Goal: Task Accomplishment & Management: Use online tool/utility

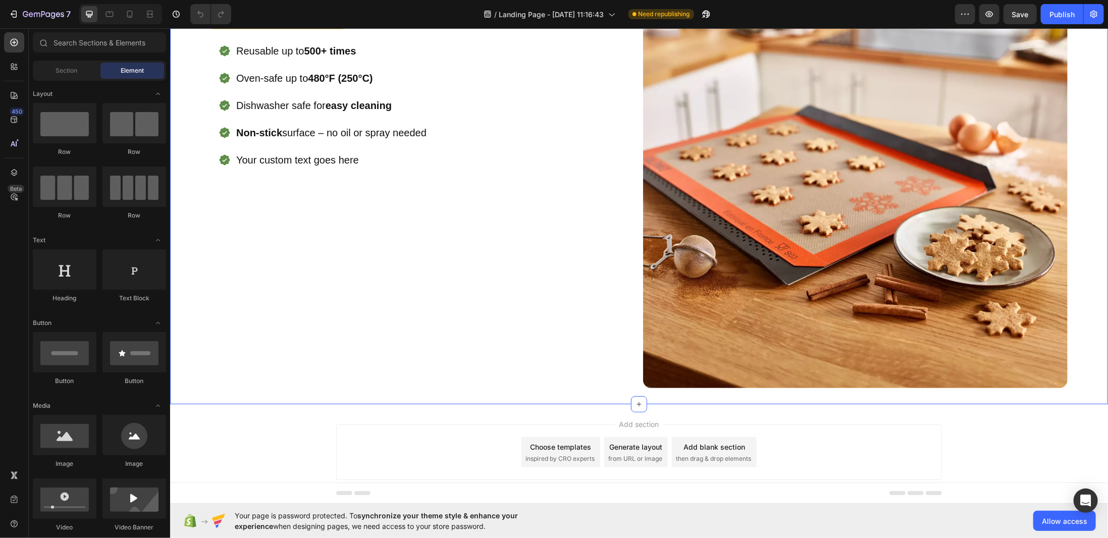
scroll to position [122, 0]
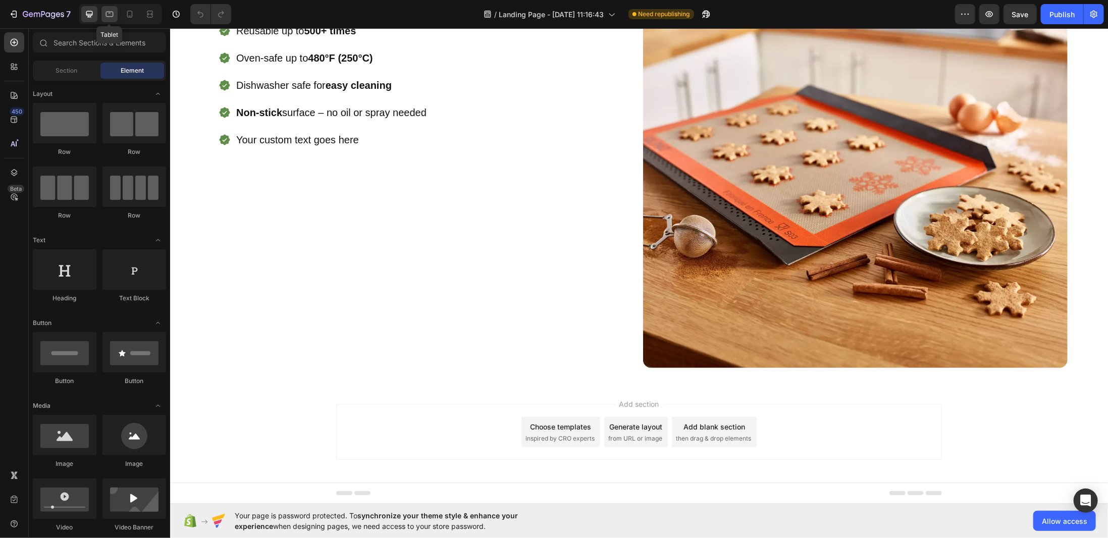
click at [103, 15] on div at bounding box center [109, 14] width 16 height 16
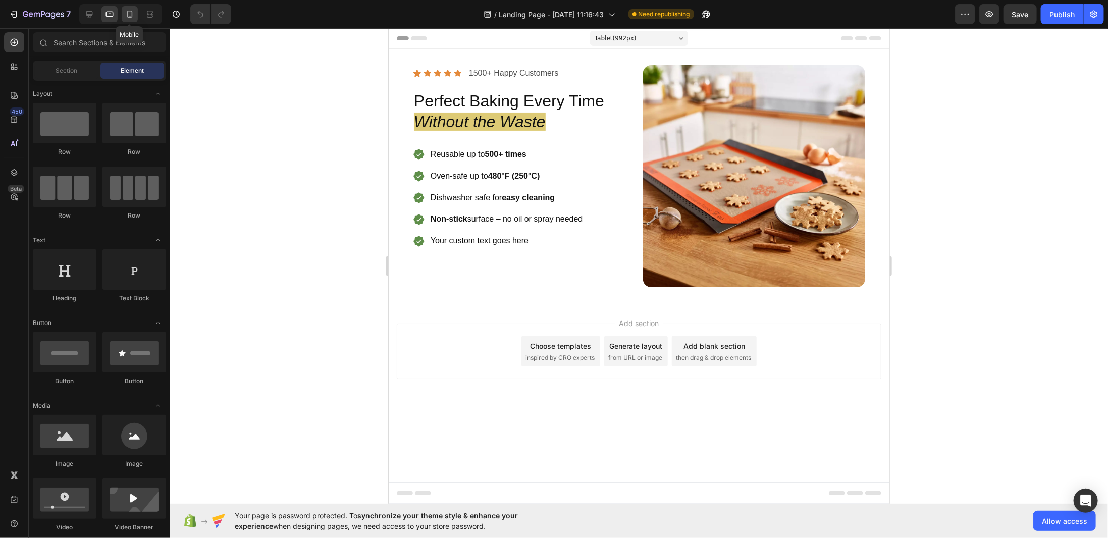
click at [136, 11] on div at bounding box center [130, 14] width 16 height 16
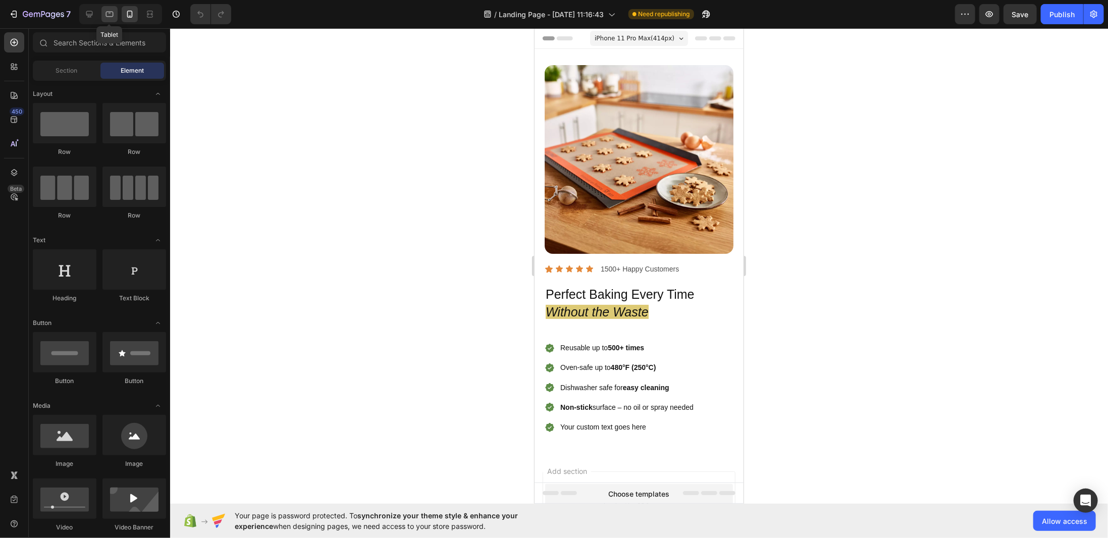
click at [107, 14] on icon at bounding box center [109, 14] width 10 height 10
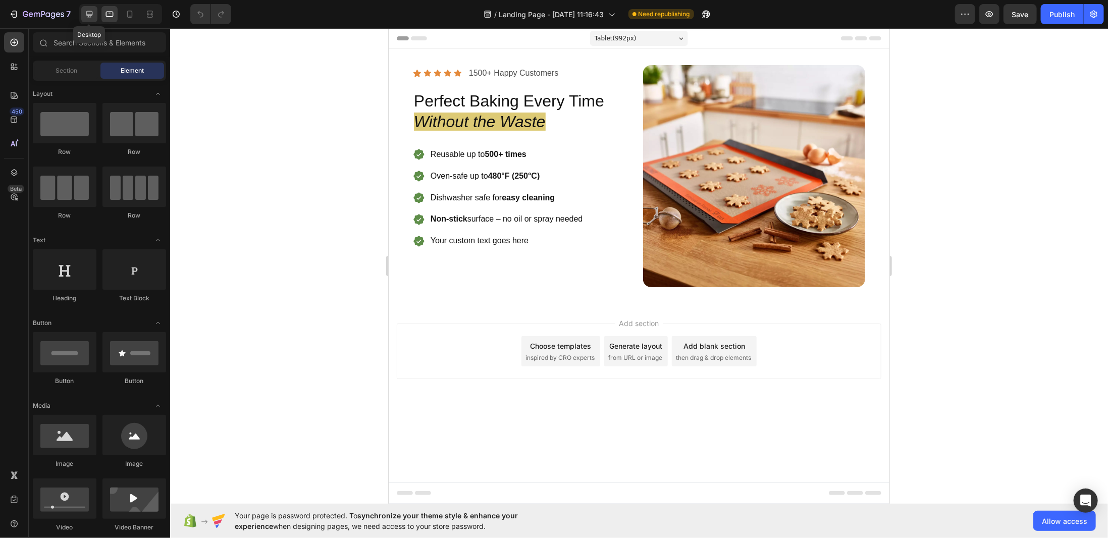
click at [88, 13] on icon at bounding box center [89, 14] width 10 height 10
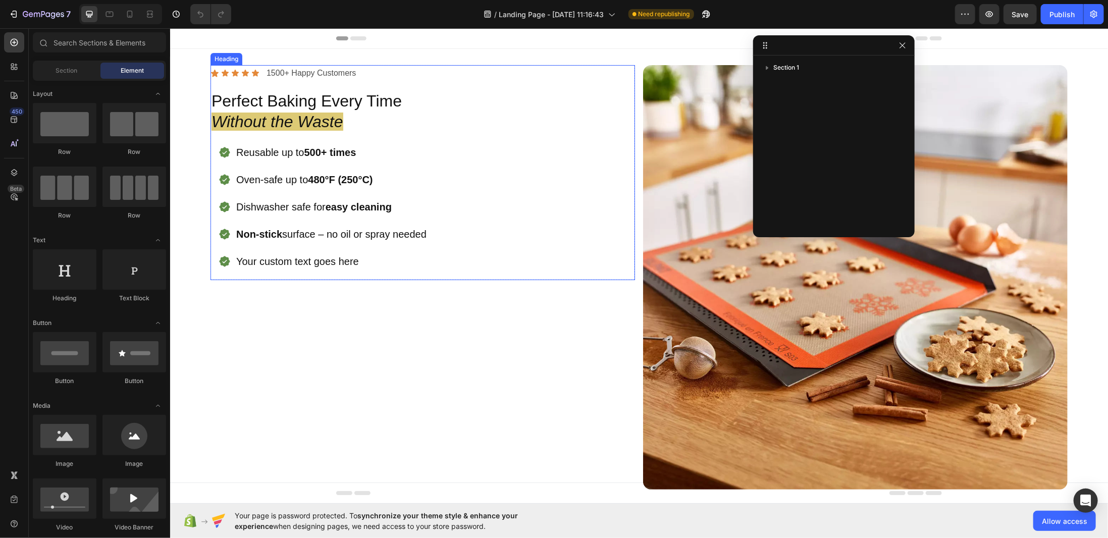
click at [320, 105] on h2 "Perfect Baking Every Time Without the Waste" at bounding box center [422, 111] width 424 height 44
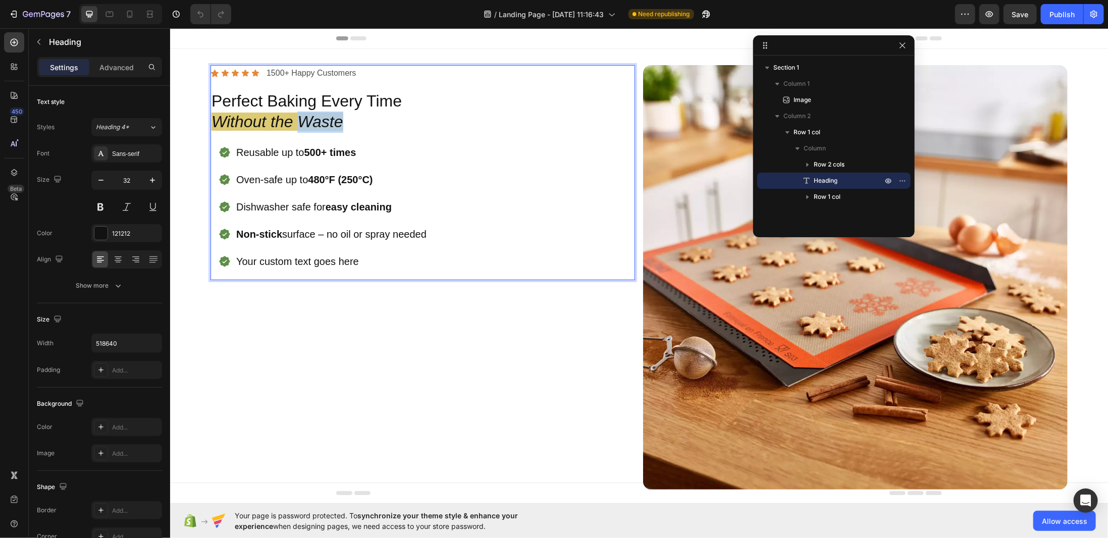
click at [322, 117] on icon "Without the Waste" at bounding box center [277, 121] width 132 height 18
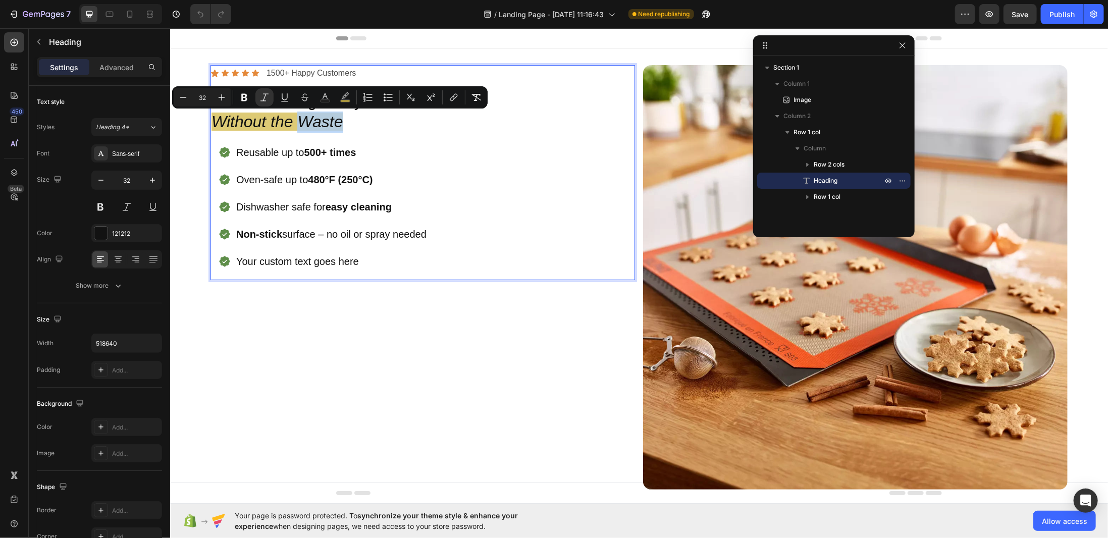
click at [424, 124] on p "Perfect Baking Every Time Without the Waste" at bounding box center [422, 111] width 422 height 42
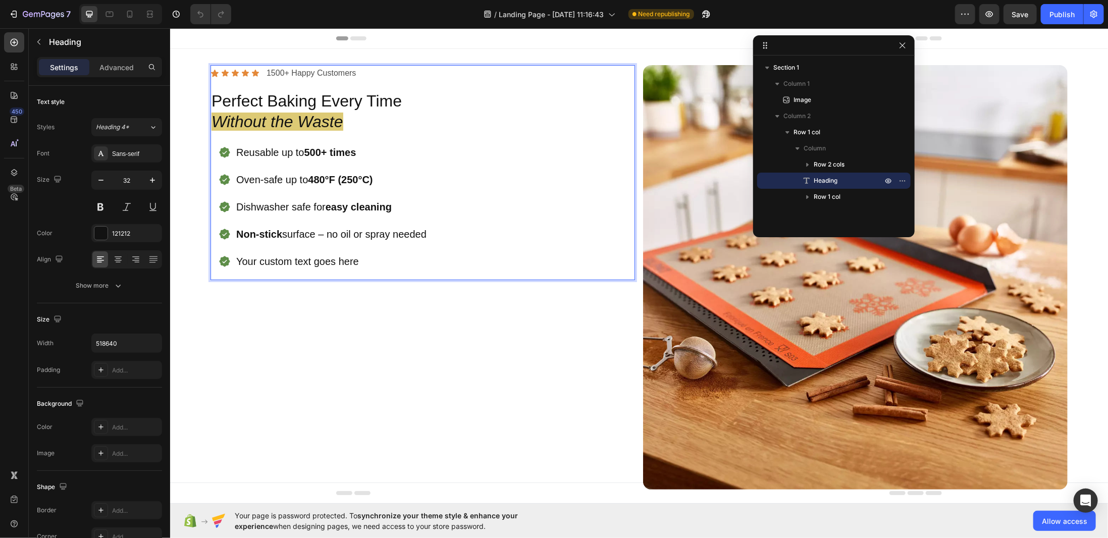
click at [343, 119] on p "Perfect Baking Every Time Without the Waste" at bounding box center [422, 111] width 422 height 42
click at [358, 116] on p "Perfect Baking Every Time Without the Waste" at bounding box center [422, 111] width 422 height 42
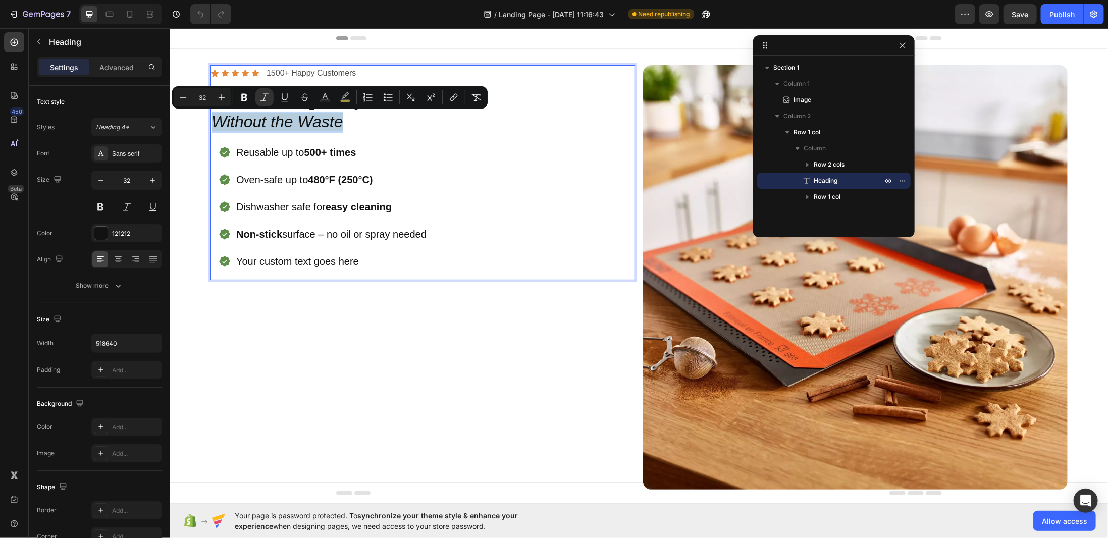
click at [347, 121] on p "Perfect Baking Every Time Without the Waste" at bounding box center [422, 111] width 422 height 42
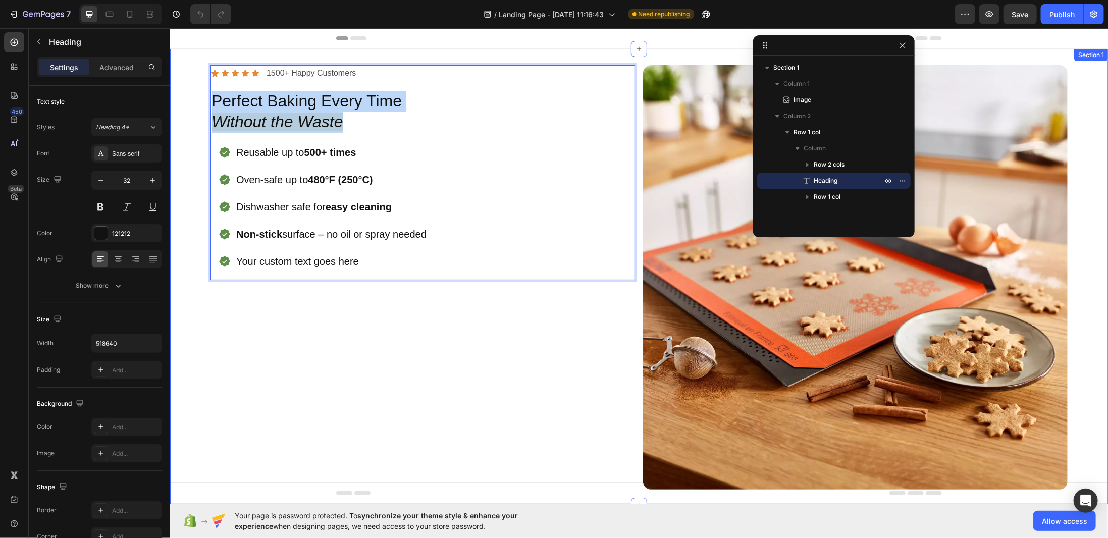
drag, startPoint x: 342, startPoint y: 122, endPoint x: 198, endPoint y: 87, distance: 147.8
click at [198, 87] on div "Image Icon Icon Icon Icon Icon Icon List 1500+ Happy Customers Text Block Row P…" at bounding box center [639, 276] width 938 height 457
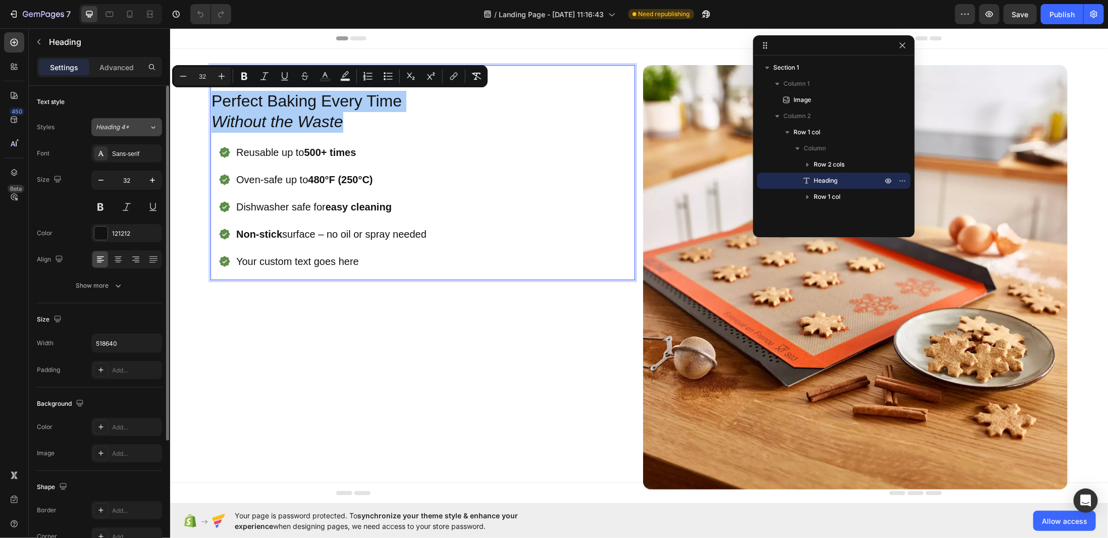
click at [134, 121] on button "Heading 4*" at bounding box center [126, 127] width 71 height 18
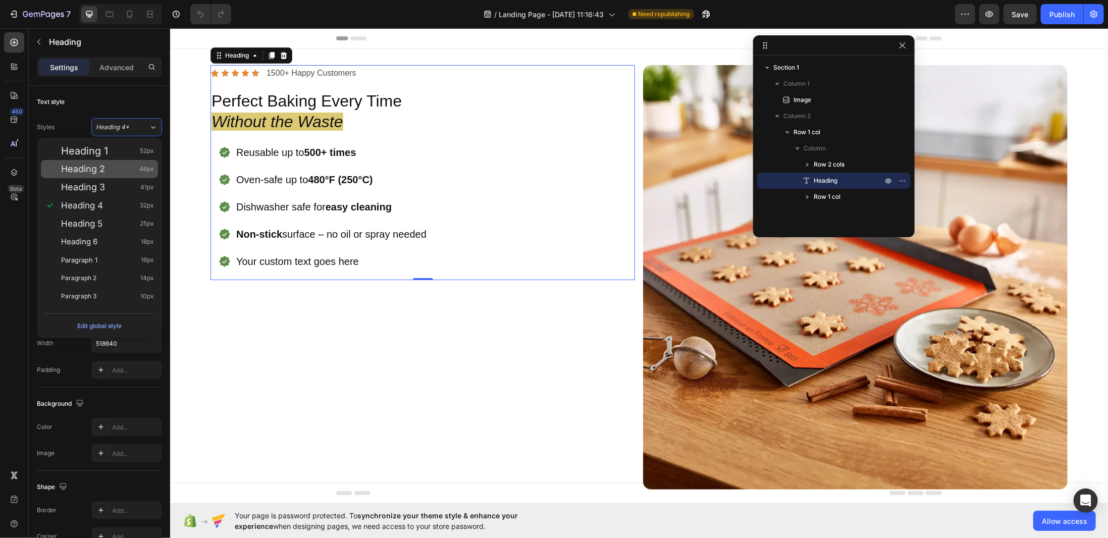
click at [113, 169] on div "Heading 2 46px" at bounding box center [107, 169] width 93 height 10
type input "46"
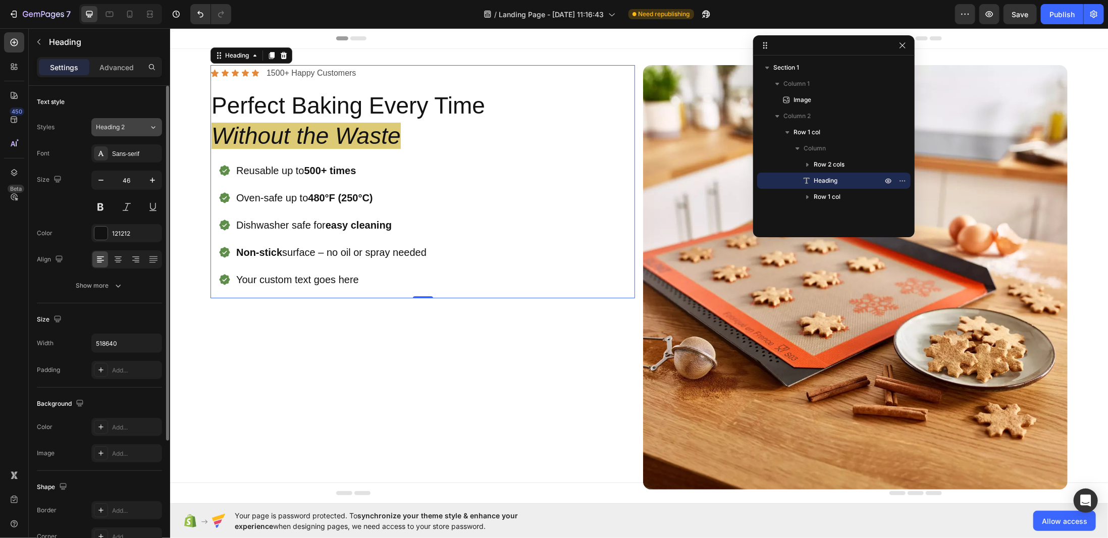
click at [125, 127] on span "Heading 2" at bounding box center [110, 127] width 29 height 9
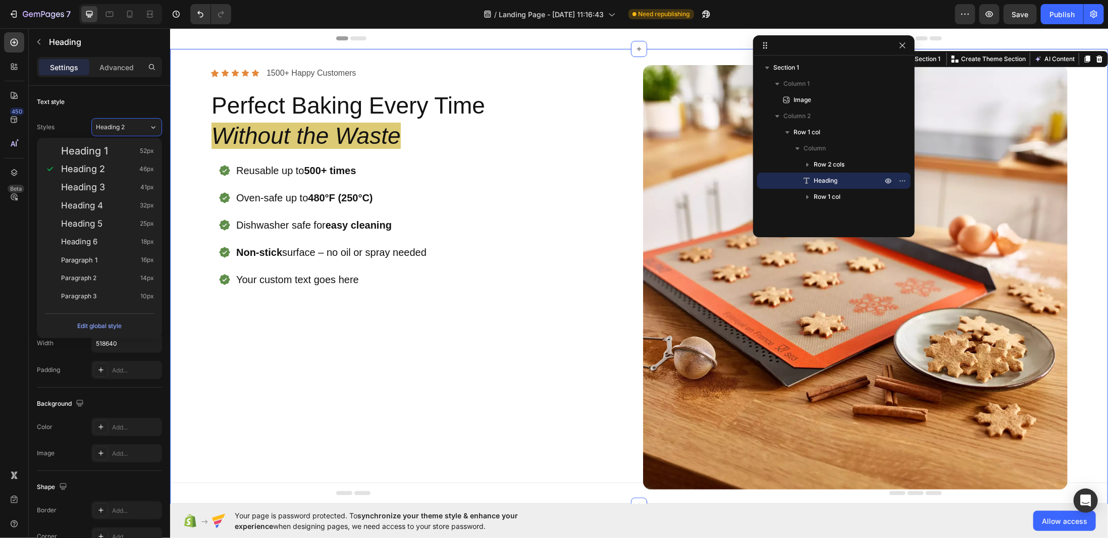
click at [362, 360] on div "Icon Icon Icon Icon Icon Icon List 1500+ Happy Customers Text Block Row Perfect…" at bounding box center [422, 277] width 424 height 424
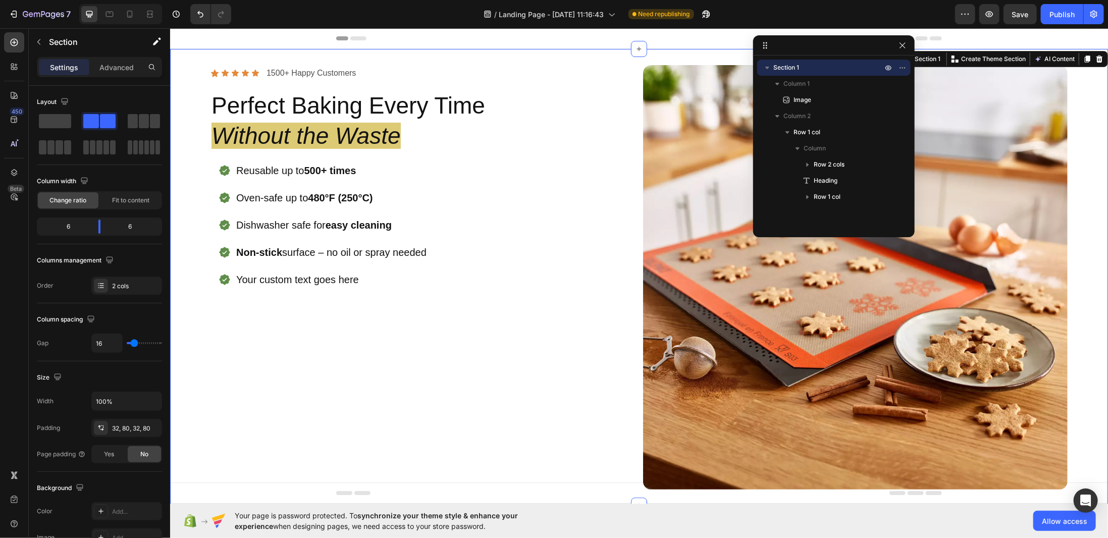
click at [353, 344] on div "Icon Icon Icon Icon Icon Icon List 1500+ Happy Customers Text Block Row Perfect…" at bounding box center [422, 277] width 424 height 424
click at [444, 362] on div "Icon Icon Icon Icon Icon Icon List 1500+ Happy Customers Text Block Row Perfect…" at bounding box center [422, 277] width 424 height 424
click at [258, 40] on div "Header" at bounding box center [639, 38] width 938 height 21
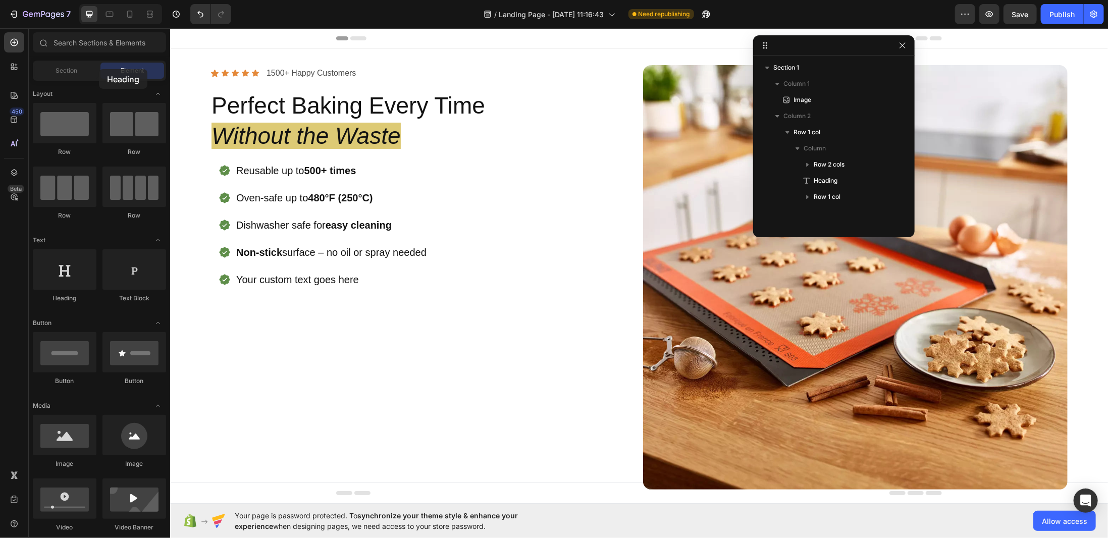
drag, startPoint x: 68, startPoint y: 275, endPoint x: 99, endPoint y: 69, distance: 207.7
click at [99, 69] on div "Sections(18) Elements(83) Section Element Hero Section Product Detail Brands Tr…" at bounding box center [99, 283] width 141 height 503
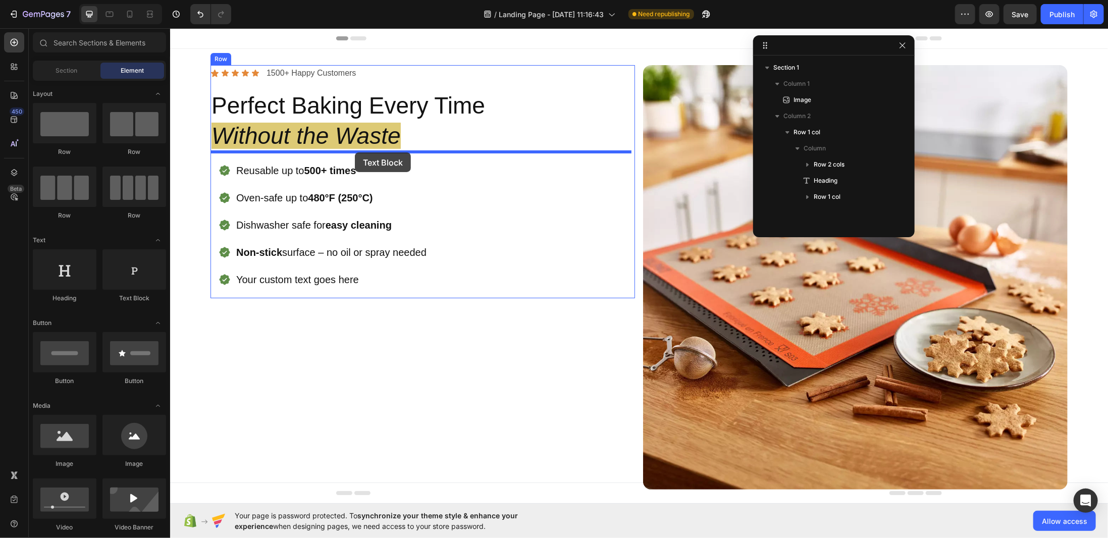
drag, startPoint x: 317, startPoint y: 290, endPoint x: 354, endPoint y: 152, distance: 143.2
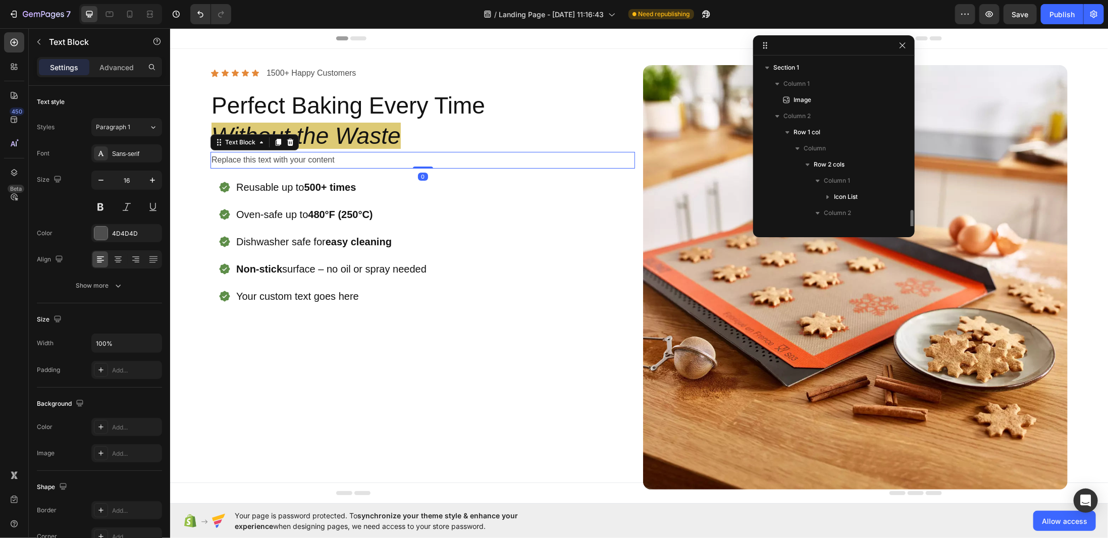
scroll to position [91, 0]
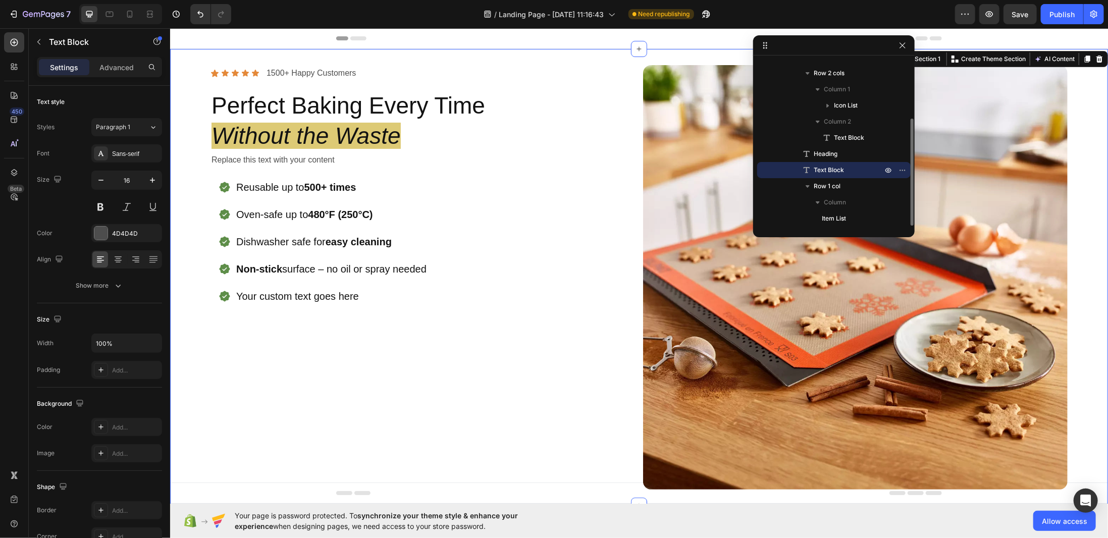
drag, startPoint x: 368, startPoint y: 416, endPoint x: 356, endPoint y: 392, distance: 27.8
click at [368, 416] on div "Icon Icon Icon Icon Icon Icon List 1500+ Happy Customers Text Block Row Perfect…" at bounding box center [422, 277] width 424 height 424
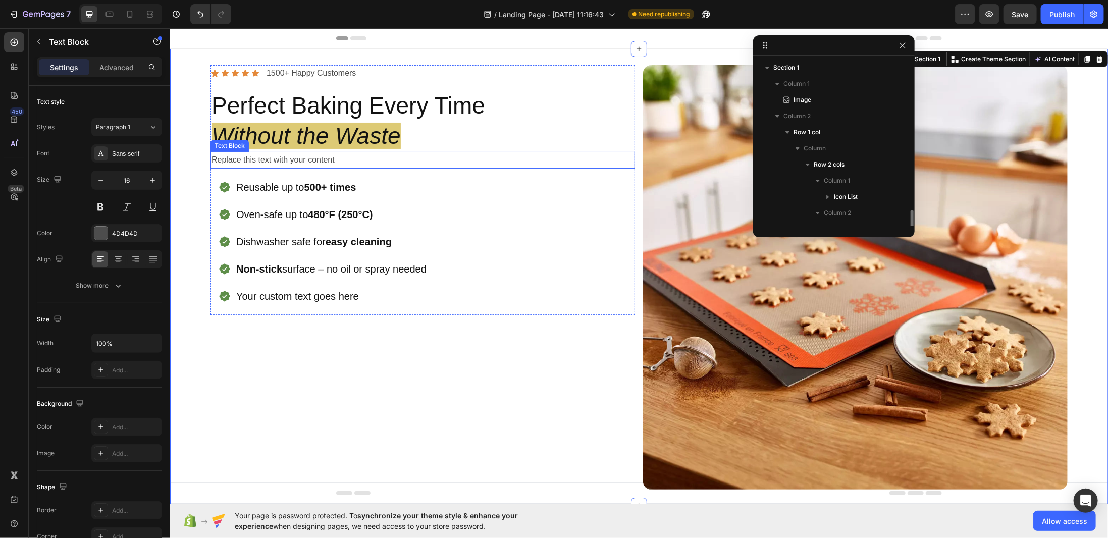
click at [251, 158] on div "Replace this text with your content" at bounding box center [422, 159] width 424 height 17
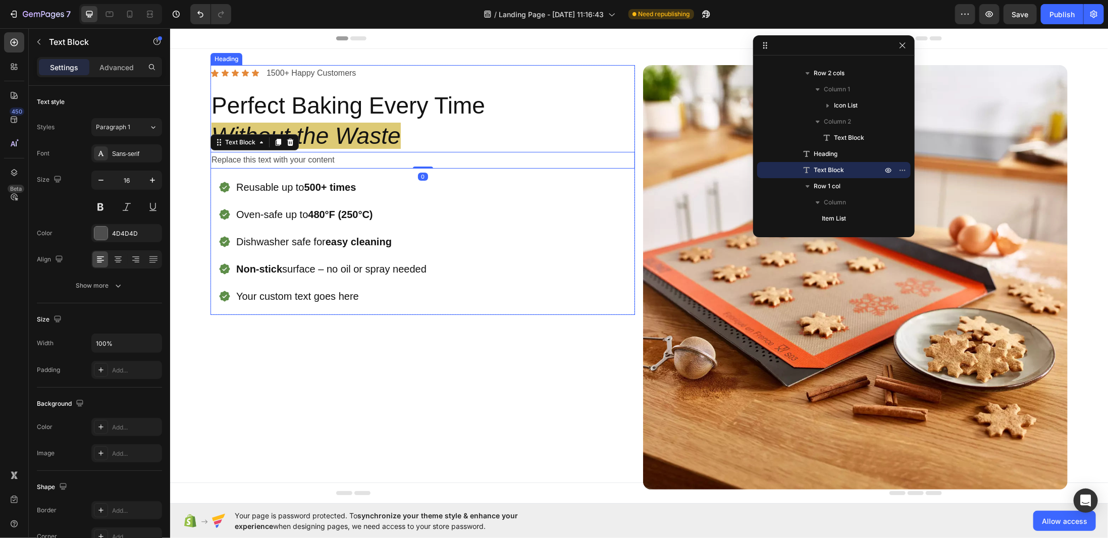
click at [423, 133] on p "Perfect Baking Every Time Without the Waste" at bounding box center [422, 120] width 422 height 61
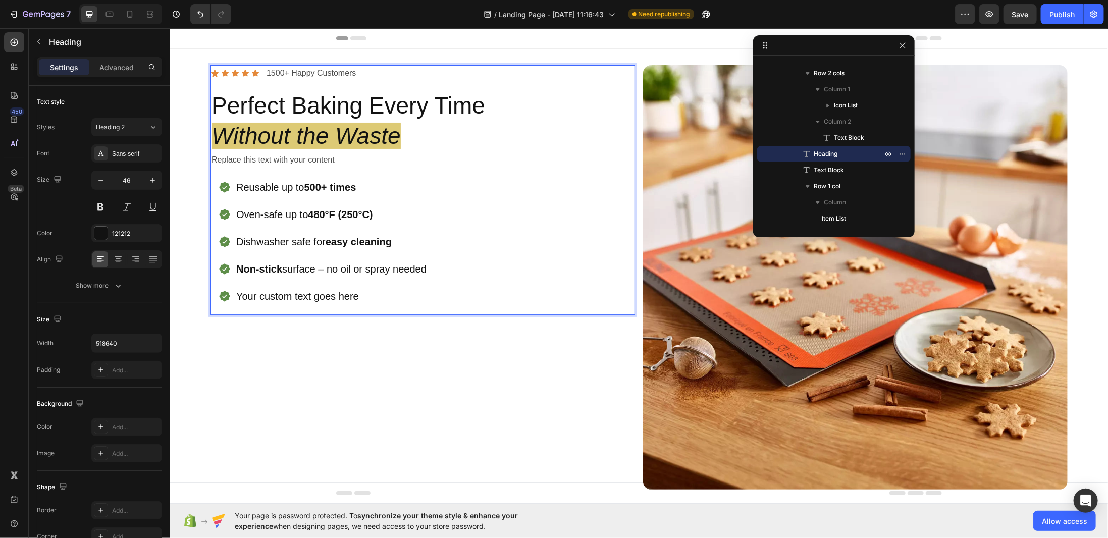
click at [397, 135] on icon "Without the Waste" at bounding box center [305, 135] width 189 height 26
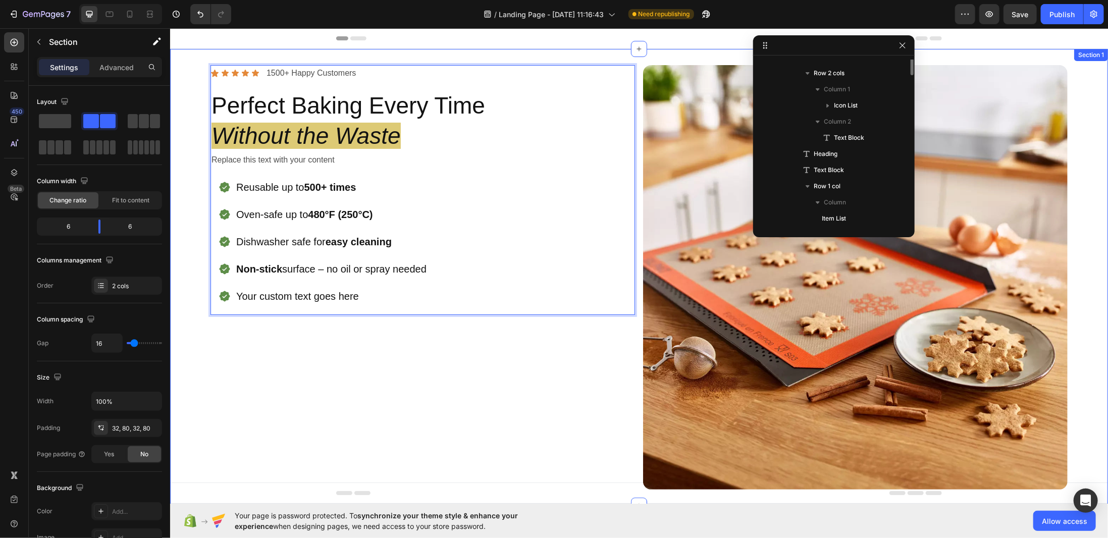
click at [475, 364] on div "Icon Icon Icon Icon Icon Icon List 1500+ Happy Customers Text Block Row Perfect…" at bounding box center [422, 277] width 424 height 424
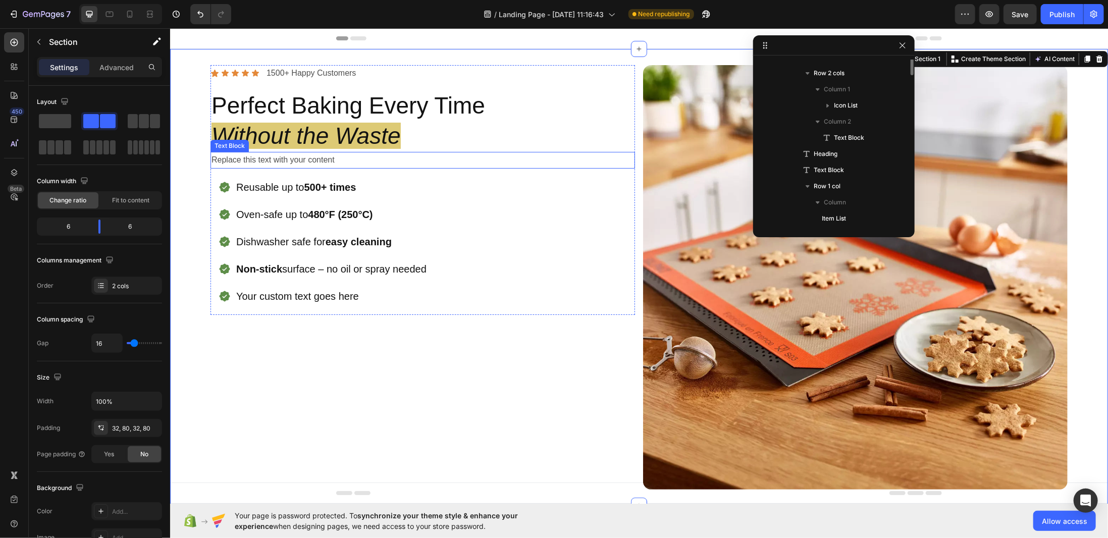
click at [319, 157] on div "Replace this text with your content" at bounding box center [422, 159] width 424 height 17
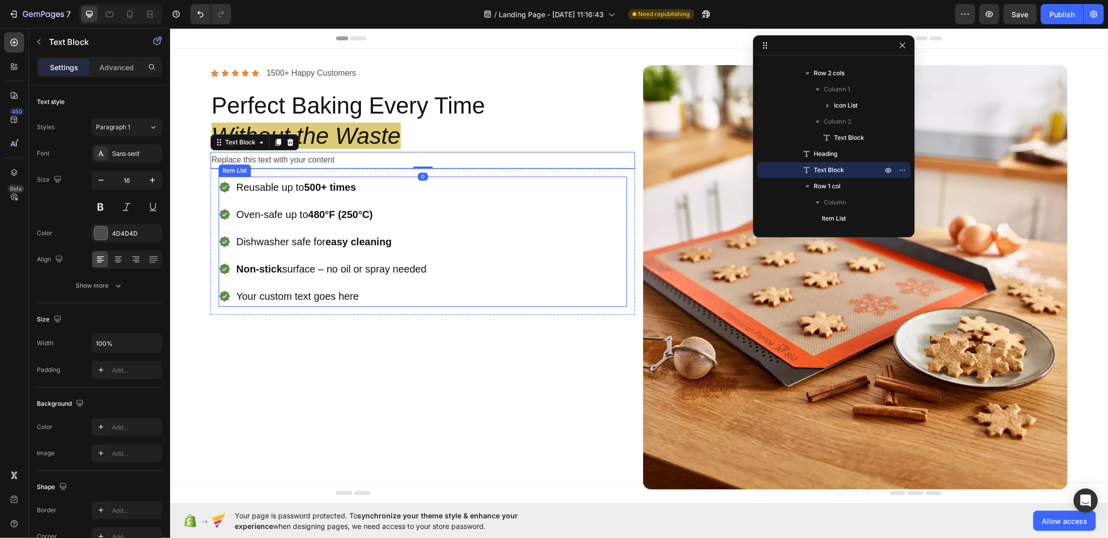
click at [282, 176] on div "Reusable up to 500+ times" at bounding box center [330, 186] width 193 height 21
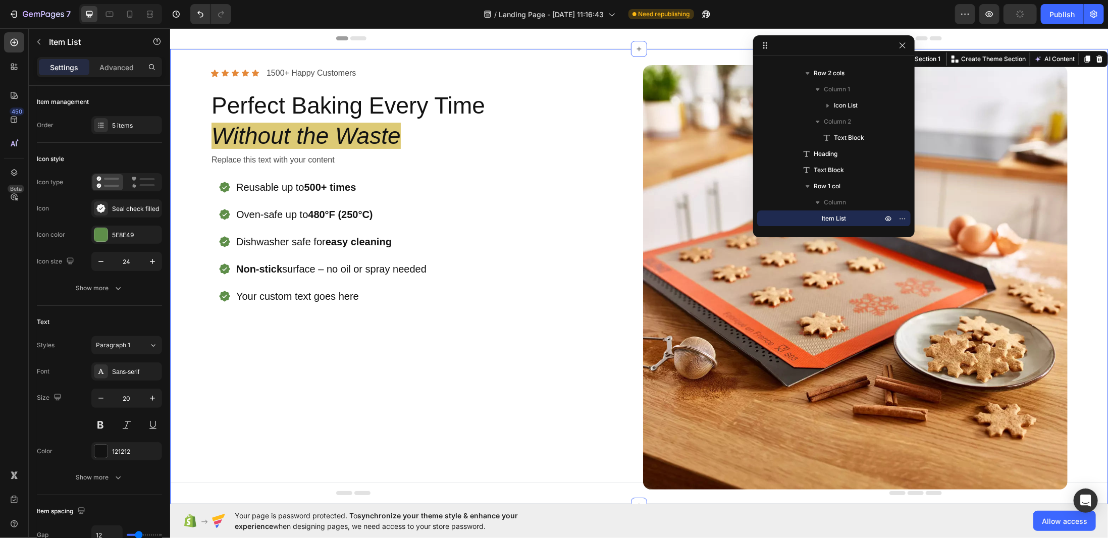
click at [413, 426] on div "Icon Icon Icon Icon Icon Icon List 1500+ Happy Customers Text Block Row Perfect…" at bounding box center [422, 277] width 424 height 424
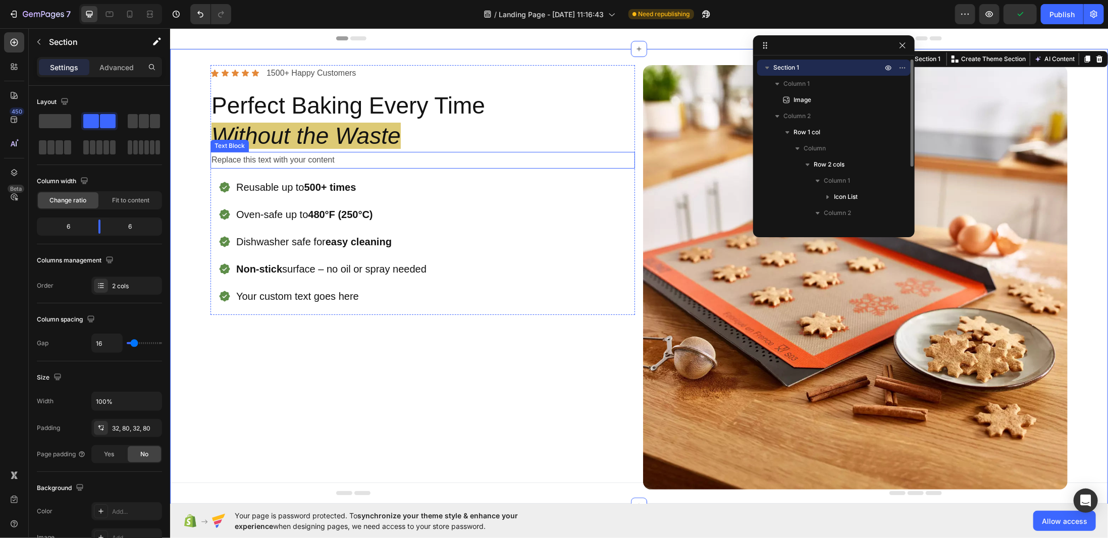
click at [281, 159] on div "Replace this text with your content" at bounding box center [422, 159] width 424 height 17
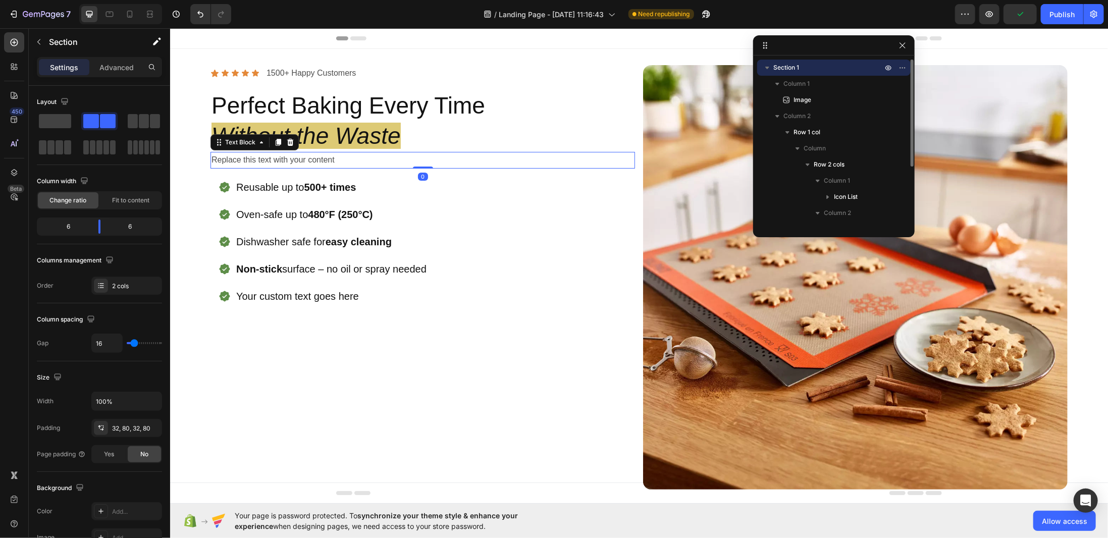
scroll to position [91, 0]
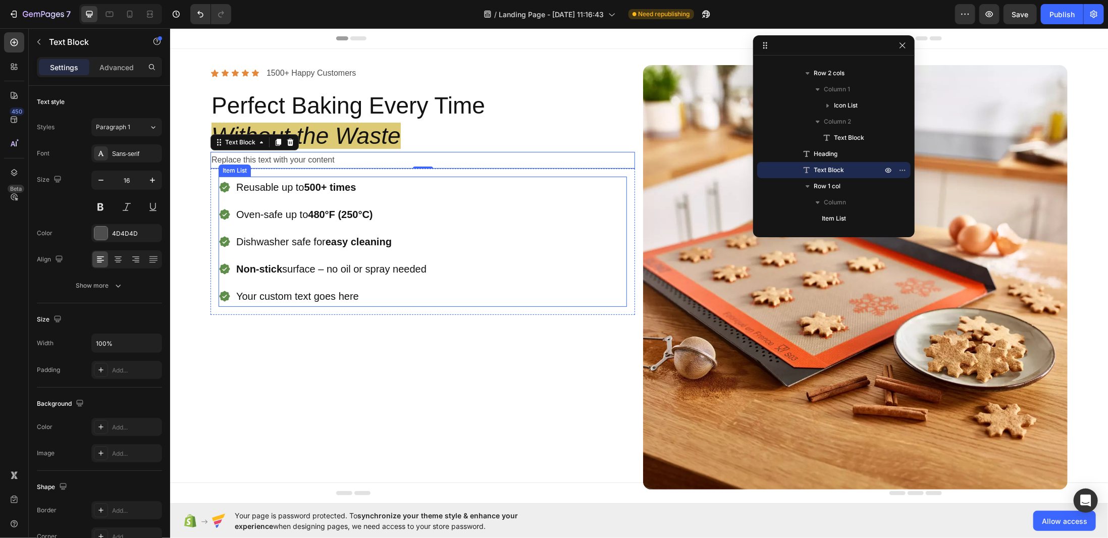
click at [222, 178] on div "Reusable up to 500+ times" at bounding box center [322, 186] width 209 height 21
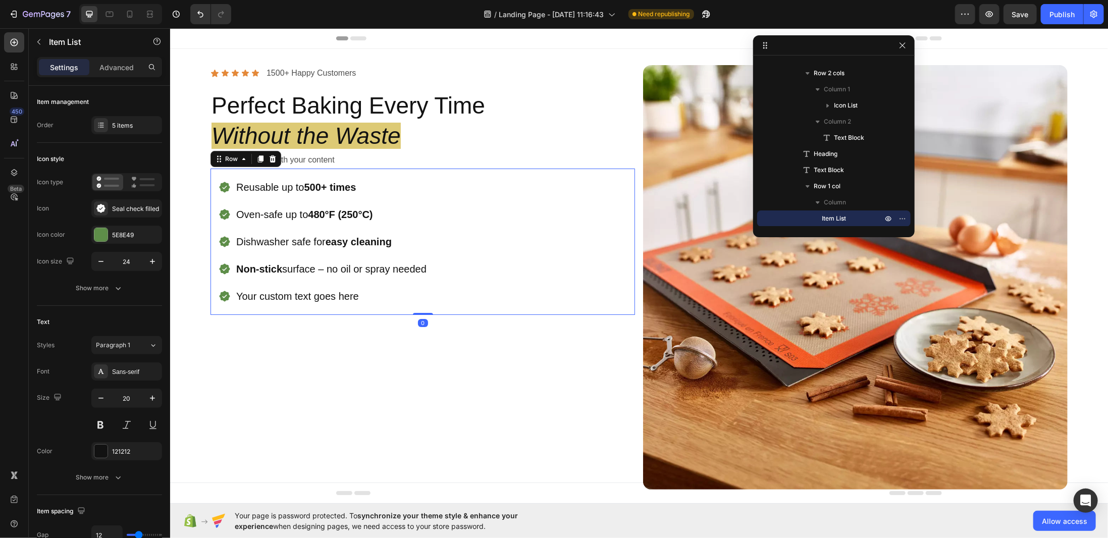
click at [210, 181] on div "Reusable up to 500+ times Oven-safe up to 480°F (250°C) Dishwasher safe for eas…" at bounding box center [422, 241] width 424 height 146
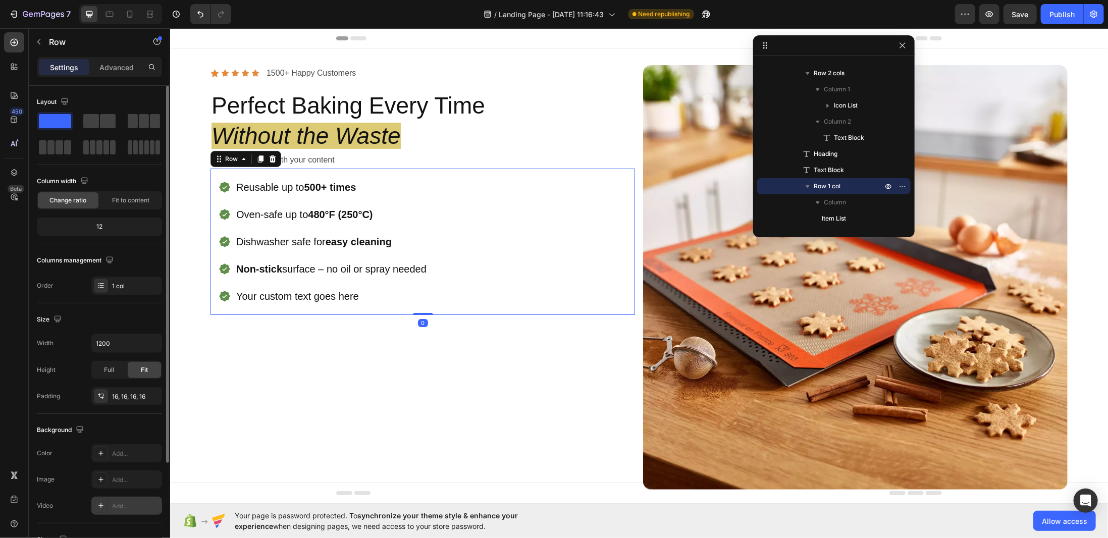
scroll to position [133, 0]
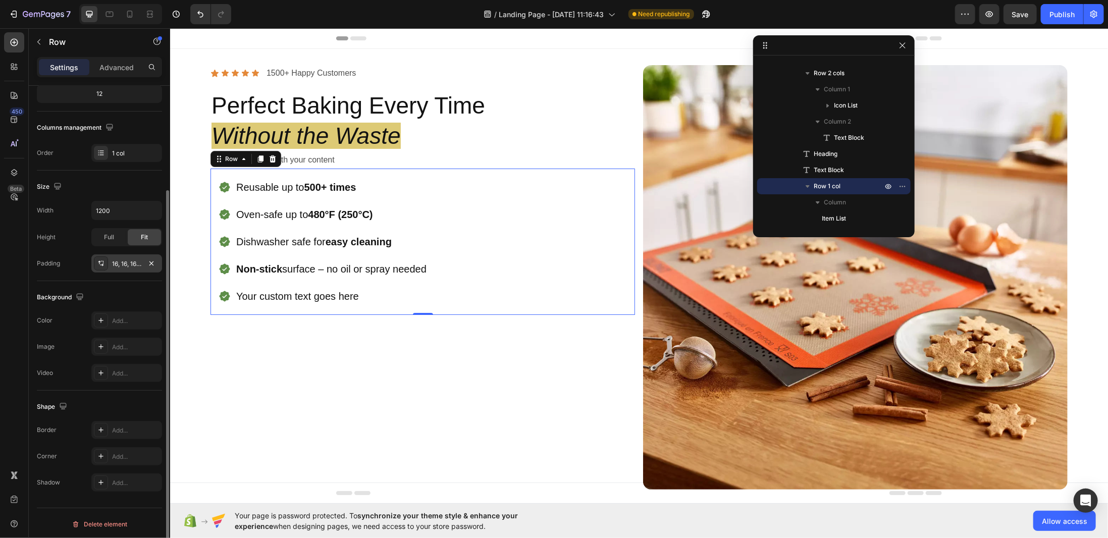
click at [97, 261] on icon at bounding box center [101, 263] width 8 height 8
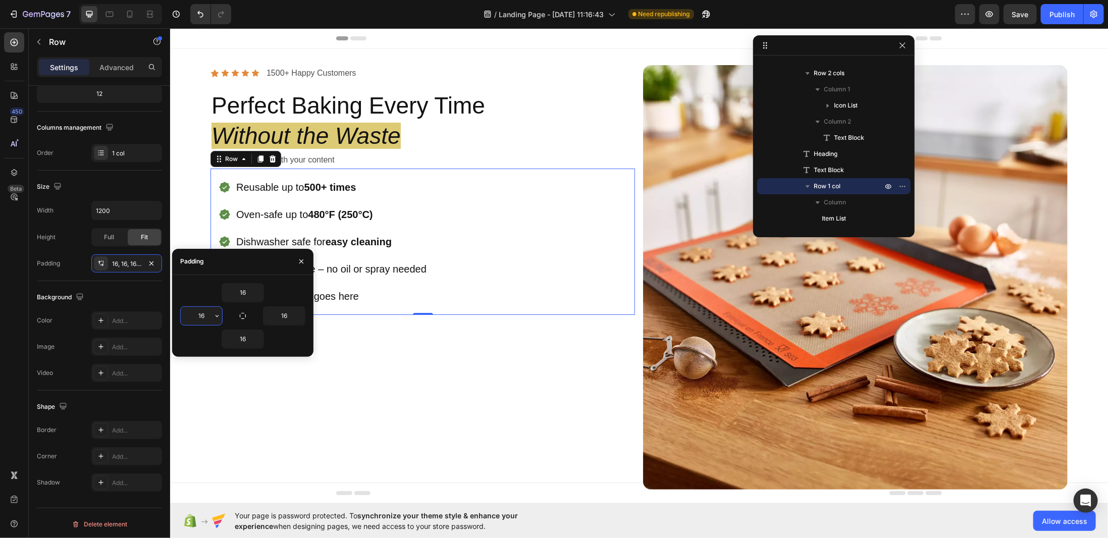
click at [199, 313] on input "16" at bounding box center [201, 316] width 41 height 18
click at [200, 310] on input "16" at bounding box center [201, 316] width 41 height 18
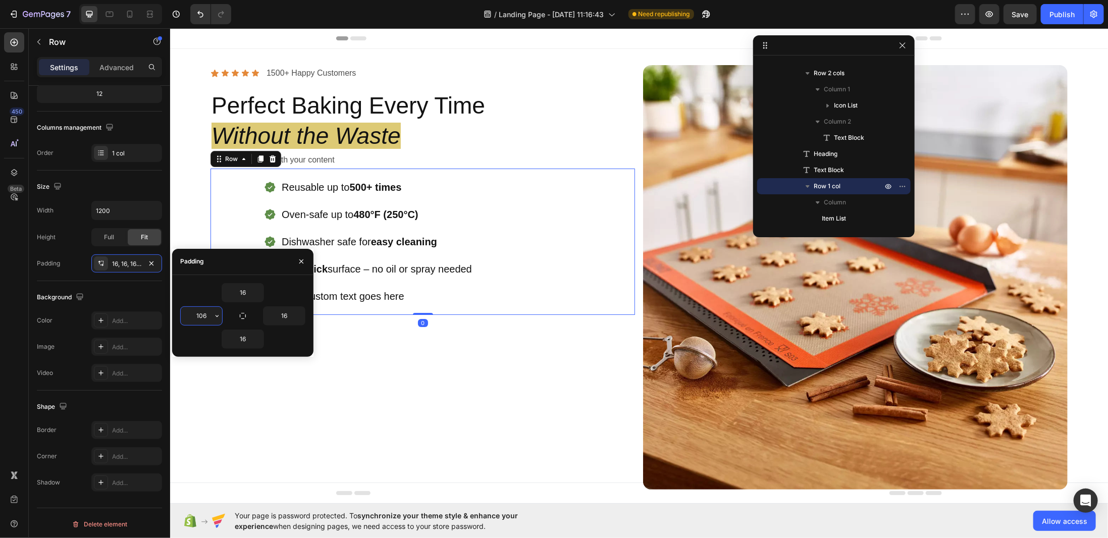
click at [193, 313] on input "106" at bounding box center [201, 316] width 41 height 18
click at [196, 312] on input "106" at bounding box center [201, 316] width 41 height 18
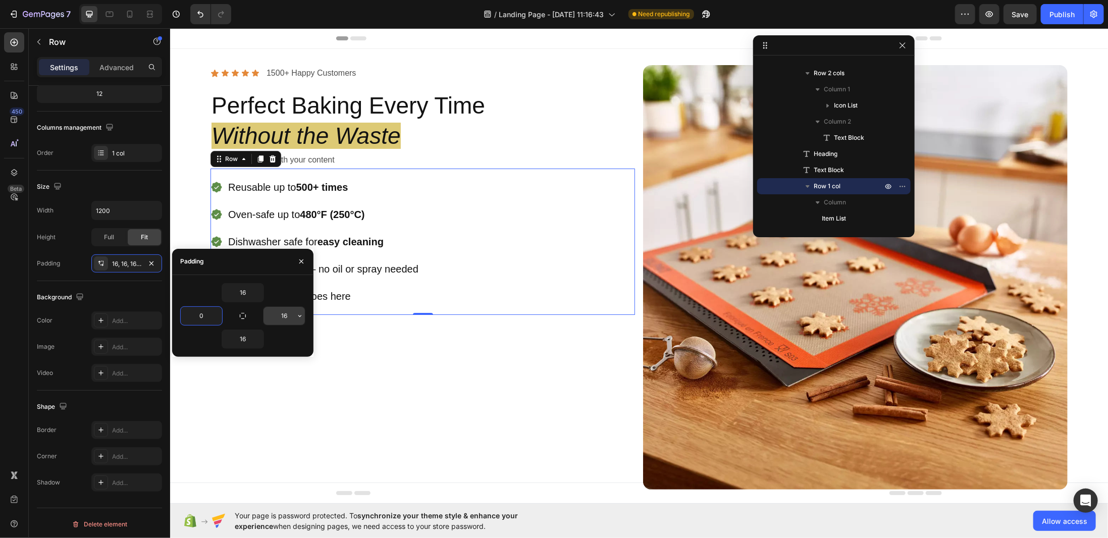
type input "0"
click at [283, 310] on input "16" at bounding box center [283, 316] width 41 height 18
type input "0"
click at [241, 291] on input "16" at bounding box center [242, 293] width 41 height 18
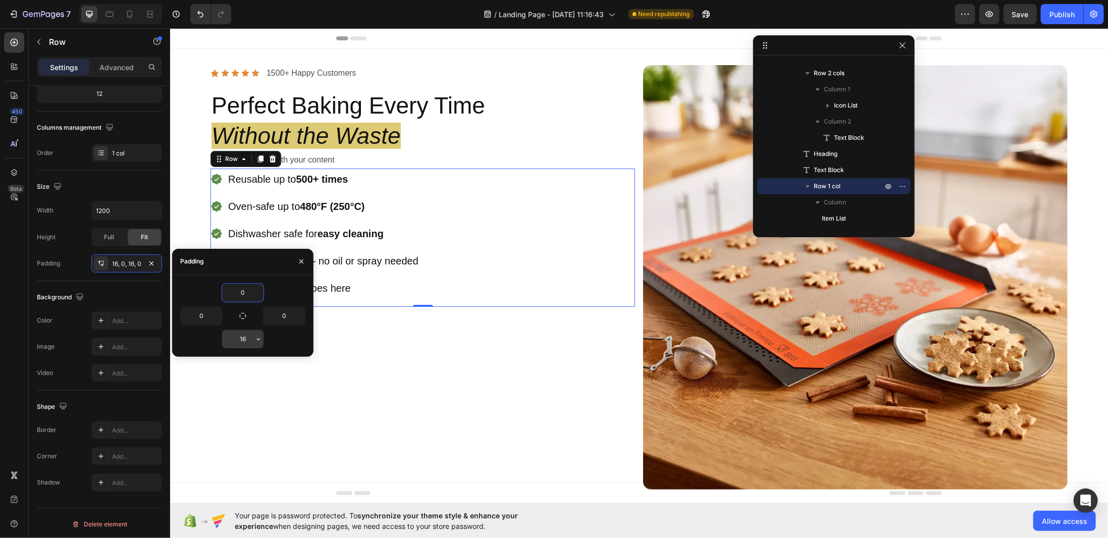
type input "0"
click at [246, 335] on input "16" at bounding box center [242, 339] width 41 height 18
type input "0"
click at [121, 281] on div "Background The changes might be hidden by the video. Color Add... Image Add... …" at bounding box center [99, 335] width 125 height 109
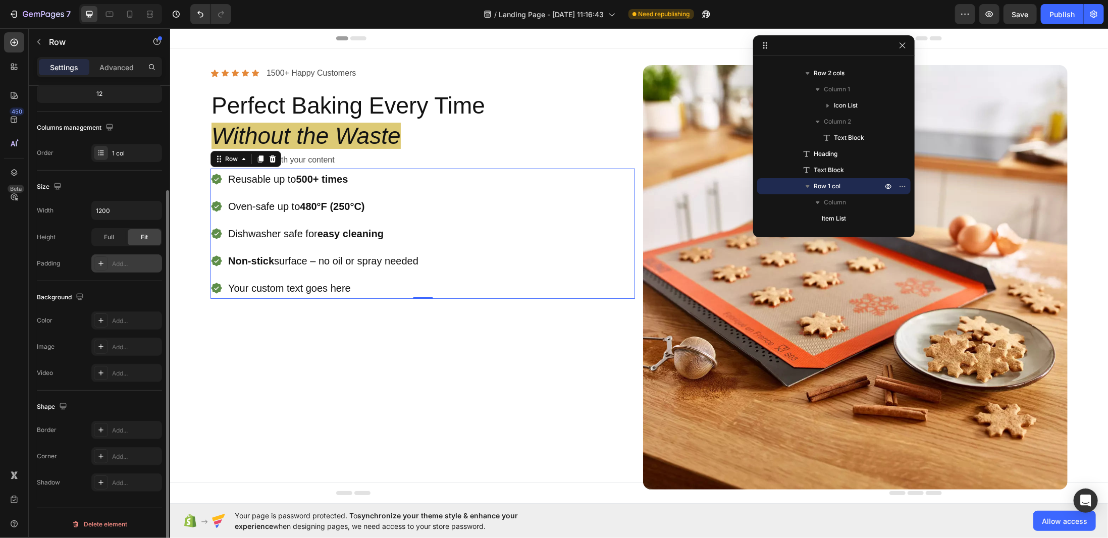
click at [114, 261] on div "Add..." at bounding box center [135, 263] width 47 height 9
type input "16"
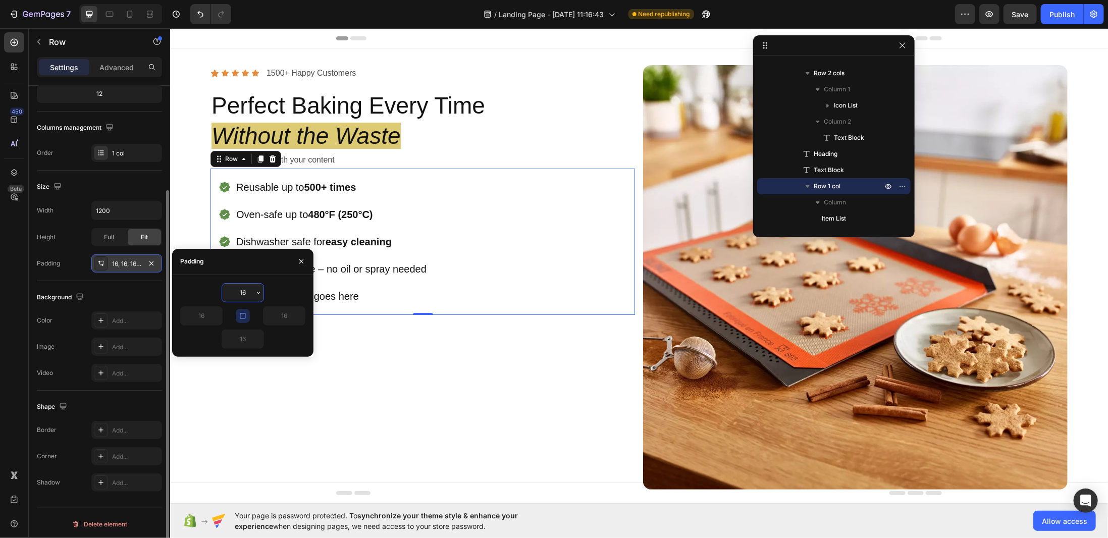
click at [114, 261] on div "16, 16, 16, 16" at bounding box center [126, 263] width 29 height 9
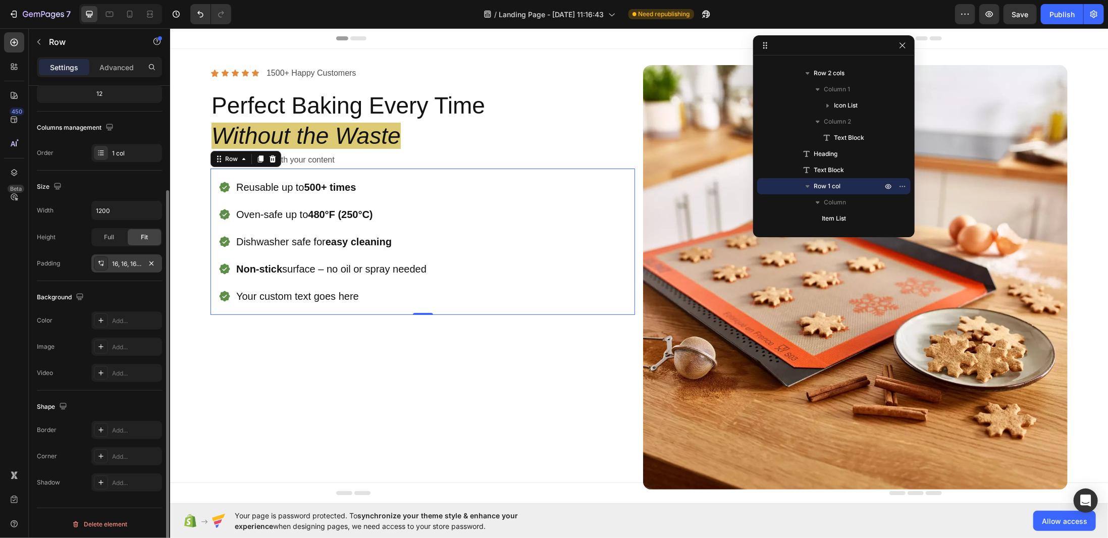
click at [114, 261] on div "16, 16, 16, 16" at bounding box center [126, 263] width 29 height 9
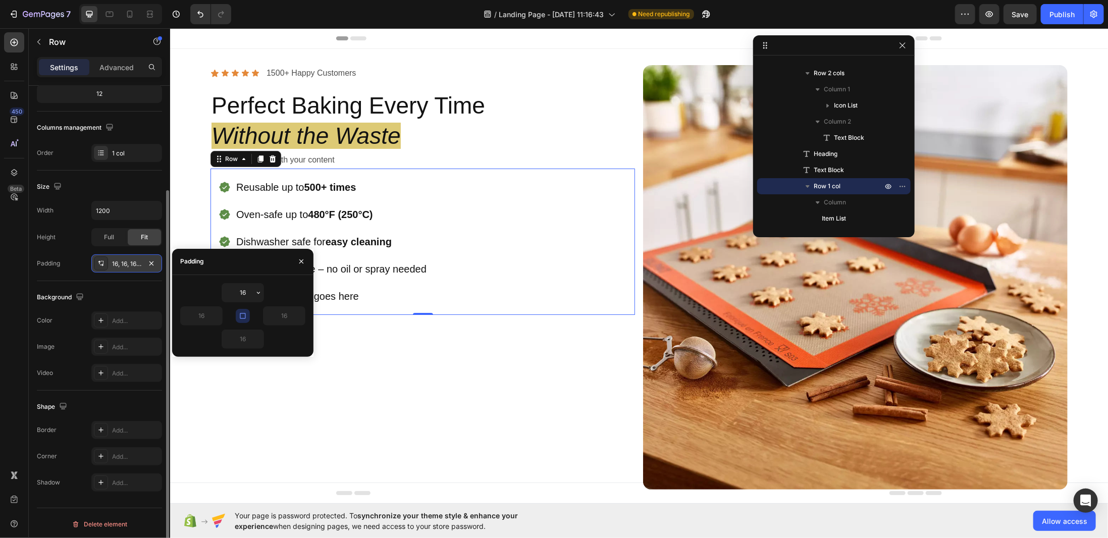
click at [103, 262] on icon at bounding box center [101, 263] width 8 height 8
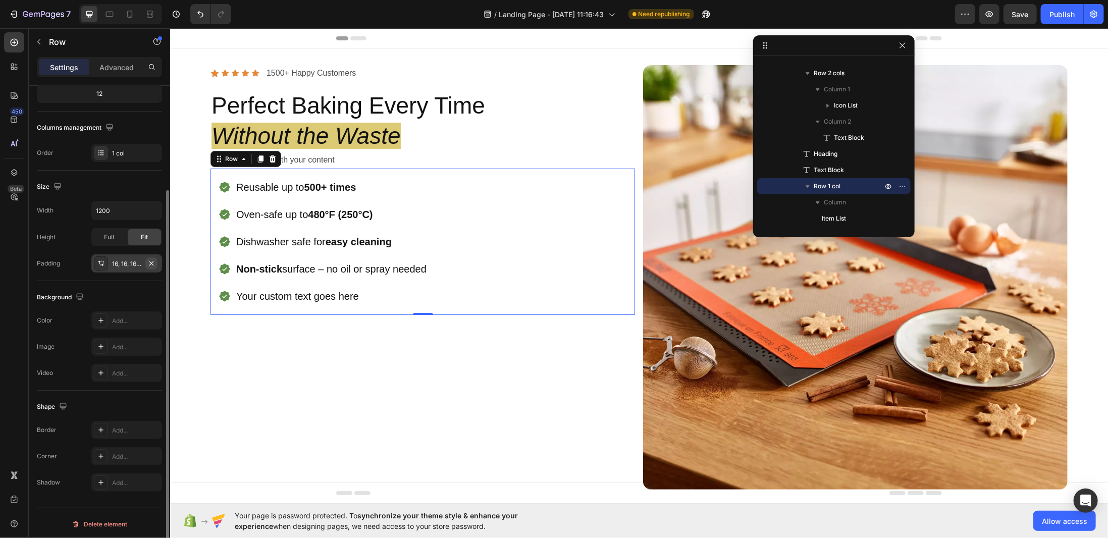
click at [149, 260] on icon "button" at bounding box center [151, 263] width 8 height 8
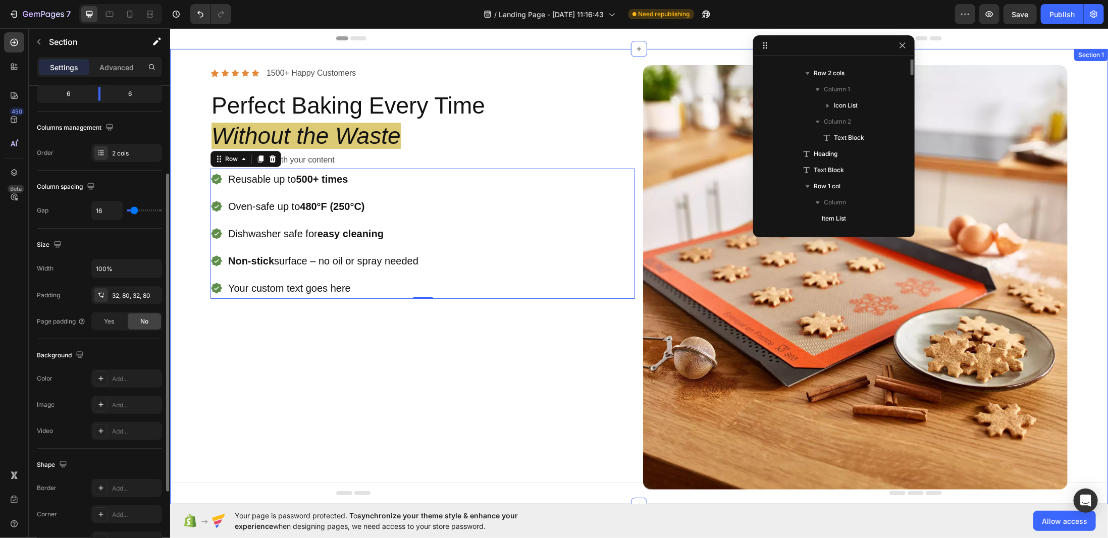
click at [290, 338] on div "Icon Icon Icon Icon Icon Icon List 1500+ Happy Customers Text Block Row Perfect…" at bounding box center [422, 277] width 424 height 424
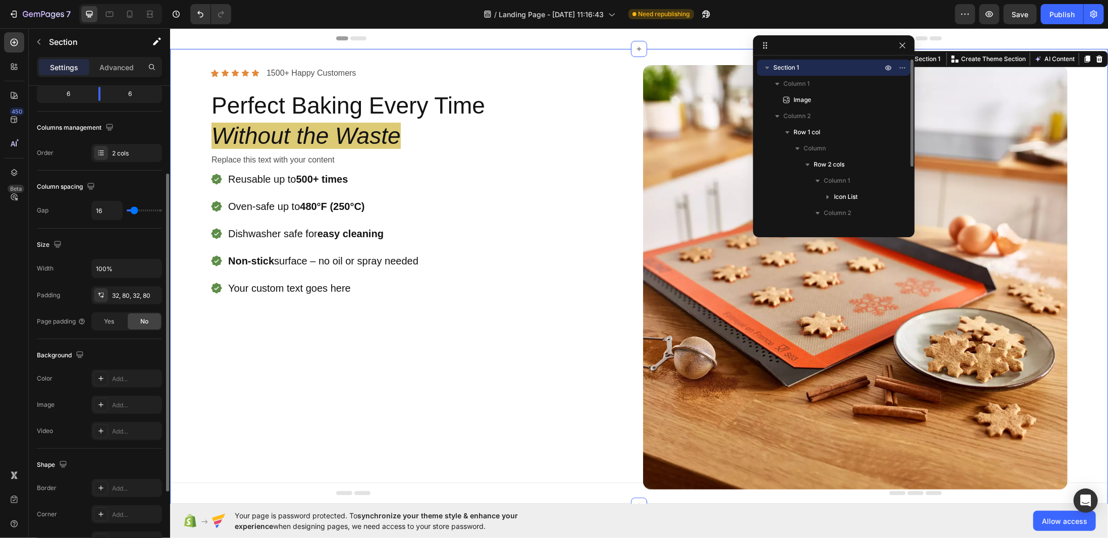
scroll to position [0, 0]
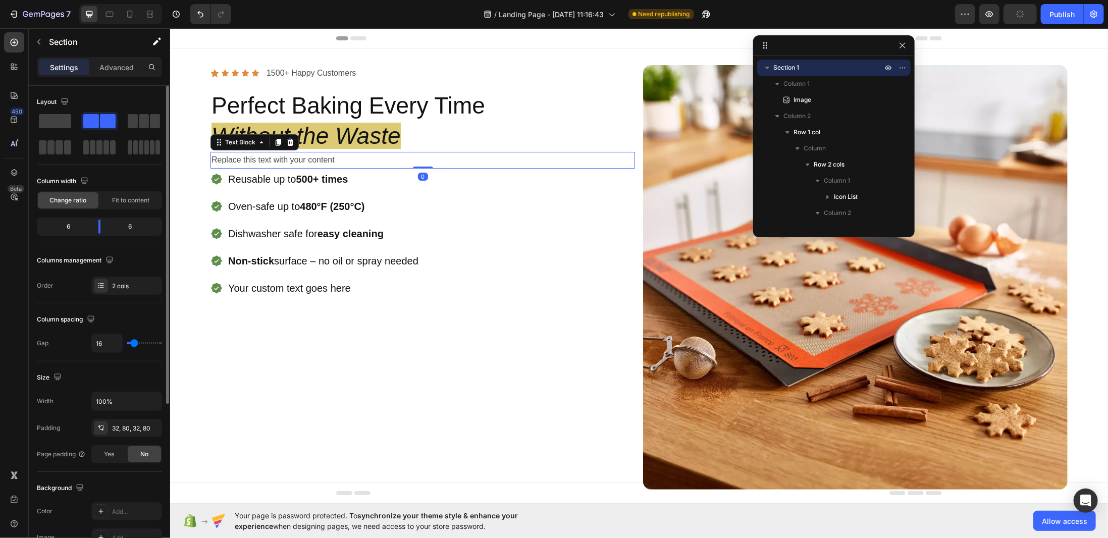
click at [327, 157] on div "Replace this text with your content" at bounding box center [422, 159] width 424 height 17
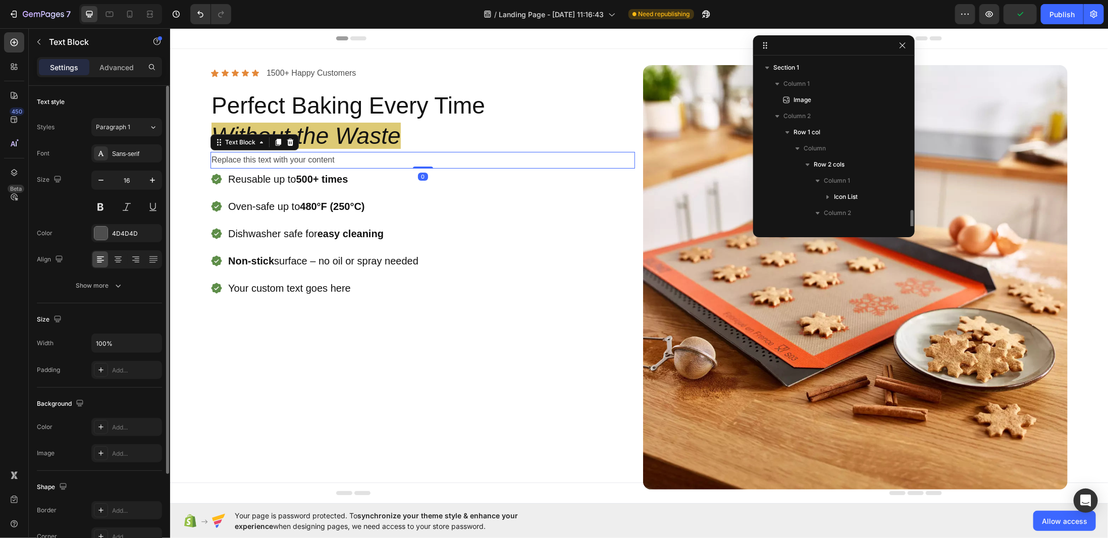
scroll to position [91, 0]
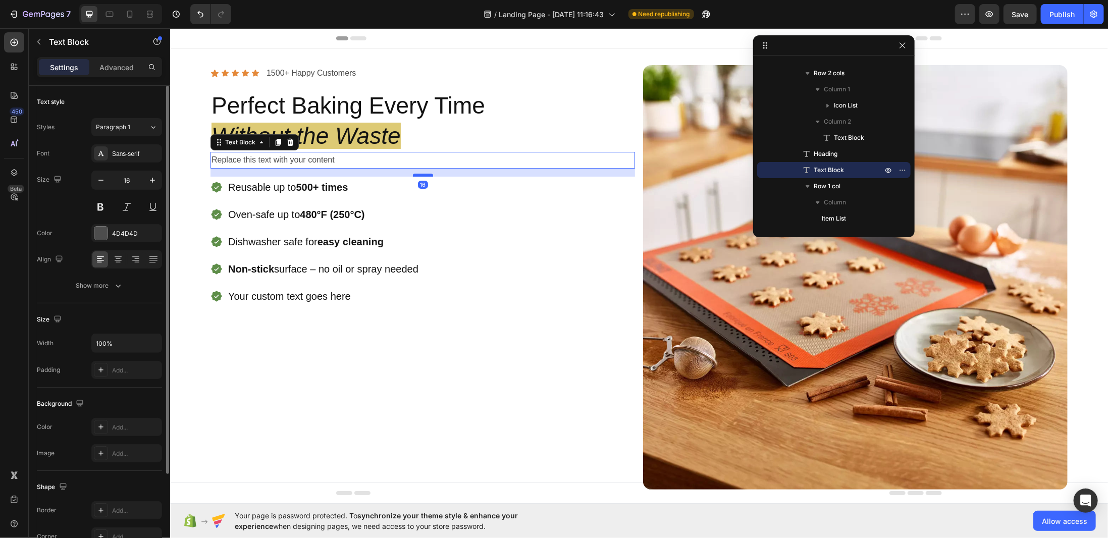
drag, startPoint x: 416, startPoint y: 167, endPoint x: 392, endPoint y: 212, distance: 51.0
click at [416, 175] on div at bounding box center [422, 175] width 20 height 2
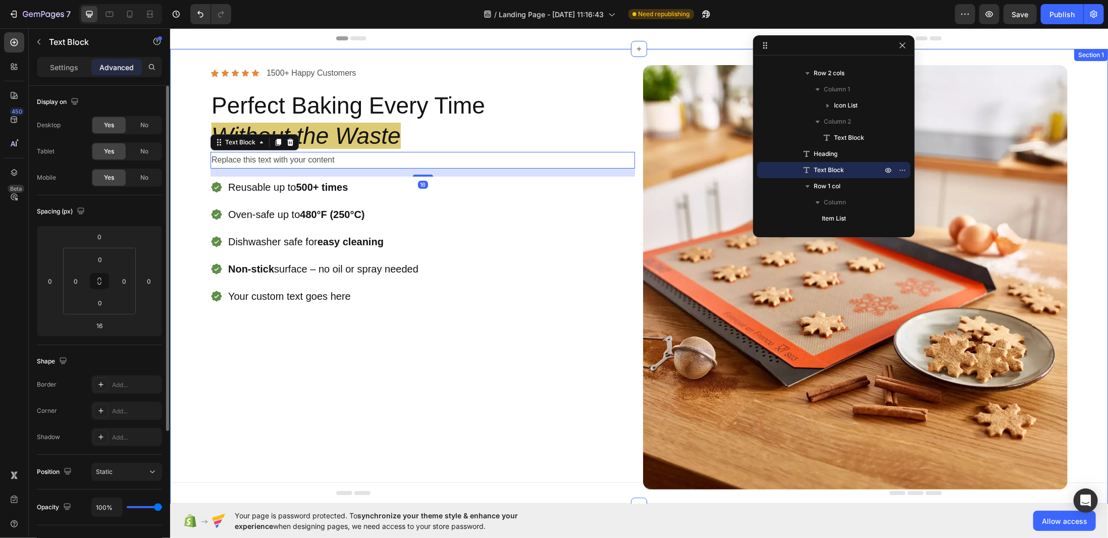
click at [359, 422] on div "Icon Icon Icon Icon Icon Icon List 1500+ Happy Customers Text Block Row Perfect…" at bounding box center [422, 277] width 424 height 424
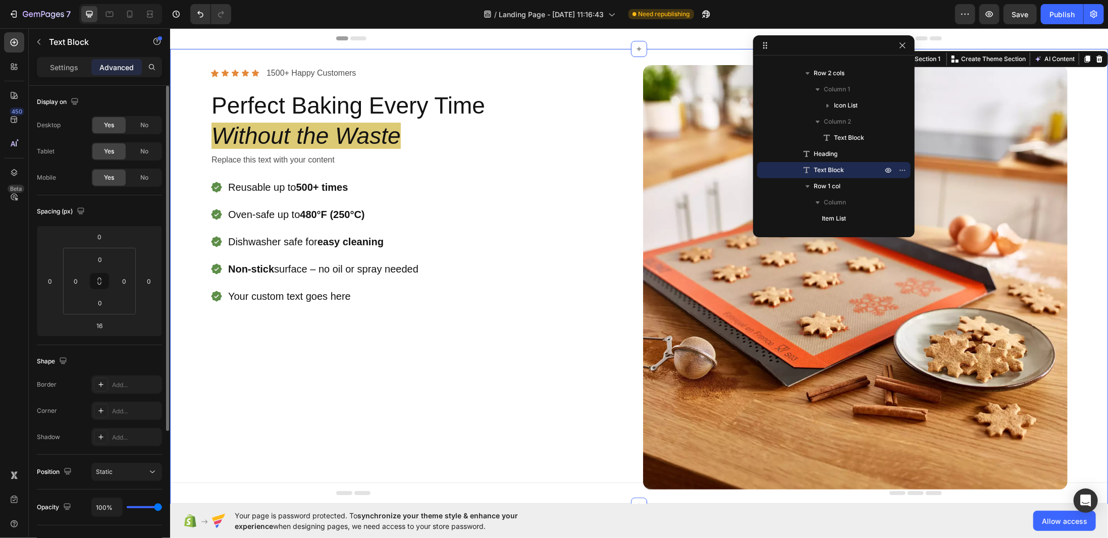
scroll to position [0, 0]
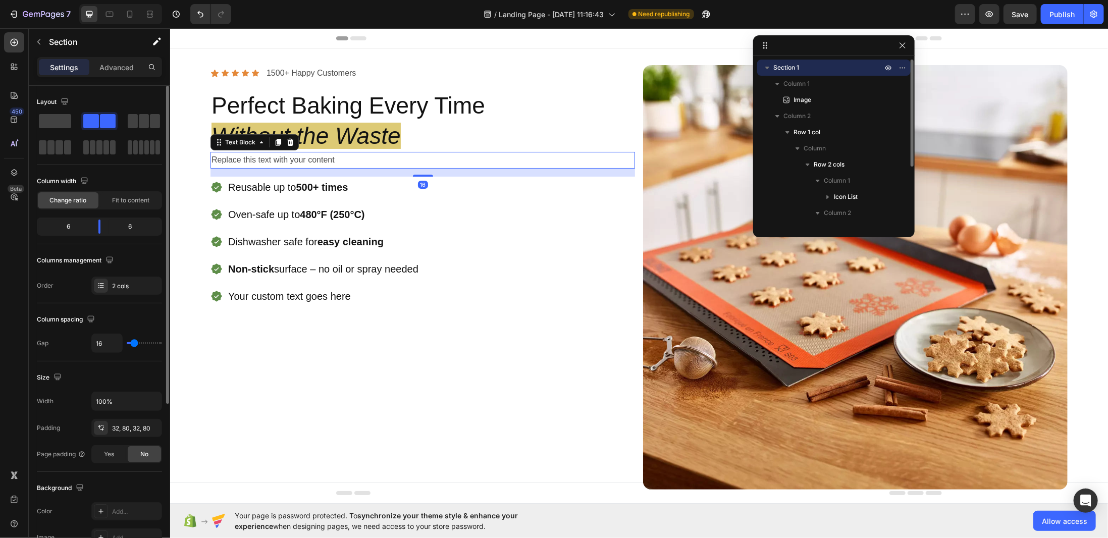
click at [263, 160] on div "Replace this text with your content" at bounding box center [422, 159] width 424 height 17
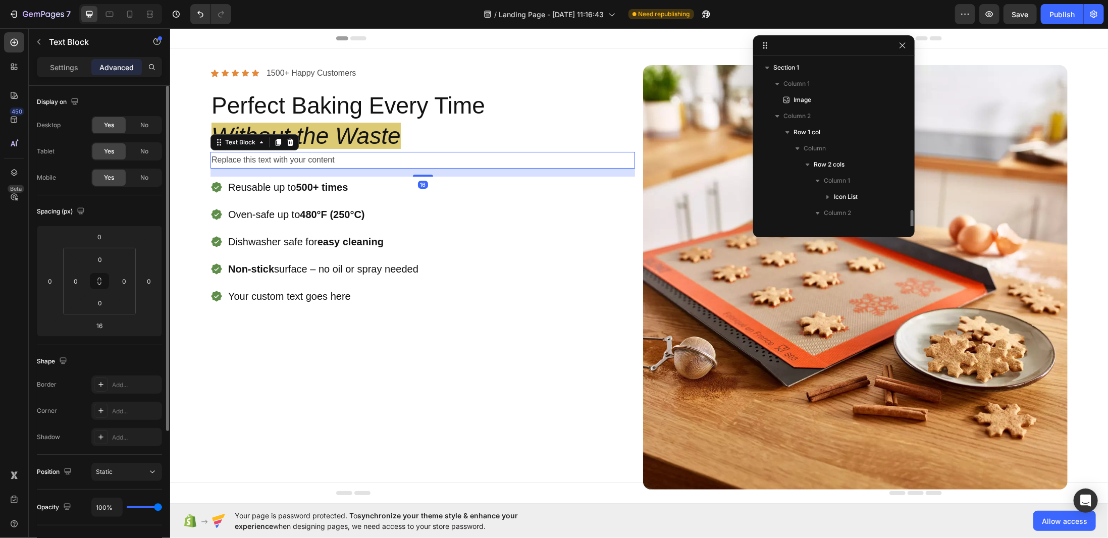
scroll to position [91, 0]
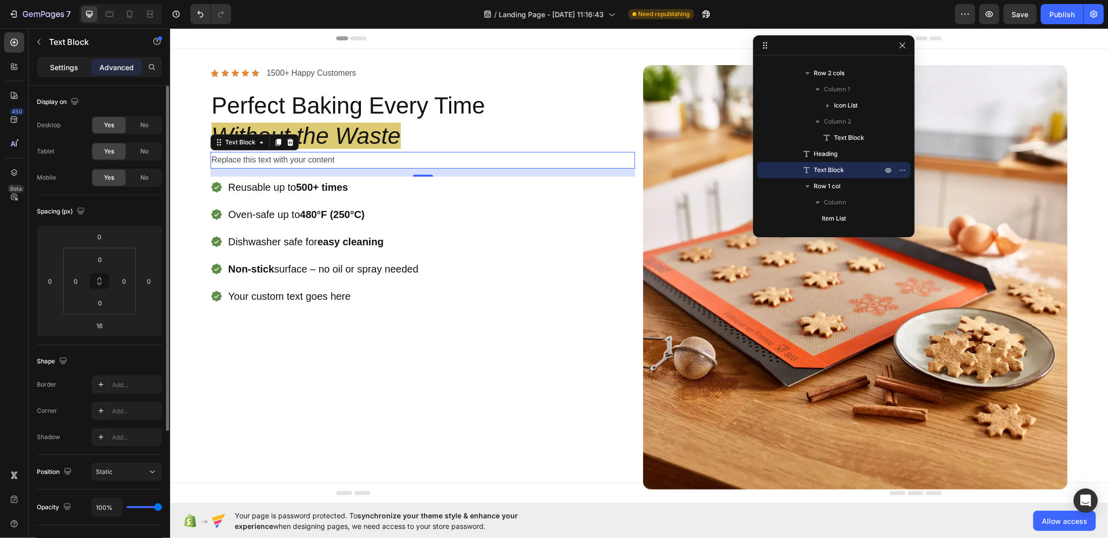
click at [58, 68] on p "Settings" at bounding box center [64, 67] width 28 height 11
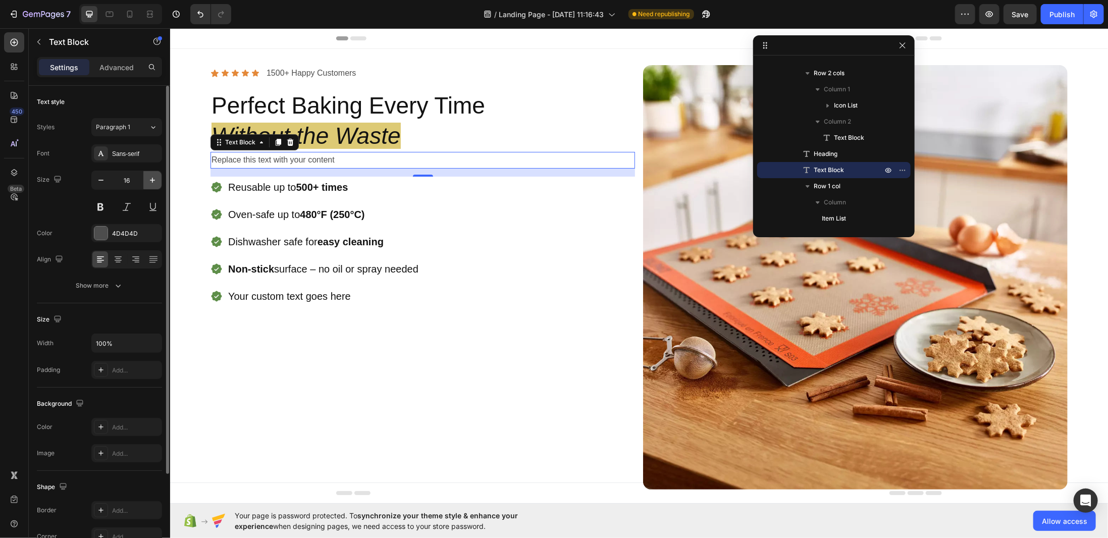
click at [150, 180] on icon "button" at bounding box center [152, 180] width 10 height 10
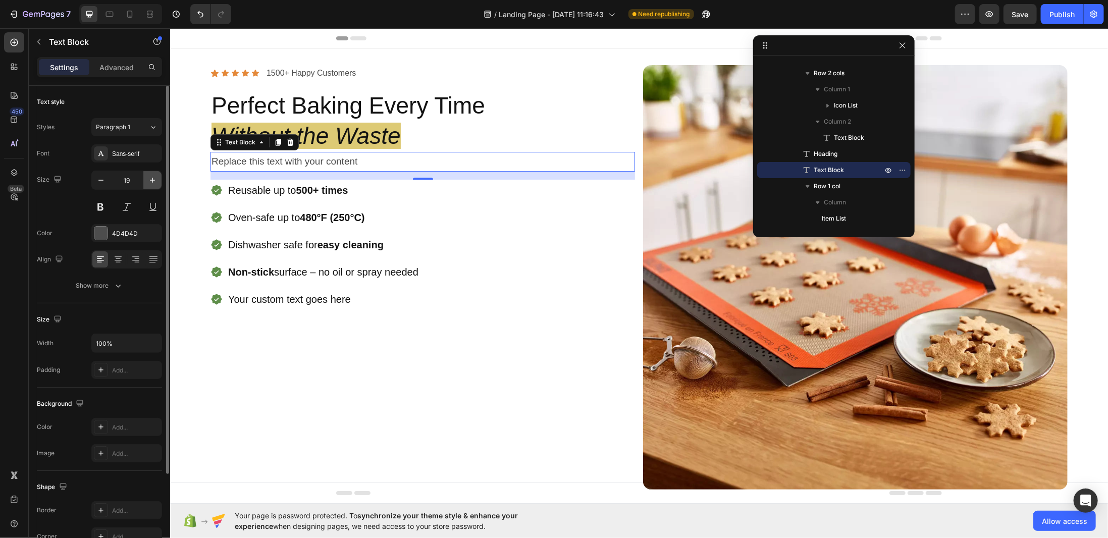
click at [150, 180] on icon "button" at bounding box center [152, 180] width 10 height 10
type input "20"
click at [263, 161] on div "Replace this text with your content" at bounding box center [422, 161] width 424 height 20
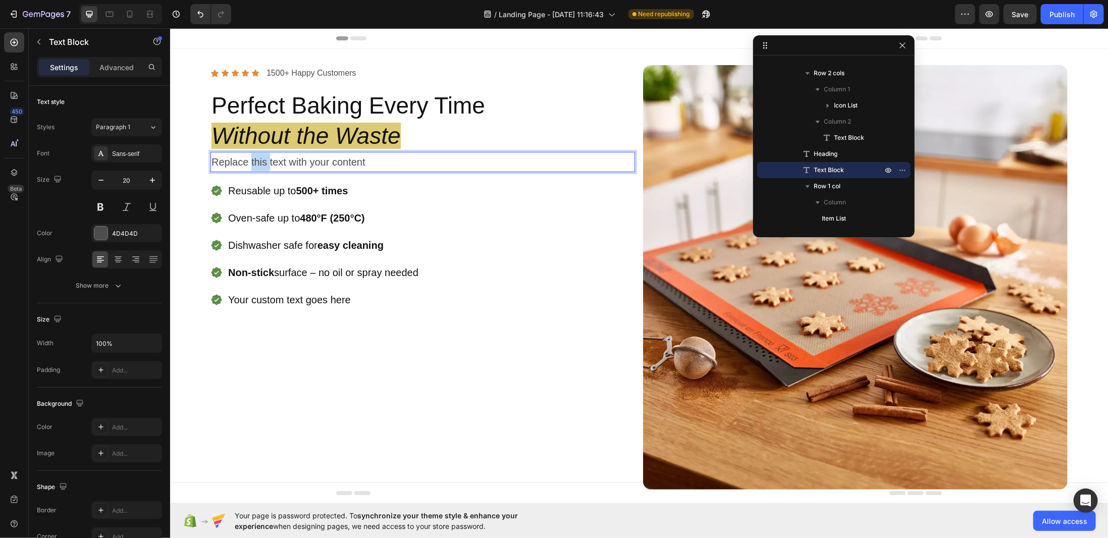
click at [263, 161] on p "Replace this text with your content" at bounding box center [422, 161] width 422 height 18
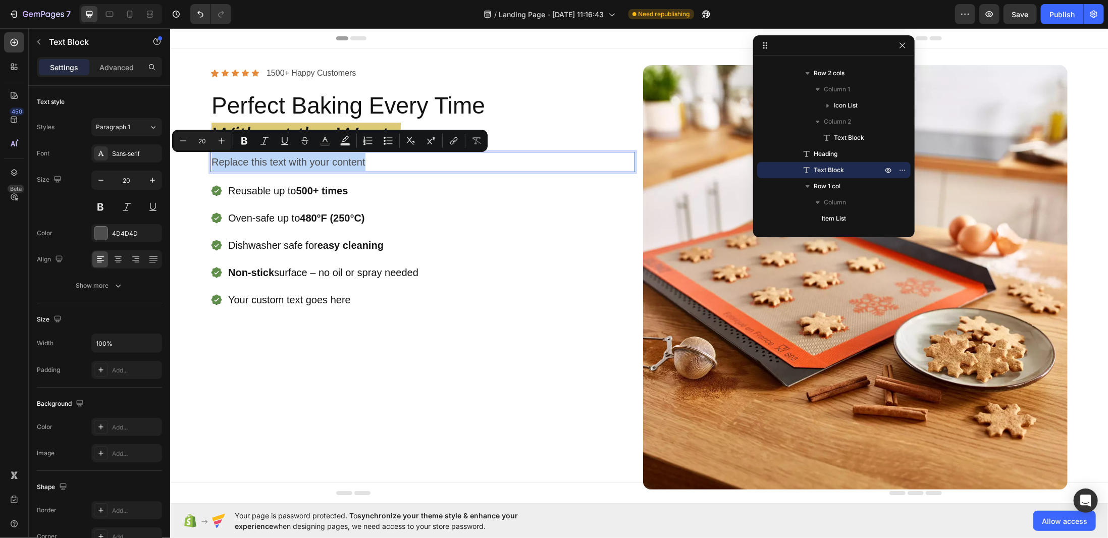
click at [295, 158] on p "Replace this text with your content" at bounding box center [422, 161] width 422 height 18
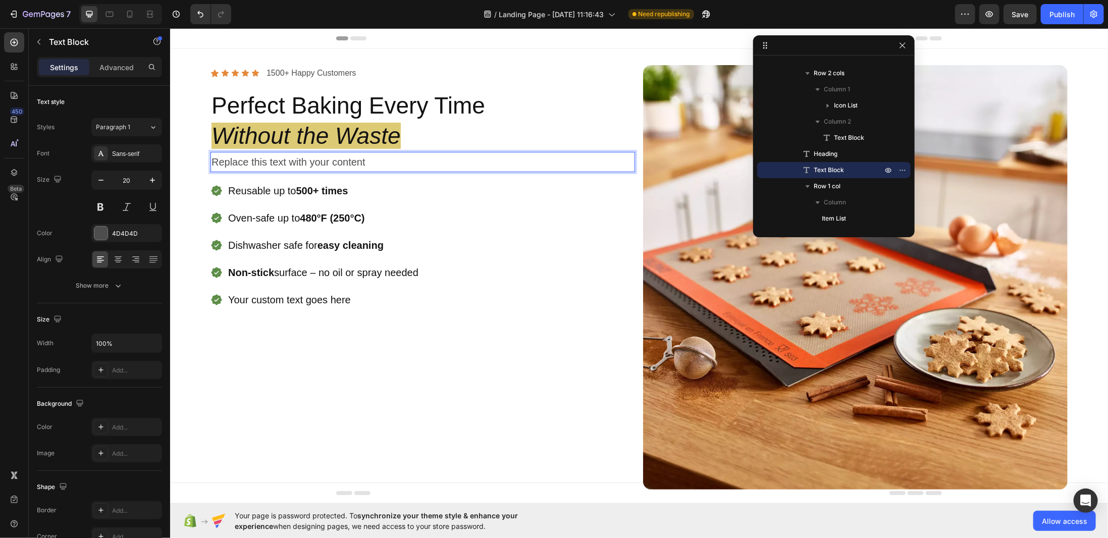
click at [295, 158] on p "Replace this text with your content" at bounding box center [422, 161] width 422 height 18
drag, startPoint x: 283, startPoint y: 156, endPoint x: 277, endPoint y: 159, distance: 7.2
click at [283, 156] on p "Replace this text with your content" at bounding box center [422, 161] width 422 height 18
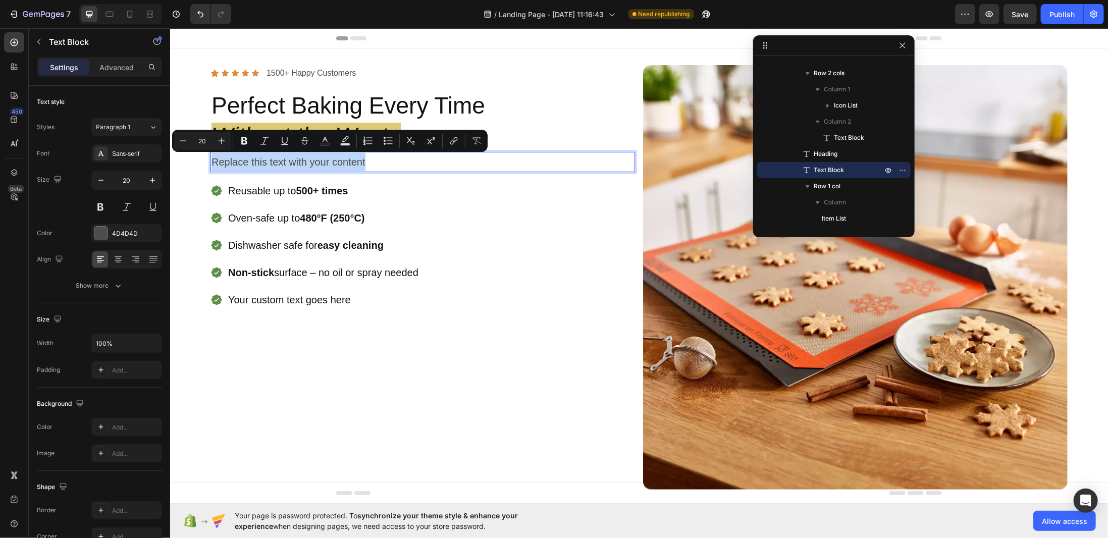
click at [276, 159] on p "Replace this text with your content" at bounding box center [422, 161] width 422 height 18
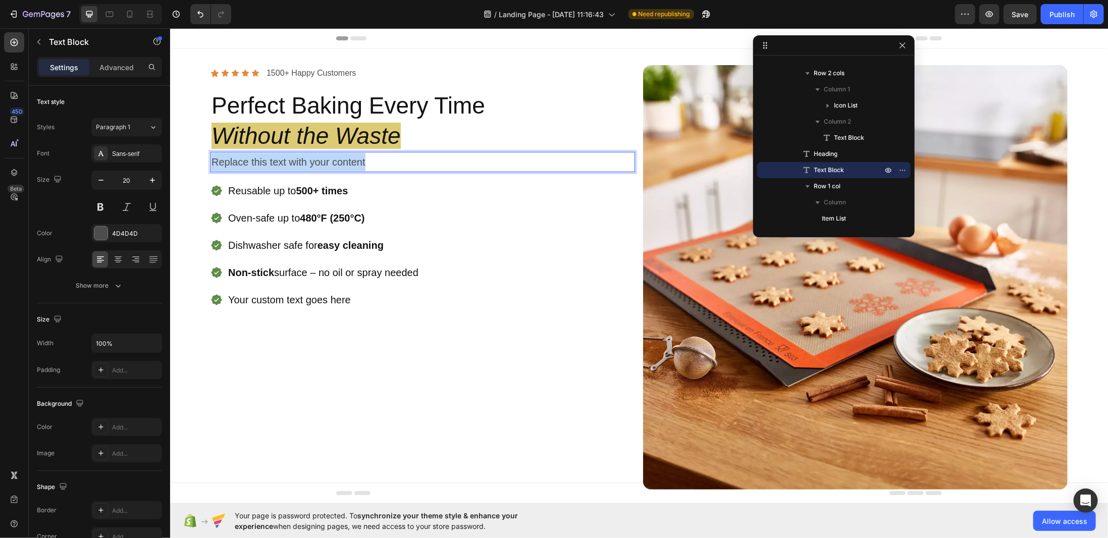
click at [276, 159] on p "Replace this text with your content" at bounding box center [422, 161] width 422 height 18
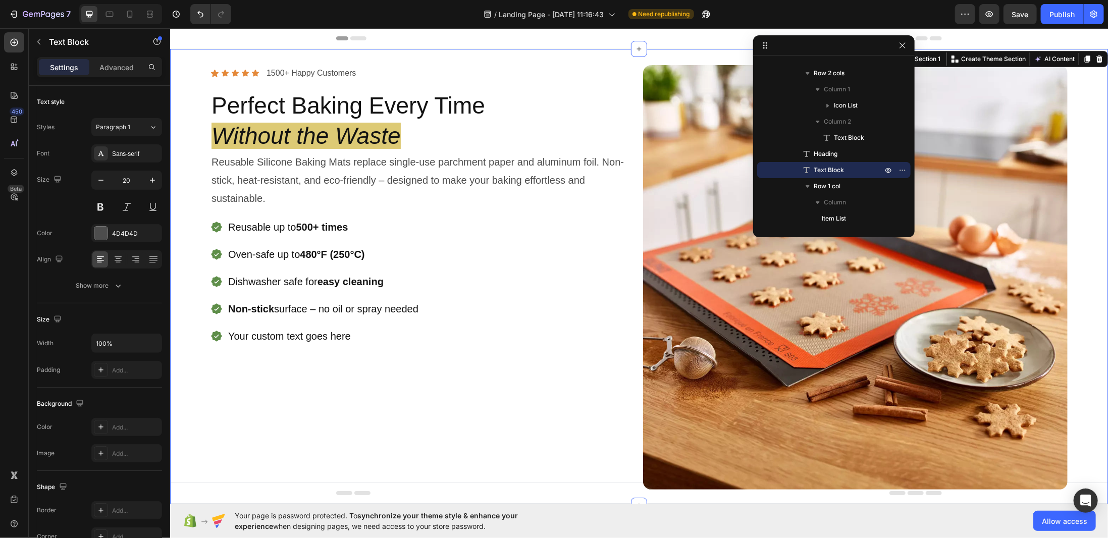
scroll to position [0, 0]
click at [507, 408] on div "Icon Icon Icon Icon Icon Icon List 1500+ Happy Customers Text Block Row Perfect…" at bounding box center [422, 277] width 424 height 424
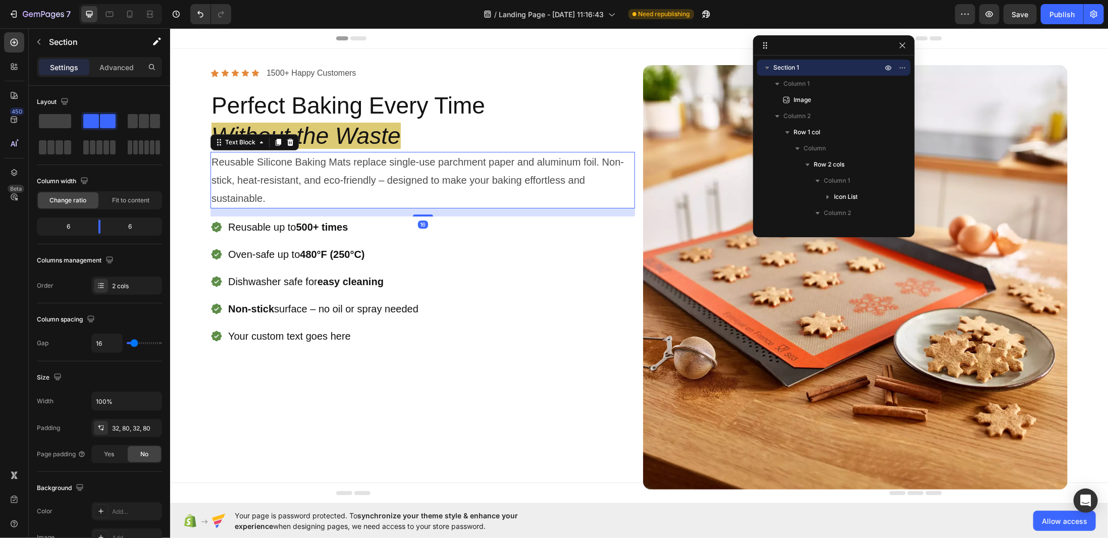
click at [295, 179] on p "Reusable Silicone Baking Mats replace single-use parchment paper and aluminum f…" at bounding box center [422, 179] width 422 height 54
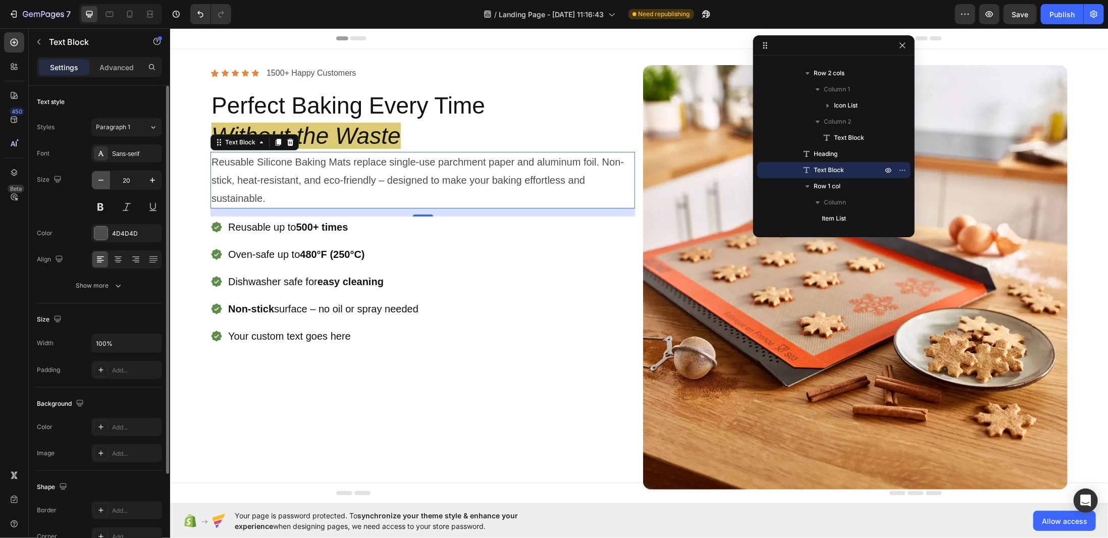
click at [98, 176] on icon "button" at bounding box center [101, 180] width 10 height 10
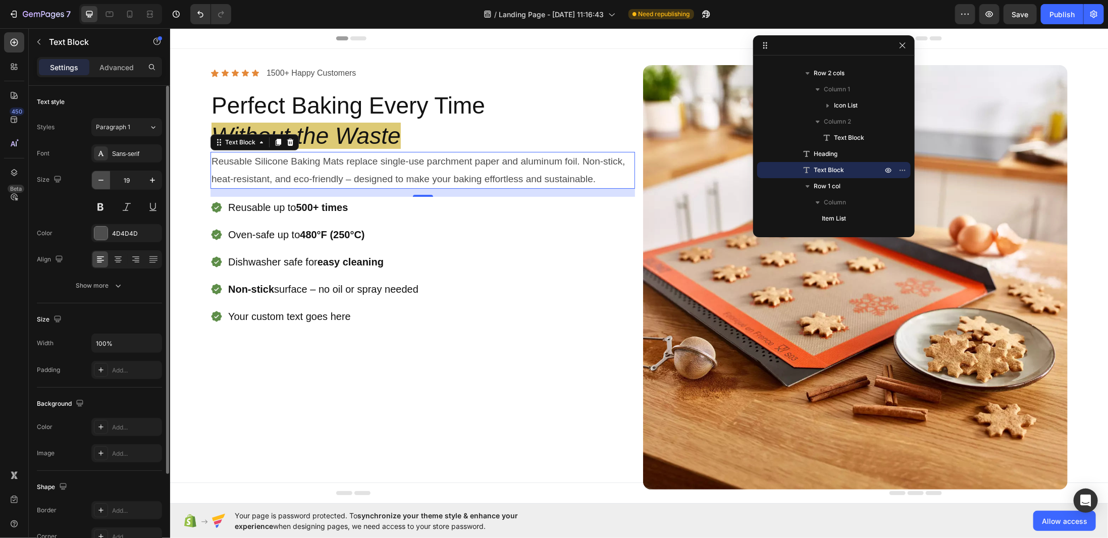
type input "18"
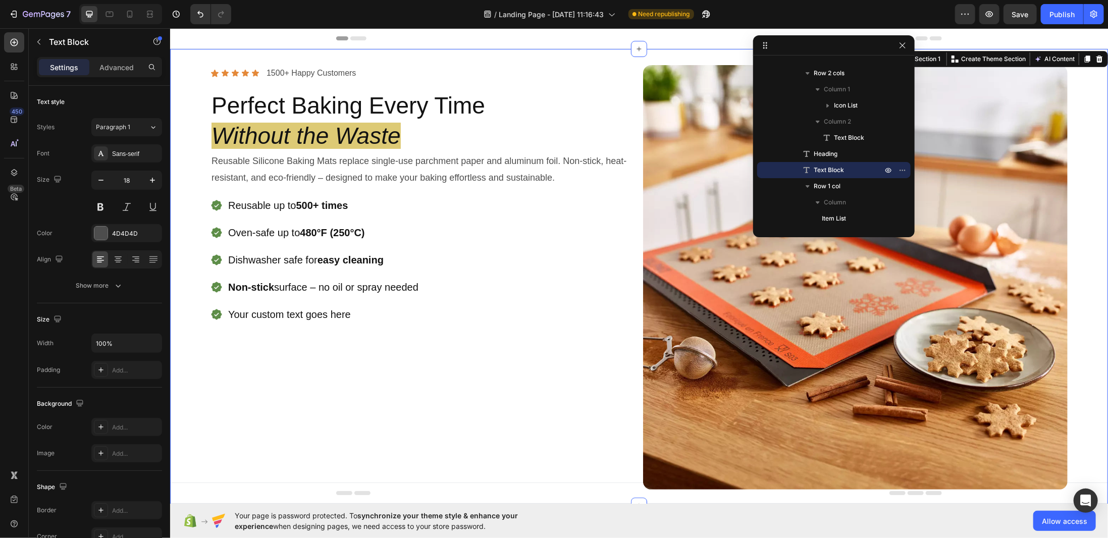
click at [302, 367] on div "Icon Icon Icon Icon Icon Icon List 1500+ Happy Customers Text Block Row Perfect…" at bounding box center [422, 277] width 424 height 424
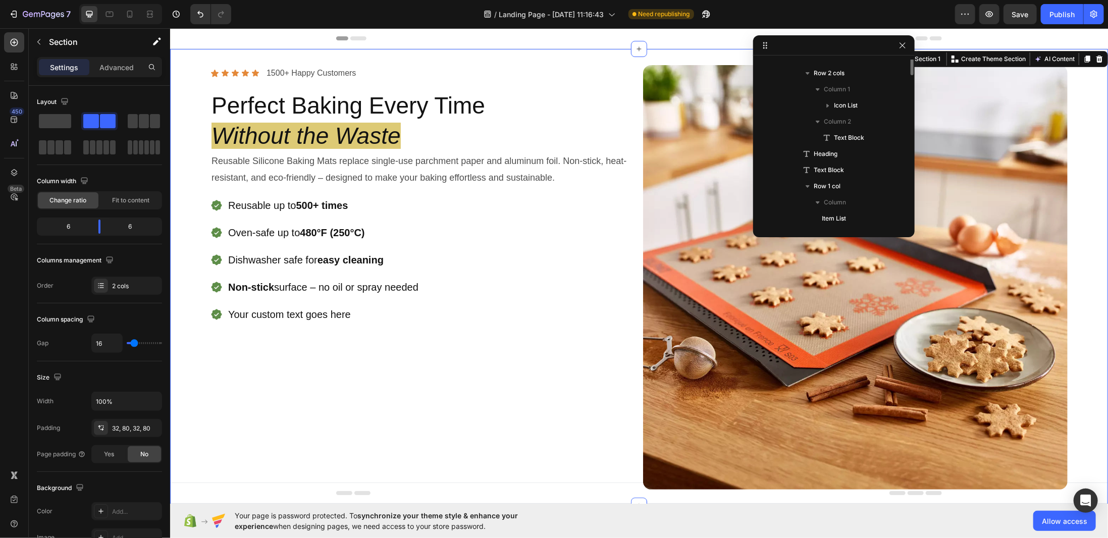
scroll to position [0, 0]
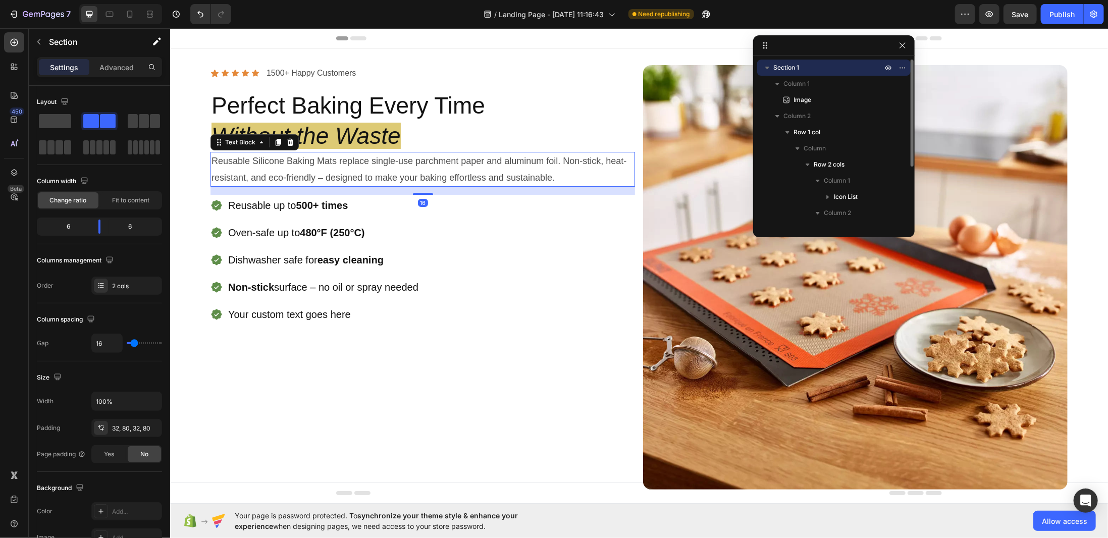
click at [297, 175] on p "Reusable Silicone Baking Mats replace single-use parchment paper and aluminum f…" at bounding box center [422, 168] width 422 height 33
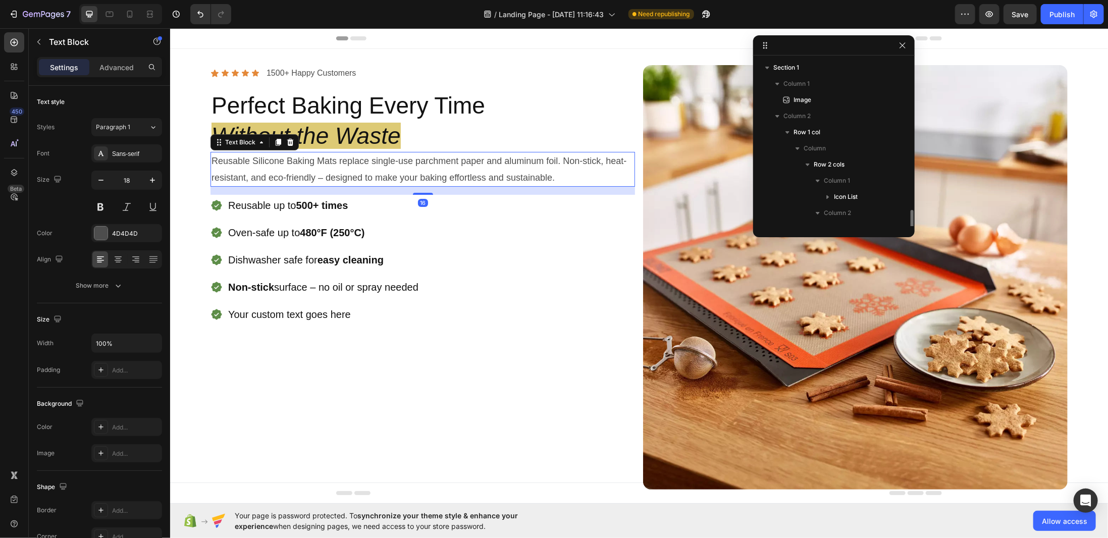
scroll to position [91, 0]
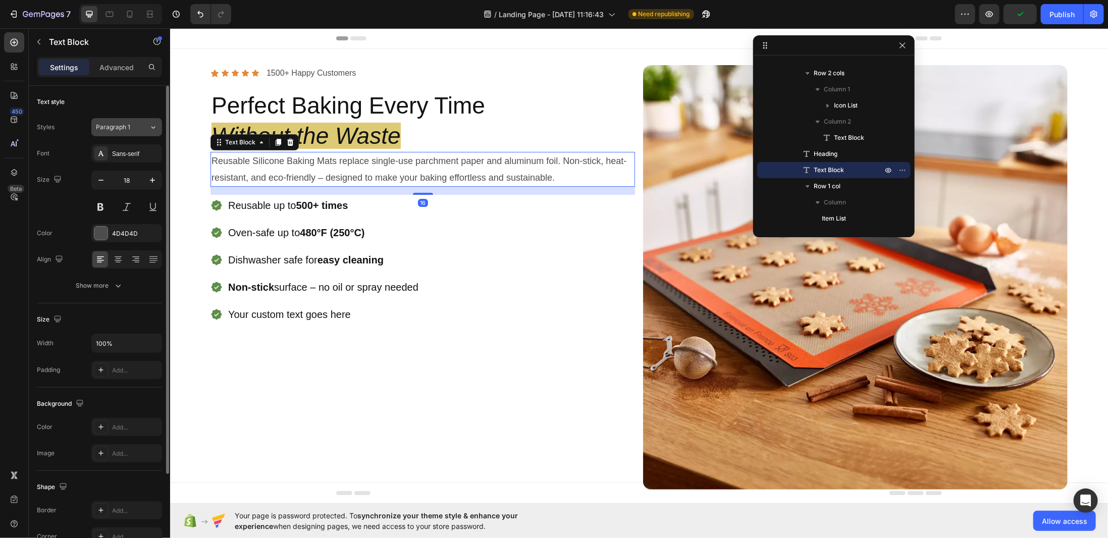
click at [135, 129] on div "Paragraph 1" at bounding box center [116, 127] width 41 height 9
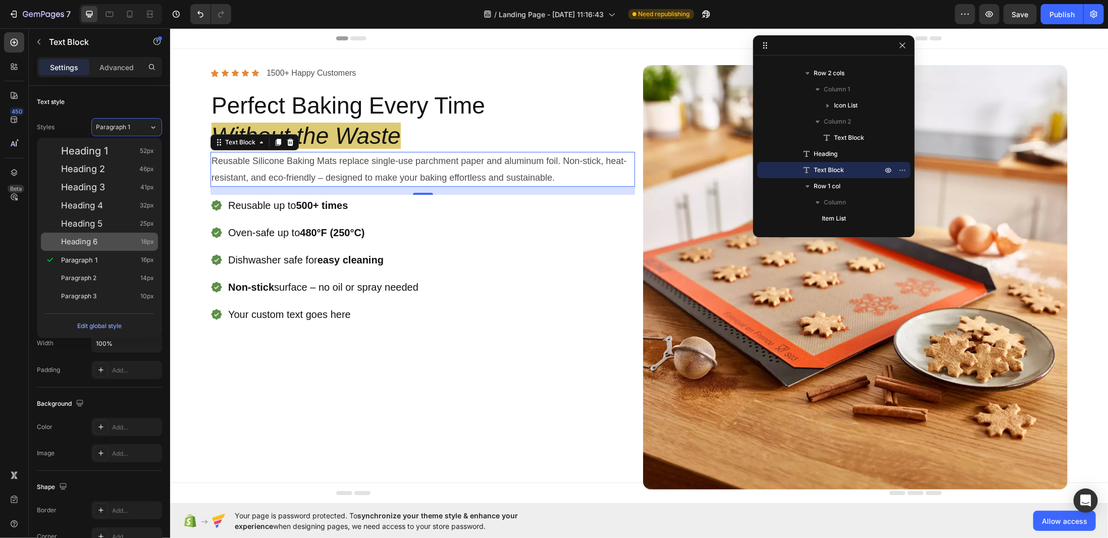
click at [138, 245] on div "Heading 6 18px" at bounding box center [99, 242] width 117 height 18
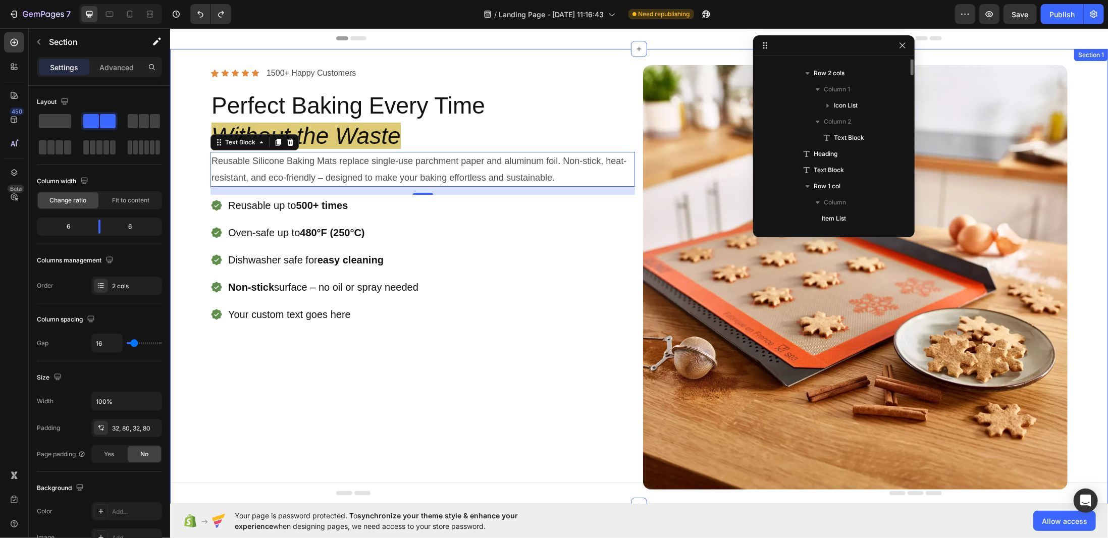
click at [323, 360] on div "Icon Icon Icon Icon Icon Icon List 1500+ Happy Customers Text Block Row Perfect…" at bounding box center [422, 277] width 424 height 424
click at [329, 172] on p "Reusable Silicone Baking Mats replace single-use parchment paper and aluminum f…" at bounding box center [422, 168] width 422 height 33
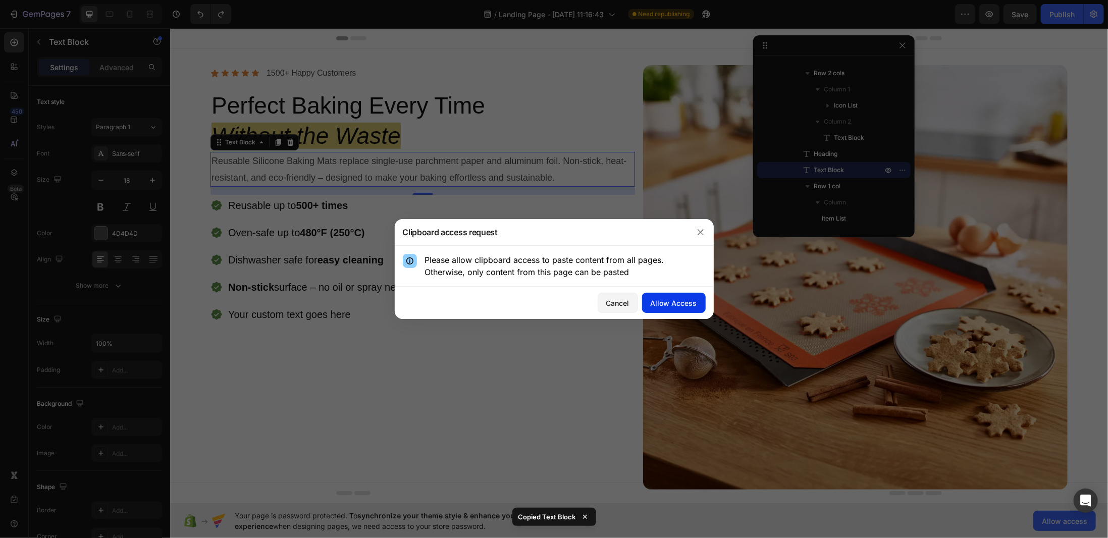
click at [677, 300] on div "Allow Access" at bounding box center [673, 303] width 46 height 11
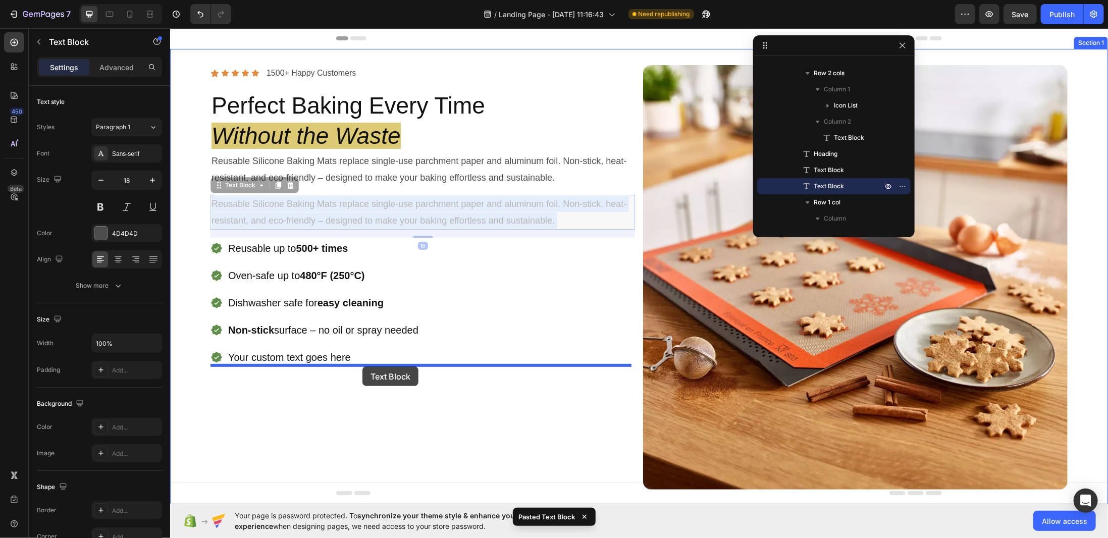
drag, startPoint x: 356, startPoint y: 205, endPoint x: 362, endPoint y: 364, distance: 159.6
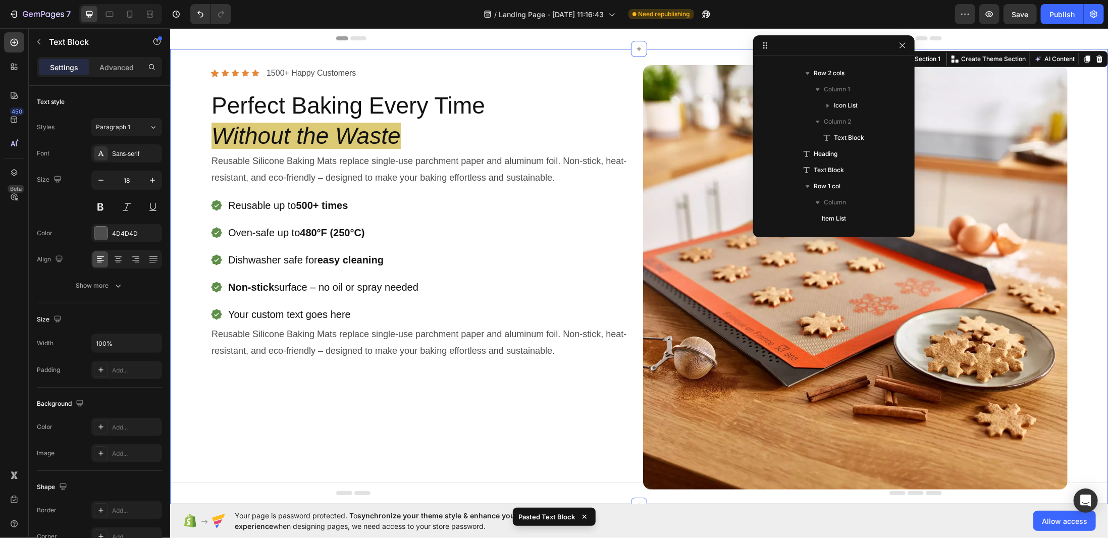
click at [373, 409] on div "Icon Icon Icon Icon Icon Icon List 1500+ Happy Customers Text Block Row Perfect…" at bounding box center [422, 277] width 424 height 424
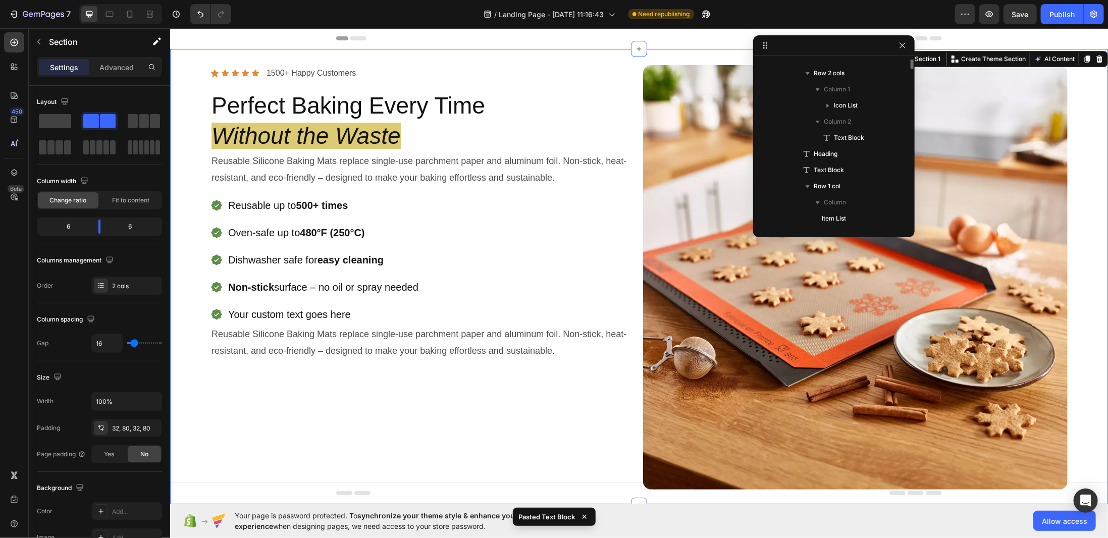
scroll to position [0, 0]
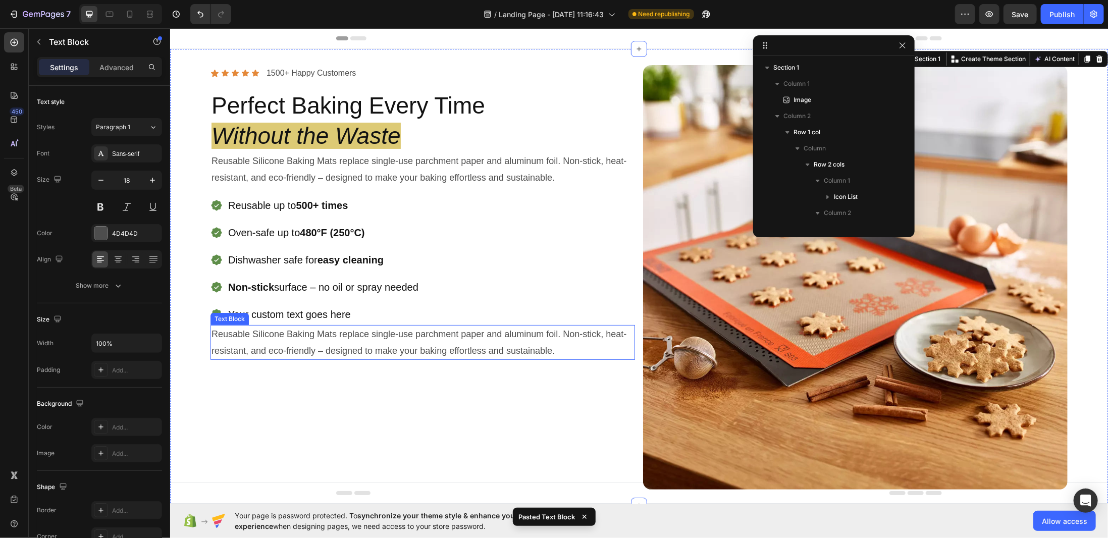
click at [303, 343] on p "Reusable Silicone Baking Mats replace single-use parchment paper and aluminum f…" at bounding box center [422, 341] width 422 height 33
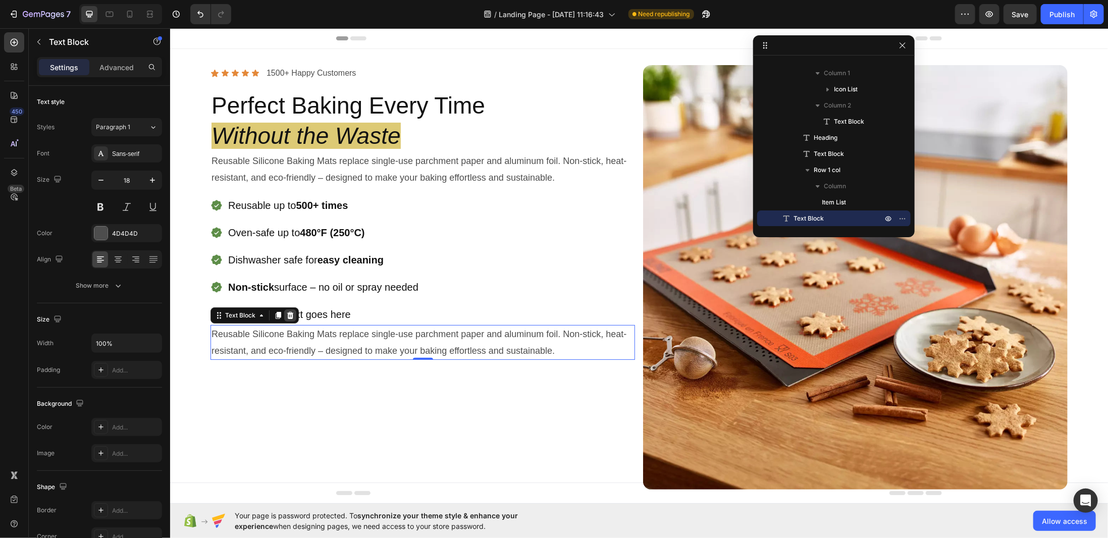
click at [291, 314] on icon at bounding box center [290, 314] width 7 height 7
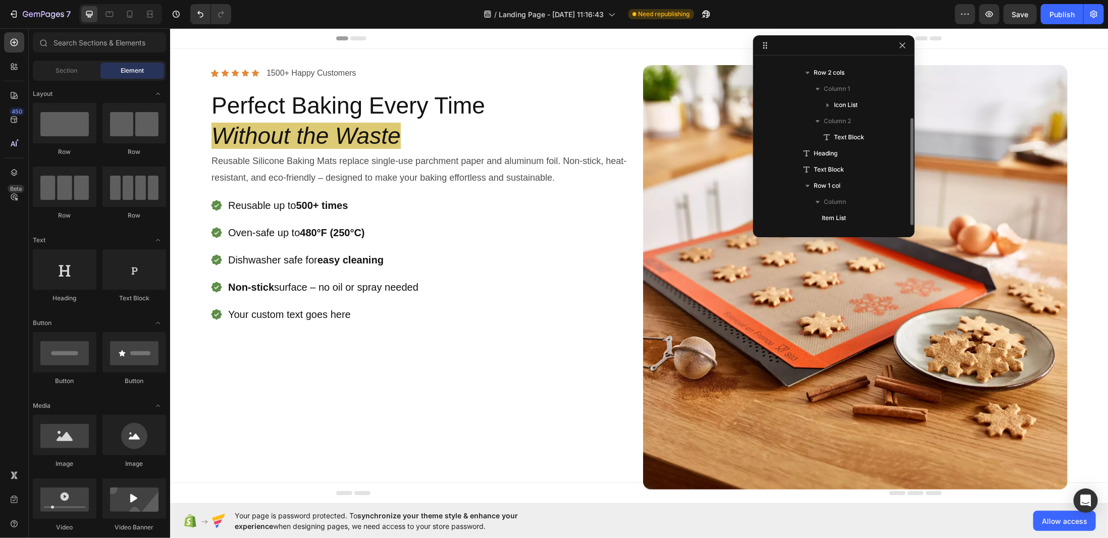
scroll to position [91, 0]
click at [345, 377] on div "Icon Icon Icon Icon Icon Icon List 1500+ Happy Customers Text Block Row Perfect…" at bounding box center [422, 277] width 424 height 424
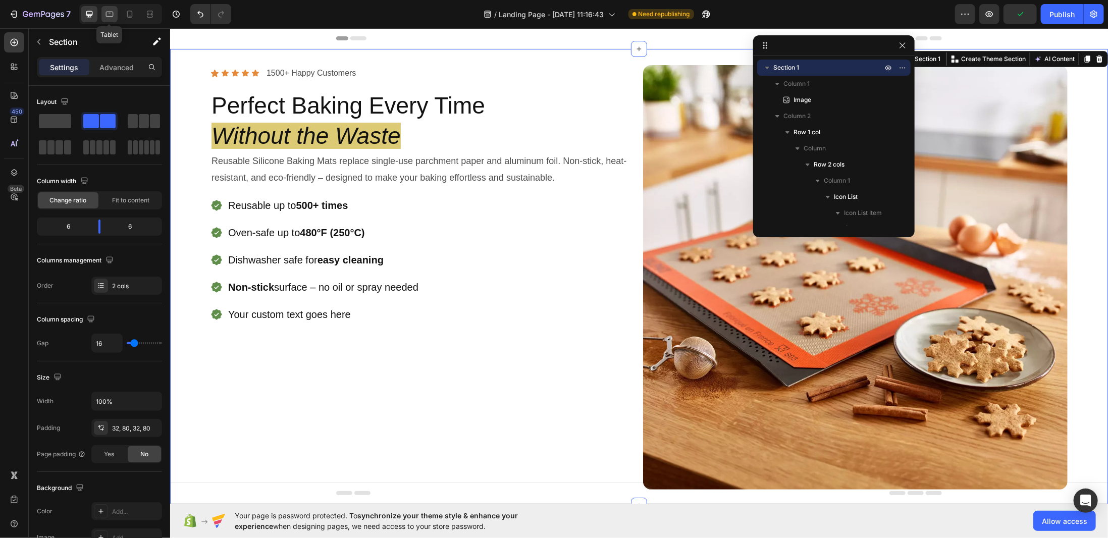
click at [112, 13] on icon at bounding box center [109, 14] width 10 height 10
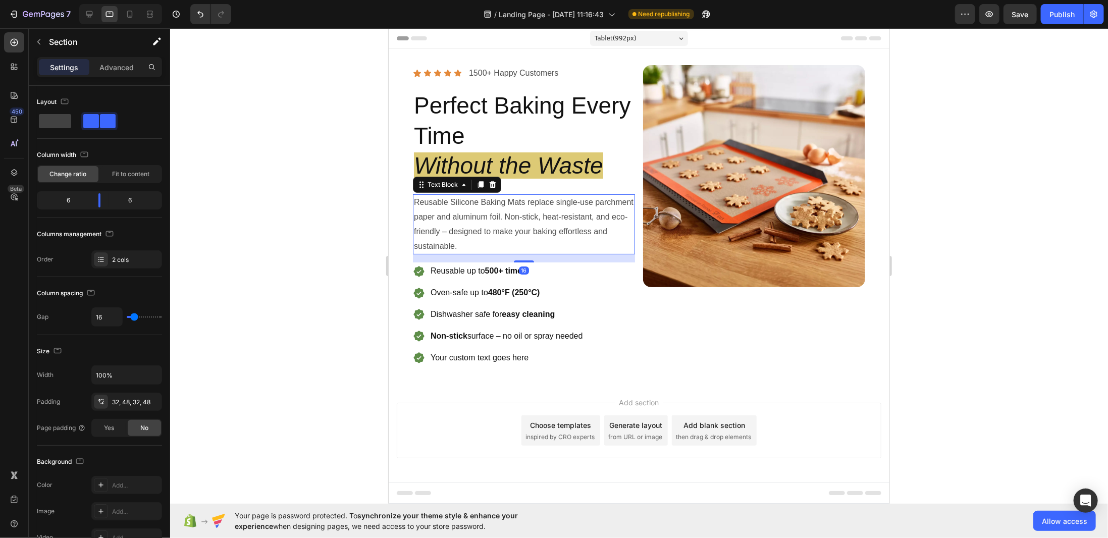
click at [482, 213] on p "Reusable Silicone Baking Mats replace single-use parchment paper and aluminum f…" at bounding box center [523, 224] width 220 height 58
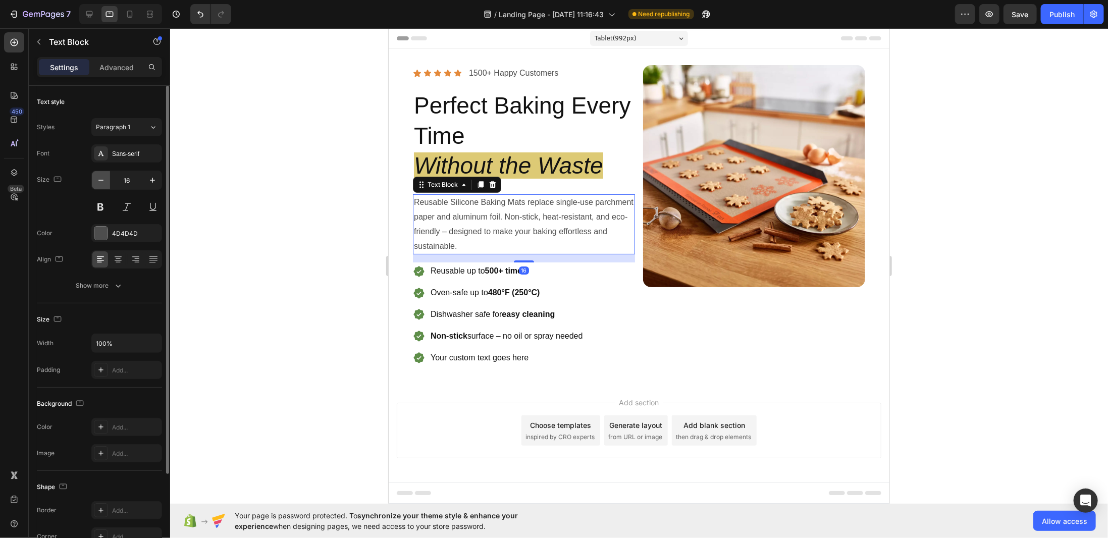
click at [103, 177] on icon "button" at bounding box center [101, 180] width 10 height 10
click at [103, 176] on icon "button" at bounding box center [101, 180] width 10 height 10
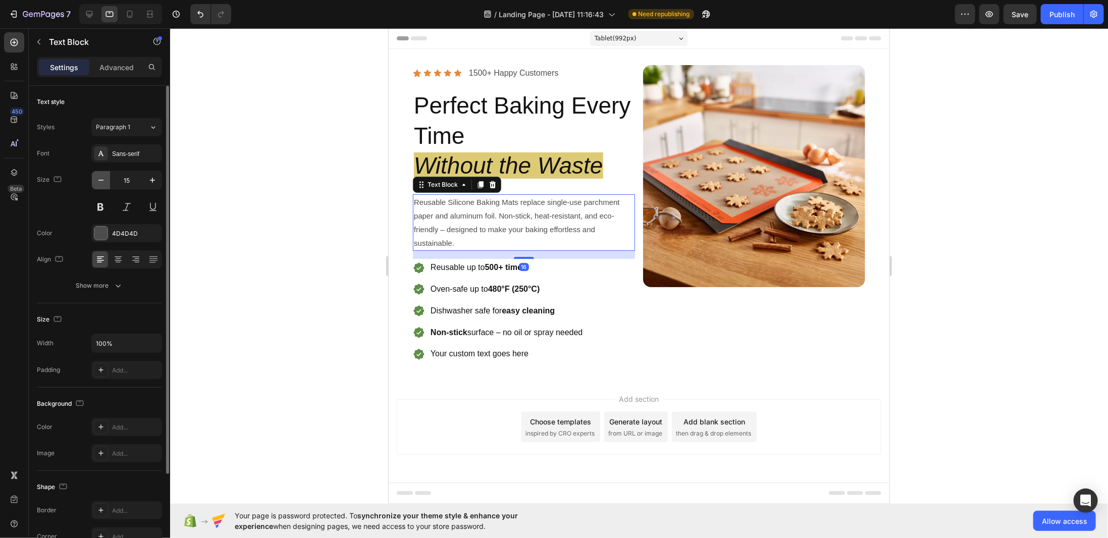
type input "14"
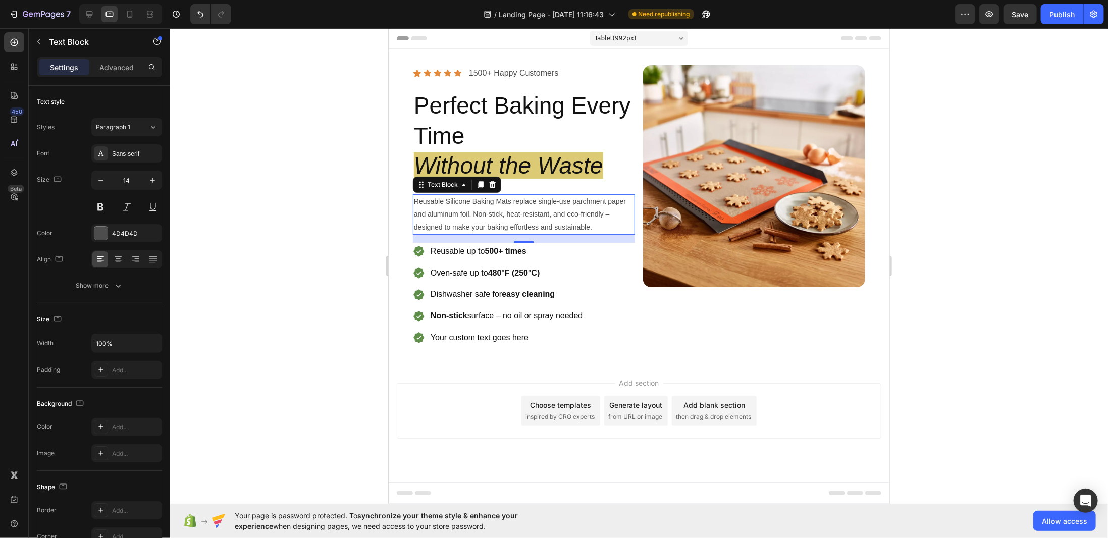
click at [326, 286] on div at bounding box center [639, 283] width 938 height 510
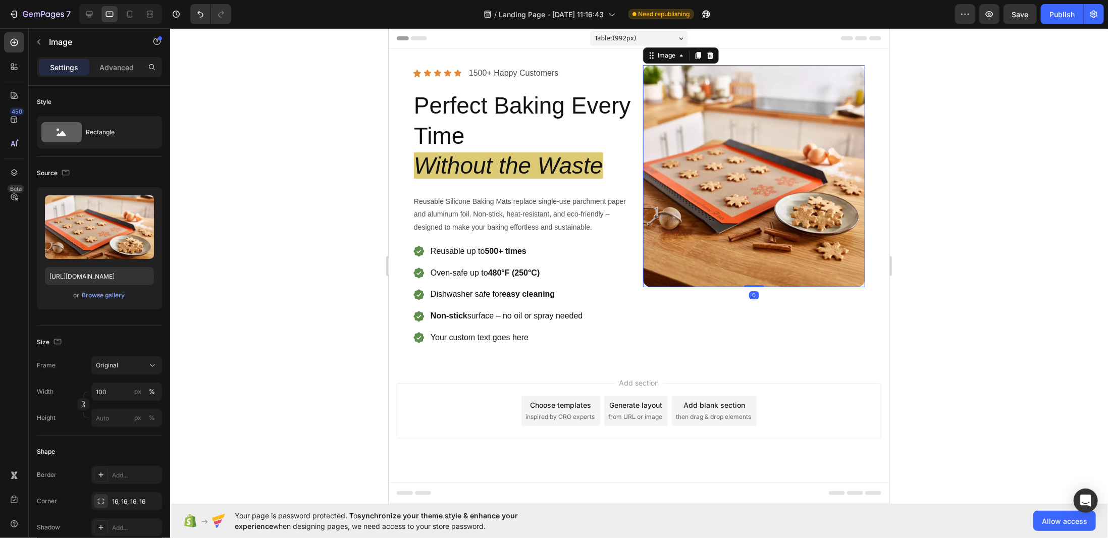
click at [681, 247] on img at bounding box center [753, 176] width 222 height 222
click at [611, 288] on div "Reusable up to 500+ times Oven-safe up to 480°F (250°C) Dishwasher safe for eas…" at bounding box center [523, 294] width 222 height 104
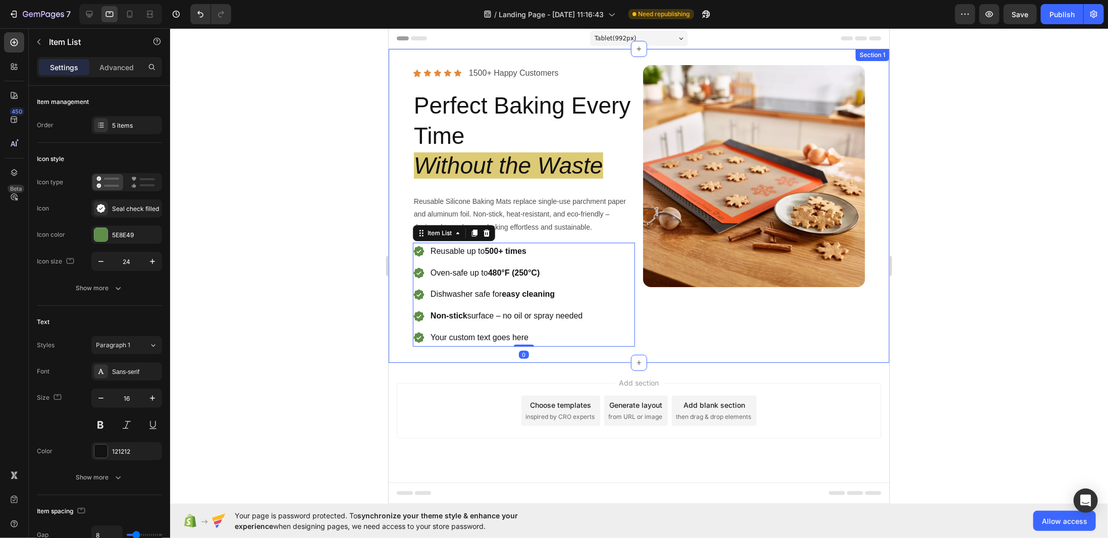
click at [674, 318] on div "Image" at bounding box center [753, 206] width 222 height 282
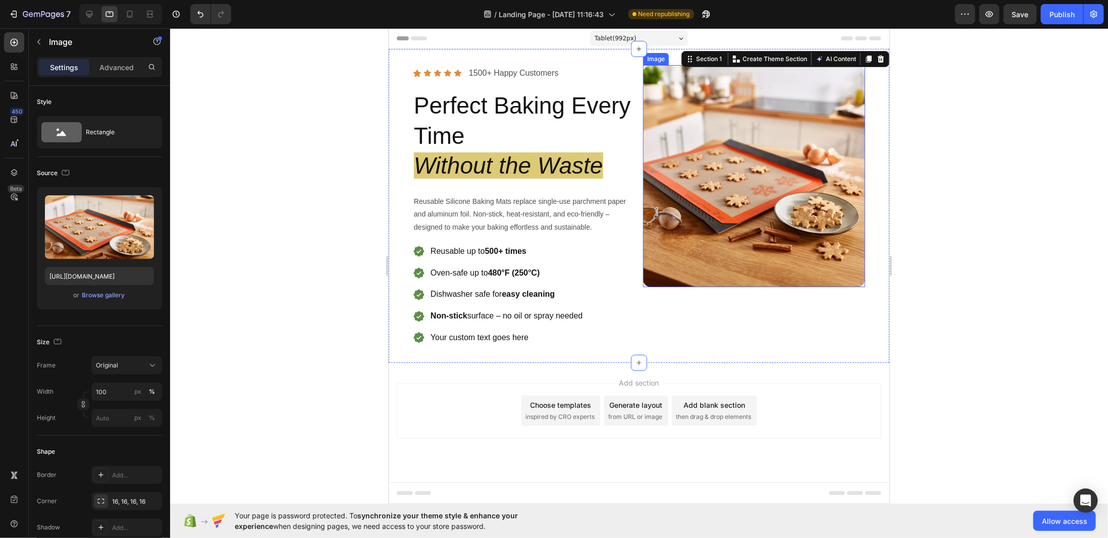
click at [668, 262] on img at bounding box center [753, 176] width 222 height 222
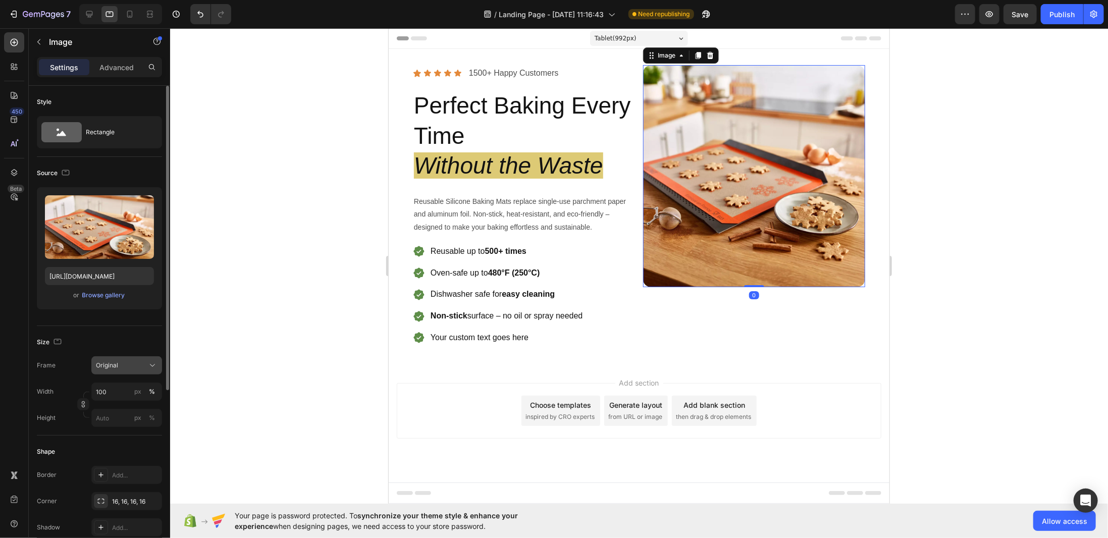
click at [129, 358] on button "Original" at bounding box center [126, 365] width 71 height 18
click at [134, 412] on div "Vertical" at bounding box center [124, 409] width 59 height 10
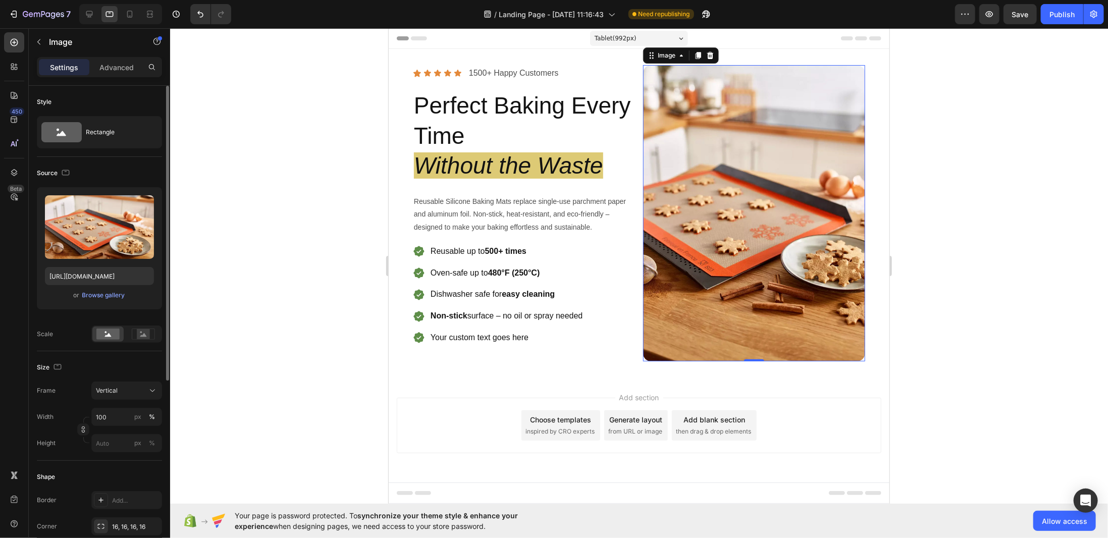
click at [959, 343] on div at bounding box center [639, 283] width 938 height 510
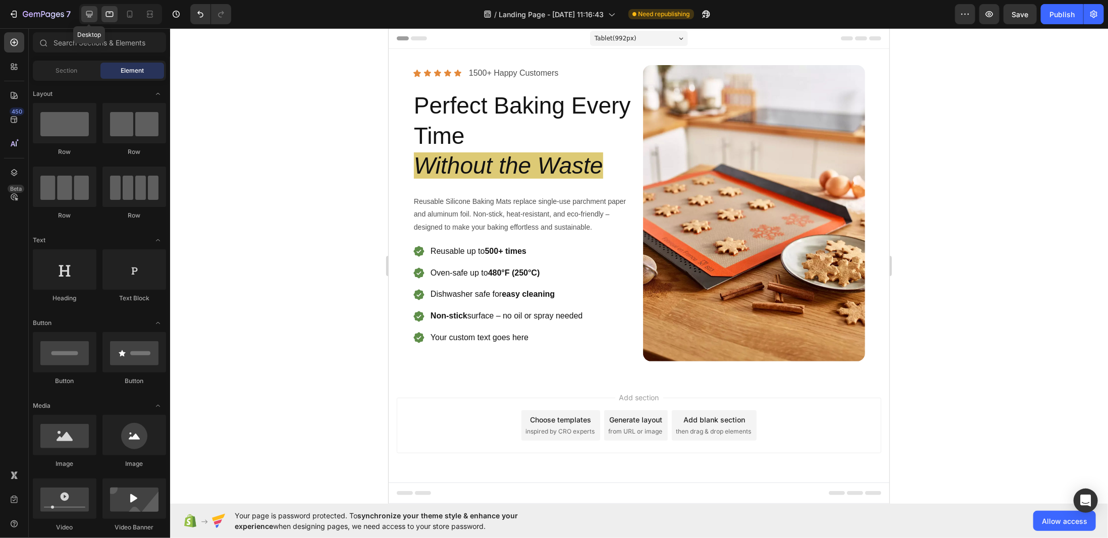
click at [87, 11] on icon at bounding box center [89, 14] width 10 height 10
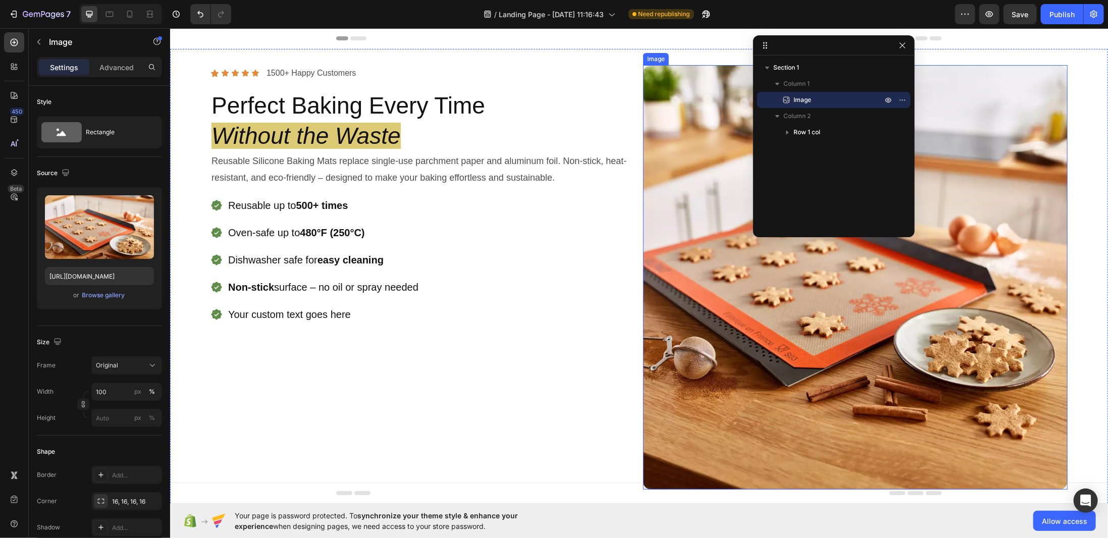
click at [697, 313] on img at bounding box center [854, 277] width 424 height 424
click at [128, 367] on div "Original" at bounding box center [120, 365] width 49 height 9
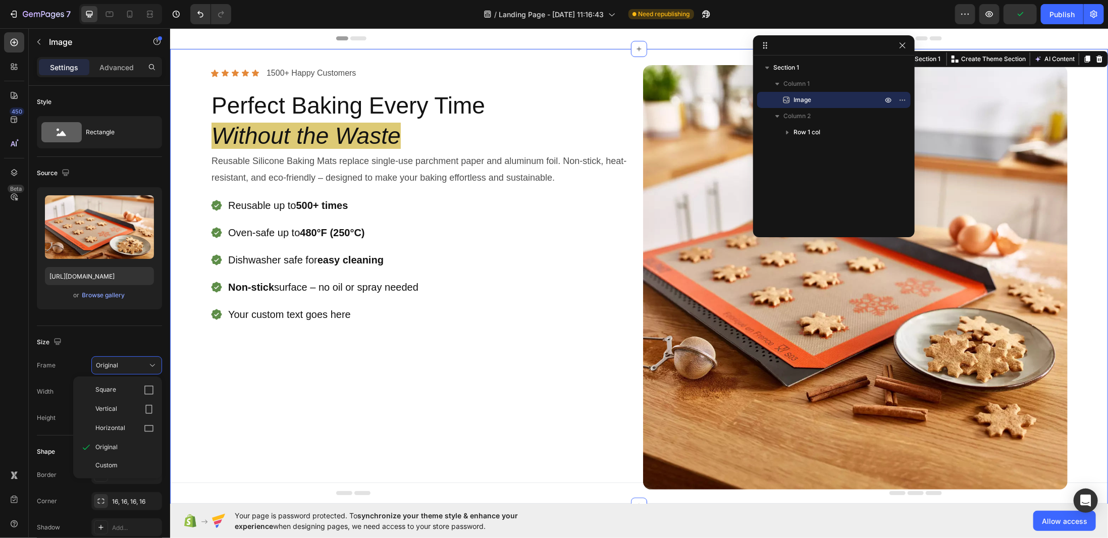
click at [231, 430] on div "Icon Icon Icon Icon Icon Icon List 1500+ Happy Customers Text Block Row Perfect…" at bounding box center [422, 277] width 424 height 424
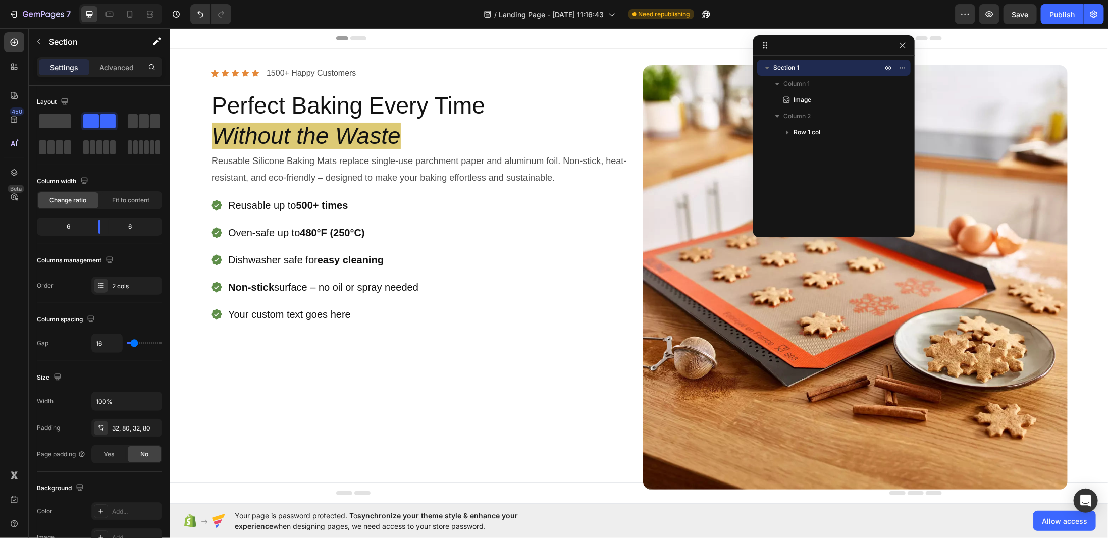
click at [233, 33] on div "Header" at bounding box center [639, 38] width 938 height 21
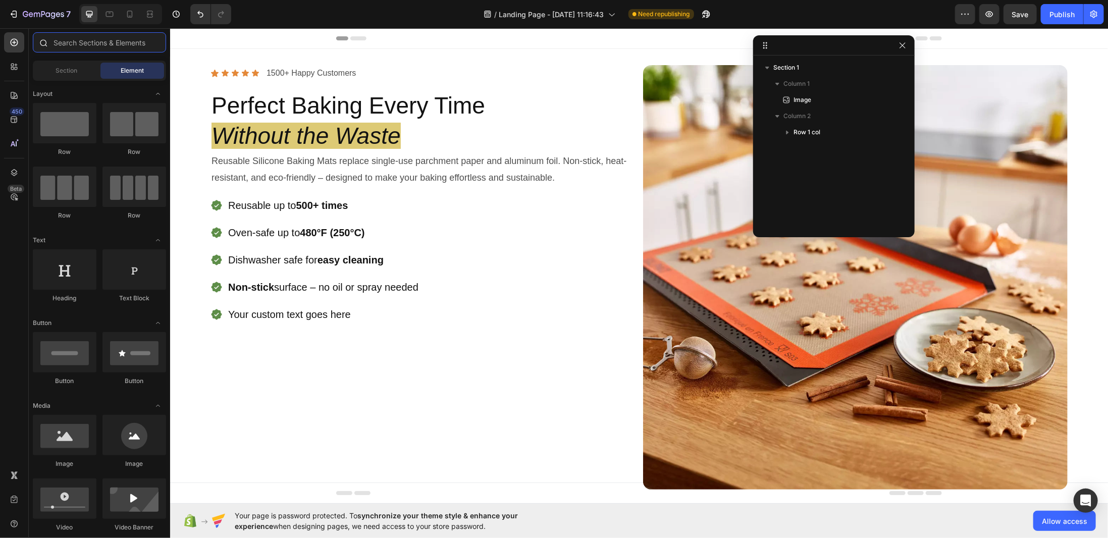
click at [97, 43] on input "text" at bounding box center [99, 42] width 133 height 20
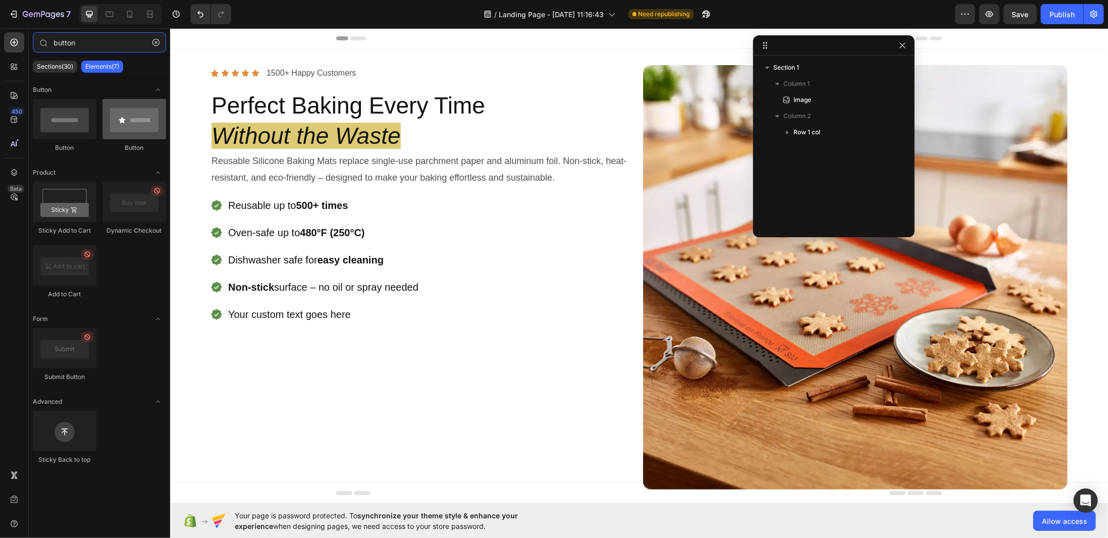
type input "button"
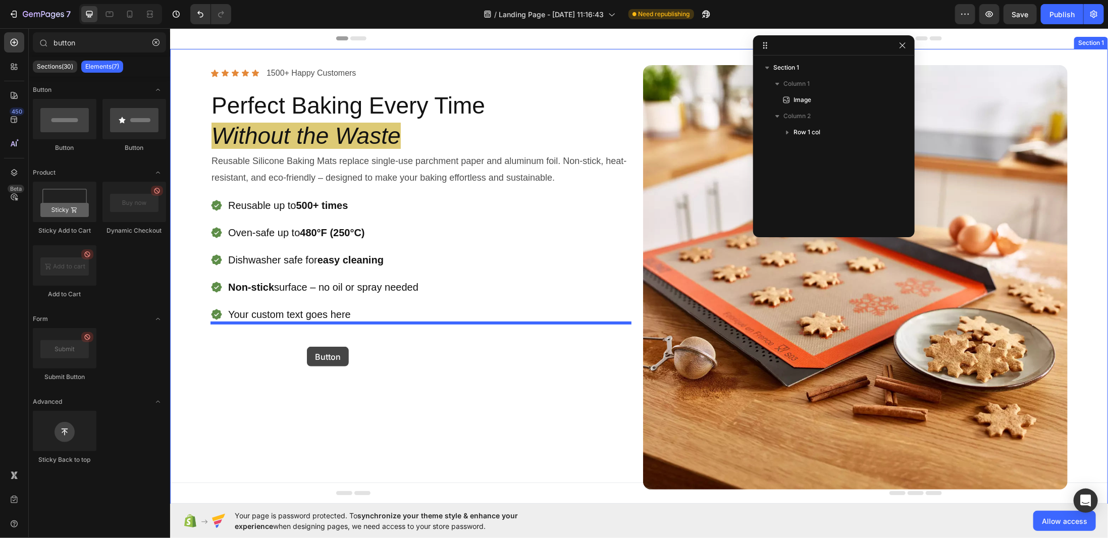
drag, startPoint x: 305, startPoint y: 155, endPoint x: 306, endPoint y: 346, distance: 191.2
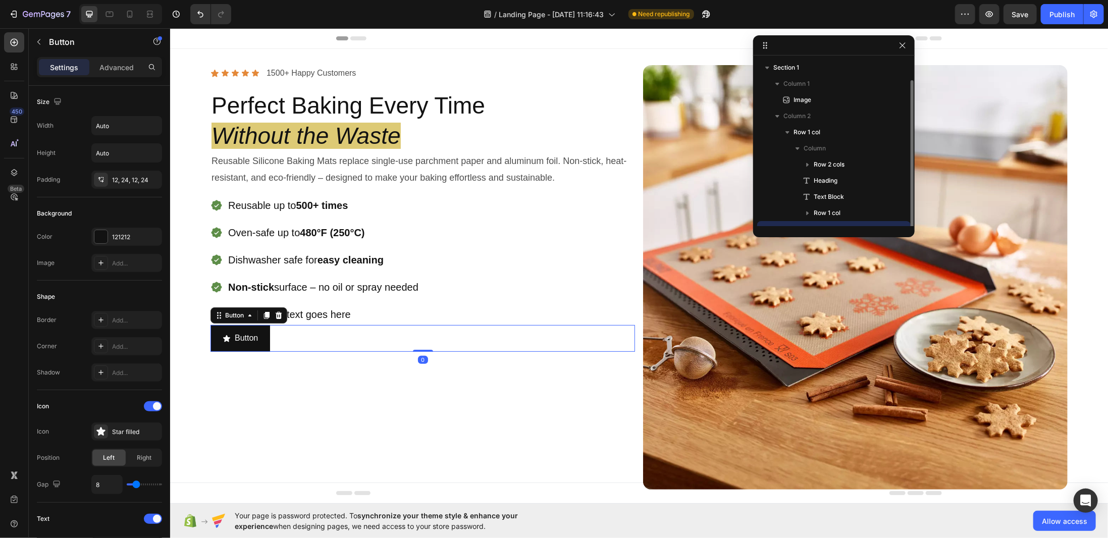
scroll to position [11, 0]
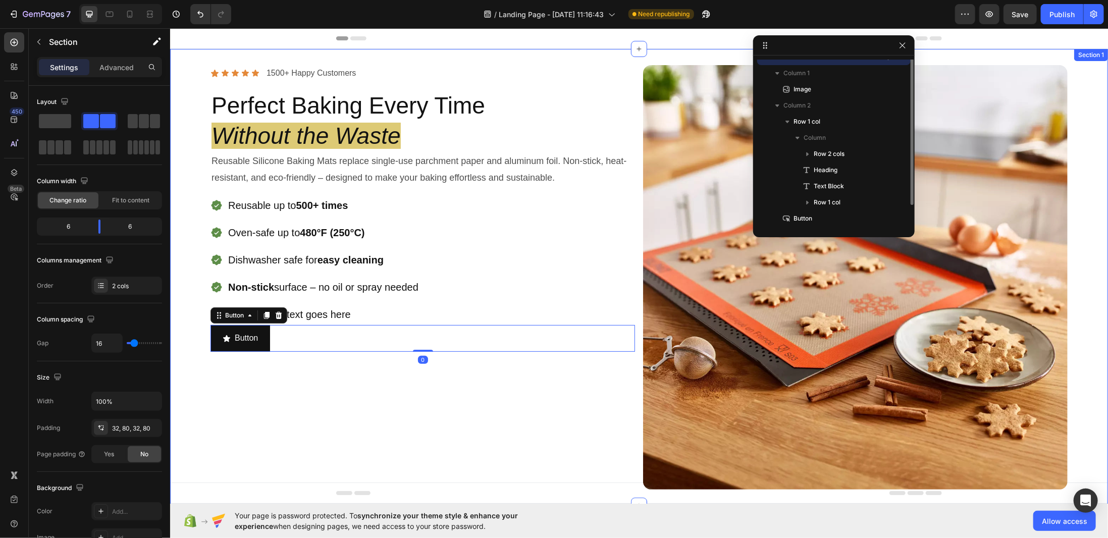
click at [340, 398] on div "Icon Icon Icon Icon Icon Icon List 1500+ Happy Customers Text Block Row Perfect…" at bounding box center [422, 277] width 424 height 424
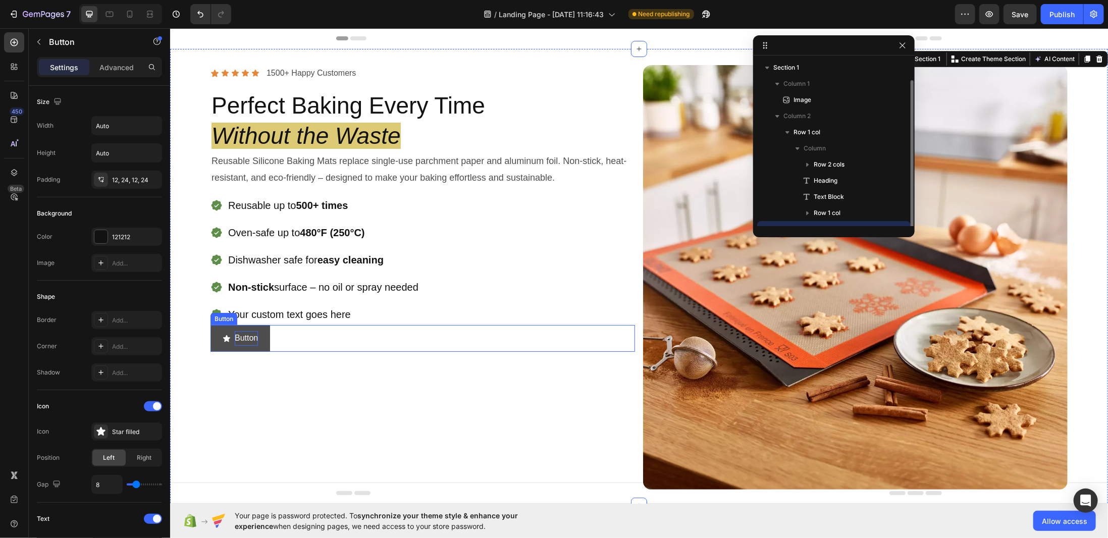
click at [248, 337] on p "Button" at bounding box center [245, 338] width 23 height 15
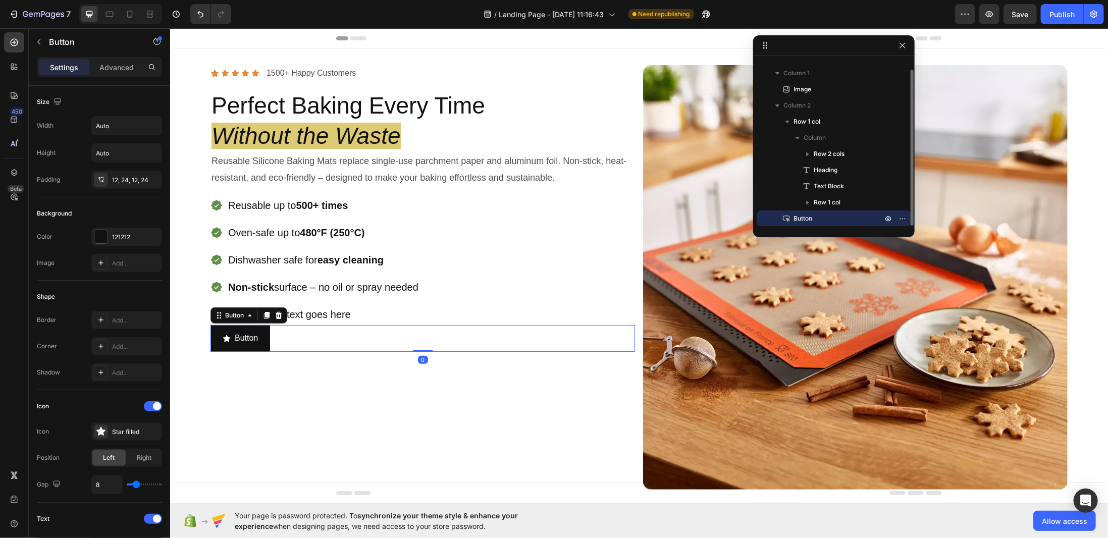
click at [270, 339] on div "Button Button 0" at bounding box center [422, 337] width 424 height 27
click at [267, 340] on button "Button" at bounding box center [240, 337] width 60 height 27
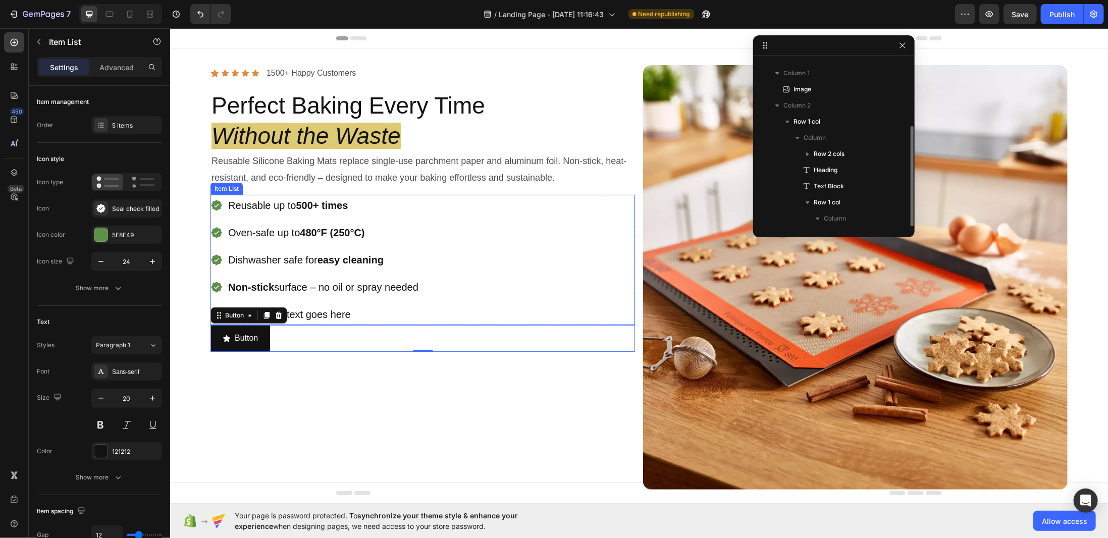
click at [509, 305] on div "Reusable up to 500+ times Oven-safe up to 480°F (250°C) Dishwasher safe for eas…" at bounding box center [422, 259] width 424 height 130
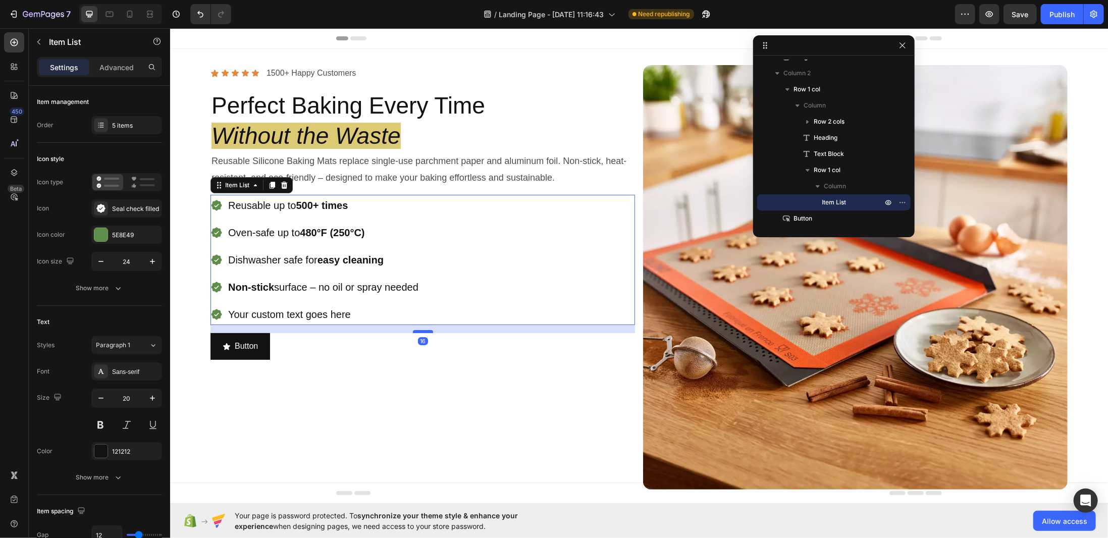
drag, startPoint x: 420, startPoint y: 321, endPoint x: 428, endPoint y: 329, distance: 11.4
click at [428, 330] on div at bounding box center [422, 331] width 20 height 3
type input "100%"
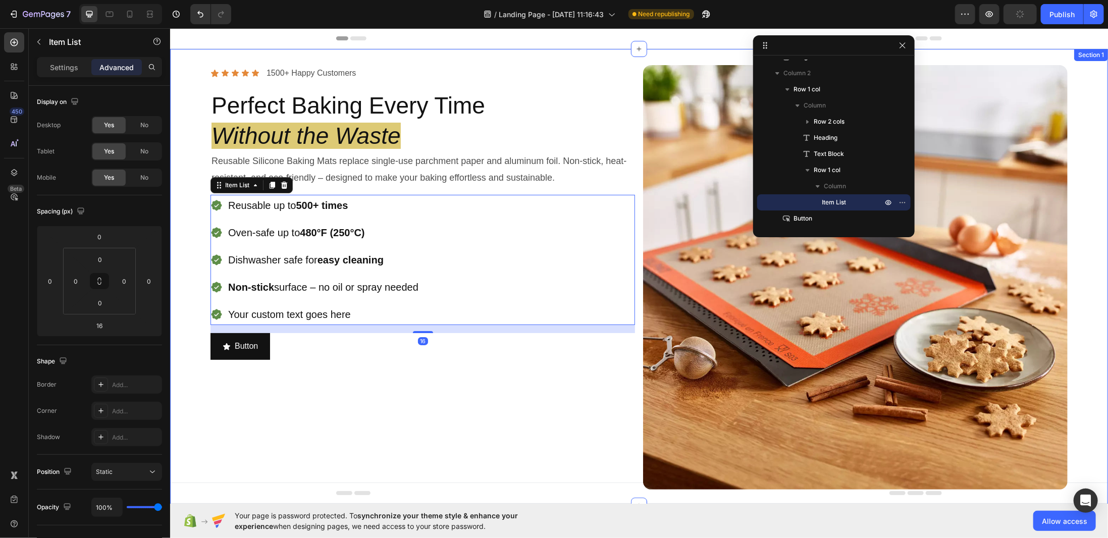
click at [351, 366] on div "Icon Icon Icon Icon Icon Icon List 1500+ Happy Customers Text Block Row Perfect…" at bounding box center [422, 277] width 424 height 424
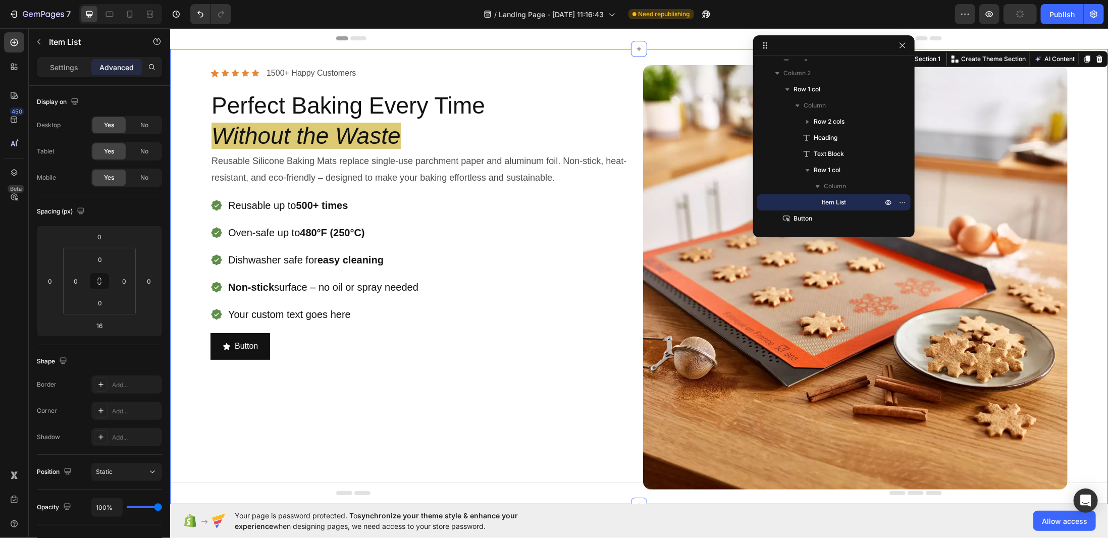
scroll to position [0, 0]
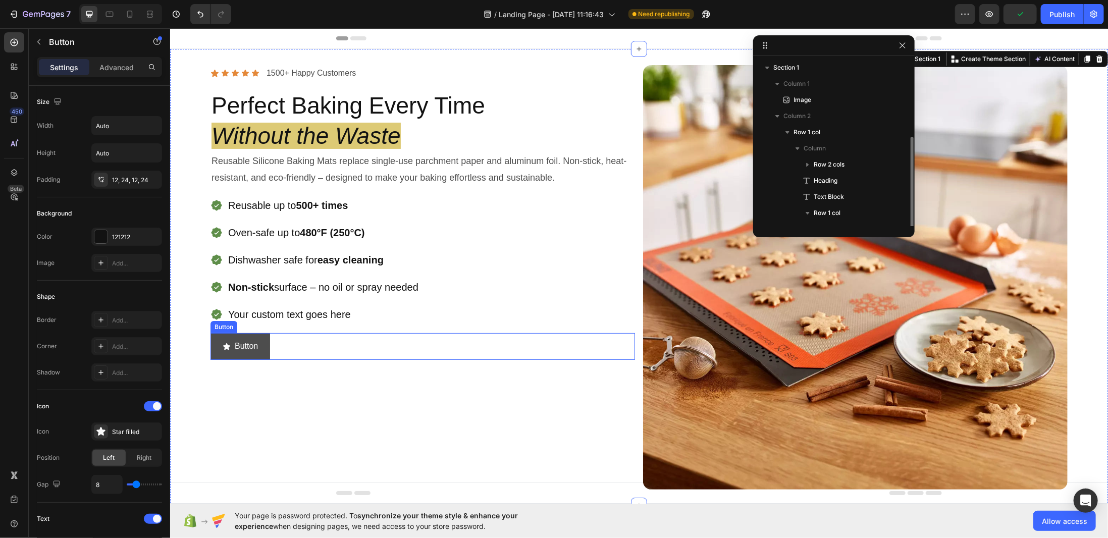
click at [262, 350] on button "Button" at bounding box center [240, 346] width 60 height 27
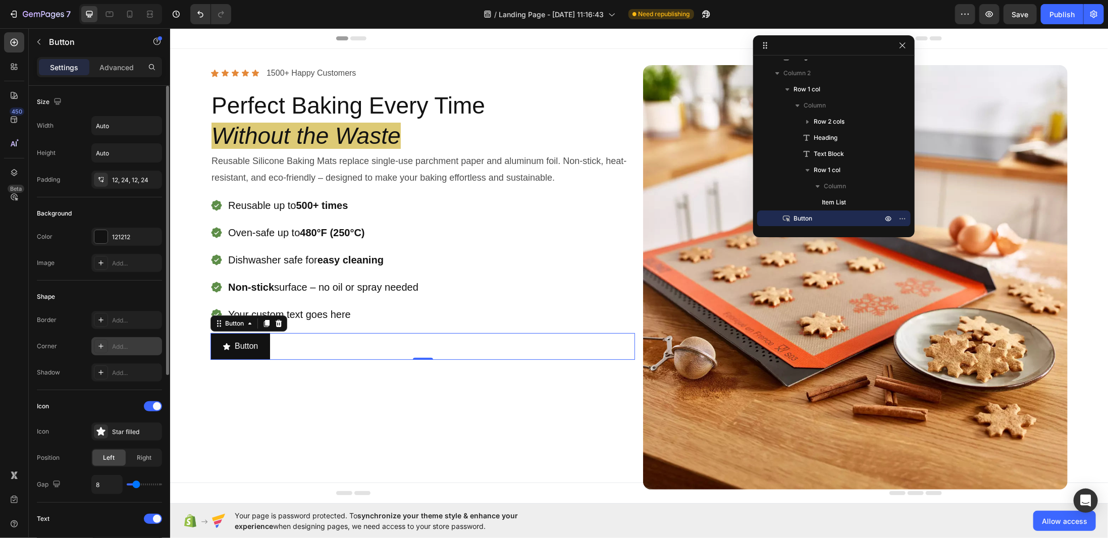
scroll to position [202, 0]
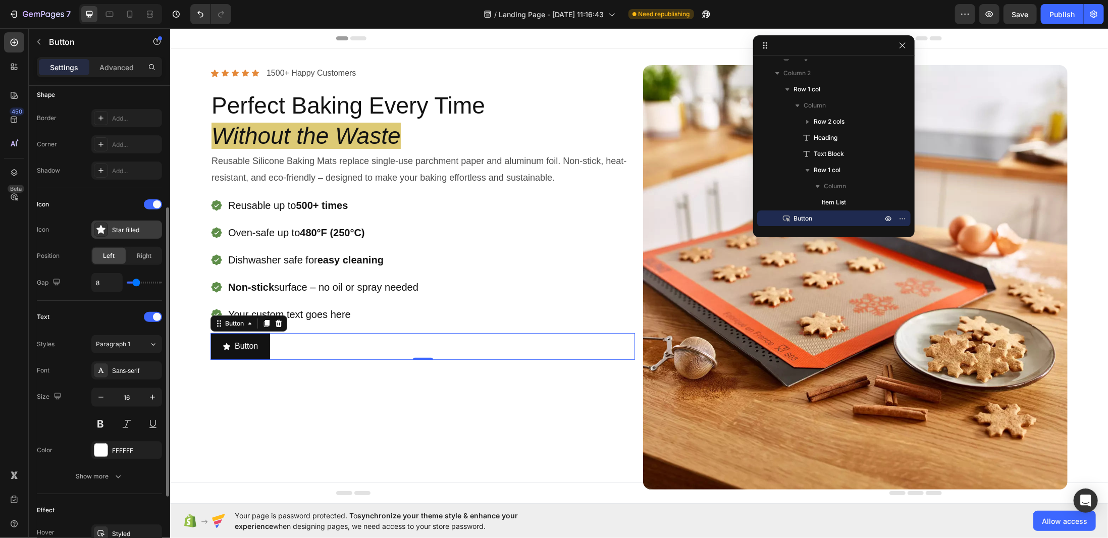
click at [105, 230] on icon at bounding box center [101, 230] width 10 height 10
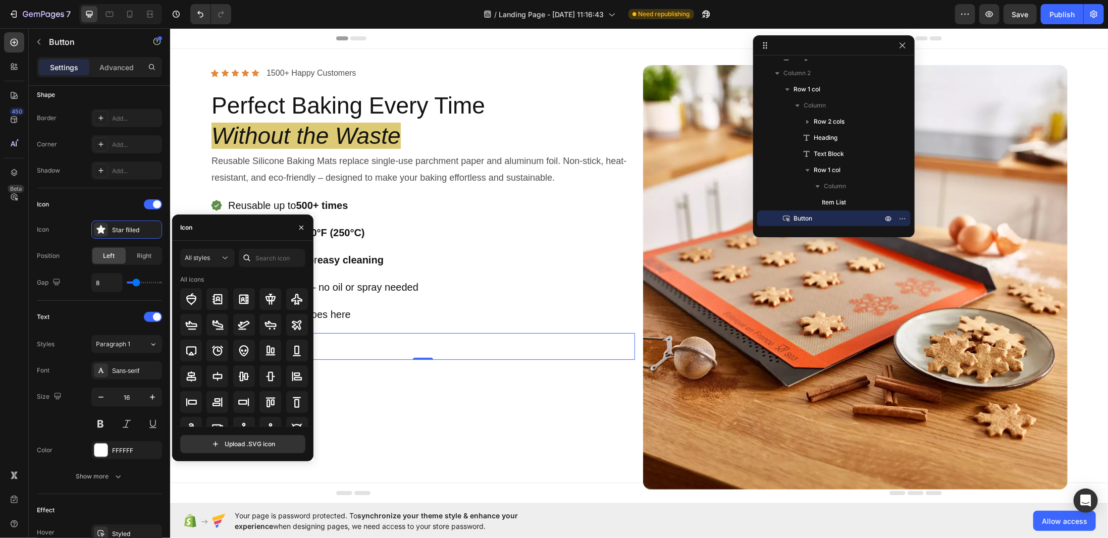
click at [210, 228] on div "Icon" at bounding box center [242, 227] width 141 height 26
click at [208, 273] on div "All styles All icons" at bounding box center [242, 338] width 125 height 178
click at [266, 258] on input "text" at bounding box center [272, 258] width 67 height 18
click at [274, 257] on input "hand" at bounding box center [272, 258] width 67 height 18
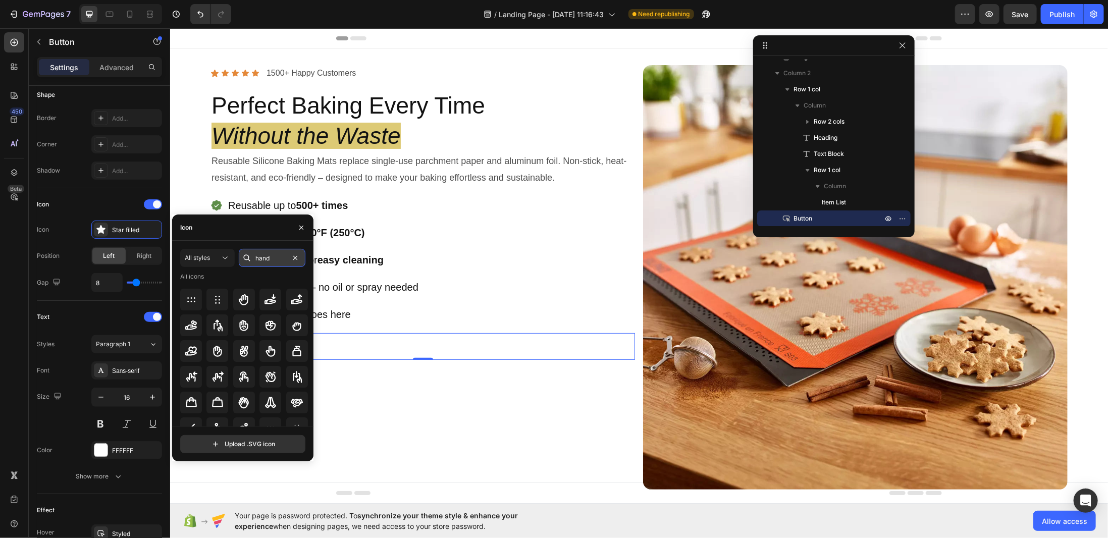
click at [274, 257] on input "hand" at bounding box center [272, 258] width 67 height 18
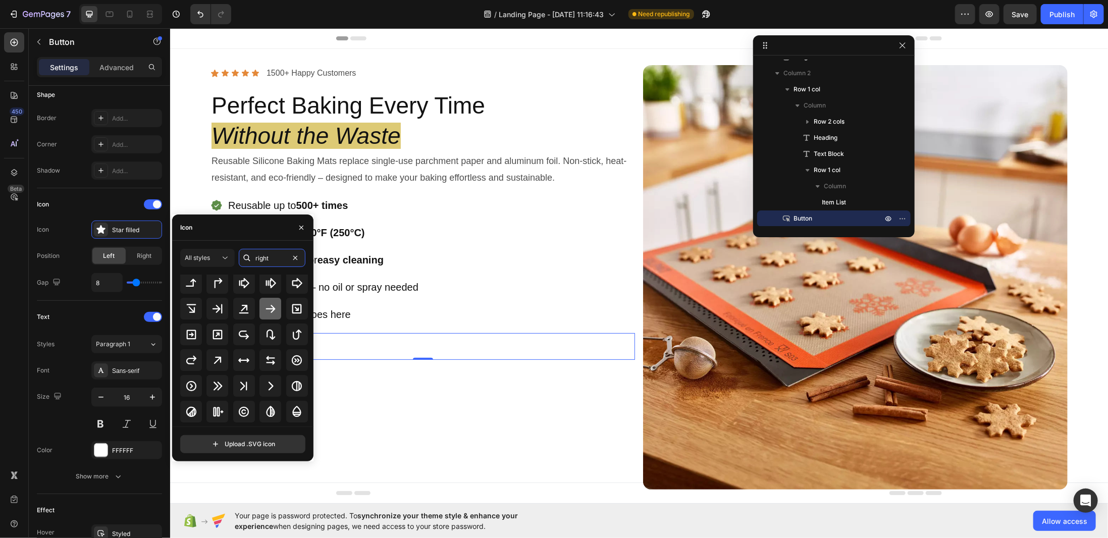
type input "right"
click at [265, 311] on icon at bounding box center [270, 309] width 12 height 12
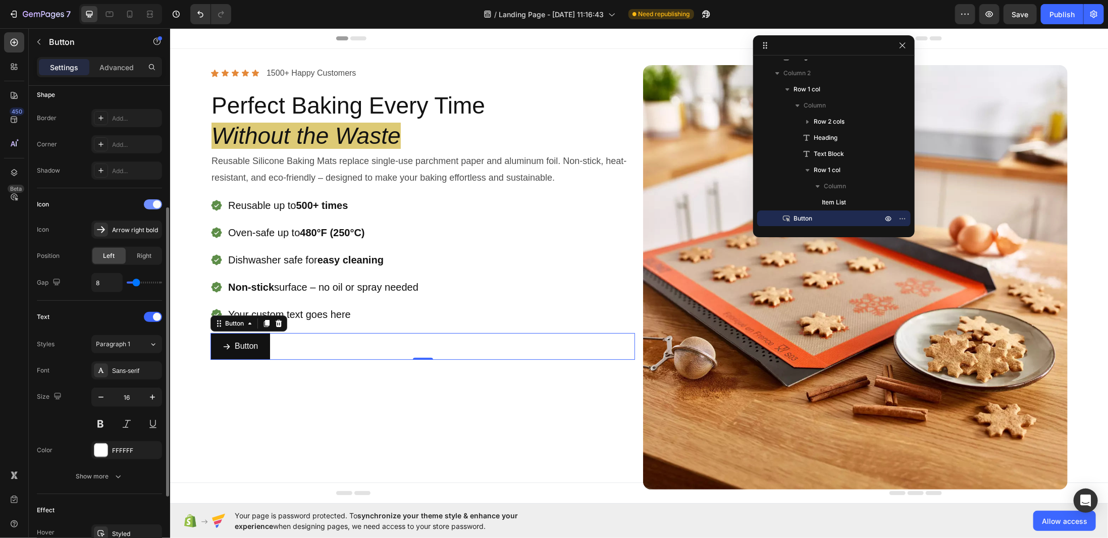
click at [153, 200] on span at bounding box center [157, 204] width 8 height 8
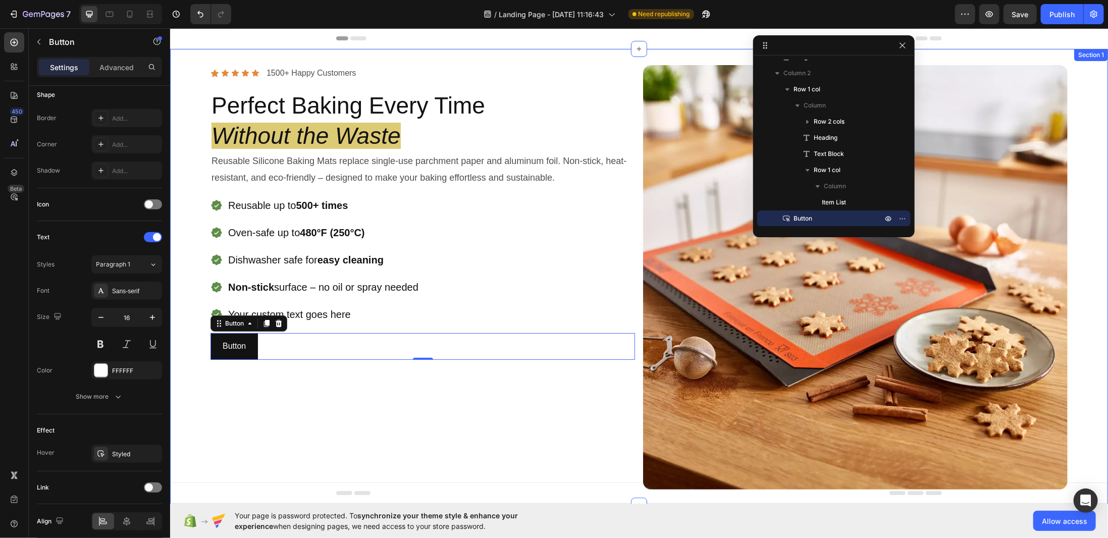
click at [266, 370] on div "Icon Icon Icon Icon Icon Icon List 1500+ Happy Customers Text Block Row Perfect…" at bounding box center [422, 277] width 424 height 424
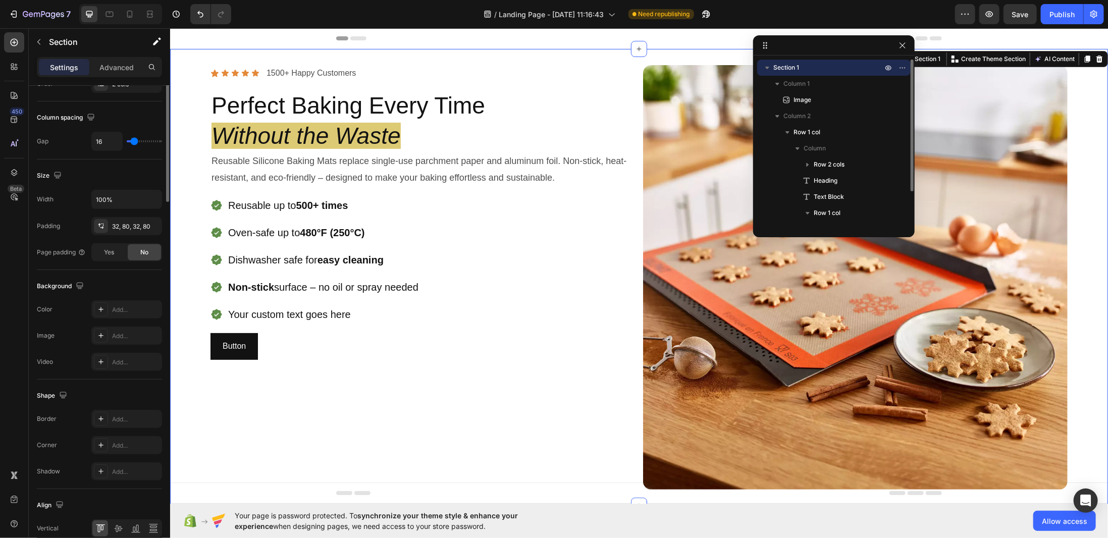
scroll to position [0, 0]
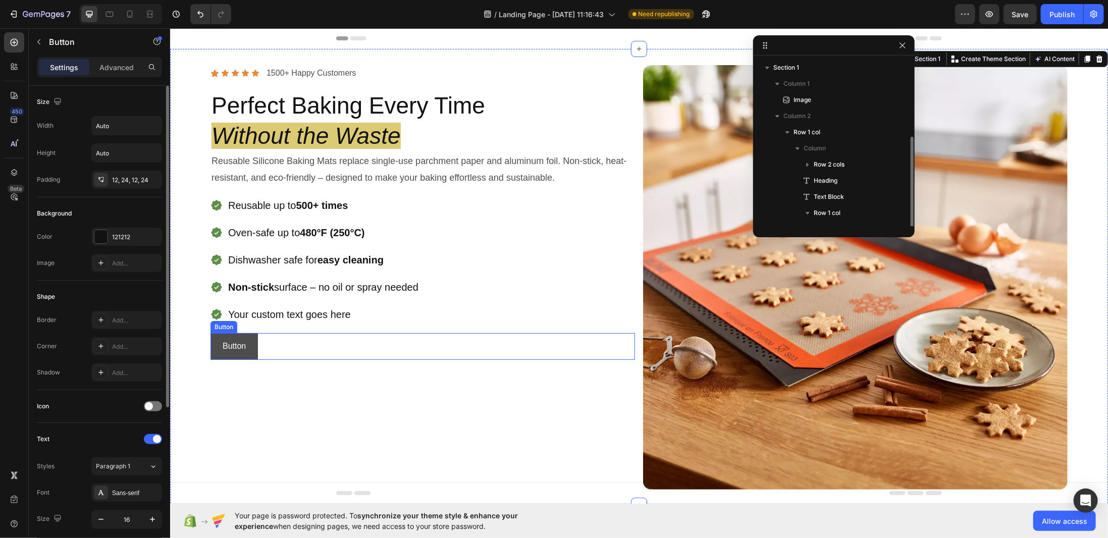
click at [250, 348] on button "Button" at bounding box center [233, 346] width 47 height 27
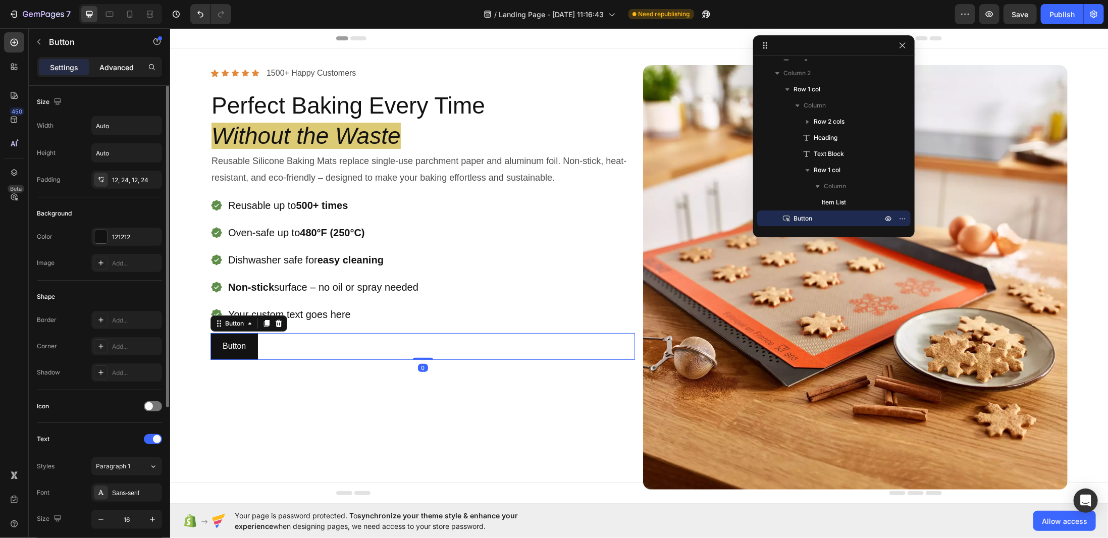
click at [122, 64] on p "Advanced" at bounding box center [116, 67] width 34 height 11
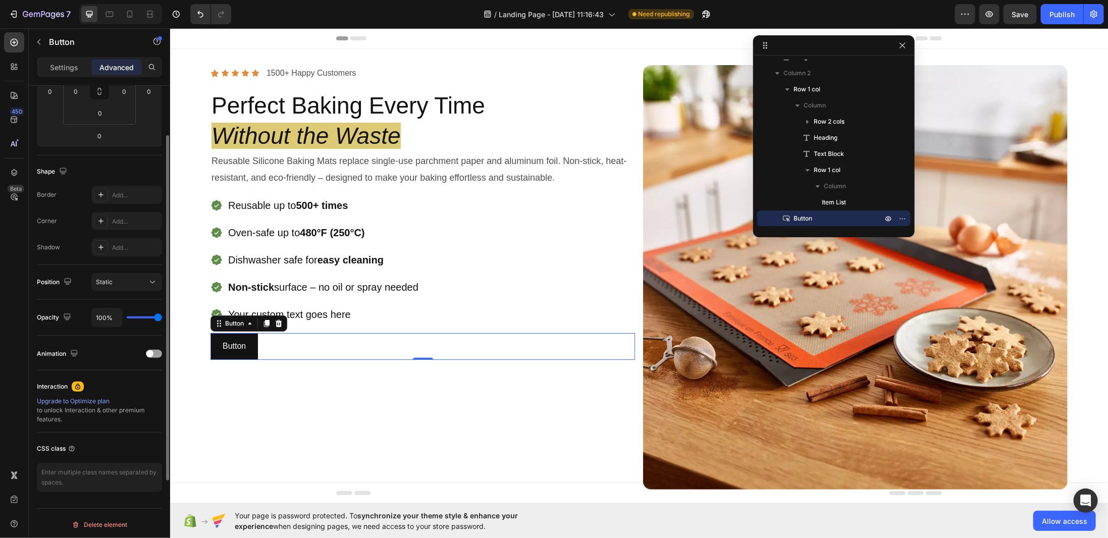
scroll to position [0, 0]
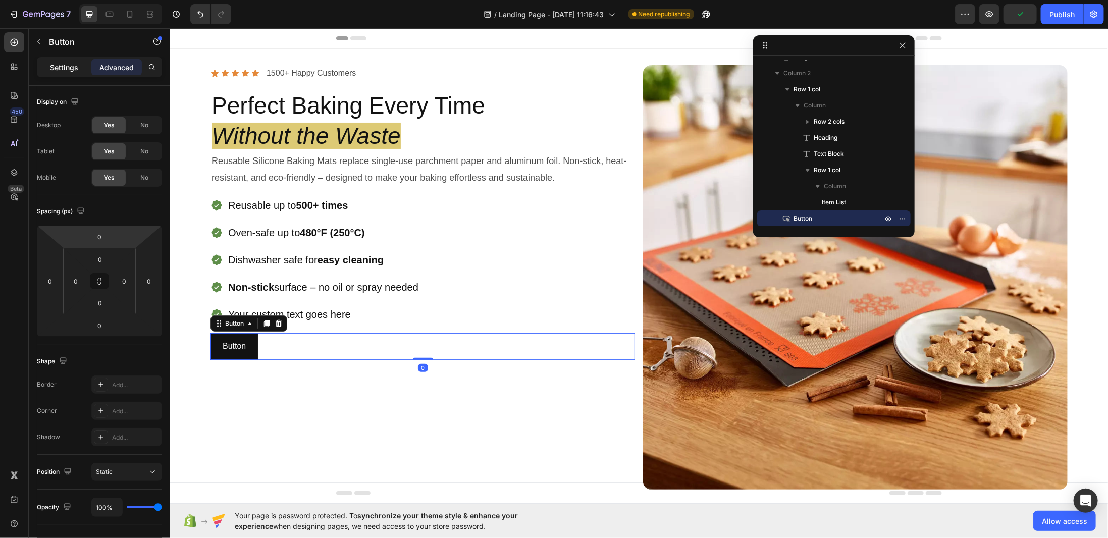
click at [72, 69] on p "Settings" at bounding box center [64, 67] width 28 height 11
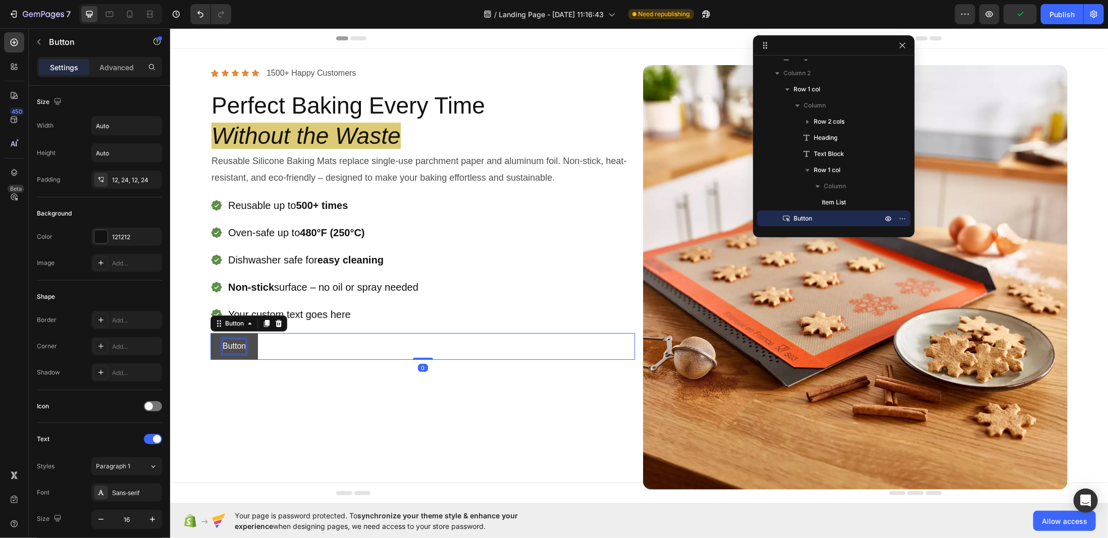
click at [232, 342] on p "Button" at bounding box center [233, 346] width 23 height 15
click at [227, 340] on p "Button" at bounding box center [233, 346] width 23 height 15
click at [210, 333] on button "Shopping" at bounding box center [239, 346] width 59 height 27
click at [210, 333] on button "Shop" at bounding box center [231, 346] width 43 height 27
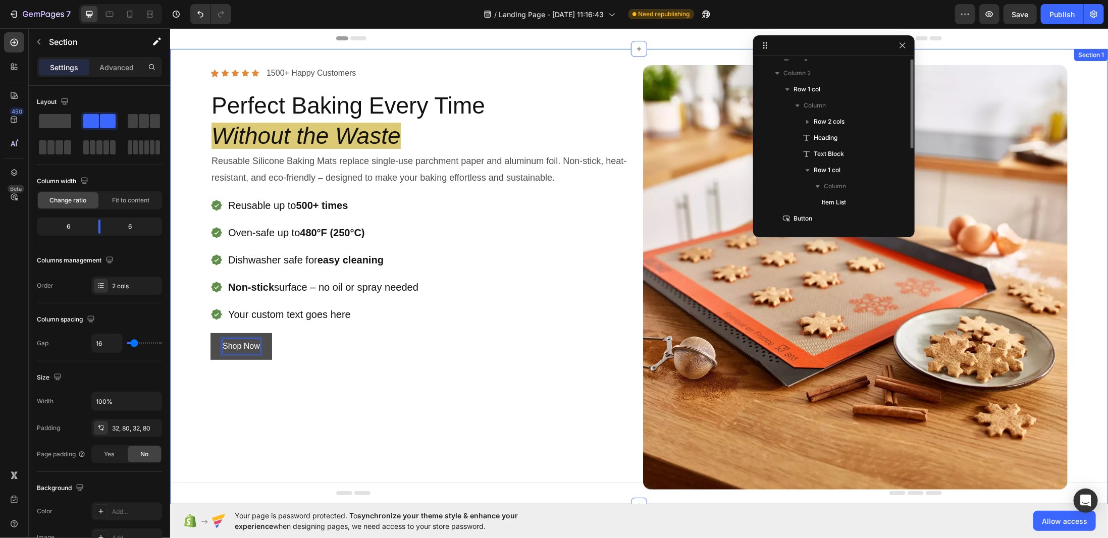
click at [268, 397] on div "Icon Icon Icon Icon Icon Icon List 1500+ Happy Customers Text Block Row Perfect…" at bounding box center [422, 277] width 424 height 424
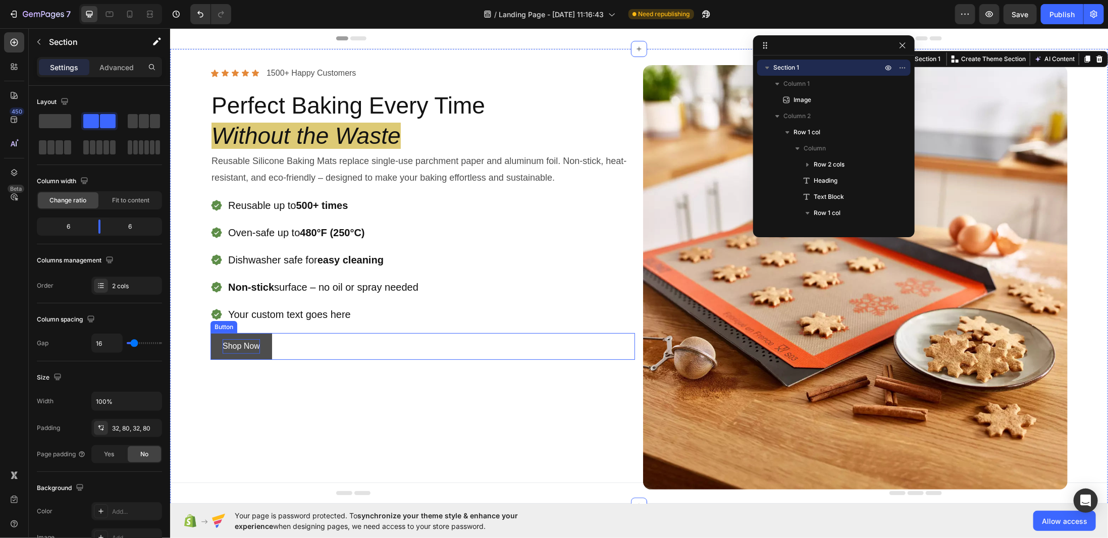
click at [247, 343] on p "Shop Now" at bounding box center [240, 346] width 37 height 15
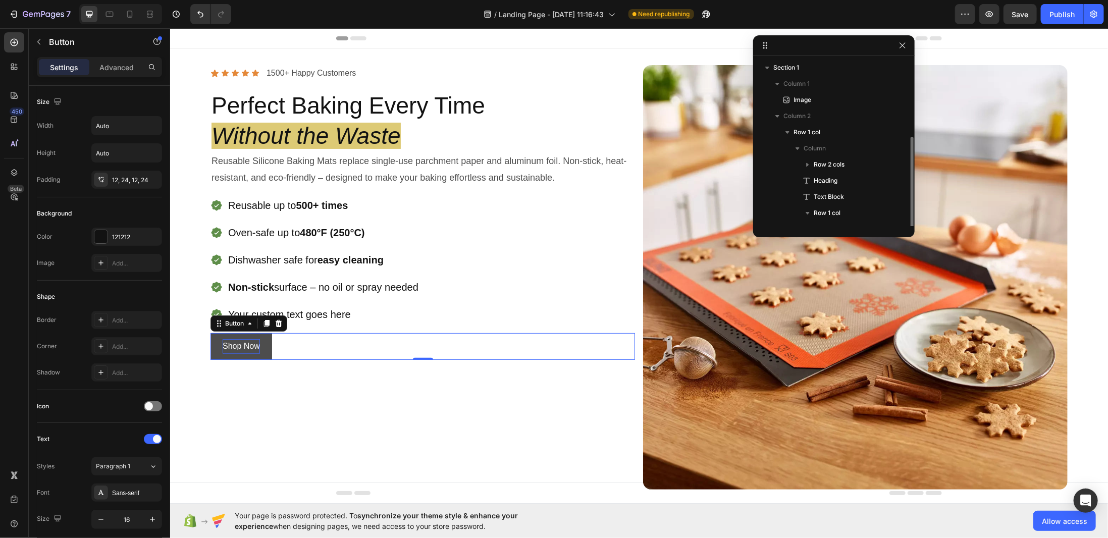
scroll to position [43, 0]
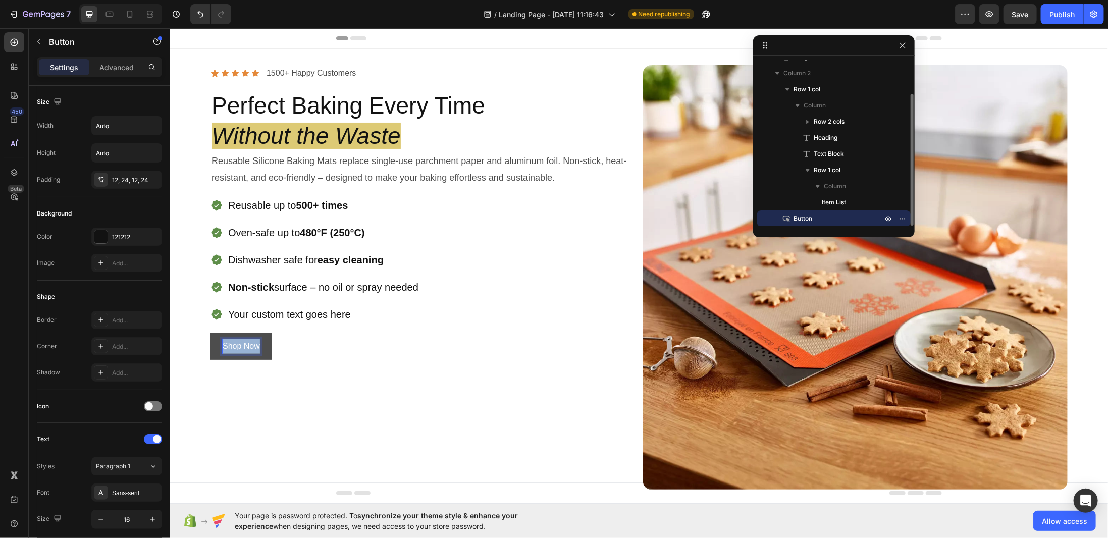
click at [247, 343] on p "Shop Now" at bounding box center [240, 346] width 37 height 15
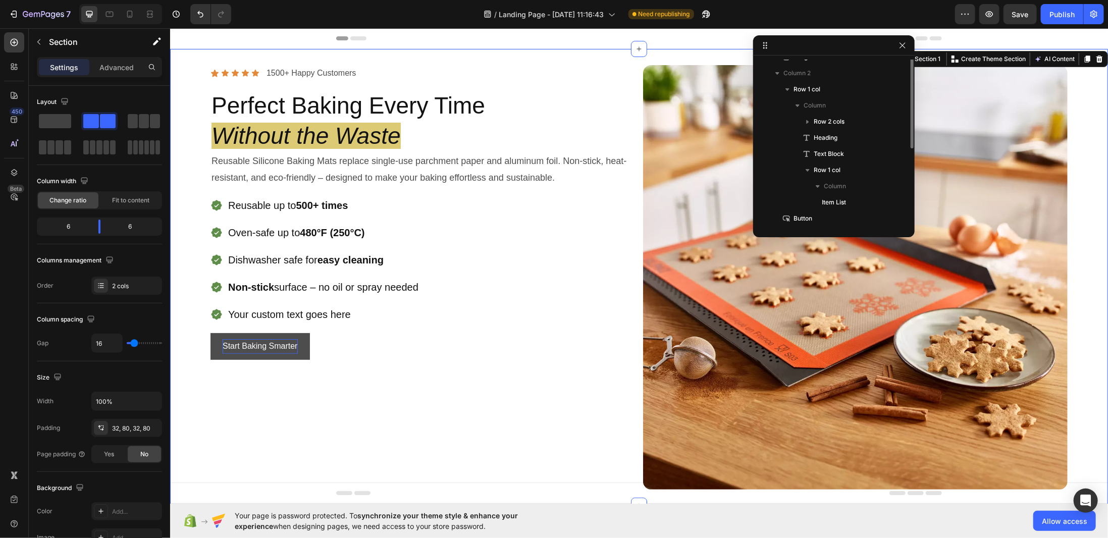
scroll to position [0, 0]
click at [328, 388] on div "Icon Icon Icon Icon Icon Icon List 1500+ Happy Customers Text Block Row Perfect…" at bounding box center [422, 277] width 424 height 424
click at [298, 358] on div "Icon Icon Icon Icon Icon Icon List 1500+ Happy Customers Text Block Row Perfect…" at bounding box center [422, 277] width 424 height 424
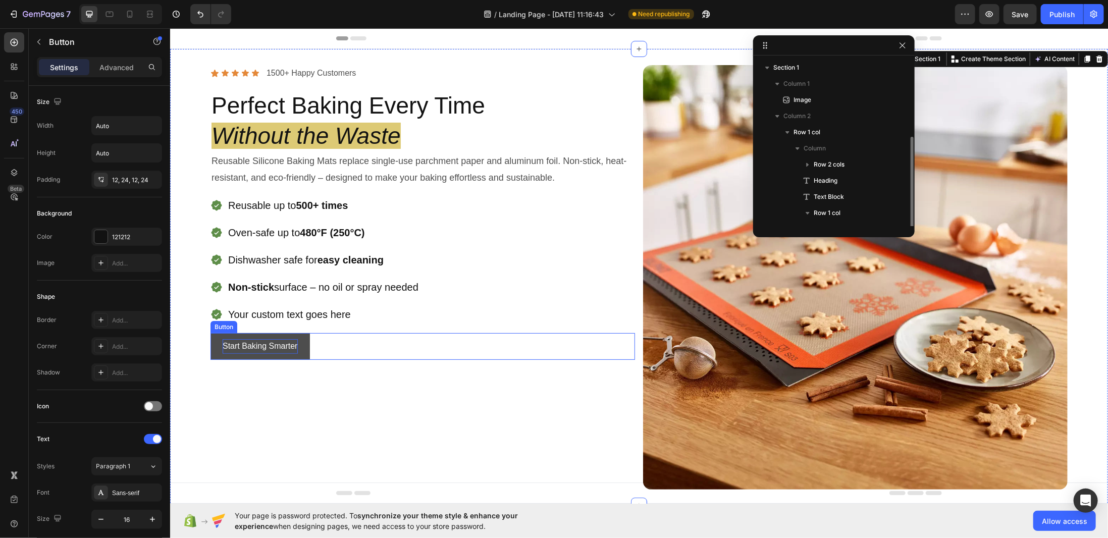
click at [307, 353] on button "Start Baking Smarter" at bounding box center [259, 346] width 99 height 27
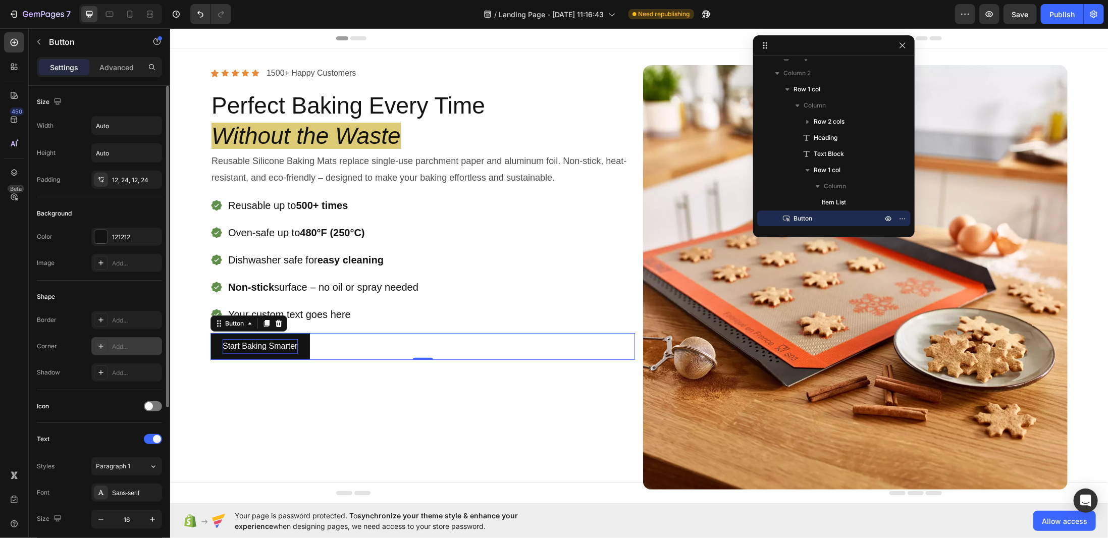
click at [121, 342] on div "Add..." at bounding box center [135, 346] width 47 height 9
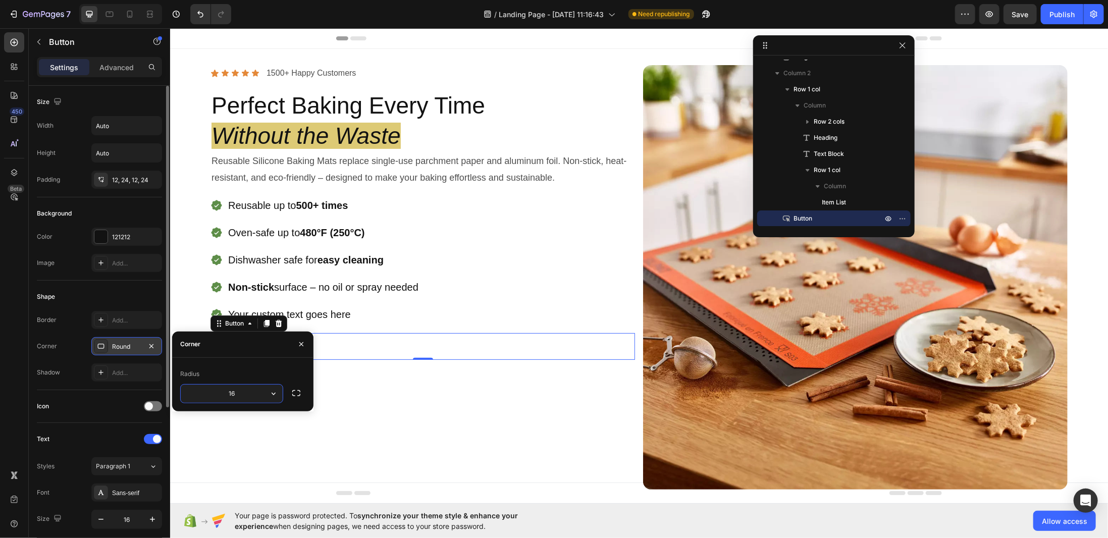
type input "16"
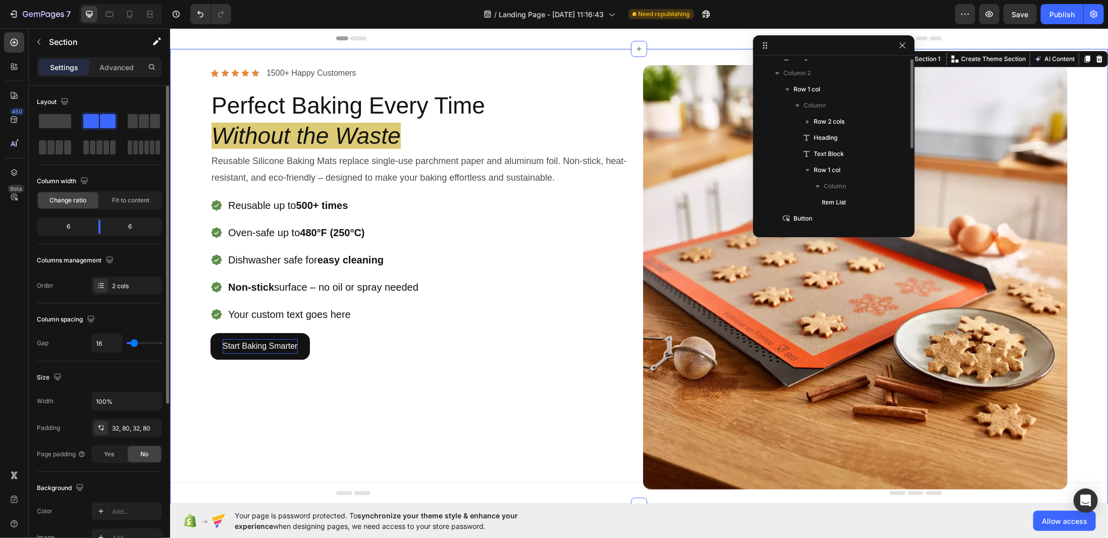
click at [395, 411] on div "Icon Icon Icon Icon Icon Icon List 1500+ Happy Customers Text Block Row Perfect…" at bounding box center [422, 277] width 424 height 424
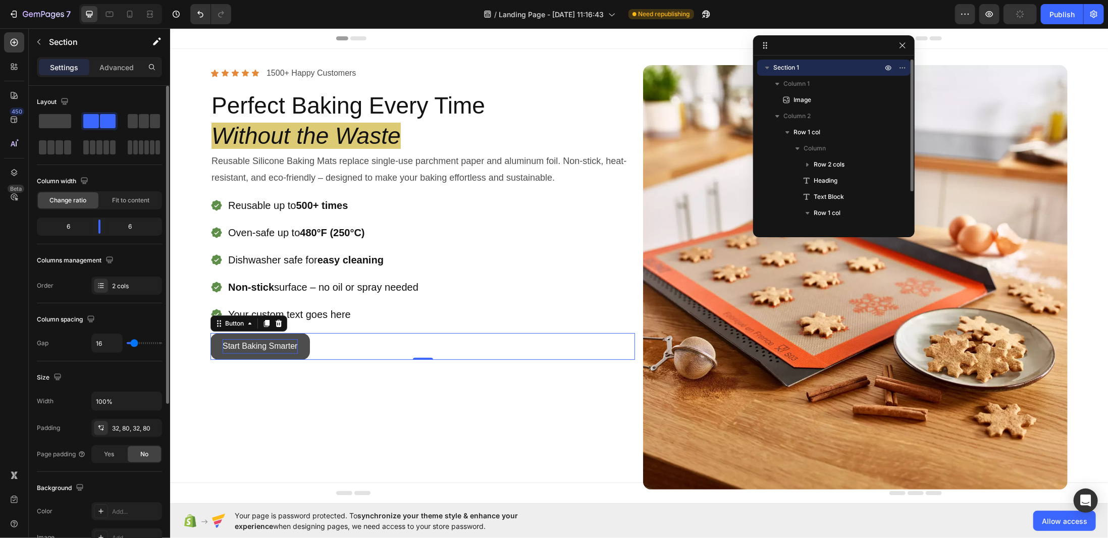
click at [304, 351] on button "Start Baking Smarter" at bounding box center [259, 346] width 99 height 27
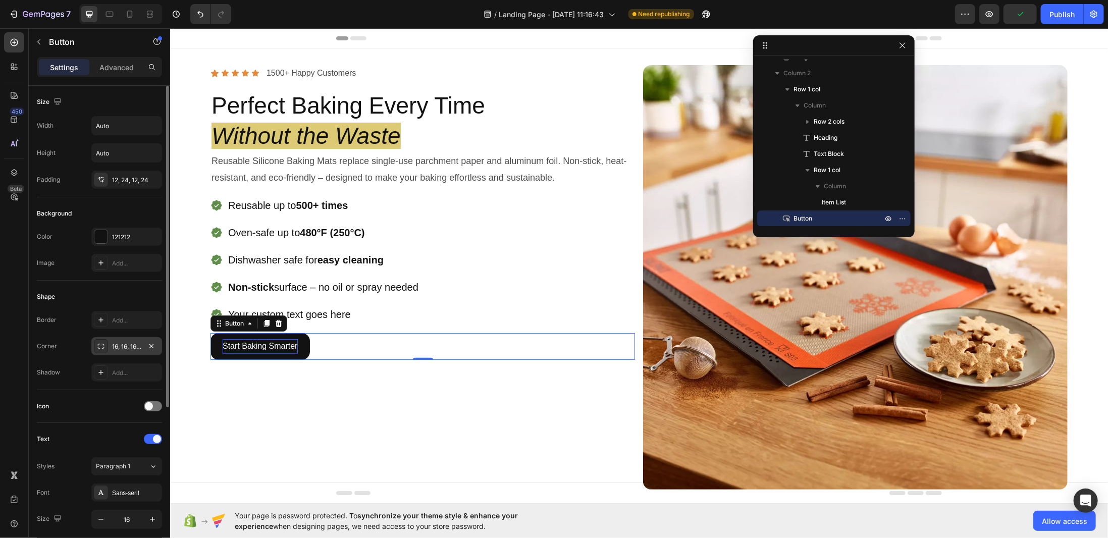
click at [101, 342] on icon at bounding box center [101, 346] width 8 height 8
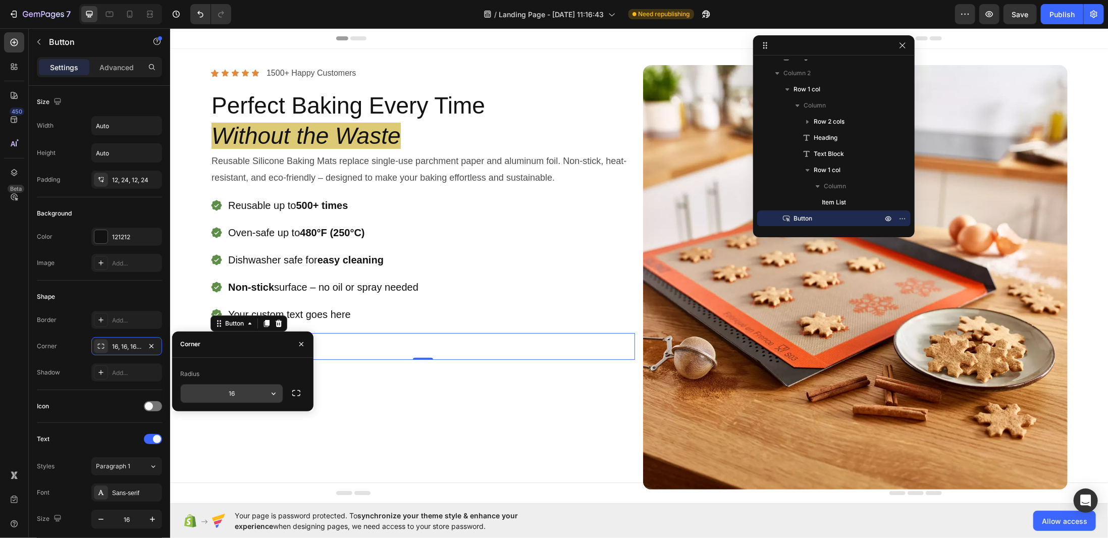
click at [239, 398] on input "16" at bounding box center [232, 394] width 102 height 18
type input "1000"
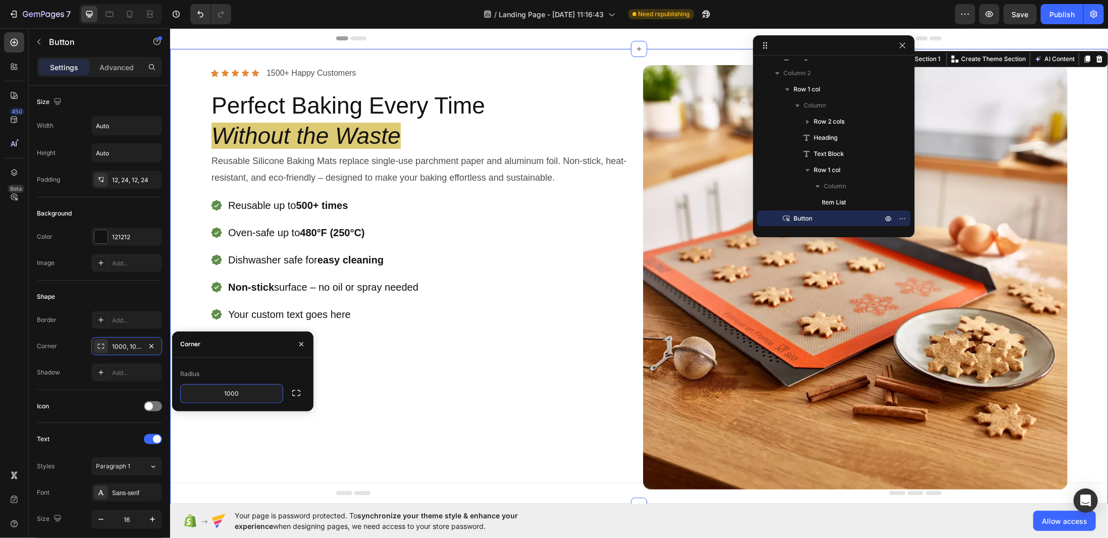
click at [359, 407] on div "Icon Icon Icon Icon Icon Icon List 1500+ Happy Customers Text Block Row Perfect…" at bounding box center [422, 277] width 424 height 424
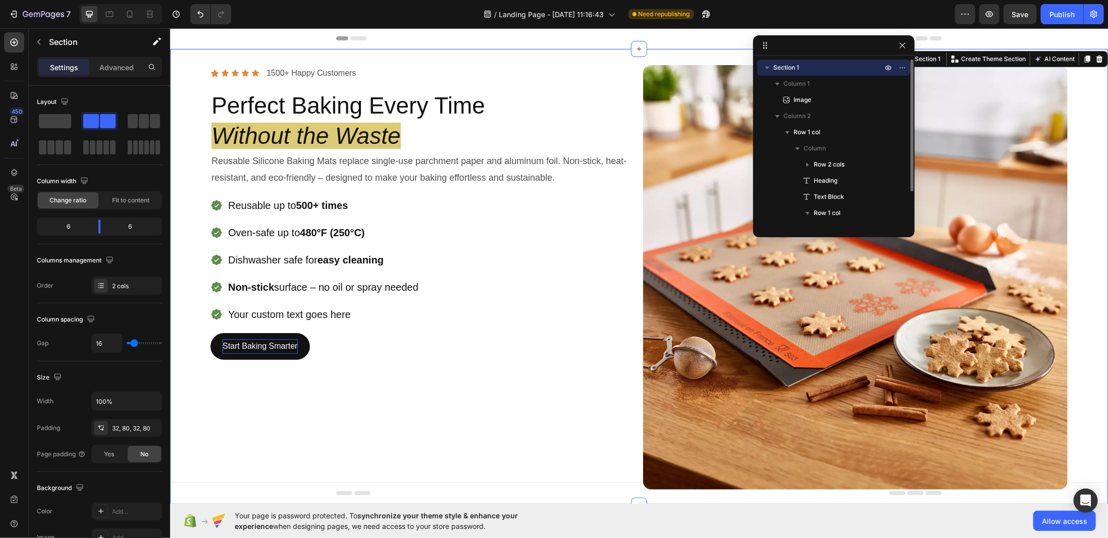
click at [360, 411] on div "Icon Icon Icon Icon Icon Icon List 1500+ Happy Customers Text Block Row Perfect…" at bounding box center [422, 277] width 424 height 424
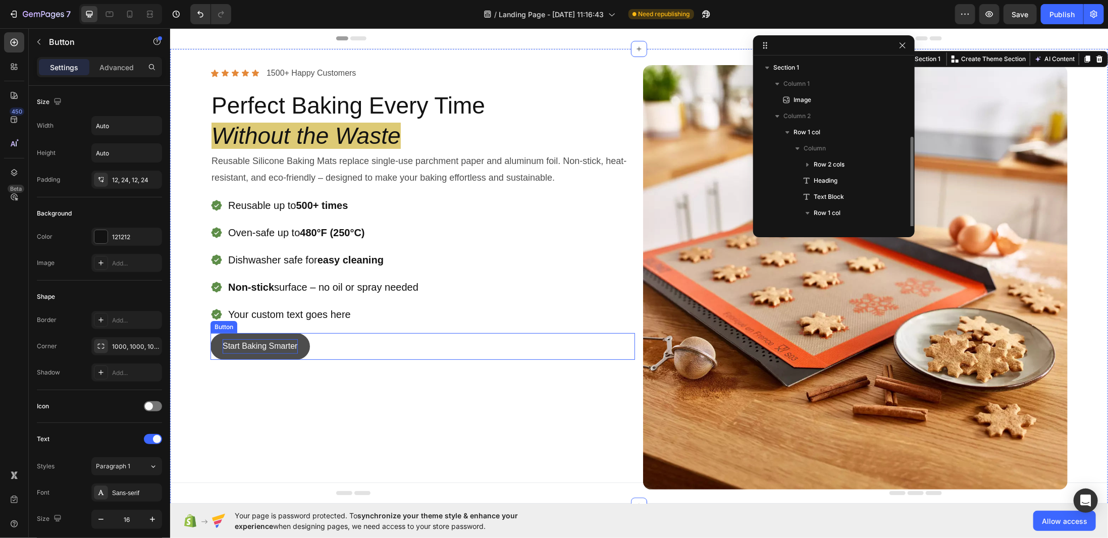
scroll to position [43, 0]
click at [305, 348] on button "Start Baking Smarter" at bounding box center [259, 346] width 99 height 27
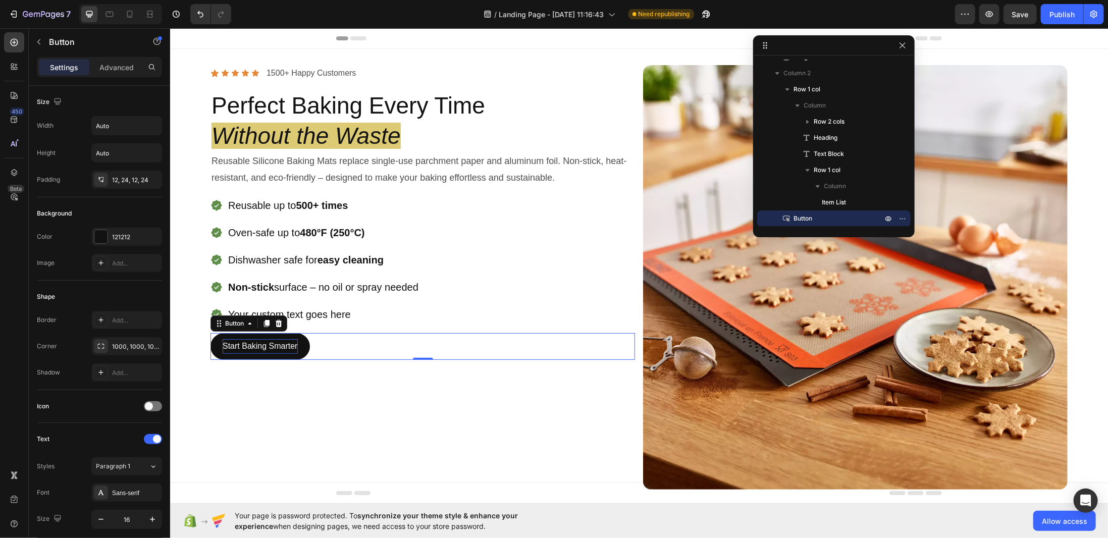
click at [331, 343] on div "Start Baking Smarter Button 0" at bounding box center [422, 346] width 424 height 27
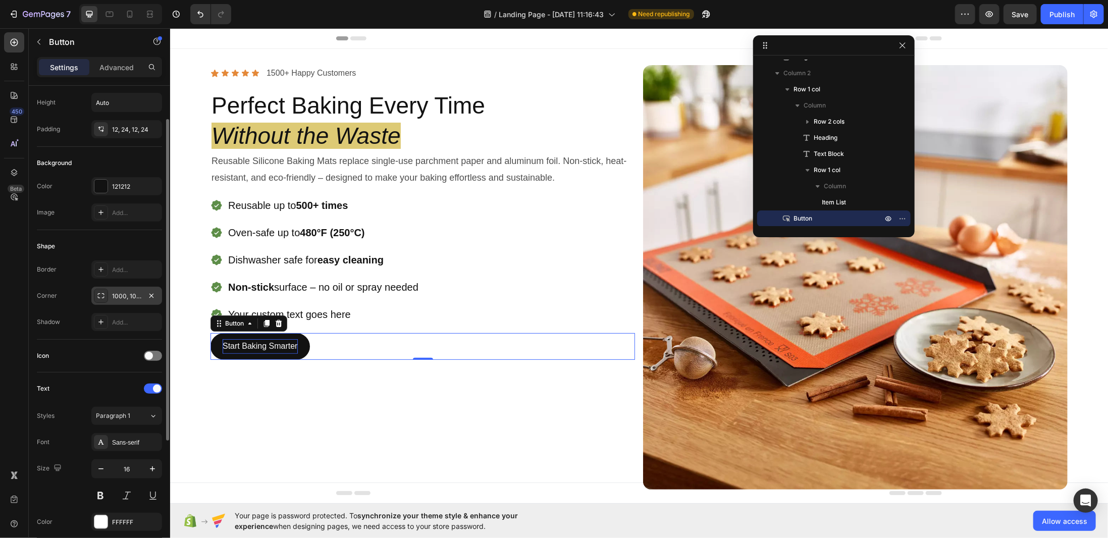
scroll to position [101, 0]
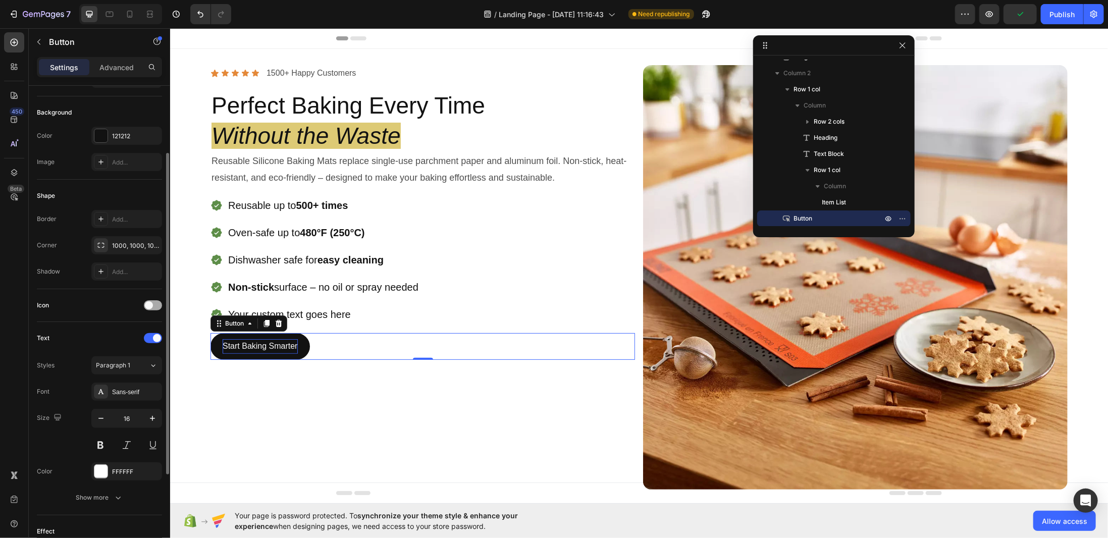
click at [156, 300] on div at bounding box center [153, 305] width 18 height 10
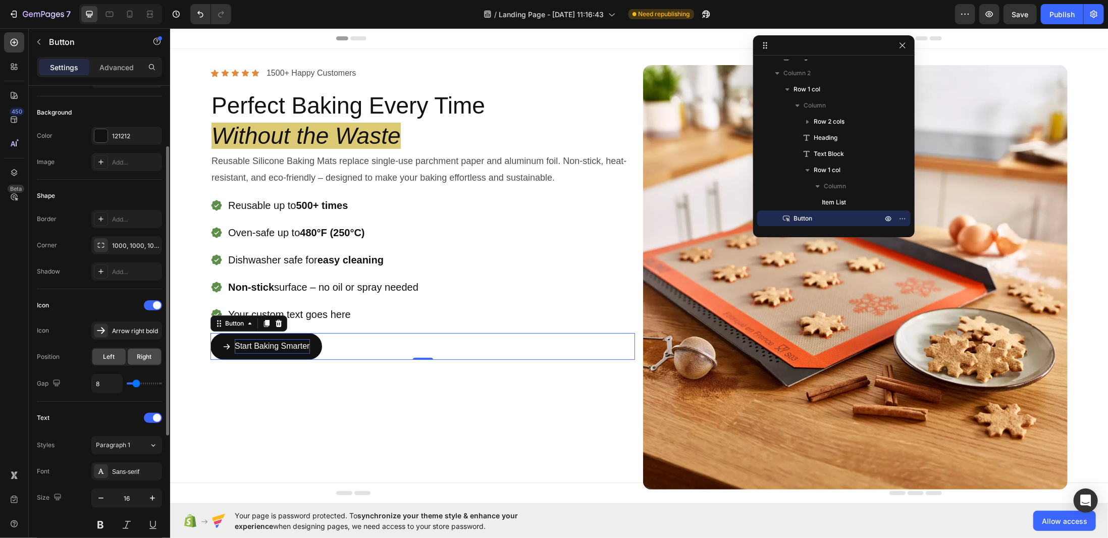
click at [134, 351] on div "Right" at bounding box center [144, 357] width 33 height 16
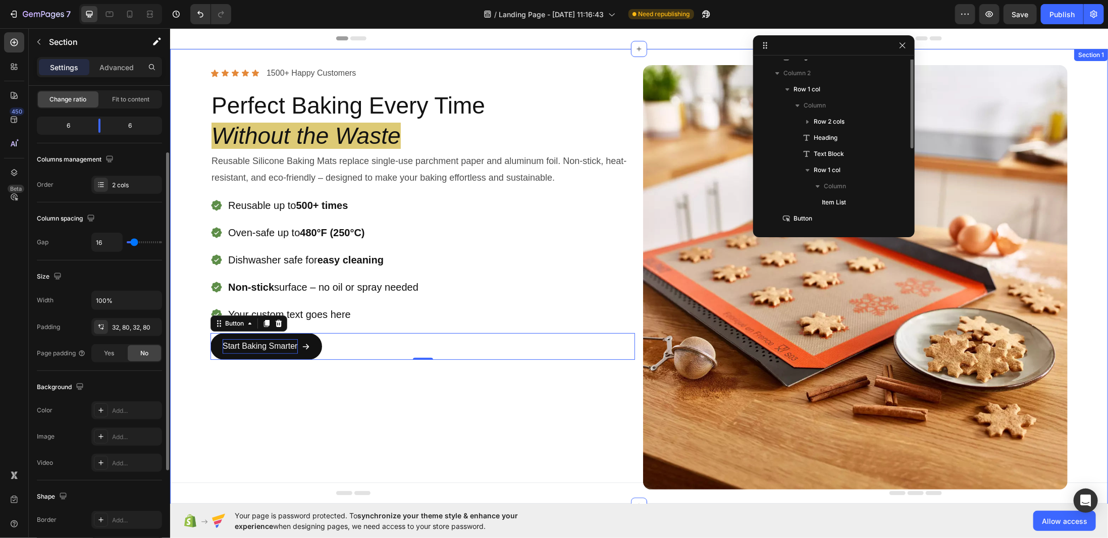
drag, startPoint x: 300, startPoint y: 428, endPoint x: 302, endPoint y: 422, distance: 6.6
click at [300, 427] on div "Icon Icon Icon Icon Icon Icon List 1500+ Happy Customers Text Block Row Perfect…" at bounding box center [422, 277] width 424 height 424
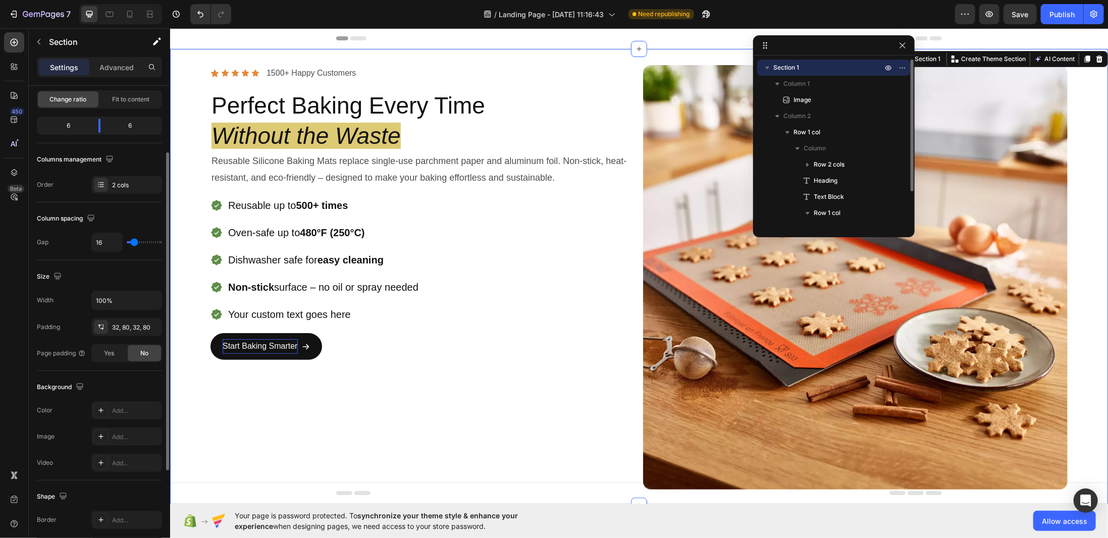
scroll to position [0, 0]
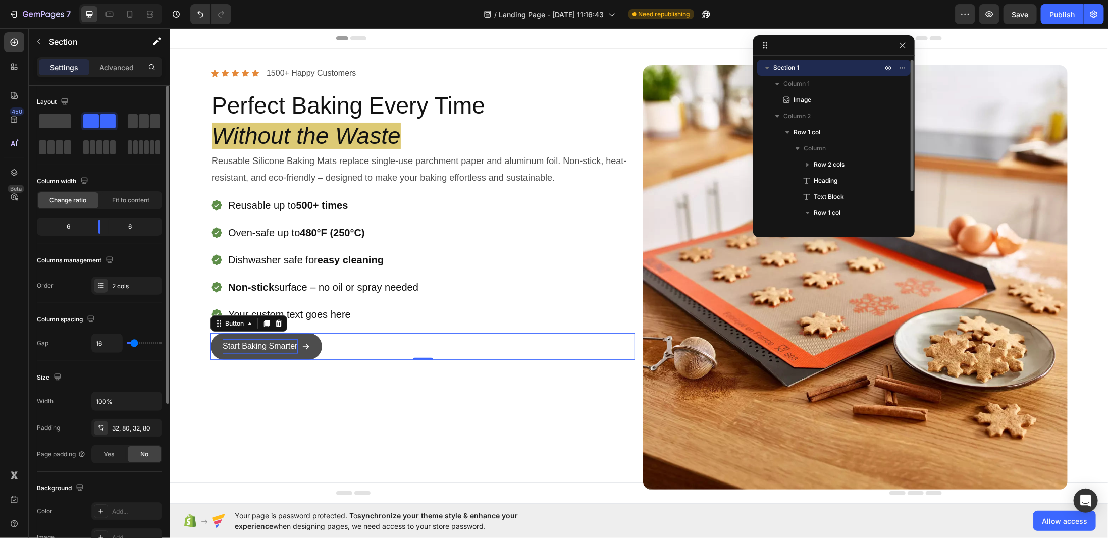
click at [316, 350] on button "Start Baking Smarter" at bounding box center [266, 346] width 112 height 27
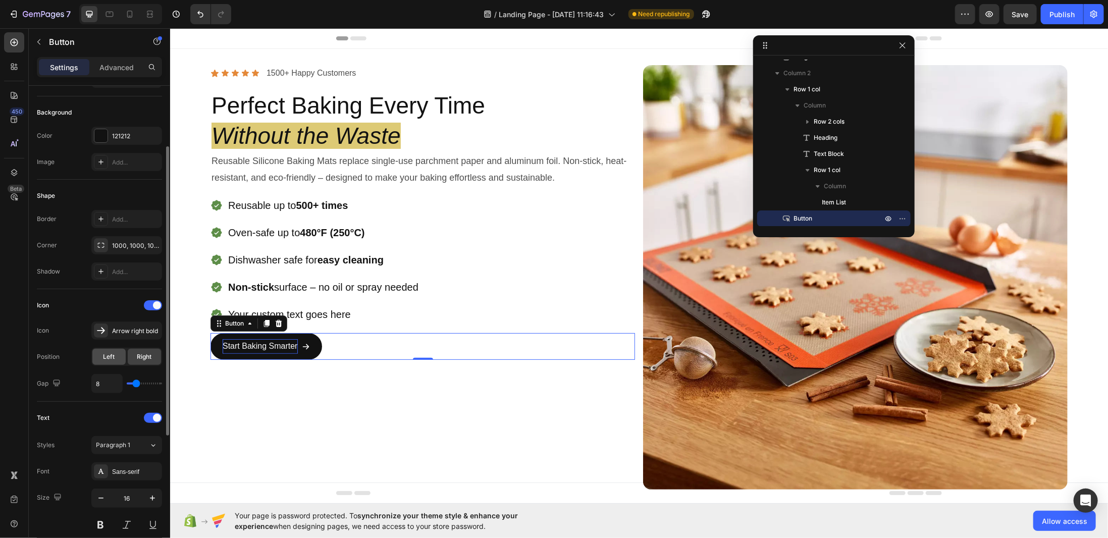
scroll to position [151, 0]
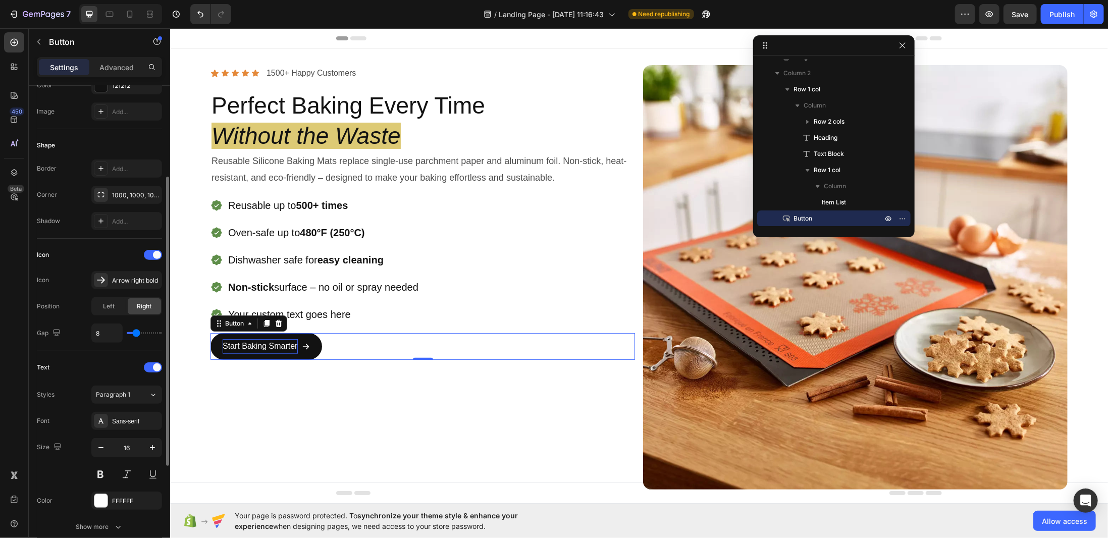
type input "9"
type input "10"
type input "11"
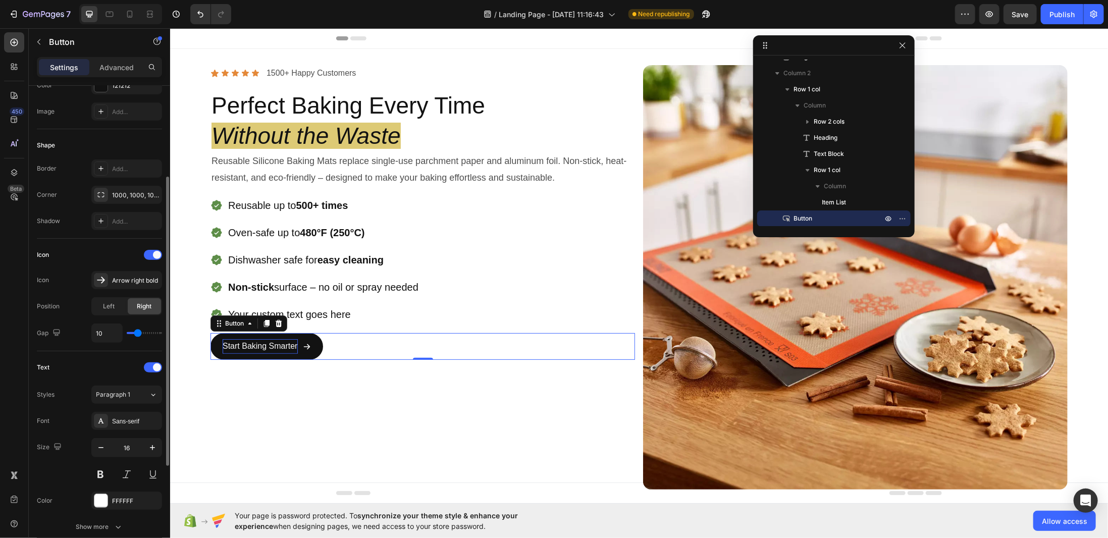
type input "11"
type input "12"
type input "11"
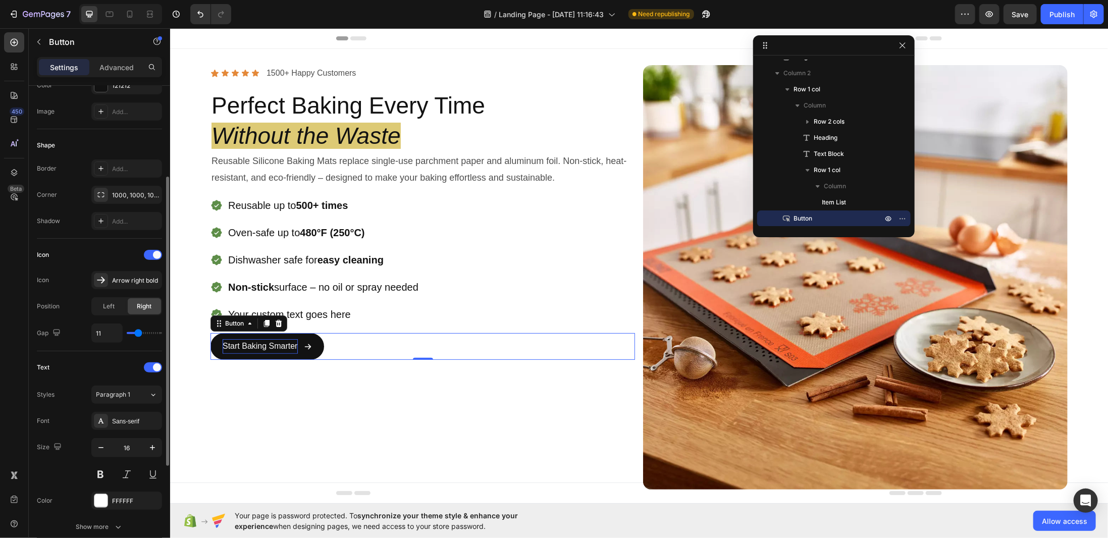
type input "10"
type input "9"
type input "8"
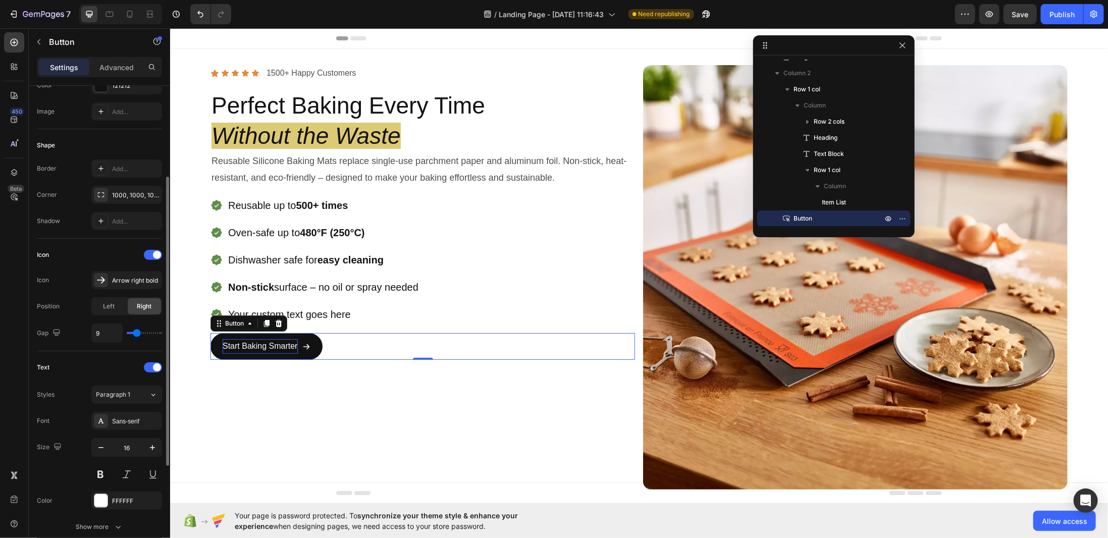
type input "8"
click at [136, 332] on input "range" at bounding box center [144, 333] width 35 height 2
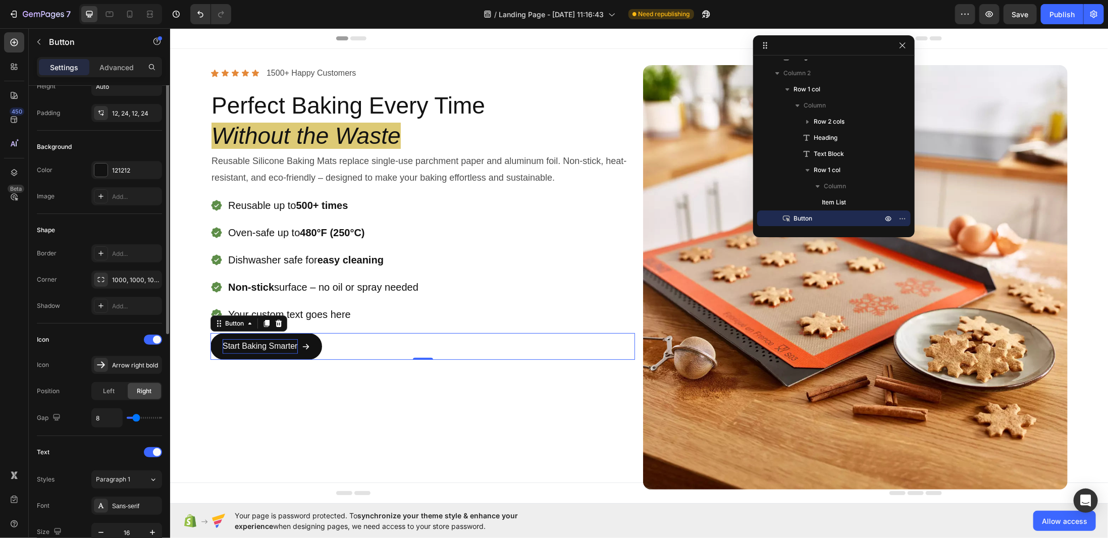
scroll to position [0, 0]
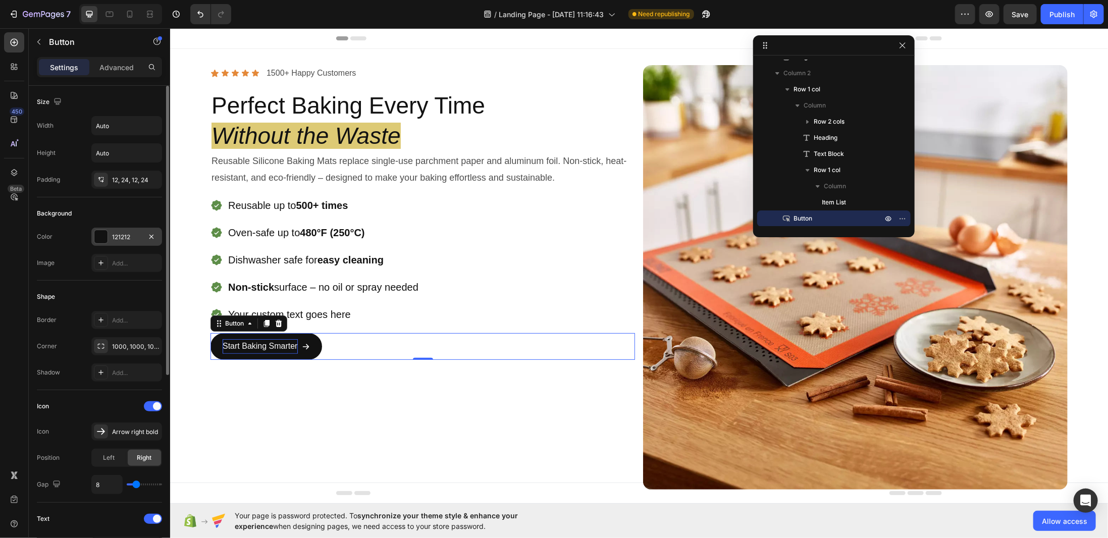
click at [103, 241] on div at bounding box center [100, 236] width 13 height 13
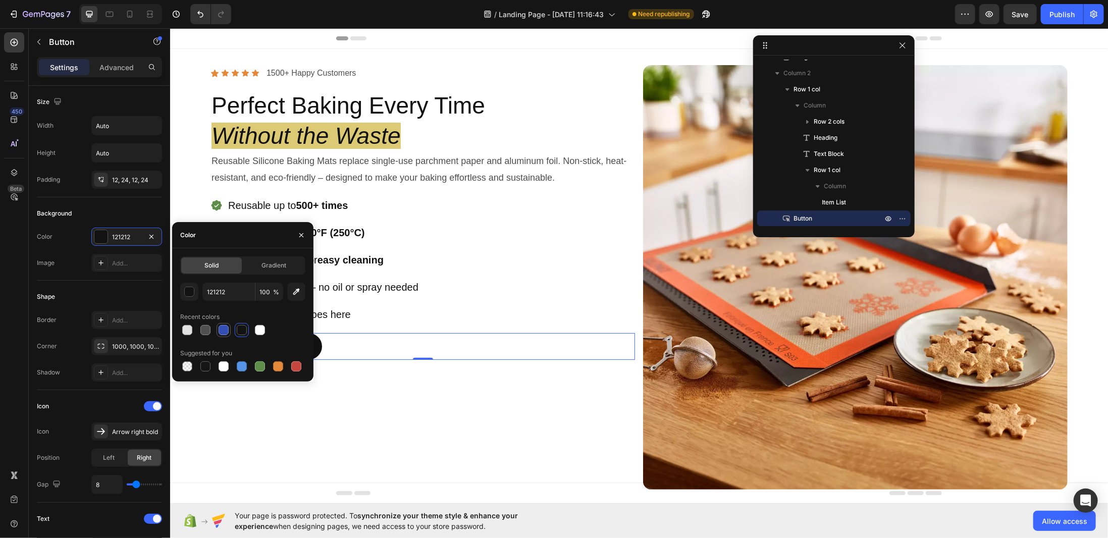
click at [224, 334] on div at bounding box center [223, 330] width 10 height 10
type input "334FB4"
click at [293, 412] on div "Icon Icon Icon Icon Icon Icon List 1500+ Happy Customers Text Block Row Perfect…" at bounding box center [422, 277] width 424 height 424
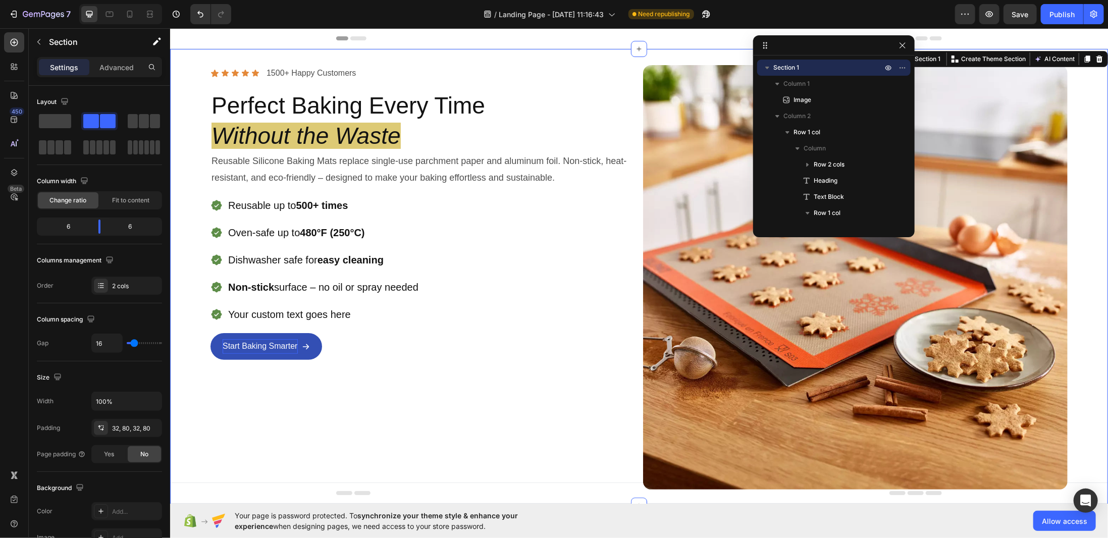
click at [344, 429] on div "Icon Icon Icon Icon Icon Icon List 1500+ Happy Customers Text Block Row Perfect…" at bounding box center [422, 277] width 424 height 424
click at [232, 38] on div "Header" at bounding box center [639, 38] width 938 height 21
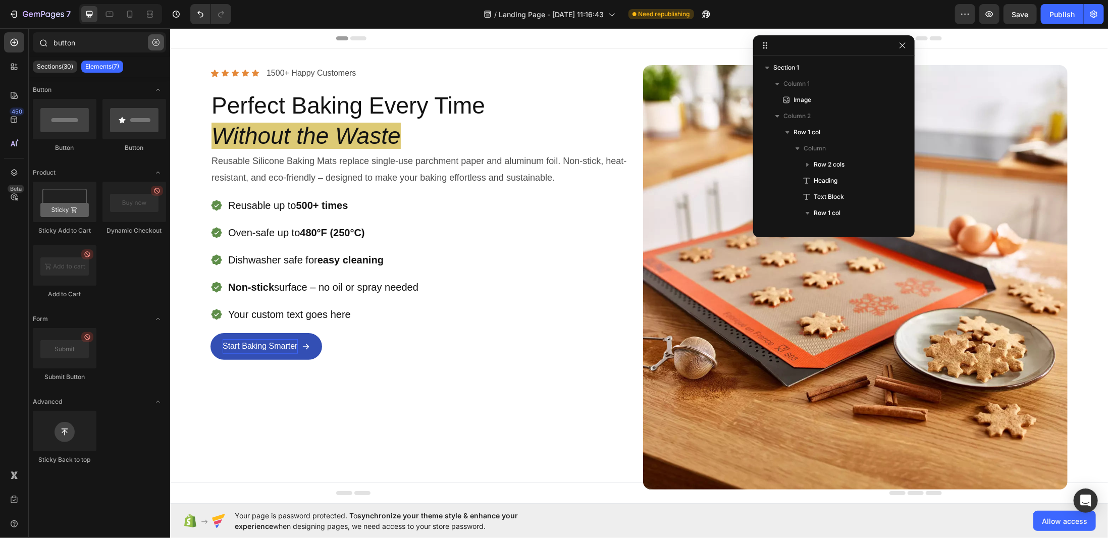
click at [153, 38] on button "button" at bounding box center [156, 42] width 16 height 16
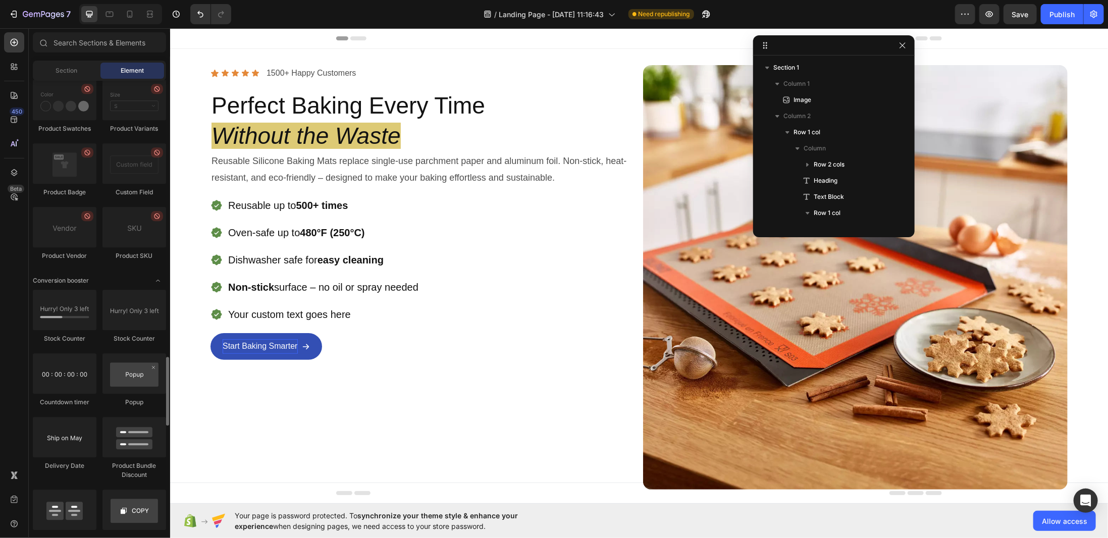
scroll to position [1917, 0]
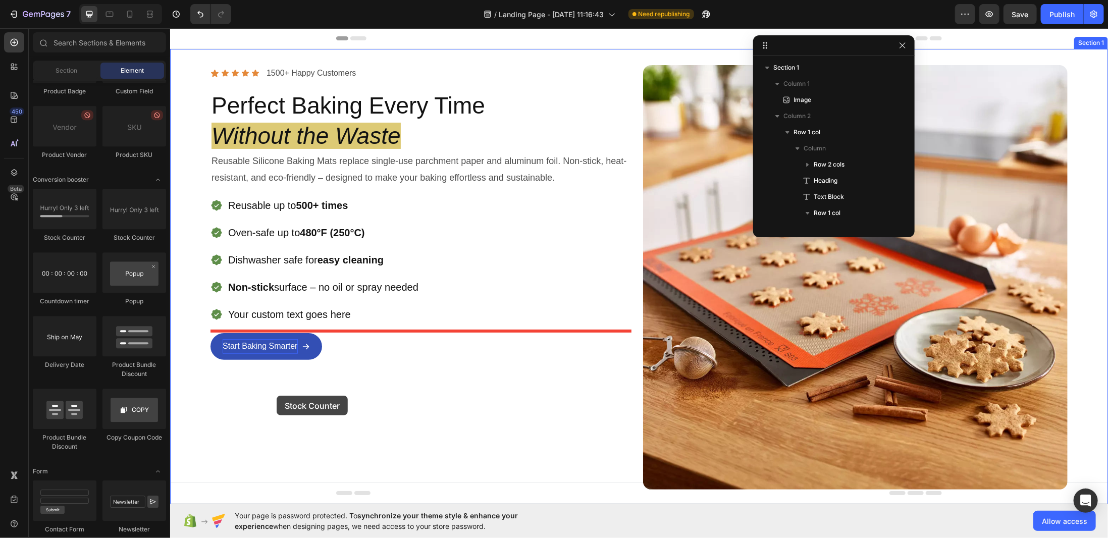
drag, startPoint x: 230, startPoint y: 240, endPoint x: 276, endPoint y: 395, distance: 162.1
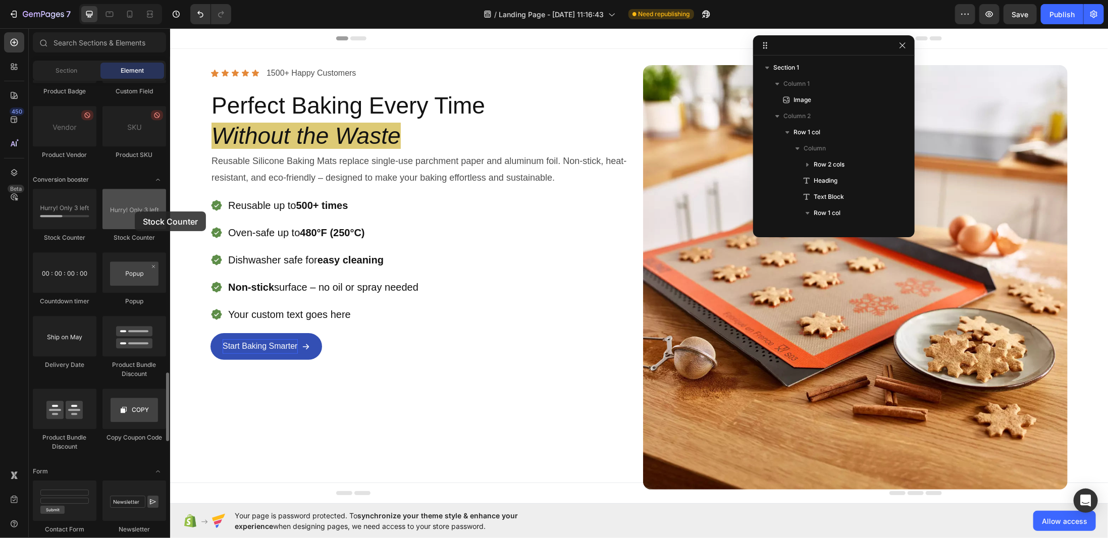
drag, startPoint x: 159, startPoint y: 284, endPoint x: 135, endPoint y: 211, distance: 76.8
click at [135, 211] on div at bounding box center [134, 209] width 64 height 40
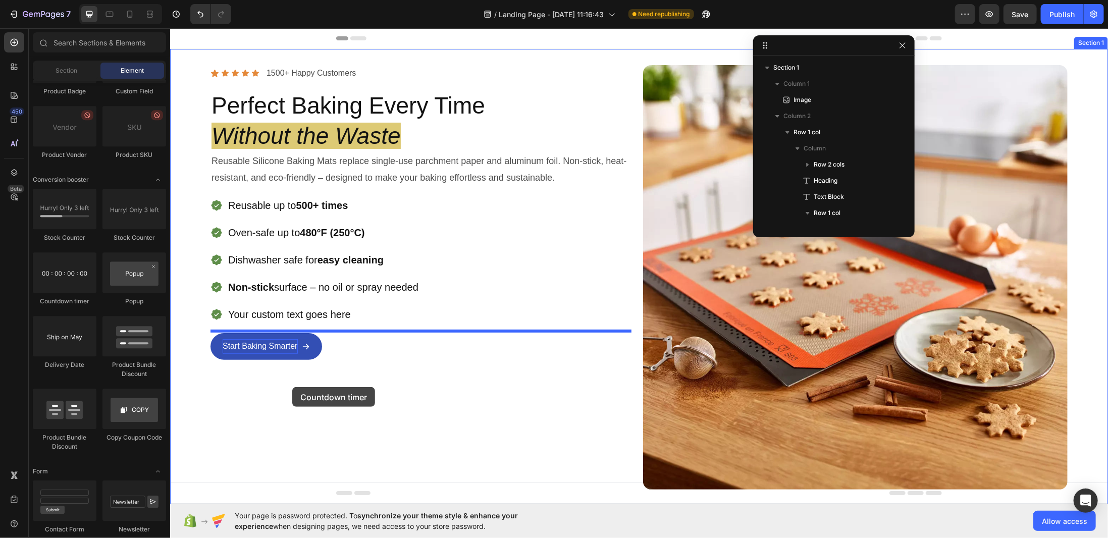
drag, startPoint x: 236, startPoint y: 303, endPoint x: 292, endPoint y: 387, distance: 101.5
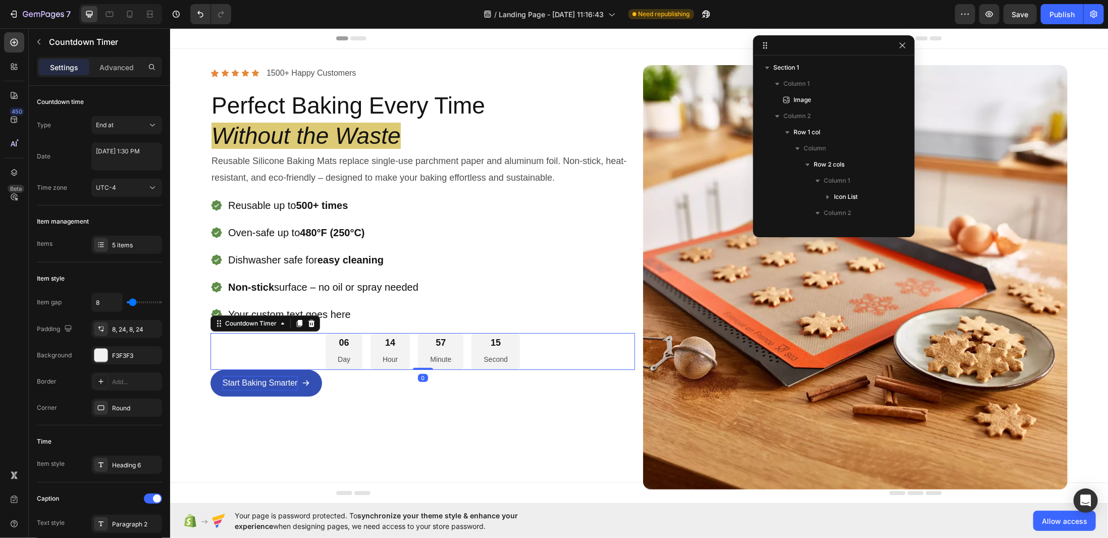
scroll to position [124, 0]
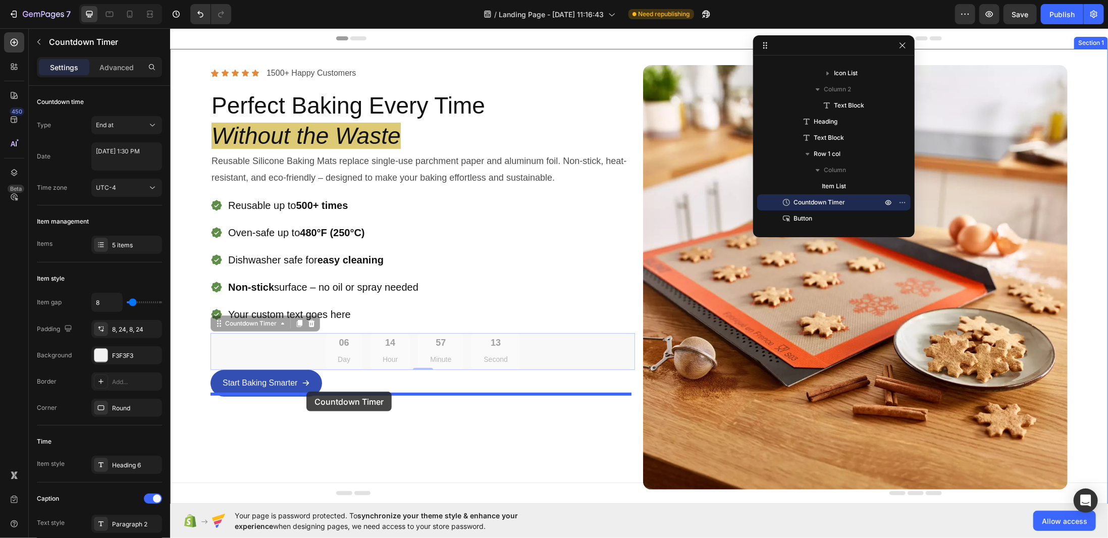
drag, startPoint x: 301, startPoint y: 348, endPoint x: 306, endPoint y: 391, distance: 43.1
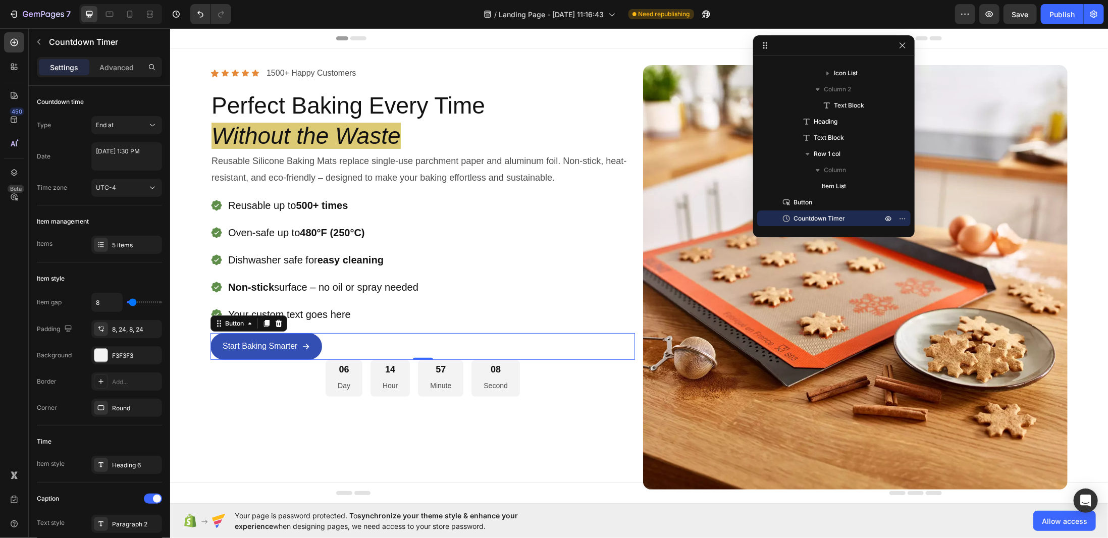
click at [350, 343] on div "Start Baking Smarter Button 0" at bounding box center [422, 346] width 424 height 27
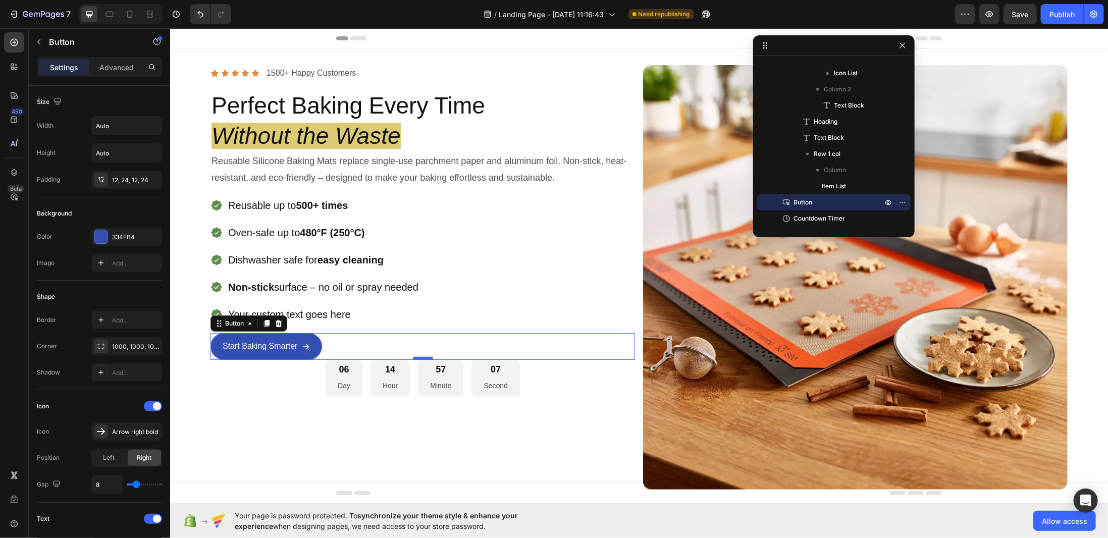
click at [418, 359] on div "0" at bounding box center [422, 359] width 424 height 0
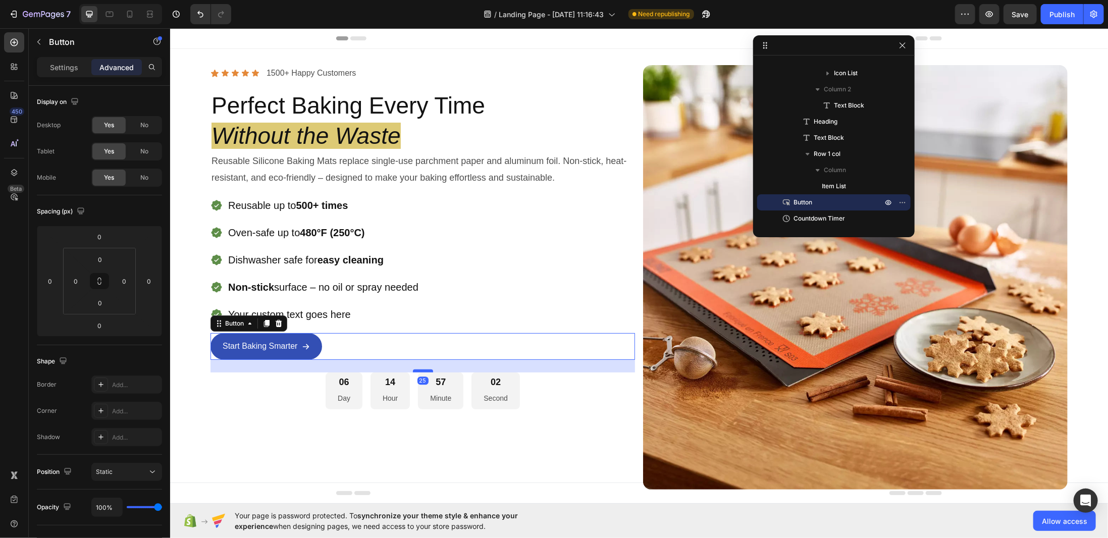
drag, startPoint x: 419, startPoint y: 356, endPoint x: 427, endPoint y: 368, distance: 14.7
click at [427, 369] on div at bounding box center [422, 370] width 20 height 3
type input "25"
click at [275, 320] on icon at bounding box center [278, 323] width 8 height 8
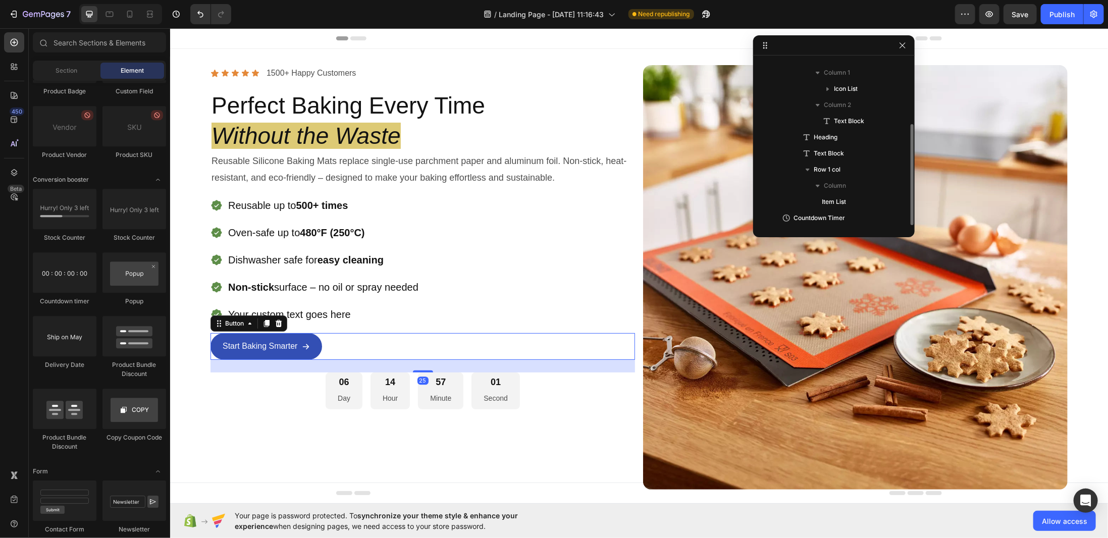
scroll to position [107, 0]
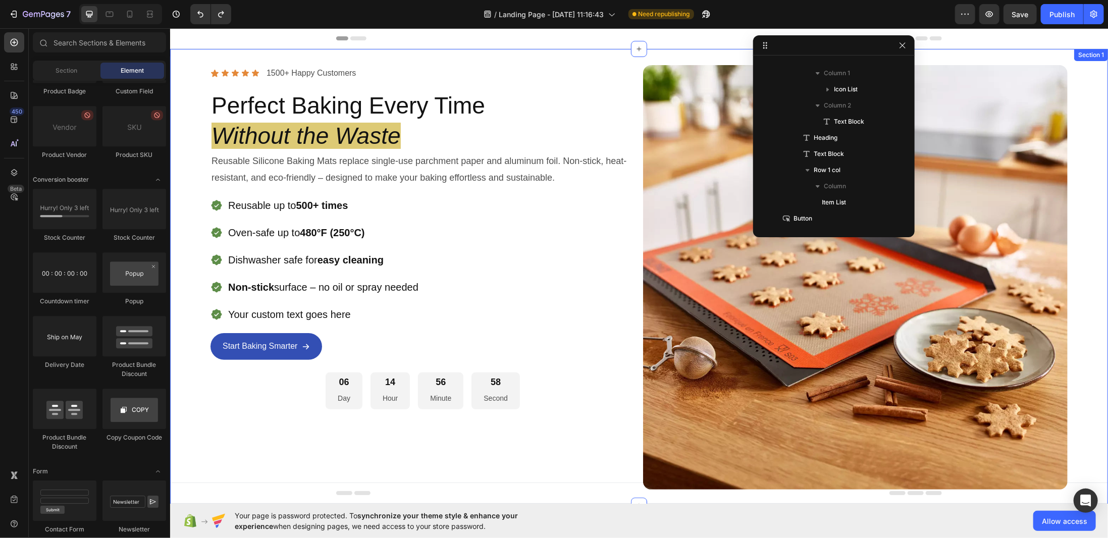
click at [278, 385] on div "06 Day 14 Hour 56 Minute 58 Second" at bounding box center [422, 390] width 424 height 37
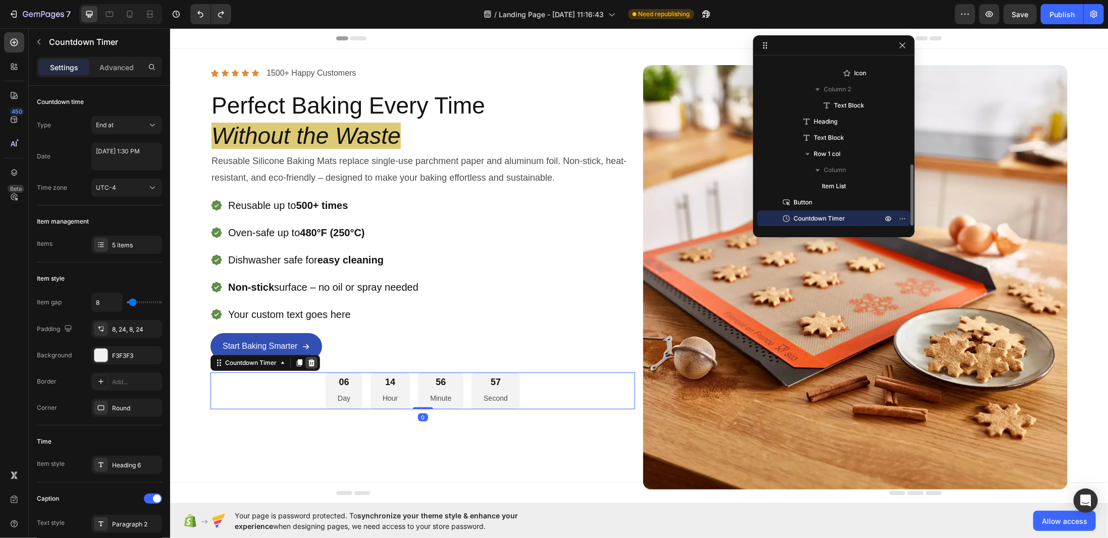
click at [310, 359] on icon at bounding box center [311, 362] width 7 height 7
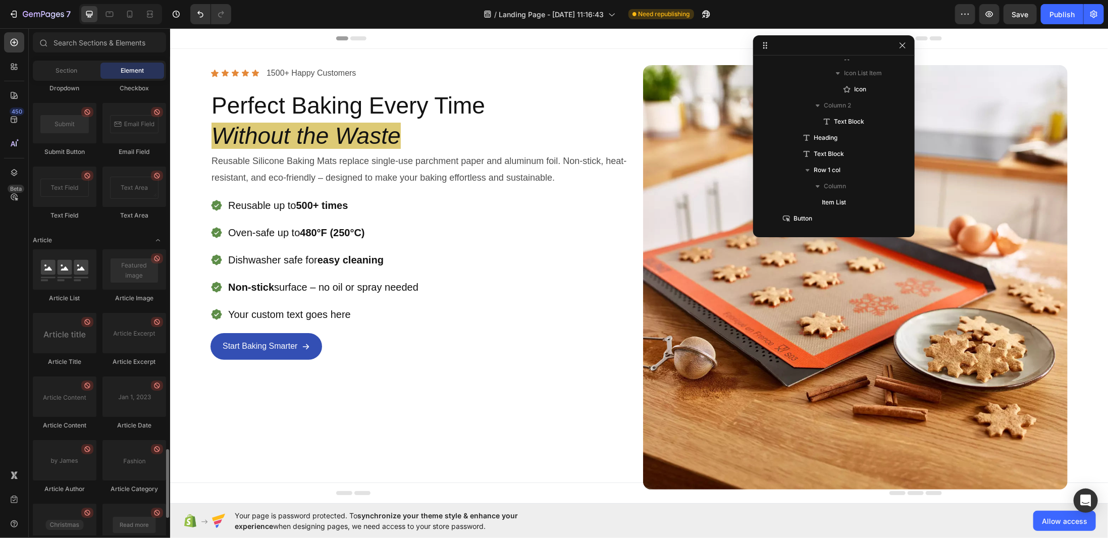
scroll to position [2536, 0]
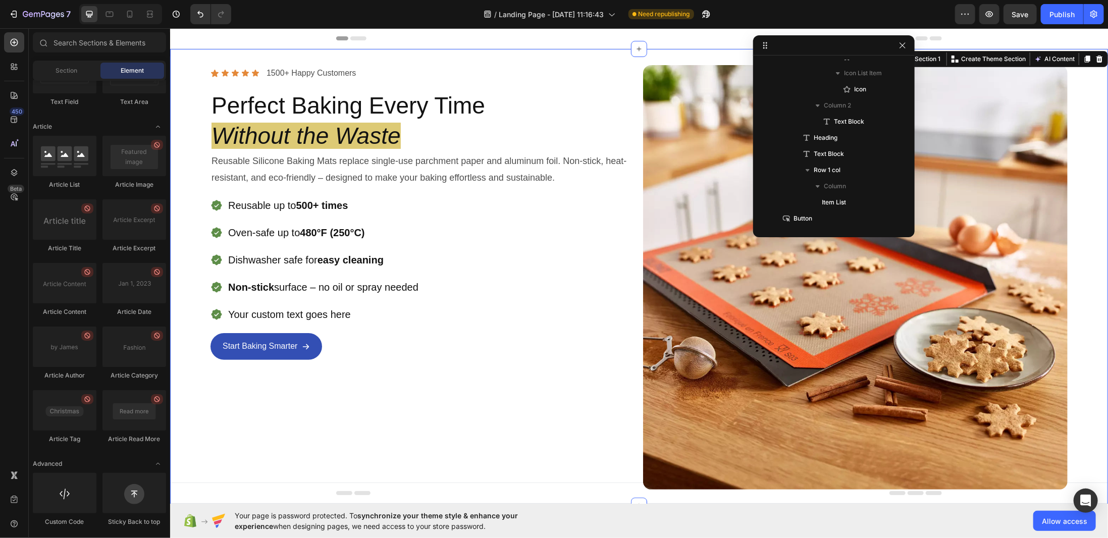
click at [260, 422] on div "Icon Icon Icon Icon Icon Icon List 1500+ Happy Customers Text Block Row Perfect…" at bounding box center [422, 277] width 424 height 424
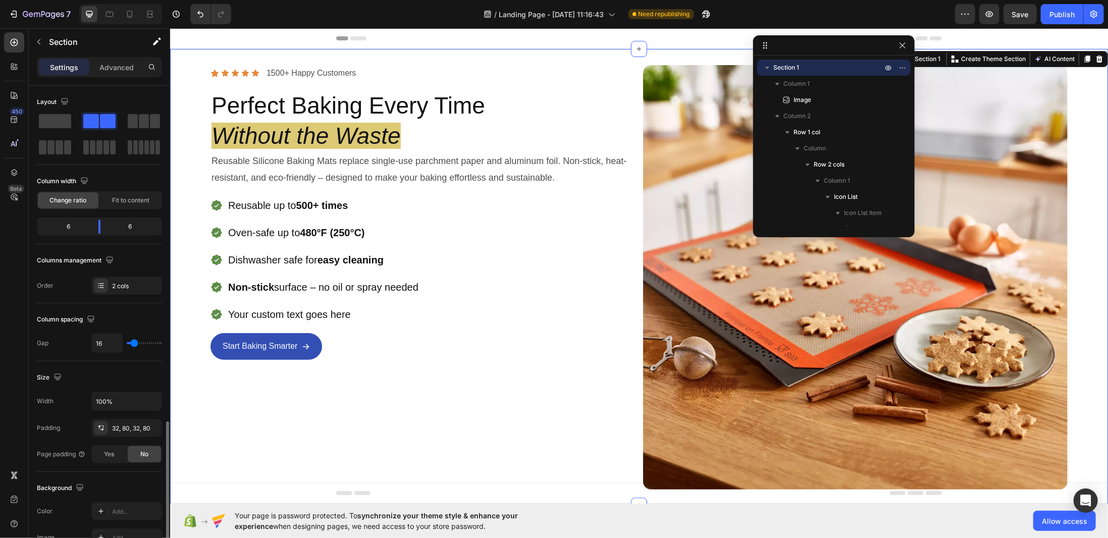
scroll to position [247, 0]
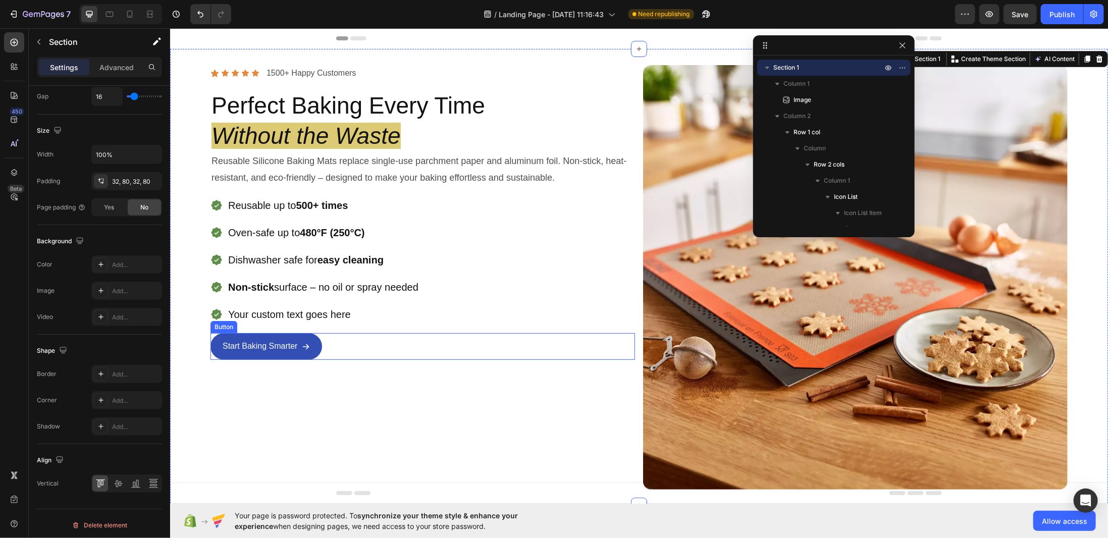
click at [353, 343] on div "Start Baking Smarter Button" at bounding box center [422, 346] width 424 height 27
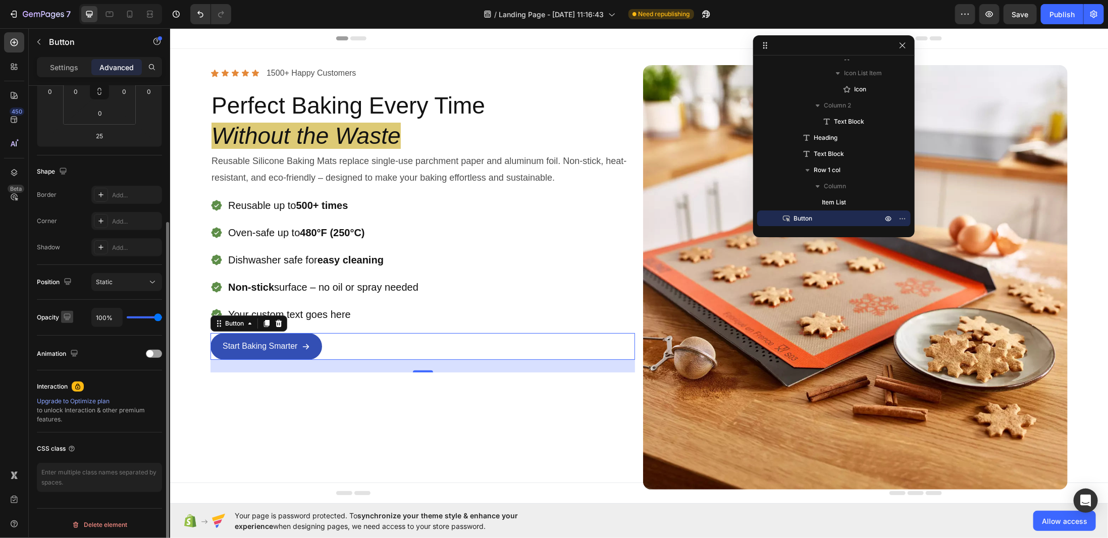
scroll to position [0, 0]
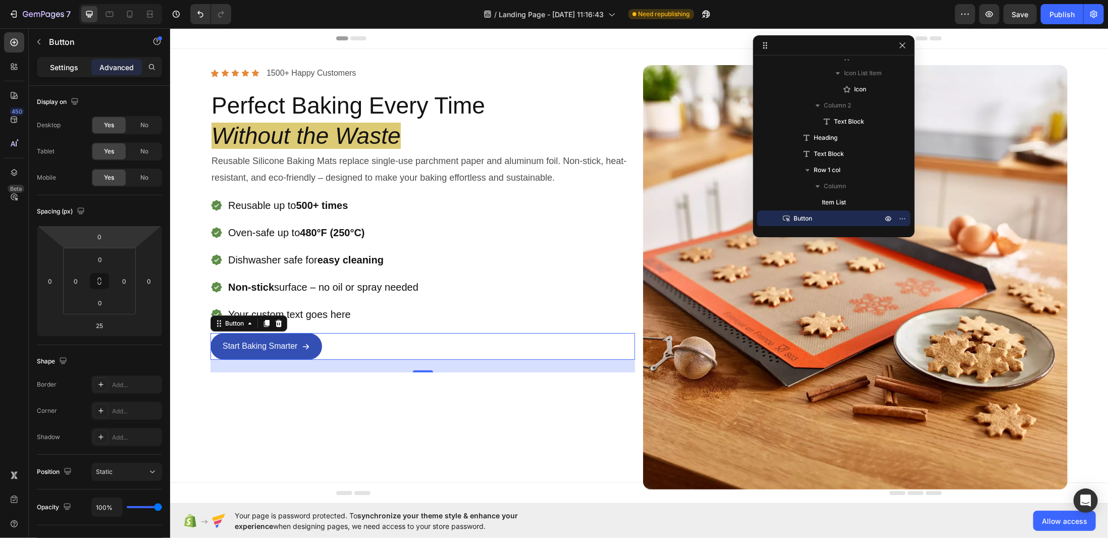
click at [79, 61] on div "Settings" at bounding box center [64, 67] width 50 height 16
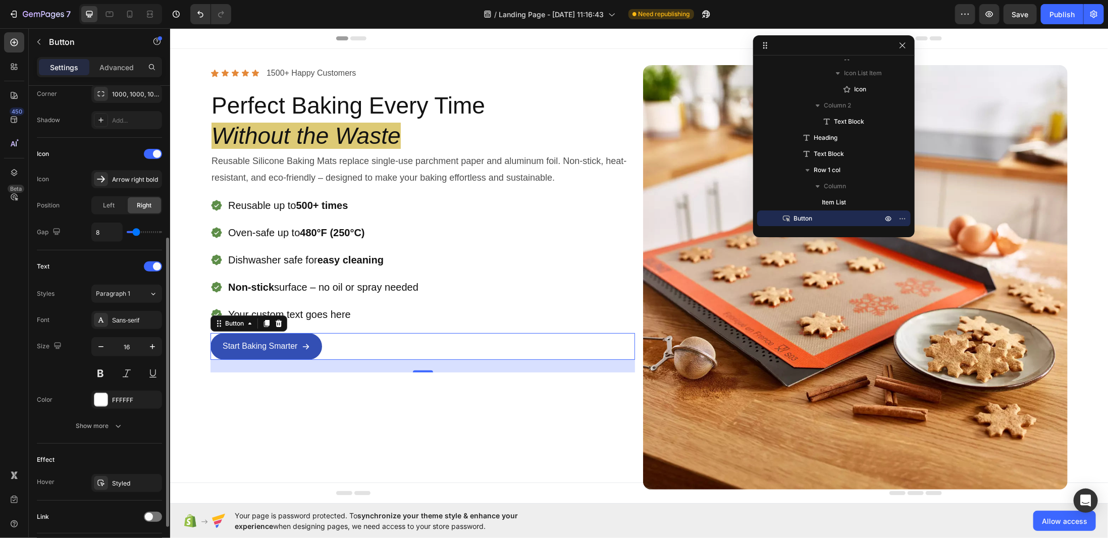
scroll to position [319, 0]
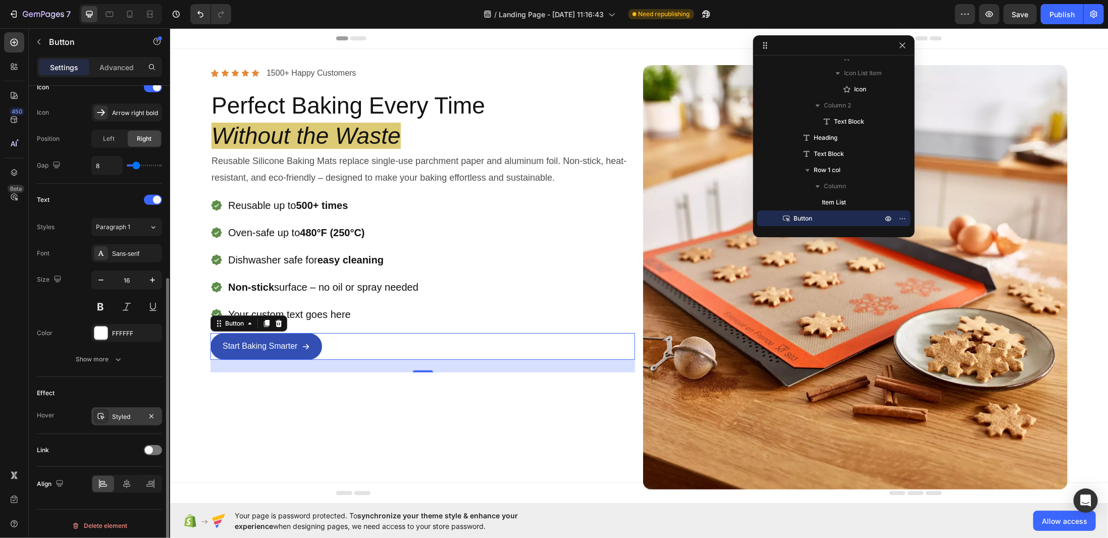
click at [114, 417] on div "Styled" at bounding box center [126, 416] width 71 height 18
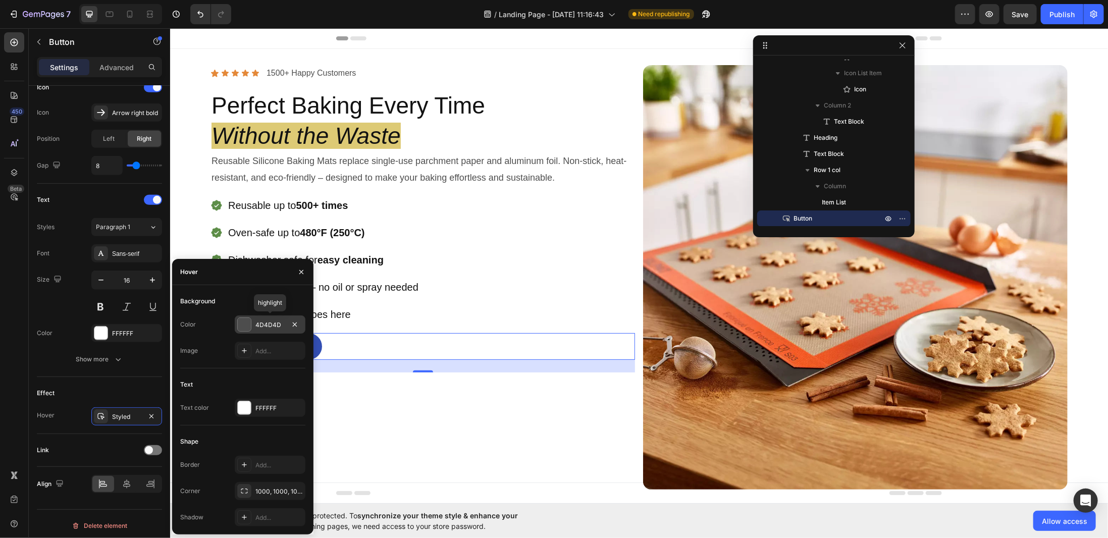
click at [242, 323] on div at bounding box center [244, 324] width 13 height 13
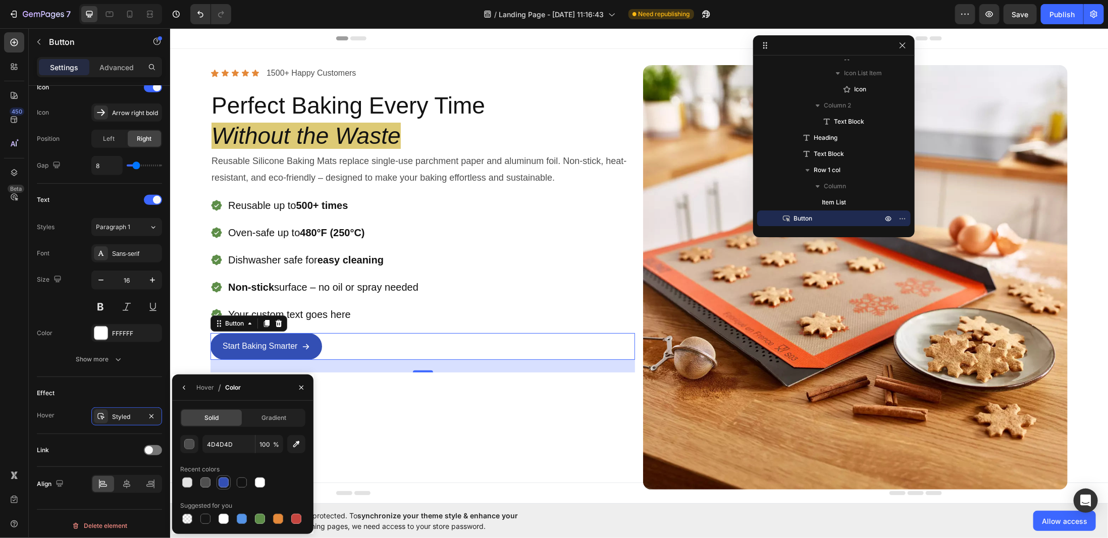
click at [225, 478] on div at bounding box center [223, 482] width 10 height 10
click at [295, 445] on icon "button" at bounding box center [296, 444] width 10 height 10
click at [297, 442] on icon "button" at bounding box center [296, 444] width 7 height 7
click at [240, 518] on div at bounding box center [242, 519] width 10 height 10
type input "5594E7"
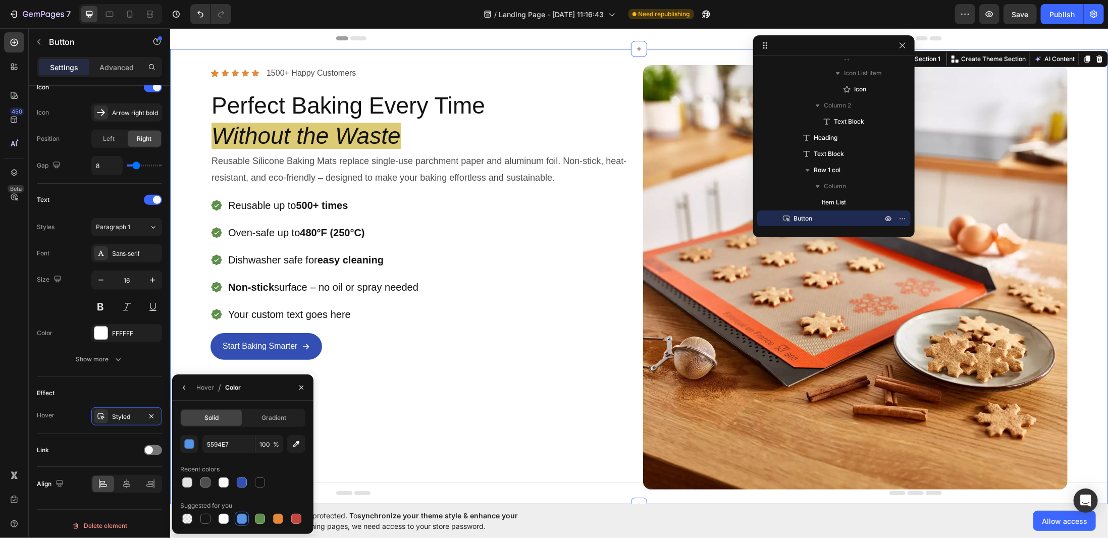
click at [374, 400] on div "Icon Icon Icon Icon Icon Icon List 1500+ Happy Customers Text Block Row Perfect…" at bounding box center [422, 277] width 424 height 424
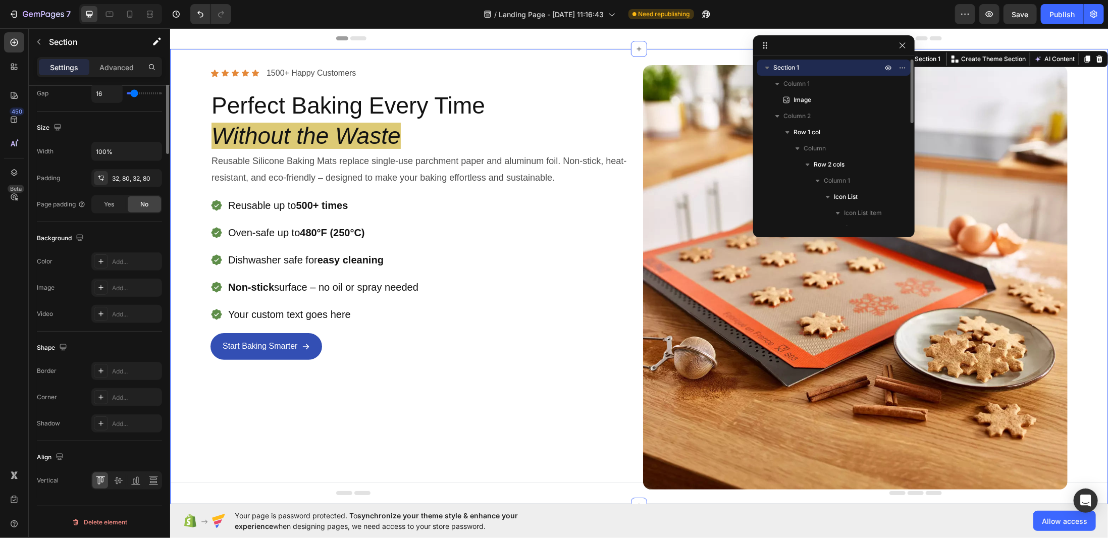
scroll to position [0, 0]
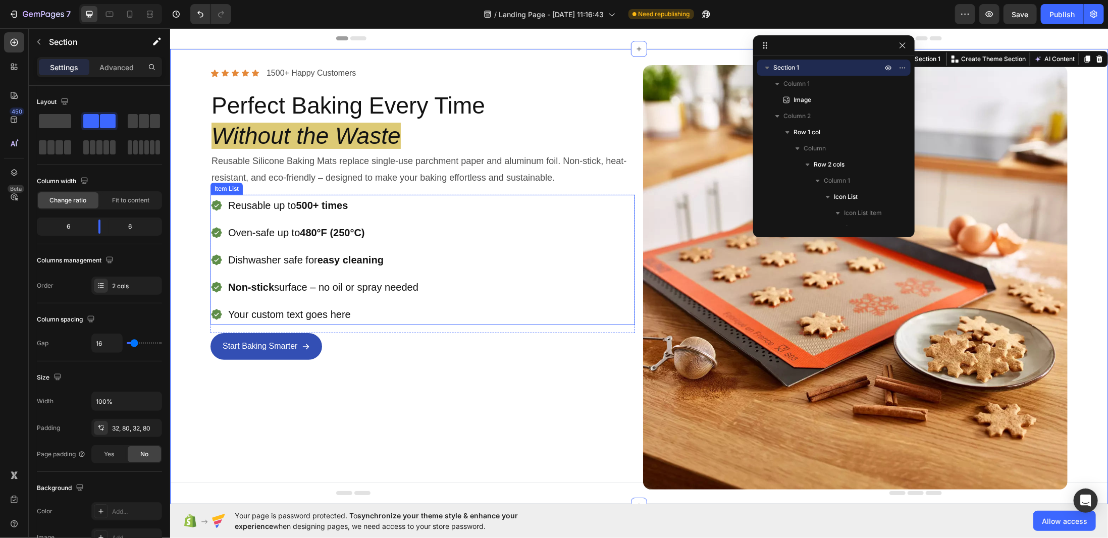
click at [345, 319] on p "Your custom text goes here" at bounding box center [323, 314] width 190 height 18
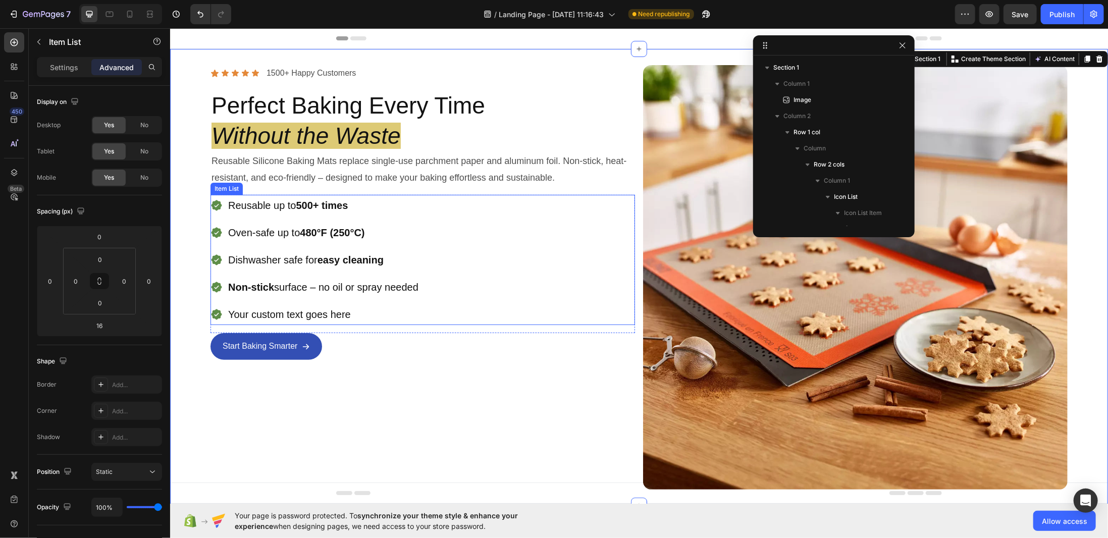
scroll to position [269, 0]
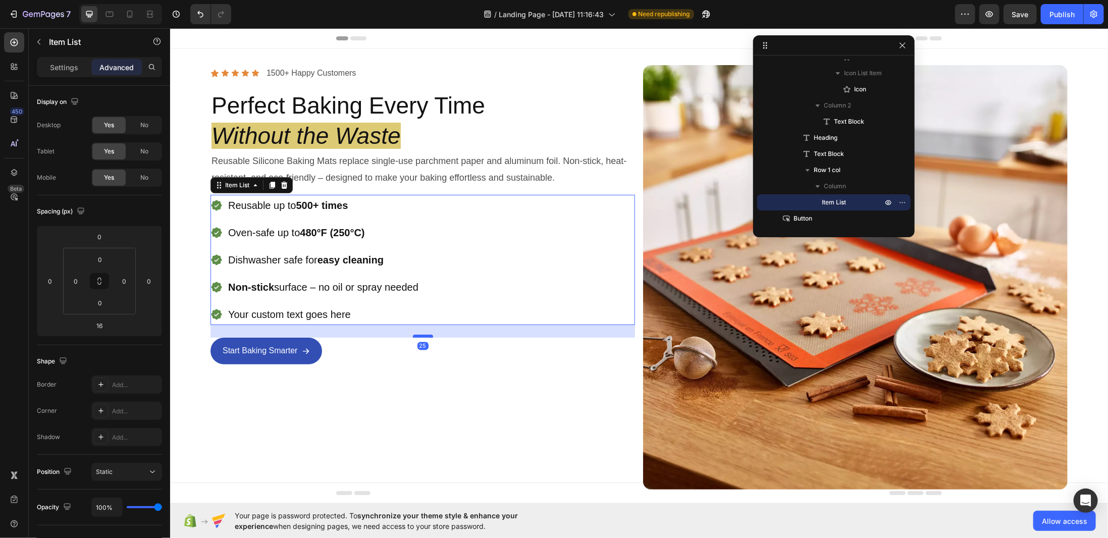
drag, startPoint x: 426, startPoint y: 330, endPoint x: 429, endPoint y: 335, distance: 5.5
click at [429, 335] on div at bounding box center [422, 335] width 20 height 3
click at [429, 335] on div at bounding box center [422, 336] width 20 height 2
type input "24"
click at [445, 392] on div "Icon Icon Icon Icon Icon Icon List 1500+ Happy Customers Text Block Row Perfect…" at bounding box center [422, 277] width 424 height 424
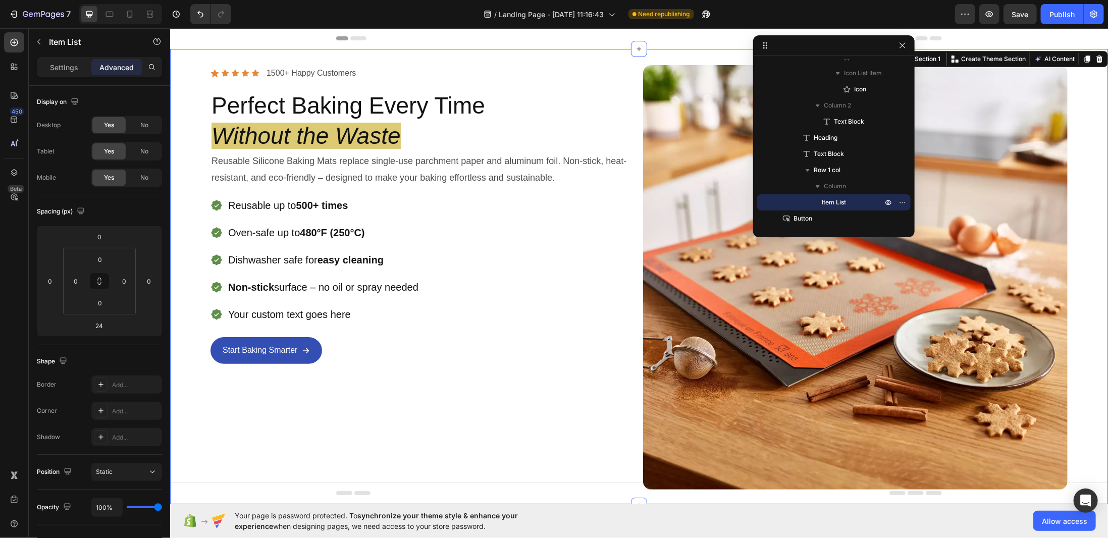
scroll to position [0, 0]
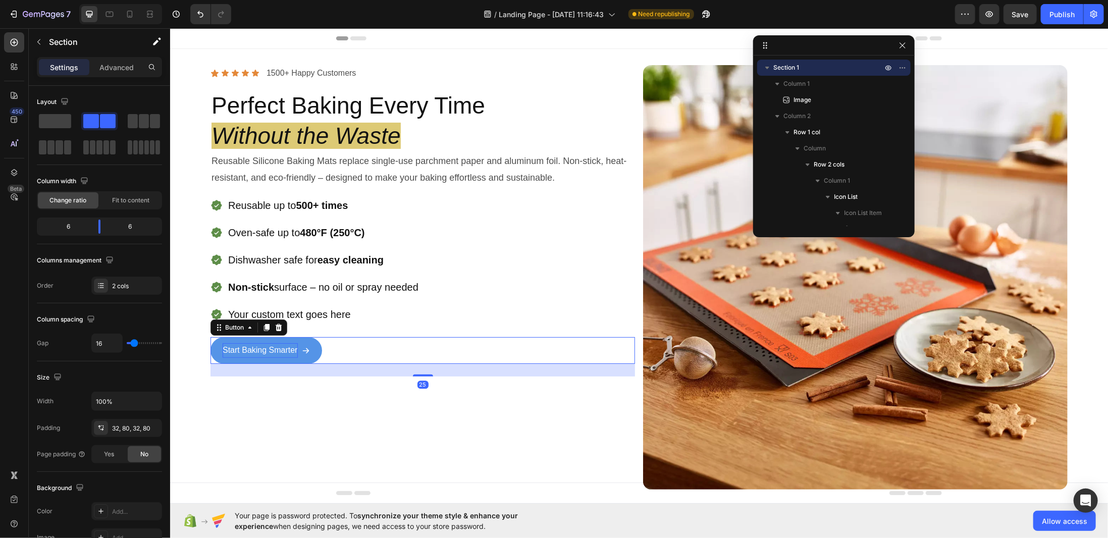
click at [263, 350] on p "Start Baking Smarter" at bounding box center [259, 350] width 75 height 15
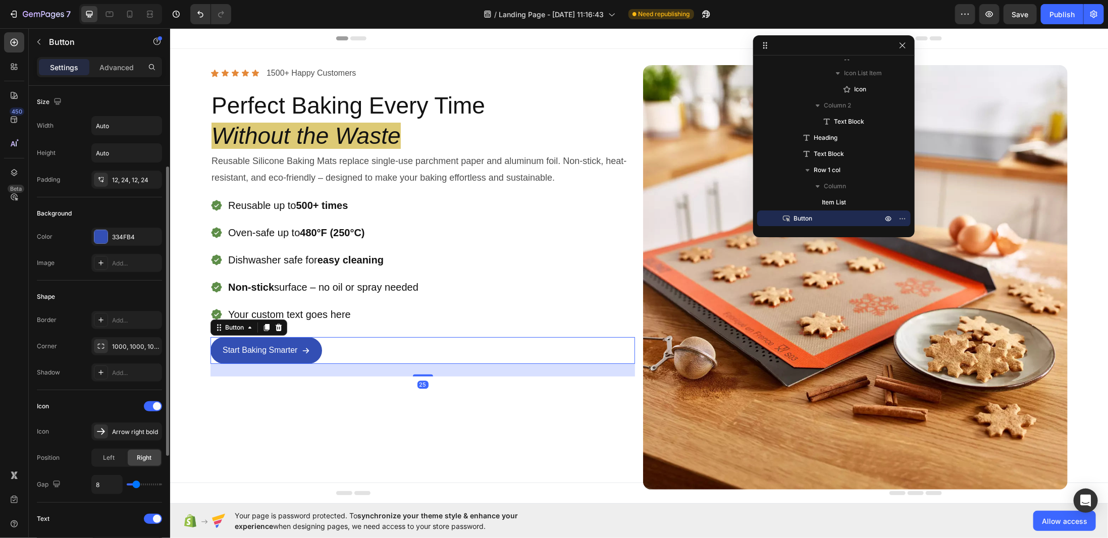
scroll to position [252, 0]
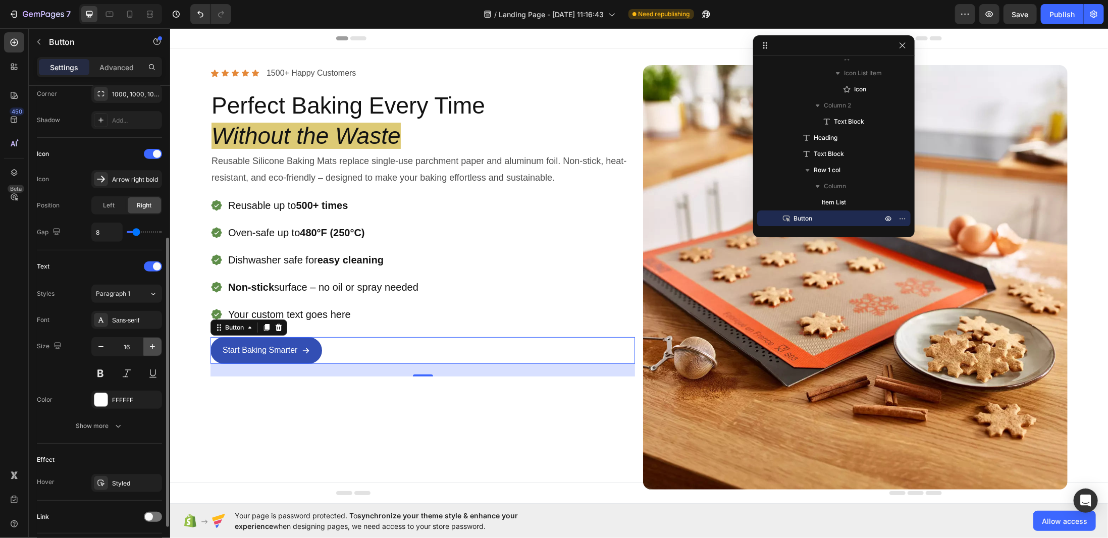
click at [152, 346] on icon "button" at bounding box center [152, 346] width 5 height 5
type input "20"
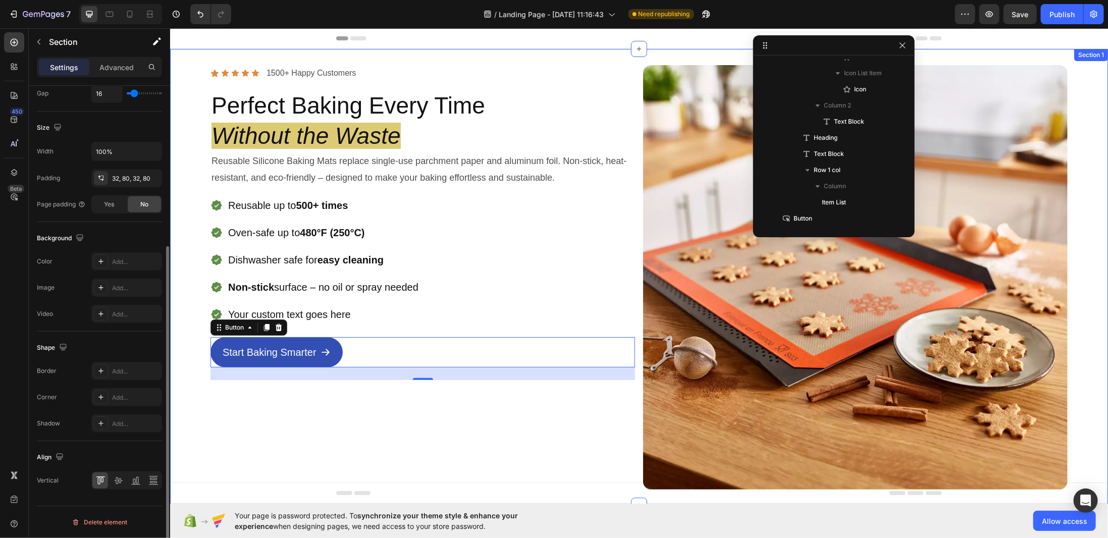
click at [295, 417] on div "Icon Icon Icon Icon Icon Icon List 1500+ Happy Customers Text Block Row Perfect…" at bounding box center [422, 277] width 424 height 424
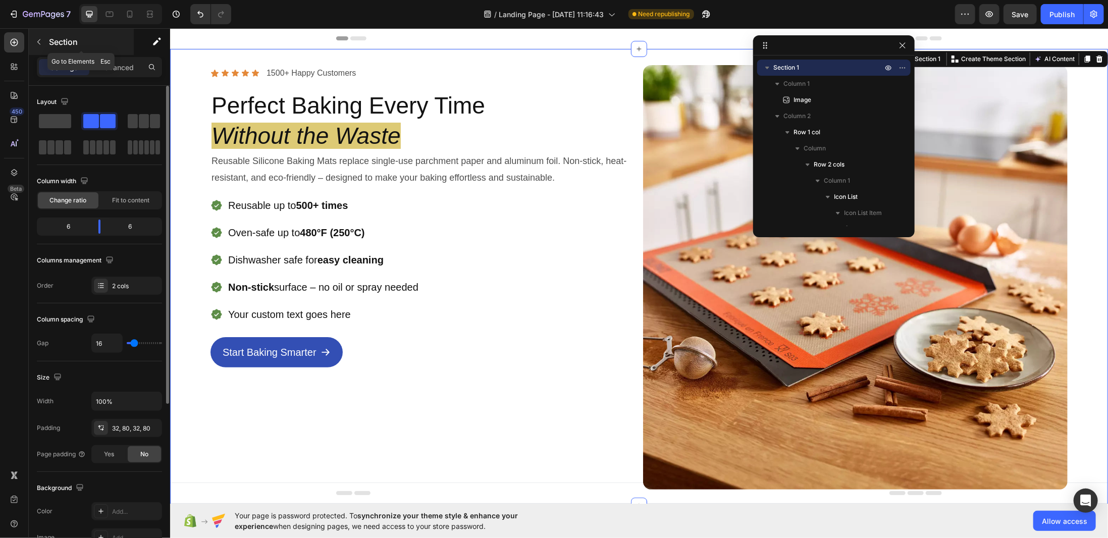
click at [42, 42] on icon "button" at bounding box center [39, 42] width 8 height 8
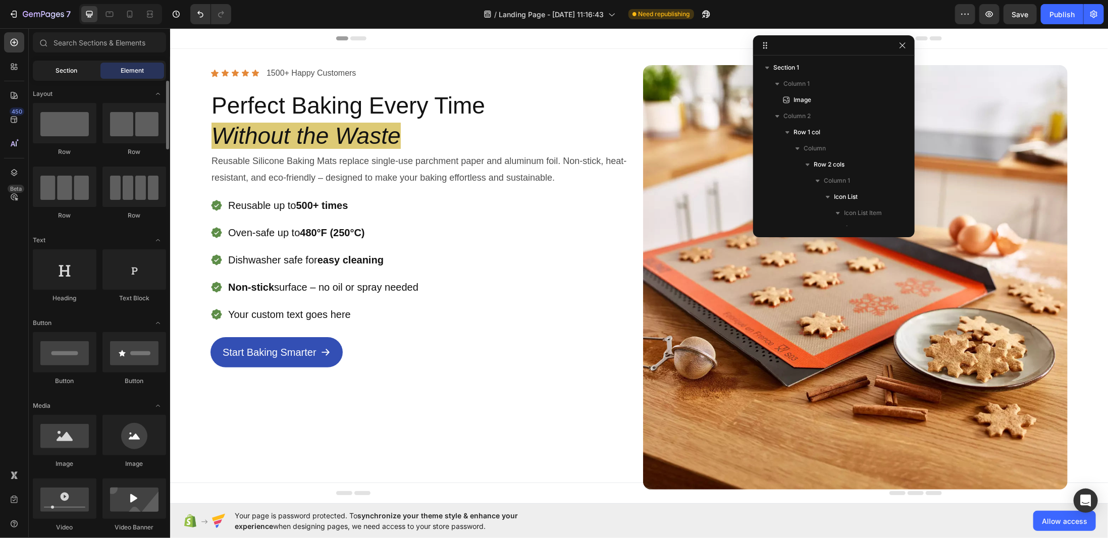
click at [68, 69] on span "Section" at bounding box center [67, 70] width 22 height 9
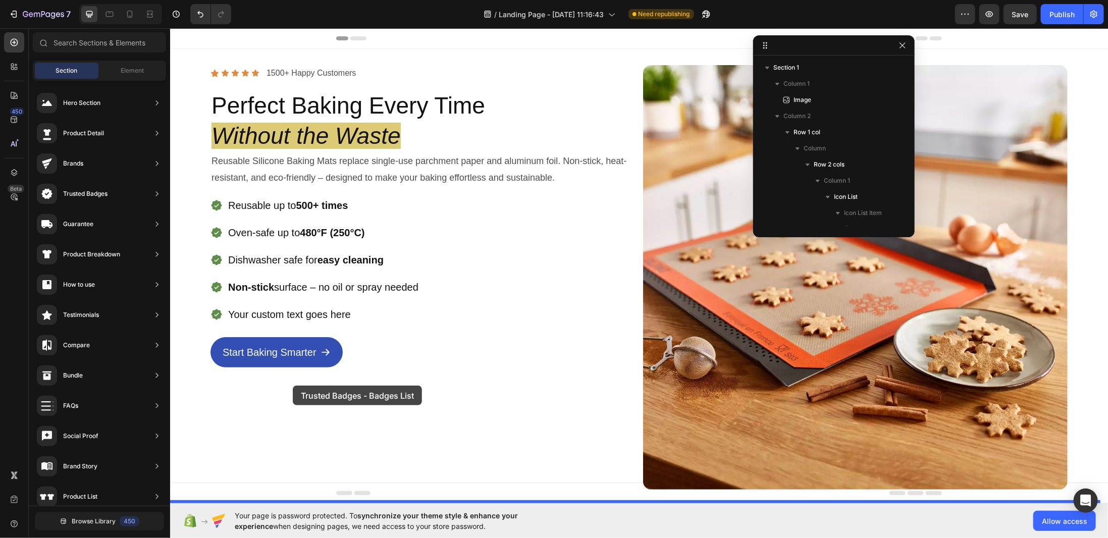
drag, startPoint x: 411, startPoint y: 137, endPoint x: 290, endPoint y: 374, distance: 266.5
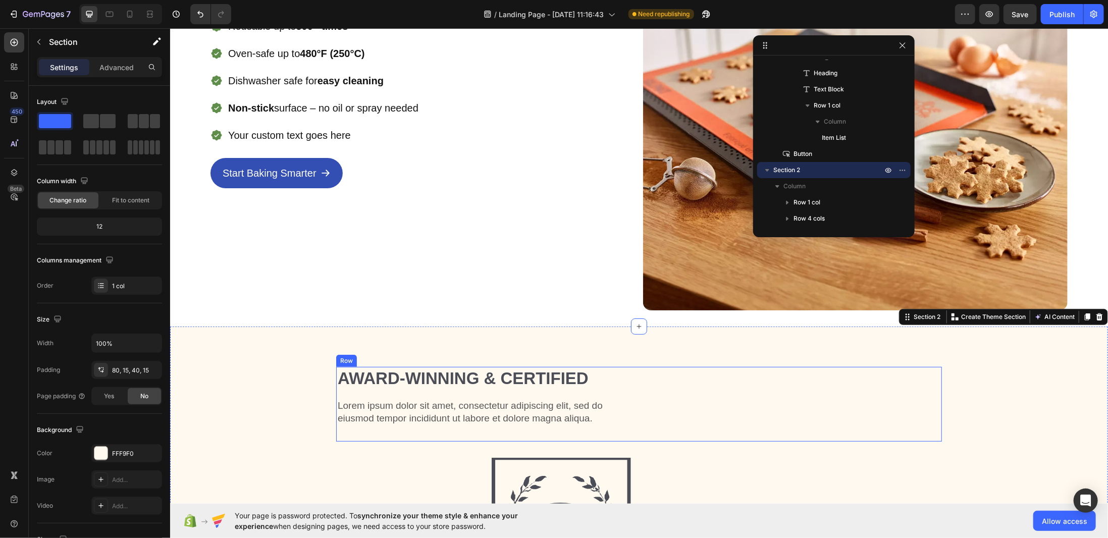
scroll to position [268, 0]
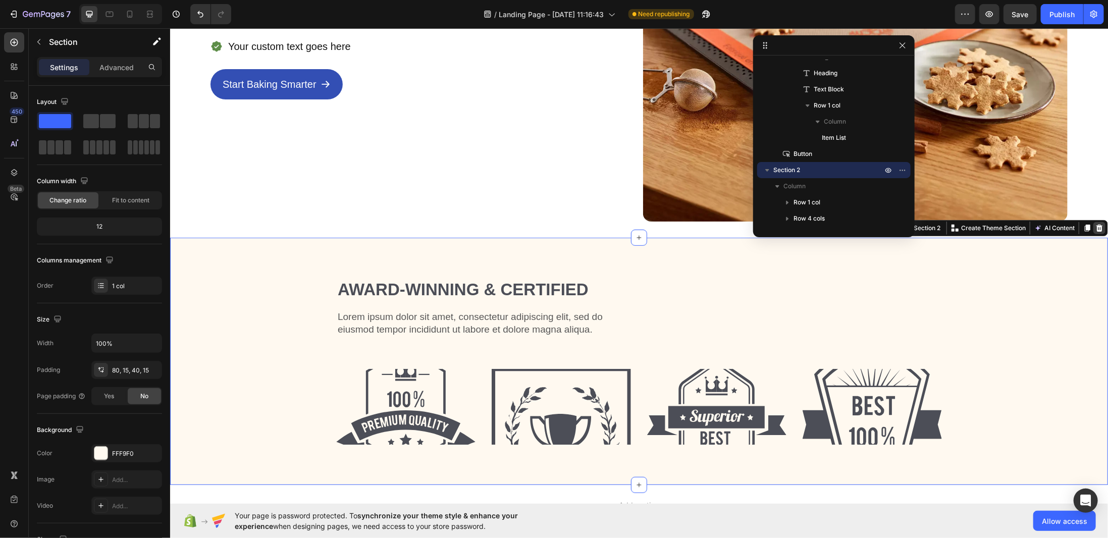
click at [1095, 224] on icon at bounding box center [1098, 227] width 7 height 7
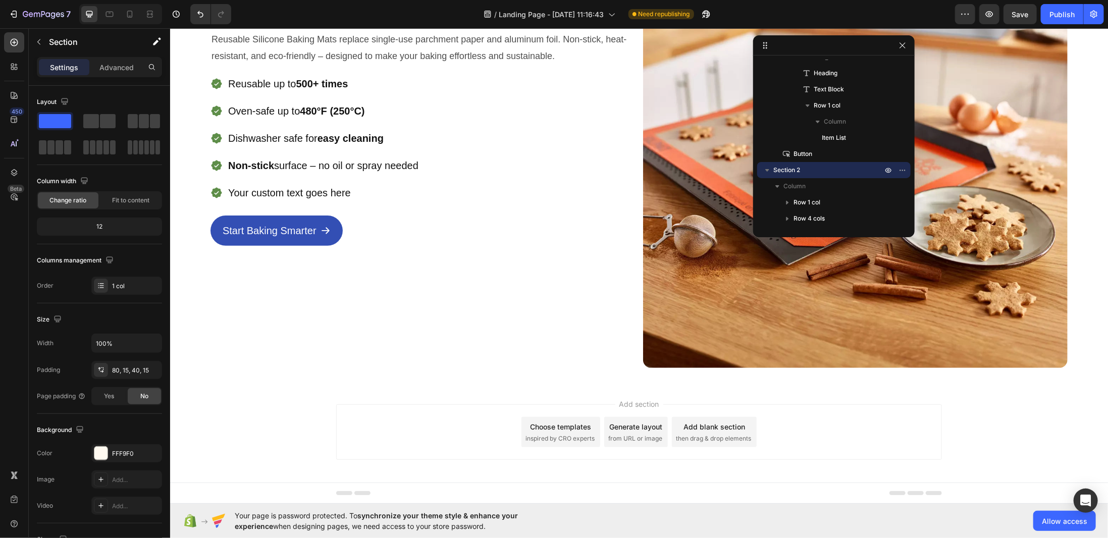
scroll to position [269, 0]
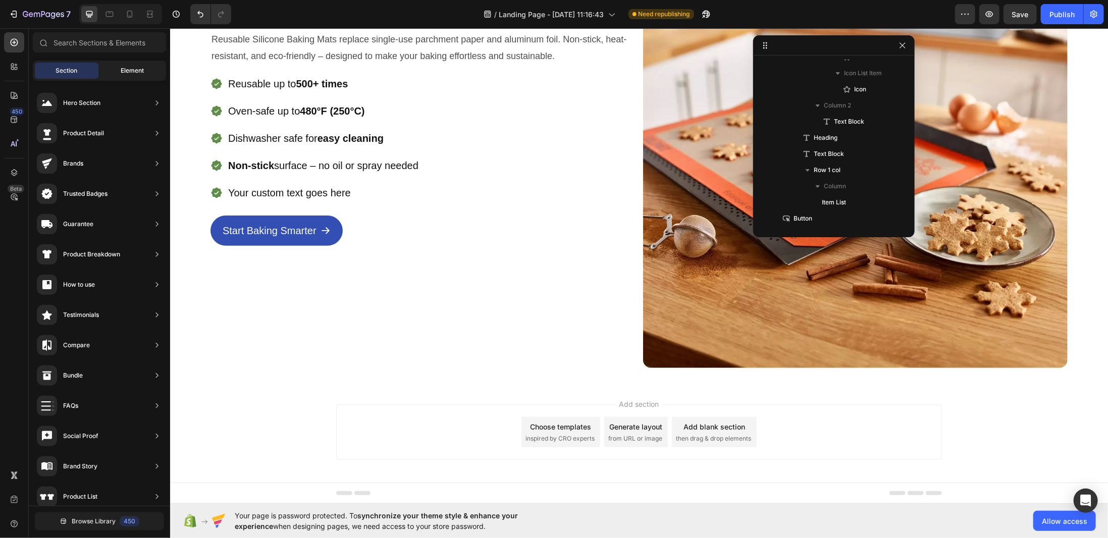
click at [131, 68] on span "Element" at bounding box center [132, 70] width 23 height 9
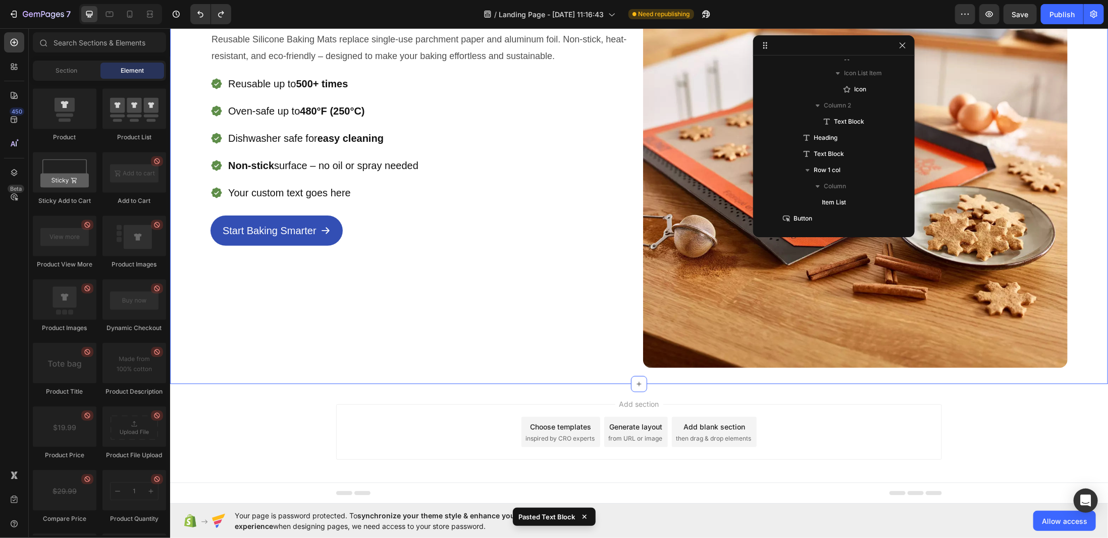
click at [317, 268] on div "Icon Icon Icon Icon Icon Icon List 1500+ Happy Customers Text Block Row Perfect…" at bounding box center [422, 155] width 424 height 424
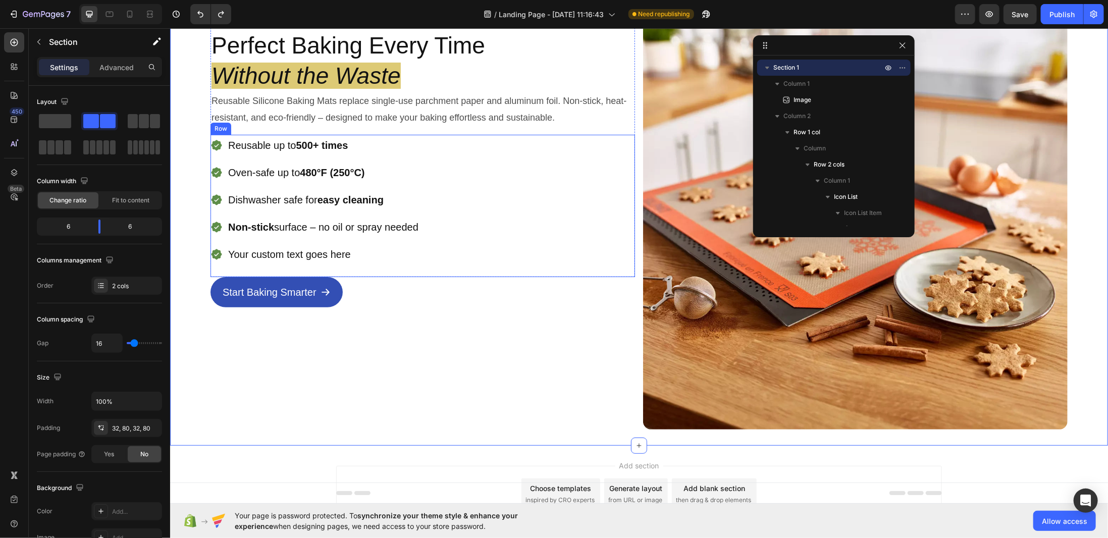
scroll to position [0, 0]
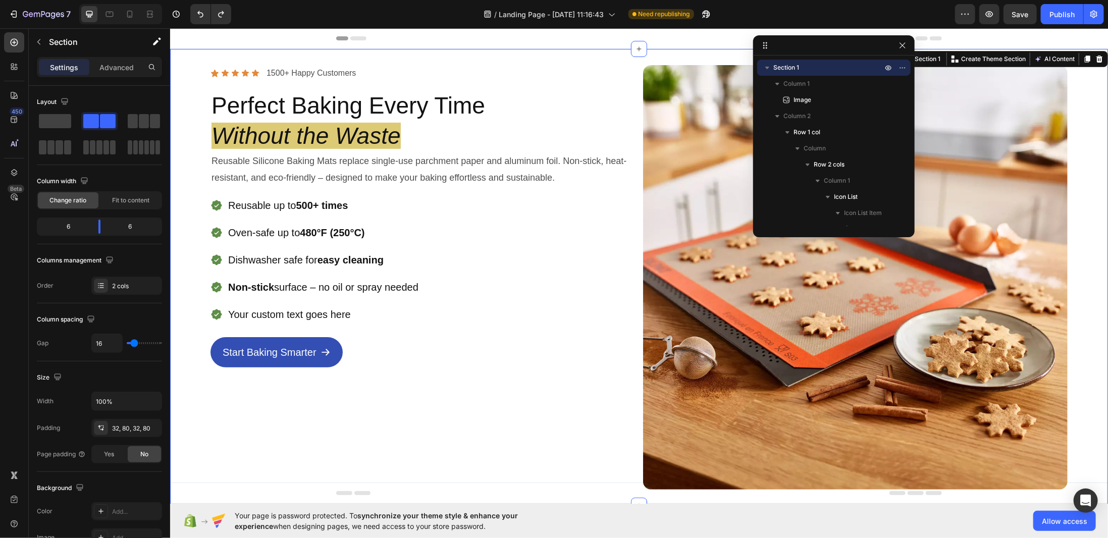
click at [1086, 205] on div "Image Icon Icon Icon Icon Icon Icon List 1500+ Happy Customers Text Block Row P…" at bounding box center [639, 276] width 938 height 457
click at [110, 70] on p "Advanced" at bounding box center [116, 67] width 34 height 11
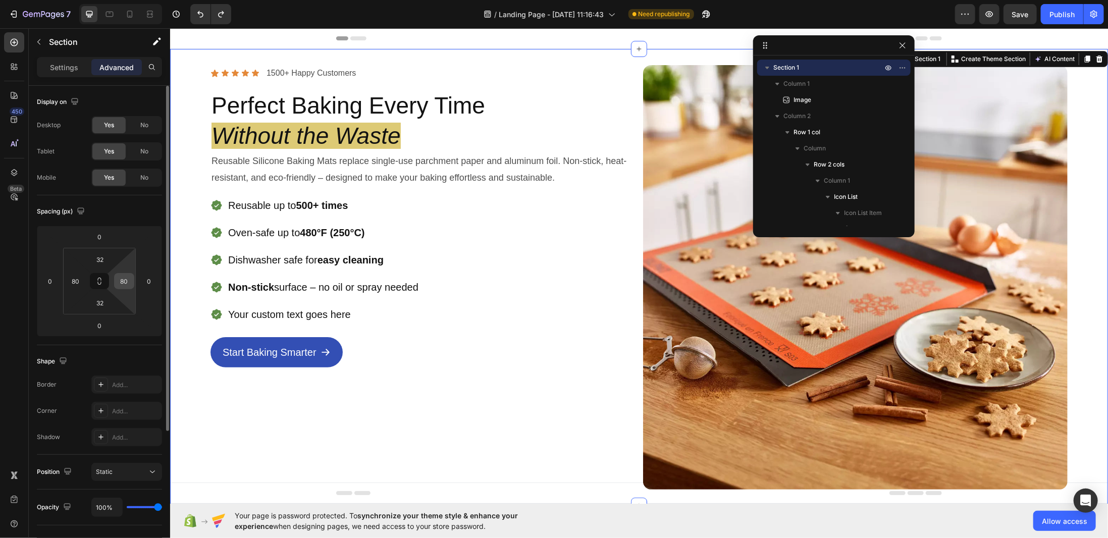
click at [124, 278] on input "80" at bounding box center [124, 280] width 15 height 15
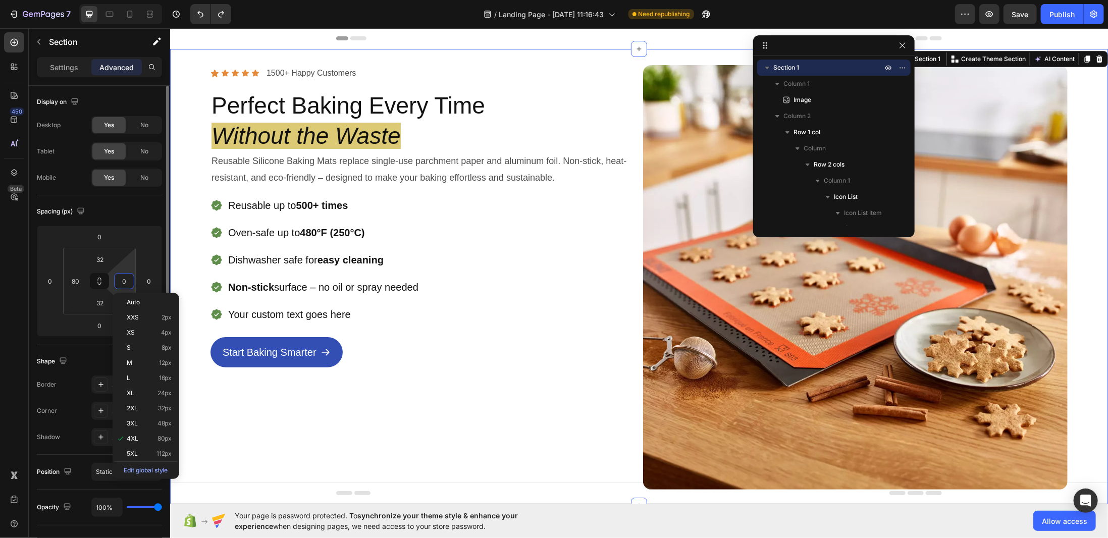
type input "0"
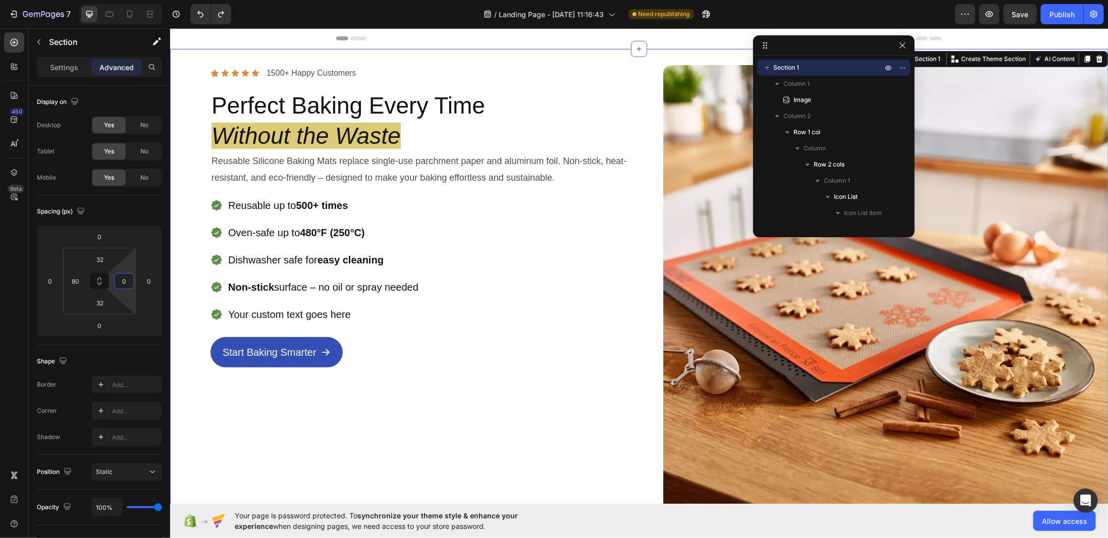
click at [602, 387] on div "Icon Icon Icon Icon Icon Icon List 1500+ Happy Customers Text Block Row Perfect…" at bounding box center [432, 287] width 445 height 445
click at [108, 12] on icon at bounding box center [109, 14] width 10 height 10
type input "48"
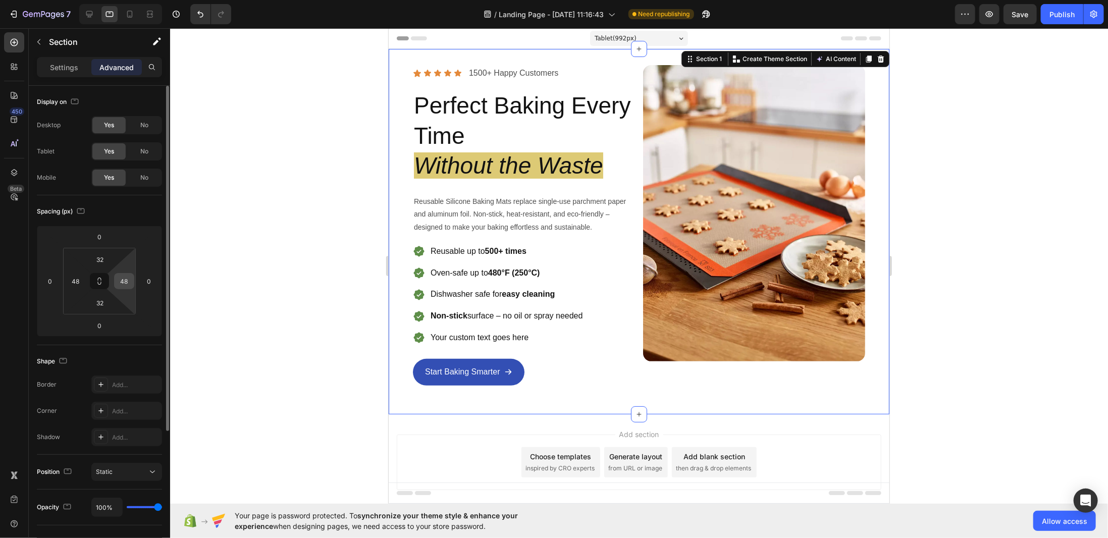
click at [127, 281] on input "48" at bounding box center [124, 280] width 15 height 15
type input "0"
click at [205, 286] on div at bounding box center [639, 283] width 938 height 510
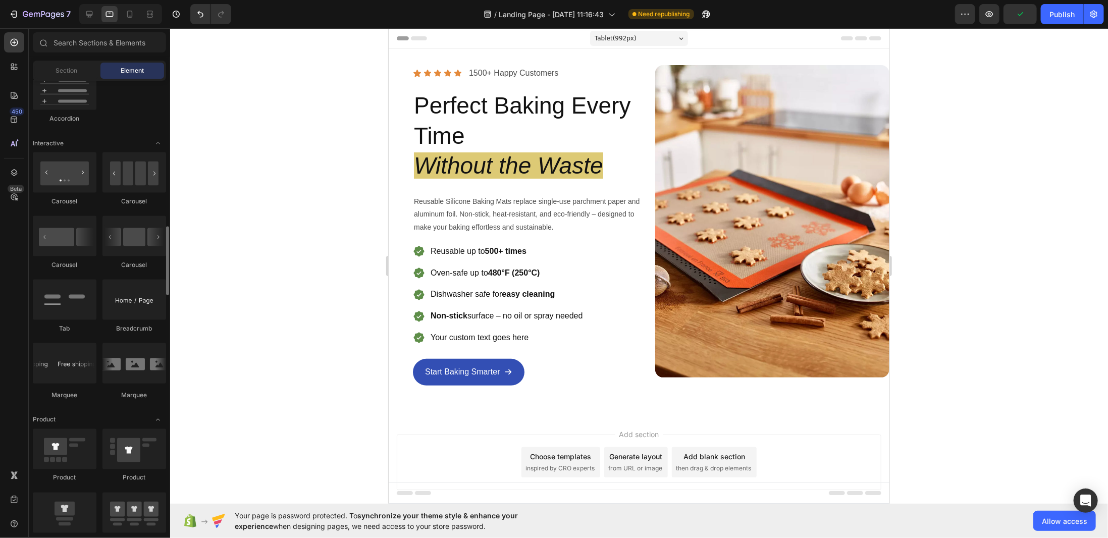
scroll to position [1211, 0]
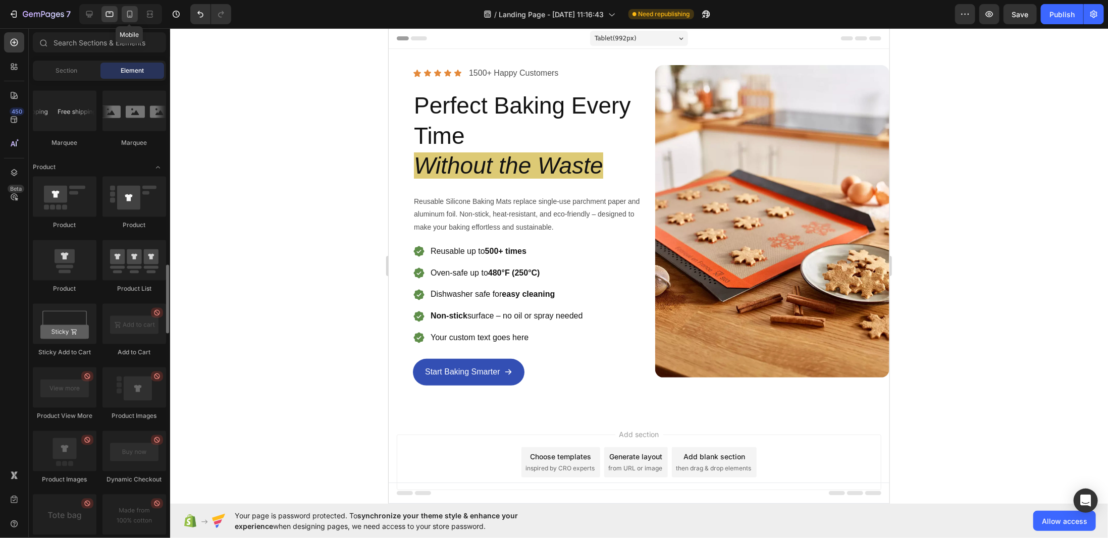
click at [125, 12] on icon at bounding box center [130, 14] width 10 height 10
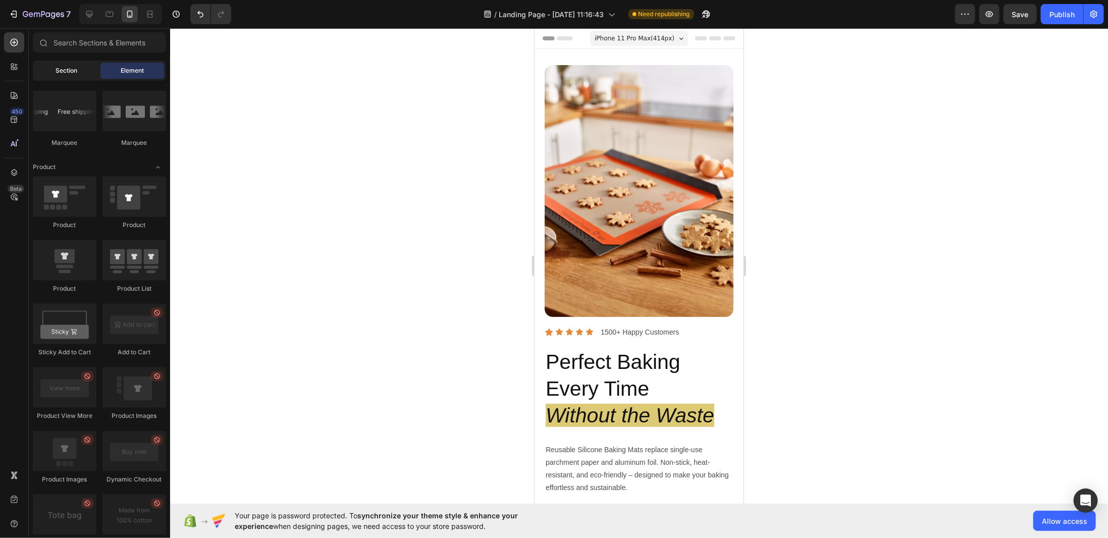
click at [81, 73] on div "Section" at bounding box center [67, 71] width 64 height 16
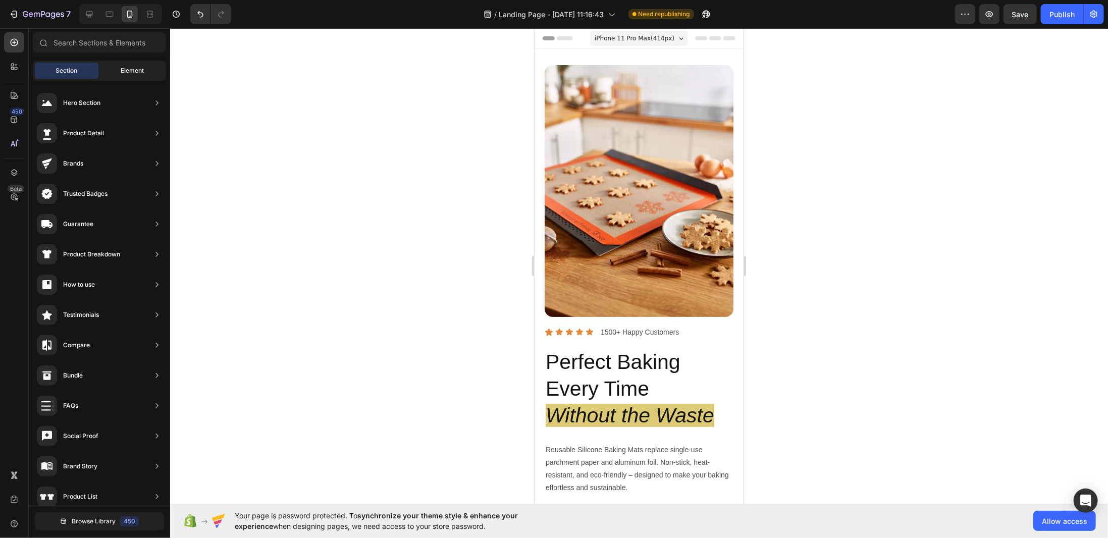
click at [108, 71] on div "Element" at bounding box center [132, 71] width 64 height 16
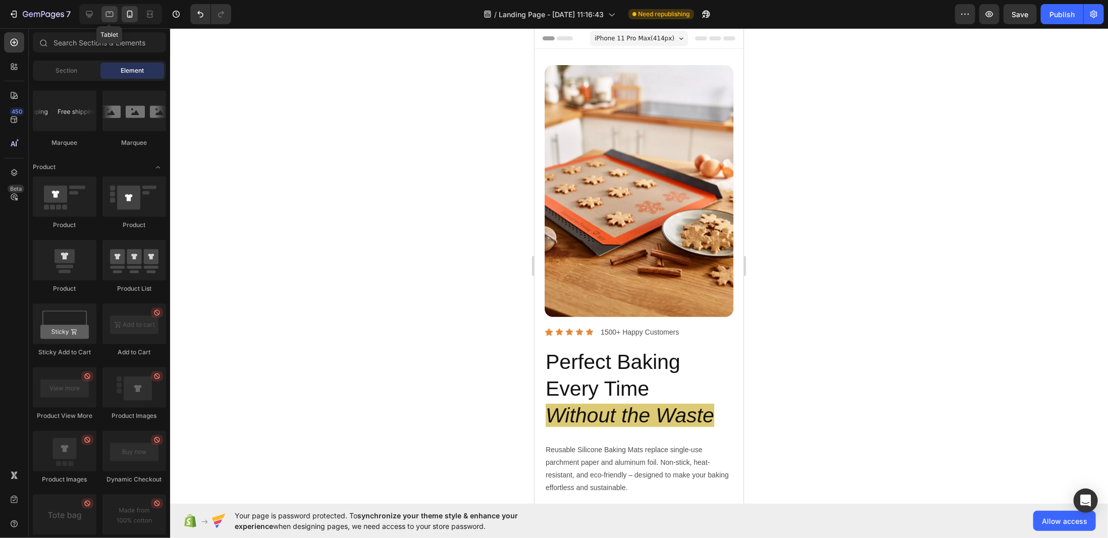
click at [112, 14] on icon at bounding box center [109, 14] width 10 height 10
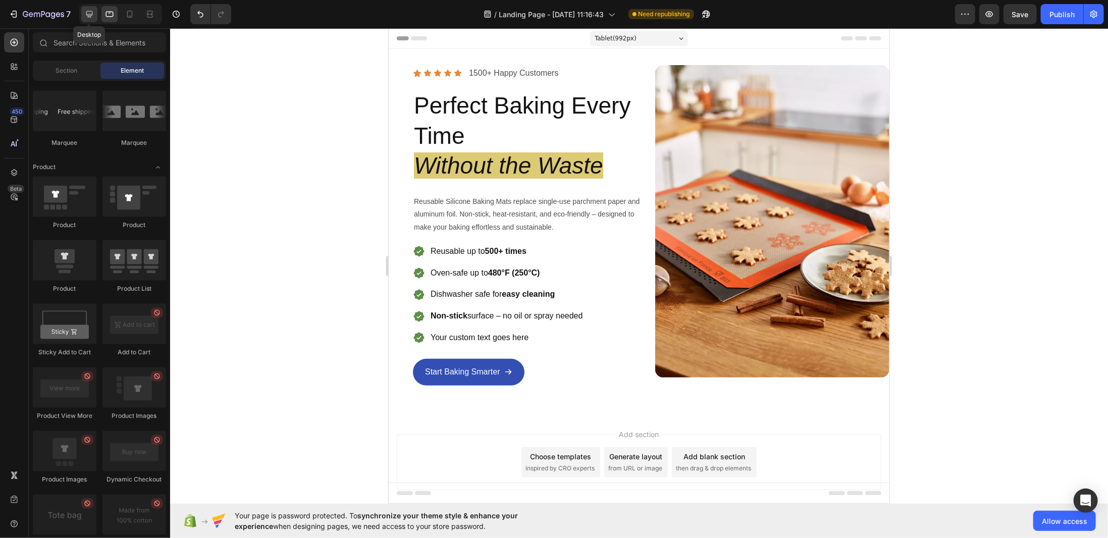
click at [85, 12] on icon at bounding box center [89, 14] width 10 height 10
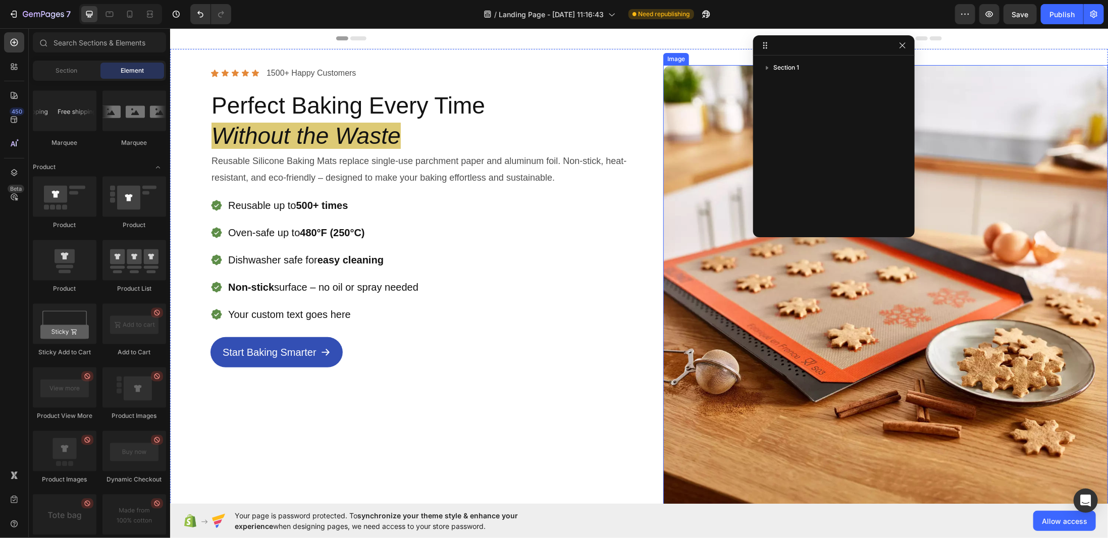
click at [669, 209] on img at bounding box center [885, 287] width 445 height 445
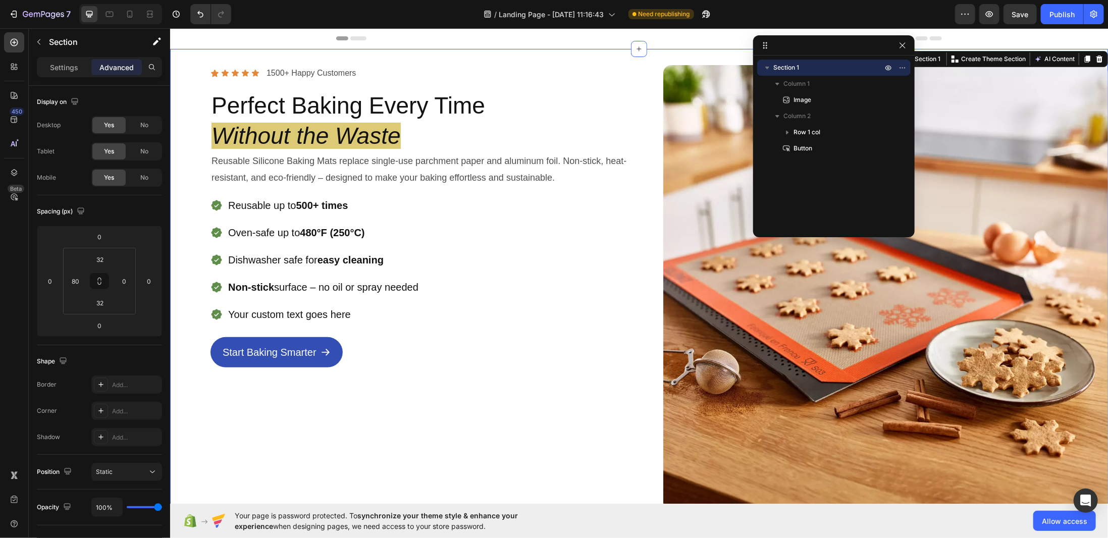
click at [609, 389] on div "Icon Icon Icon Icon Icon Icon List 1500+ Happy Customers Text Block Row Perfect…" at bounding box center [432, 287] width 445 height 445
click at [124, 281] on input "0" at bounding box center [124, 280] width 15 height 15
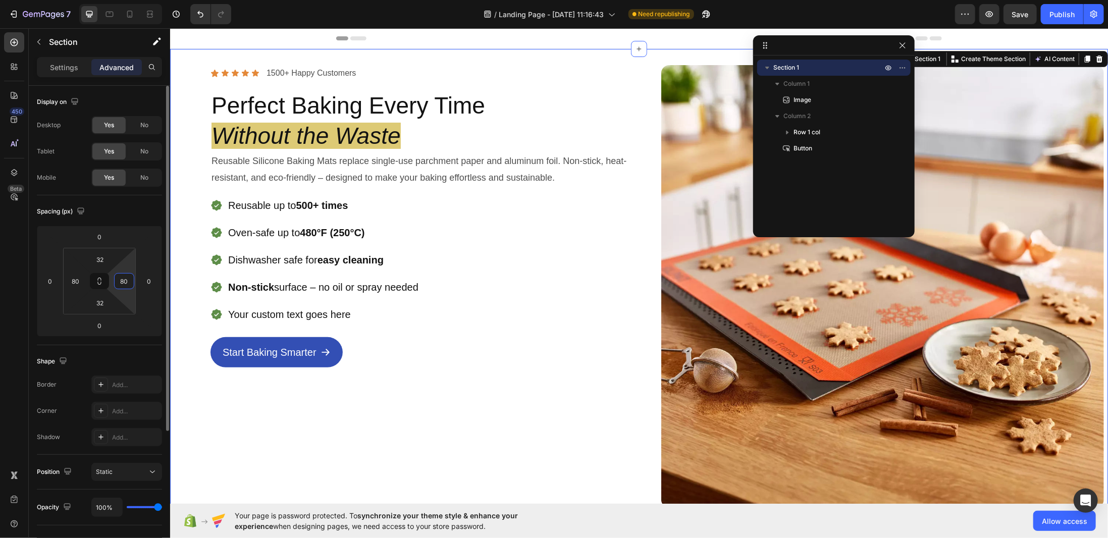
type input "80"
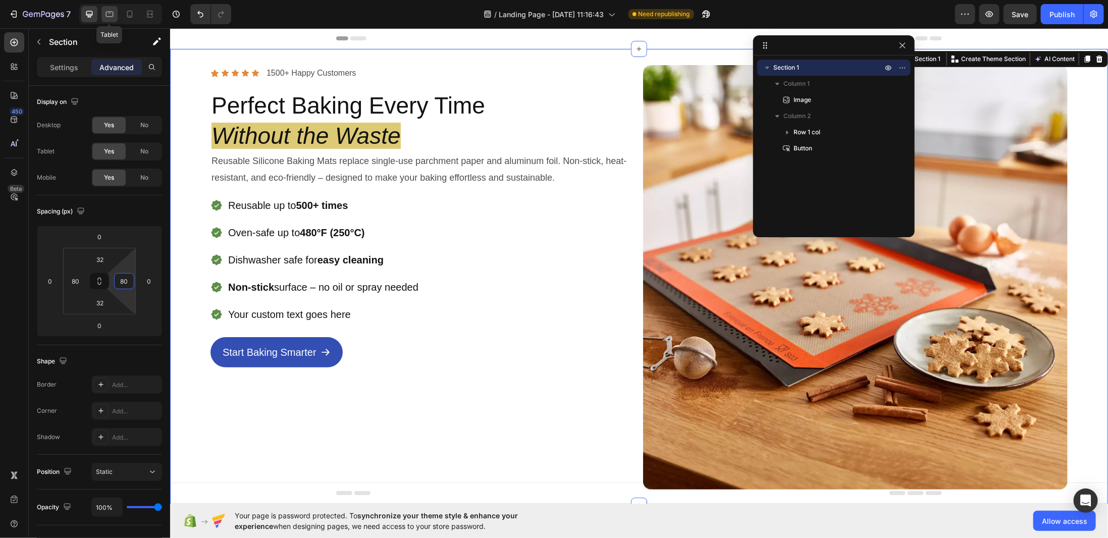
click at [105, 12] on icon at bounding box center [109, 14] width 10 height 10
type input "48"
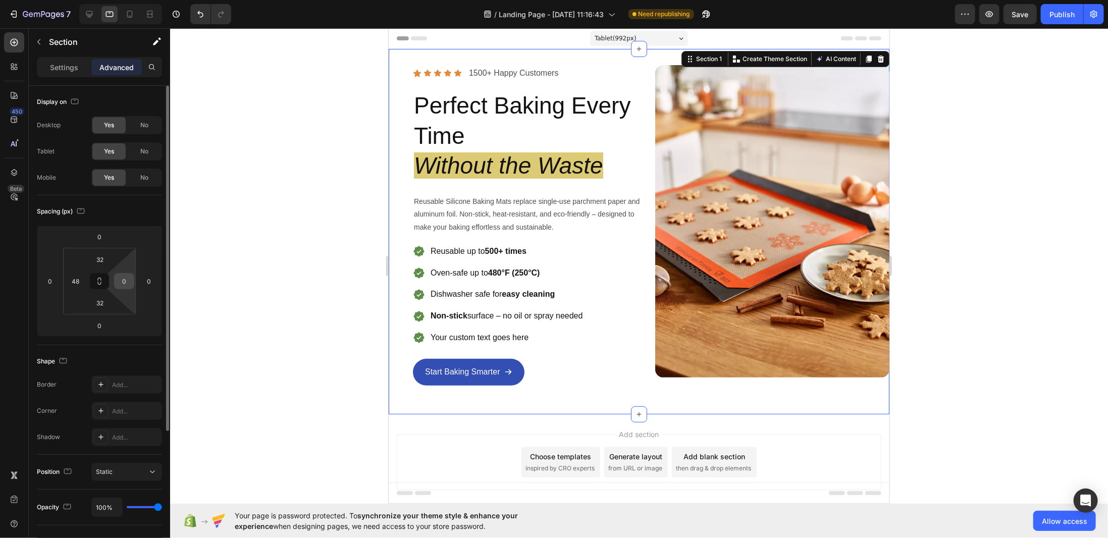
click at [120, 282] on input "0" at bounding box center [124, 280] width 15 height 15
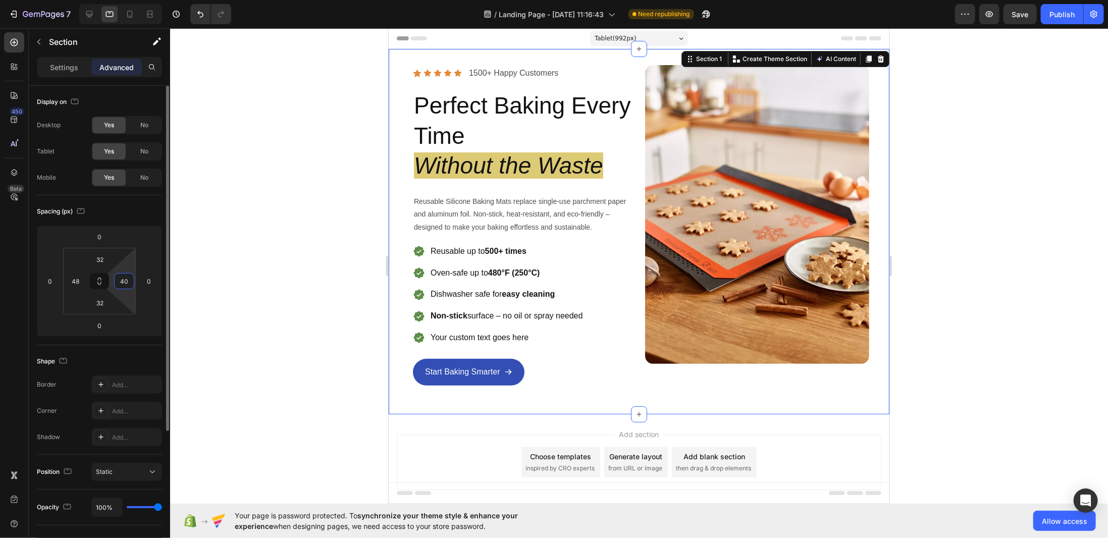
type input "40"
click at [310, 324] on div at bounding box center [639, 283] width 938 height 510
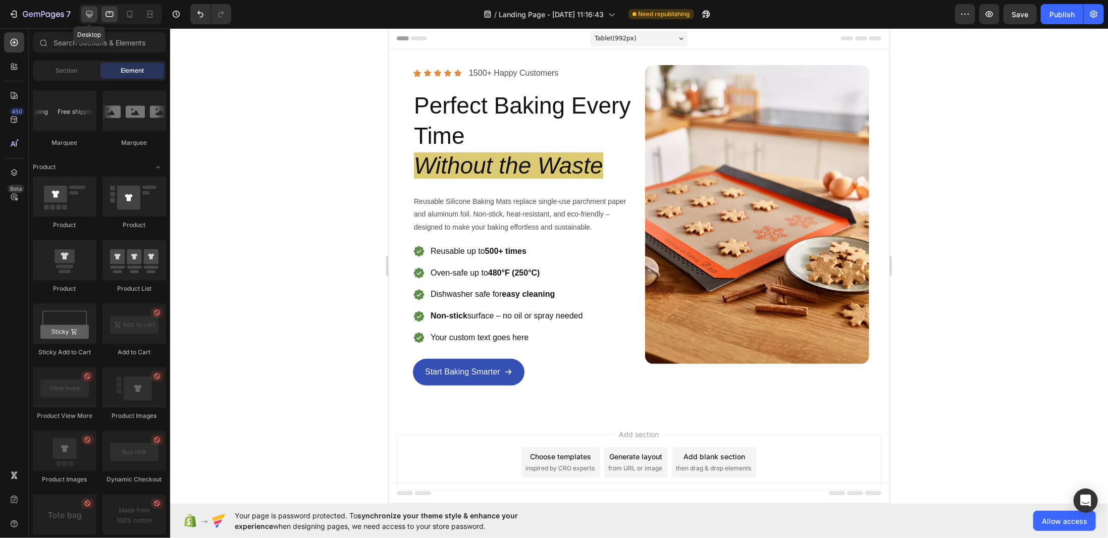
click at [93, 19] on icon at bounding box center [89, 14] width 10 height 10
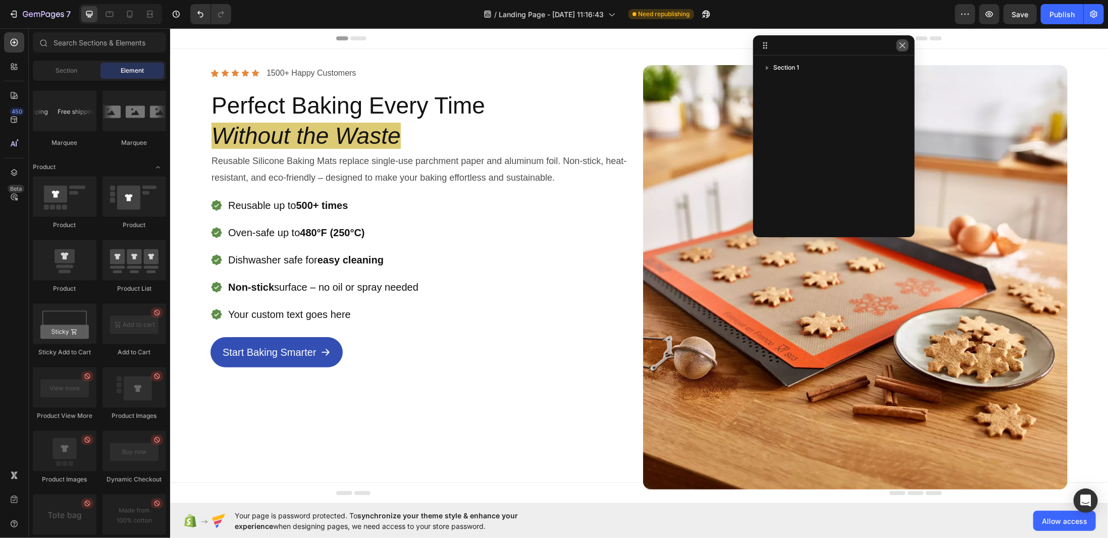
click at [901, 42] on icon "button" at bounding box center [902, 45] width 8 height 8
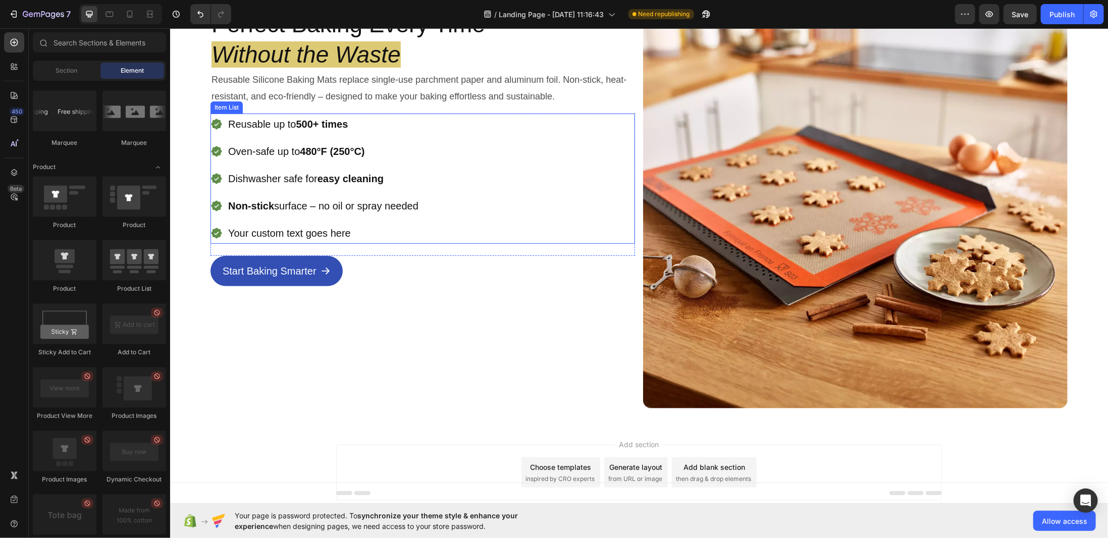
scroll to position [122, 0]
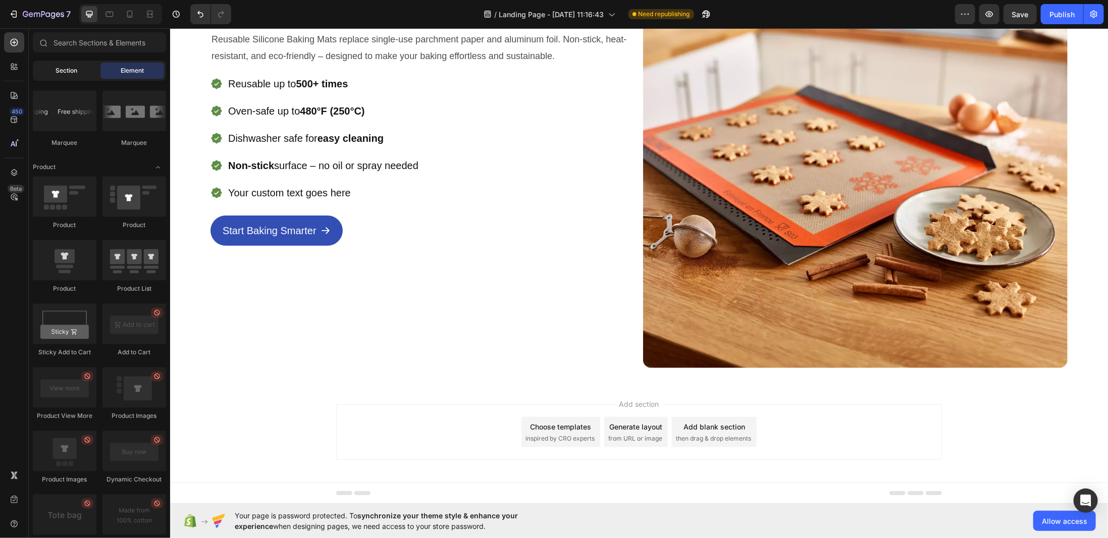
click at [66, 71] on span "Section" at bounding box center [67, 70] width 22 height 9
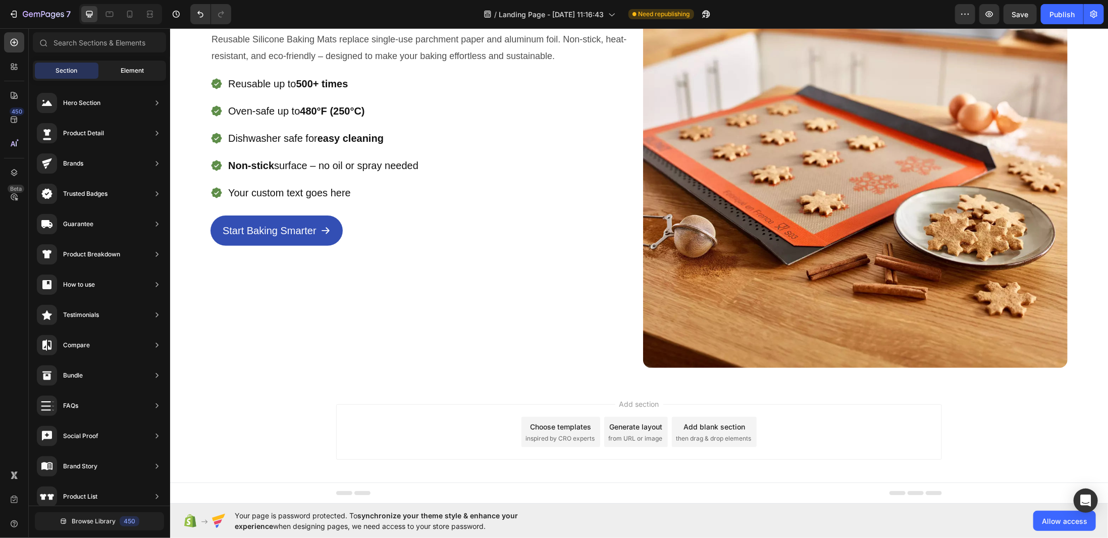
click at [121, 72] on span "Element" at bounding box center [132, 70] width 23 height 9
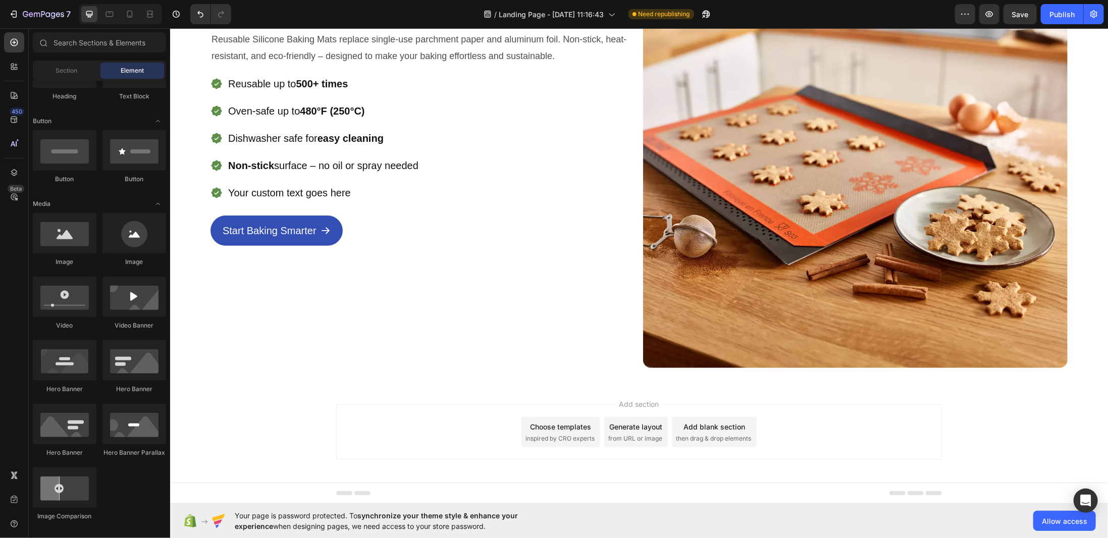
scroll to position [0, 0]
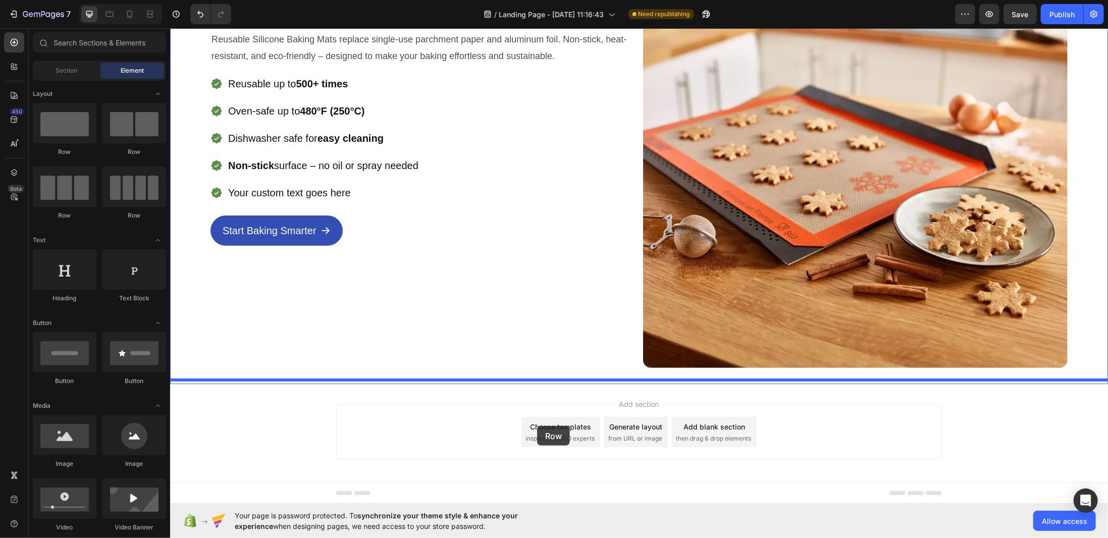
drag, startPoint x: 233, startPoint y: 153, endPoint x: 536, endPoint y: 425, distance: 407.7
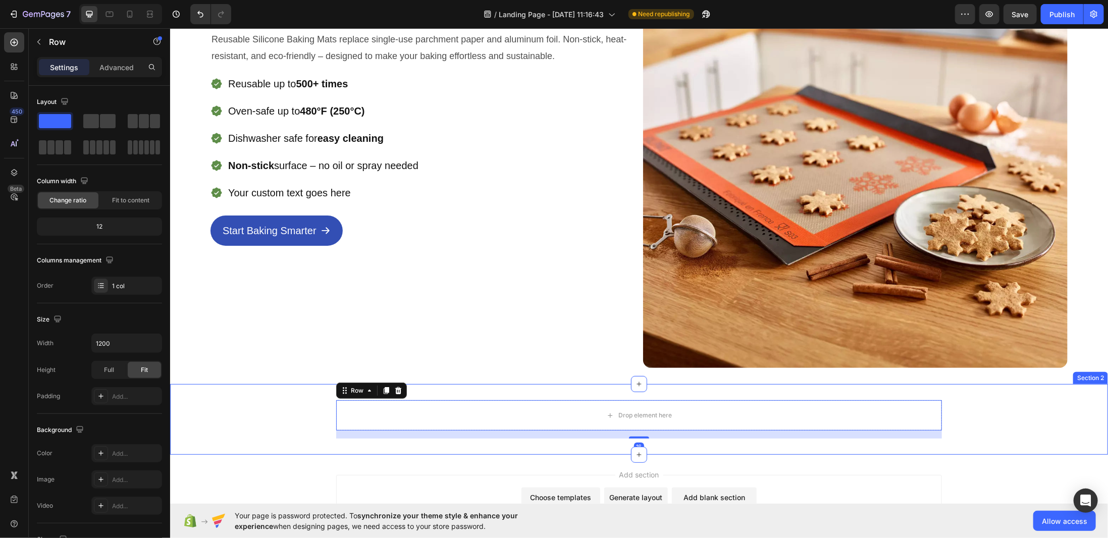
scroll to position [213, 0]
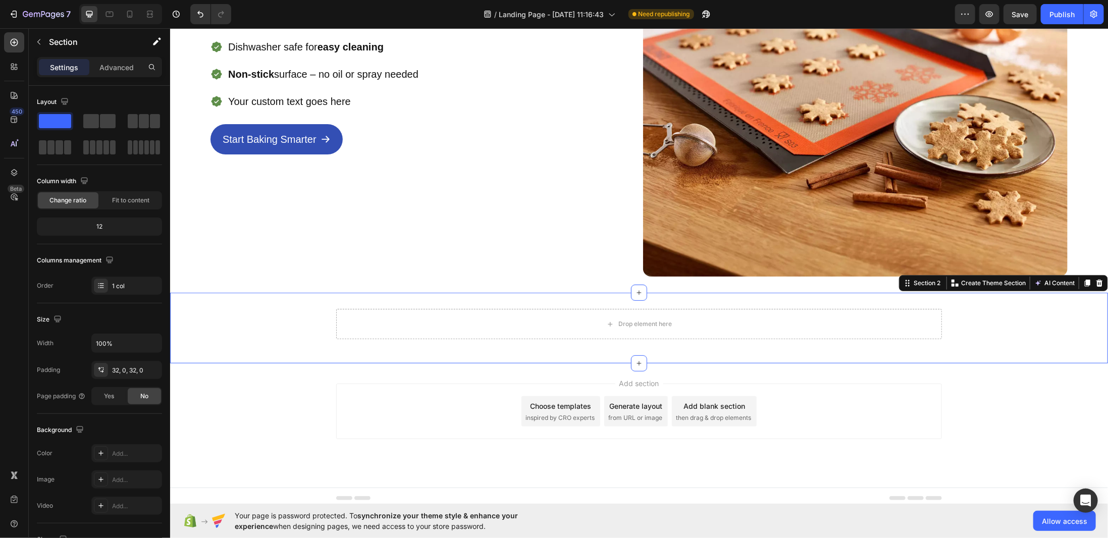
click at [298, 308] on div "Drop element here Row" at bounding box center [639, 327] width 938 height 38
click at [143, 122] on span at bounding box center [144, 121] width 10 height 14
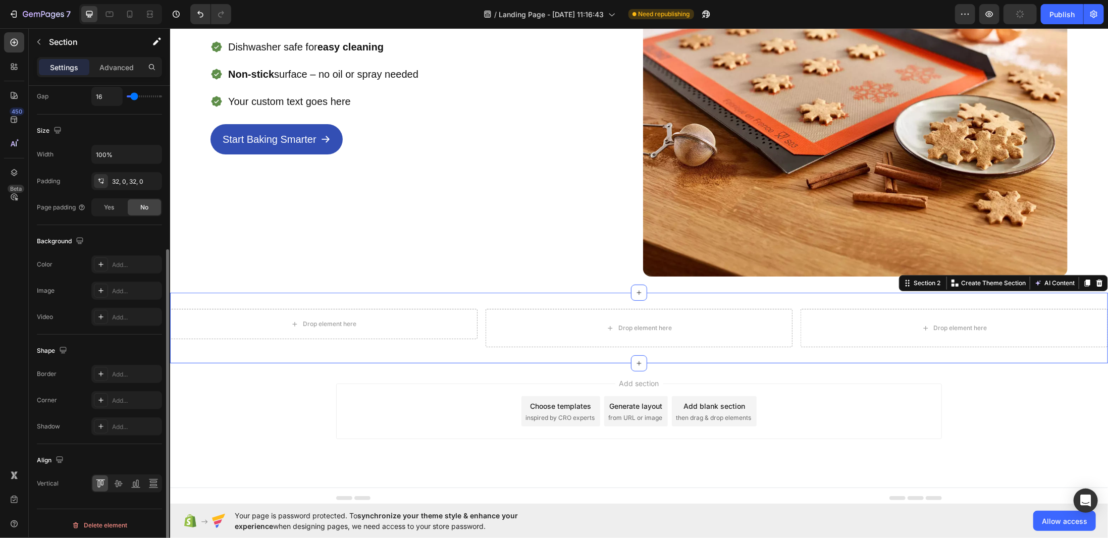
scroll to position [0, 0]
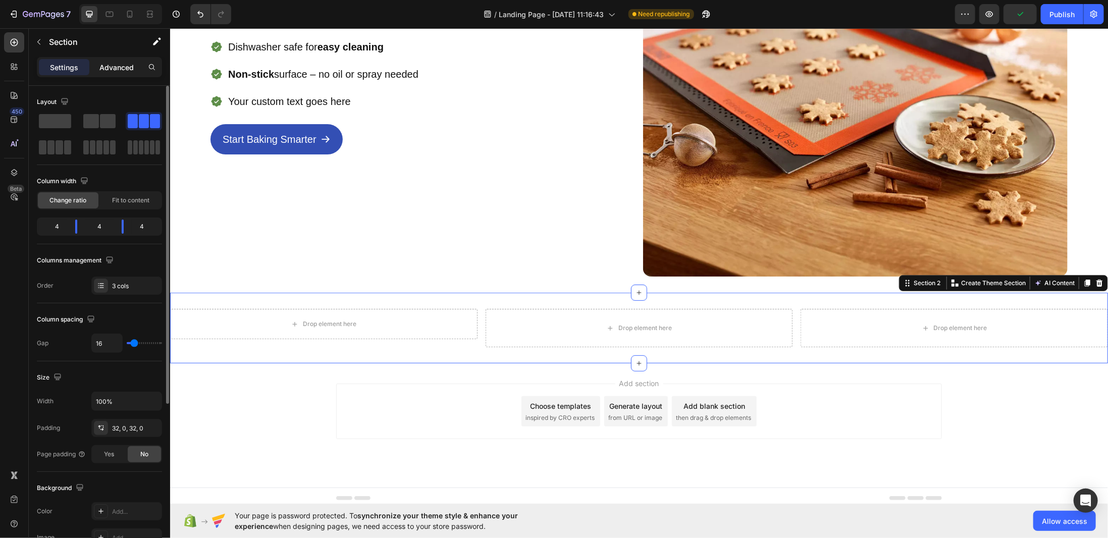
click at [109, 74] on div "Advanced" at bounding box center [116, 67] width 50 height 16
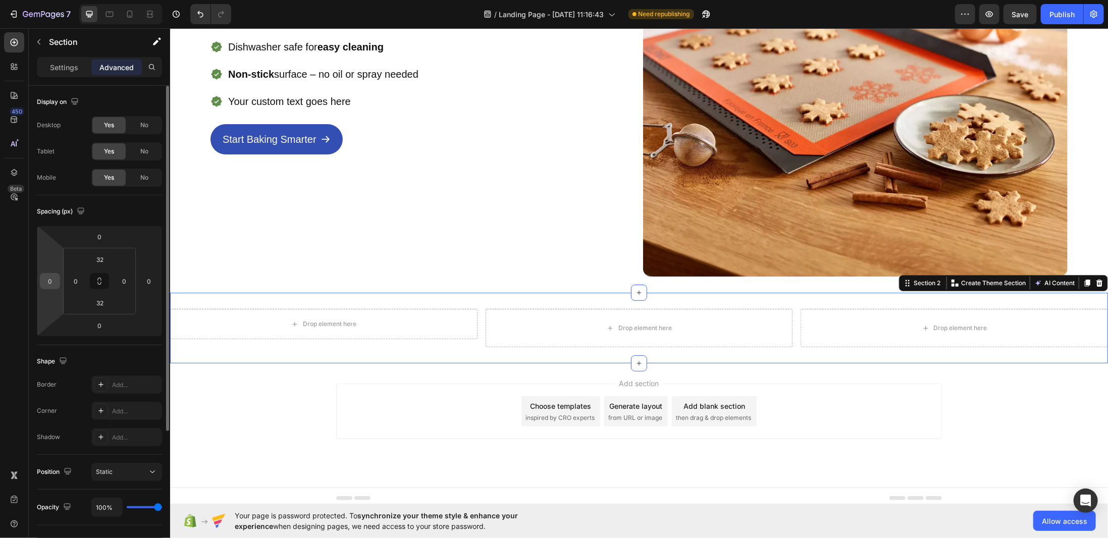
click at [50, 283] on input "0" at bounding box center [49, 280] width 15 height 15
type input "80"
click at [146, 282] on input "0" at bounding box center [148, 280] width 15 height 15
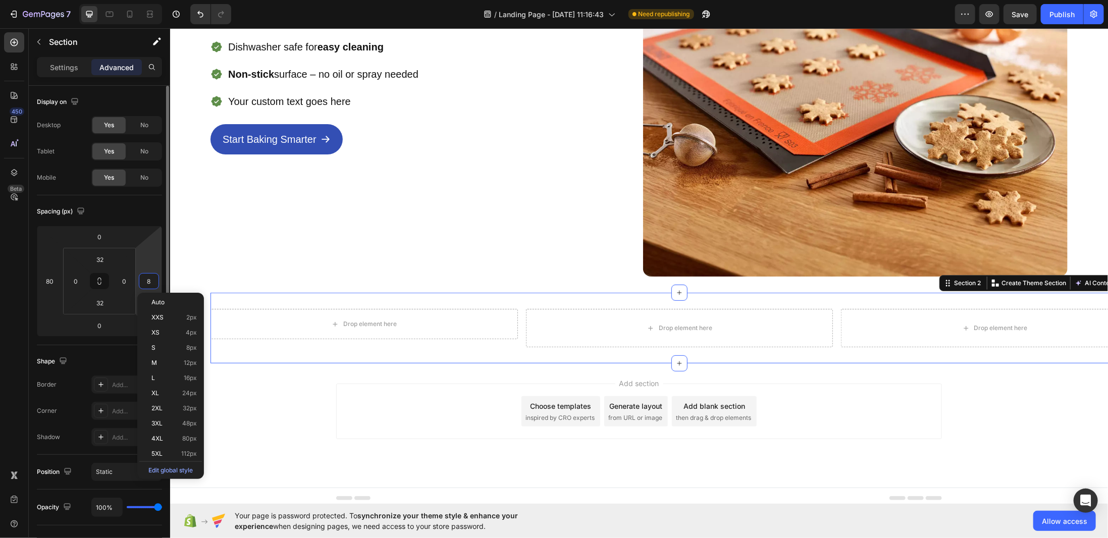
type input "80"
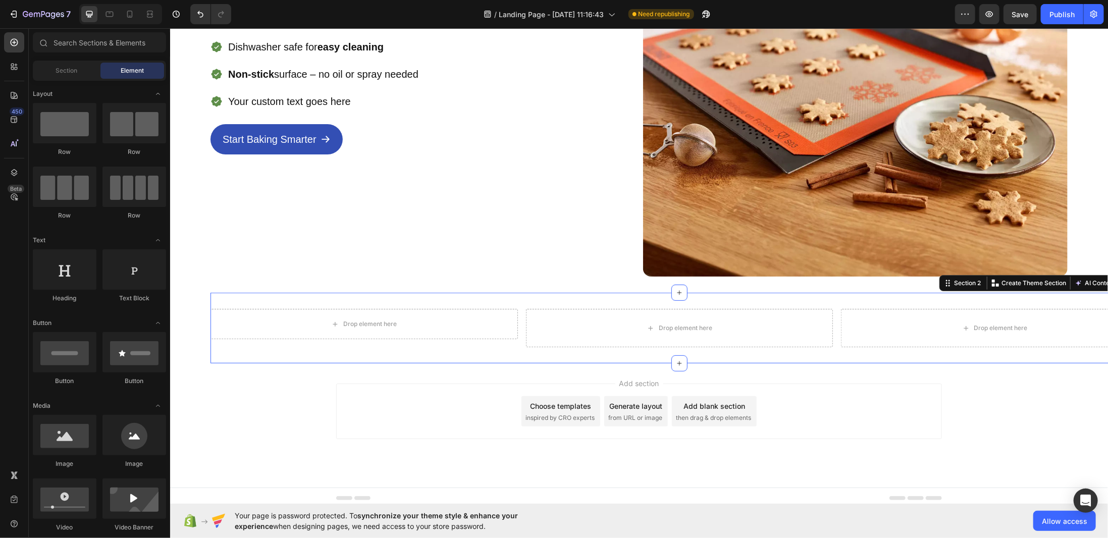
click at [255, 389] on div "Add section Choose templates inspired by CRO experts Generate layout from URL o…" at bounding box center [639, 425] width 938 height 124
click at [194, 299] on section "Drop element here Row Drop element here Drop element here Section 2" at bounding box center [639, 327] width 938 height 71
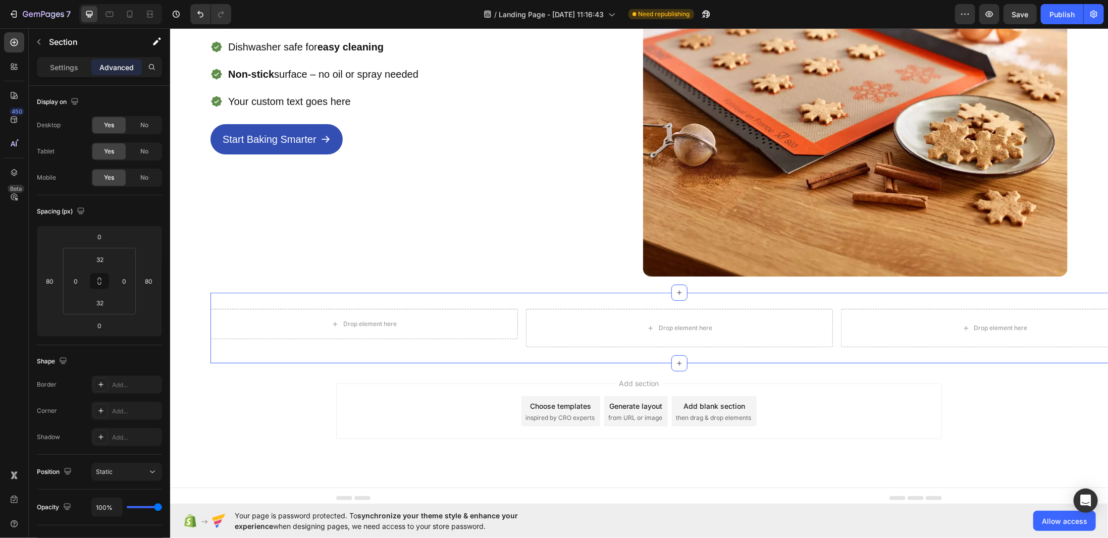
click at [227, 297] on div "Drop element here Row Drop element here Drop element here Section 2" at bounding box center [679, 327] width 938 height 71
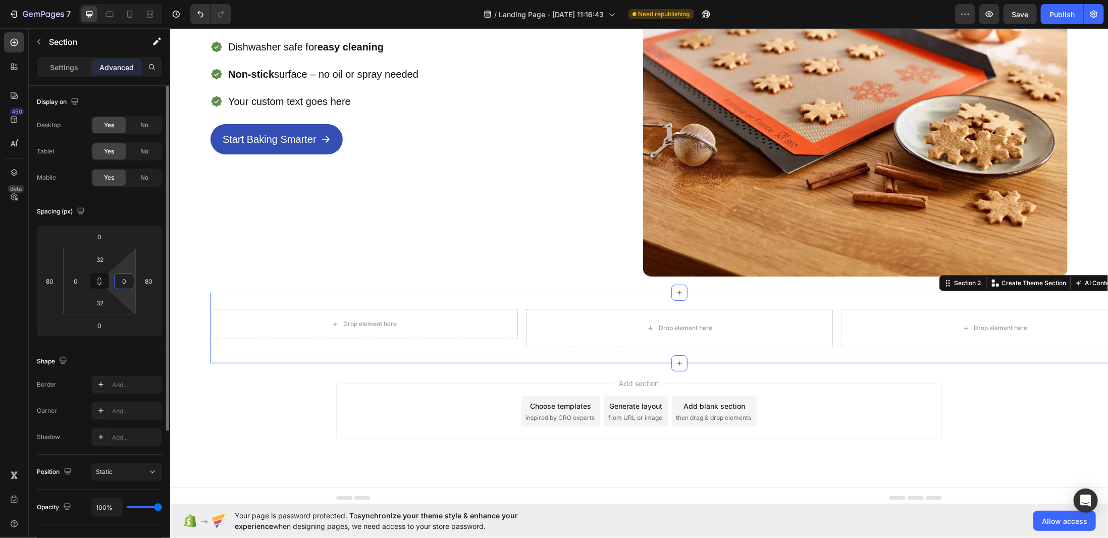
click at [127, 275] on input "0" at bounding box center [124, 280] width 15 height 15
type input "80"
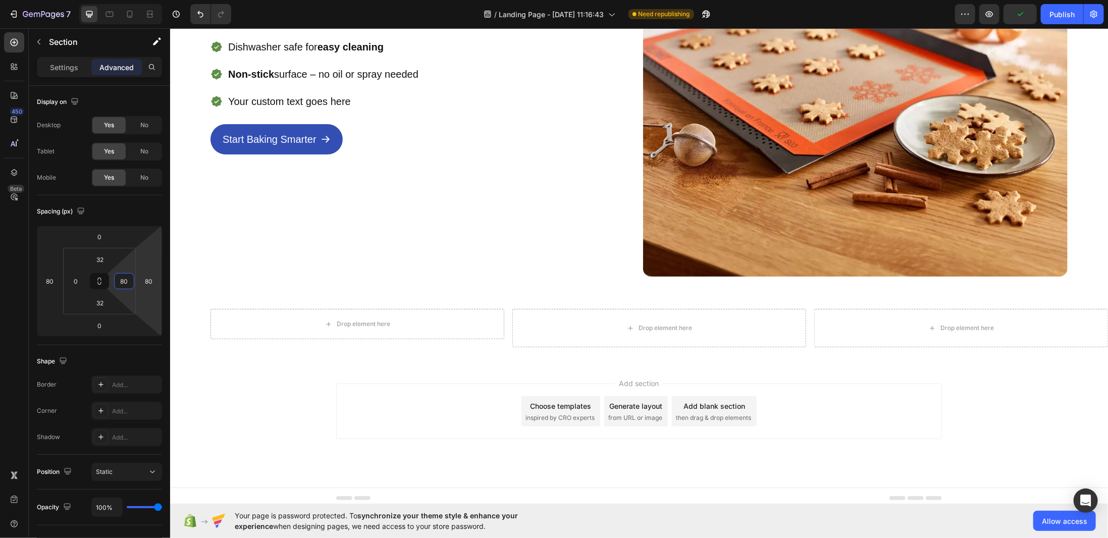
click at [983, 387] on div "Add section Choose templates inspired by CRO experts Generate layout from URL o…" at bounding box center [639, 425] width 938 height 124
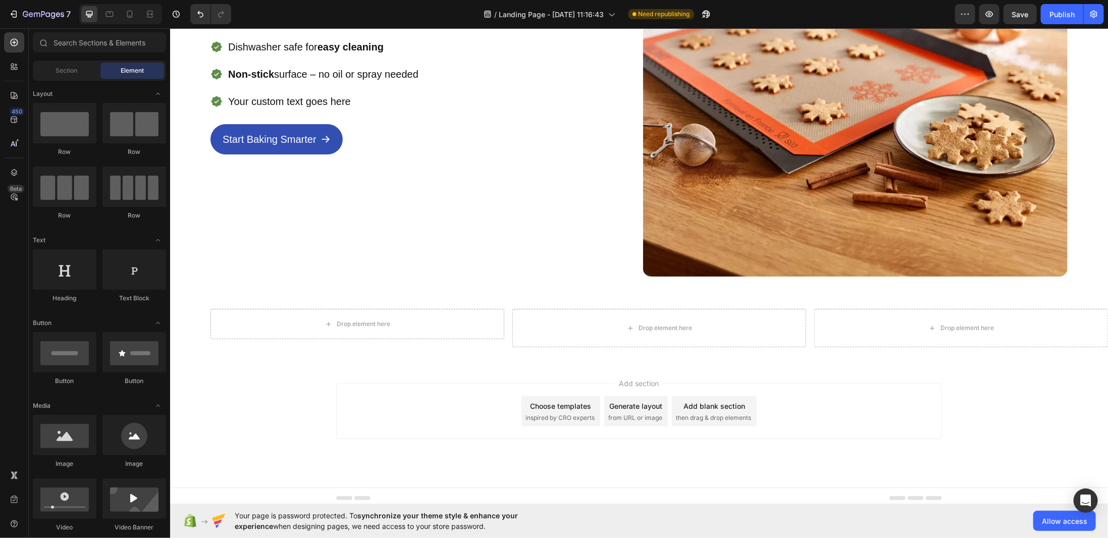
click at [194, 298] on section "Drop element here Row Drop element here Drop element here Section 2" at bounding box center [639, 327] width 938 height 71
click at [234, 284] on div "Image Icon Icon Icon Icon Icon Icon List 1500+ Happy Customers Text Block Row P…" at bounding box center [639, 64] width 938 height 457
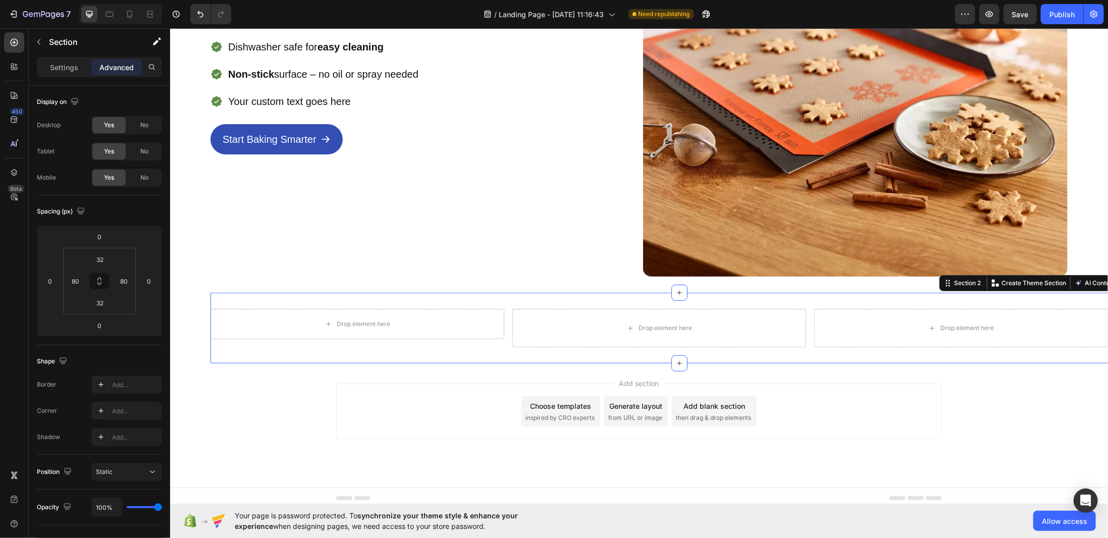
click at [221, 293] on div "Drop element here Row Drop element here Drop element here Section 2 You can cre…" at bounding box center [679, 327] width 938 height 71
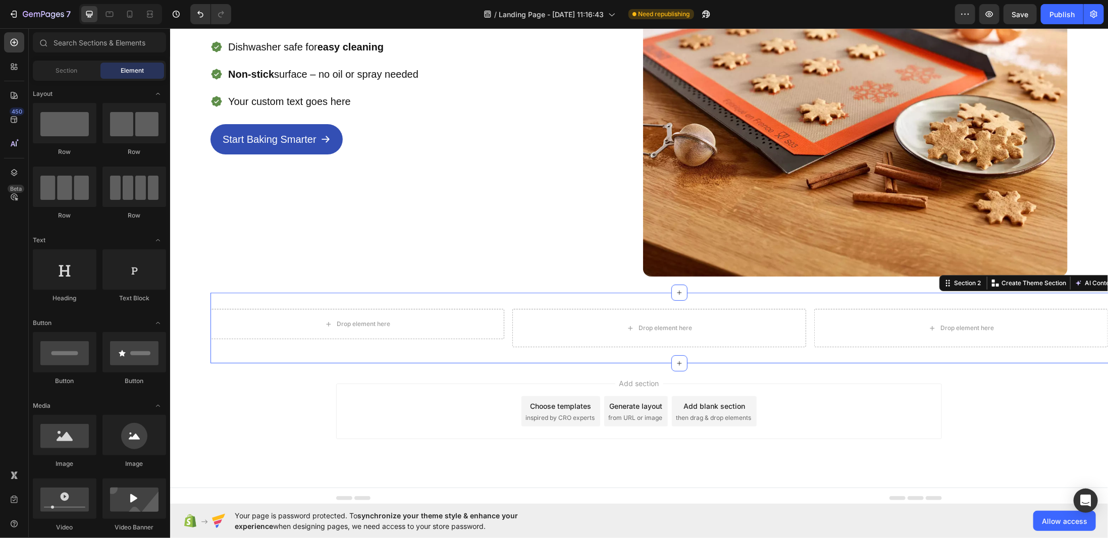
click at [194, 302] on section "Drop element here Row Drop element here Drop element here Section 2 You can cre…" at bounding box center [639, 327] width 938 height 71
click at [194, 302] on section "Drop element here Row Drop element here Drop element here Section 2" at bounding box center [639, 327] width 938 height 71
click at [211, 312] on div "Drop element here" at bounding box center [357, 323] width 294 height 30
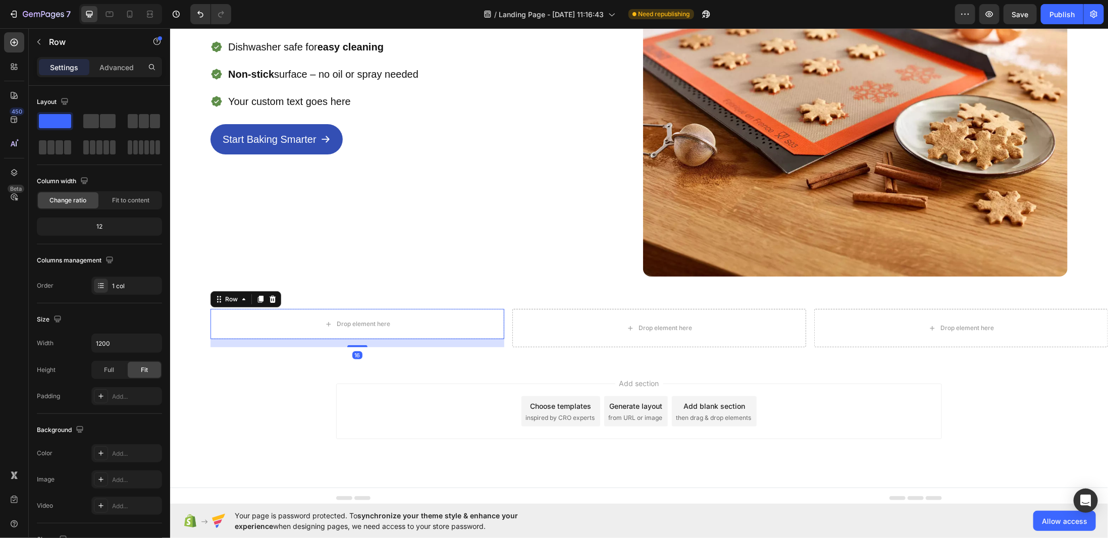
click at [197, 316] on section "Drop element here Row 16 Drop element here Drop element here Section 2" at bounding box center [639, 327] width 938 height 71
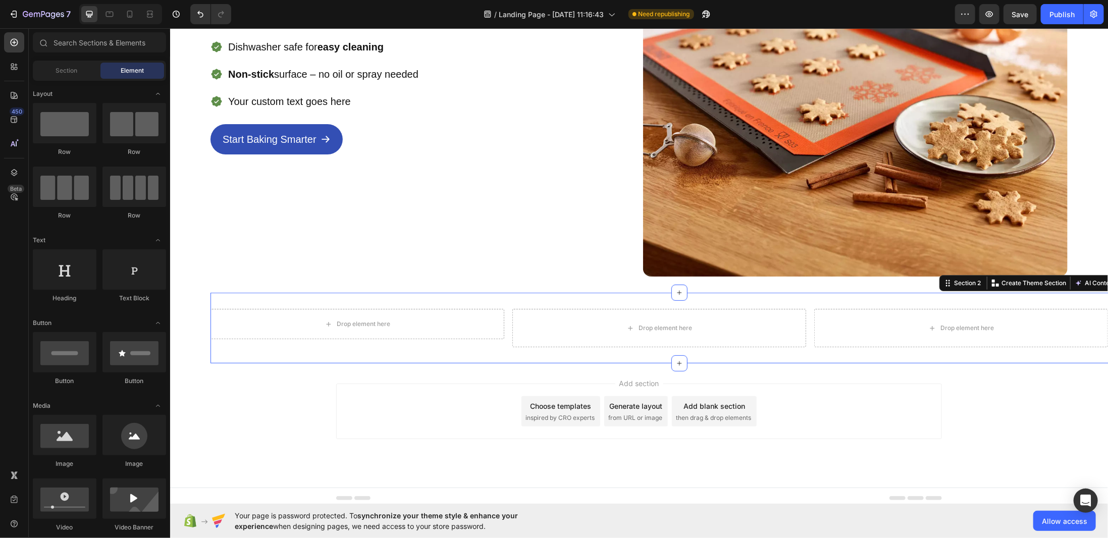
click at [259, 293] on div "Drop element here Row Drop element here Drop element here Section 2 You can cre…" at bounding box center [679, 327] width 938 height 71
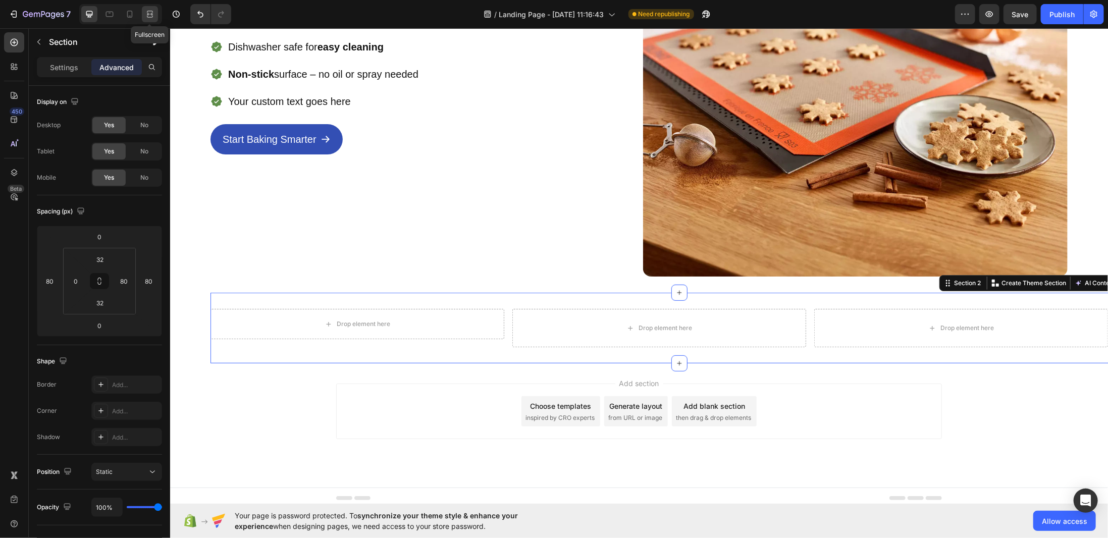
click at [146, 12] on icon at bounding box center [150, 14] width 10 height 10
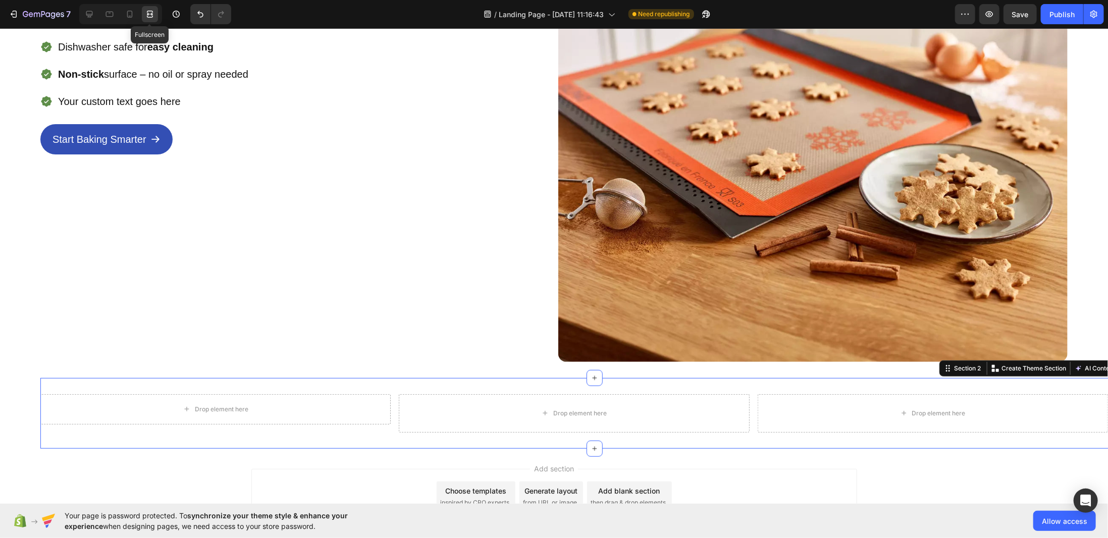
click at [146, 11] on icon at bounding box center [150, 14] width 10 height 10
click at [90, 16] on icon at bounding box center [89, 14] width 7 height 7
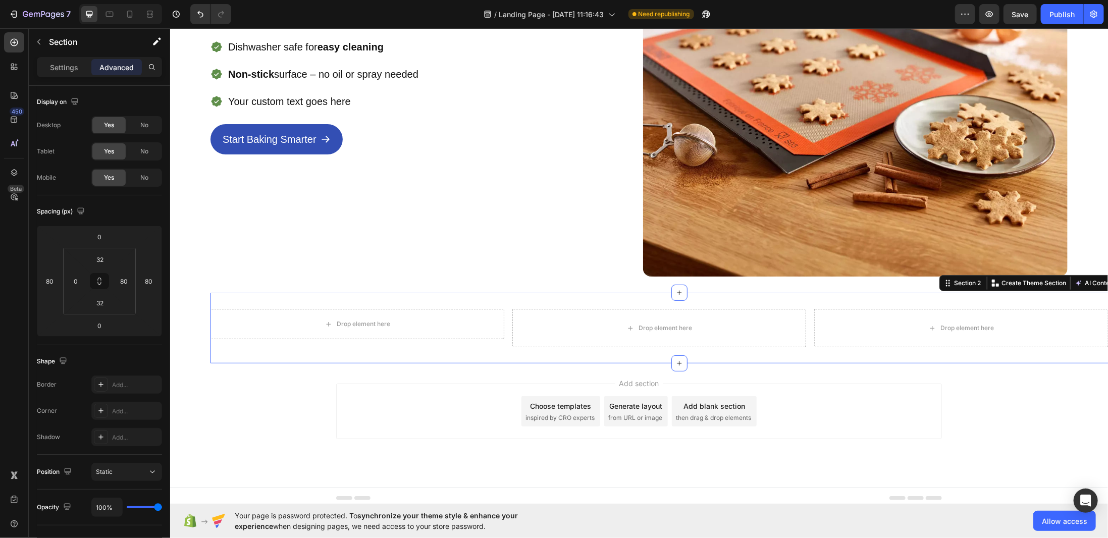
click at [254, 292] on div "Drop element here Row Drop element here Drop element here Section 2 You can cre…" at bounding box center [679, 327] width 938 height 71
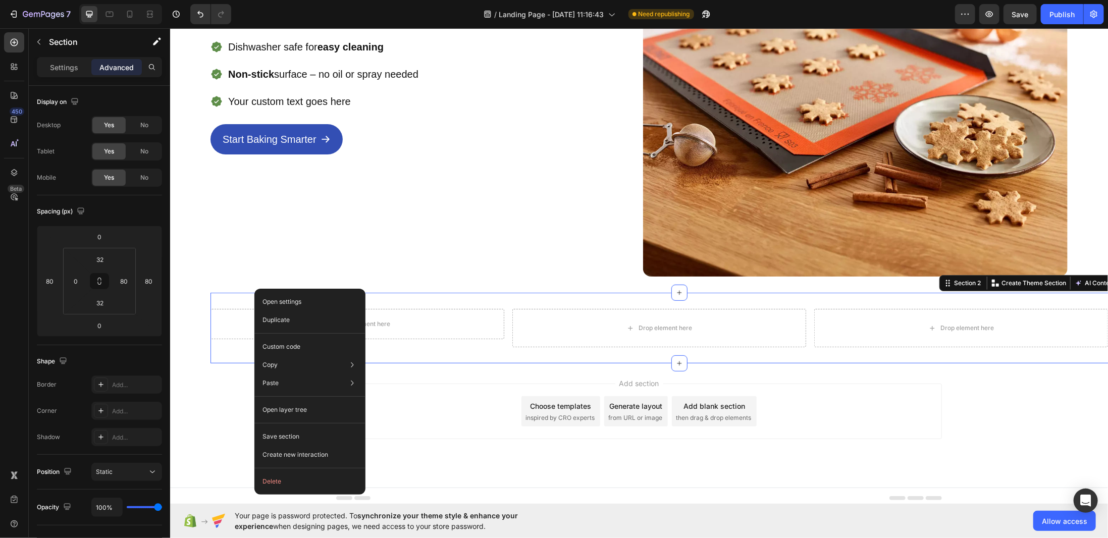
click at [235, 293] on div "Drop element here Row Drop element here Drop element here Section 2 You can cre…" at bounding box center [679, 327] width 938 height 71
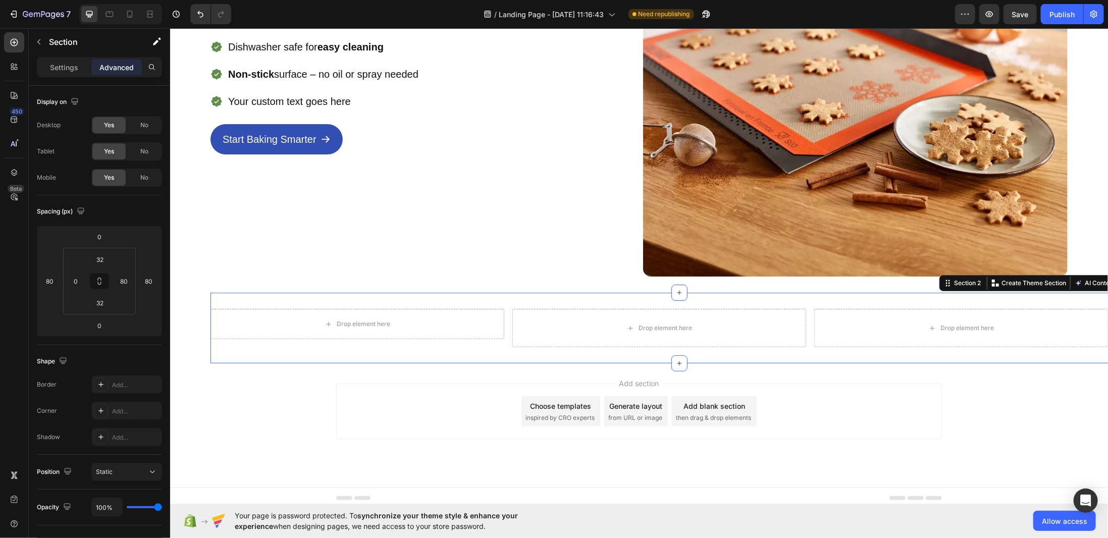
click at [235, 293] on div "Drop element here Row Drop element here Drop element here Section 2 You can cre…" at bounding box center [679, 327] width 938 height 71
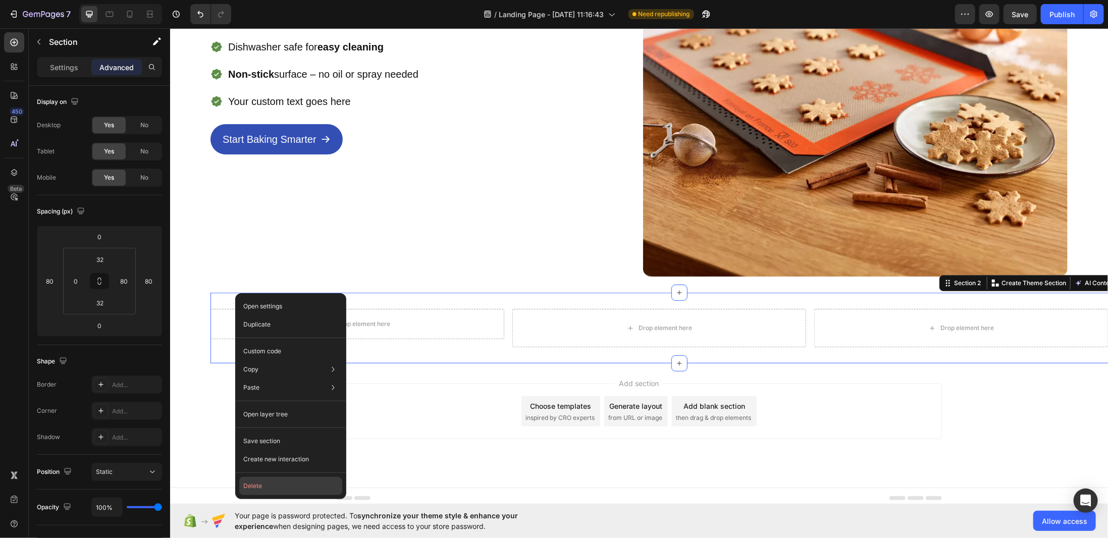
drag, startPoint x: 270, startPoint y: 489, endPoint x: 98, endPoint y: 428, distance: 182.1
click at [270, 489] on button "Delete" at bounding box center [290, 486] width 103 height 18
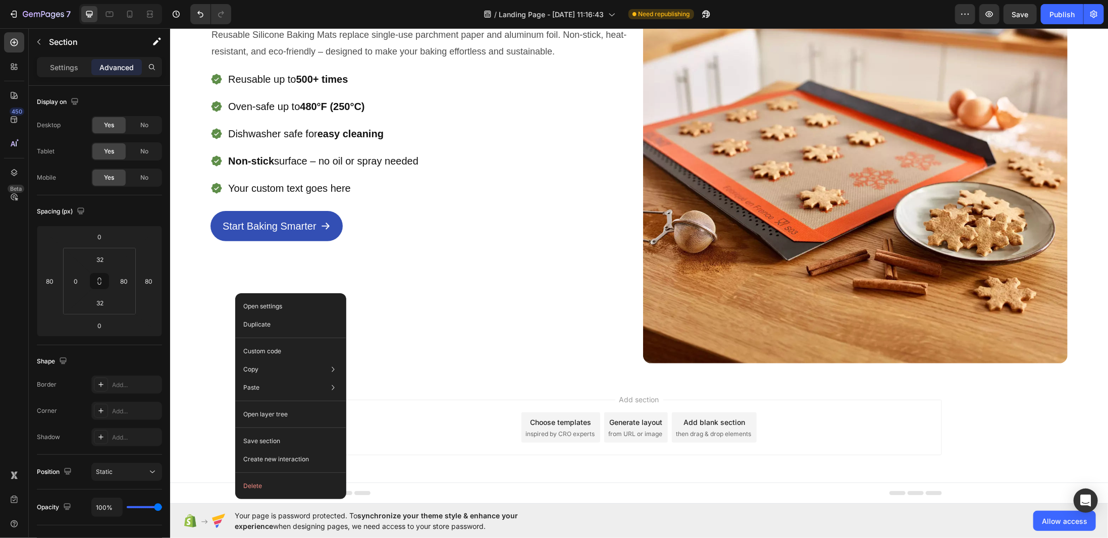
scroll to position [122, 0]
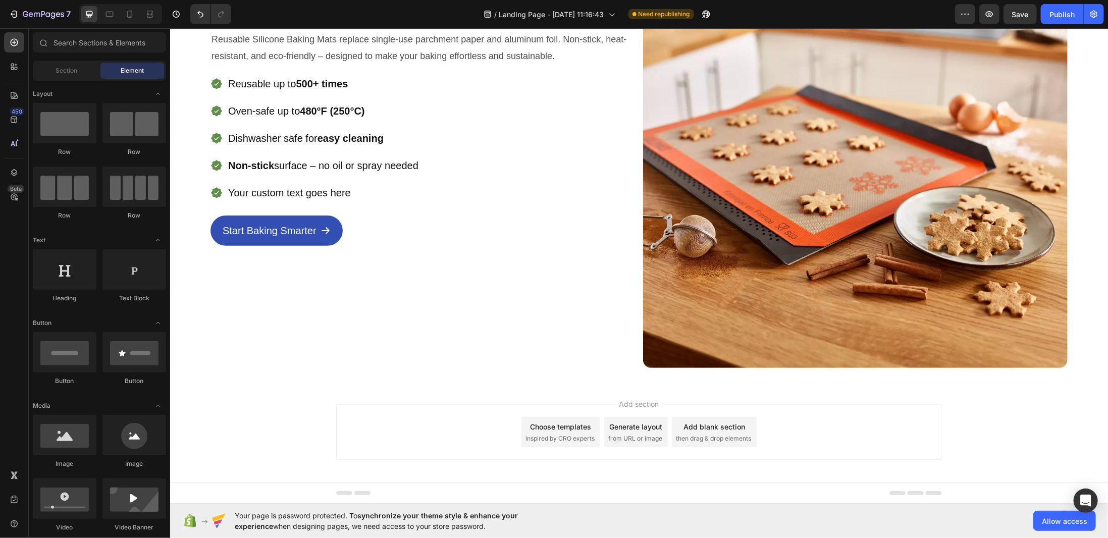
click at [624, 398] on span "Add section" at bounding box center [639, 403] width 48 height 11
click at [576, 333] on div "Icon Icon Icon Icon Icon Icon List 1500+ Happy Customers Text Block Row Perfect…" at bounding box center [422, 155] width 424 height 424
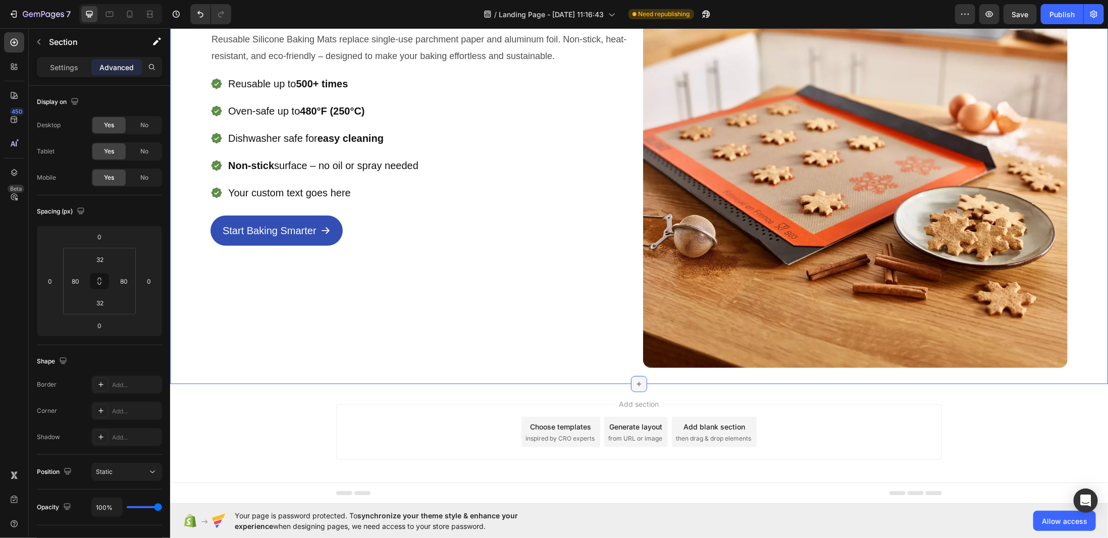
click at [635, 382] on icon at bounding box center [638, 383] width 8 height 8
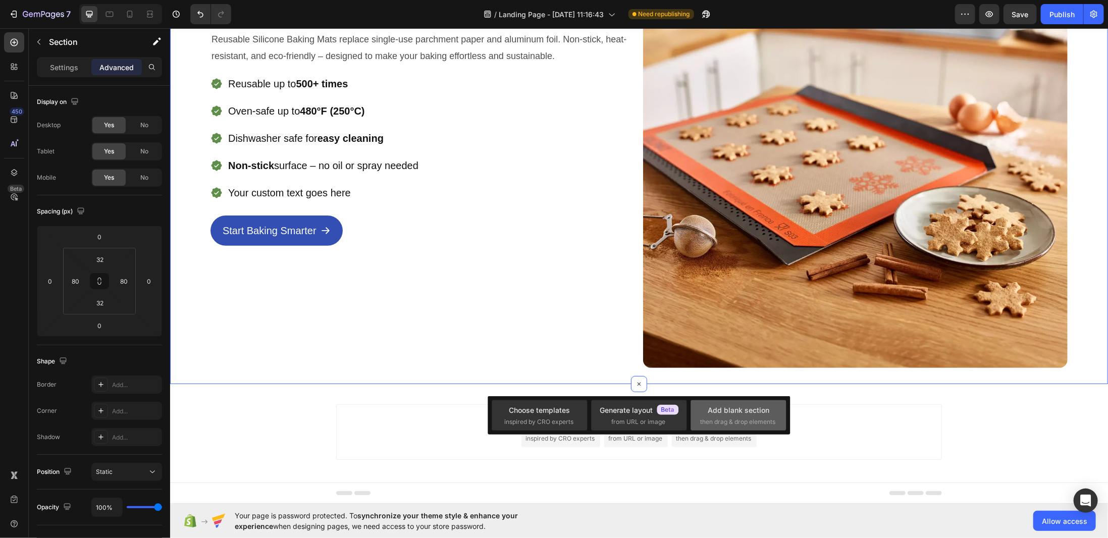
click at [729, 420] on span "then drag & drop elements" at bounding box center [737, 421] width 75 height 9
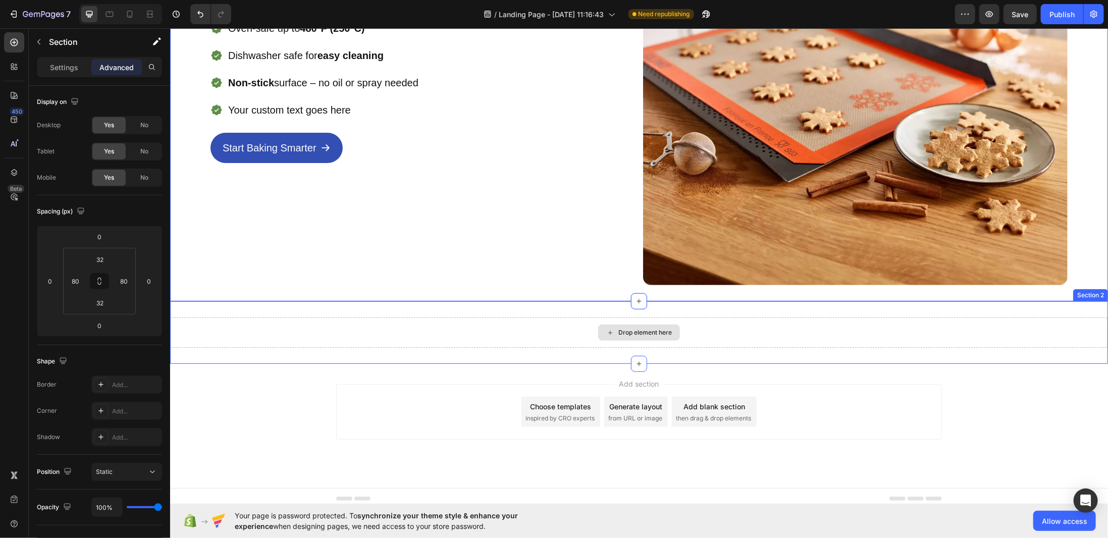
scroll to position [205, 0]
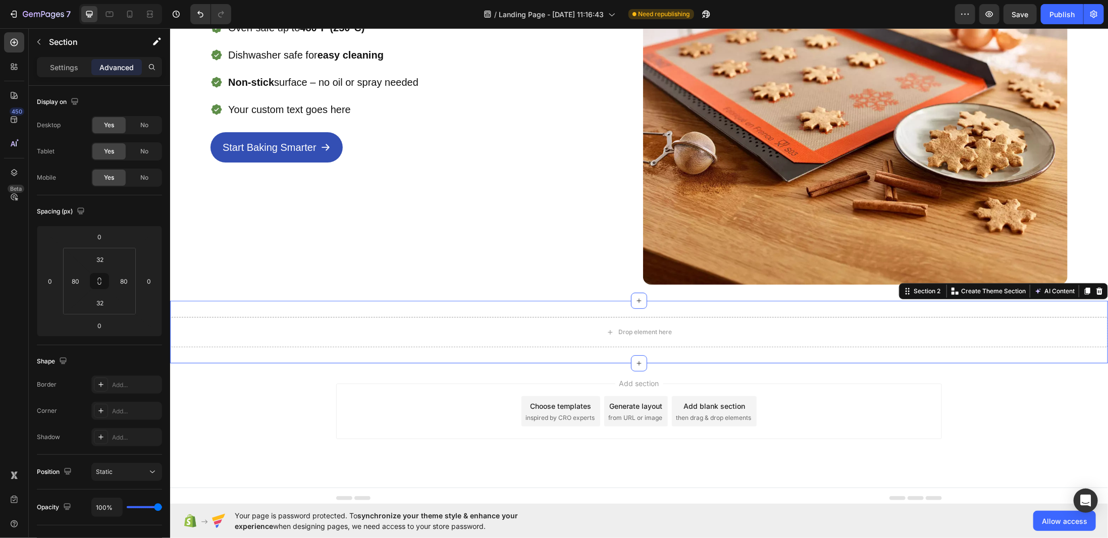
click at [376, 304] on div "Drop element here Section 2 You can create reusable sections Create Theme Secti…" at bounding box center [639, 331] width 938 height 63
click at [130, 284] on input "0" at bounding box center [124, 280] width 15 height 15
type input "80"
click at [76, 280] on input "0" at bounding box center [75, 280] width 15 height 15
type input "80"
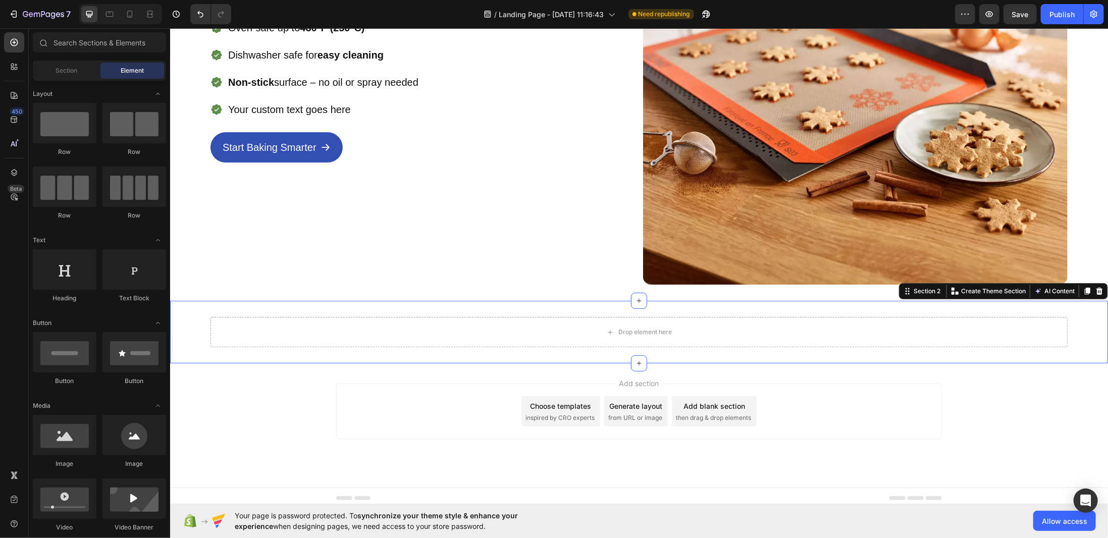
click at [343, 375] on div "Add section Choose templates inspired by CRO experts Generate layout from URL o…" at bounding box center [639, 425] width 938 height 124
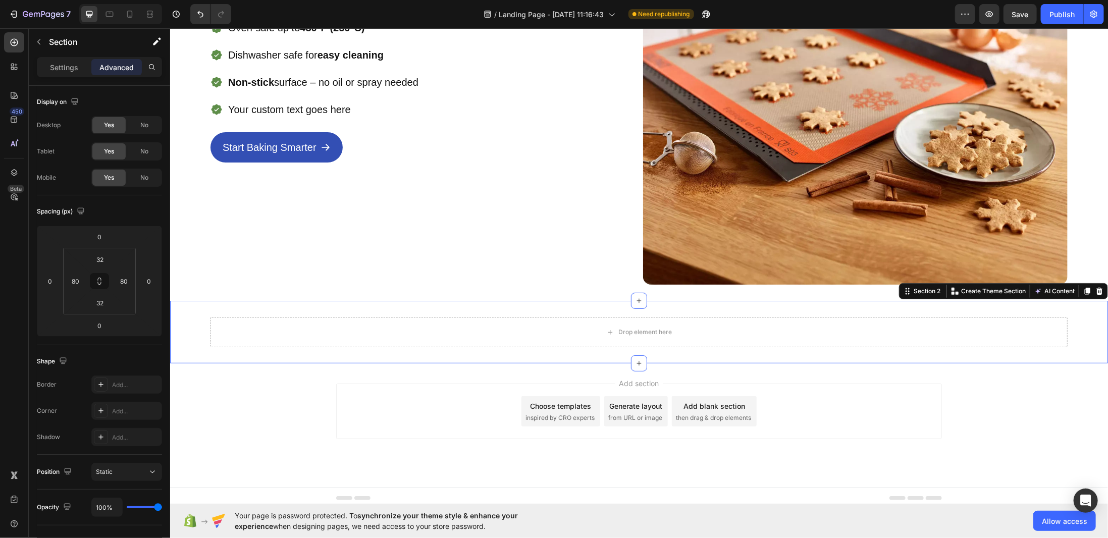
click at [329, 300] on div "Drop element here Section 2 You can create reusable sections Create Theme Secti…" at bounding box center [639, 331] width 938 height 63
click at [77, 65] on p "Settings" at bounding box center [64, 67] width 28 height 11
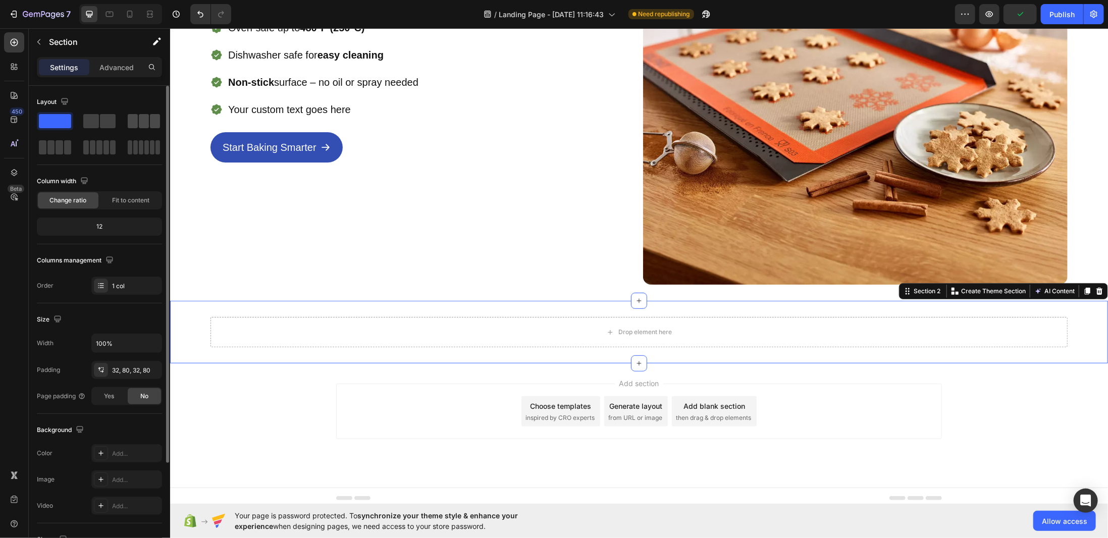
click at [150, 116] on span at bounding box center [155, 121] width 10 height 14
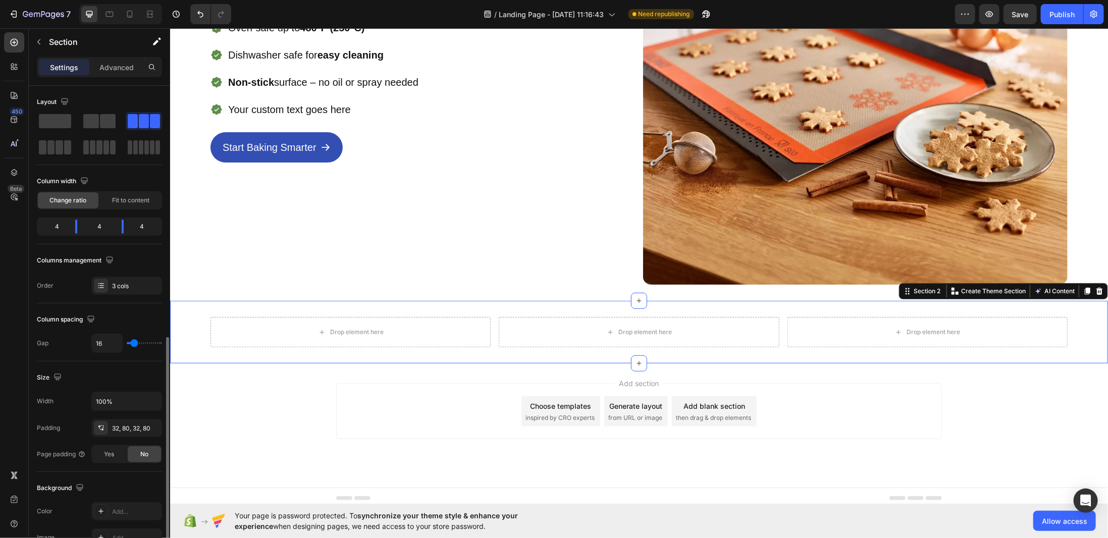
scroll to position [202, 0]
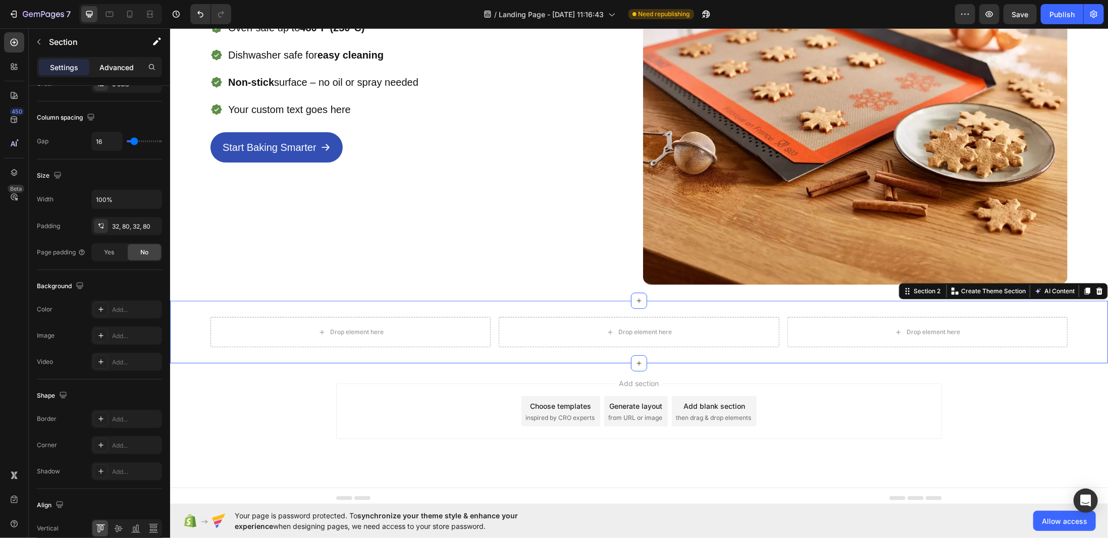
click at [120, 65] on p "Advanced" at bounding box center [116, 67] width 34 height 11
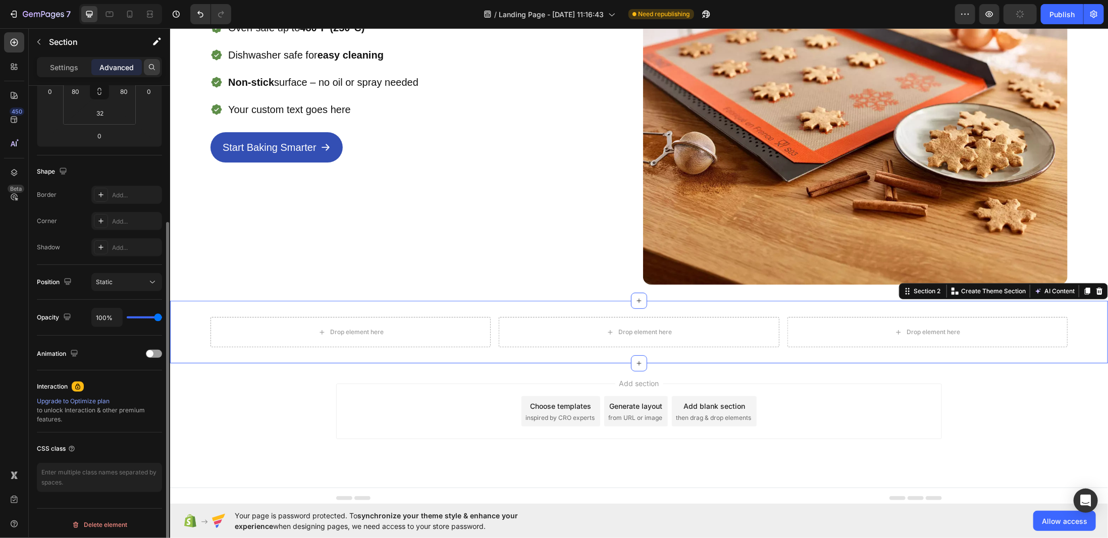
click at [150, 66] on icon at bounding box center [152, 67] width 8 height 8
click at [44, 48] on button "button" at bounding box center [39, 42] width 16 height 16
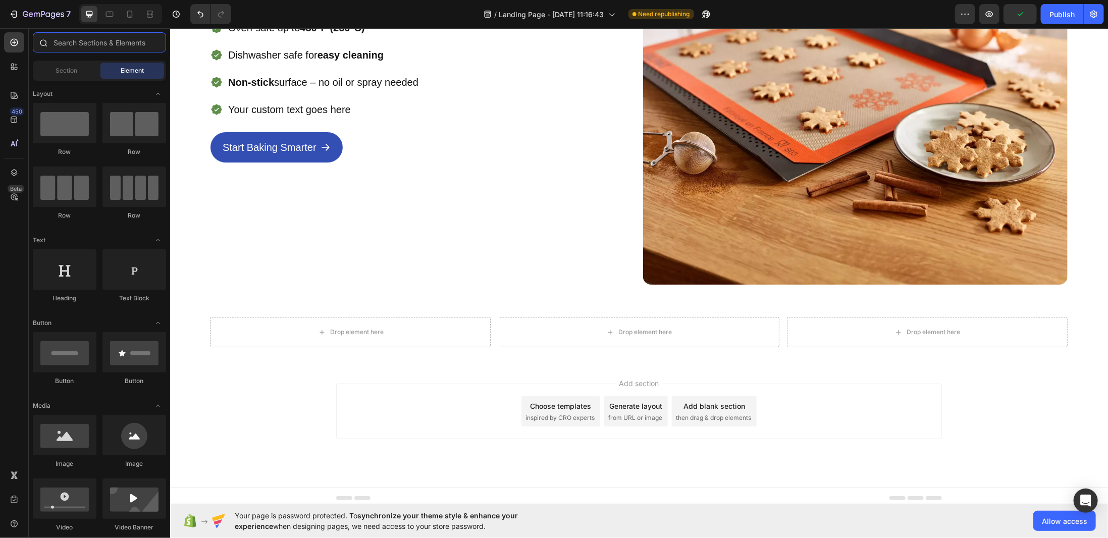
click at [101, 44] on input "text" at bounding box center [99, 42] width 133 height 20
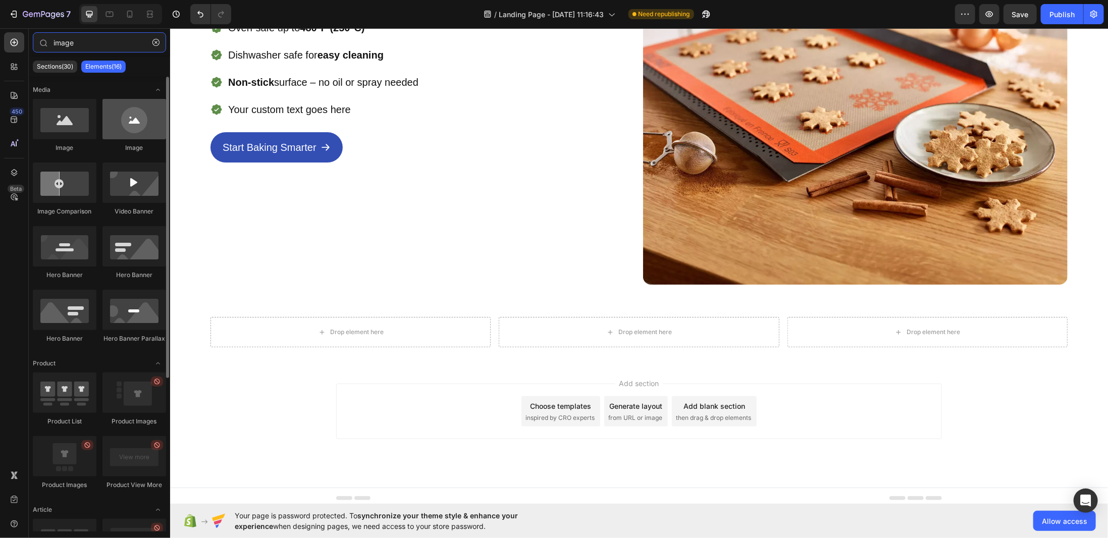
type input "image"
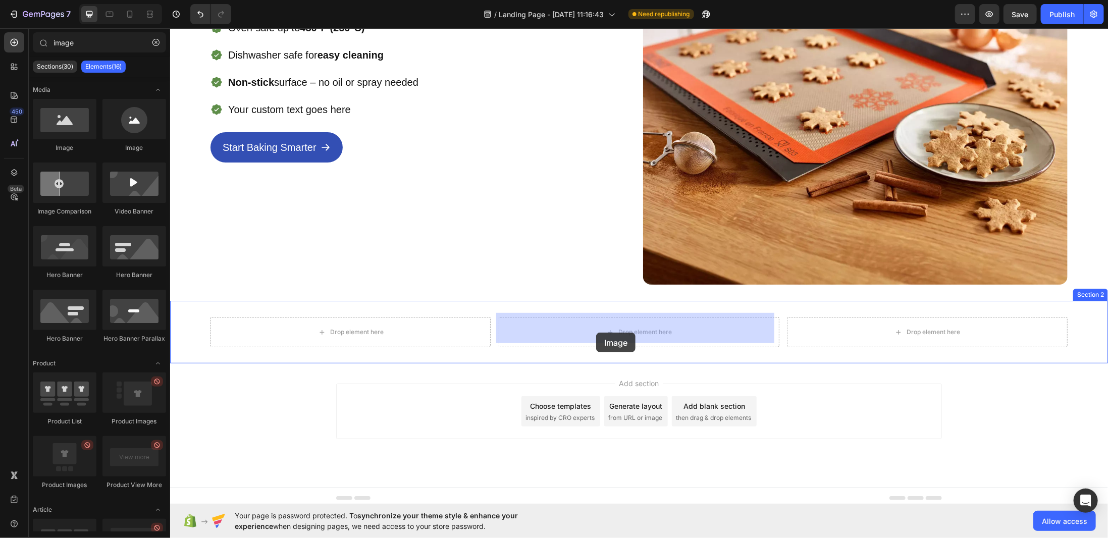
drag, startPoint x: 305, startPoint y: 153, endPoint x: 595, endPoint y: 332, distance: 341.4
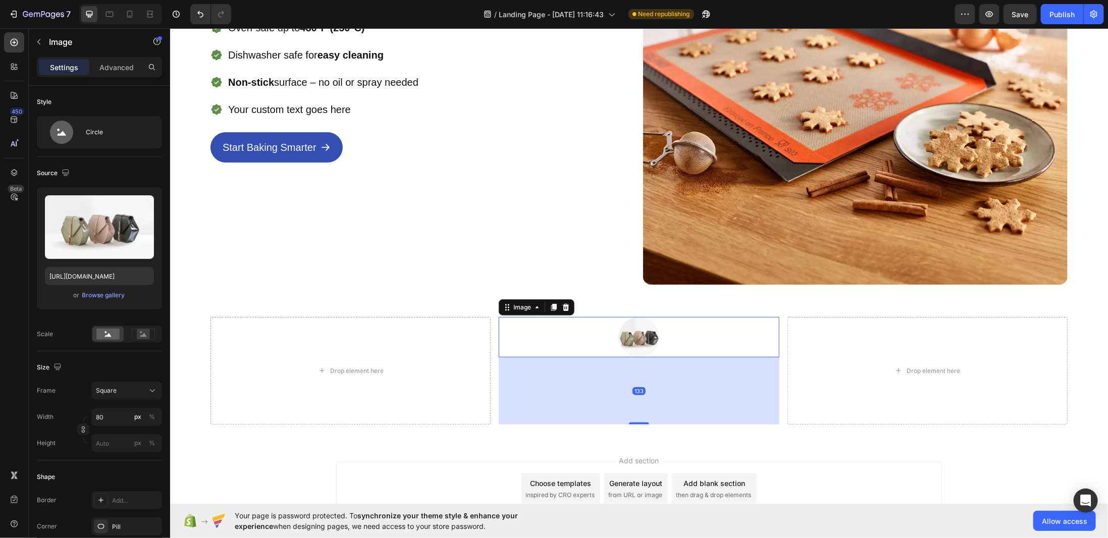
drag, startPoint x: 638, startPoint y: 352, endPoint x: 646, endPoint y: 419, distance: 67.7
click at [646, 357] on div "133" at bounding box center [638, 357] width 280 height 0
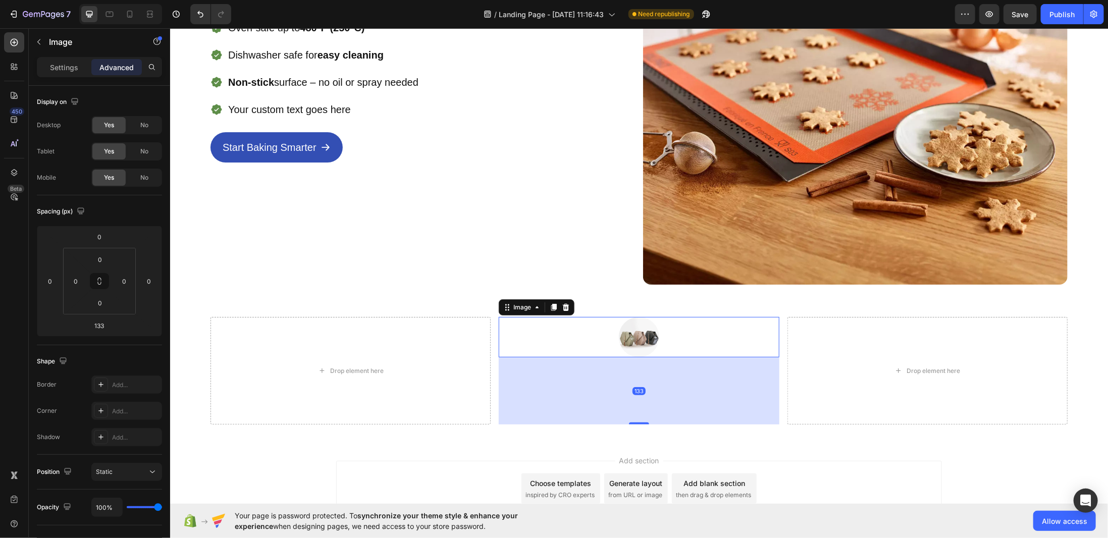
type input "0"
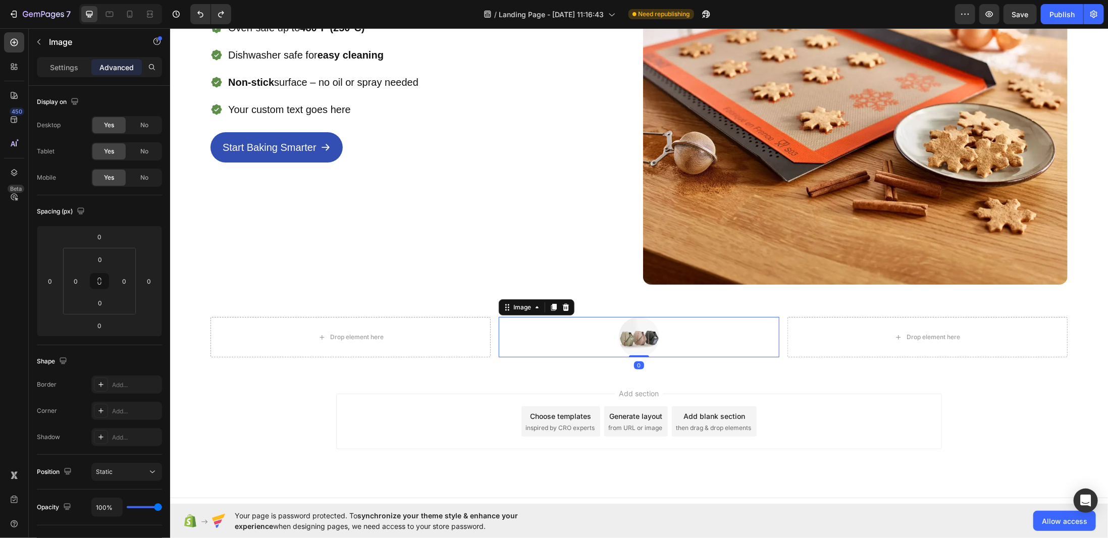
click at [675, 332] on div at bounding box center [638, 336] width 280 height 40
click at [480, 360] on div "Drop element here Image 0 Drop element here Section 2" at bounding box center [639, 336] width 938 height 73
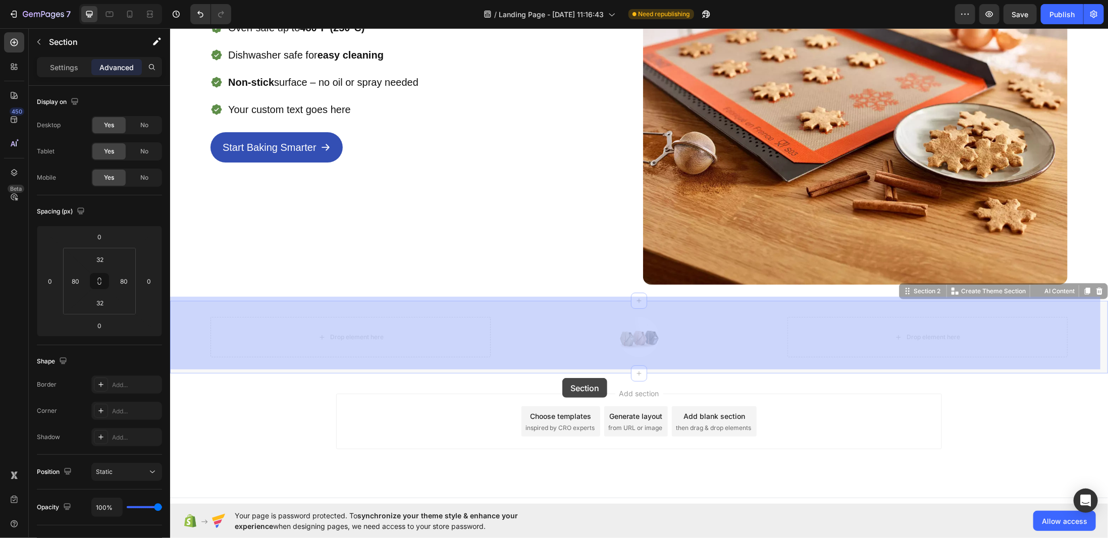
drag, startPoint x: 560, startPoint y: 366, endPoint x: 562, endPoint y: 377, distance: 11.2
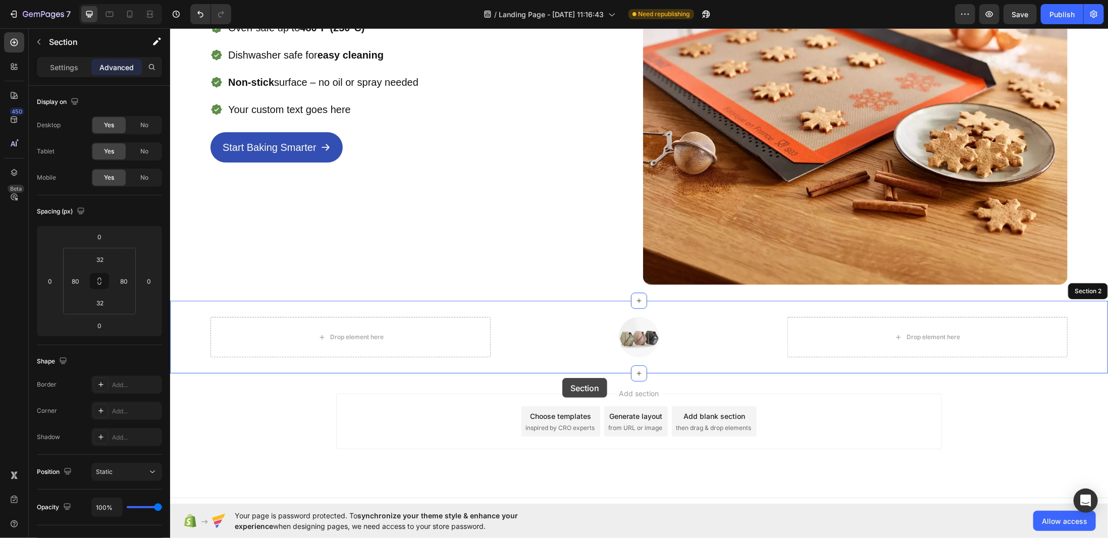
scroll to position [194, 0]
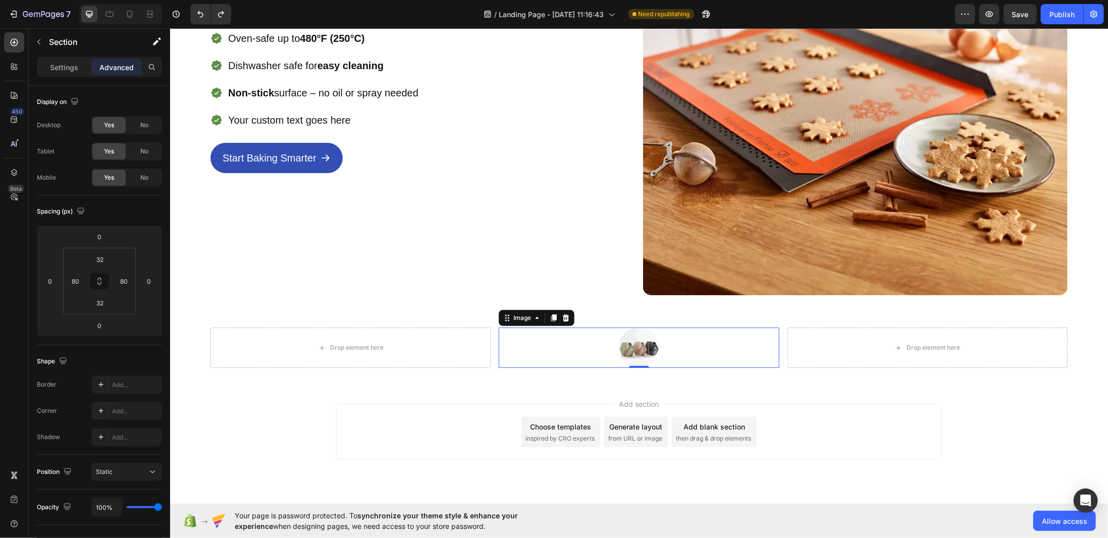
click at [557, 350] on div at bounding box center [638, 347] width 280 height 40
click at [740, 187] on img at bounding box center [854, 82] width 424 height 424
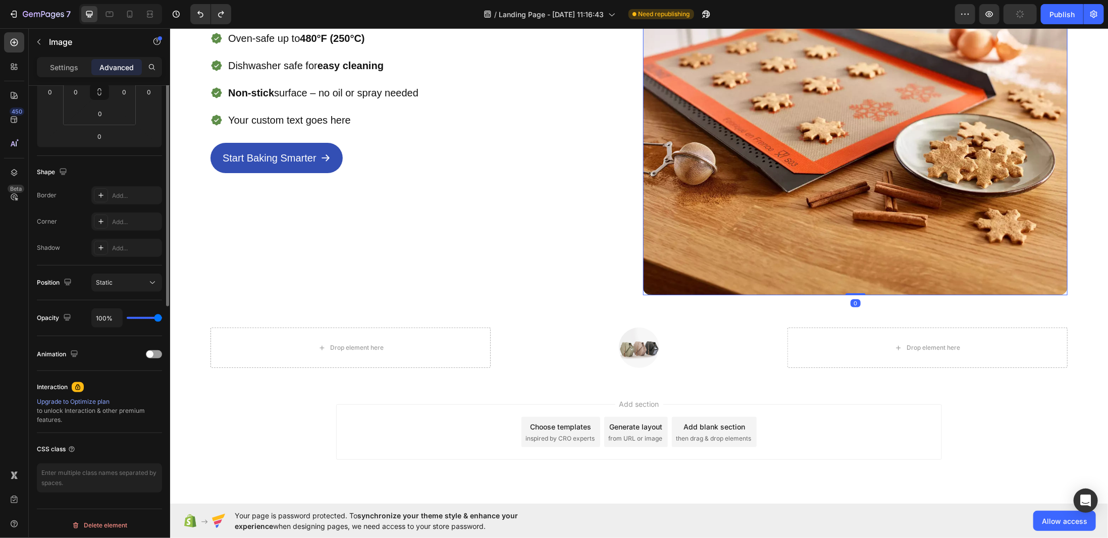
scroll to position [0, 0]
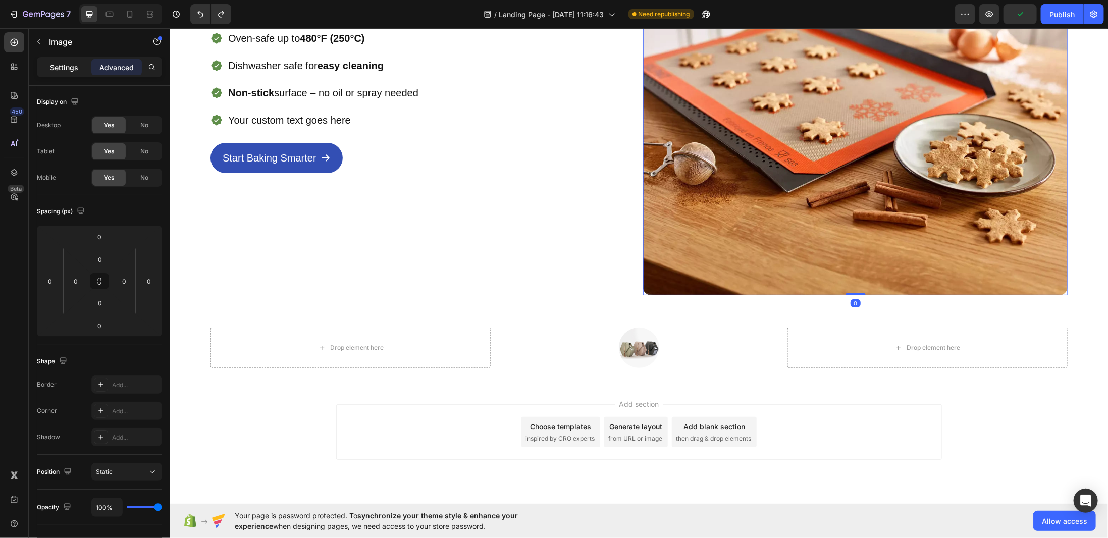
click at [70, 64] on p "Settings" at bounding box center [64, 67] width 28 height 11
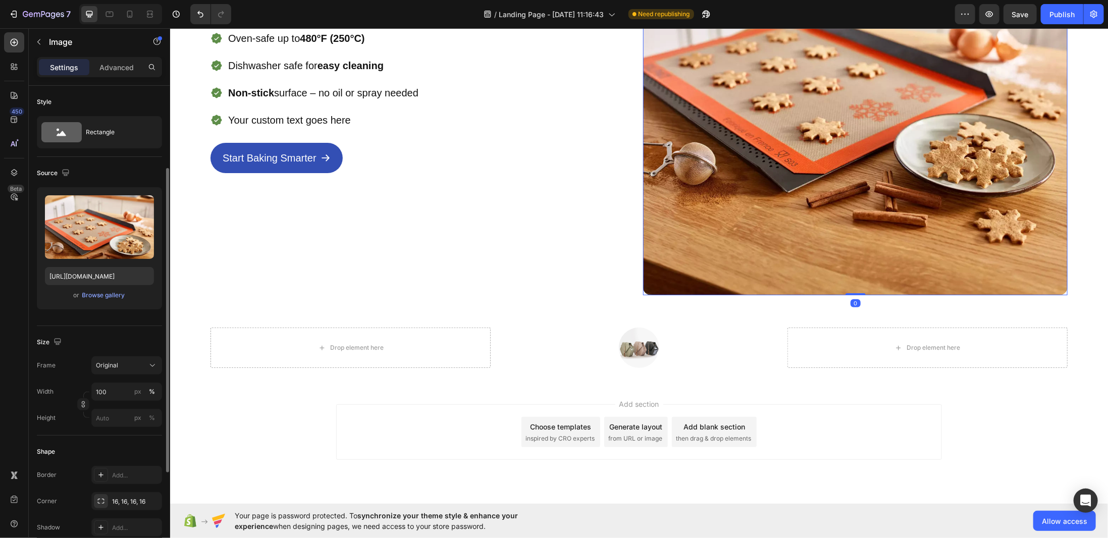
scroll to position [101, 0]
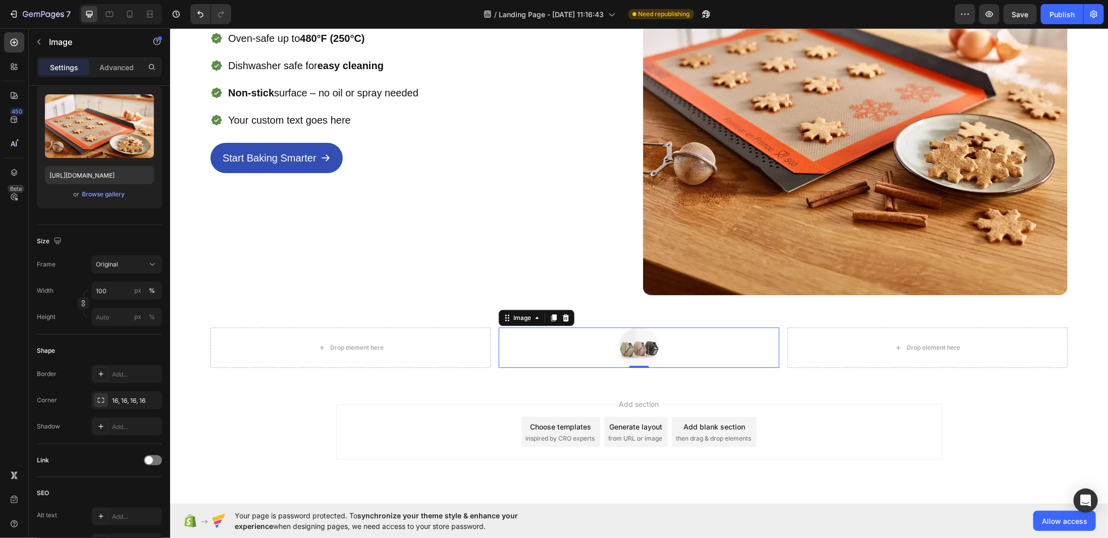
click at [618, 345] on img at bounding box center [638, 347] width 40 height 40
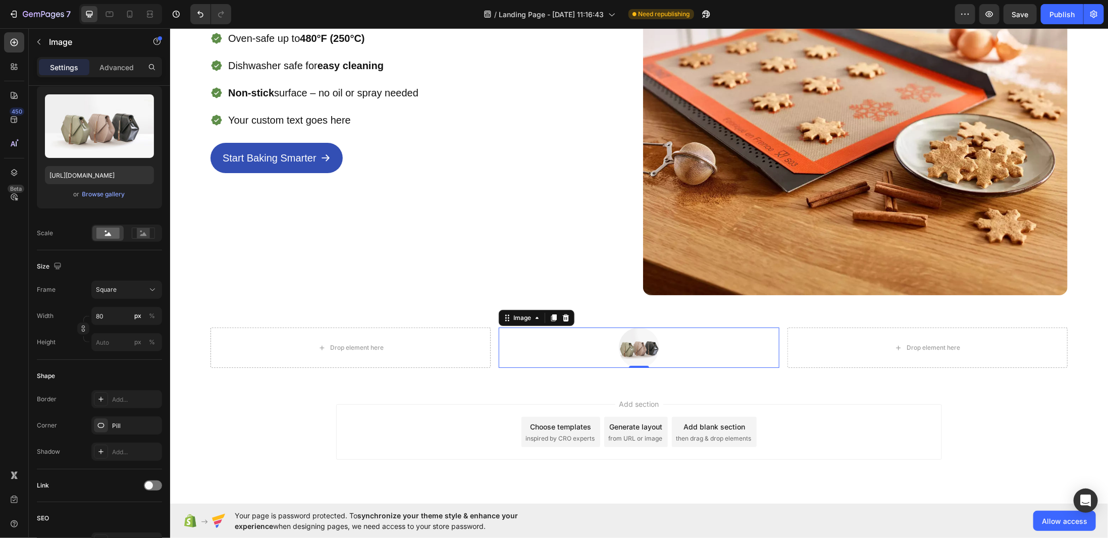
click at [637, 339] on img at bounding box center [638, 347] width 40 height 40
click at [102, 194] on div "Browse gallery" at bounding box center [103, 194] width 43 height 9
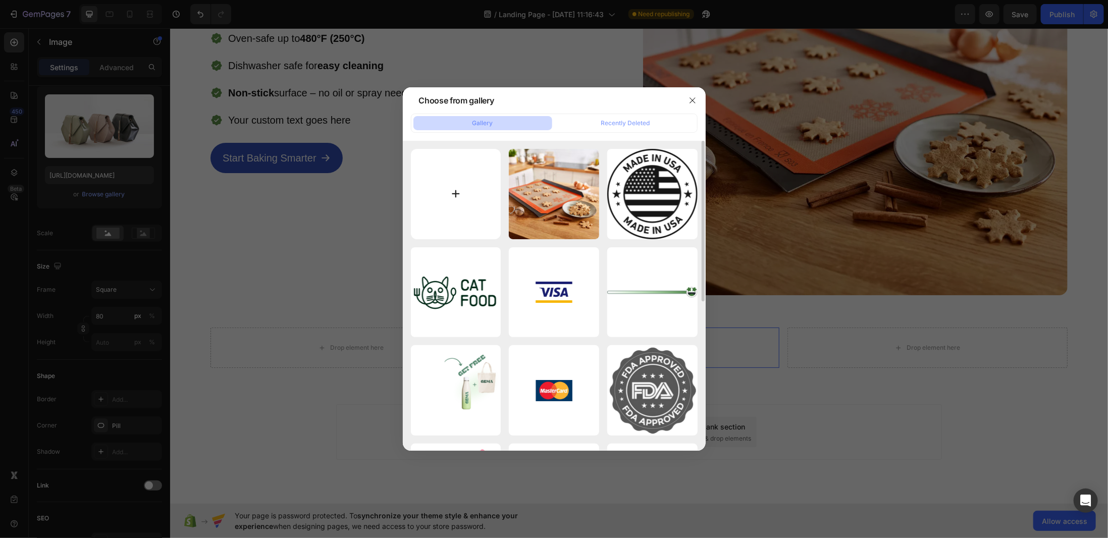
click at [468, 202] on input "file" at bounding box center [456, 194] width 90 height 90
type input "C:\fakepath\Limited-edition-Silpat-Snowflake-Half-Size-Baking-Mat-with-festive-…"
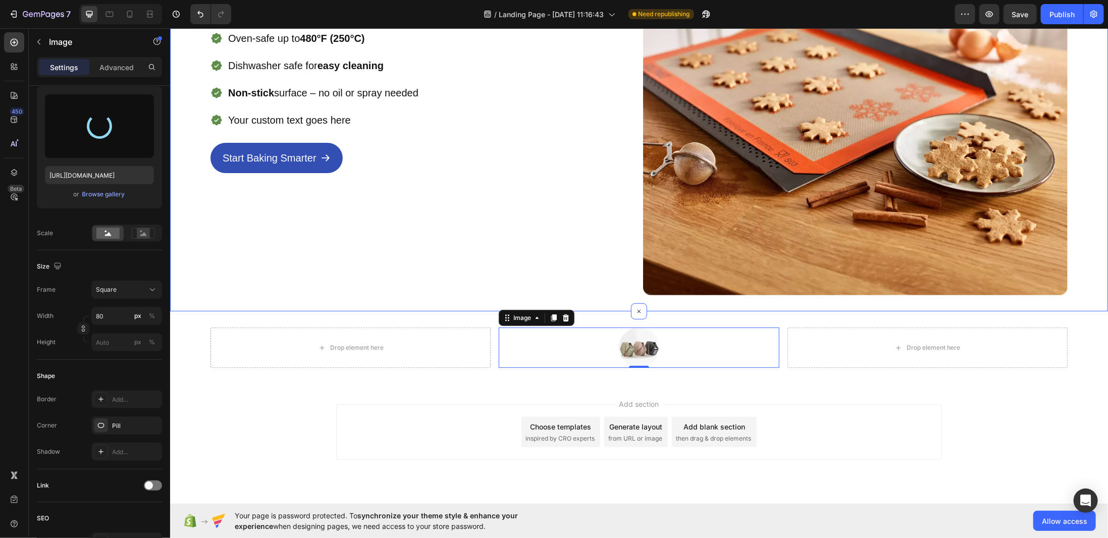
type input "https://cdn.shopify.com/s/files/1/0960/5162/6302/files/gempages_586008283223950…"
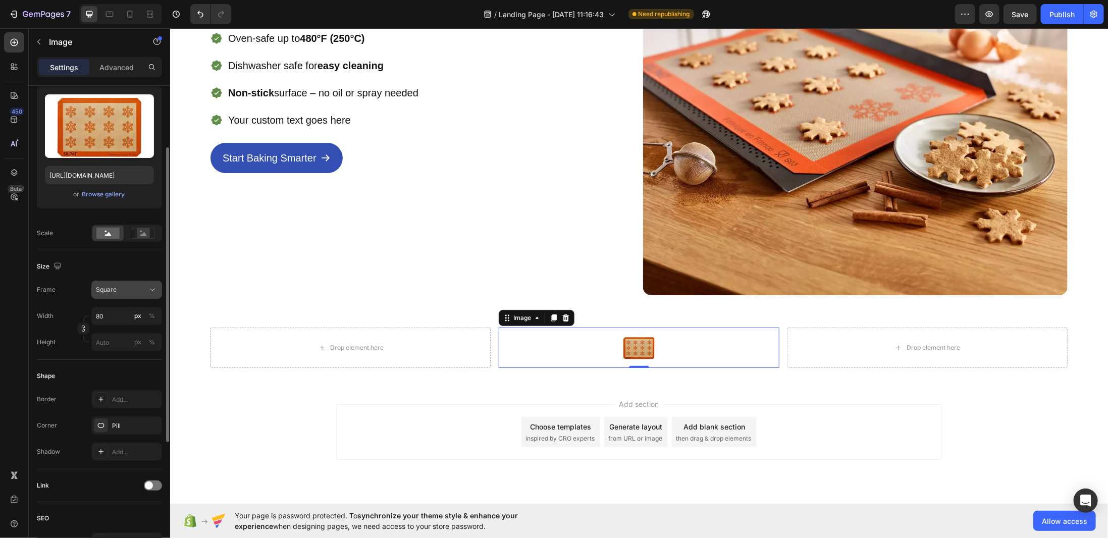
click at [116, 286] on span "Square" at bounding box center [106, 289] width 21 height 9
click at [116, 334] on span "Vertical" at bounding box center [106, 333] width 22 height 10
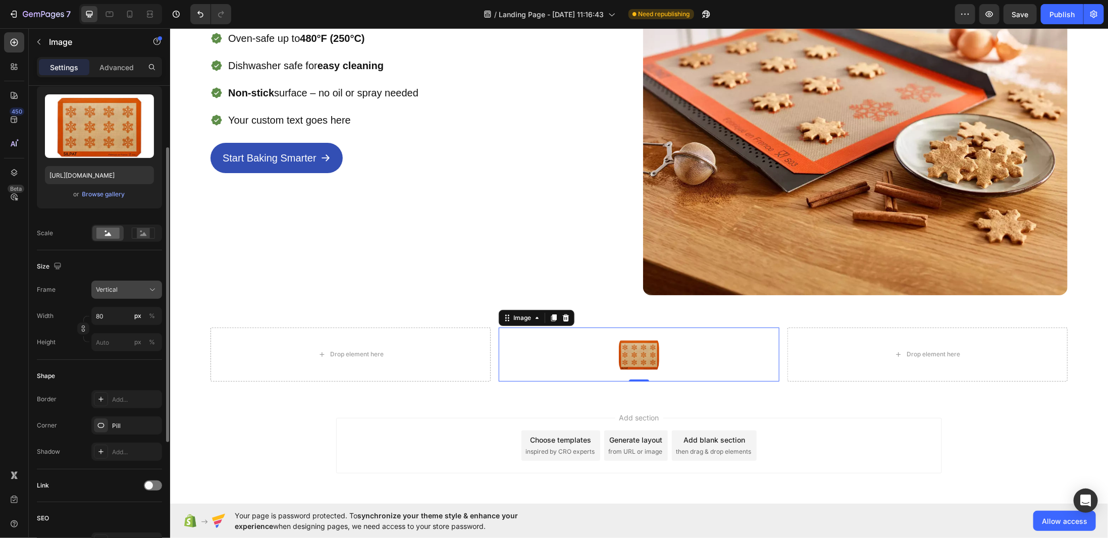
click at [127, 294] on button "Vertical" at bounding box center [126, 290] width 71 height 18
click at [125, 313] on div "Square" at bounding box center [124, 314] width 59 height 10
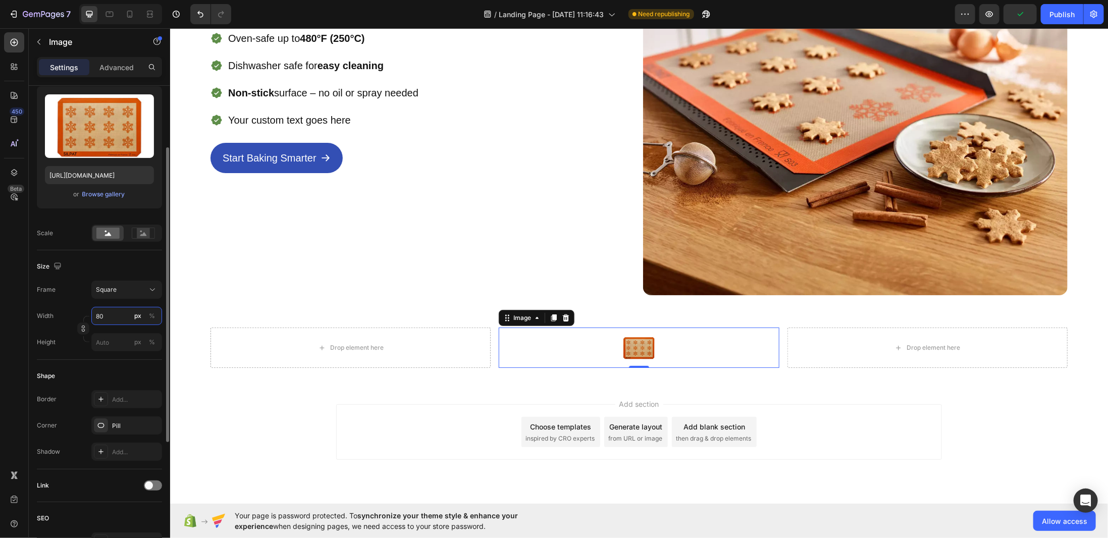
click at [116, 315] on input "80" at bounding box center [126, 316] width 71 height 18
type input "4"
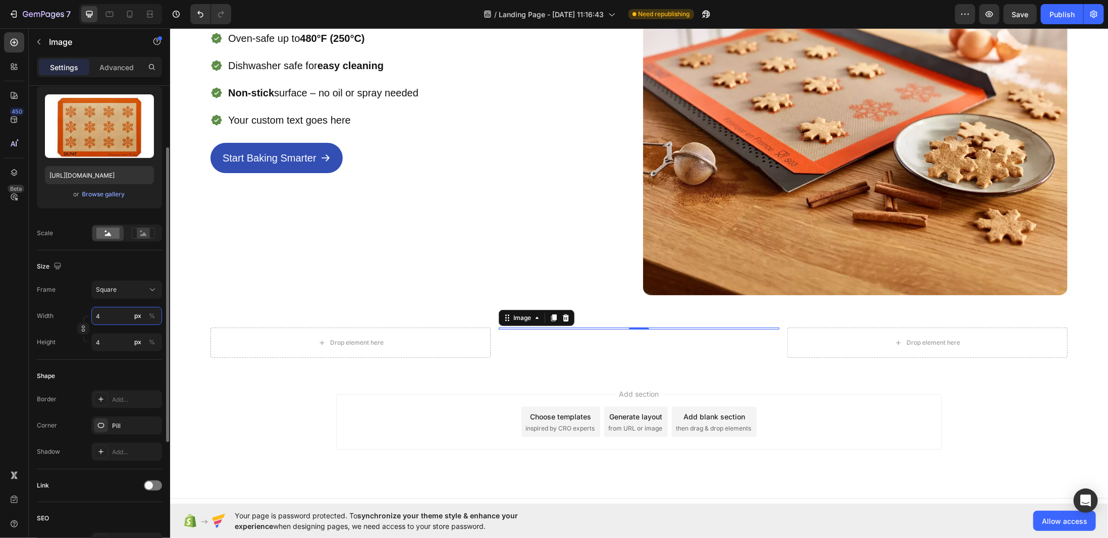
type input "48"
type input "480"
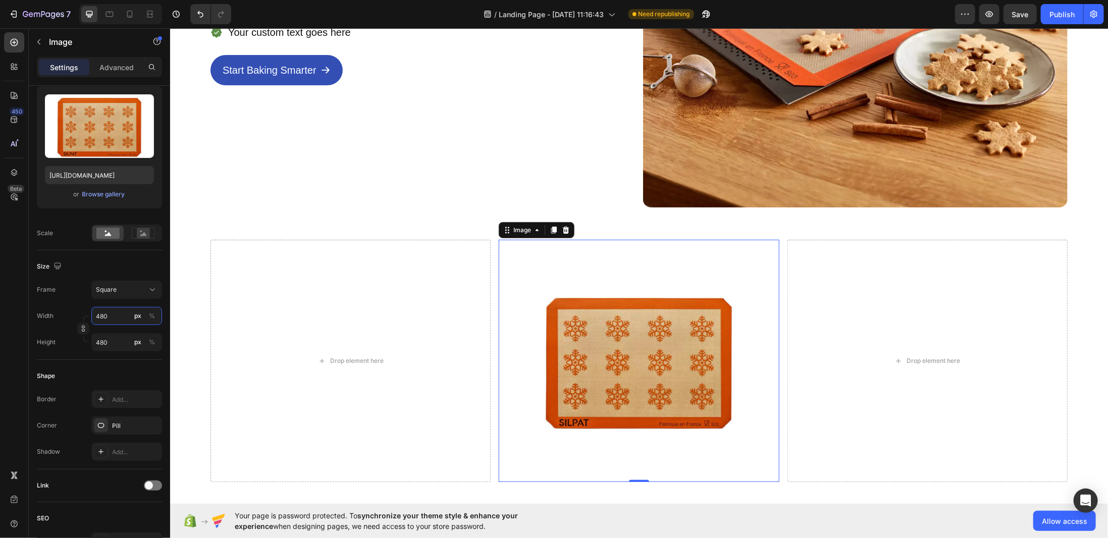
scroll to position [417, 0]
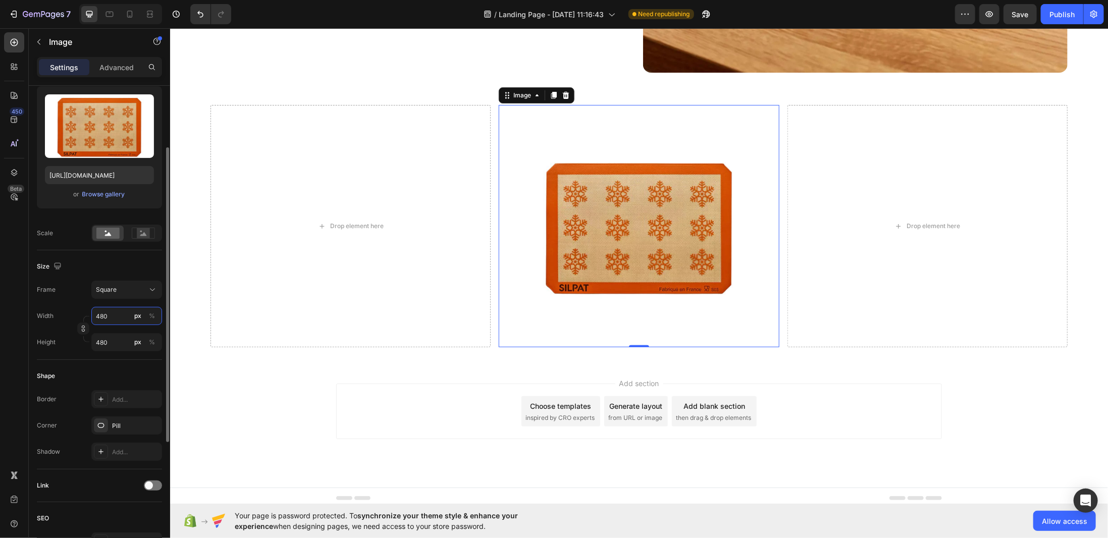
type input "6"
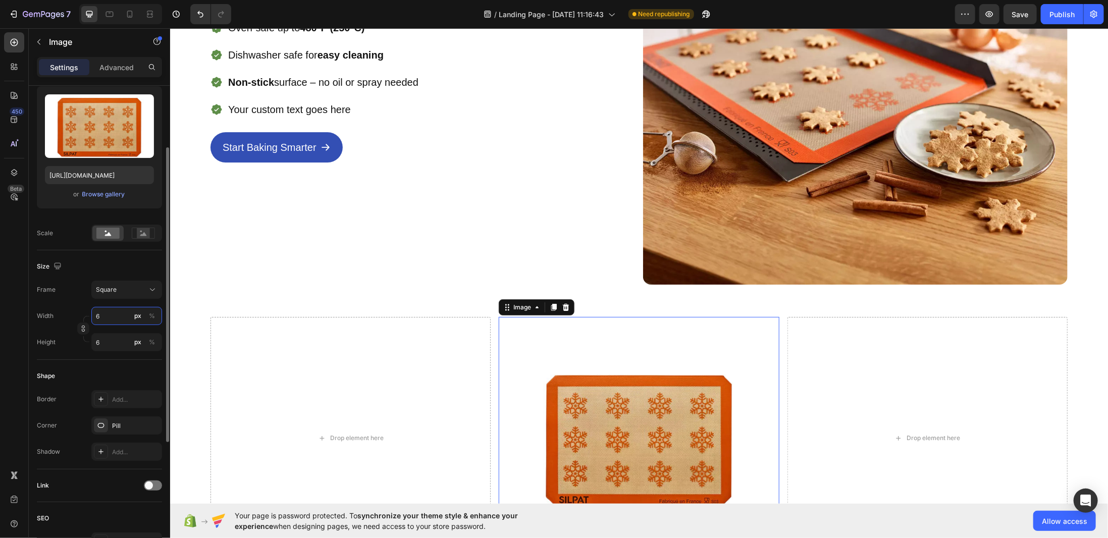
type input "64"
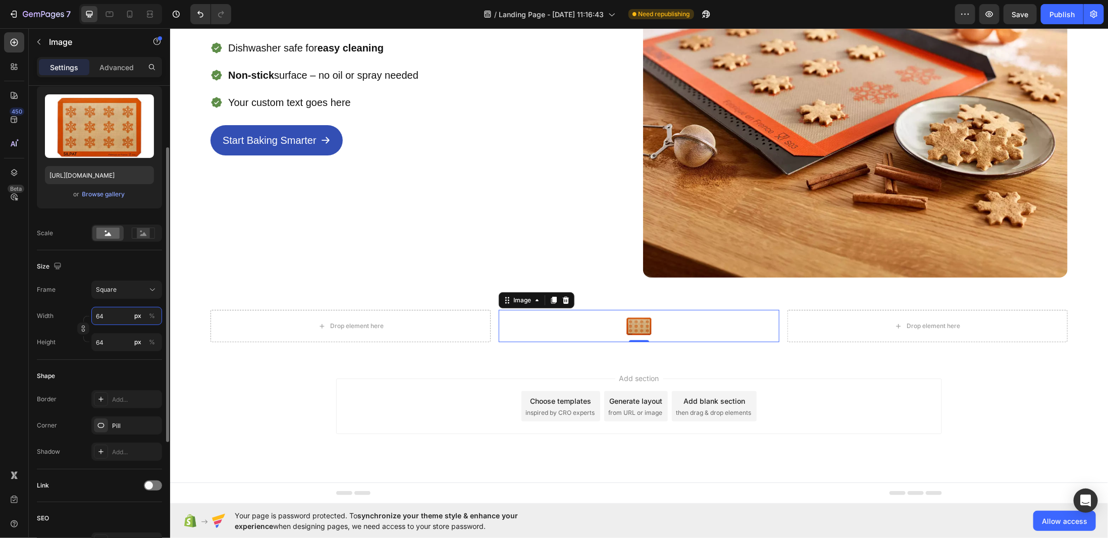
type input "640"
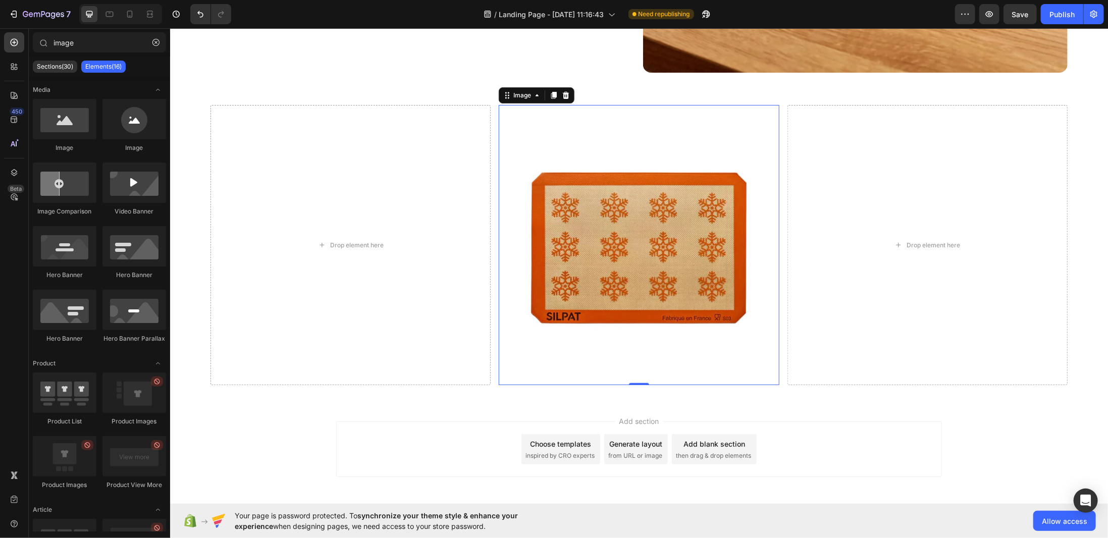
click at [463, 404] on div "Add section Choose templates inspired by CRO experts Generate layout from URL o…" at bounding box center [639, 463] width 938 height 124
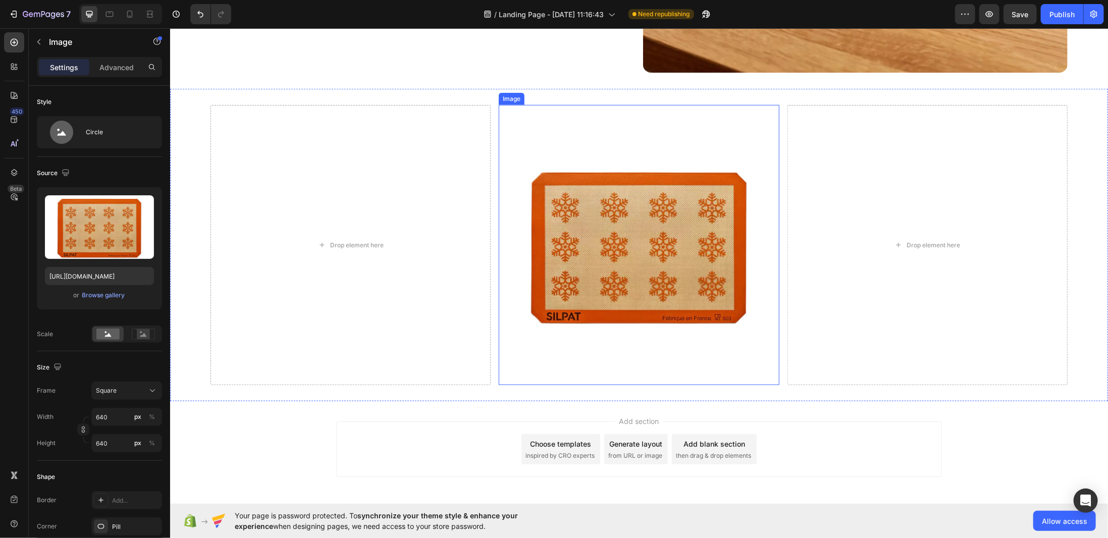
click at [569, 298] on img at bounding box center [638, 244] width 280 height 280
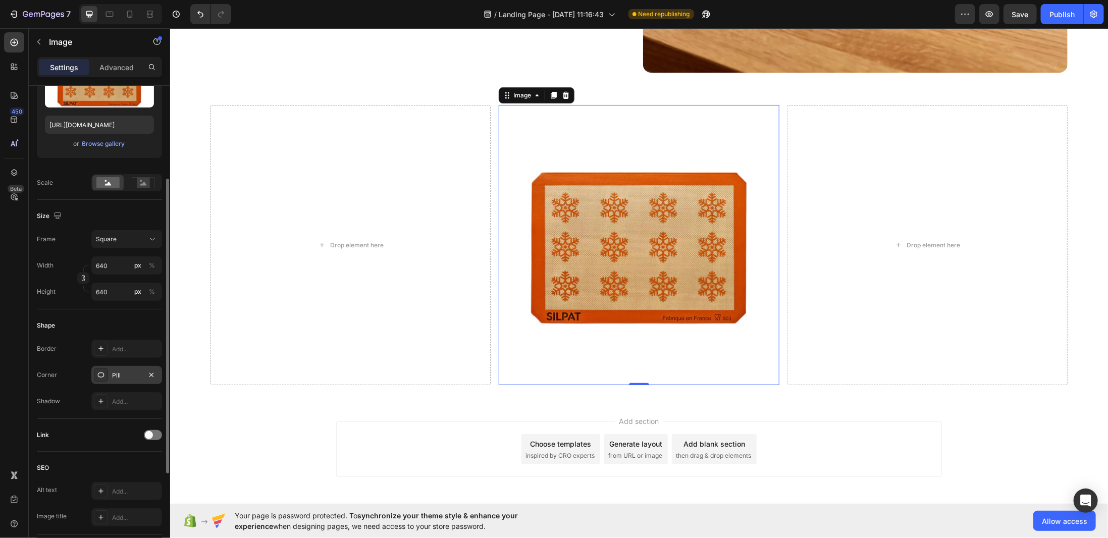
click at [122, 372] on div "Pill" at bounding box center [126, 375] width 29 height 9
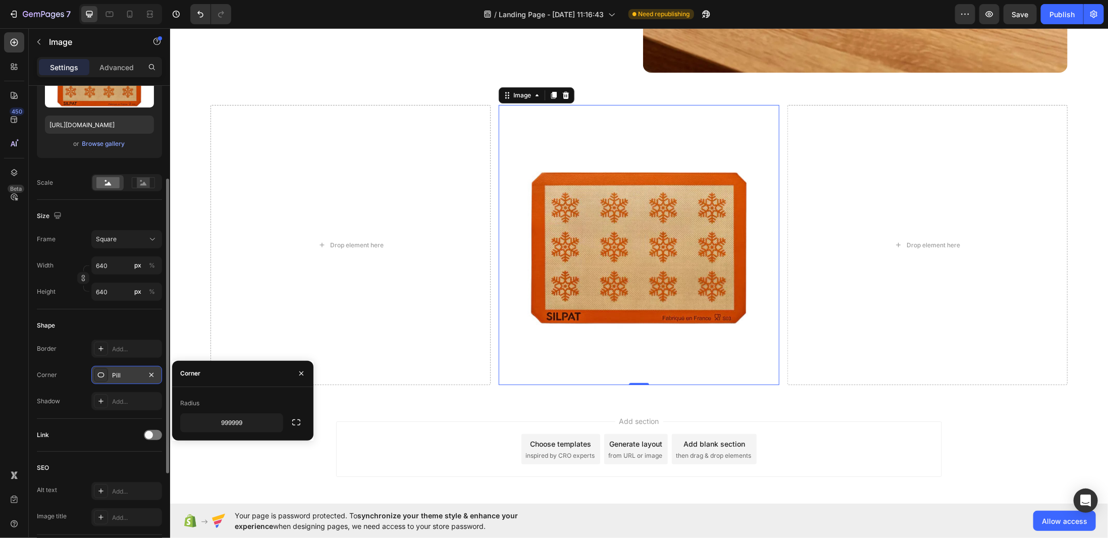
click at [122, 372] on div "Pill" at bounding box center [126, 375] width 29 height 9
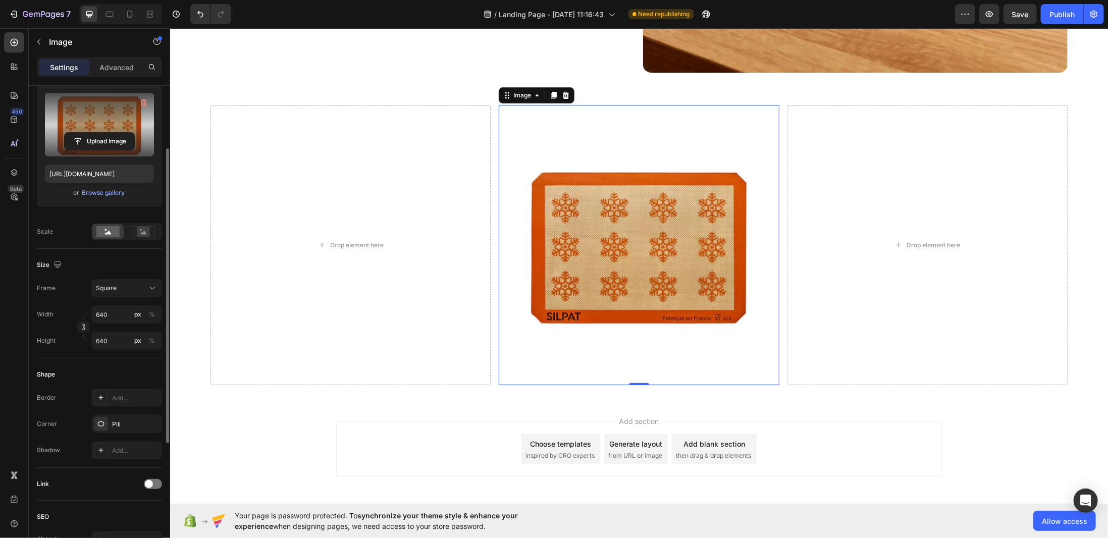
scroll to position [0, 0]
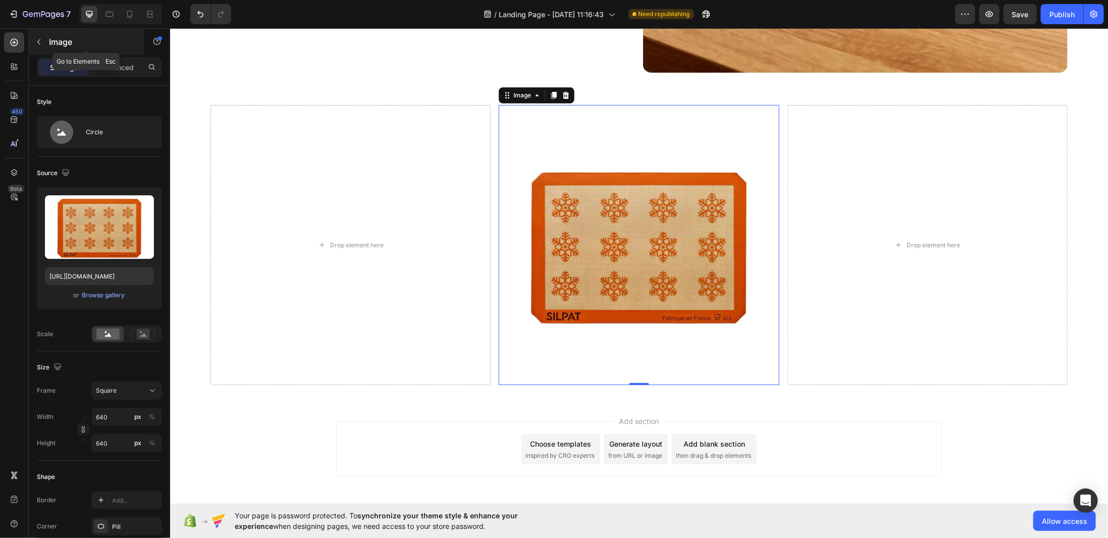
click at [35, 38] on icon "button" at bounding box center [39, 42] width 8 height 8
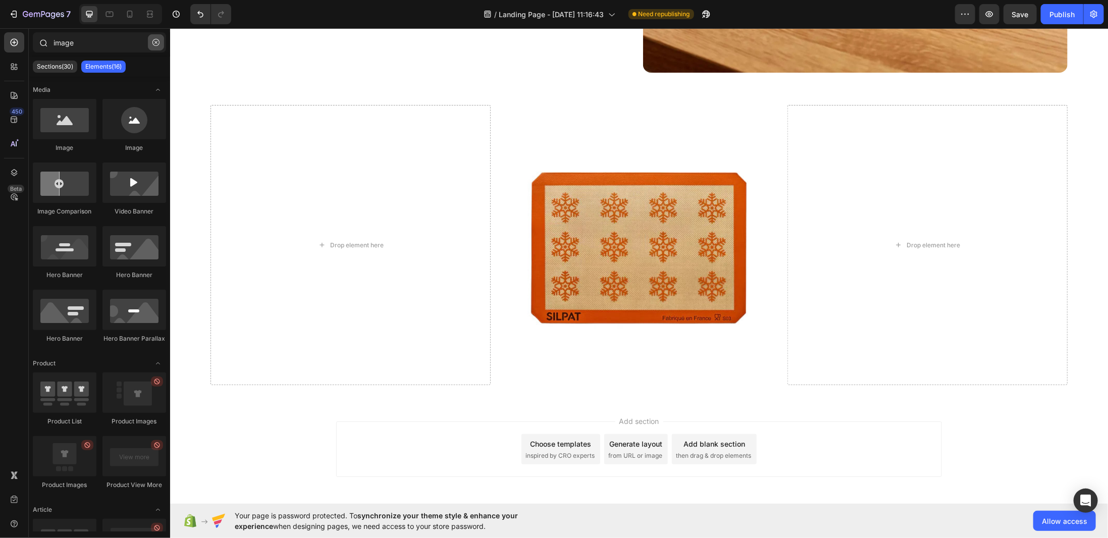
click at [154, 43] on icon "button" at bounding box center [155, 42] width 7 height 7
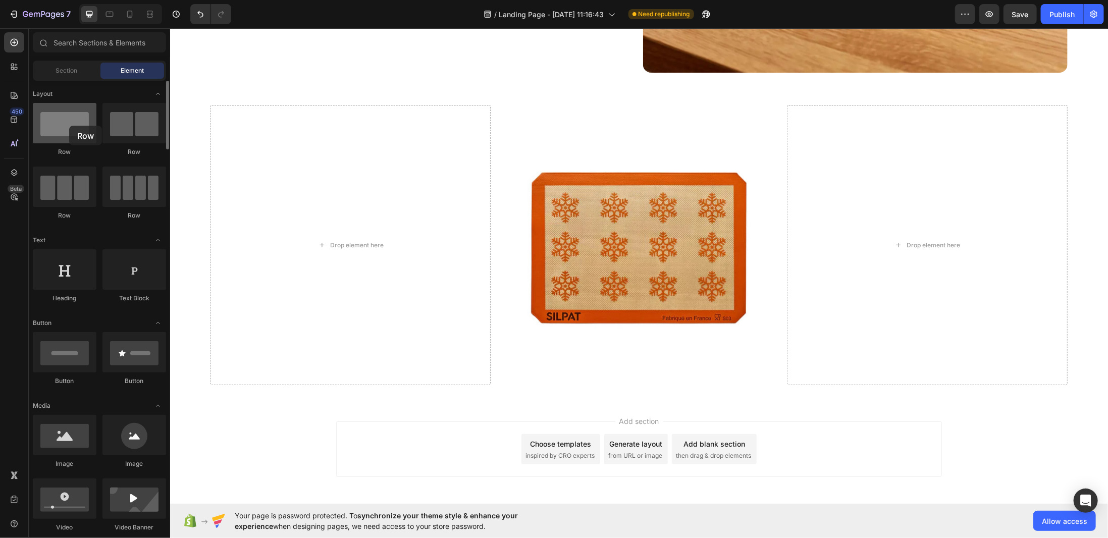
drag, startPoint x: 70, startPoint y: 135, endPoint x: 69, endPoint y: 126, distance: 9.6
click at [69, 126] on div at bounding box center [65, 123] width 64 height 40
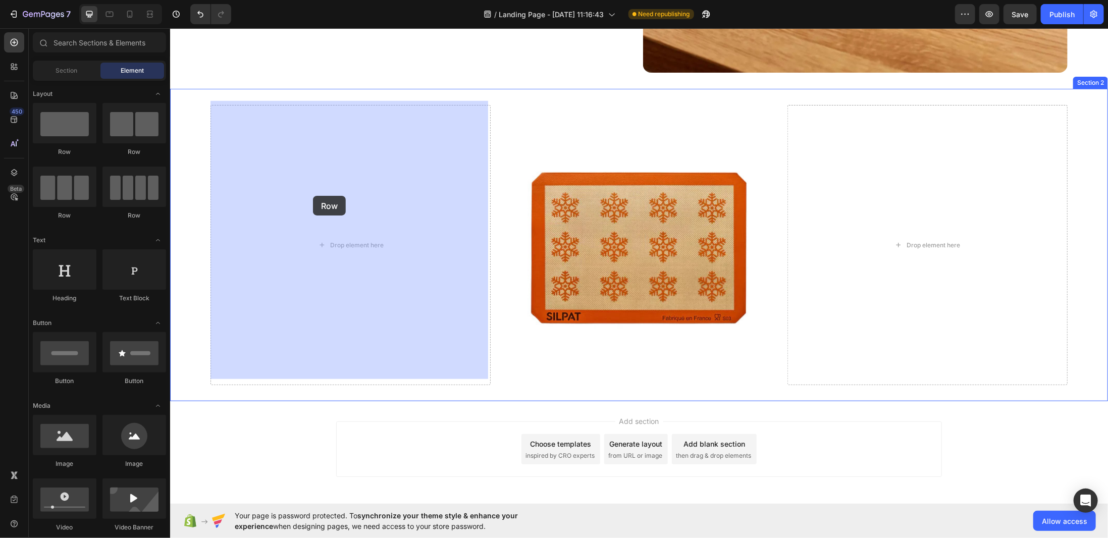
drag, startPoint x: 243, startPoint y: 226, endPoint x: 310, endPoint y: 199, distance: 72.1
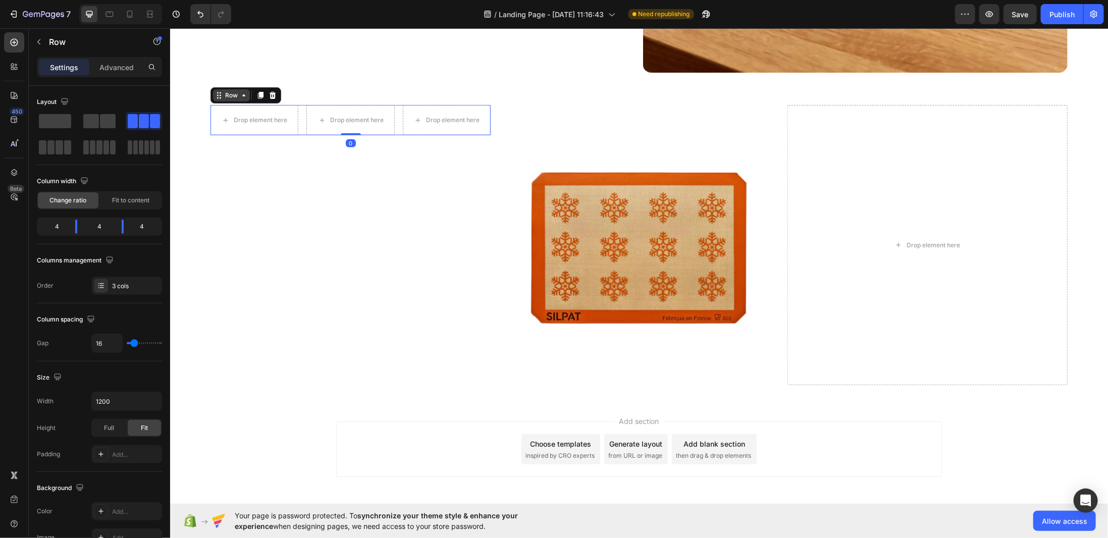
click at [239, 91] on icon at bounding box center [243, 95] width 8 height 8
click at [269, 91] on icon at bounding box center [272, 94] width 7 height 7
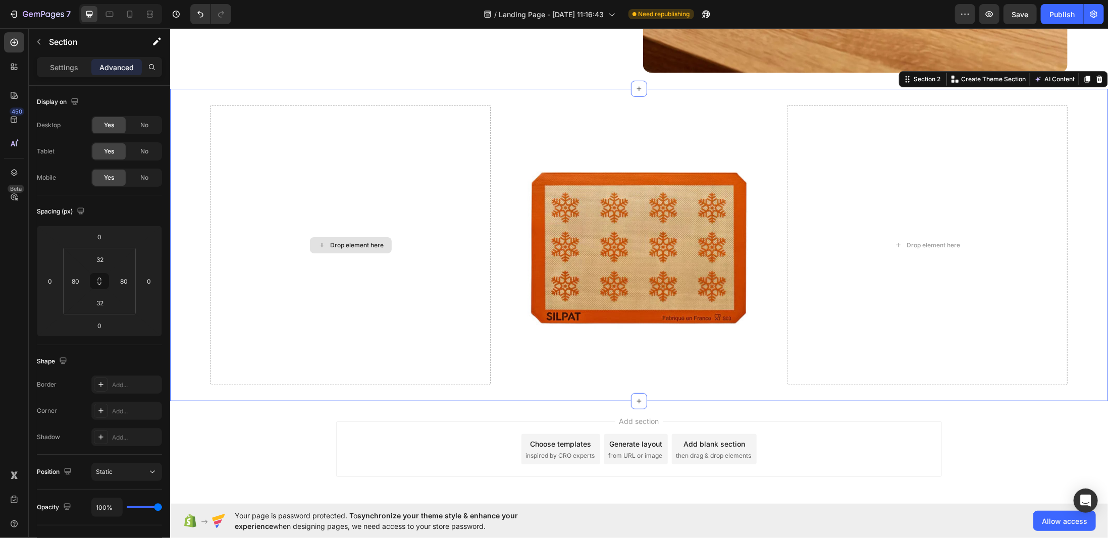
click at [301, 152] on div "Drop element here" at bounding box center [350, 244] width 280 height 280
click at [345, 143] on div "Drop element here" at bounding box center [350, 244] width 280 height 280
click at [41, 40] on icon "button" at bounding box center [39, 42] width 8 height 8
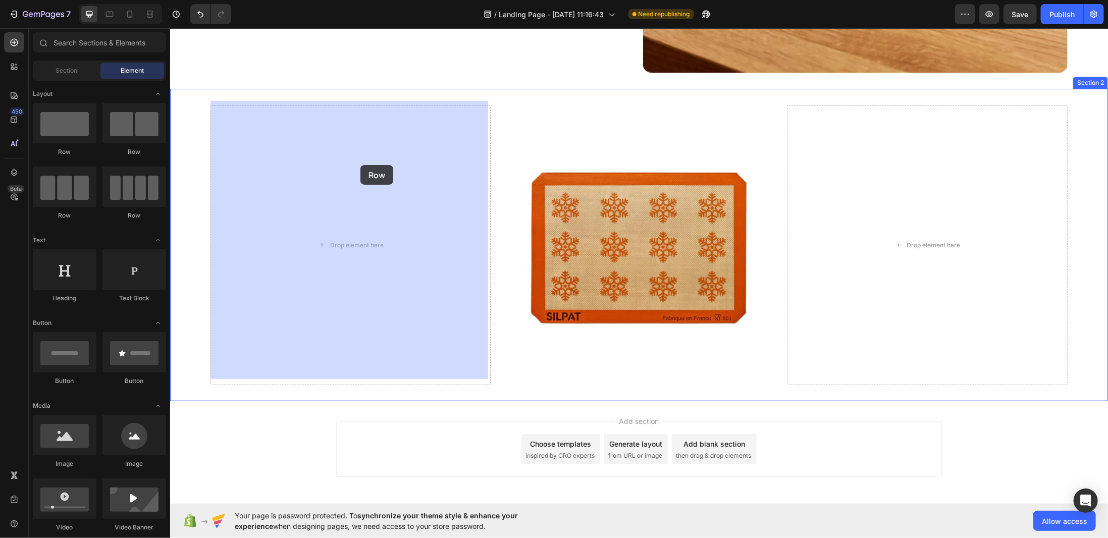
drag, startPoint x: 218, startPoint y: 159, endPoint x: 360, endPoint y: 164, distance: 141.4
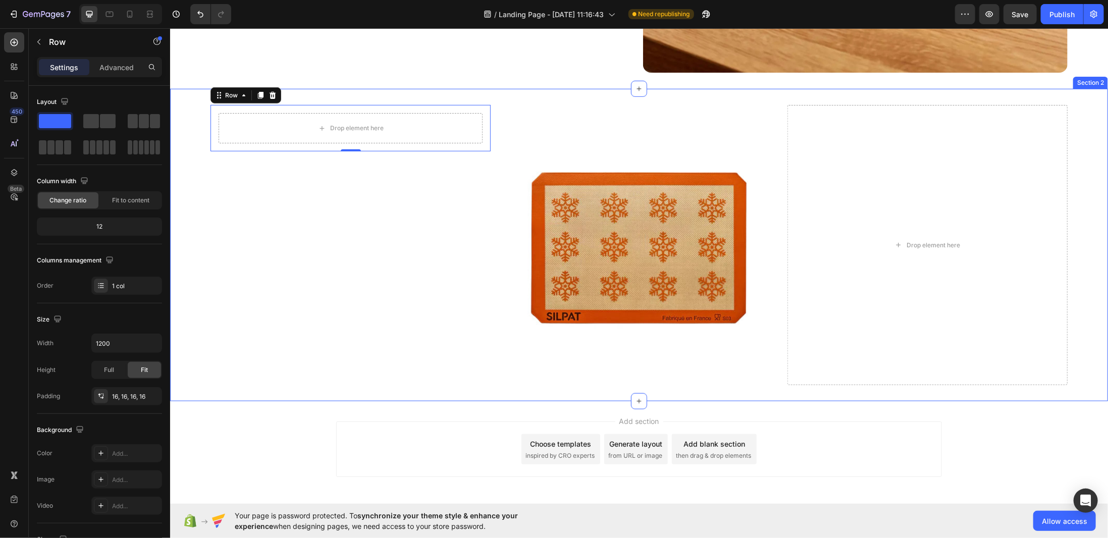
drag, startPoint x: 320, startPoint y: 159, endPoint x: 350, endPoint y: 157, distance: 30.3
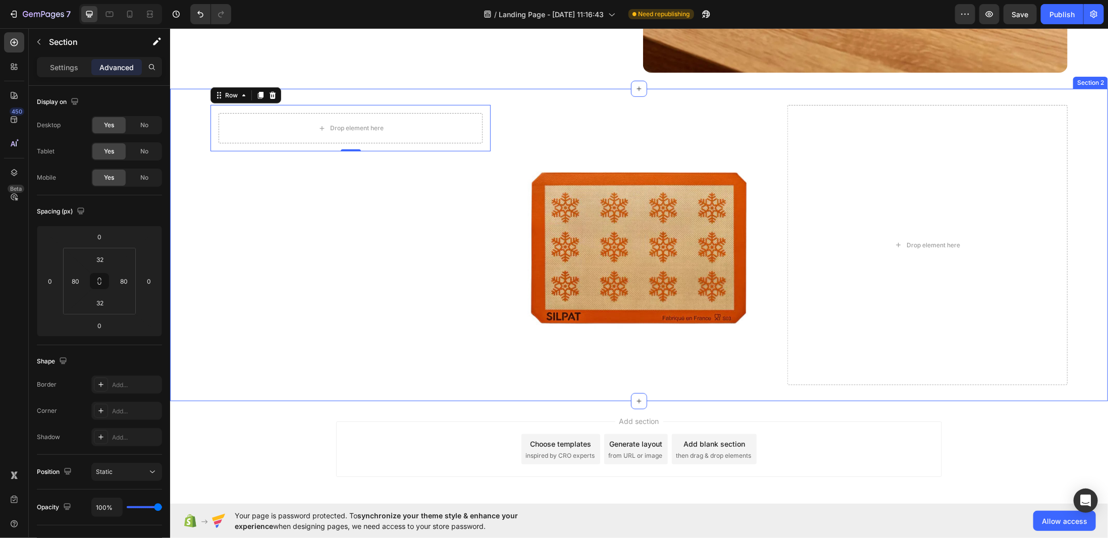
click at [342, 154] on div "Drop element here Row 0" at bounding box center [350, 244] width 280 height 280
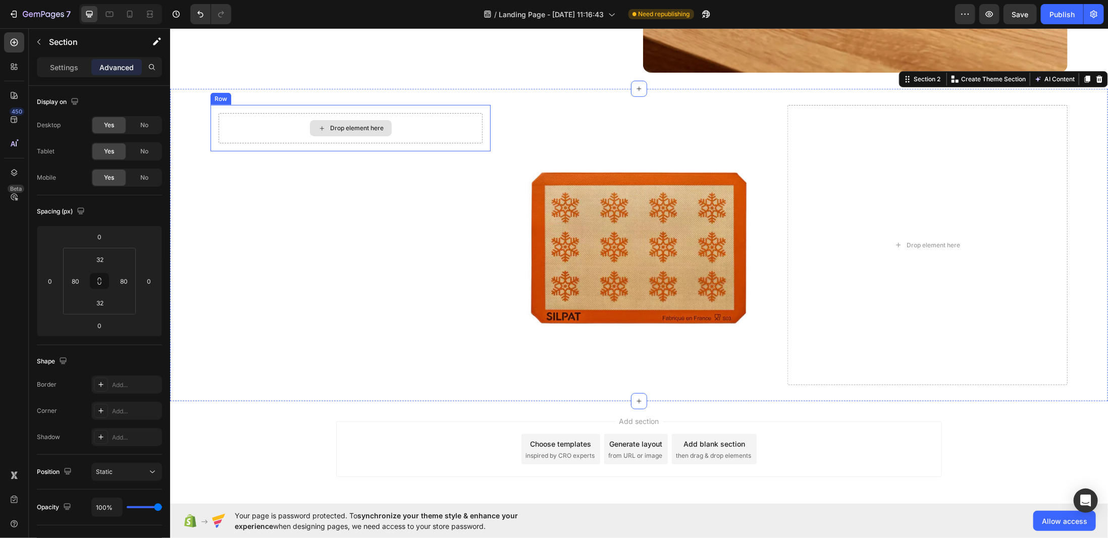
click at [343, 126] on div "Drop element here" at bounding box center [356, 128] width 53 height 8
click at [379, 200] on div "Drop element here Row" at bounding box center [350, 244] width 280 height 280
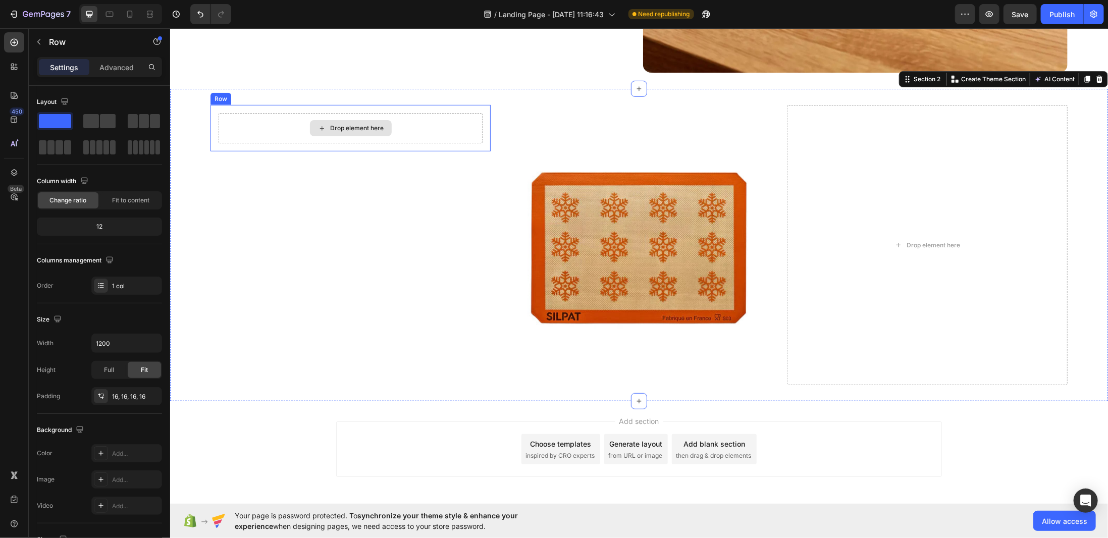
click at [281, 128] on div "Drop element here" at bounding box center [350, 128] width 264 height 30
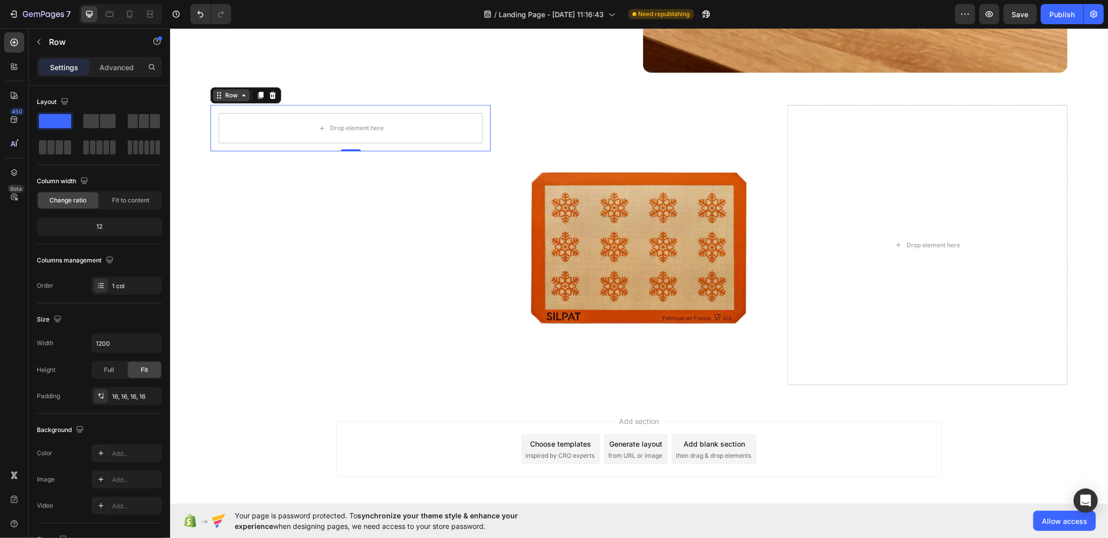
click at [240, 91] on icon at bounding box center [243, 95] width 8 height 8
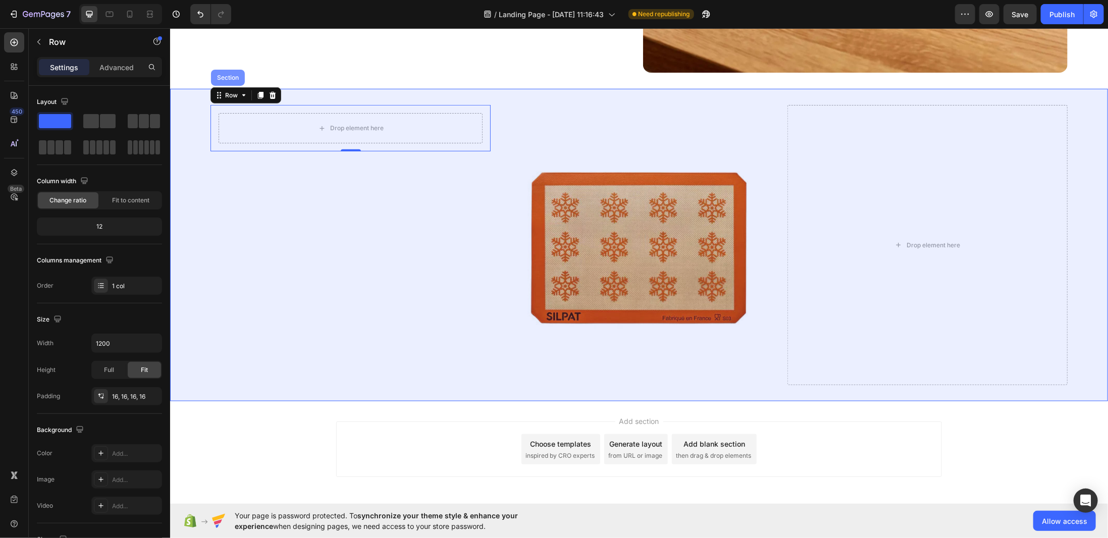
click at [232, 76] on div "Section" at bounding box center [227, 77] width 34 height 16
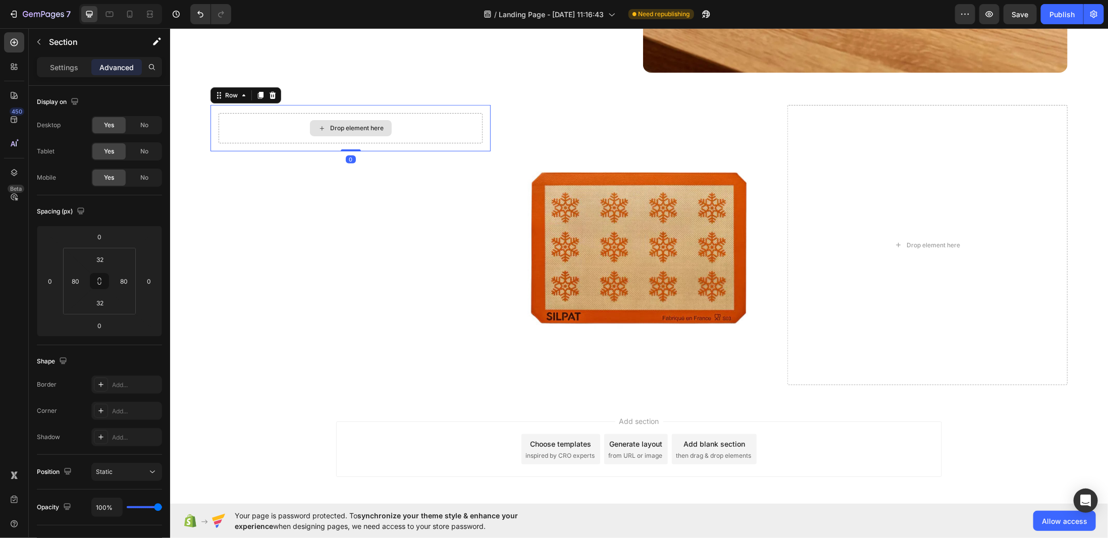
click at [294, 132] on div "Drop element here" at bounding box center [350, 128] width 264 height 30
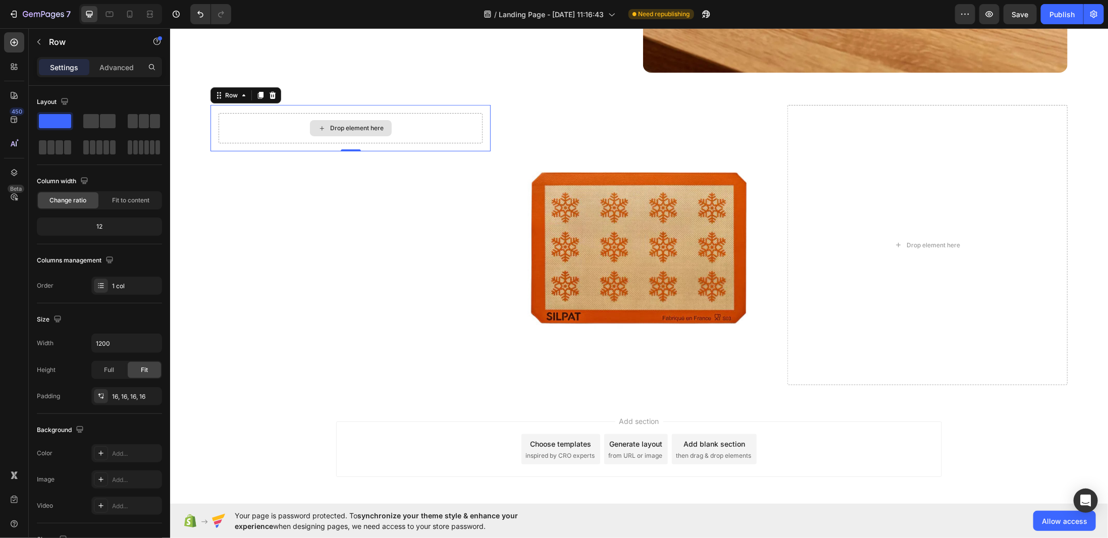
drag, startPoint x: 312, startPoint y: 144, endPoint x: 378, endPoint y: 122, distance: 70.2
click at [152, 123] on span at bounding box center [155, 121] width 10 height 14
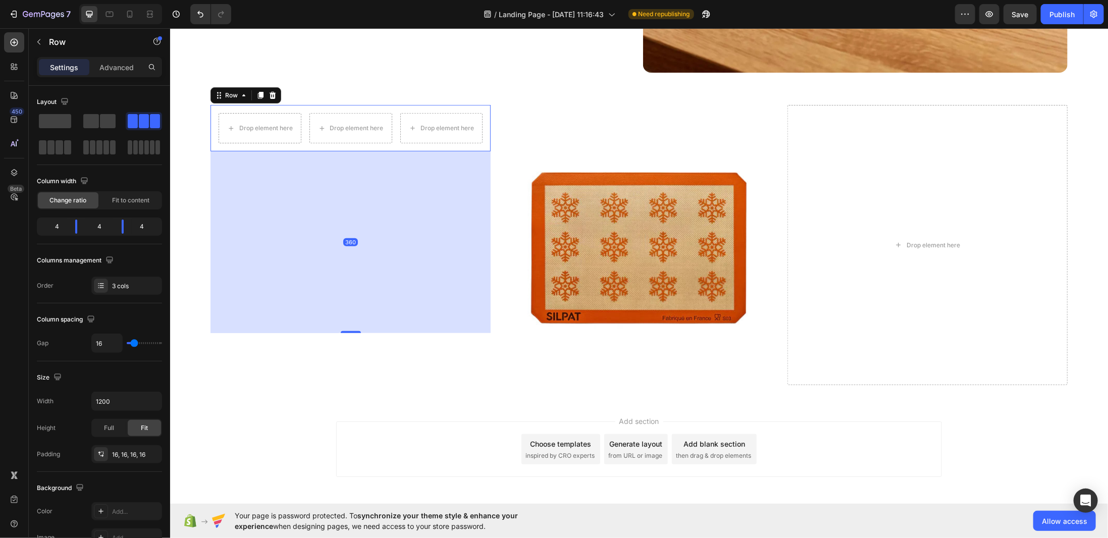
drag, startPoint x: 350, startPoint y: 145, endPoint x: 356, endPoint y: 314, distance: 169.1
click at [358, 331] on div at bounding box center [350, 332] width 20 height 2
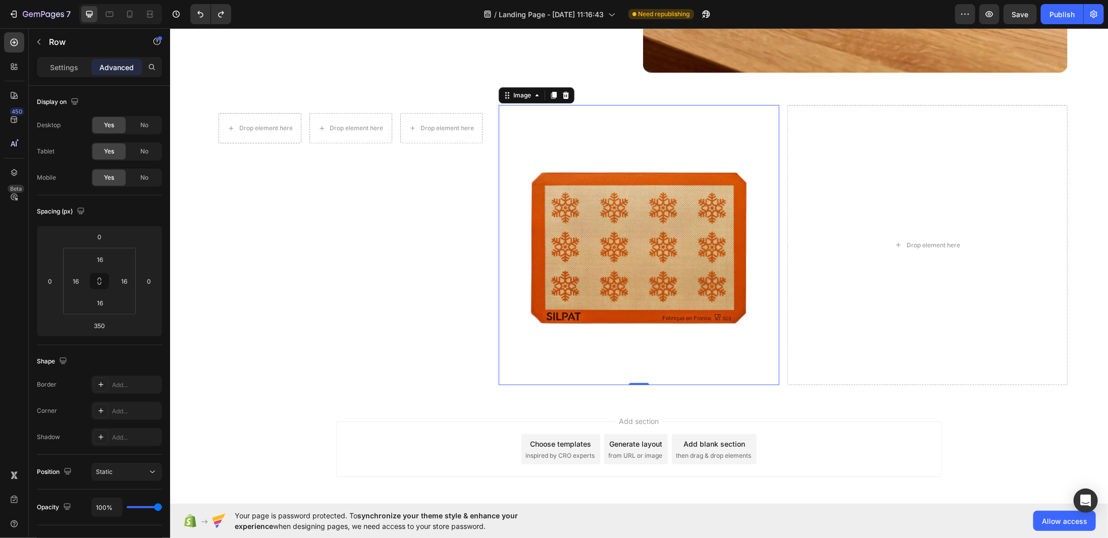
click at [513, 131] on div at bounding box center [638, 244] width 280 height 280
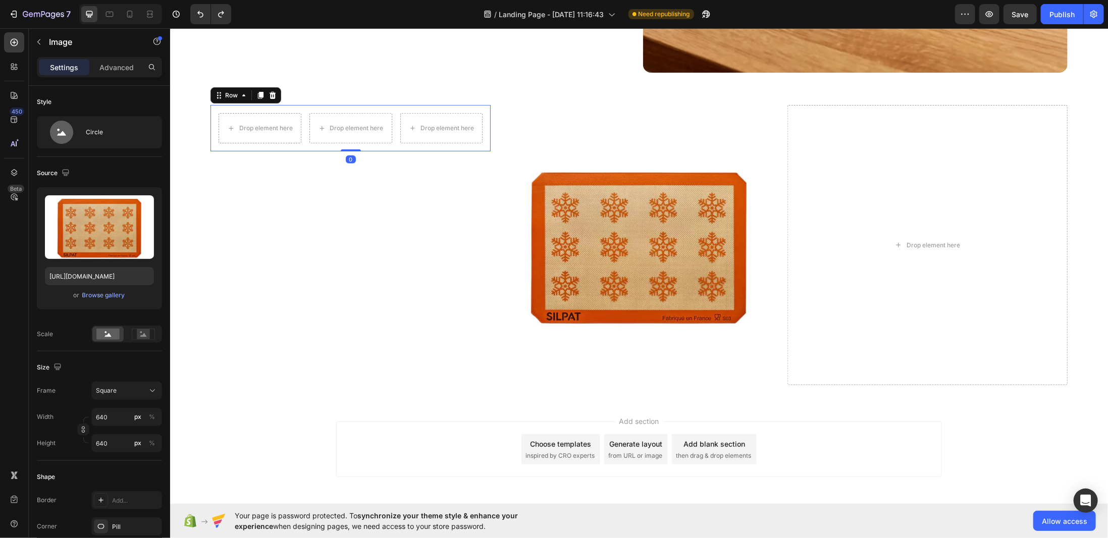
click at [407, 141] on div "Drop element here Drop element here Drop element here Row 0" at bounding box center [350, 127] width 280 height 46
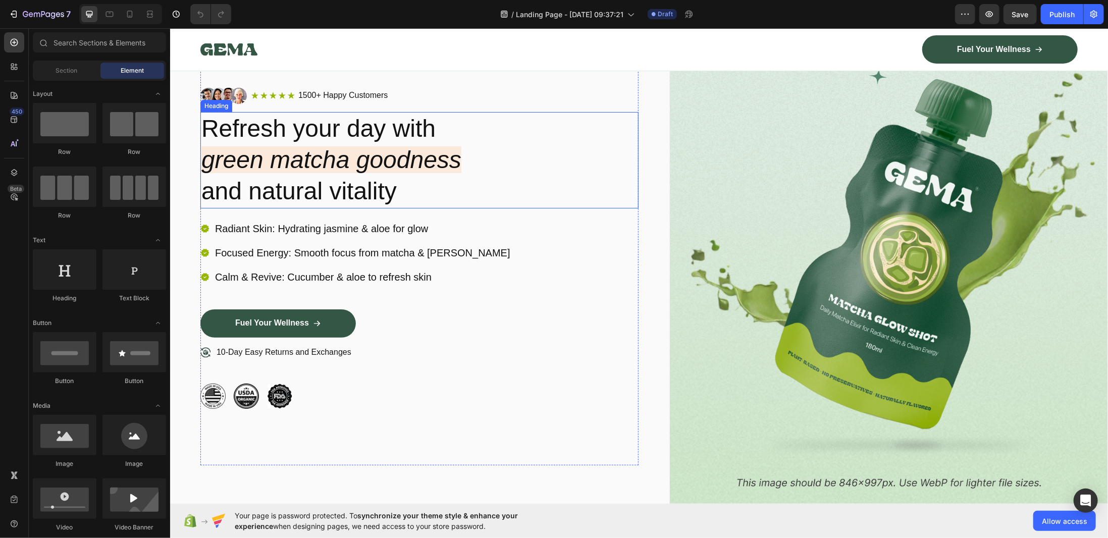
scroll to position [202, 0]
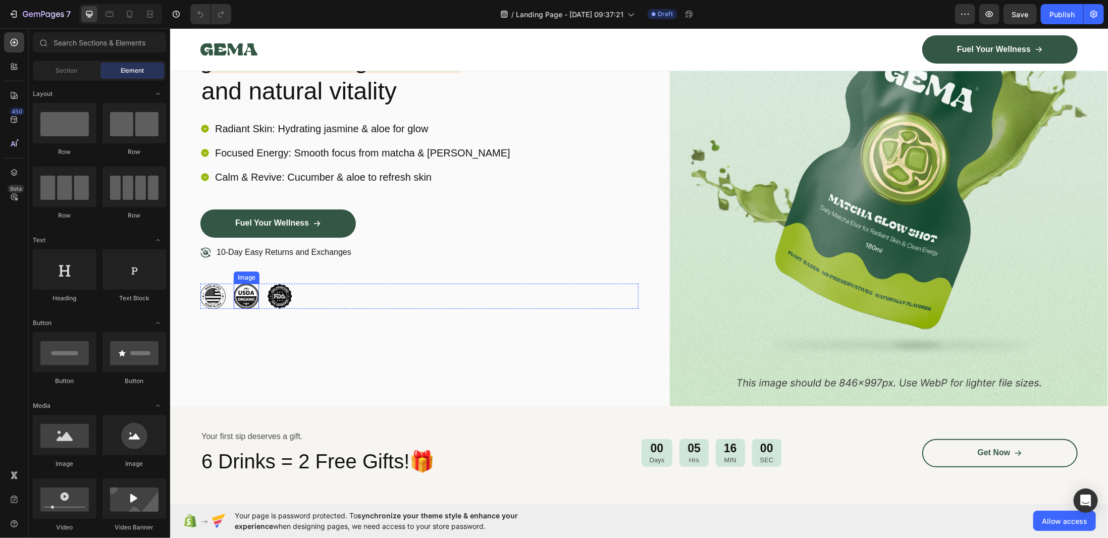
click at [235, 290] on img at bounding box center [245, 295] width 25 height 25
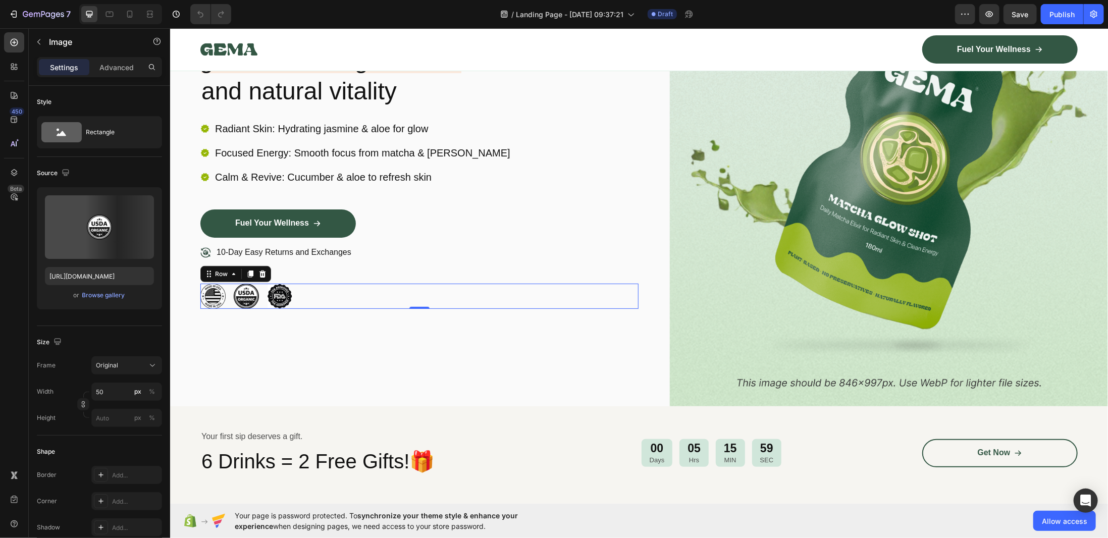
click at [332, 300] on div "Image Image Image Row 0" at bounding box center [419, 295] width 438 height 25
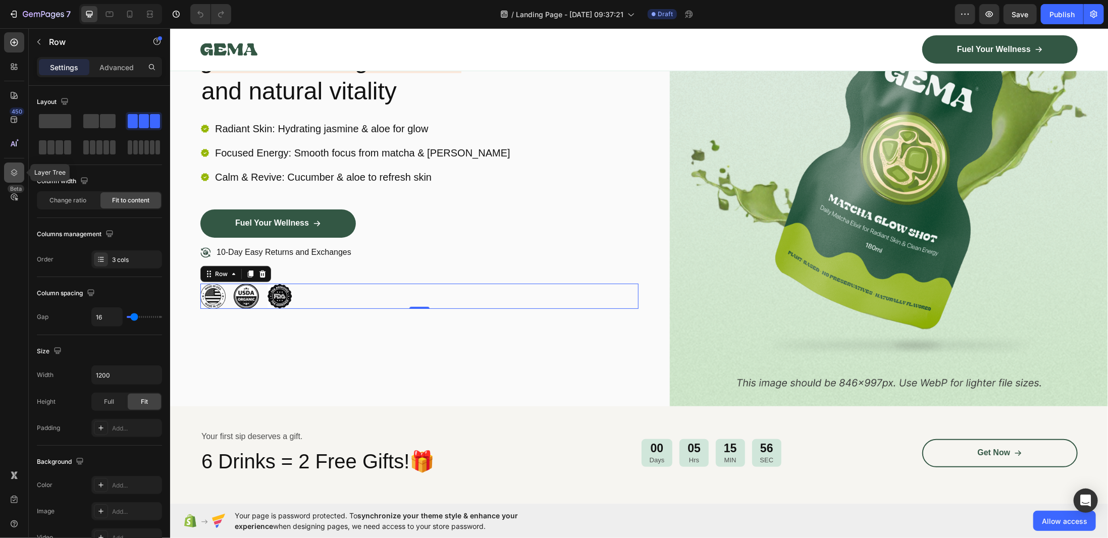
click at [17, 179] on div at bounding box center [14, 172] width 20 height 20
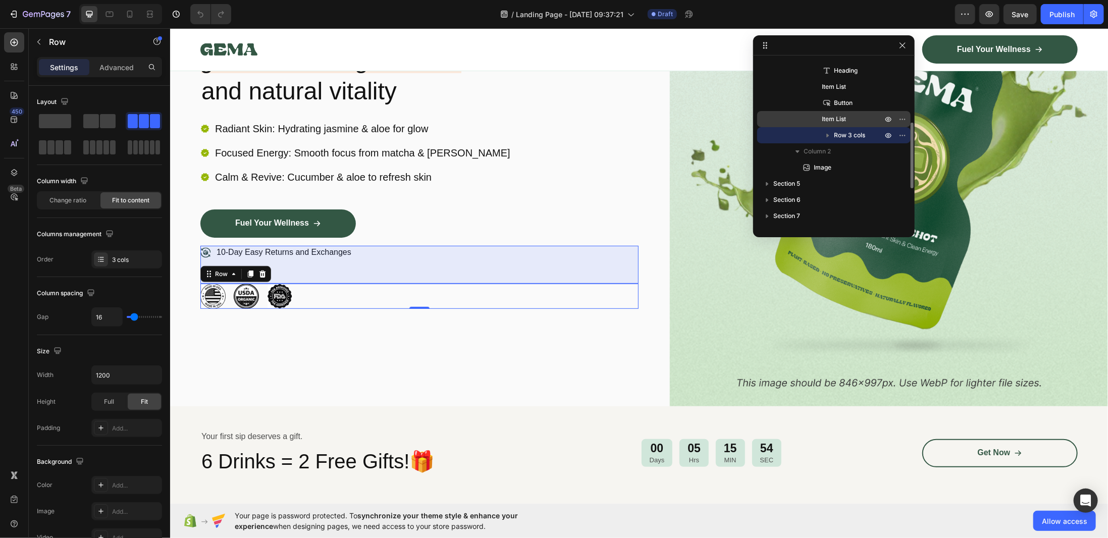
scroll to position [108, 0]
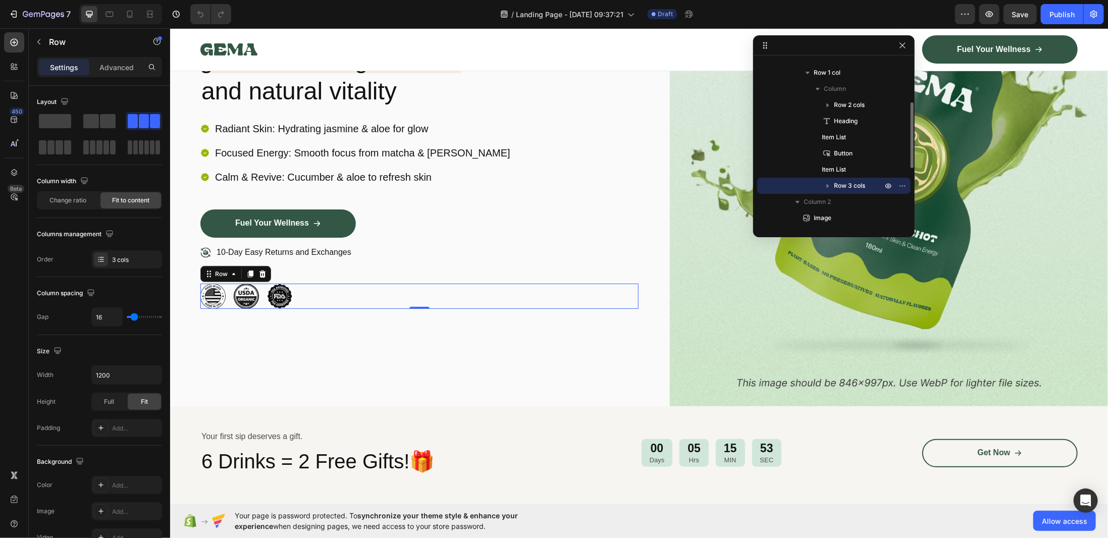
click at [827, 185] on icon "button" at bounding box center [828, 186] width 3 height 4
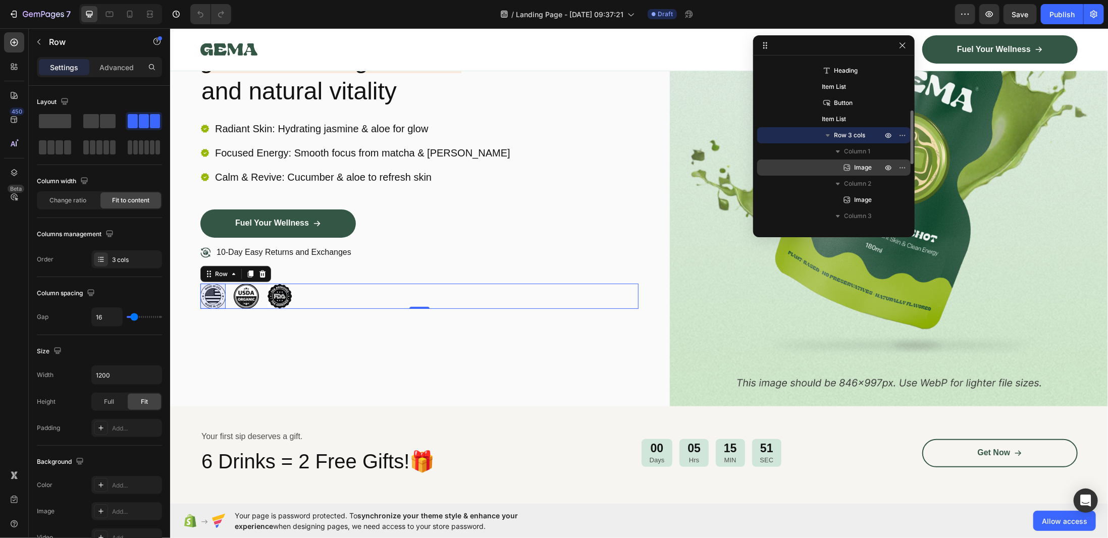
click at [852, 168] on p "Image" at bounding box center [857, 167] width 30 height 10
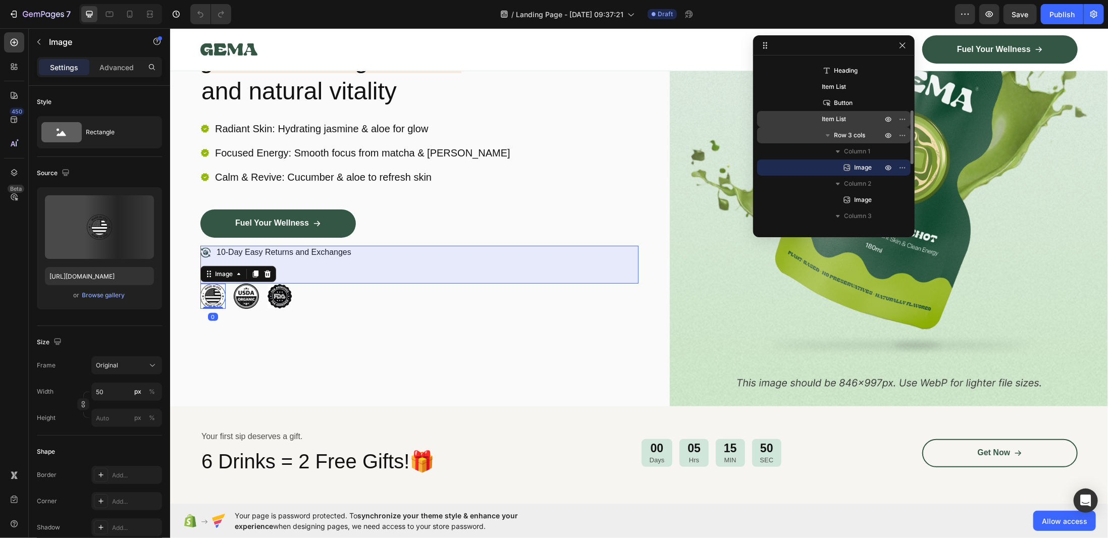
click at [844, 119] on span "Item List" at bounding box center [833, 119] width 24 height 10
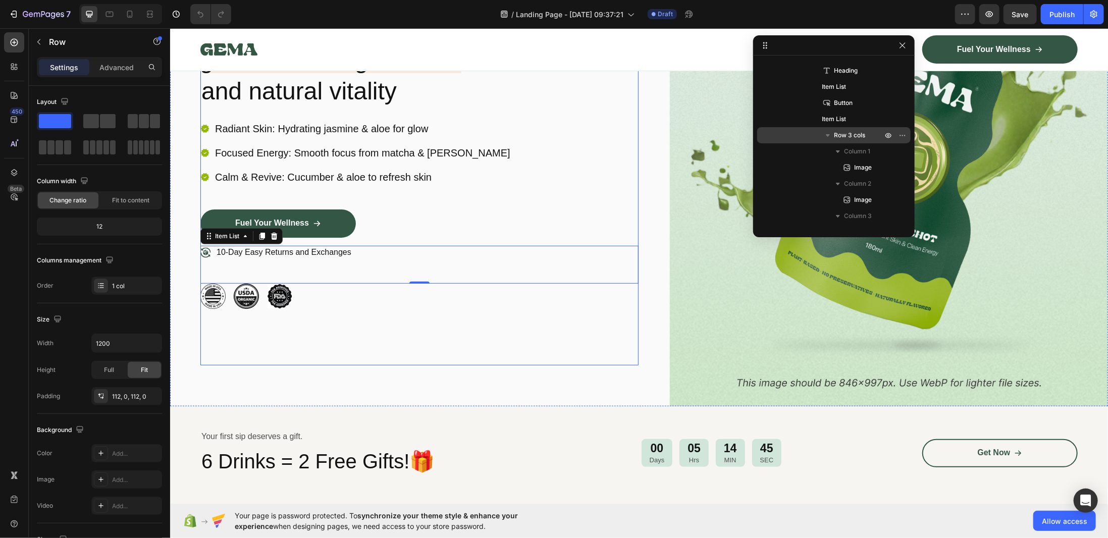
click at [326, 349] on div "Image Icon Icon Icon Icon Icon Icon List 1500+ Happy Customers Text Block Row R…" at bounding box center [419, 148] width 438 height 434
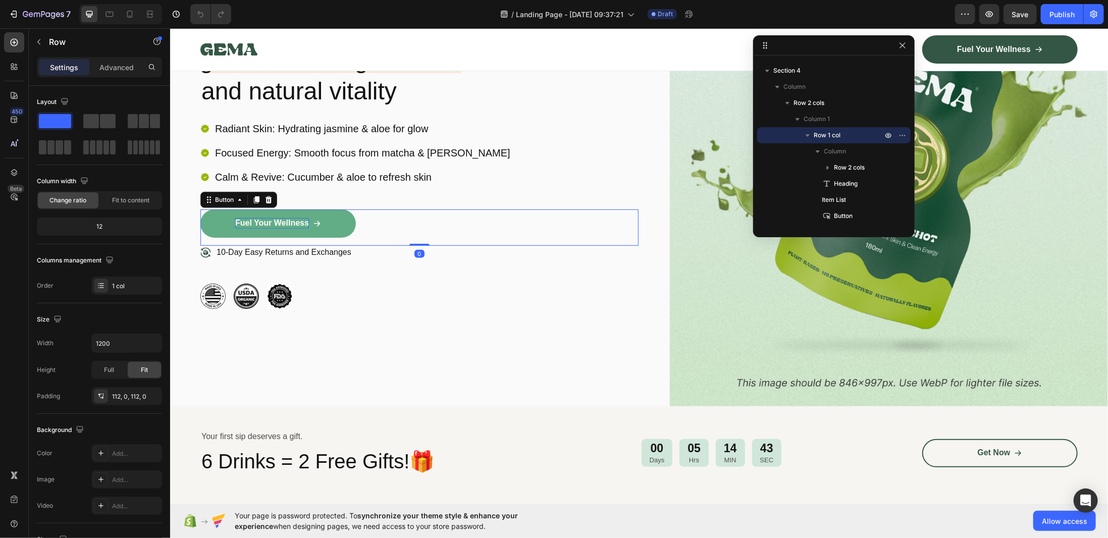
click at [288, 217] on p "Fuel Your Wellness" at bounding box center [272, 222] width 74 height 11
click at [350, 317] on div "Image Icon Icon Icon Icon Icon Icon List 1500+ Happy Customers Text Block Row R…" at bounding box center [419, 148] width 438 height 434
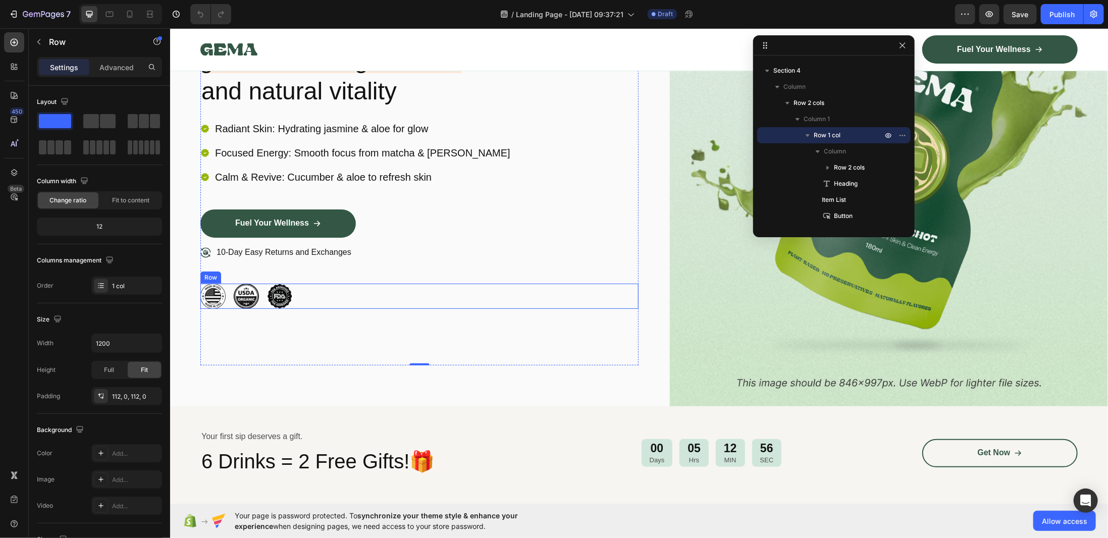
click at [308, 289] on div "Image Image Image Row" at bounding box center [419, 295] width 438 height 25
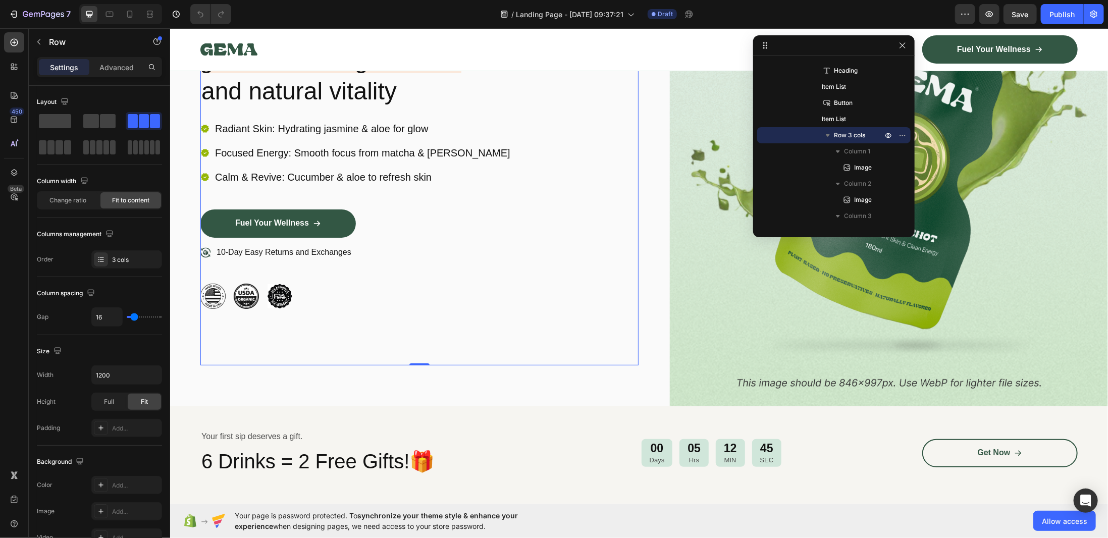
click at [459, 355] on div "Image Icon Icon Icon Icon Icon Icon List 1500+ Happy Customers Text Block Row R…" at bounding box center [419, 148] width 438 height 434
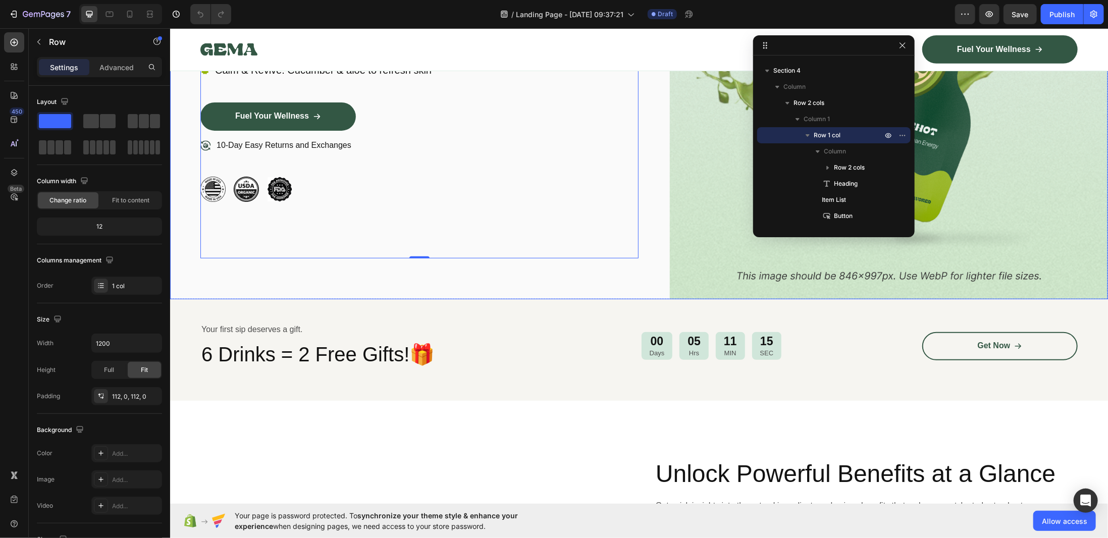
scroll to position [353, 0]
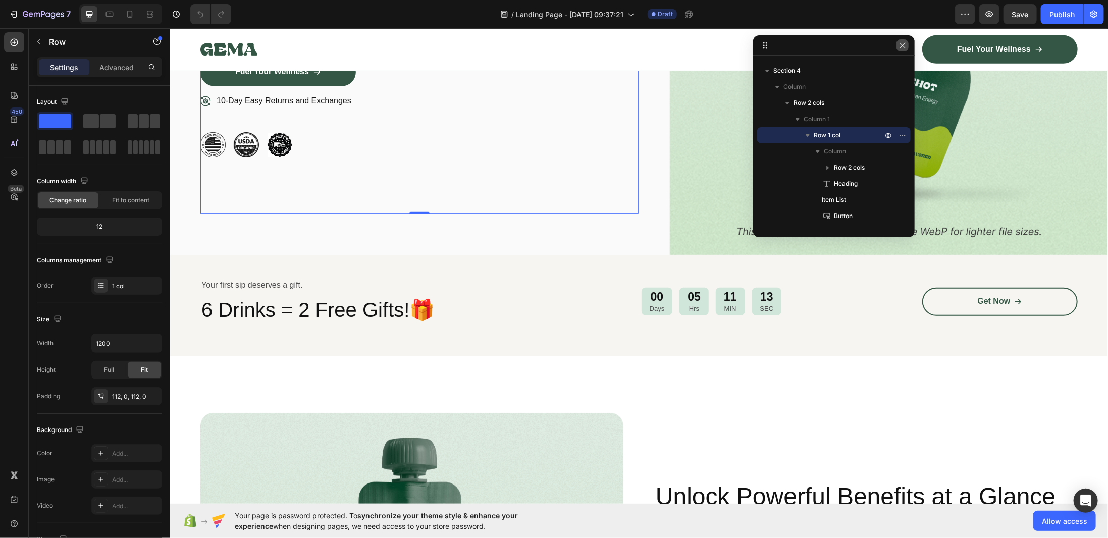
click at [903, 41] on icon "button" at bounding box center [902, 45] width 8 height 8
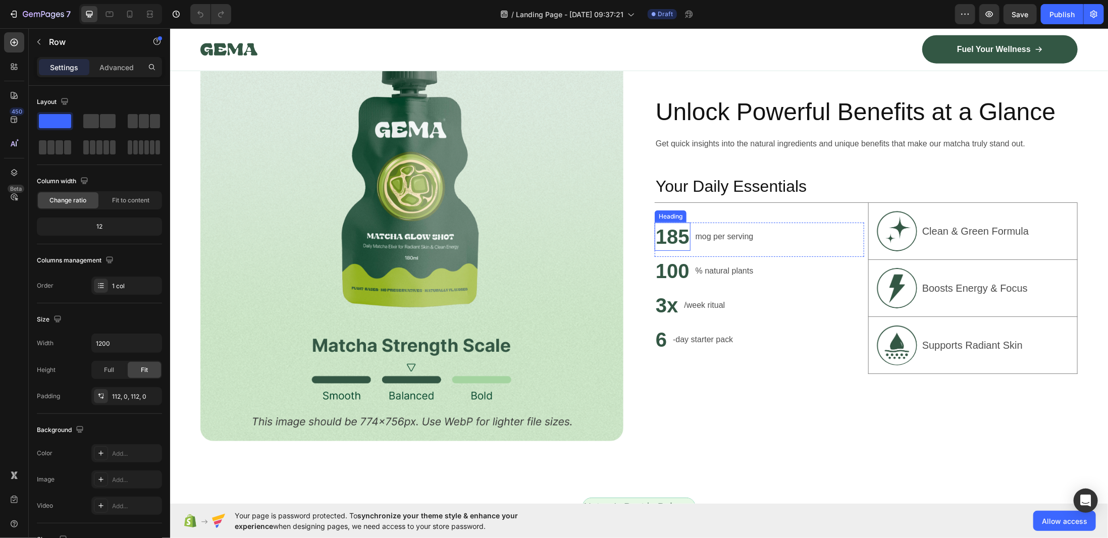
scroll to position [864, 0]
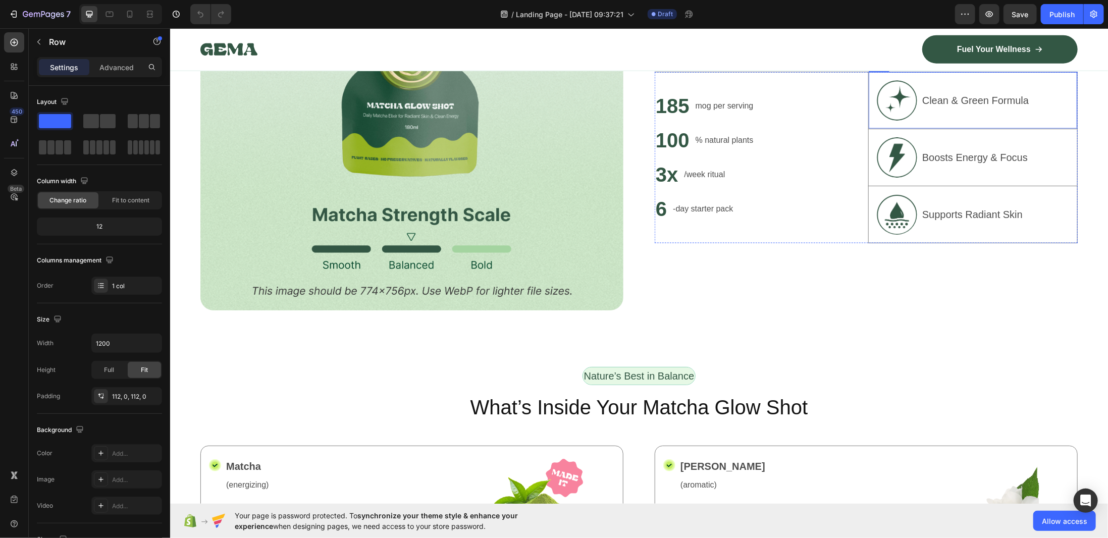
click at [958, 111] on div "Clean & Green Formula Text Block" at bounding box center [974, 100] width 108 height 40
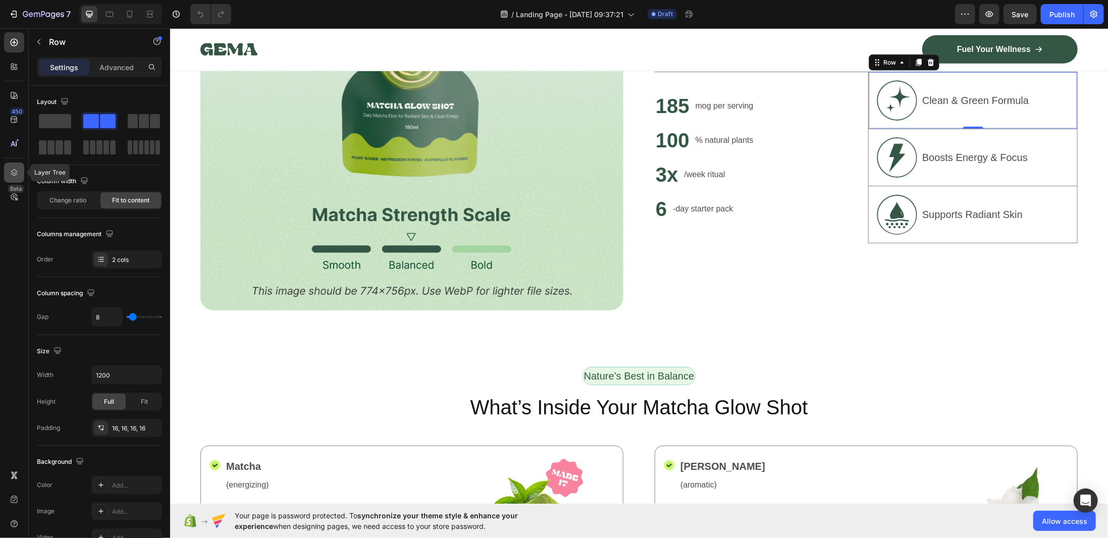
click at [16, 170] on icon at bounding box center [14, 173] width 10 height 10
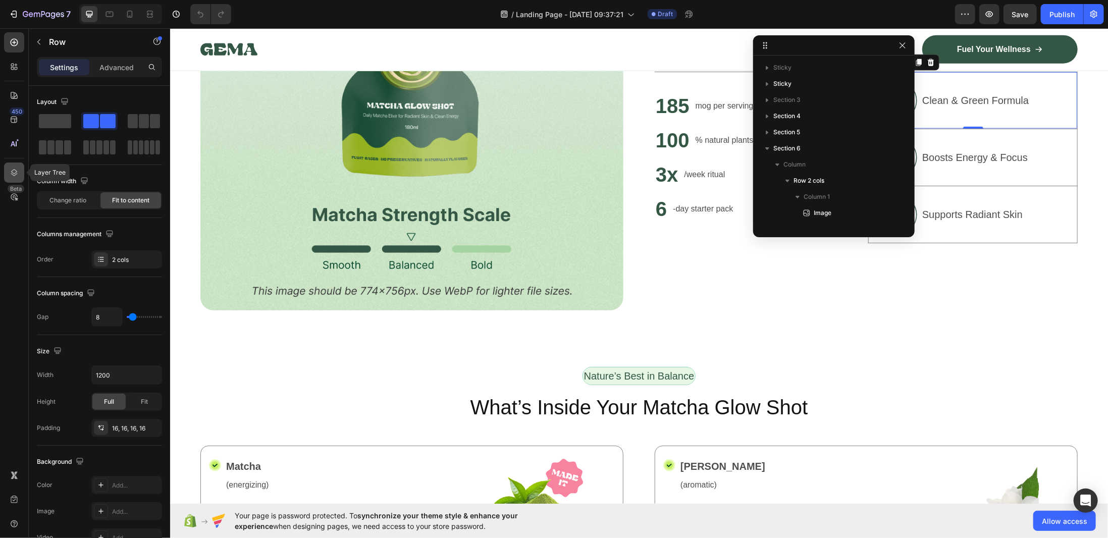
scroll to position [271, 0]
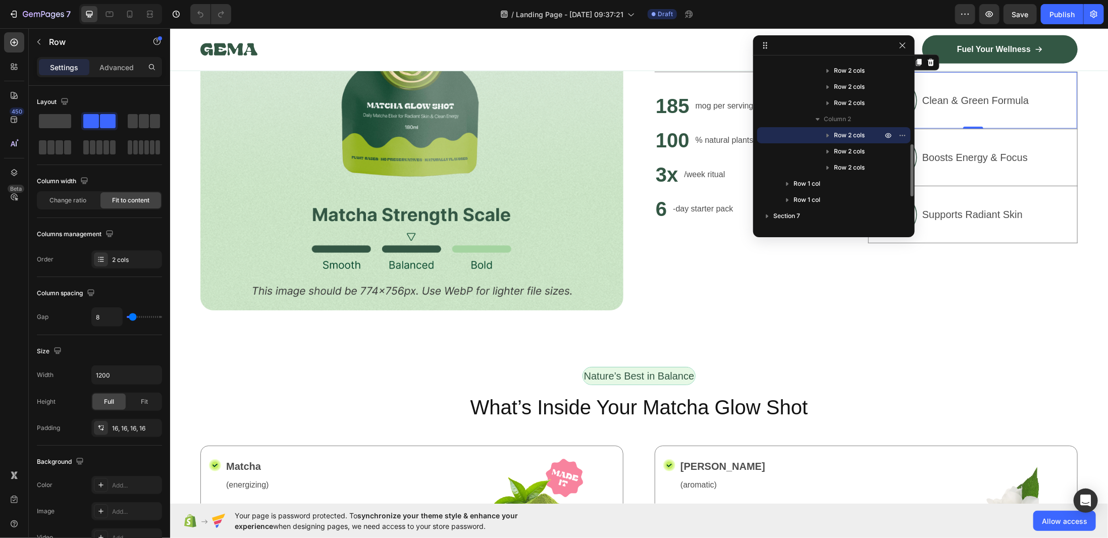
click at [825, 133] on icon "button" at bounding box center [827, 135] width 10 height 10
click at [904, 43] on icon "button" at bounding box center [902, 45] width 8 height 8
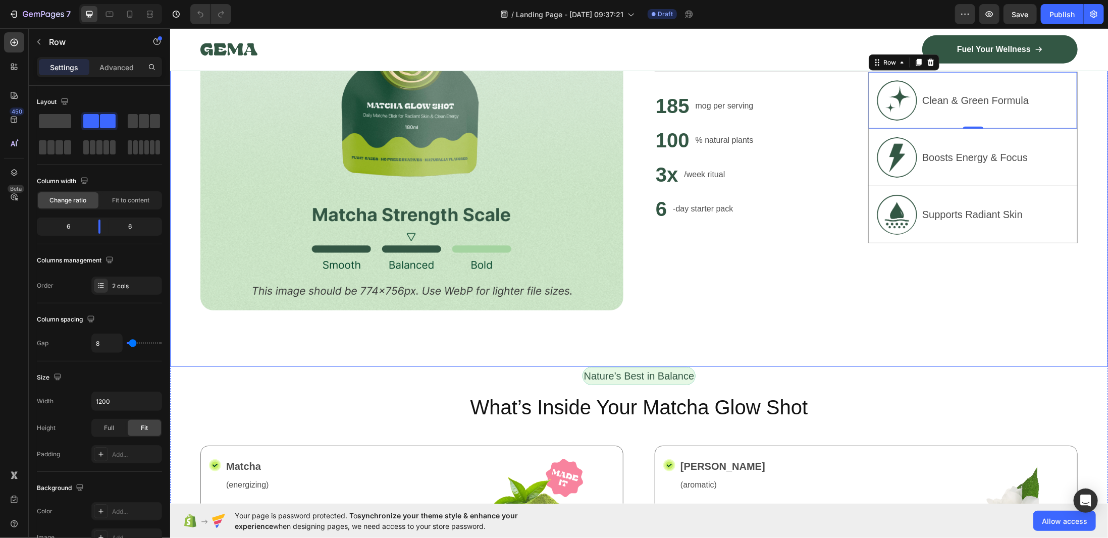
click at [861, 227] on div "185 Heading mog per serving Text Block Row 100 Heading % natural plants Text Bl…" at bounding box center [865, 157] width 423 height 172
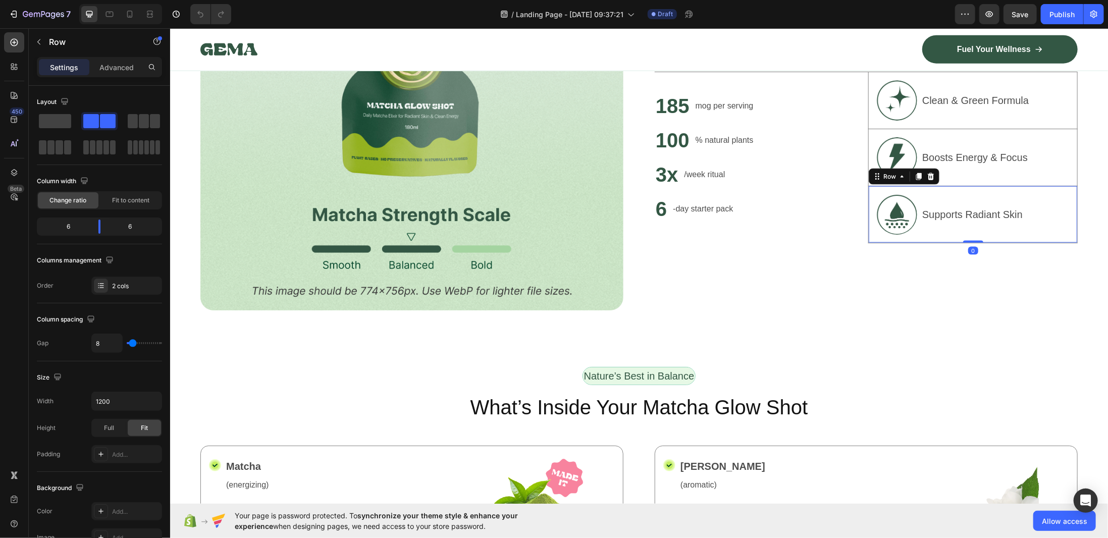
click at [867, 192] on div "Image Supports Radiant Skin Text Block Row 0" at bounding box center [971, 214] width 209 height 57
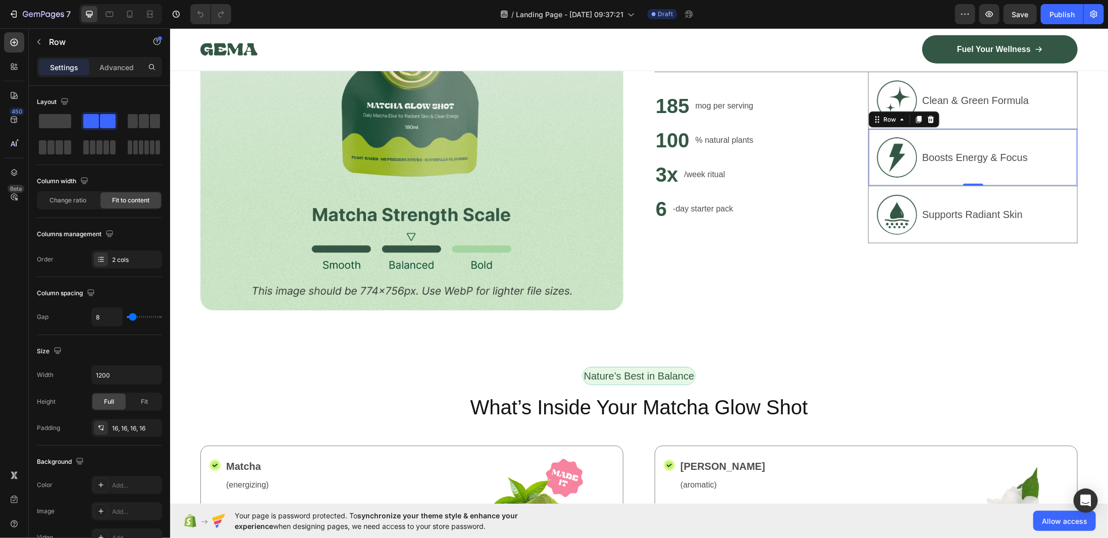
click at [867, 141] on div "Image Boosts Energy & Focus Text Block Row 0" at bounding box center [971, 157] width 209 height 57
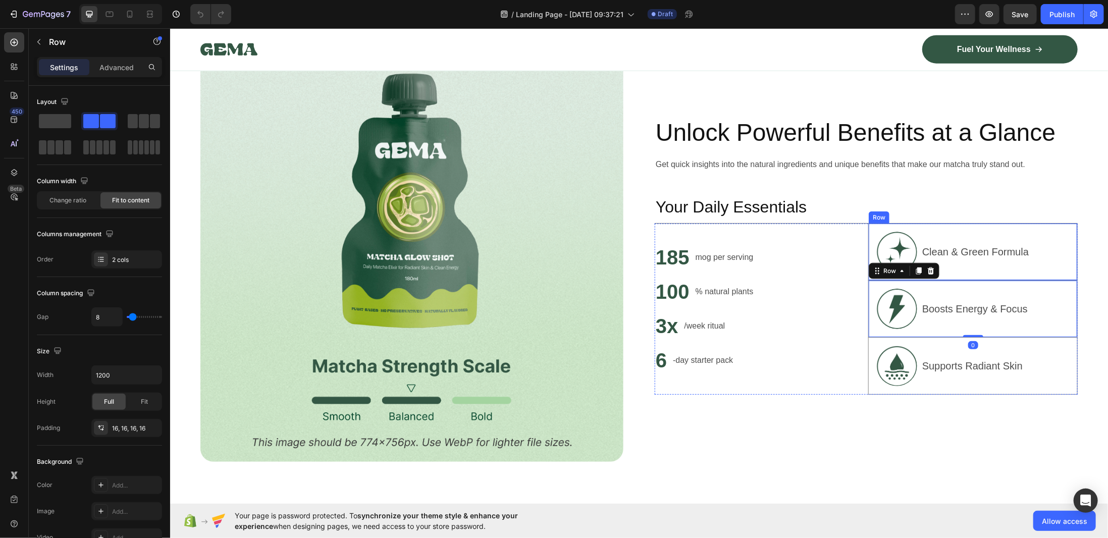
click at [871, 223] on div "Image Clean & Green Formula Text Block Row" at bounding box center [971, 251] width 209 height 57
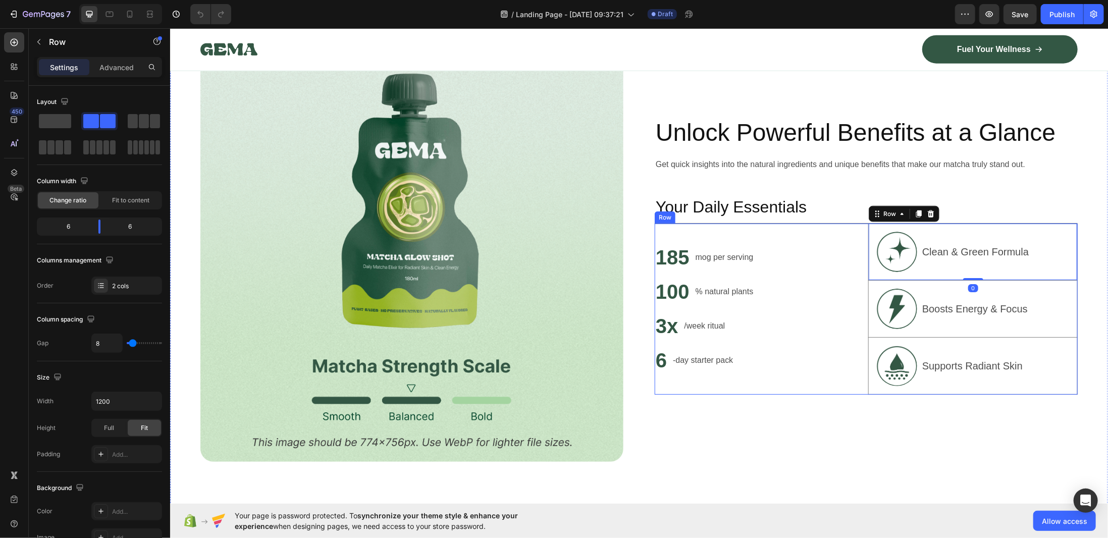
click at [841, 230] on div "185 Heading mog per serving Text Block Row 100 Heading % natural plants Text Bl…" at bounding box center [758, 308] width 209 height 171
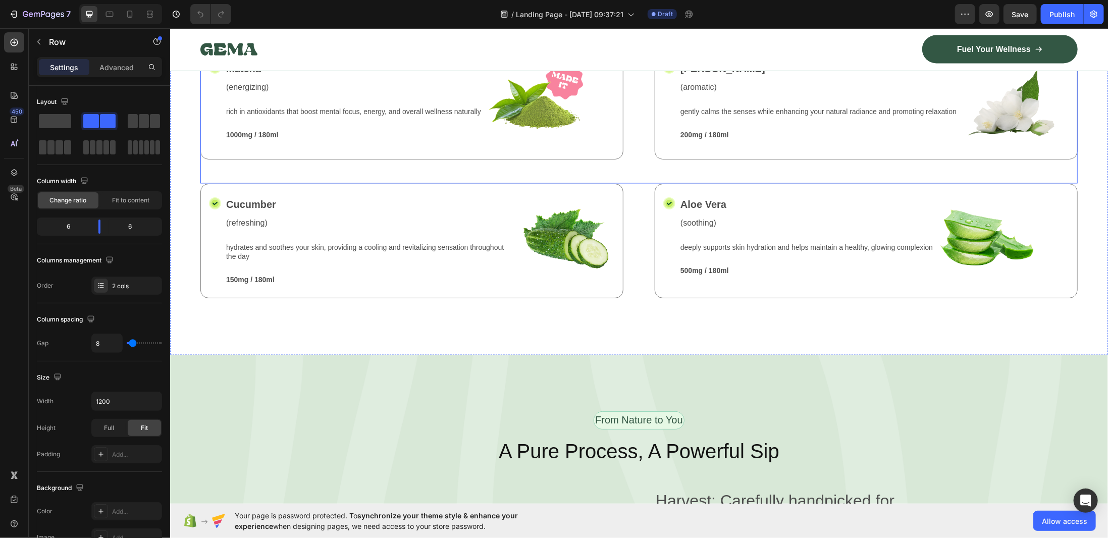
scroll to position [1167, 0]
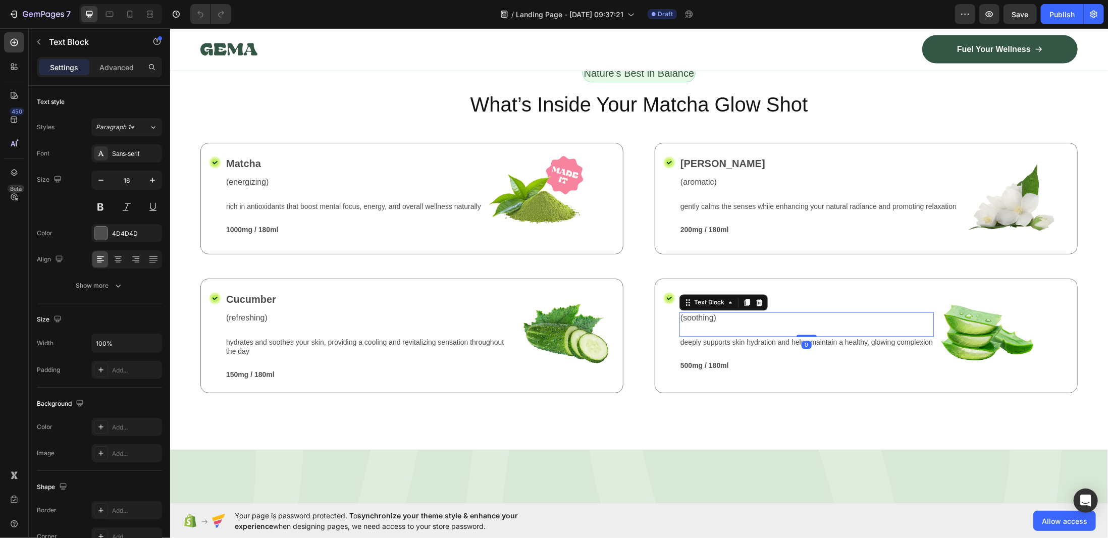
click at [728, 327] on div "(soothing) Text Block 0" at bounding box center [806, 324] width 254 height 25
click at [803, 292] on p "Aloe Vera" at bounding box center [806, 299] width 252 height 15
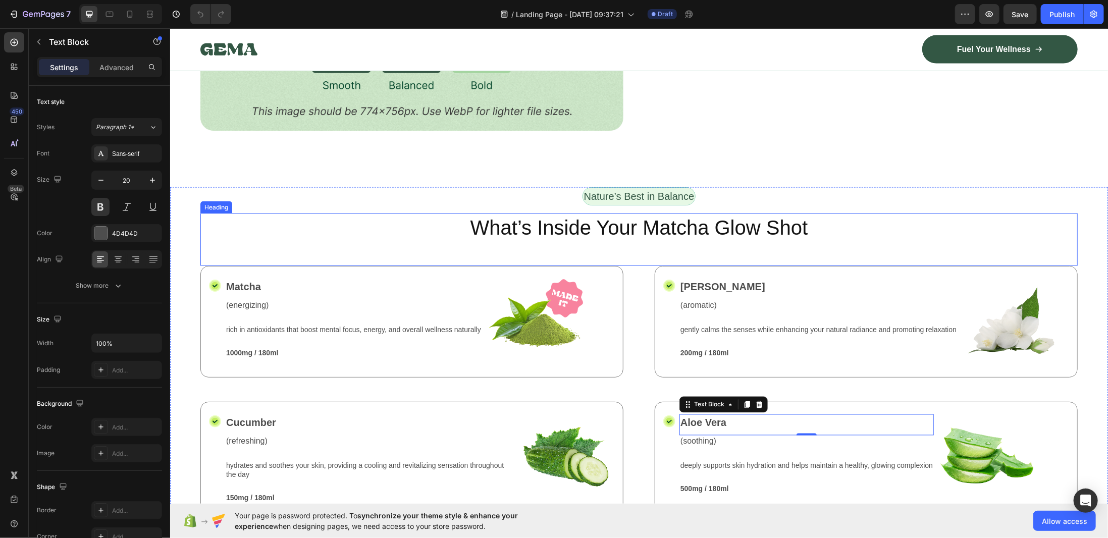
scroll to position [1016, 0]
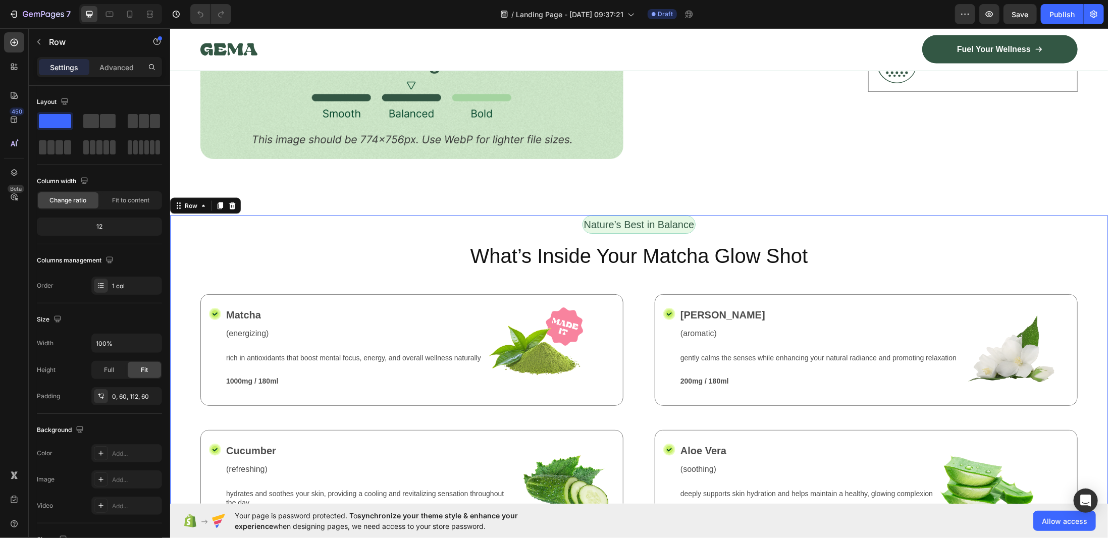
click at [185, 228] on div "Nature’s Best in Balance Text Block Row What’s Inside Your Matcha Glow Shot Hea…" at bounding box center [639, 408] width 938 height 386
click at [257, 230] on div "Nature’s Best in Balance Text Block Row" at bounding box center [638, 228] width 877 height 26
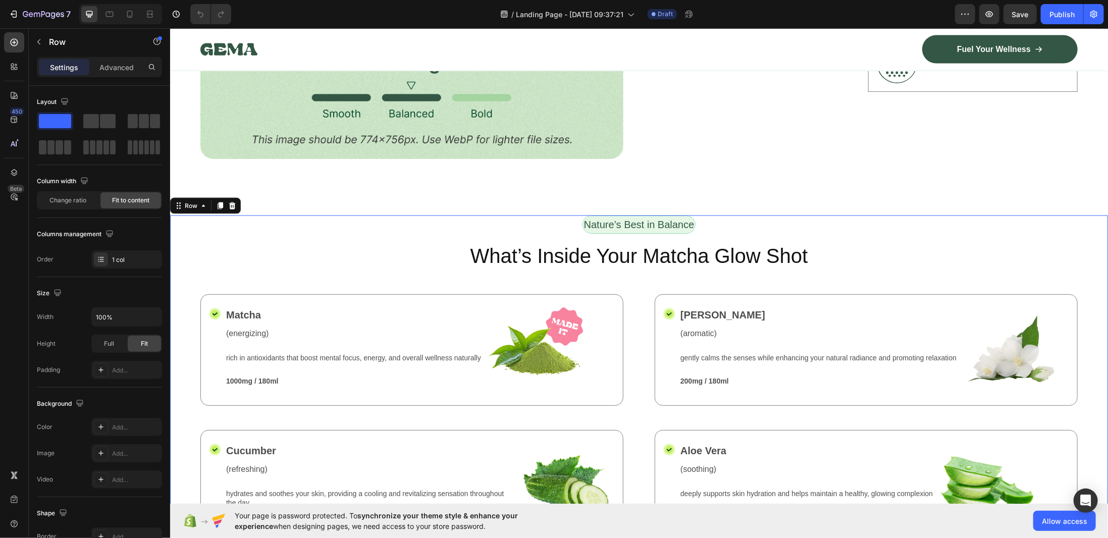
click at [192, 231] on div "Nature’s Best in Balance Text Block Row What’s Inside Your Matcha Glow Shot Hea…" at bounding box center [639, 408] width 938 height 386
click at [257, 228] on div "Nature’s Best in Balance Text Block Row 0" at bounding box center [638, 228] width 877 height 26
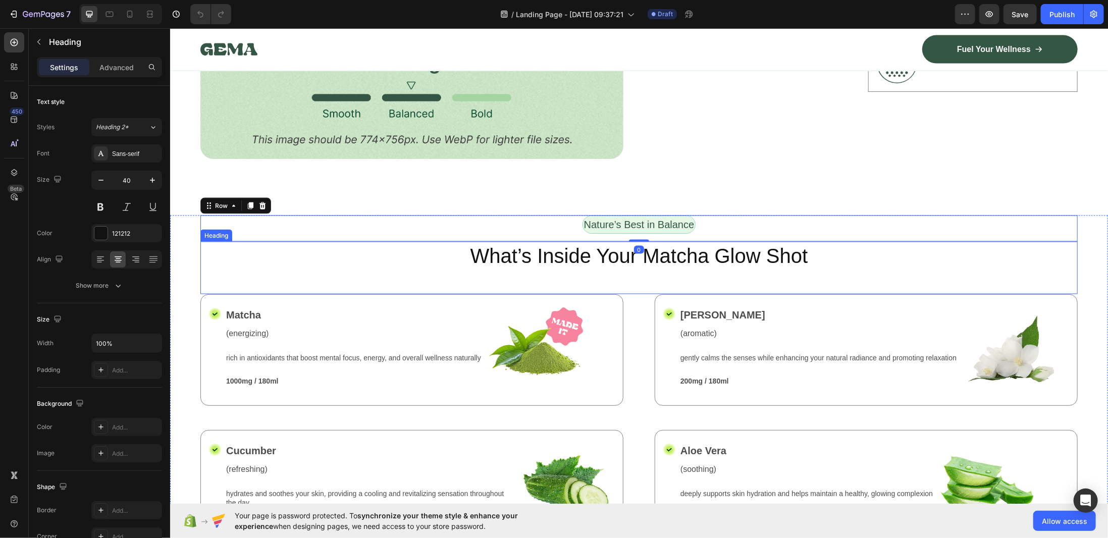
click at [257, 249] on h2 "What’s Inside Your Matcha Glow Shot" at bounding box center [638, 255] width 877 height 28
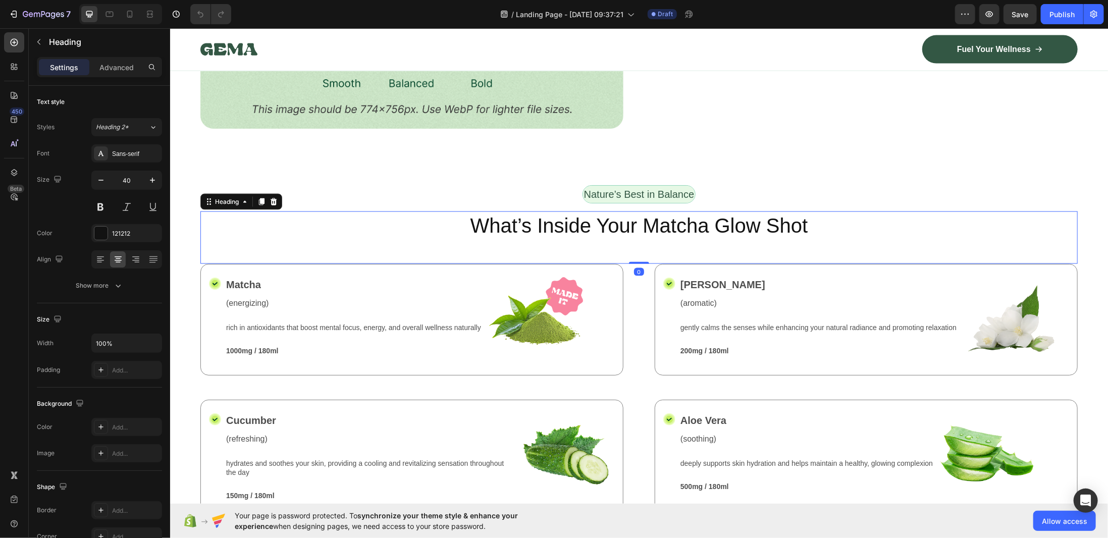
scroll to position [1066, 0]
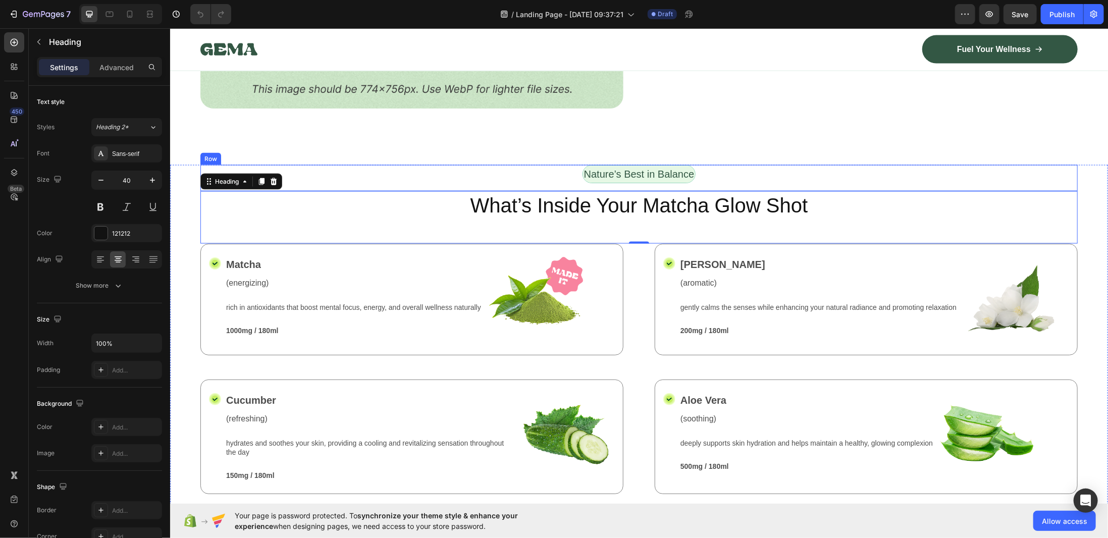
click at [307, 170] on div "Nature’s Best in Balance Text Block Row" at bounding box center [638, 177] width 877 height 26
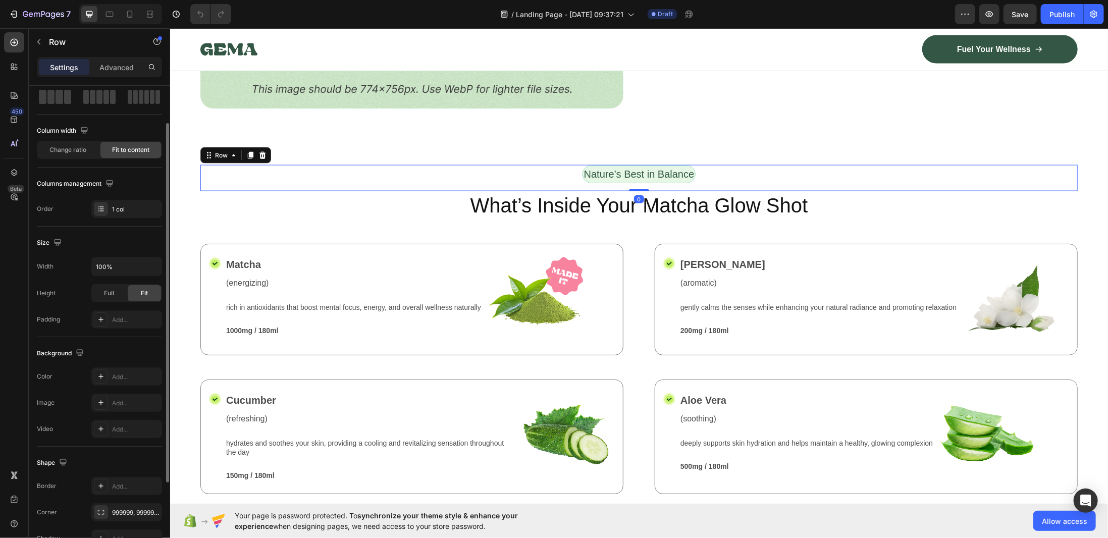
scroll to position [101, 0]
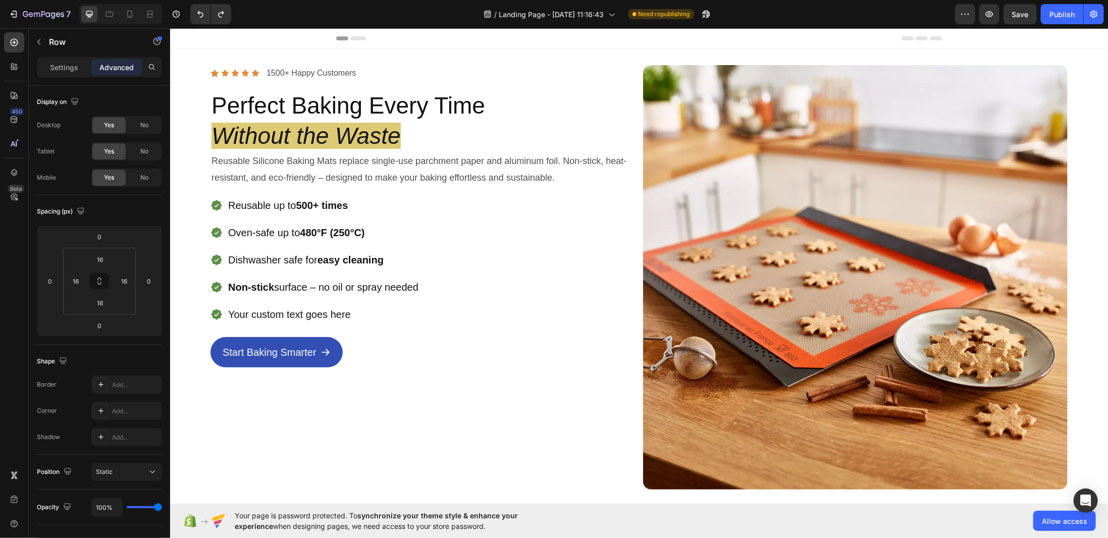
scroll to position [417, 0]
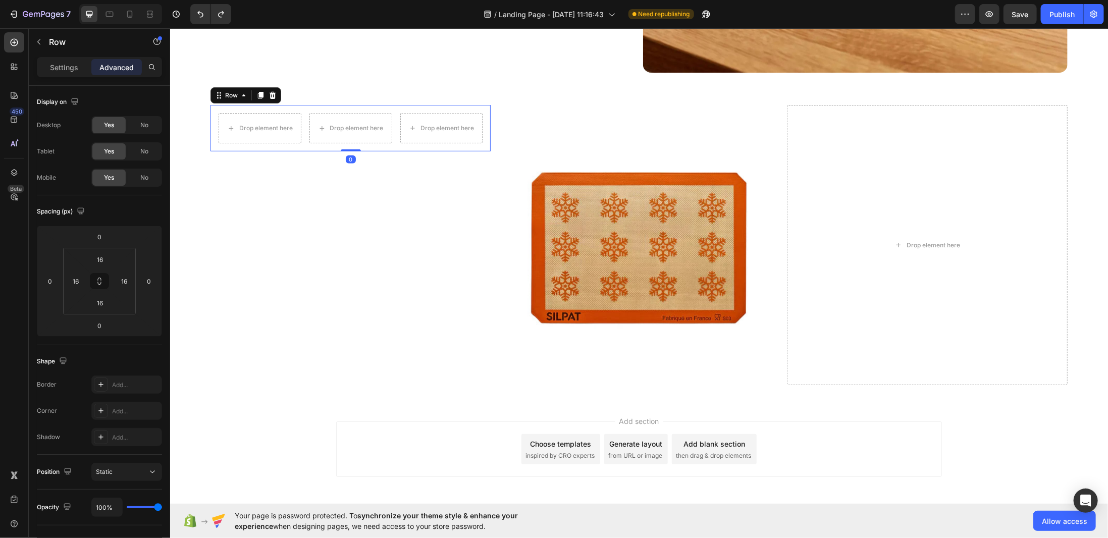
click at [241, 91] on icon at bounding box center [243, 95] width 8 height 8
click at [237, 90] on div "Row" at bounding box center [231, 94] width 17 height 9
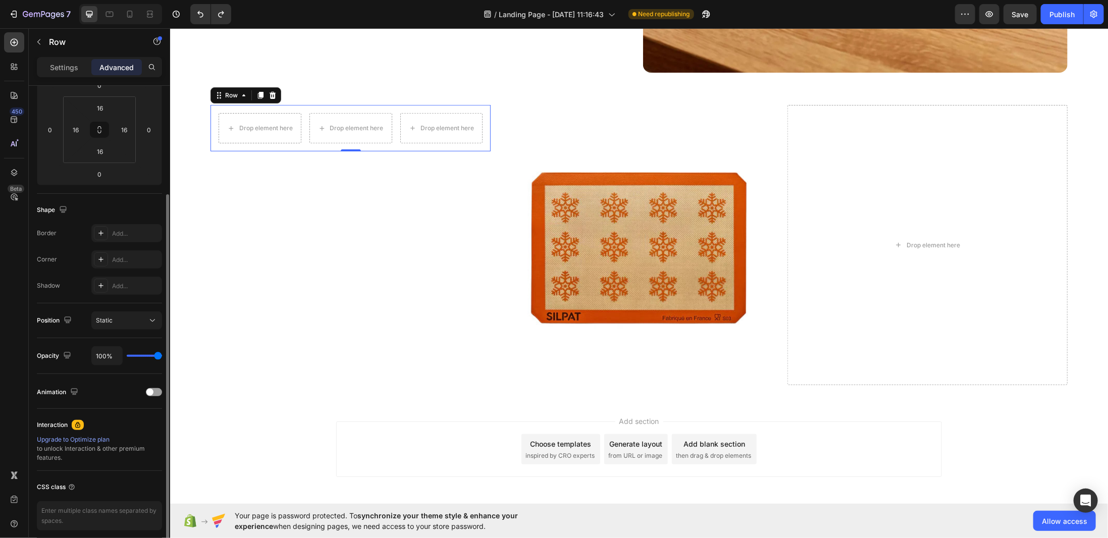
scroll to position [190, 0]
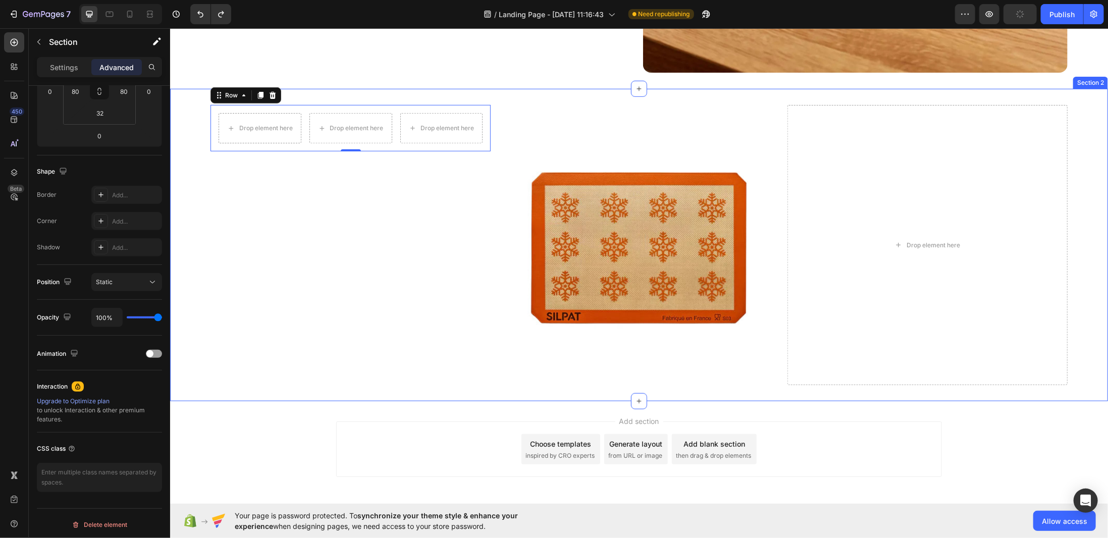
click at [350, 212] on div "Drop element here Drop element here Drop element here Row 0" at bounding box center [350, 244] width 280 height 280
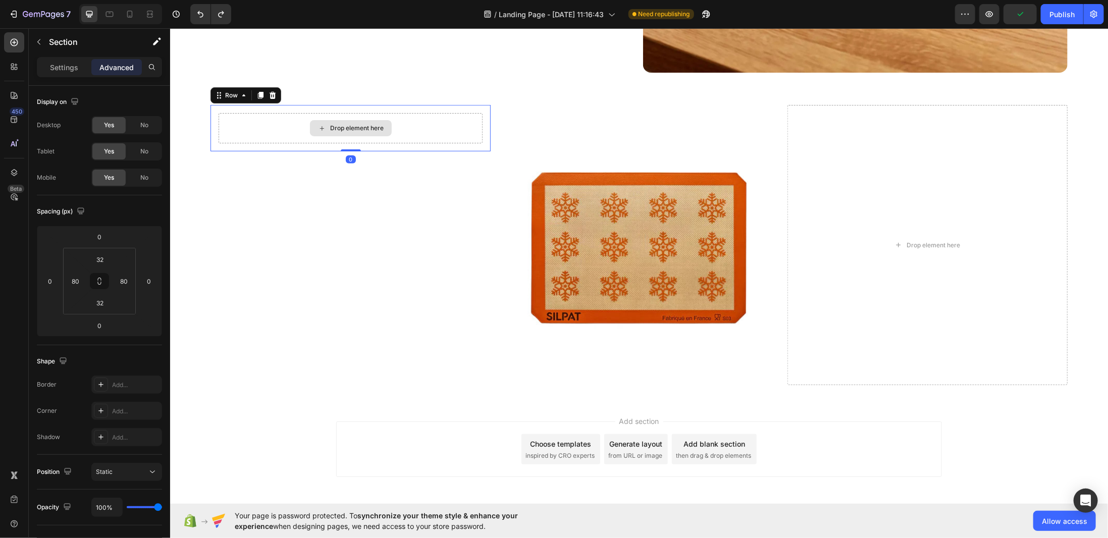
click at [282, 133] on div "Drop element here" at bounding box center [350, 128] width 264 height 30
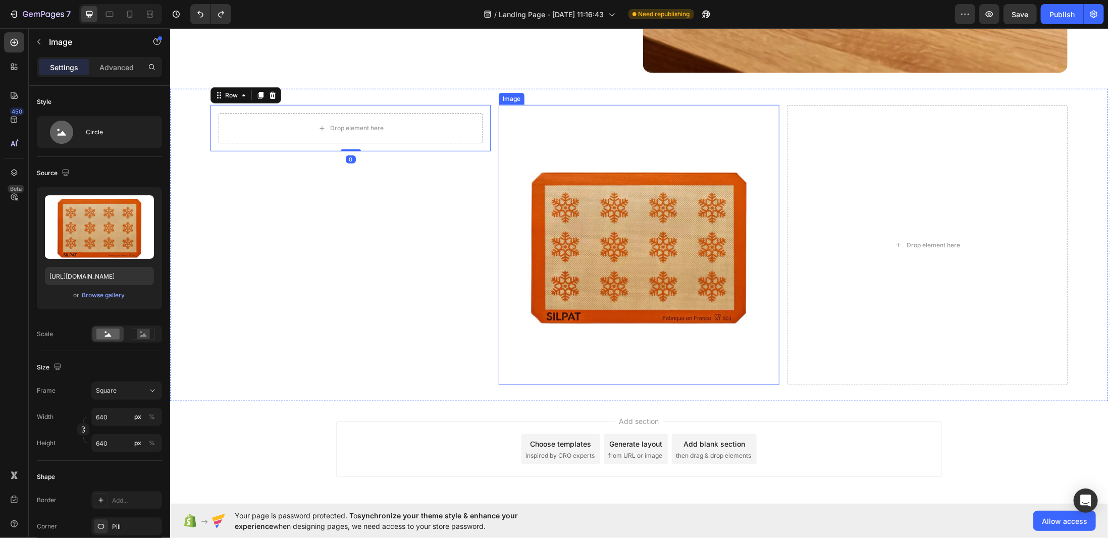
click at [640, 135] on img at bounding box center [638, 244] width 280 height 280
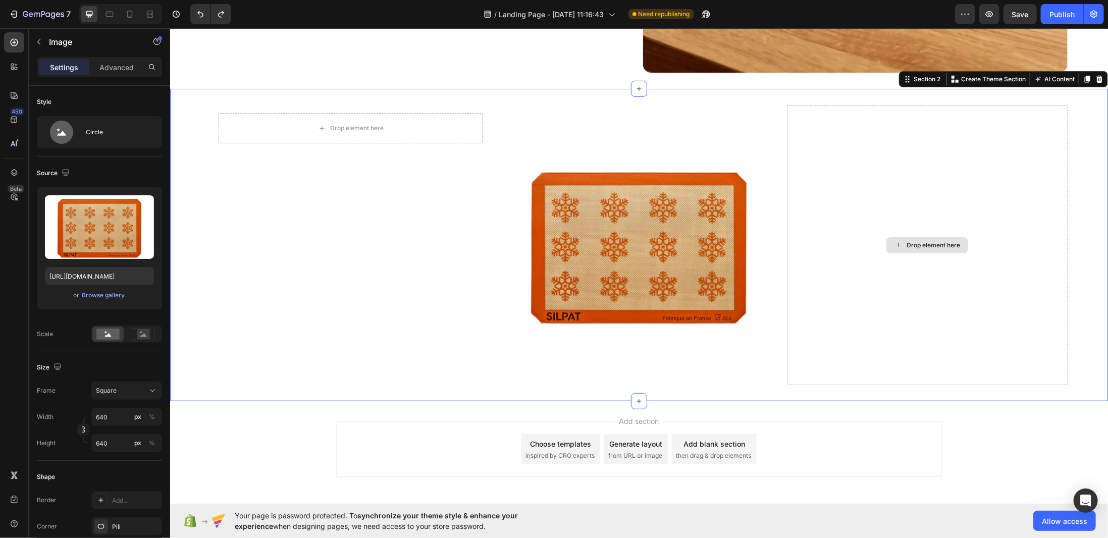
click at [881, 153] on div "Drop element here" at bounding box center [927, 244] width 280 height 280
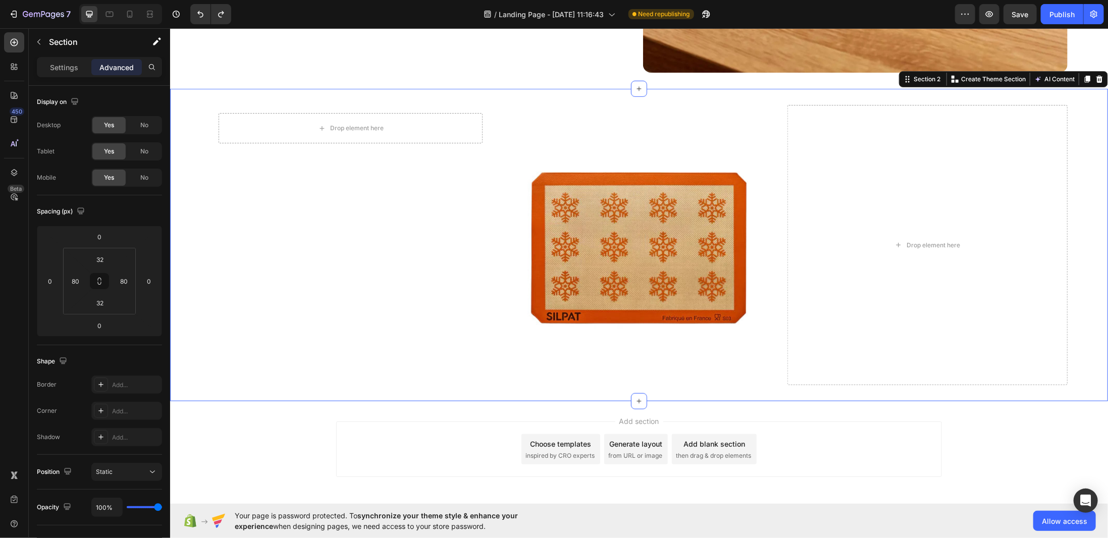
click at [313, 219] on div "Drop element here Row" at bounding box center [350, 244] width 280 height 280
click at [308, 139] on div "Drop element here Row" at bounding box center [350, 127] width 280 height 46
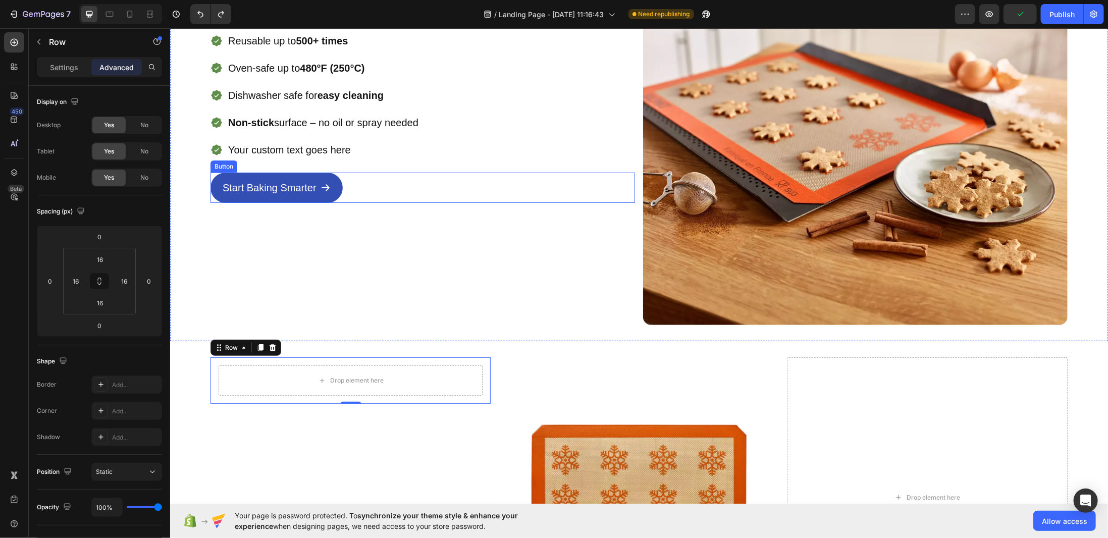
scroll to position [366, 0]
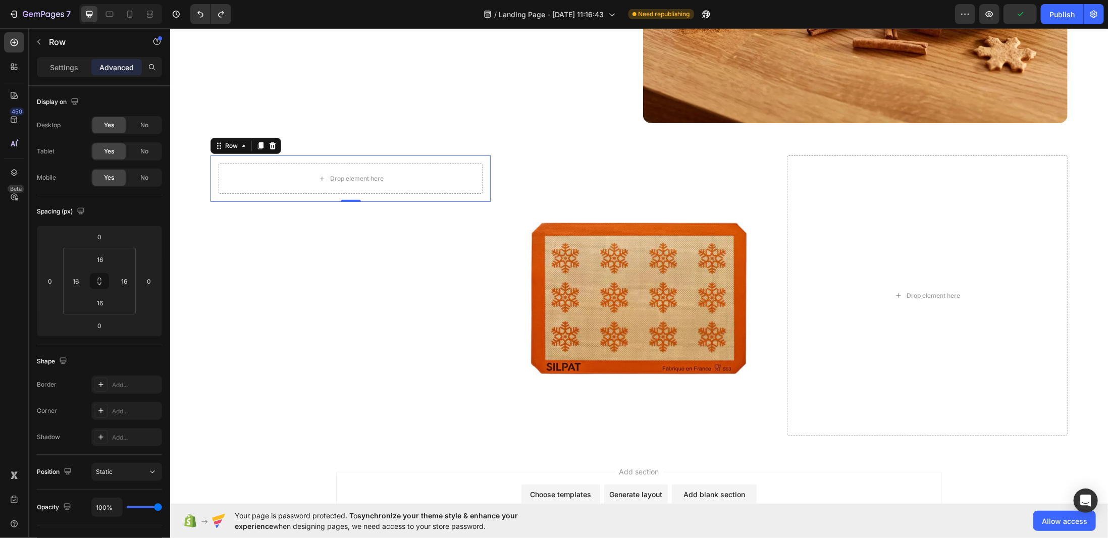
click at [296, 155] on div "Drop element here Row 0" at bounding box center [350, 178] width 280 height 46
click at [59, 63] on p "Settings" at bounding box center [64, 67] width 28 height 11
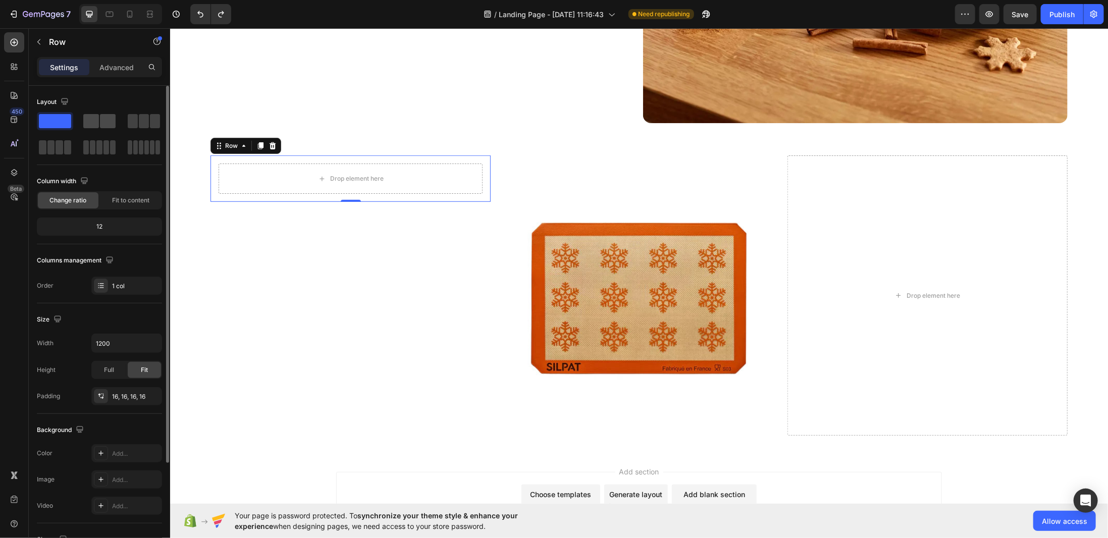
click at [92, 121] on span at bounding box center [91, 121] width 16 height 14
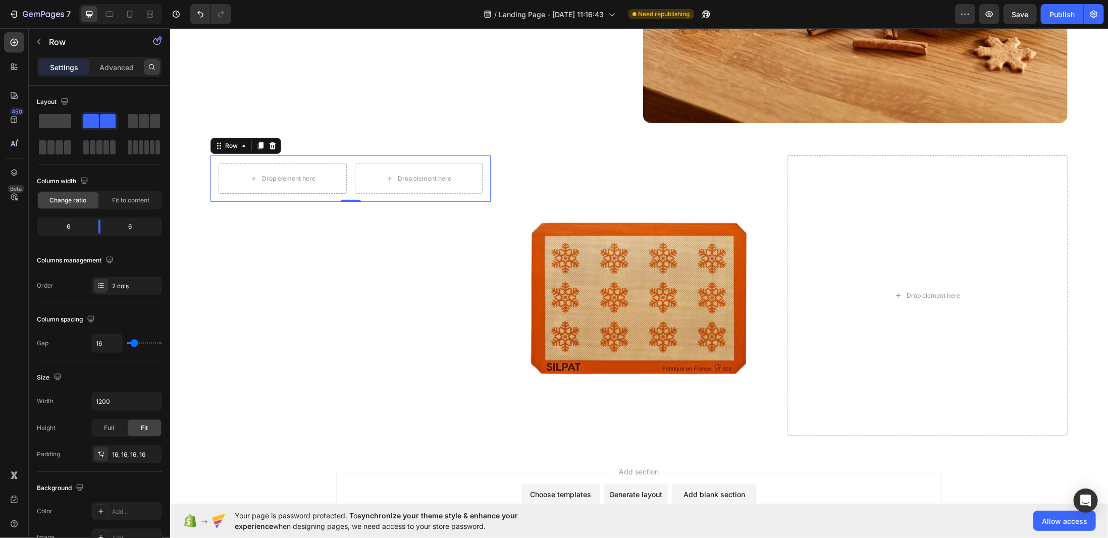
click at [147, 64] on div at bounding box center [152, 67] width 16 height 16
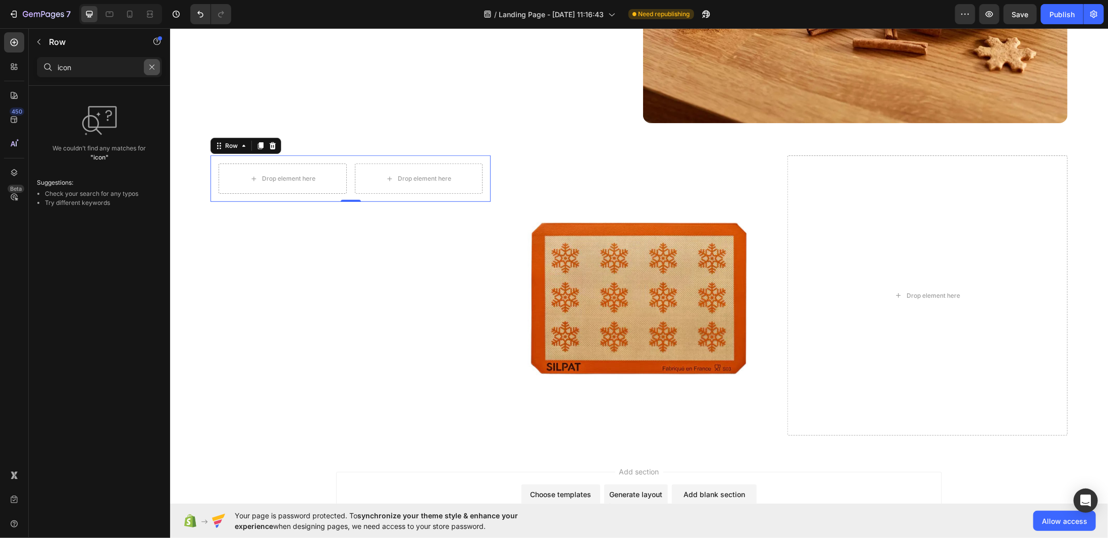
type input "icon"
click at [149, 64] on icon "button" at bounding box center [151, 67] width 7 height 7
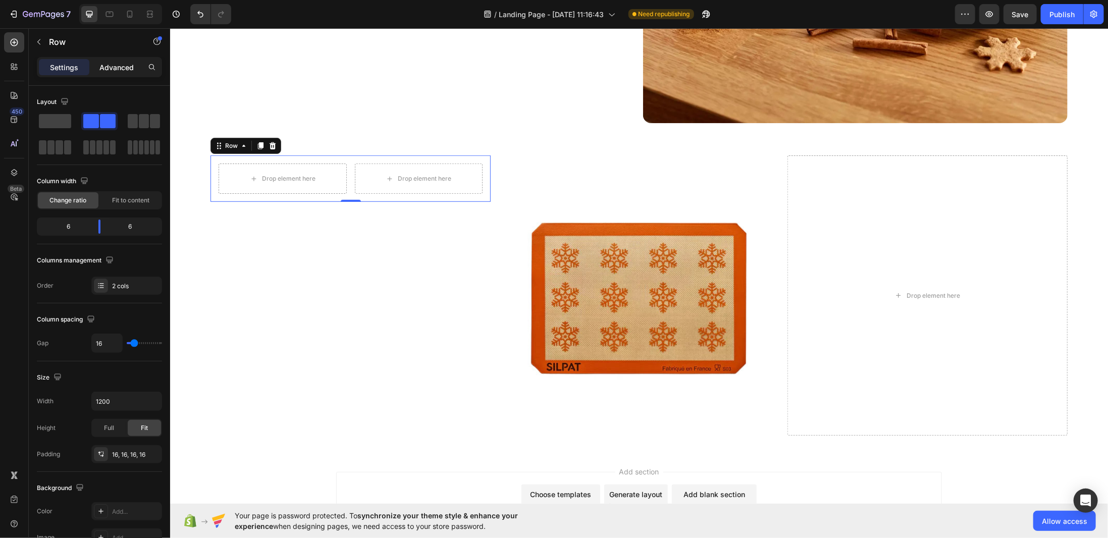
click at [109, 70] on p "Advanced" at bounding box center [116, 67] width 34 height 11
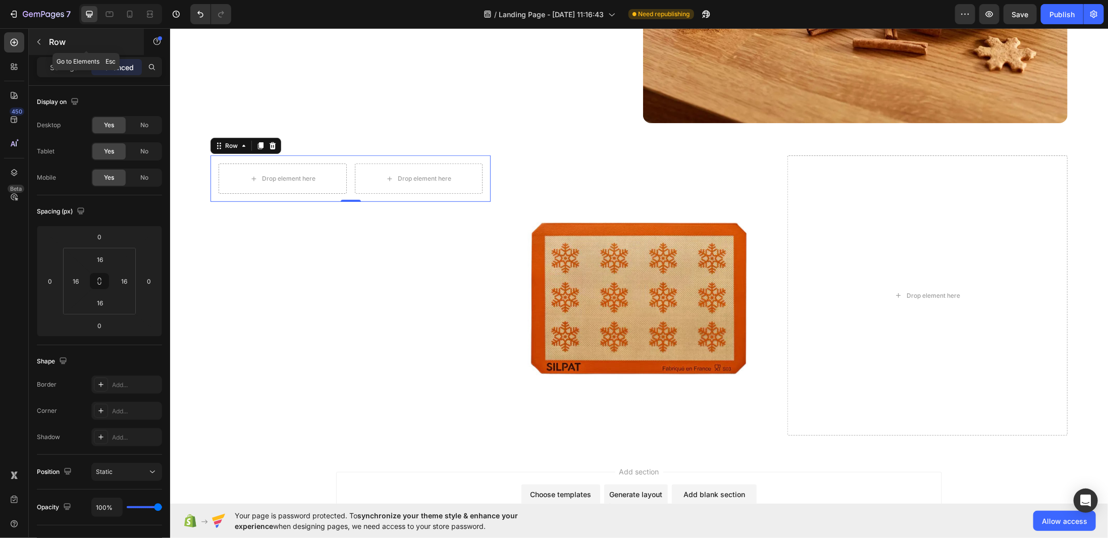
click at [48, 45] on div "Row" at bounding box center [86, 42] width 115 height 26
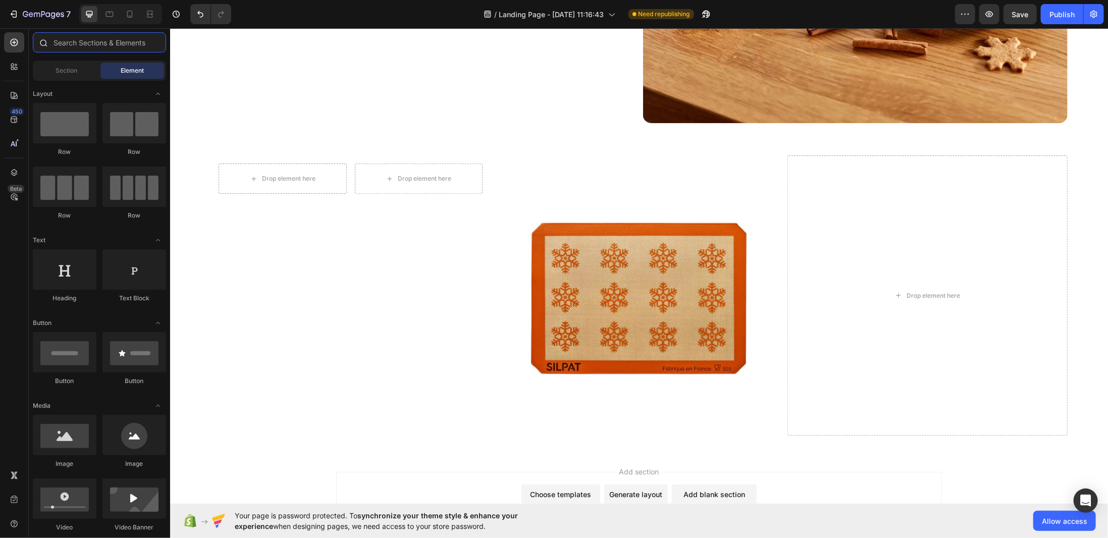
click at [122, 45] on input "text" at bounding box center [99, 42] width 133 height 20
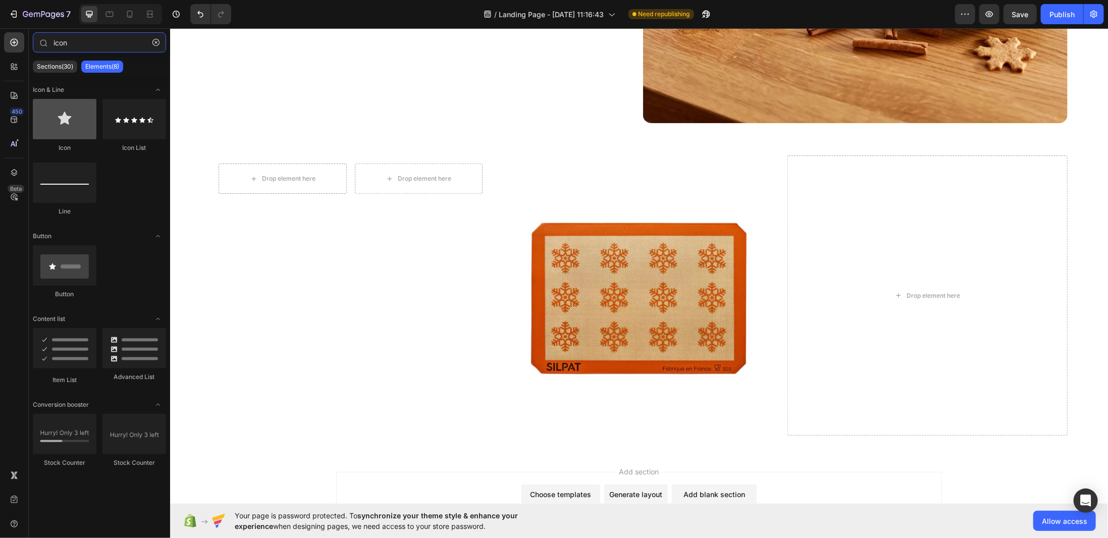
type input "icon"
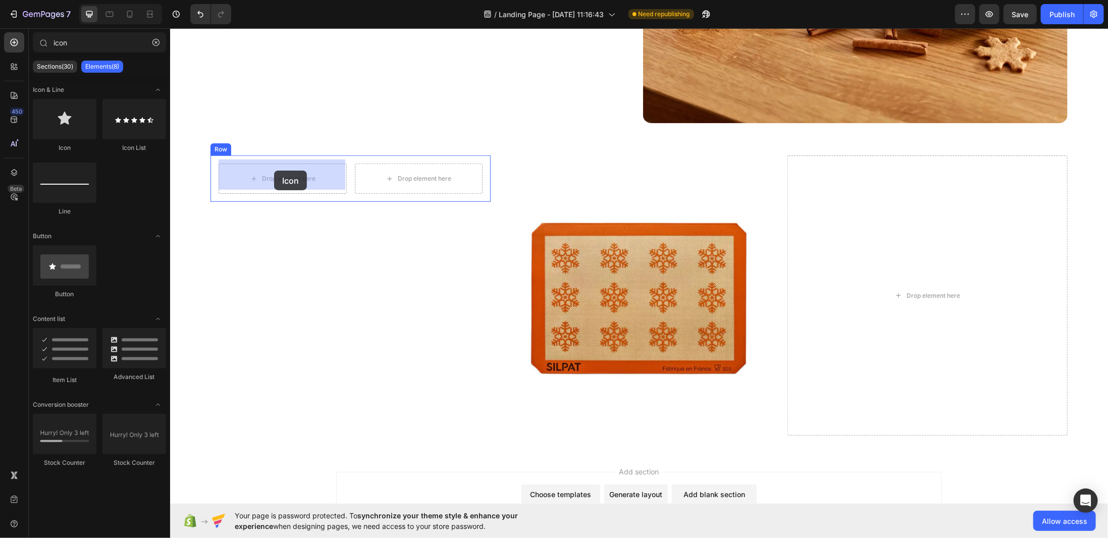
drag, startPoint x: 242, startPoint y: 143, endPoint x: 274, endPoint y: 171, distance: 42.5
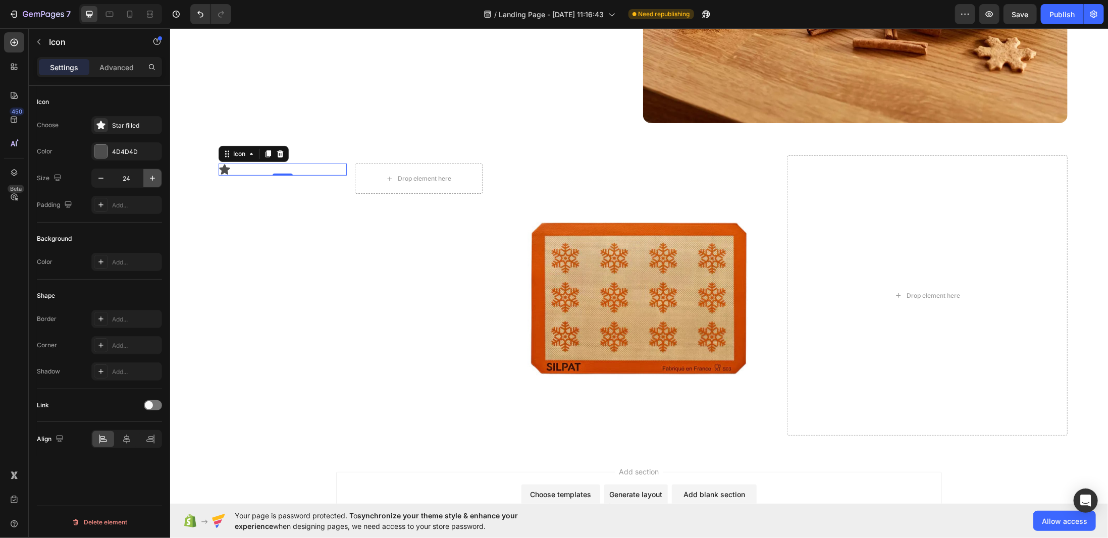
click at [154, 174] on icon "button" at bounding box center [152, 178] width 10 height 10
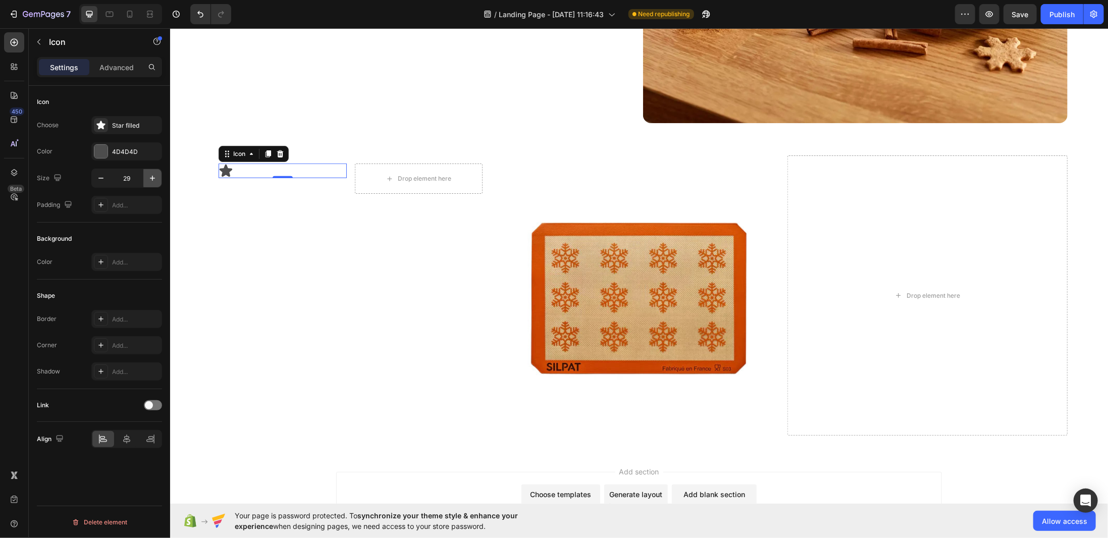
click at [154, 174] on icon "button" at bounding box center [152, 178] width 10 height 10
click at [130, 177] on input "32" at bounding box center [126, 178] width 33 height 18
type input "40"
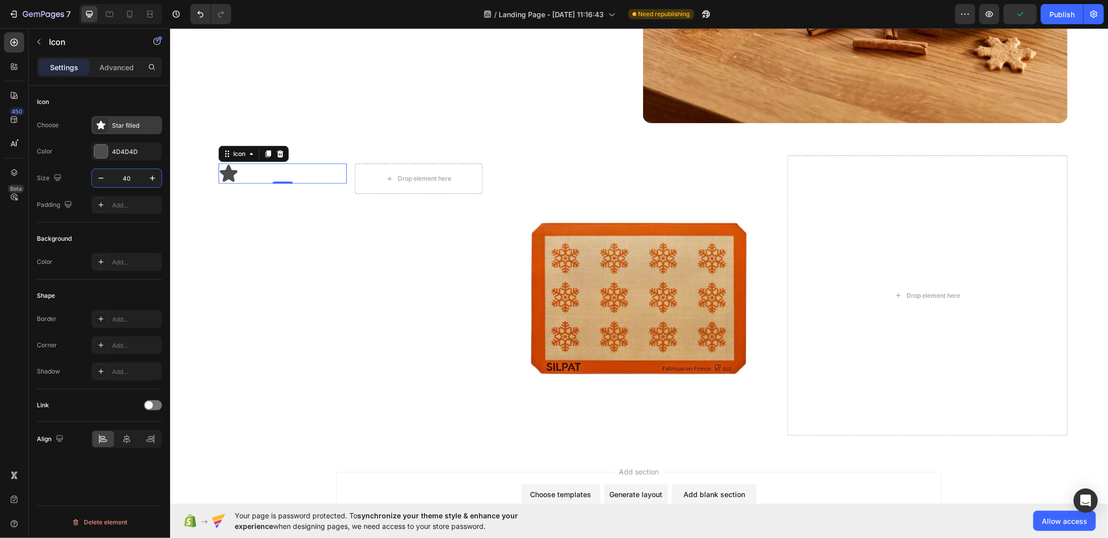
click at [102, 129] on icon at bounding box center [101, 125] width 10 height 10
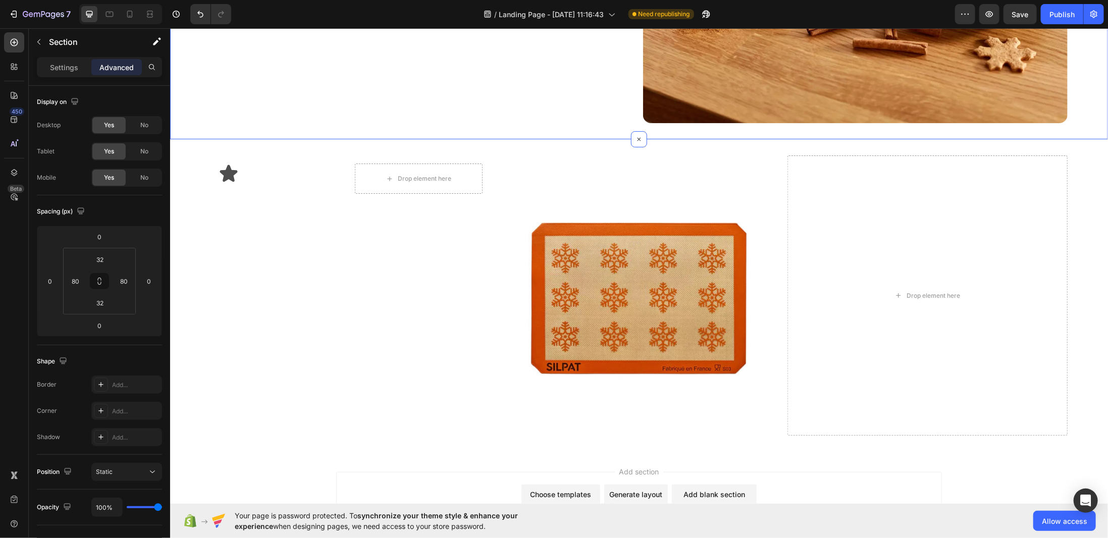
click at [239, 168] on div "Icon" at bounding box center [282, 173] width 128 height 20
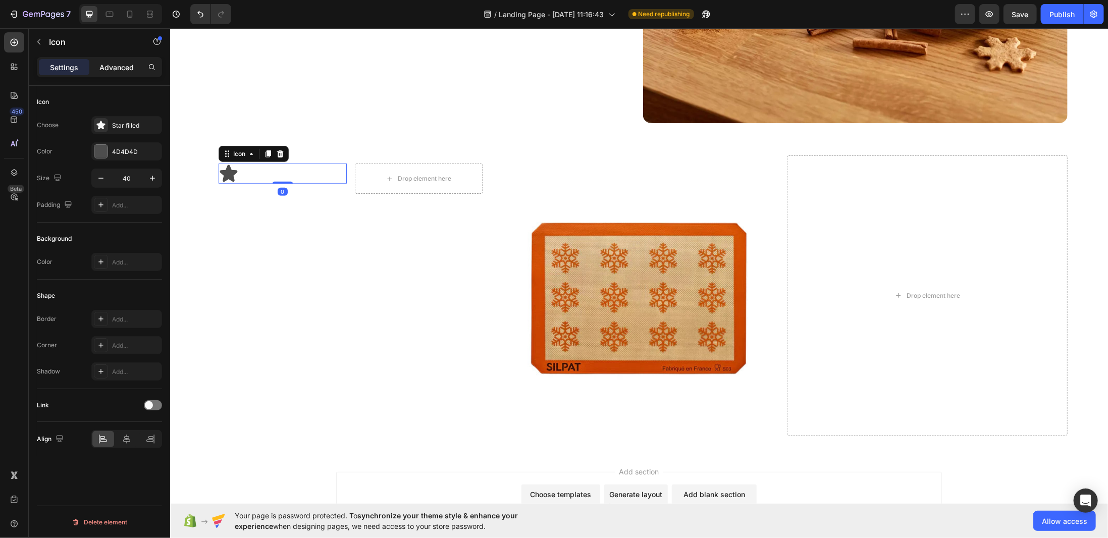
click at [117, 74] on div "Advanced" at bounding box center [116, 67] width 50 height 16
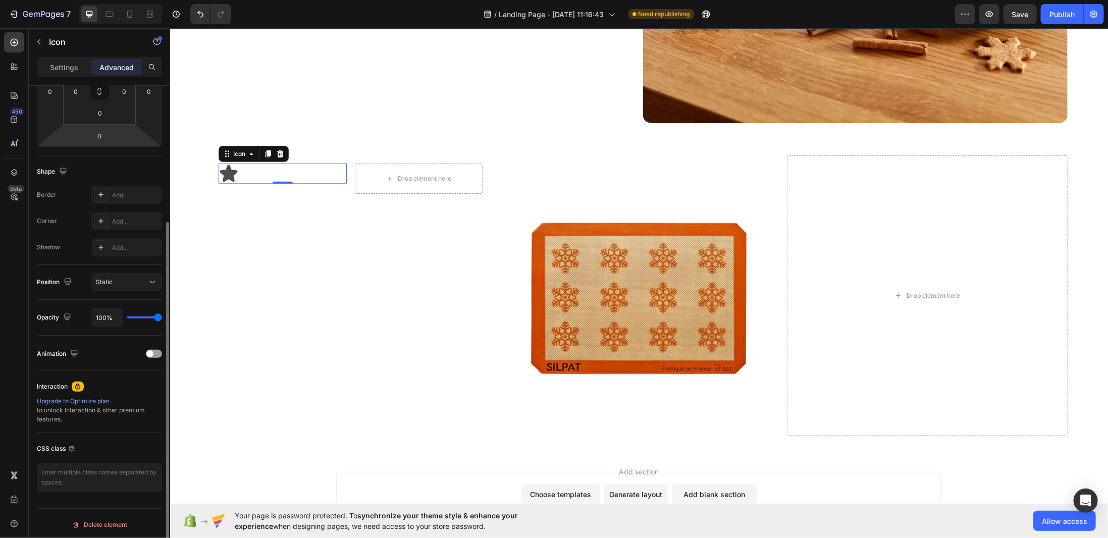
scroll to position [0, 0]
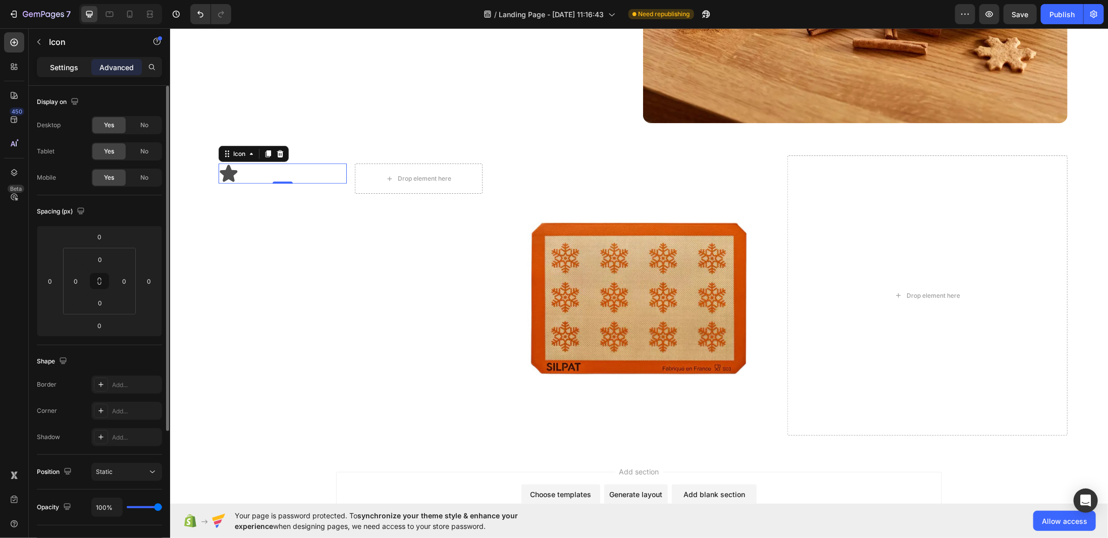
click at [75, 68] on p "Settings" at bounding box center [64, 67] width 28 height 11
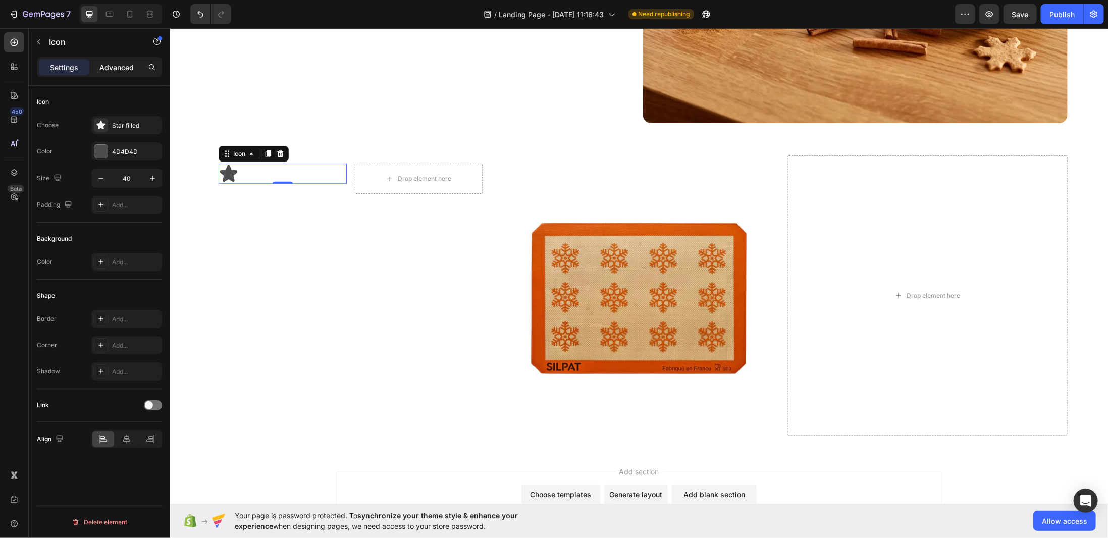
click at [127, 62] on p "Advanced" at bounding box center [116, 67] width 34 height 11
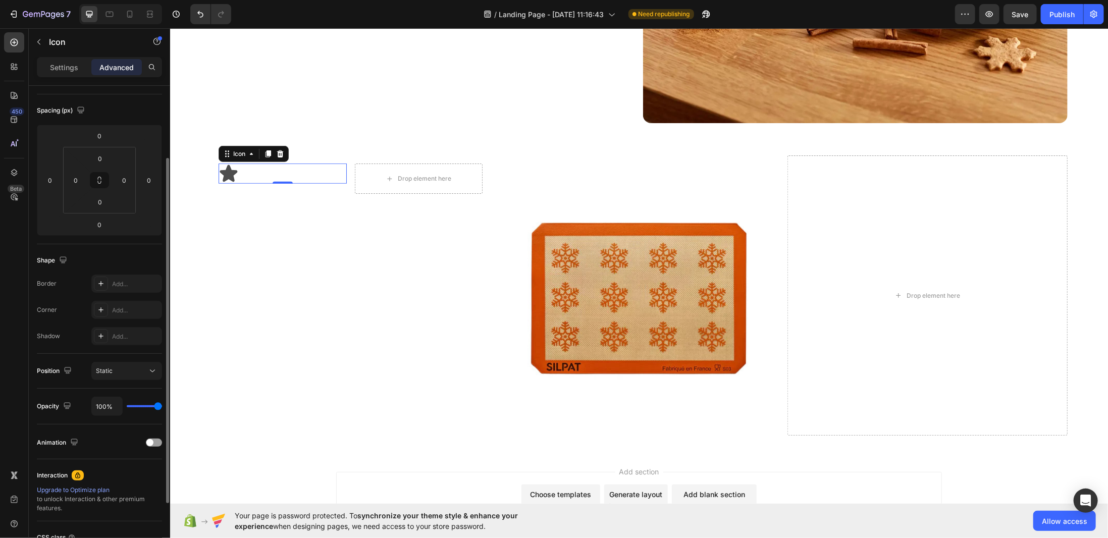
scroll to position [151, 0]
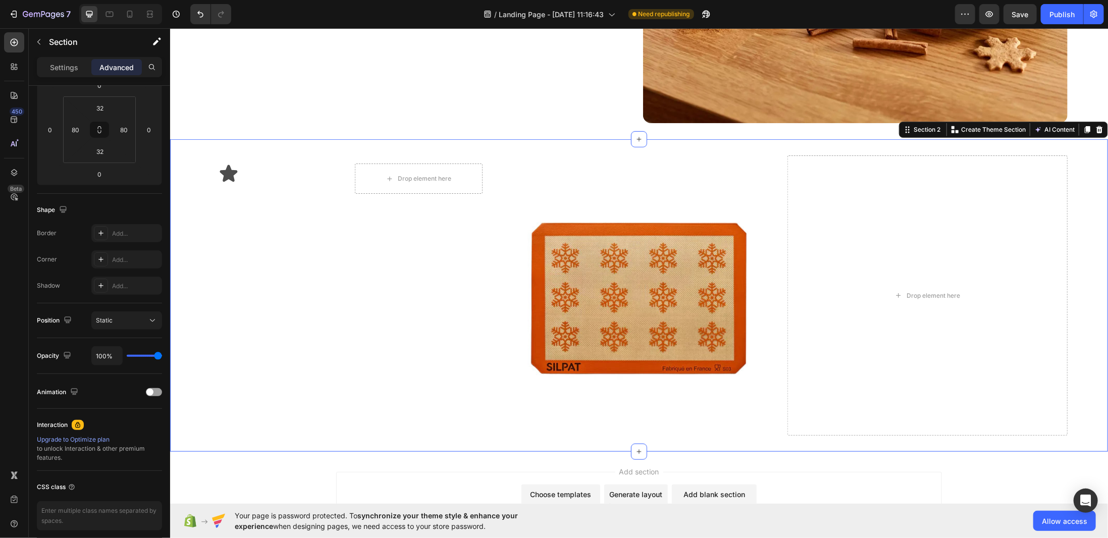
drag, startPoint x: 263, startPoint y: 227, endPoint x: 319, endPoint y: 183, distance: 71.2
click at [266, 224] on div "Icon Drop element here Row" at bounding box center [350, 295] width 280 height 280
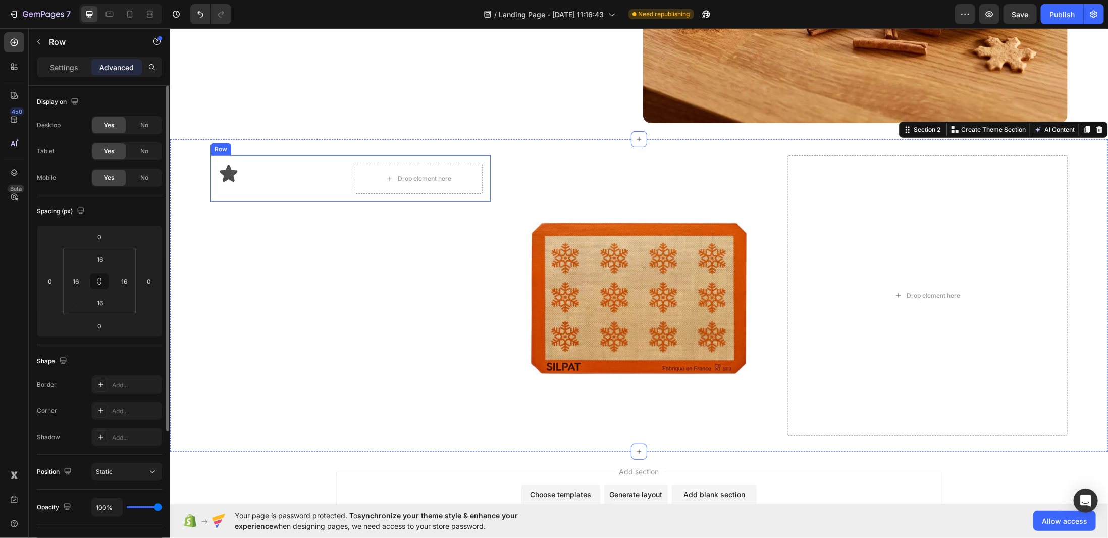
click at [319, 183] on div "Icon" at bounding box center [282, 178] width 128 height 30
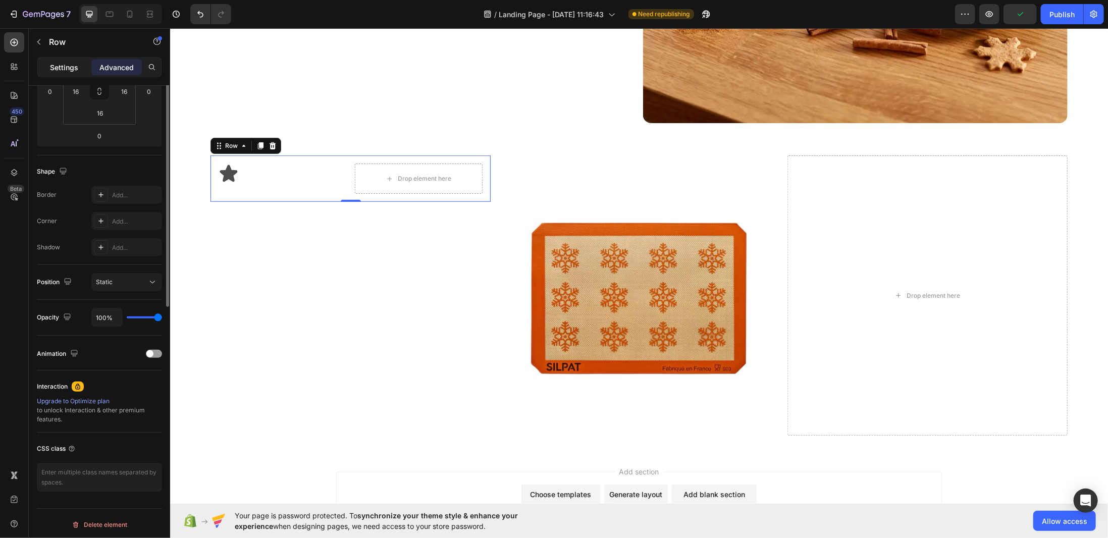
scroll to position [38, 0]
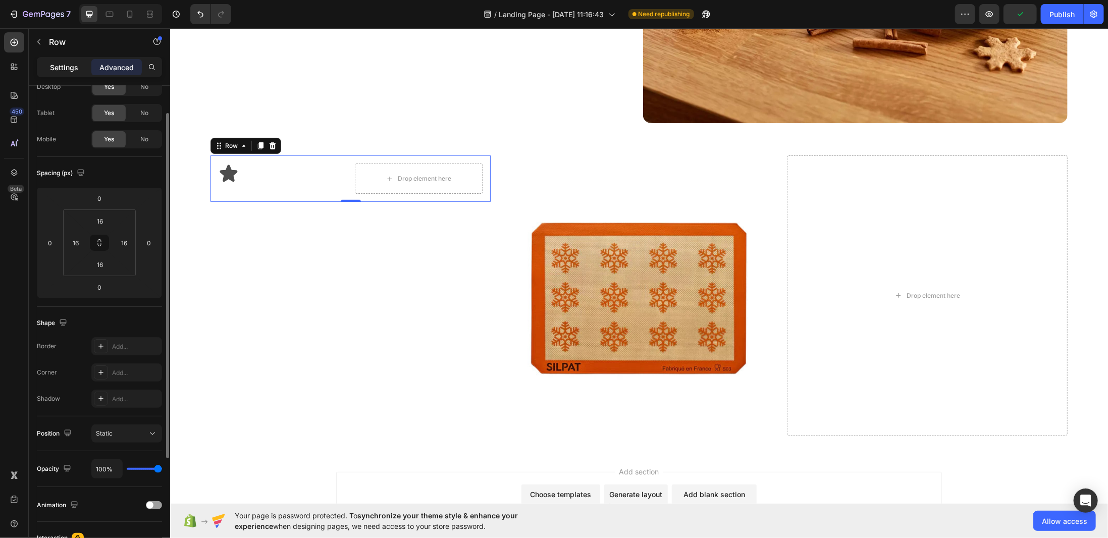
click at [51, 59] on div "Settings" at bounding box center [64, 67] width 50 height 16
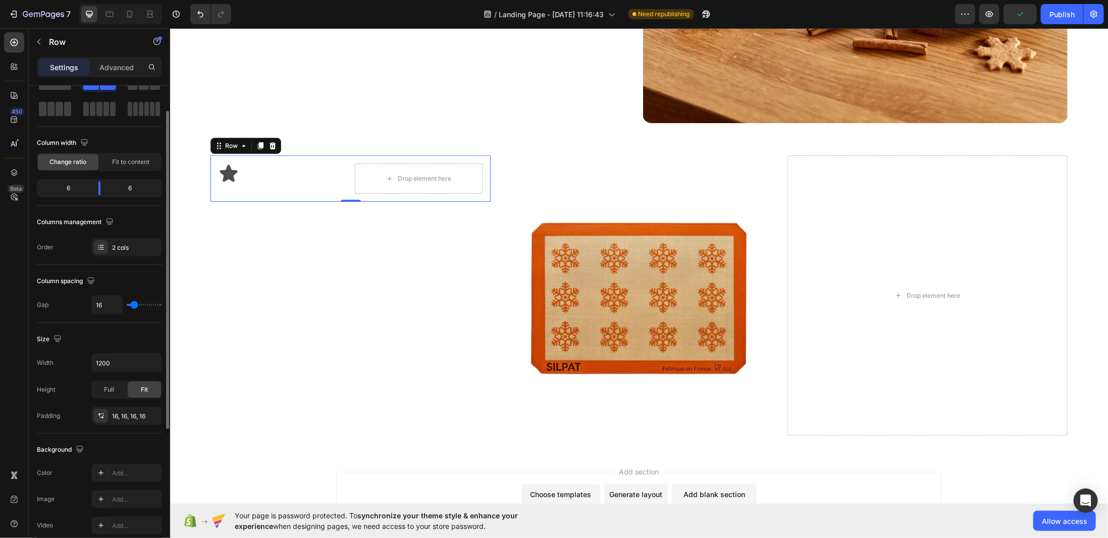
scroll to position [0, 0]
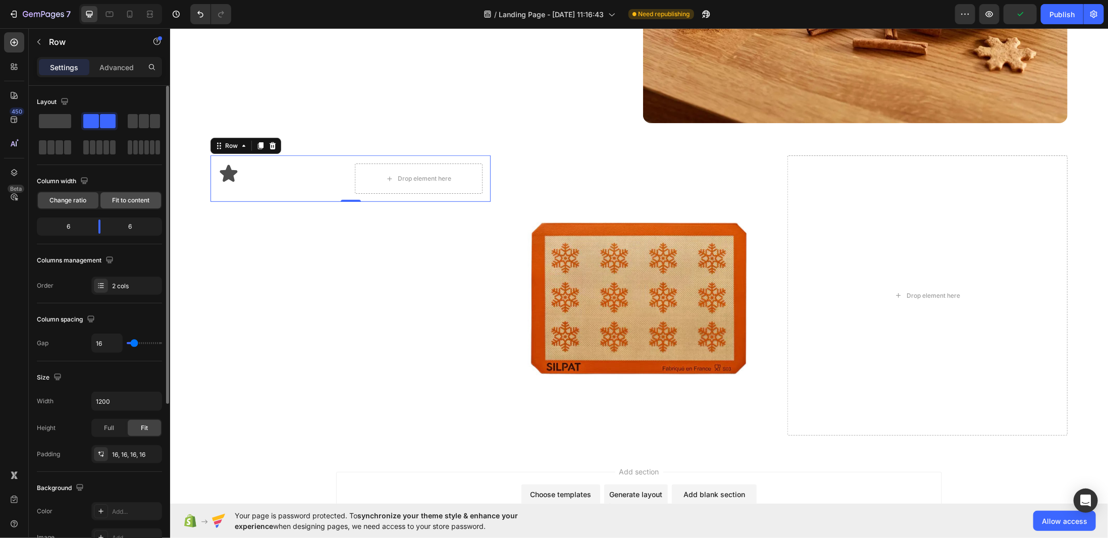
click at [117, 200] on span "Fit to content" at bounding box center [130, 200] width 37 height 9
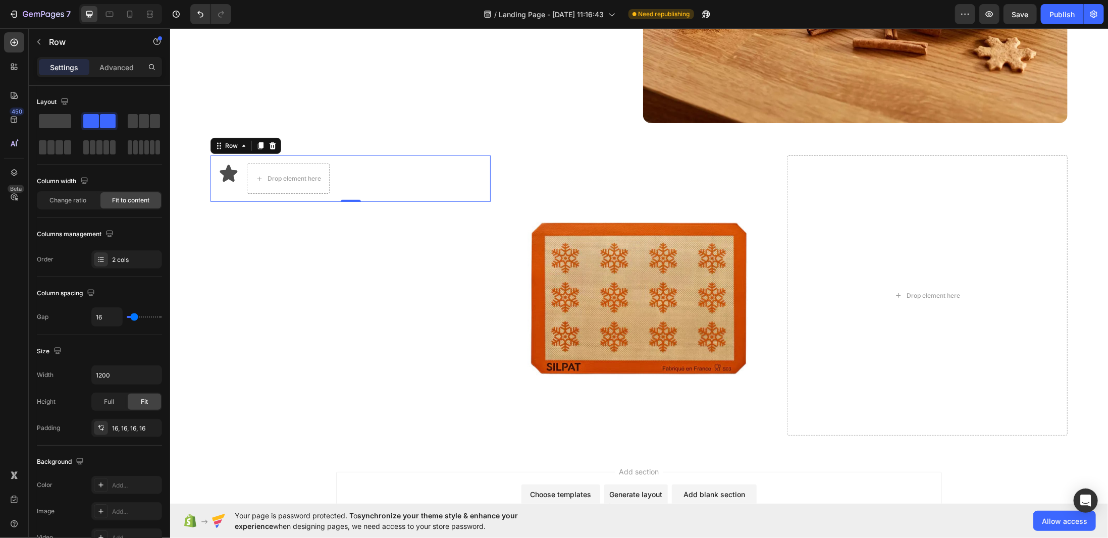
click at [233, 186] on div "Icon" at bounding box center [228, 178] width 20 height 30
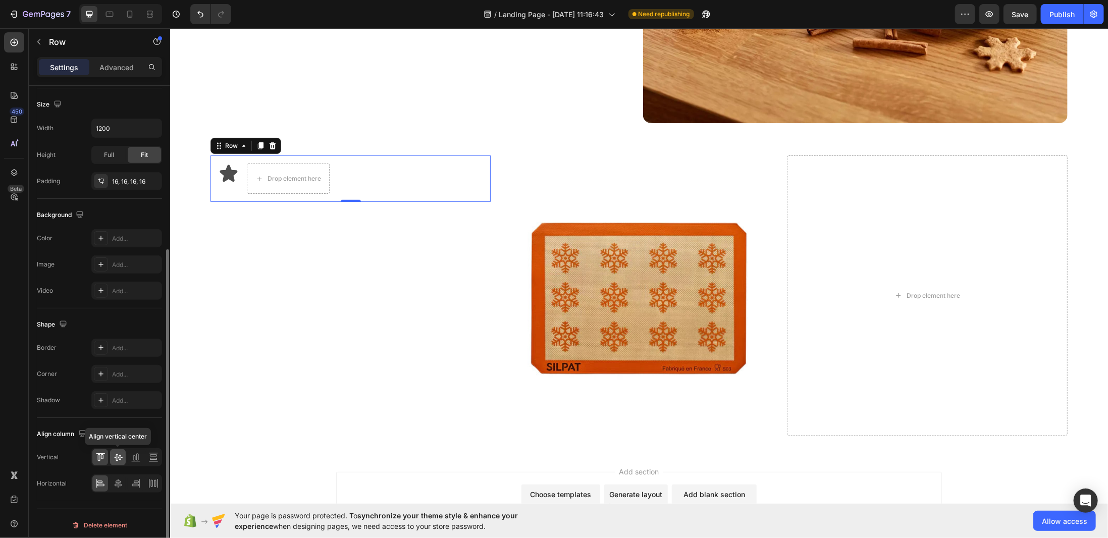
click at [117, 454] on icon at bounding box center [118, 457] width 8 height 7
click at [231, 177] on icon at bounding box center [229, 178] width 18 height 17
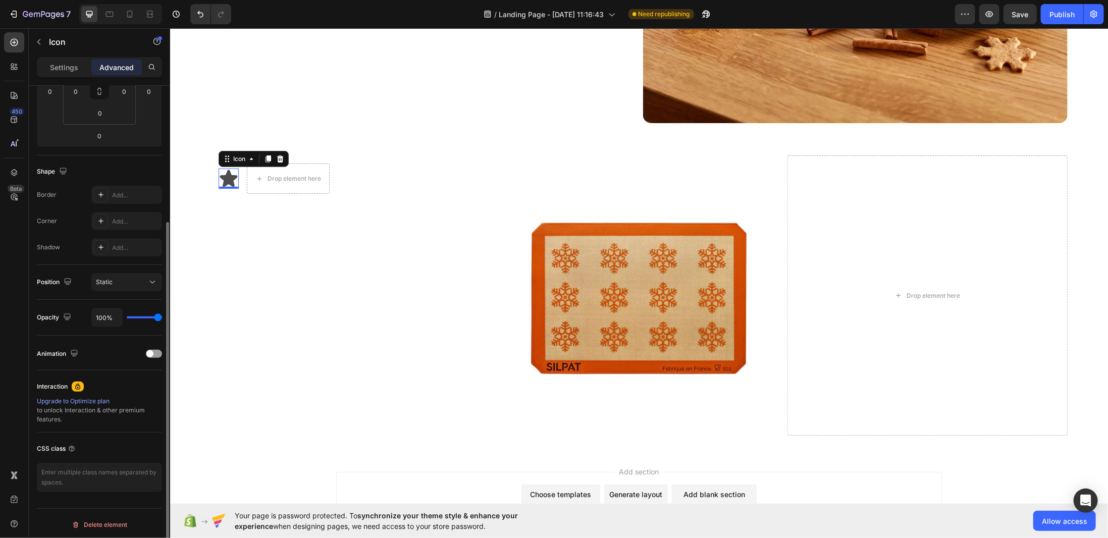
scroll to position [0, 0]
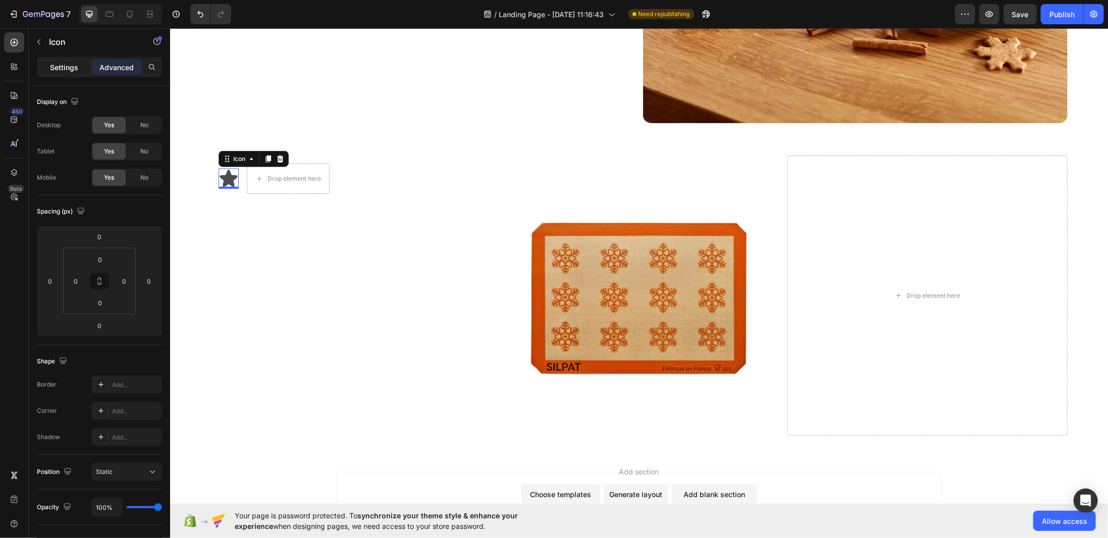
click at [66, 66] on p "Settings" at bounding box center [64, 67] width 28 height 11
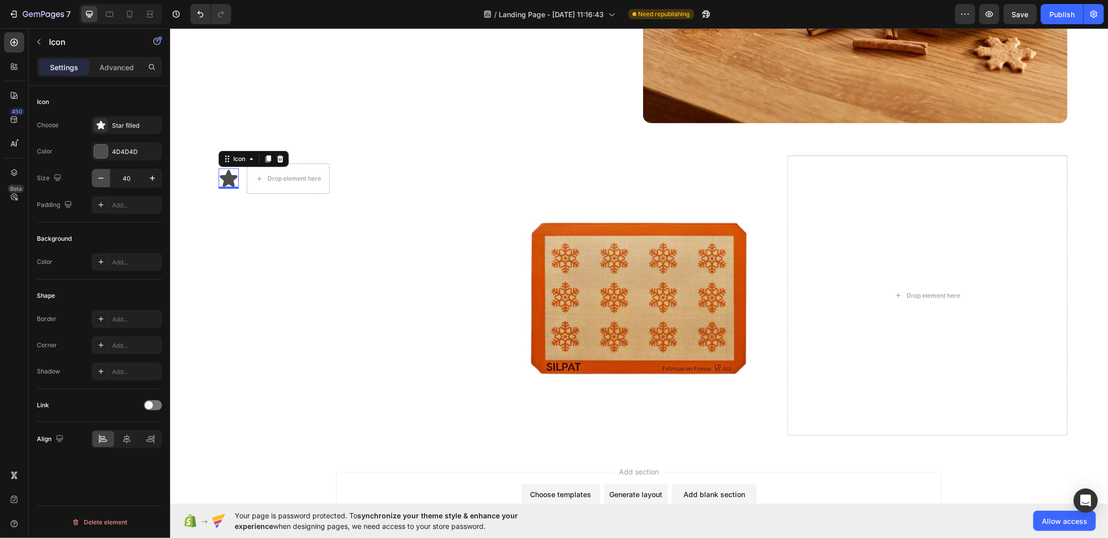
click at [104, 182] on icon "button" at bounding box center [101, 178] width 10 height 10
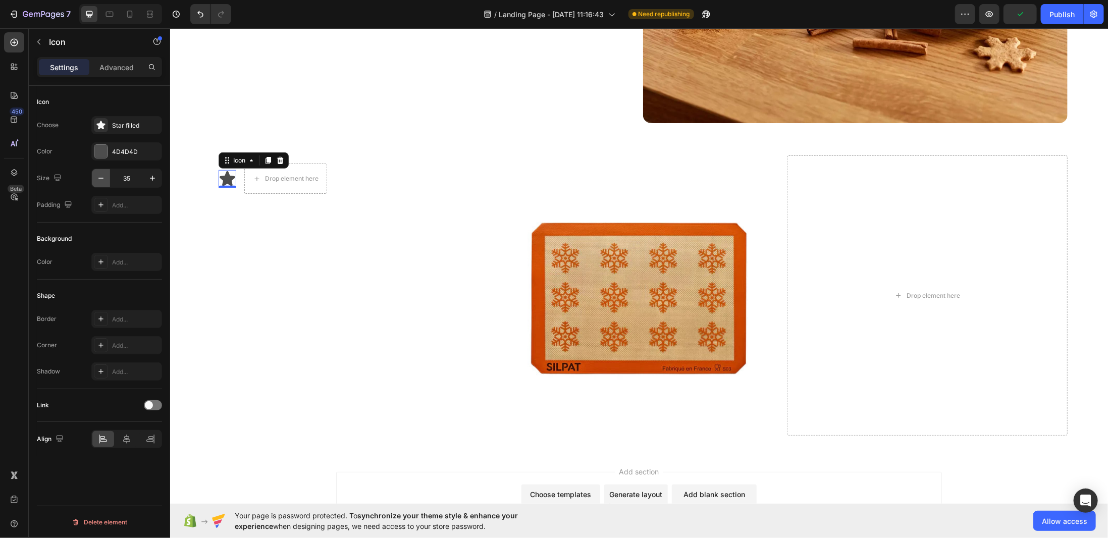
click at [104, 182] on icon "button" at bounding box center [101, 178] width 10 height 10
click at [103, 180] on icon "button" at bounding box center [101, 178] width 10 height 10
click at [147, 176] on icon "button" at bounding box center [152, 178] width 10 height 10
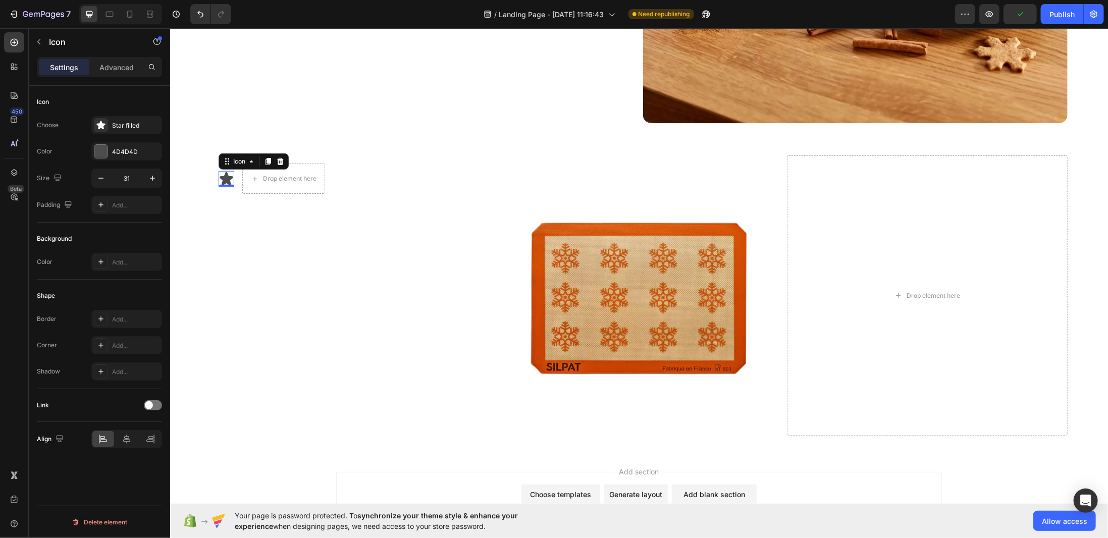
type input "32"
click at [296, 255] on div "Icon 0 Drop element here Row" at bounding box center [350, 295] width 280 height 280
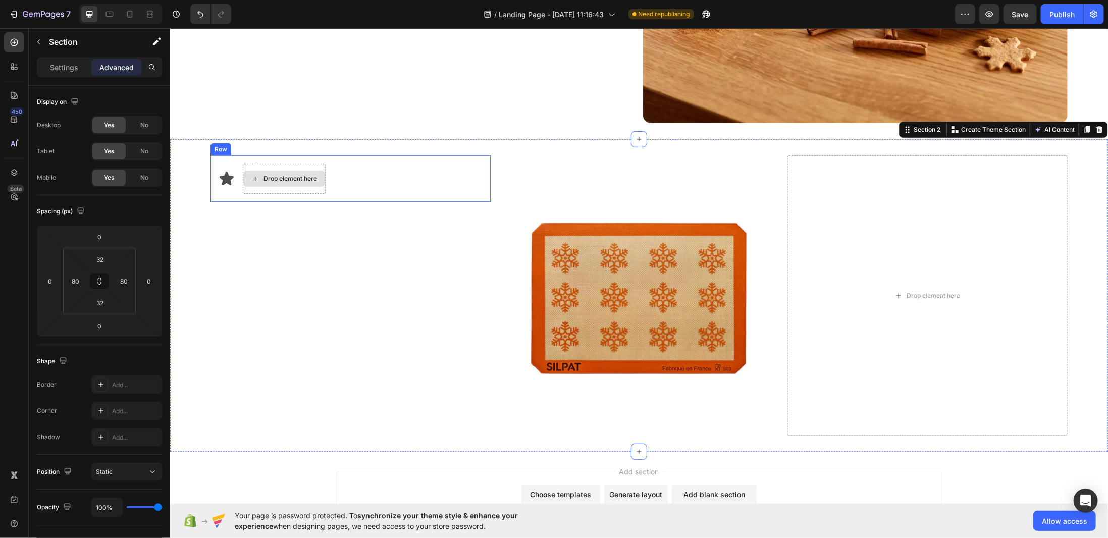
click at [298, 185] on div "Drop element here" at bounding box center [283, 178] width 83 height 30
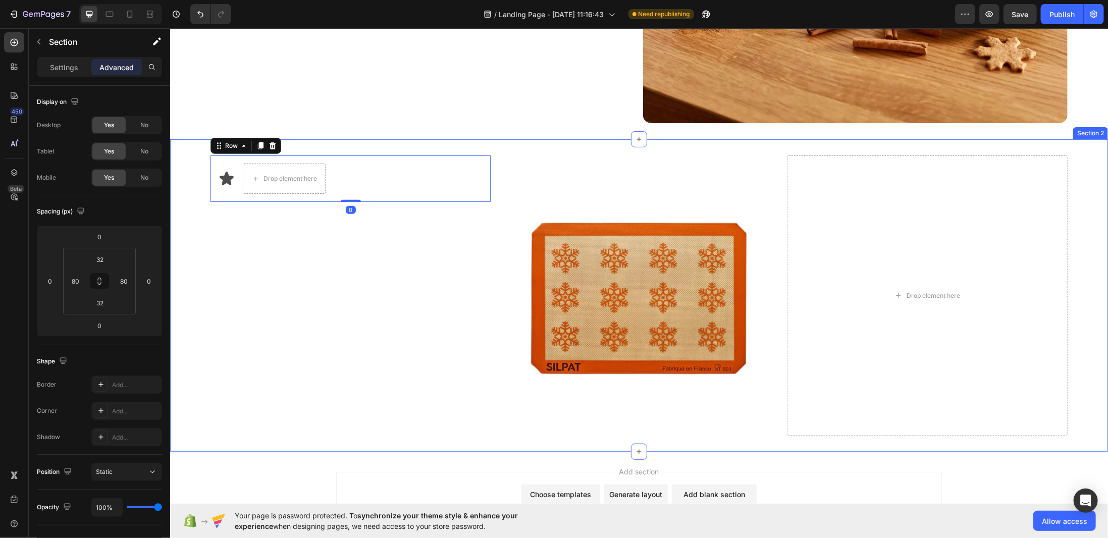
click at [346, 247] on div "Icon Drop element here Row 0" at bounding box center [350, 295] width 280 height 280
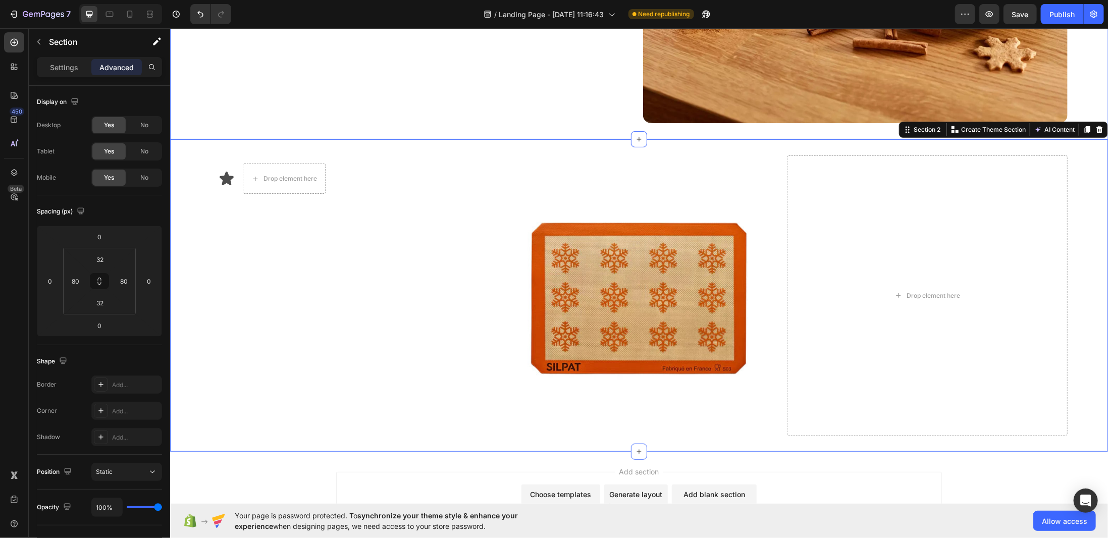
click at [291, 185] on div "Drop element here" at bounding box center [283, 178] width 83 height 30
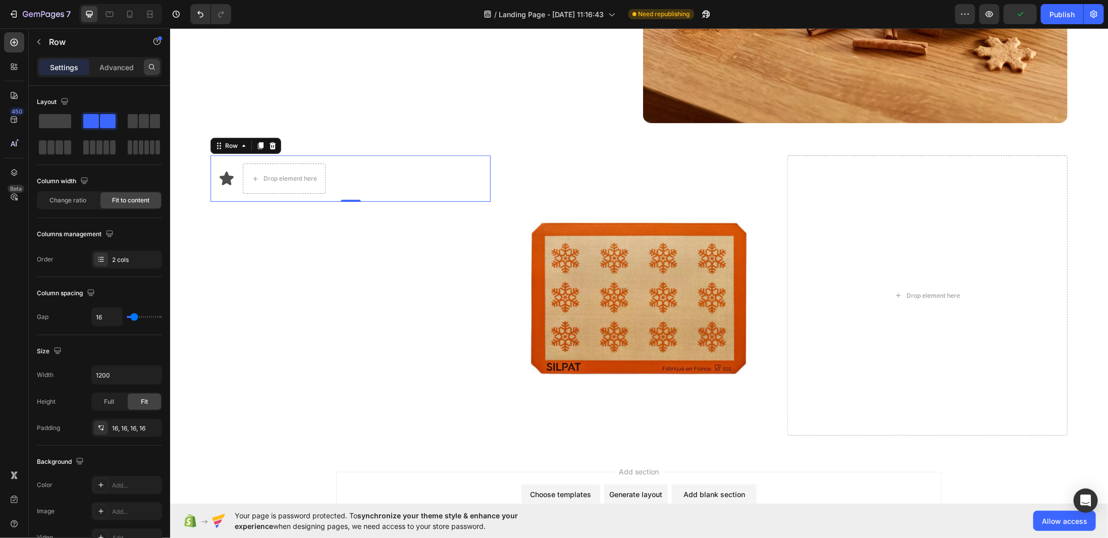
click at [153, 61] on div at bounding box center [152, 67] width 16 height 16
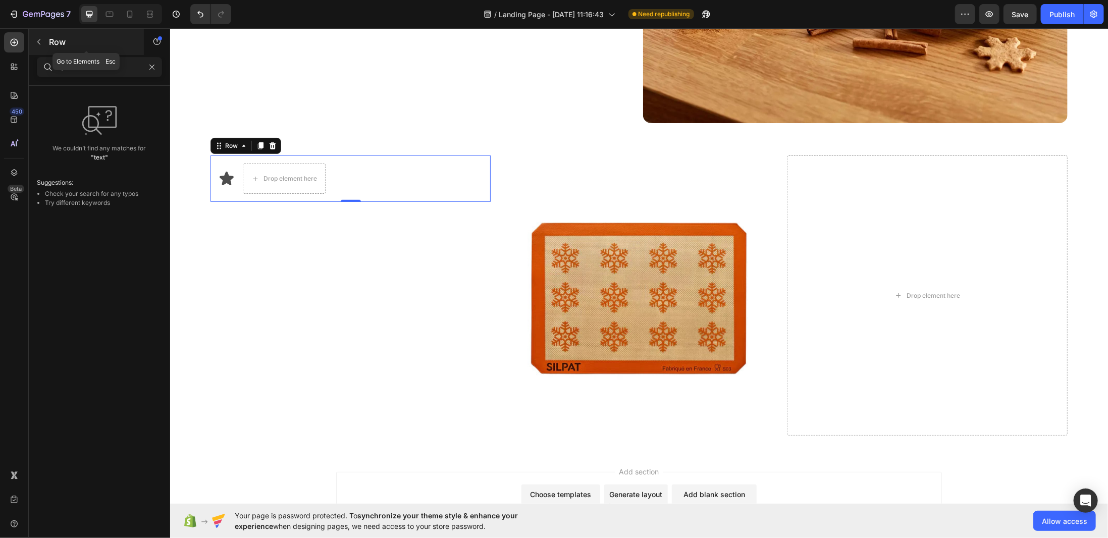
type input "text"
click at [37, 43] on icon "button" at bounding box center [39, 42] width 8 height 8
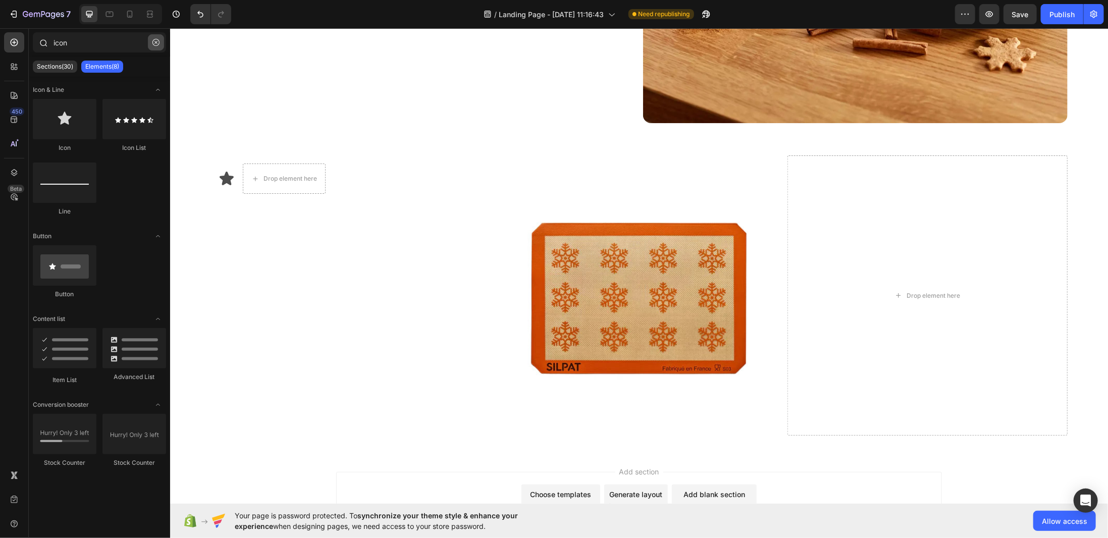
click at [154, 46] on button "button" at bounding box center [156, 42] width 16 height 16
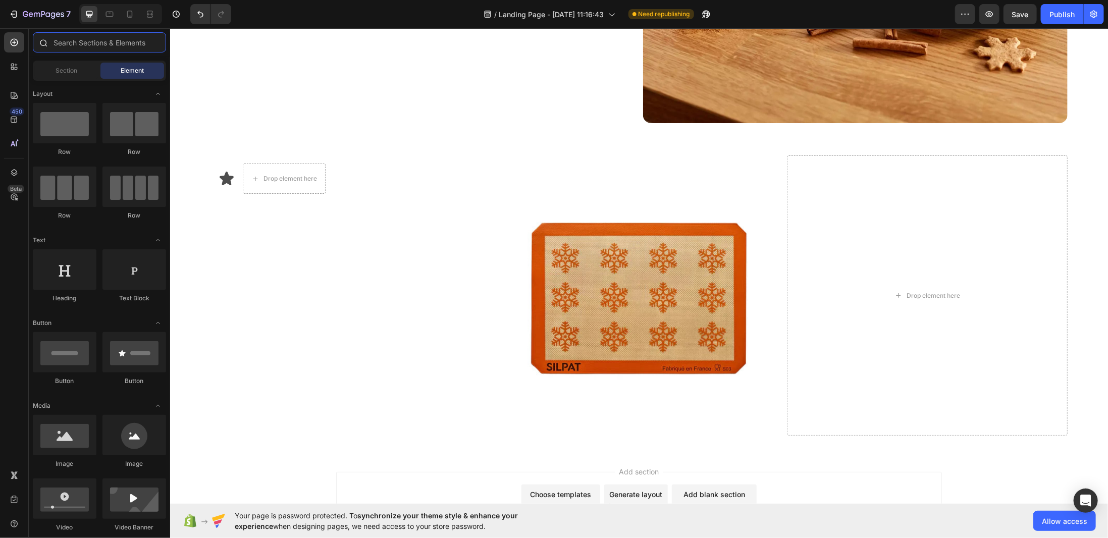
click at [85, 44] on input "text" at bounding box center [99, 42] width 133 height 20
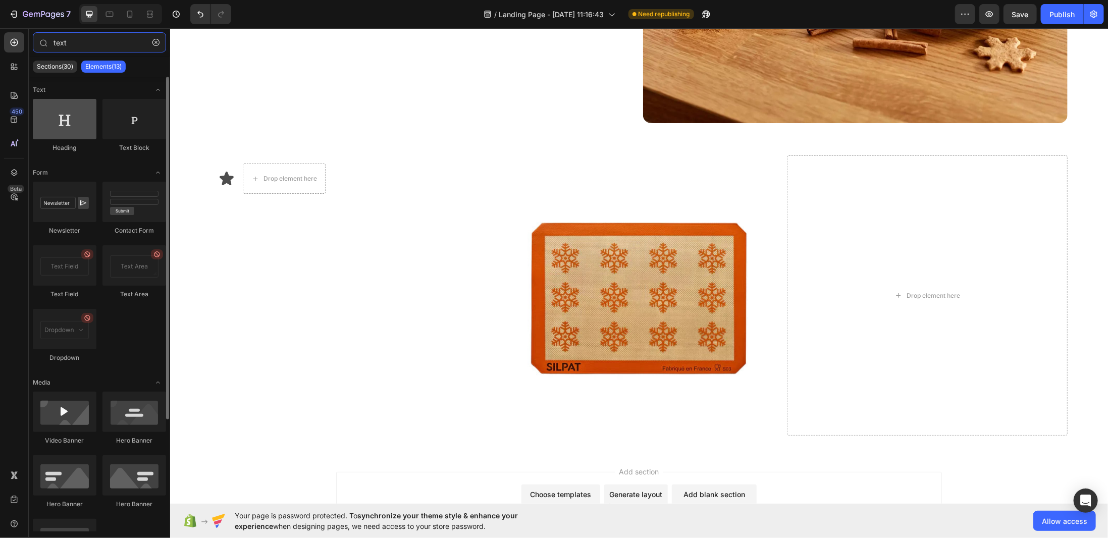
type input "text"
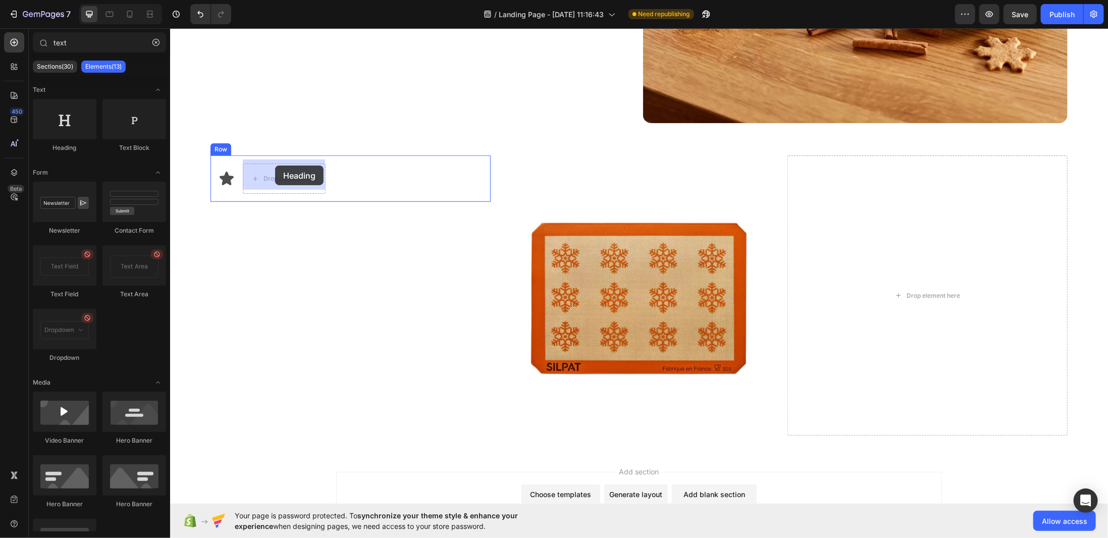
drag, startPoint x: 239, startPoint y: 148, endPoint x: 275, endPoint y: 165, distance: 39.1
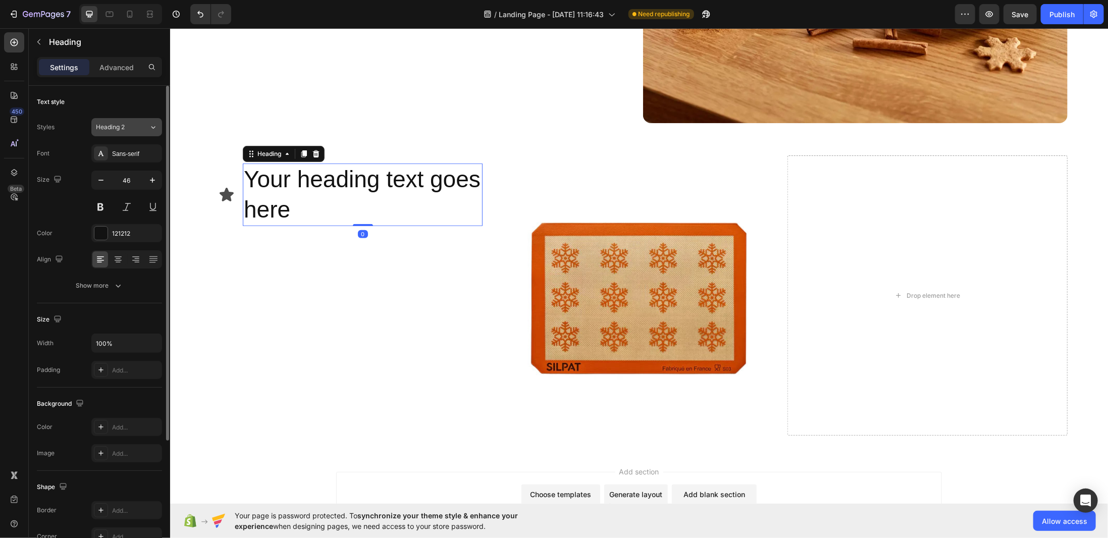
click at [124, 129] on span "Heading 2" at bounding box center [110, 127] width 29 height 9
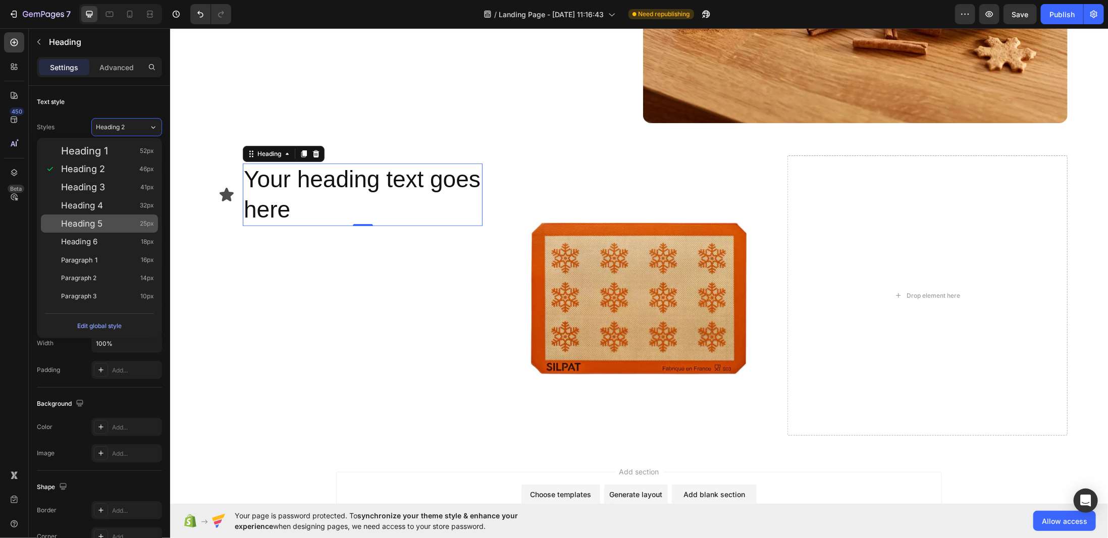
click at [132, 220] on div "Heading 5 25px" at bounding box center [107, 223] width 93 height 10
type input "25"
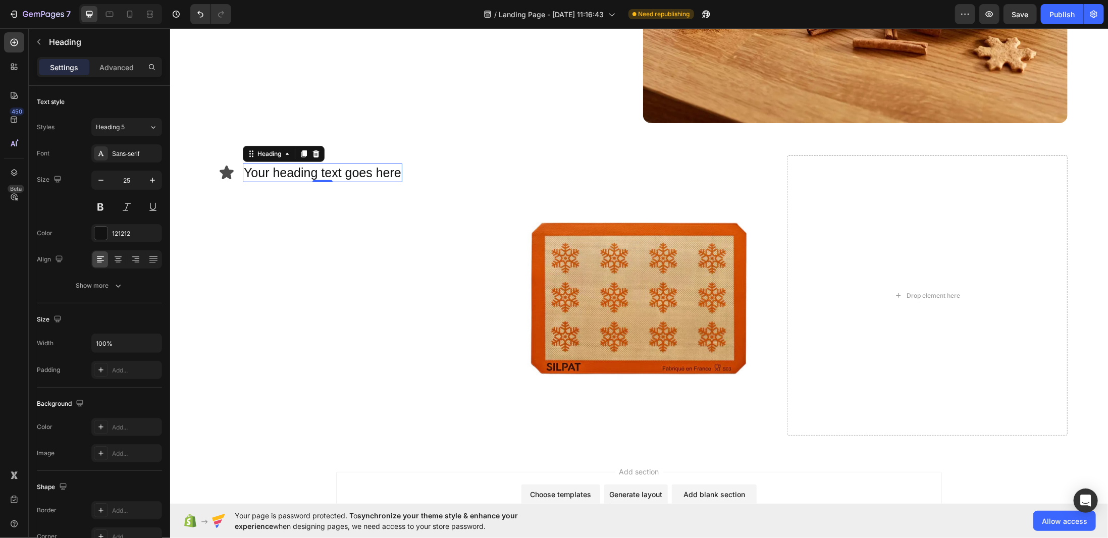
click at [280, 169] on h2 "Your heading text goes here" at bounding box center [321, 172] width 159 height 19
click at [280, 169] on p "Your heading text goes here" at bounding box center [321, 172] width 157 height 17
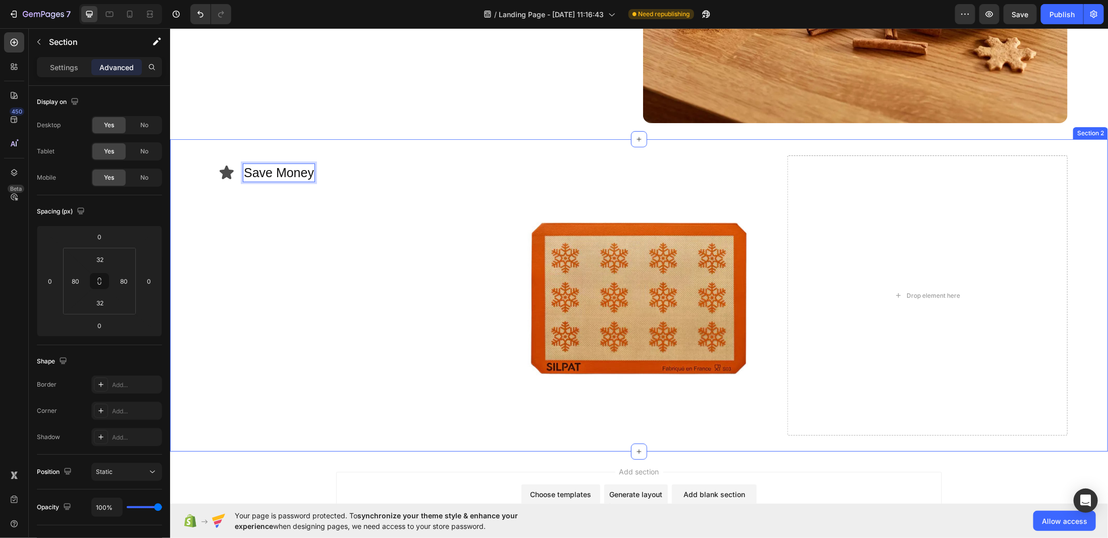
click at [288, 199] on div "Icon Save Money Heading 0 Row" at bounding box center [350, 295] width 280 height 280
click at [280, 174] on p "Save Money" at bounding box center [278, 172] width 70 height 17
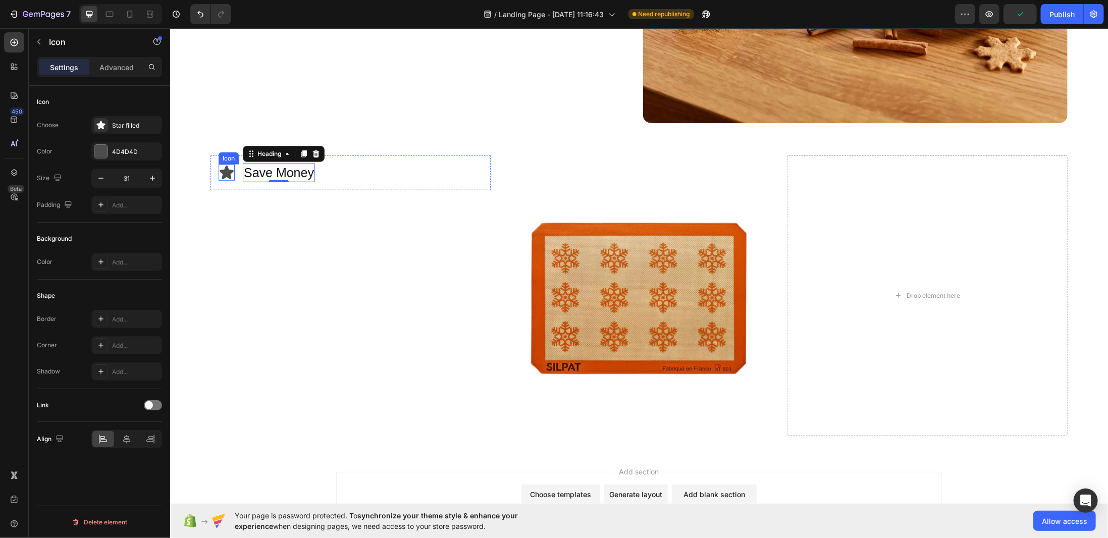
click at [232, 169] on icon at bounding box center [226, 172] width 16 height 16
click at [97, 122] on icon at bounding box center [101, 125] width 10 height 10
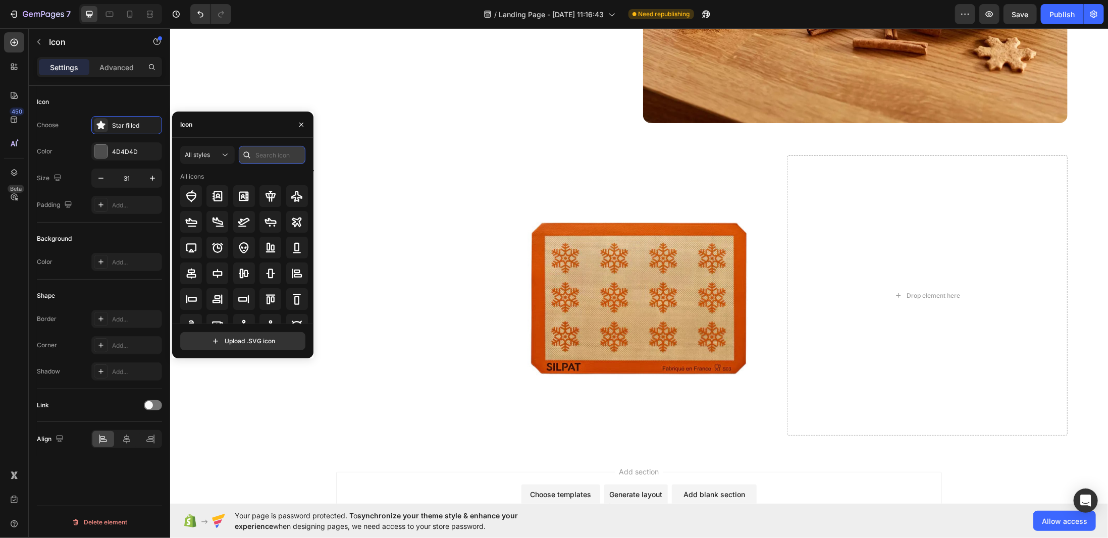
click at [259, 156] on input "text" at bounding box center [272, 155] width 67 height 18
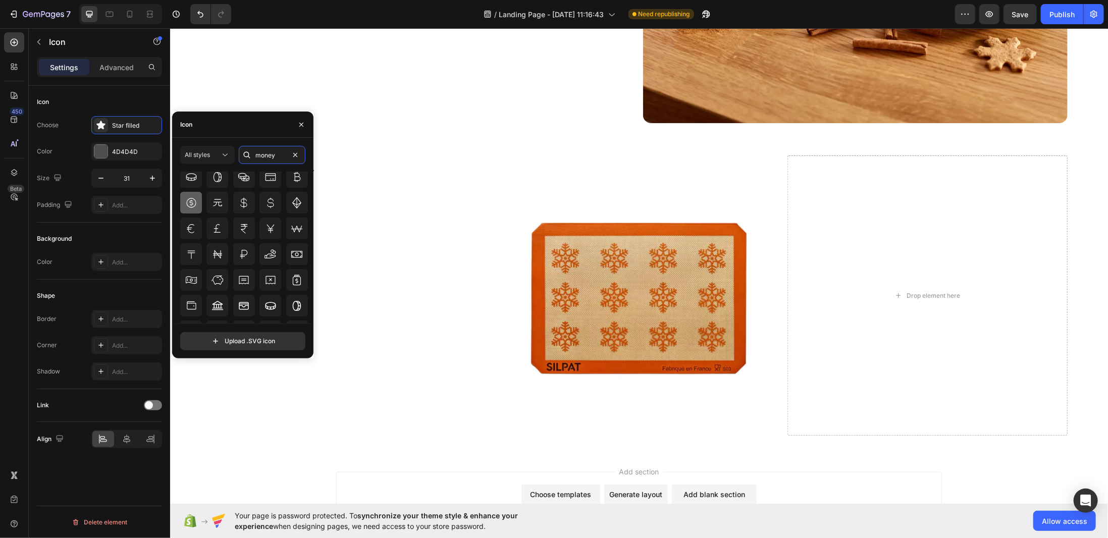
type input "money"
click at [195, 201] on icon at bounding box center [191, 203] width 12 height 12
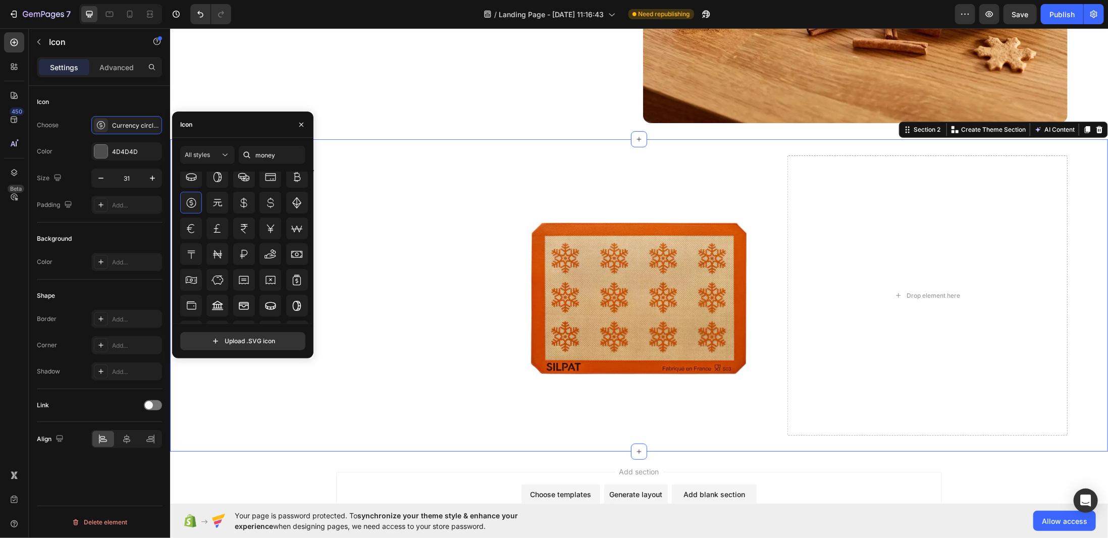
click at [426, 242] on div "Icon Save Money Heading Row" at bounding box center [350, 295] width 280 height 280
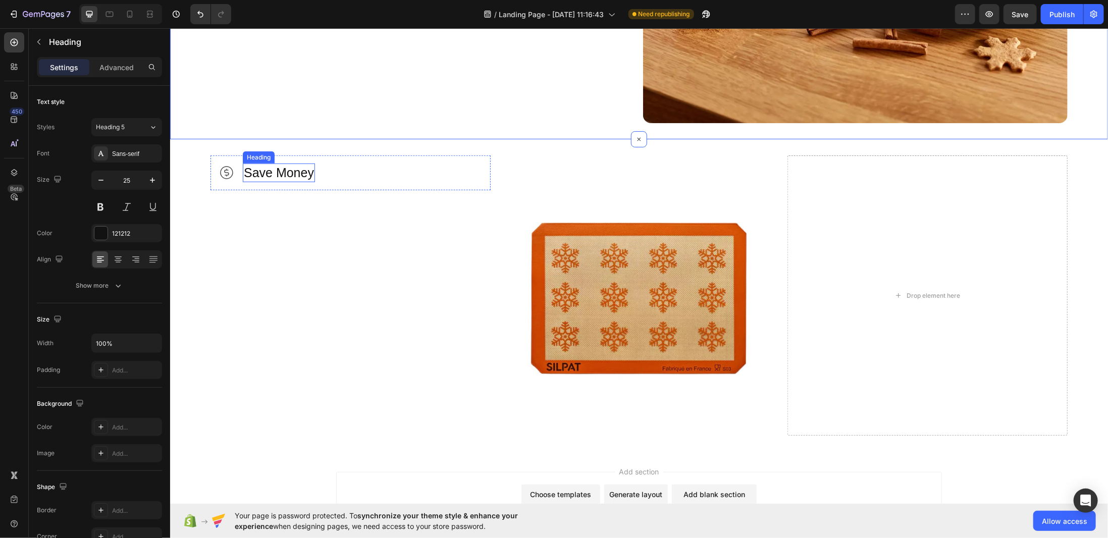
click at [261, 164] on p "Save Money" at bounding box center [278, 172] width 70 height 17
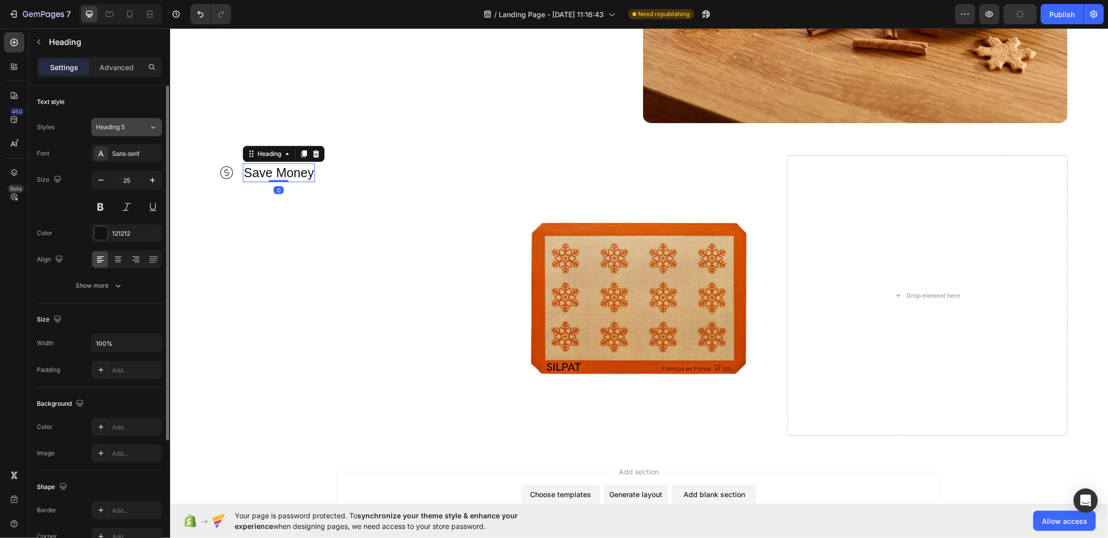
click at [134, 124] on div "Heading 5" at bounding box center [116, 127] width 41 height 9
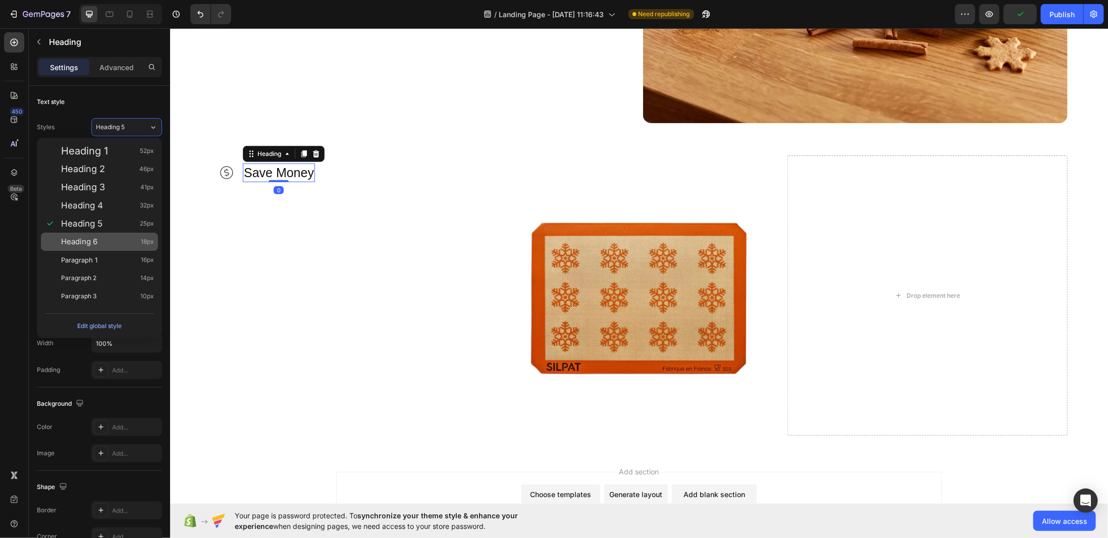
click at [129, 242] on div "Heading 6 18px" at bounding box center [107, 242] width 93 height 10
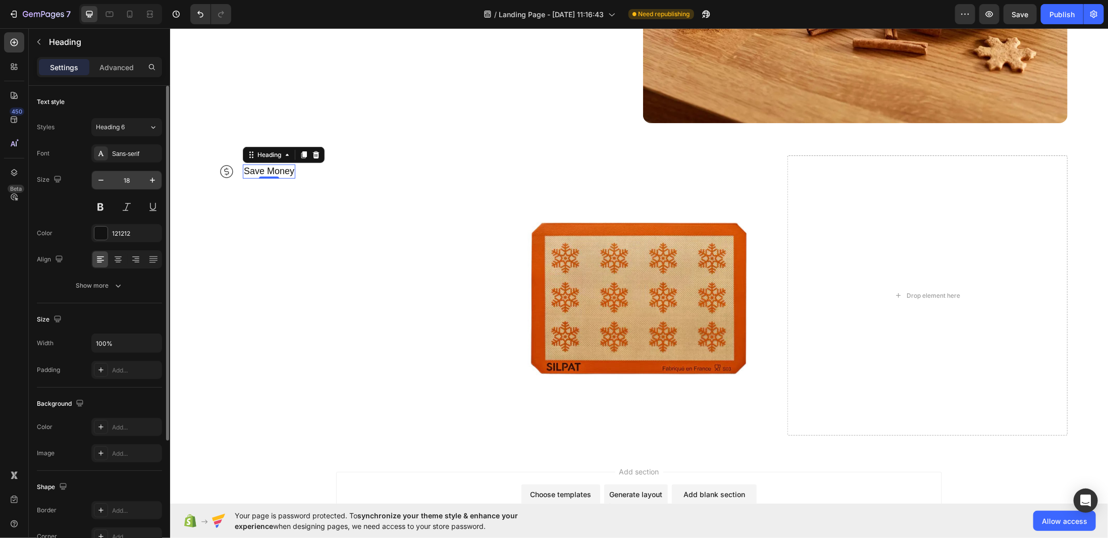
click at [136, 182] on input "18" at bounding box center [126, 180] width 33 height 18
click at [141, 123] on div "Heading 6" at bounding box center [122, 127] width 53 height 9
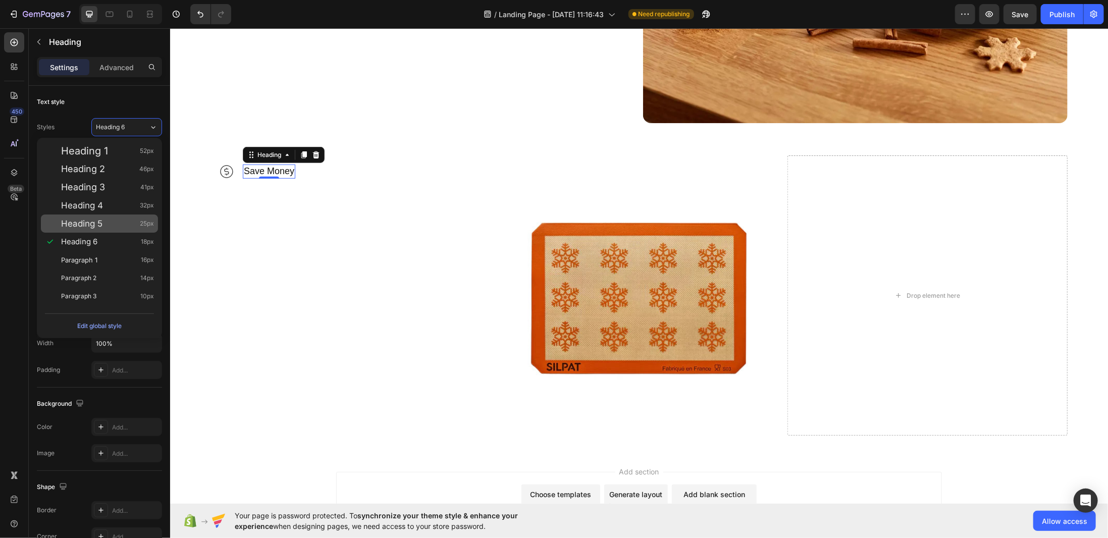
click at [115, 217] on div "Heading 5 25px" at bounding box center [99, 223] width 117 height 18
type input "25"
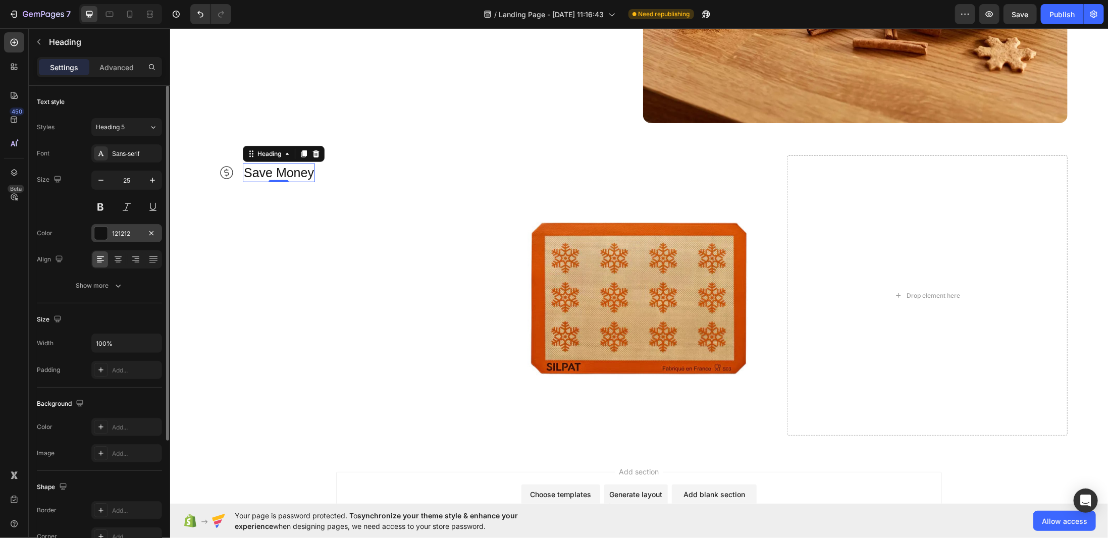
click at [107, 233] on div at bounding box center [100, 233] width 13 height 13
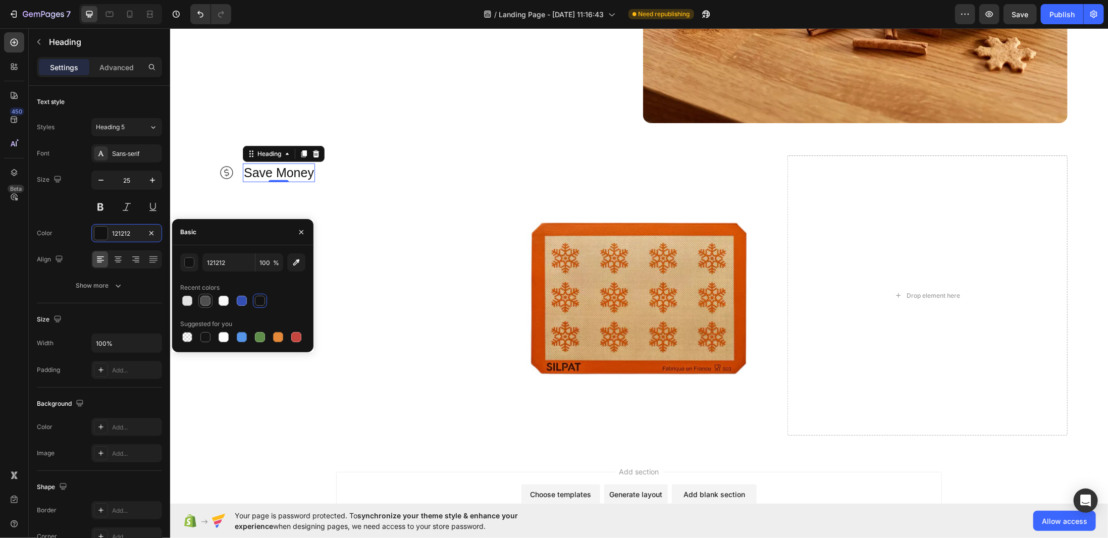
click at [205, 298] on div at bounding box center [205, 301] width 10 height 10
type input "4F4F4F"
click at [356, 217] on div "Icon Save Money Heading 0 Row" at bounding box center [350, 295] width 280 height 280
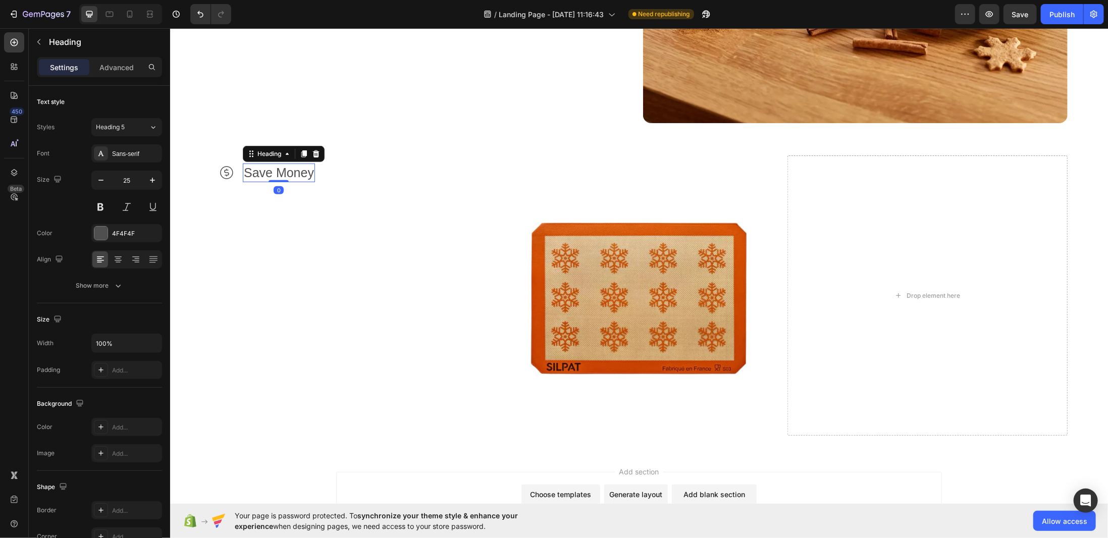
click at [266, 164] on p "Save Money" at bounding box center [278, 172] width 70 height 17
click at [105, 204] on button at bounding box center [100, 207] width 18 height 18
click at [100, 235] on div at bounding box center [100, 233] width 13 height 13
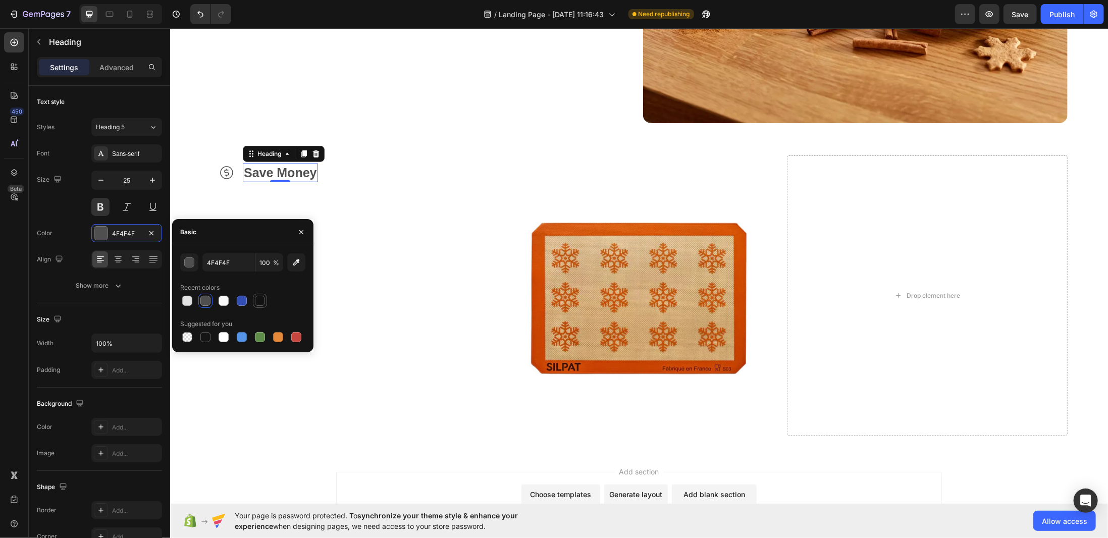
click at [253, 299] on div at bounding box center [260, 301] width 14 height 14
type input "121212"
click at [368, 243] on div "Icon Save Money Heading 0 Row" at bounding box center [350, 295] width 280 height 280
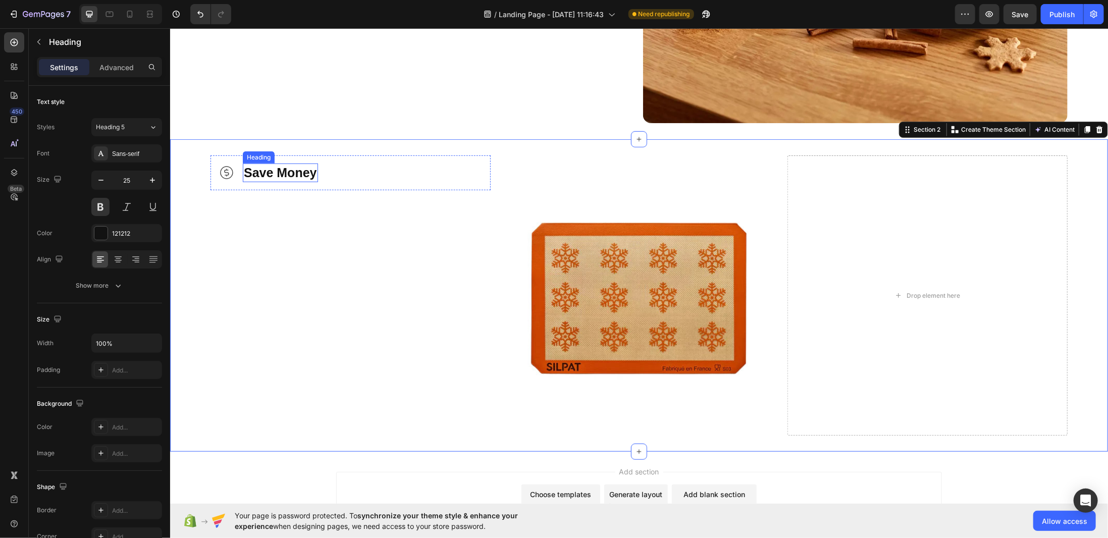
click at [290, 170] on p "Save Money" at bounding box center [279, 172] width 73 height 17
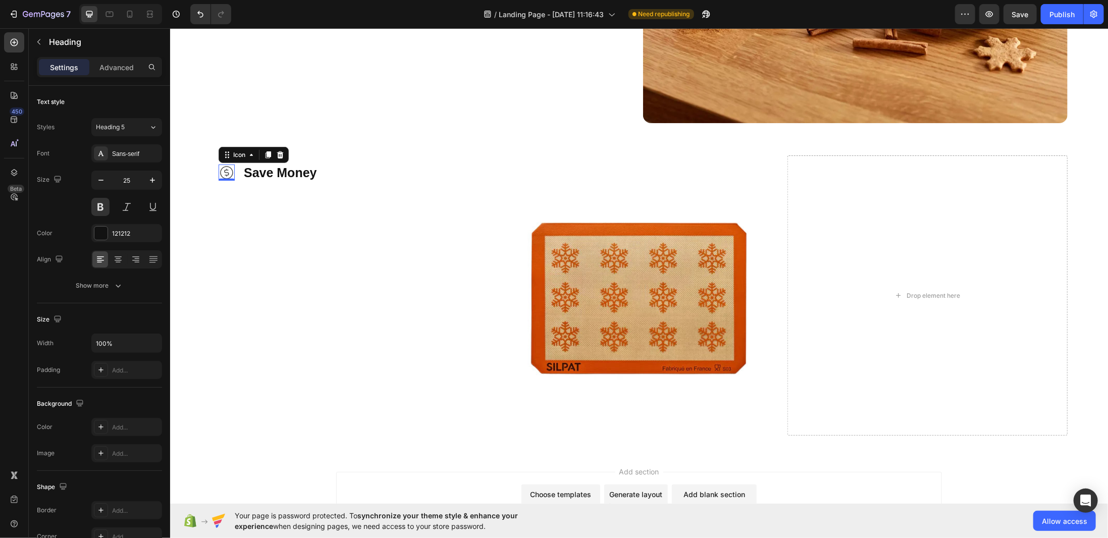
click at [221, 167] on icon at bounding box center [226, 172] width 13 height 13
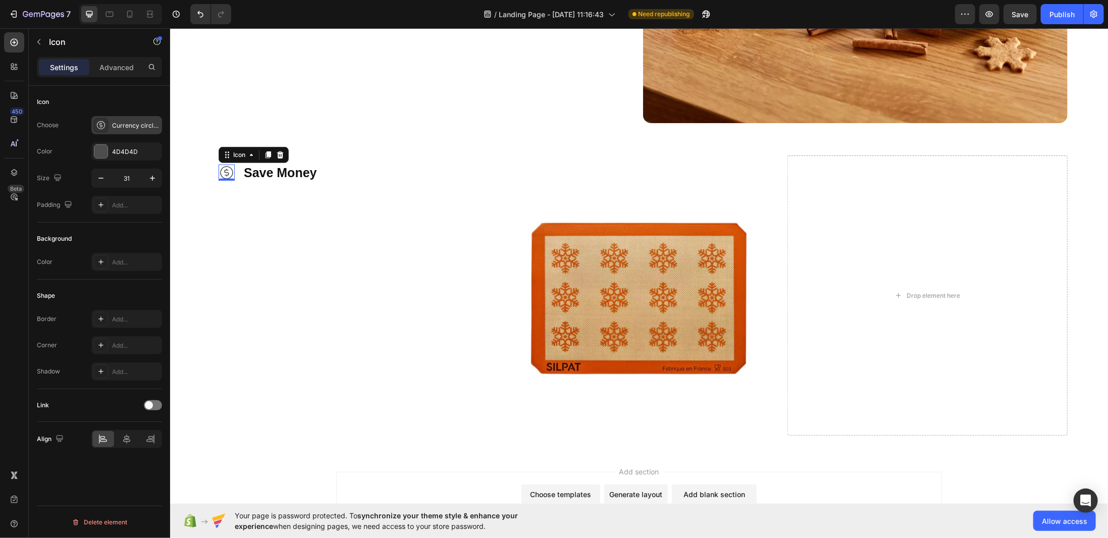
click at [108, 126] on div "Currency circle dollar light" at bounding box center [126, 125] width 71 height 18
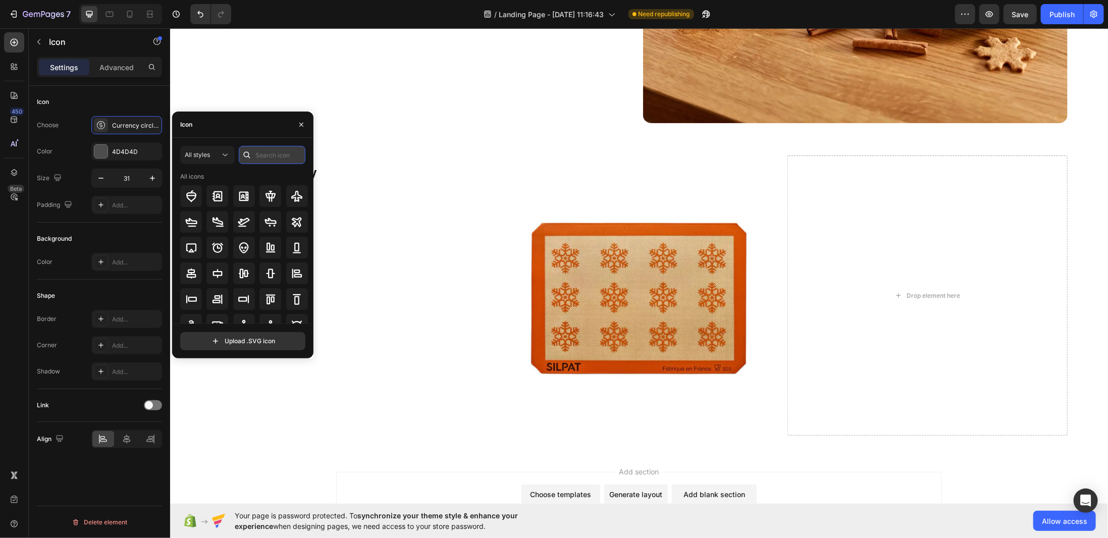
click at [256, 149] on input "text" at bounding box center [272, 155] width 67 height 18
type input "curre"
click at [218, 217] on icon at bounding box center [217, 221] width 7 height 11
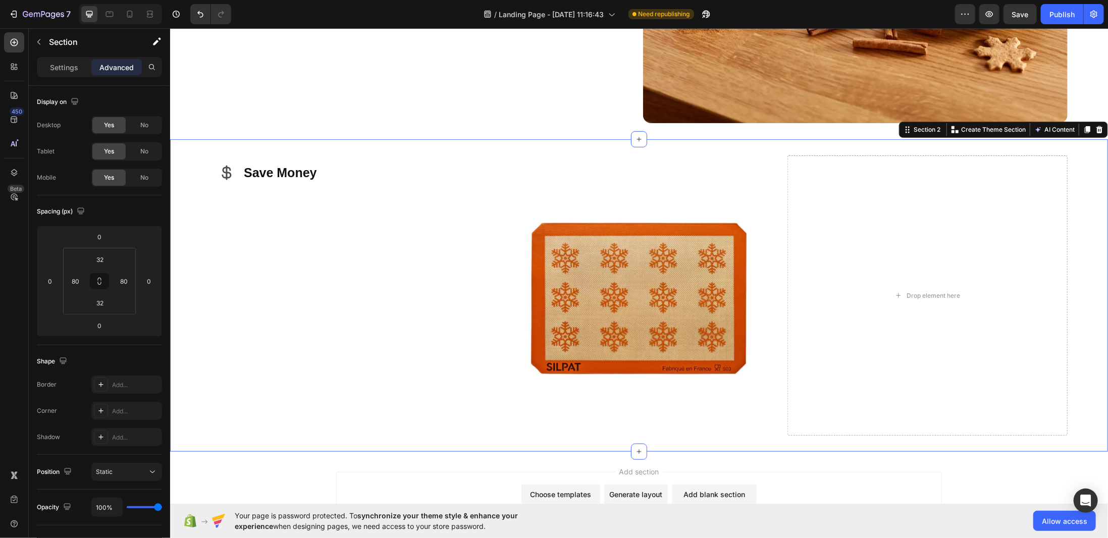
click at [377, 207] on div "Icon Save Money Heading Row" at bounding box center [350, 295] width 280 height 280
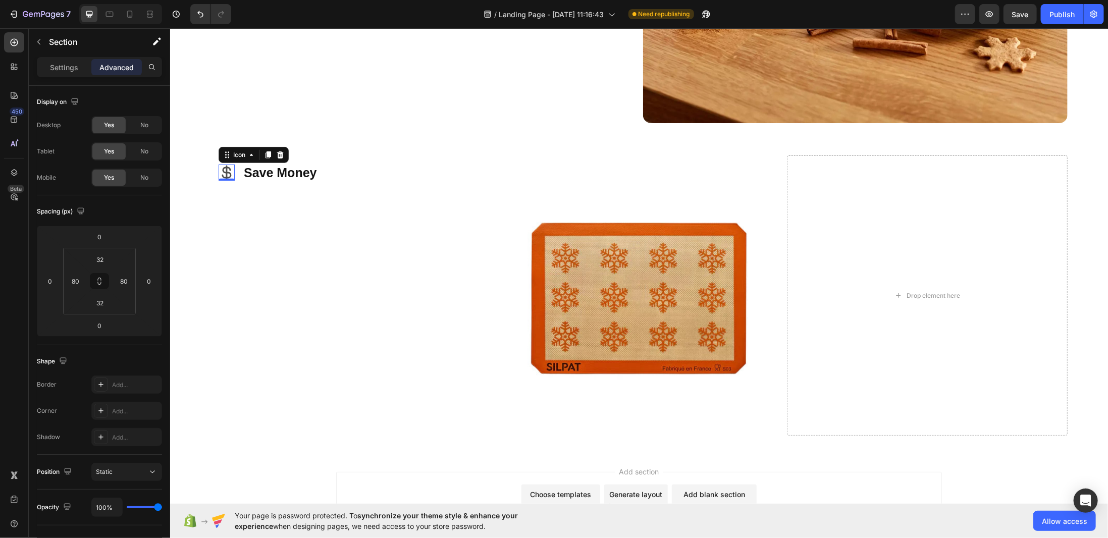
click at [219, 166] on icon at bounding box center [226, 172] width 16 height 16
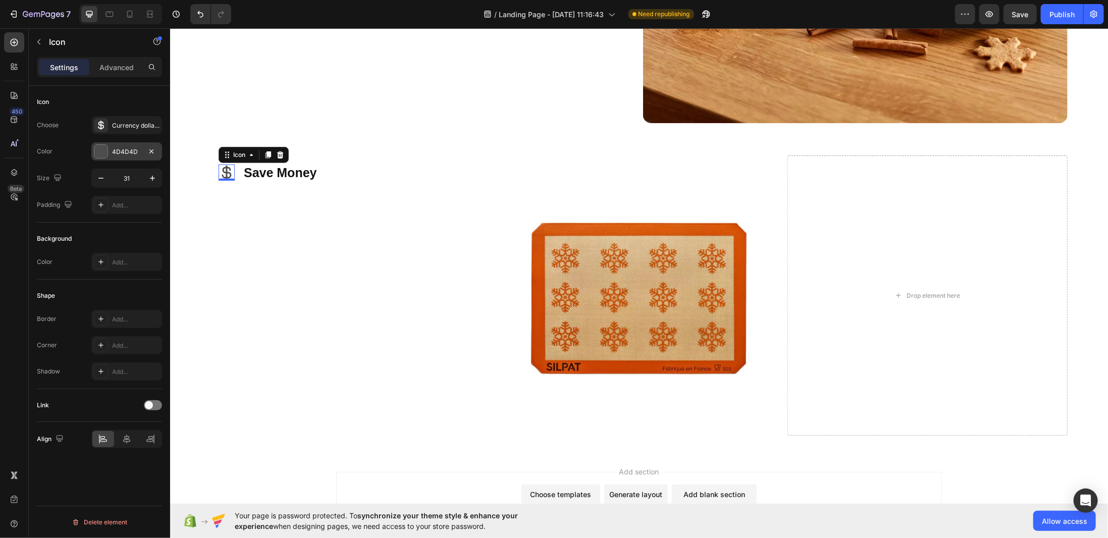
click at [97, 151] on div at bounding box center [100, 151] width 13 height 13
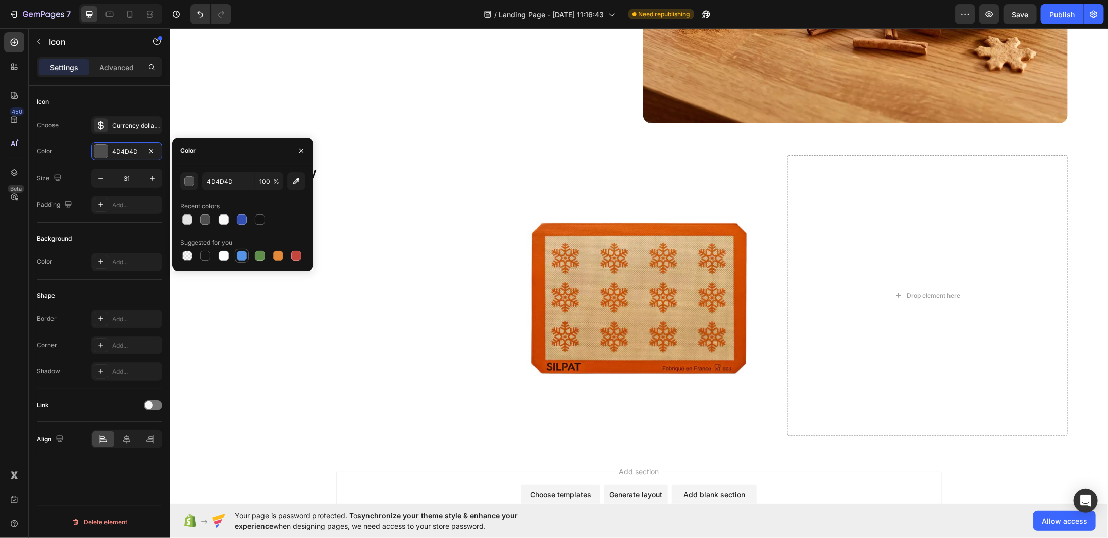
click at [244, 259] on div at bounding box center [242, 256] width 10 height 10
click at [242, 214] on div at bounding box center [242, 219] width 10 height 10
type input "334FB4"
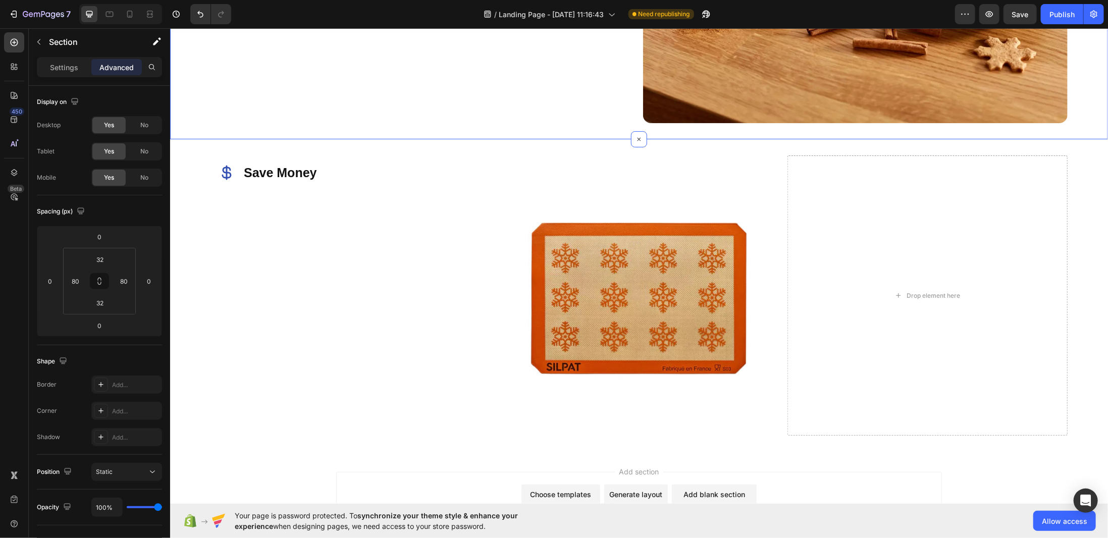
click at [269, 168] on p "Save Money" at bounding box center [279, 172] width 73 height 17
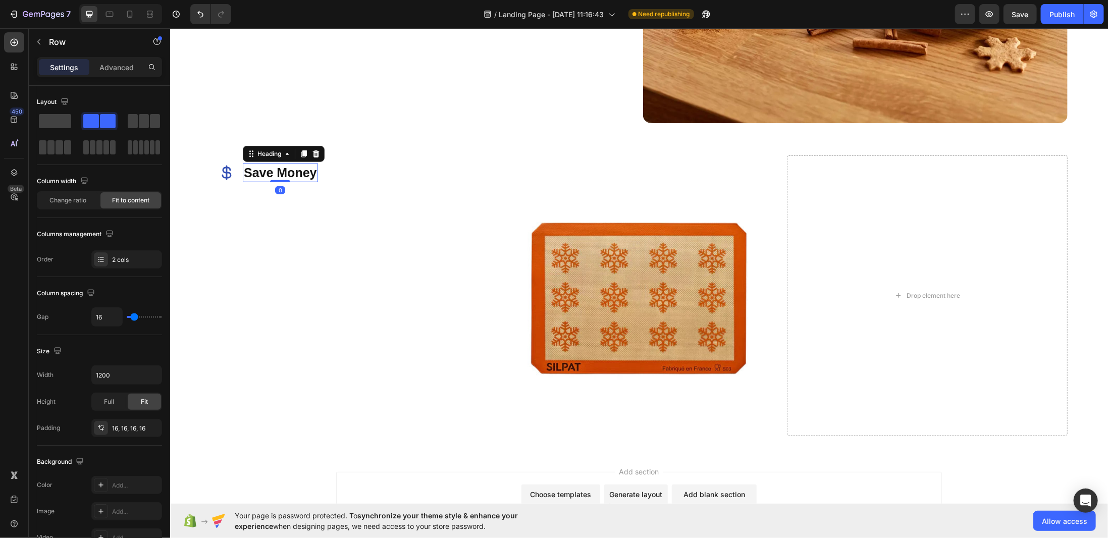
click at [334, 180] on div "Icon Save Money Heading 0 Row" at bounding box center [350, 172] width 280 height 35
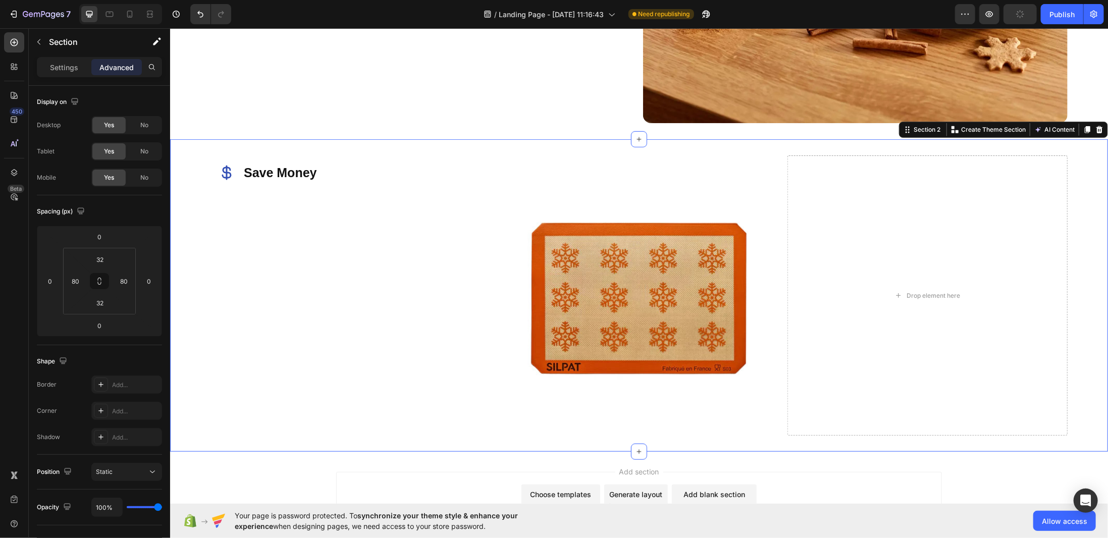
drag, startPoint x: 255, startPoint y: 254, endPoint x: 245, endPoint y: 120, distance: 134.6
click at [255, 254] on div "Icon Save Money Heading Row" at bounding box center [350, 295] width 280 height 280
click at [62, 62] on p "Settings" at bounding box center [64, 67] width 28 height 11
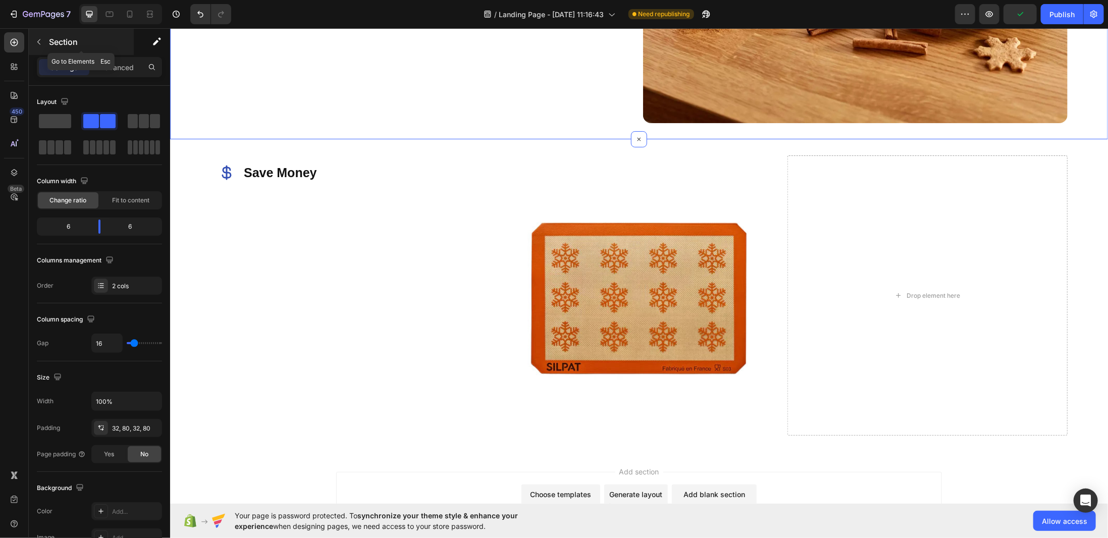
click at [45, 42] on button "button" at bounding box center [39, 42] width 16 height 16
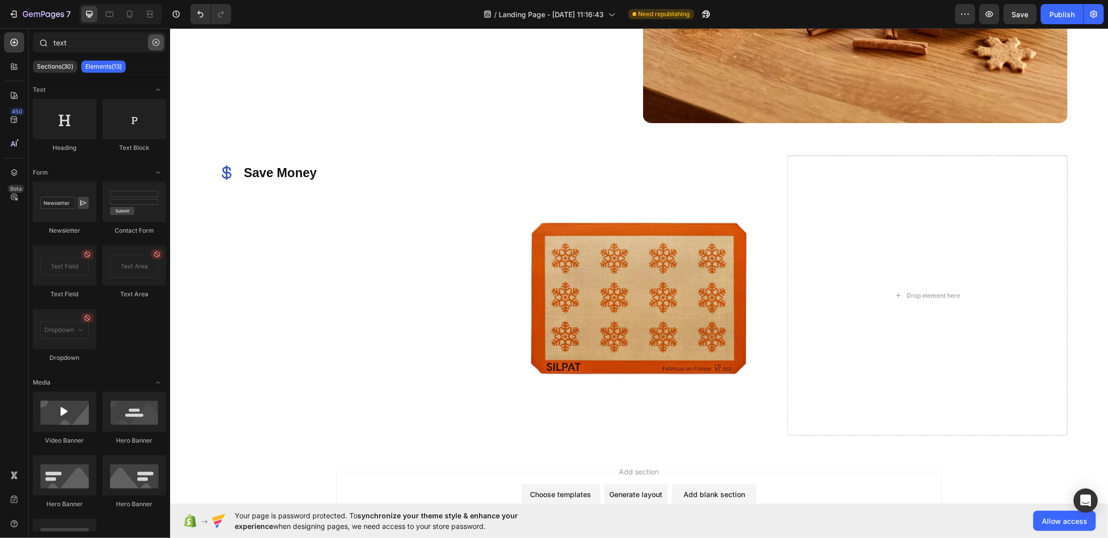
click at [155, 42] on icon "button" at bounding box center [155, 42] width 7 height 7
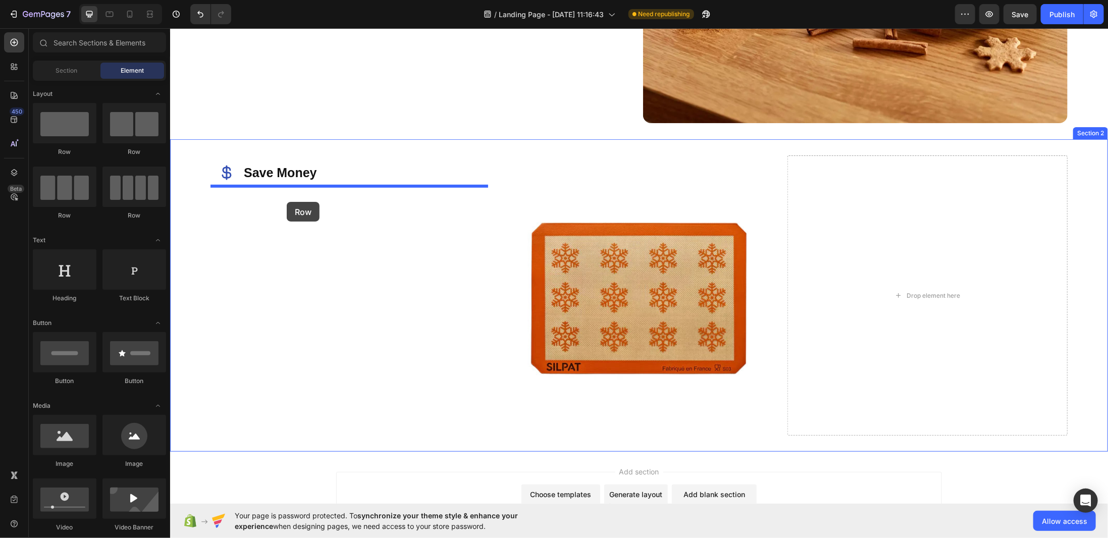
drag, startPoint x: 235, startPoint y: 150, endPoint x: 286, endPoint y: 201, distance: 72.8
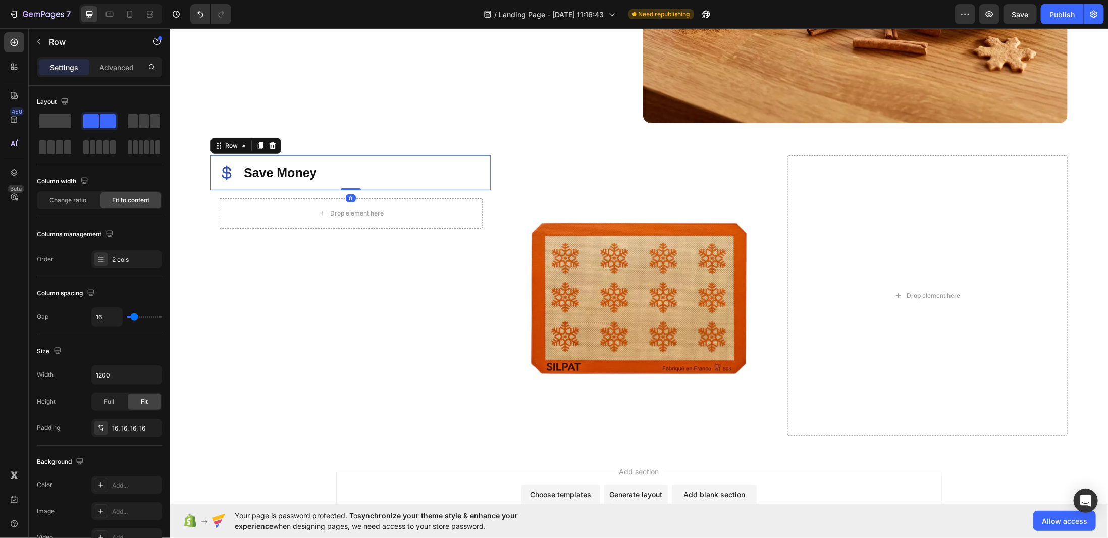
click at [352, 173] on div "Icon Save Money Heading Row 0" at bounding box center [350, 172] width 280 height 35
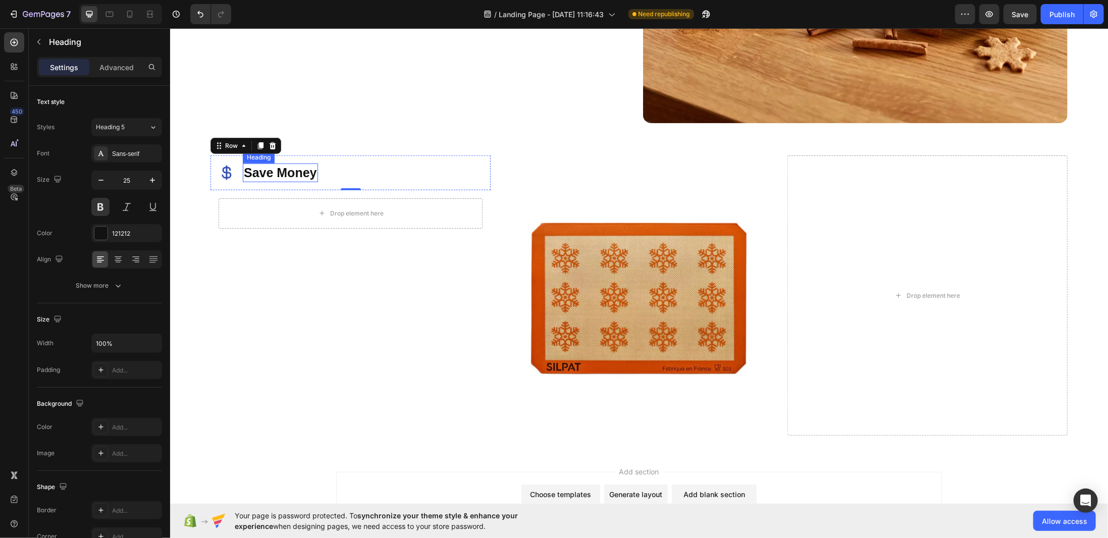
click at [291, 169] on p "Save Money" at bounding box center [279, 172] width 73 height 17
click at [365, 175] on div "Icon Save Money Heading Row 0" at bounding box center [350, 172] width 280 height 35
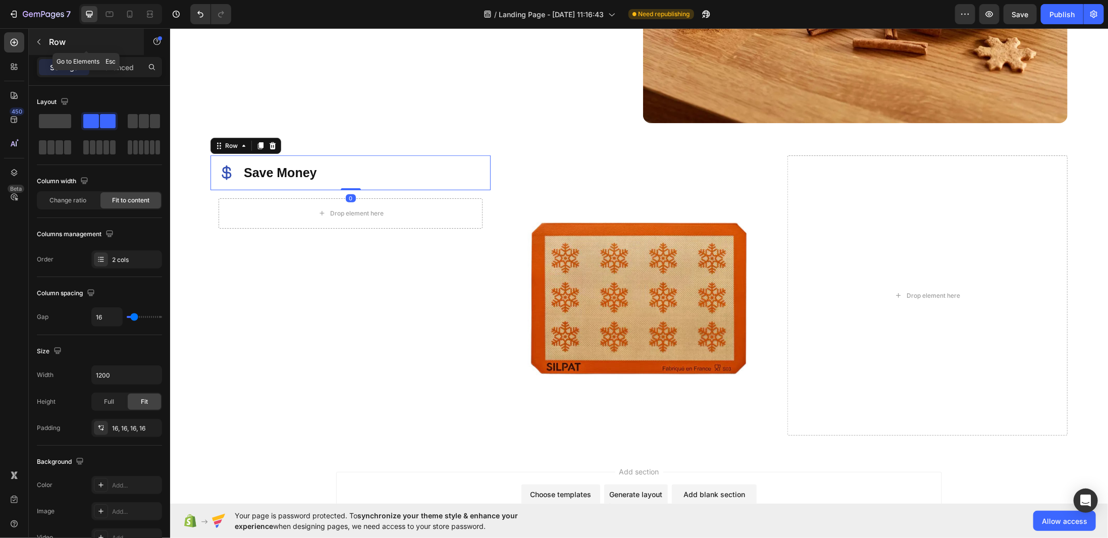
click at [38, 44] on icon "button" at bounding box center [39, 42] width 8 height 8
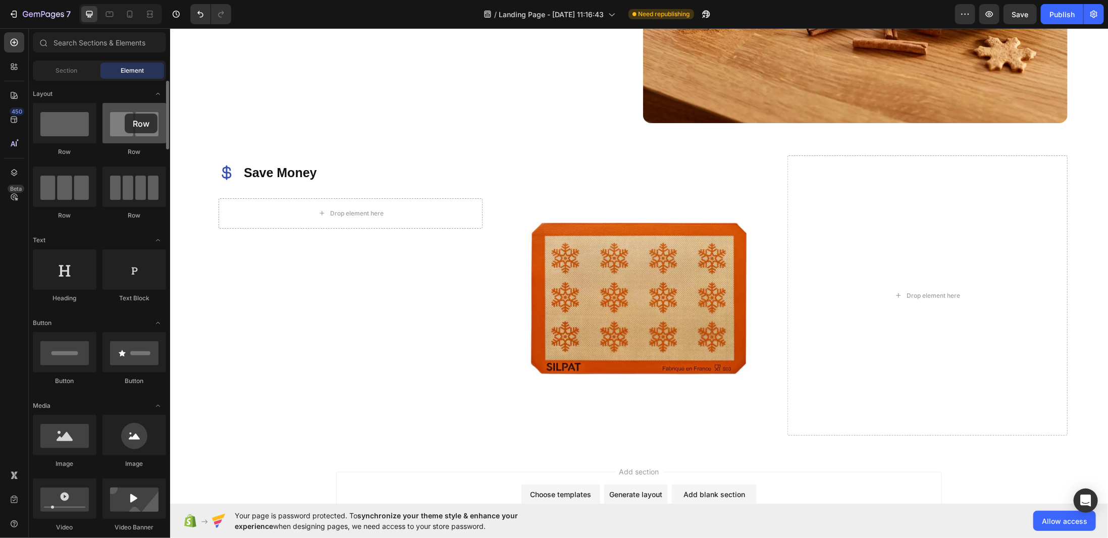
drag, startPoint x: 132, startPoint y: 128, endPoint x: 125, endPoint y: 114, distance: 15.8
click at [125, 114] on div at bounding box center [134, 123] width 64 height 40
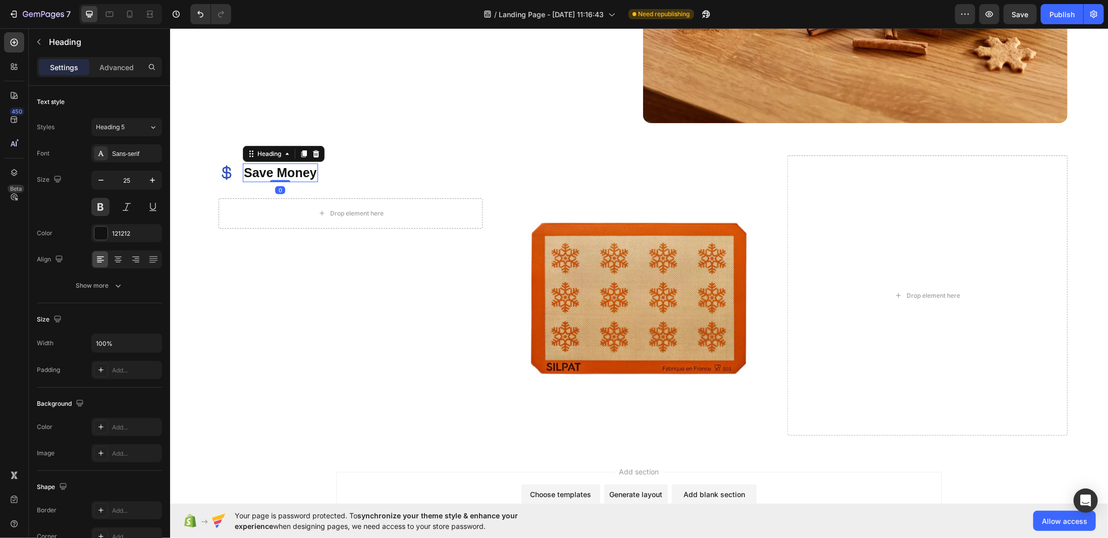
click at [278, 167] on p "Save Money" at bounding box center [279, 172] width 73 height 17
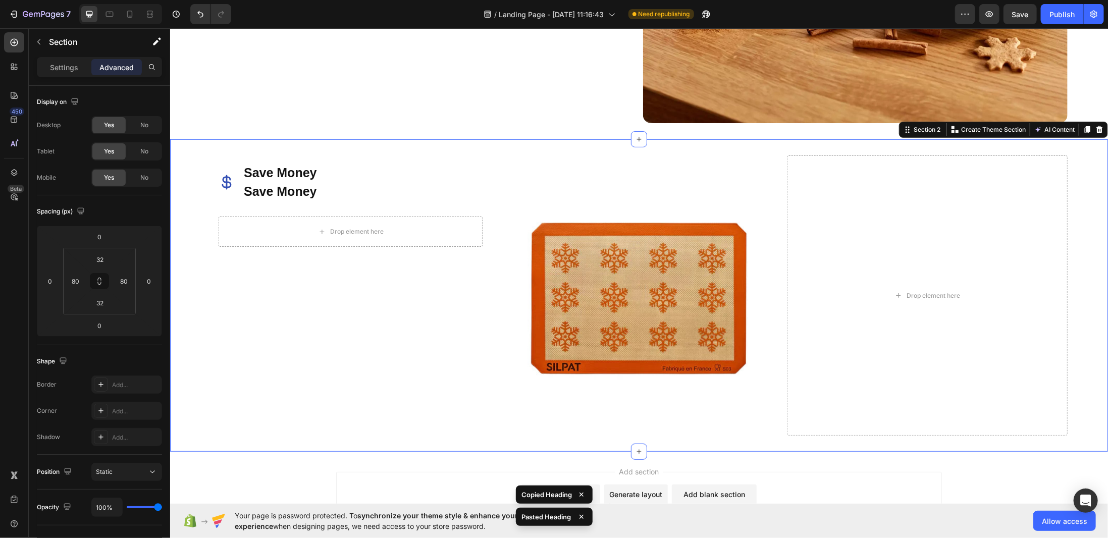
click at [355, 139] on div "Icon Save Money Heading Save Money Heading Row Drop element here Row Image Drop…" at bounding box center [639, 295] width 938 height 312
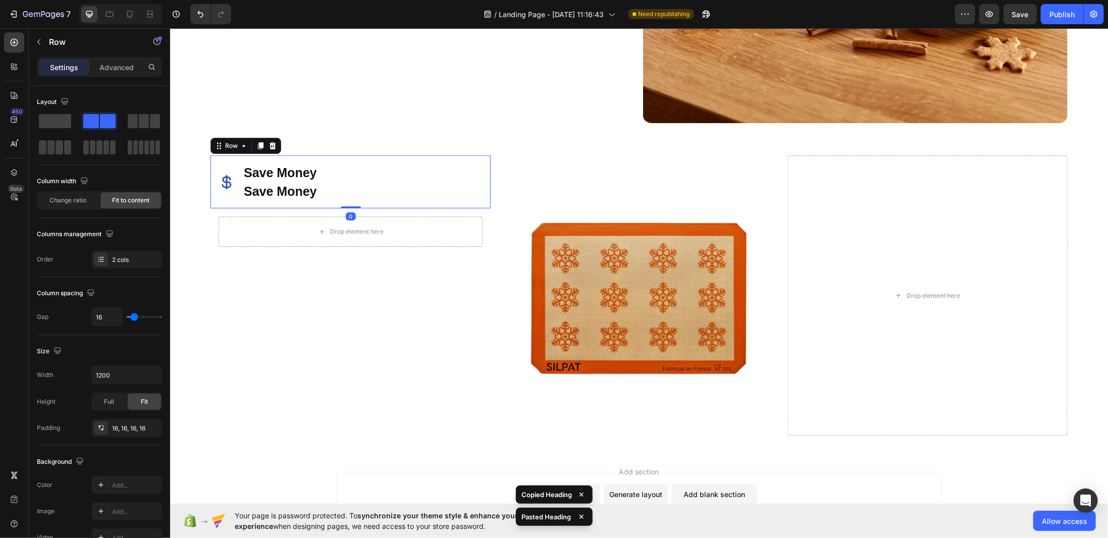
click at [230, 163] on div "Icon" at bounding box center [226, 181] width 16 height 37
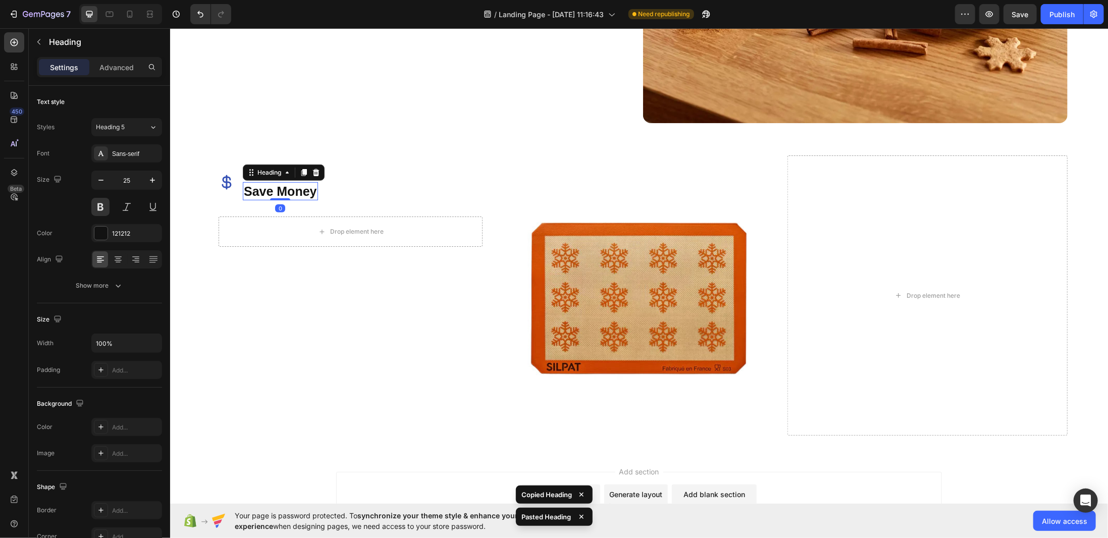
click at [286, 190] on h2 "Save Money" at bounding box center [279, 191] width 75 height 19
click at [131, 123] on div "Heading 5" at bounding box center [116, 127] width 41 height 9
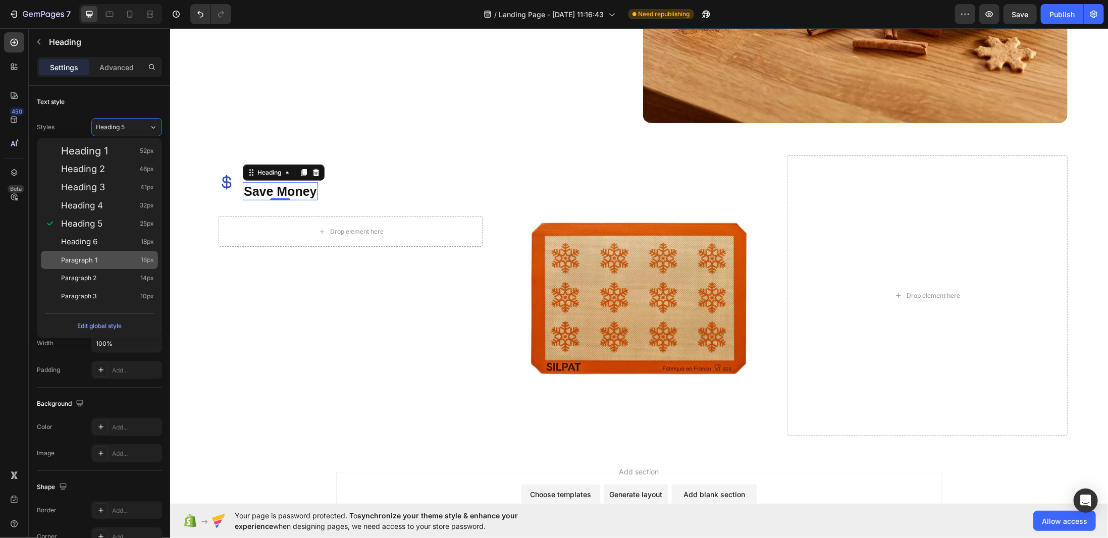
click at [138, 256] on div "Paragraph 1 16px" at bounding box center [107, 260] width 93 height 10
type input "16"
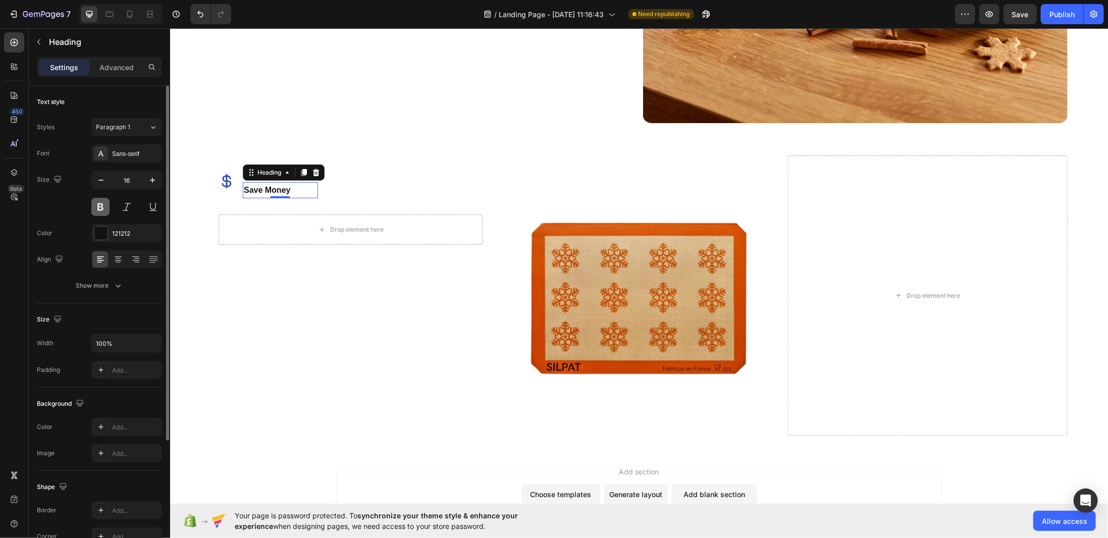
click at [101, 204] on button at bounding box center [100, 207] width 18 height 18
click at [408, 191] on div "Icon Save Money Heading Save Money Heading 0 Row" at bounding box center [350, 180] width 280 height 51
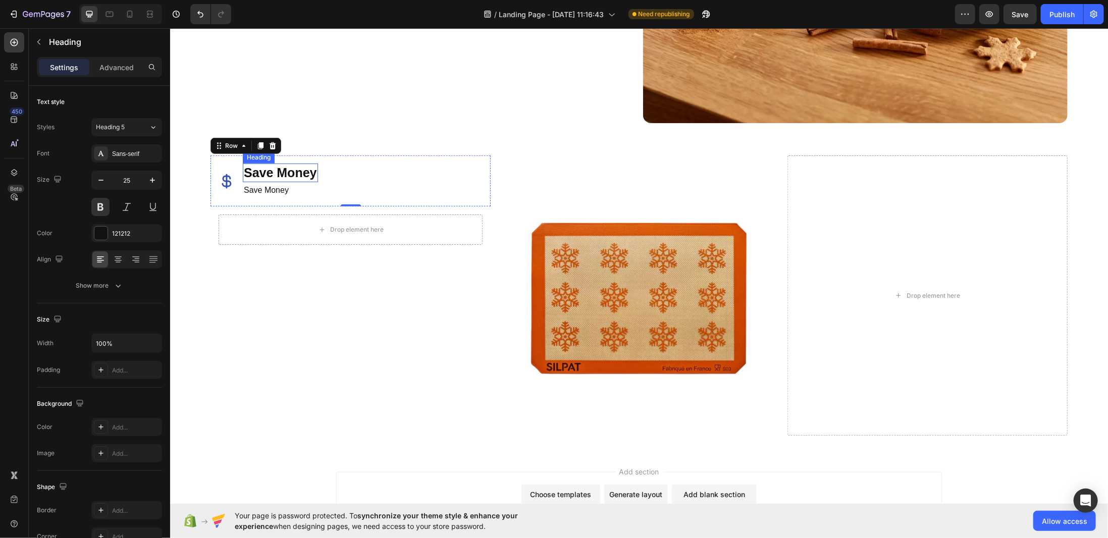
click at [279, 177] on div "Save Money Heading" at bounding box center [279, 172] width 75 height 19
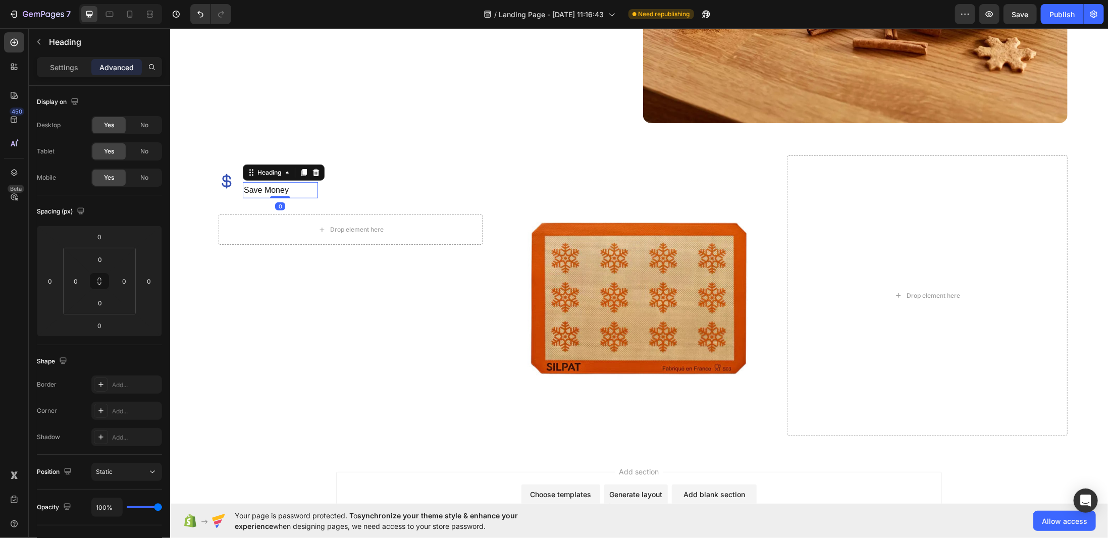
click at [271, 187] on h2 "Save Money" at bounding box center [279, 190] width 75 height 17
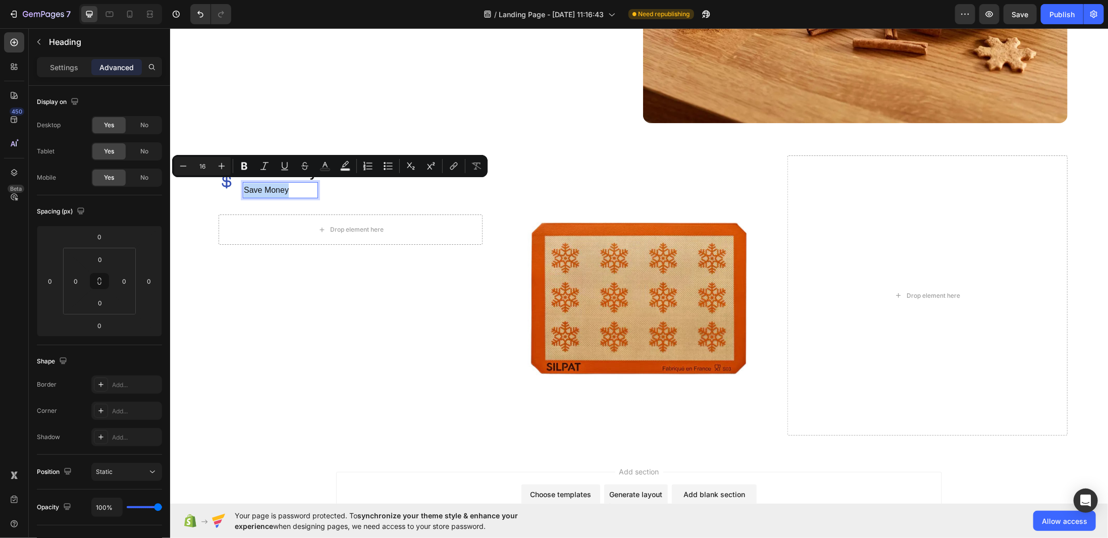
click at [271, 187] on p "Save Money" at bounding box center [279, 190] width 73 height 15
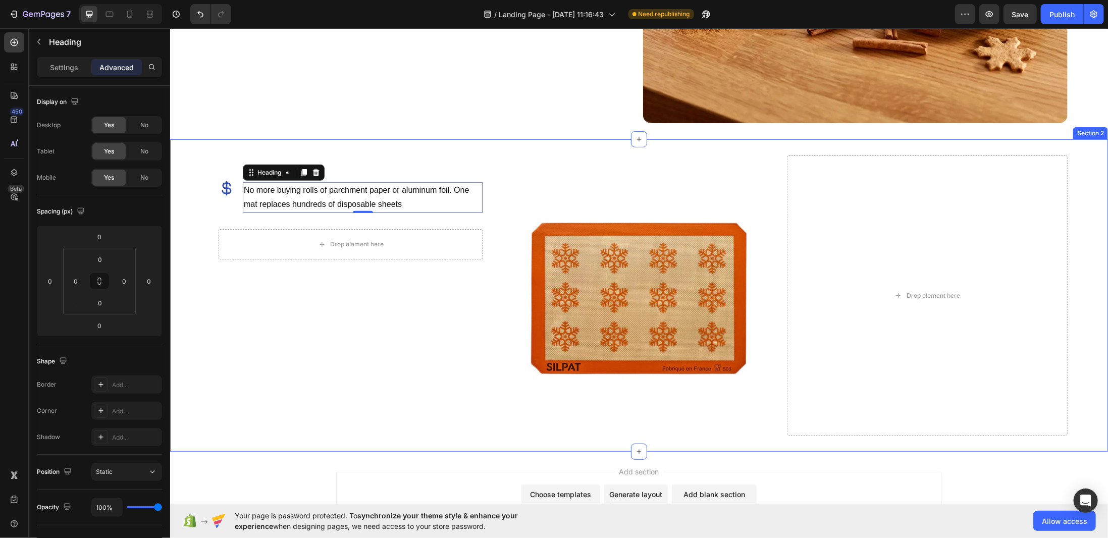
drag, startPoint x: 356, startPoint y: 149, endPoint x: 343, endPoint y: 150, distance: 13.7
click at [357, 149] on div "Icon Save Money Heading No more buying rolls of parchment paper or aluminum foi…" at bounding box center [639, 295] width 938 height 312
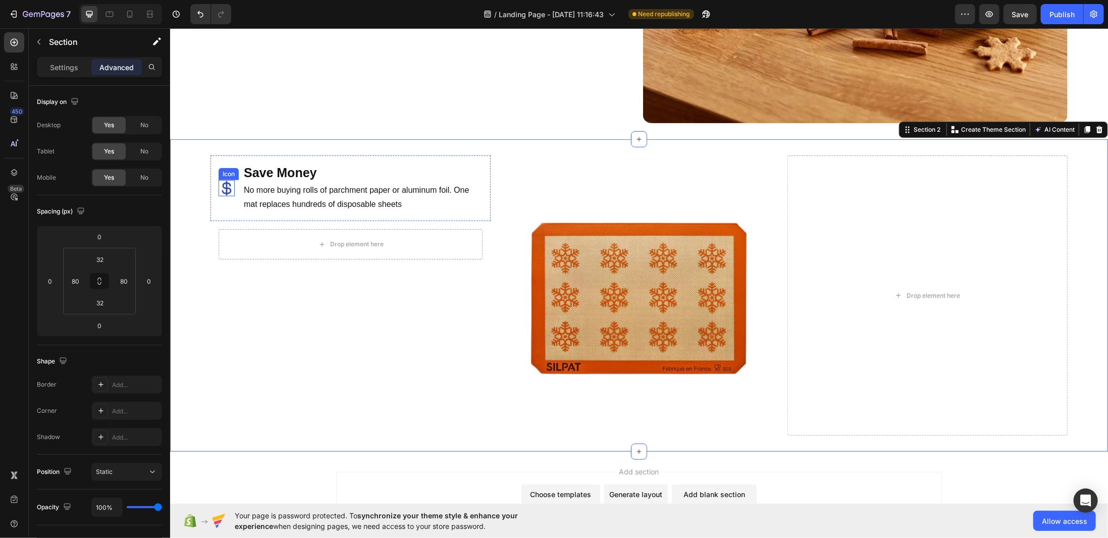
click at [221, 180] on icon at bounding box center [226, 188] width 16 height 16
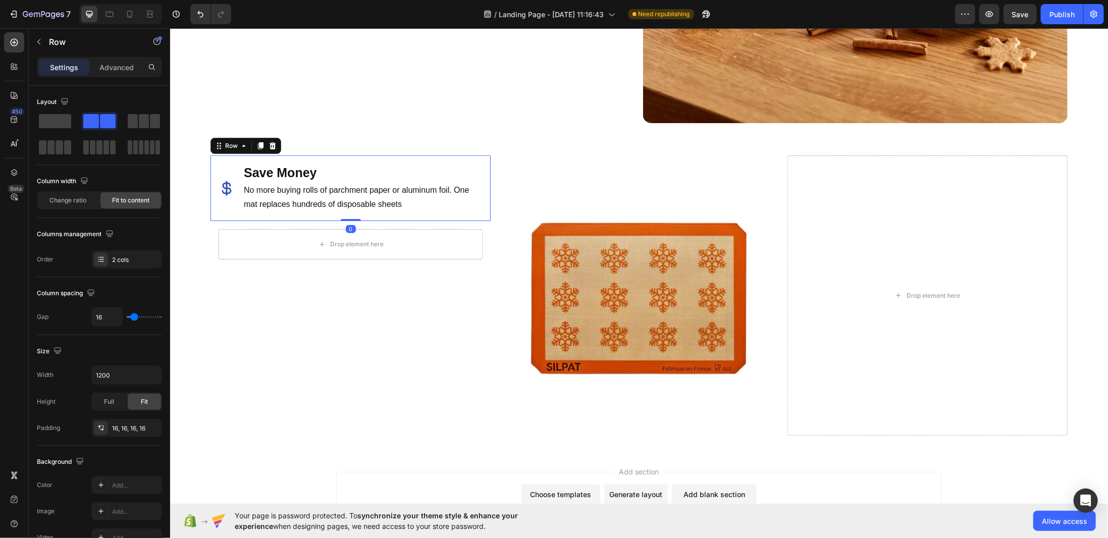
click at [218, 155] on div "Icon Save Money Heading No more buying rolls of parchment paper or aluminum foi…" at bounding box center [350, 188] width 280 height 66
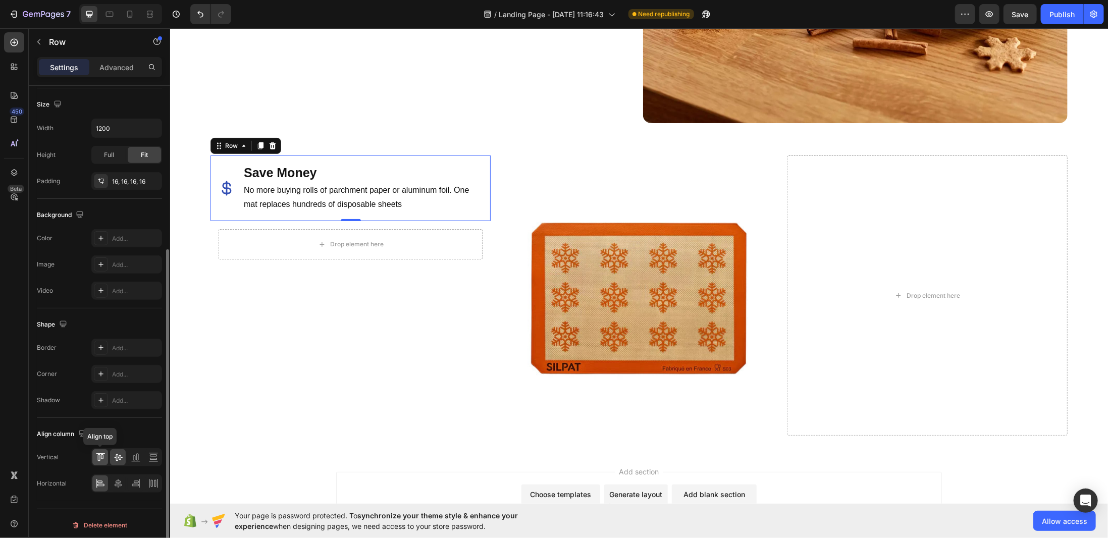
click at [101, 454] on icon at bounding box center [101, 456] width 3 height 5
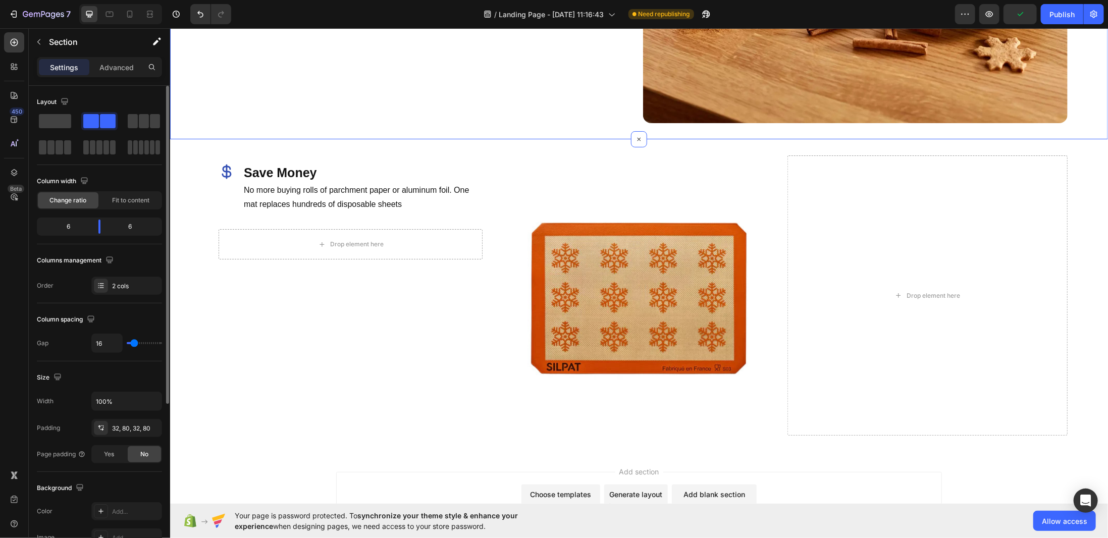
click at [314, 195] on p "No more buying rolls of parchment paper or aluminum foil. One mat replaces hund…" at bounding box center [362, 197] width 238 height 29
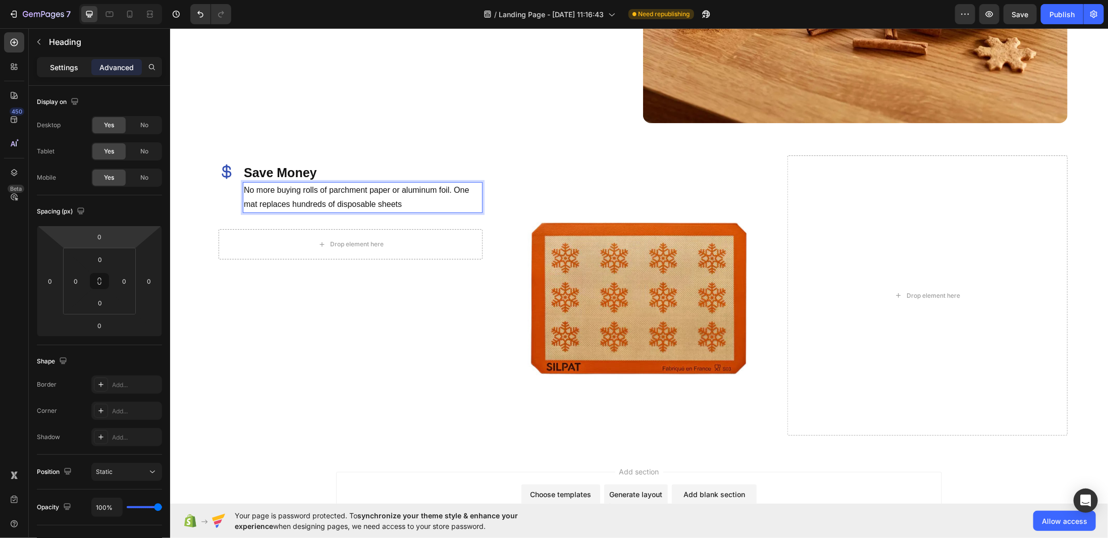
click at [67, 71] on p "Settings" at bounding box center [64, 67] width 28 height 11
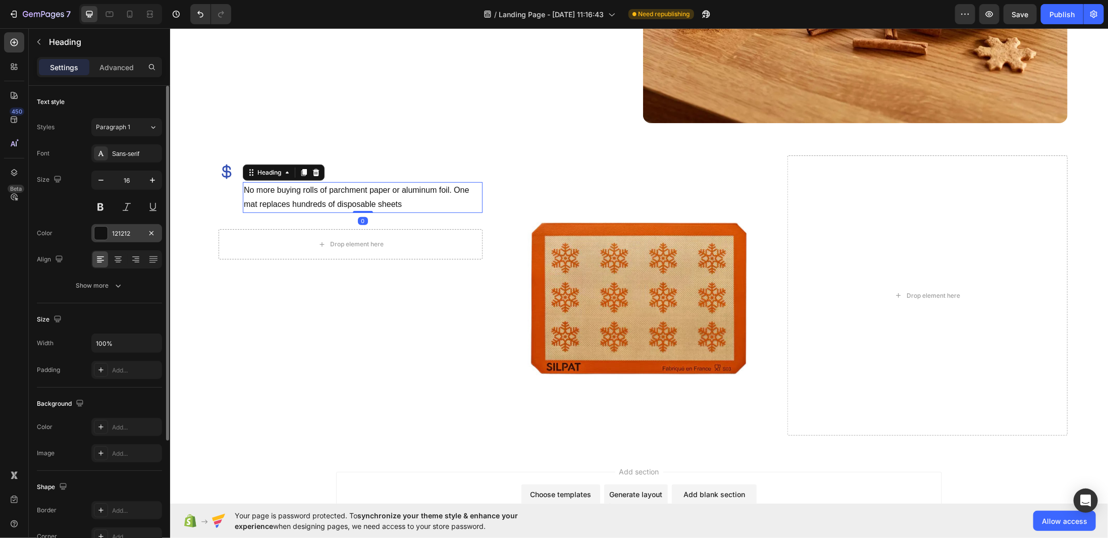
click at [99, 234] on div at bounding box center [100, 233] width 13 height 13
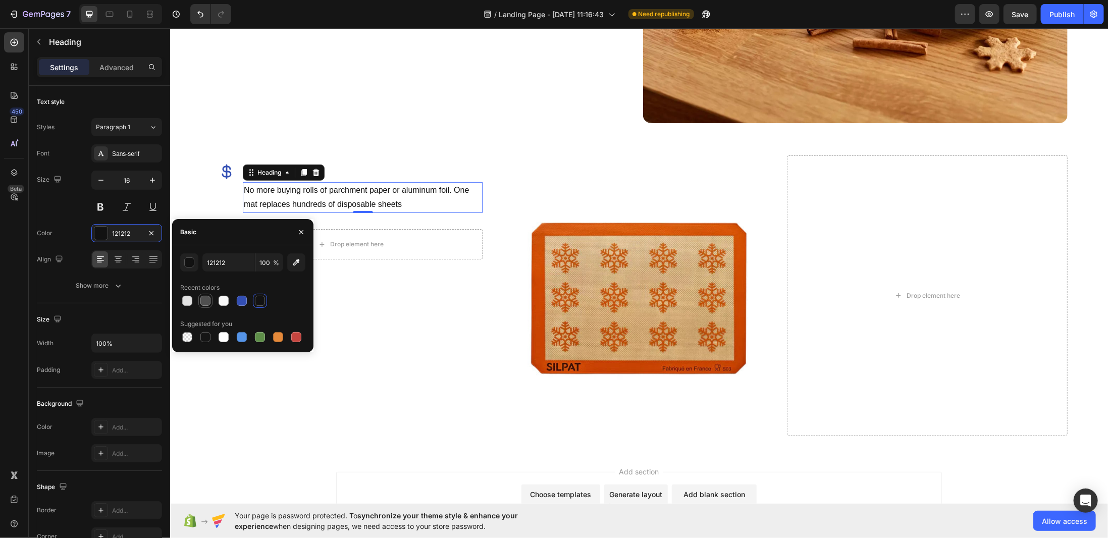
click at [204, 301] on div at bounding box center [205, 301] width 10 height 10
type input "4F4F4F"
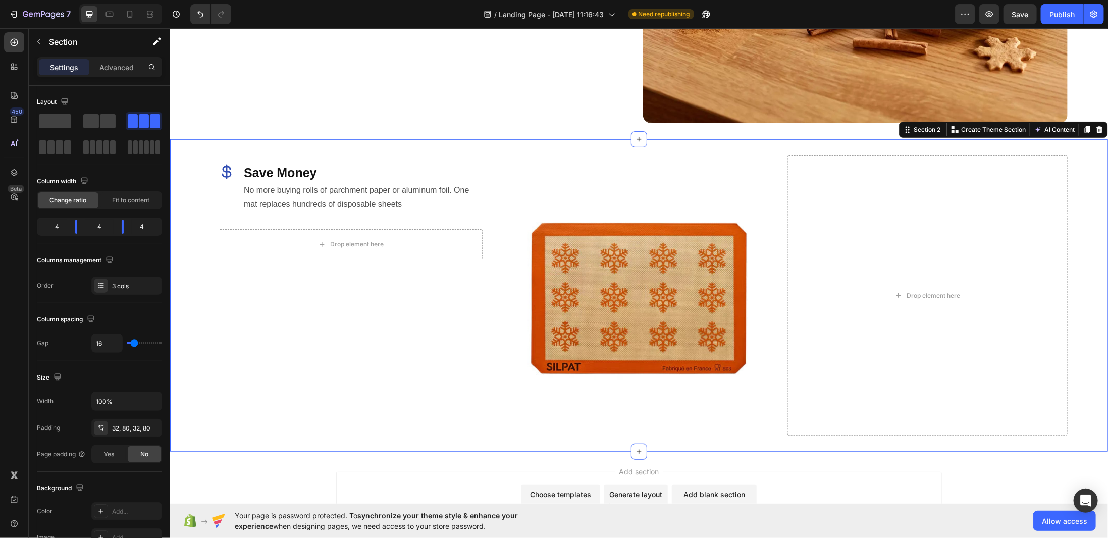
click at [310, 336] on div "Icon Save Money Heading No more buying rolls of parchment paper or aluminum foi…" at bounding box center [350, 295] width 280 height 280
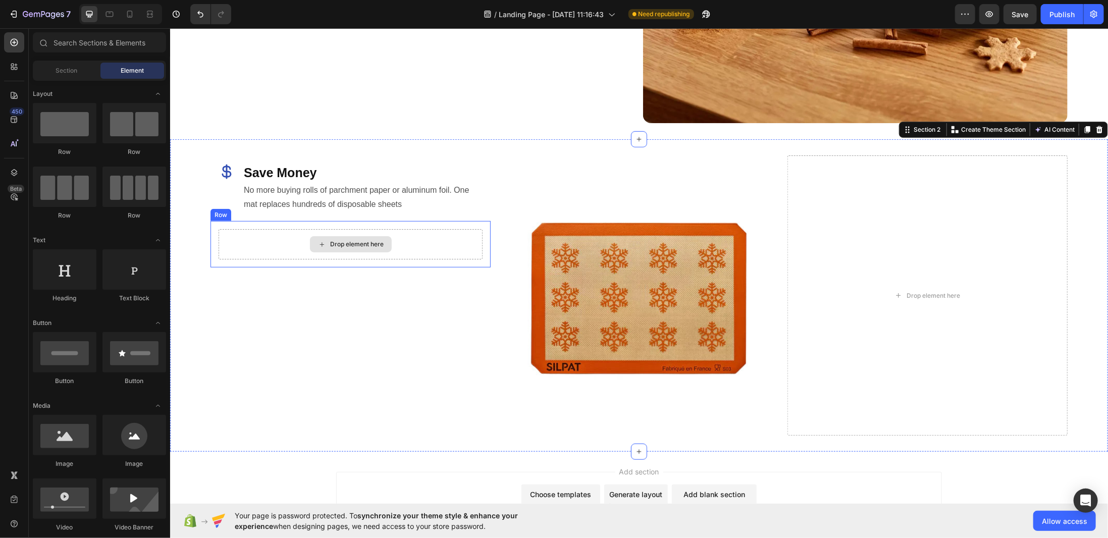
click at [317, 236] on div "Drop element here" at bounding box center [350, 244] width 82 height 16
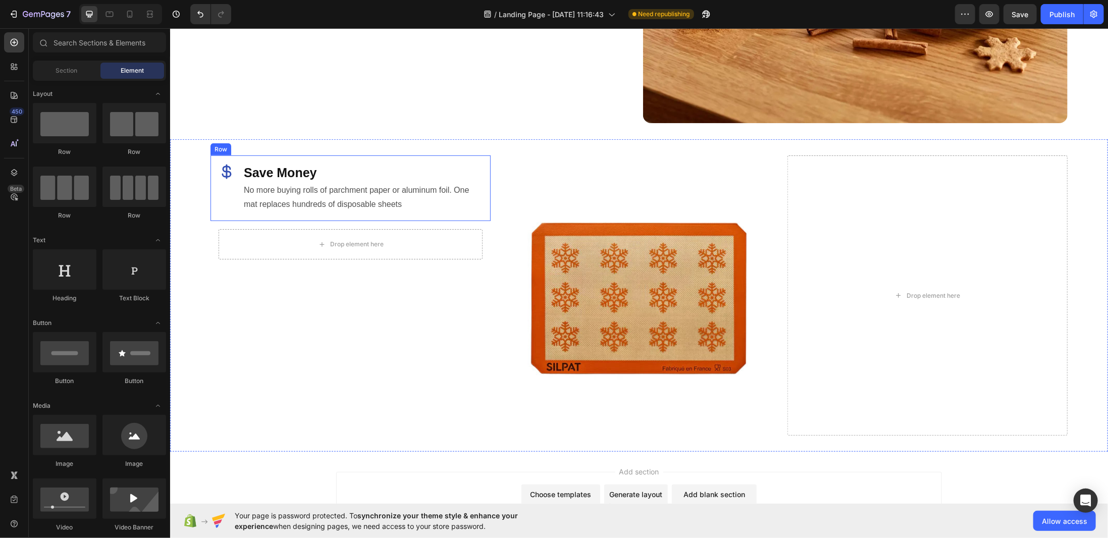
click at [241, 187] on div "Icon Save Money Heading No more buying rolls of parchment paper or aluminum foi…" at bounding box center [350, 188] width 280 height 66
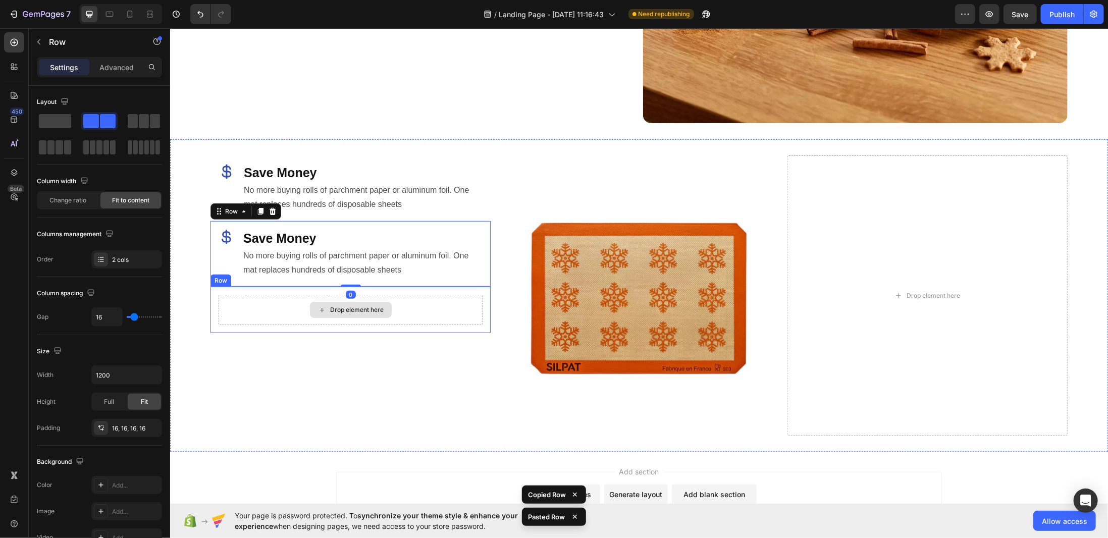
click at [270, 294] on div "Drop element here" at bounding box center [350, 309] width 264 height 30
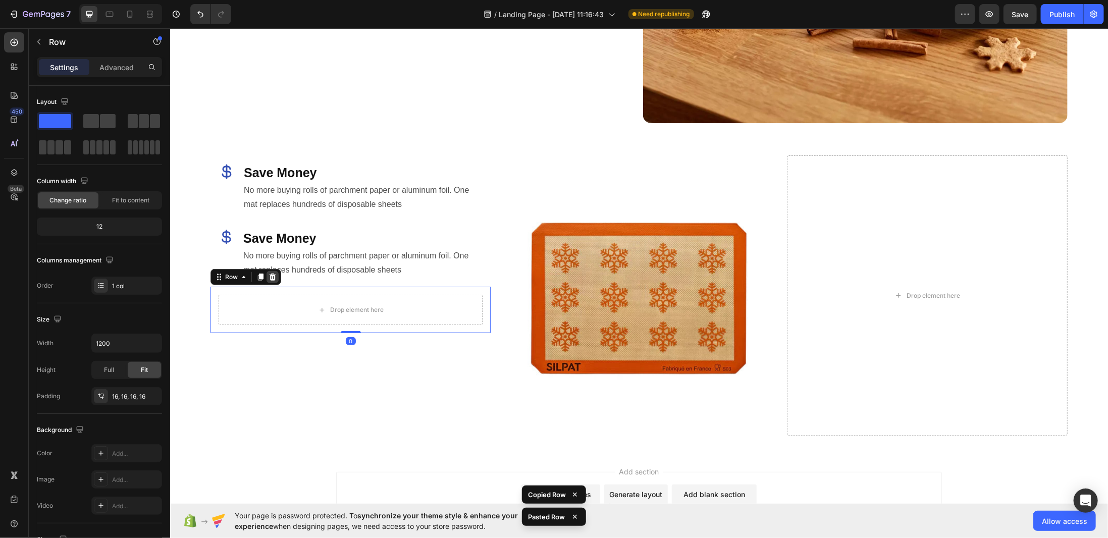
click at [270, 276] on icon at bounding box center [272, 276] width 7 height 7
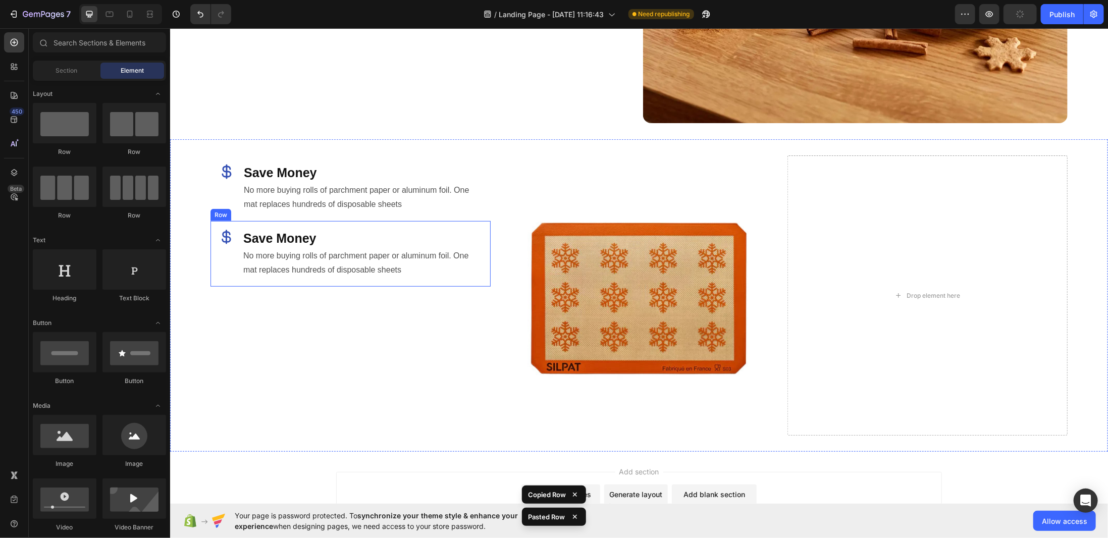
click at [225, 268] on div "Icon" at bounding box center [226, 253] width 16 height 49
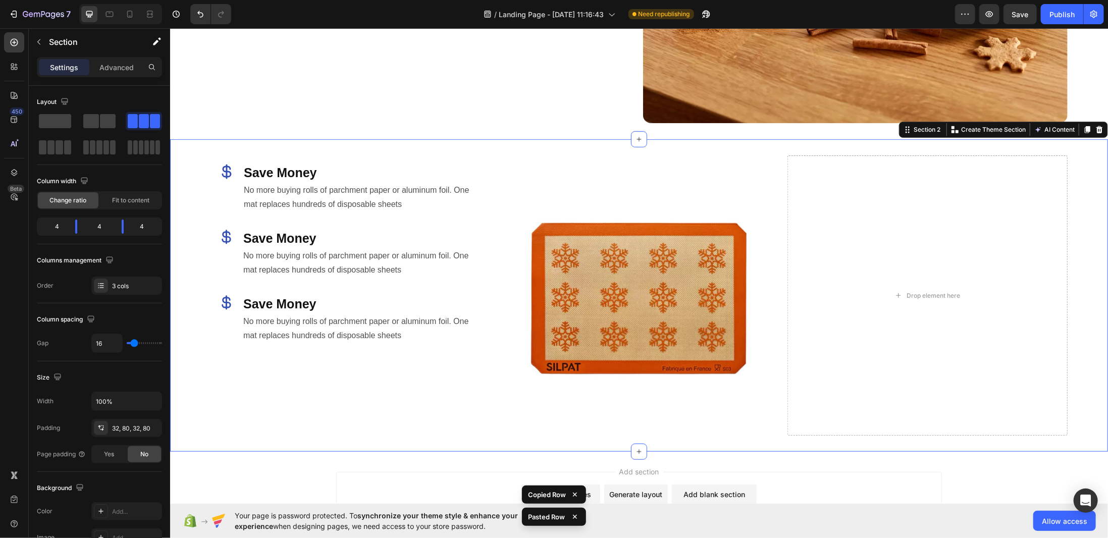
click at [288, 379] on div "Icon Save Money Heading No more buying rolls of parchment paper or aluminum foi…" at bounding box center [350, 295] width 280 height 280
click at [480, 303] on div "Icon Save Money Heading No more buying rolls of parchment paper or aluminum foi…" at bounding box center [350, 319] width 280 height 66
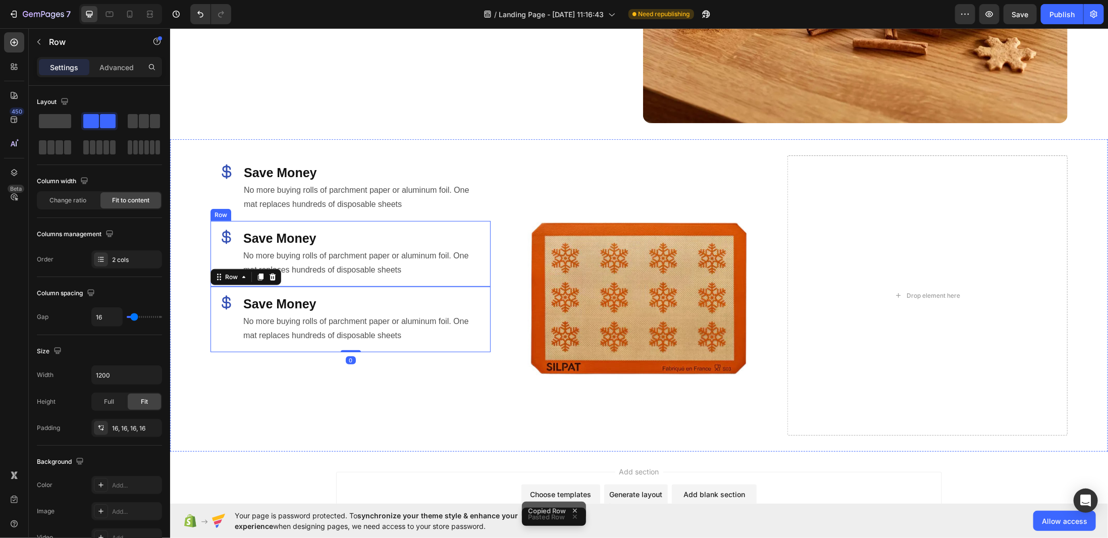
click at [484, 266] on div "Icon Save Money Heading No more buying rolls of parchment paper or aluminum foi…" at bounding box center [350, 254] width 280 height 66
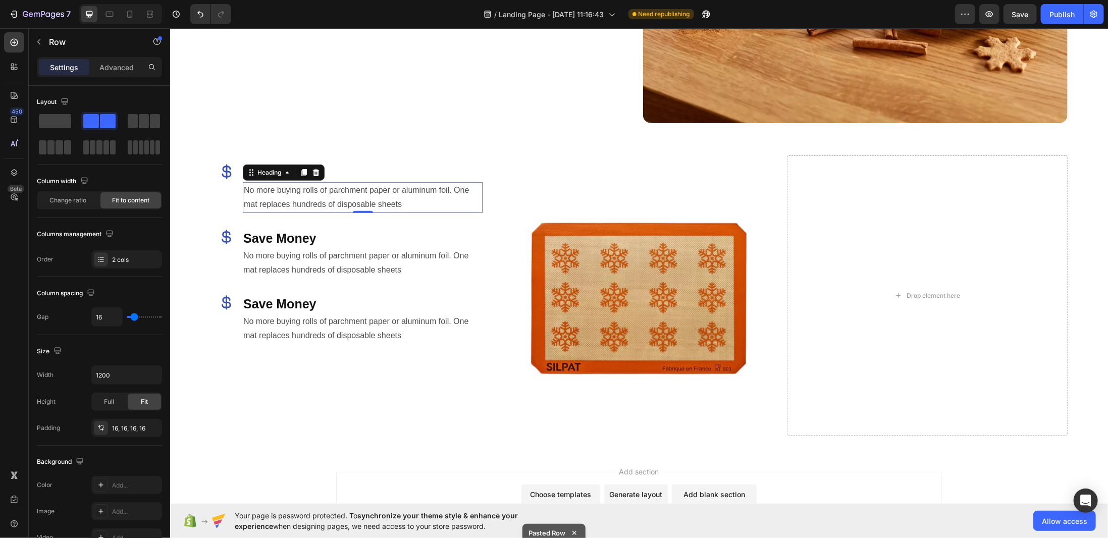
click at [477, 201] on p "No more buying rolls of parchment paper or aluminum foil. One mat replaces hund…" at bounding box center [362, 197] width 238 height 29
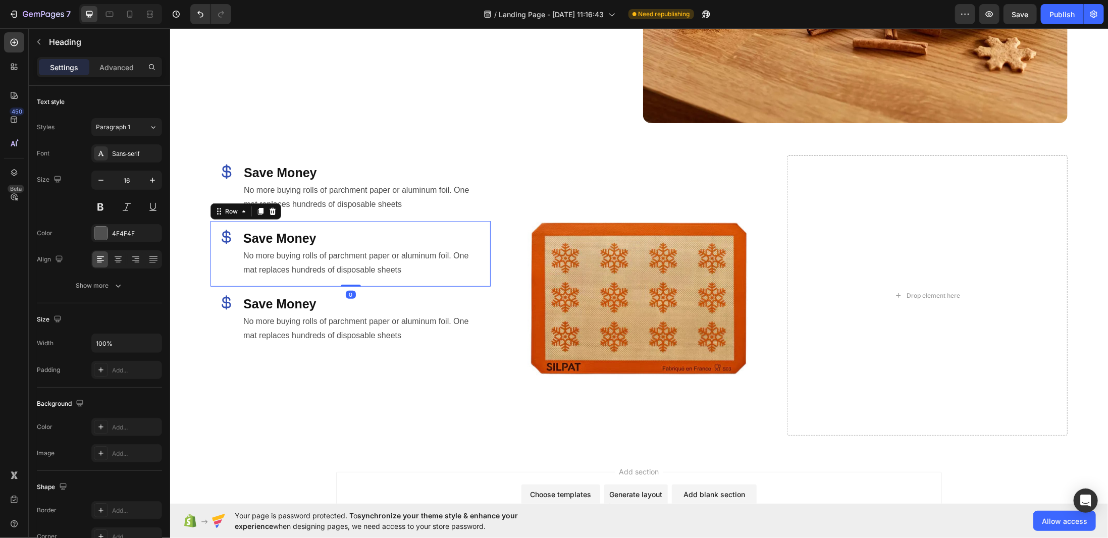
click at [481, 233] on div "Icon Save Money Heading No more buying rolls of parchment paper or aluminum foi…" at bounding box center [350, 254] width 280 height 66
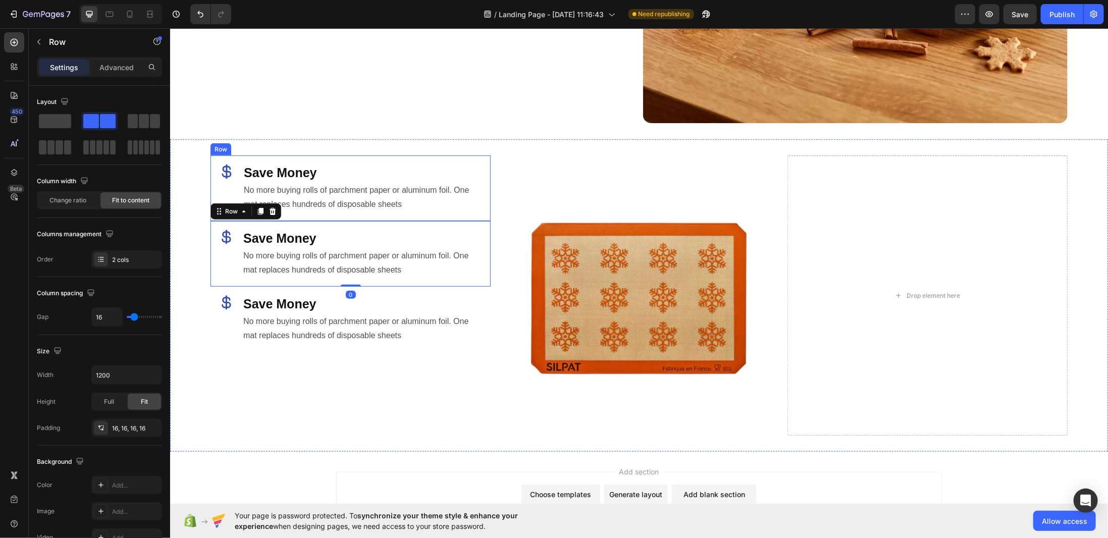
click at [481, 209] on div "Icon Save Money Heading No more buying rolls of parchment paper or aluminum foi…" at bounding box center [350, 188] width 280 height 66
click at [481, 227] on div "Icon Save Money Heading No more buying rolls of parchment paper or aluminum foi…" at bounding box center [350, 254] width 280 height 66
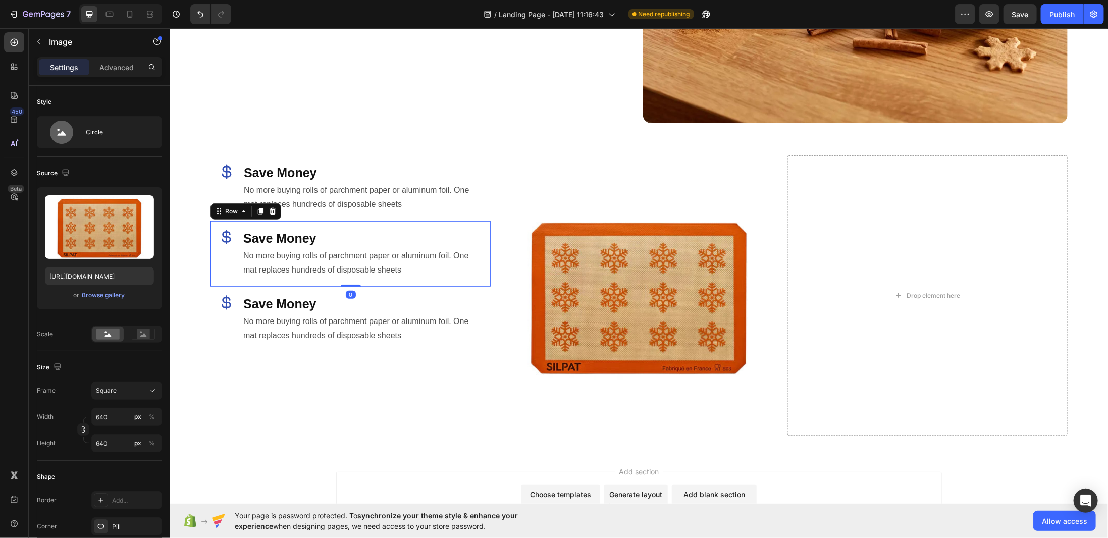
click at [498, 219] on div at bounding box center [638, 295] width 280 height 280
click at [459, 155] on div "Icon Save Money Heading No more buying rolls of parchment paper or aluminum foi…" at bounding box center [350, 188] width 280 height 66
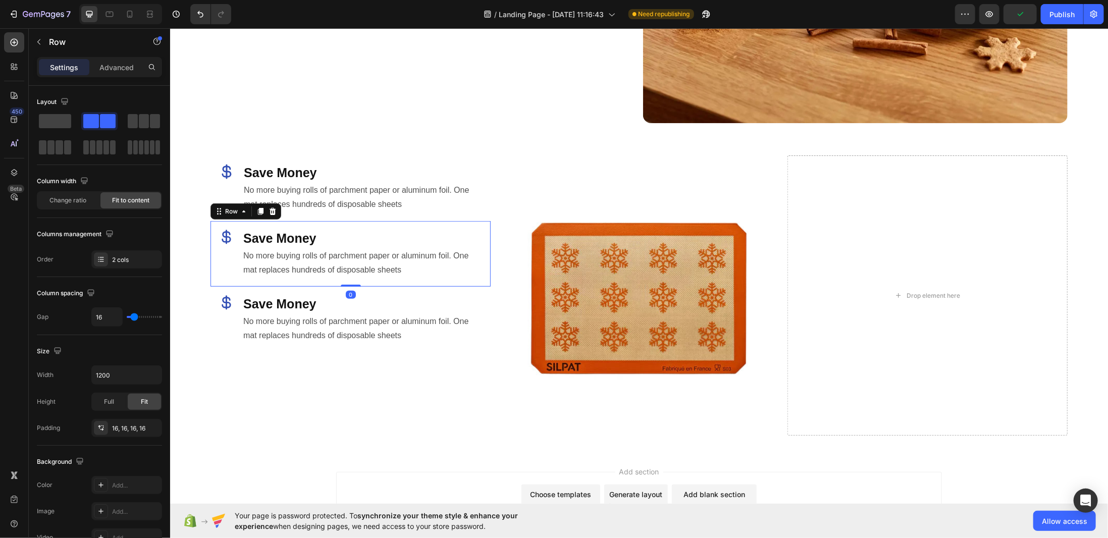
click at [482, 221] on div "Icon Save Money Heading No more buying rolls of parchment paper or aluminum foi…" at bounding box center [350, 254] width 280 height 66
click at [479, 202] on h2 "No more buying rolls of parchment paper or aluminum foil. One mat replaces hund…" at bounding box center [362, 197] width 240 height 31
click at [483, 212] on div "Icon Save Money Heading No more buying rolls of parchment paper or aluminum foi…" at bounding box center [350, 188] width 280 height 66
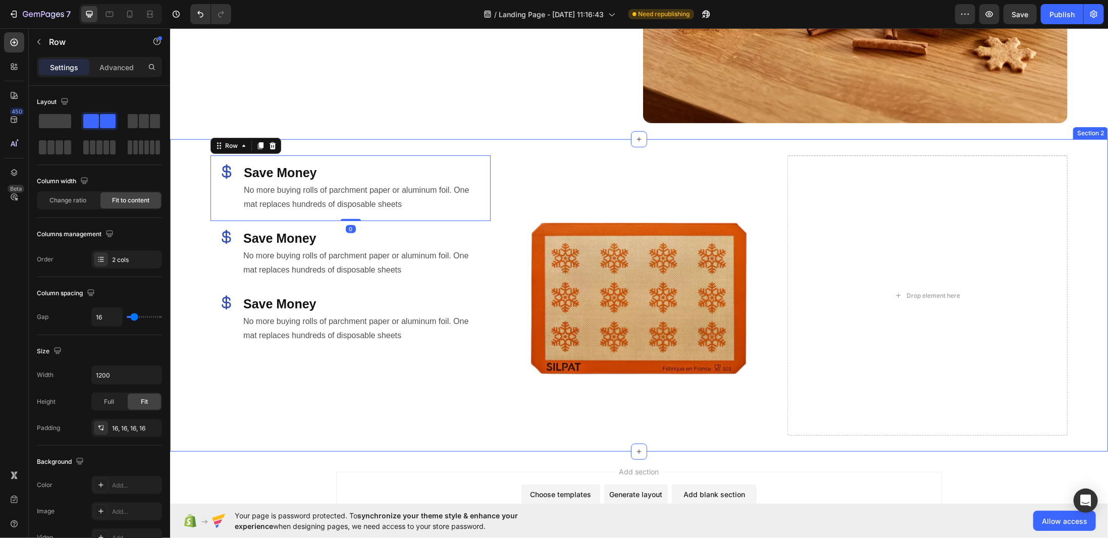
click at [313, 404] on div "Icon Save Money Heading No more buying rolls of parchment paper or aluminum foi…" at bounding box center [350, 295] width 280 height 280
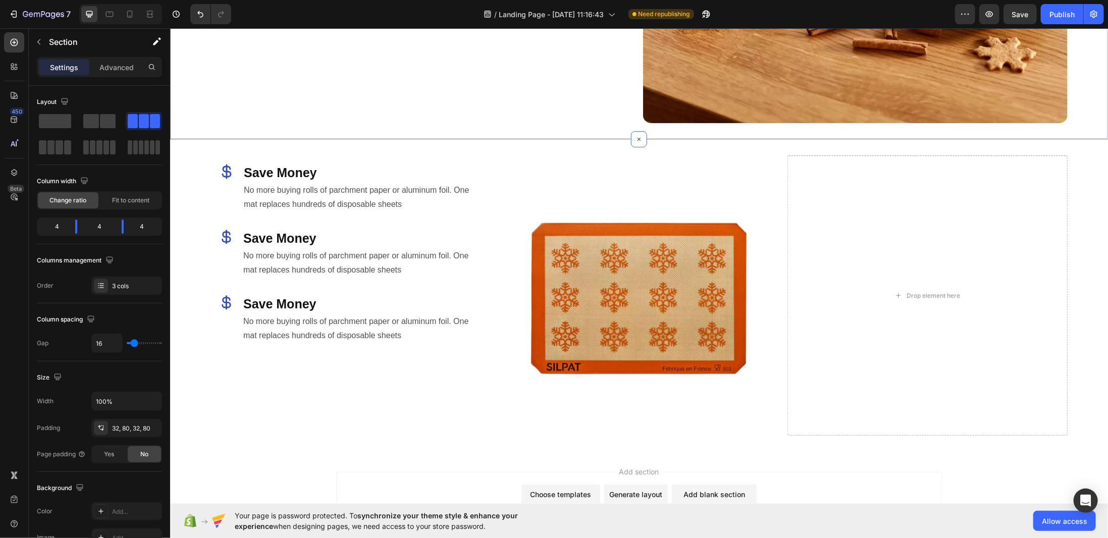
click at [276, 214] on div "Icon Save Money Heading No more buying rolls of parchment paper or aluminum foi…" at bounding box center [350, 188] width 280 height 66
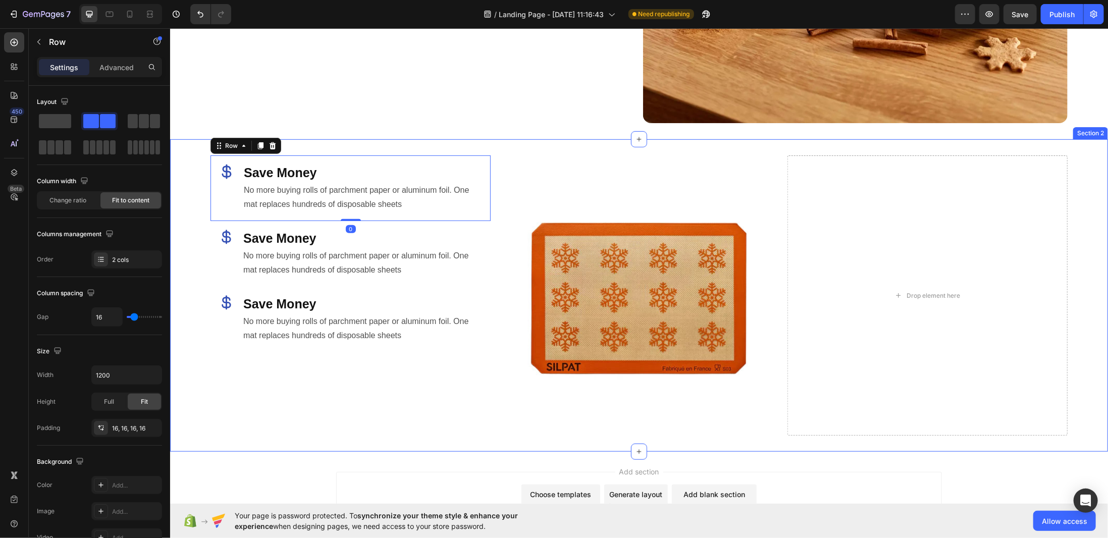
click at [436, 372] on div "Icon Save Money Heading No more buying rolls of parchment paper or aluminum foi…" at bounding box center [350, 295] width 280 height 280
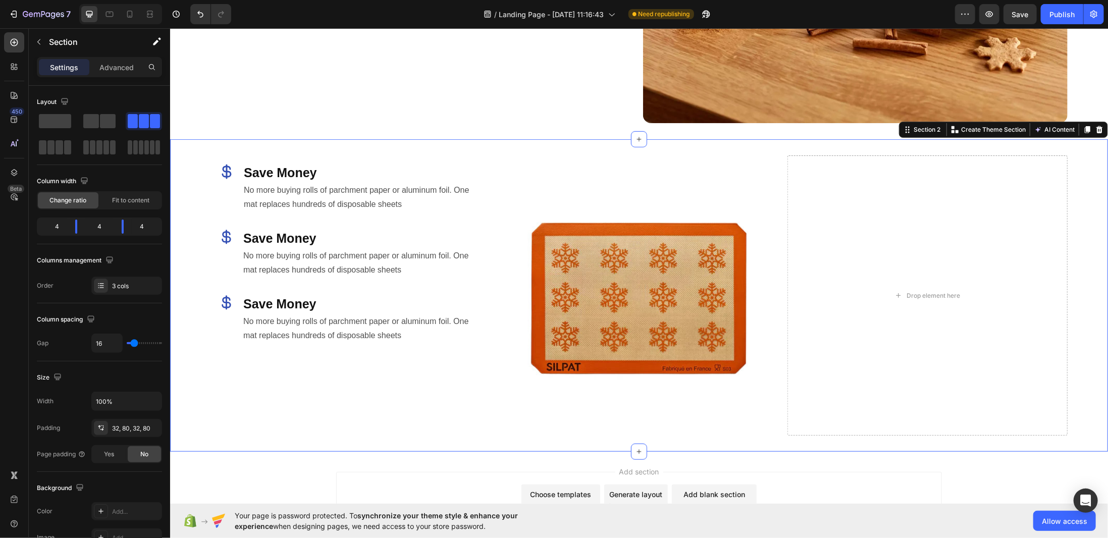
click at [460, 348] on div "Icon Save Money Heading No more buying rolls of parchment paper or aluminum foi…" at bounding box center [350, 295] width 280 height 280
click at [491, 203] on div "Icon Save Money Heading No more buying rolls of parchment paper or aluminum foi…" at bounding box center [639, 295] width 938 height 312
click at [471, 164] on p "Save Money" at bounding box center [362, 172] width 238 height 17
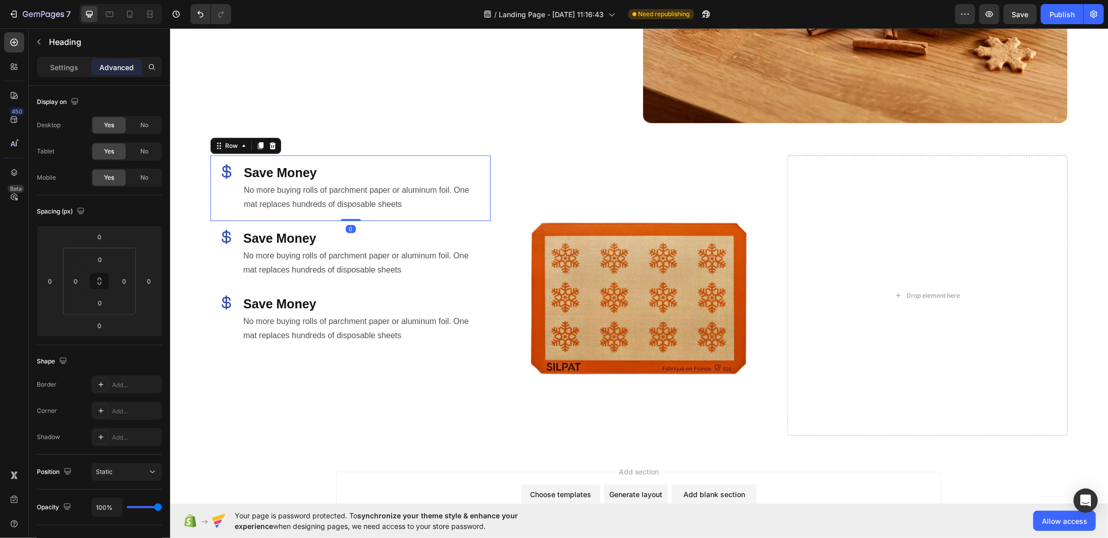
click at [482, 155] on div "Icon Save Money Heading No more buying rolls of parchment paper or aluminum foi…" at bounding box center [350, 188] width 280 height 66
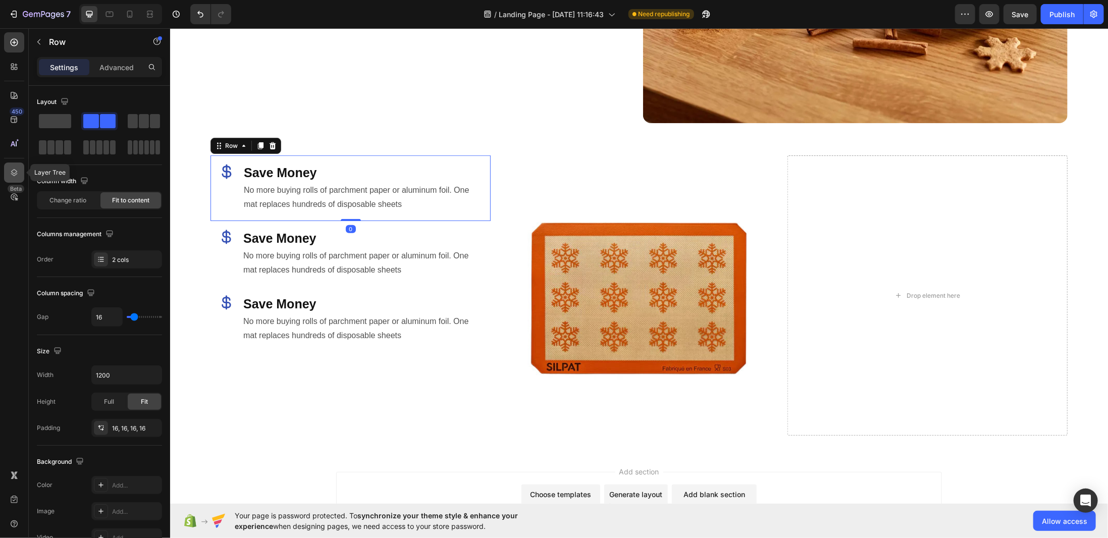
click at [16, 177] on icon at bounding box center [14, 173] width 10 height 10
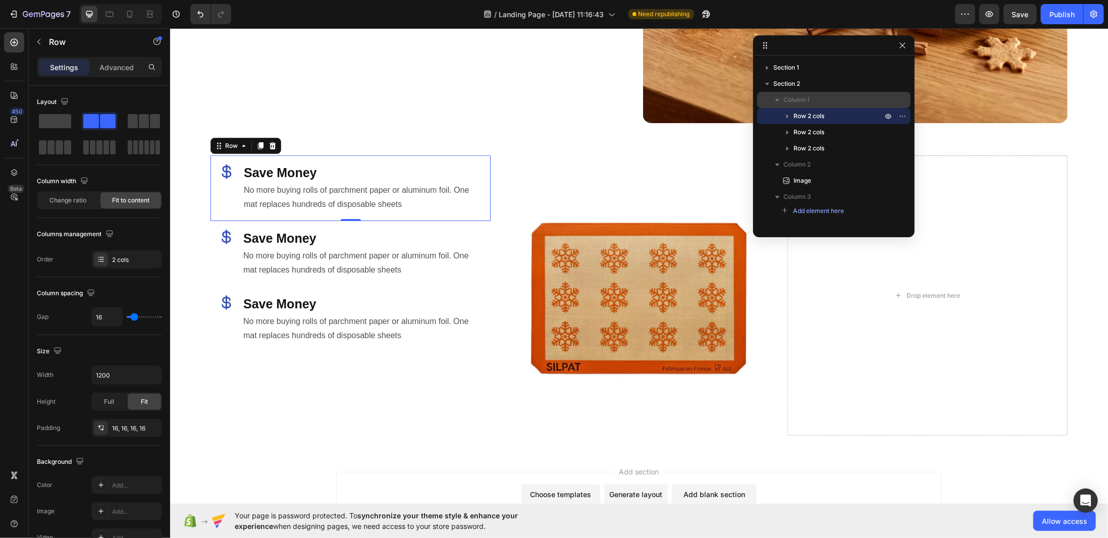
click at [794, 99] on span "Column 1" at bounding box center [796, 100] width 26 height 10
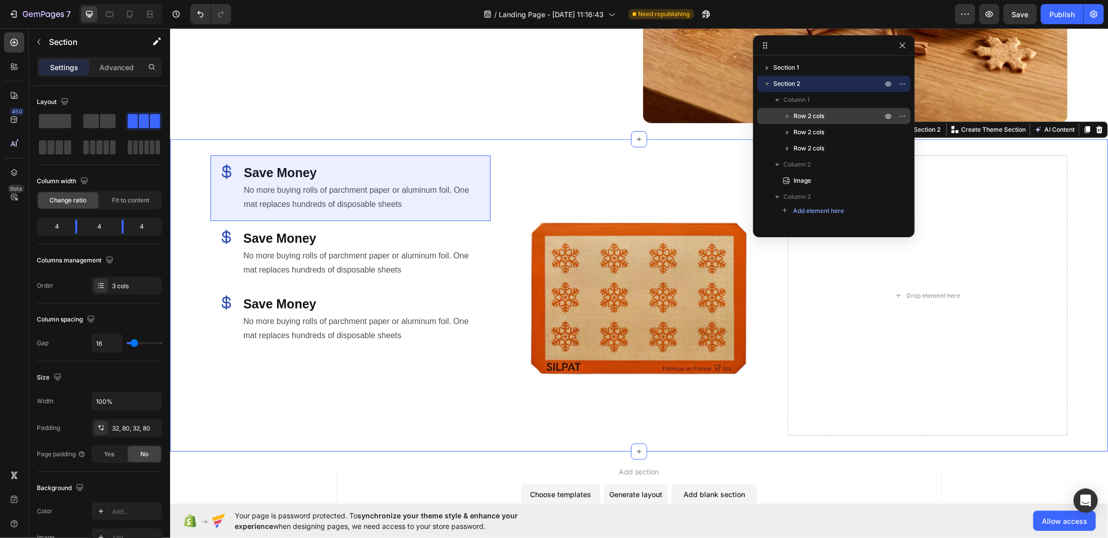
click at [806, 119] on span "Row 2 cols" at bounding box center [808, 116] width 31 height 10
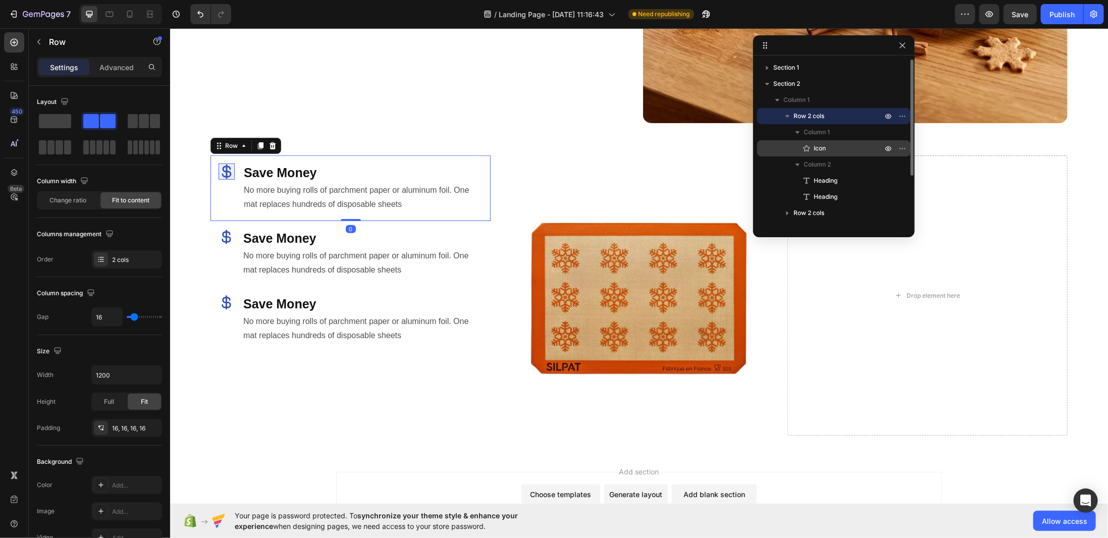
click at [824, 143] on span "Icon" at bounding box center [819, 148] width 12 height 10
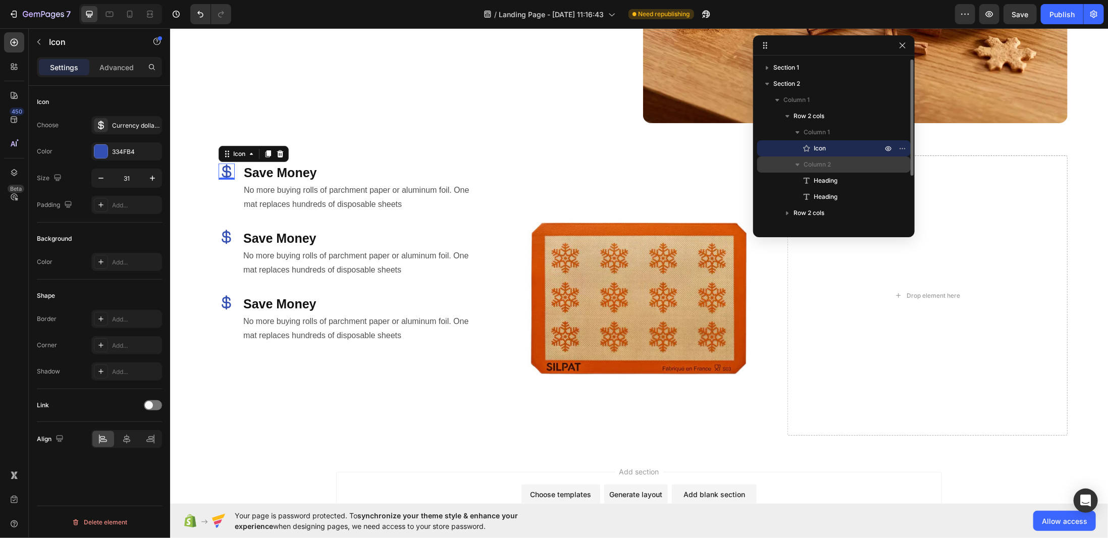
click at [830, 163] on span "Column 2" at bounding box center [816, 164] width 27 height 10
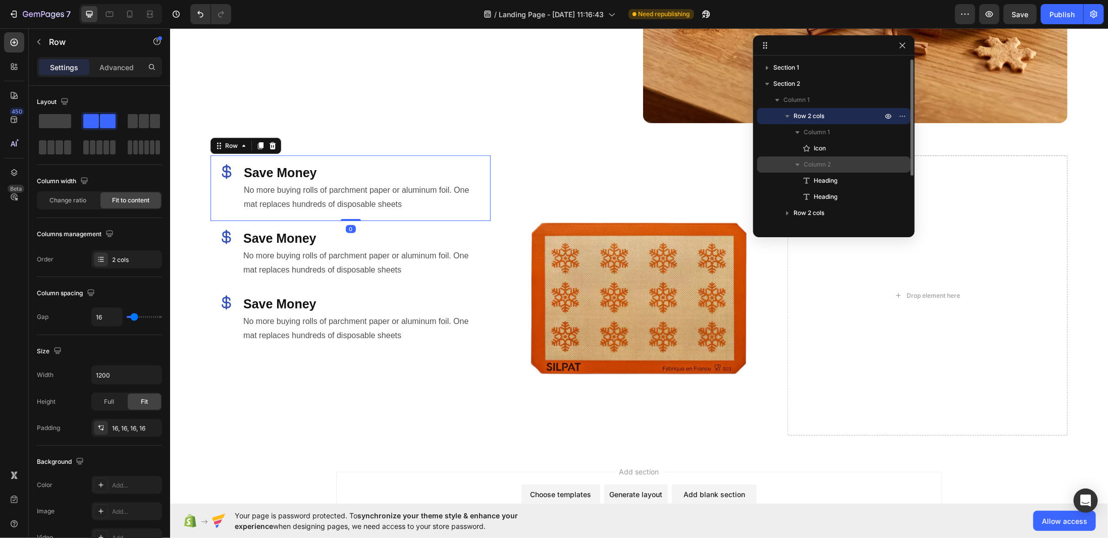
click at [827, 170] on div "Column 2" at bounding box center [833, 164] width 145 height 16
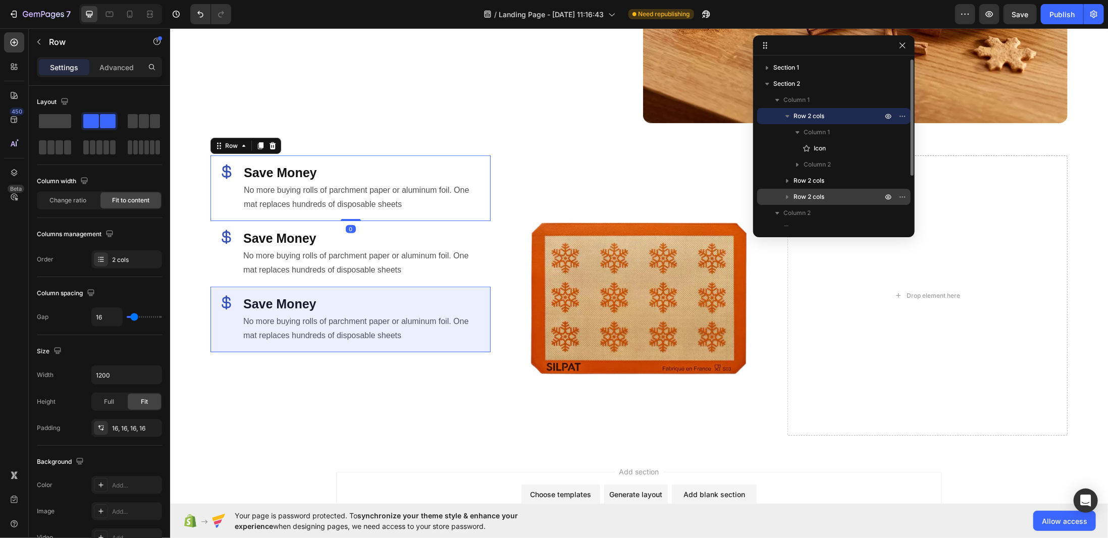
click at [829, 198] on p "Row 2 cols" at bounding box center [838, 197] width 91 height 10
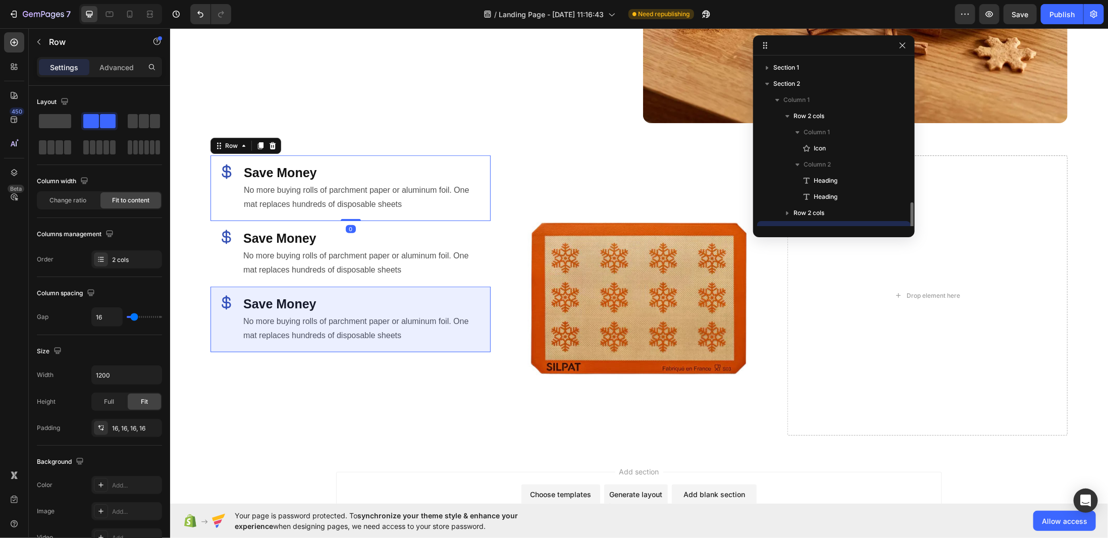
scroll to position [94, 0]
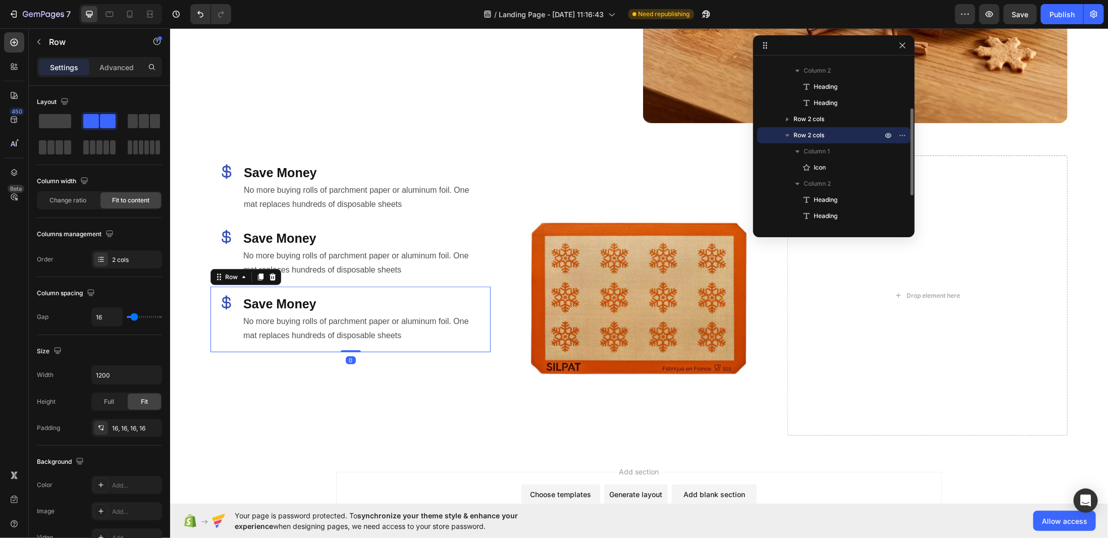
click at [787, 134] on icon "button" at bounding box center [787, 135] width 4 height 3
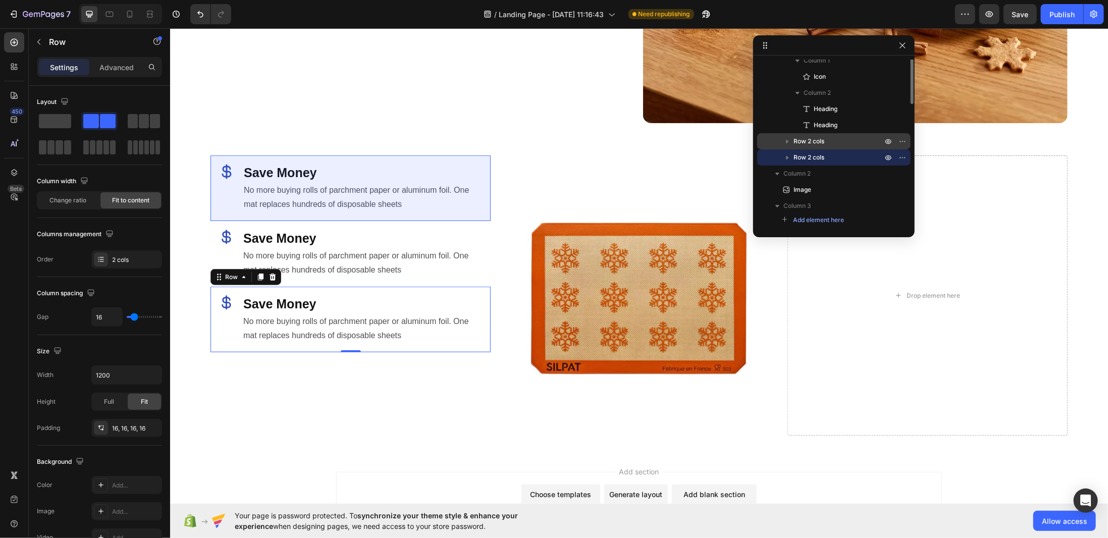
scroll to position [0, 0]
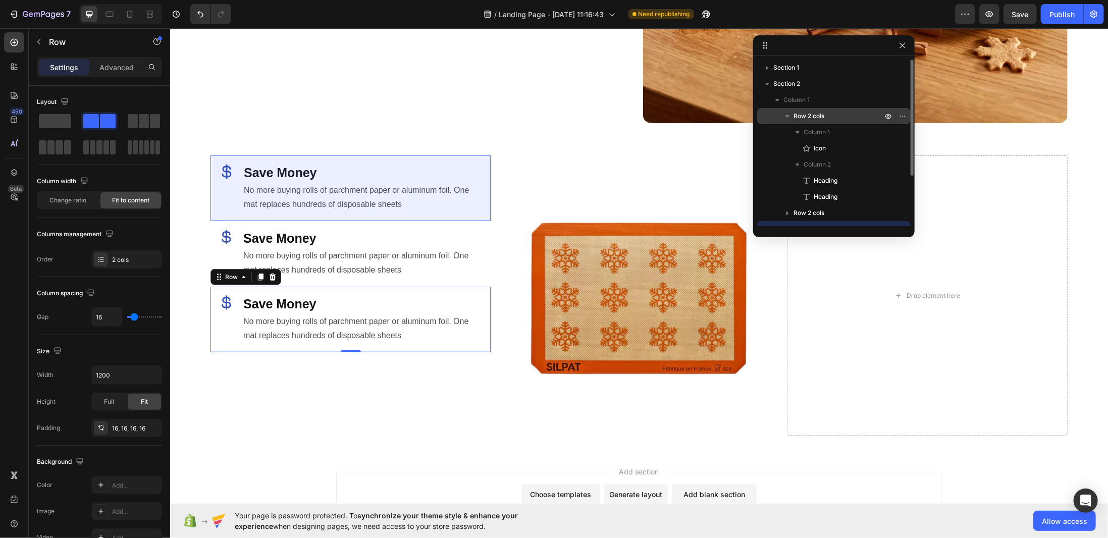
click at [787, 113] on icon "button" at bounding box center [787, 116] width 10 height 10
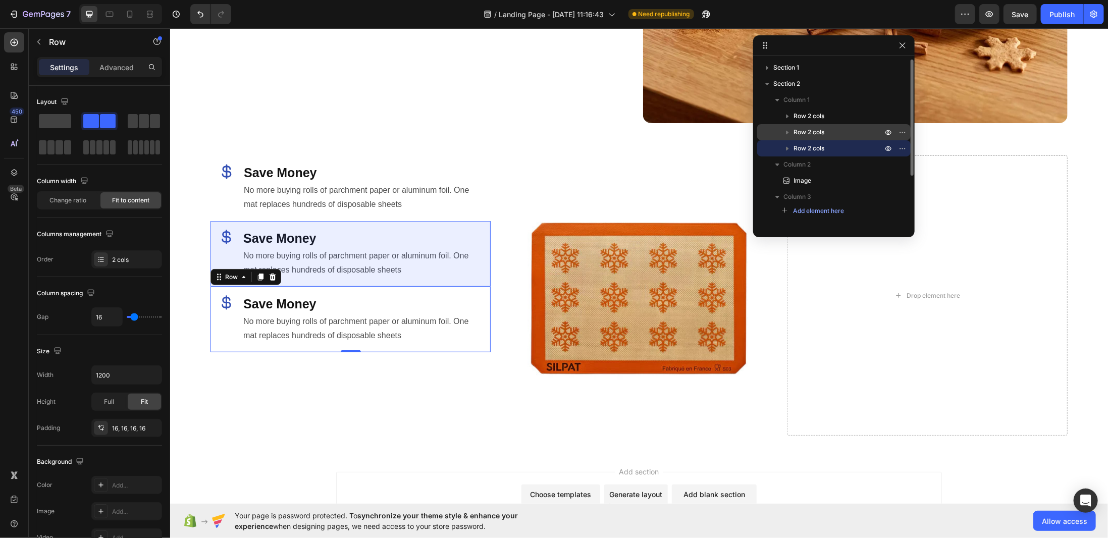
click at [810, 133] on span "Row 2 cols" at bounding box center [808, 132] width 31 height 10
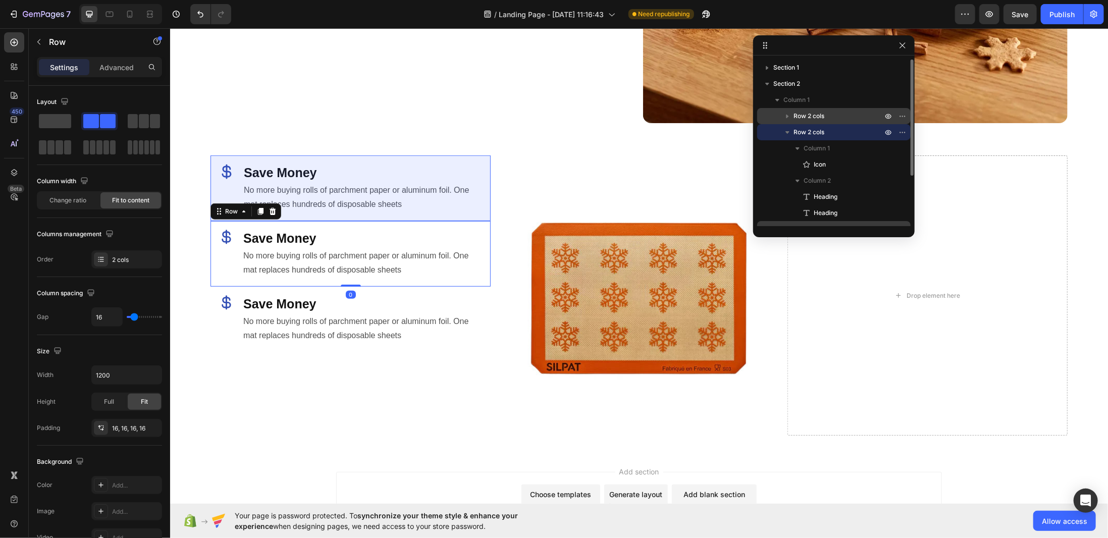
click at [814, 114] on span "Row 2 cols" at bounding box center [808, 116] width 31 height 10
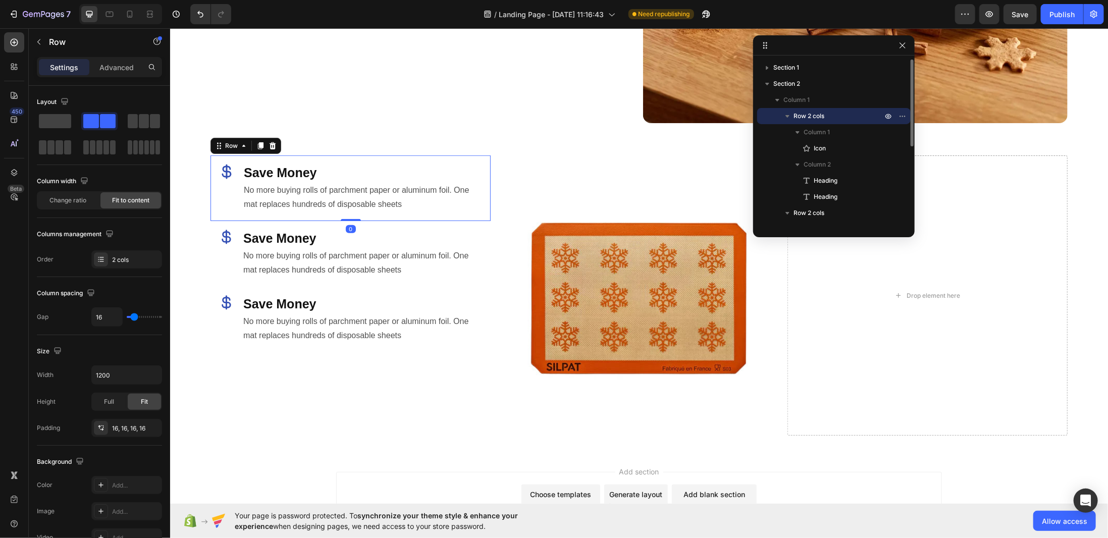
click at [786, 115] on icon "button" at bounding box center [787, 116] width 10 height 10
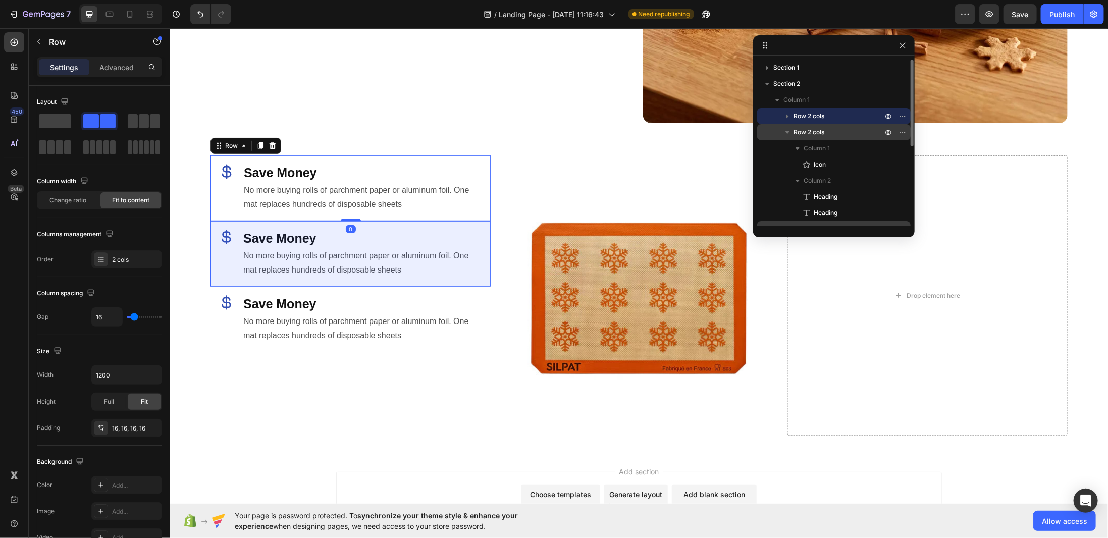
click at [787, 130] on icon "button" at bounding box center [787, 132] width 10 height 10
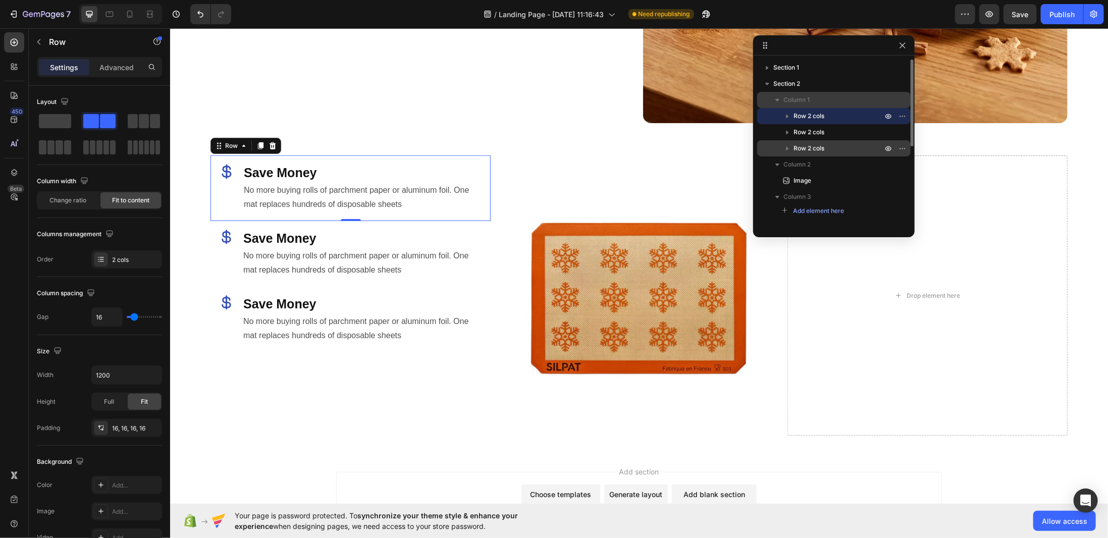
click at [811, 104] on p "Column 1" at bounding box center [833, 100] width 101 height 10
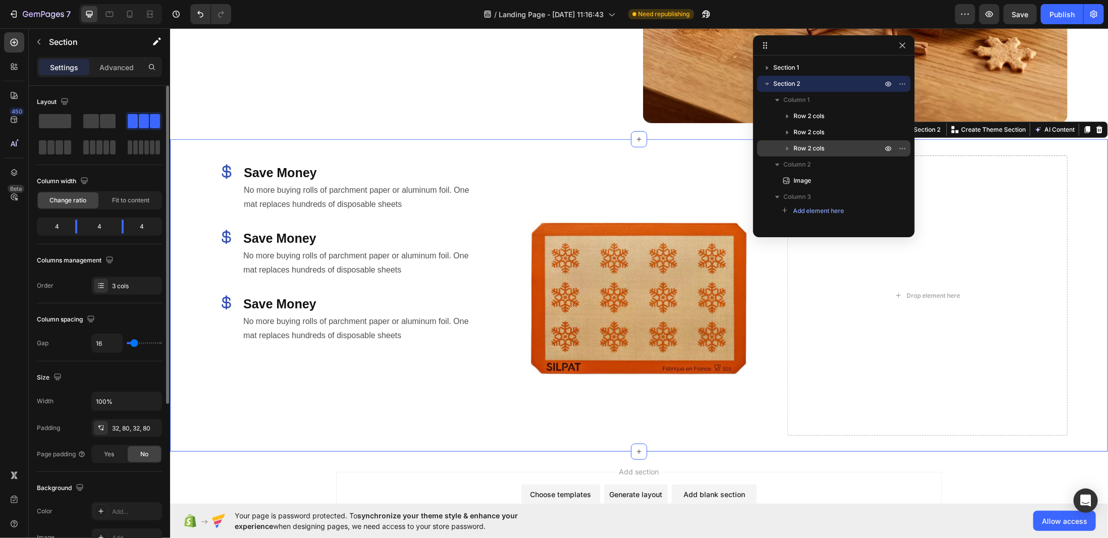
type input "6"
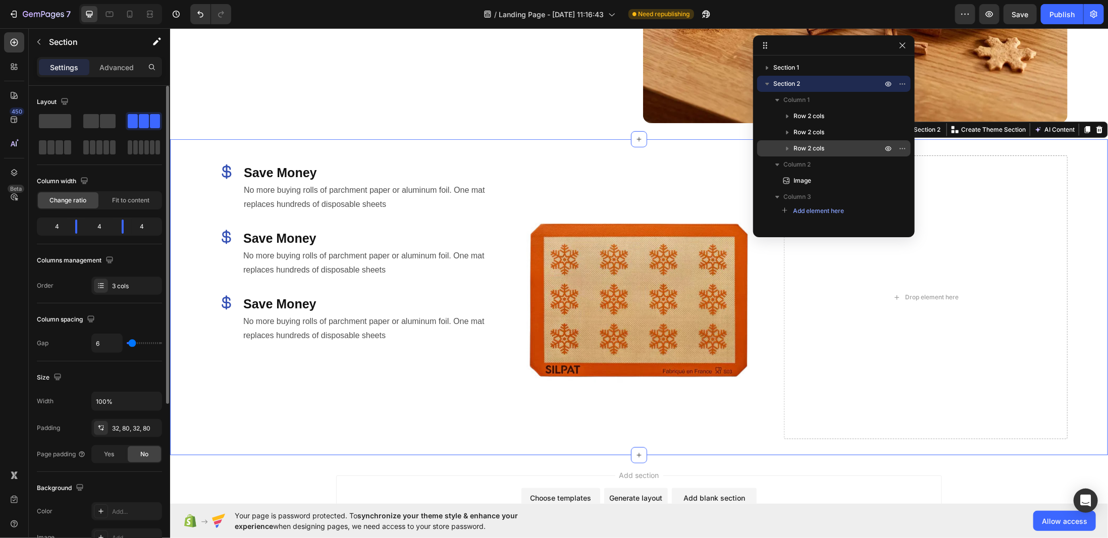
type input "9"
type input "10"
type input "14"
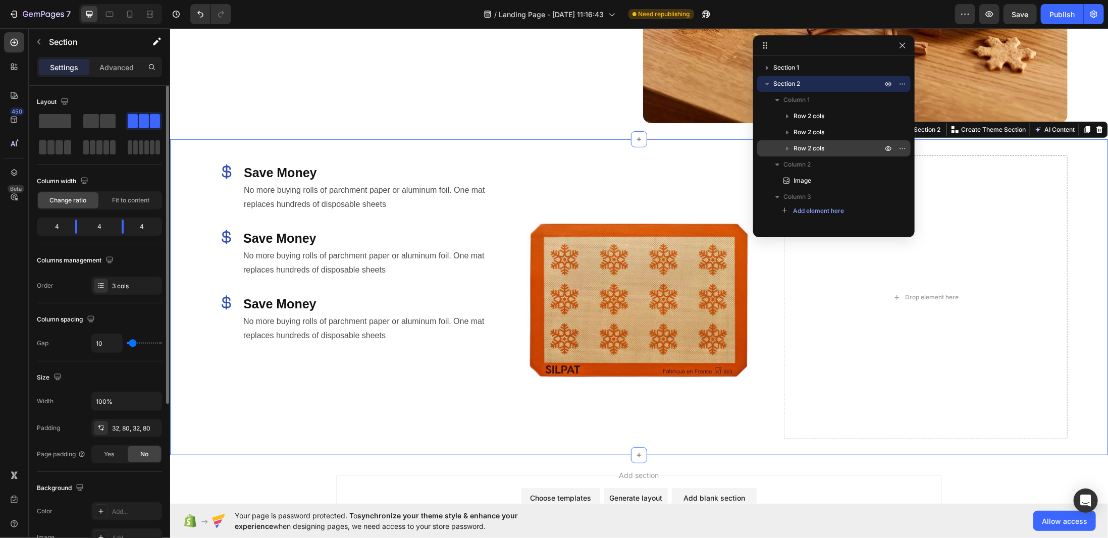
type input "14"
type input "16"
type input "20"
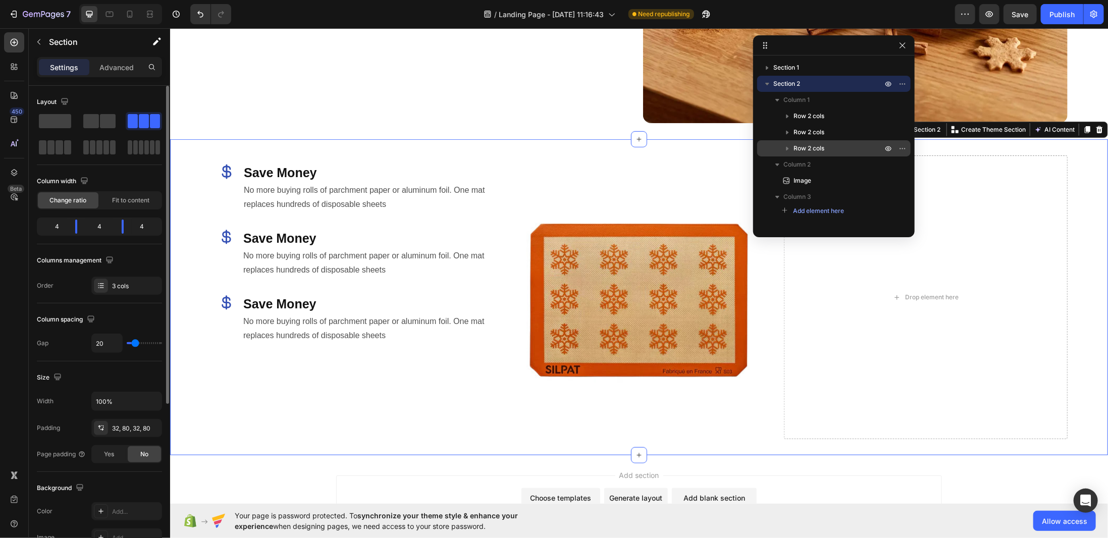
type input "23"
type input "24"
type input "25"
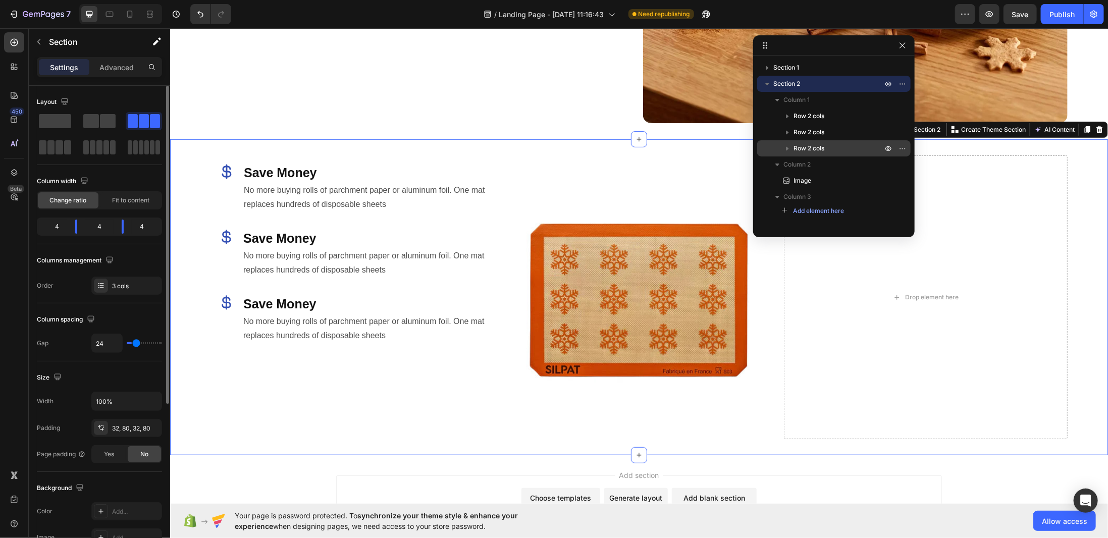
type input "25"
type input "26"
type input "28"
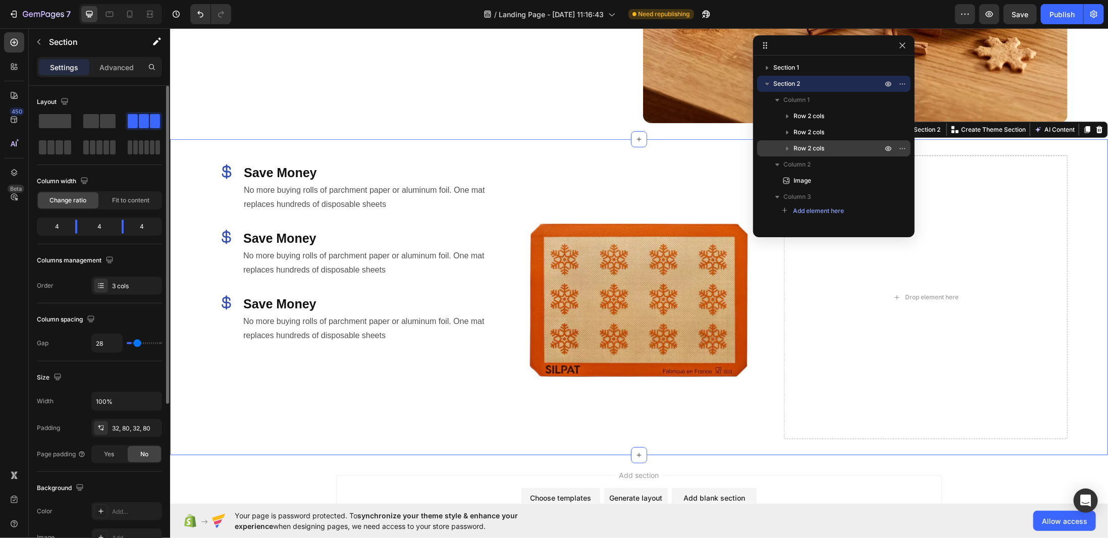
type input "29"
type input "31"
type input "34"
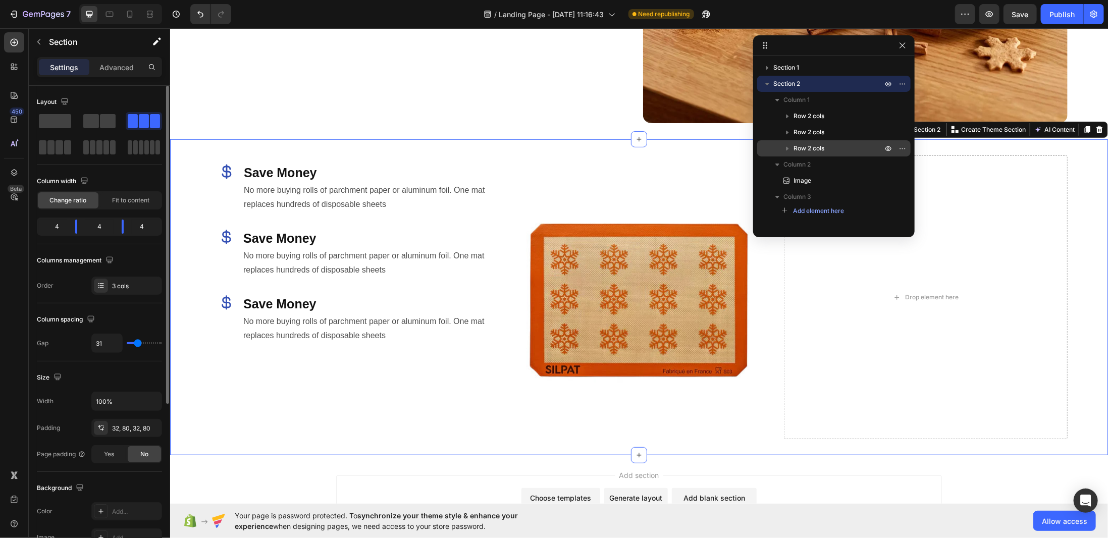
type input "34"
type input "39"
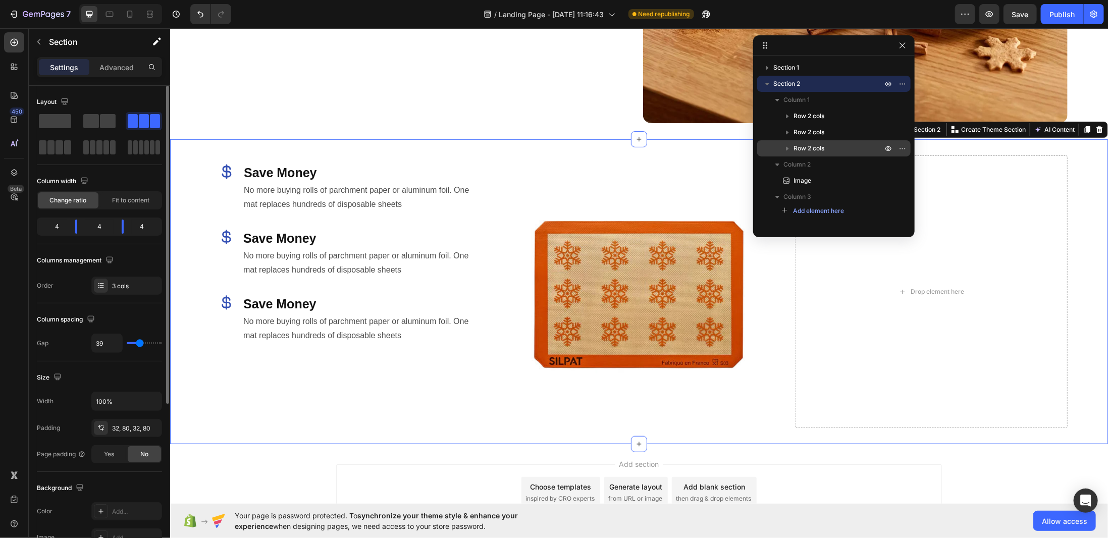
type input "40"
type input "42"
type input "43"
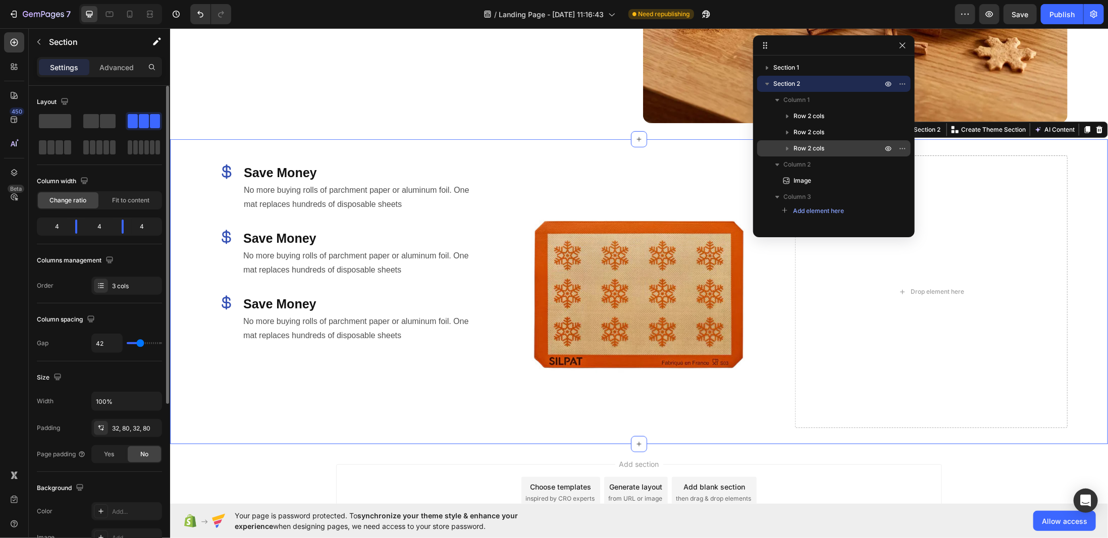
type input "43"
type input "40"
type input "39"
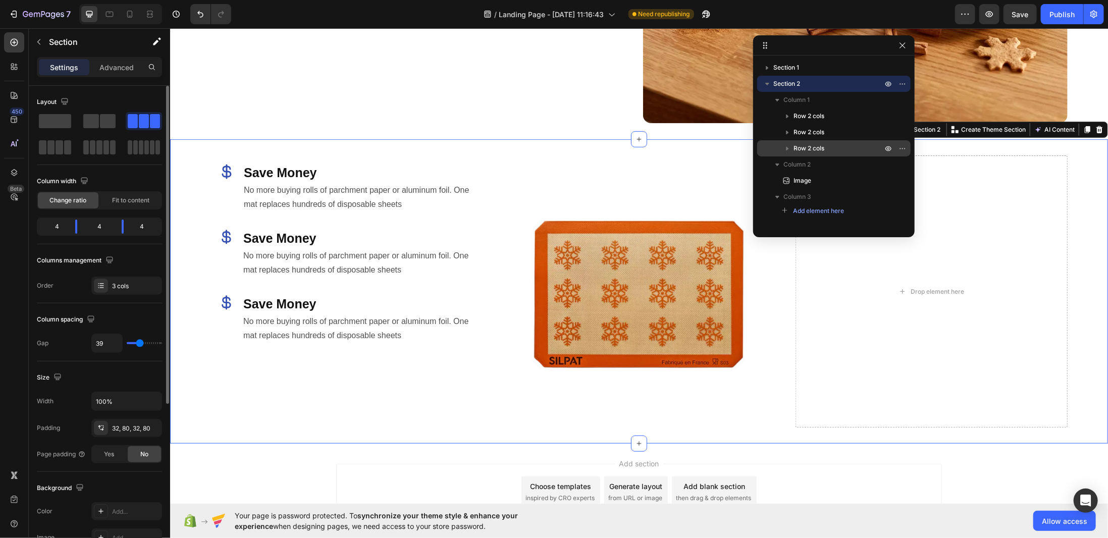
type input "38"
type input "37"
type input "34"
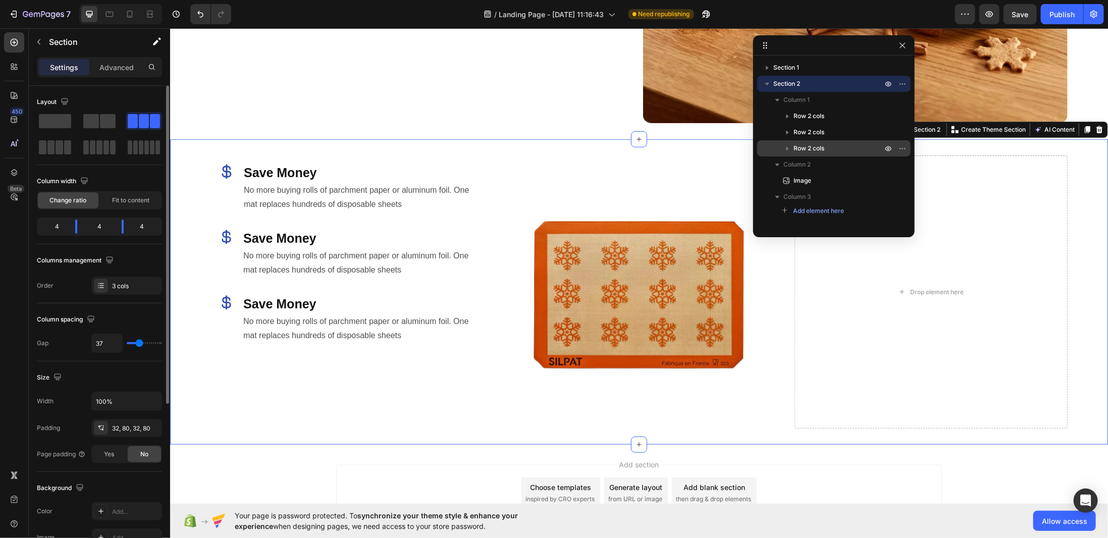
type input "34"
type input "33"
type input "31"
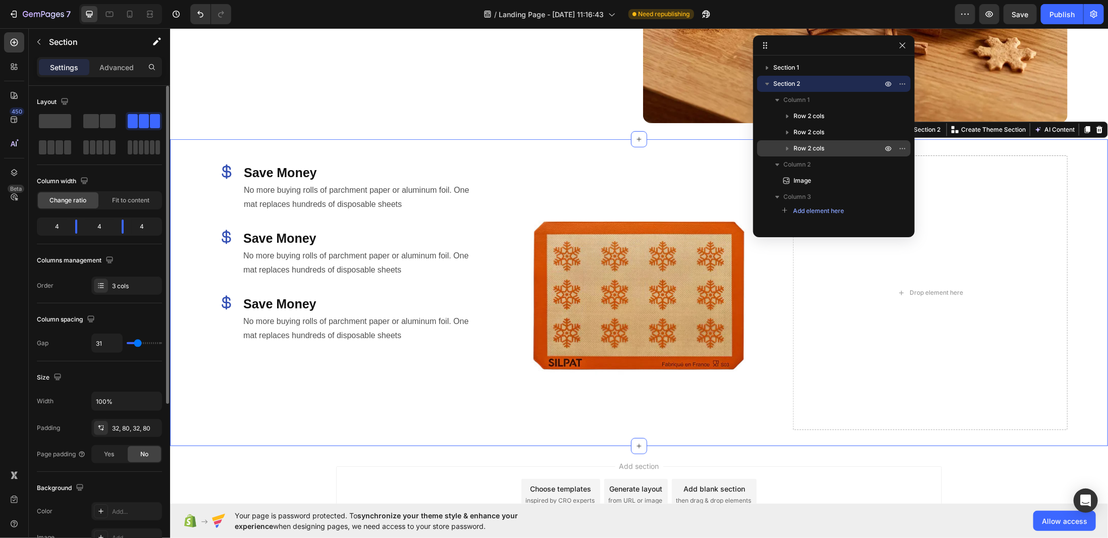
type input "30"
type input "29"
type input "28"
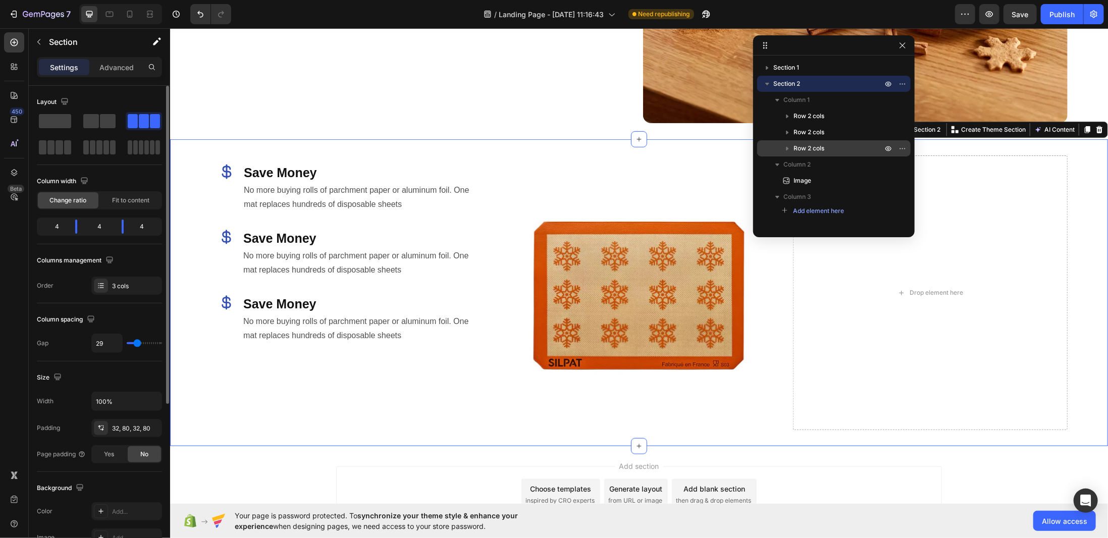
type input "28"
type input "26"
type input "25"
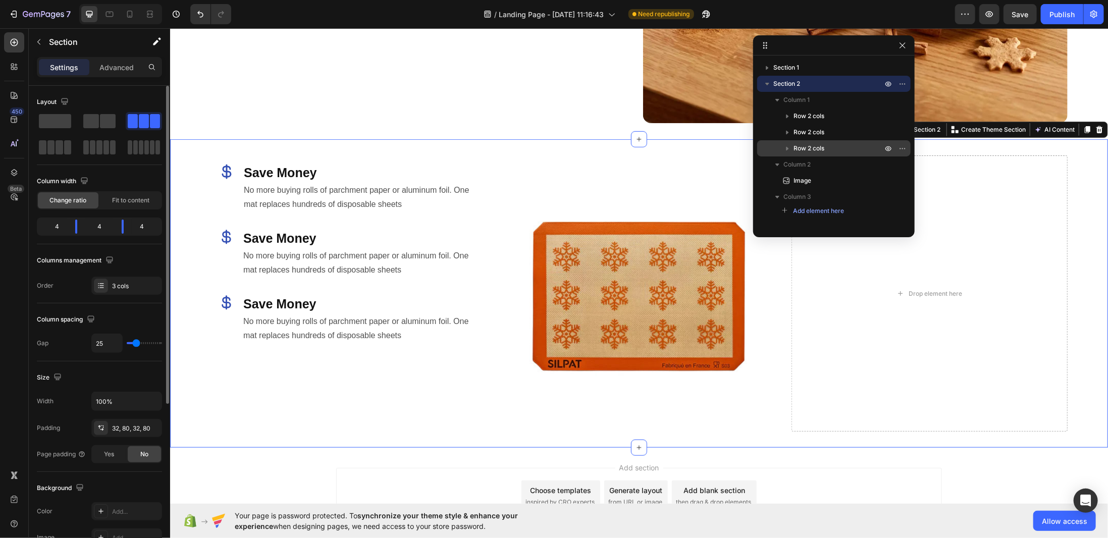
type input "24"
type input "21"
type input "20"
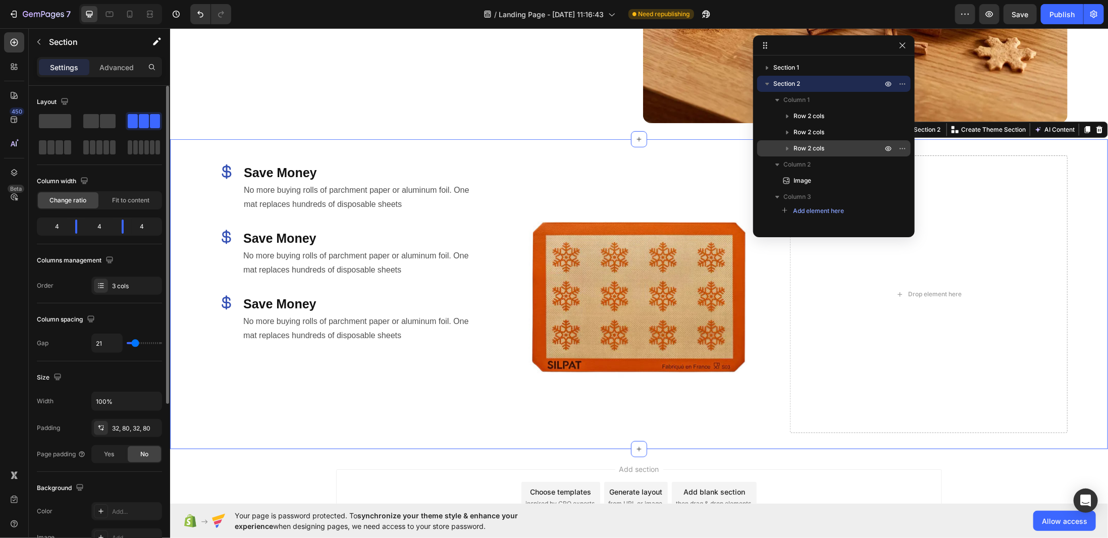
type input "20"
type input "19"
type input "20"
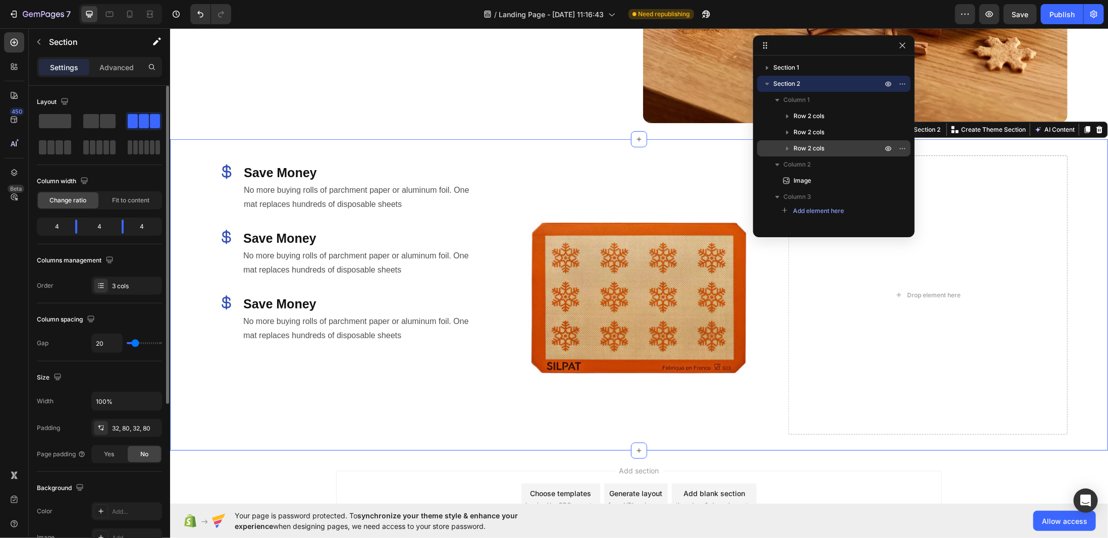
type input "21"
type input "19"
type input "20"
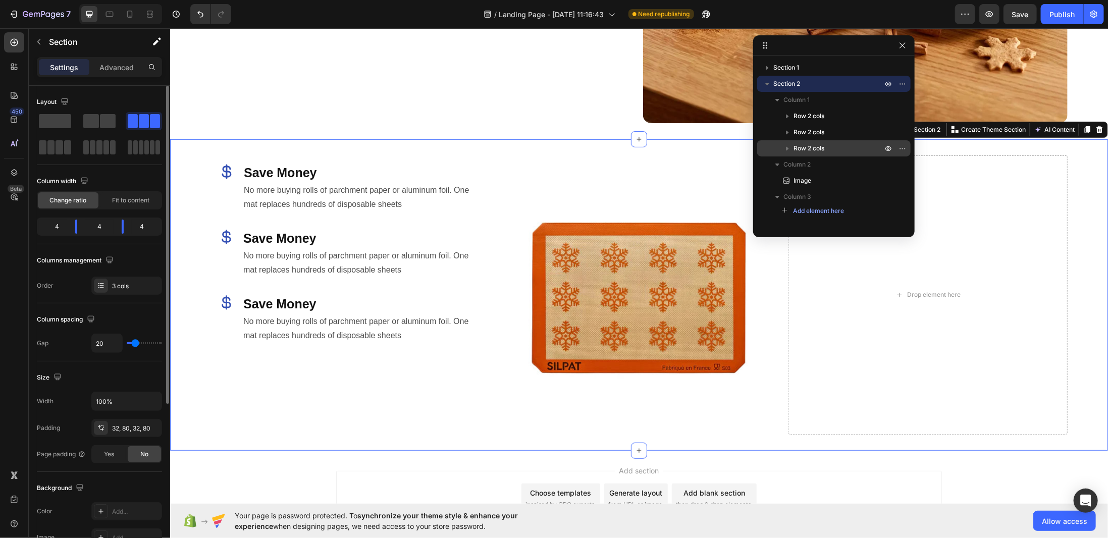
type input "20"
click at [135, 342] on input "range" at bounding box center [144, 343] width 35 height 2
click at [802, 98] on span "Column 1" at bounding box center [796, 100] width 26 height 10
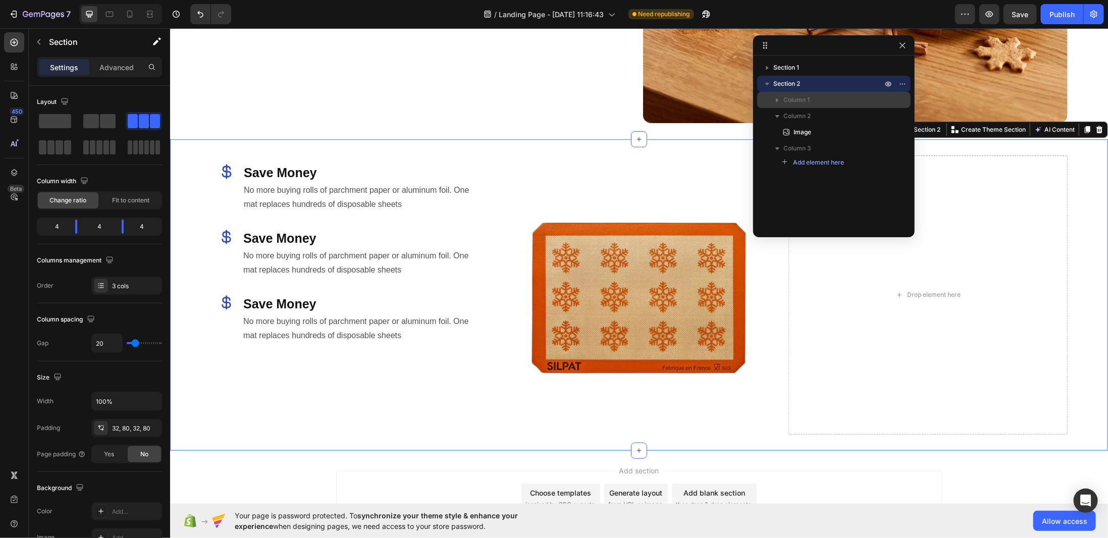
click at [820, 100] on p "Column 1" at bounding box center [833, 100] width 101 height 10
click at [897, 98] on div "Column 1" at bounding box center [833, 100] width 145 height 16
click at [826, 102] on p "Column 1" at bounding box center [833, 100] width 101 height 10
click at [818, 101] on p "Column 1" at bounding box center [833, 100] width 101 height 10
click at [268, 247] on h2 "No more buying rolls of parchment paper or aluminum foil. One mat replaces hund…" at bounding box center [361, 262] width 239 height 31
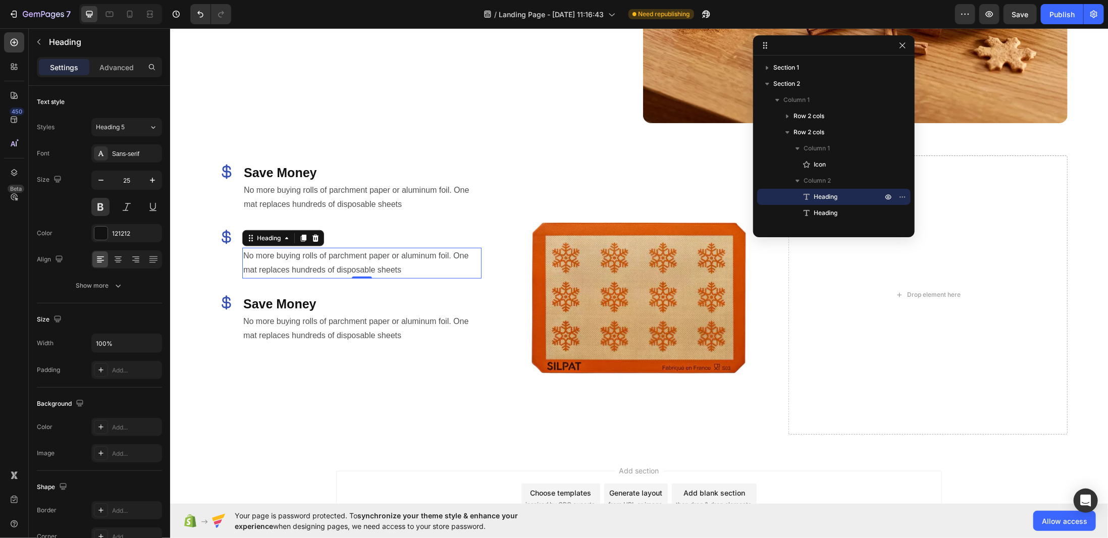
click at [272, 242] on h2 "Save Money" at bounding box center [361, 238] width 239 height 19
click at [278, 235] on h2 "Save Money" at bounding box center [361, 238] width 239 height 19
click at [278, 235] on p "Save Money" at bounding box center [361, 238] width 237 height 17
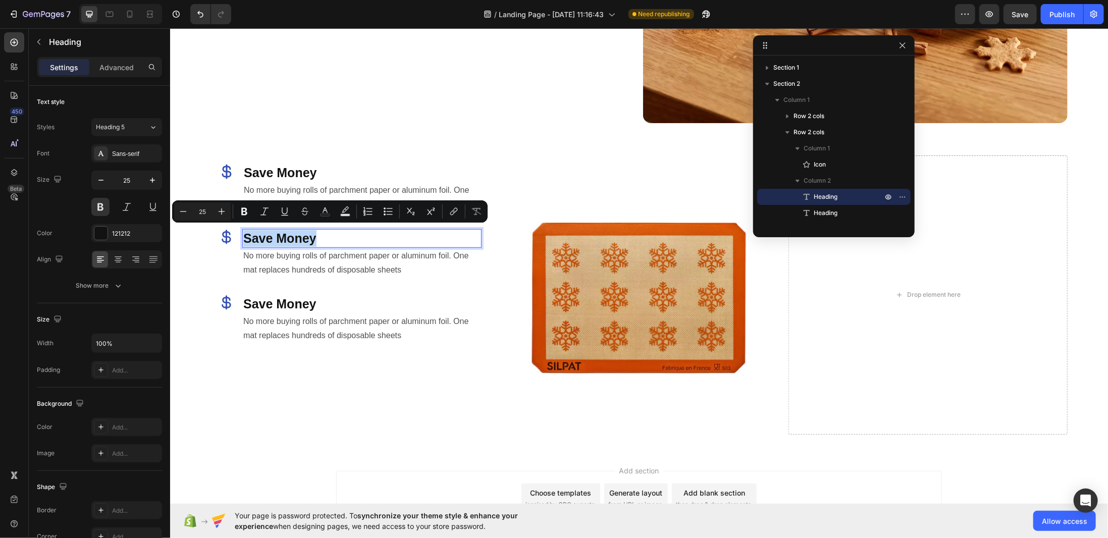
click at [278, 235] on p "Save Money" at bounding box center [361, 238] width 237 height 17
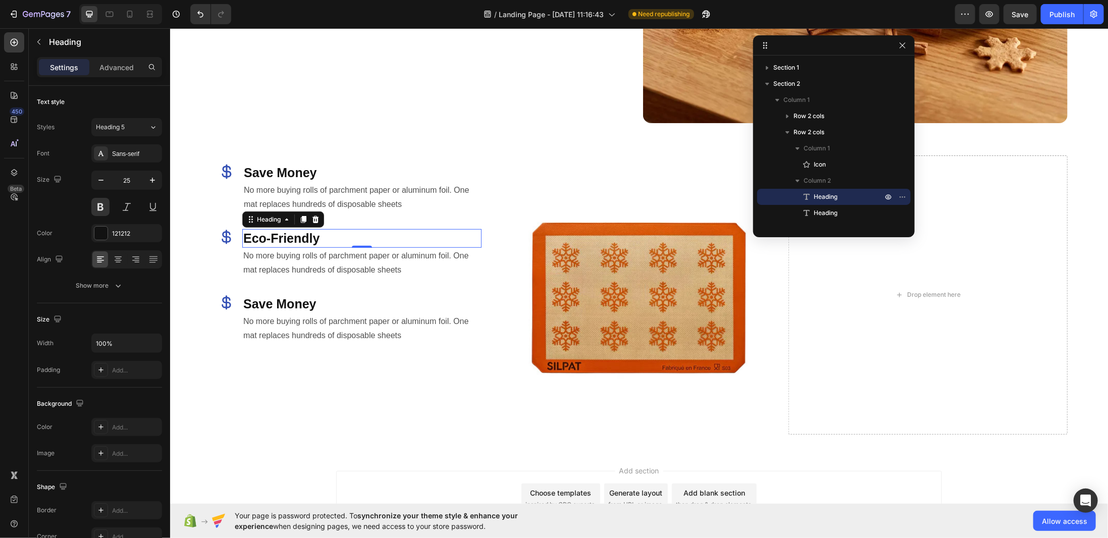
click at [362, 251] on div "0" at bounding box center [361, 255] width 10 height 8
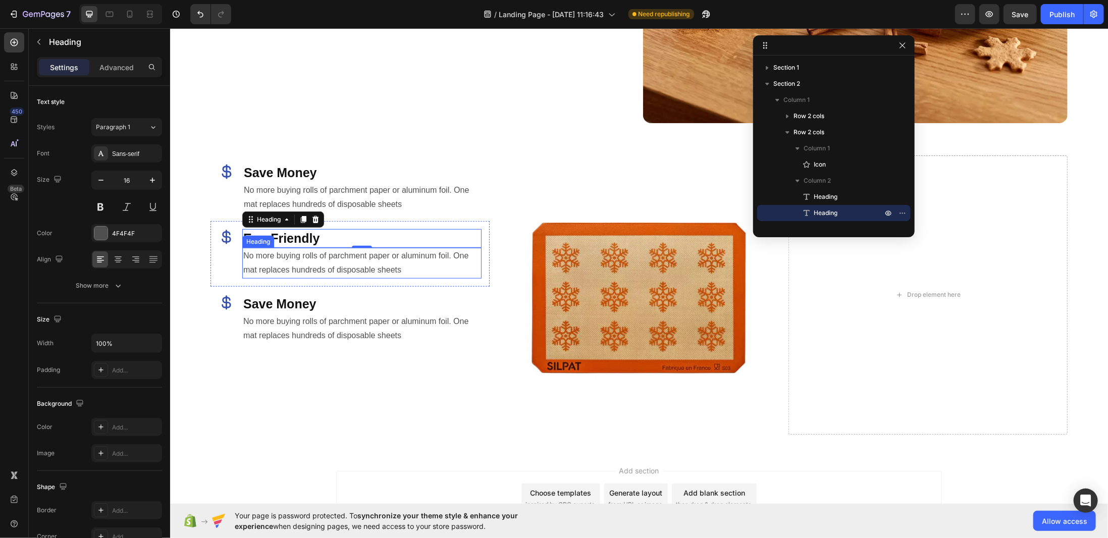
click at [359, 261] on h2 "No more buying rolls of parchment paper or aluminum foil. One mat replaces hund…" at bounding box center [361, 262] width 239 height 31
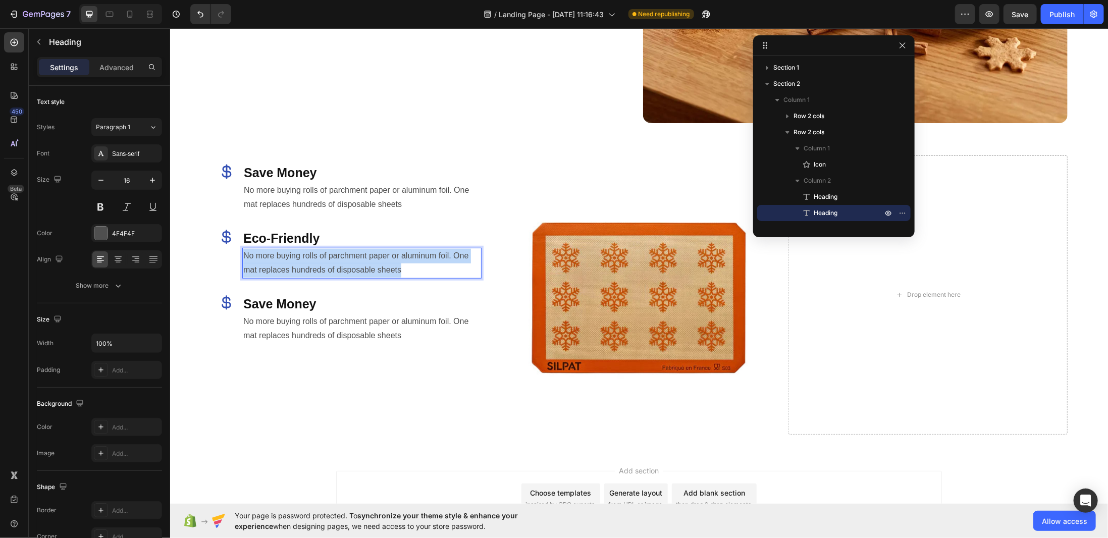
click at [359, 261] on p "No more buying rolls of parchment paper or aluminum foil. One mat replaces hund…" at bounding box center [361, 262] width 237 height 29
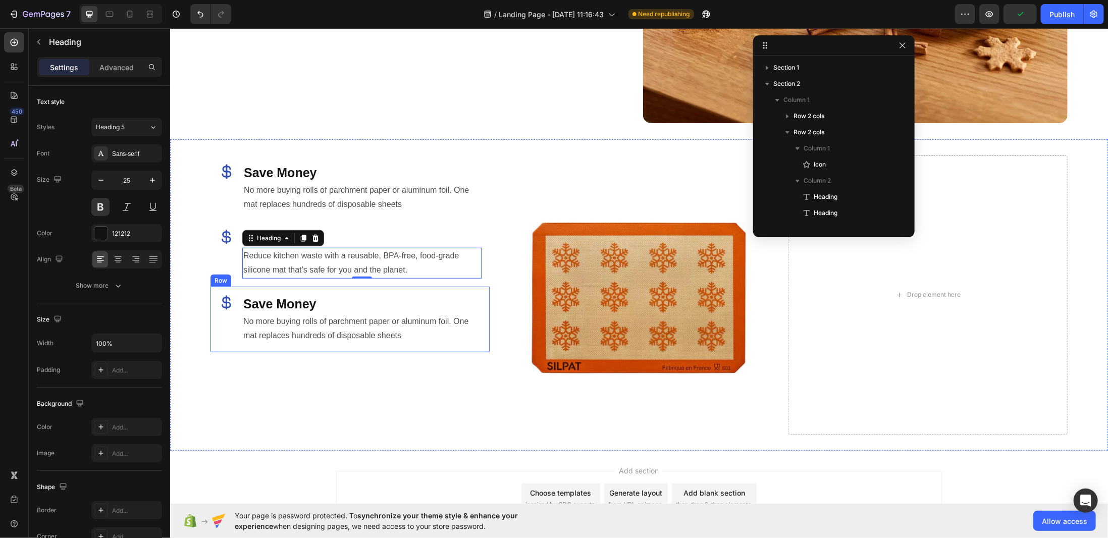
click at [254, 294] on h2 "Save Money" at bounding box center [361, 303] width 239 height 19
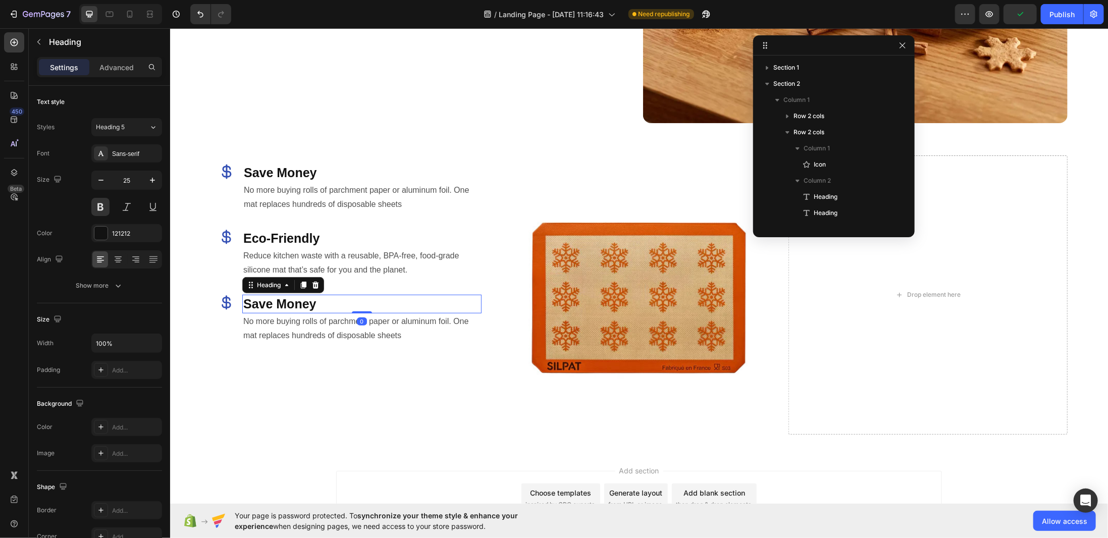
click at [258, 294] on h2 "Save Money" at bounding box center [361, 303] width 239 height 19
click at [258, 295] on p "Save Money" at bounding box center [361, 303] width 237 height 17
click at [303, 329] on h2 "No more buying rolls of parchment paper or aluminum foil. One mat replaces hund…" at bounding box center [361, 328] width 239 height 31
click at [305, 325] on h2 "No more buying rolls of parchment paper or aluminum foil. One mat replaces hund…" at bounding box center [361, 328] width 239 height 31
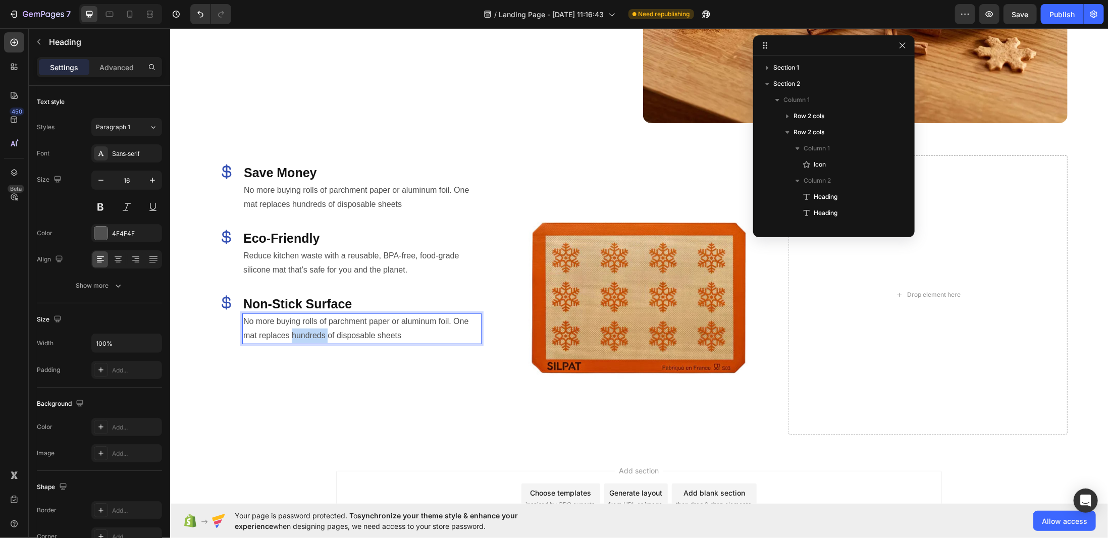
click at [305, 325] on p "No more buying rolls of parchment paper or aluminum foil. One mat replaces hund…" at bounding box center [361, 328] width 237 height 29
click at [600, 350] on img at bounding box center [638, 294] width 279 height 279
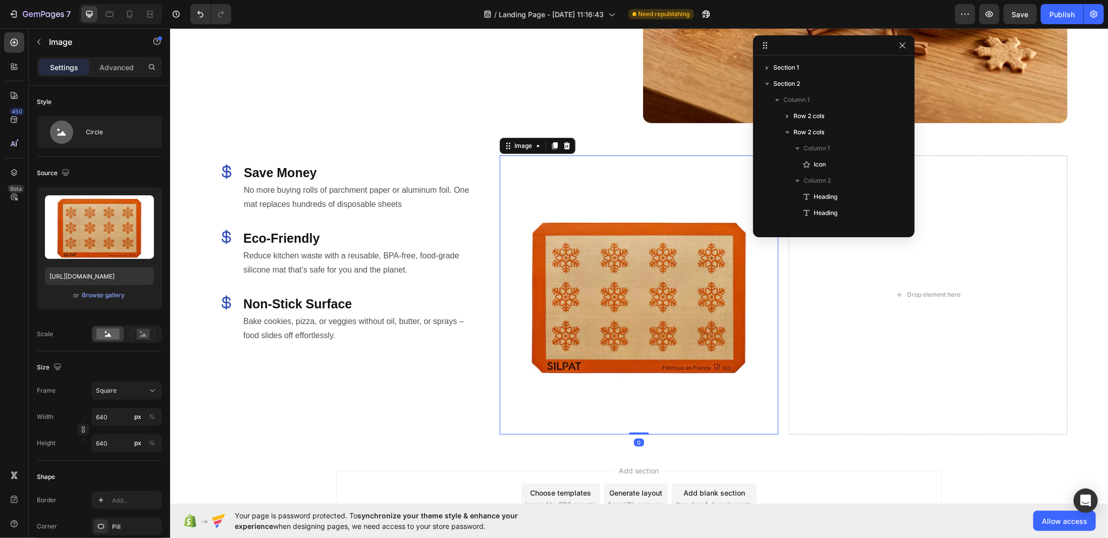
drag, startPoint x: 643, startPoint y: 426, endPoint x: 642, endPoint y: 396, distance: 30.3
click at [642, 396] on div "Image 0" at bounding box center [638, 294] width 279 height 279
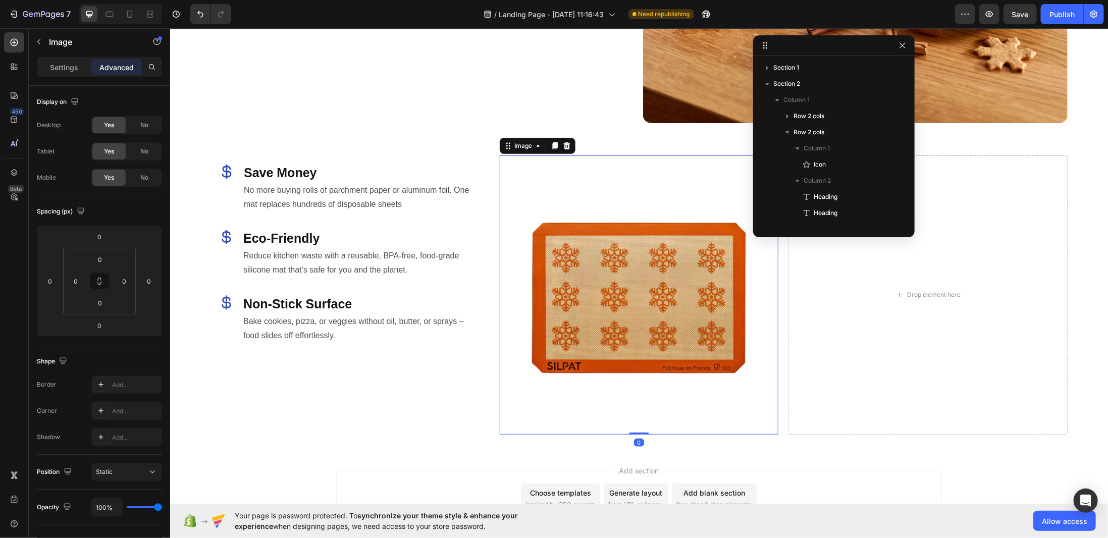
click at [763, 422] on div at bounding box center [638, 294] width 279 height 279
click at [631, 300] on img at bounding box center [638, 294] width 279 height 279
click at [443, 216] on div "Icon Save Money Heading No more buying rolls of parchment paper or aluminum foi…" at bounding box center [349, 188] width 279 height 66
click at [586, 218] on img at bounding box center [638, 294] width 279 height 279
click at [72, 73] on div "Settings" at bounding box center [64, 67] width 50 height 16
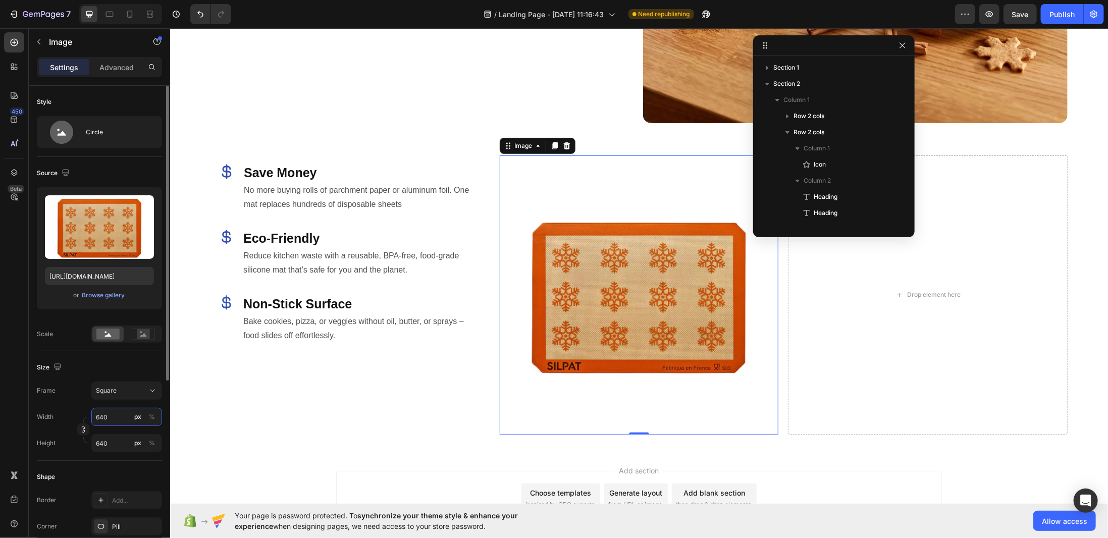
click at [107, 413] on input "640" at bounding box center [126, 417] width 71 height 18
type input "4"
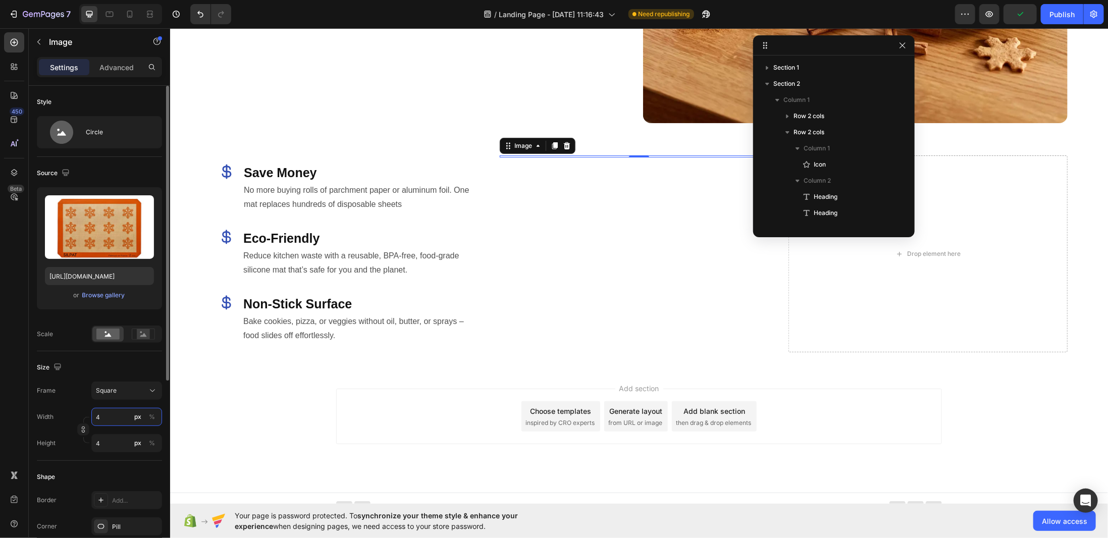
type input "48"
type input "480"
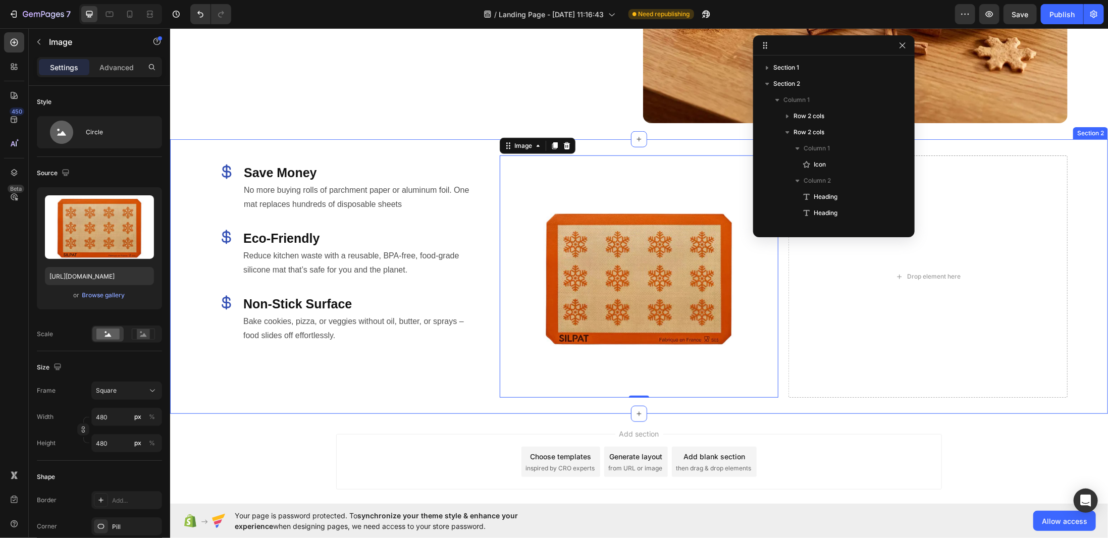
click at [359, 395] on div "Icon Save Money Heading No more buying rolls of parchment paper or aluminum foi…" at bounding box center [639, 276] width 938 height 275
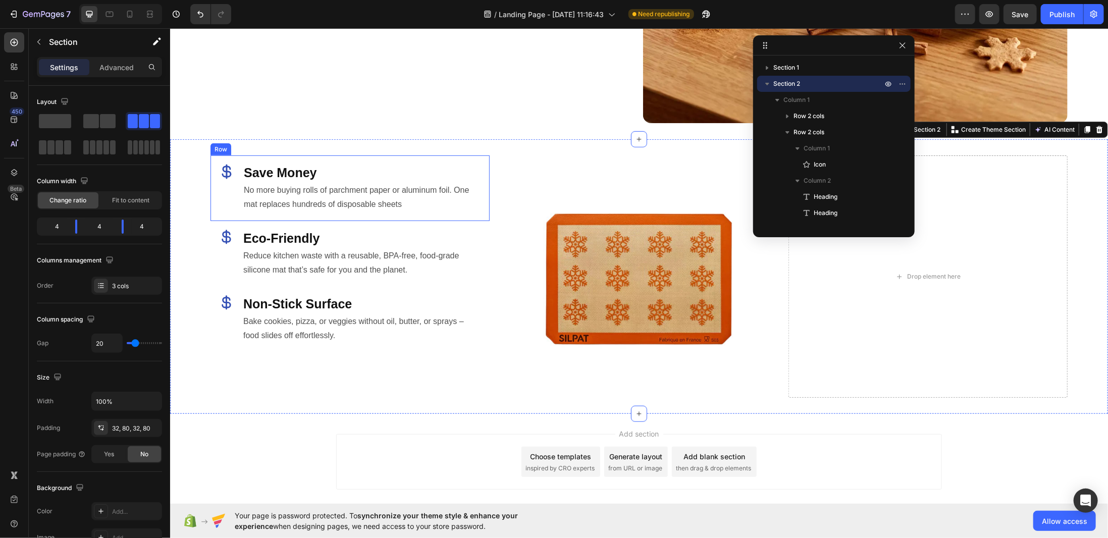
click at [372, 214] on div "Icon Save Money Heading No more buying rolls of parchment paper or aluminum foi…" at bounding box center [349, 188] width 279 height 66
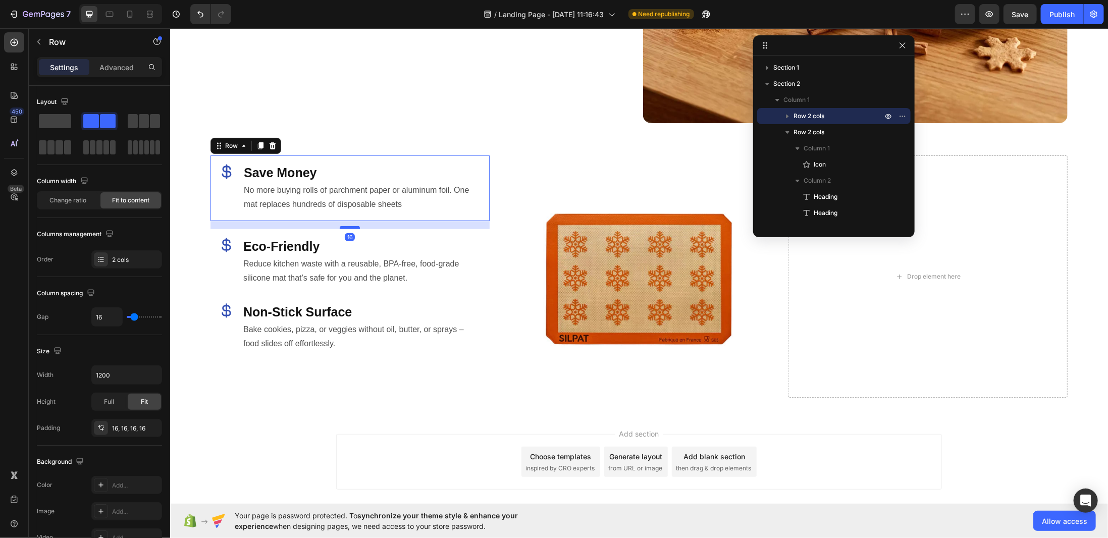
drag, startPoint x: 351, startPoint y: 215, endPoint x: 355, endPoint y: 224, distance: 9.0
click at [355, 226] on div at bounding box center [349, 227] width 20 height 3
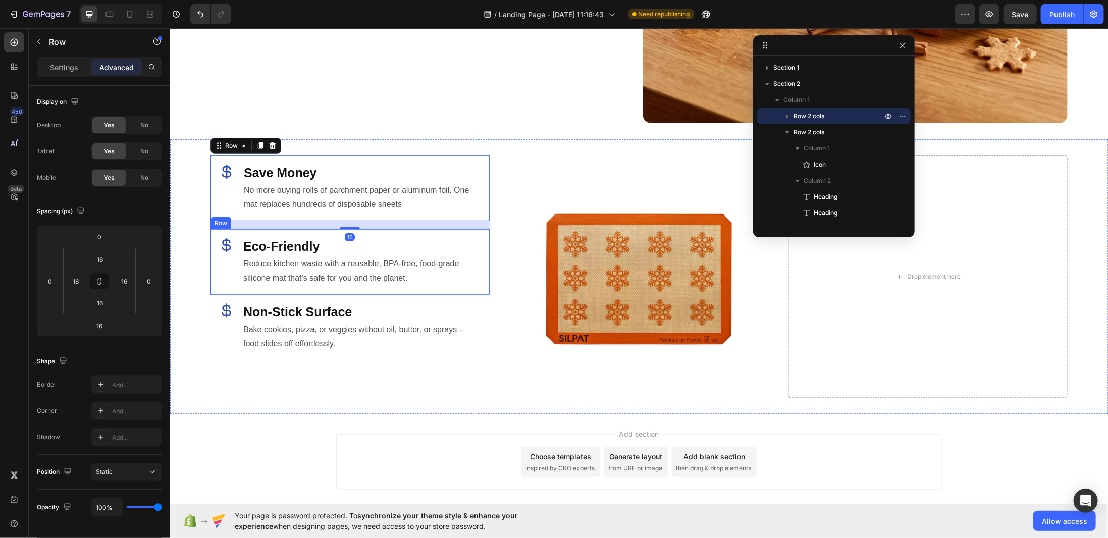
click at [340, 288] on div "Icon ⁠⁠⁠⁠⁠⁠⁠ Eco-Friendly Heading Reduce kitchen waste with a reusable, BPA-fre…" at bounding box center [349, 262] width 279 height 66
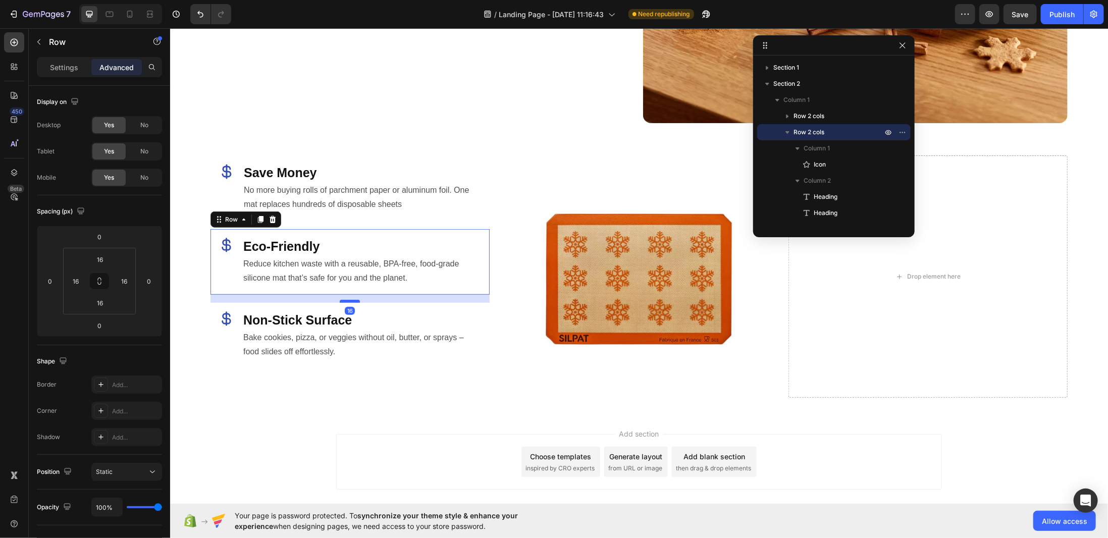
drag, startPoint x: 343, startPoint y: 288, endPoint x: 348, endPoint y: 296, distance: 9.8
click at [348, 299] on div at bounding box center [349, 300] width 20 height 3
type input "16"
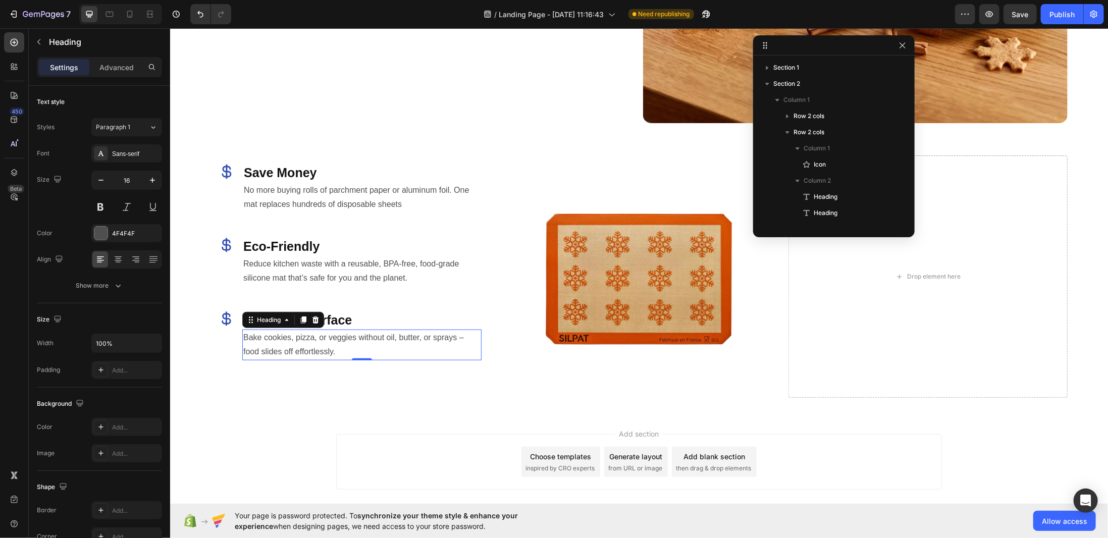
click at [397, 347] on p "Bake cookies, pizza, or veggies without oil, butter, or sprays – food slides of…" at bounding box center [361, 344] width 237 height 29
click at [410, 358] on div "Icon ⁠⁠⁠⁠⁠⁠⁠ Non-Stick Surface Heading Bake cookies, pizza, or veggies without …" at bounding box center [349, 335] width 279 height 66
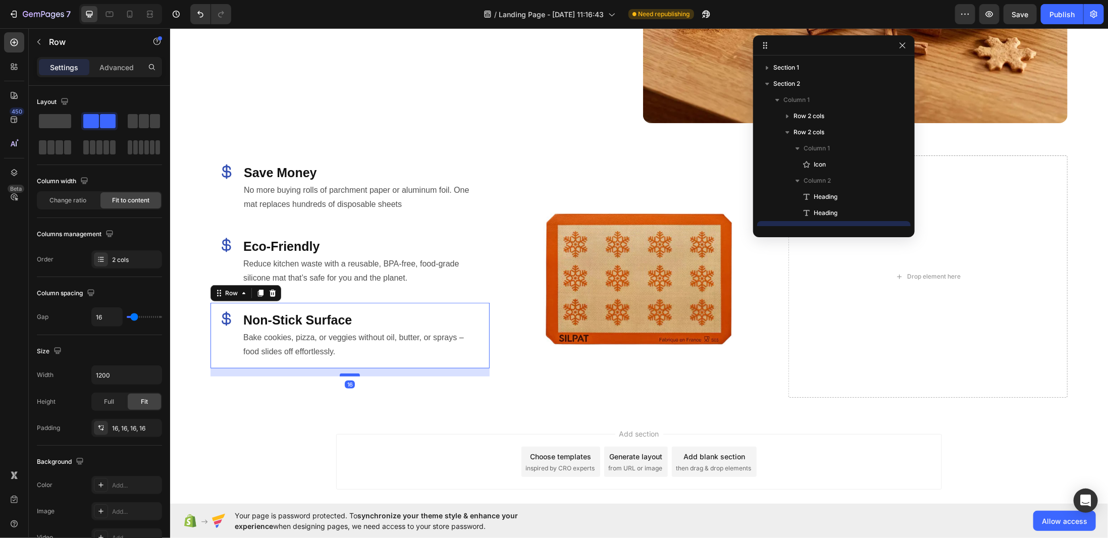
drag, startPoint x: 348, startPoint y: 363, endPoint x: 348, endPoint y: 371, distance: 8.1
click at [348, 373] on div at bounding box center [349, 374] width 20 height 3
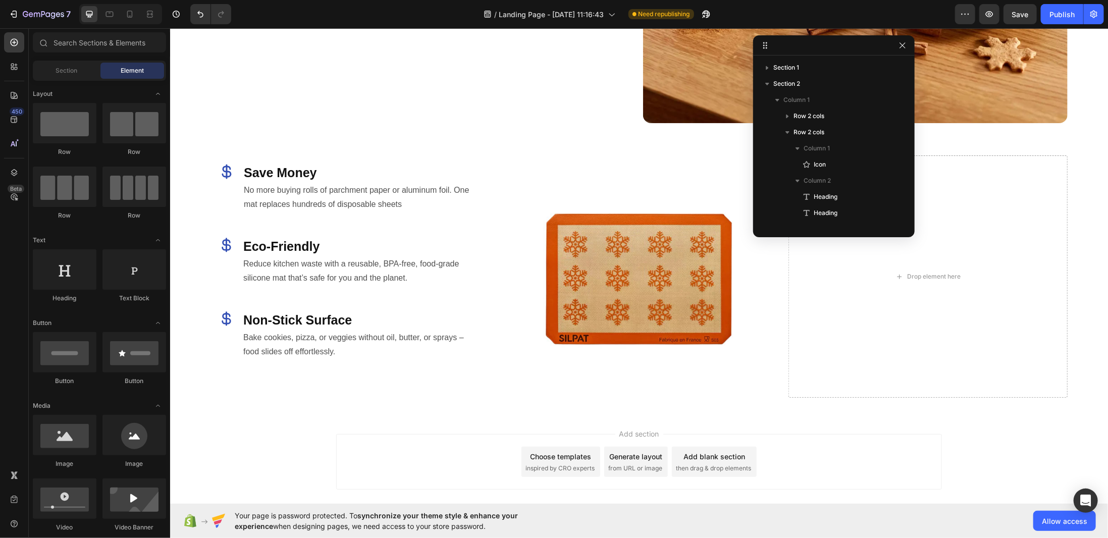
click at [473, 423] on div "Add section Choose templates inspired by CRO experts Generate layout from URL o…" at bounding box center [639, 475] width 938 height 124
click at [376, 217] on div "Icon Save Money Heading No more buying rolls of parchment paper or aluminum foi…" at bounding box center [349, 276] width 279 height 242
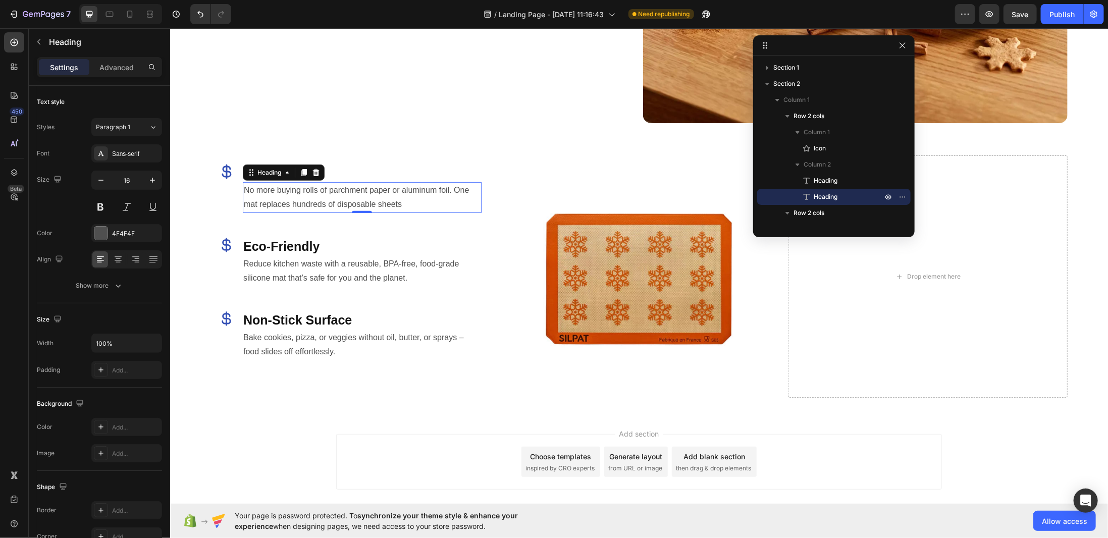
click at [324, 208] on h2 "No more buying rolls of parchment paper or aluminum foil. One mat replaces hund…" at bounding box center [361, 197] width 239 height 31
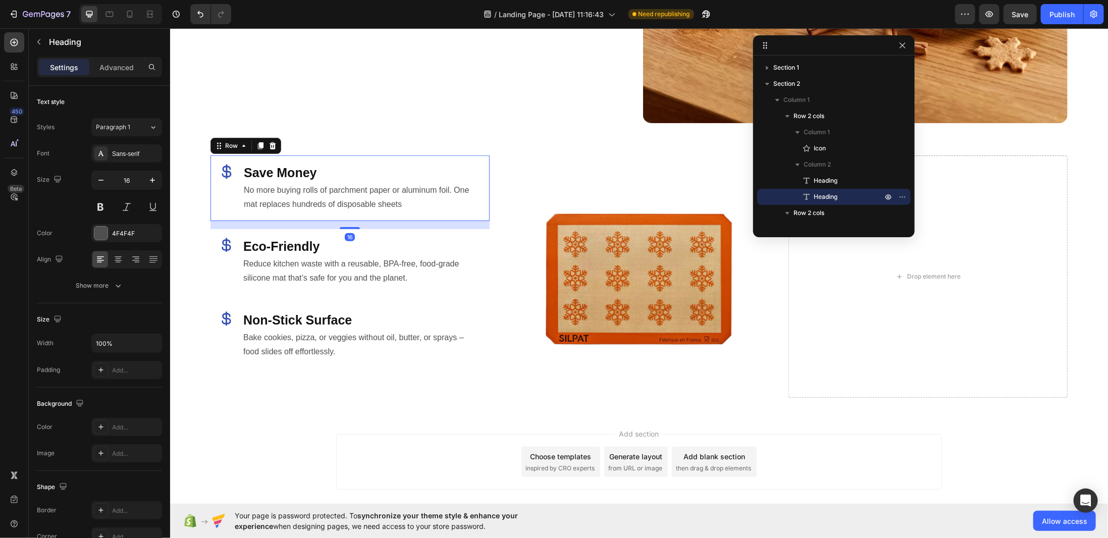
click at [362, 155] on div "Icon Save Money Heading No more buying rolls of parchment paper or aluminum foi…" at bounding box center [349, 188] width 279 height 66
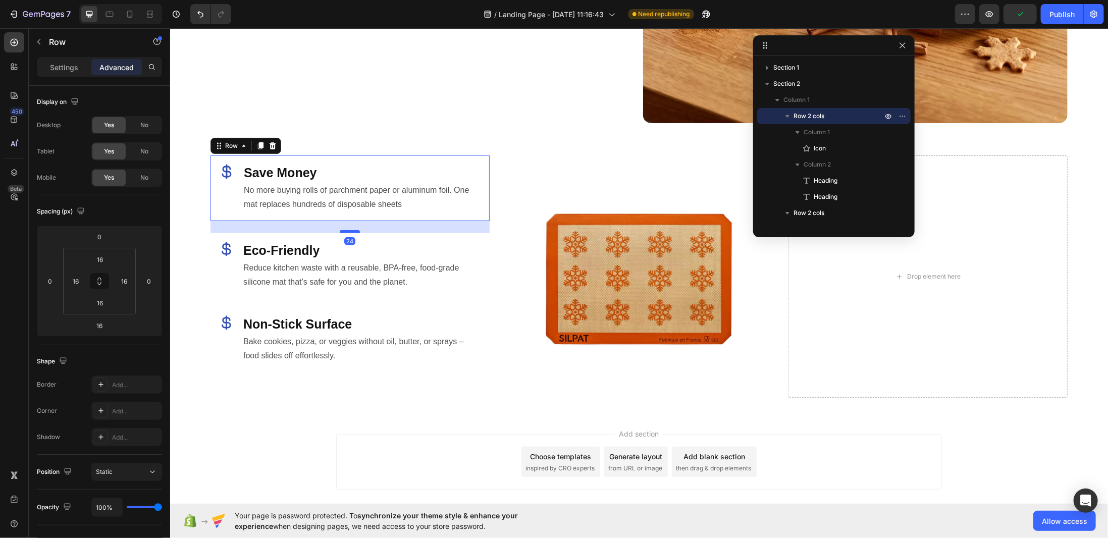
drag, startPoint x: 346, startPoint y: 223, endPoint x: 350, endPoint y: 227, distance: 6.1
click at [350, 230] on div at bounding box center [349, 231] width 20 height 3
type input "24"
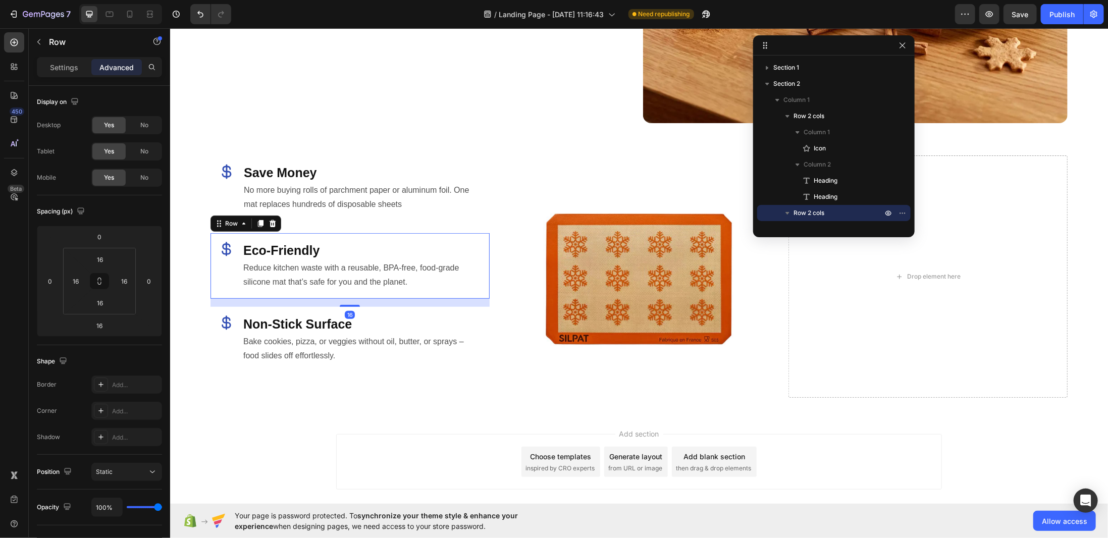
click at [410, 233] on div "Icon ⁠⁠⁠⁠⁠⁠⁠ Eco-Friendly Heading Reduce kitchen waste with a reusable, BPA-fre…" at bounding box center [349, 266] width 279 height 66
click at [363, 287] on div "Icon ⁠⁠⁠⁠⁠⁠⁠ Eco-Friendly Heading Reduce kitchen waste with a reusable, BPA-fre…" at bounding box center [349, 266] width 279 height 66
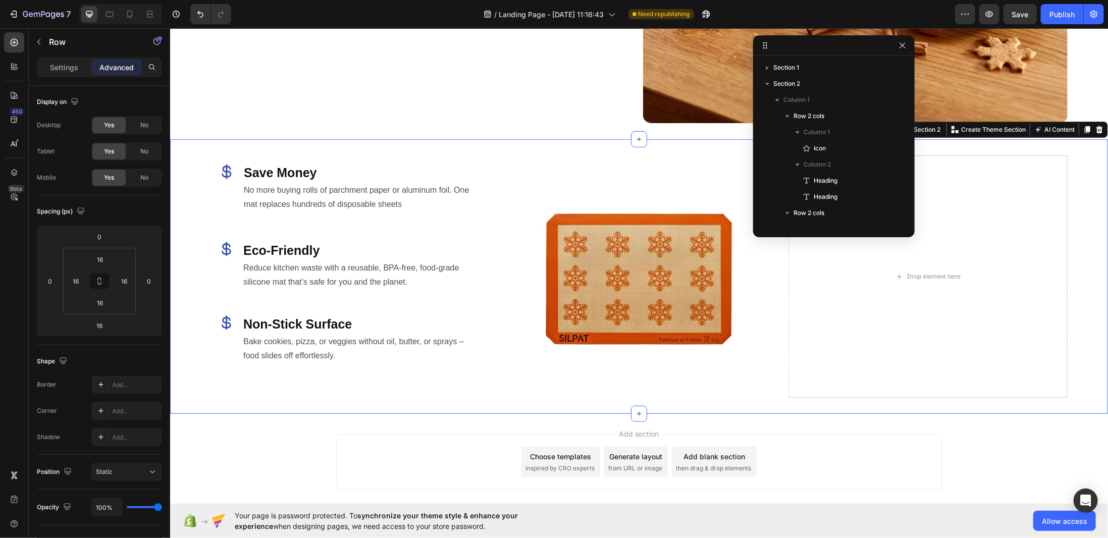
click at [356, 295] on div "Icon Save Money Heading No more buying rolls of parchment paper or aluminum foi…" at bounding box center [349, 276] width 279 height 242
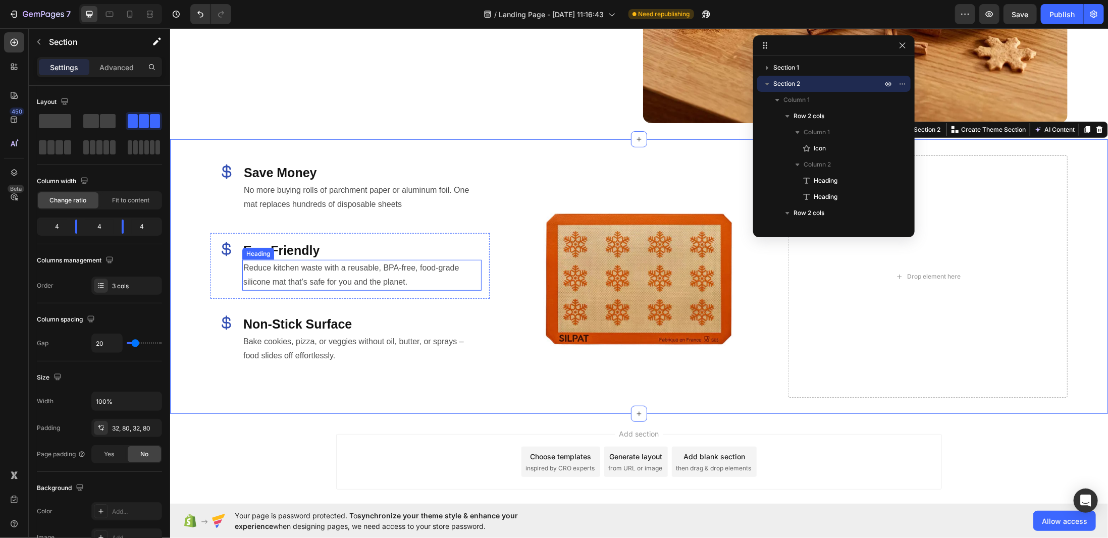
click at [358, 283] on div "Reduce kitchen waste with a reusable, BPA-free, food-grade silicone mat that’s …" at bounding box center [361, 274] width 239 height 31
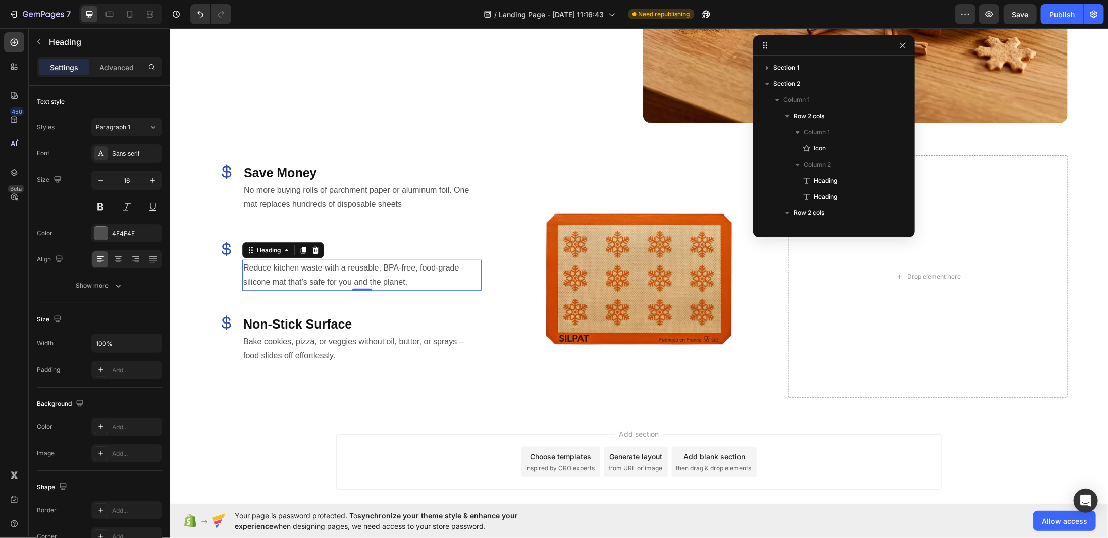
click at [356, 288] on div "0" at bounding box center [361, 290] width 10 height 8
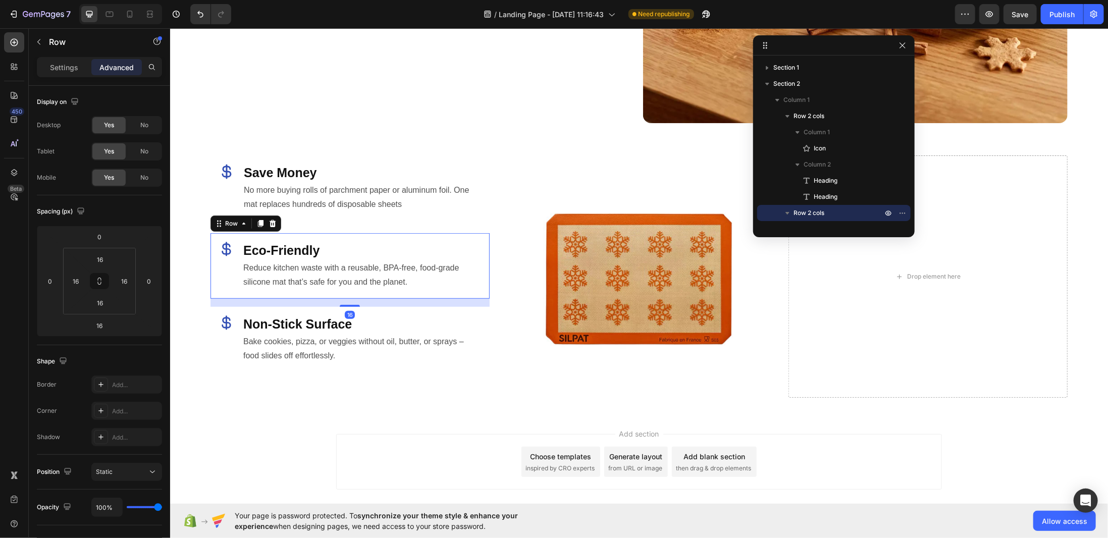
click at [217, 271] on div "Icon ⁠⁠⁠⁠⁠⁠⁠ Eco-Friendly Heading Reduce kitchen waste with a reusable, BPA-fre…" at bounding box center [349, 266] width 279 height 66
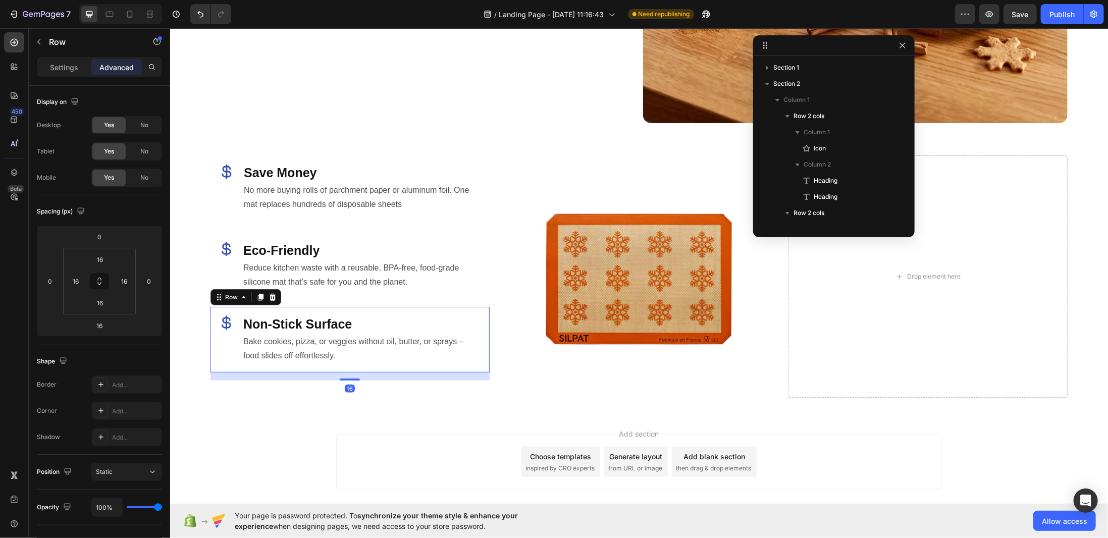
click at [353, 306] on div "Icon ⁠⁠⁠⁠⁠⁠⁠ Non-Stick Surface Heading Bake cookies, pizza, or veggies without …" at bounding box center [349, 339] width 279 height 66
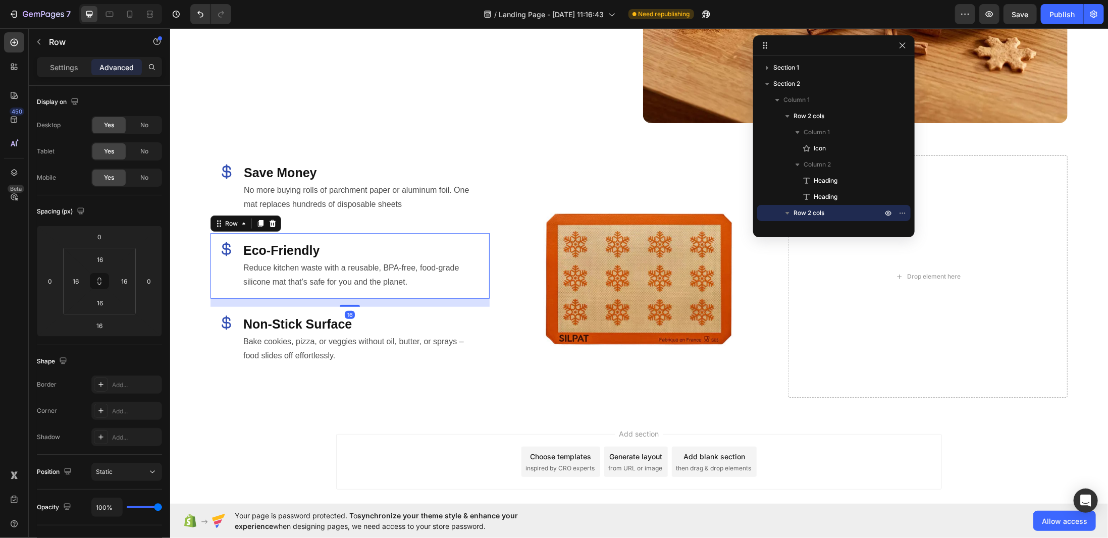
click at [227, 266] on div "Icon" at bounding box center [226, 265] width 16 height 49
click at [347, 307] on div at bounding box center [349, 308] width 20 height 3
type input "24"
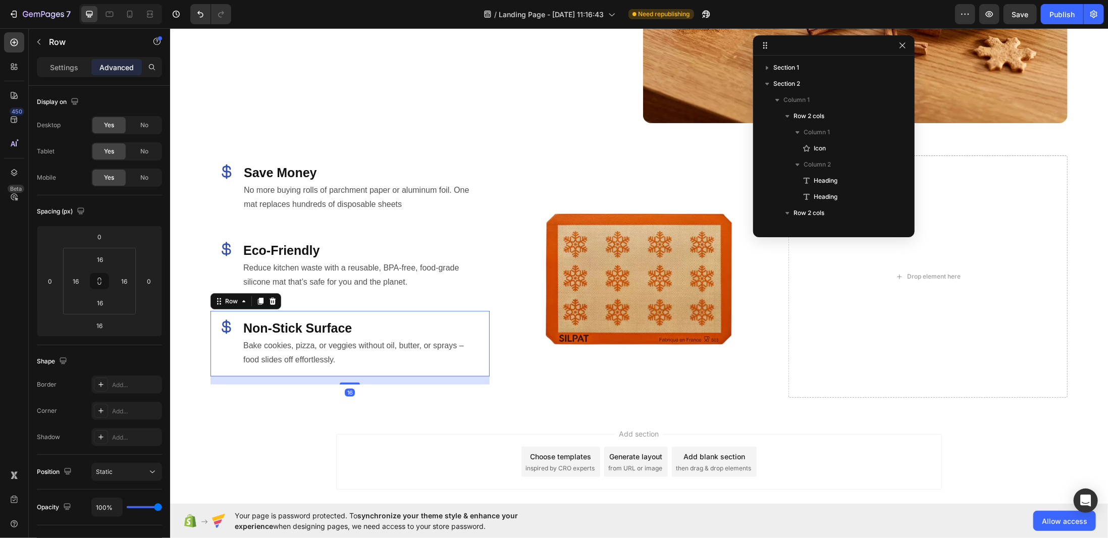
click at [408, 312] on div "Icon ⁠⁠⁠⁠⁠⁠⁠ Non-Stick Surface Heading Bake cookies, pizza, or veggies without …" at bounding box center [349, 343] width 279 height 66
click at [357, 385] on div at bounding box center [349, 386] width 20 height 3
type input "24"
click at [890, 377] on div "Drop element here" at bounding box center [927, 276] width 279 height 242
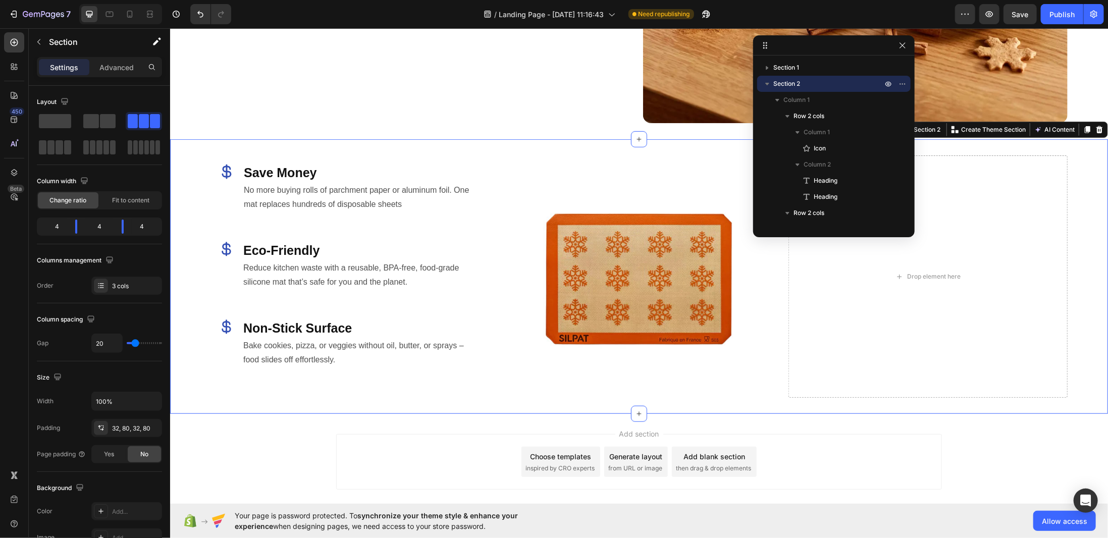
click at [491, 383] on div "Icon Save Money Heading No more buying rolls of parchment paper or aluminum foi…" at bounding box center [639, 276] width 938 height 275
click at [812, 99] on p "Column 1" at bounding box center [833, 100] width 101 height 10
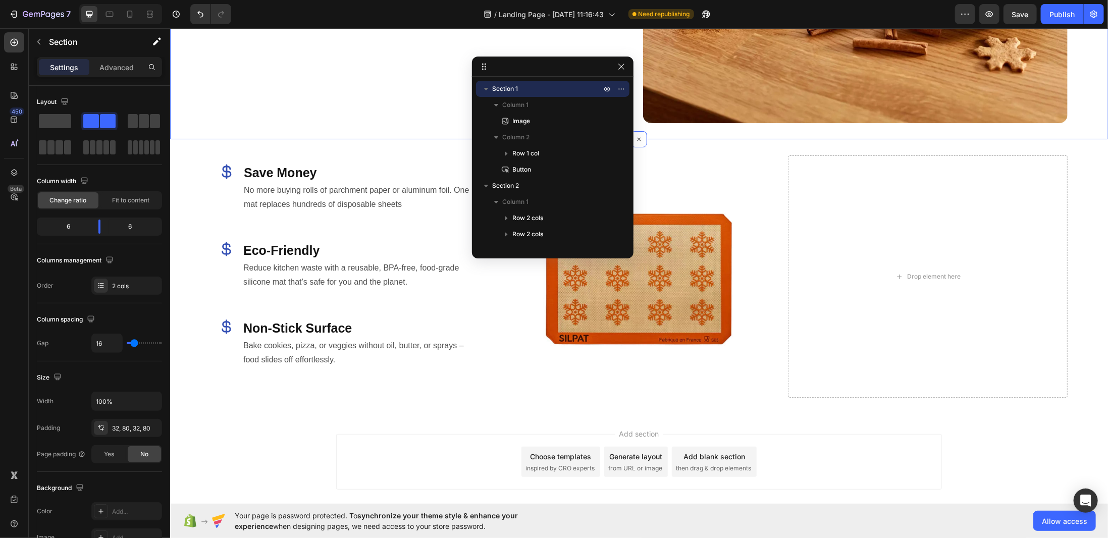
drag, startPoint x: 820, startPoint y: 49, endPoint x: 542, endPoint y: 55, distance: 278.1
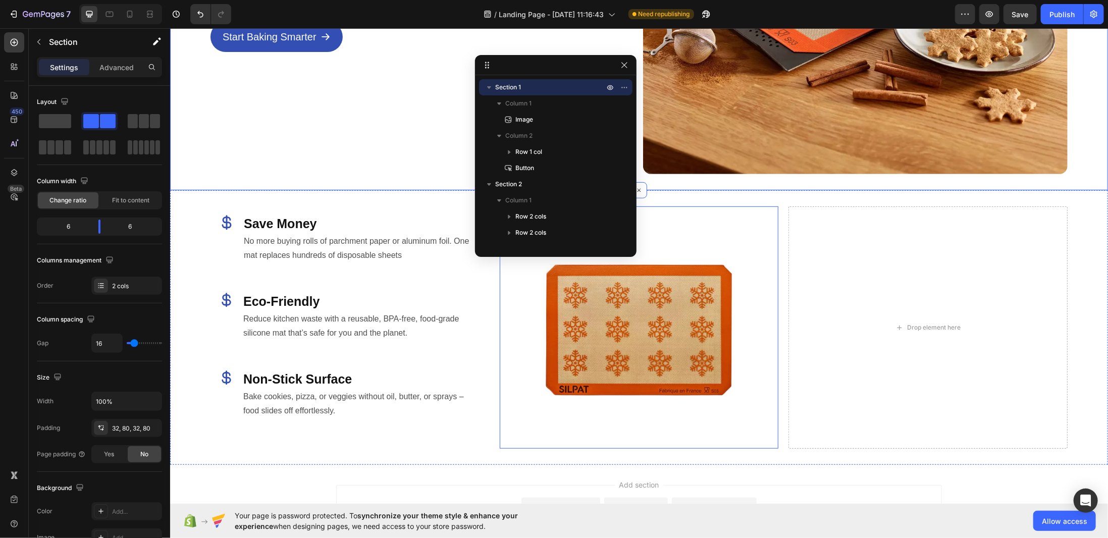
scroll to position [316, 0]
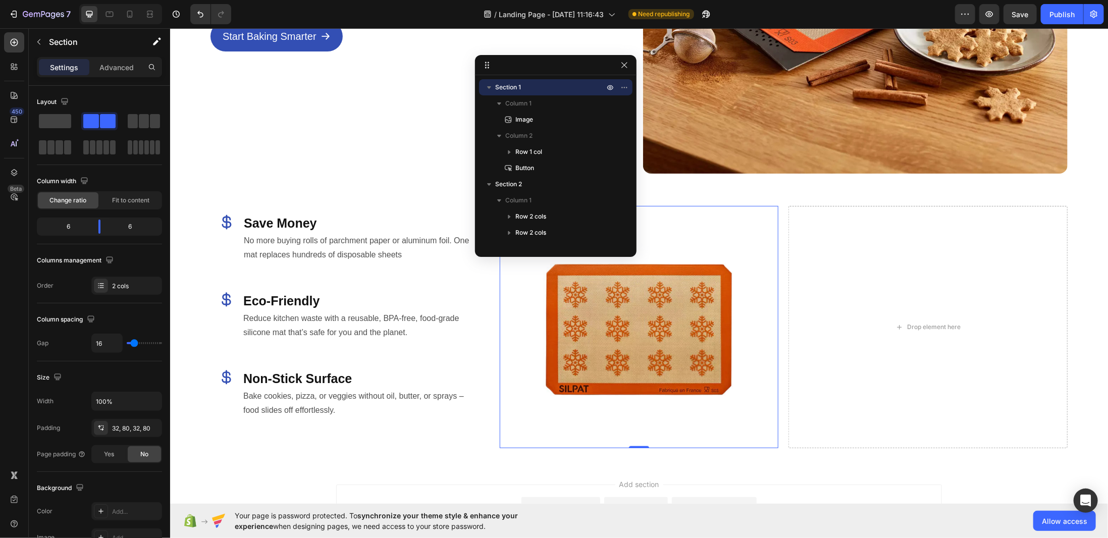
click at [626, 338] on img at bounding box center [638, 326] width 242 height 242
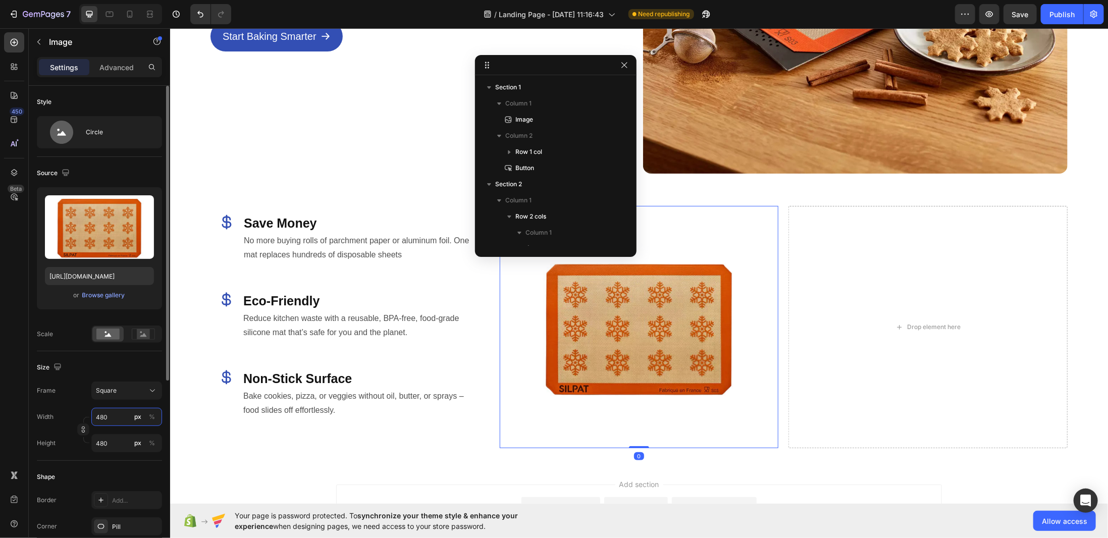
click at [114, 411] on input "480" at bounding box center [126, 417] width 71 height 18
type input "6"
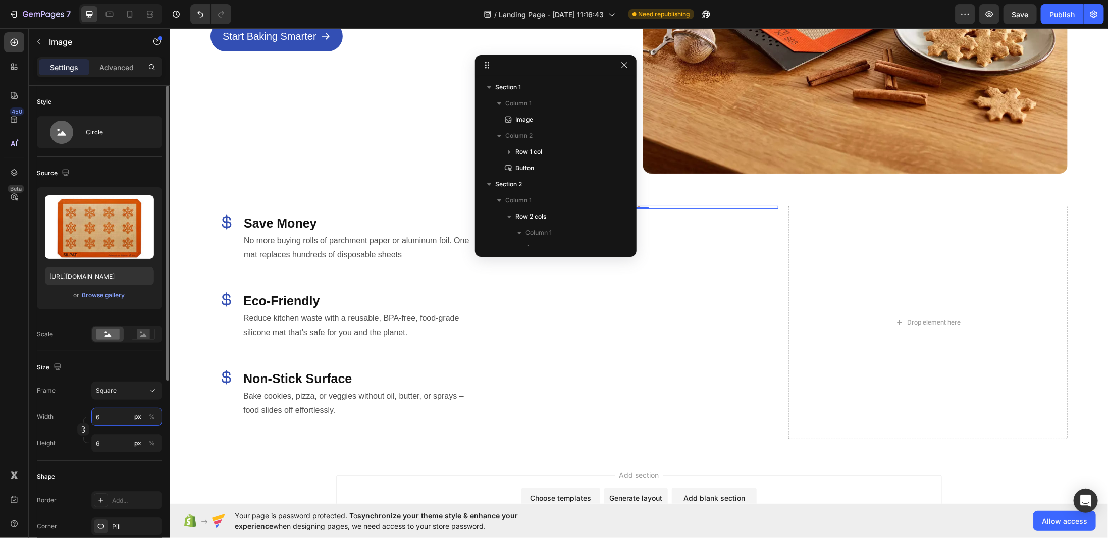
type input "64"
type input "640"
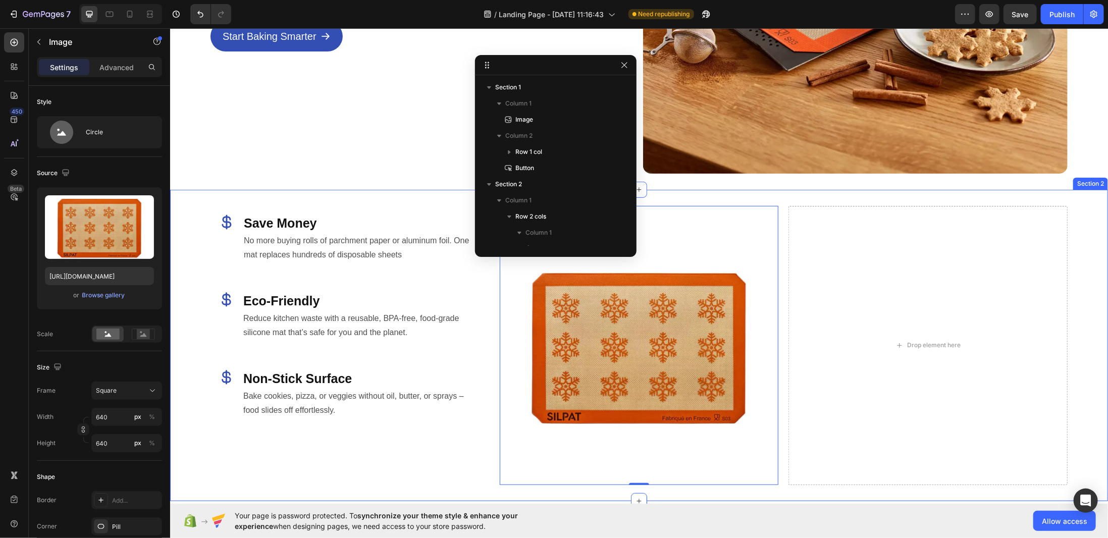
click at [310, 463] on div "Icon Save Money Heading No more buying rolls of parchment paper or aluminum foi…" at bounding box center [349, 344] width 279 height 279
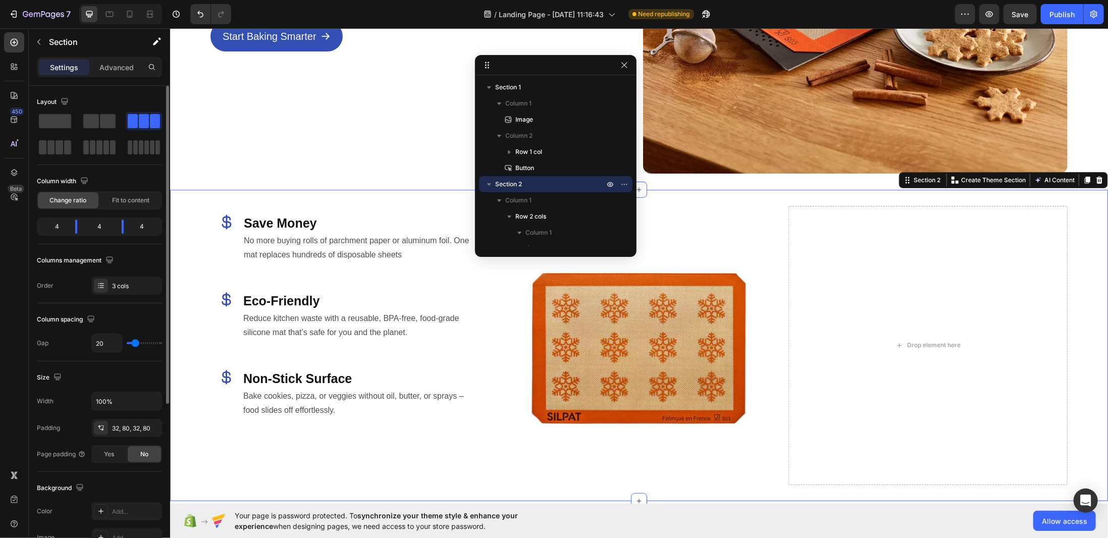
scroll to position [247, 0]
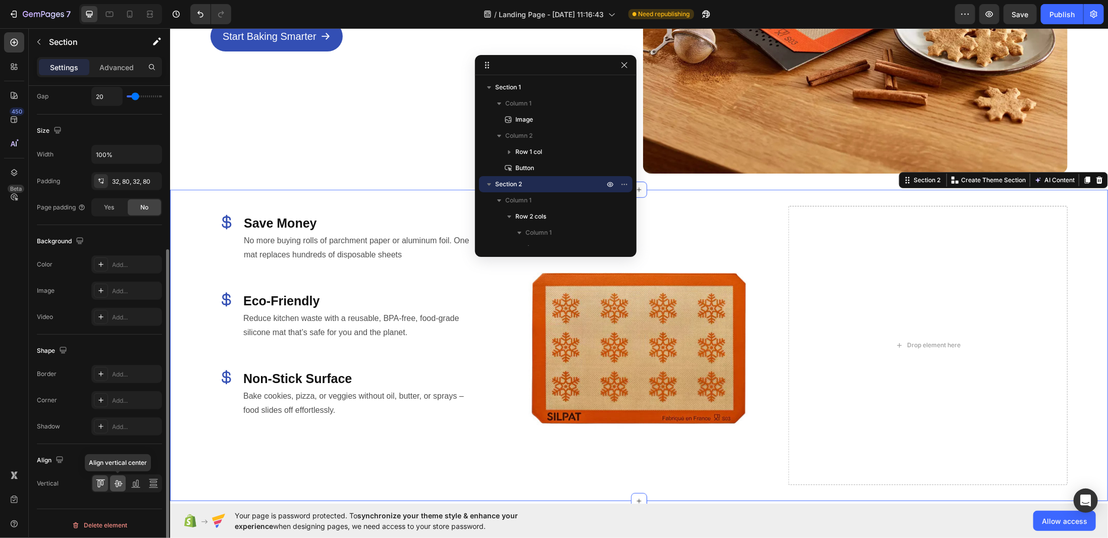
click at [121, 480] on icon at bounding box center [118, 483] width 8 height 7
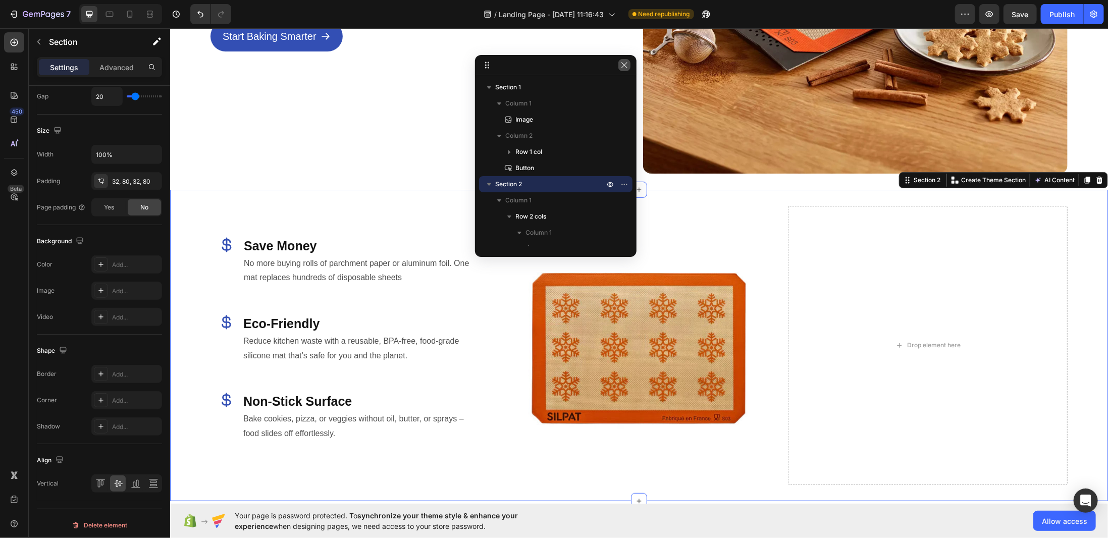
click at [619, 68] on button "button" at bounding box center [624, 65] width 12 height 12
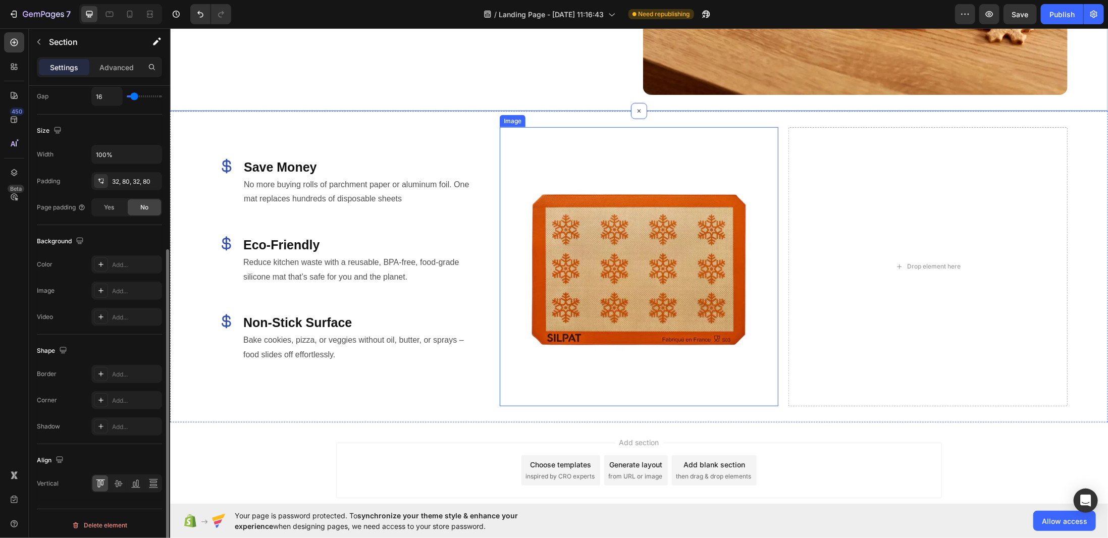
scroll to position [451, 0]
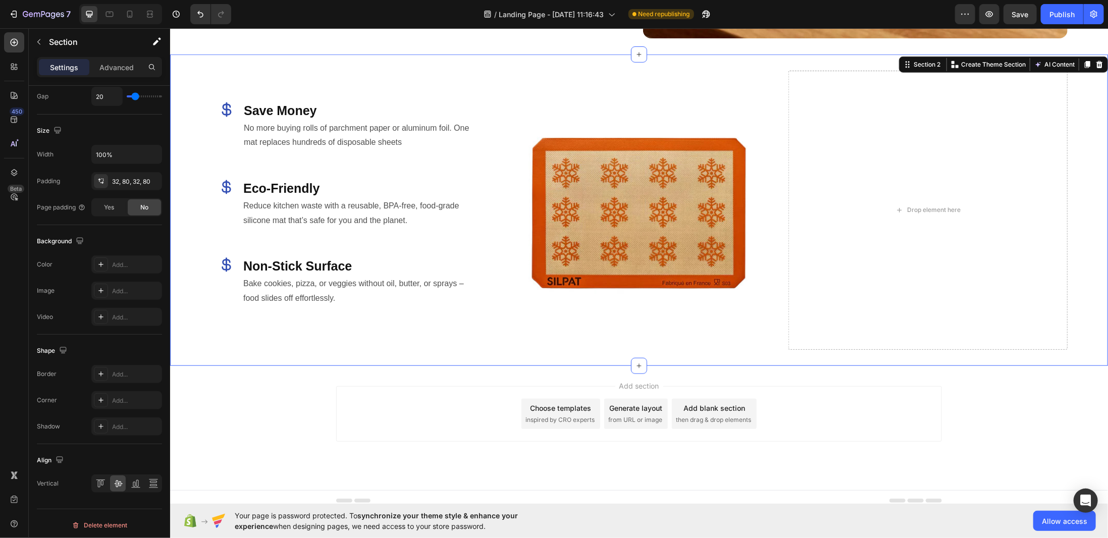
click at [444, 320] on div "Icon Save Money Heading No more buying rolls of parchment paper or aluminum foi…" at bounding box center [349, 209] width 279 height 279
click at [849, 292] on div "Drop element here" at bounding box center [927, 209] width 279 height 279
click at [328, 80] on div "Icon Save Money Heading No more buying rolls of parchment paper or aluminum foi…" at bounding box center [349, 209] width 279 height 279
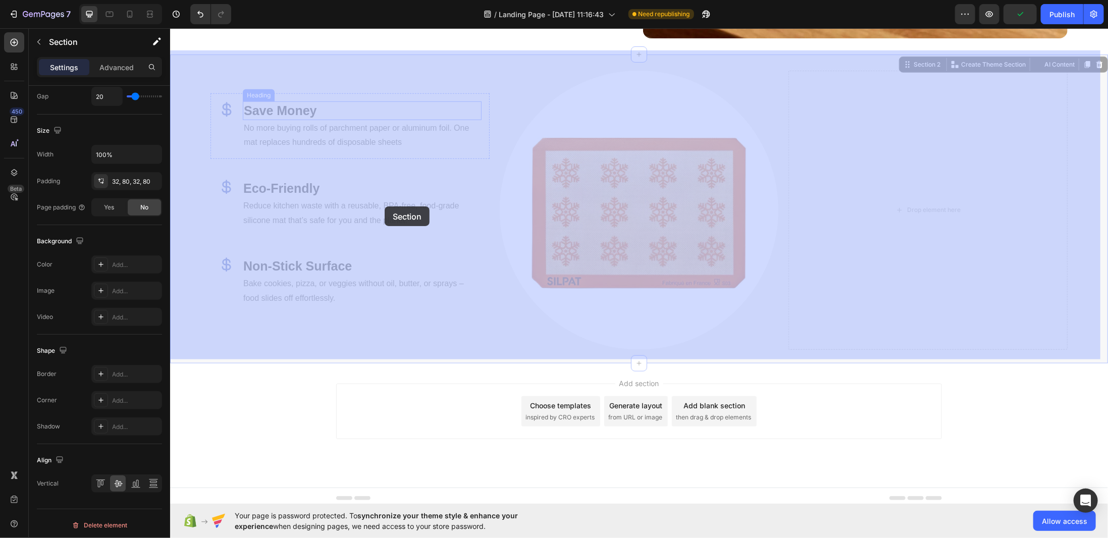
drag, startPoint x: 177, startPoint y: 62, endPoint x: 372, endPoint y: 195, distance: 236.3
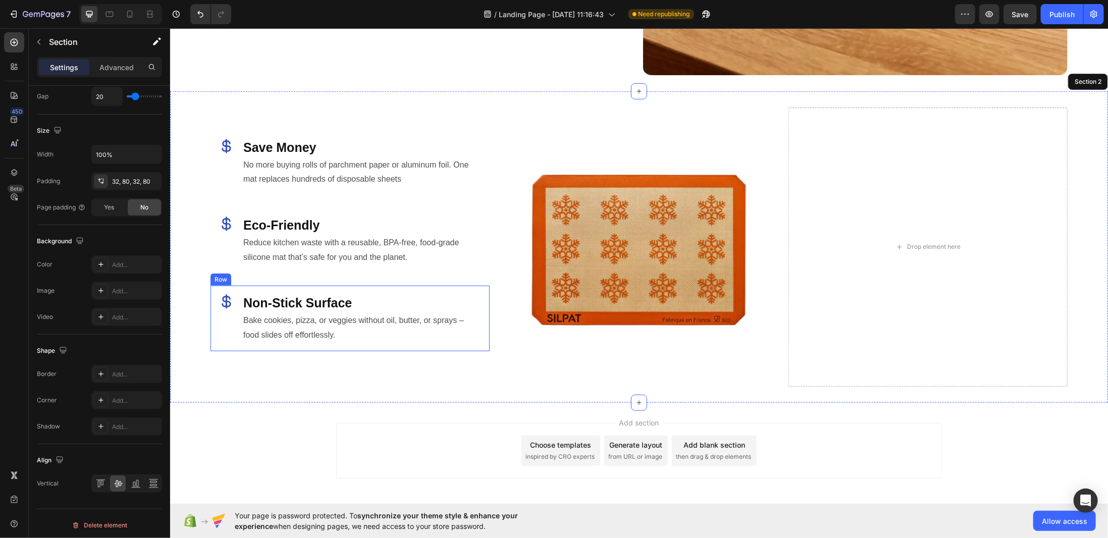
scroll to position [401, 0]
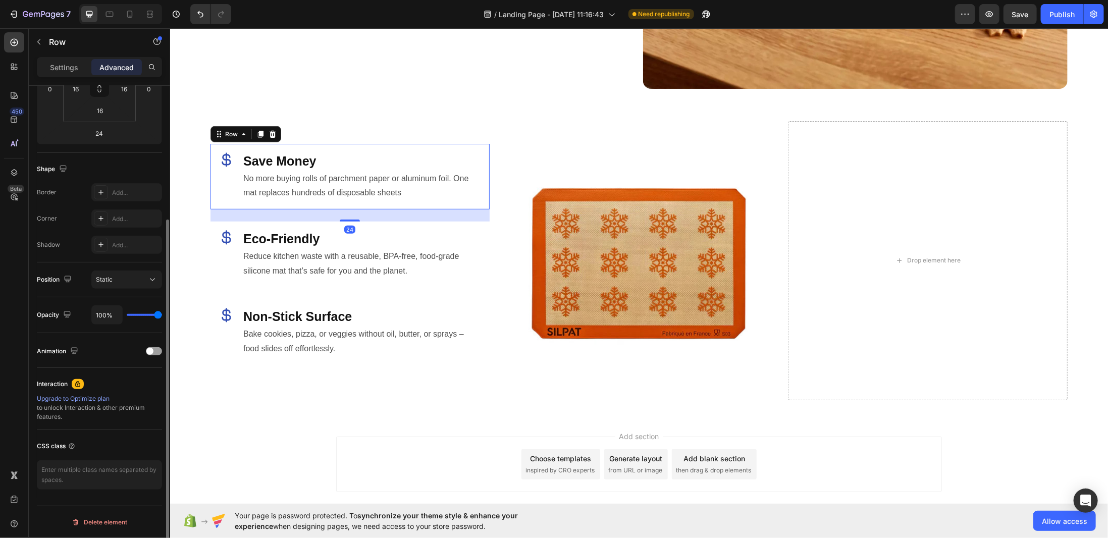
click at [410, 203] on div "Icon Save Money Heading No more buying rolls of parchment paper or aluminum foi…" at bounding box center [349, 176] width 279 height 66
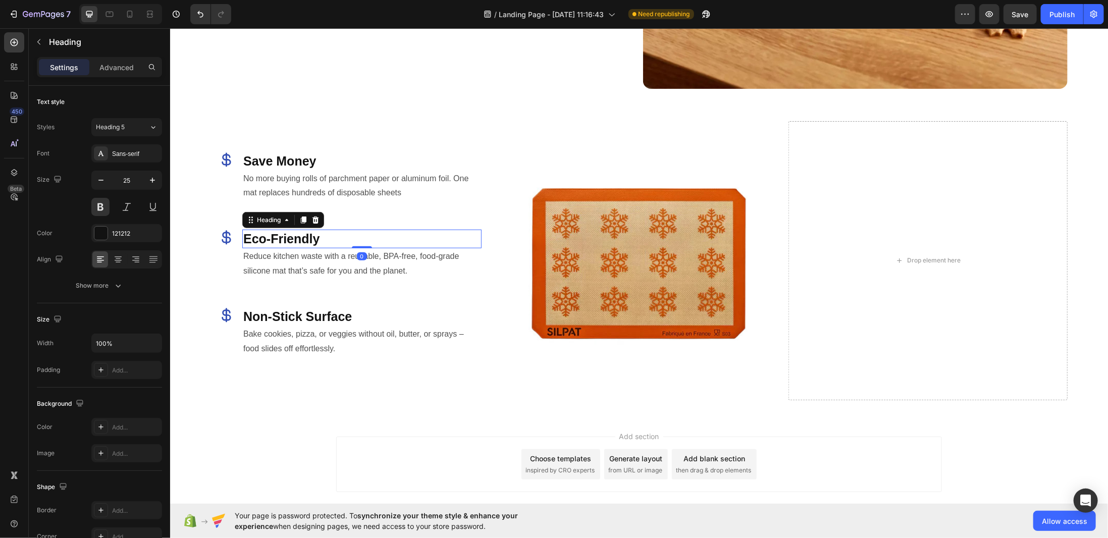
click at [405, 231] on h2 "Eco-Friendly" at bounding box center [361, 238] width 239 height 19
click at [440, 221] on div "Icon Eco-Friendly Heading 0 Reduce kitchen waste with a reusable, BPA-free, foo…" at bounding box center [349, 254] width 279 height 66
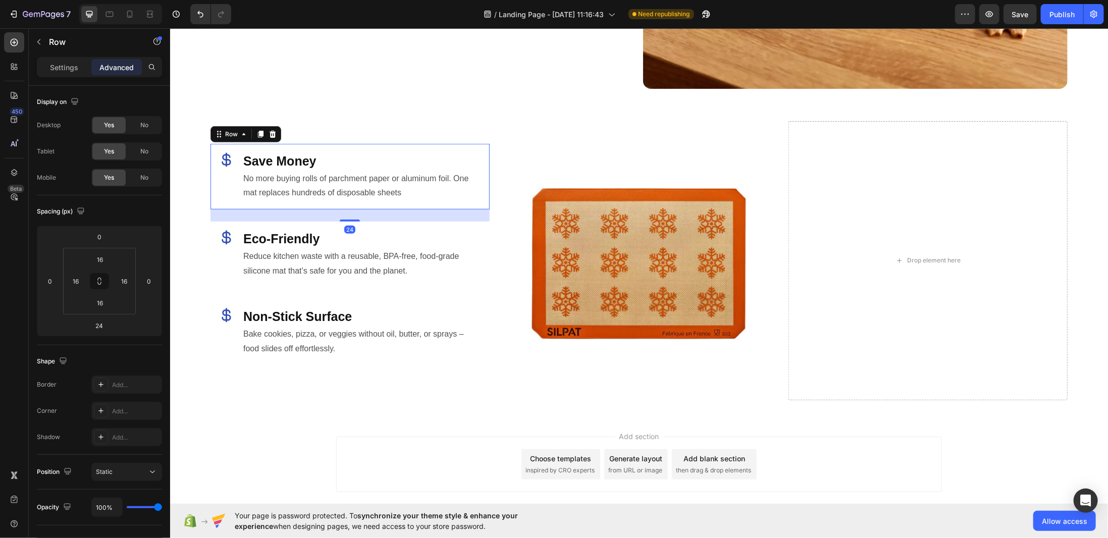
click at [450, 202] on div "Icon Save Money Heading No more buying rolls of parchment paper or aluminum foi…" at bounding box center [349, 176] width 279 height 66
click at [479, 199] on div "Icon Save Money Heading No more buying rolls of parchment paper or aluminum foi…" at bounding box center [349, 176] width 279 height 66
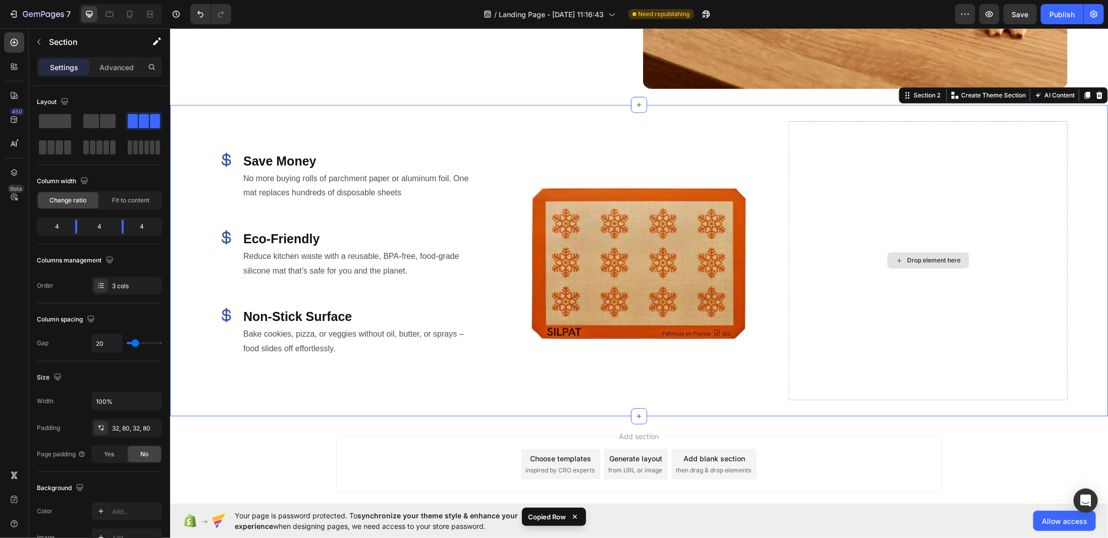
click at [884, 198] on div "Drop element here" at bounding box center [927, 260] width 279 height 279
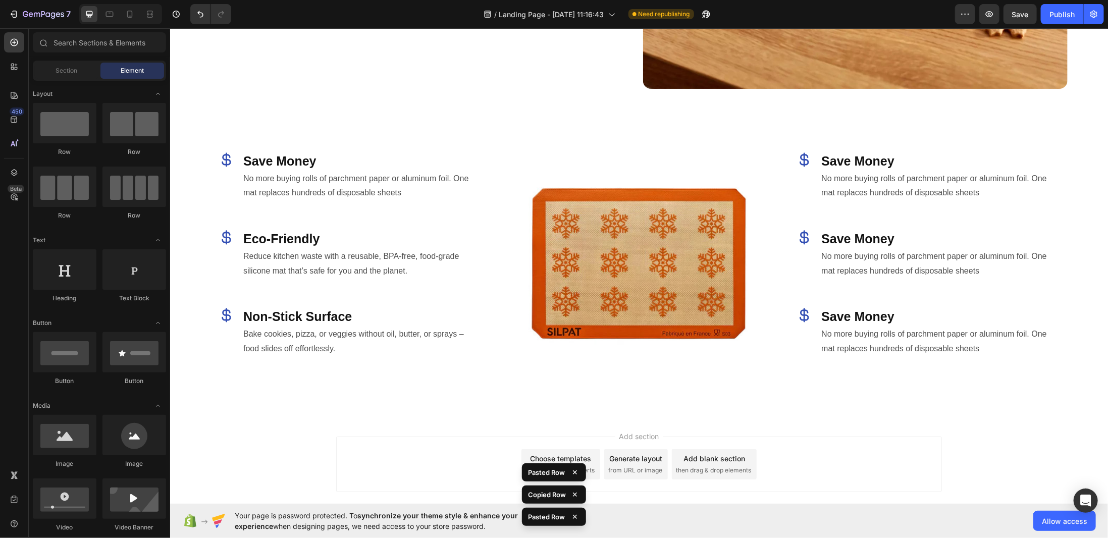
click at [833, 418] on div "Add section Choose templates inspired by CRO experts Generate layout from URL o…" at bounding box center [639, 478] width 938 height 124
click at [878, 151] on h2 "Save Money" at bounding box center [938, 160] width 239 height 19
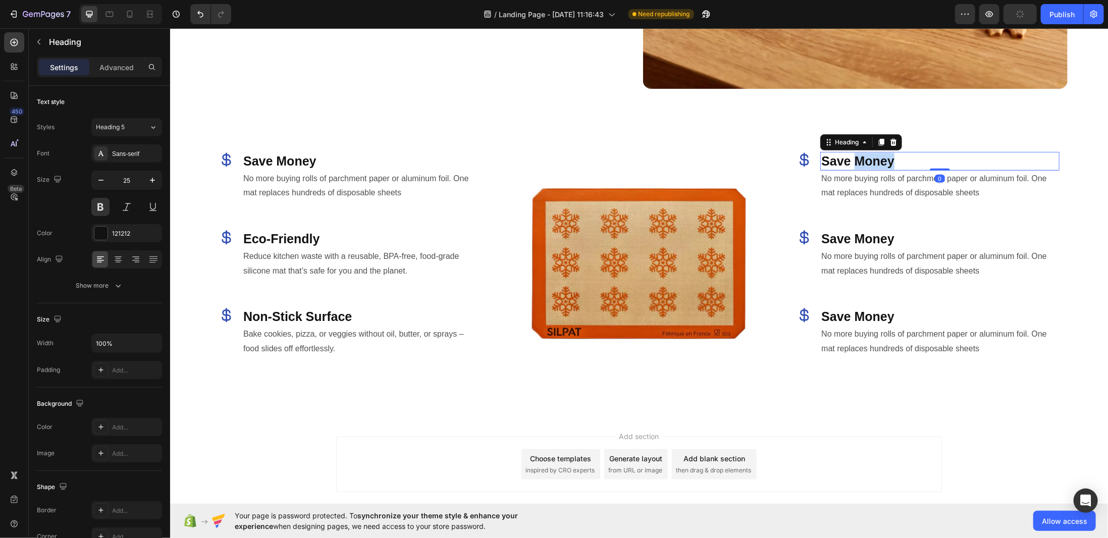
click at [878, 151] on h2 "Save Money" at bounding box center [938, 160] width 239 height 19
click at [878, 152] on p "Save Money" at bounding box center [938, 160] width 237 height 17
click at [863, 184] on h2 "No more buying rolls of parchment paper or aluminum foil. One mat replaces hund…" at bounding box center [938, 185] width 239 height 31
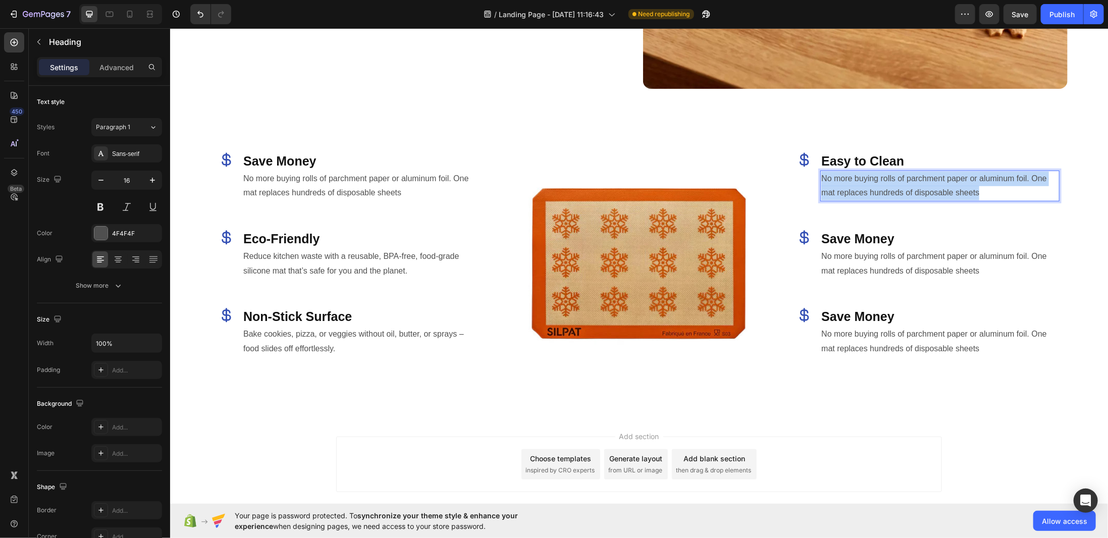
click at [863, 184] on p "No more buying rolls of parchment paper or aluminum foil. One mat replaces hund…" at bounding box center [938, 185] width 237 height 29
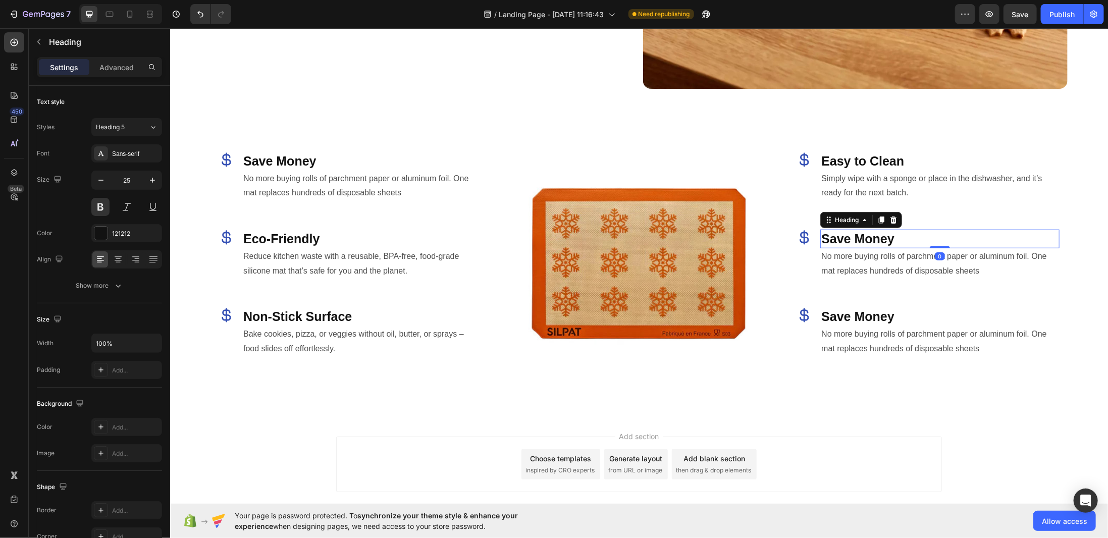
click at [859, 232] on h2 "Save Money" at bounding box center [938, 238] width 239 height 19
click at [863, 255] on h2 "No more buying rolls of parchment paper or aluminum foil. One mat replaces hund…" at bounding box center [938, 263] width 239 height 31
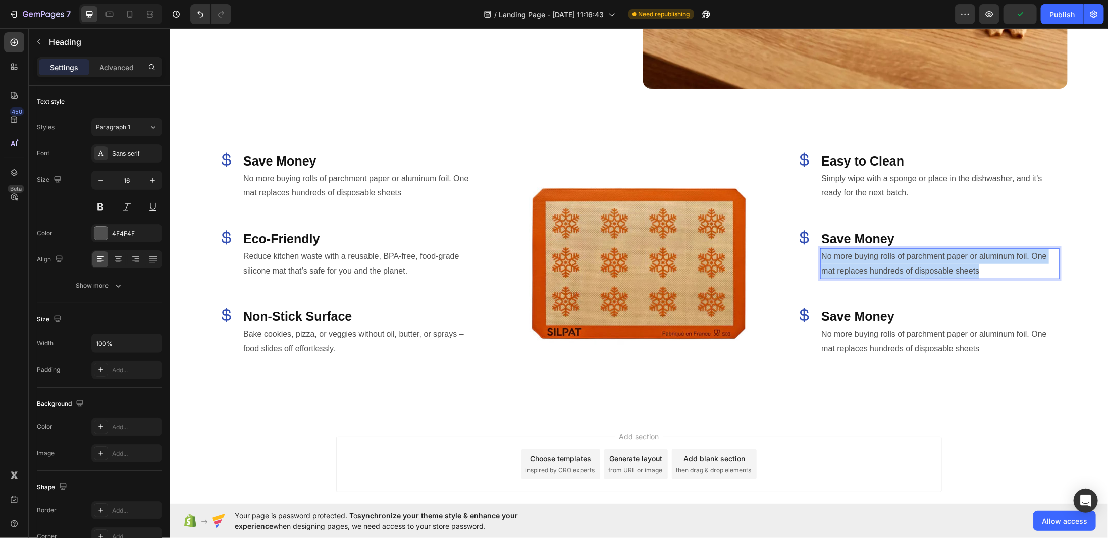
click at [863, 255] on p "No more buying rolls of parchment paper or aluminum foil. One mat replaces hund…" at bounding box center [938, 263] width 237 height 29
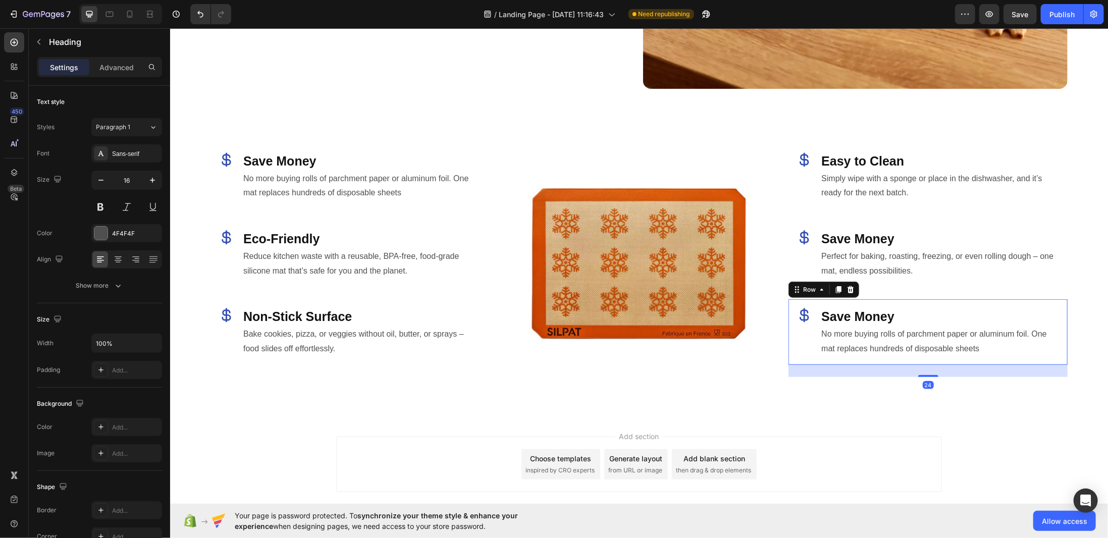
click at [896, 299] on div "Icon Save Money Heading No more buying rolls of parchment paper or aluminum foi…" at bounding box center [927, 332] width 279 height 66
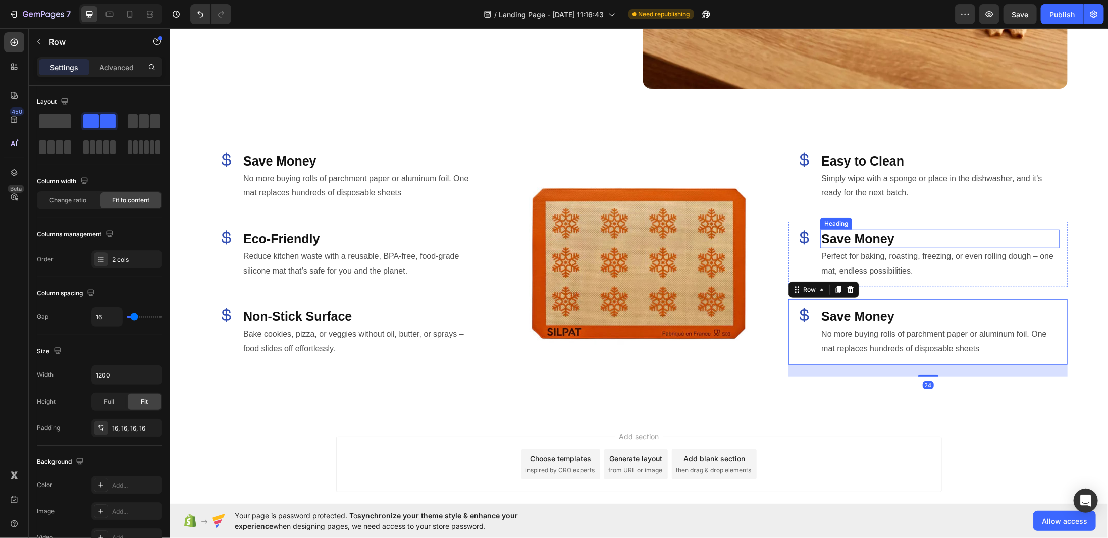
click at [856, 231] on p "Save Money" at bounding box center [938, 238] width 237 height 17
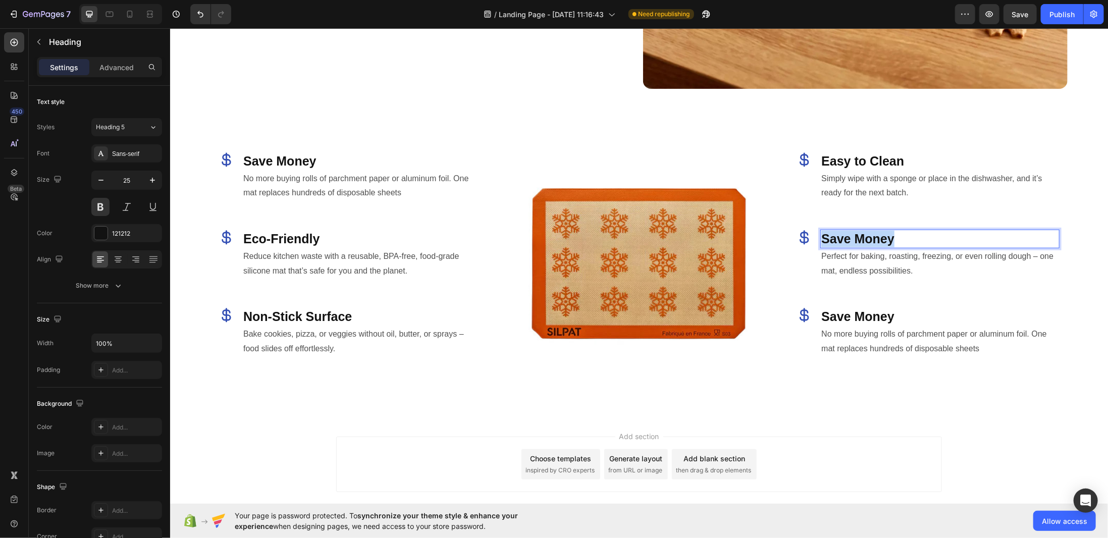
click at [856, 231] on p "Save Money" at bounding box center [938, 238] width 237 height 17
drag, startPoint x: 816, startPoint y: 321, endPoint x: 841, endPoint y: 305, distance: 29.4
click at [819, 325] on h2 "No more buying rolls of parchment paper or aluminum foil. One mat replaces hund…" at bounding box center [938, 340] width 239 height 31
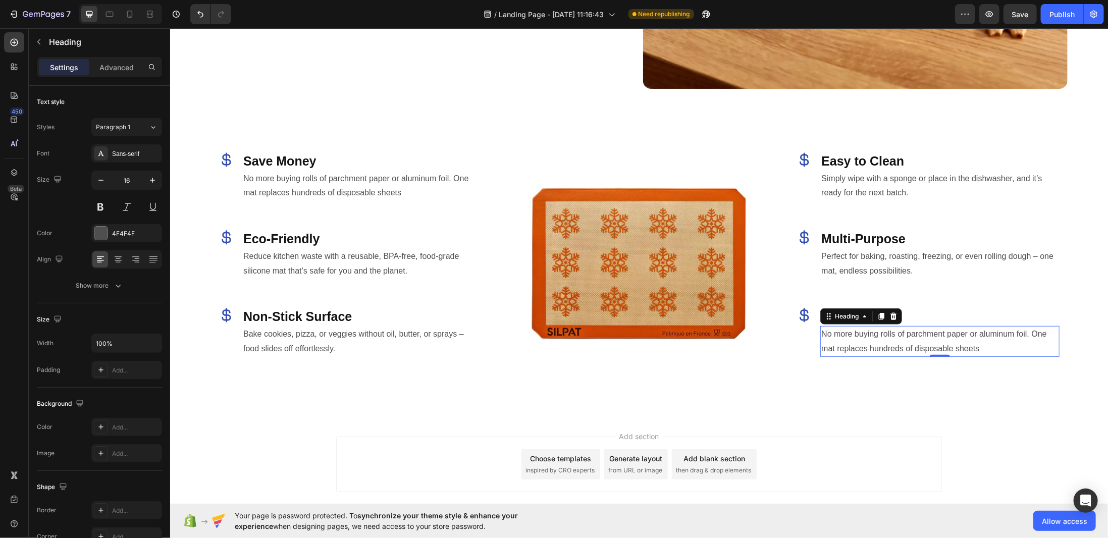
click at [944, 349] on h2 "No more buying rolls of parchment paper or aluminum foil. One mat replaces hund…" at bounding box center [938, 340] width 239 height 31
click at [872, 313] on h2 "Save Money" at bounding box center [938, 316] width 239 height 19
click at [872, 313] on p "Save Money" at bounding box center [938, 316] width 237 height 17
click at [861, 338] on p "No more buying rolls of parchment paper or aluminum foil. One mat replaces hund…" at bounding box center [938, 340] width 237 height 29
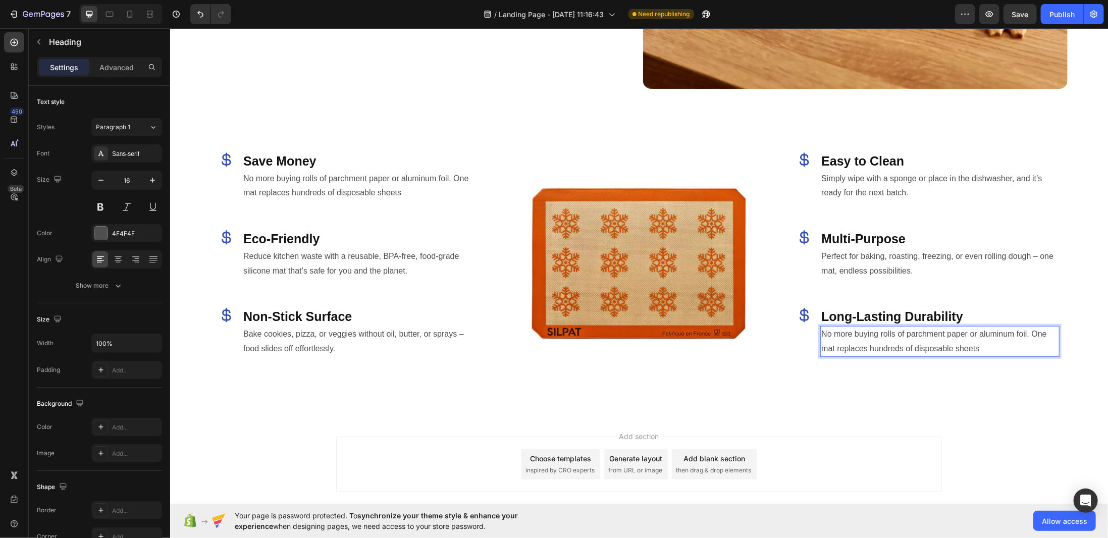
click at [861, 338] on p "No more buying rolls of parchment paper or aluminum foil. One mat replaces hund…" at bounding box center [938, 340] width 237 height 29
click at [230, 231] on icon at bounding box center [226, 237] width 16 height 16
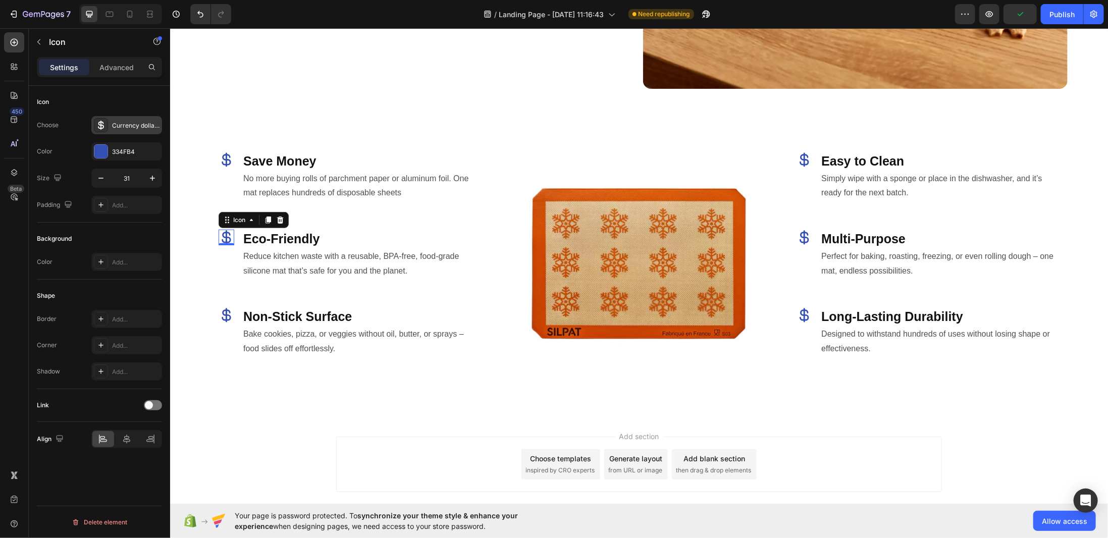
click at [97, 123] on icon at bounding box center [101, 125] width 10 height 10
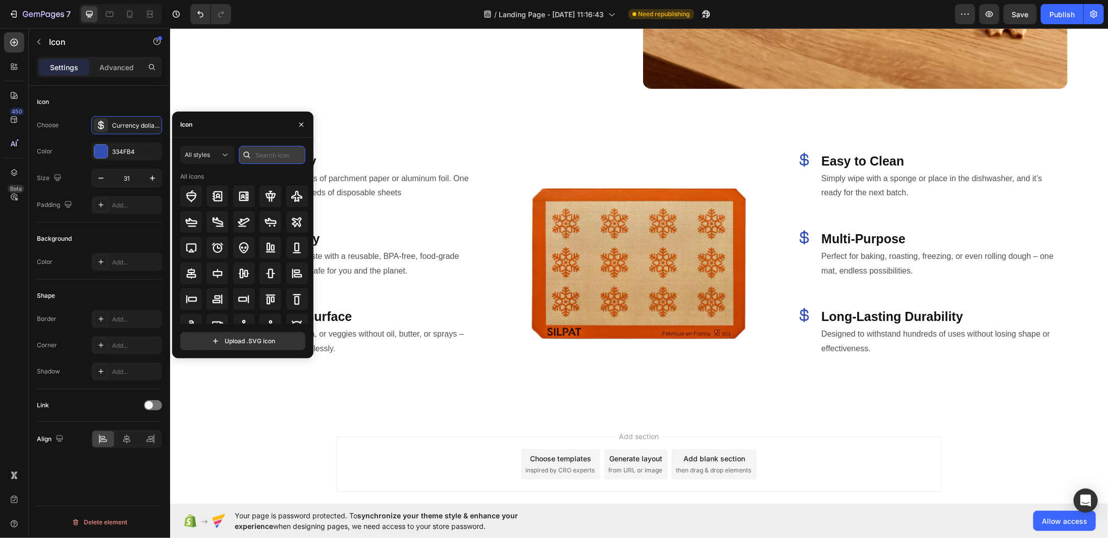
click at [289, 159] on input "text" at bounding box center [272, 155] width 67 height 18
click at [263, 151] on input "eco" at bounding box center [272, 155] width 67 height 18
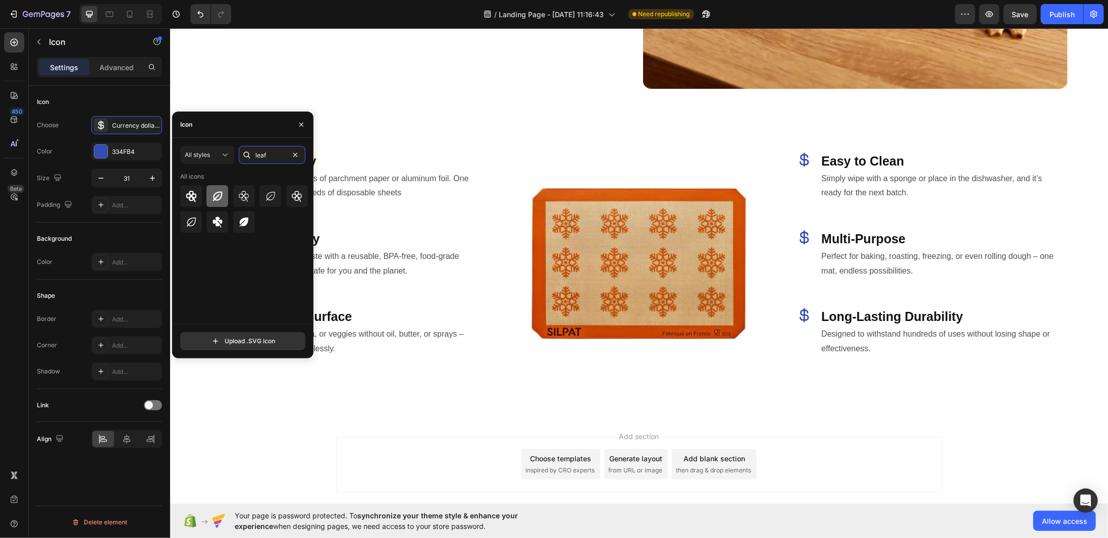
type input "leaf"
click at [218, 192] on icon at bounding box center [218, 196] width 10 height 10
click at [443, 198] on div "Icon Save Money Heading No more buying rolls of parchment paper or aluminum foi…" at bounding box center [349, 176] width 279 height 66
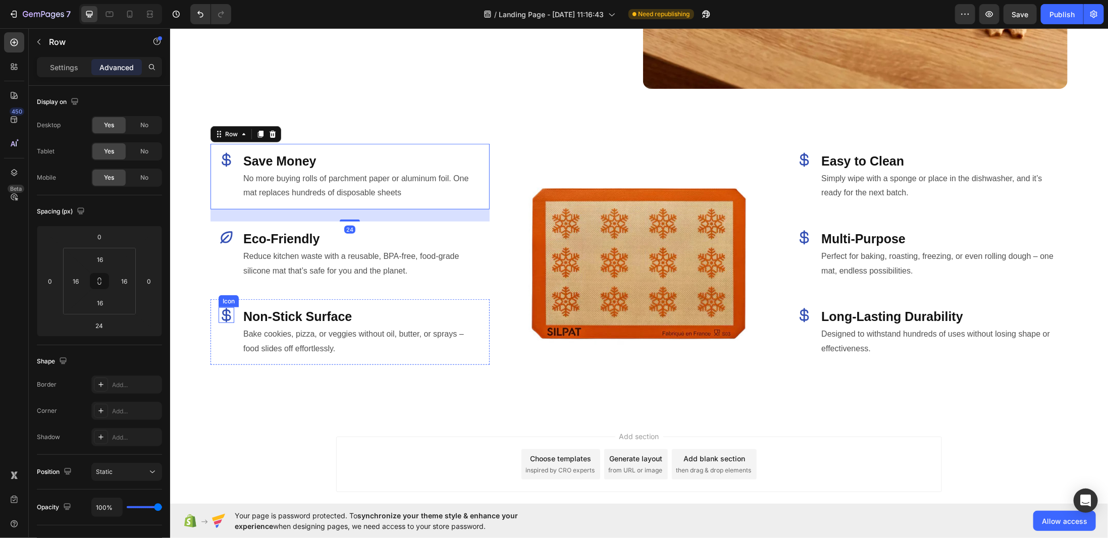
click at [224, 315] on div "Icon" at bounding box center [226, 315] width 16 height 16
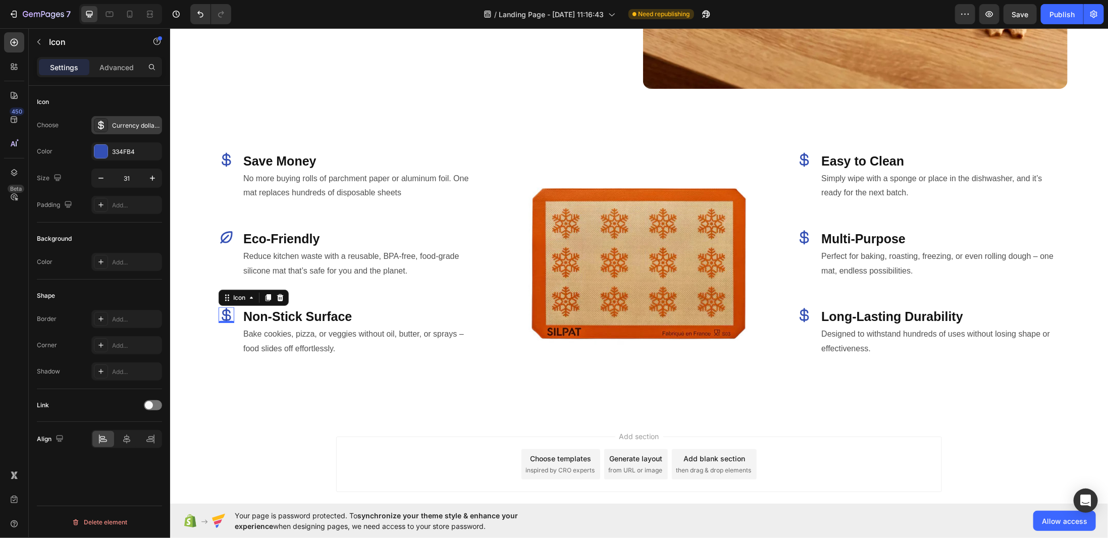
click at [102, 123] on icon at bounding box center [101, 125] width 10 height 10
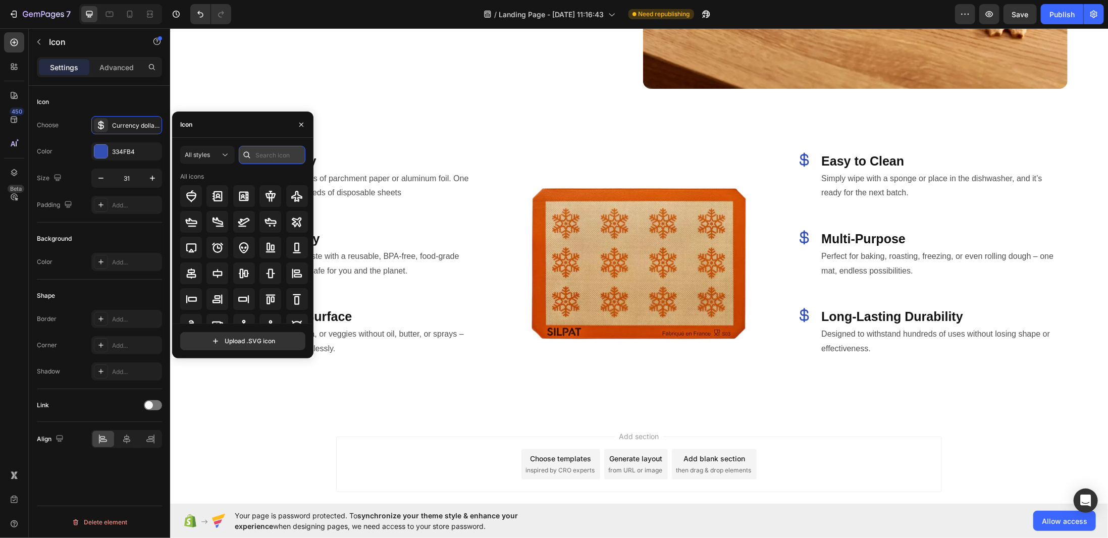
click at [279, 159] on input "text" at bounding box center [272, 155] width 67 height 18
click at [270, 152] on input "stick" at bounding box center [272, 155] width 67 height 18
type input "none"
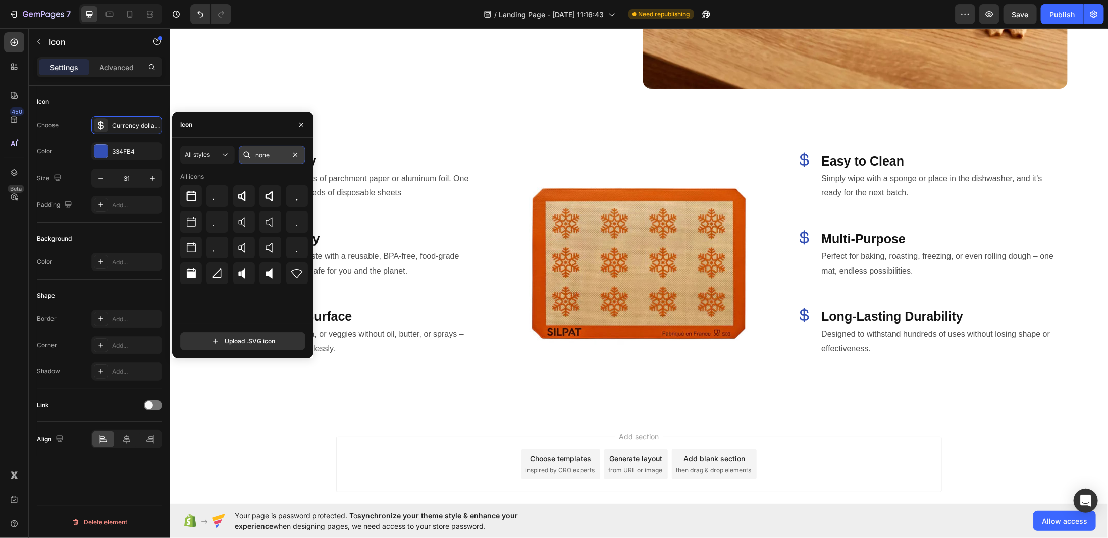
click at [270, 152] on input "none" at bounding box center [272, 155] width 67 height 18
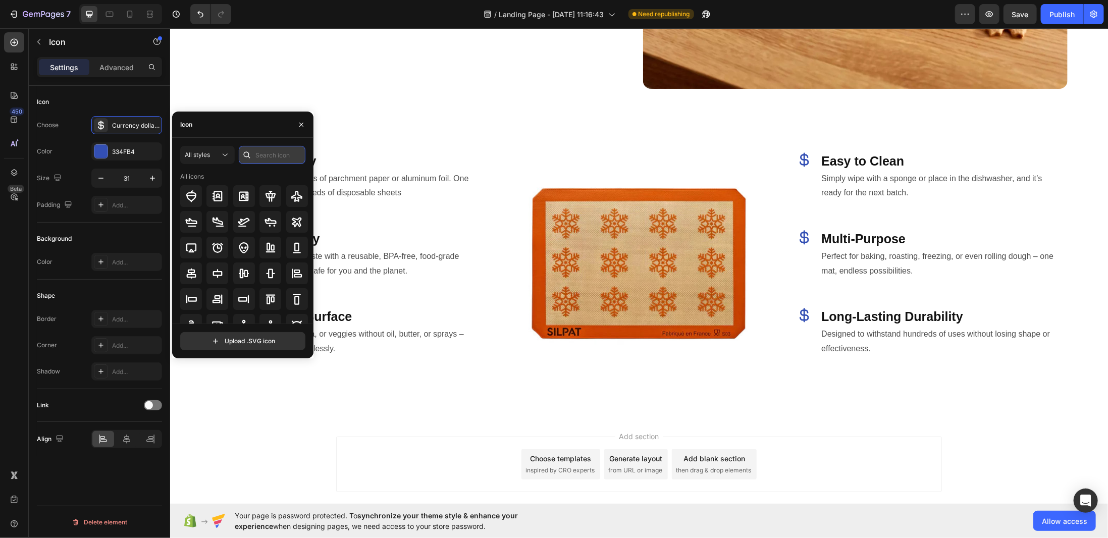
type input "a"
click at [286, 155] on input "ban" at bounding box center [272, 155] width 67 height 18
type input "ư"
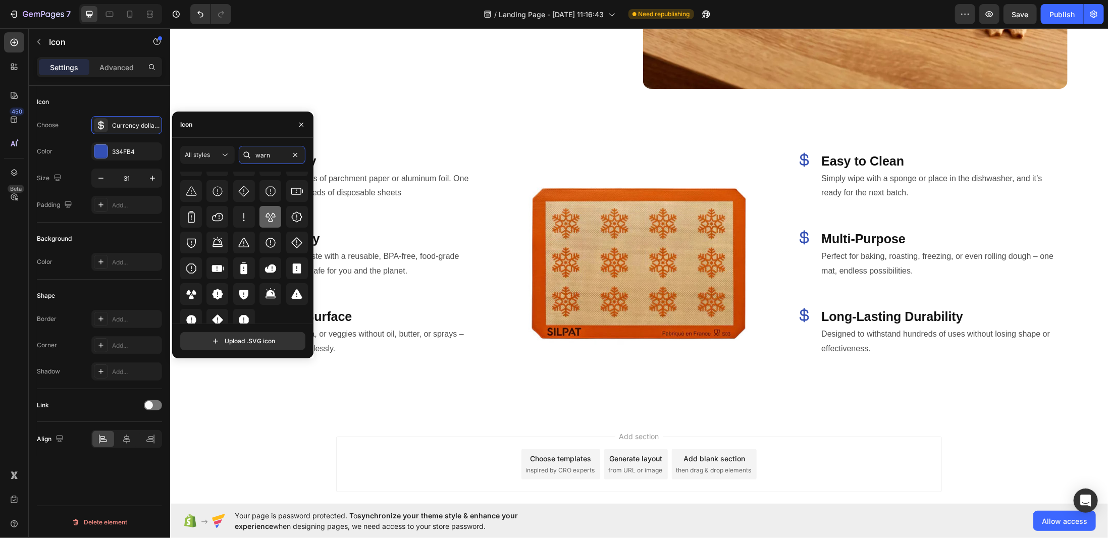
scroll to position [111, 0]
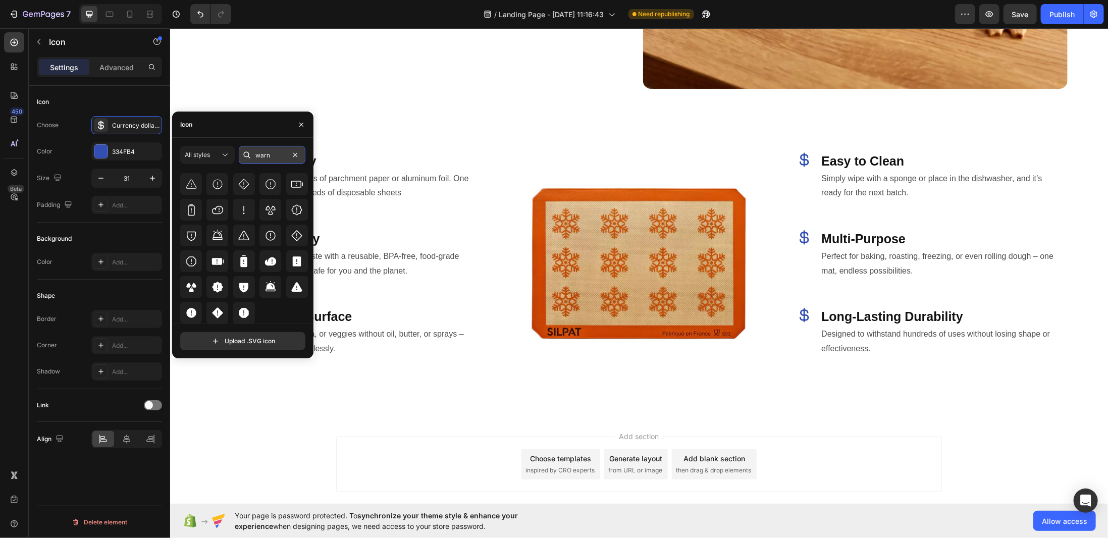
click at [262, 155] on input "warn" at bounding box center [272, 155] width 67 height 18
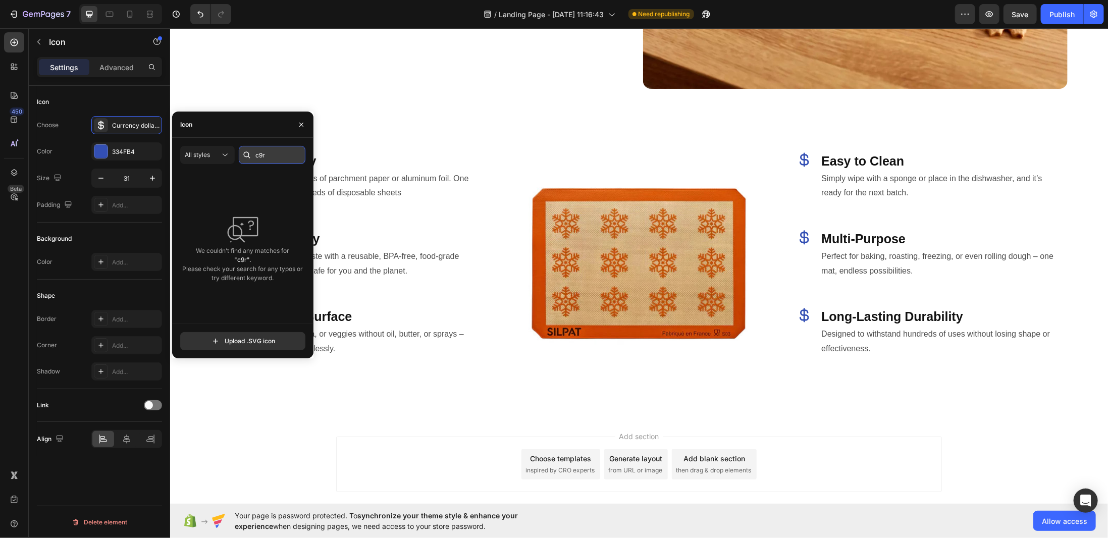
click at [262, 155] on input "c9r" at bounding box center [272, 155] width 67 height 18
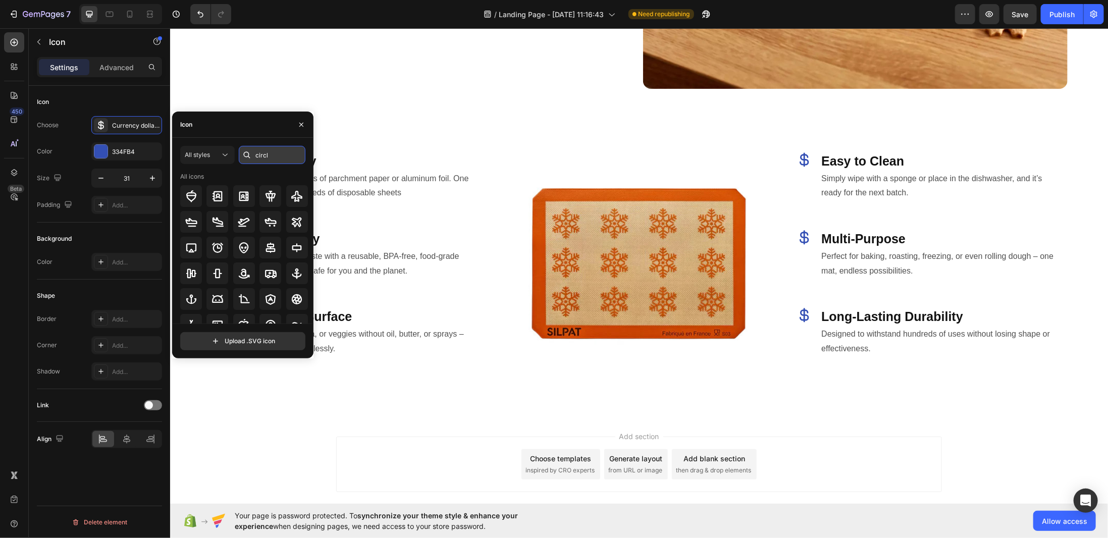
type input "circle"
click at [218, 151] on div "All styles" at bounding box center [202, 154] width 35 height 9
click at [281, 154] on input "text" at bounding box center [272, 155] width 67 height 18
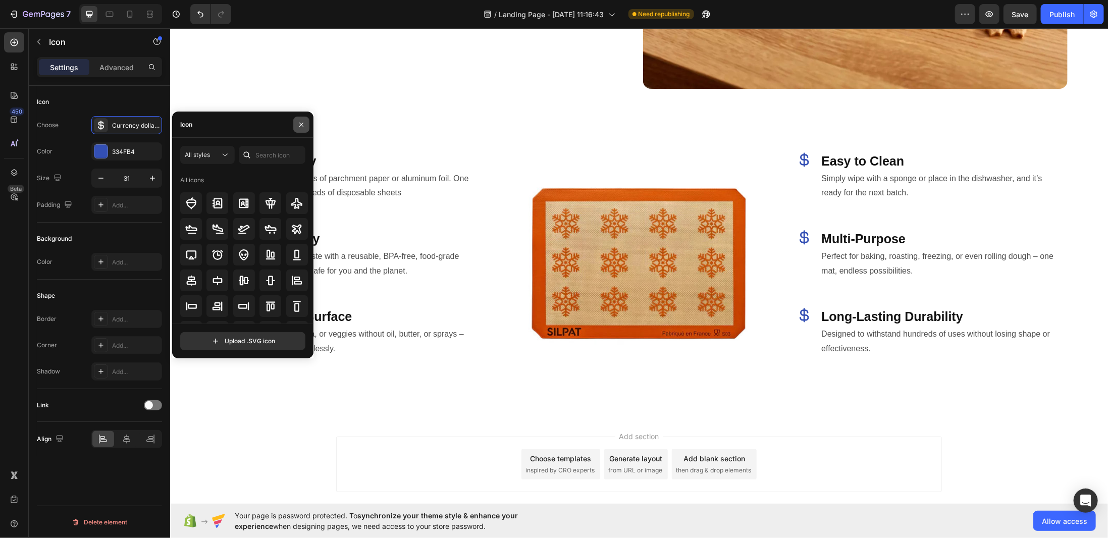
click at [300, 121] on icon "button" at bounding box center [301, 125] width 8 height 8
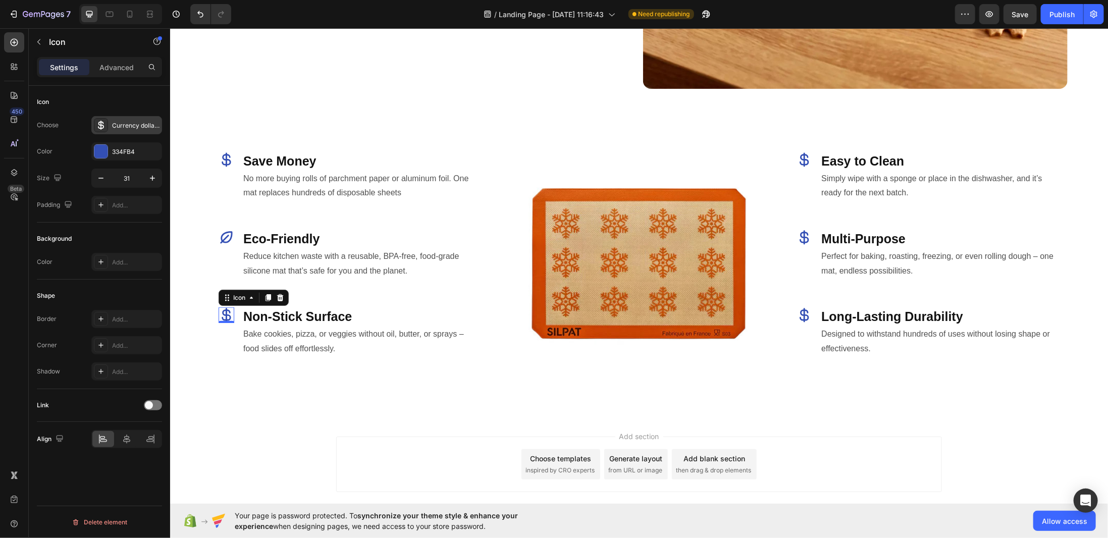
click at [104, 123] on icon at bounding box center [101, 125] width 10 height 10
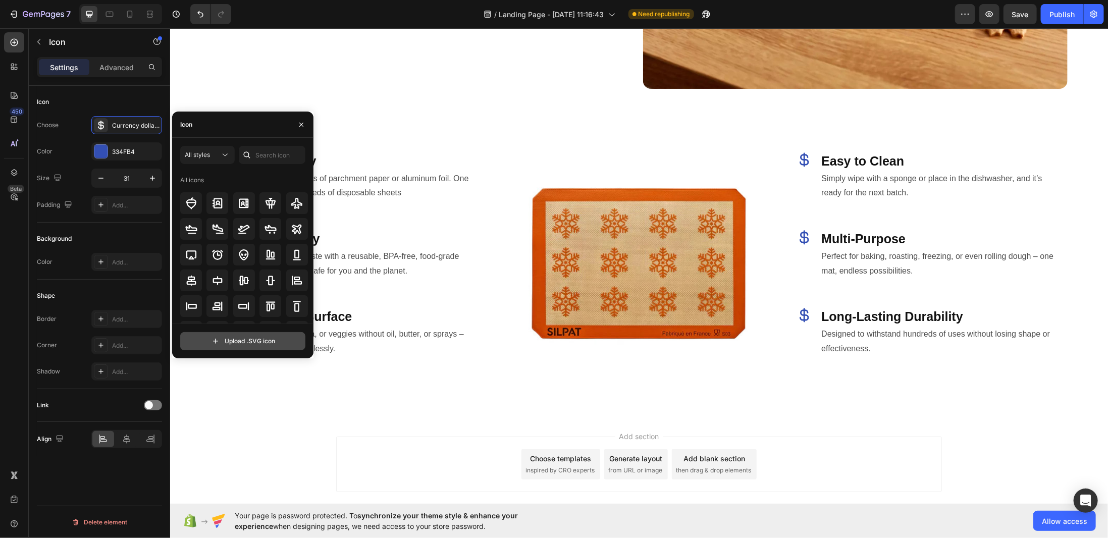
click at [239, 337] on input "file" at bounding box center [243, 341] width 124 height 17
type input "C:\fakepath\traffic-signal.svg"
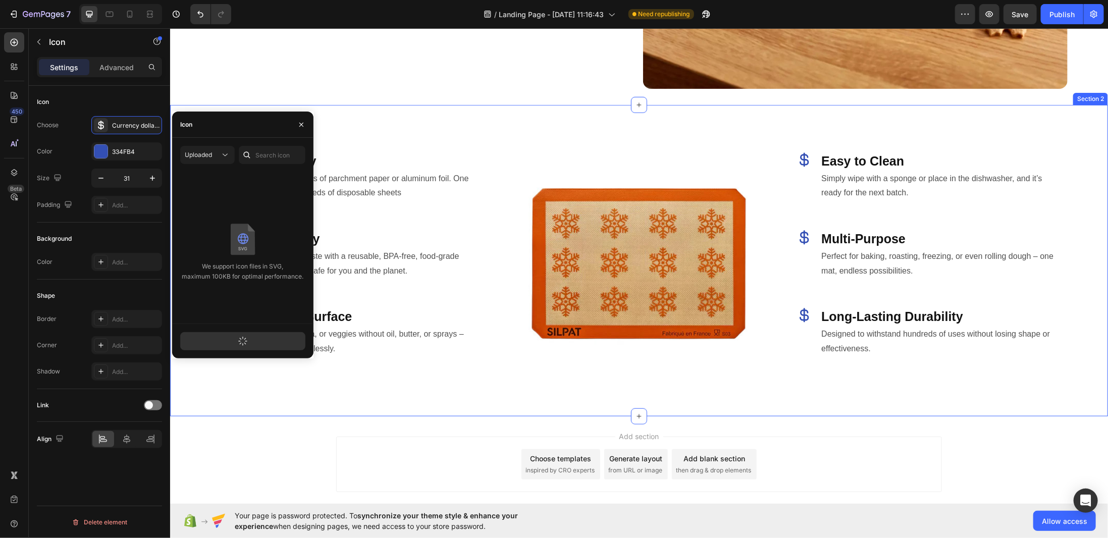
drag, startPoint x: 436, startPoint y: 151, endPoint x: 343, endPoint y: 124, distance: 97.7
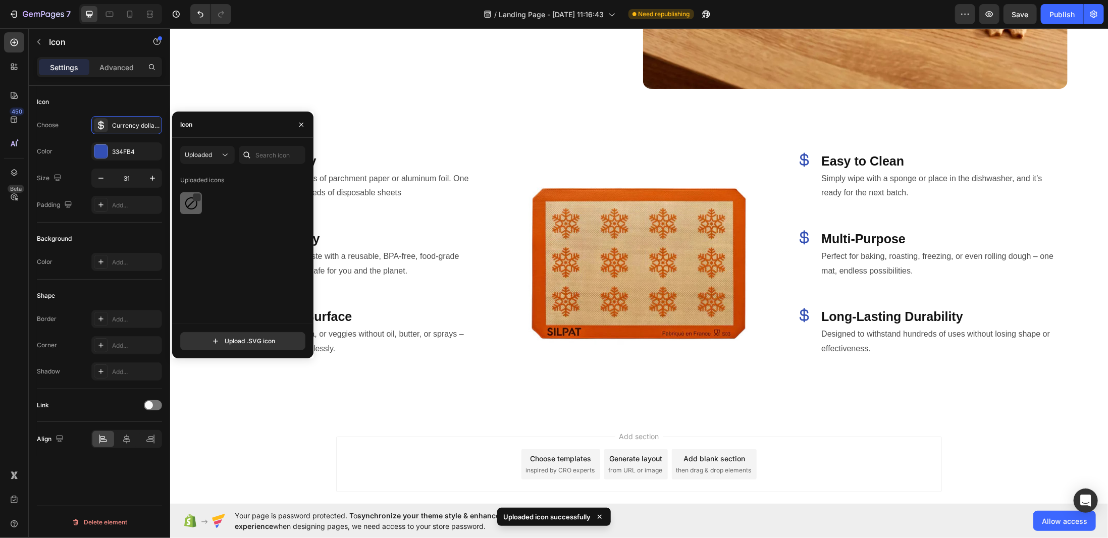
click at [192, 196] on div at bounding box center [191, 203] width 22 height 22
drag, startPoint x: 438, startPoint y: 147, endPoint x: 346, endPoint y: 115, distance: 97.5
drag, startPoint x: 303, startPoint y: 122, endPoint x: 146, endPoint y: 103, distance: 158.5
click at [303, 122] on icon "button" at bounding box center [301, 125] width 8 height 8
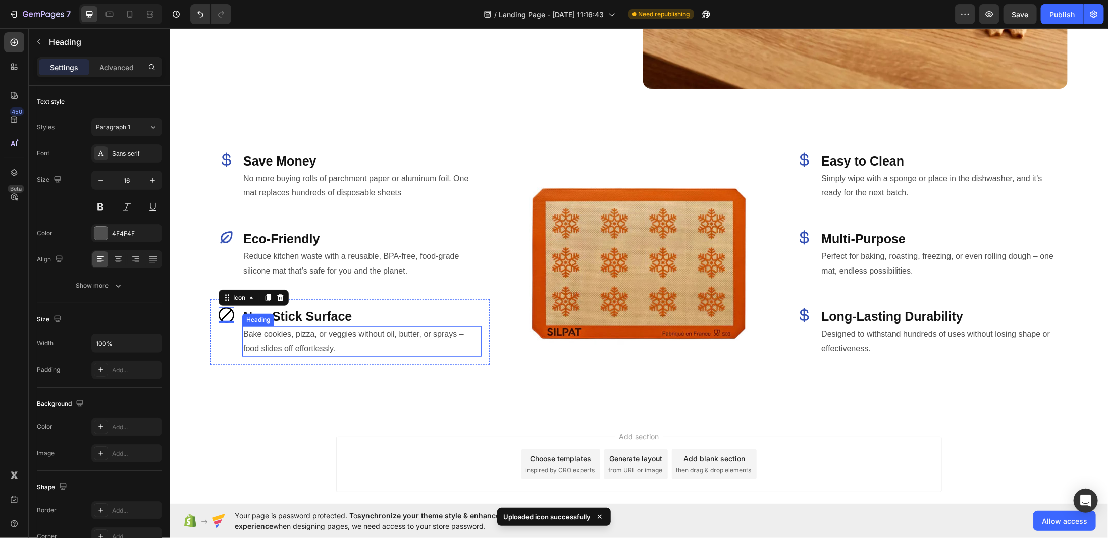
click at [298, 337] on h2 "Bake cookies, pizza, or veggies without oil, butter, or sprays – food slides of…" at bounding box center [361, 340] width 239 height 31
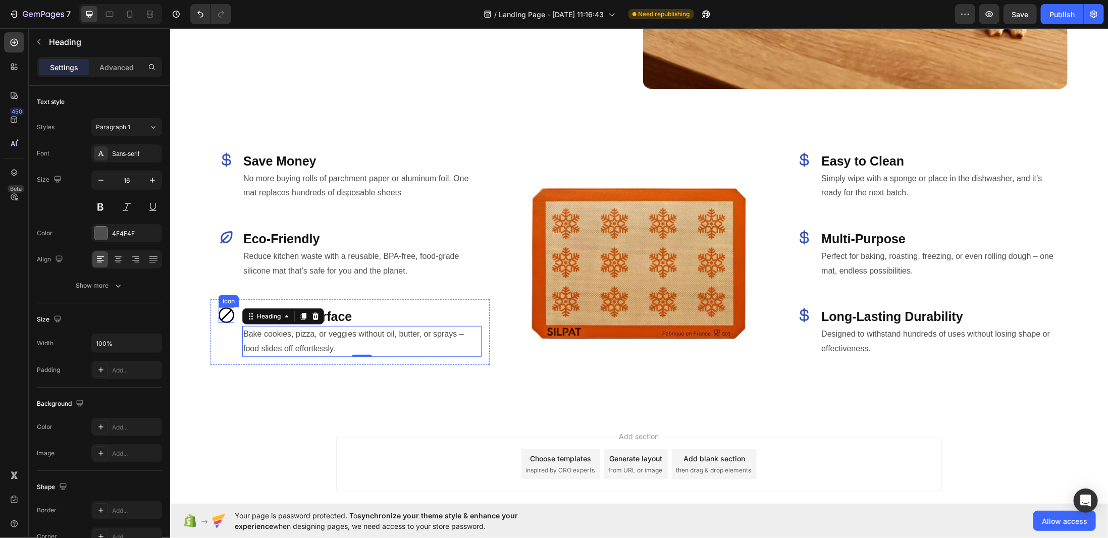
click at [221, 307] on icon at bounding box center [226, 315] width 16 height 16
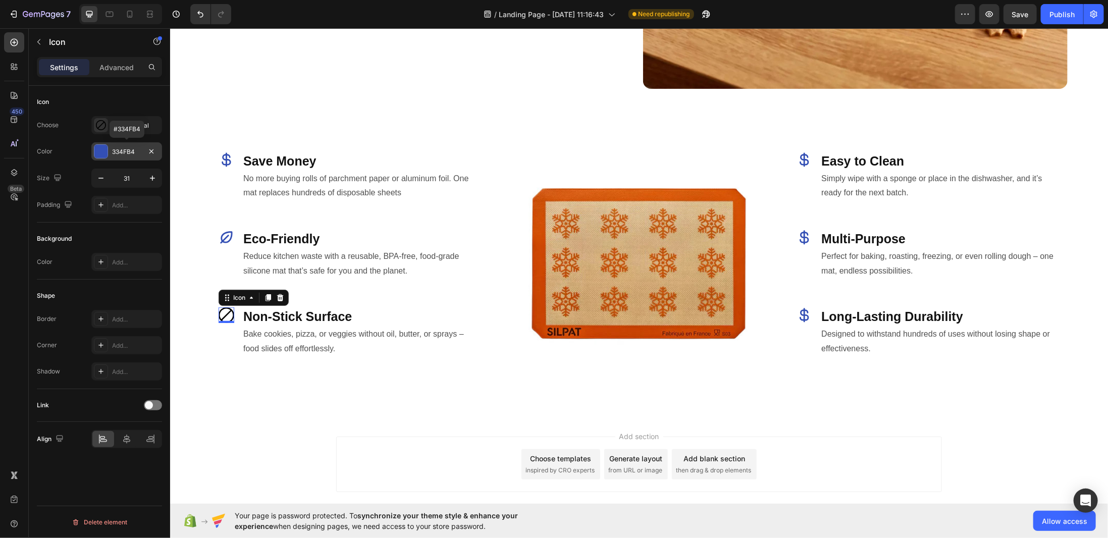
click at [100, 152] on div at bounding box center [100, 151] width 13 height 13
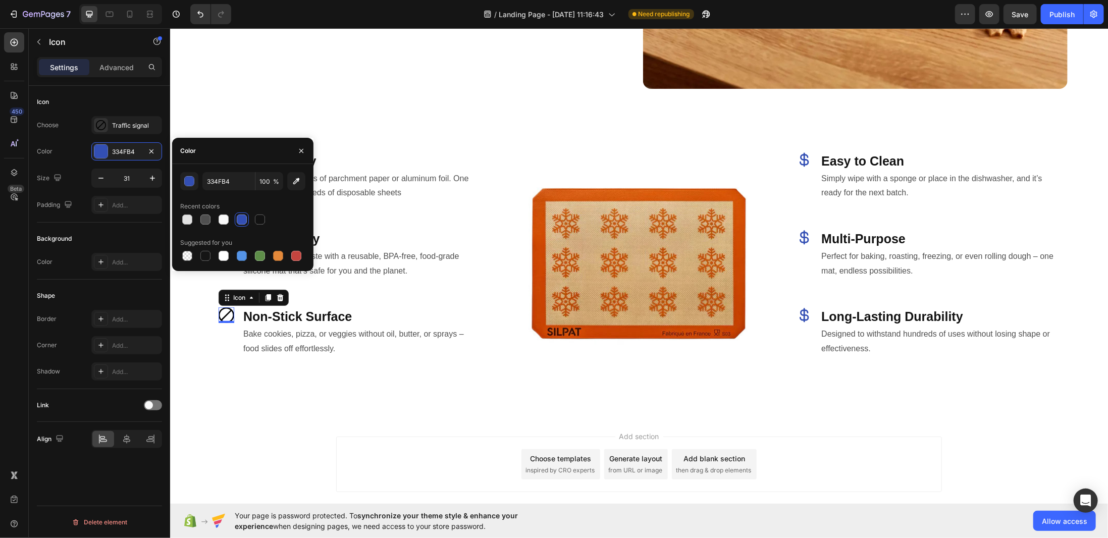
click at [243, 220] on div at bounding box center [242, 219] width 10 height 10
click at [225, 216] on div at bounding box center [223, 219] width 10 height 10
click at [242, 217] on div at bounding box center [242, 219] width 10 height 10
type input "334FB4"
click at [338, 330] on h2 "Bake cookies, pizza, or veggies without oil, butter, or sprays – food slides of…" at bounding box center [361, 340] width 239 height 31
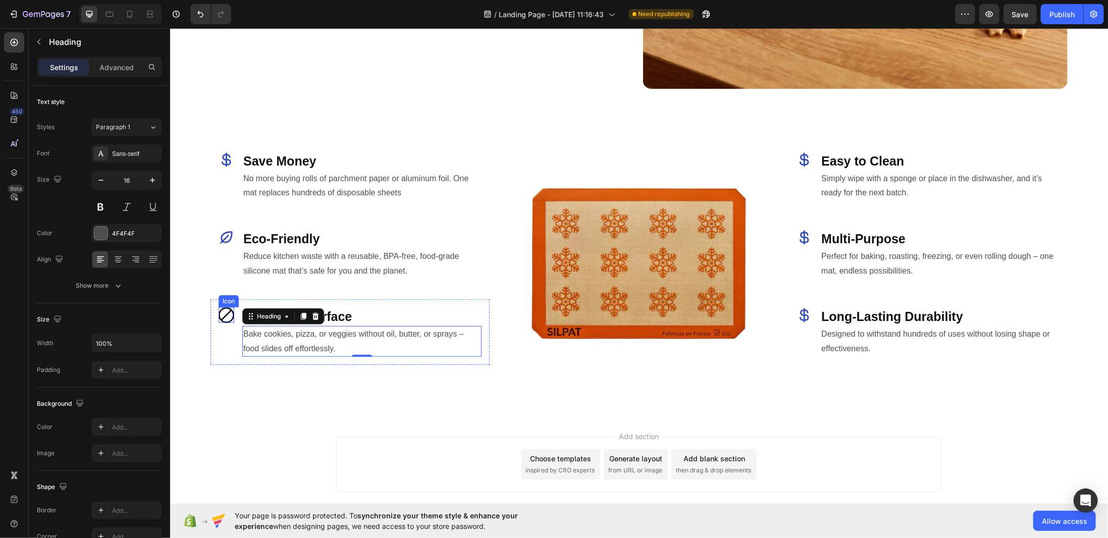
click at [226, 307] on icon at bounding box center [226, 315] width 16 height 16
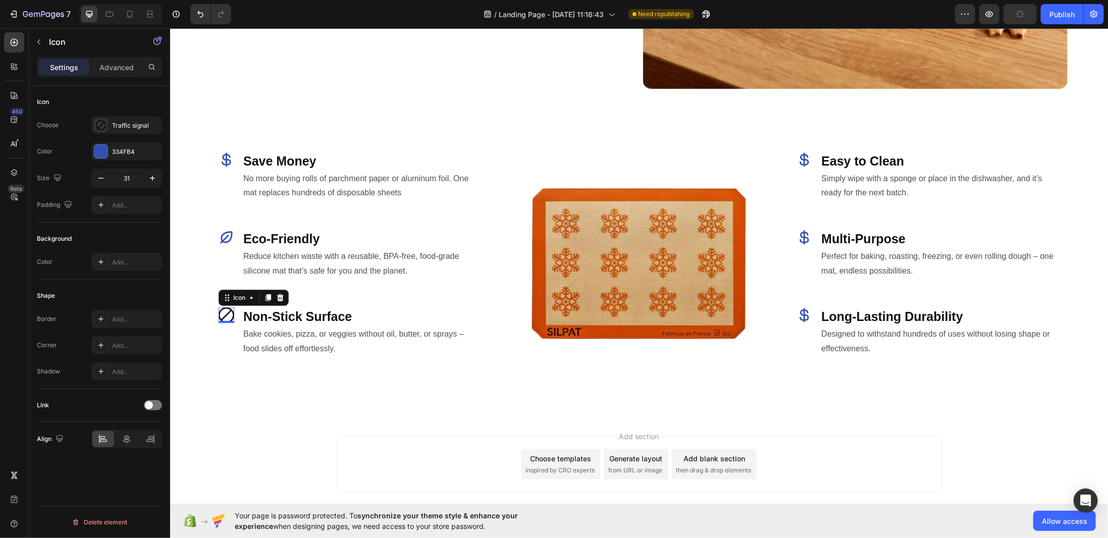
click at [227, 307] on icon at bounding box center [226, 315] width 16 height 16
click at [227, 319] on div at bounding box center [226, 320] width 16 height 3
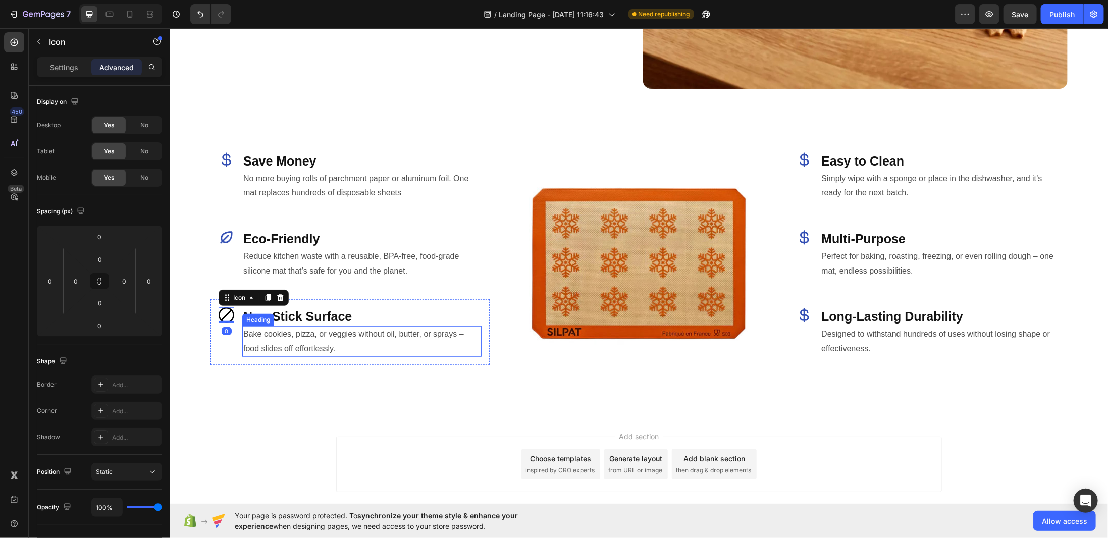
click at [269, 329] on h2 "Bake cookies, pizza, or veggies without oil, butter, or sprays – food slides of…" at bounding box center [361, 340] width 239 height 31
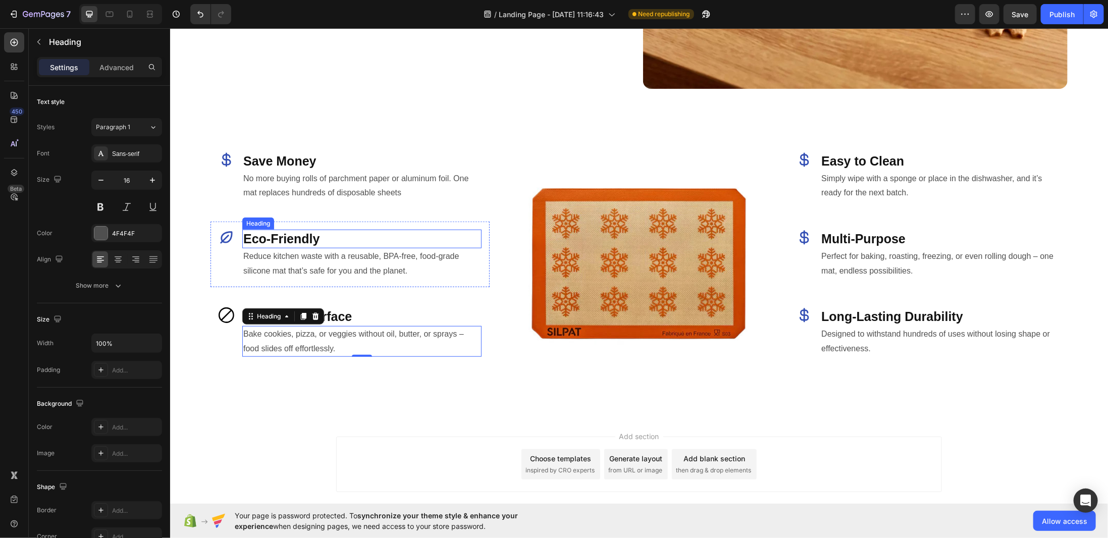
click at [336, 231] on h2 "Eco-Friendly" at bounding box center [361, 238] width 239 height 19
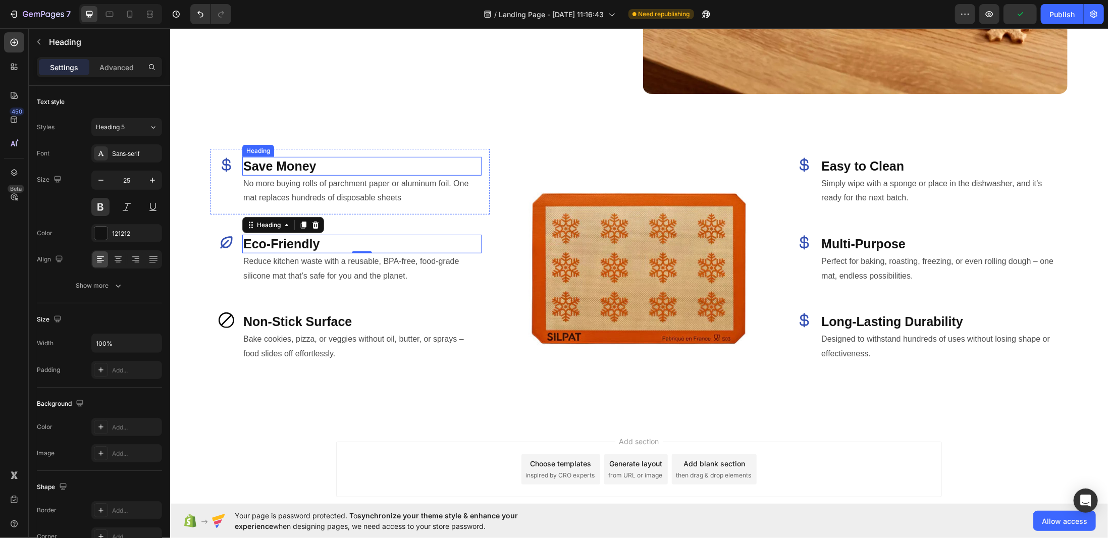
scroll to position [451, 0]
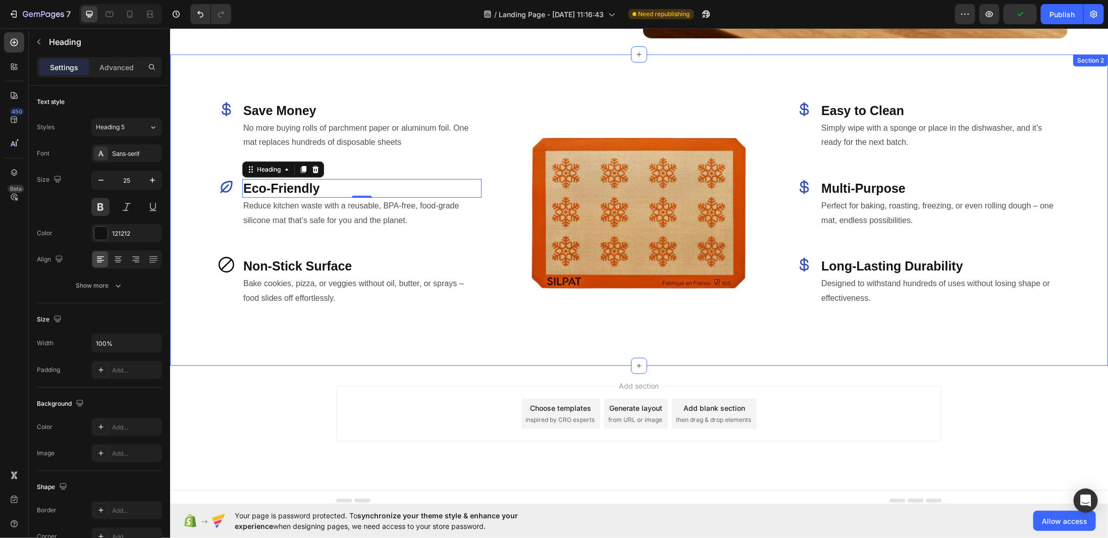
click at [270, 316] on div "Icon Save Money Heading No more buying rolls of parchment paper or aluminum foi…" at bounding box center [349, 209] width 279 height 279
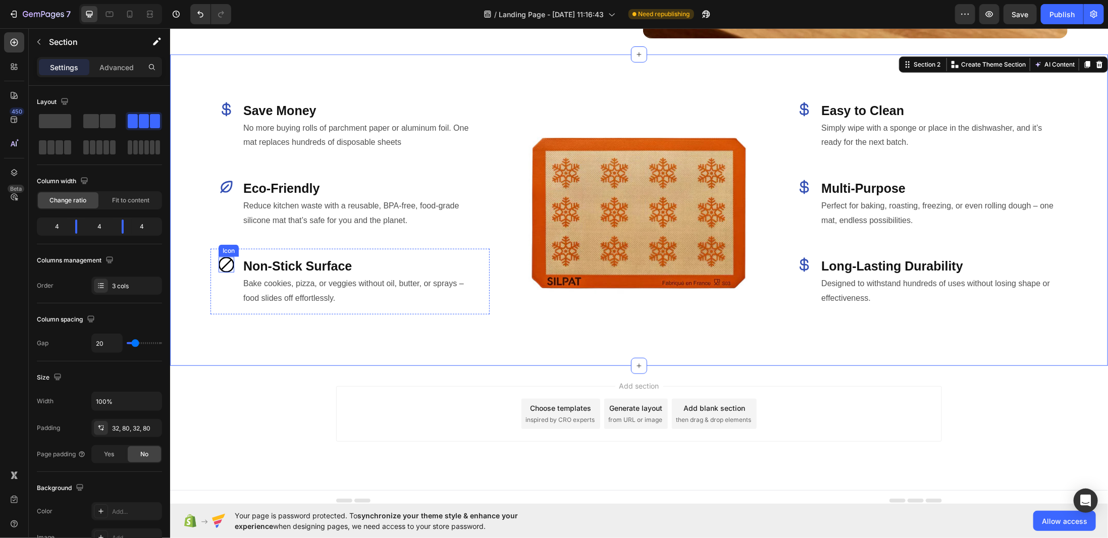
click at [225, 261] on icon at bounding box center [226, 264] width 16 height 16
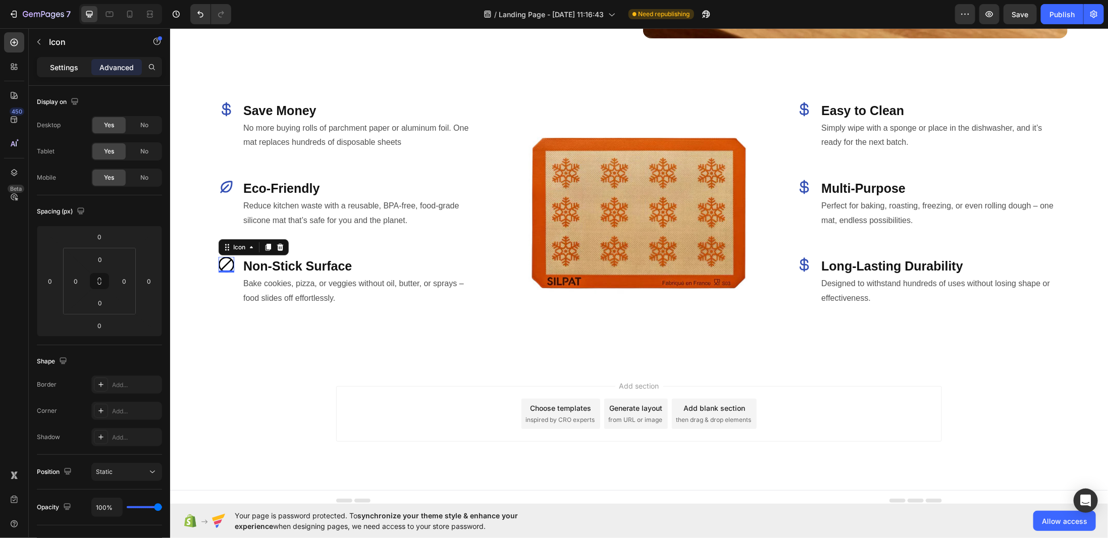
click at [72, 65] on p "Settings" at bounding box center [64, 67] width 28 height 11
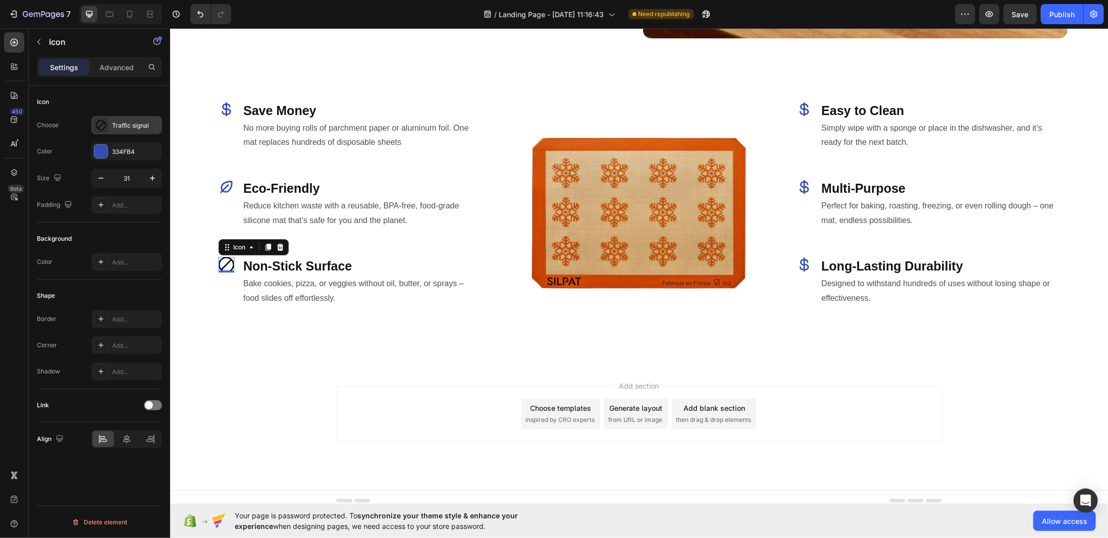
click at [107, 122] on div at bounding box center [101, 125] width 14 height 14
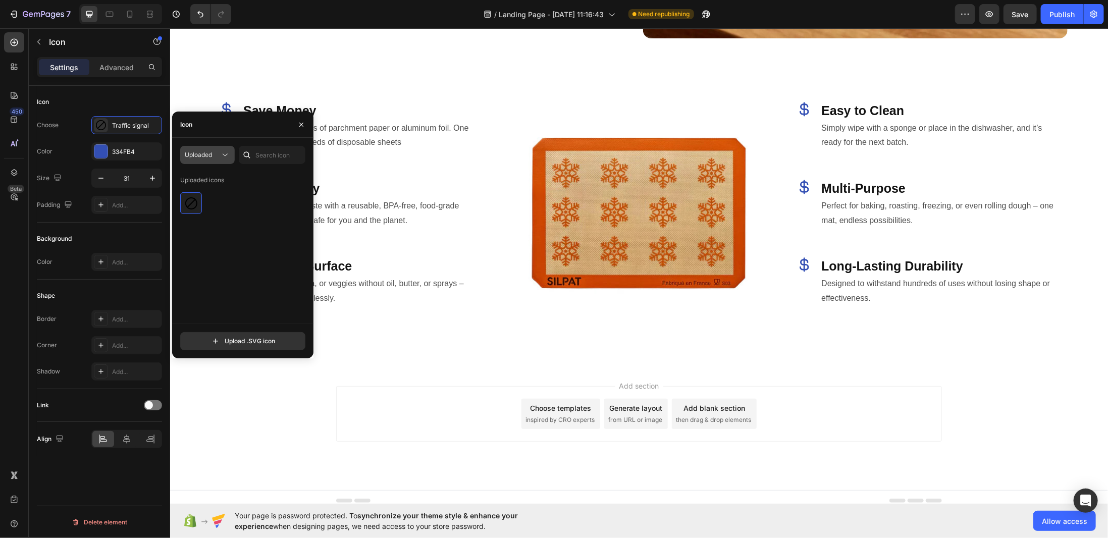
click at [219, 156] on div "Uploaded" at bounding box center [202, 154] width 35 height 9
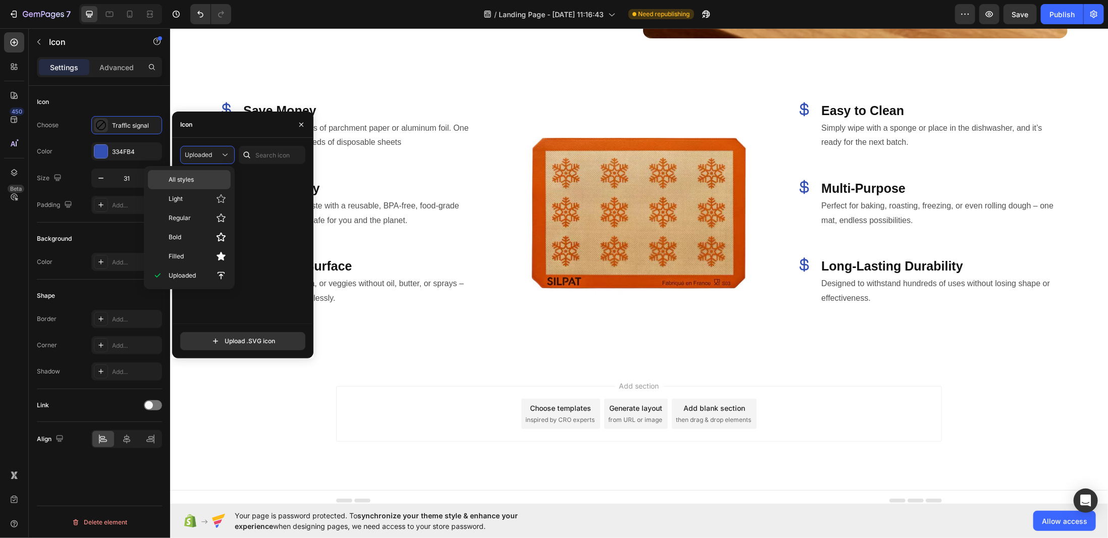
click at [198, 182] on p "All styles" at bounding box center [198, 179] width 58 height 9
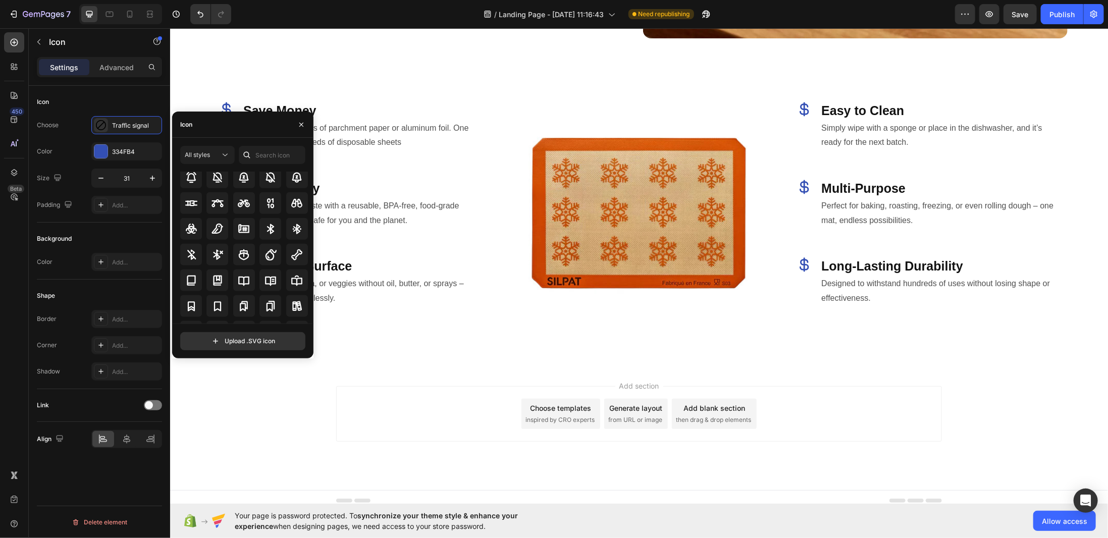
scroll to position [1002, 0]
click at [214, 210] on div at bounding box center [217, 203] width 22 height 22
click at [300, 121] on icon "button" at bounding box center [301, 125] width 8 height 8
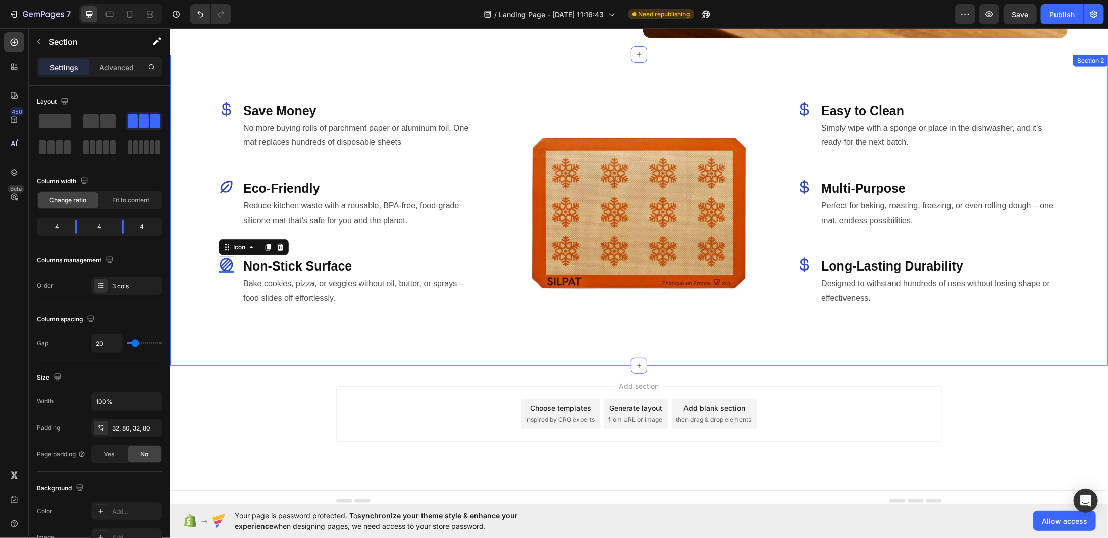
click at [323, 342] on div "Icon Save Money Heading No more buying rolls of parchment paper or aluminum foi…" at bounding box center [349, 209] width 279 height 279
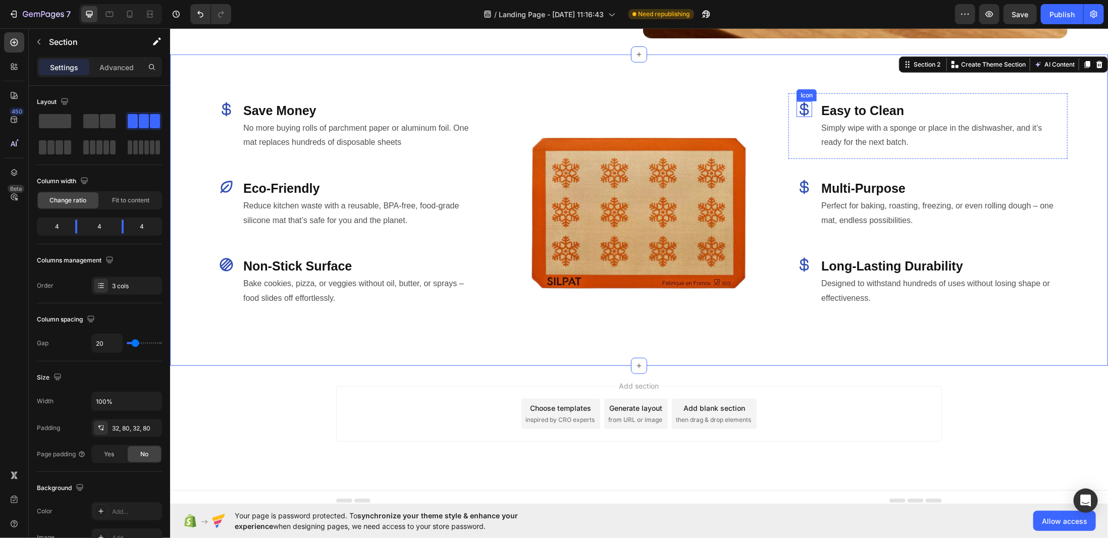
click at [800, 106] on icon at bounding box center [804, 109] width 16 height 16
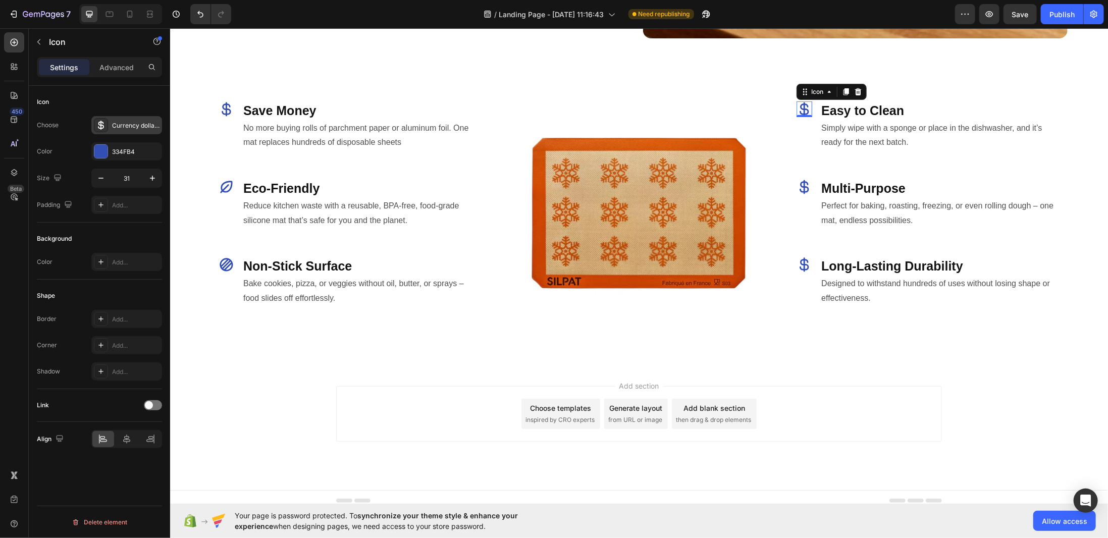
click at [99, 125] on icon at bounding box center [101, 125] width 6 height 9
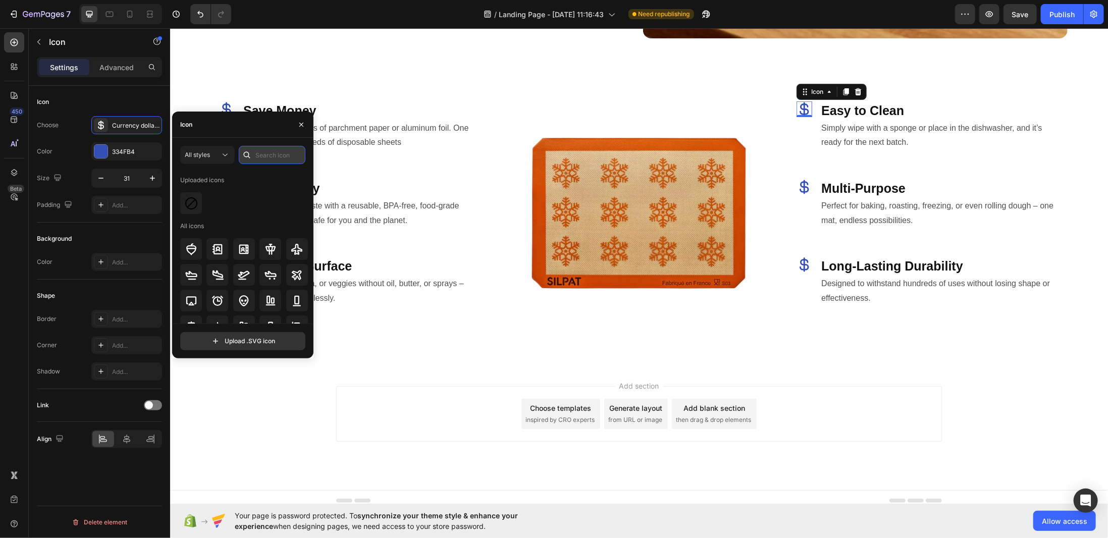
click at [258, 151] on input "text" at bounding box center [272, 155] width 67 height 18
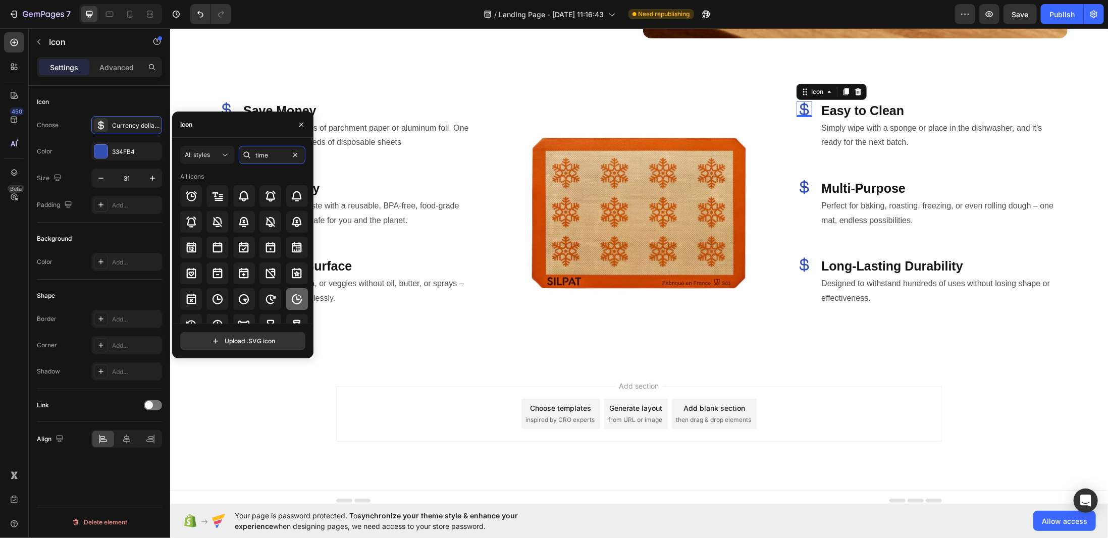
type input "time"
click at [291, 299] on icon at bounding box center [297, 299] width 12 height 12
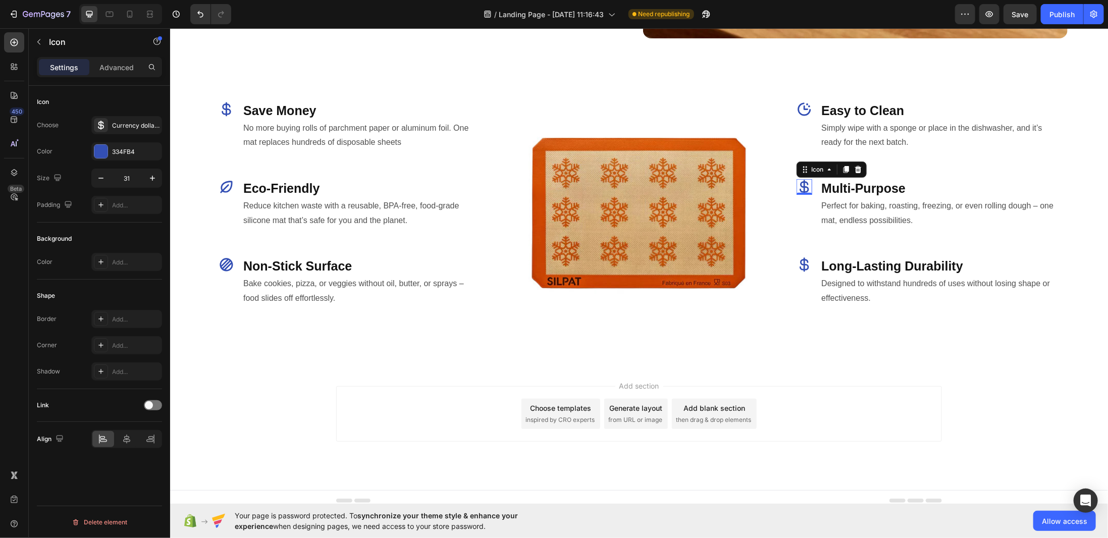
click at [798, 185] on div "Icon 0" at bounding box center [804, 187] width 16 height 16
click at [100, 125] on icon at bounding box center [101, 125] width 6 height 9
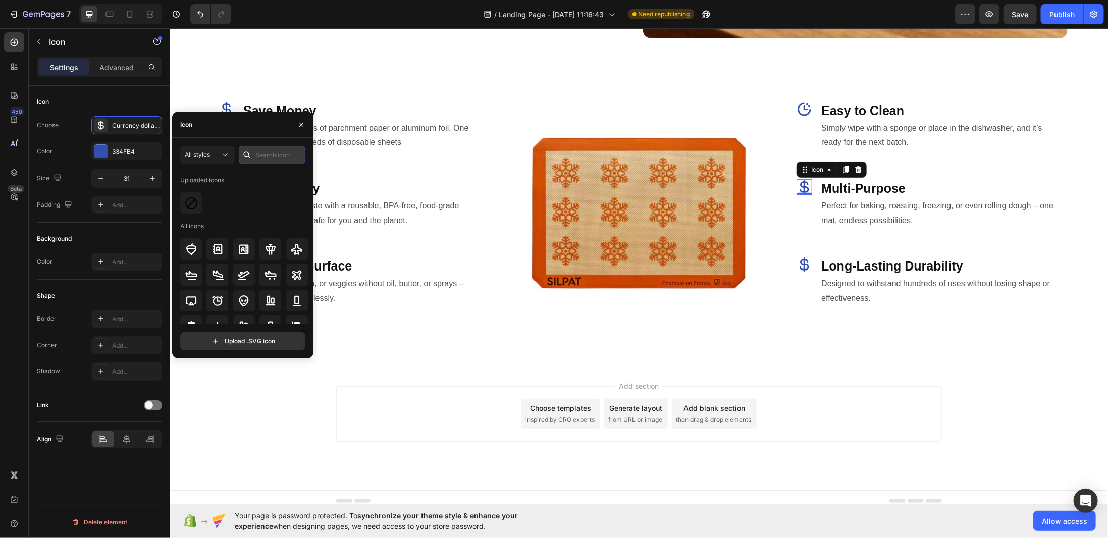
click at [263, 158] on input "text" at bounding box center [272, 155] width 67 height 18
type input "multi"
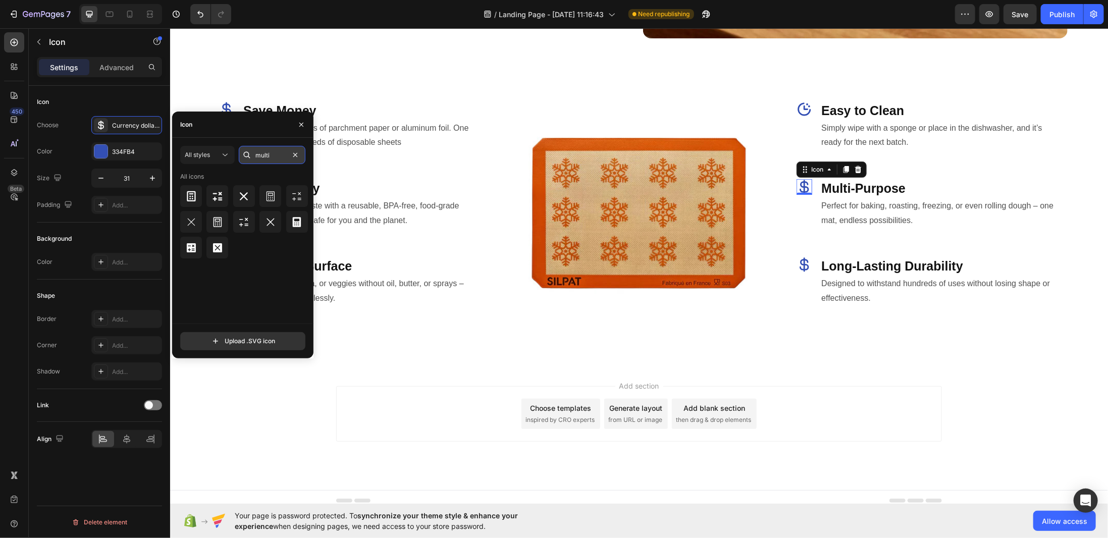
click at [270, 159] on input "multi" at bounding box center [272, 155] width 67 height 18
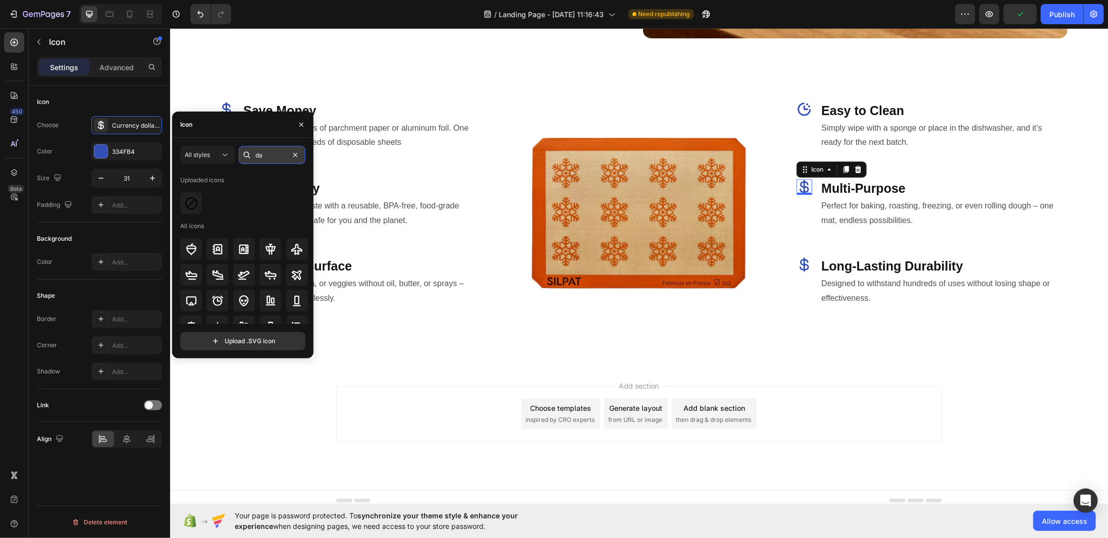
type input "d"
type input "menu"
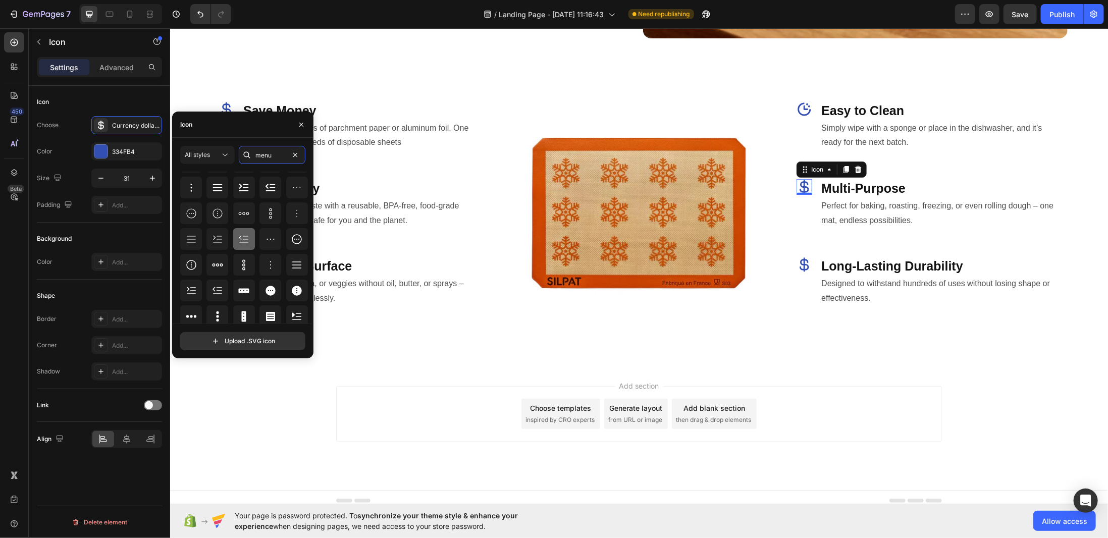
scroll to position [64, 0]
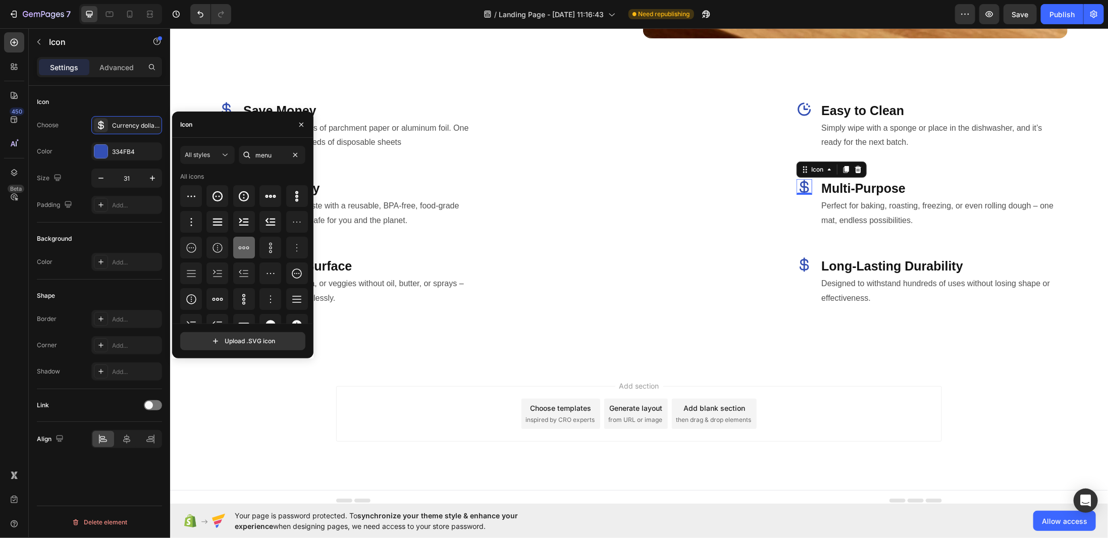
scroll to position [64, 0]
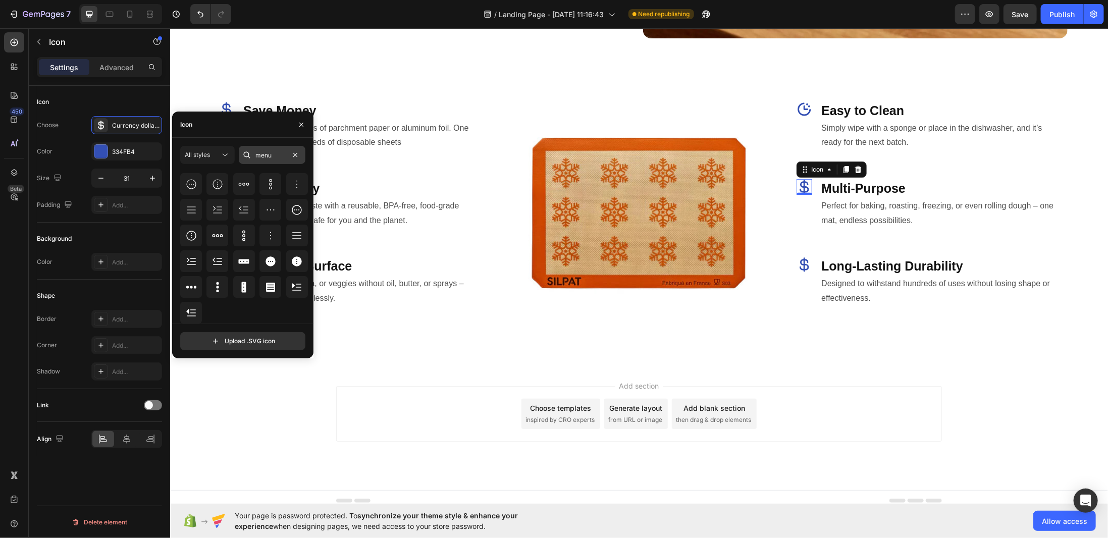
click at [271, 156] on input "menu" at bounding box center [272, 155] width 67 height 18
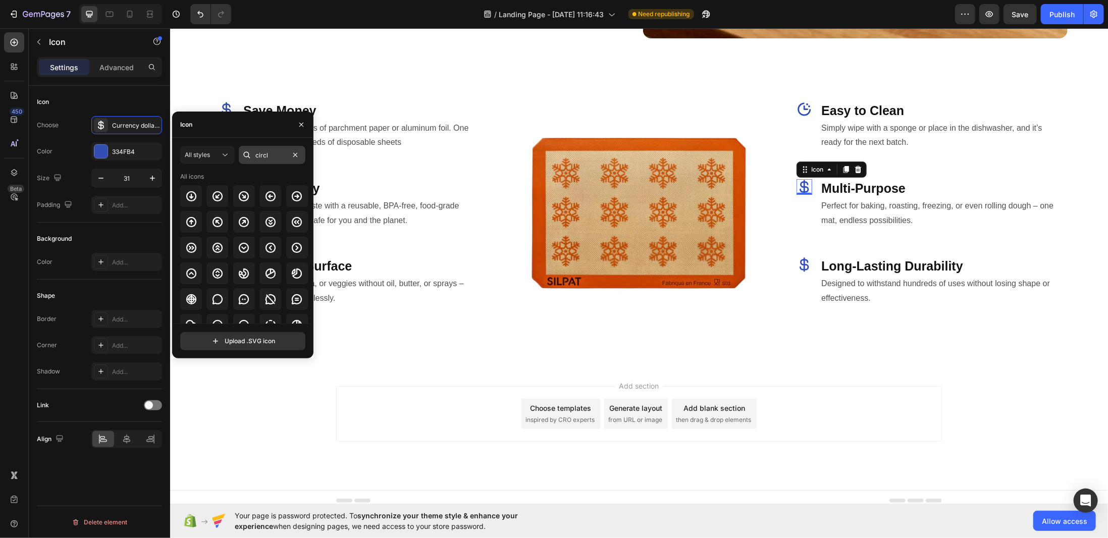
type input "circle"
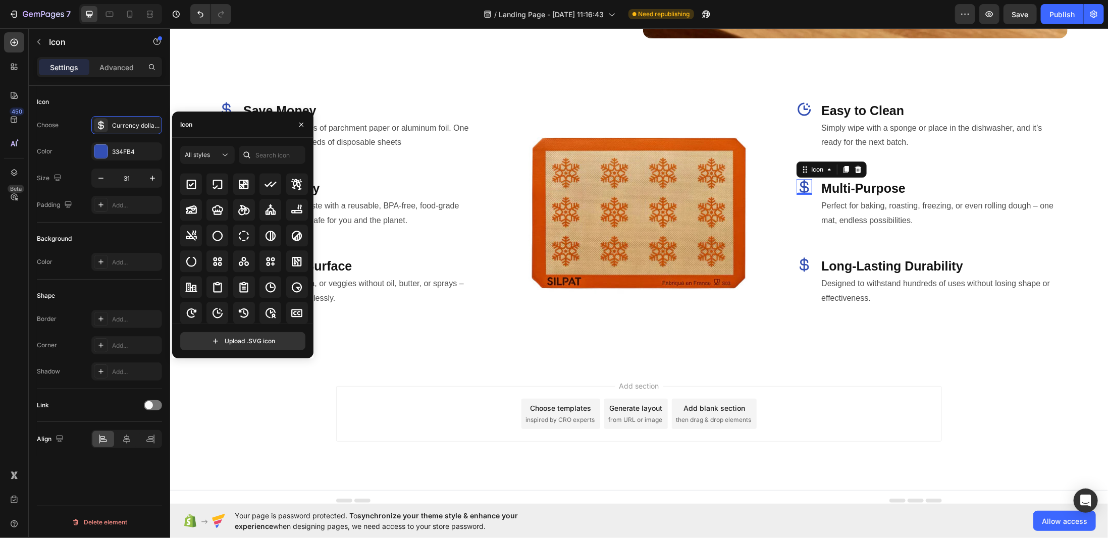
scroll to position [1653, 0]
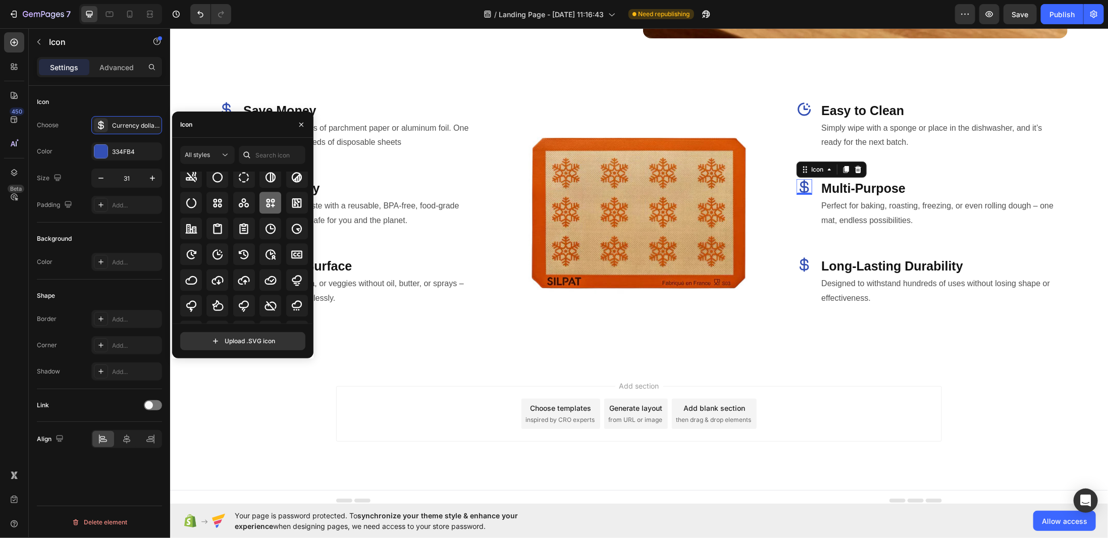
click at [279, 208] on div at bounding box center [270, 203] width 22 height 22
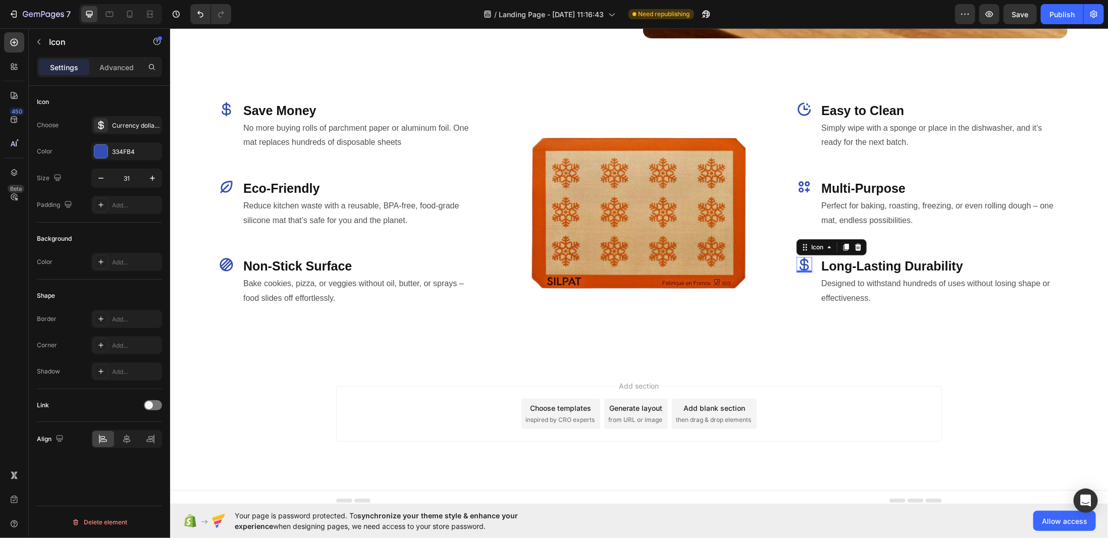
click at [799, 259] on icon at bounding box center [803, 264] width 9 height 14
click at [102, 121] on icon at bounding box center [101, 125] width 10 height 10
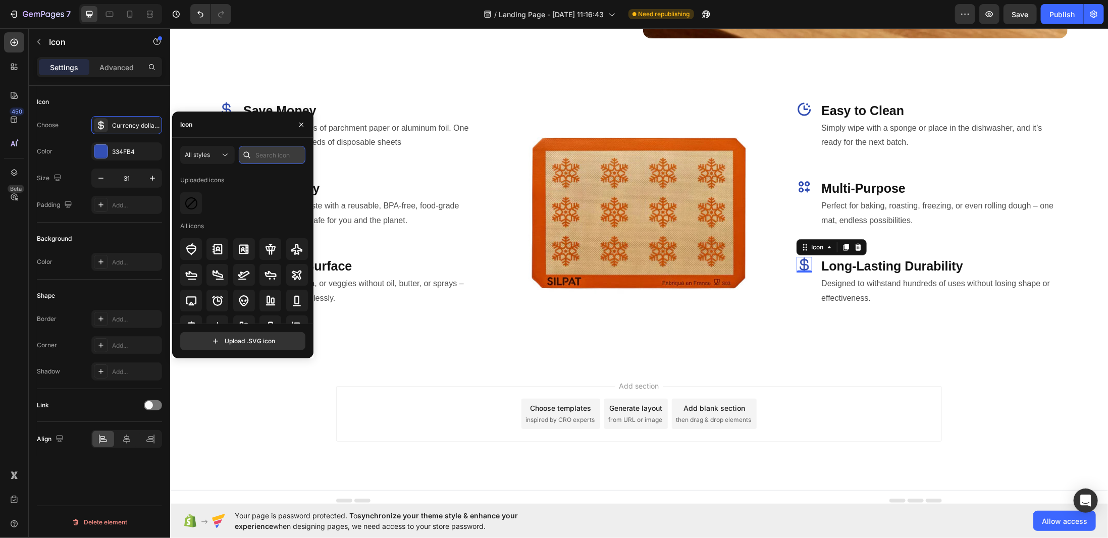
click at [259, 159] on input "text" at bounding box center [272, 155] width 67 height 18
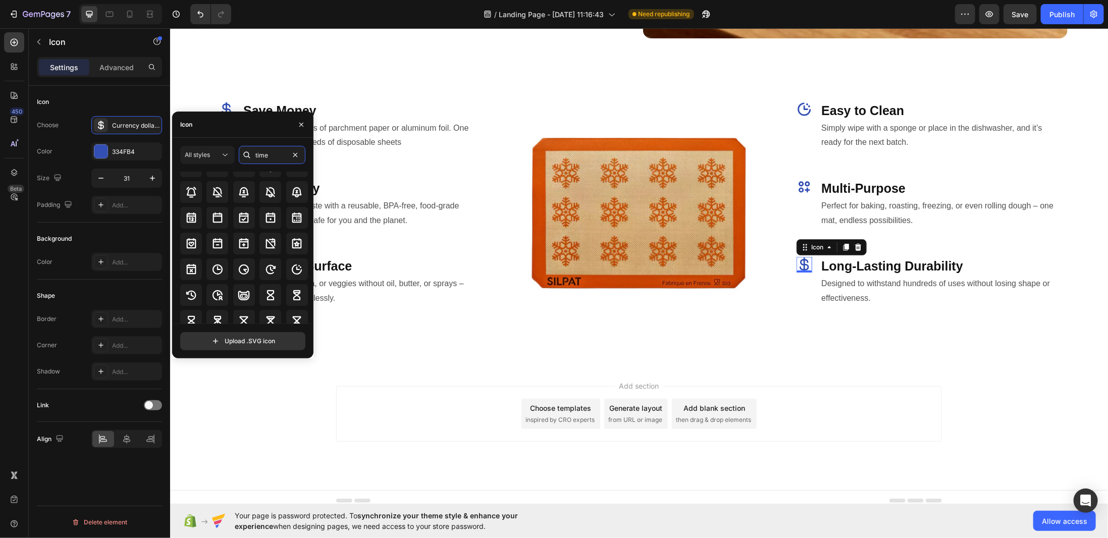
scroll to position [50, 0]
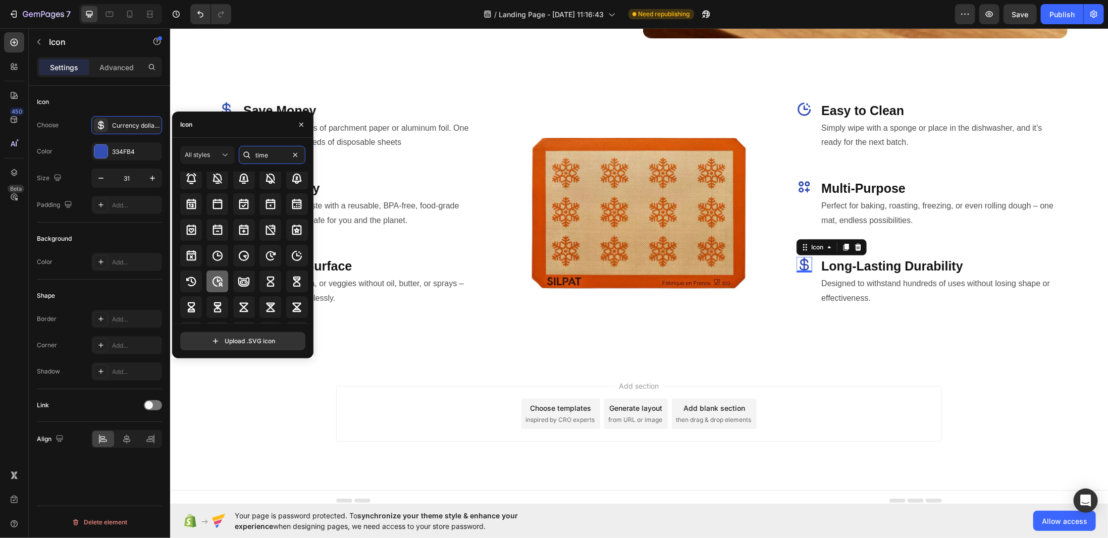
type input "time"
click at [218, 278] on icon at bounding box center [217, 282] width 12 height 12
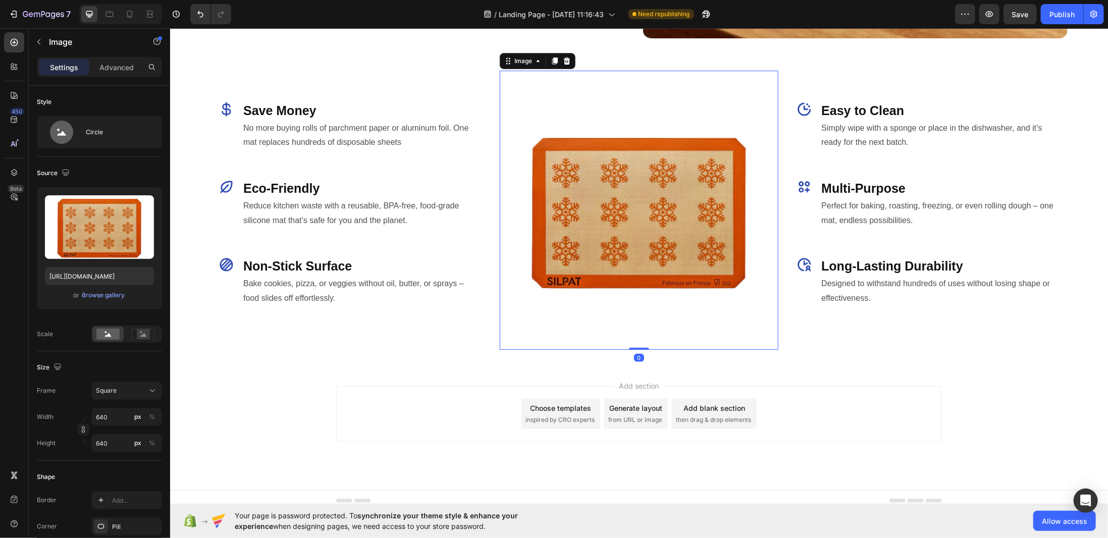
drag, startPoint x: 754, startPoint y: 330, endPoint x: 749, endPoint y: 321, distance: 9.7
click at [754, 330] on div at bounding box center [638, 209] width 279 height 279
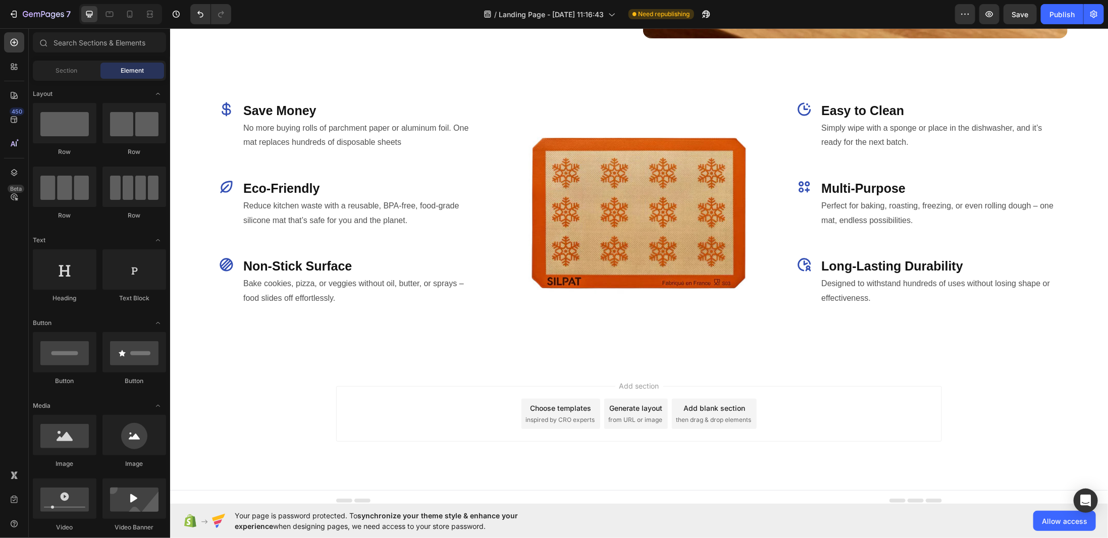
click at [920, 386] on div "Add section Choose templates inspired by CRO experts Generate layout from URL o…" at bounding box center [639, 414] width 606 height 56
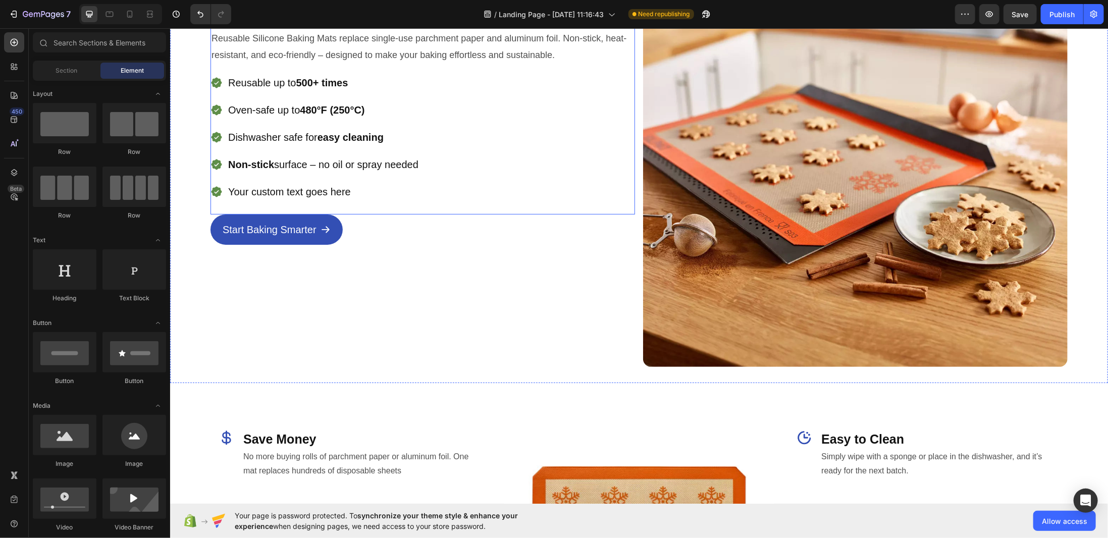
scroll to position [0, 0]
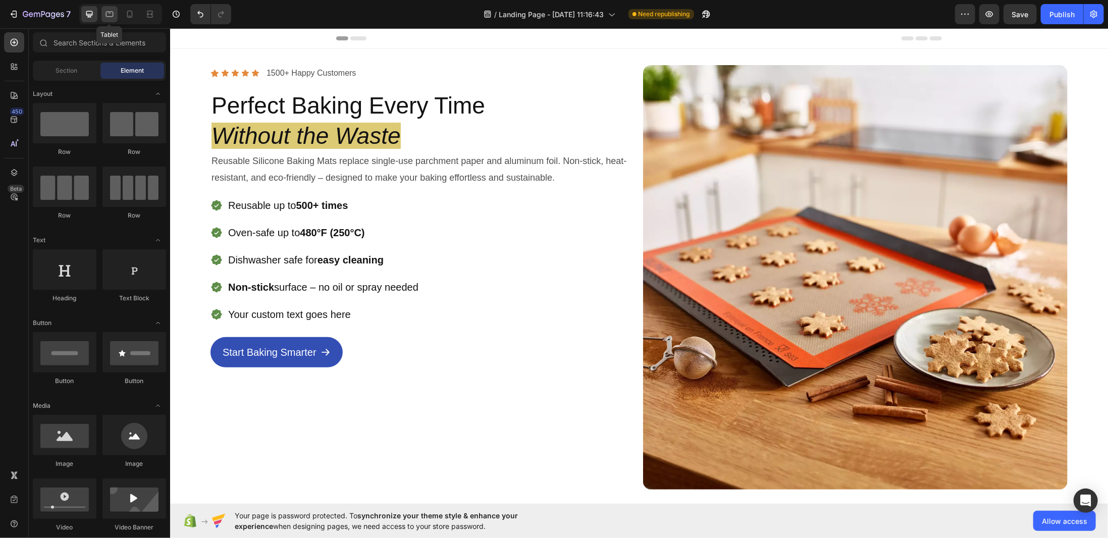
click at [103, 13] on div at bounding box center [109, 14] width 16 height 16
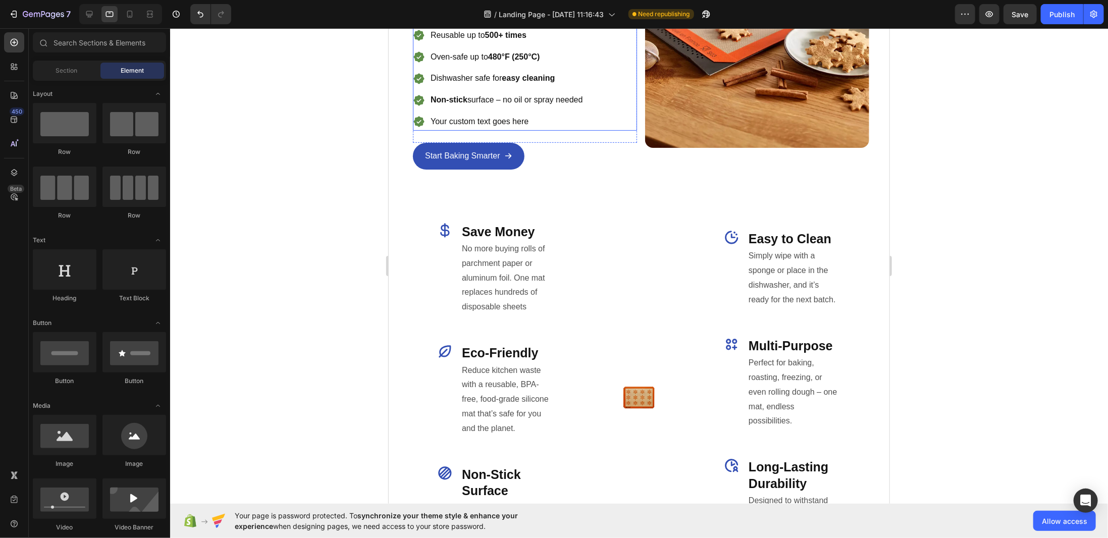
scroll to position [303, 0]
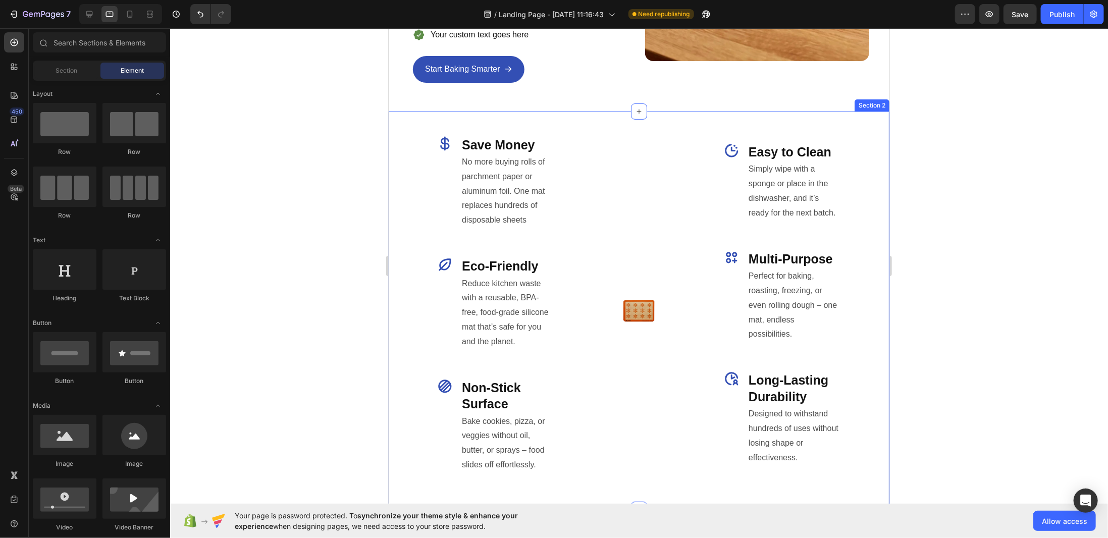
click at [643, 280] on div "Image" at bounding box center [638, 310] width 133 height 366
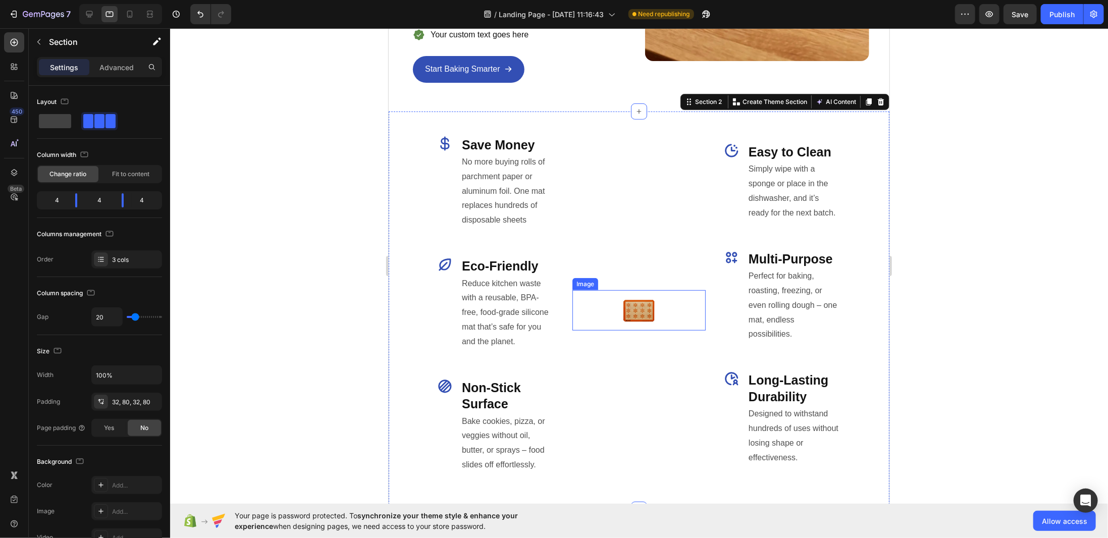
click at [643, 298] on img at bounding box center [638, 310] width 40 height 40
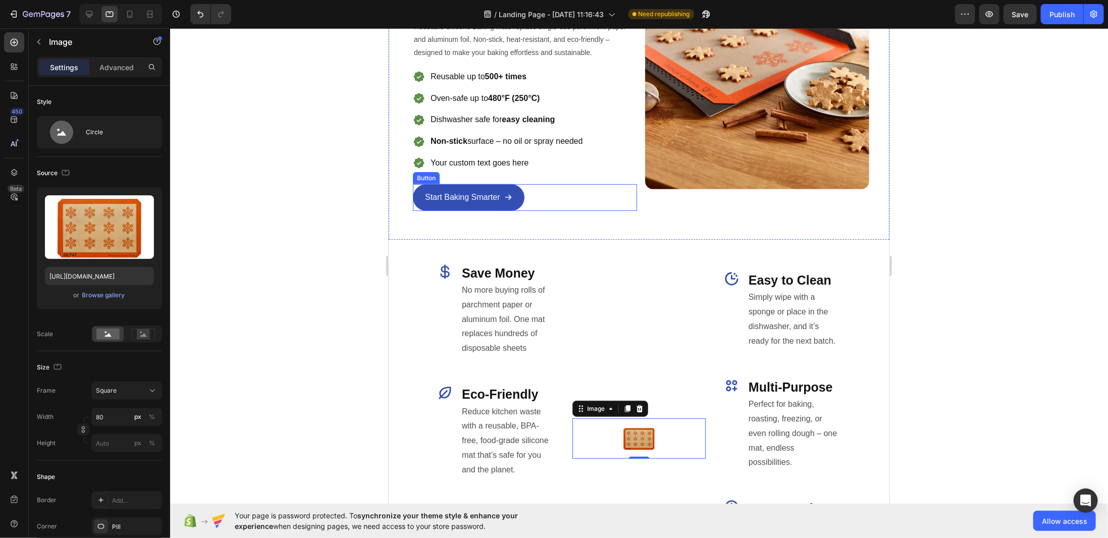
scroll to position [202, 0]
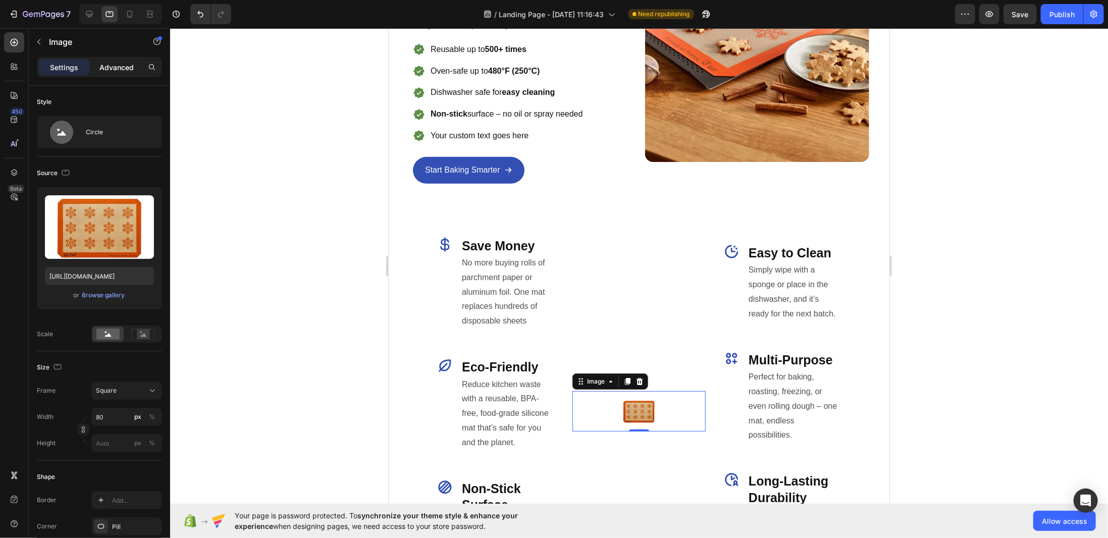
click at [117, 65] on p "Advanced" at bounding box center [116, 67] width 34 height 11
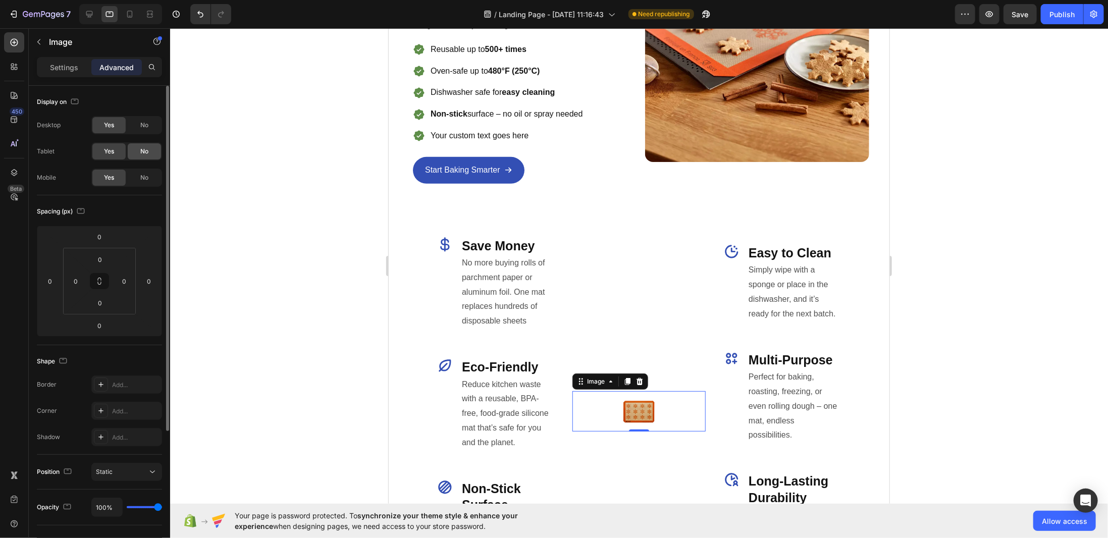
click at [140, 147] on div "No" at bounding box center [144, 151] width 33 height 16
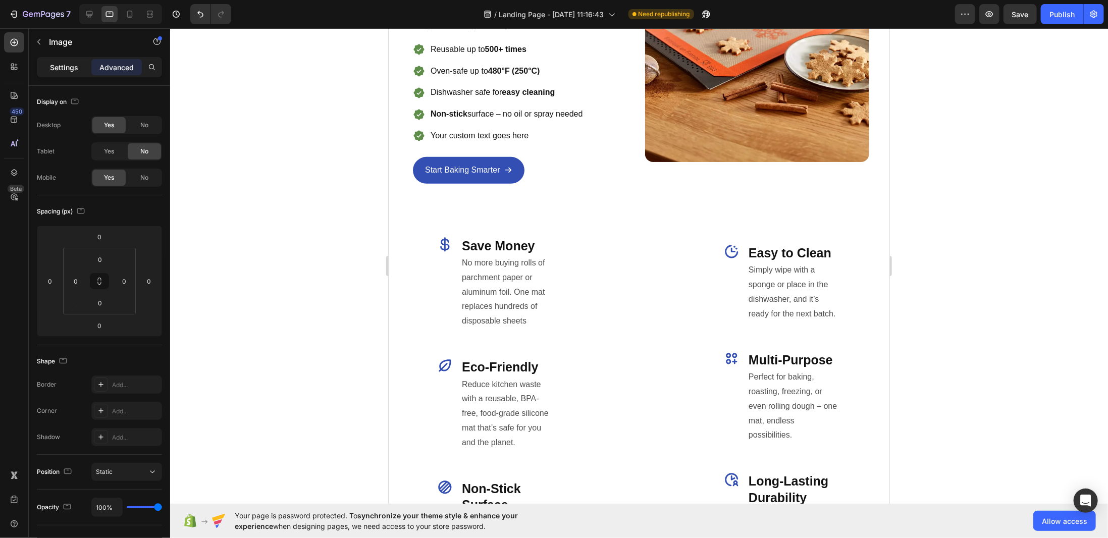
click at [62, 71] on p "Settings" at bounding box center [64, 67] width 28 height 11
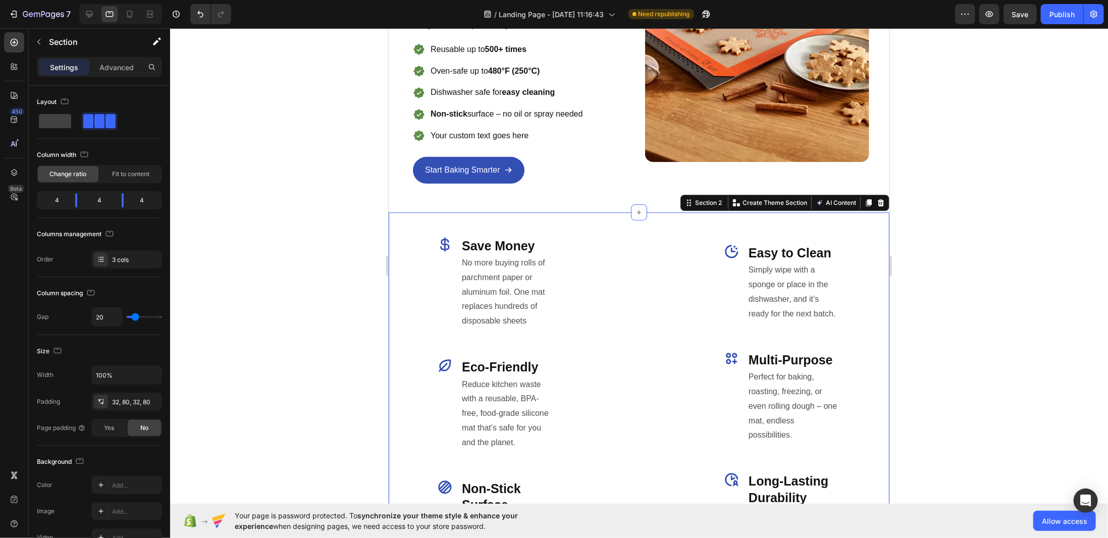
drag, startPoint x: 413, startPoint y: 213, endPoint x: 769, endPoint y: 234, distance: 356.4
click at [413, 213] on div "Icon Save Money Heading No more buying rolls of parchment paper or aluminum foi…" at bounding box center [638, 411] width 501 height 398
click at [97, 198] on div "4" at bounding box center [99, 200] width 28 height 14
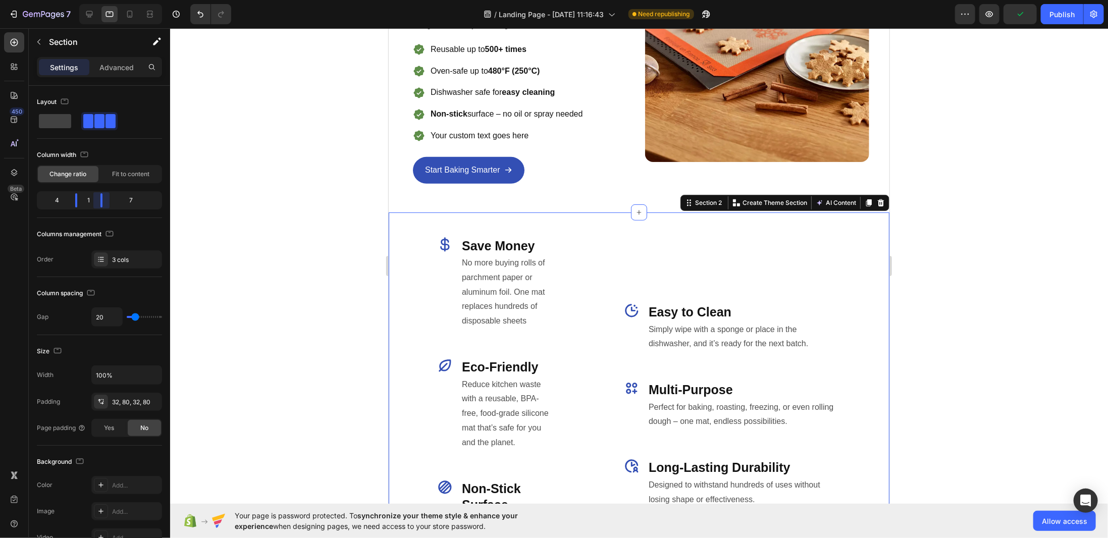
drag, startPoint x: 120, startPoint y: 200, endPoint x: 91, endPoint y: 198, distance: 28.3
click at [91, 0] on body "7 Version history / Landing Page - Sep 26, 11:16:43 Need republishing Preview P…" at bounding box center [554, 0] width 1108 height 0
drag, startPoint x: 76, startPoint y: 199, endPoint x: 93, endPoint y: 199, distance: 17.2
click at [90, 0] on body "7 Version history / Landing Page - Sep 26, 11:16:43 Need republishing Preview S…" at bounding box center [554, 0] width 1108 height 0
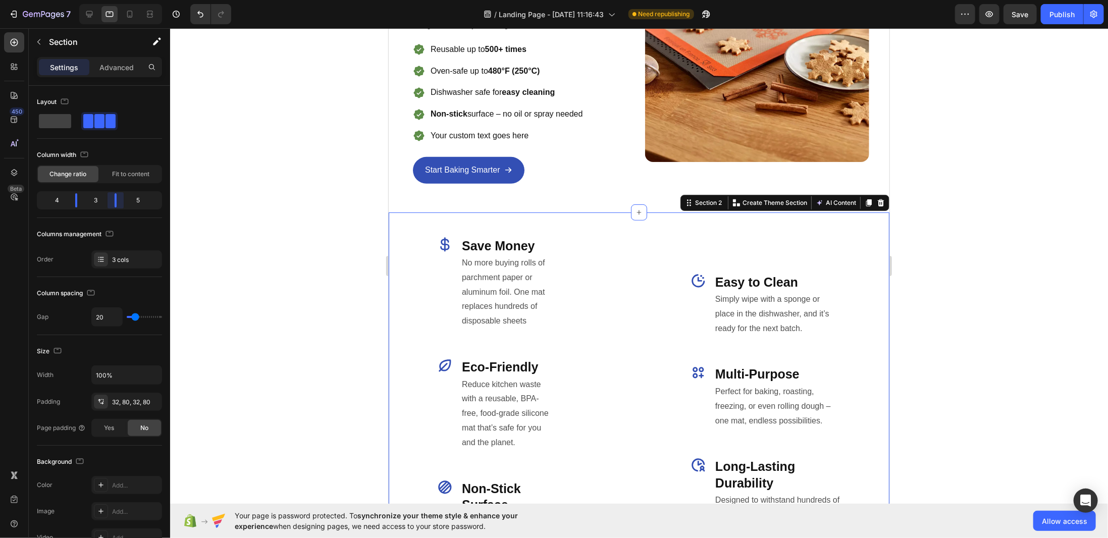
drag, startPoint x: 101, startPoint y: 198, endPoint x: 108, endPoint y: 198, distance: 6.6
click at [108, 0] on body "7 Version history / Landing Page - Sep 26, 11:16:43 Need republishing Preview S…" at bounding box center [554, 0] width 1108 height 0
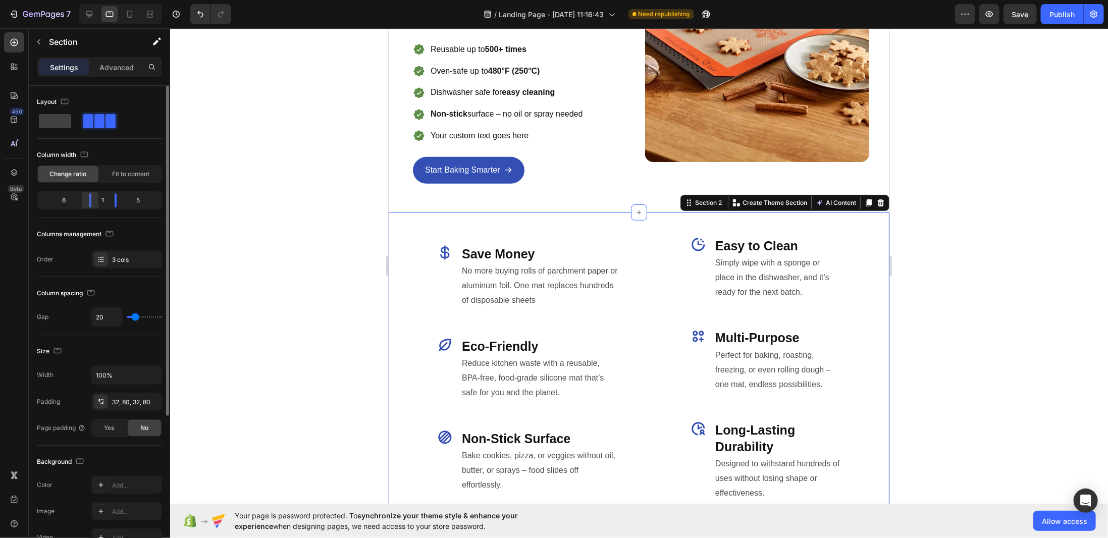
drag, startPoint x: 73, startPoint y: 198, endPoint x: 99, endPoint y: 197, distance: 26.3
click at [98, 0] on body "7 Version history / Landing Page - Sep 26, 11:16:43 Need republishing Preview S…" at bounding box center [554, 0] width 1108 height 0
drag, startPoint x: 116, startPoint y: 200, endPoint x: 106, endPoint y: 199, distance: 10.1
click at [106, 0] on body "7 Version history / Landing Page - Sep 26, 11:16:43 Need republishing Preview S…" at bounding box center [554, 0] width 1108 height 0
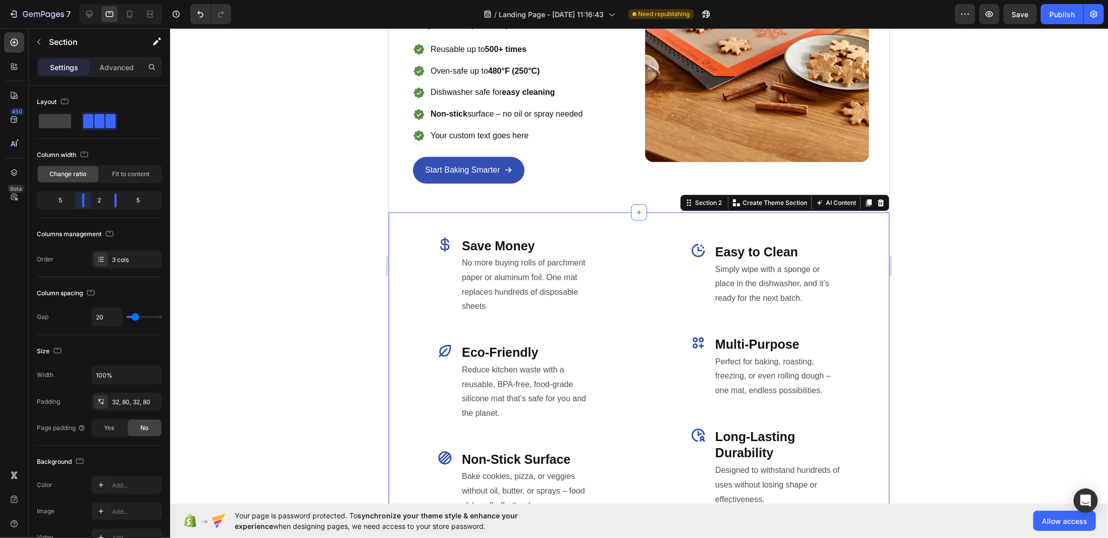
click at [88, 0] on body "7 Version history / Landing Page - Sep 26, 11:16:43 Need republishing Preview S…" at bounding box center [554, 0] width 1108 height 0
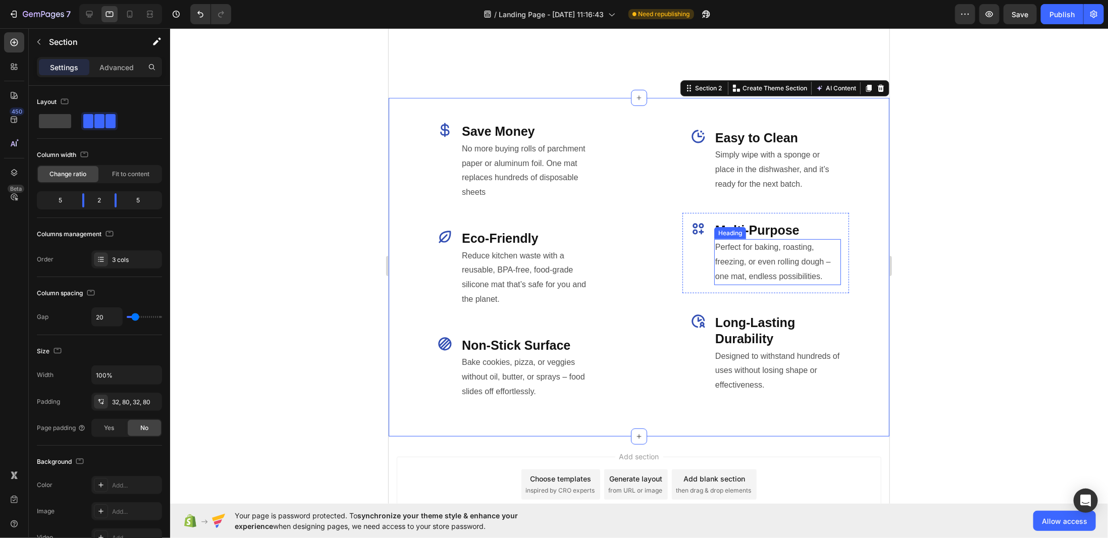
scroll to position [391, 0]
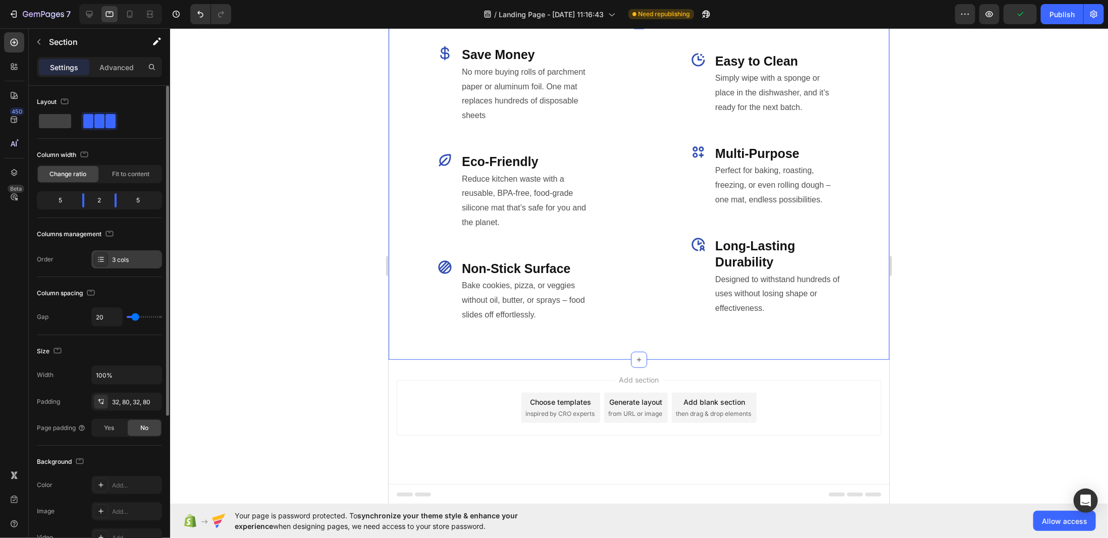
click at [105, 260] on div at bounding box center [101, 259] width 14 height 14
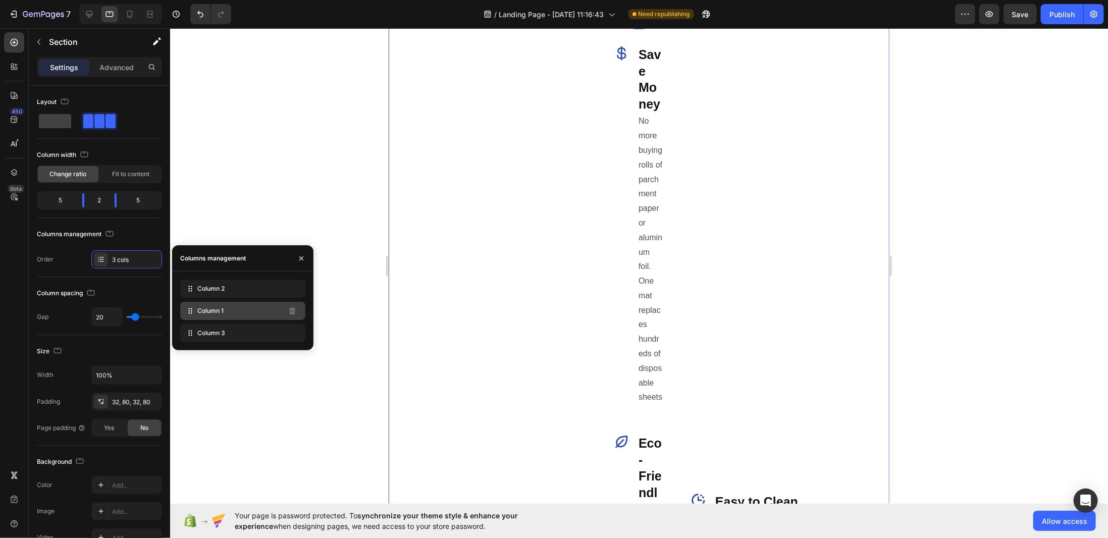
click at [275, 310] on div "Column 1" at bounding box center [242, 311] width 125 height 18
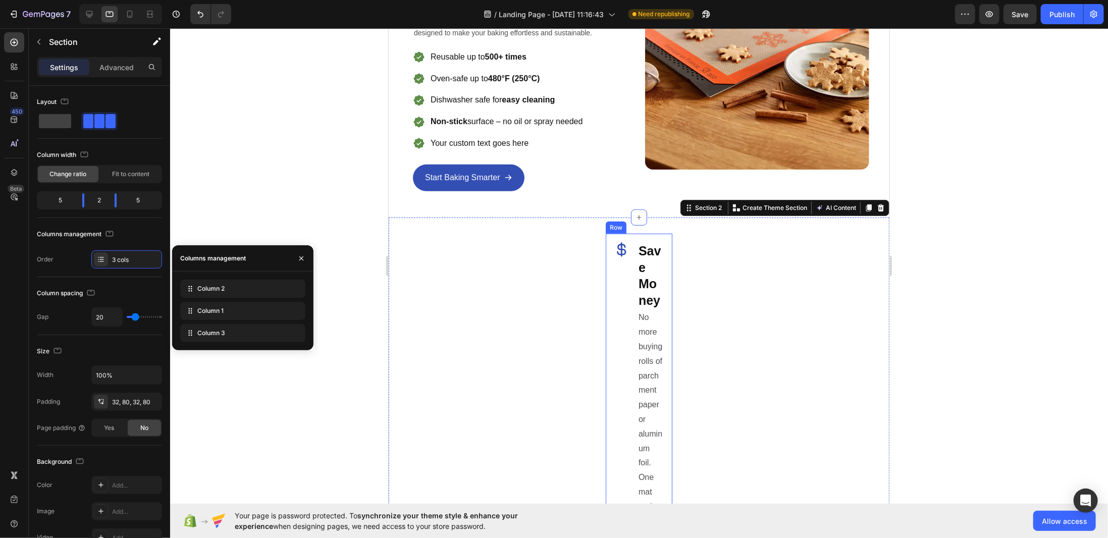
scroll to position [138, 0]
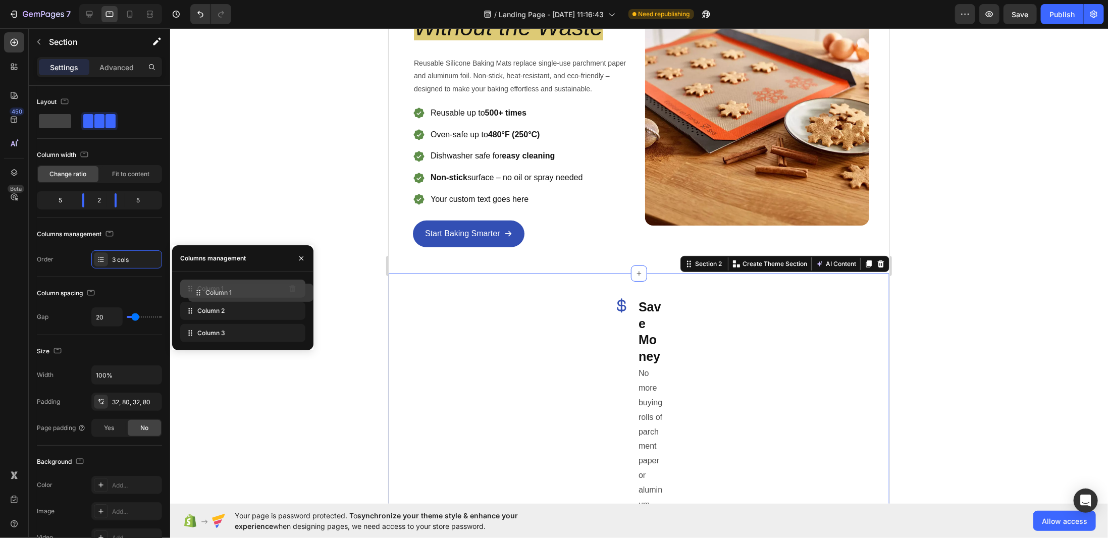
drag, startPoint x: 237, startPoint y: 308, endPoint x: 246, endPoint y: 288, distance: 21.9
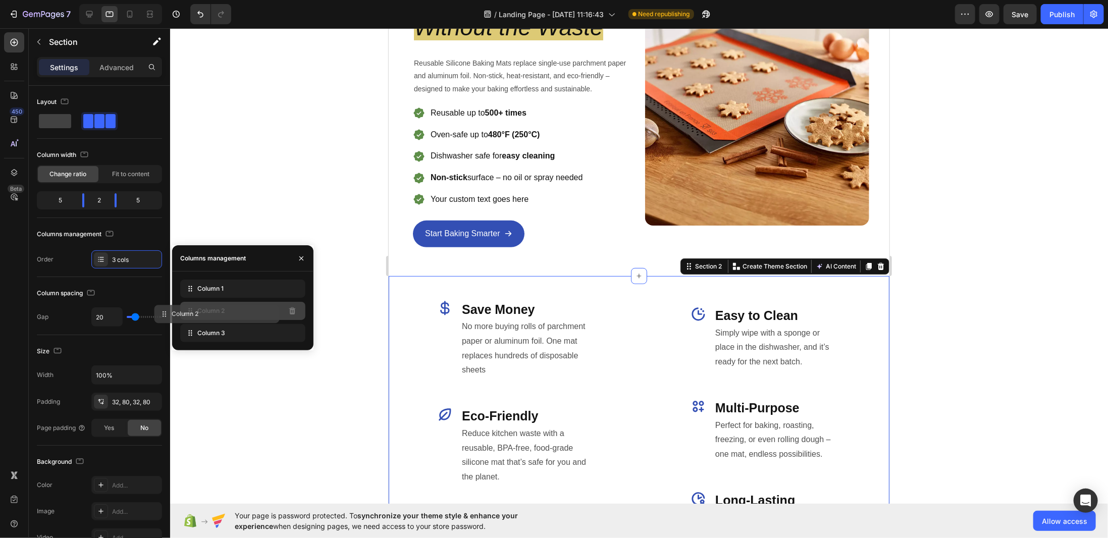
click at [264, 316] on div "Column 2" at bounding box center [242, 311] width 125 height 18
click at [78, 252] on div "Order 3 cols" at bounding box center [99, 259] width 125 height 18
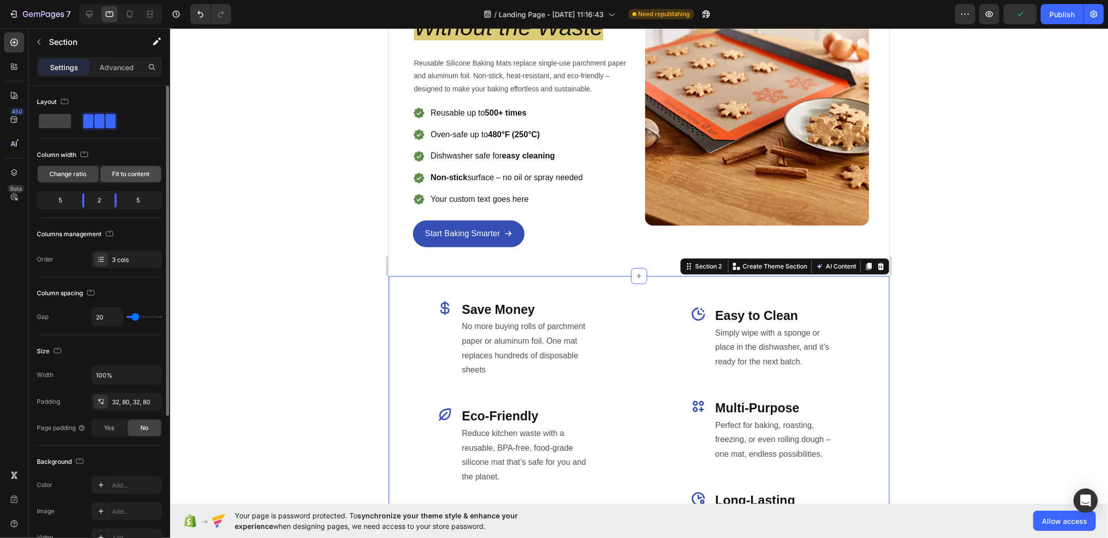
click at [123, 174] on span "Fit to content" at bounding box center [130, 174] width 37 height 9
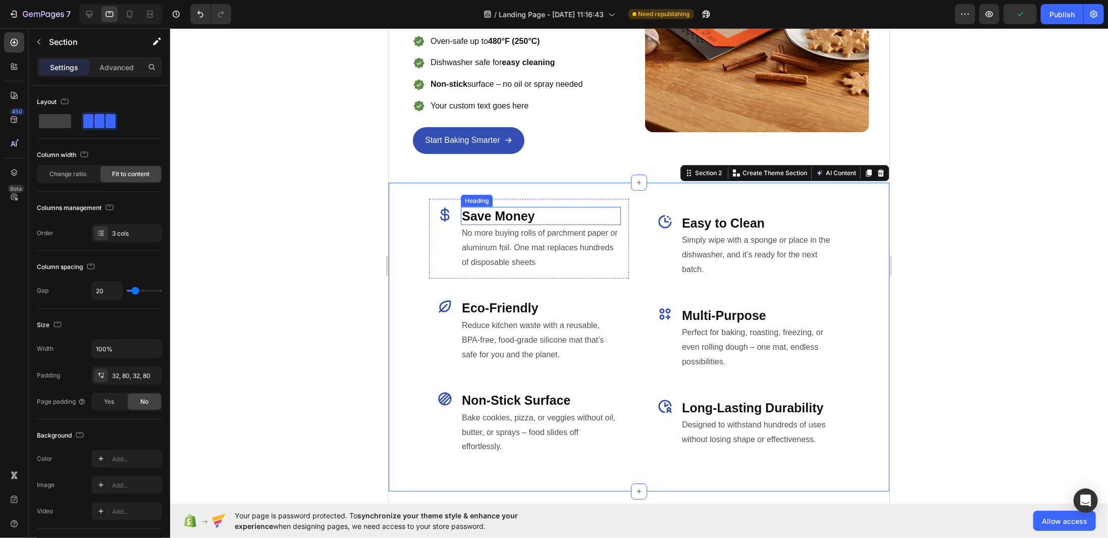
scroll to position [340, 0]
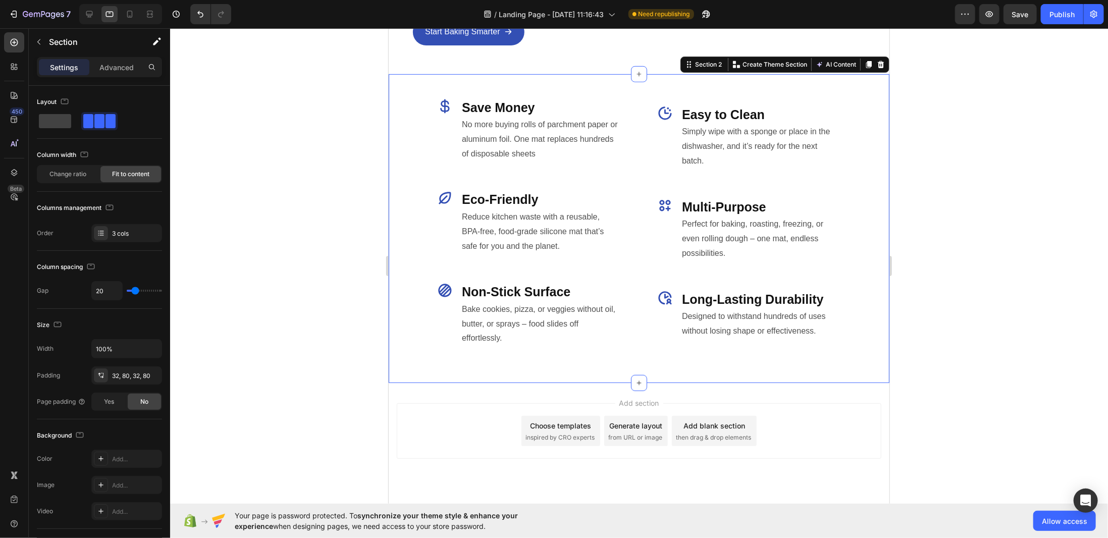
click at [631, 125] on div "Icon Save Money Heading No more buying rolls of parchment paper or aluminum foi…" at bounding box center [638, 228] width 501 height 309
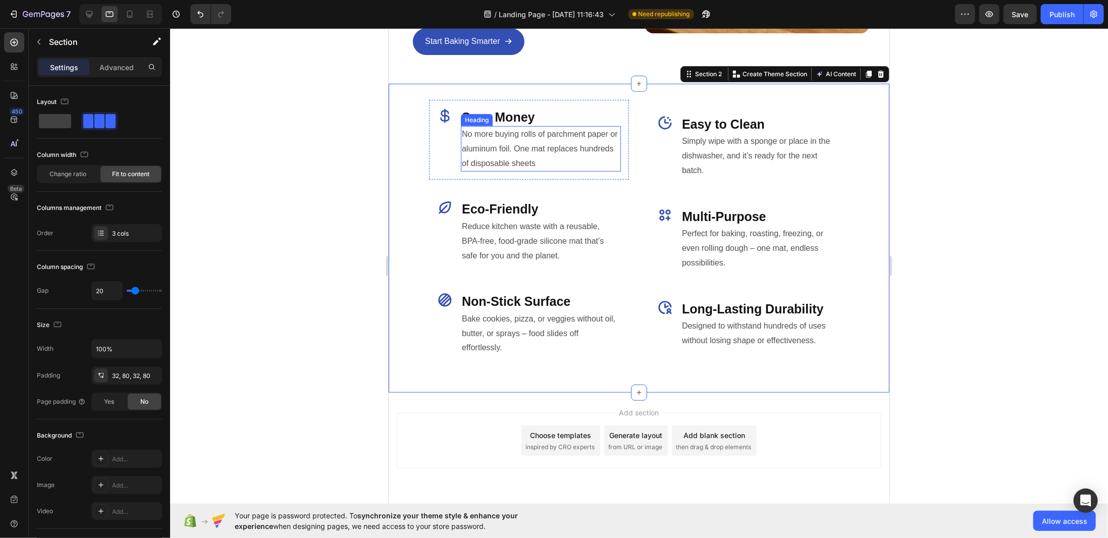
scroll to position [189, 0]
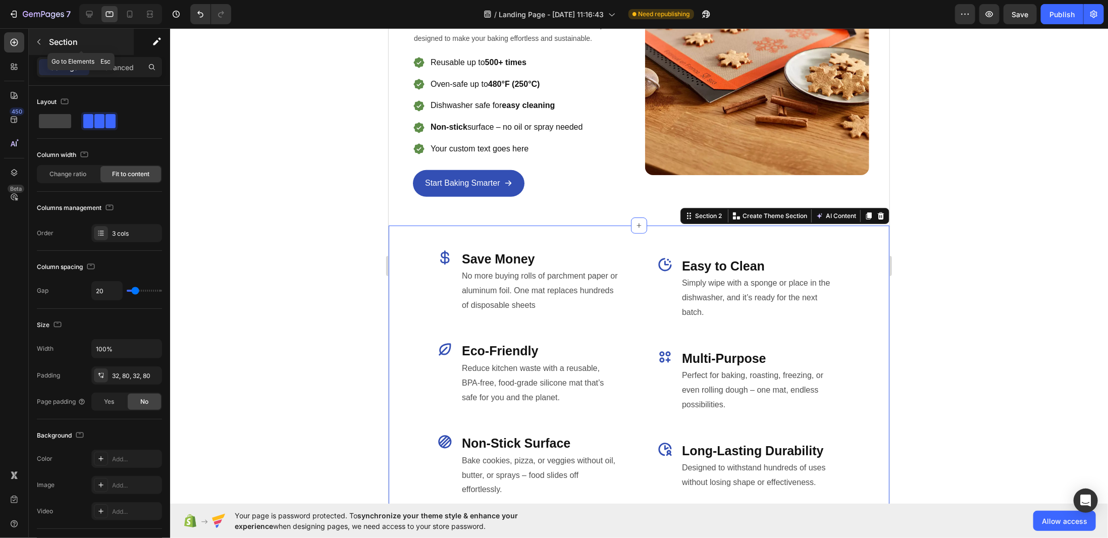
click at [39, 43] on icon "button" at bounding box center [38, 42] width 3 height 6
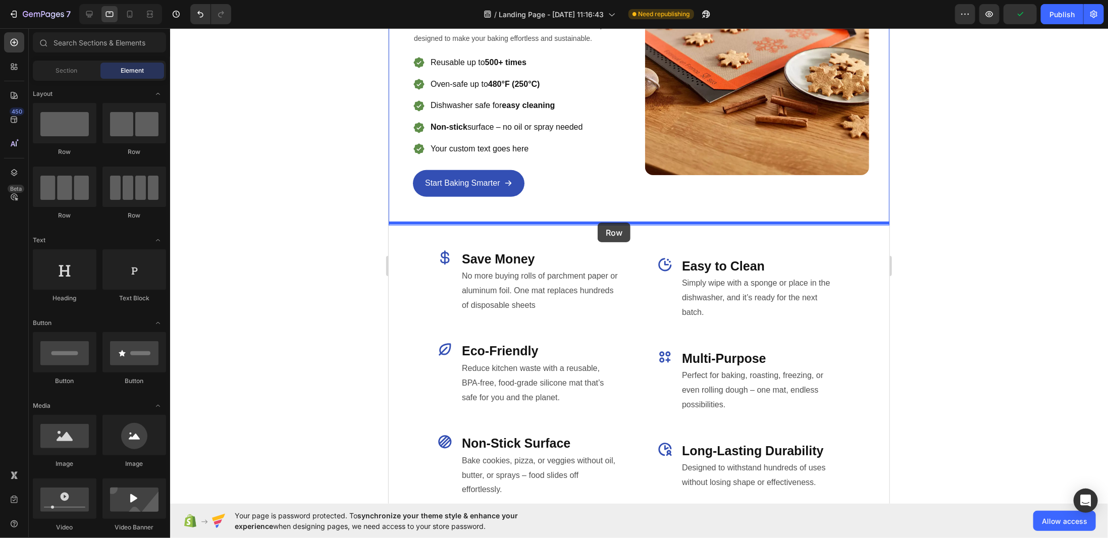
drag, startPoint x: 442, startPoint y: 147, endPoint x: 597, endPoint y: 222, distance: 172.4
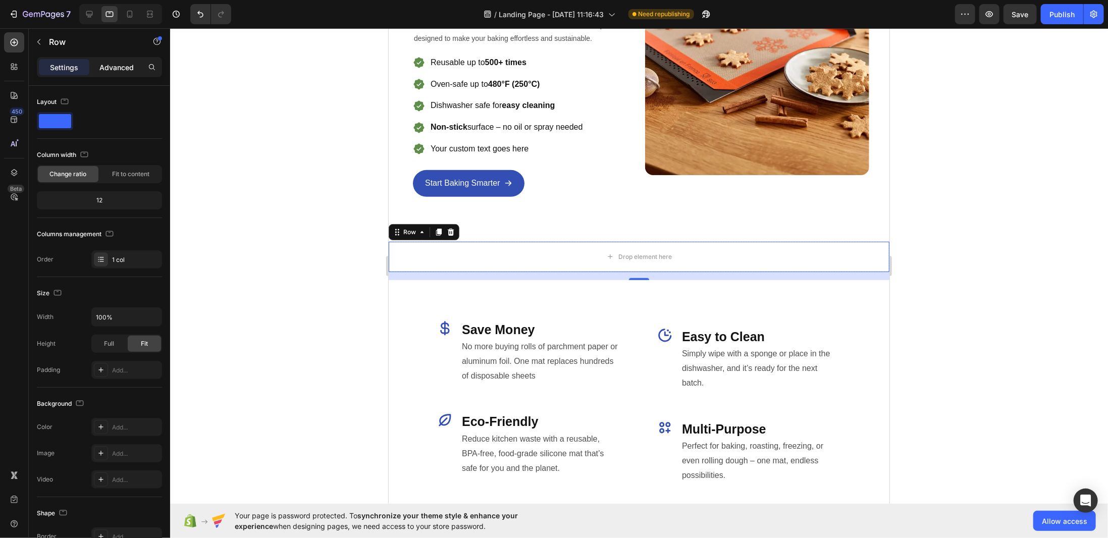
click at [107, 66] on p "Advanced" at bounding box center [116, 67] width 34 height 11
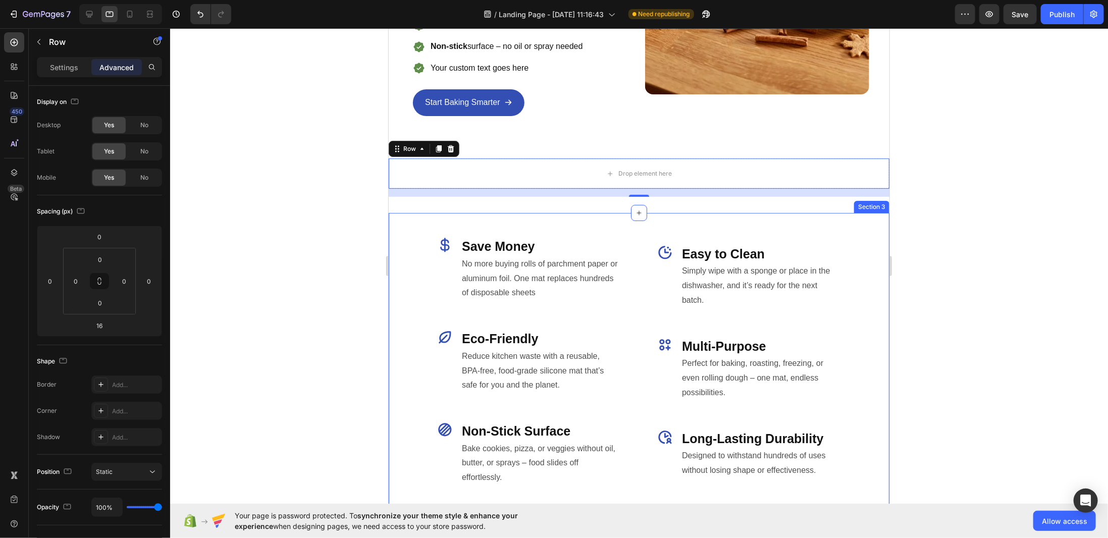
scroll to position [180, 0]
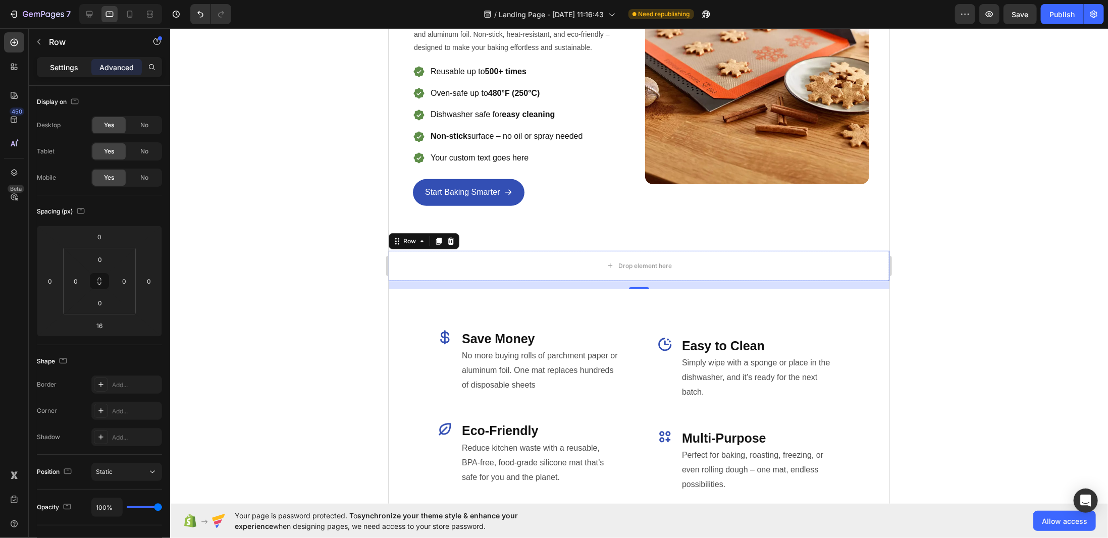
click at [77, 67] on p "Settings" at bounding box center [64, 67] width 28 height 11
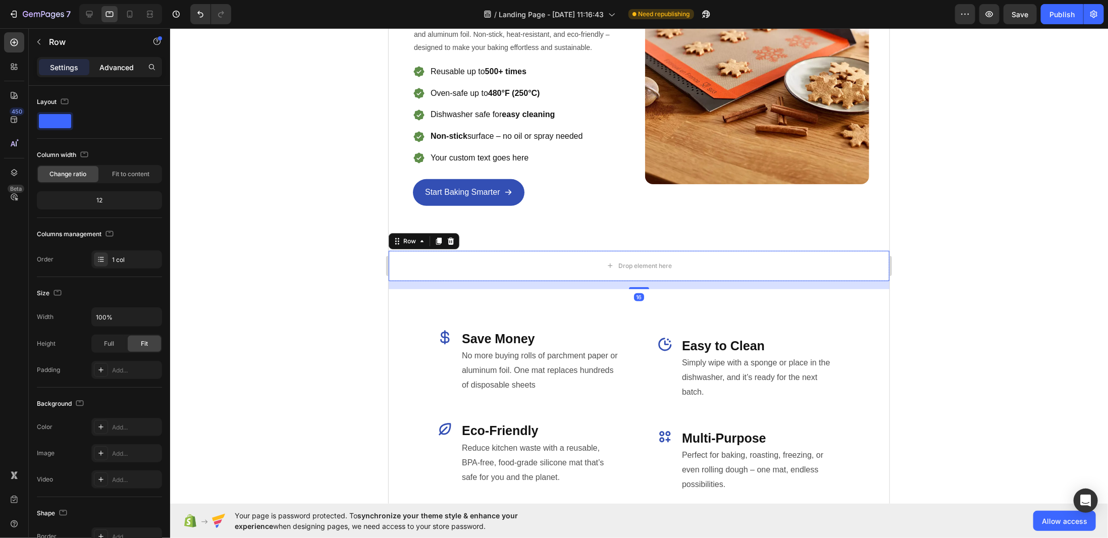
click at [119, 73] on div "Advanced" at bounding box center [116, 67] width 50 height 16
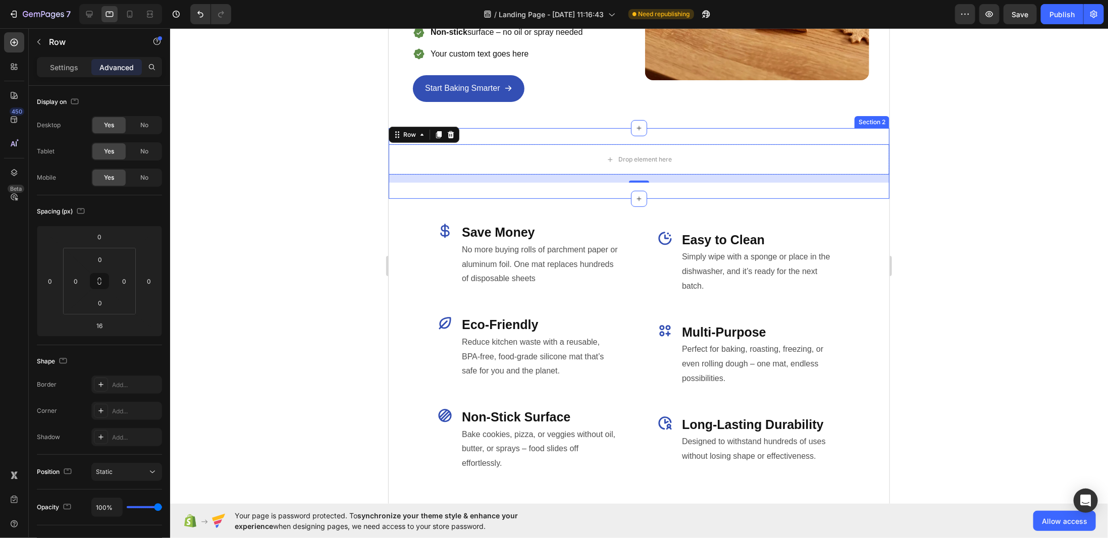
scroll to position [281, 0]
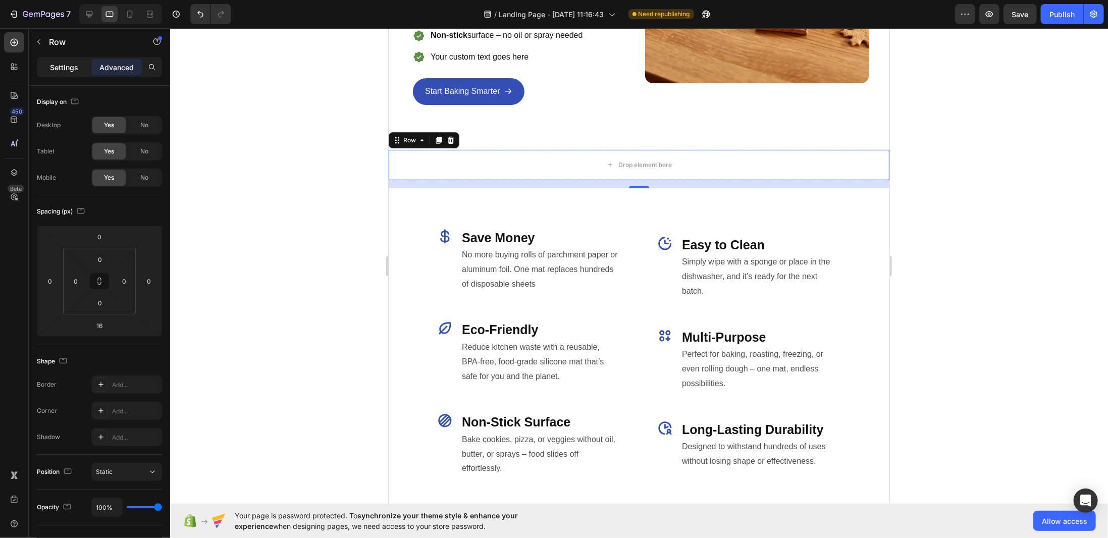
click at [67, 64] on p "Settings" at bounding box center [64, 67] width 28 height 11
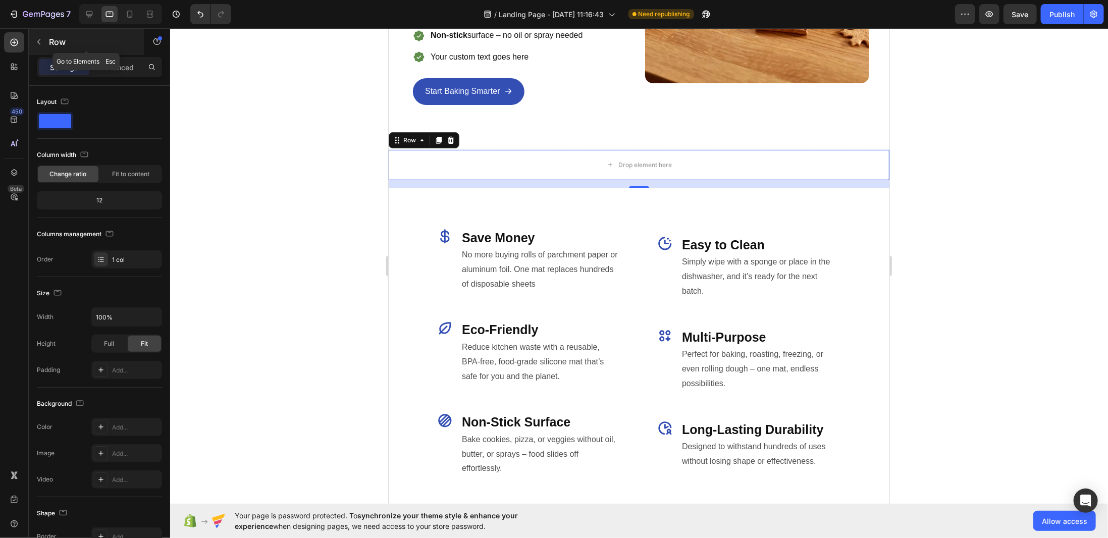
click at [51, 47] on p "Row" at bounding box center [92, 42] width 86 height 12
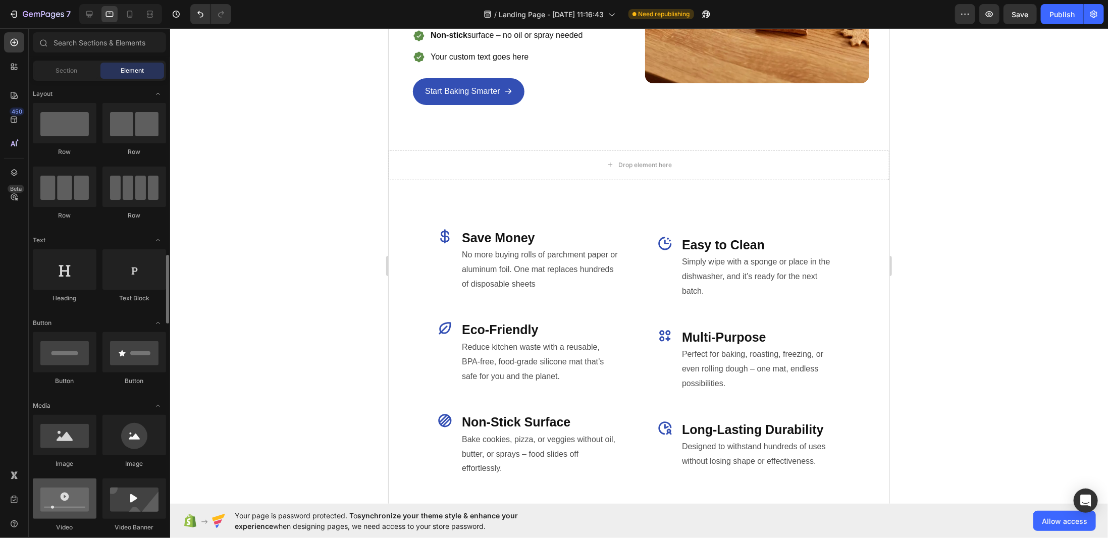
scroll to position [151, 0]
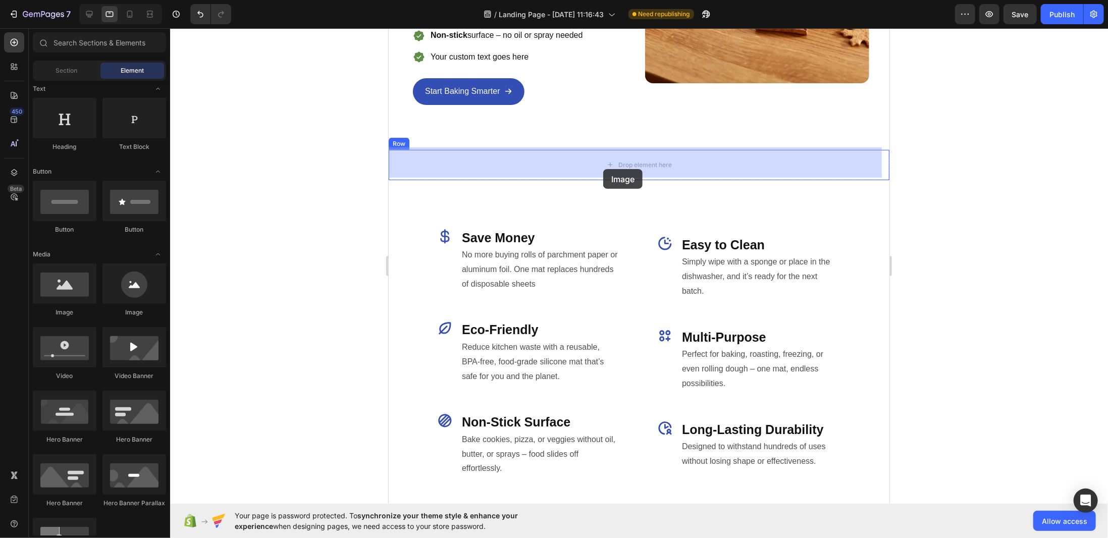
drag, startPoint x: 448, startPoint y: 313, endPoint x: 602, endPoint y: 169, distance: 211.7
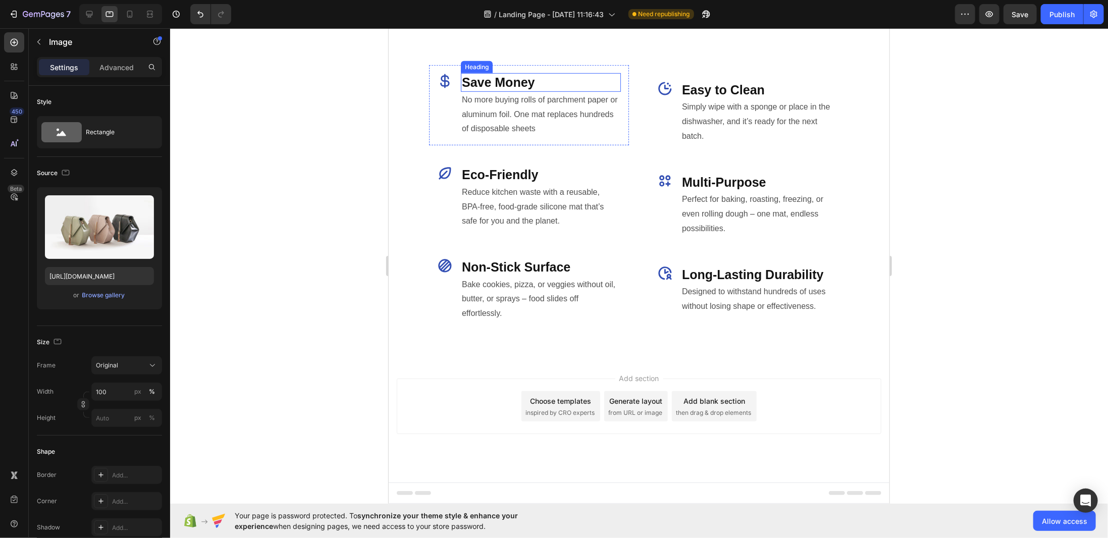
scroll to position [684, 0]
click at [446, 88] on icon at bounding box center [444, 81] width 16 height 16
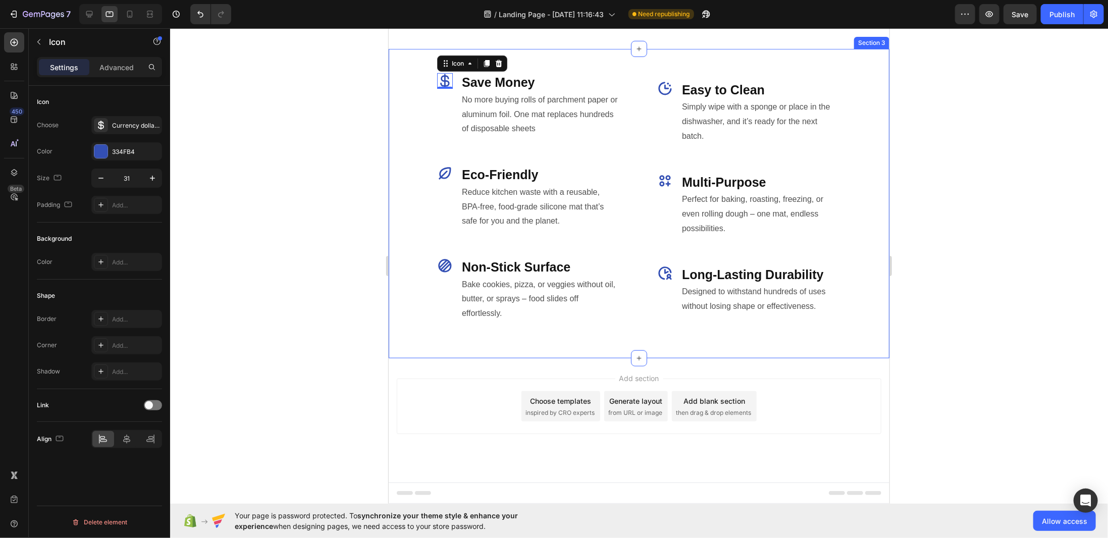
click at [423, 166] on div "Icon 0 Save Money Heading No more buying rolls of parchment paper or aluminum f…" at bounding box center [638, 202] width 501 height 309
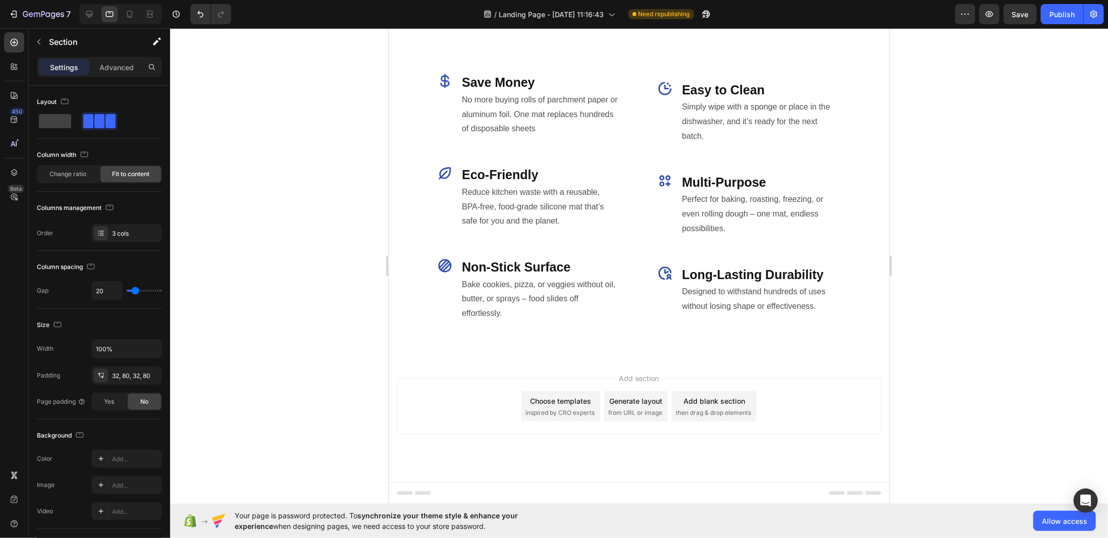
scroll to position [757, 0]
click at [409, 191] on div "Icon Save Money Heading No more buying rolls of parchment paper or aluminum foi…" at bounding box center [638, 202] width 501 height 309
click at [417, 108] on div "Icon Save Money Heading No more buying rolls of parchment paper or aluminum foi…" at bounding box center [638, 202] width 501 height 309
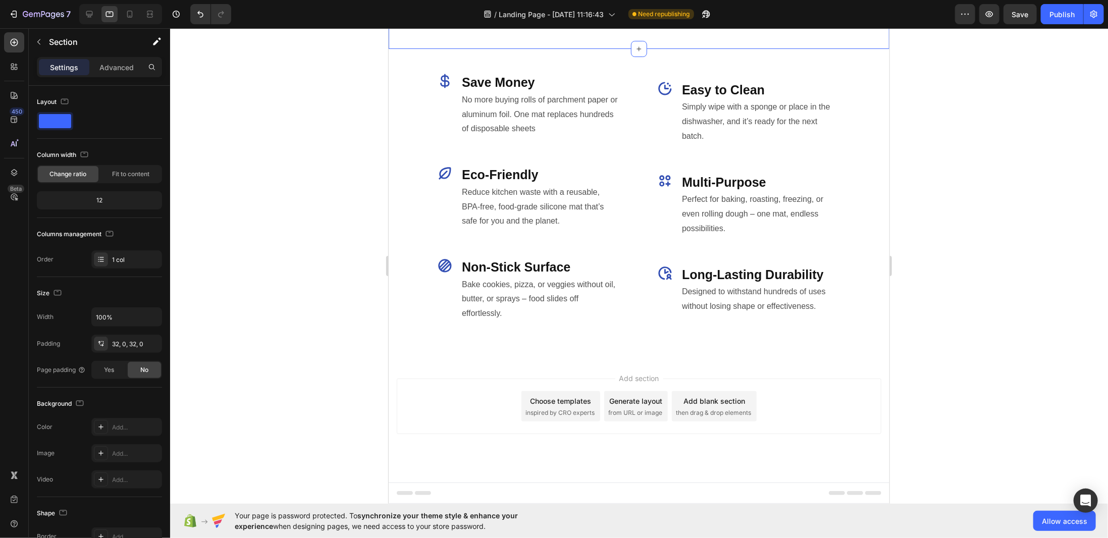
click at [425, 48] on div "Image Row Section 2 You can create reusable sections Create Theme Section AI Co…" at bounding box center [638, 28] width 501 height 40
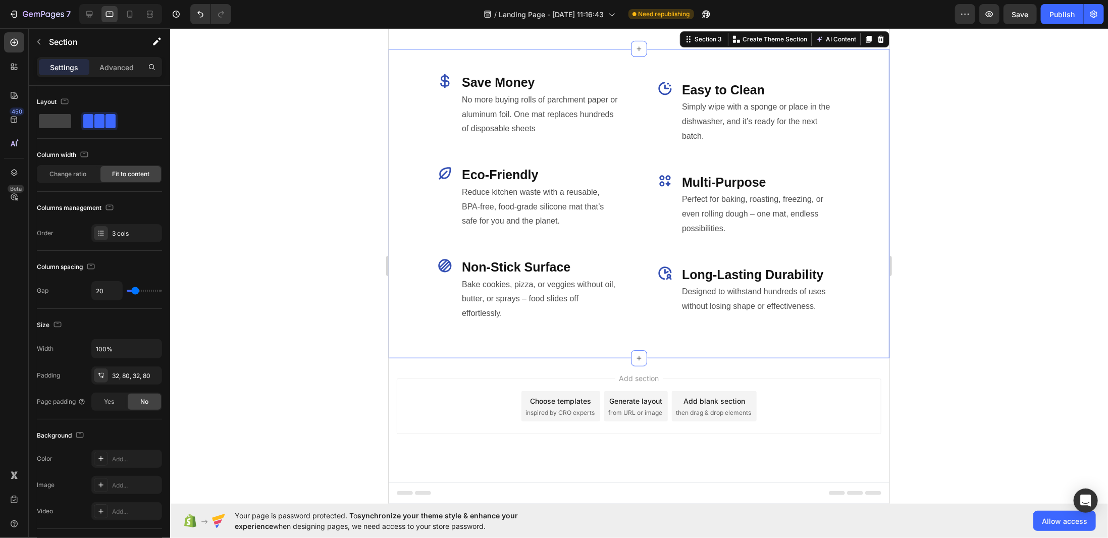
click at [413, 99] on div "Icon Save Money Heading No more buying rolls of parchment paper or aluminum foi…" at bounding box center [638, 202] width 501 height 309
click at [98, 67] on div "Advanced" at bounding box center [116, 67] width 50 height 16
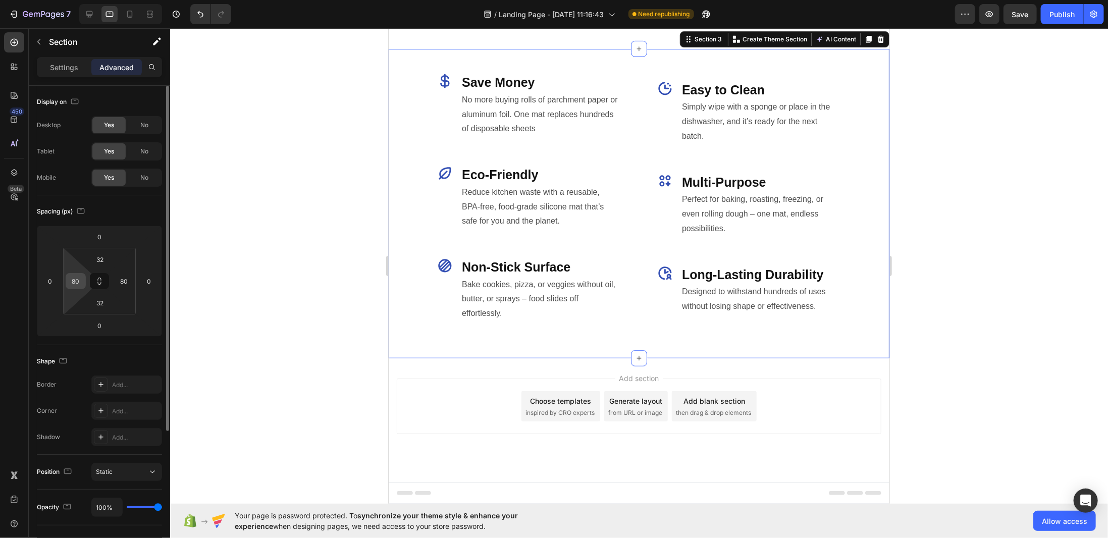
click at [76, 281] on input "80" at bounding box center [75, 280] width 15 height 15
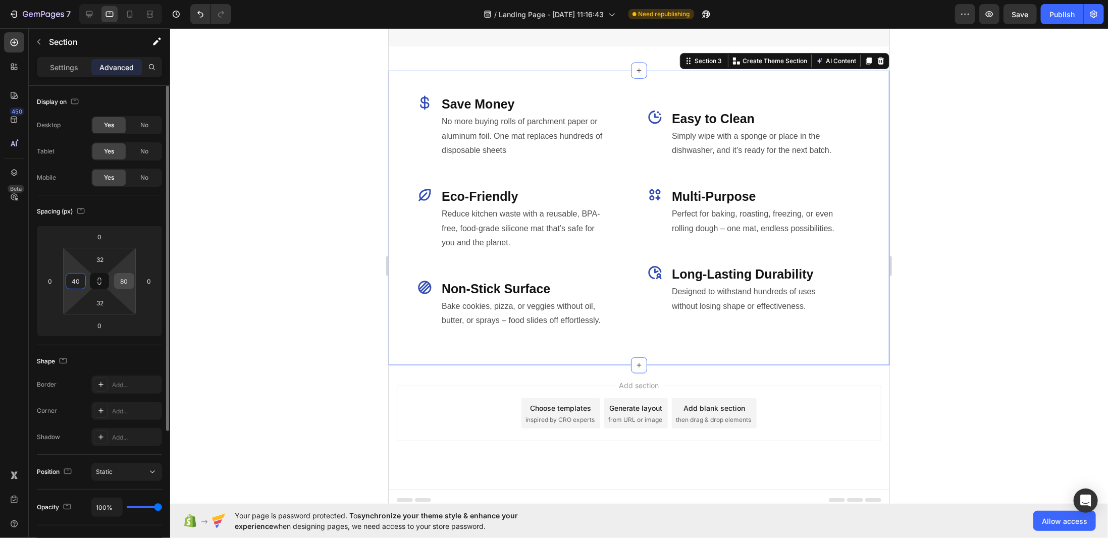
type input "40"
click at [127, 279] on input "80" at bounding box center [124, 280] width 15 height 15
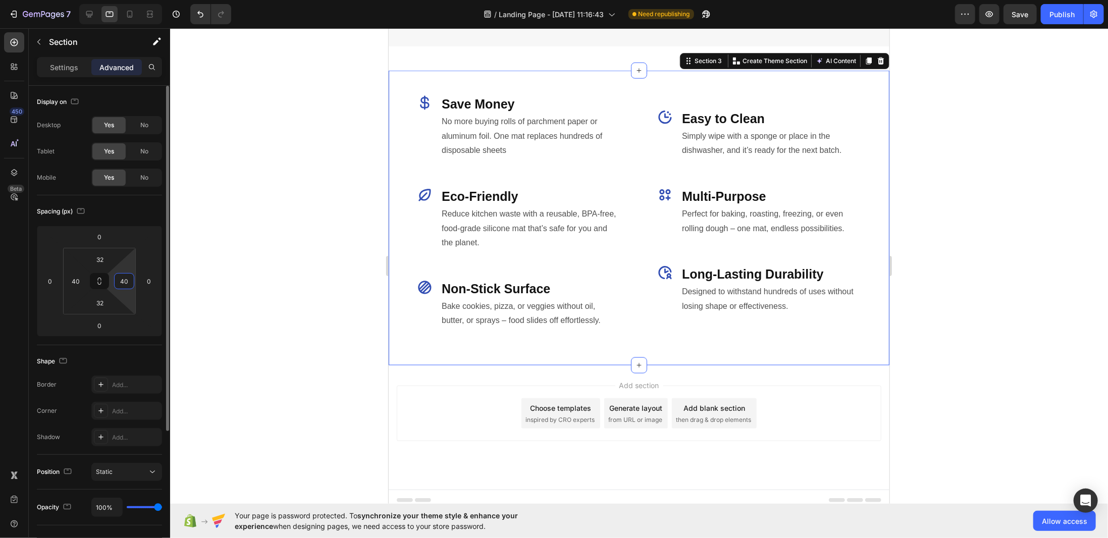
type input "40"
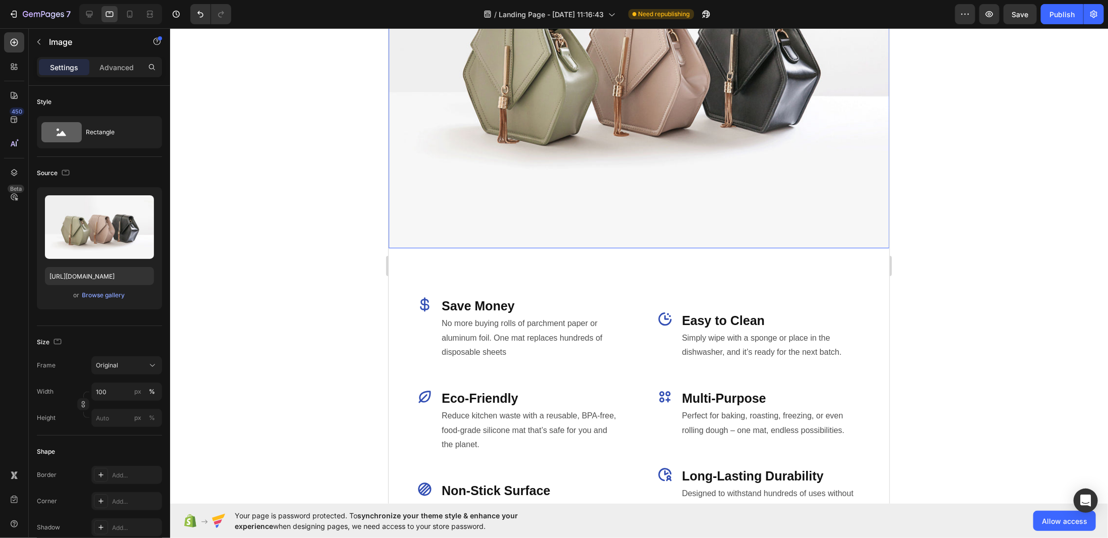
click at [449, 168] on img at bounding box center [638, 59] width 501 height 375
click at [108, 74] on div "Advanced" at bounding box center [116, 67] width 50 height 16
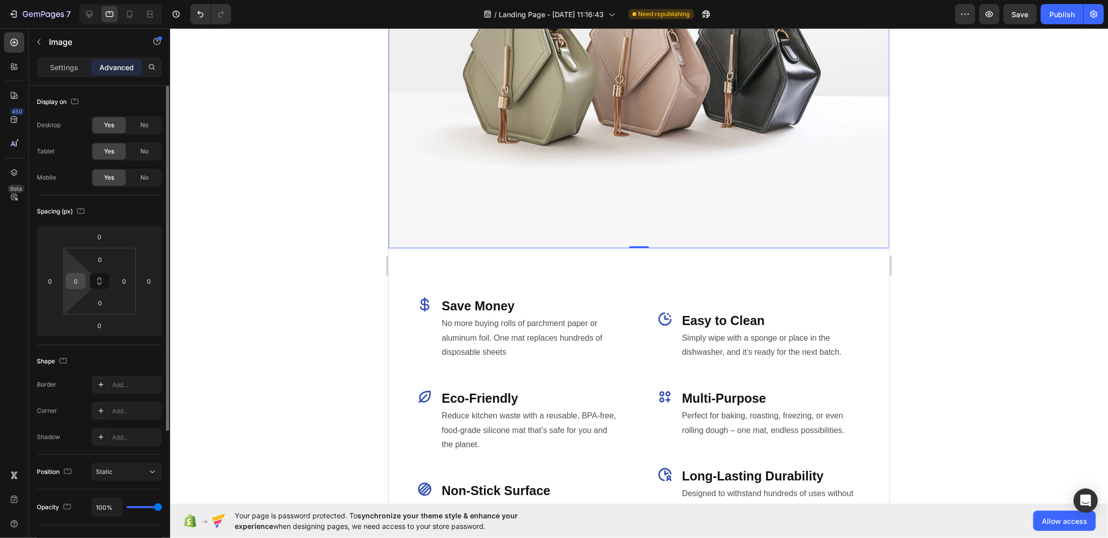
click at [80, 283] on input "0" at bounding box center [75, 280] width 15 height 15
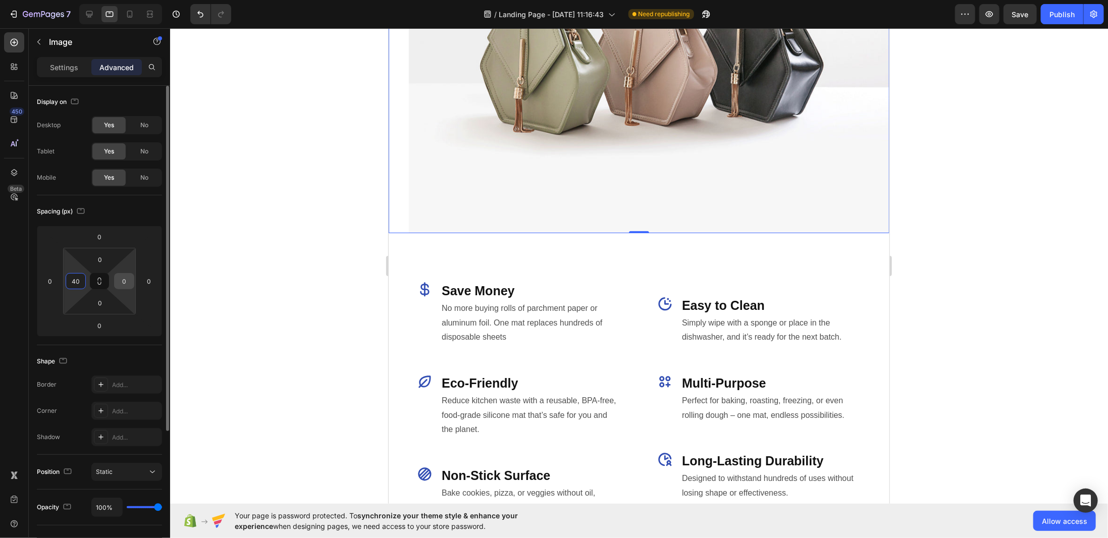
type input "40"
click at [118, 283] on input "0" at bounding box center [124, 280] width 15 height 15
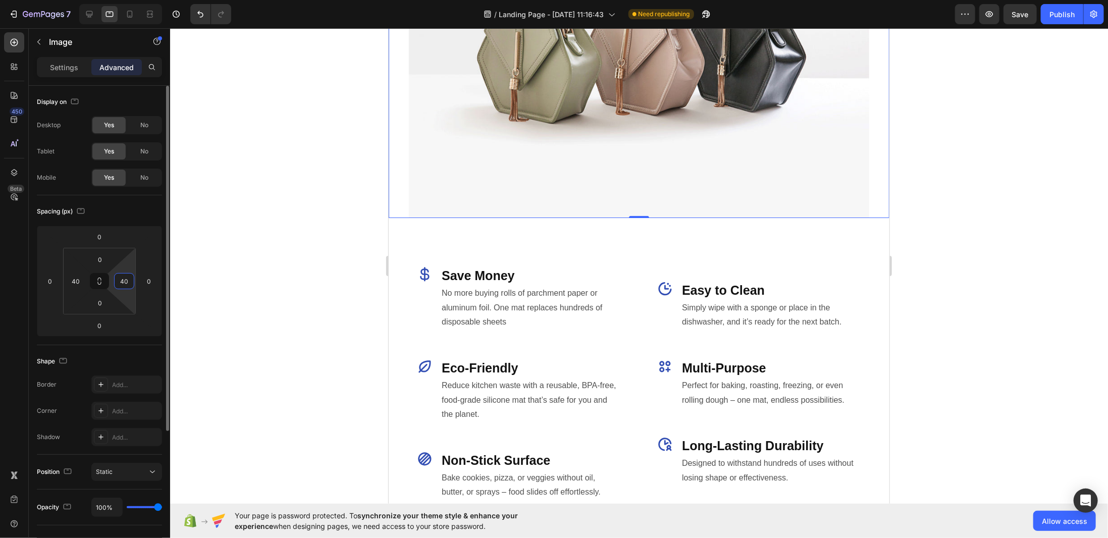
type input "40"
click at [294, 242] on div at bounding box center [639, 283] width 938 height 510
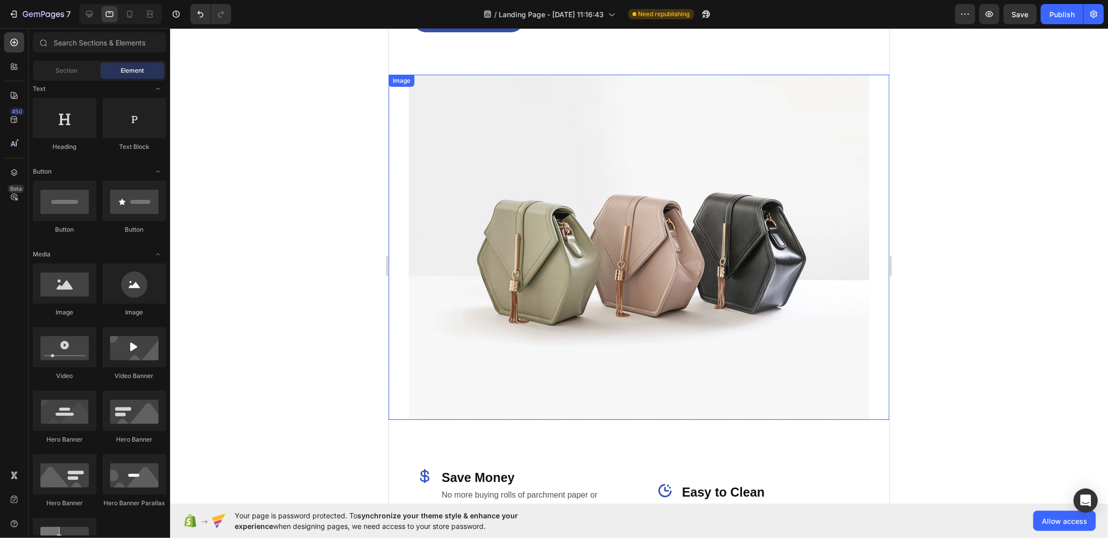
scroll to position [454, 0]
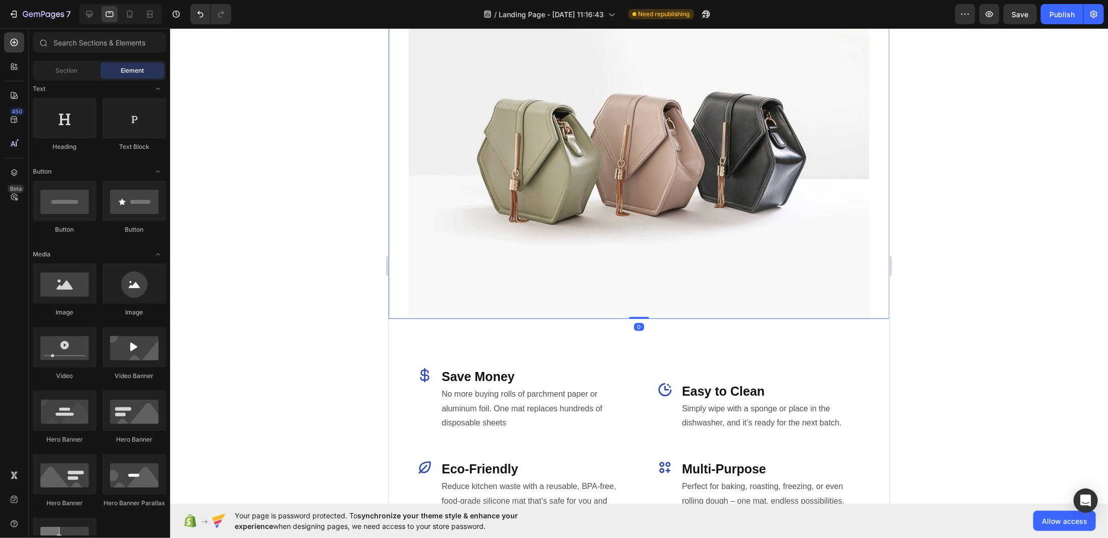
click at [572, 156] on img at bounding box center [638, 145] width 460 height 345
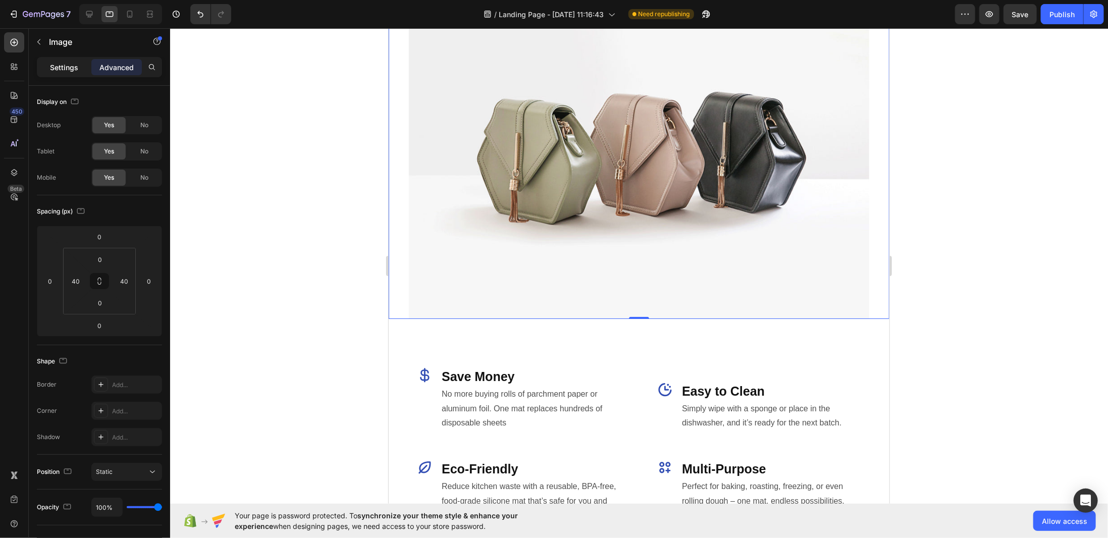
click at [51, 71] on p "Settings" at bounding box center [64, 67] width 28 height 11
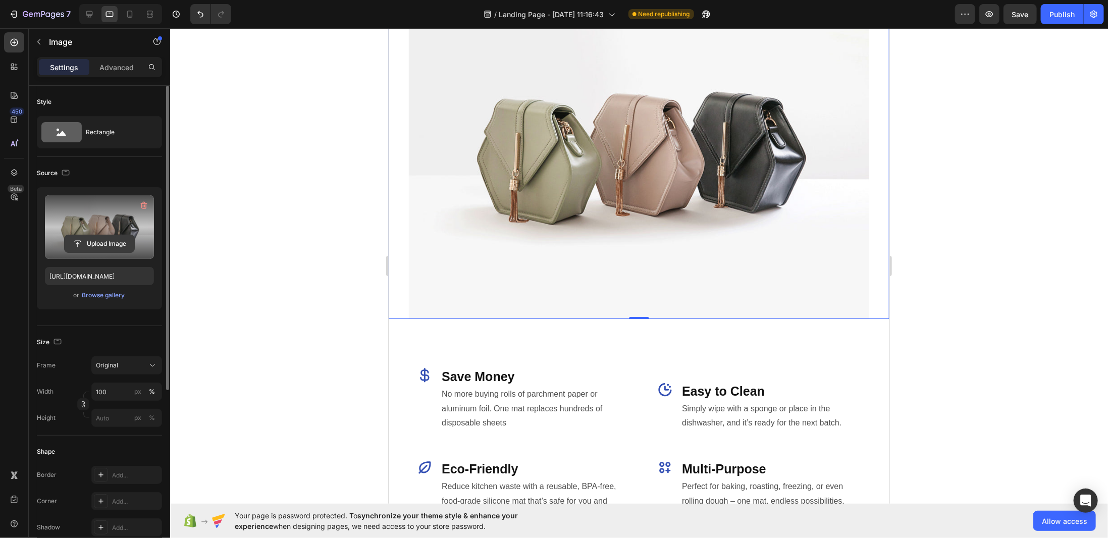
click at [101, 246] on input "file" at bounding box center [100, 243] width 70 height 17
type input "https://cdn.shopify.com/s/files/1/0960/5162/6302/files/gempages_586008283223950…"
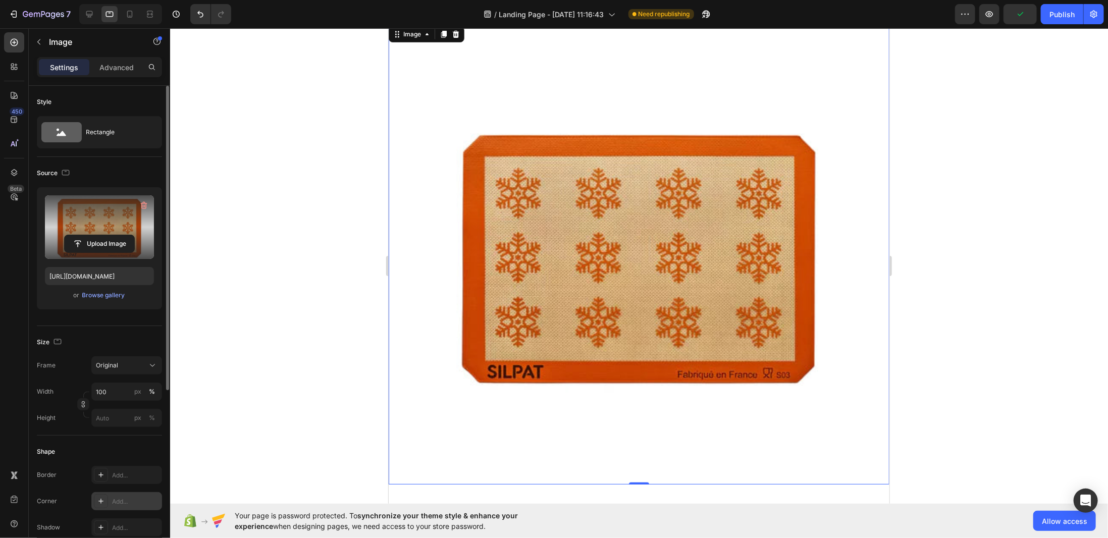
scroll to position [151, 0]
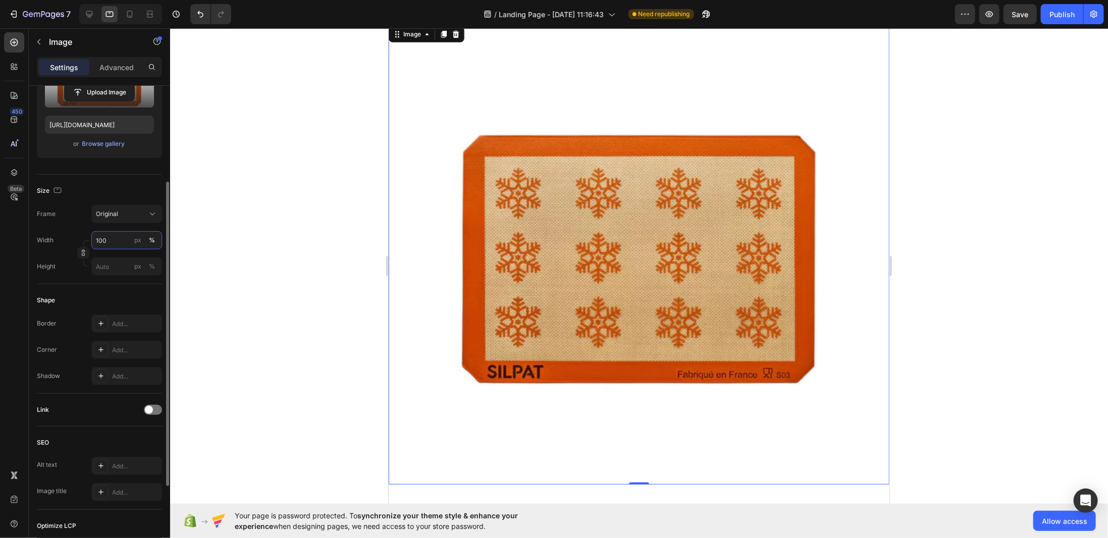
click at [100, 237] on input "100" at bounding box center [126, 240] width 71 height 18
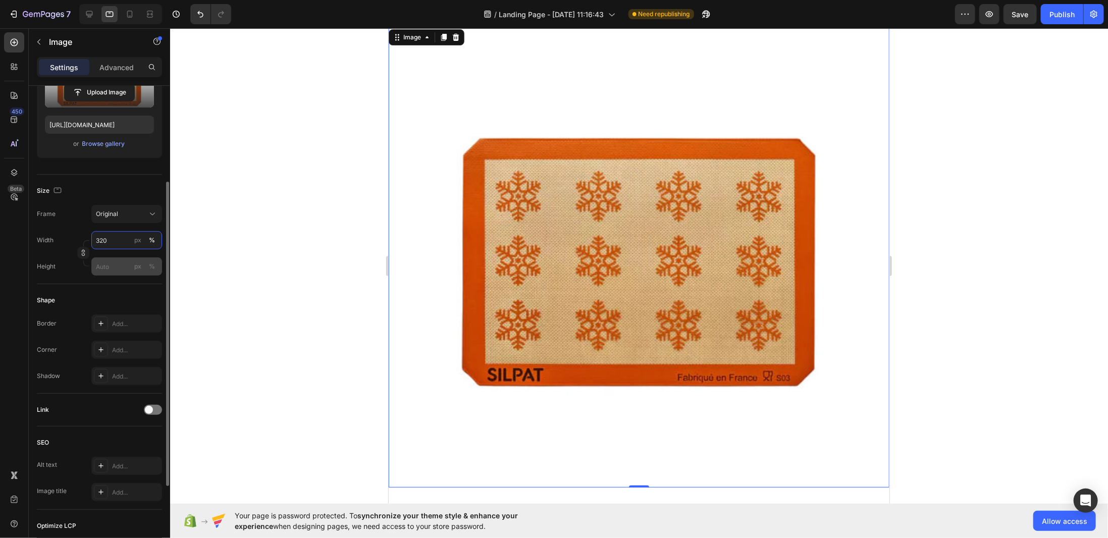
type input "320"
click at [103, 268] on input "px %" at bounding box center [126, 266] width 71 height 18
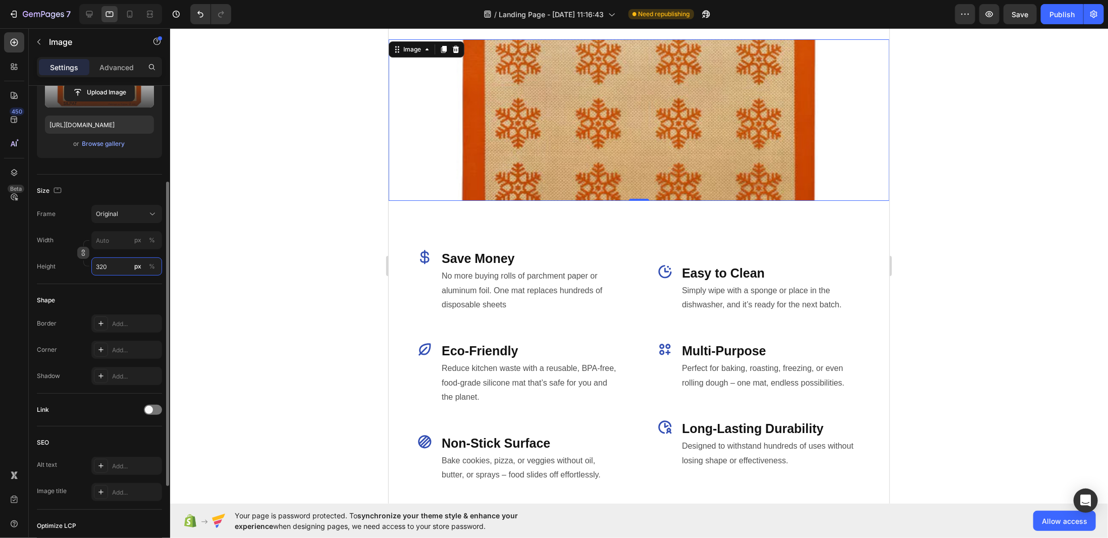
type input "320"
click at [84, 249] on icon "button" at bounding box center [83, 252] width 7 height 7
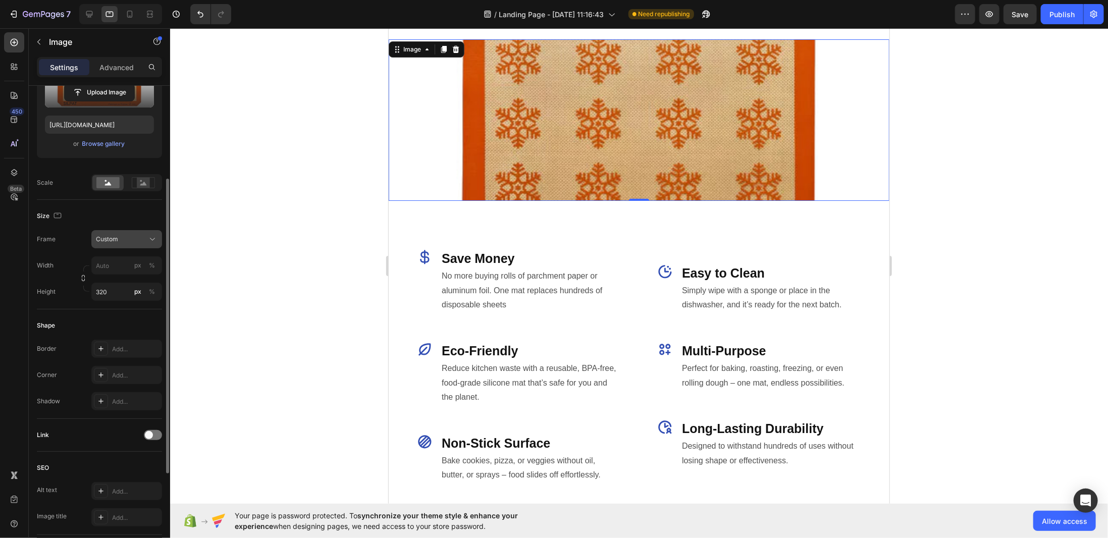
click at [119, 242] on div "Custom" at bounding box center [120, 239] width 49 height 9
click at [123, 254] on div "Square" at bounding box center [117, 263] width 81 height 19
type input "320"
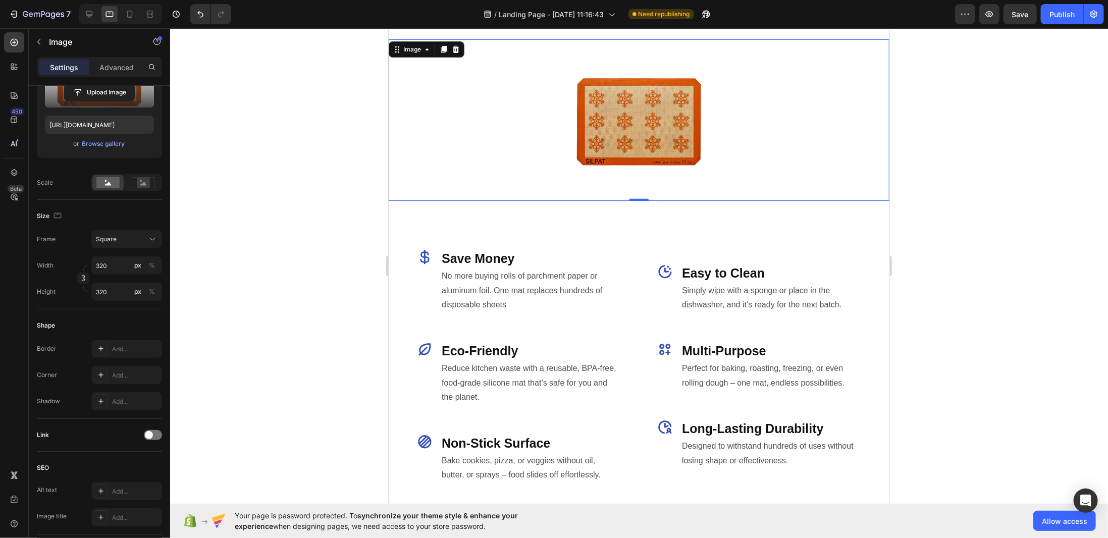
click at [326, 230] on div at bounding box center [639, 283] width 938 height 510
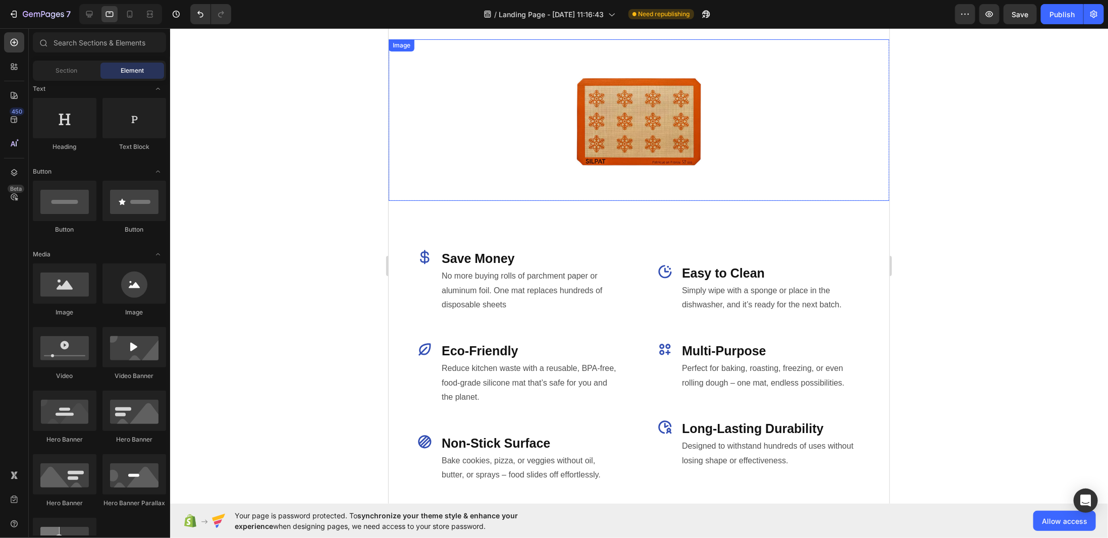
click at [610, 178] on img at bounding box center [638, 119] width 161 height 161
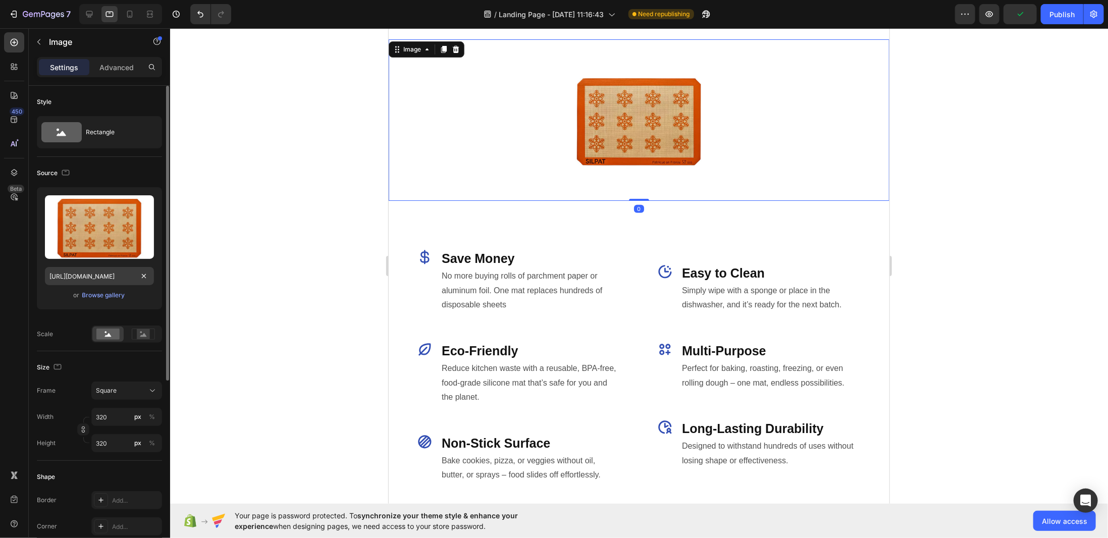
scroll to position [101, 0]
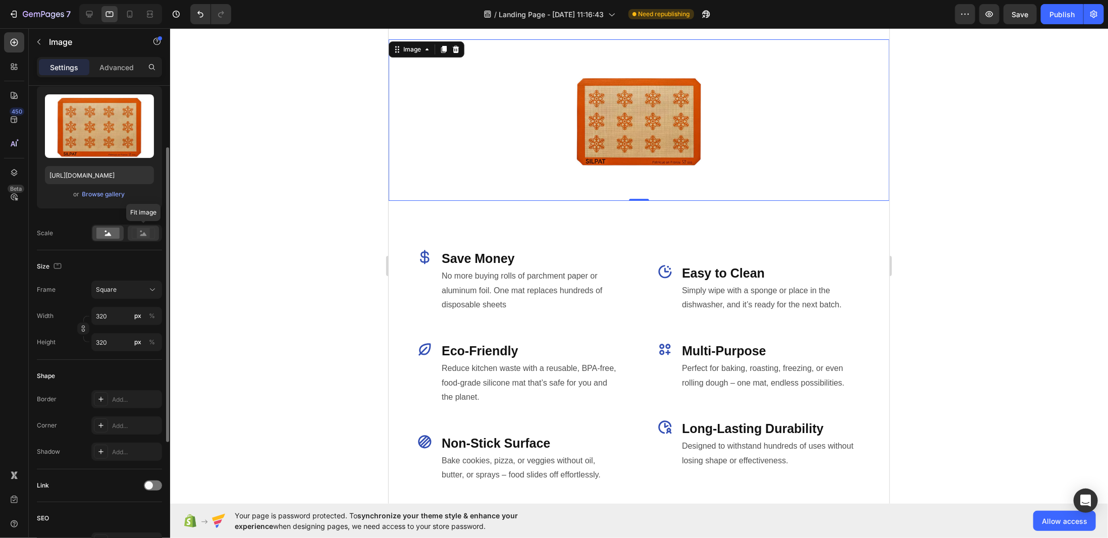
click at [138, 233] on rect at bounding box center [143, 233] width 13 height 10
click at [114, 235] on rect at bounding box center [107, 233] width 23 height 11
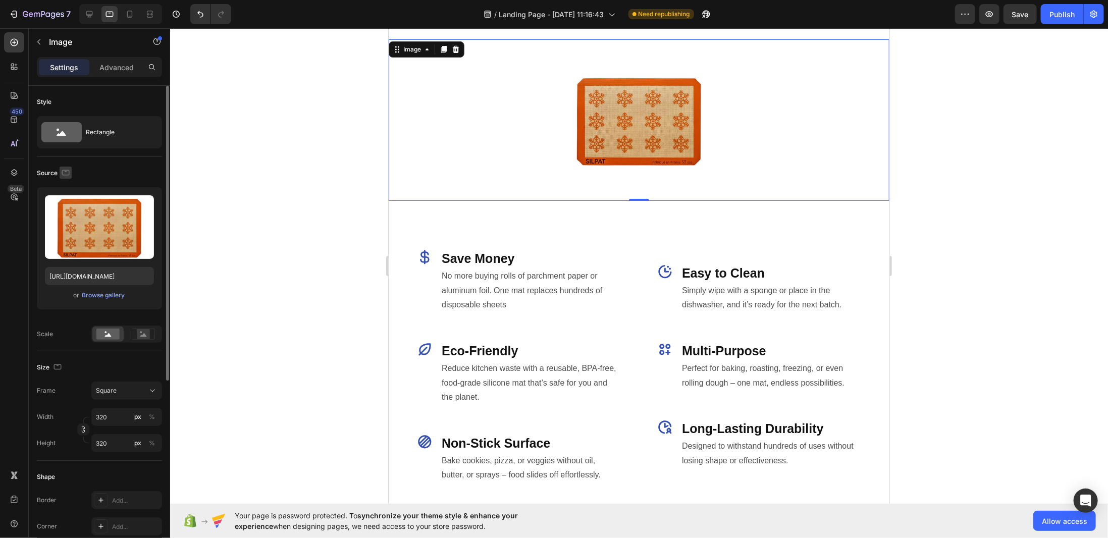
click at [67, 171] on icon "button" at bounding box center [66, 173] width 10 height 10
click at [89, 169] on div "Source" at bounding box center [99, 173] width 125 height 16
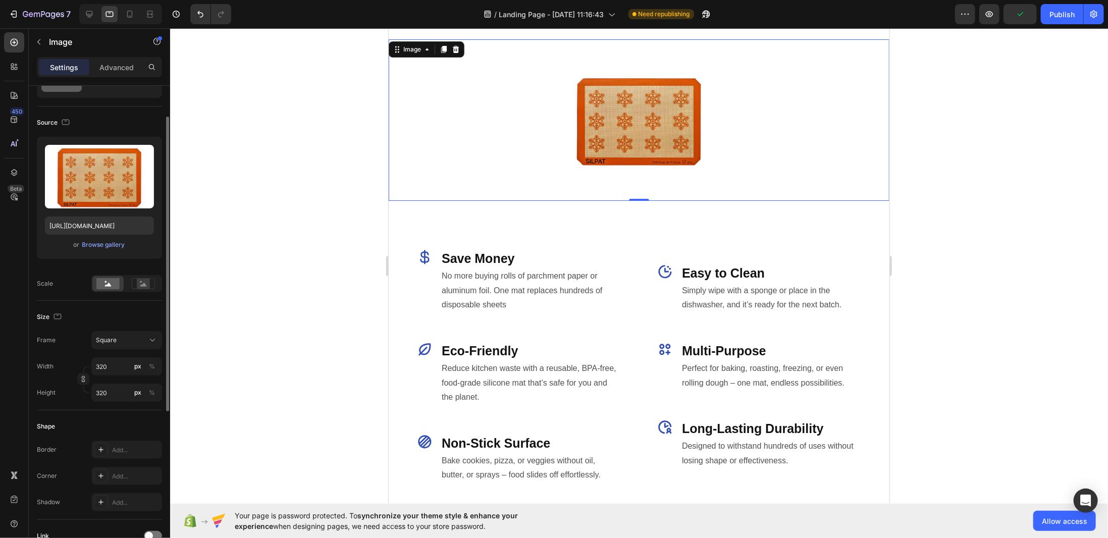
scroll to position [151, 0]
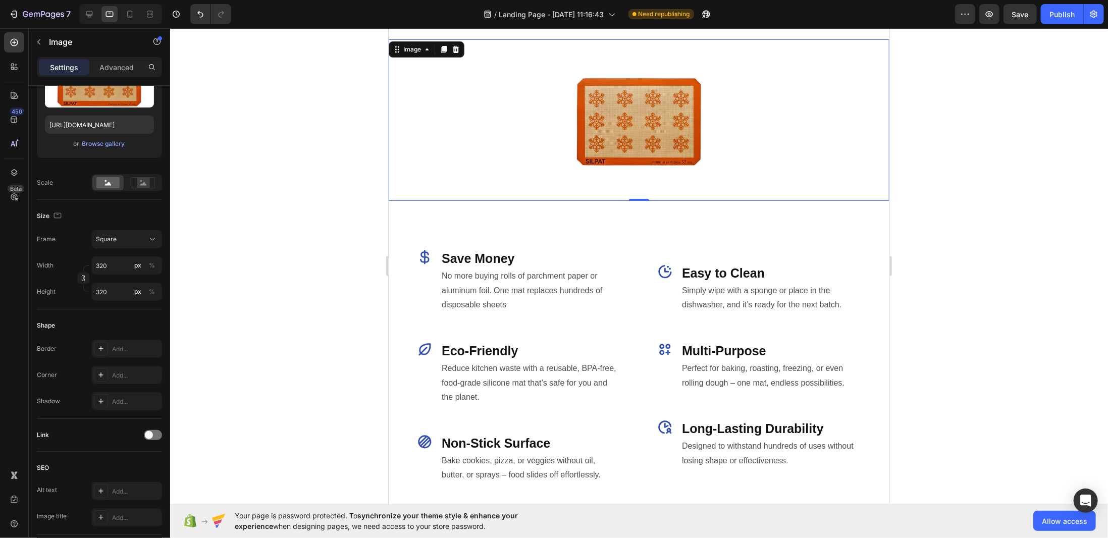
click at [968, 247] on div at bounding box center [639, 283] width 938 height 510
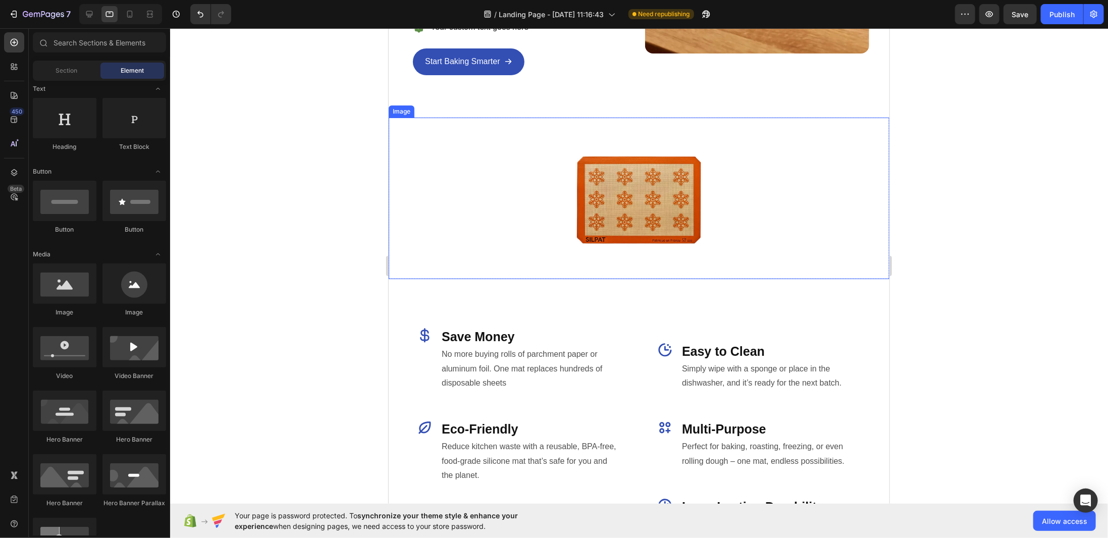
scroll to position [338, 0]
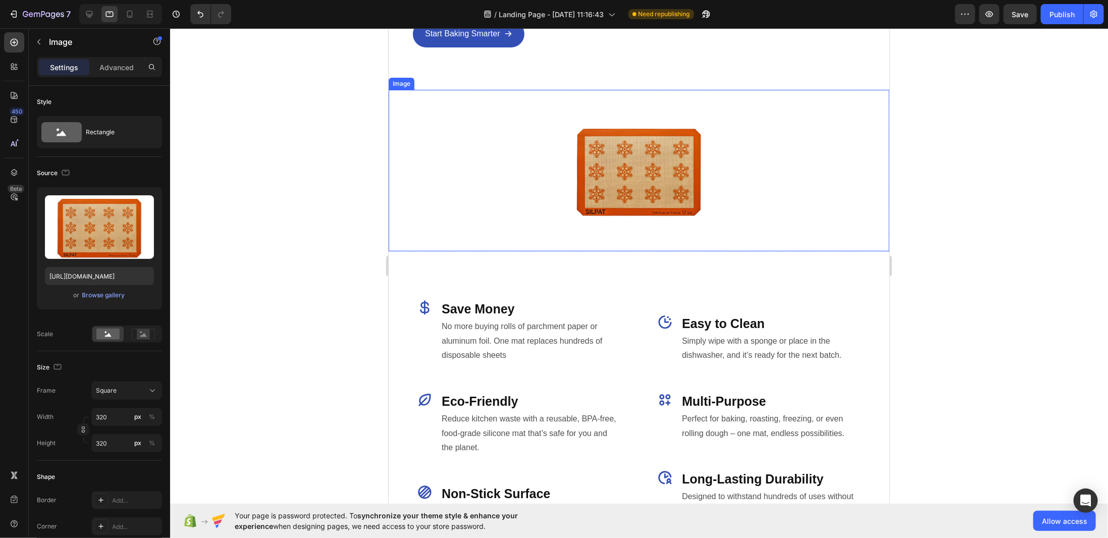
click at [530, 213] on div at bounding box center [638, 169] width 460 height 161
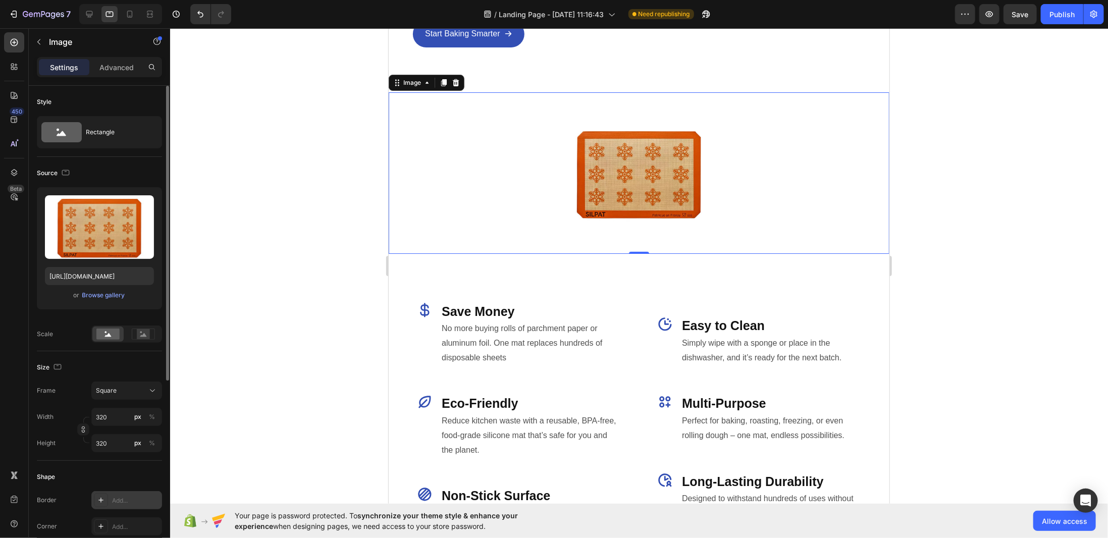
scroll to position [101, 0]
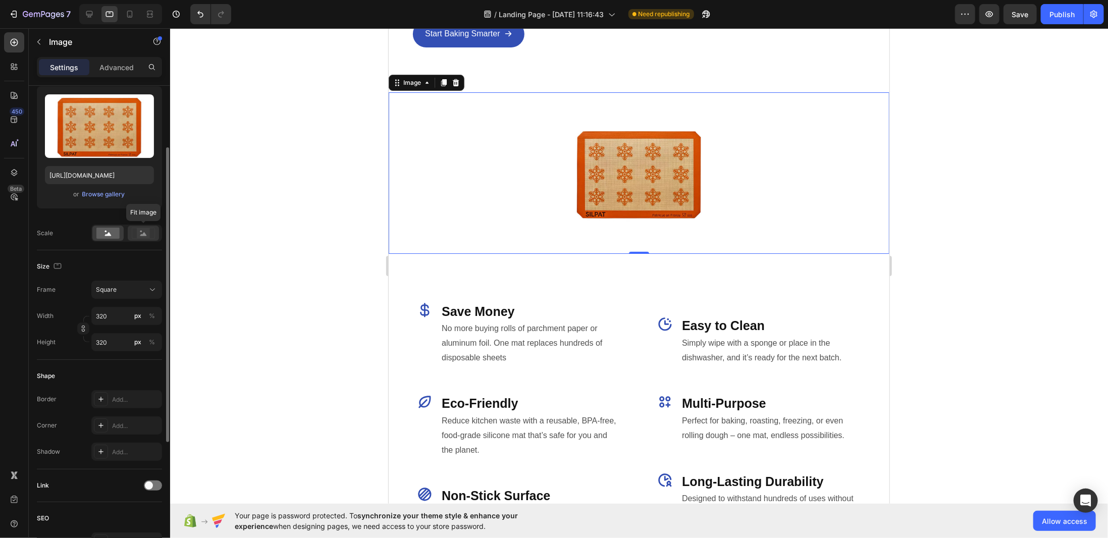
click at [135, 235] on icon at bounding box center [143, 233] width 23 height 11
click at [108, 234] on icon at bounding box center [108, 234] width 7 height 4
click at [116, 291] on span "Square" at bounding box center [106, 289] width 21 height 9
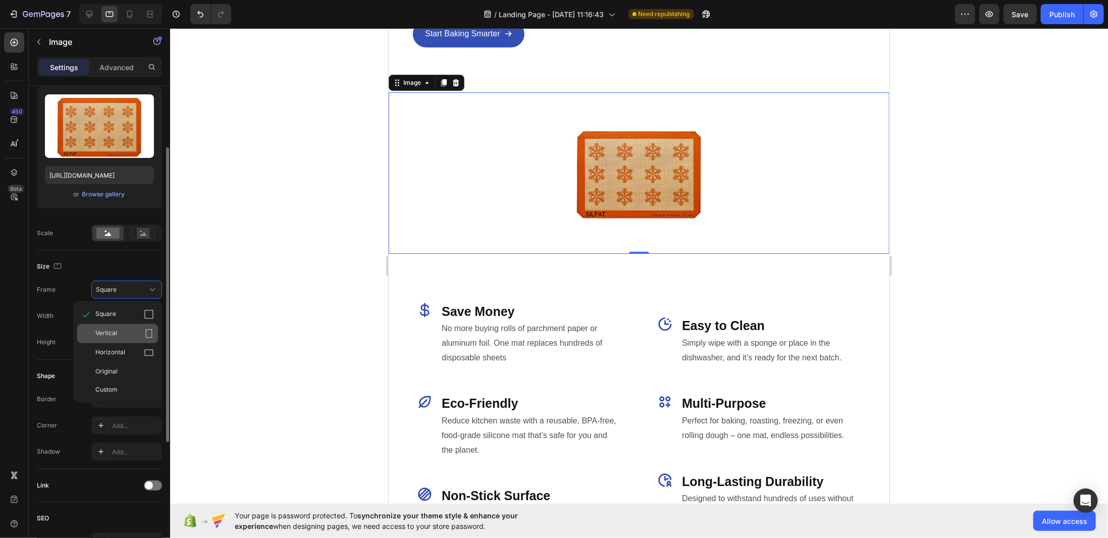
click at [109, 328] on span "Vertical" at bounding box center [106, 333] width 22 height 10
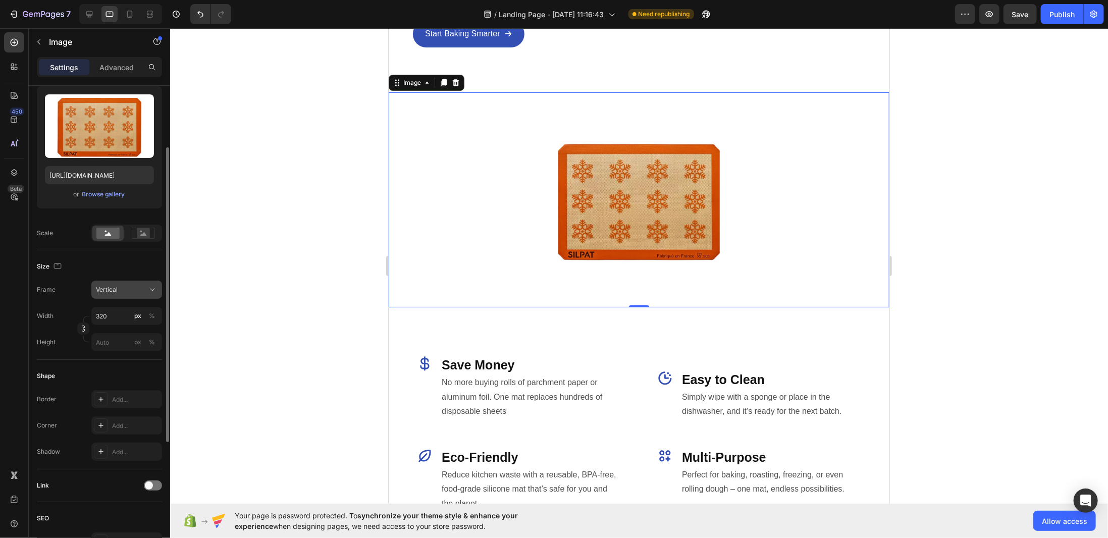
click at [118, 291] on div "Vertical" at bounding box center [120, 289] width 49 height 9
click at [124, 353] on span "Horizontal" at bounding box center [110, 353] width 30 height 10
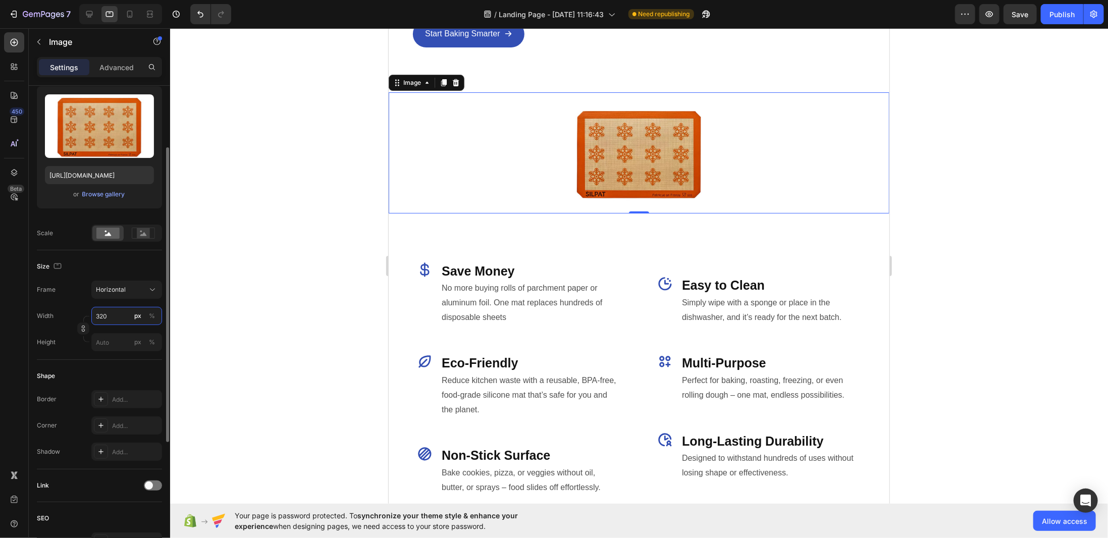
click at [109, 312] on input "320" at bounding box center [126, 316] width 71 height 18
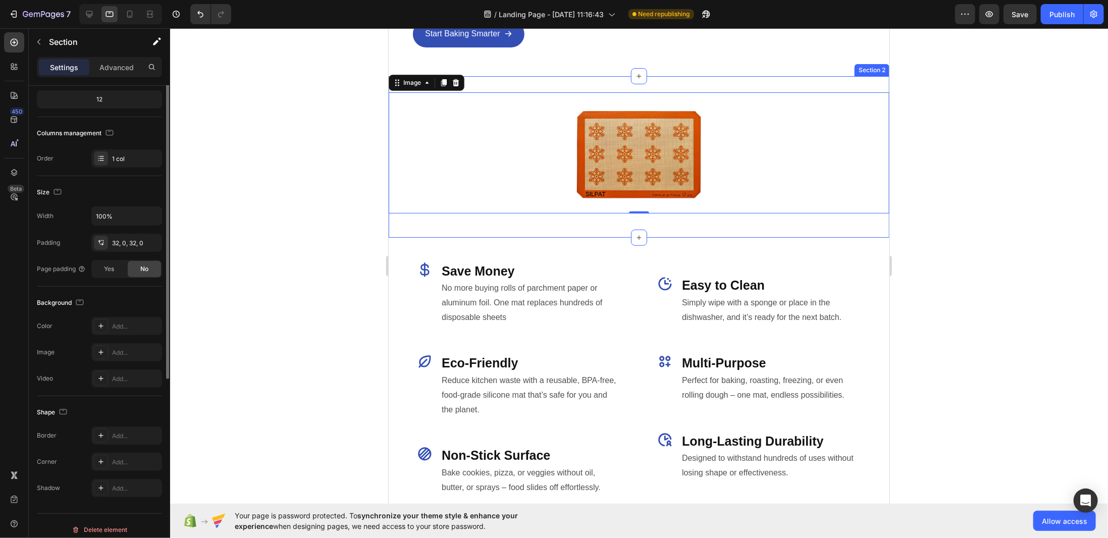
click at [517, 231] on div "Image 0 Row Section 2" at bounding box center [638, 156] width 501 height 161
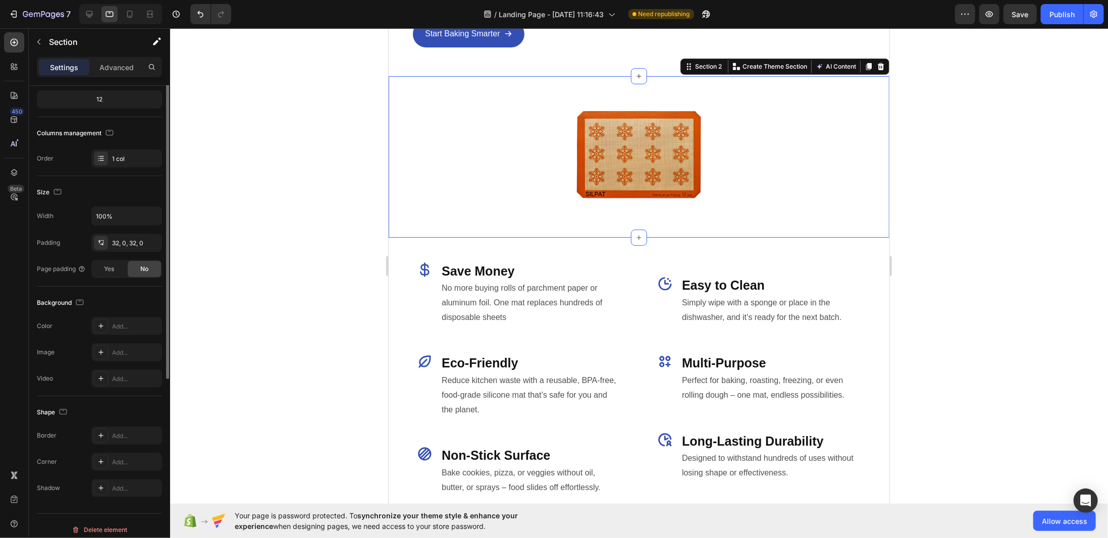
scroll to position [0, 0]
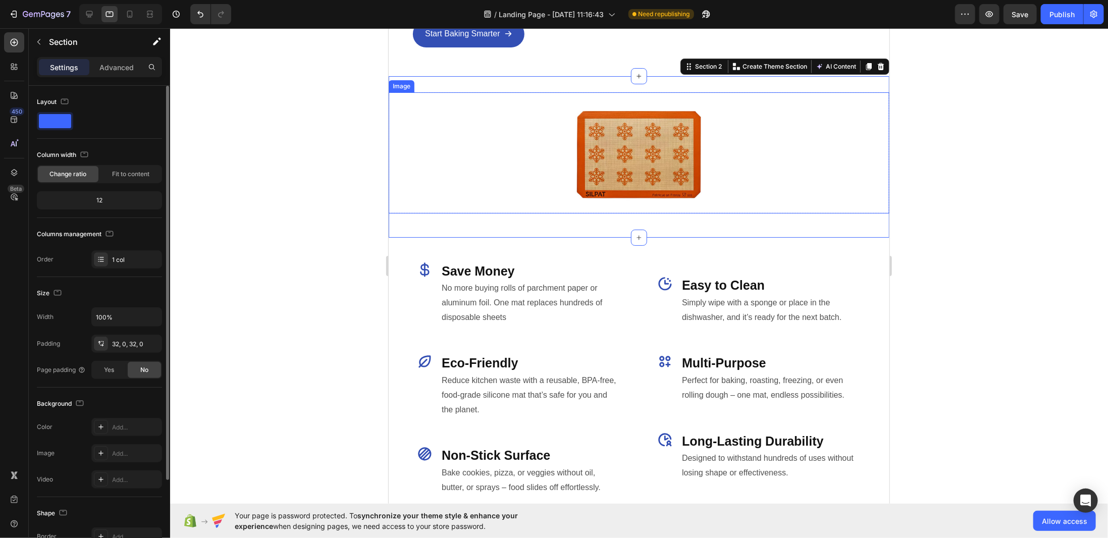
click at [528, 202] on div at bounding box center [638, 152] width 460 height 121
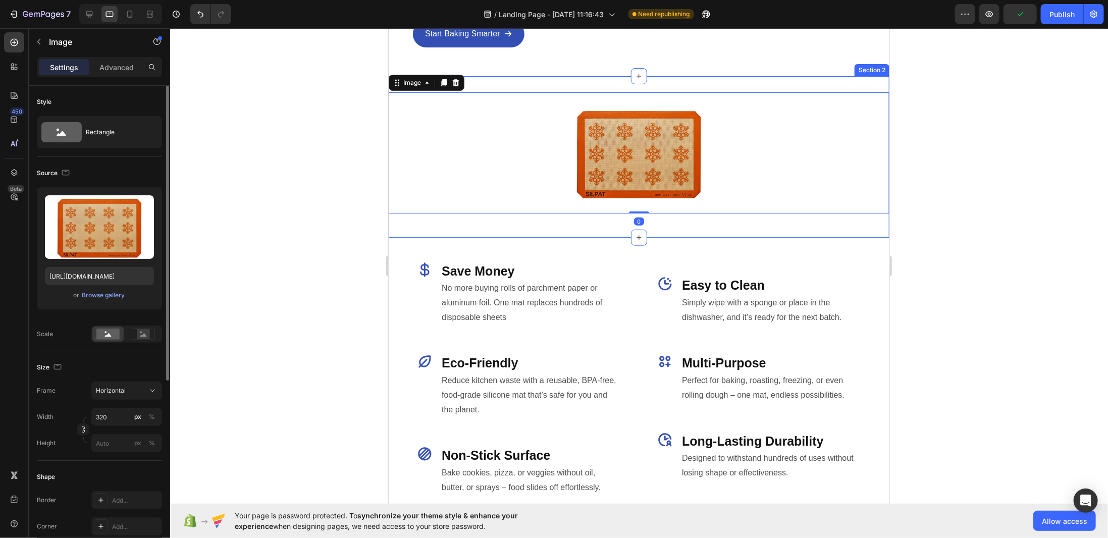
click at [504, 216] on div "Image 0 Row" at bounding box center [638, 156] width 501 height 129
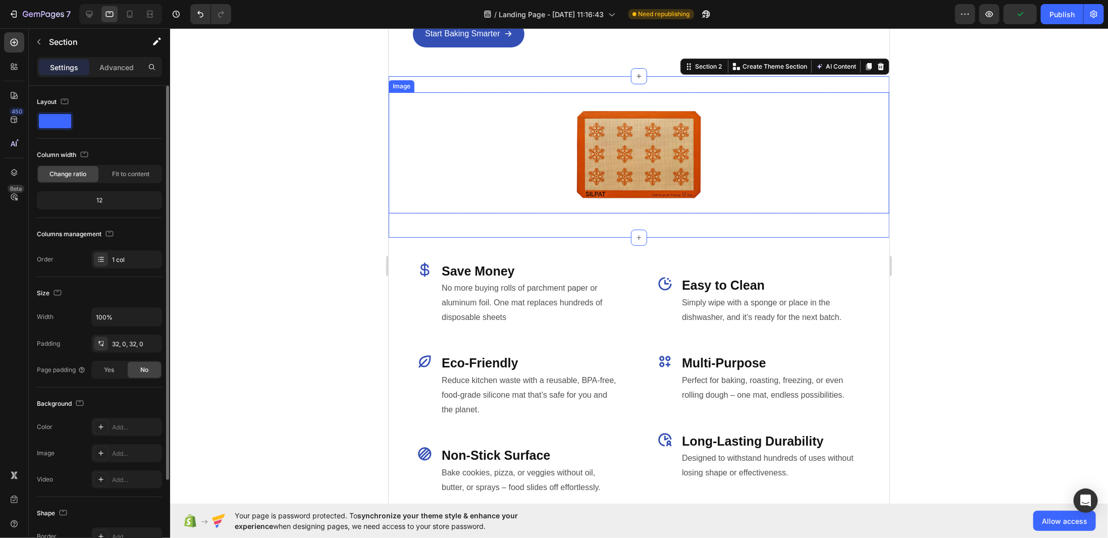
click at [505, 197] on div at bounding box center [638, 152] width 460 height 121
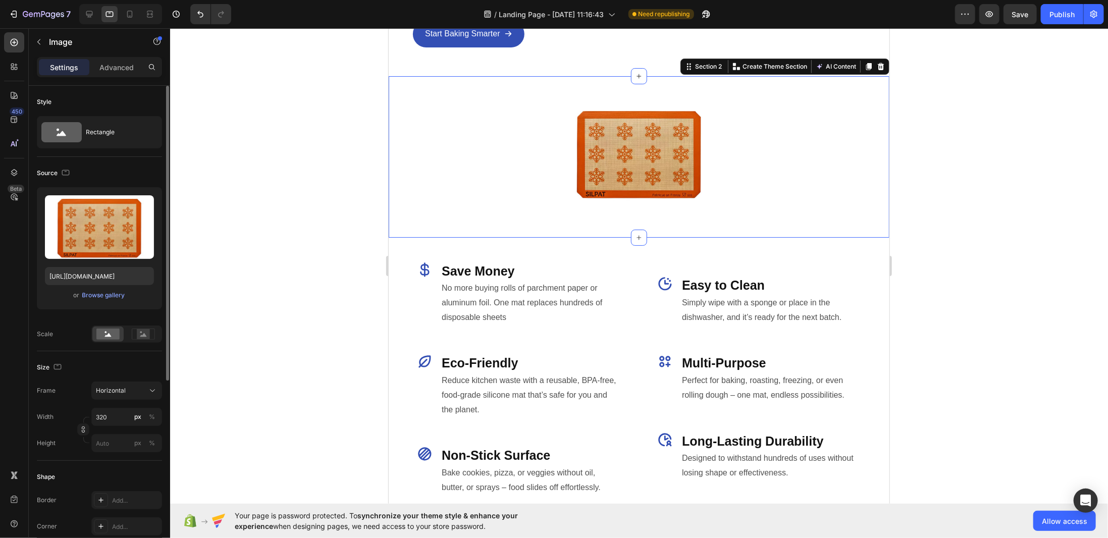
click at [494, 224] on div "Image Row Section 2 You can create reusable sections Create Theme Section AI Co…" at bounding box center [638, 156] width 501 height 161
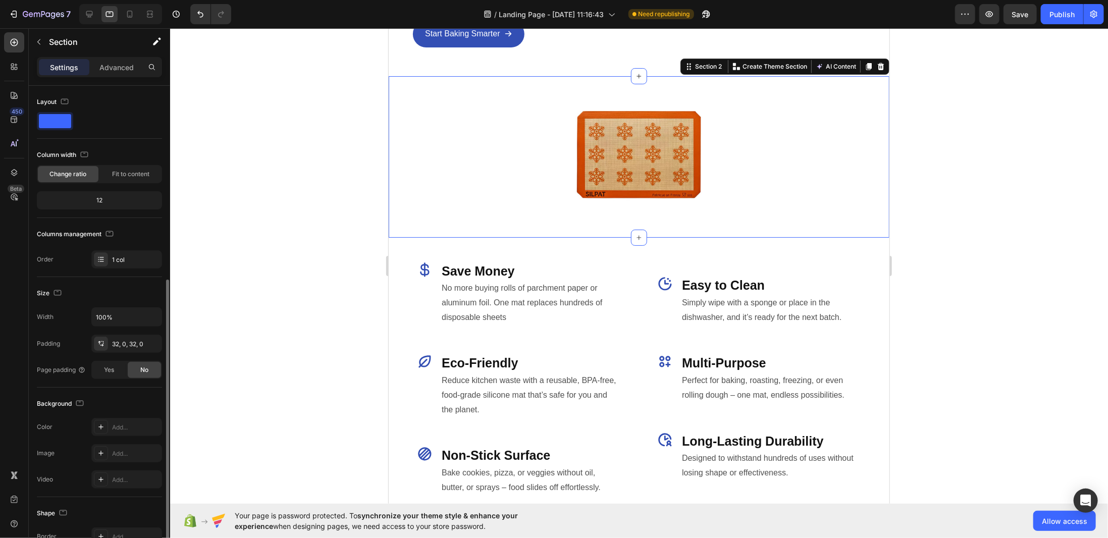
scroll to position [106, 0]
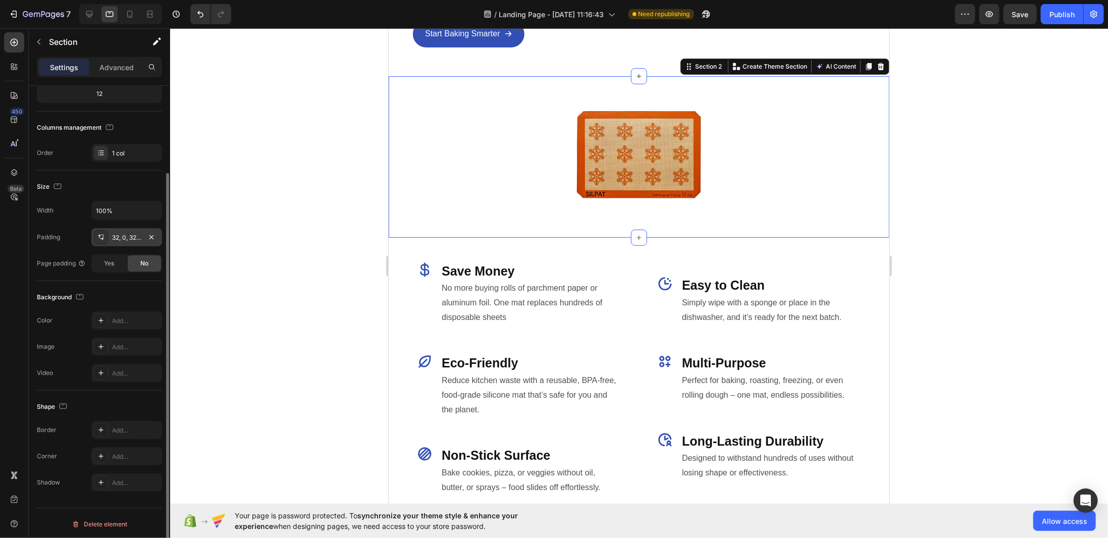
click at [103, 233] on icon at bounding box center [101, 237] width 8 height 8
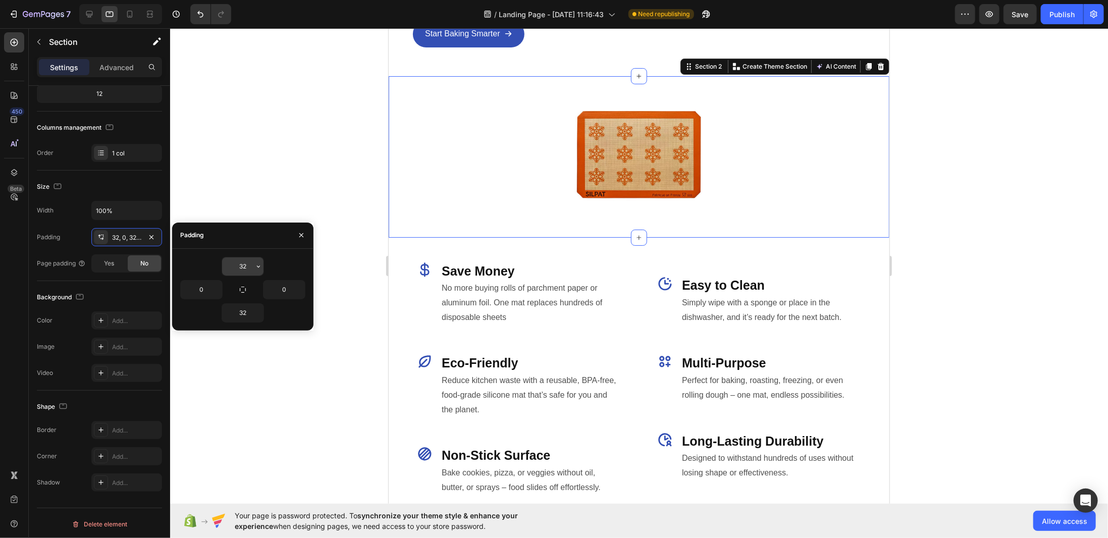
click at [247, 265] on input "32" at bounding box center [242, 266] width 41 height 18
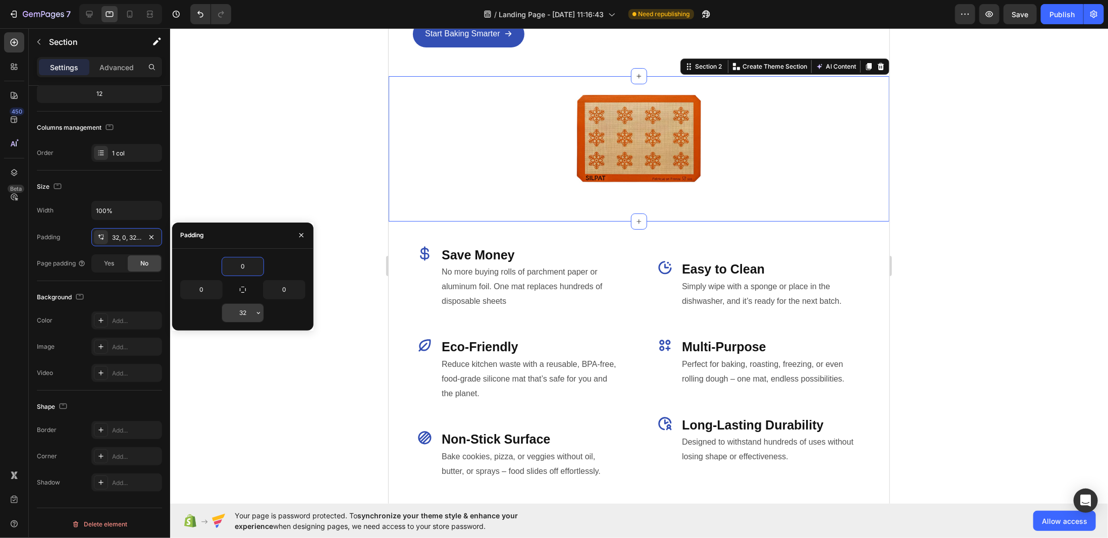
type input "0"
click at [236, 314] on input "32" at bounding box center [242, 313] width 41 height 18
type input "0"
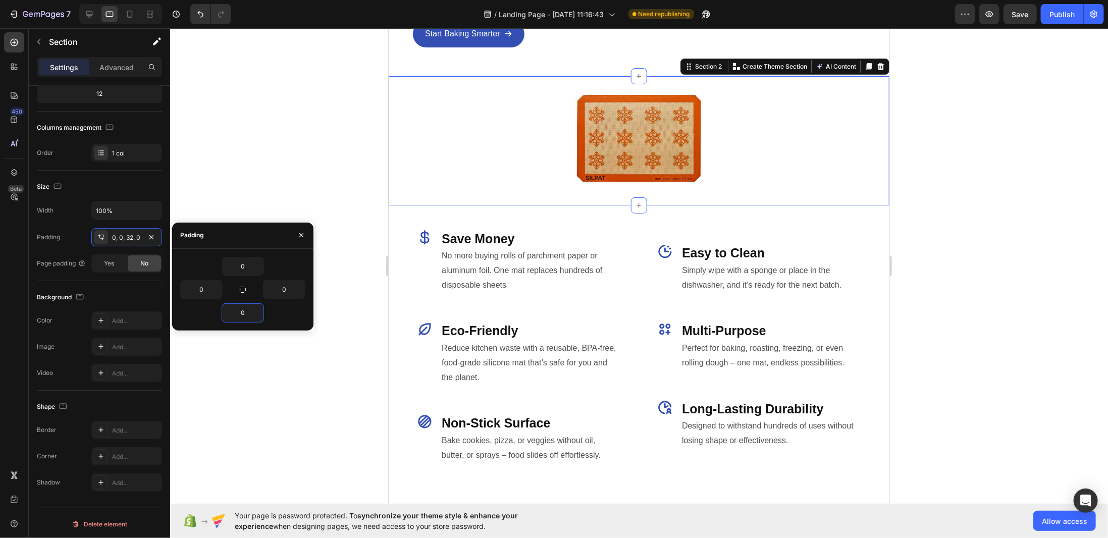
click at [334, 202] on div at bounding box center [639, 283] width 938 height 510
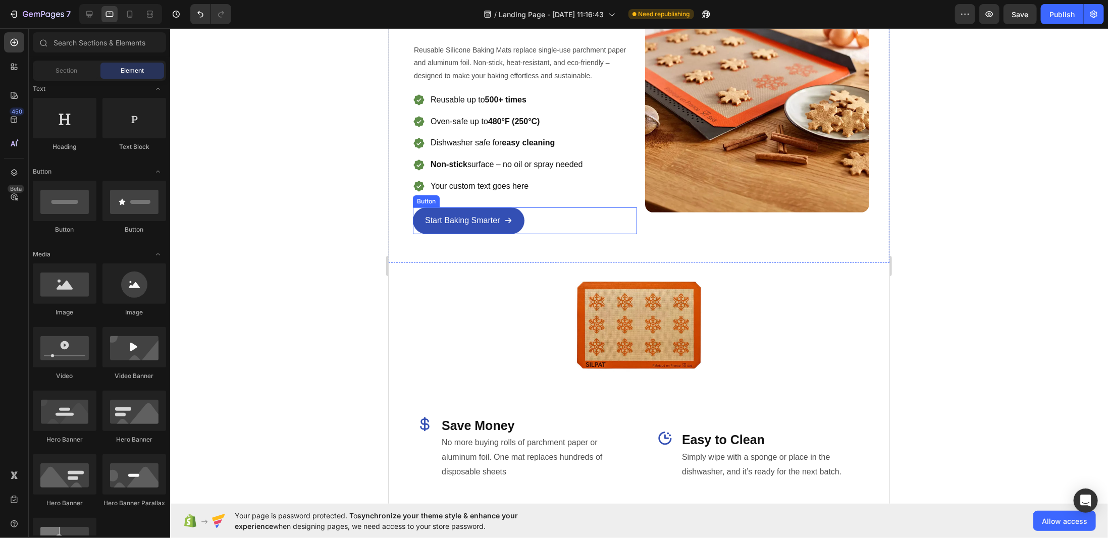
scroll to position [237, 0]
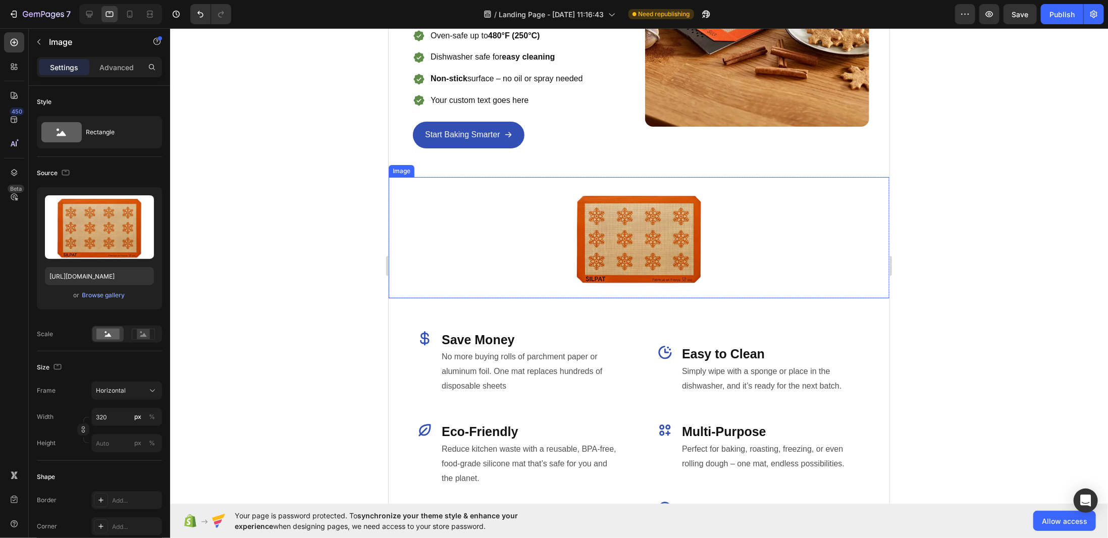
click at [602, 246] on img at bounding box center [638, 237] width 161 height 121
click at [580, 225] on img at bounding box center [638, 237] width 161 height 121
click at [102, 417] on input "320" at bounding box center [126, 417] width 71 height 18
type input "4"
type input "3"
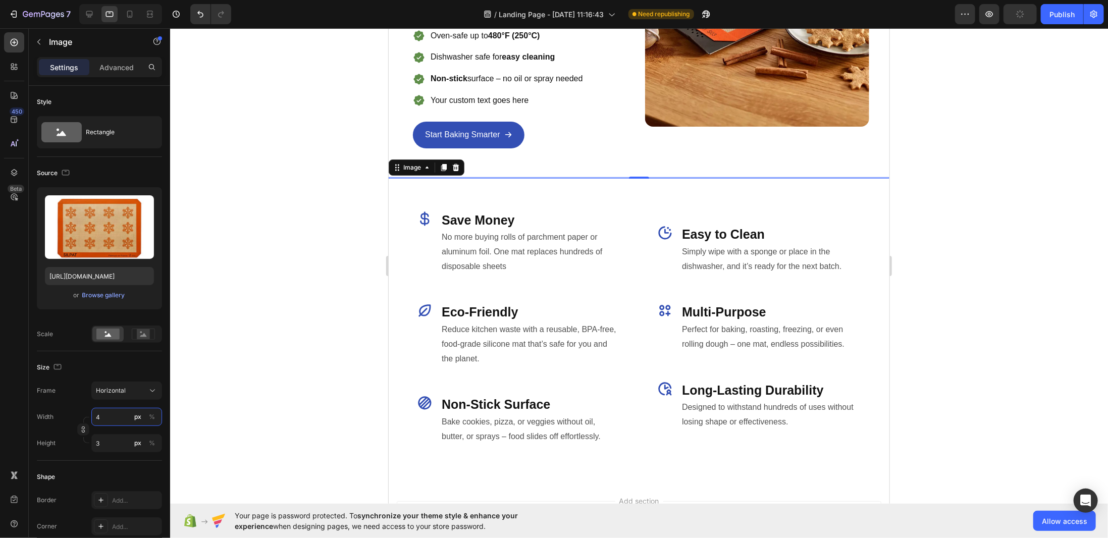
type input "48"
type input "36"
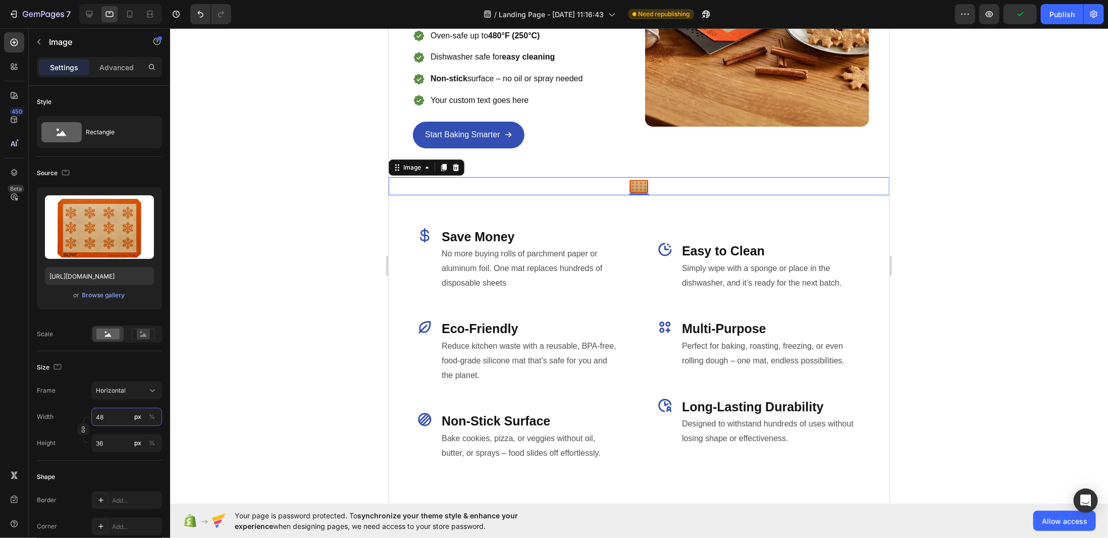
type input "480"
type input "360"
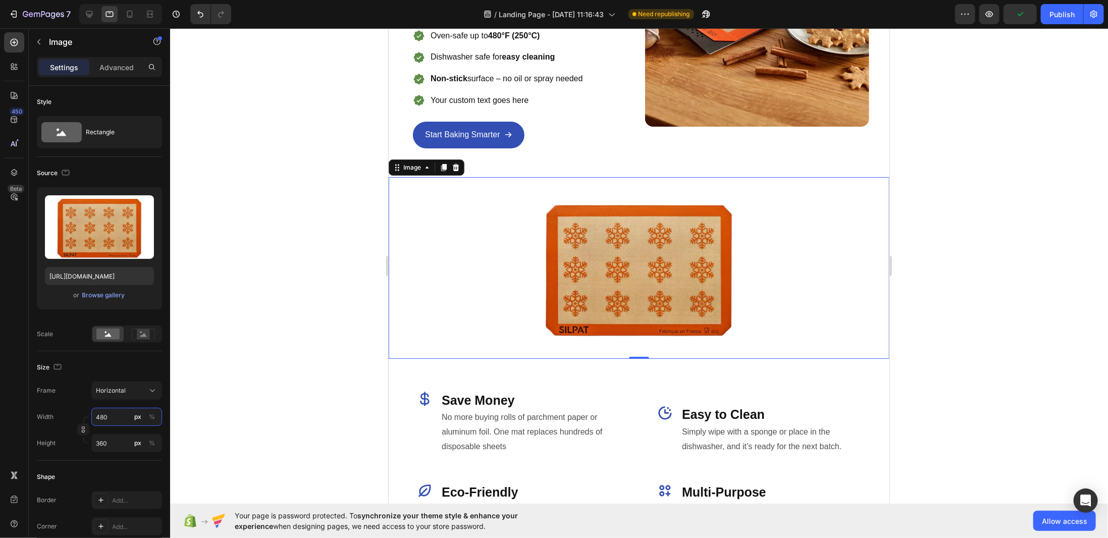
type input "480"
click at [312, 308] on div at bounding box center [639, 283] width 938 height 510
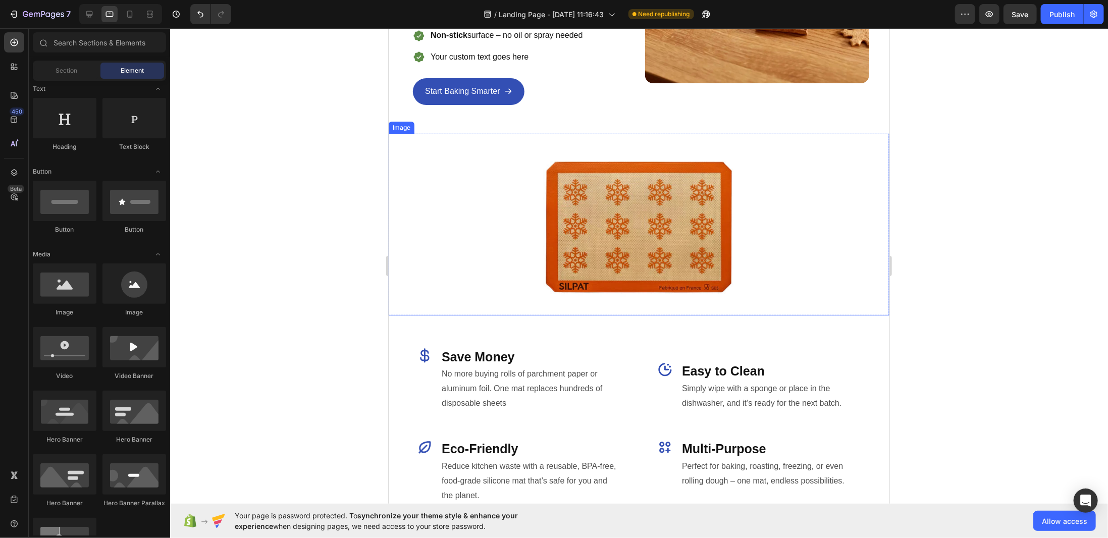
scroll to position [389, 0]
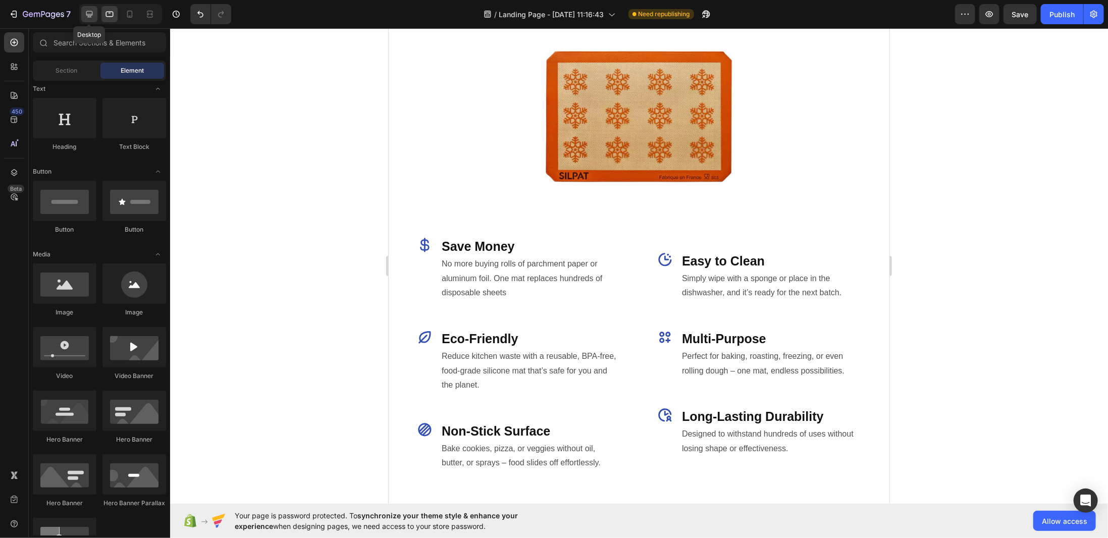
click at [85, 11] on icon at bounding box center [89, 14] width 10 height 10
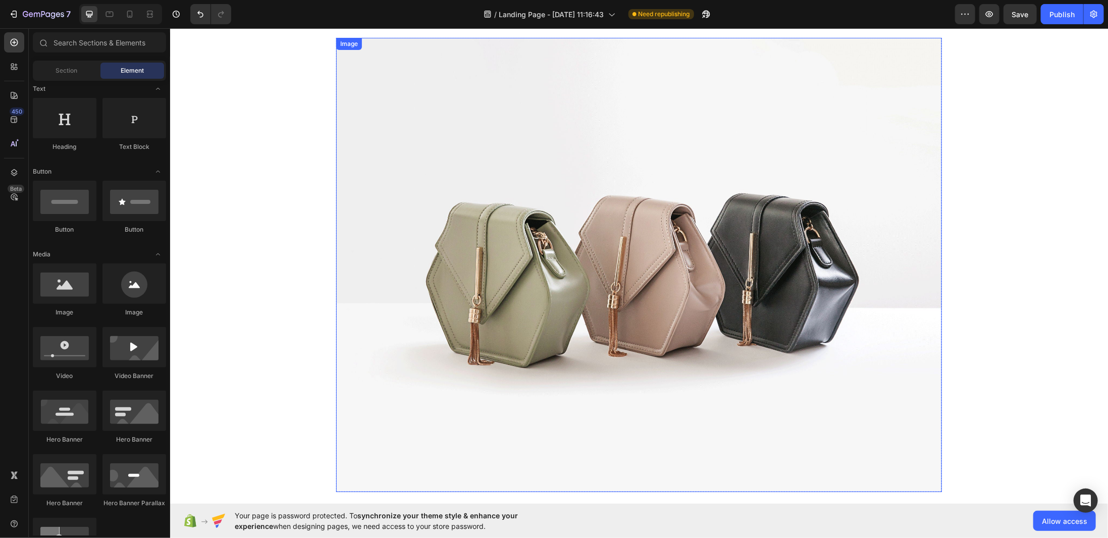
scroll to position [389, 0]
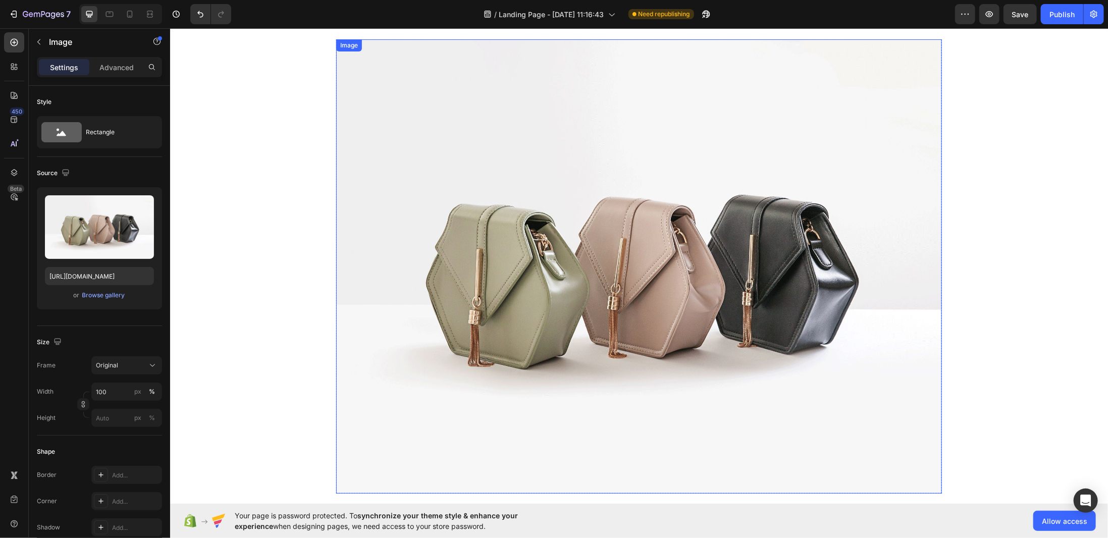
click at [518, 187] on img at bounding box center [639, 266] width 606 height 454
click at [113, 65] on p "Advanced" at bounding box center [116, 67] width 34 height 11
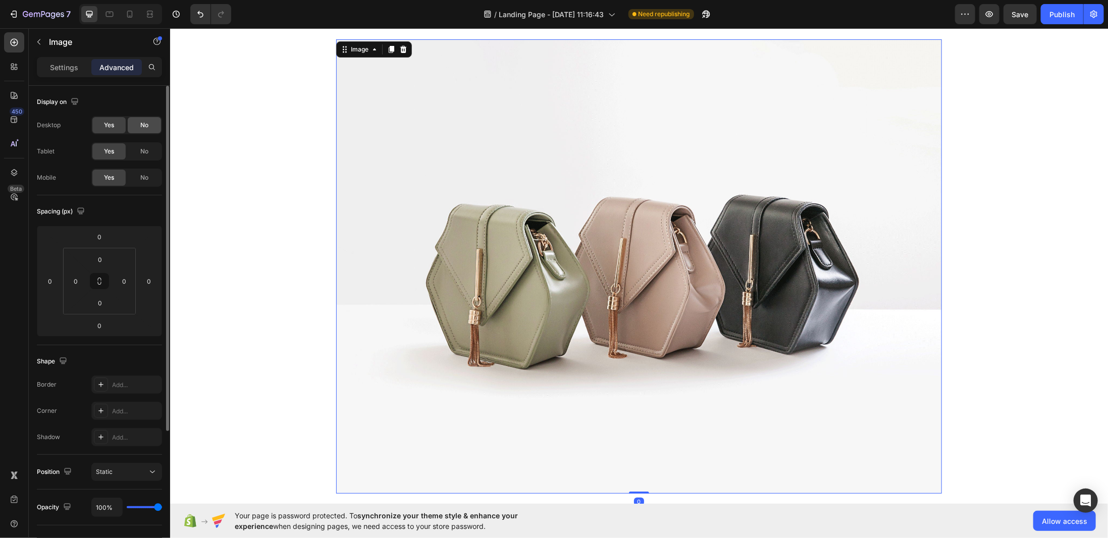
click at [143, 124] on span "No" at bounding box center [144, 125] width 8 height 9
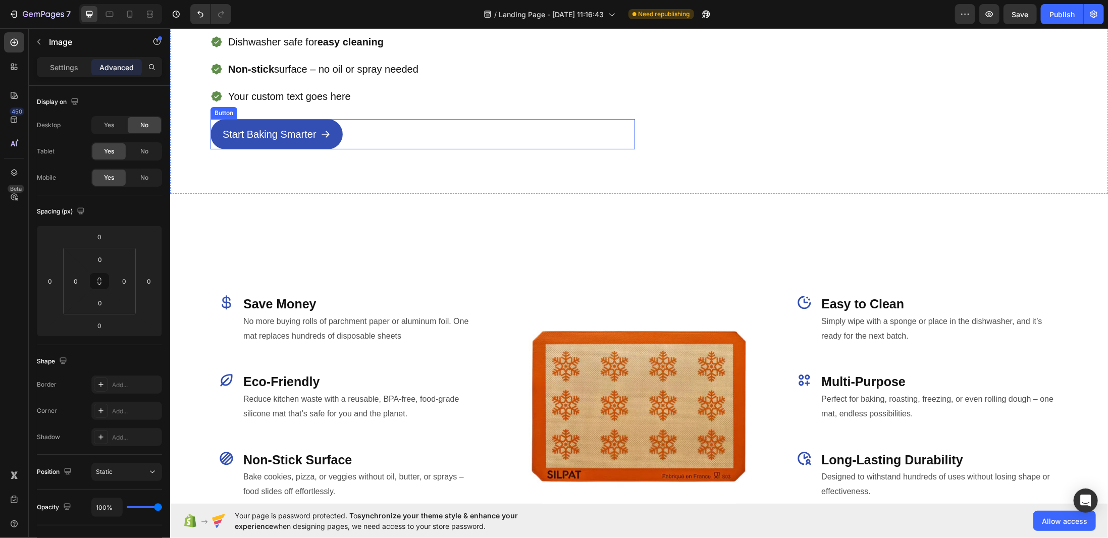
scroll to position [136, 0]
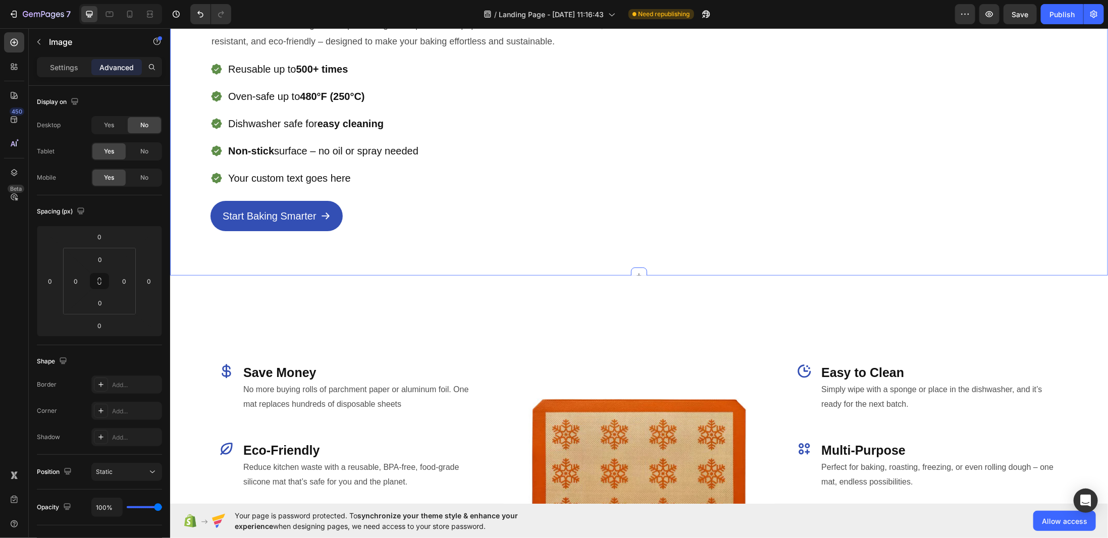
click at [469, 246] on div "Icon Icon Icon Icon Icon Icon List 1500+ Happy Customers Text Block Row Perfect…" at bounding box center [422, 93] width 424 height 331
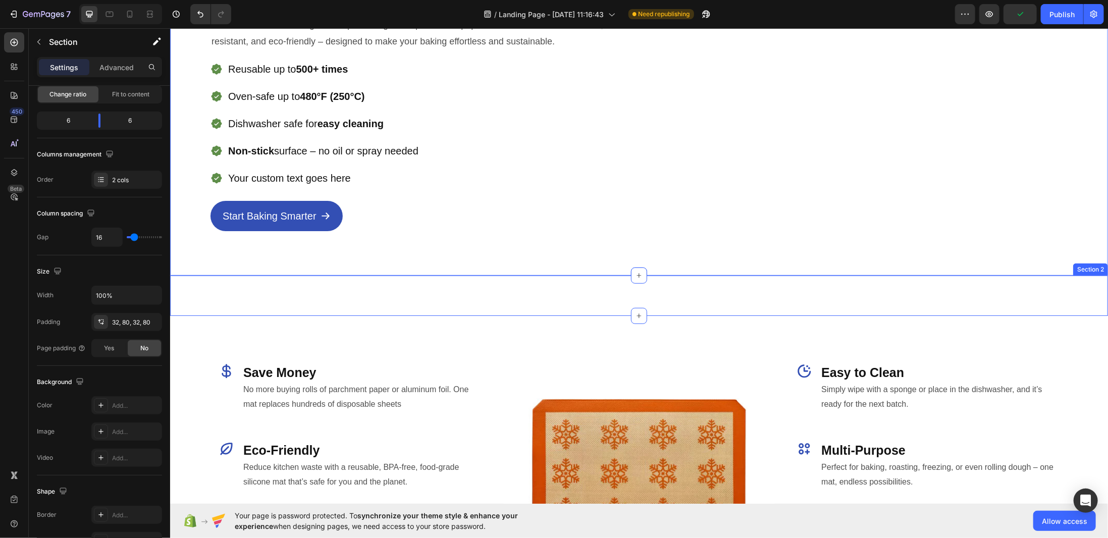
click at [523, 295] on div "Image Row" at bounding box center [639, 295] width 938 height 8
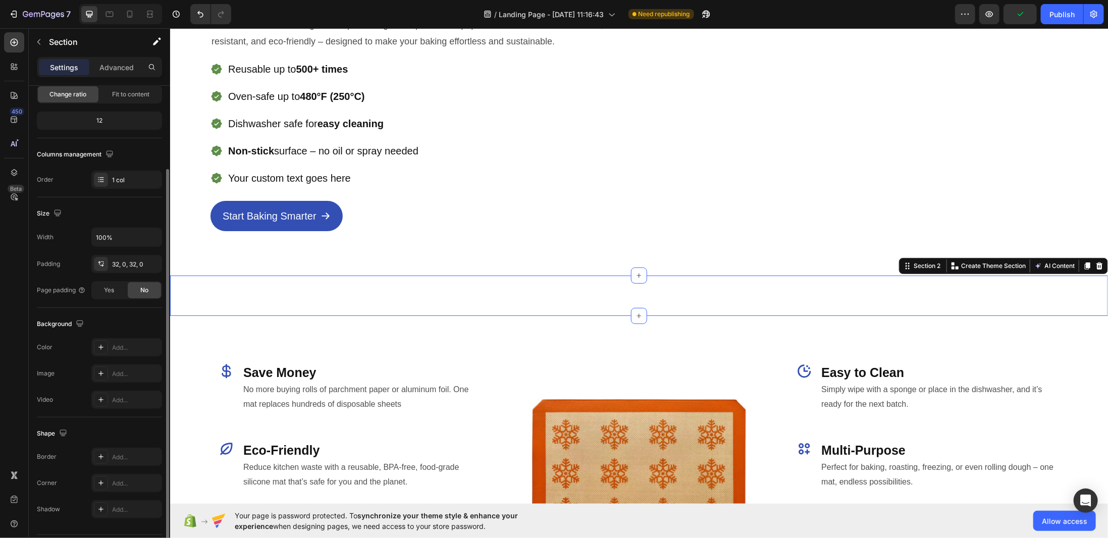
click at [485, 259] on div "Icon Icon Icon Icon Icon Icon List 1500+ Happy Customers Text Block Row Perfect…" at bounding box center [422, 93] width 424 height 331
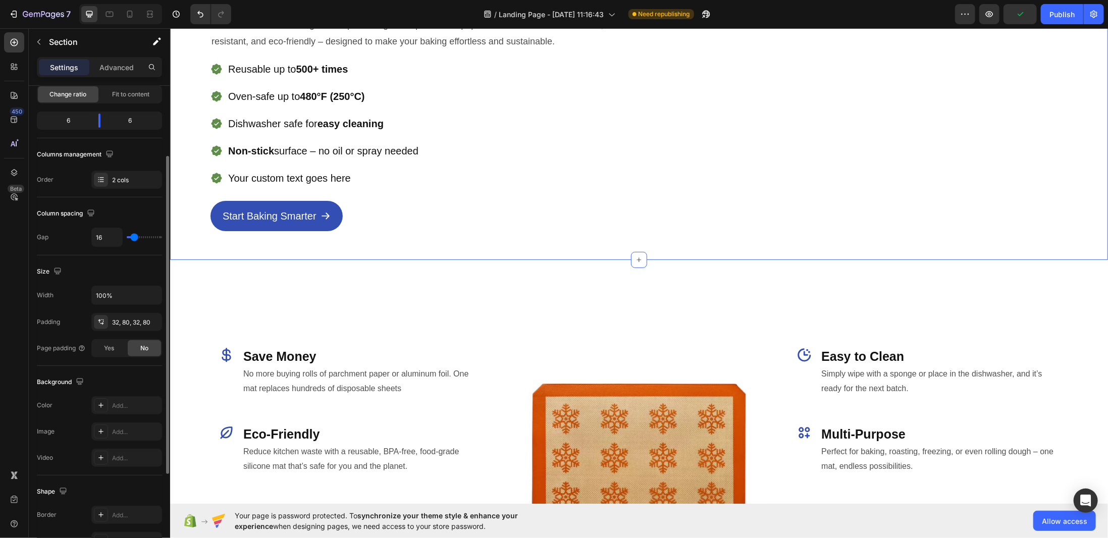
click at [433, 243] on div "Icon Icon Icon Icon Icon Icon List 1500+ Happy Customers Text Block Row Perfect…" at bounding box center [422, 85] width 424 height 315
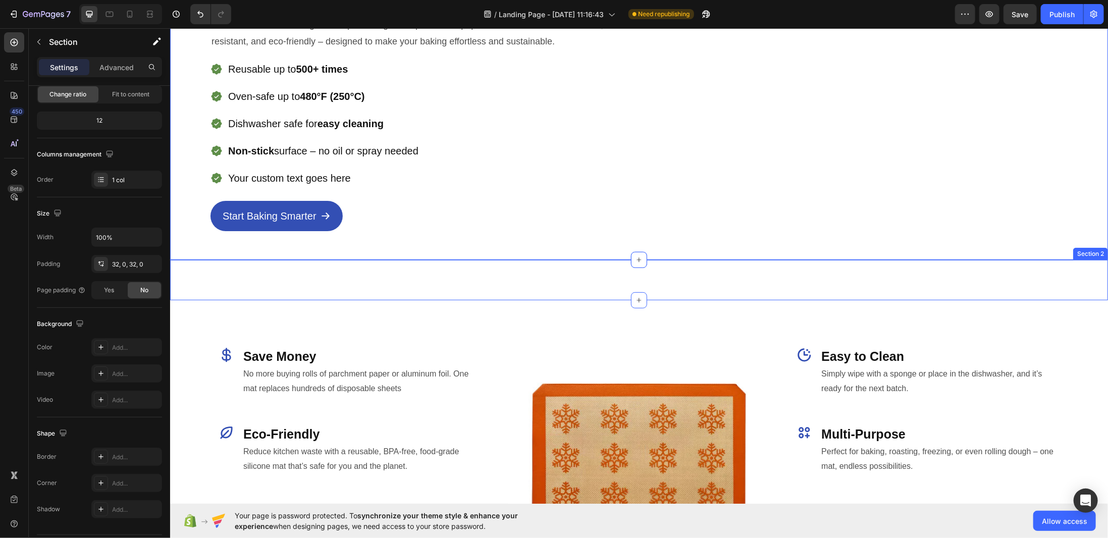
click at [456, 300] on div "Image Row Section 2" at bounding box center [639, 279] width 938 height 40
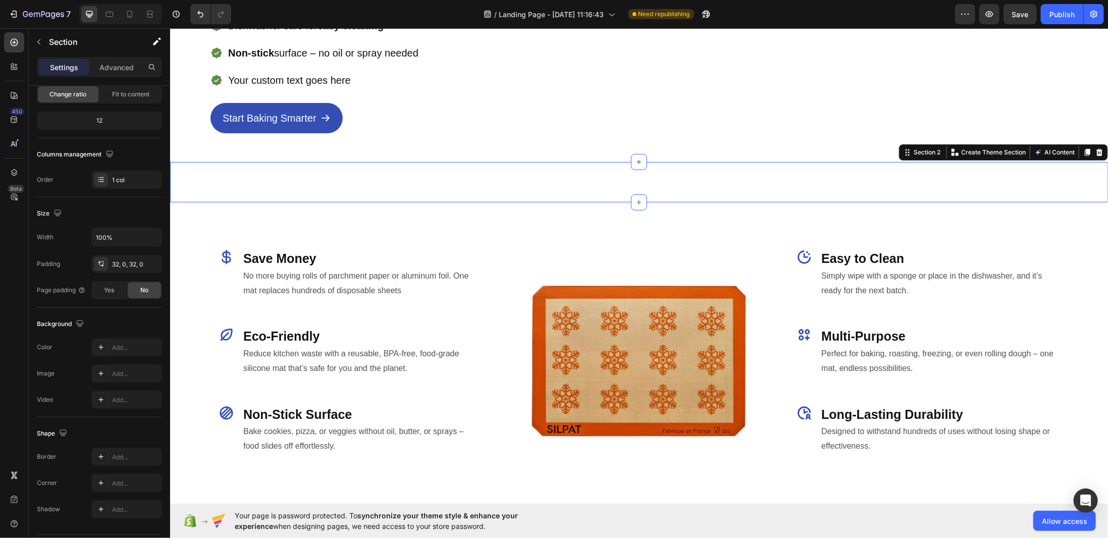
scroll to position [338, 0]
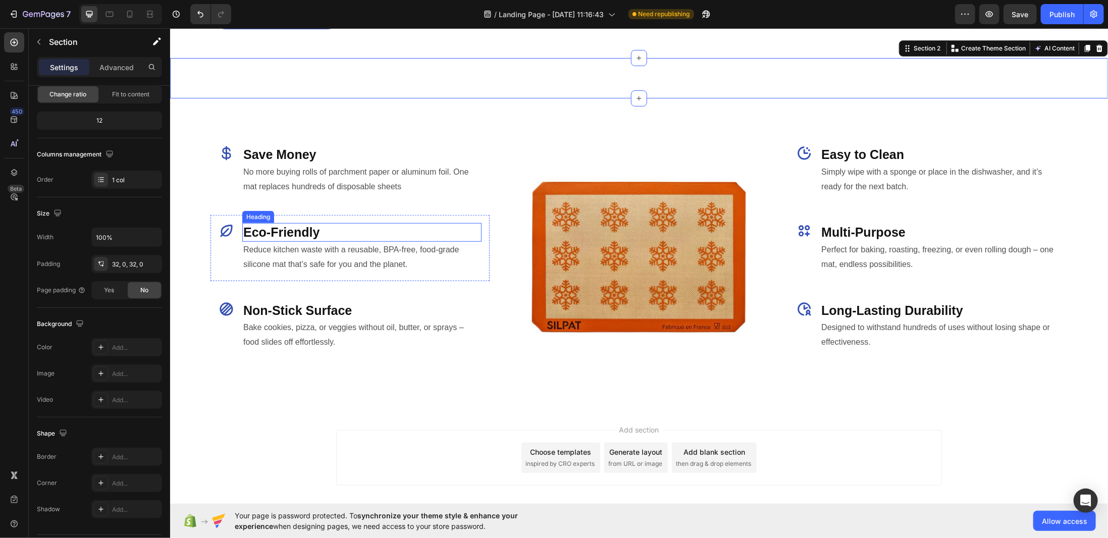
click at [429, 241] on h2 "Eco-Friendly" at bounding box center [361, 232] width 239 height 19
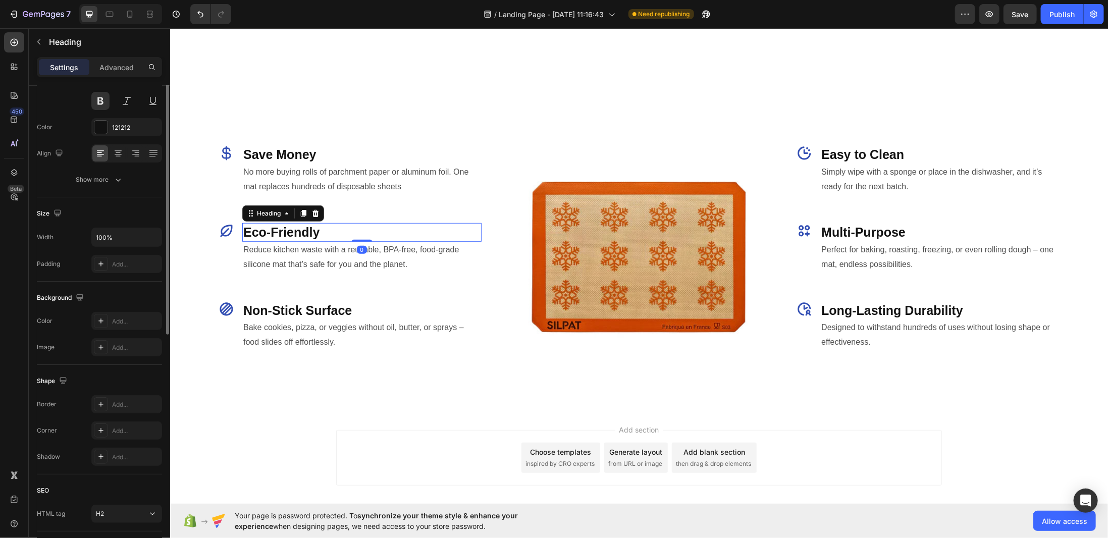
scroll to position [0, 0]
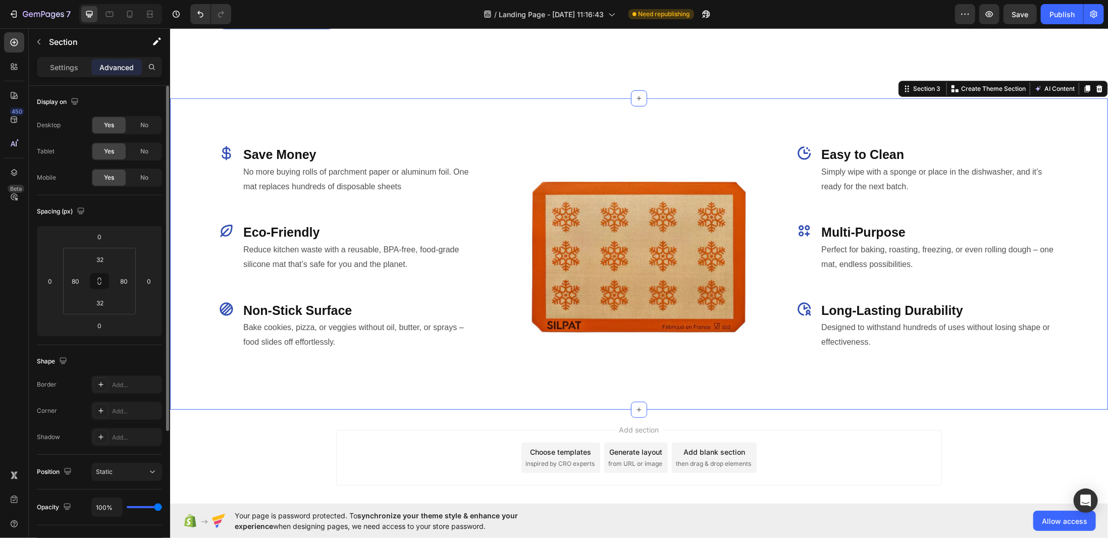
click at [422, 205] on div "Icon Save Money Heading No more buying rolls of parchment paper or aluminum foi…" at bounding box center [639, 253] width 938 height 311
click at [429, 238] on div "Icon Save Money Heading No more buying rolls of parchment paper or aluminum foi…" at bounding box center [349, 253] width 279 height 279
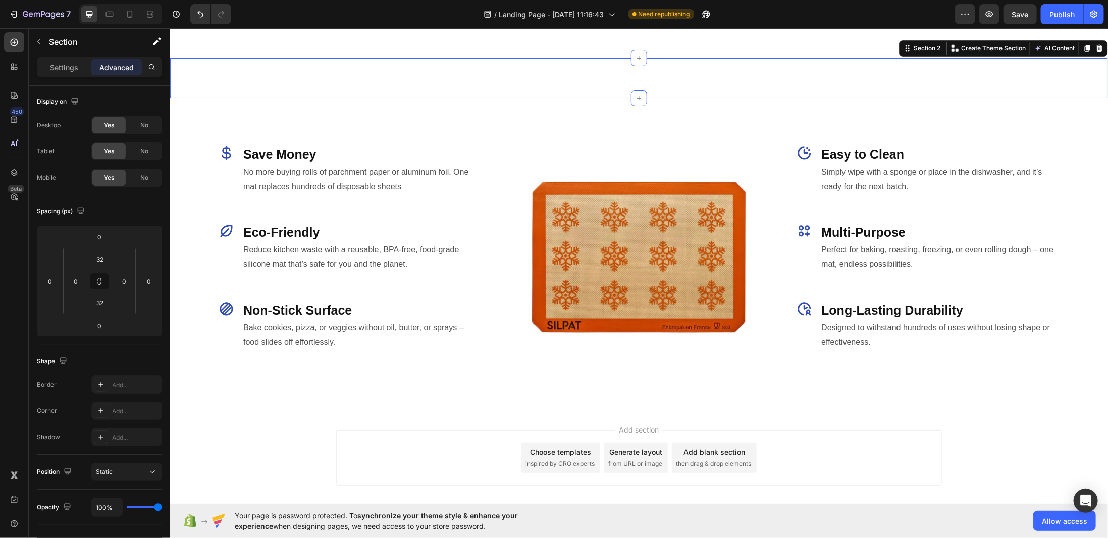
click at [452, 98] on div "Image Row Section 2 You can create reusable sections Create Theme Section AI Co…" at bounding box center [639, 78] width 938 height 40
click at [1095, 51] on icon at bounding box center [1098, 47] width 7 height 7
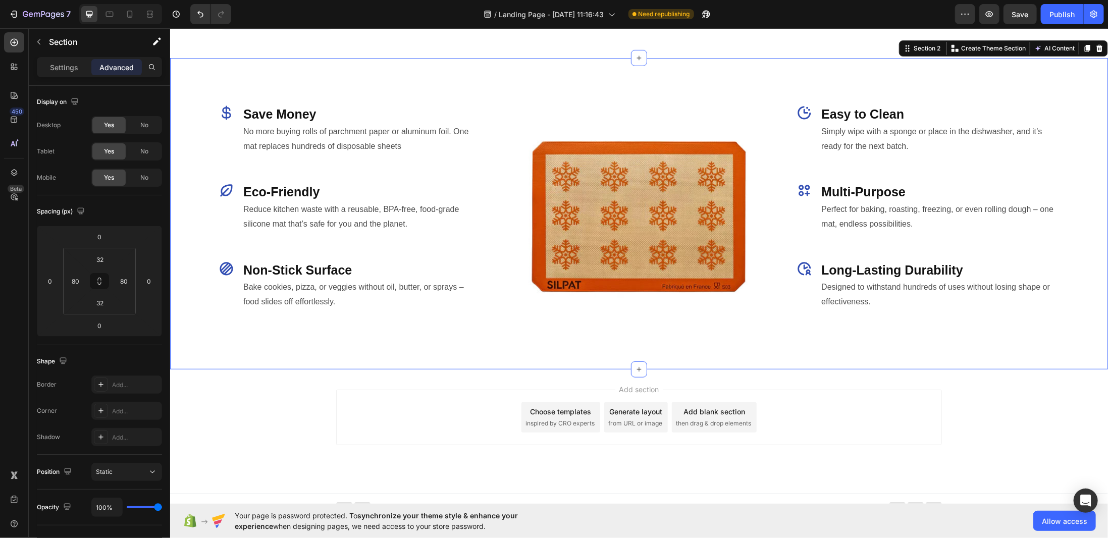
click at [380, 169] on div "Icon Save Money Heading No more buying rolls of parchment paper or aluminum foi…" at bounding box center [639, 213] width 938 height 311
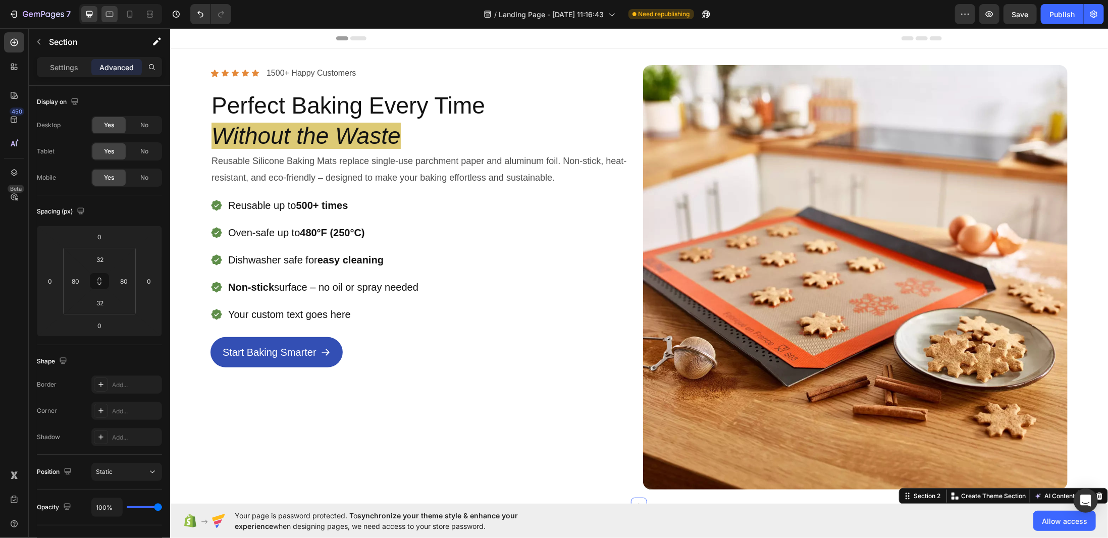
click at [106, 19] on icon at bounding box center [109, 14] width 10 height 10
type input "40"
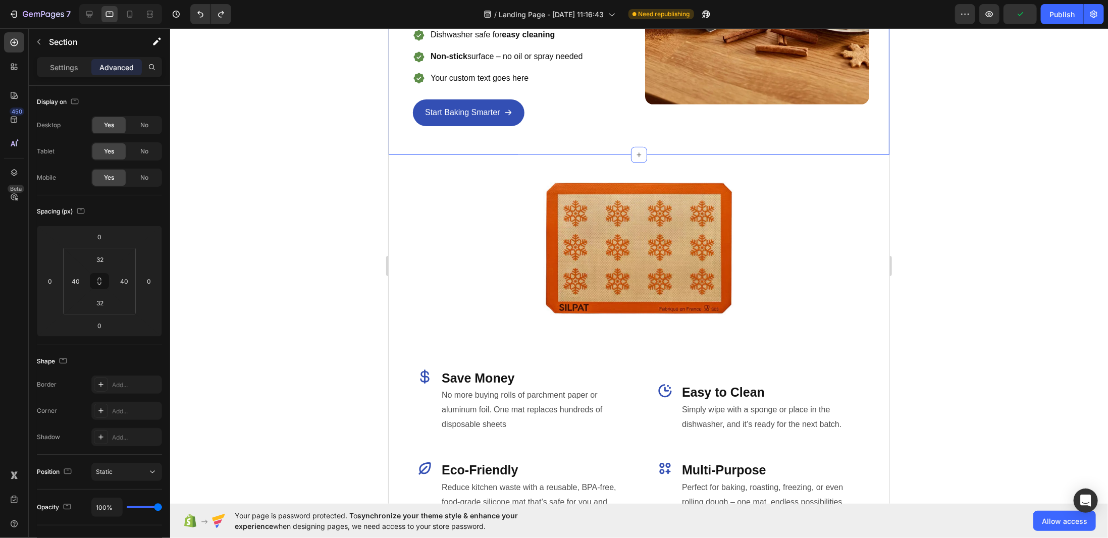
scroll to position [297, 0]
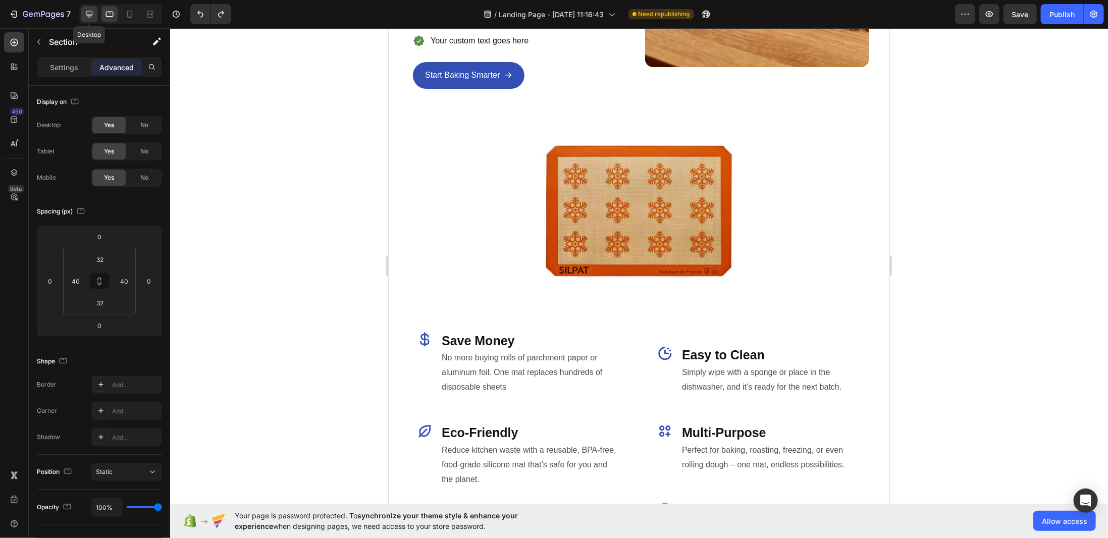
click at [91, 15] on icon at bounding box center [89, 14] width 10 height 10
type input "80"
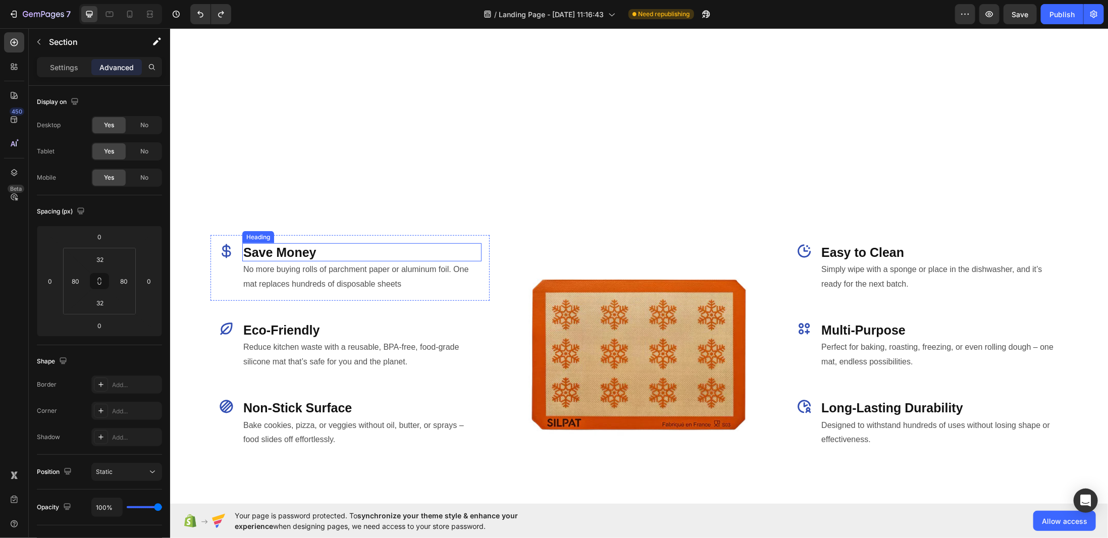
scroll to position [276, 0]
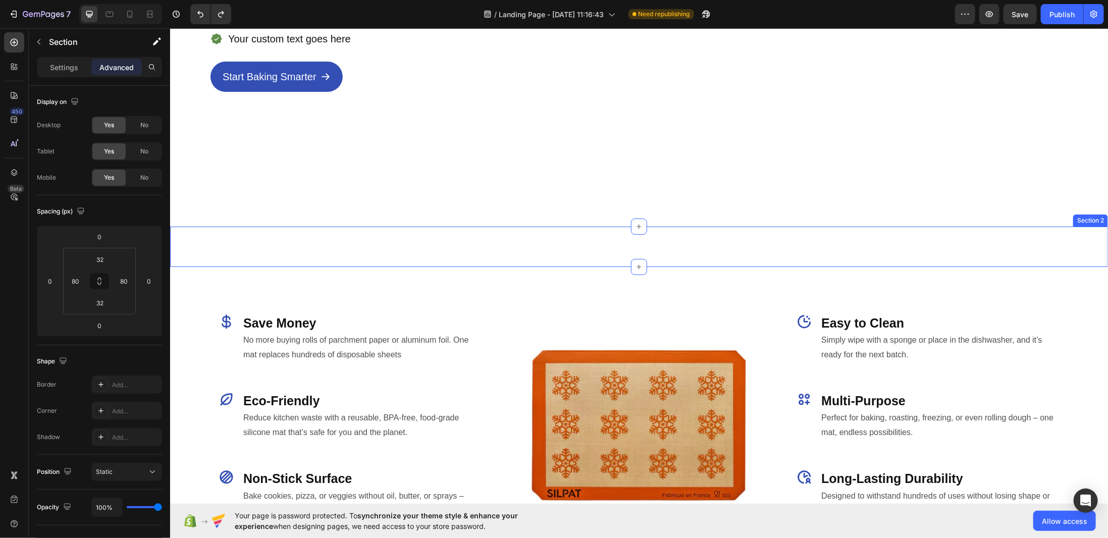
click at [489, 238] on div "Image Row Section 2" at bounding box center [639, 246] width 938 height 40
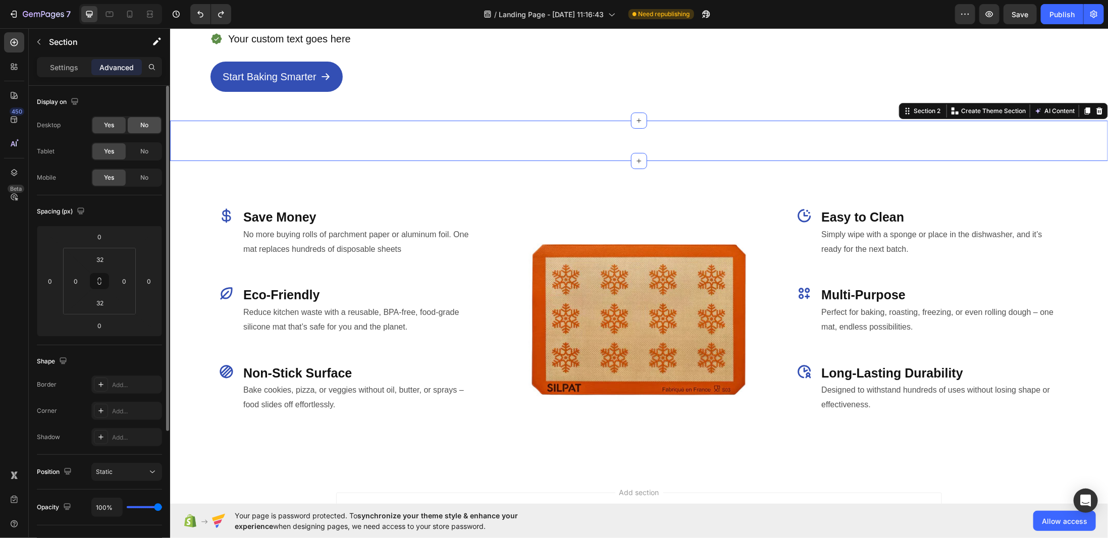
click at [146, 124] on span "No" at bounding box center [144, 125] width 8 height 9
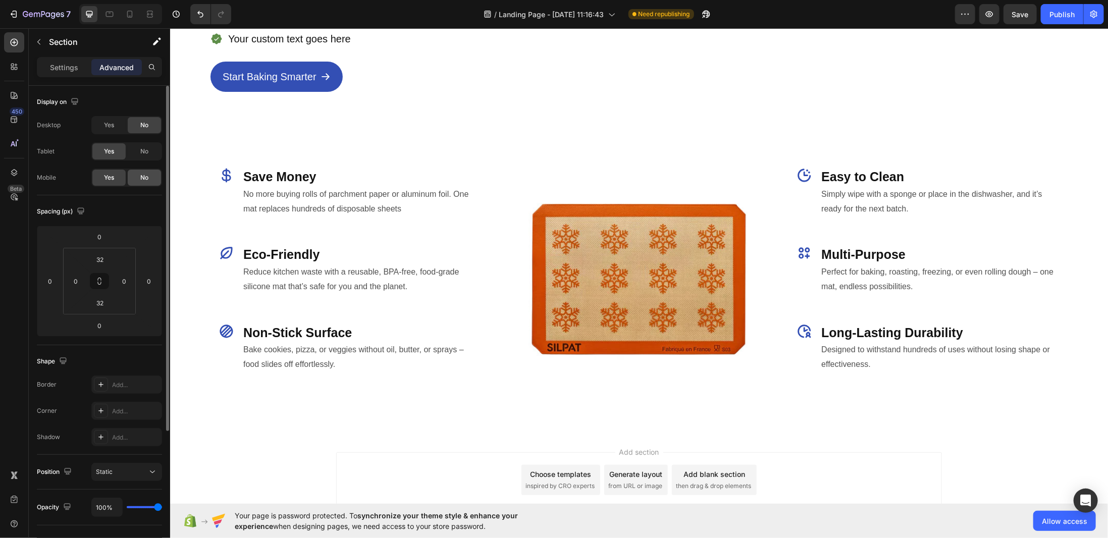
click at [151, 171] on div "No" at bounding box center [144, 178] width 33 height 16
click at [105, 16] on icon at bounding box center [109, 14] width 10 height 10
type input "0"
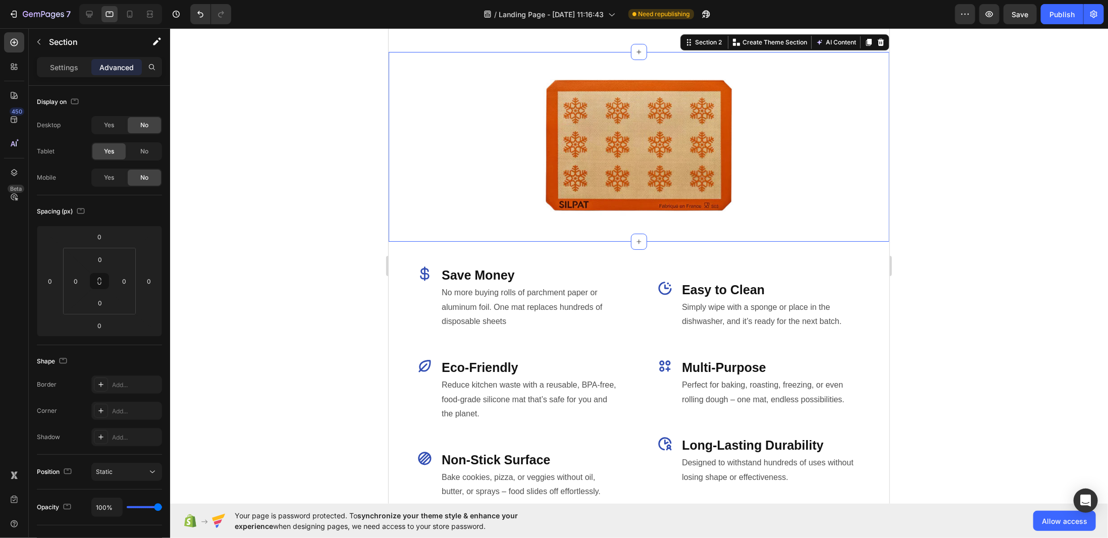
scroll to position [347, 0]
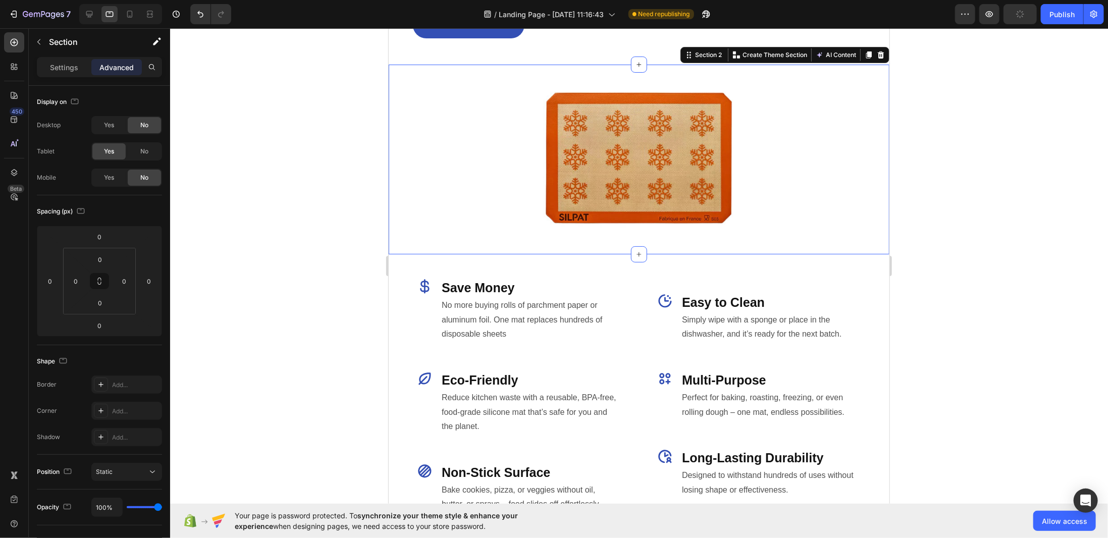
click at [301, 199] on div at bounding box center [639, 283] width 938 height 510
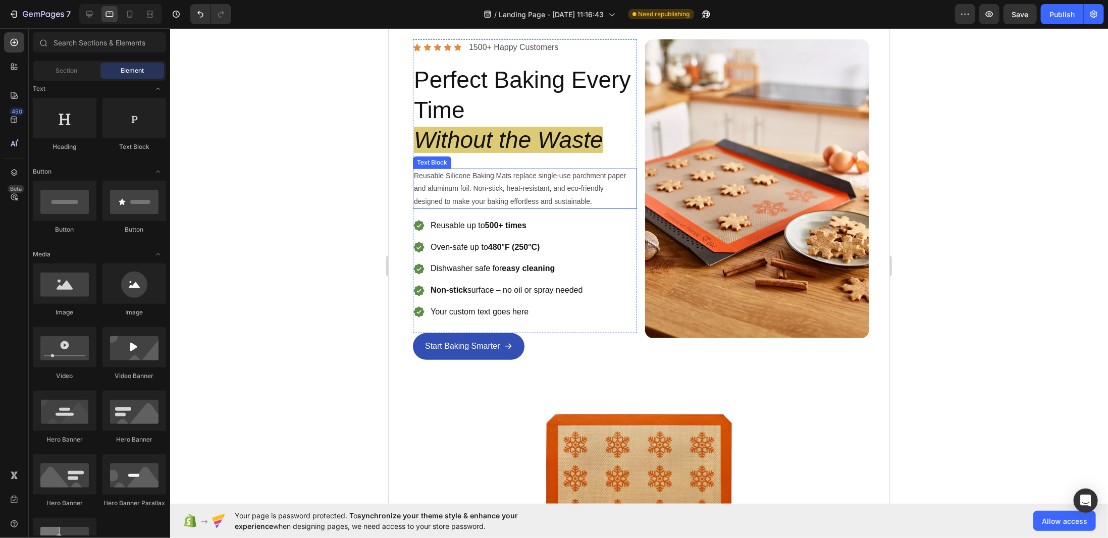
scroll to position [0, 0]
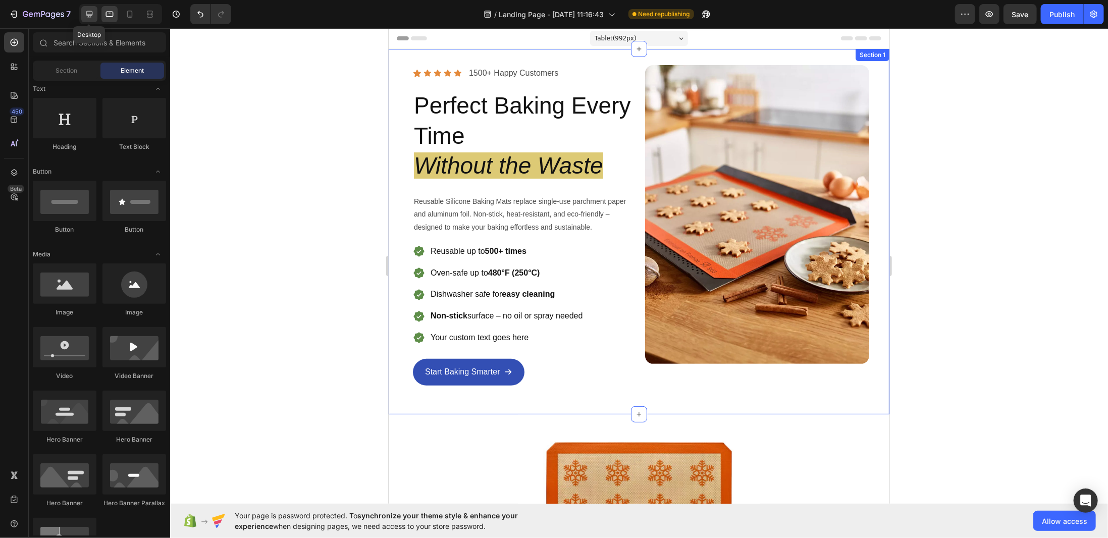
click at [88, 16] on icon at bounding box center [89, 14] width 10 height 10
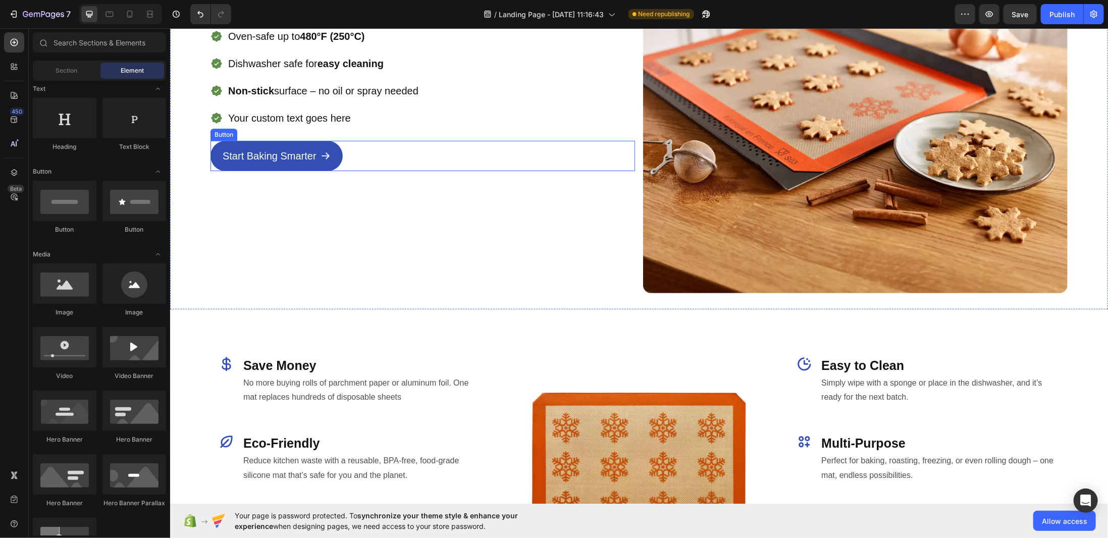
scroll to position [151, 0]
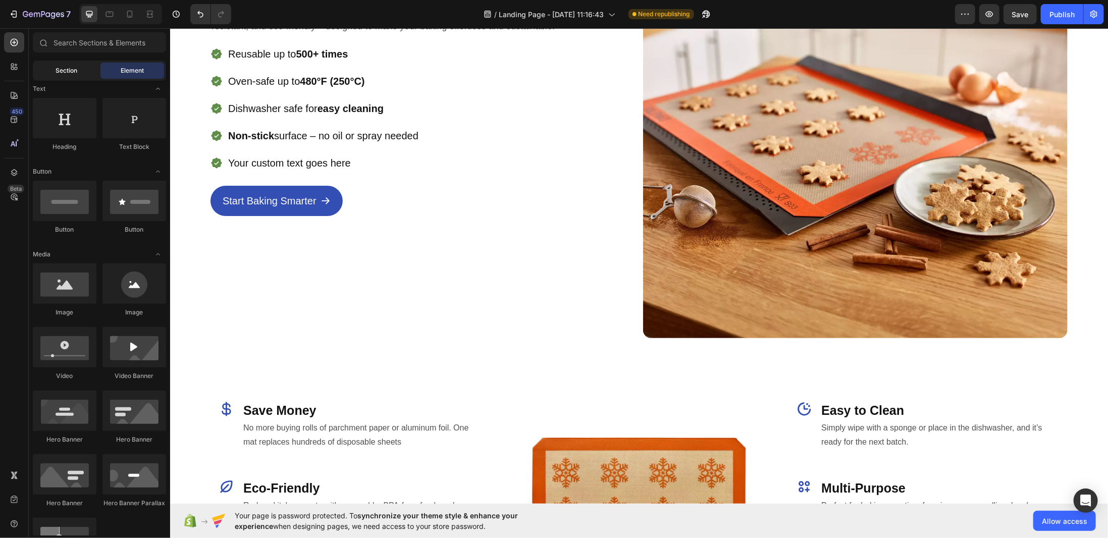
click at [63, 73] on span "Section" at bounding box center [67, 70] width 22 height 9
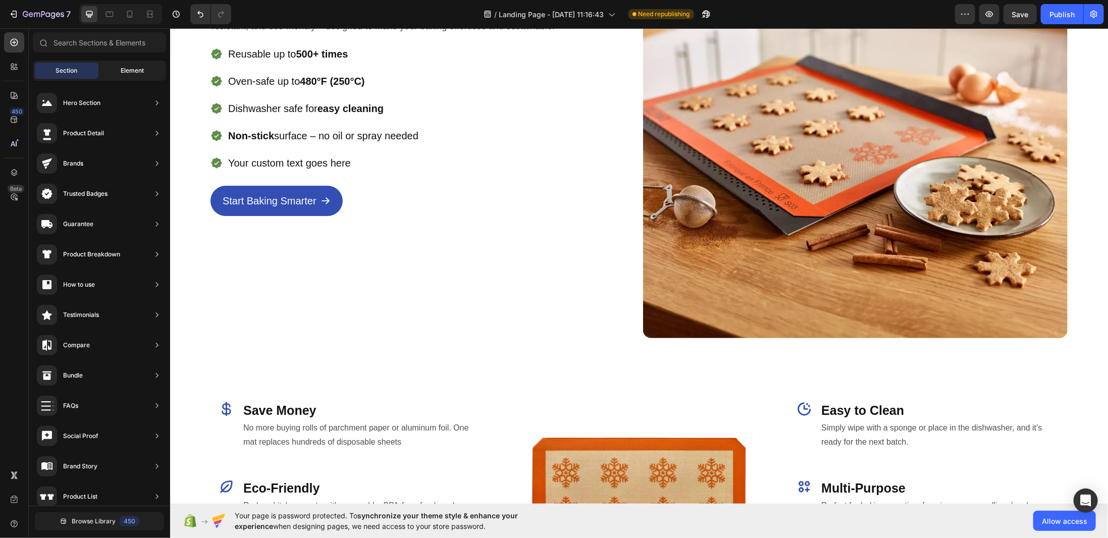
click at [122, 73] on span "Element" at bounding box center [132, 70] width 23 height 9
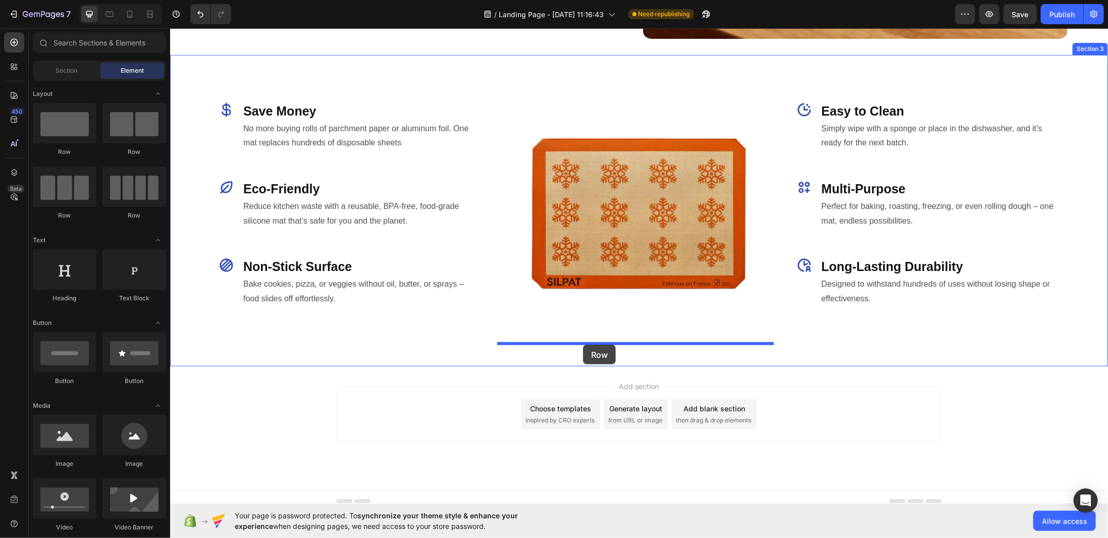
scroll to position [451, 0]
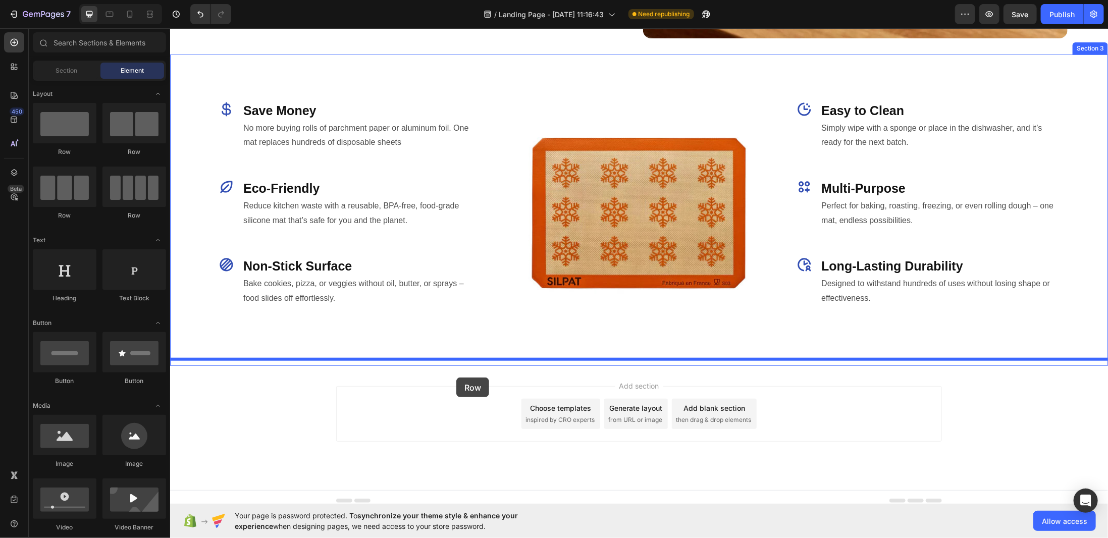
drag, startPoint x: 255, startPoint y: 169, endPoint x: 456, endPoint y: 377, distance: 289.1
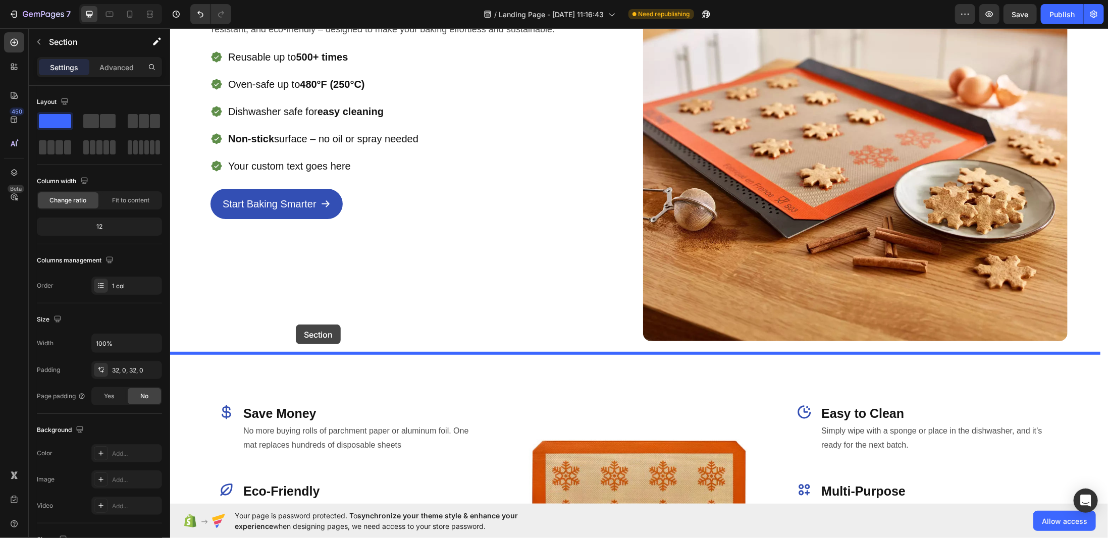
drag, startPoint x: 272, startPoint y: 379, endPoint x: 295, endPoint y: 324, distance: 60.2
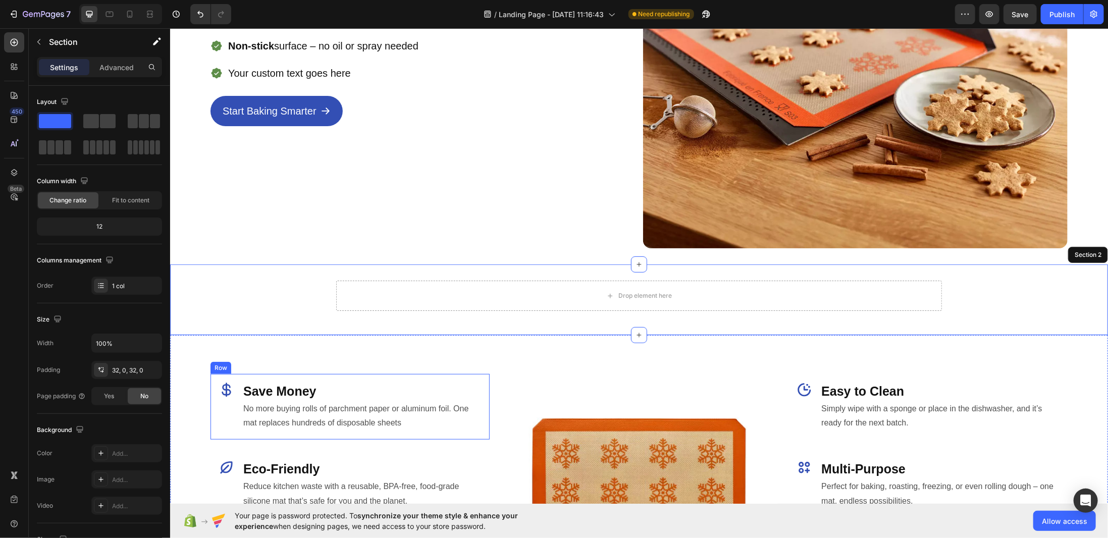
scroll to position [300, 0]
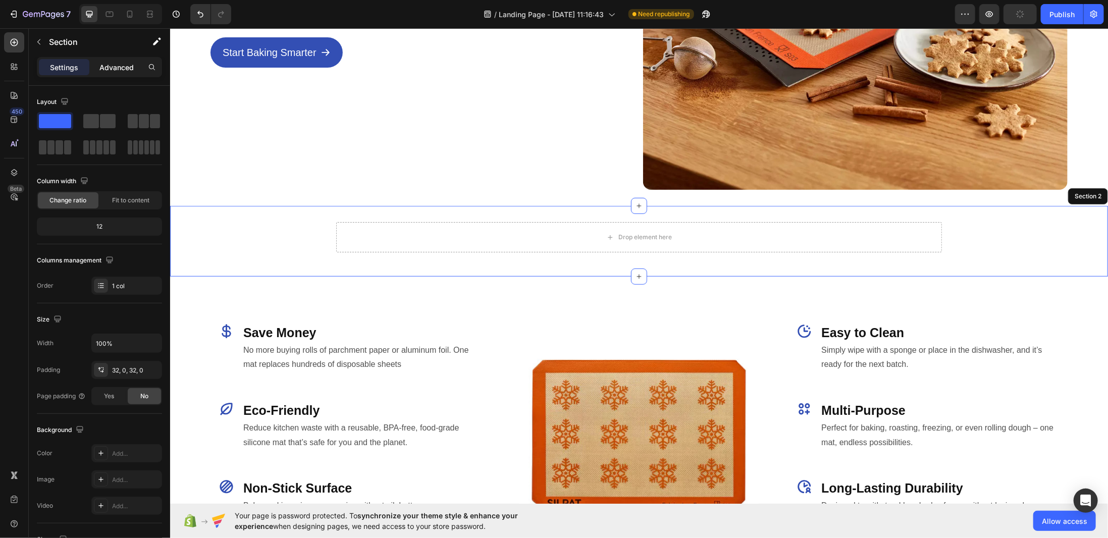
click at [116, 63] on p "Advanced" at bounding box center [116, 67] width 34 height 11
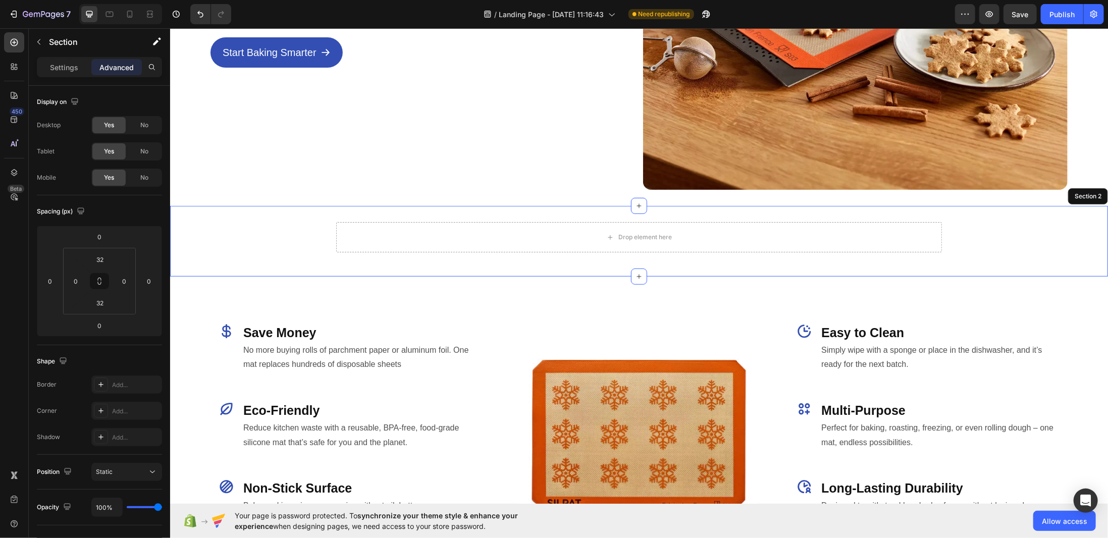
click at [57, 58] on div "Settings Advanced" at bounding box center [99, 67] width 125 height 20
click at [60, 69] on p "Settings" at bounding box center [64, 67] width 28 height 11
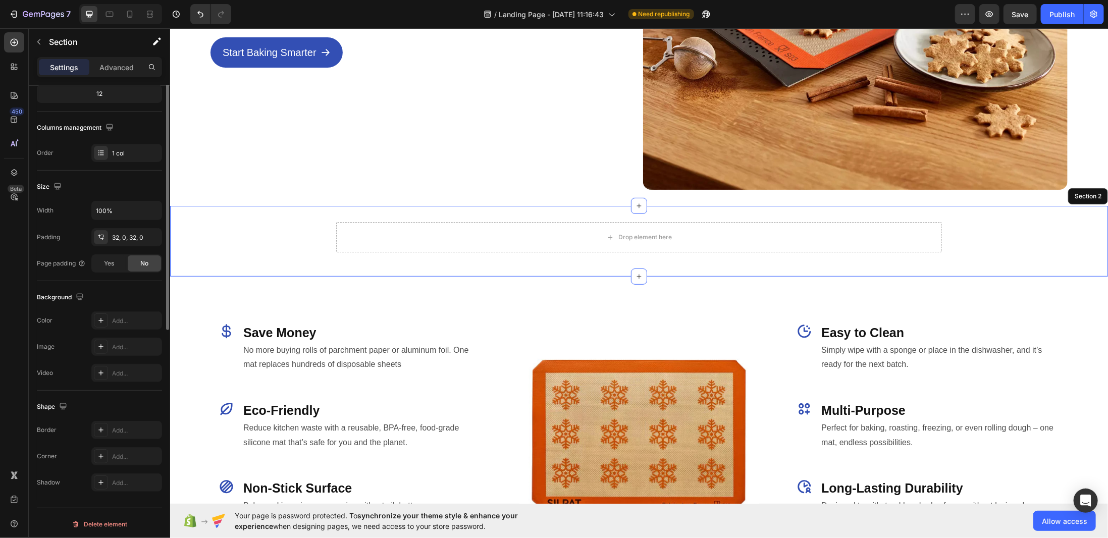
scroll to position [0, 0]
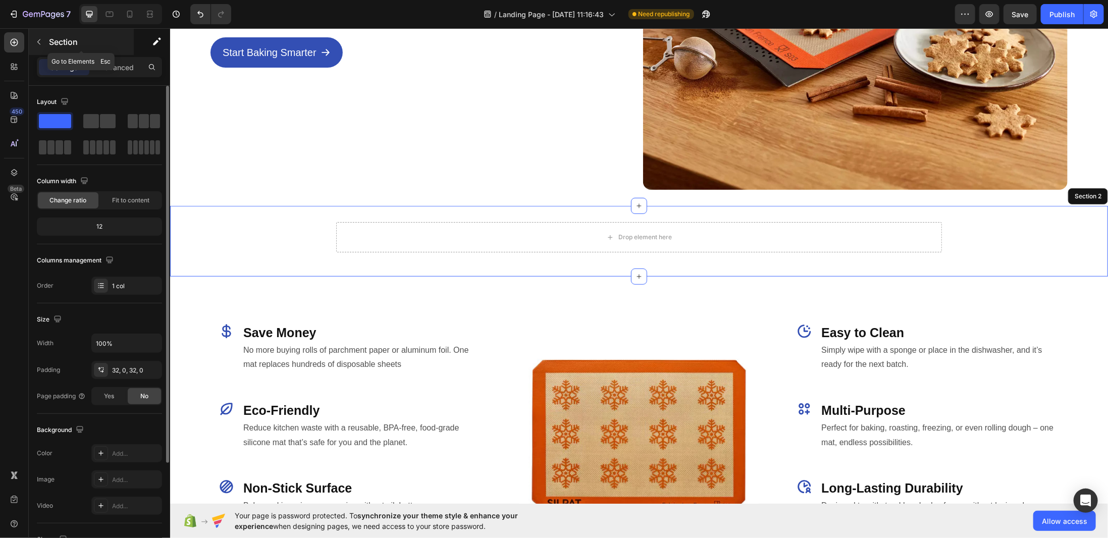
click at [41, 51] on div "Section" at bounding box center [81, 42] width 105 height 26
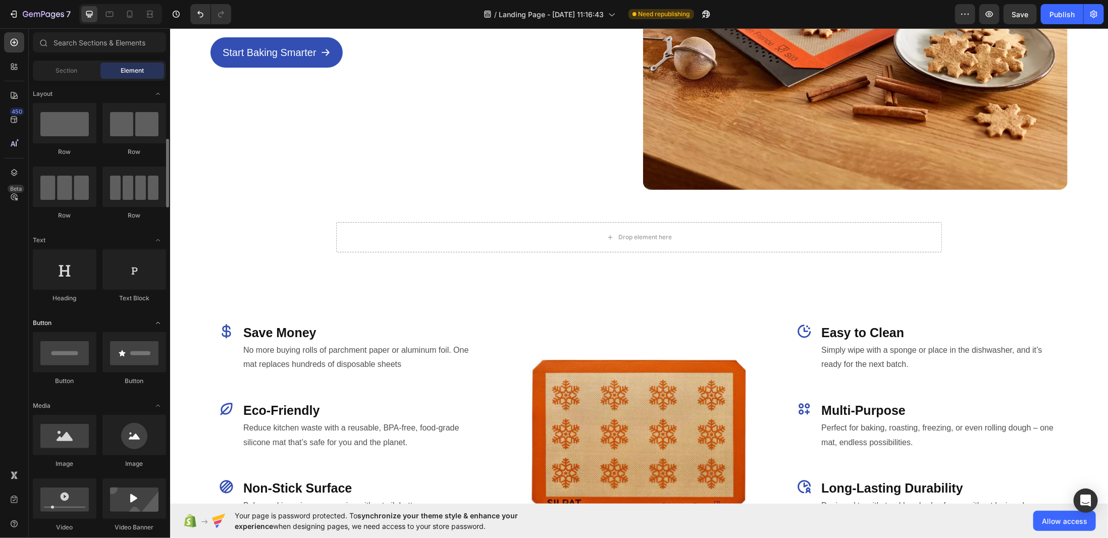
scroll to position [50, 0]
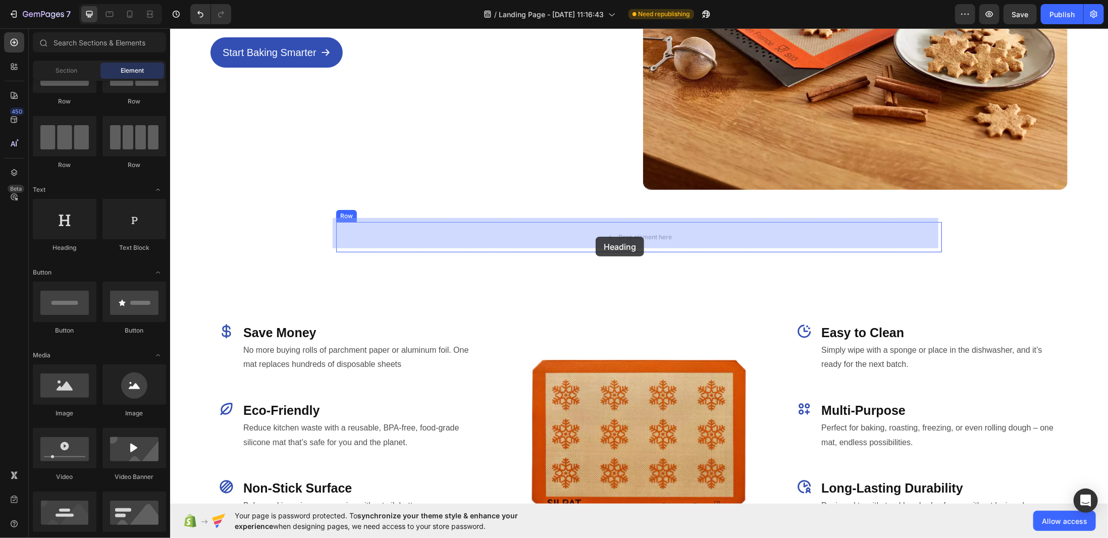
drag, startPoint x: 238, startPoint y: 255, endPoint x: 595, endPoint y: 236, distance: 357.2
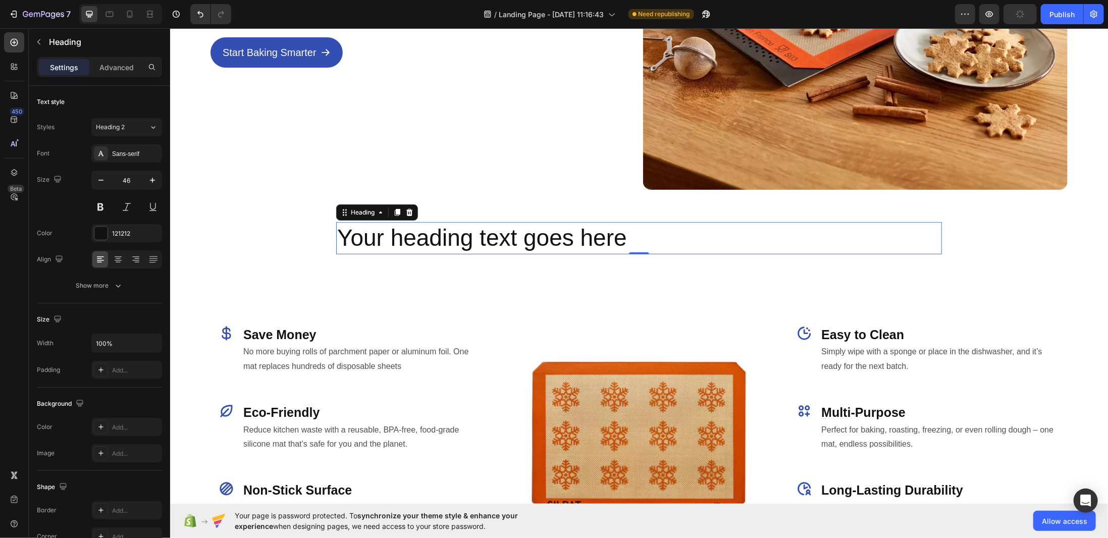
click at [544, 229] on h2 "Your heading text goes here" at bounding box center [639, 238] width 606 height 32
click at [544, 229] on p "Your heading text goes here" at bounding box center [639, 238] width 604 height 30
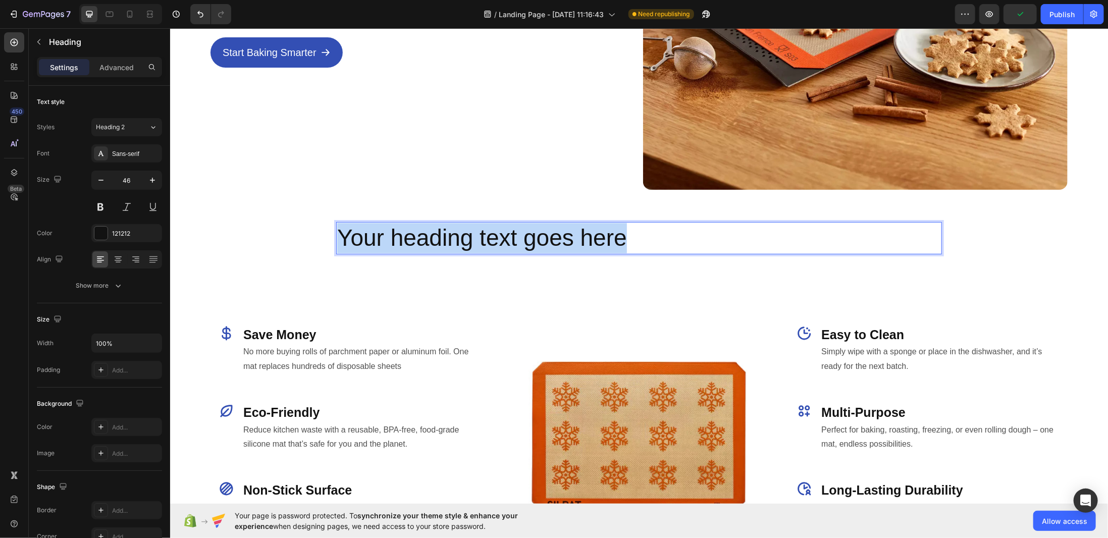
click at [544, 229] on p "Your heading text goes here" at bounding box center [639, 238] width 604 height 30
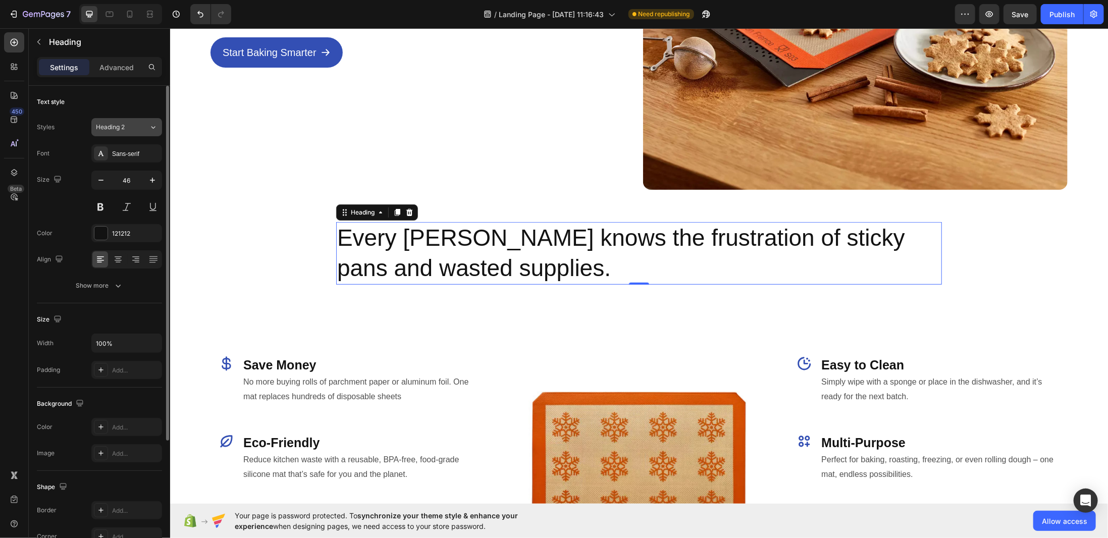
click at [149, 129] on icon at bounding box center [153, 127] width 9 height 10
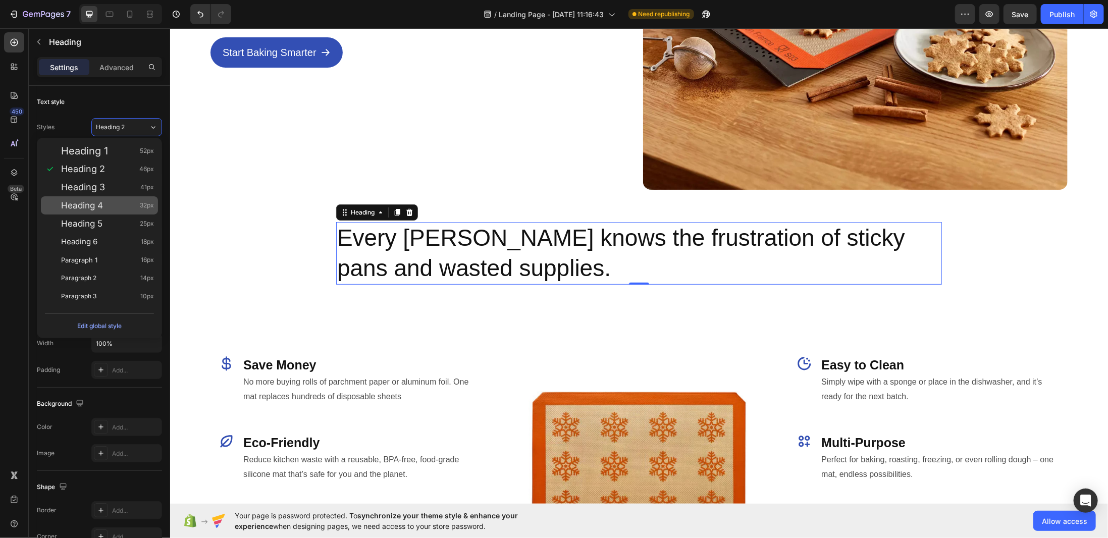
click at [131, 211] on div "Heading 4 32px" at bounding box center [99, 205] width 117 height 18
type input "32"
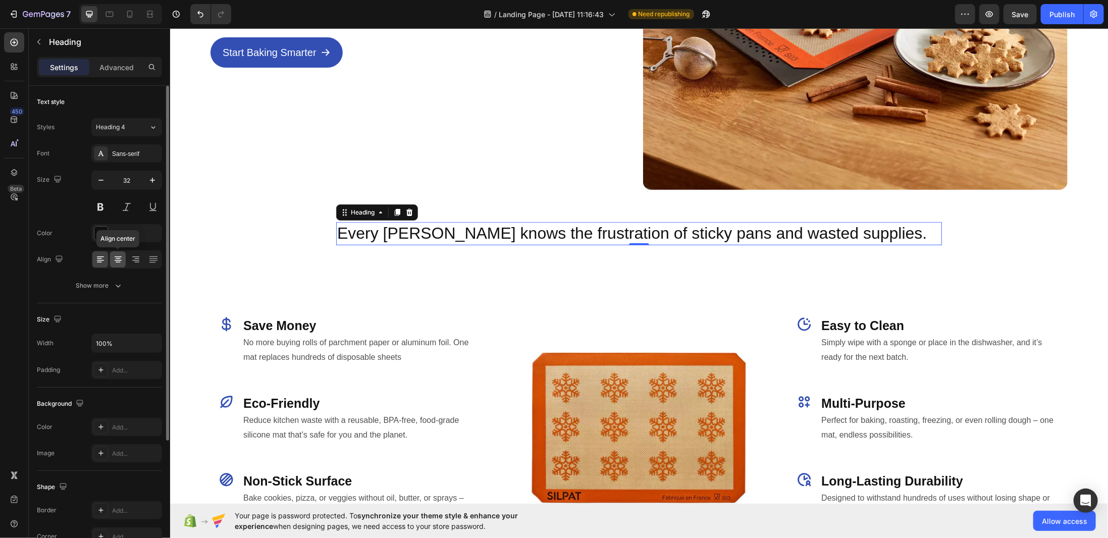
click at [117, 261] on icon at bounding box center [118, 259] width 10 height 10
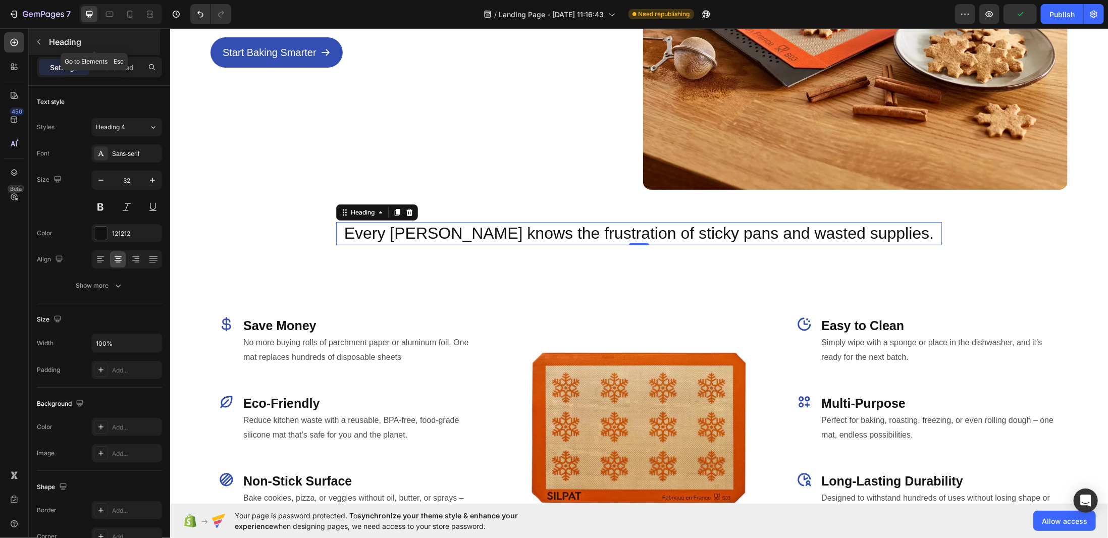
click at [42, 38] on icon "button" at bounding box center [39, 42] width 8 height 8
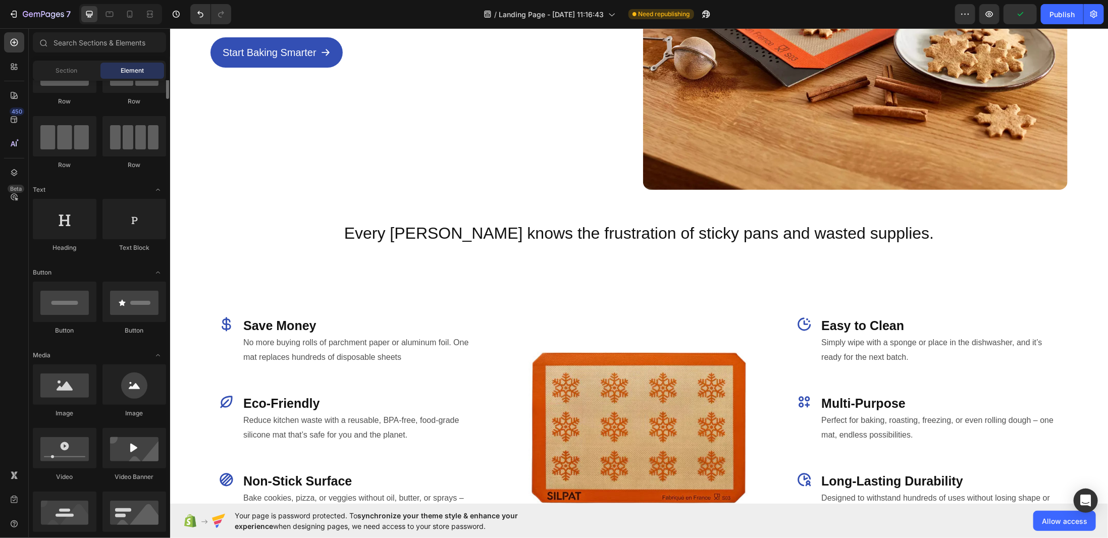
scroll to position [0, 0]
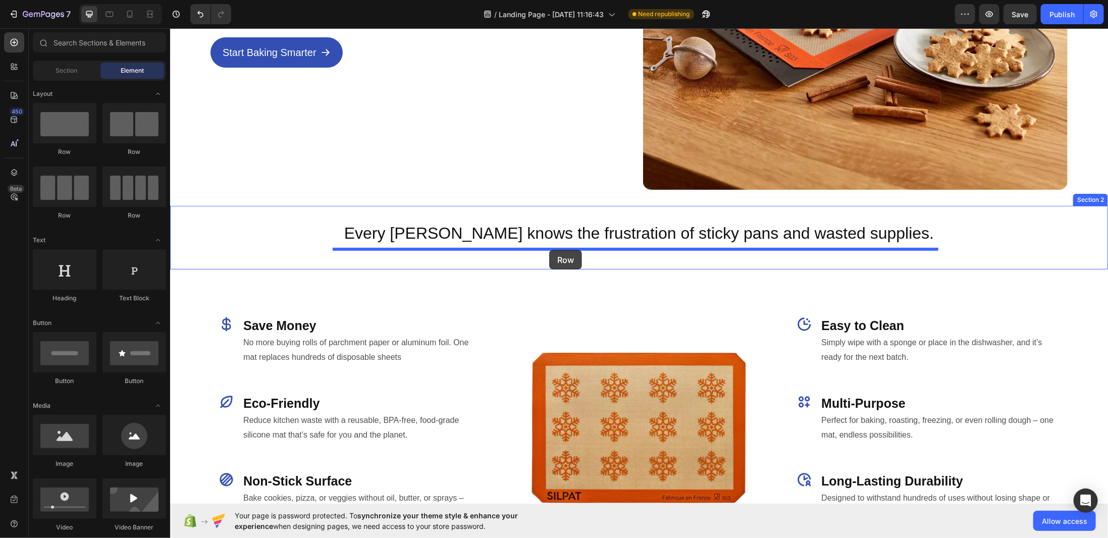
drag, startPoint x: 246, startPoint y: 157, endPoint x: 548, endPoint y: 249, distance: 316.5
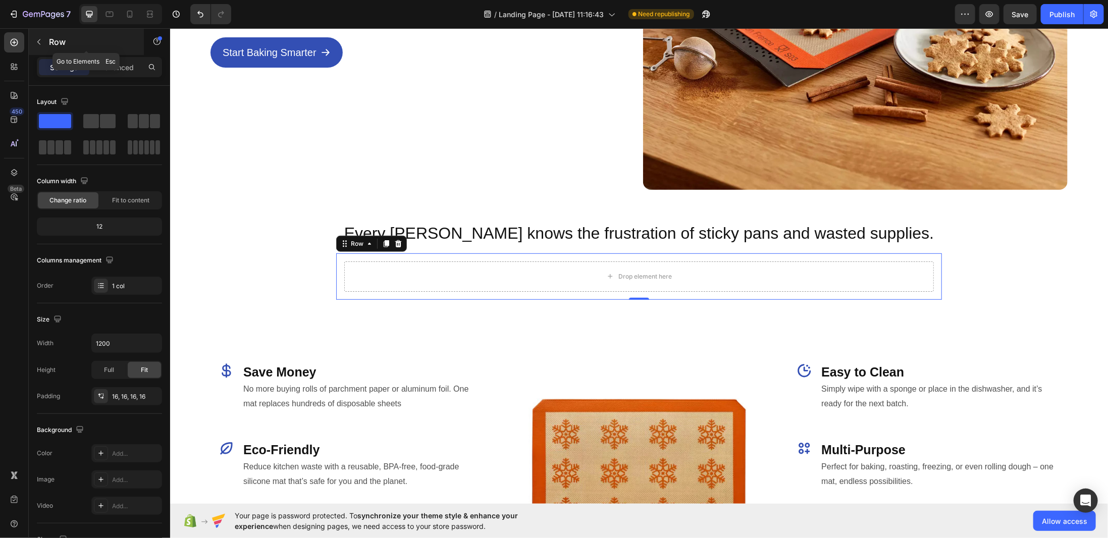
click at [40, 42] on icon "button" at bounding box center [39, 42] width 8 height 8
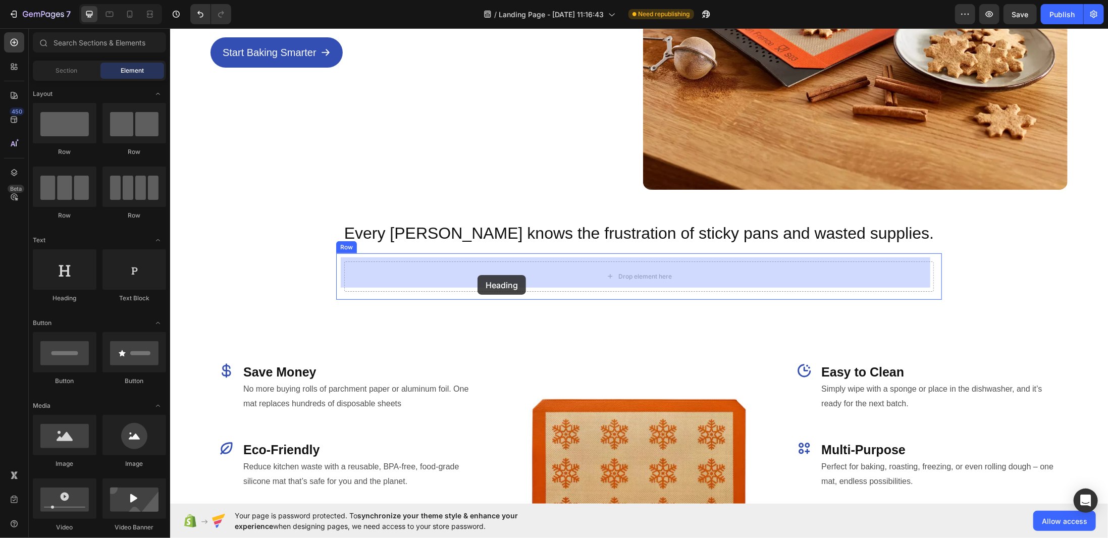
drag, startPoint x: 247, startPoint y: 304, endPoint x: 477, endPoint y: 275, distance: 232.0
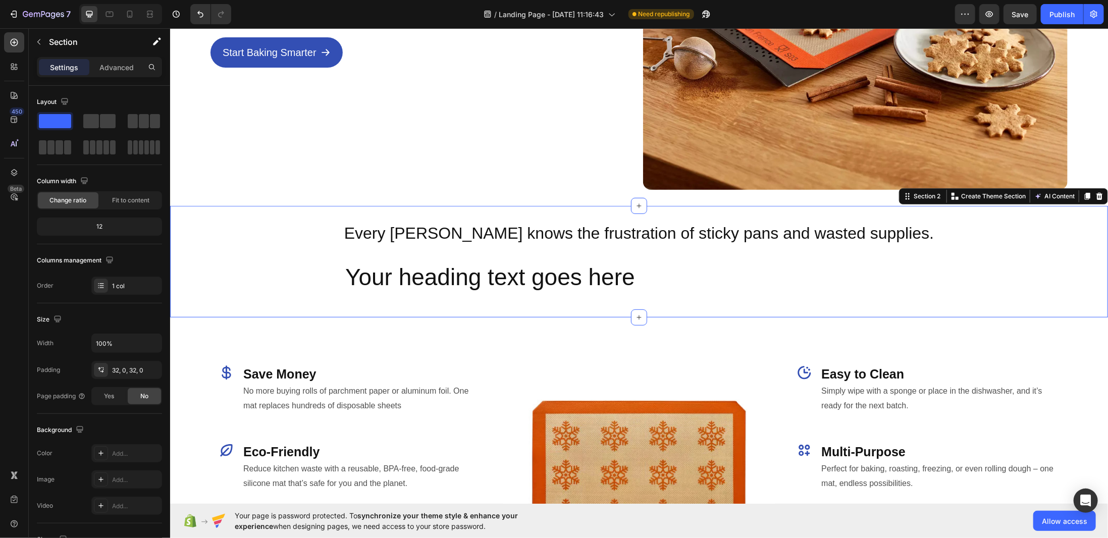
click at [498, 245] on div "Every baker knows the frustration of sticky pans and wasted supplies. Heading R…" at bounding box center [639, 261] width 938 height 79
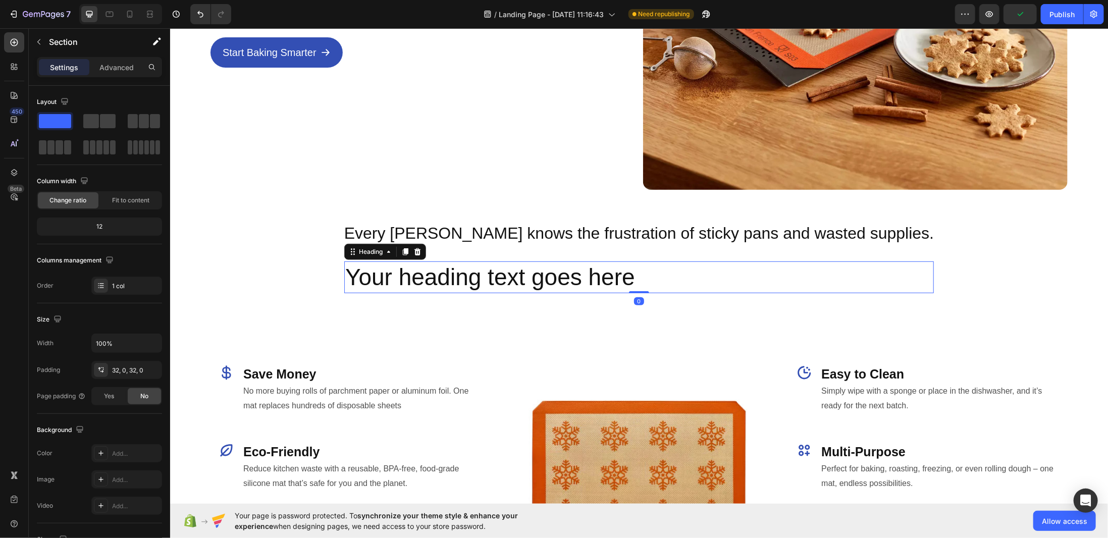
click at [449, 261] on h2 "Your heading text goes here" at bounding box center [638, 277] width 589 height 32
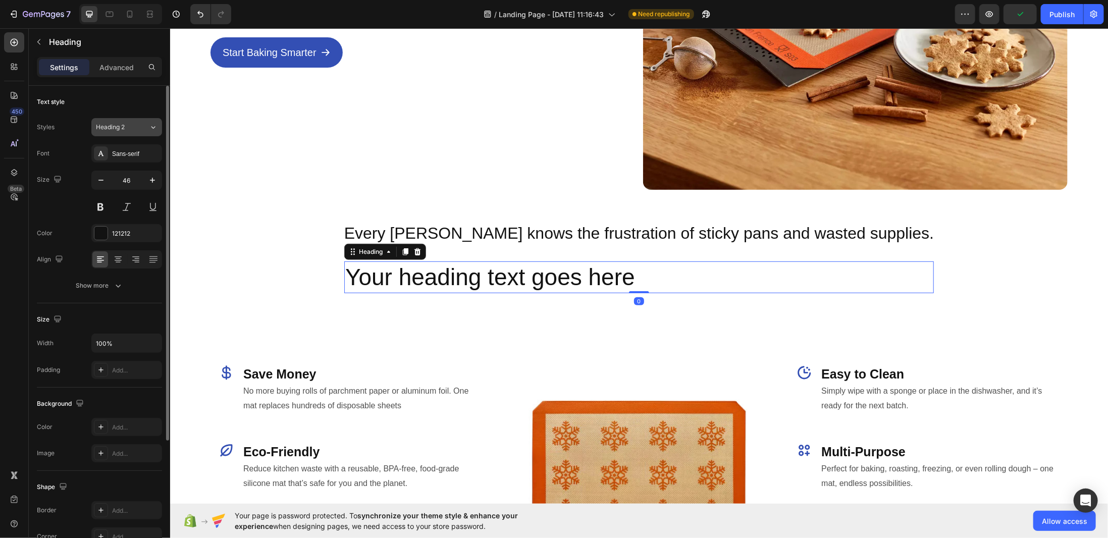
click at [114, 129] on span "Heading 2" at bounding box center [110, 127] width 29 height 9
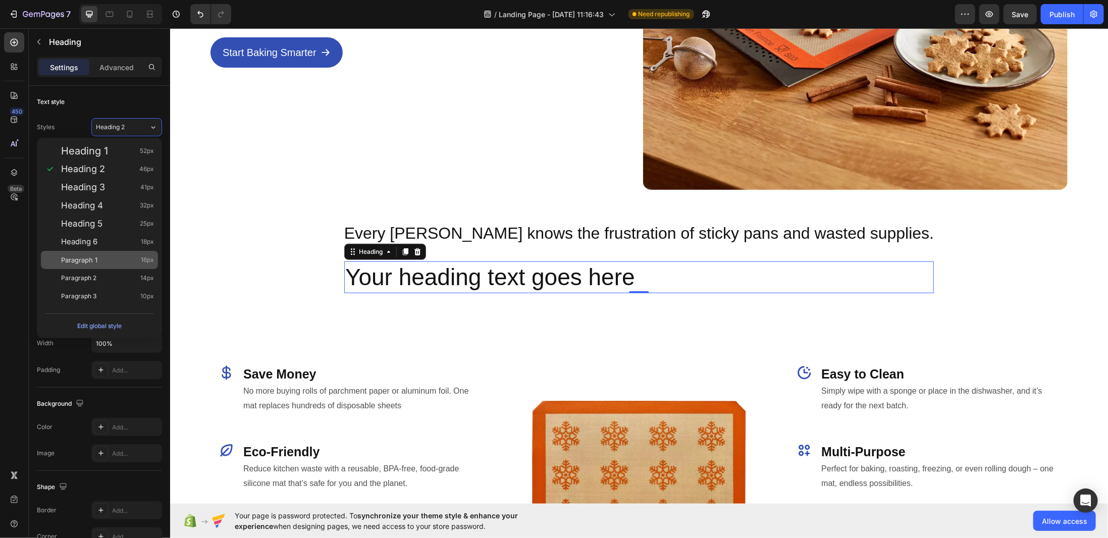
click at [125, 255] on div "Paragraph 1 16px" at bounding box center [107, 260] width 93 height 10
type input "16"
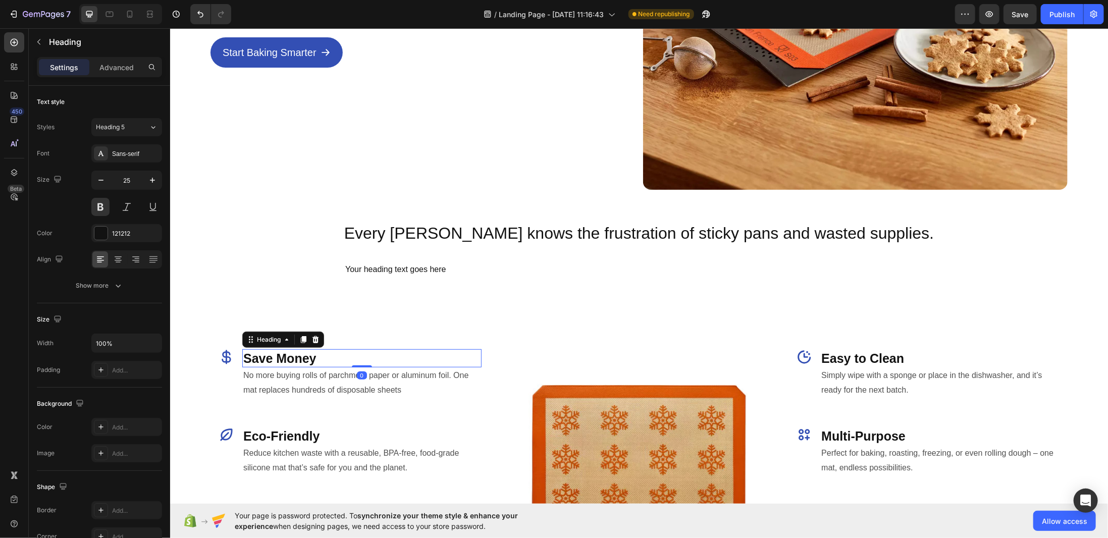
click at [325, 359] on h2 "Save Money" at bounding box center [361, 358] width 239 height 19
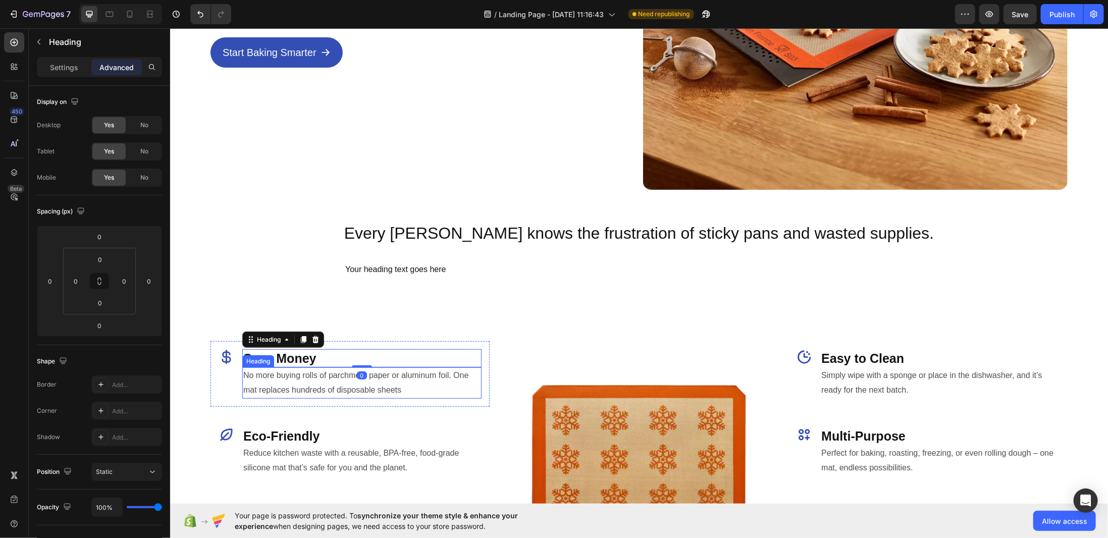
click at [331, 370] on h2 "No more buying rolls of parchment paper or aluminum foil. One mat replaces hund…" at bounding box center [361, 382] width 239 height 31
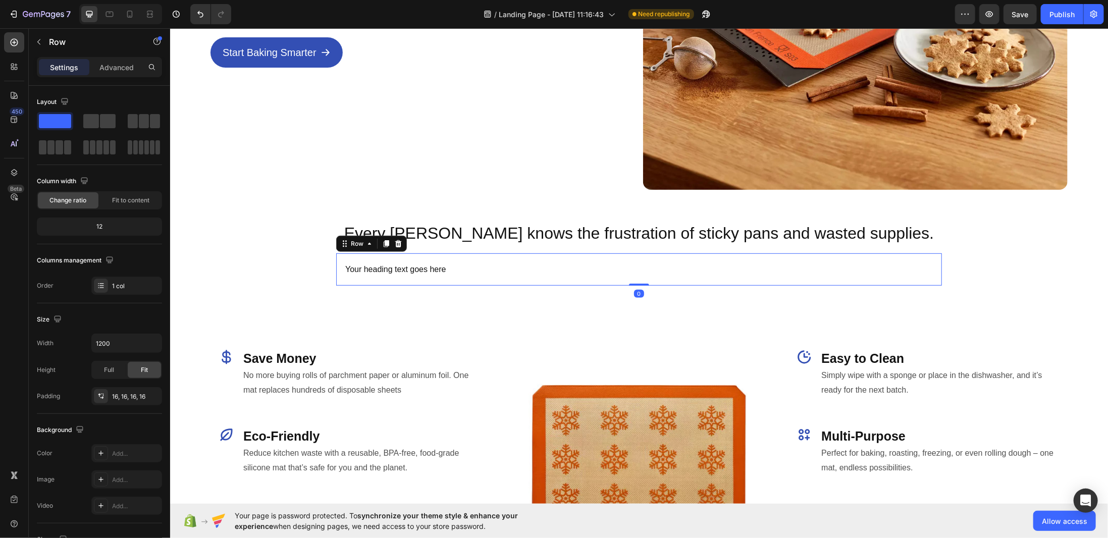
click at [409, 254] on div "Your heading text goes here Heading Row 0" at bounding box center [639, 269] width 606 height 33
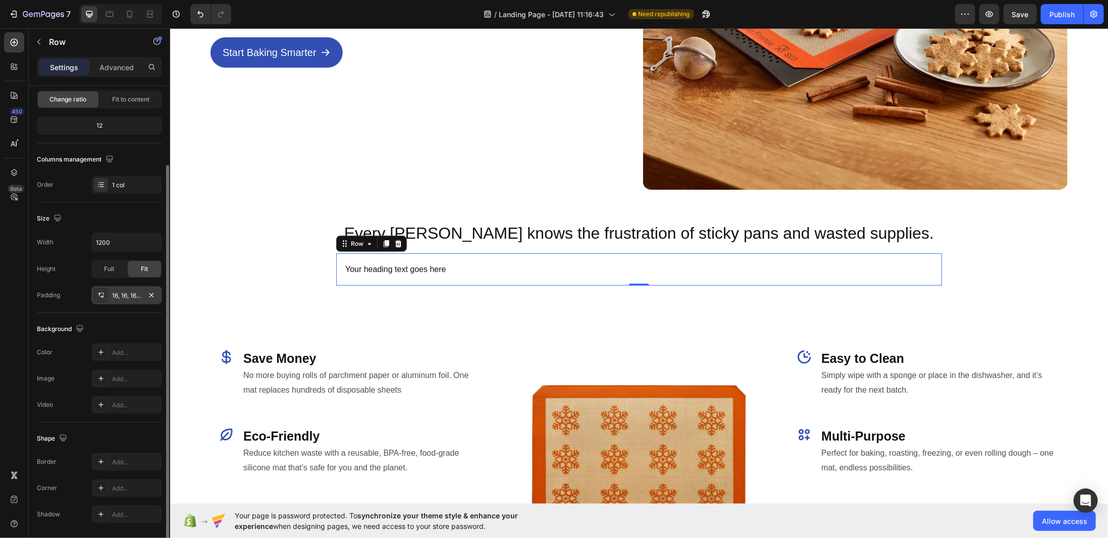
click at [98, 293] on icon at bounding box center [101, 295] width 8 height 8
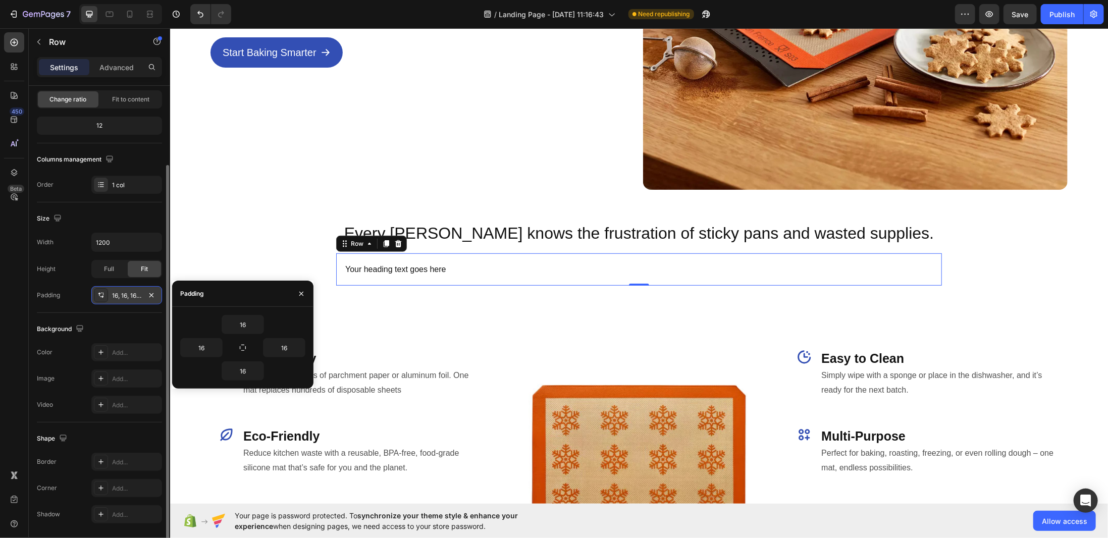
click at [136, 291] on div "16, 16, 16, 16" at bounding box center [126, 295] width 29 height 9
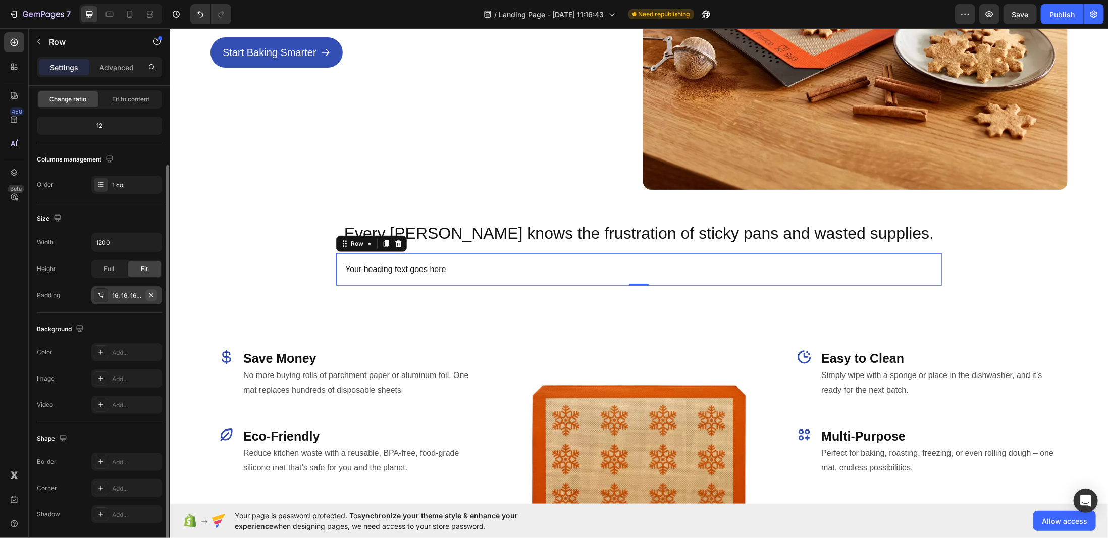
click at [150, 294] on icon "button" at bounding box center [151, 295] width 4 height 4
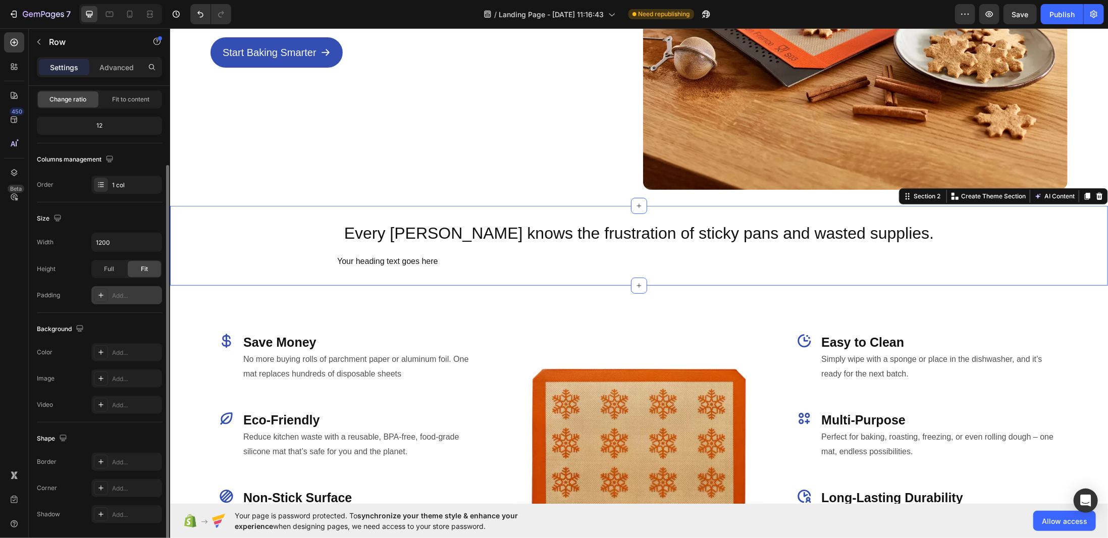
click at [453, 242] on div "Every baker knows the frustration of sticky pans and wasted supplies. Heading R…" at bounding box center [639, 245] width 938 height 47
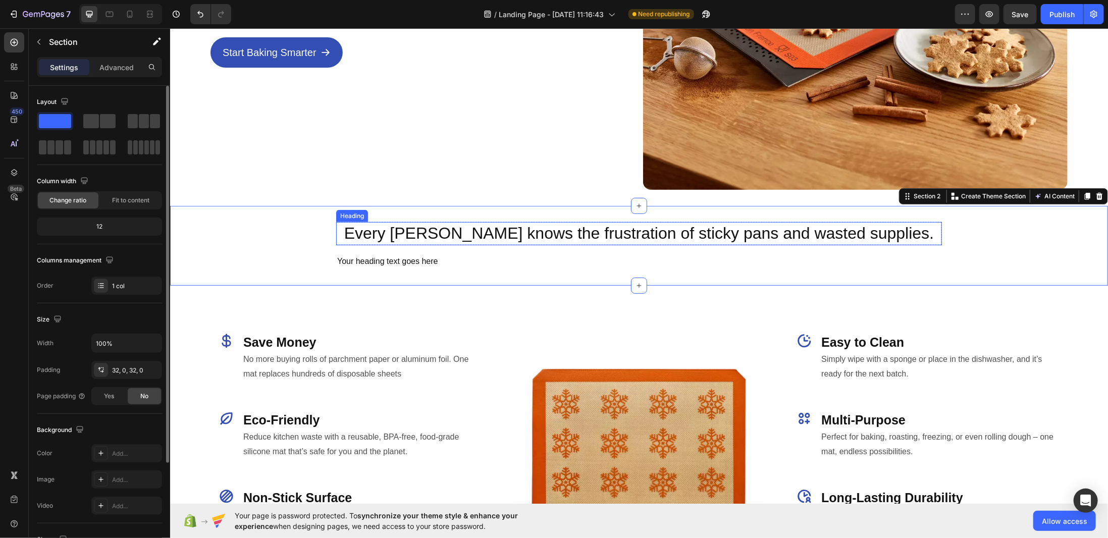
click at [452, 226] on p "Every baker knows the frustration of sticky pans and wasted supplies." at bounding box center [639, 233] width 604 height 21
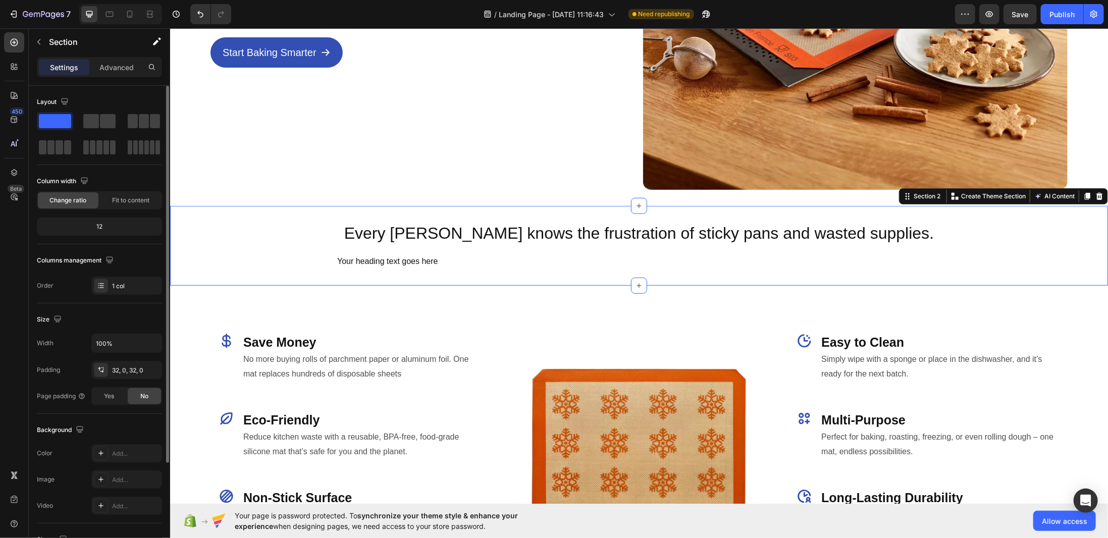
click at [453, 210] on div "Every baker knows the frustration of sticky pans and wasted supplies. Heading R…" at bounding box center [639, 245] width 938 height 80
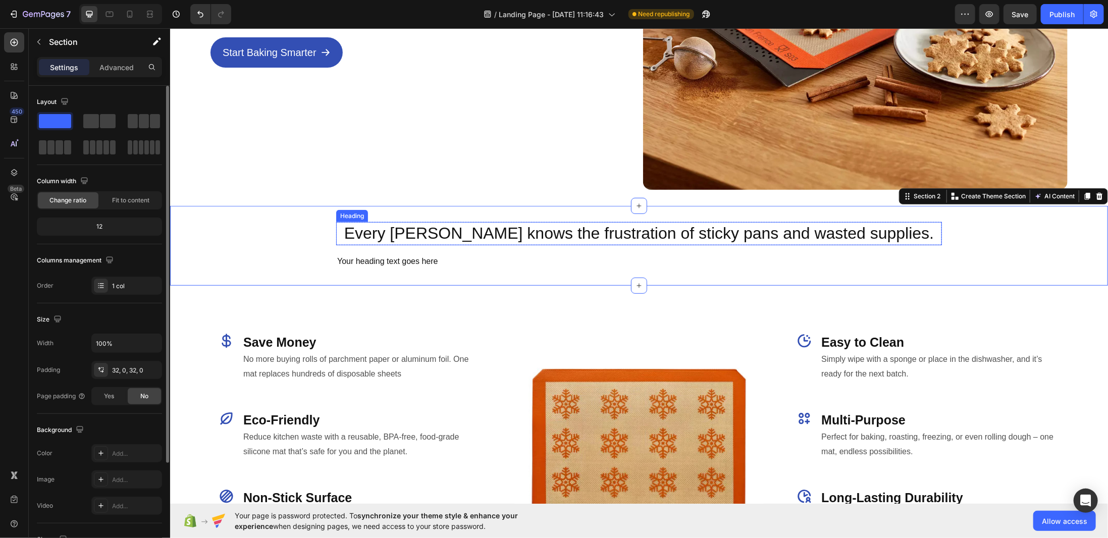
click at [445, 234] on p "Every baker knows the frustration of sticky pans and wasted supplies." at bounding box center [639, 233] width 604 height 21
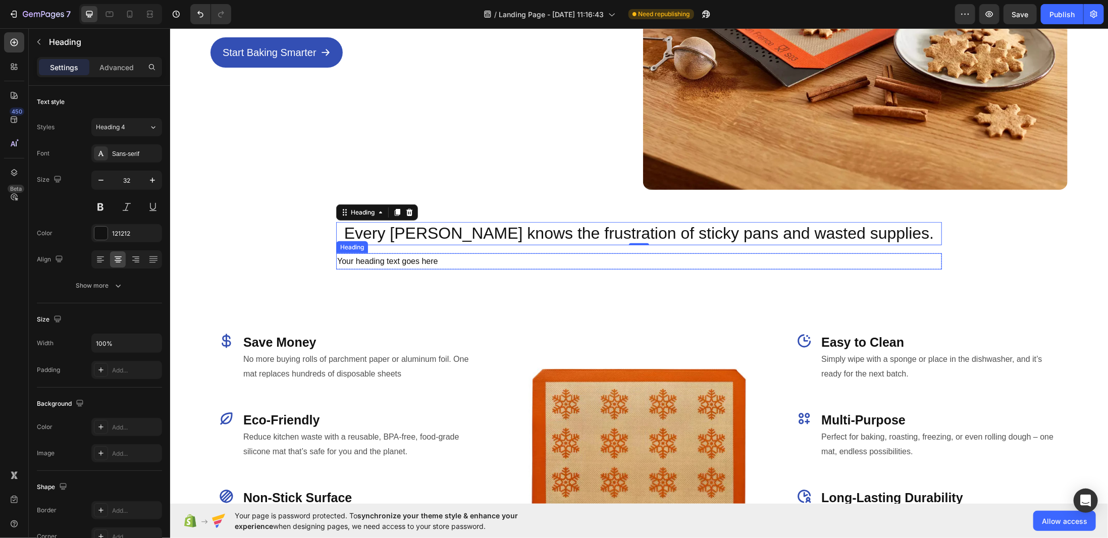
click at [451, 253] on h2 "Your heading text goes here" at bounding box center [639, 261] width 606 height 17
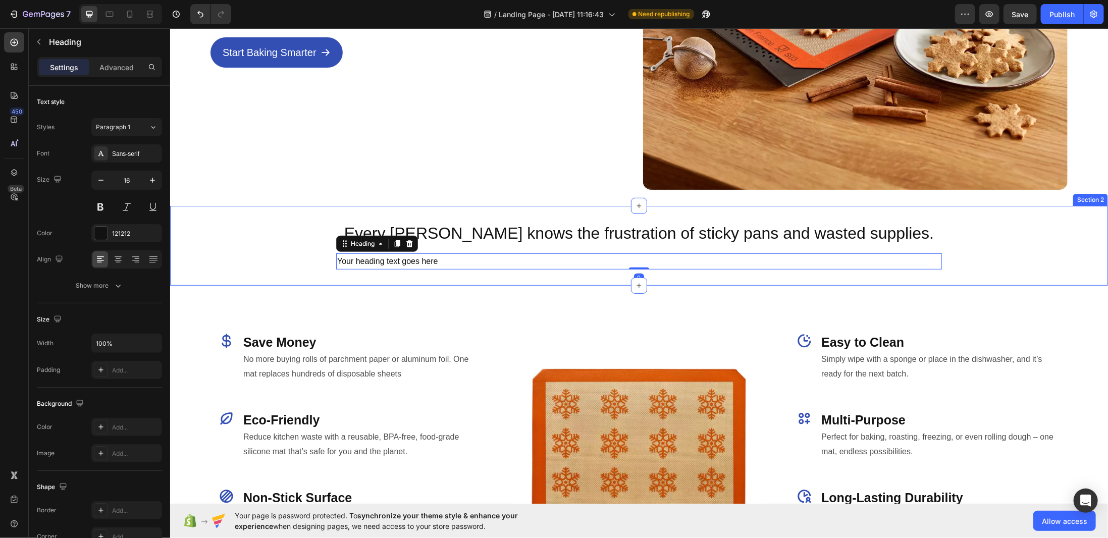
click at [470, 242] on div "Every baker knows the frustration of sticky pans and wasted supplies. Heading R…" at bounding box center [639, 245] width 938 height 47
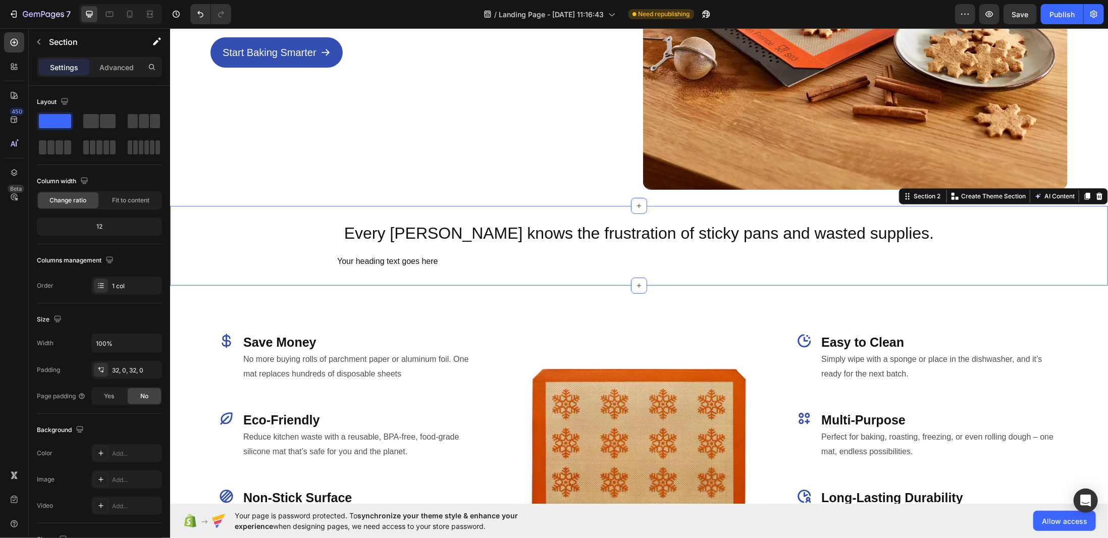
click at [263, 233] on div "Every baker knows the frustration of sticky pans and wasted supplies. Heading R…" at bounding box center [639, 245] width 938 height 47
click at [101, 223] on div "12" at bounding box center [99, 227] width 121 height 14
click at [98, 223] on div "12" at bounding box center [99, 227] width 121 height 14
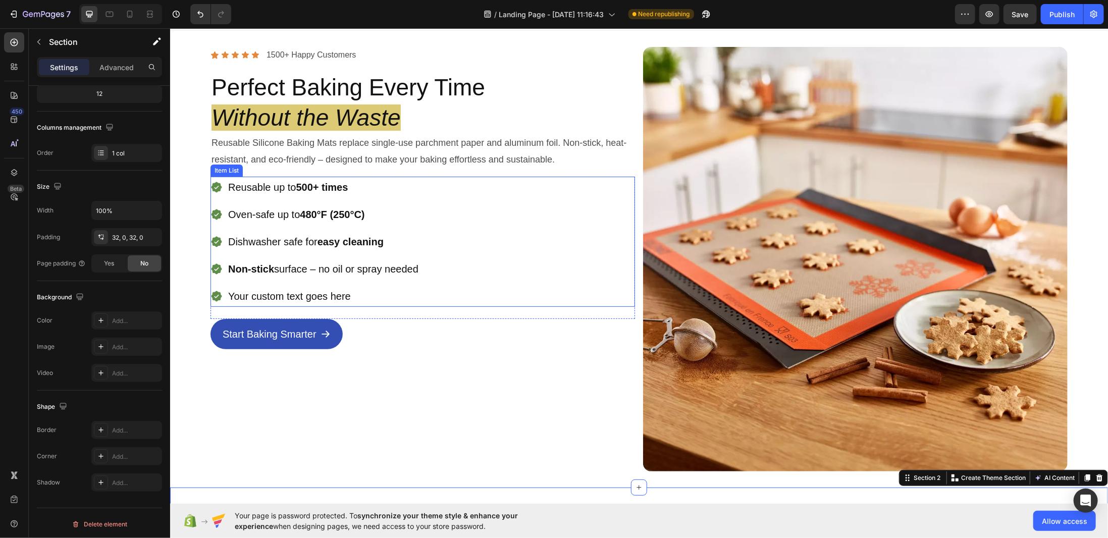
scroll to position [151, 0]
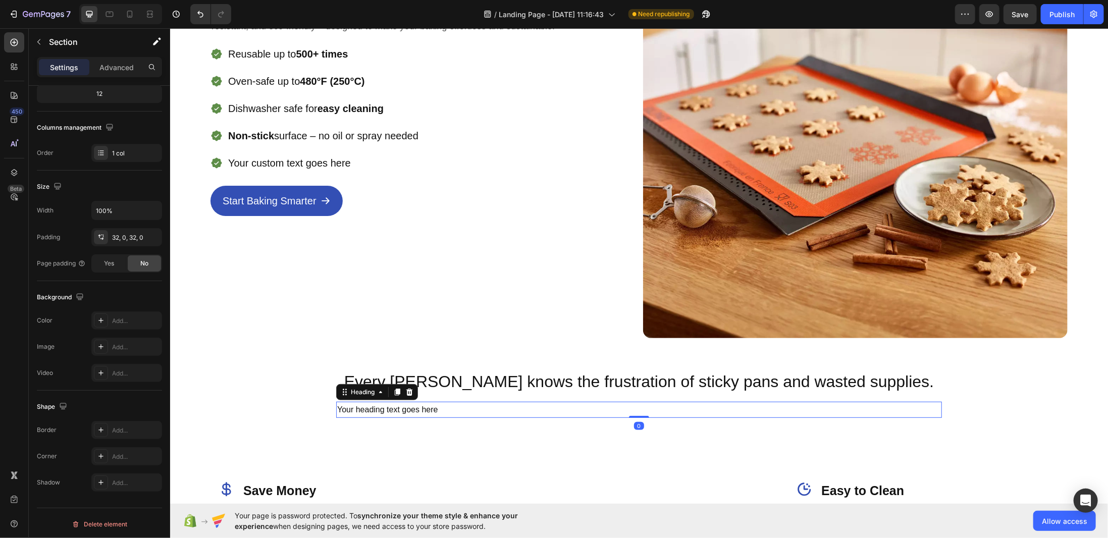
click at [415, 410] on h2 "Your heading text goes here" at bounding box center [639, 409] width 606 height 17
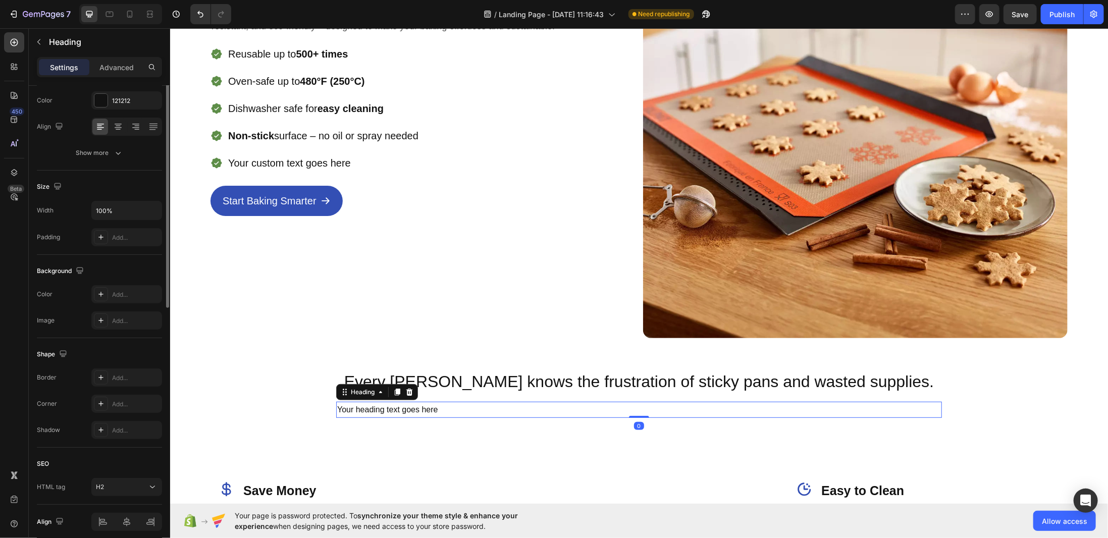
scroll to position [0, 0]
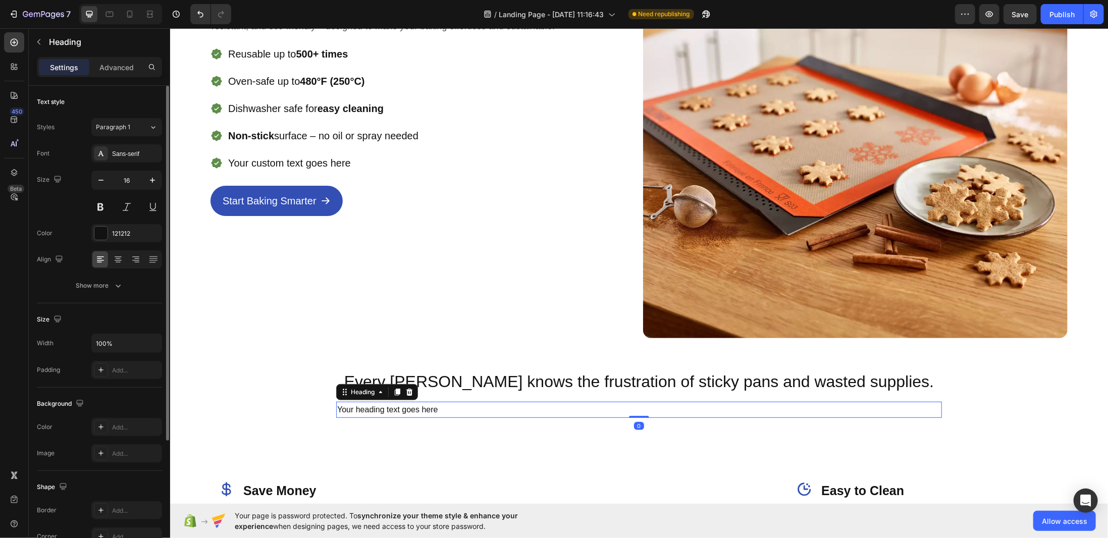
click at [415, 407] on h2 "Your heading text goes here" at bounding box center [639, 409] width 606 height 17
click at [415, 407] on p "Your heading text goes here" at bounding box center [639, 409] width 604 height 15
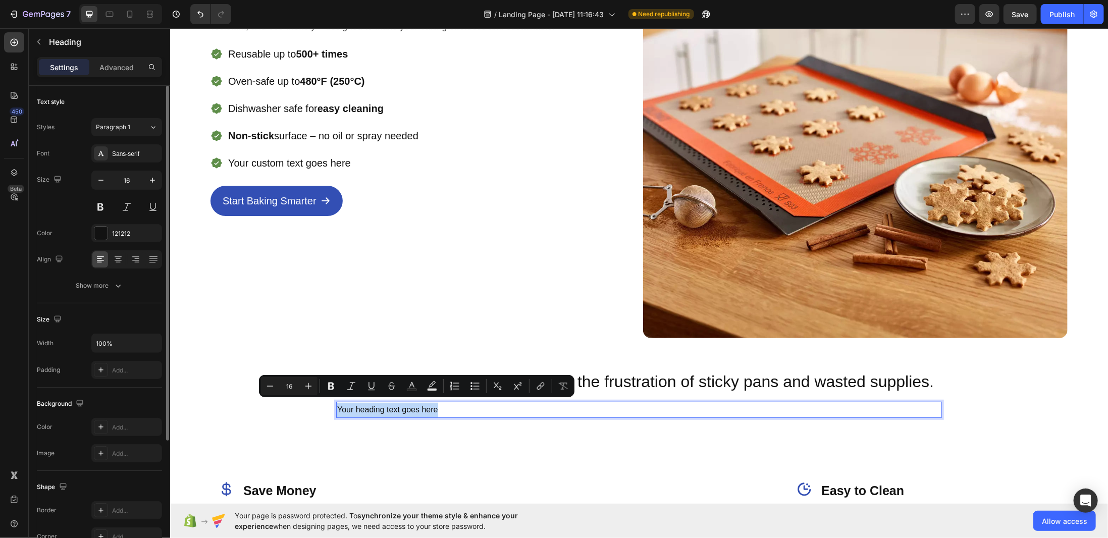
click at [415, 407] on p "Your heading text goes here" at bounding box center [639, 409] width 604 height 15
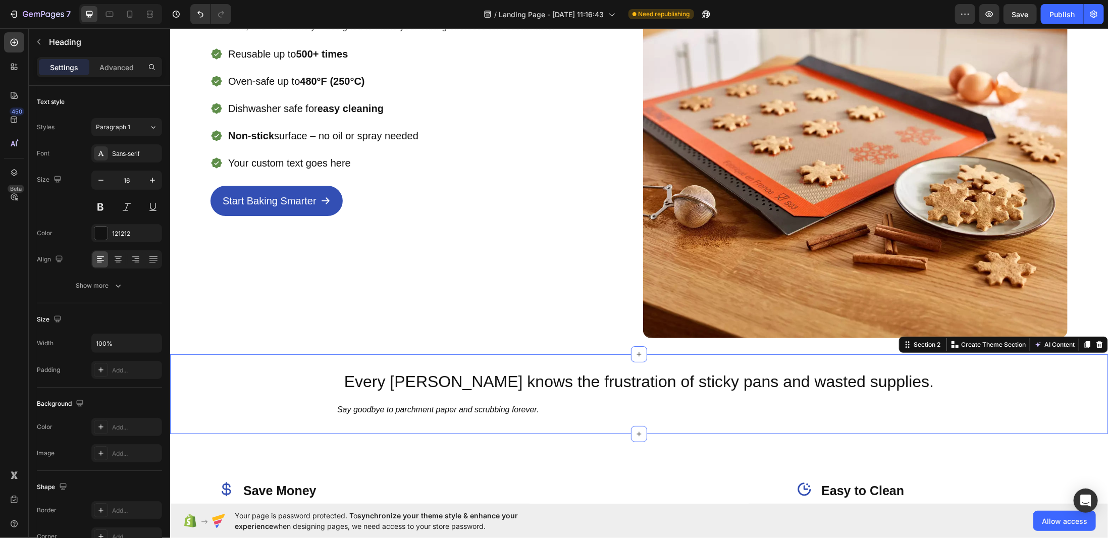
click at [310, 371] on div "Every baker knows the frustration of sticky pans and wasted supplies. Heading R…" at bounding box center [639, 393] width 938 height 47
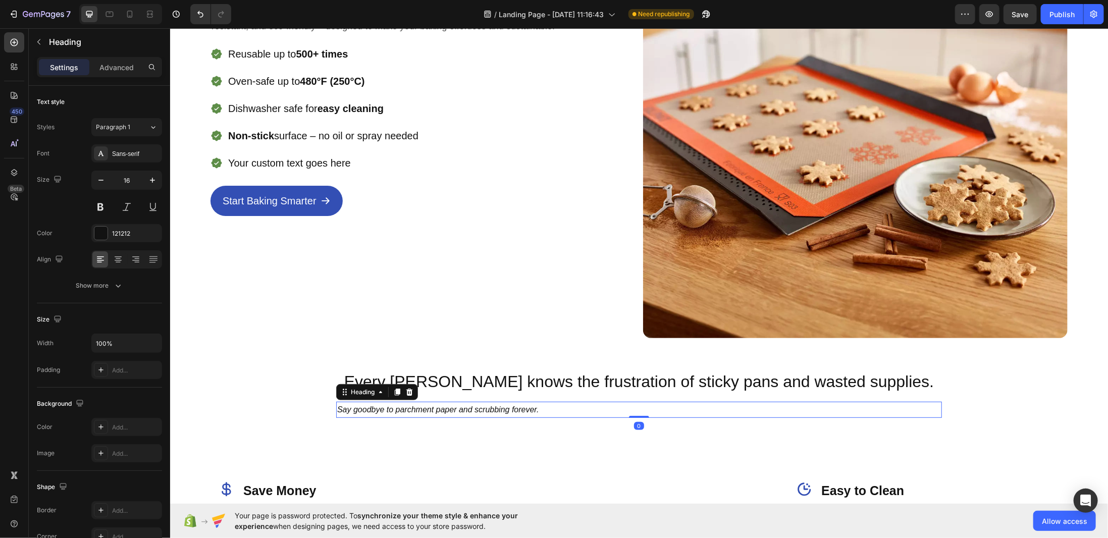
click at [364, 405] on icon "Say goodbye to parchment paper and scrubbing forever." at bounding box center [438, 409] width 202 height 9
click at [117, 261] on icon at bounding box center [118, 259] width 10 height 10
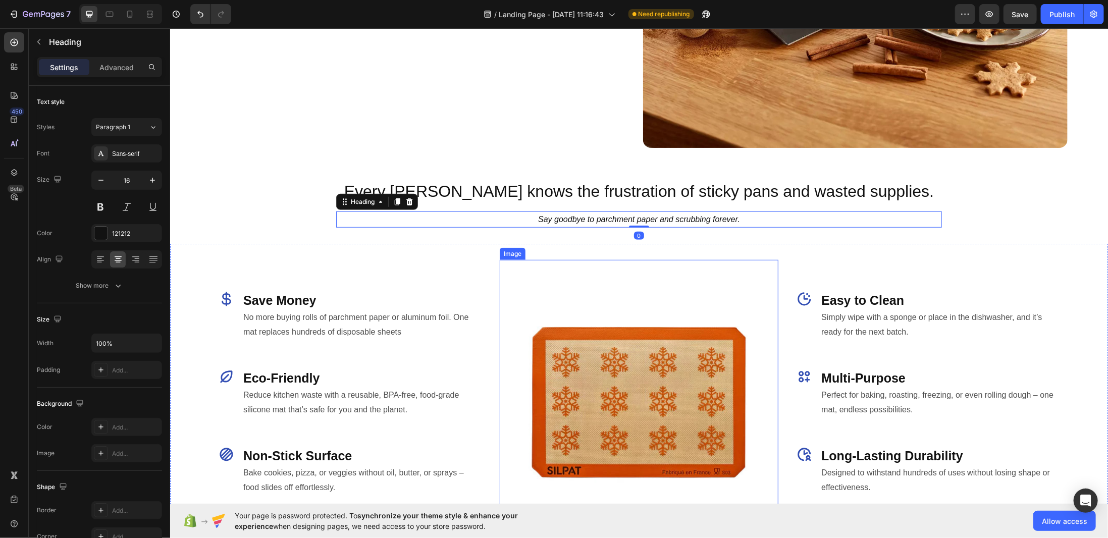
scroll to position [353, 0]
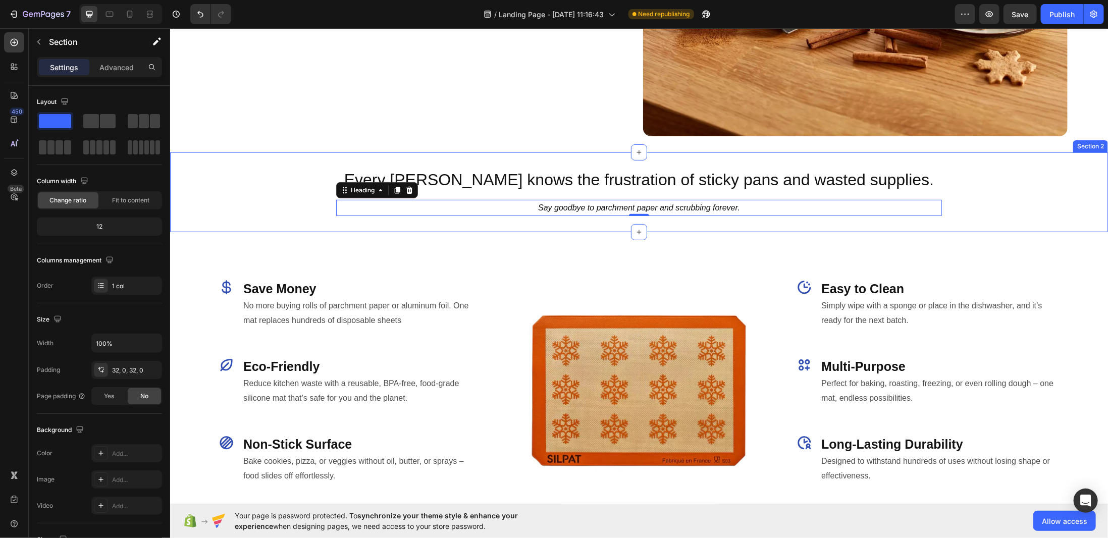
click at [1010, 192] on div "Every baker knows the frustration of sticky pans and wasted supplies. Heading R…" at bounding box center [639, 191] width 938 height 47
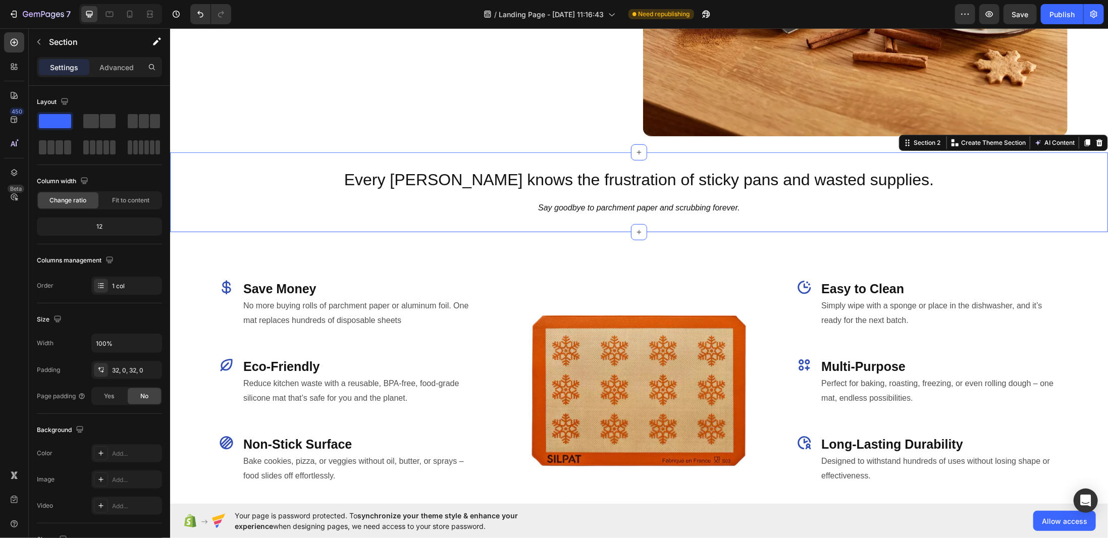
click at [667, 192] on div "Every baker knows the frustration of sticky pans and wasted supplies. Heading R…" at bounding box center [639, 191] width 938 height 47
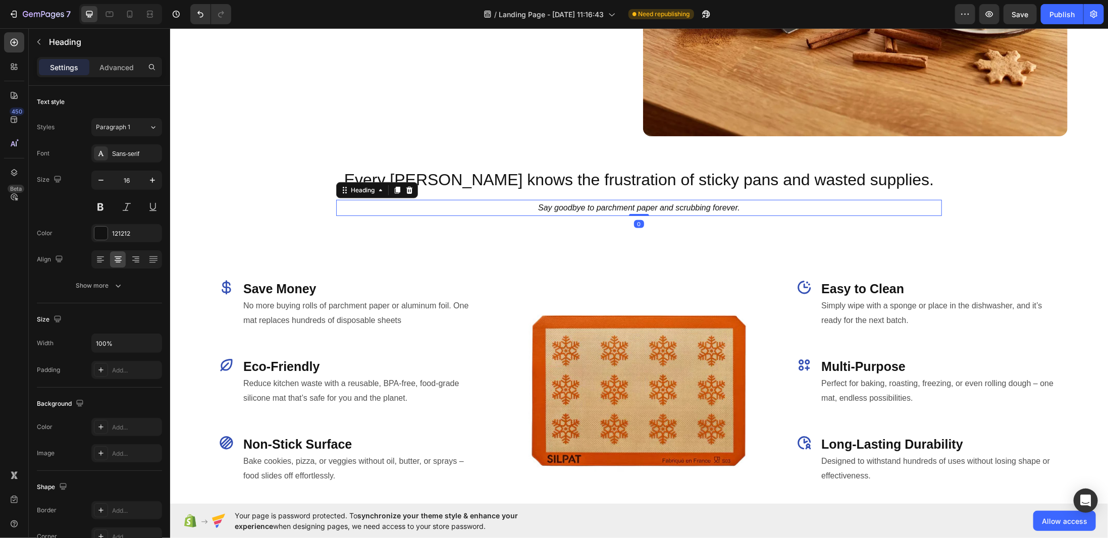
click at [637, 199] on h2 "⁠⁠⁠⁠⁠⁠⁠ Say goodbye to parchment paper and scrubbing forever." at bounding box center [639, 207] width 606 height 17
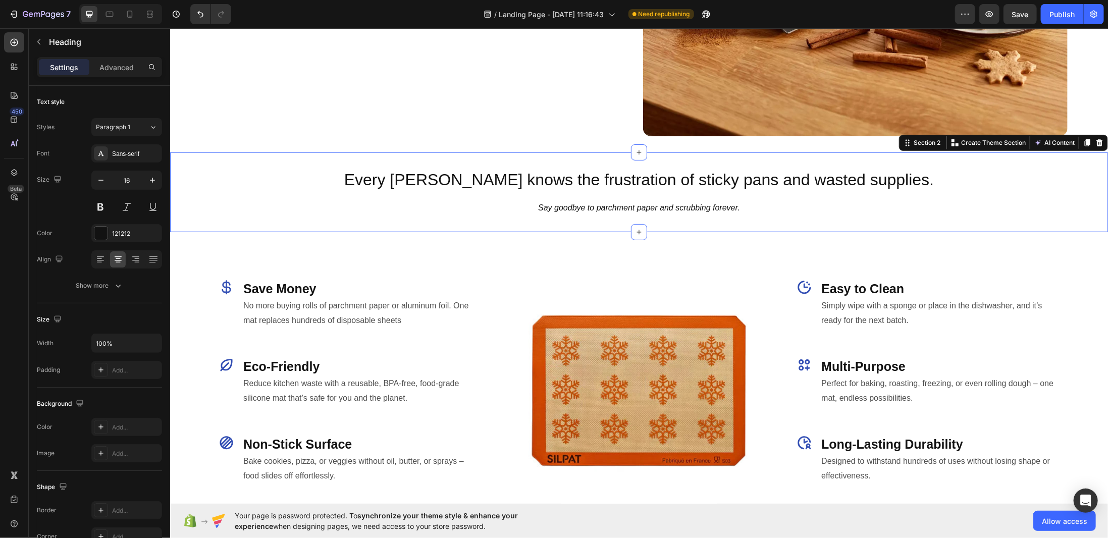
drag, startPoint x: 618, startPoint y: 193, endPoint x: 617, endPoint y: 186, distance: 7.2
click at [618, 193] on div "Every baker knows the frustration of sticky pans and wasted supplies. Heading R…" at bounding box center [639, 191] width 938 height 47
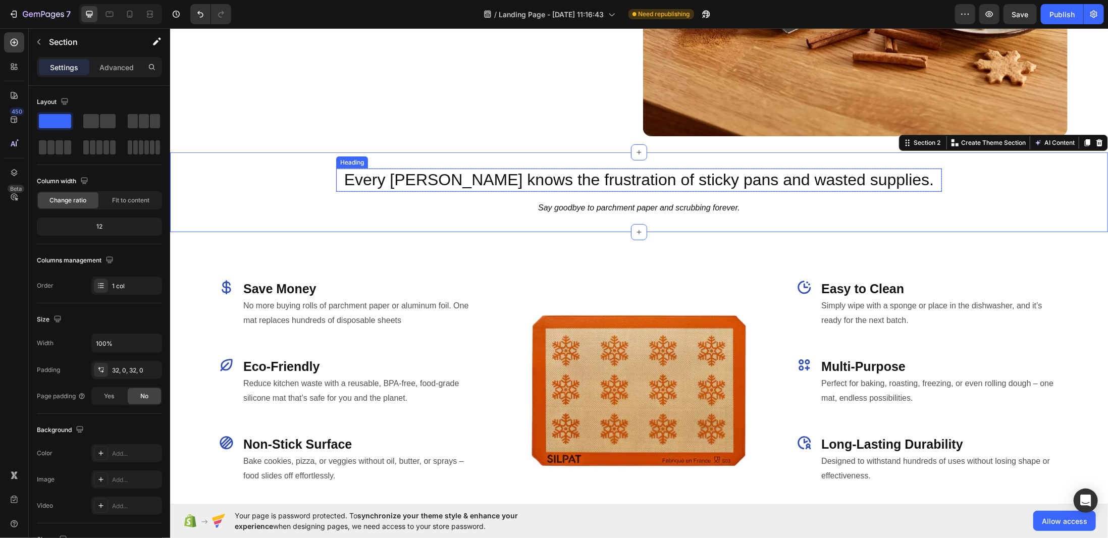
click at [617, 185] on p "Every baker knows the frustration of sticky pans and wasted supplies." at bounding box center [639, 179] width 604 height 21
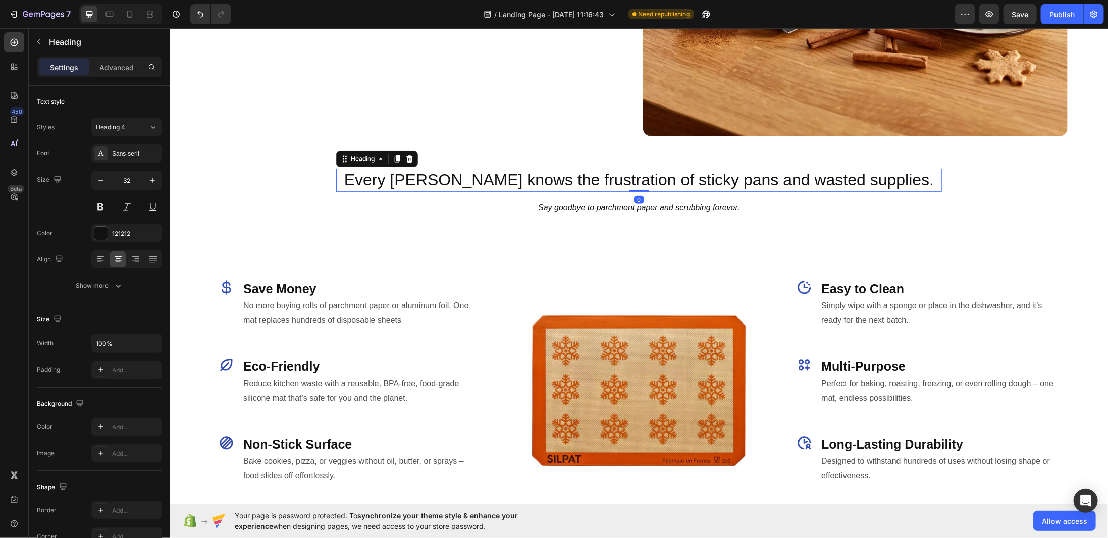
click at [942, 185] on div "Every baker knows the frustration of sticky pans and wasted supplies. Heading 0…" at bounding box center [639, 191] width 938 height 47
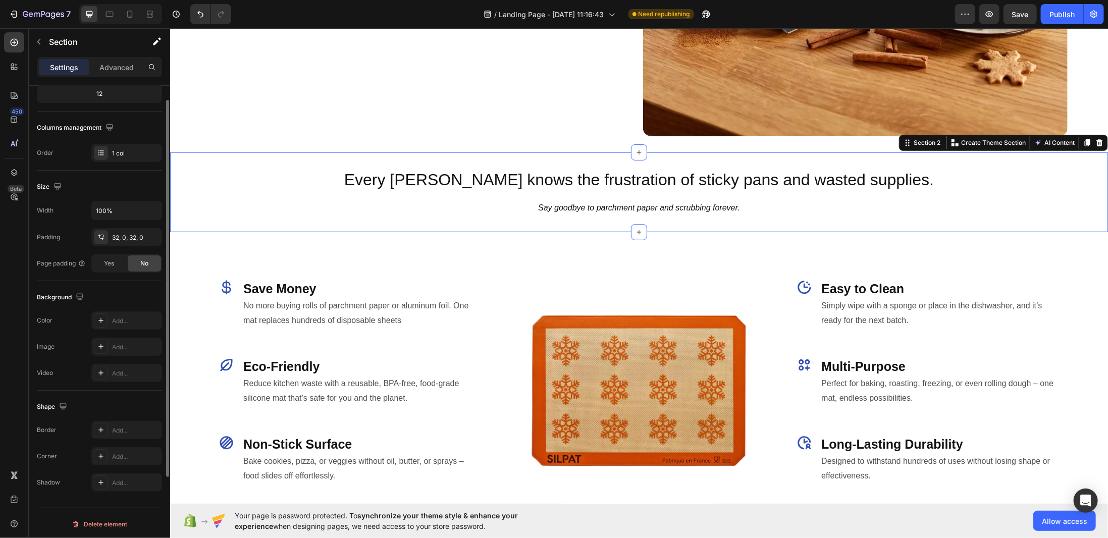
scroll to position [0, 0]
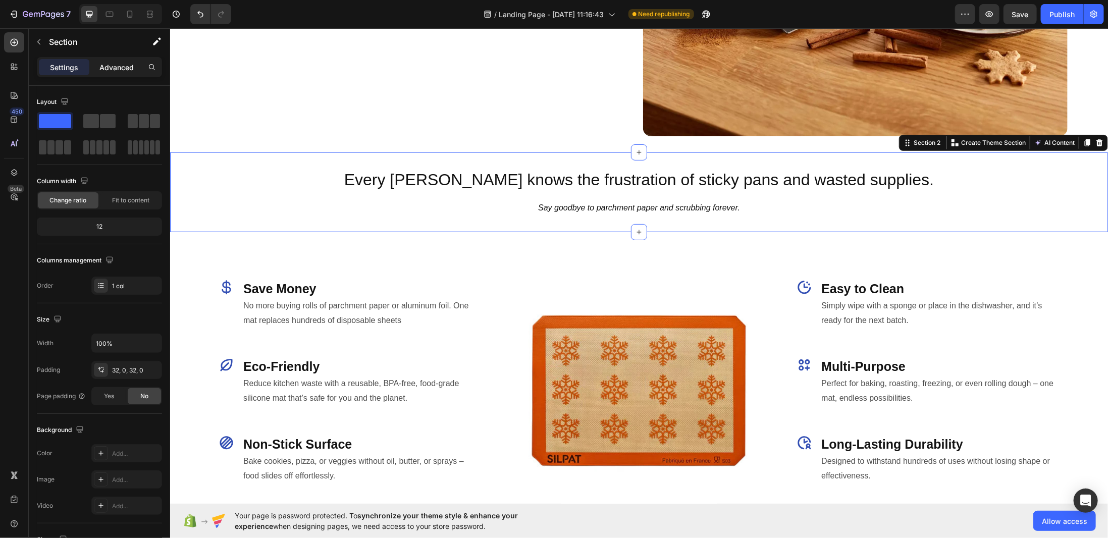
click at [103, 63] on p "Advanced" at bounding box center [116, 67] width 34 height 11
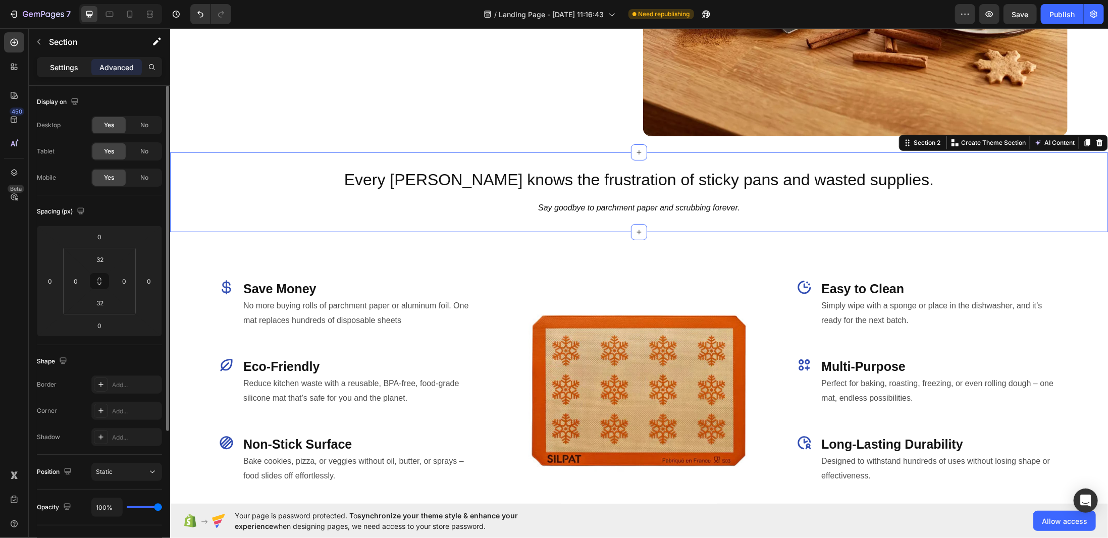
click at [72, 70] on p "Settings" at bounding box center [64, 67] width 28 height 11
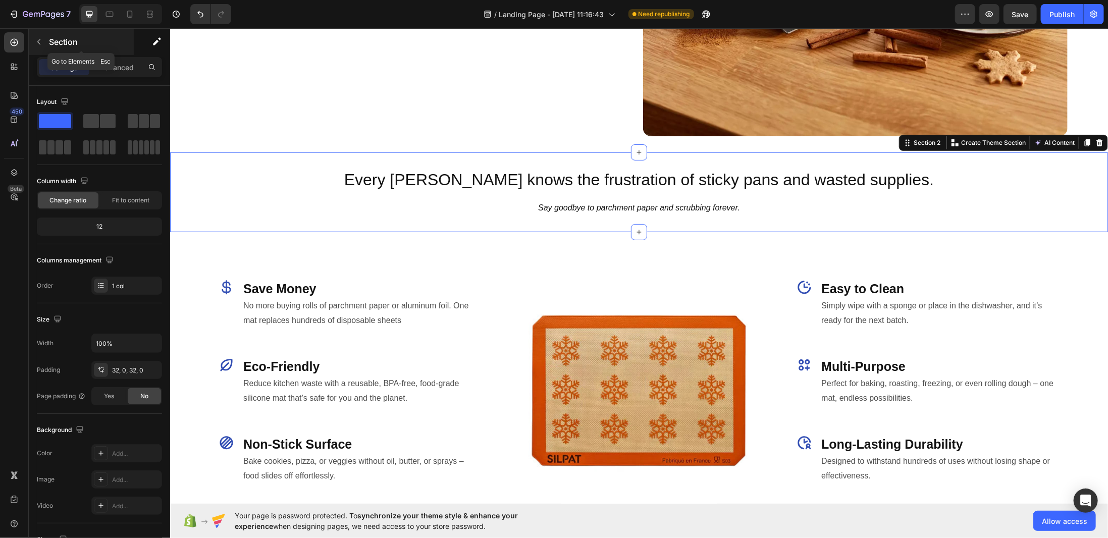
click at [40, 46] on button "button" at bounding box center [39, 42] width 16 height 16
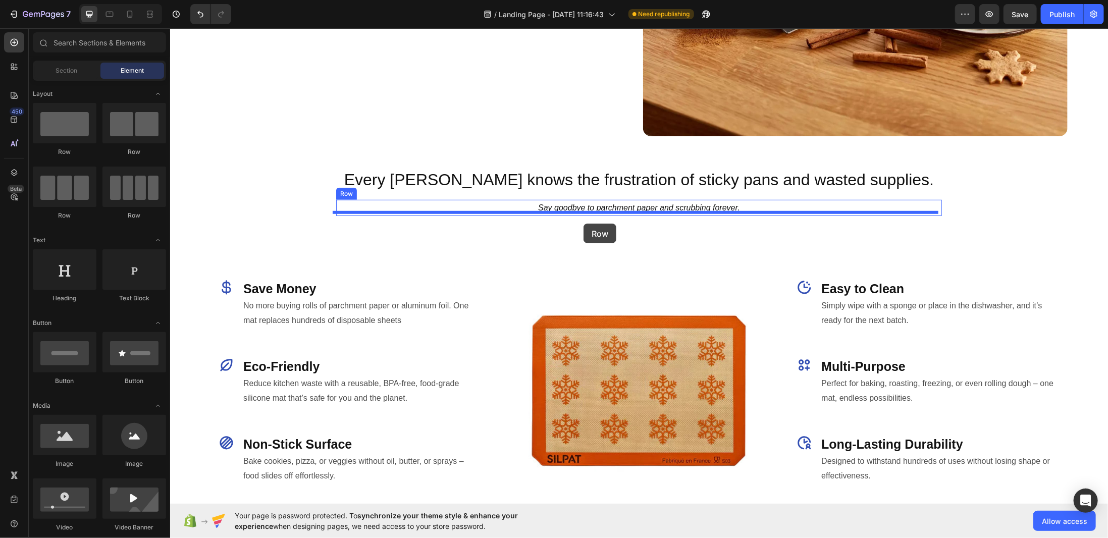
drag, startPoint x: 233, startPoint y: 153, endPoint x: 583, endPoint y: 223, distance: 357.1
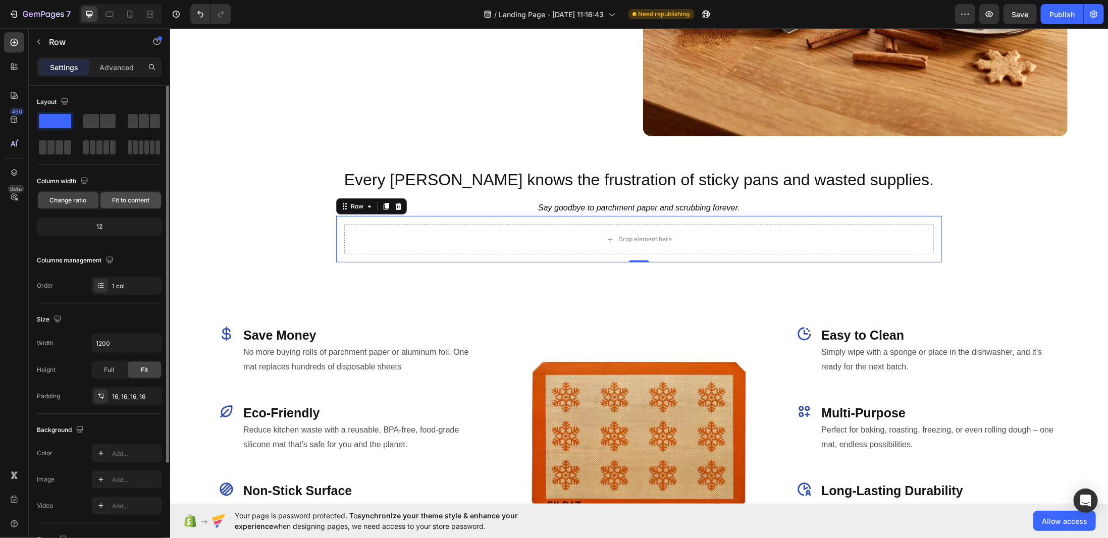
click at [131, 194] on div "Fit to content" at bounding box center [130, 200] width 61 height 16
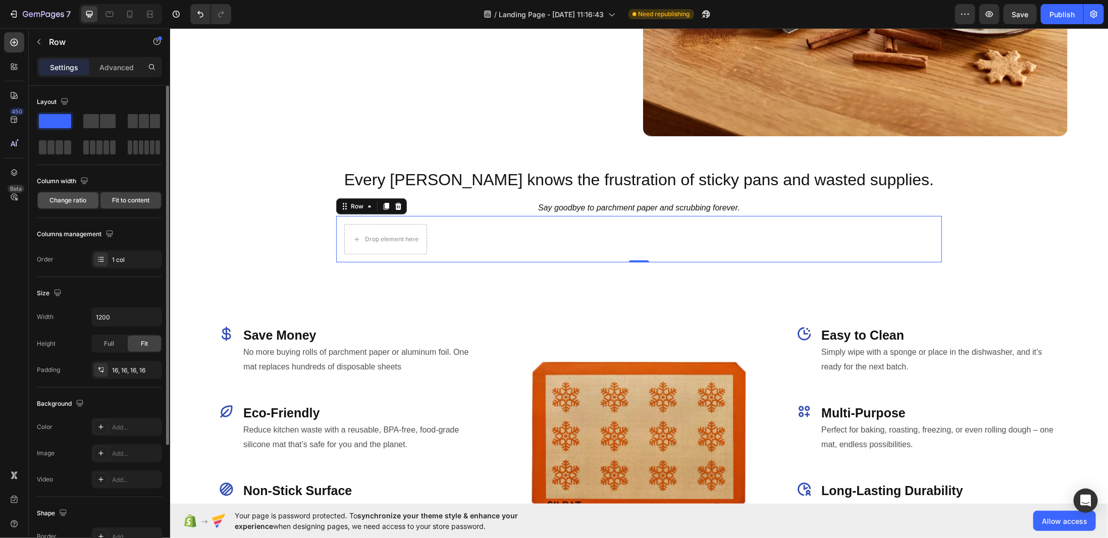
click at [83, 203] on span "Change ratio" at bounding box center [68, 200] width 37 height 9
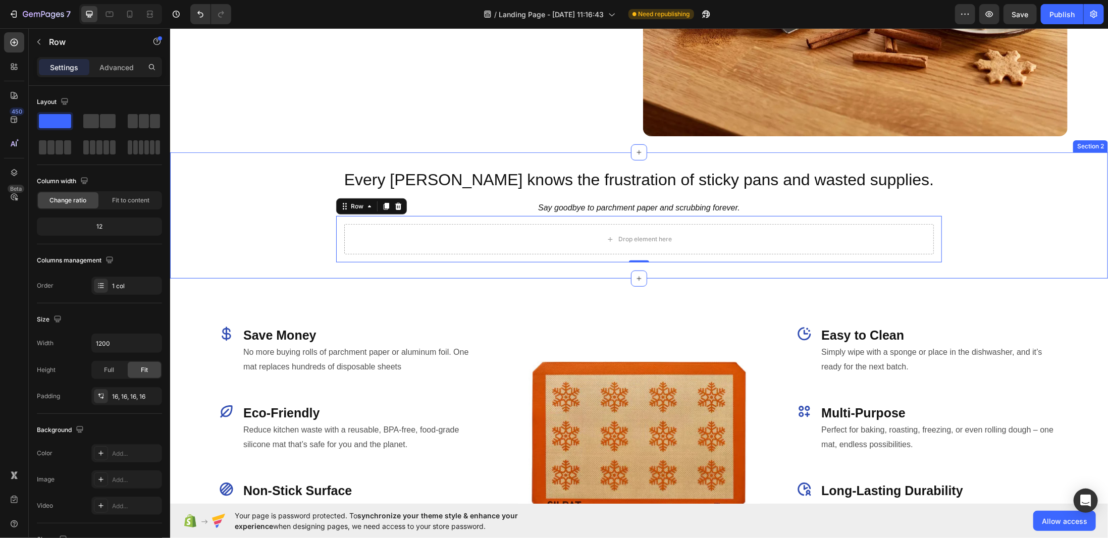
click at [295, 168] on div "Every baker knows the frustration of sticky pans and wasted supplies. Heading R…" at bounding box center [639, 215] width 938 height 94
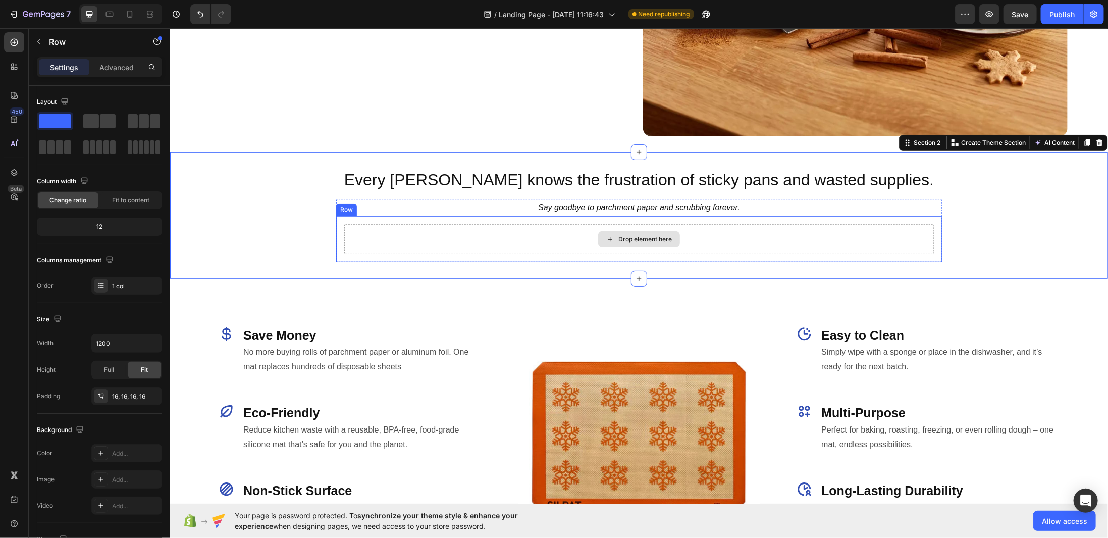
click at [502, 240] on div "Drop element here" at bounding box center [638, 239] width 589 height 30
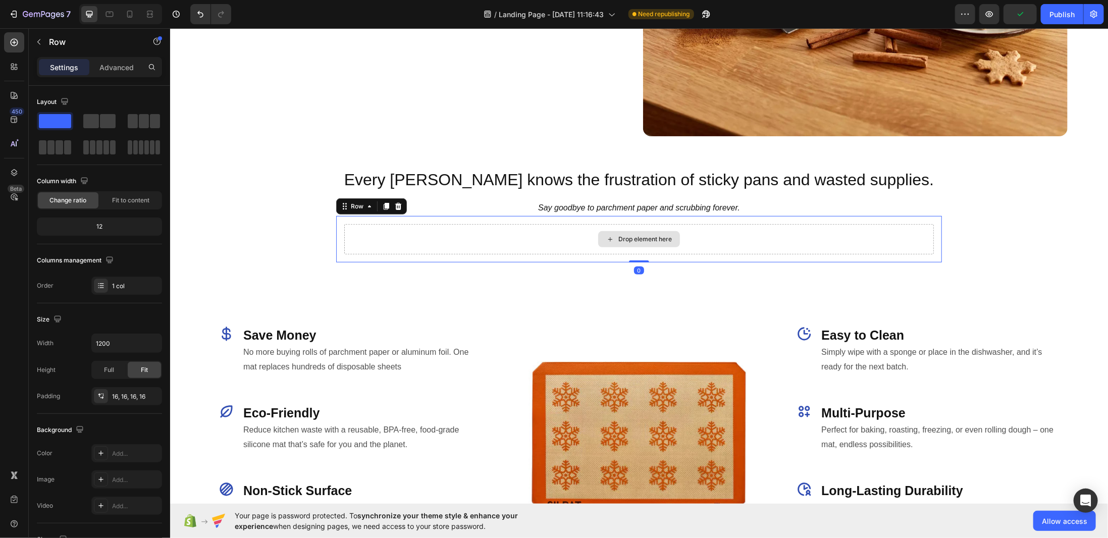
click at [365, 248] on div "Drop element here" at bounding box center [638, 239] width 589 height 30
click at [115, 63] on p "Advanced" at bounding box center [116, 67] width 34 height 11
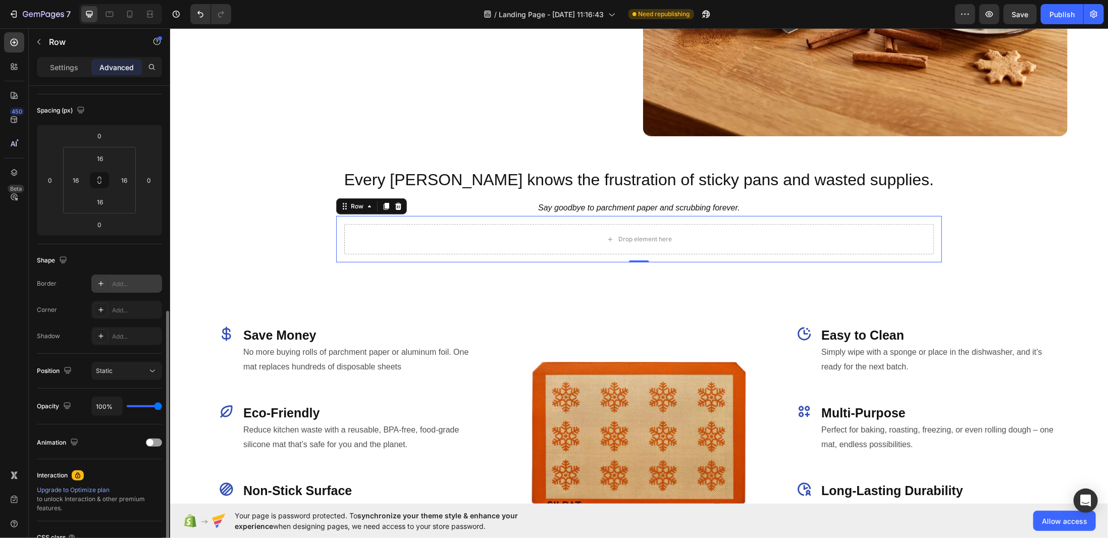
scroll to position [190, 0]
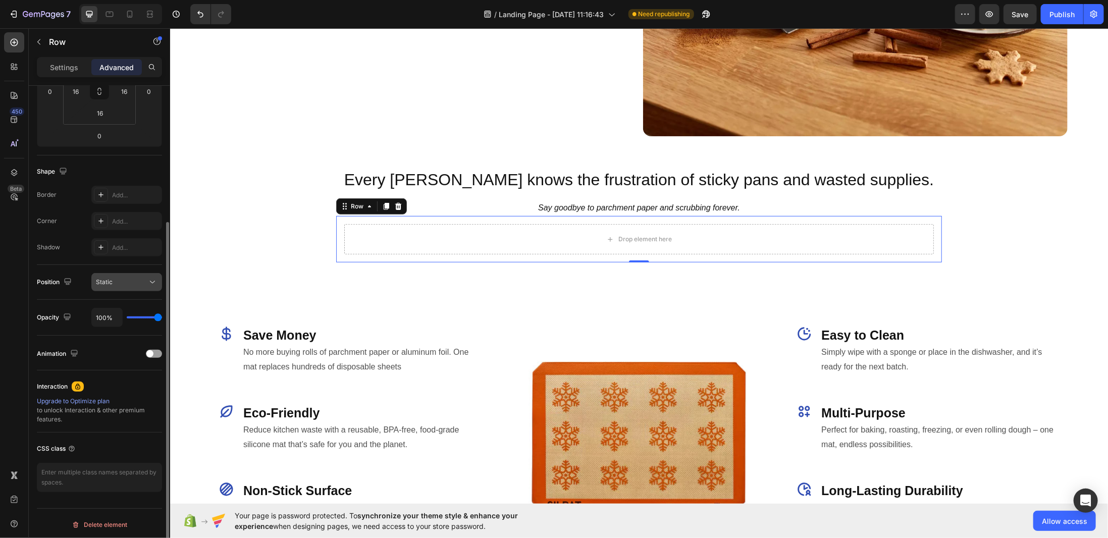
click at [124, 282] on div "Static" at bounding box center [121, 282] width 51 height 9
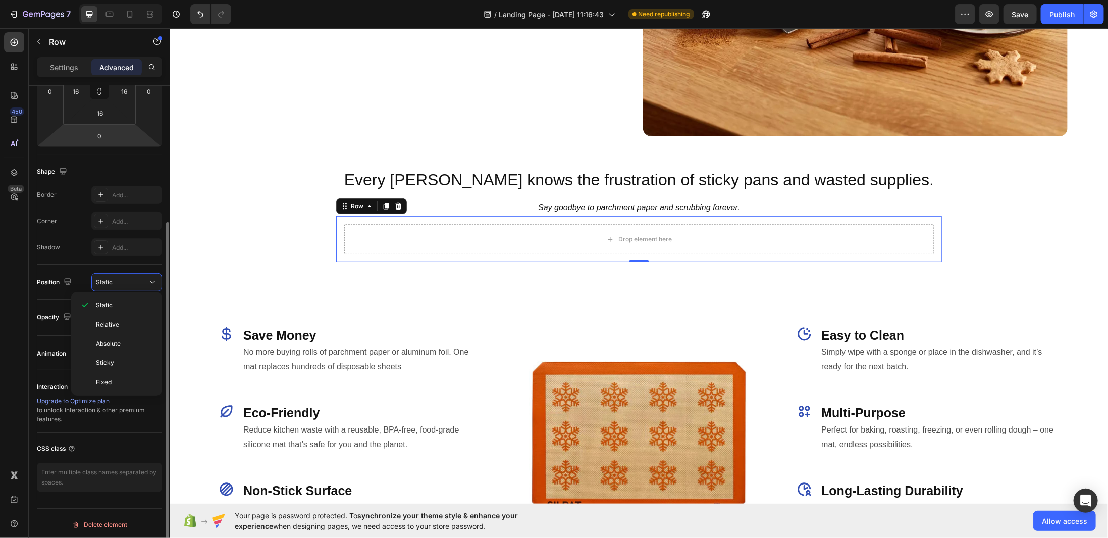
scroll to position [0, 0]
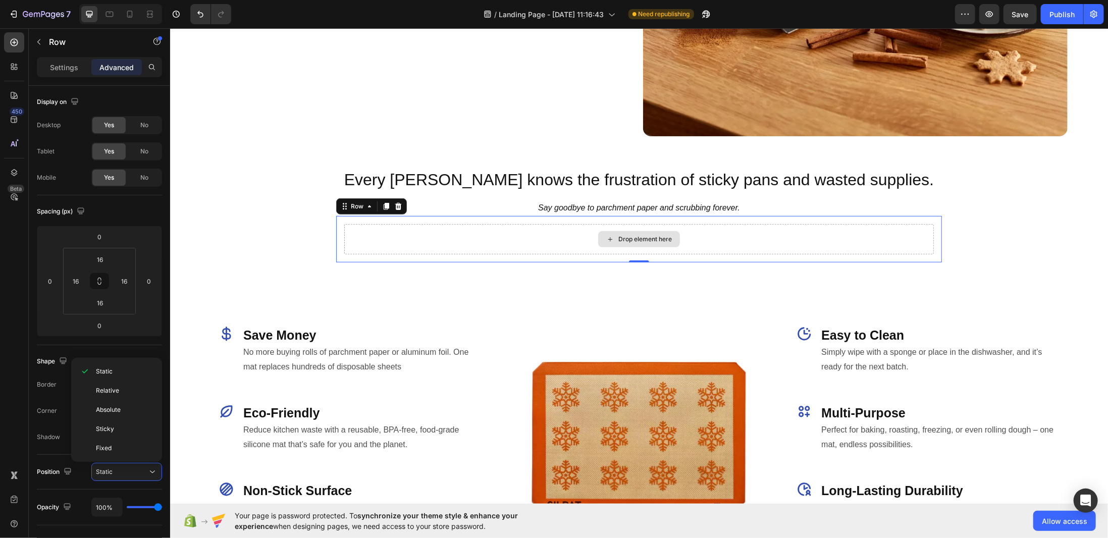
click at [346, 231] on div "Drop element here" at bounding box center [638, 239] width 589 height 30
click at [336, 222] on div "Drop element here Row 0" at bounding box center [639, 238] width 606 height 46
click at [392, 205] on div at bounding box center [398, 206] width 12 height 12
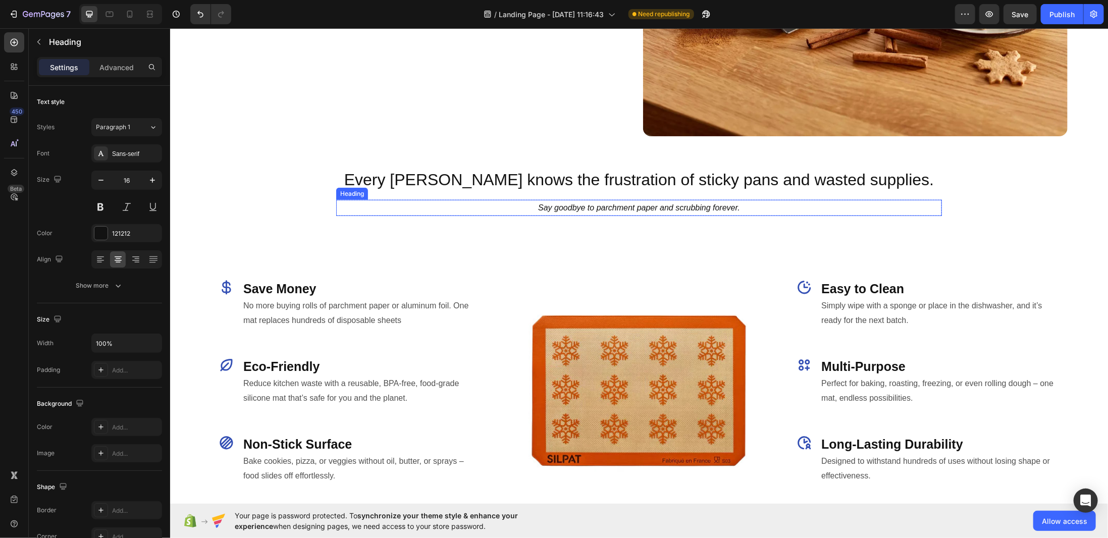
click at [366, 200] on p "⁠⁠⁠⁠⁠⁠⁠ Say goodbye to parchment paper and scrubbing forever." at bounding box center [639, 207] width 604 height 15
click at [406, 186] on icon at bounding box center [409, 189] width 7 height 7
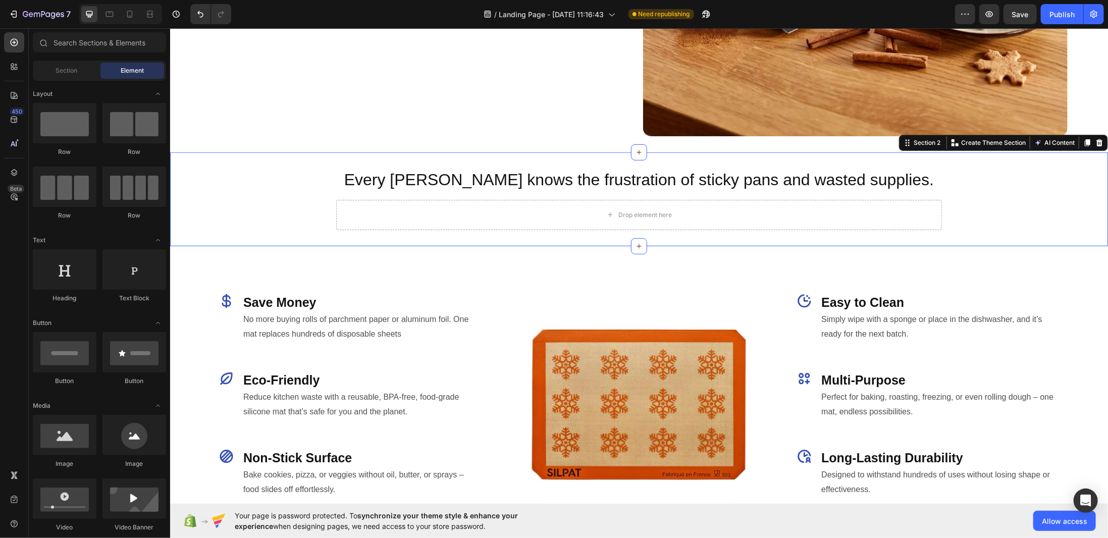
click at [282, 168] on div "Every baker knows the frustration of sticky pans and wasted supplies. Heading R…" at bounding box center [639, 199] width 938 height 62
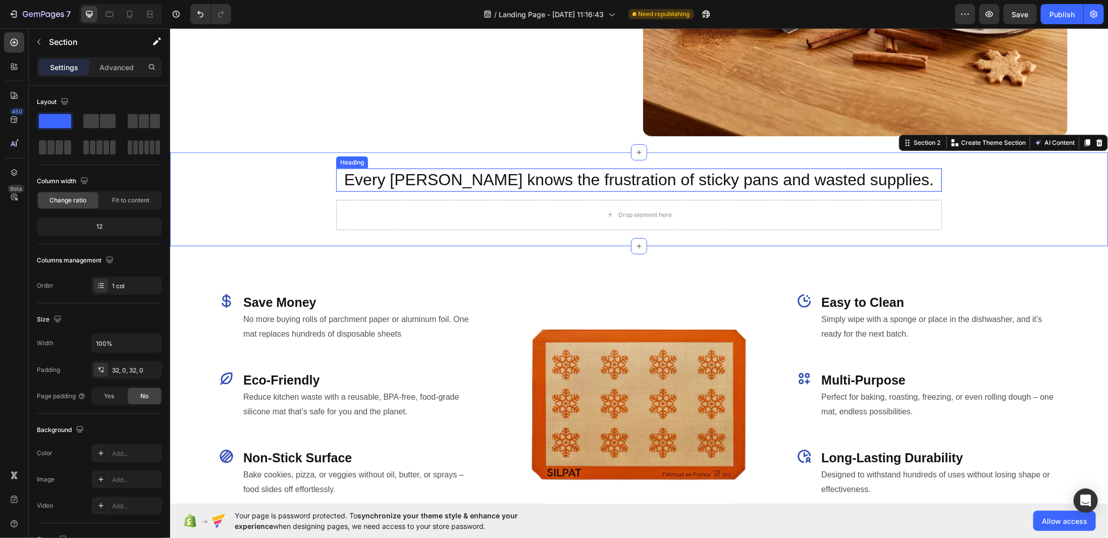
click at [391, 172] on p "Every baker knows the frustration of sticky pans and wasted supplies." at bounding box center [639, 179] width 604 height 21
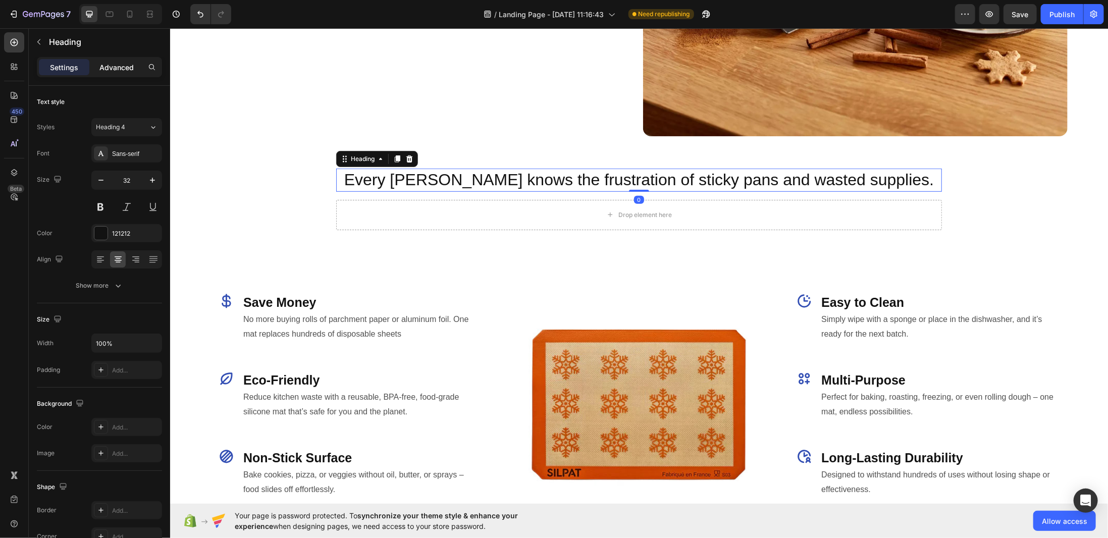
click at [106, 61] on div "Advanced" at bounding box center [116, 67] width 50 height 16
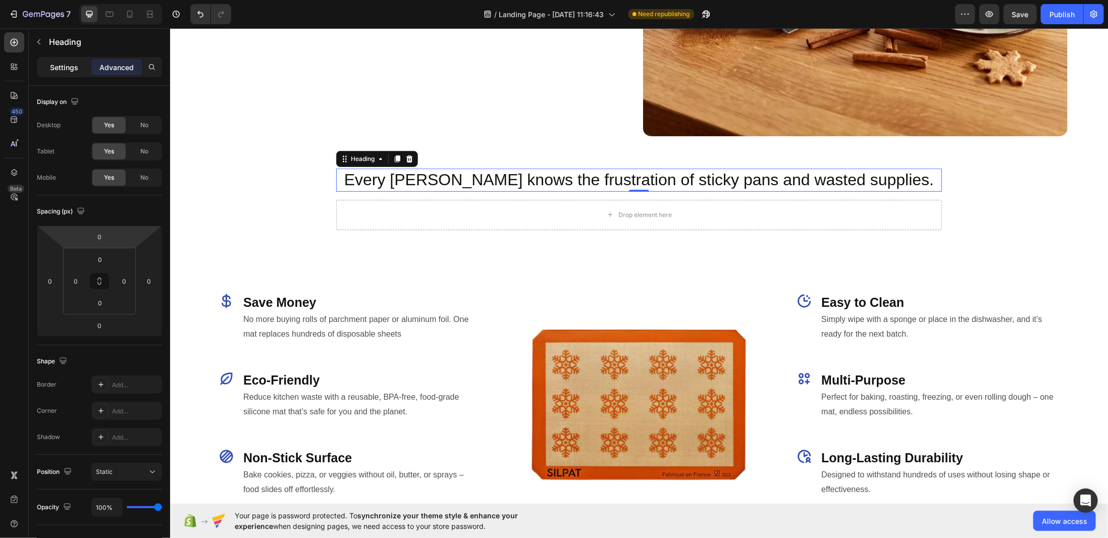
click at [77, 70] on p "Settings" at bounding box center [64, 67] width 28 height 11
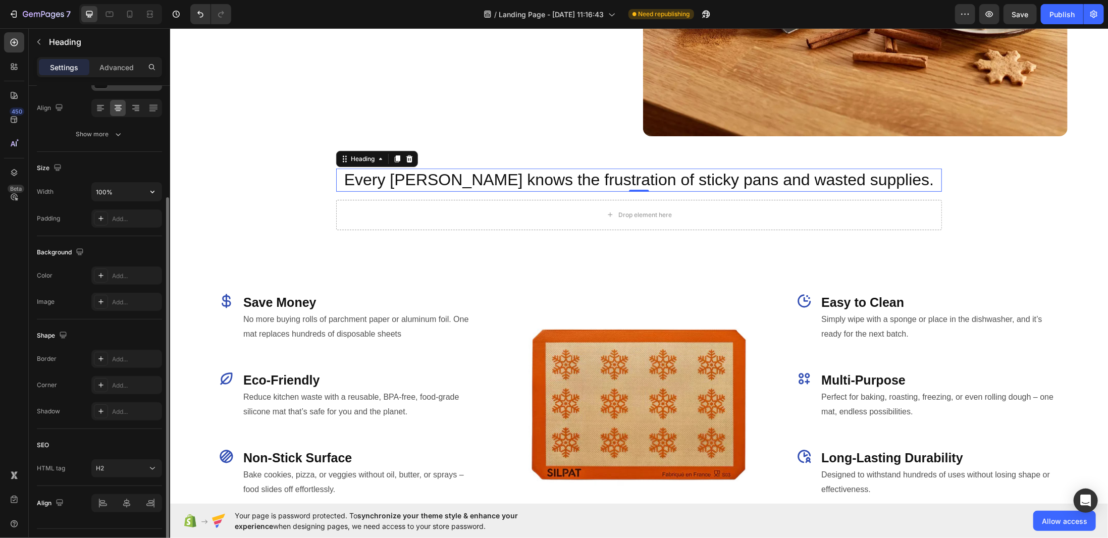
scroll to position [50, 0]
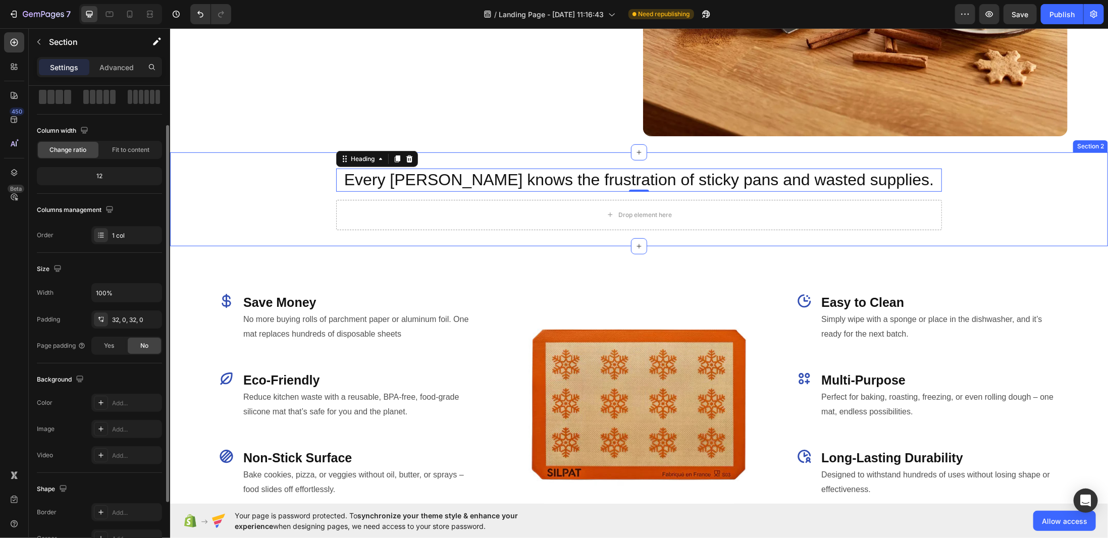
click at [326, 177] on div "Every baker knows the frustration of sticky pans and wasted supplies. Heading 0…" at bounding box center [639, 199] width 938 height 62
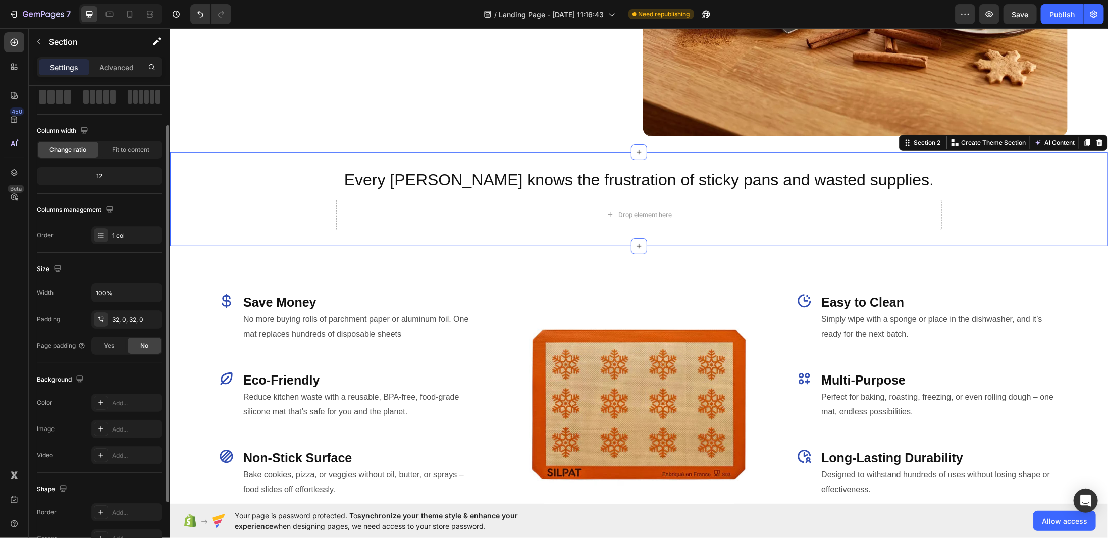
scroll to position [0, 0]
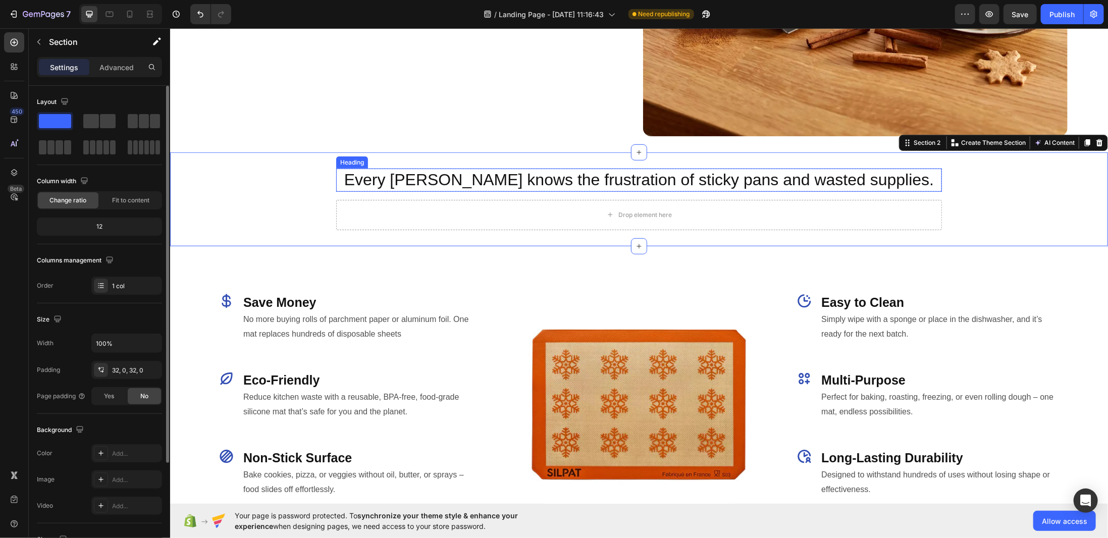
click at [336, 174] on h2 "Every baker knows the frustration of sticky pans and wasted supplies." at bounding box center [639, 179] width 606 height 23
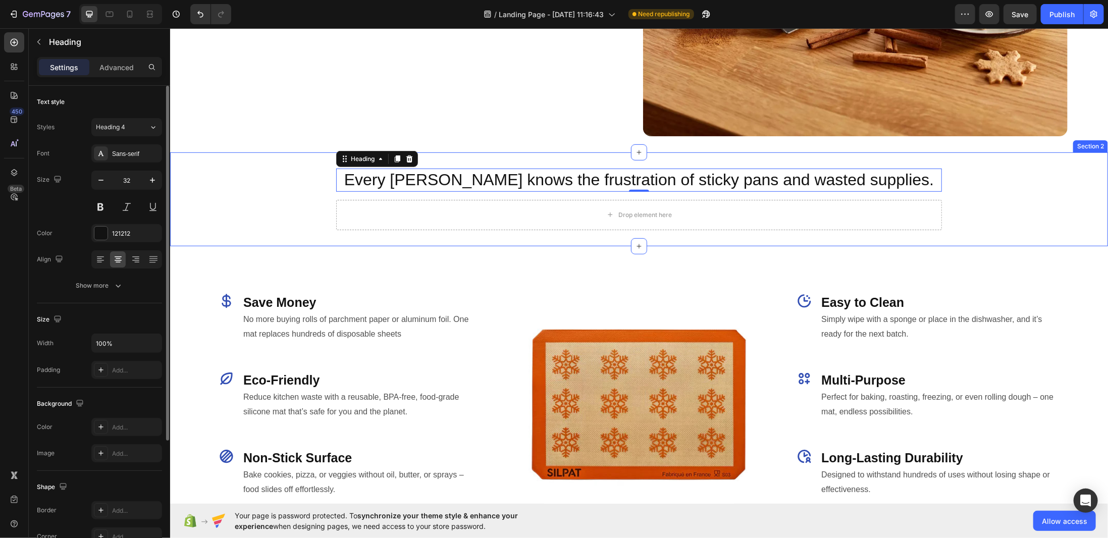
click at [286, 174] on div "Every baker knows the frustration of sticky pans and wasted supplies. Heading 0…" at bounding box center [639, 199] width 938 height 62
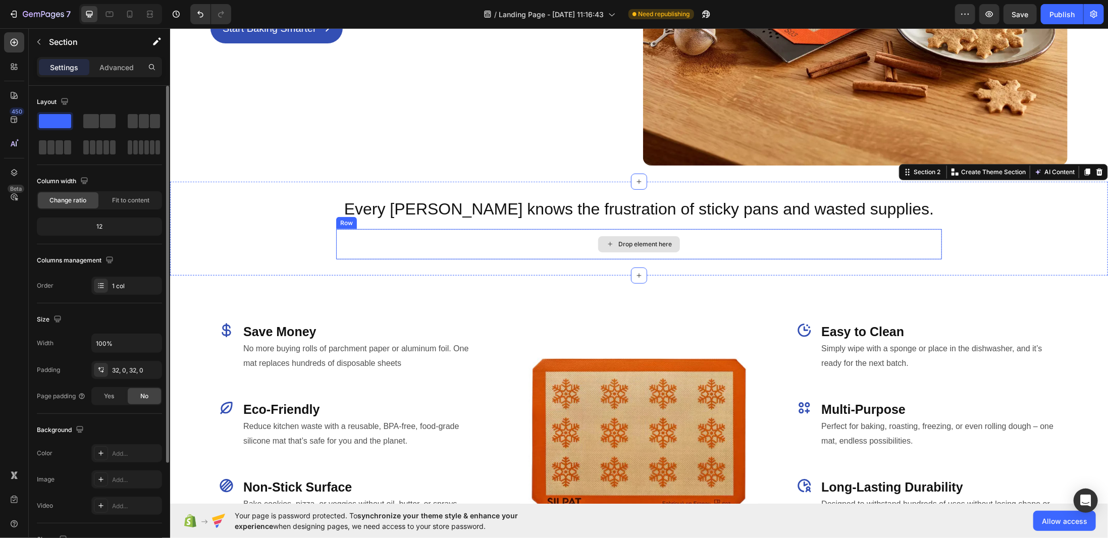
scroll to position [353, 0]
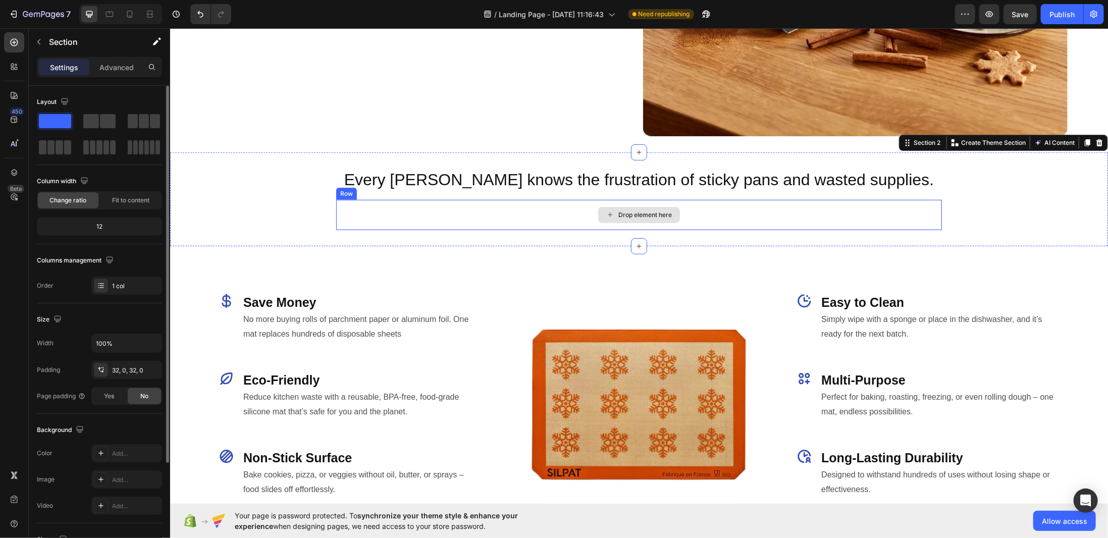
click at [935, 209] on div "Drop element here" at bounding box center [639, 214] width 606 height 30
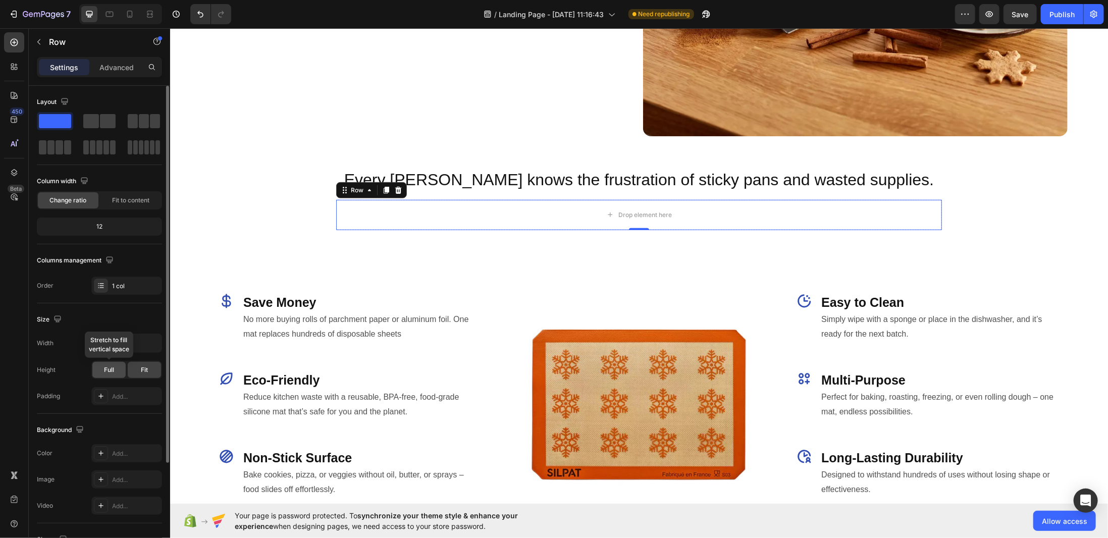
click at [116, 368] on div "Full" at bounding box center [108, 370] width 33 height 16
click at [116, 367] on div "Full" at bounding box center [108, 370] width 33 height 16
click at [148, 368] on div "Fit" at bounding box center [144, 370] width 33 height 16
click at [122, 198] on span "Fit to content" at bounding box center [130, 200] width 37 height 9
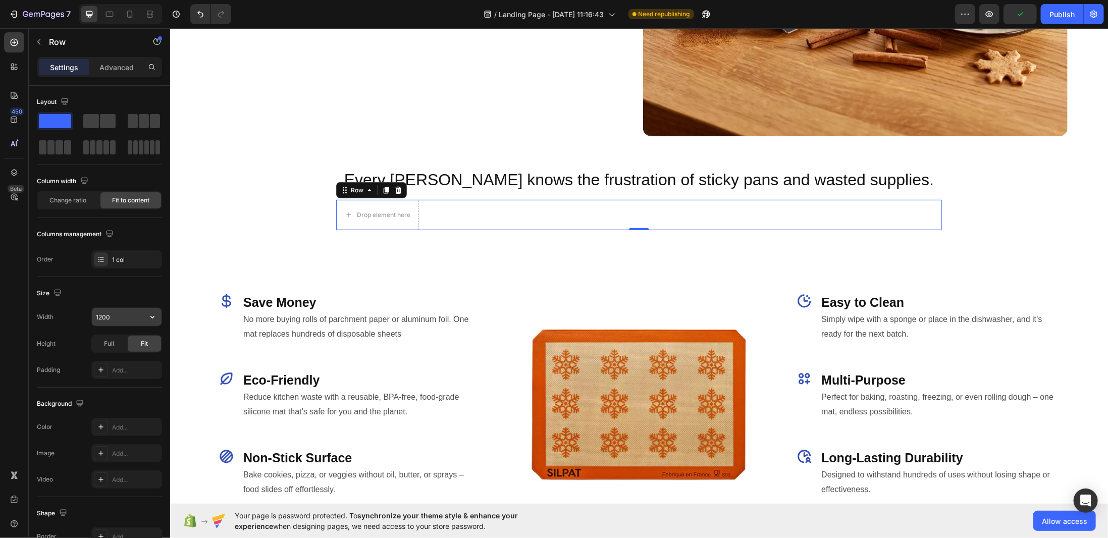
click at [122, 314] on input "1200" at bounding box center [127, 317] width 70 height 18
type input "100%"
click at [137, 234] on div "Columns management" at bounding box center [99, 234] width 125 height 16
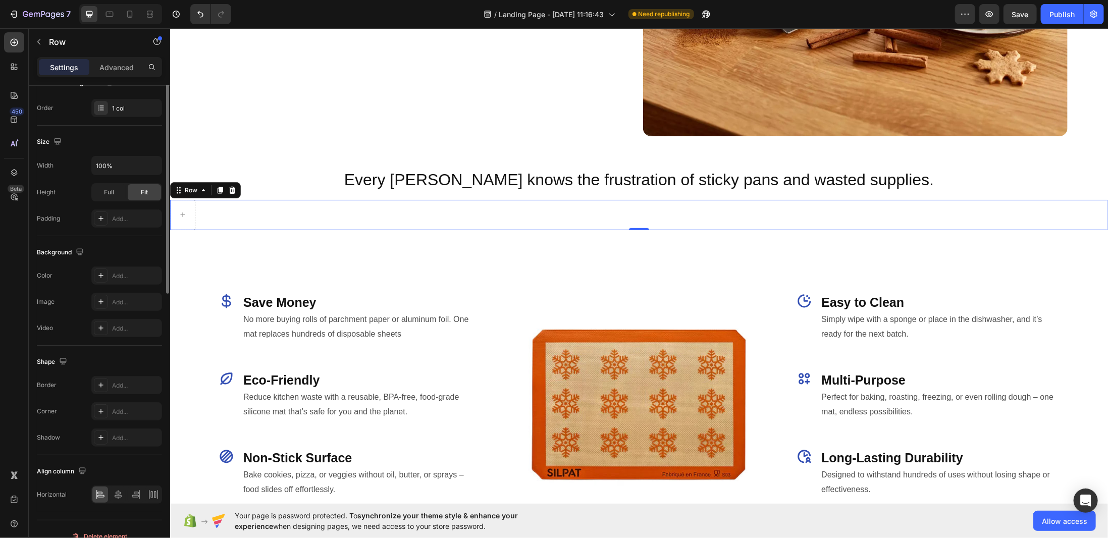
scroll to position [0, 0]
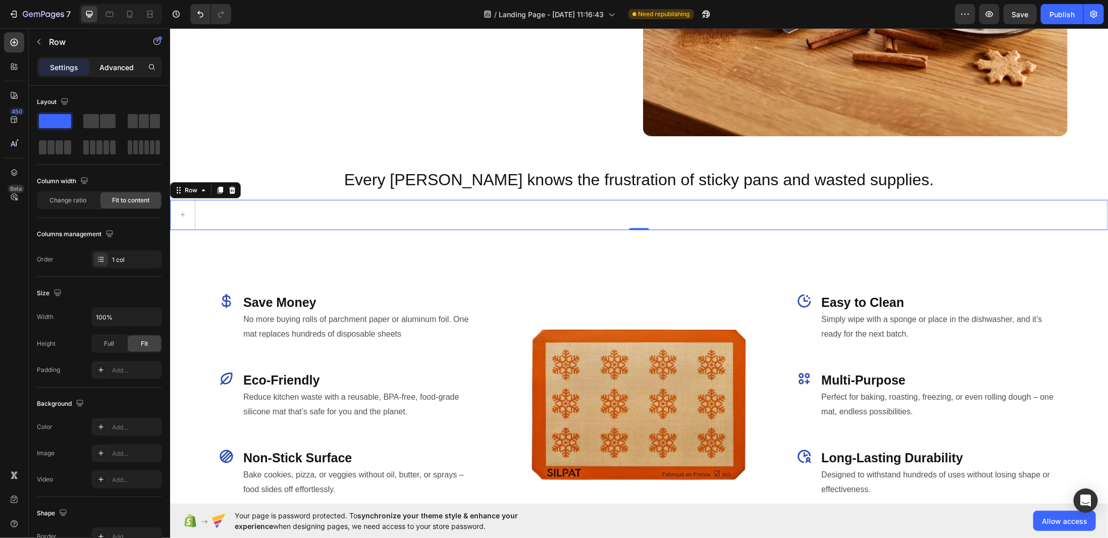
click at [123, 68] on p "Advanced" at bounding box center [116, 67] width 34 height 11
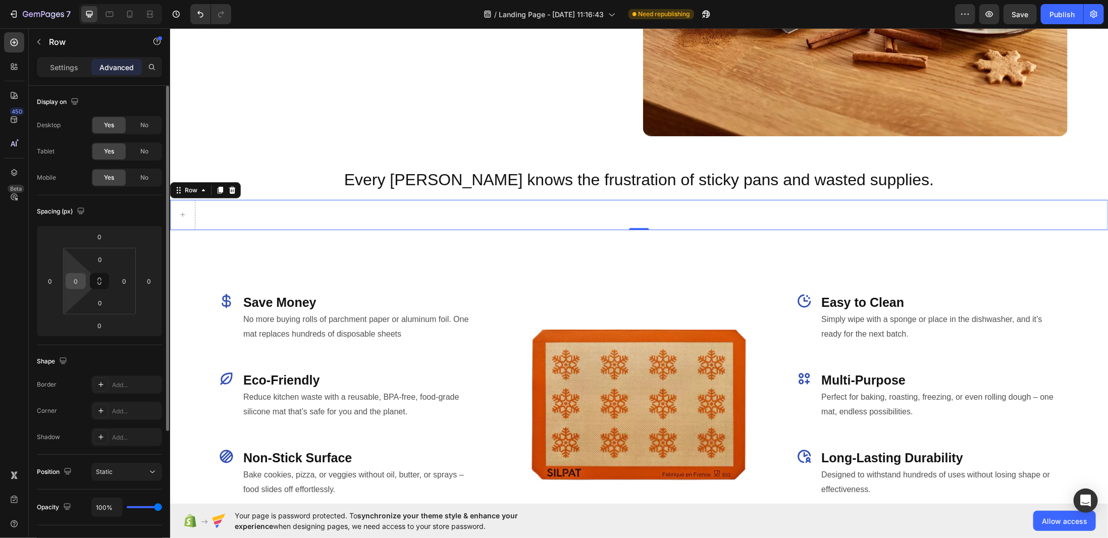
click at [76, 279] on input "0" at bounding box center [75, 280] width 15 height 15
type input "80"
click at [126, 277] on input "0" at bounding box center [124, 280] width 15 height 15
type input "80"
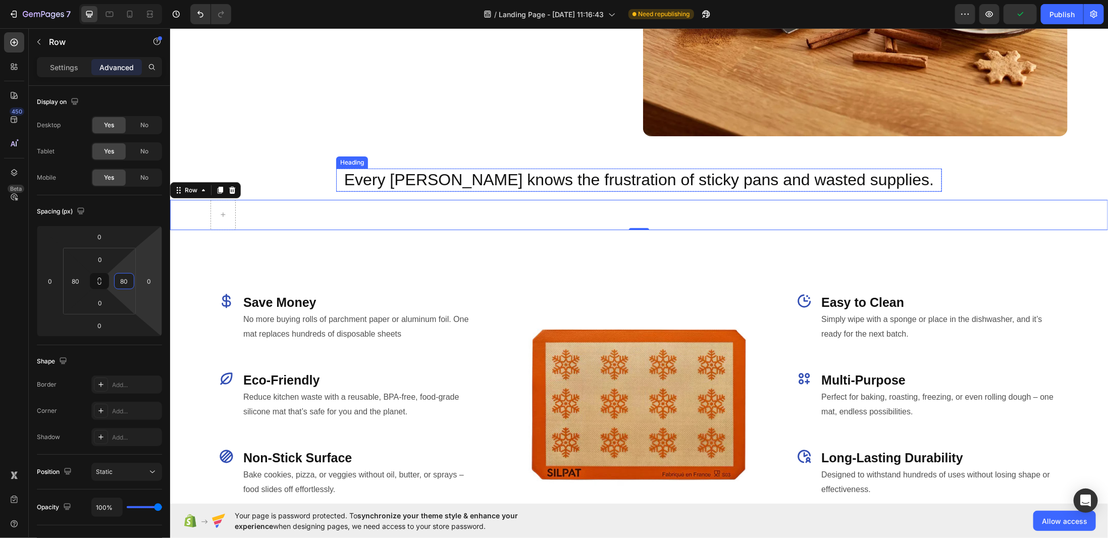
click at [341, 183] on p "Every baker knows the frustration of sticky pans and wasted supplies." at bounding box center [639, 179] width 604 height 21
click at [267, 210] on div "Row 0" at bounding box center [639, 214] width 938 height 30
click at [271, 217] on div "Row 0" at bounding box center [639, 214] width 938 height 30
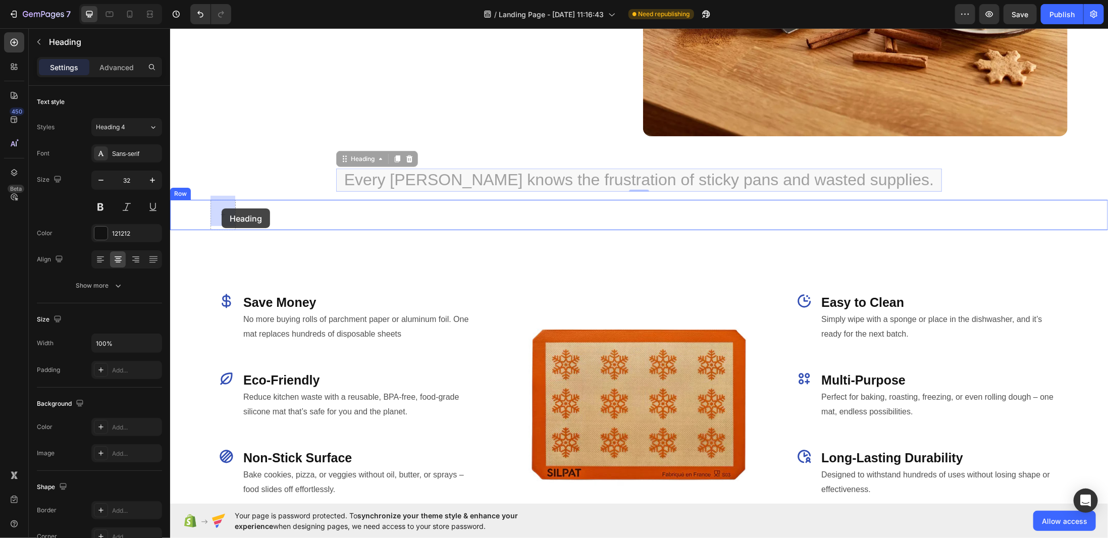
drag, startPoint x: 457, startPoint y: 174, endPoint x: 221, endPoint y: 208, distance: 238.1
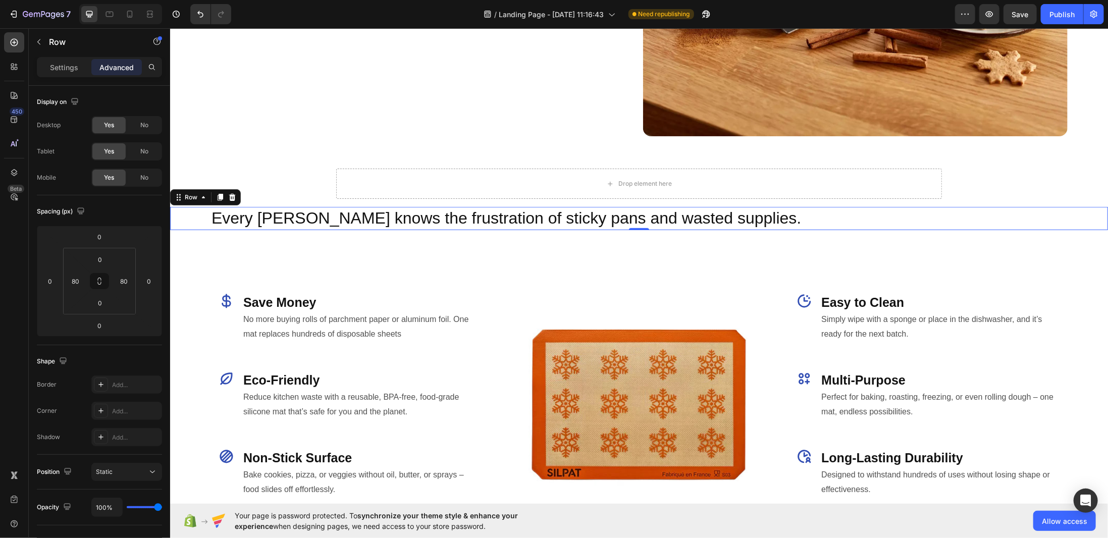
click at [813, 211] on div "Every baker knows the frustration of sticky pans and wasted supplies. Heading R…" at bounding box center [639, 217] width 938 height 23
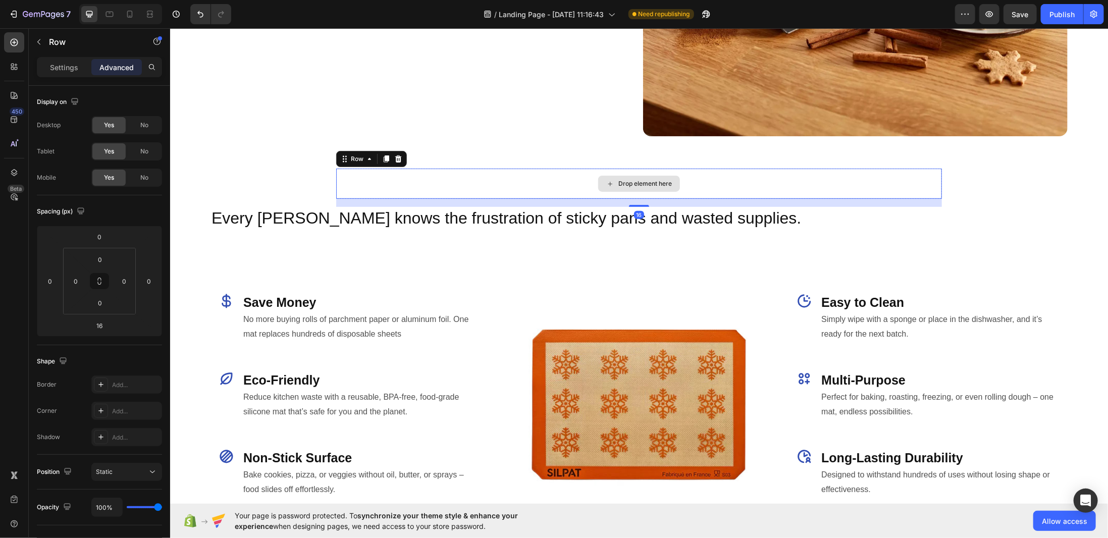
click at [370, 171] on div "Drop element here" at bounding box center [639, 183] width 606 height 30
click at [398, 155] on div at bounding box center [398, 158] width 12 height 12
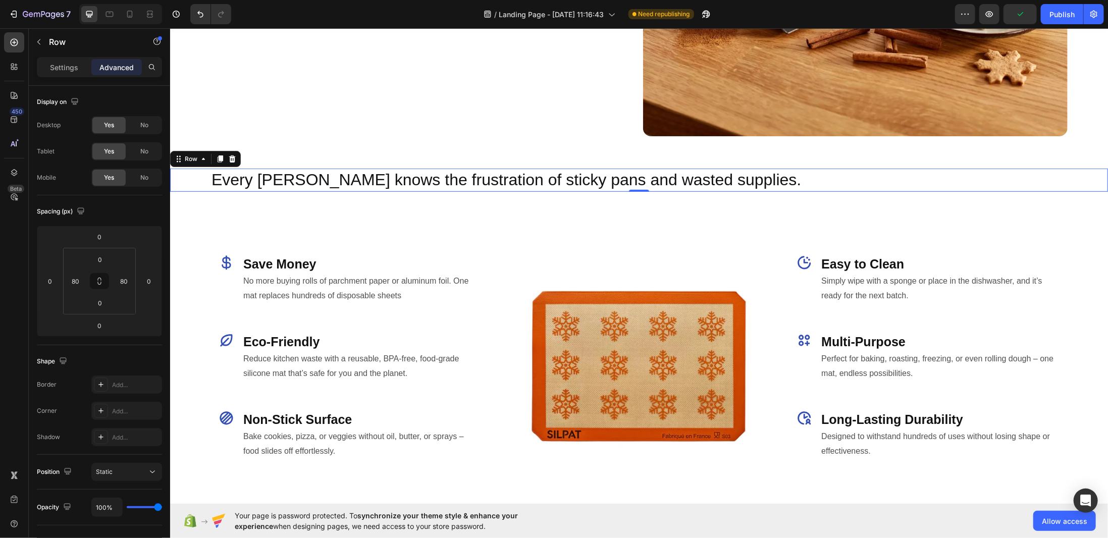
click at [187, 168] on div "Every baker knows the frustration of sticky pans and wasted supplies. Heading R…" at bounding box center [639, 179] width 938 height 23
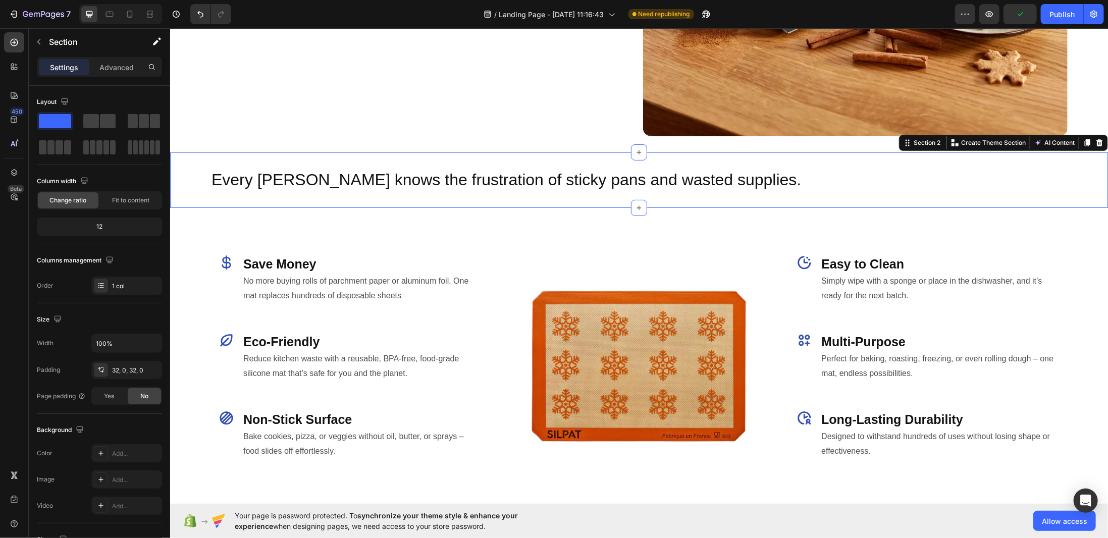
click at [483, 153] on div "Every baker knows the frustration of sticky pans and wasted supplies. Heading R…" at bounding box center [639, 180] width 938 height 56
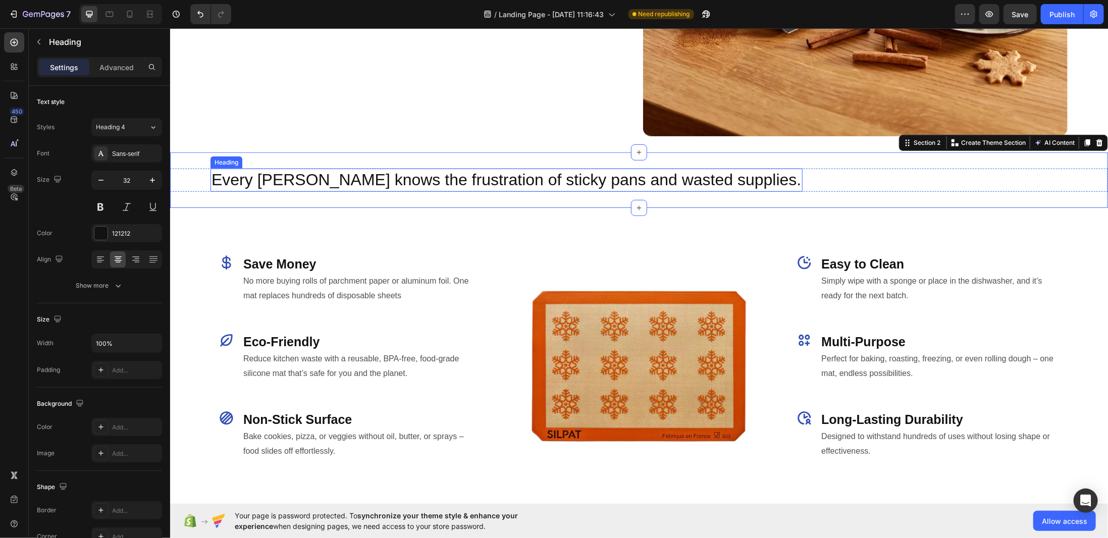
click at [419, 178] on h2 "Every baker knows the frustration of sticky pans and wasted supplies." at bounding box center [506, 179] width 592 height 23
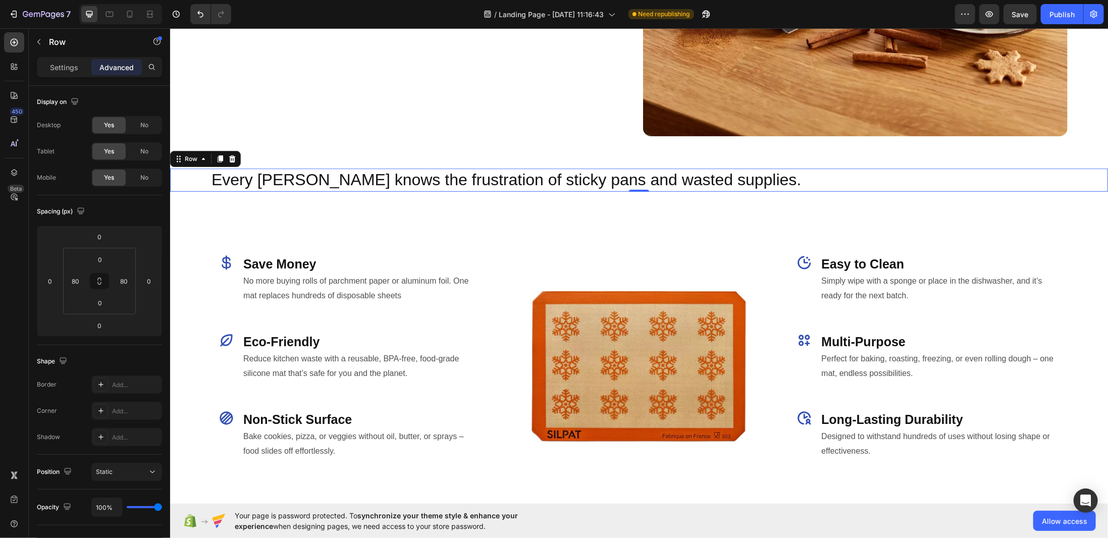
click at [195, 169] on div "Every baker knows the frustration of sticky pans and wasted supplies. Heading R…" at bounding box center [639, 179] width 938 height 23
click at [216, 172] on h2 "Every baker knows the frustration of sticky pans and wasted supplies." at bounding box center [506, 179] width 592 height 23
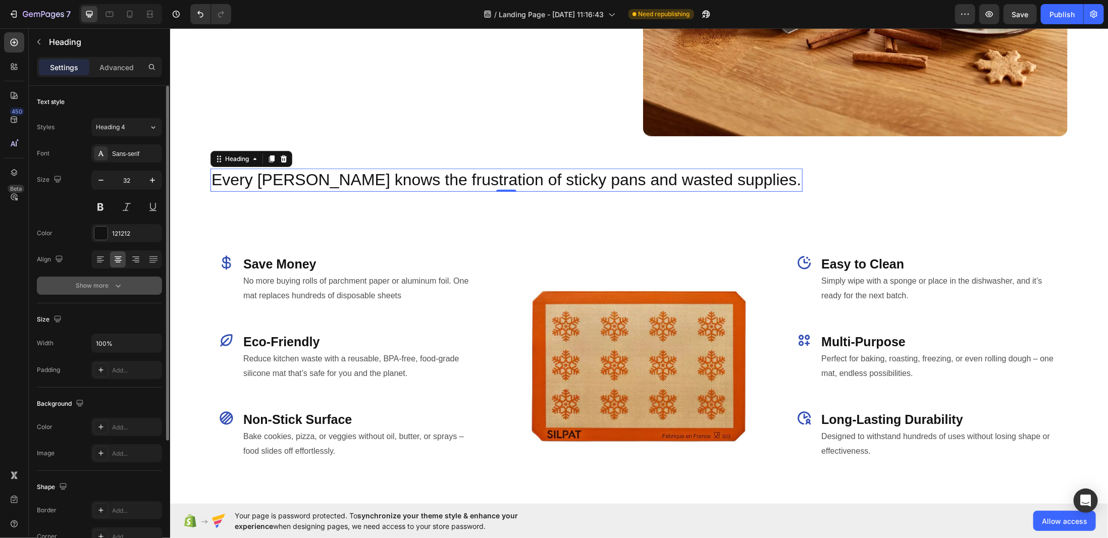
scroll to position [50, 0]
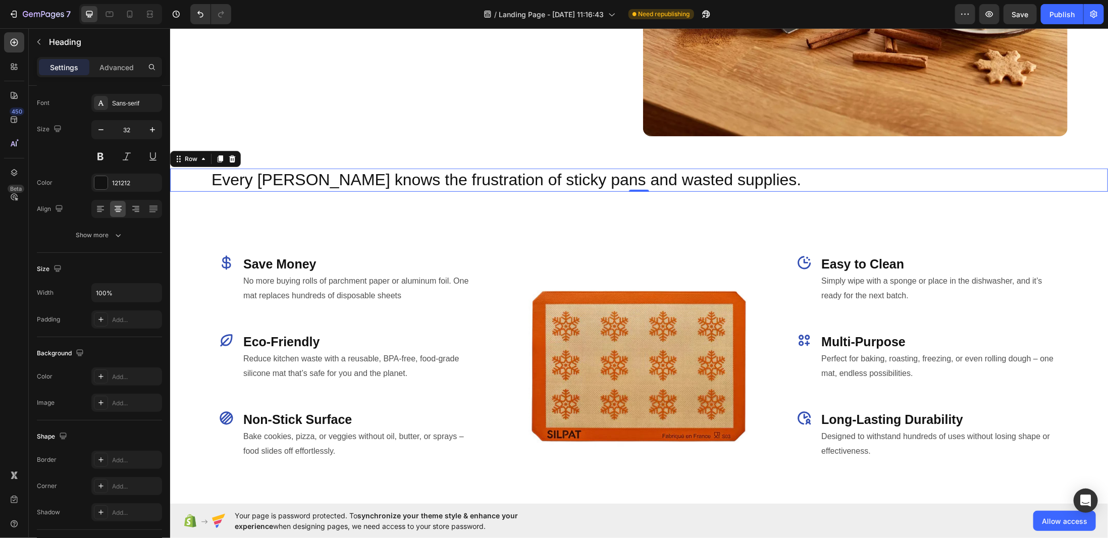
click at [745, 176] on div "Every baker knows the frustration of sticky pans and wasted supplies. Heading R…" at bounding box center [639, 179] width 938 height 23
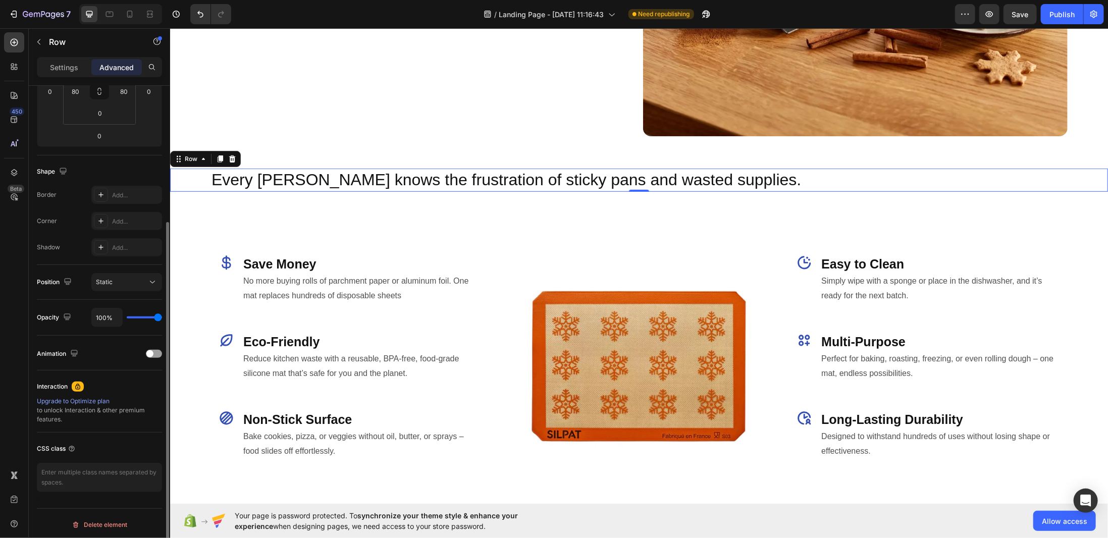
scroll to position [0, 0]
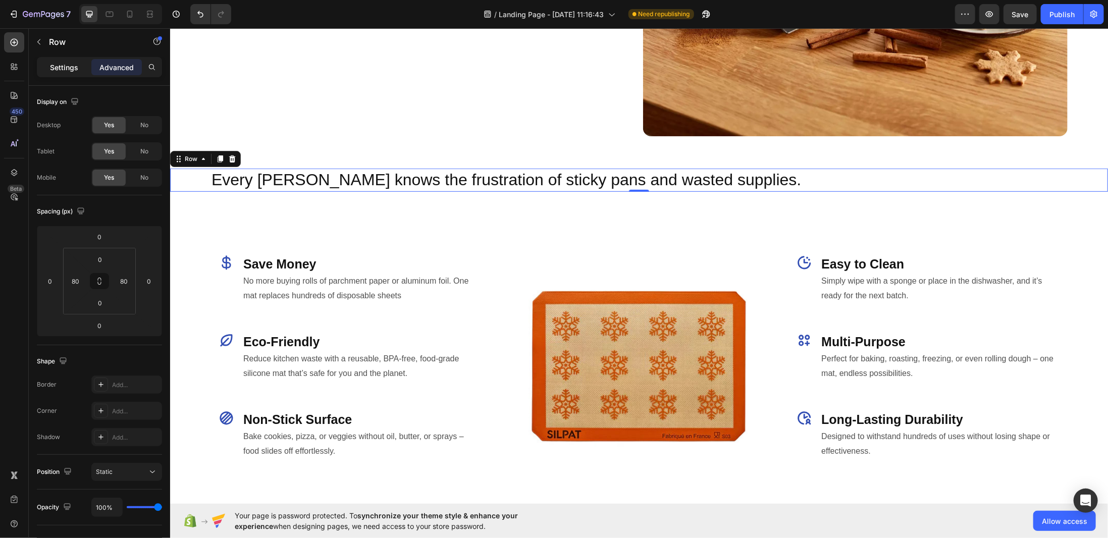
click at [64, 66] on p "Settings" at bounding box center [64, 67] width 28 height 11
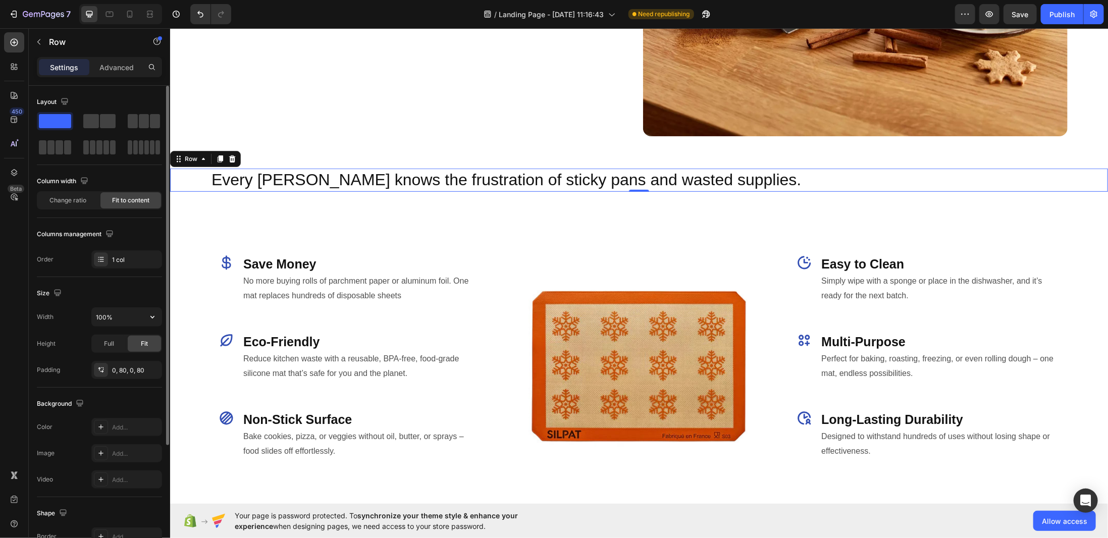
scroll to position [163, 0]
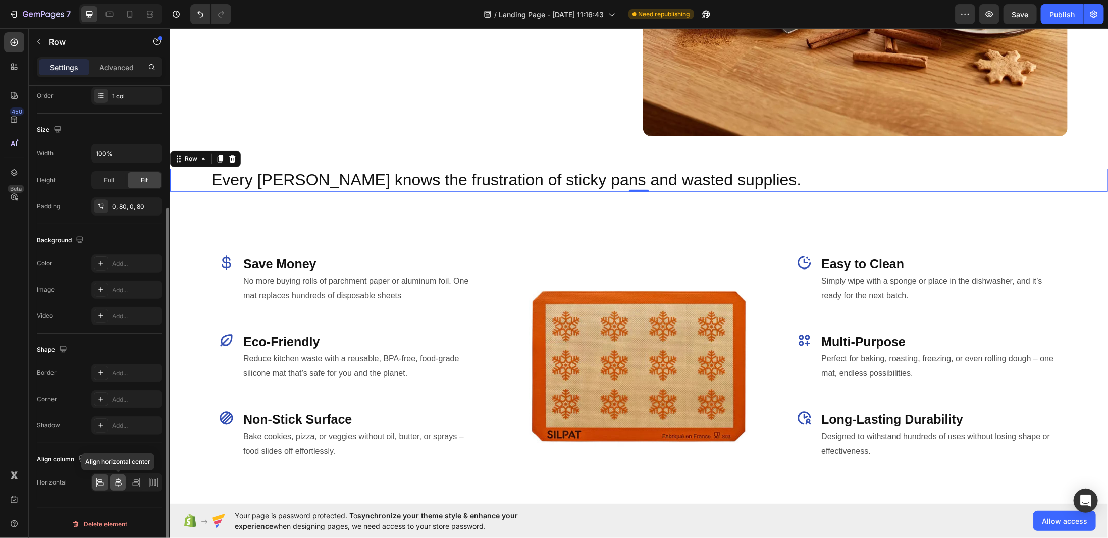
click at [119, 478] on icon at bounding box center [118, 482] width 10 height 10
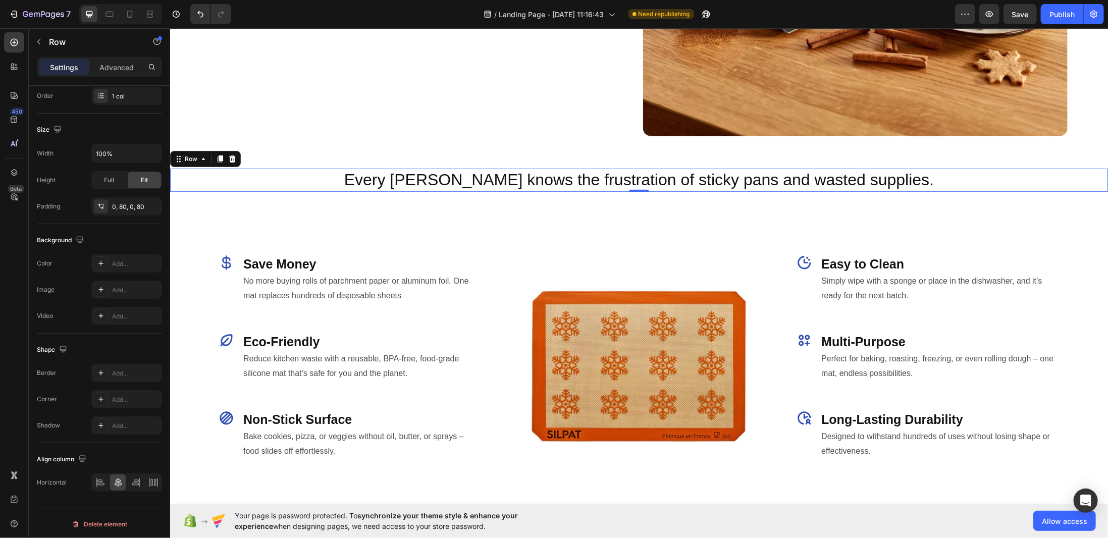
click at [914, 172] on div "Every baker knows the frustration of sticky pans and wasted supplies. Heading R…" at bounding box center [639, 179] width 938 height 23
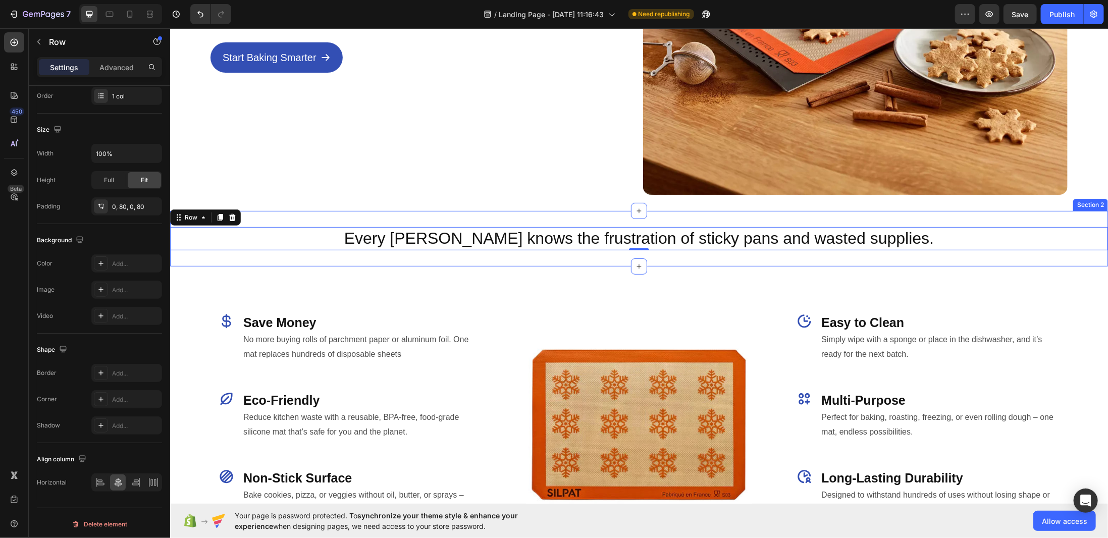
scroll to position [353, 0]
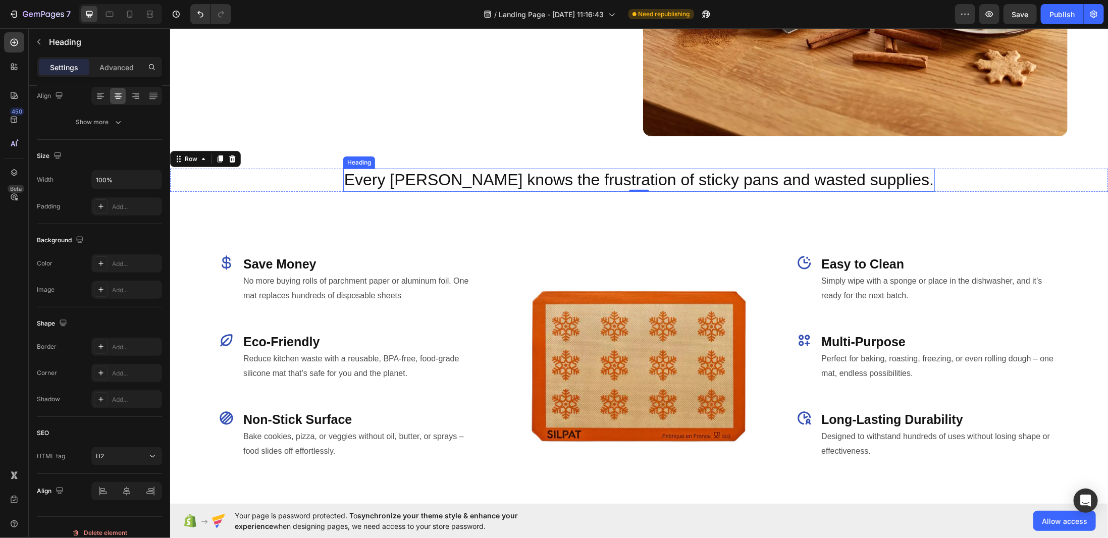
click at [650, 179] on h2 "Every baker knows the frustration of sticky pans and wasted supplies." at bounding box center [639, 179] width 592 height 23
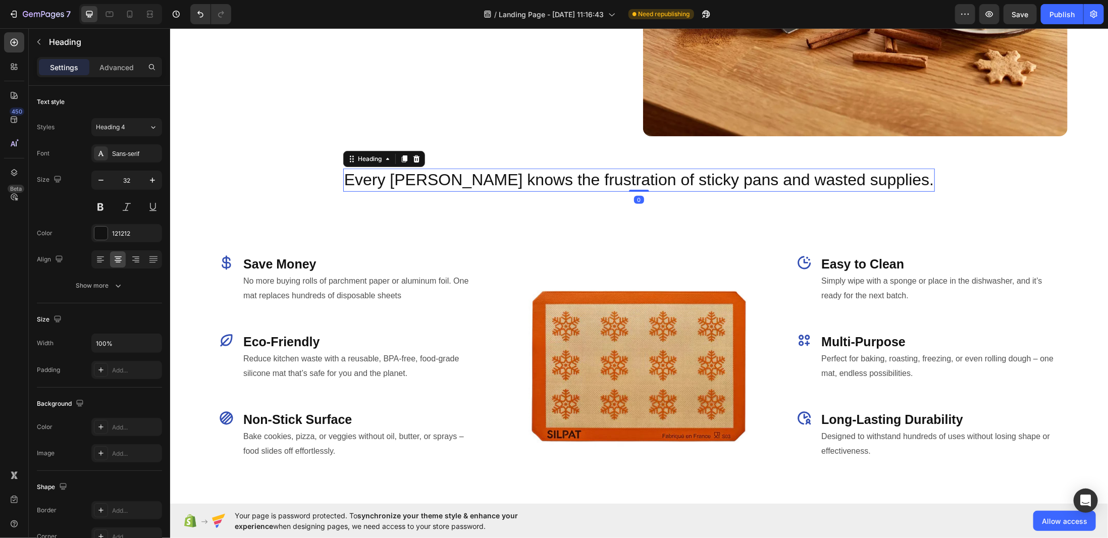
click at [650, 179] on h2 "Every baker knows the frustration of sticky pans and wasted supplies." at bounding box center [639, 179] width 592 height 23
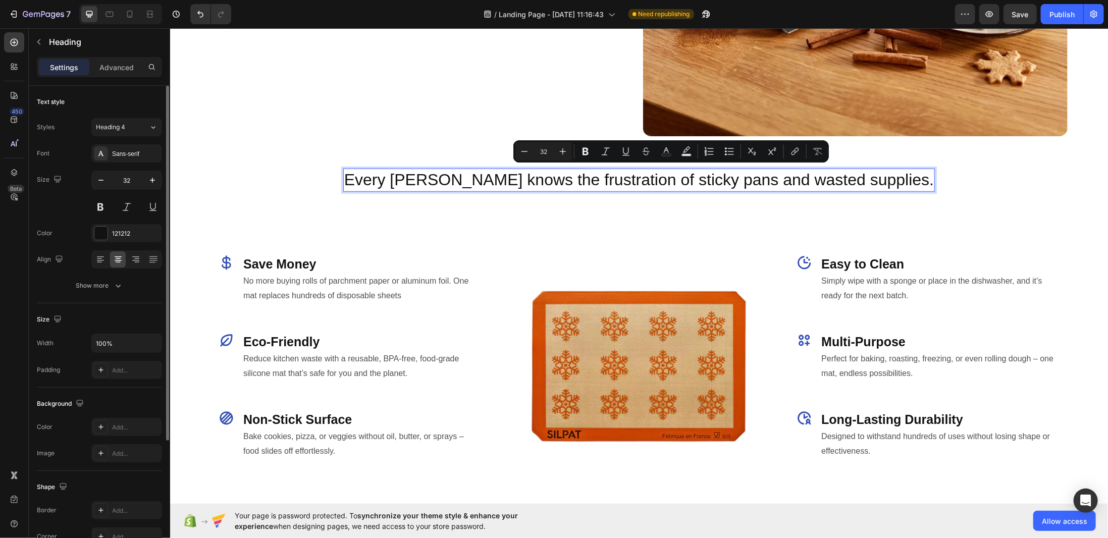
click at [646, 181] on p "Every baker knows the frustration of sticky pans and wasted supplies." at bounding box center [639, 179] width 590 height 21
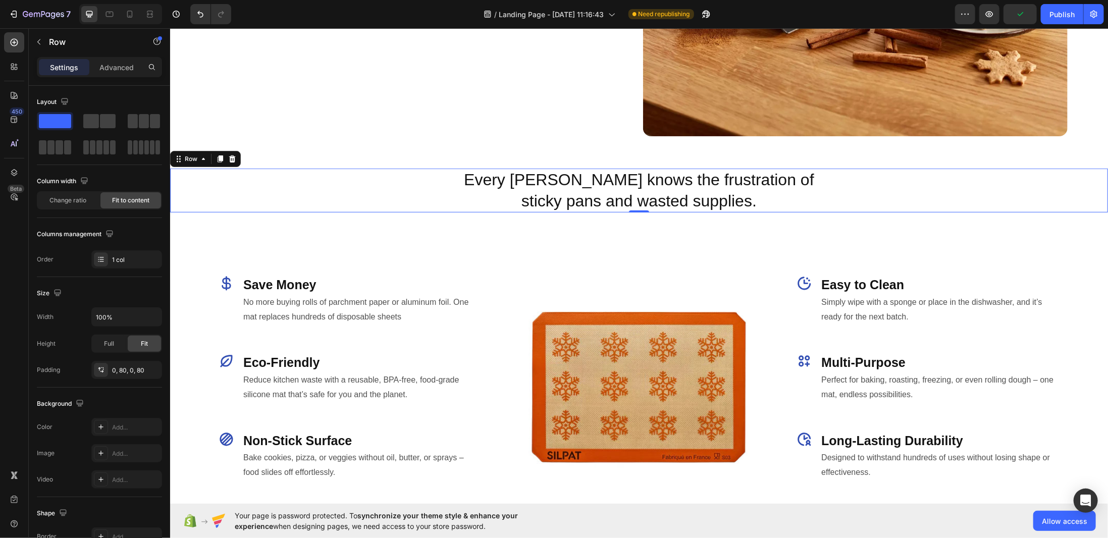
click at [861, 190] on div "Every baker knows the frustration of sticky pans and wasted supplies. Heading R…" at bounding box center [639, 190] width 938 height 44
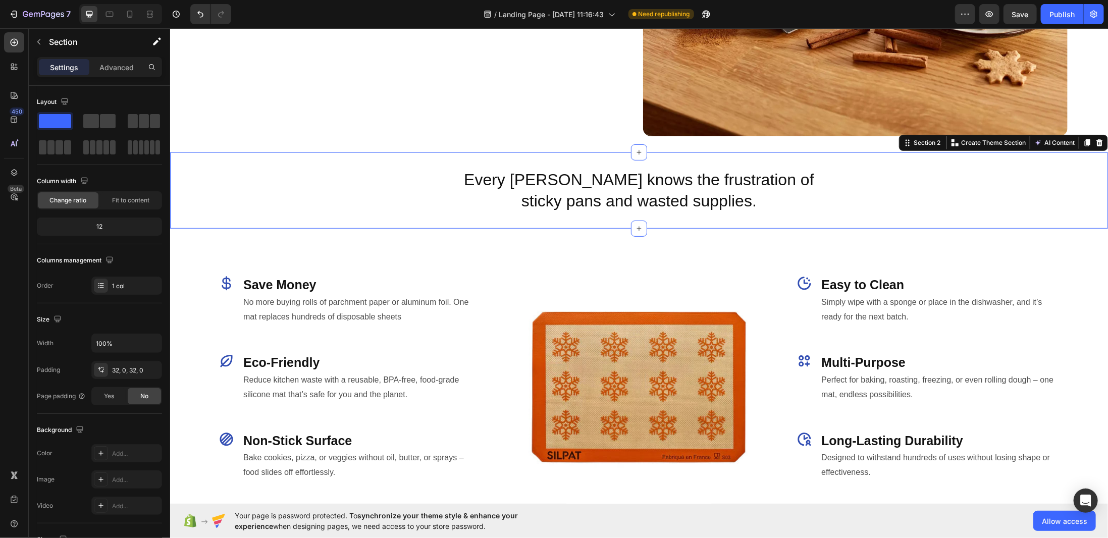
click at [381, 157] on div "Every baker knows the frustration of sticky pans and wasted supplies. Heading R…" at bounding box center [639, 190] width 938 height 76
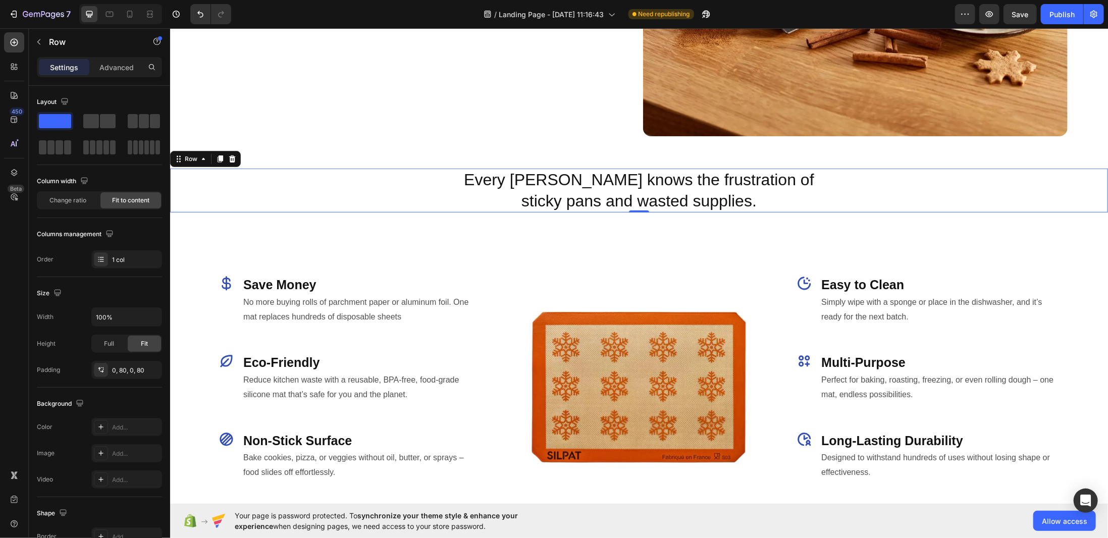
click at [434, 168] on div "Every baker knows the frustration of sticky pans and wasted supplies. Heading R…" at bounding box center [639, 190] width 938 height 44
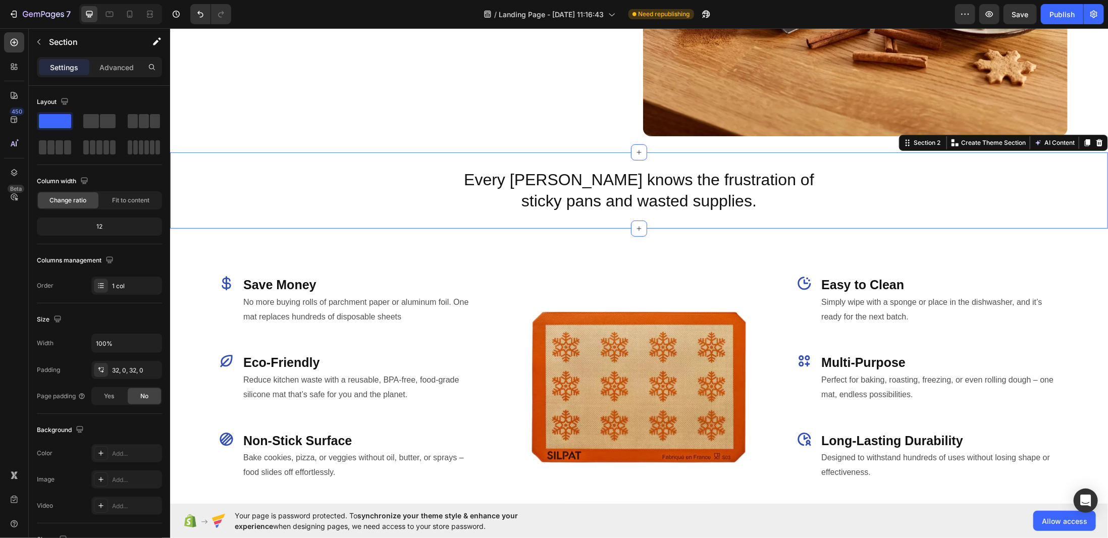
click at [431, 153] on div "Every baker knows the frustration of sticky pans and wasted supplies. Heading R…" at bounding box center [639, 190] width 938 height 76
click at [428, 181] on div "Every baker knows the frustration of sticky pans and wasted supplies. Heading R…" at bounding box center [639, 190] width 938 height 44
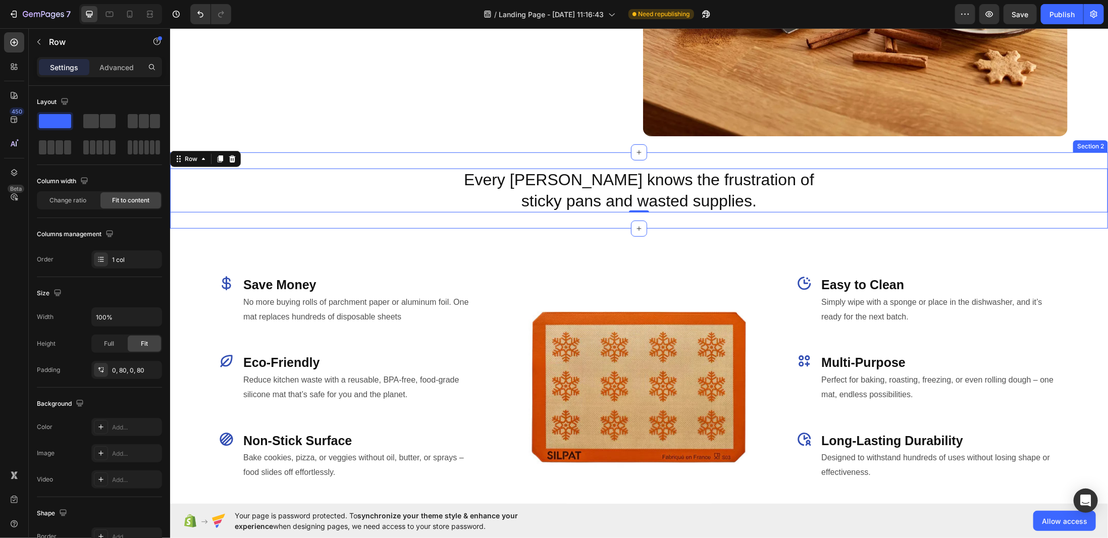
click at [399, 153] on div "Every baker knows the frustration of sticky pans and wasted supplies. Heading R…" at bounding box center [639, 190] width 938 height 76
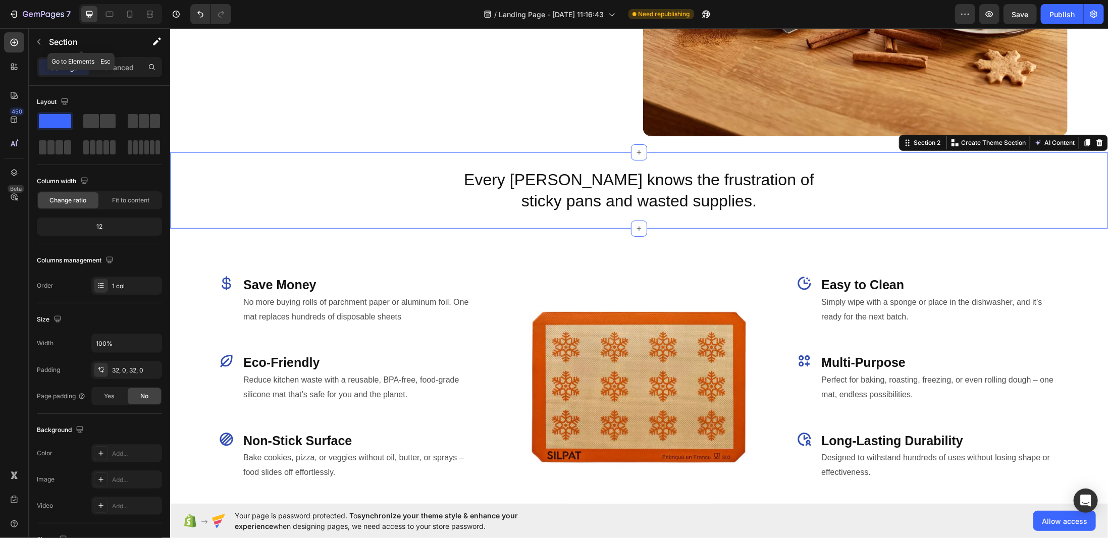
click at [47, 43] on div "Section" at bounding box center [81, 42] width 105 height 26
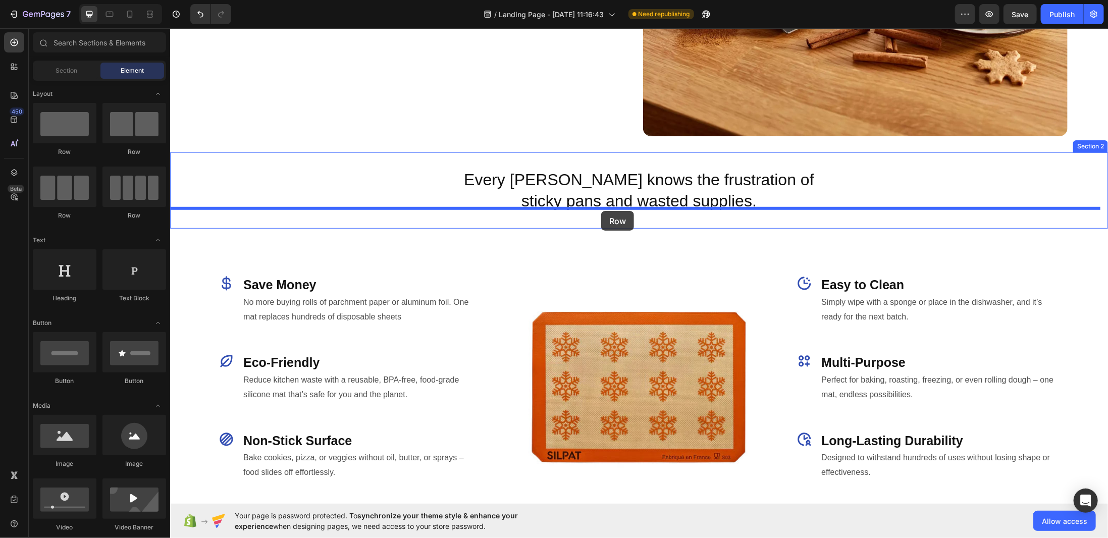
drag, startPoint x: 227, startPoint y: 154, endPoint x: 600, endPoint y: 210, distance: 378.1
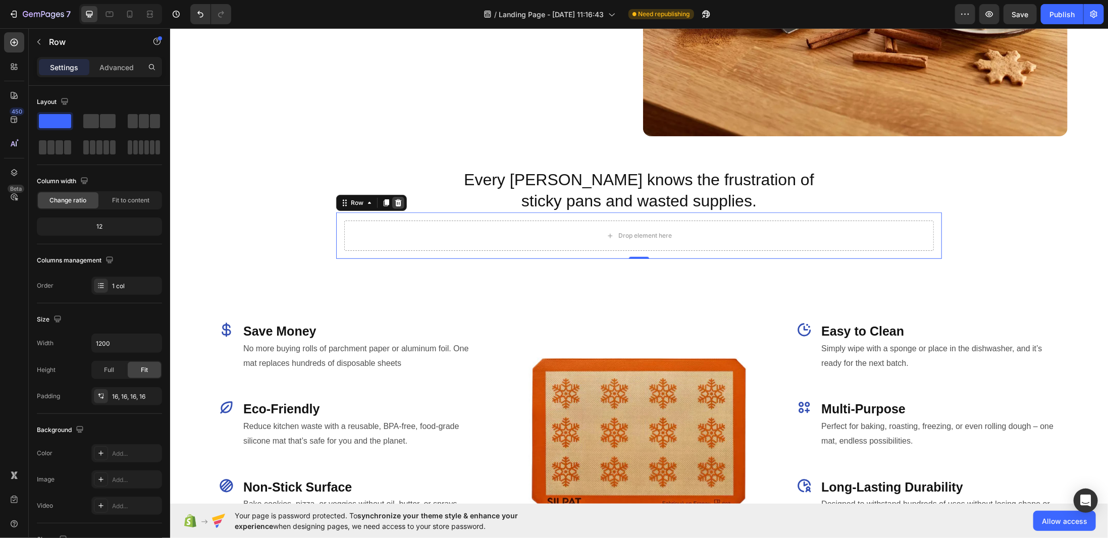
click at [394, 198] on icon at bounding box center [398, 202] width 8 height 8
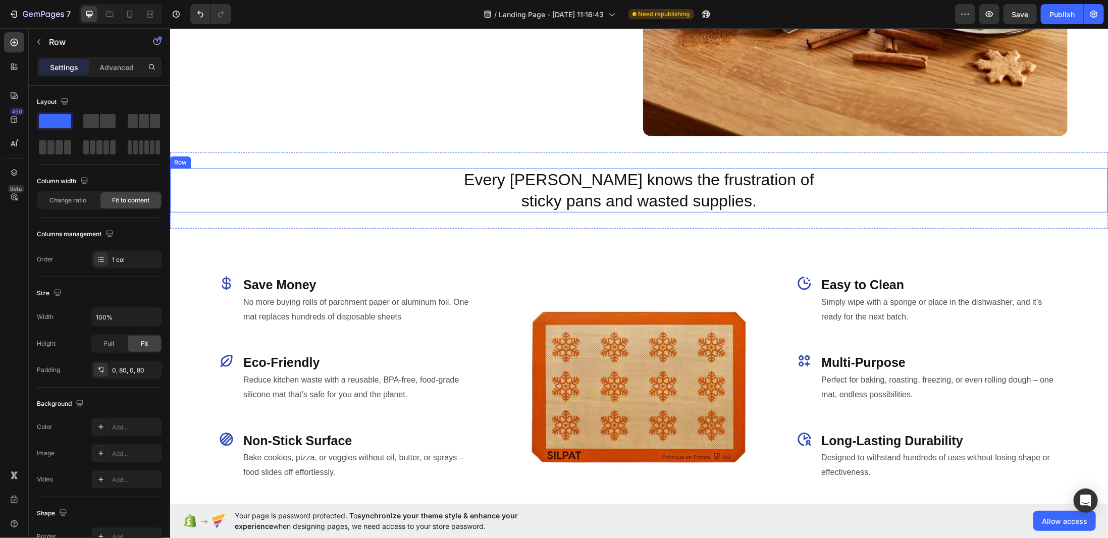
click at [396, 177] on div "Every baker knows the frustration of sticky pans and wasted supplies. Heading R…" at bounding box center [639, 190] width 938 height 44
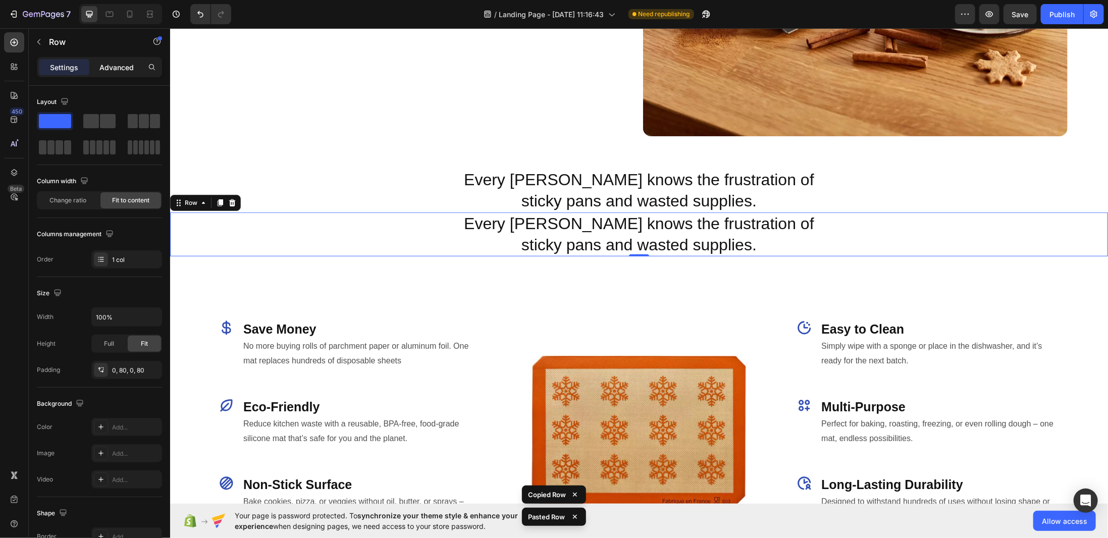
click at [126, 68] on p "Advanced" at bounding box center [116, 67] width 34 height 11
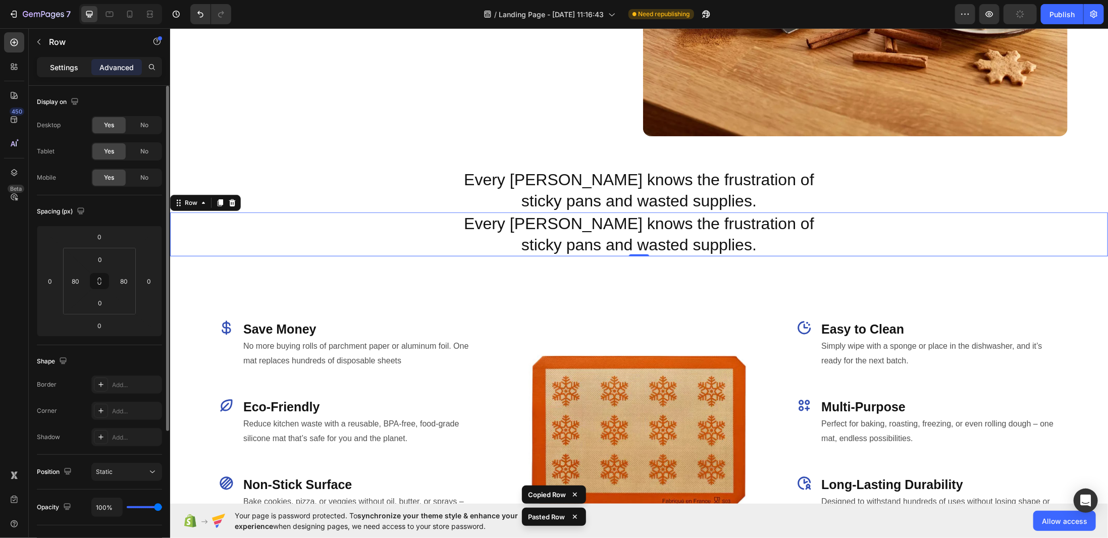
click at [66, 59] on div "Settings" at bounding box center [64, 67] width 50 height 16
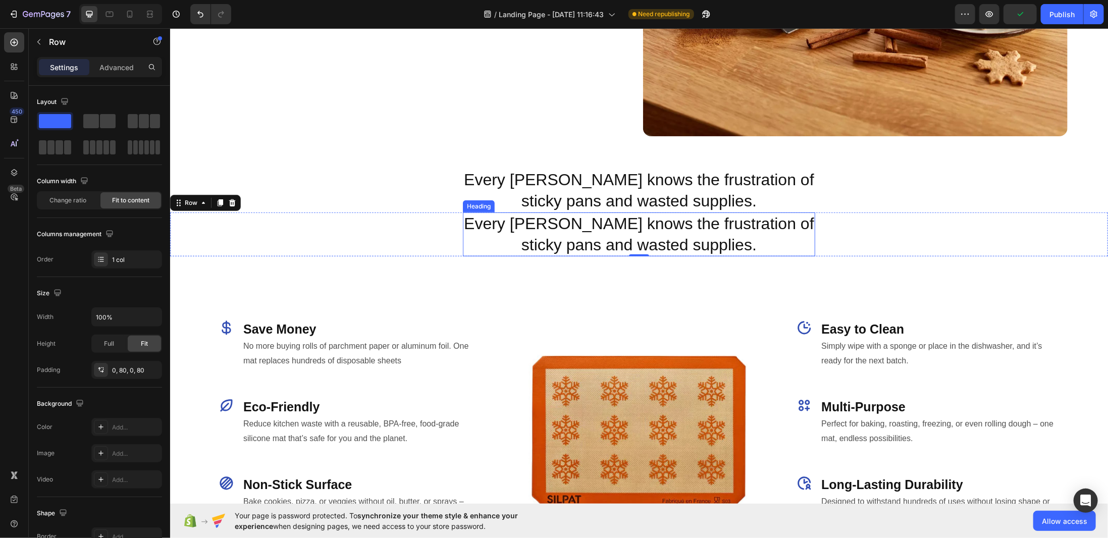
click at [579, 226] on h2 "Every baker knows the frustration of sticky pans and wasted supplies." at bounding box center [638, 234] width 352 height 44
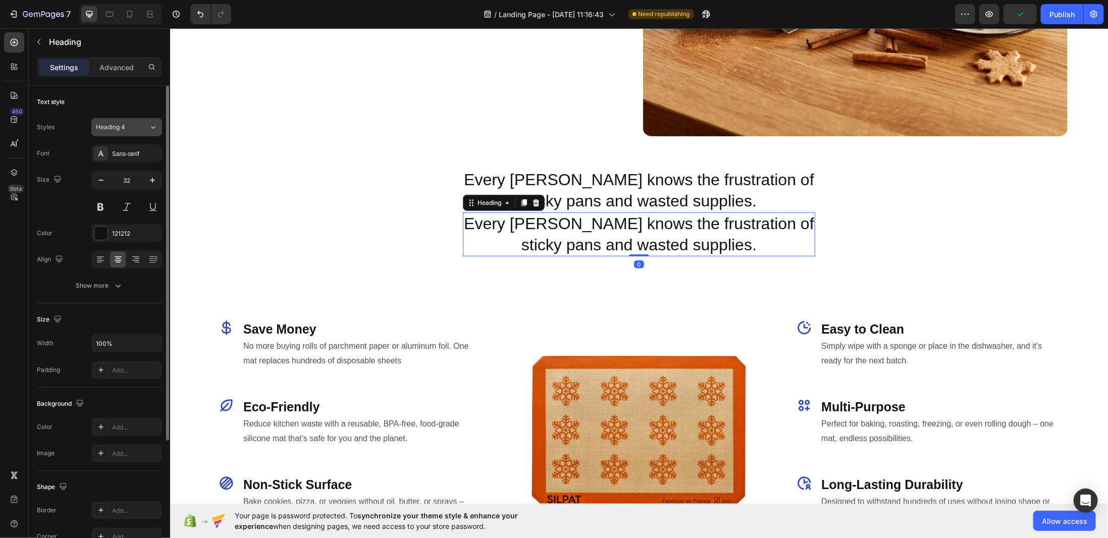
click at [115, 130] on span "Heading 4" at bounding box center [110, 127] width 29 height 9
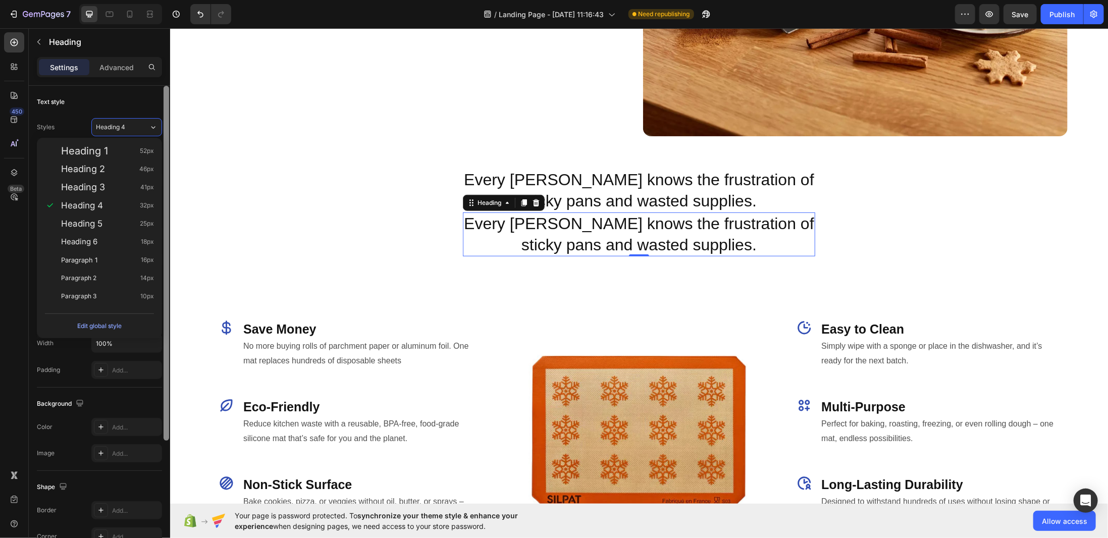
drag, startPoint x: 137, startPoint y: 259, endPoint x: 164, endPoint y: 260, distance: 27.3
click at [138, 259] on div "Paragraph 1 16px" at bounding box center [107, 260] width 93 height 10
type input "16"
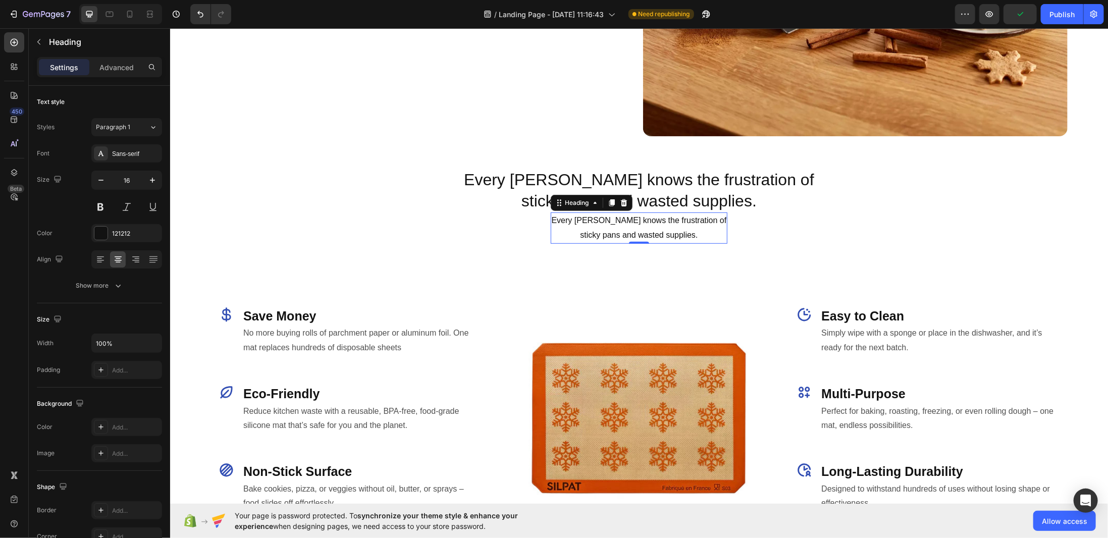
click at [611, 216] on h2 "Every baker knows the frustration of sticky pans and wasted supplies." at bounding box center [638, 227] width 177 height 31
click at [611, 216] on p "Every baker knows the frustration of sticky pans and wasted supplies." at bounding box center [638, 227] width 175 height 29
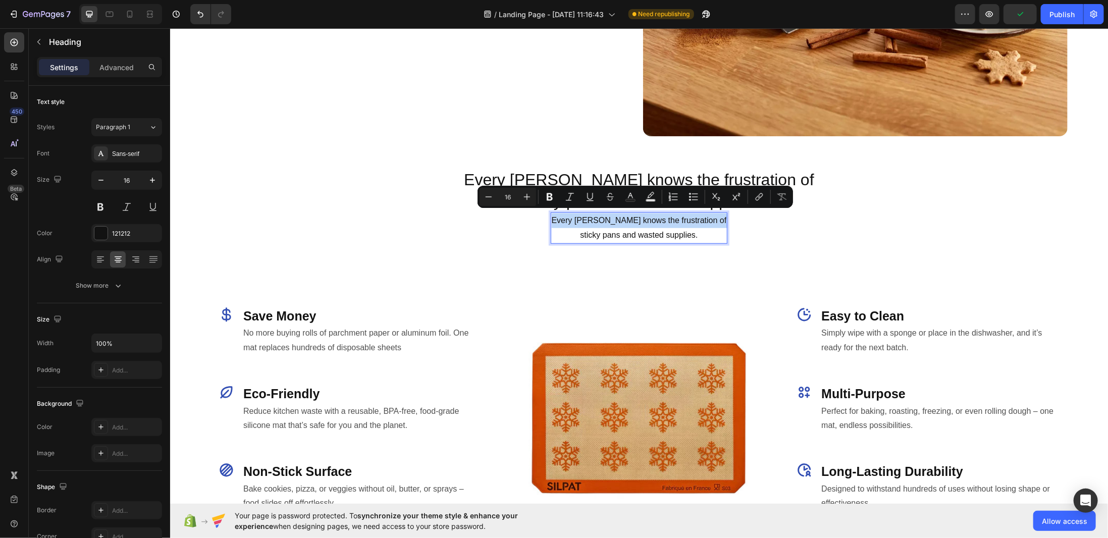
click at [611, 216] on p "Every baker knows the frustration of sticky pans and wasted supplies." at bounding box center [638, 227] width 175 height 29
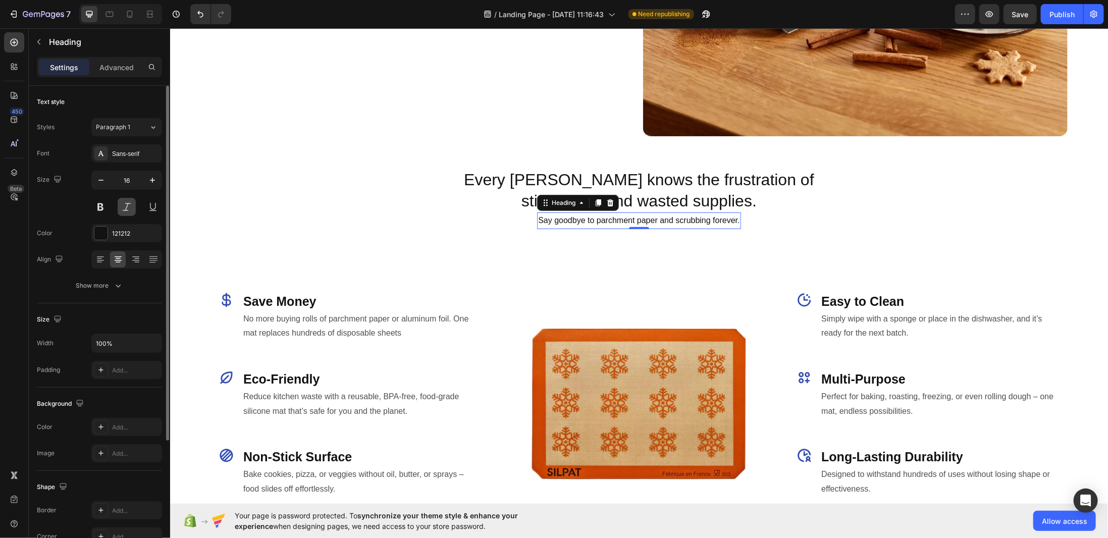
click at [130, 203] on button at bounding box center [127, 207] width 18 height 18
drag, startPoint x: 107, startPoint y: 232, endPoint x: 106, endPoint y: 239, distance: 7.1
click at [106, 232] on div at bounding box center [100, 233] width 13 height 13
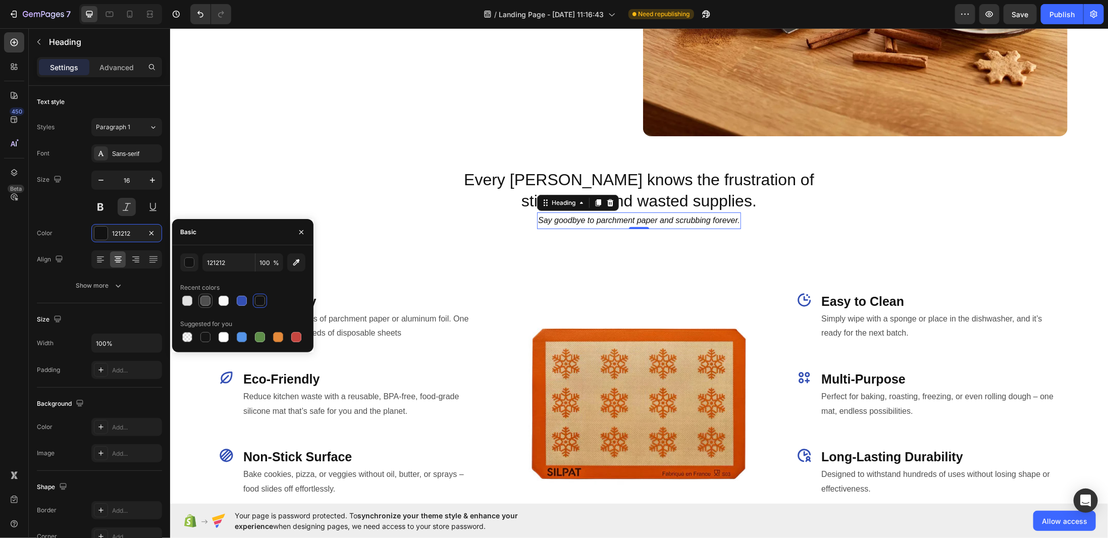
click at [208, 299] on div at bounding box center [205, 301] width 10 height 10
type input "4F4F4F"
click at [438, 229] on div "Every baker knows the frustration of sticky pans and wasted supplies. Heading R…" at bounding box center [639, 198] width 938 height 93
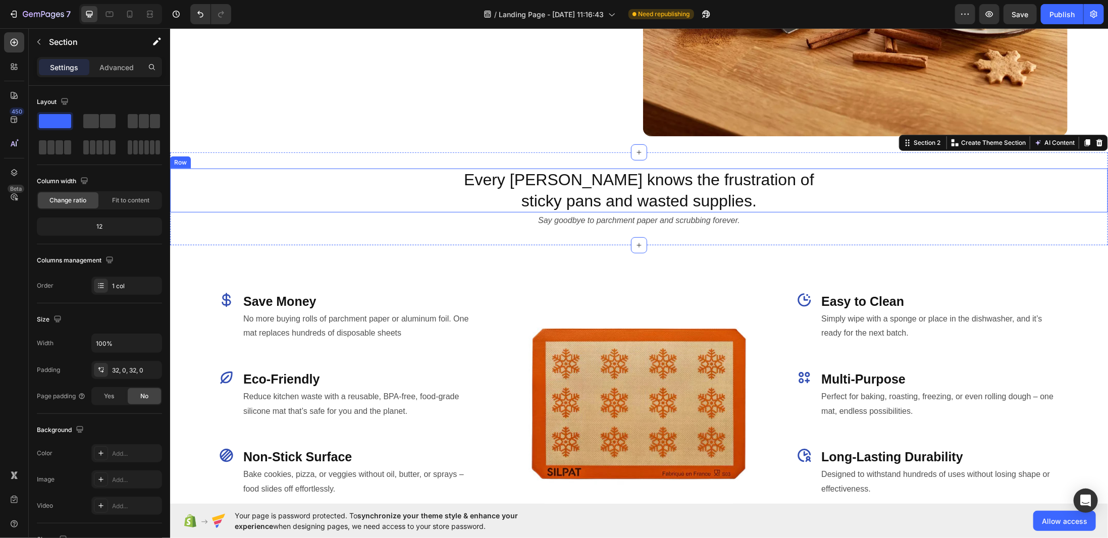
click at [468, 201] on div "Every baker knows the frustration of sticky pans and wasted supplies. Heading R…" at bounding box center [639, 190] width 938 height 44
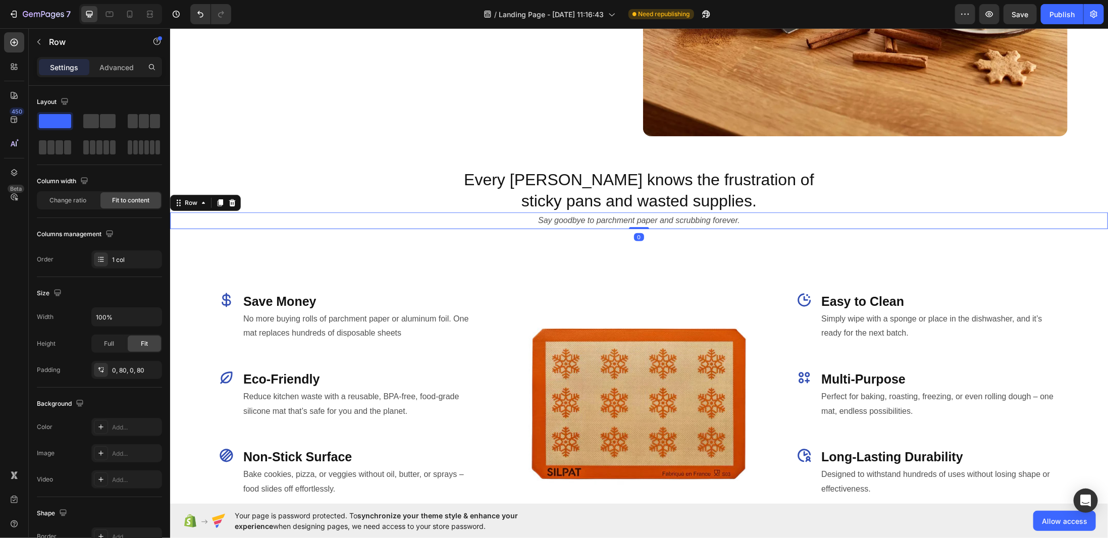
click at [509, 212] on div "Say goodbye to parchment paper and scrubbing forever. Heading Row 0" at bounding box center [639, 220] width 938 height 17
click at [601, 198] on p "Every baker knows the frustration of sticky pans and wasted supplies." at bounding box center [638, 190] width 350 height 42
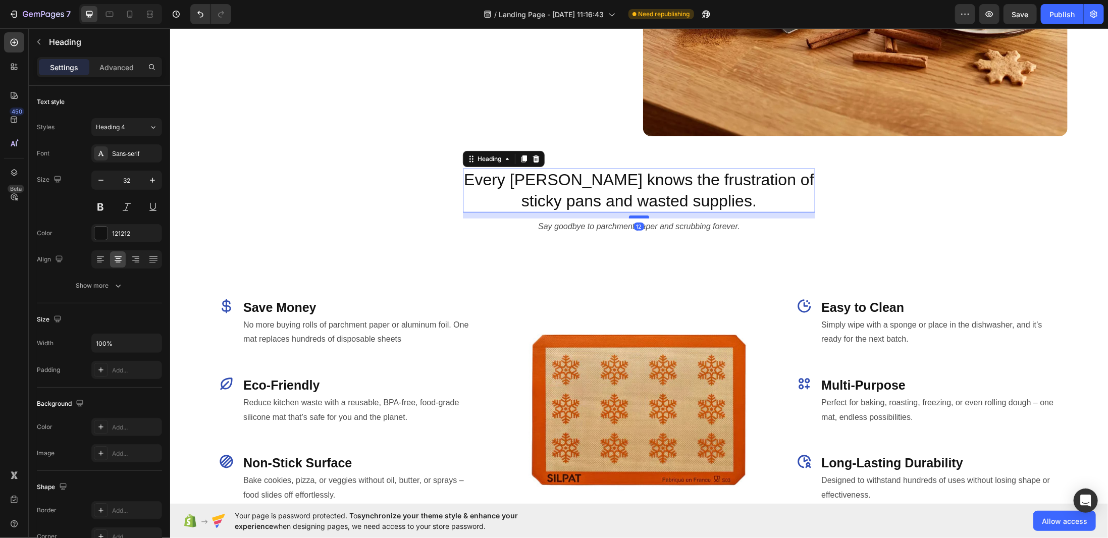
drag, startPoint x: 633, startPoint y: 207, endPoint x: 637, endPoint y: 213, distance: 7.0
click at [637, 215] on div at bounding box center [638, 216] width 20 height 3
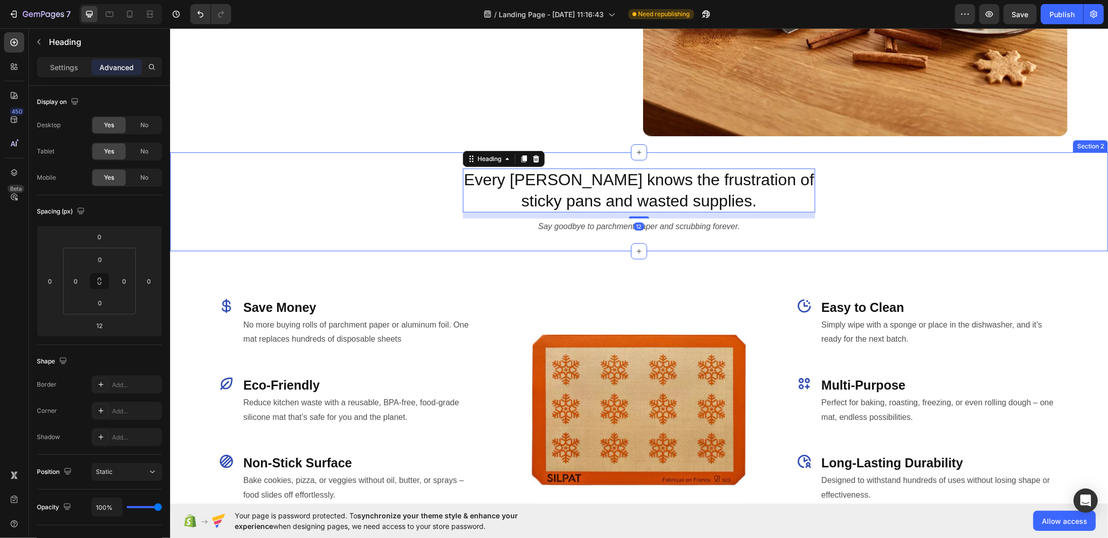
click at [842, 229] on div "Say goodbye to parchment paper and scrubbing forever. Heading Row" at bounding box center [639, 226] width 938 height 17
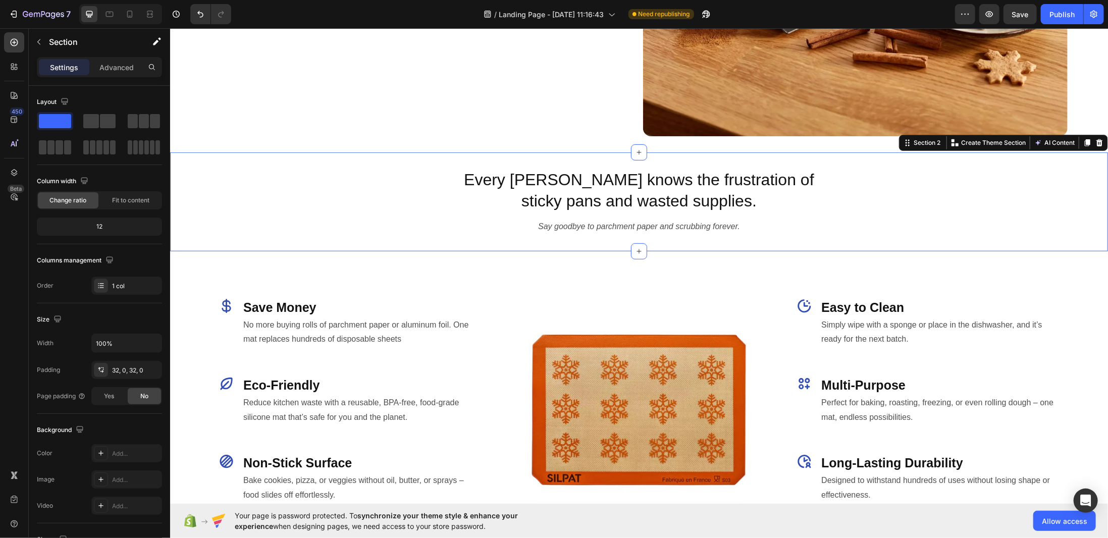
click at [447, 240] on div "Every baker knows the frustration of sticky pans and wasted supplies. Heading R…" at bounding box center [639, 201] width 938 height 99
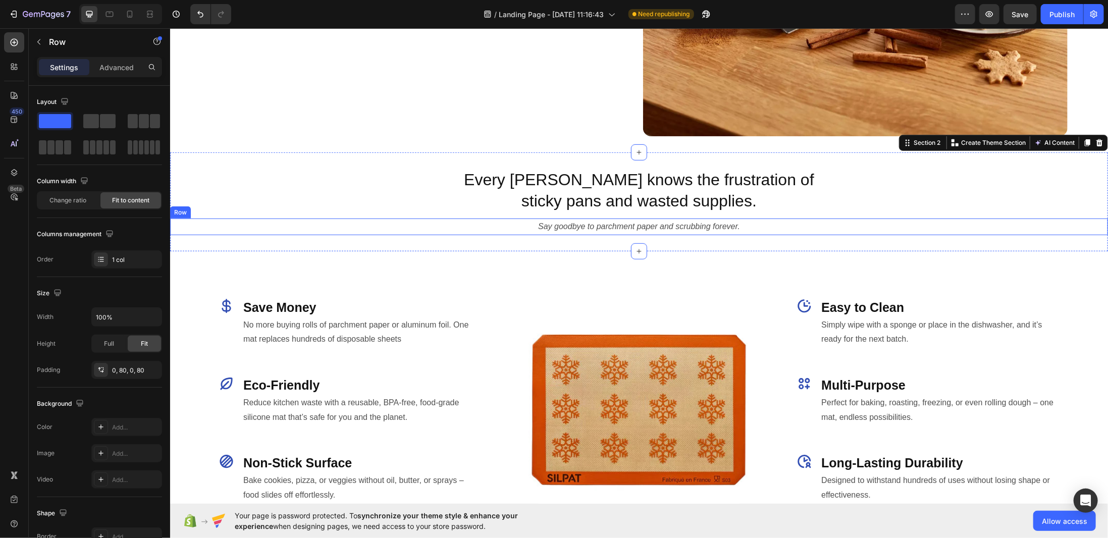
click at [349, 221] on div "Say goodbye to parchment paper and scrubbing forever. Heading Row" at bounding box center [639, 226] width 938 height 17
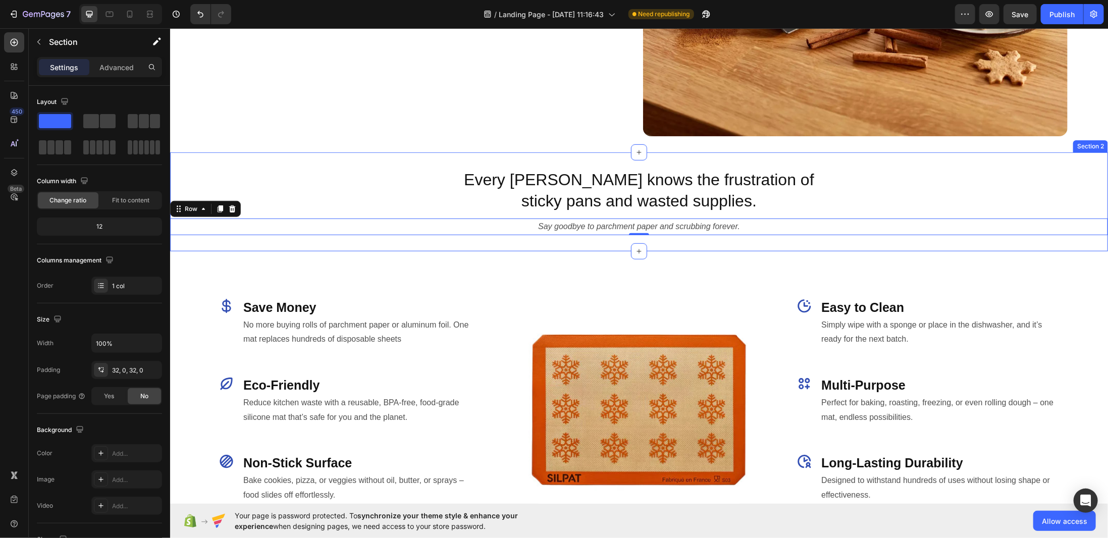
click at [387, 240] on div "Every baker knows the frustration of sticky pans and wasted supplies. Heading R…" at bounding box center [639, 201] width 938 height 99
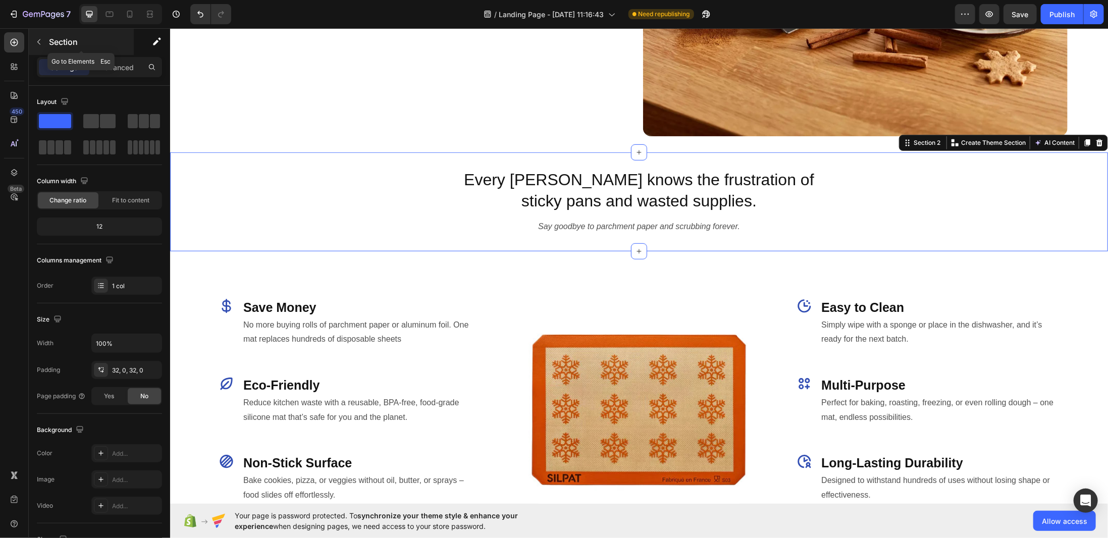
click at [35, 41] on icon "button" at bounding box center [39, 42] width 8 height 8
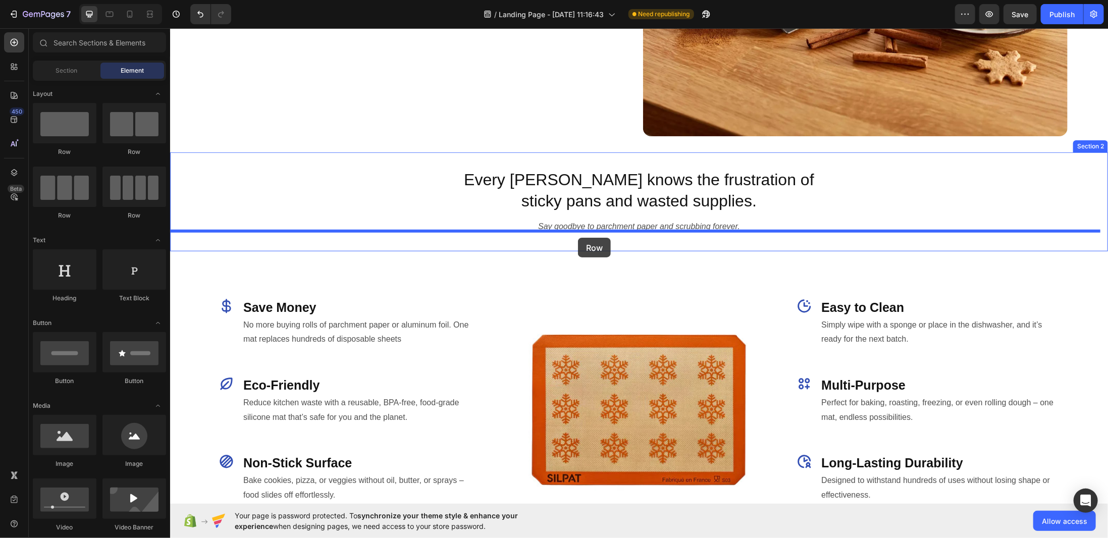
drag, startPoint x: 230, startPoint y: 147, endPoint x: 577, endPoint y: 237, distance: 359.1
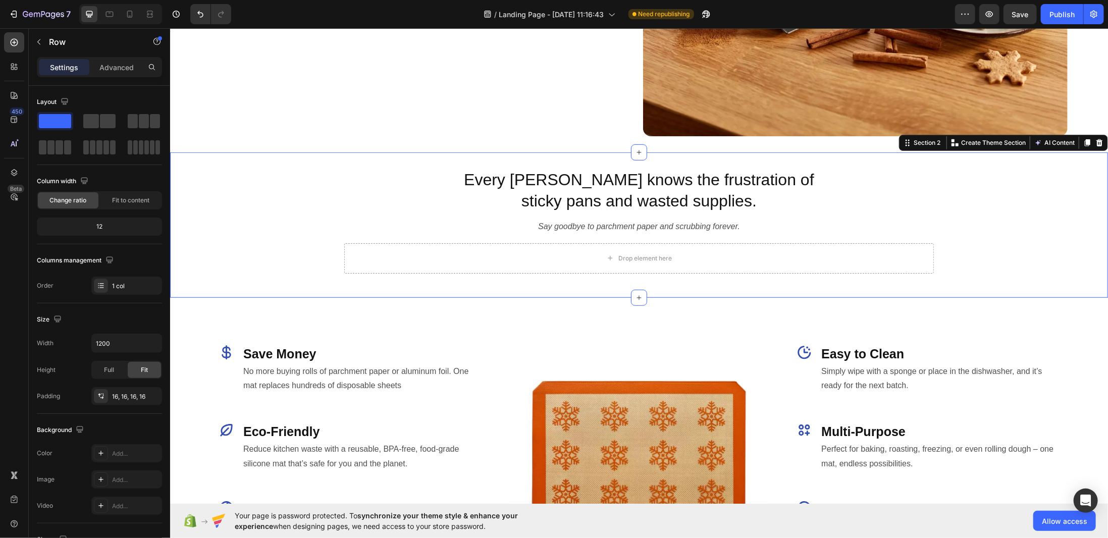
click at [297, 246] on div "Every baker knows the frustration of sticky pans and wasted supplies. Heading R…" at bounding box center [639, 224] width 938 height 113
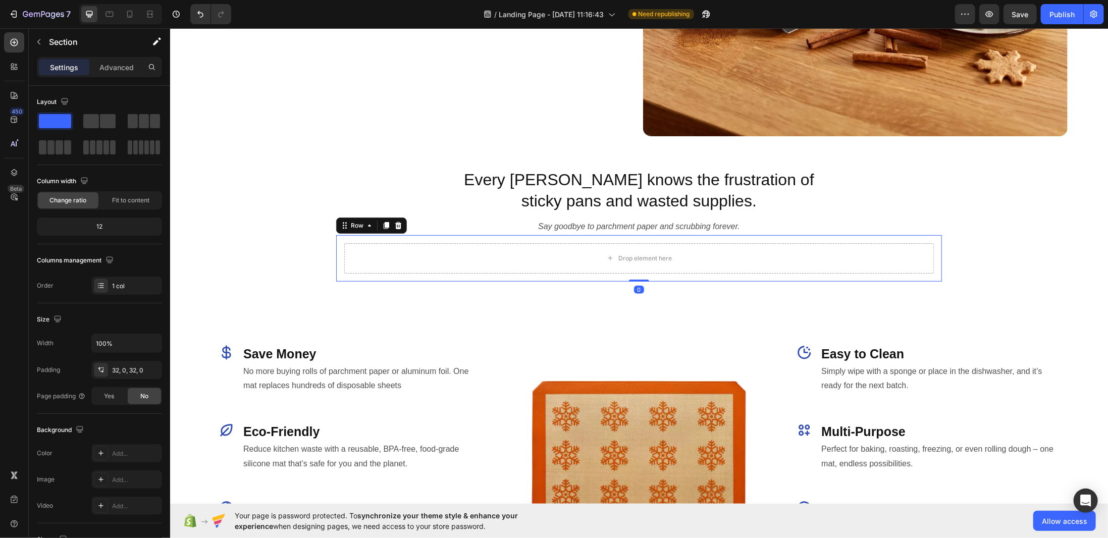
click at [336, 241] on div "Drop element here Row 0" at bounding box center [639, 258] width 606 height 46
click at [116, 347] on input "1200" at bounding box center [127, 343] width 70 height 18
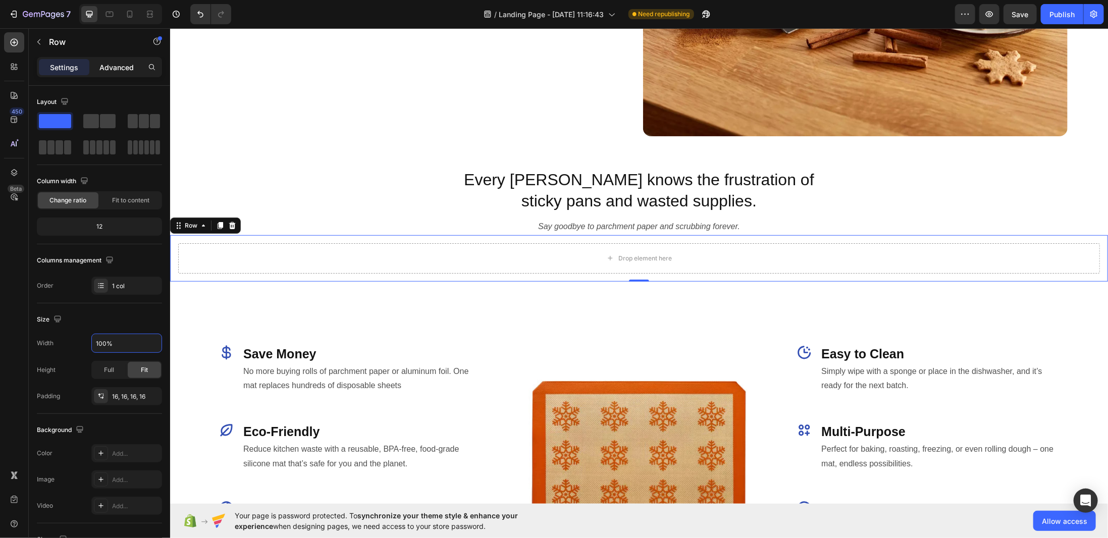
type input "100%"
click at [116, 67] on p "Advanced" at bounding box center [116, 67] width 34 height 11
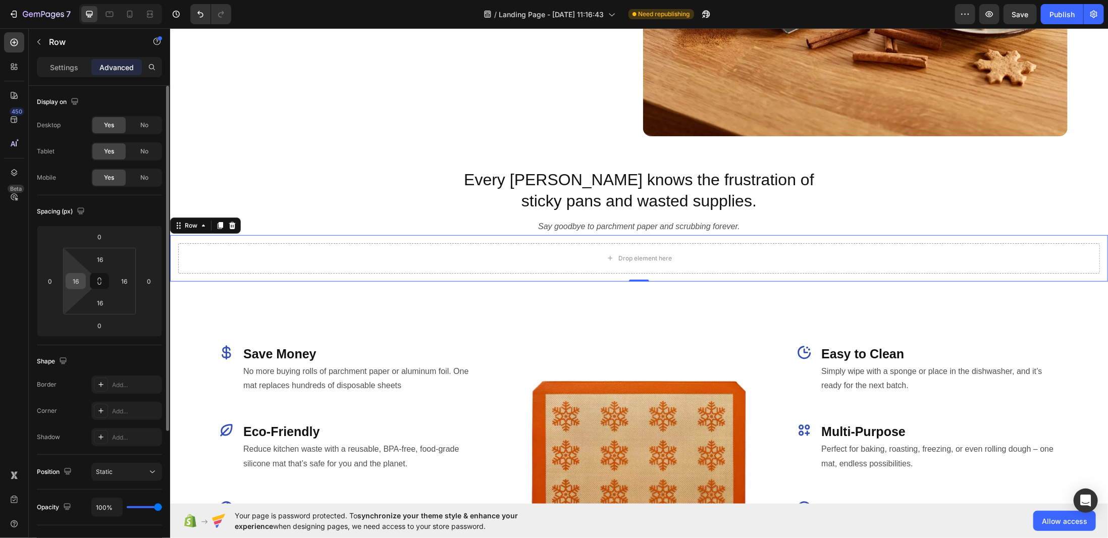
click at [78, 282] on input "16" at bounding box center [75, 280] width 15 height 15
type input "80"
click at [128, 278] on input "16" at bounding box center [124, 280] width 15 height 15
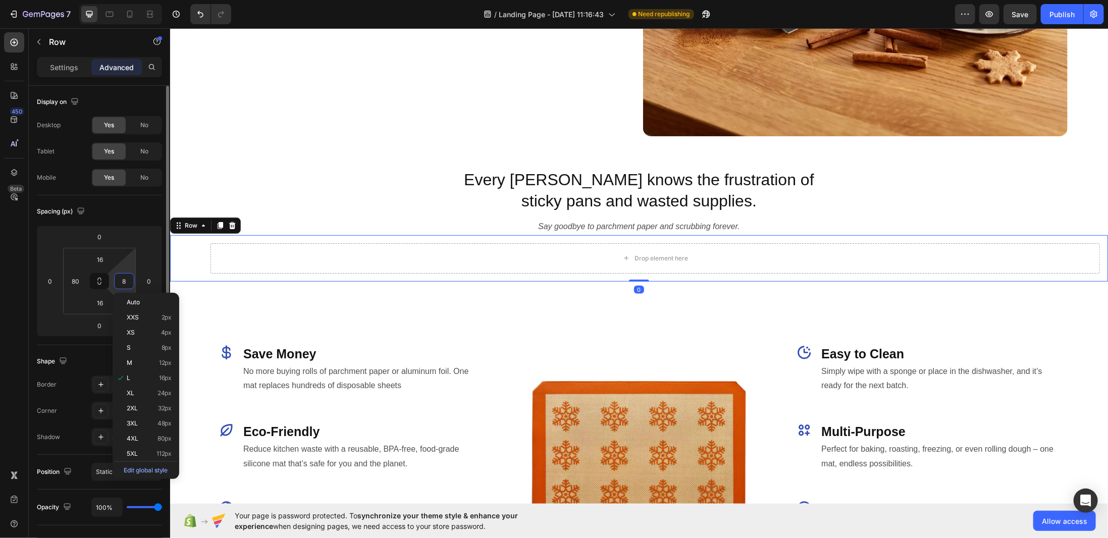
type input "80"
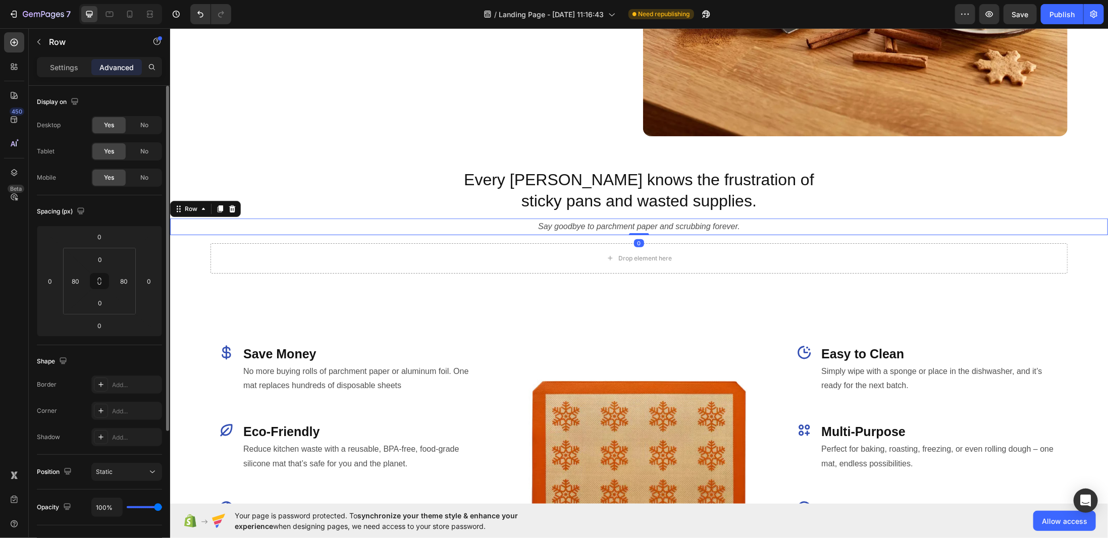
click at [817, 218] on div "Say goodbye to parchment paper and scrubbing forever. Heading Row 0" at bounding box center [639, 226] width 938 height 17
click at [414, 189] on div "Every baker knows the frustration of sticky pans and wasted supplies. Heading R…" at bounding box center [639, 193] width 938 height 50
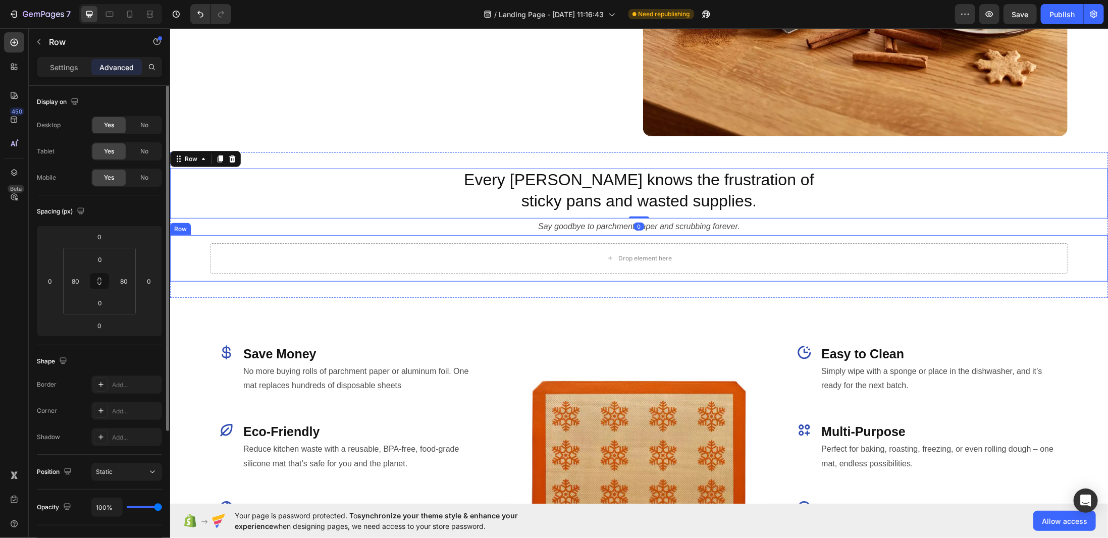
click at [369, 235] on div "Drop element here Row" at bounding box center [639, 258] width 938 height 46
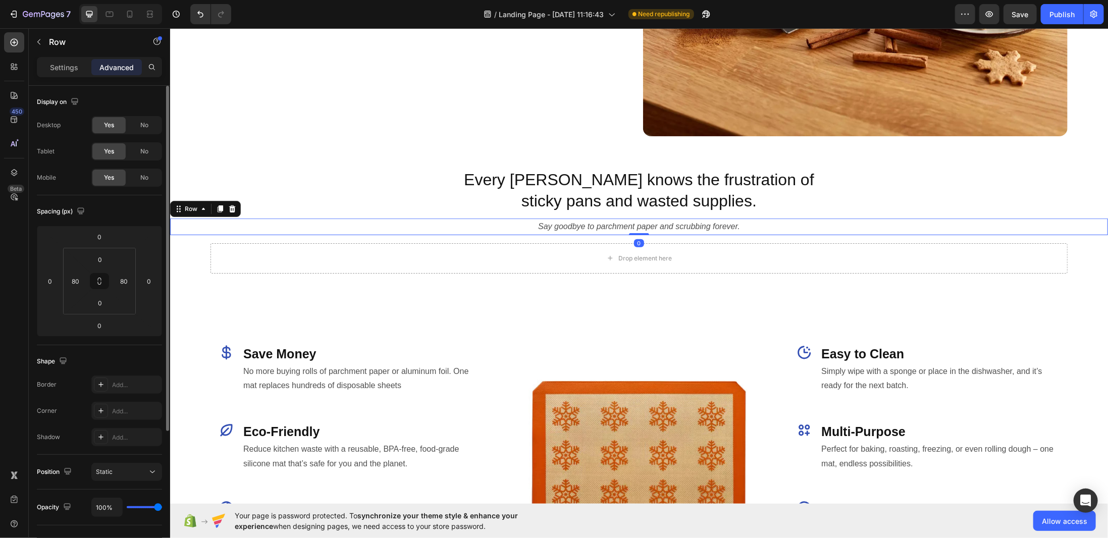
click at [527, 218] on div "Say goodbye to parchment paper and scrubbing forever. Heading Row 0" at bounding box center [639, 226] width 938 height 17
click at [1073, 14] on div "Publish" at bounding box center [1061, 14] width 25 height 11
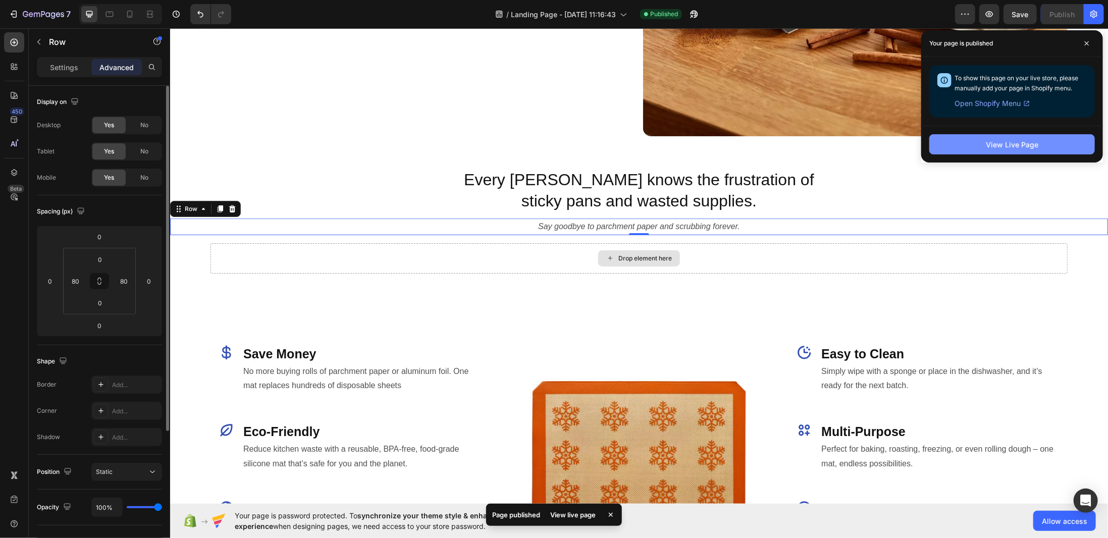
click at [1001, 138] on button "View Live Page" at bounding box center [1012, 144] width 166 height 20
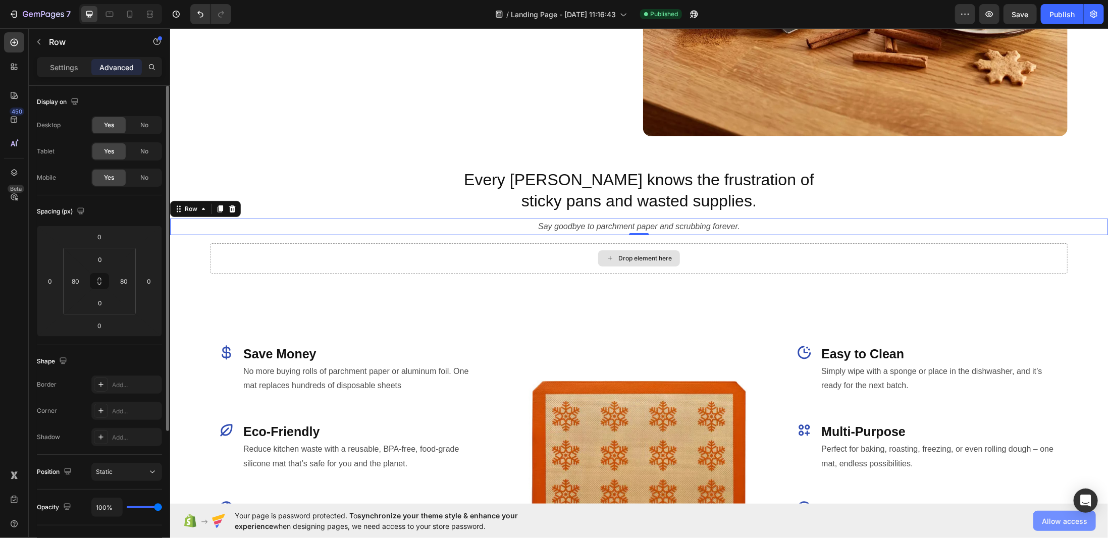
click at [1060, 524] on span "Allow access" at bounding box center [1063, 521] width 45 height 11
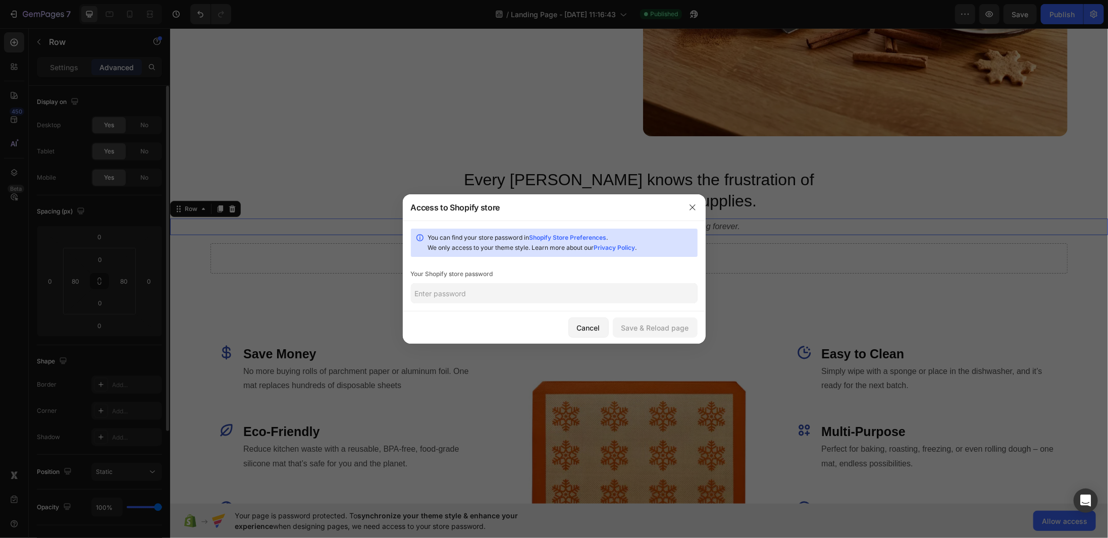
click at [474, 289] on input "text" at bounding box center [554, 293] width 287 height 20
type input "12345"
click at [652, 333] on div "Save & Reload page" at bounding box center [655, 327] width 68 height 11
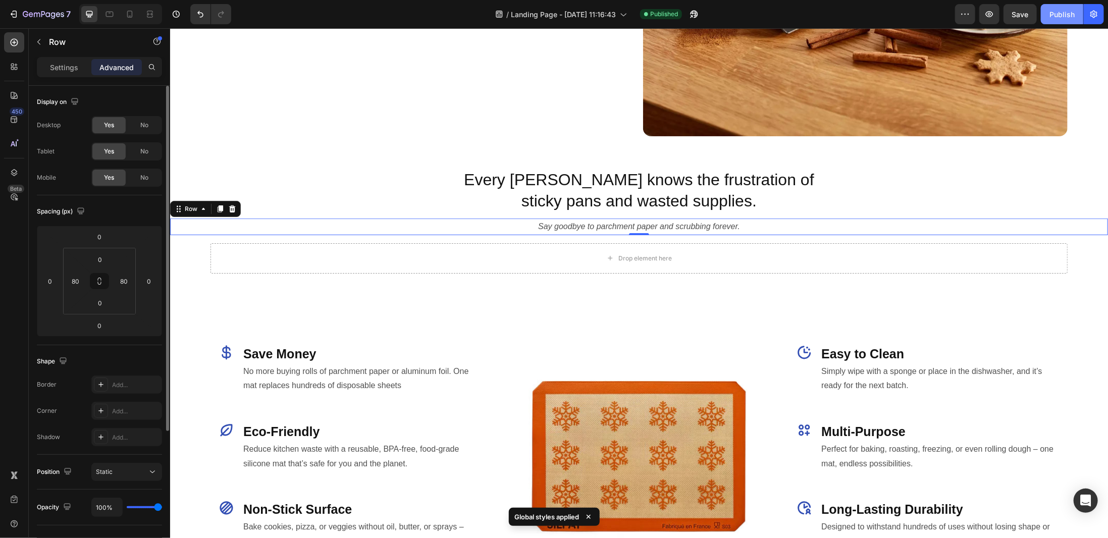
click at [1056, 15] on div "Publish" at bounding box center [1061, 14] width 25 height 11
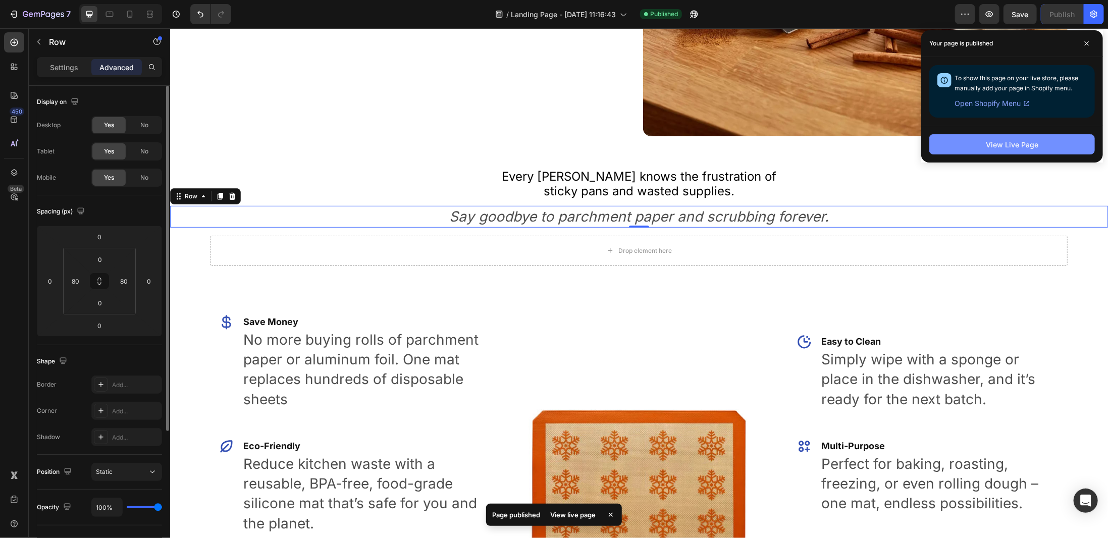
click at [1002, 144] on div "View Live Page" at bounding box center [1011, 144] width 52 height 11
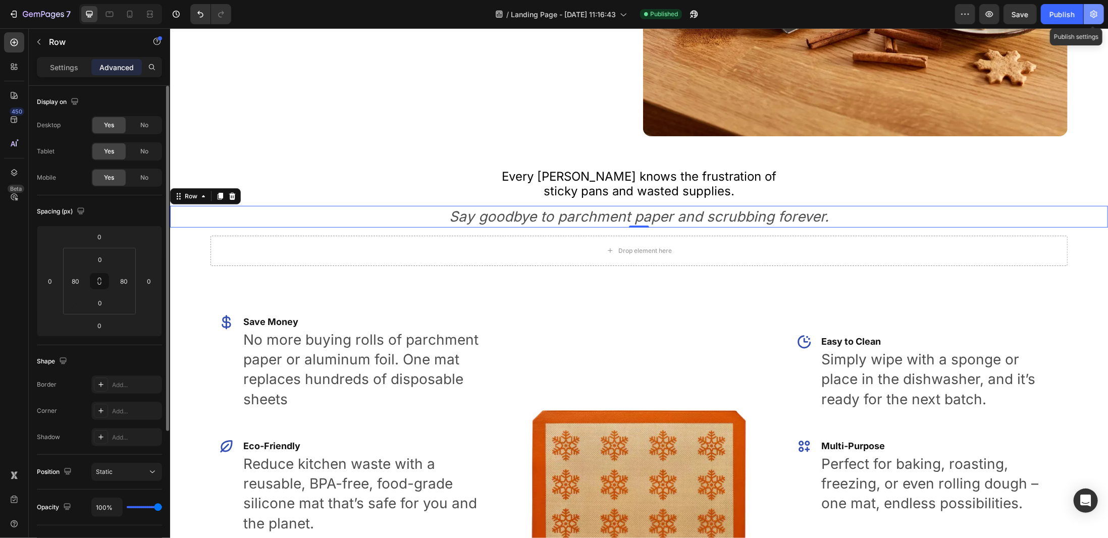
click at [1088, 16] on icon "button" at bounding box center [1093, 14] width 10 height 10
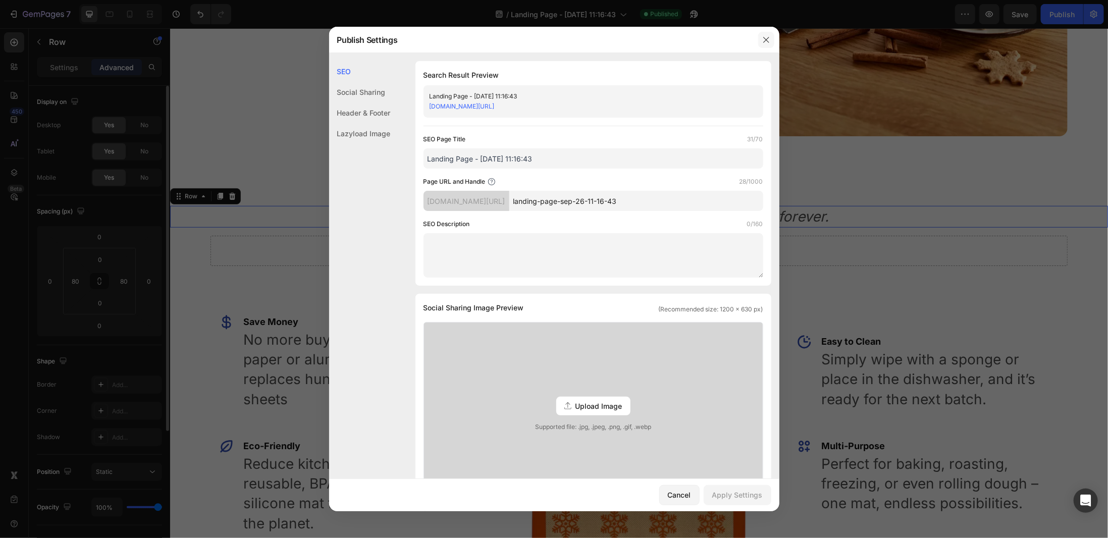
click at [766, 40] on icon "button" at bounding box center [766, 40] width 8 height 8
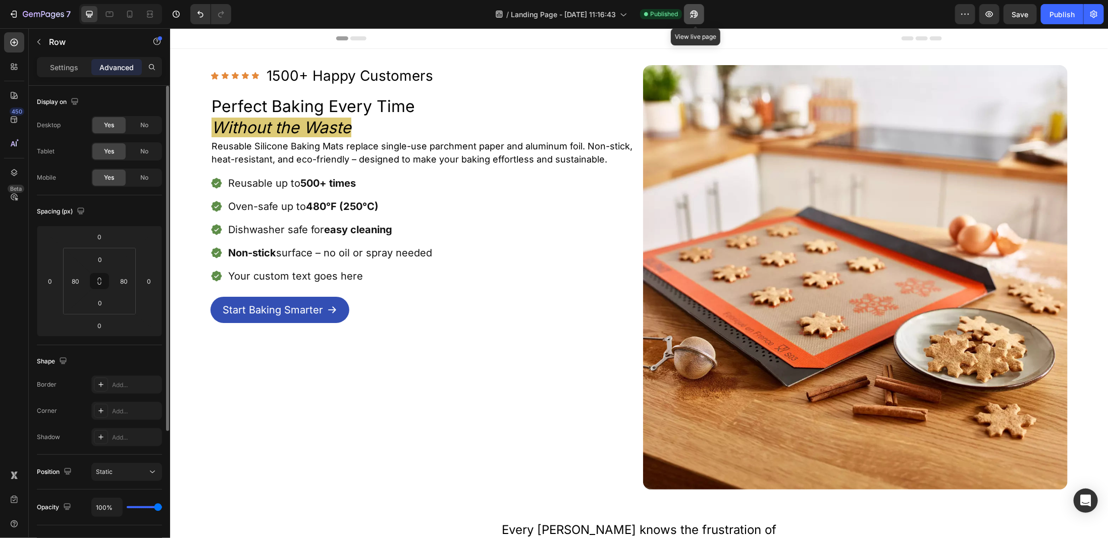
click at [691, 13] on icon "button" at bounding box center [694, 14] width 10 height 10
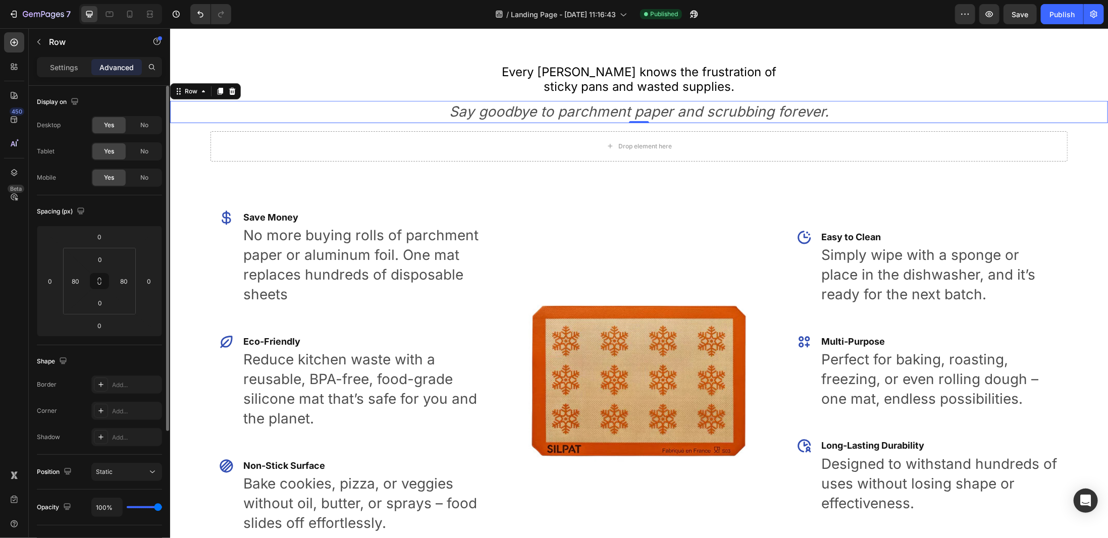
scroll to position [555, 0]
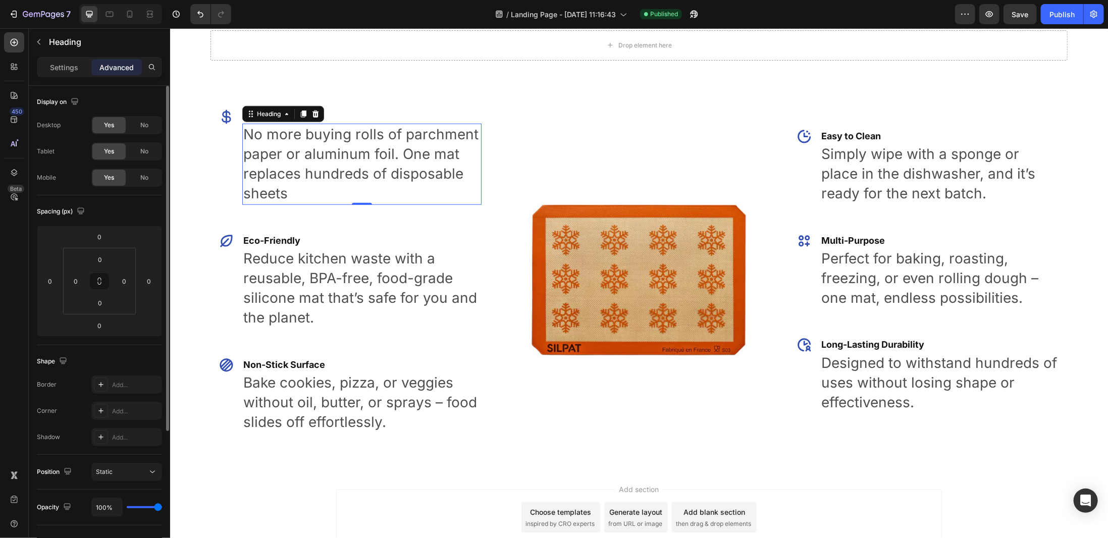
click at [308, 168] on h2 "No more buying rolls of parchment paper or aluminum foil. One mat replaces hund…" at bounding box center [361, 163] width 239 height 81
click at [78, 68] on div "Settings" at bounding box center [64, 67] width 50 height 16
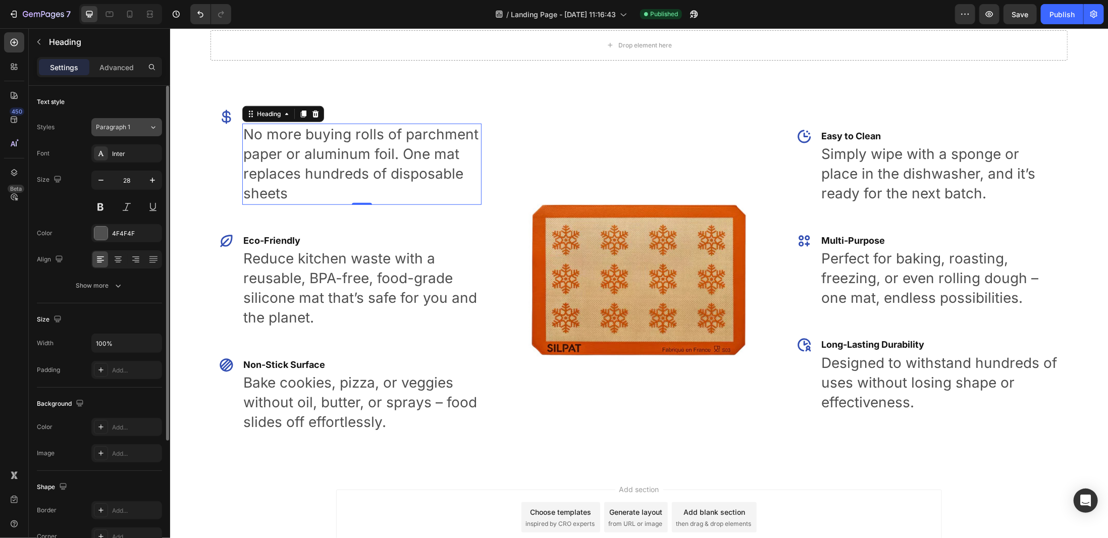
click at [132, 131] on button "Paragraph 1" at bounding box center [126, 127] width 71 height 18
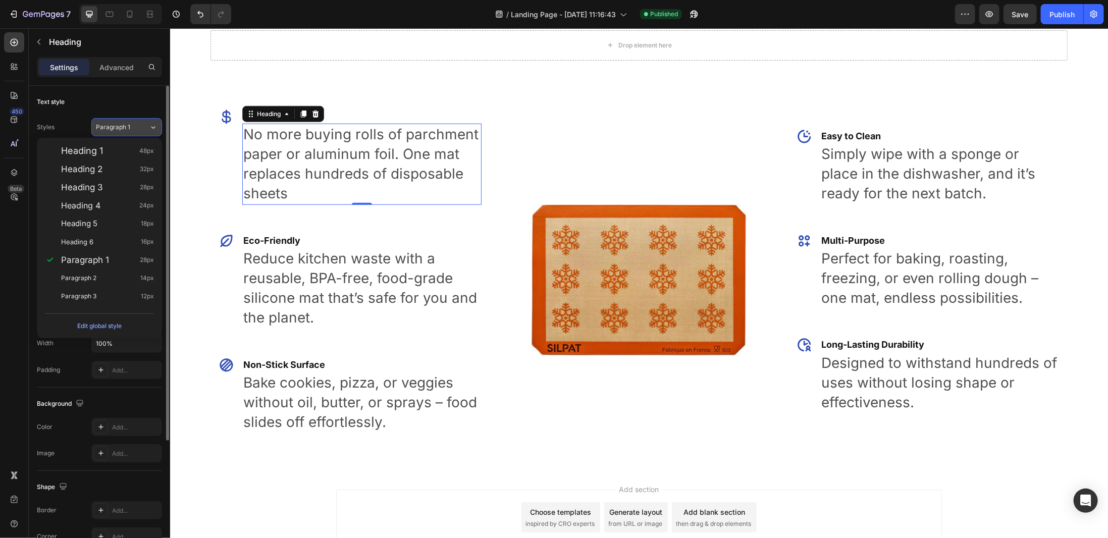
click at [132, 131] on button "Paragraph 1" at bounding box center [126, 127] width 71 height 18
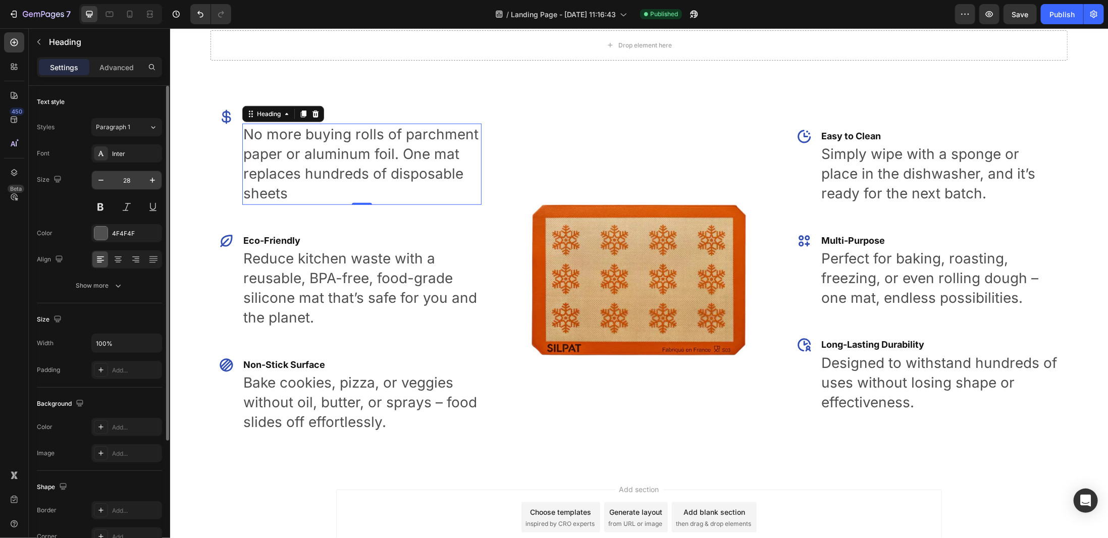
click at [128, 178] on input "28" at bounding box center [126, 180] width 33 height 18
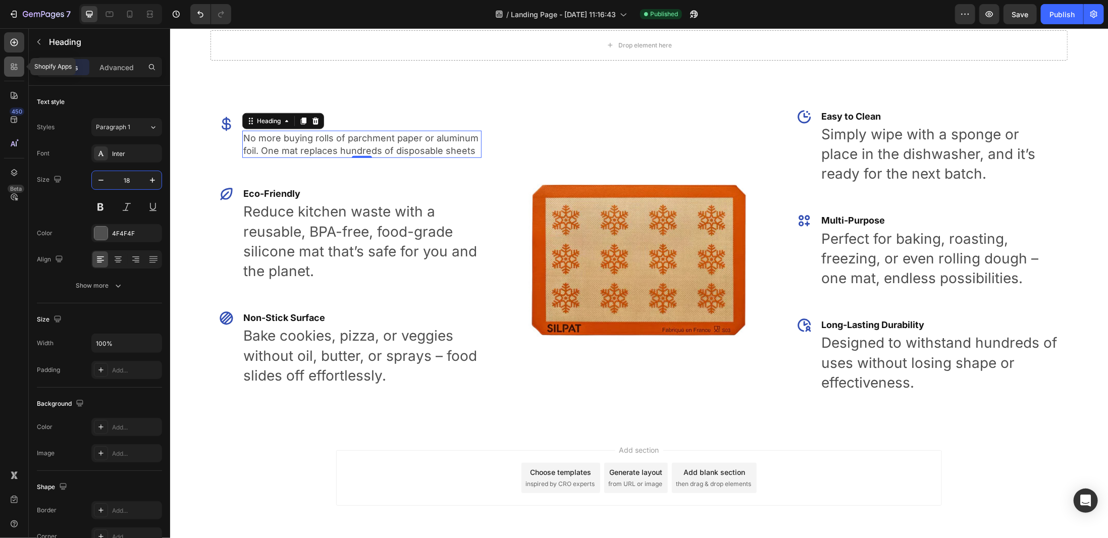
type input "18"
click at [13, 71] on icon at bounding box center [14, 67] width 10 height 10
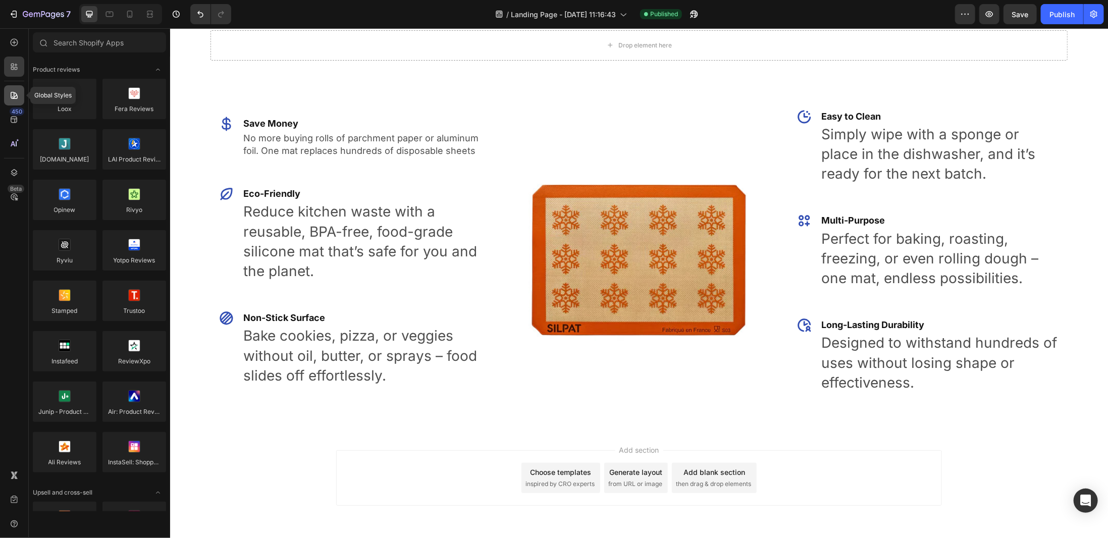
click at [15, 97] on icon at bounding box center [14, 95] width 10 height 10
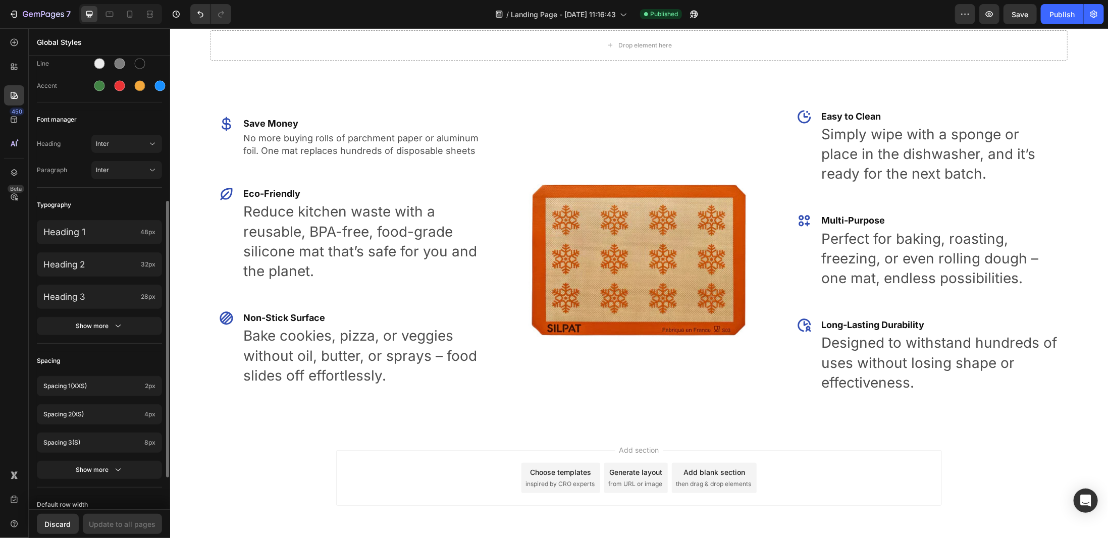
scroll to position [202, 0]
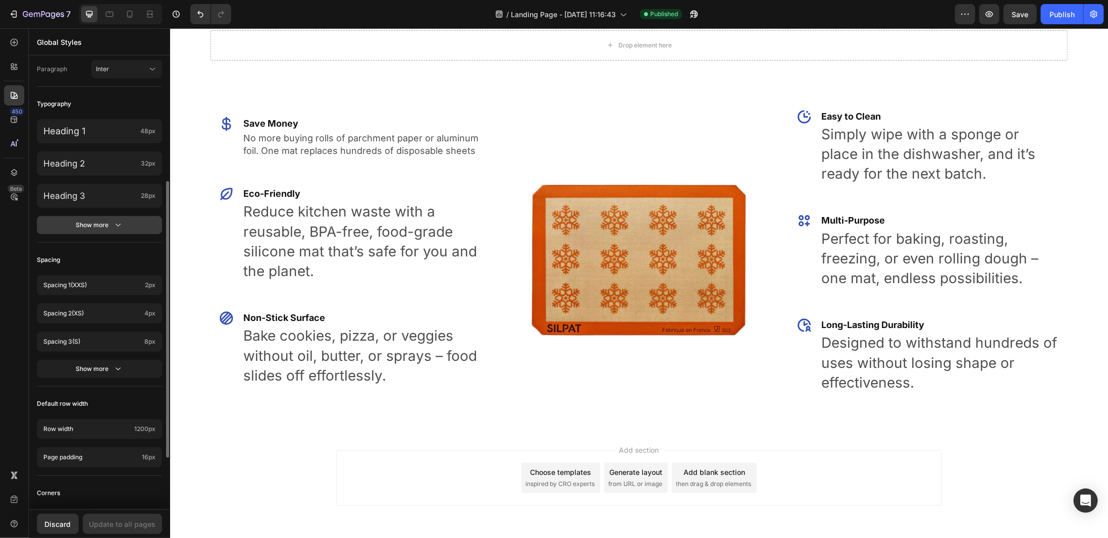
click at [82, 216] on button "Show more" at bounding box center [99, 225] width 125 height 18
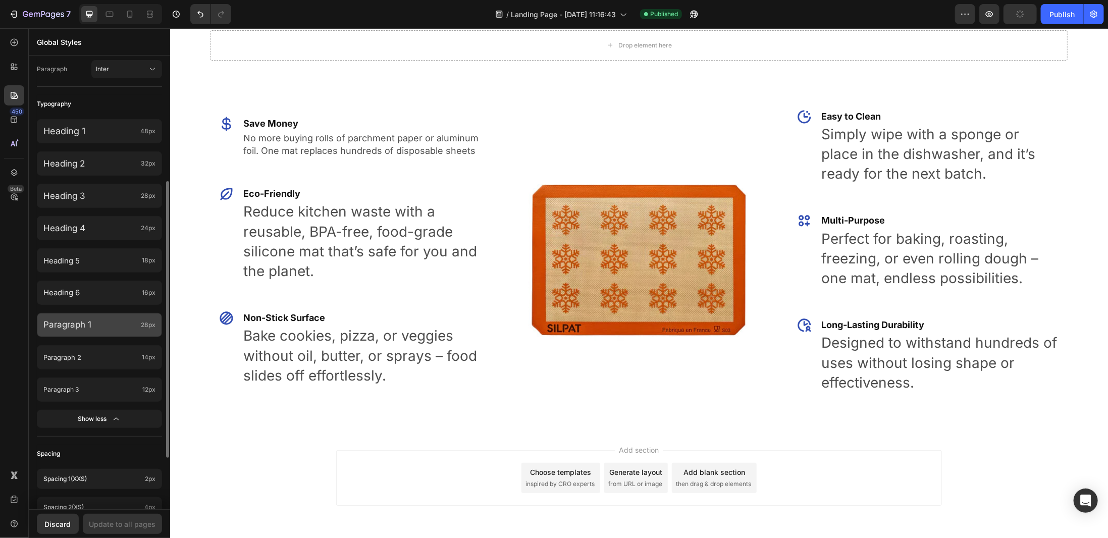
click at [146, 325] on span "28px" at bounding box center [148, 324] width 15 height 9
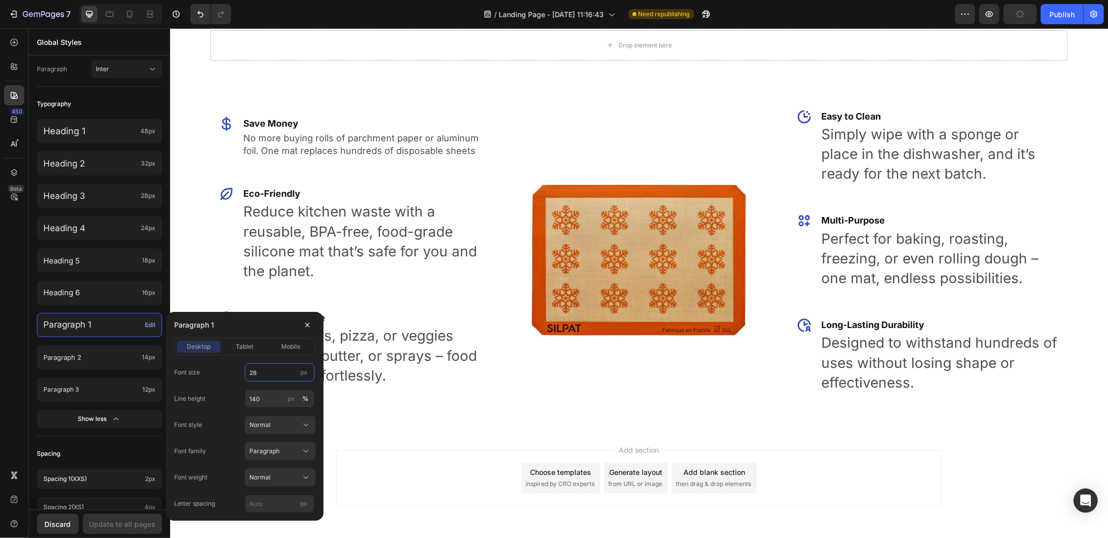
click at [262, 376] on input "28" at bounding box center [280, 372] width 70 height 18
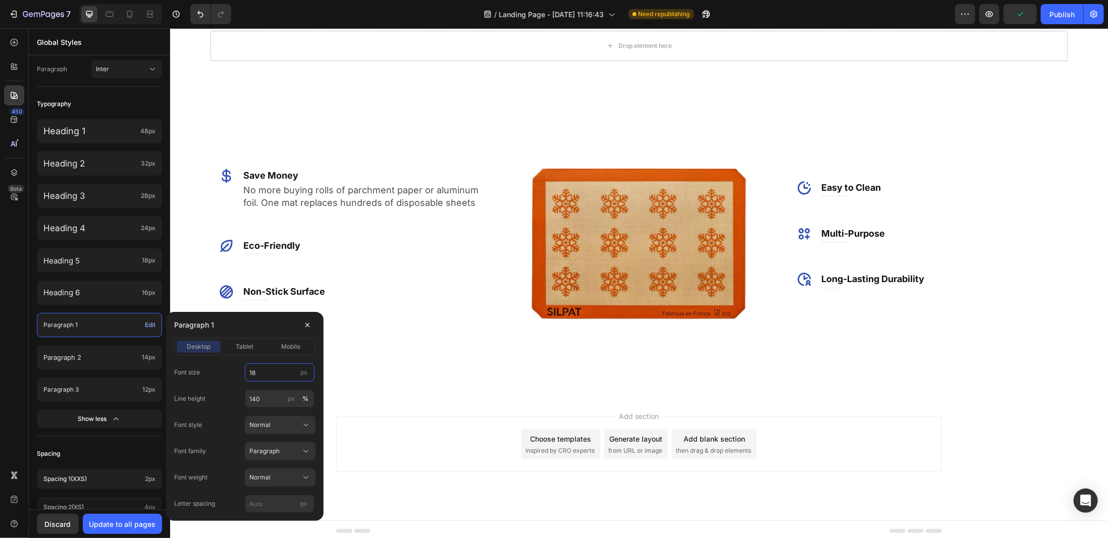
scroll to position [547, 0]
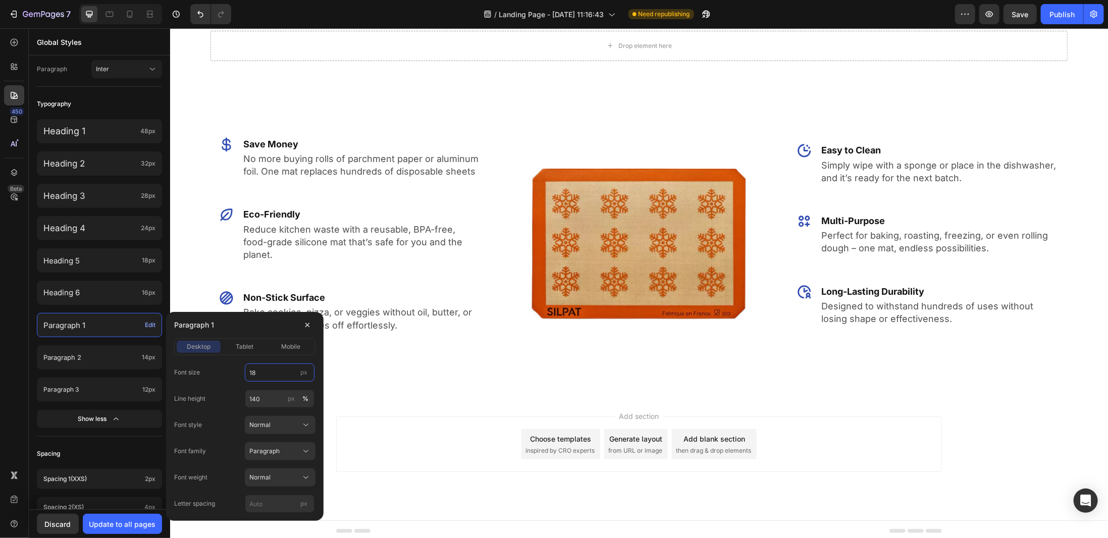
type input "1"
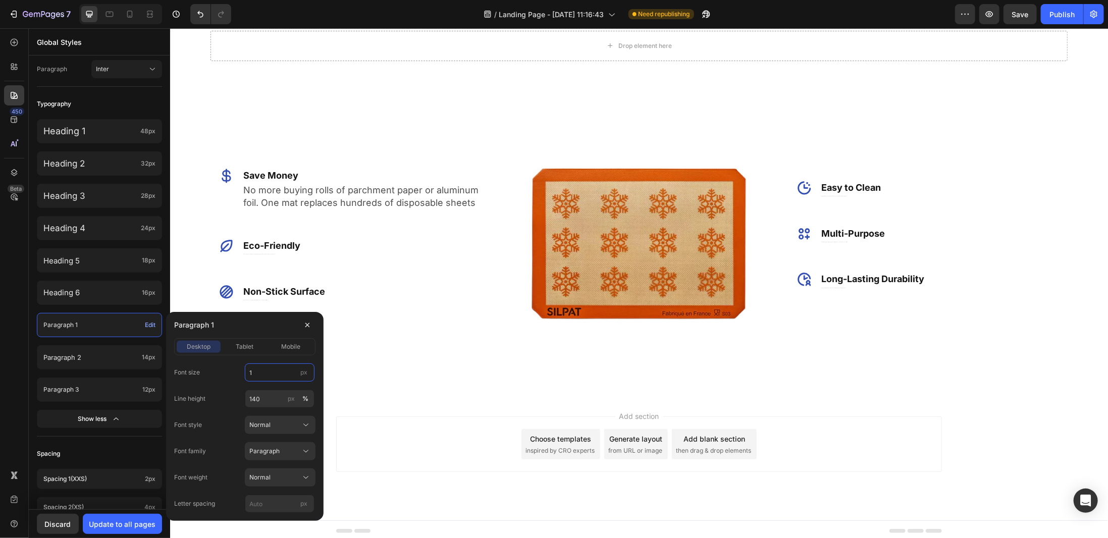
type input "16"
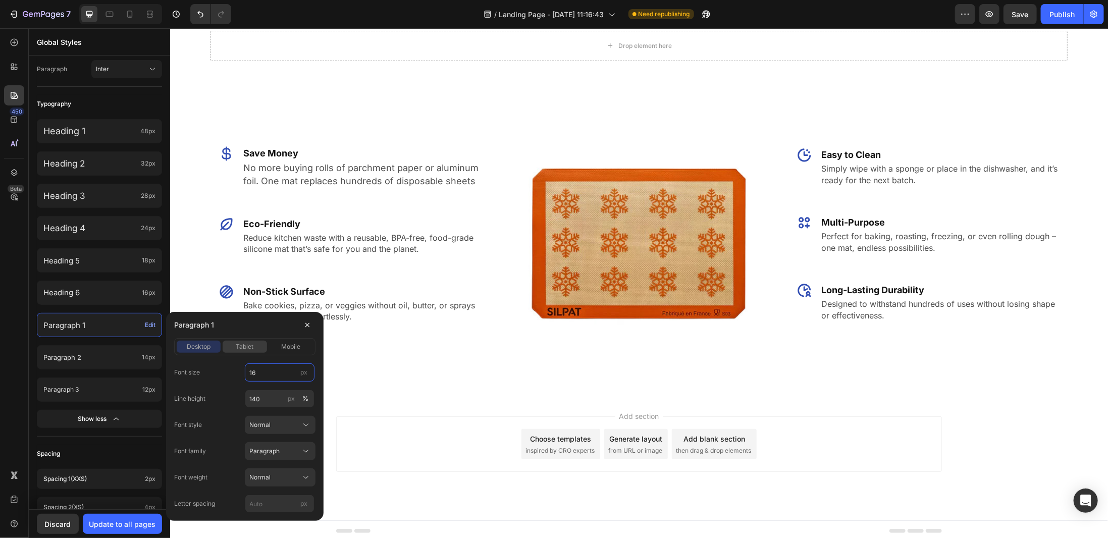
click at [236, 348] on span "tablet" at bounding box center [245, 346] width 18 height 9
click at [255, 371] on input "22" at bounding box center [280, 372] width 70 height 18
type input "14"
click at [296, 346] on span "mobile" at bounding box center [290, 346] width 19 height 9
click at [264, 372] on input "21" at bounding box center [280, 372] width 70 height 18
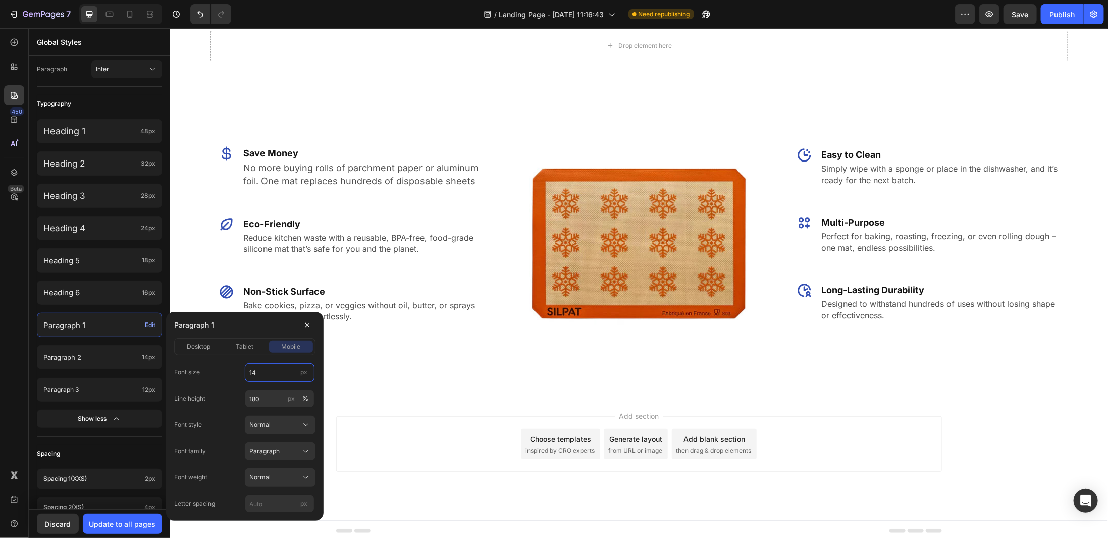
type input "14"
click at [273, 334] on div "Paragraph 1" at bounding box center [244, 325] width 141 height 26
click at [300, 323] on button "button" at bounding box center [307, 325] width 16 height 16
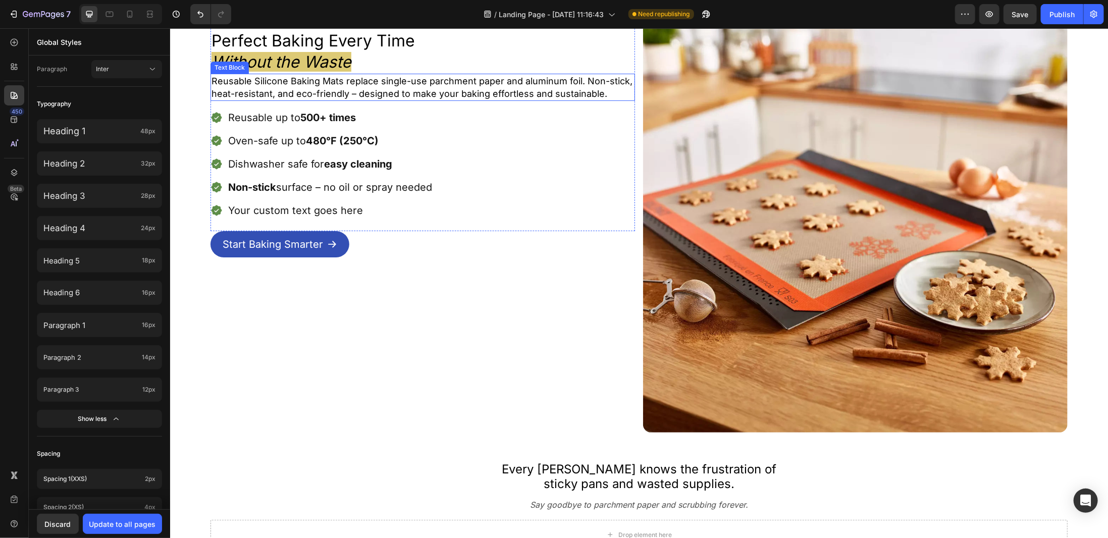
scroll to position [0, 0]
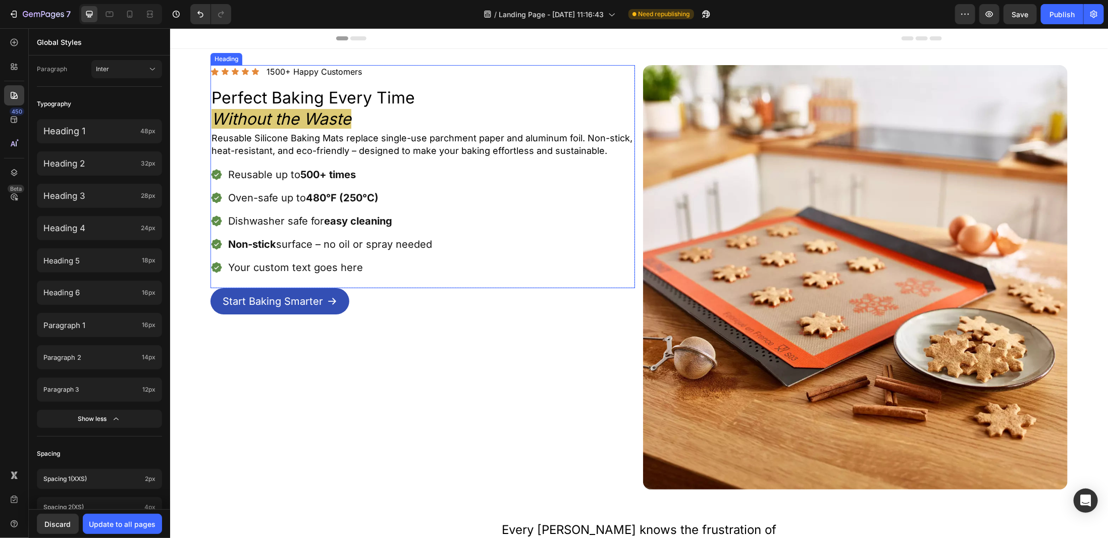
click at [400, 124] on h2 "Perfect Baking Every Time Without the Waste" at bounding box center [422, 108] width 424 height 44
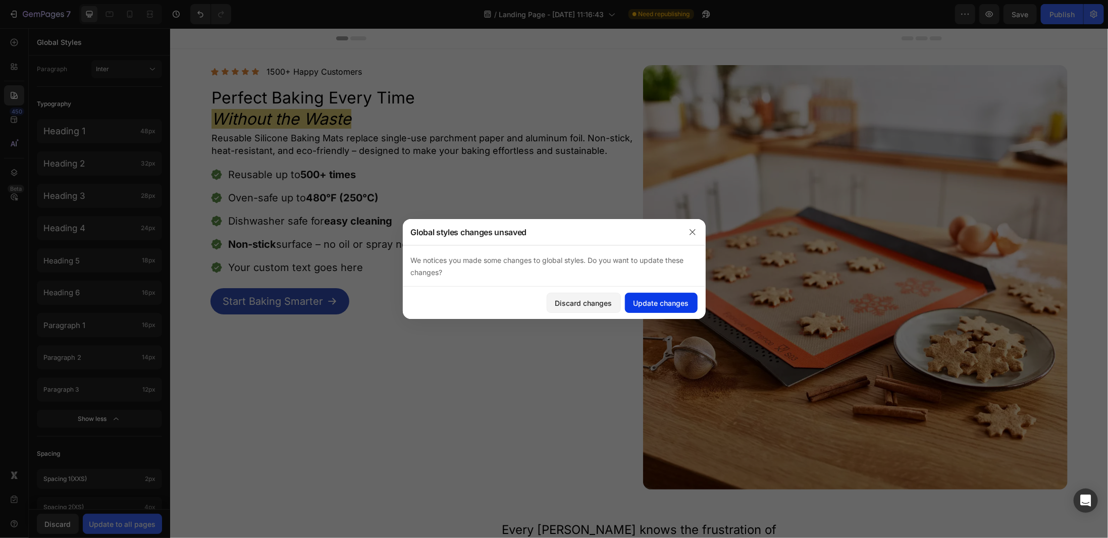
click at [659, 301] on div "Update changes" at bounding box center [661, 303] width 56 height 11
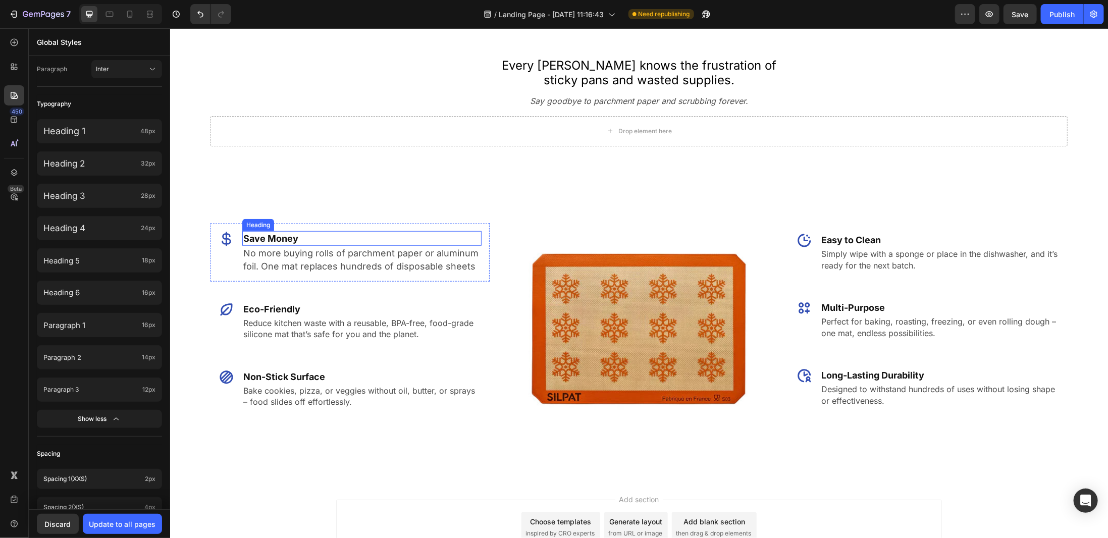
scroll to position [294, 0]
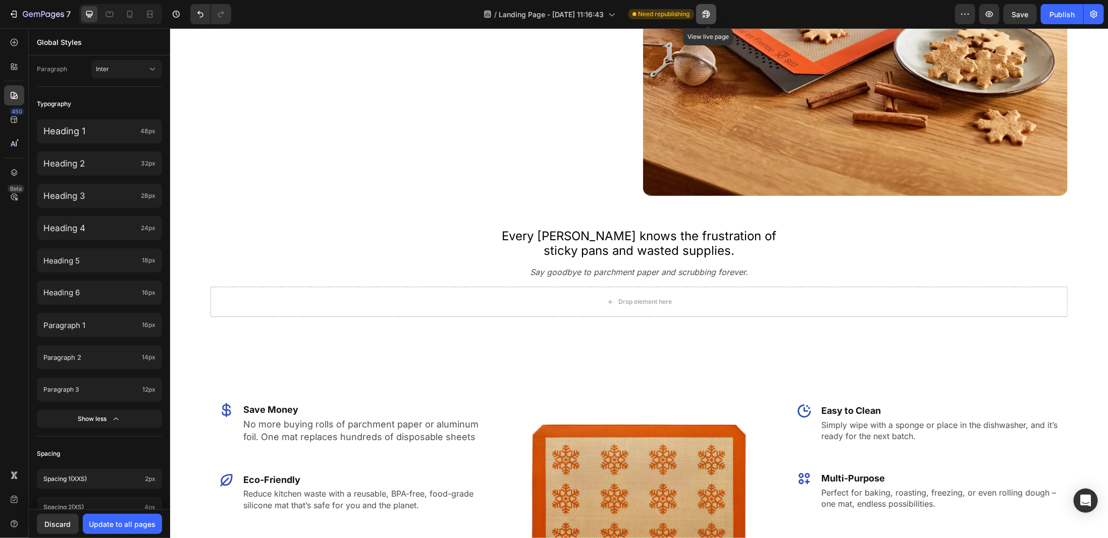
click at [703, 16] on icon "button" at bounding box center [706, 14] width 10 height 10
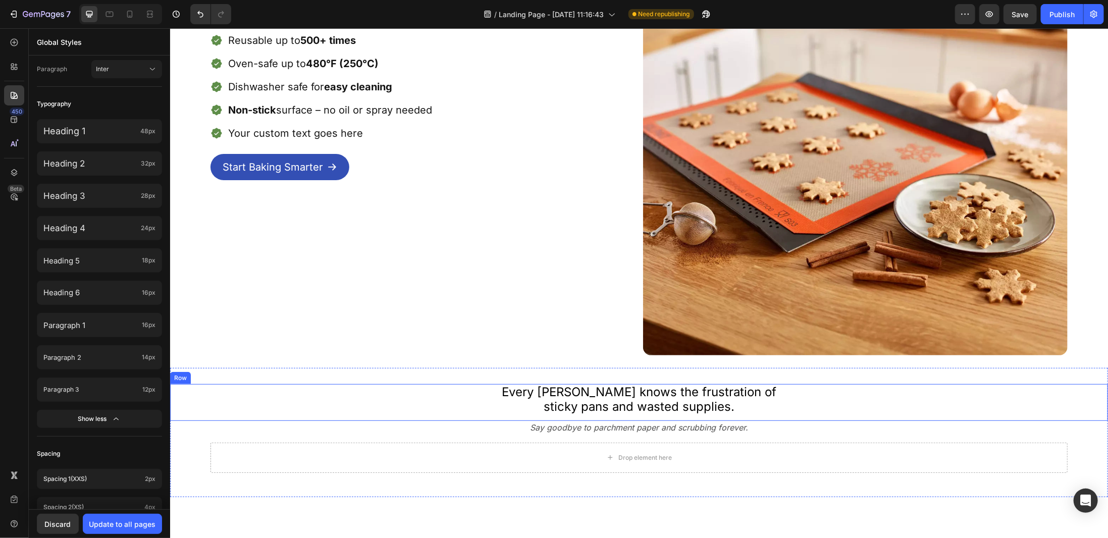
scroll to position [0, 0]
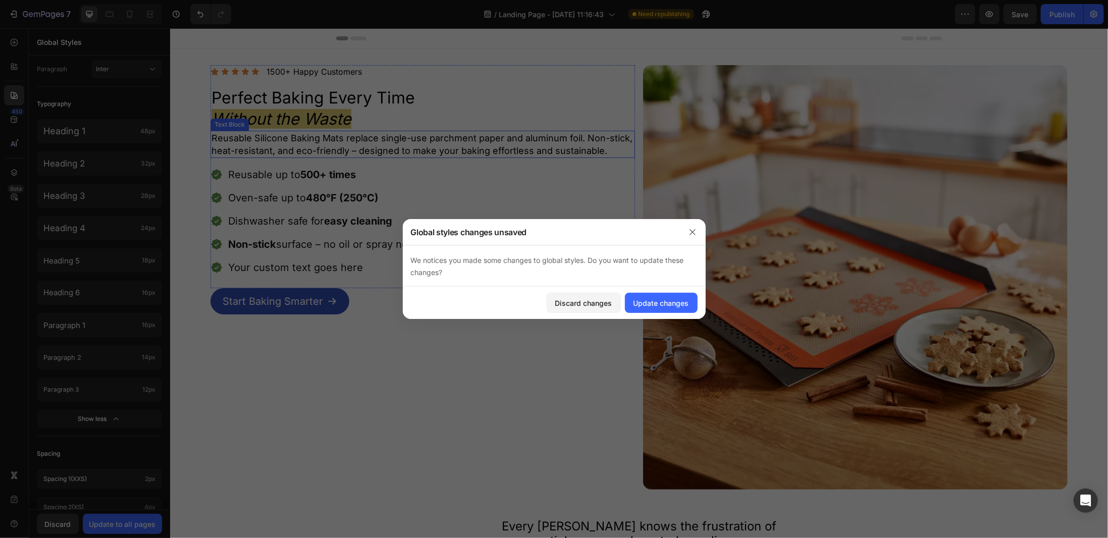
click at [363, 133] on p "Reusable Silicone Baking Mats replace single-use parchment paper and aluminum f…" at bounding box center [422, 143] width 422 height 25
click at [673, 296] on button "Update changes" at bounding box center [661, 303] width 73 height 20
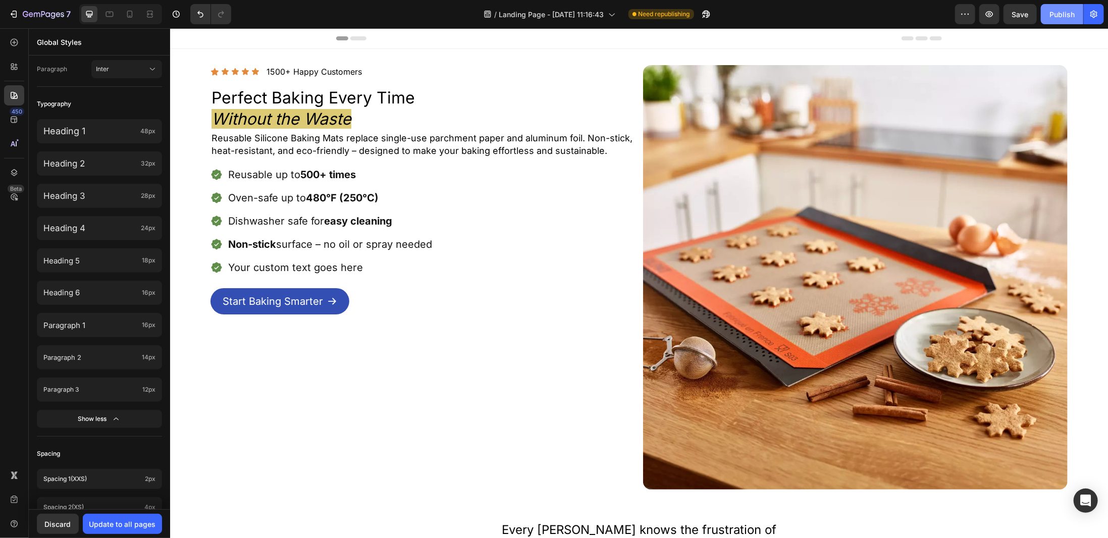
click at [1048, 11] on button "Publish" at bounding box center [1061, 14] width 42 height 20
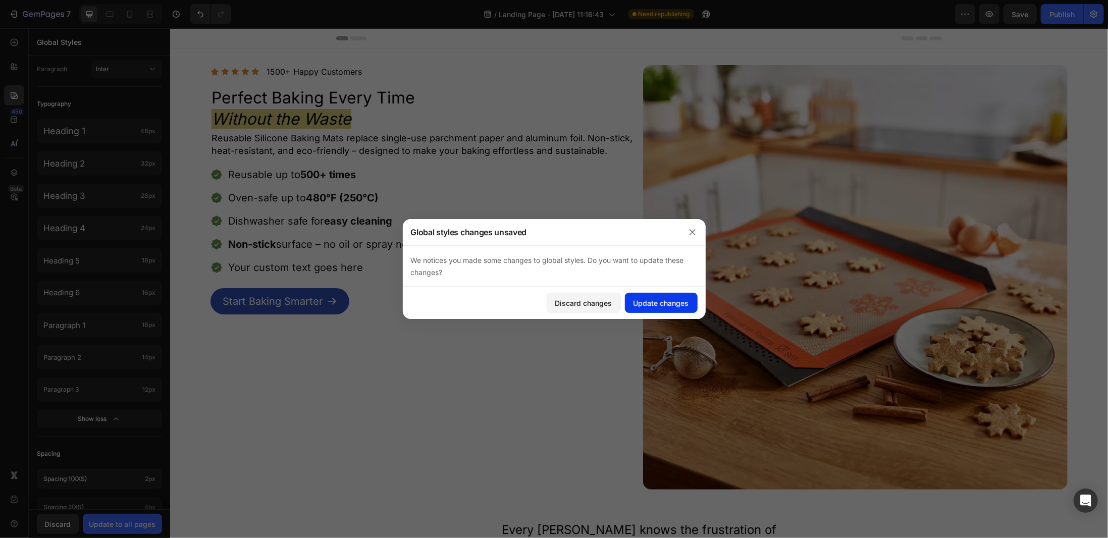
click at [654, 305] on div "Update changes" at bounding box center [661, 303] width 56 height 11
